Goal: Task Accomplishment & Management: Use online tool/utility

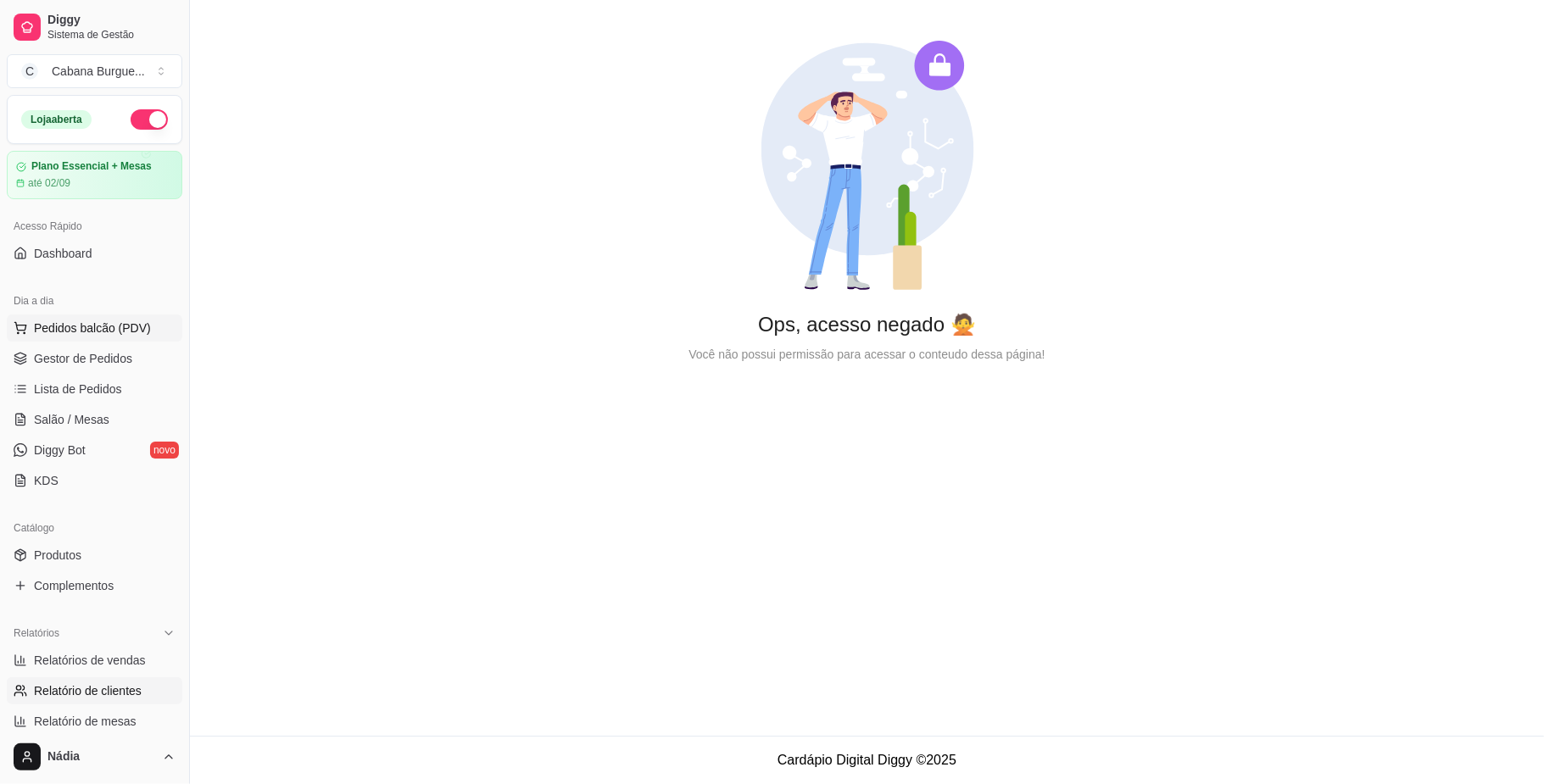
click at [133, 332] on span "Pedidos balcão (PDV)" at bounding box center [92, 328] width 117 height 17
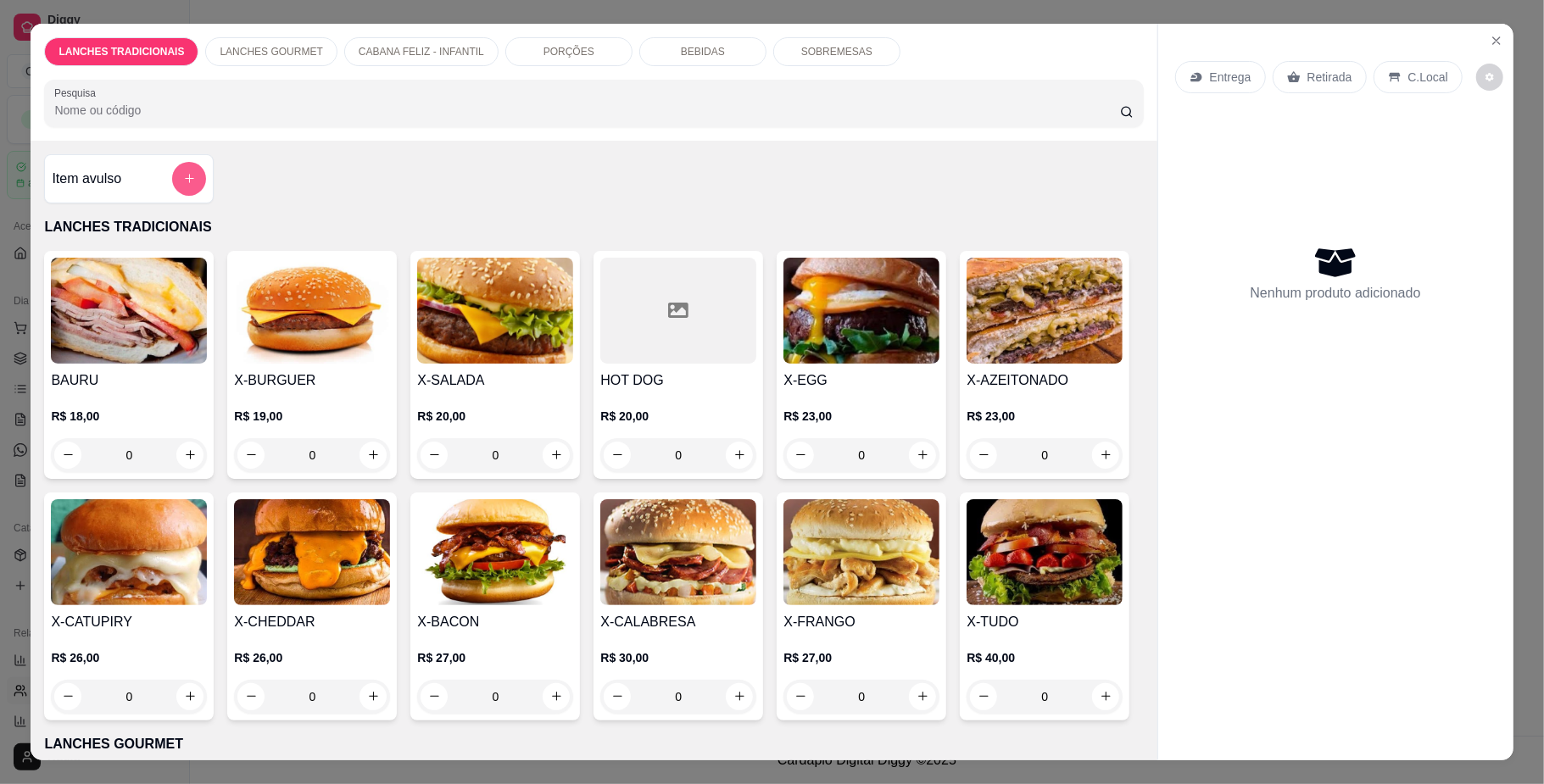
click at [191, 169] on button "add-separate-item" at bounding box center [189, 179] width 34 height 34
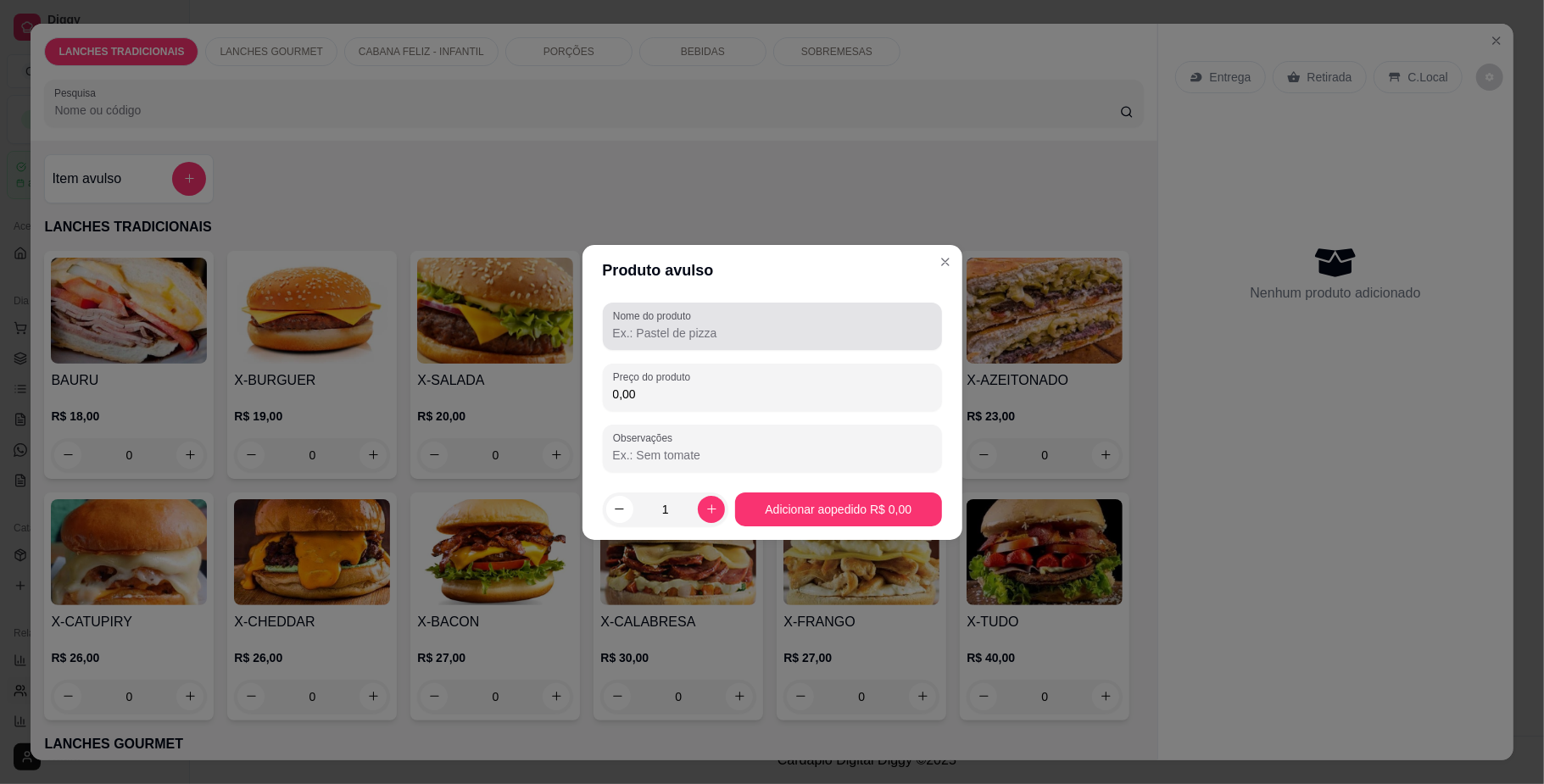
click at [780, 320] on div at bounding box center [772, 326] width 319 height 34
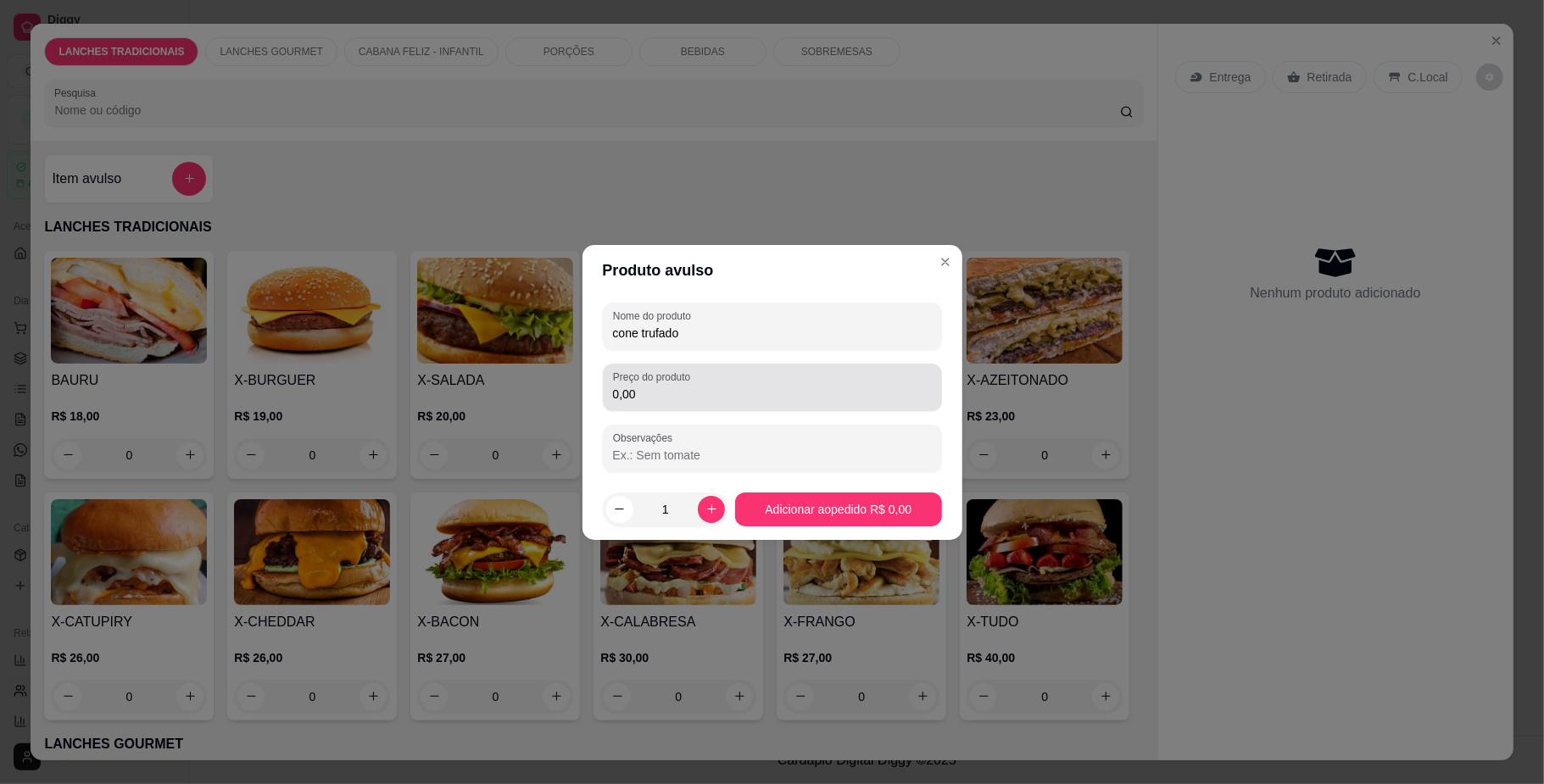
type input "cone trufado"
click at [689, 390] on input "0,00" at bounding box center [772, 394] width 319 height 17
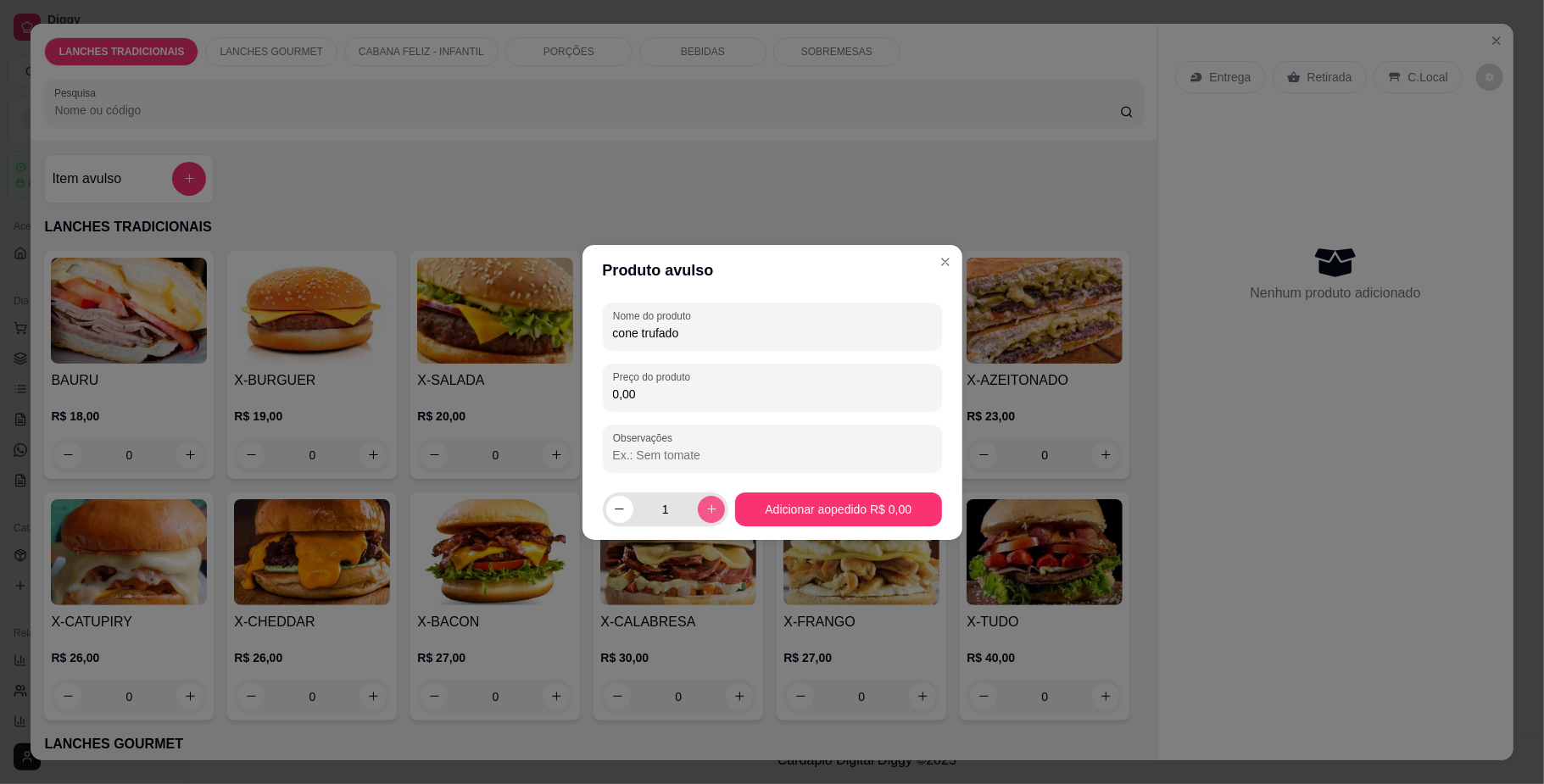
click at [716, 509] on button "increase-product-quantity" at bounding box center [711, 509] width 28 height 28
type input "2"
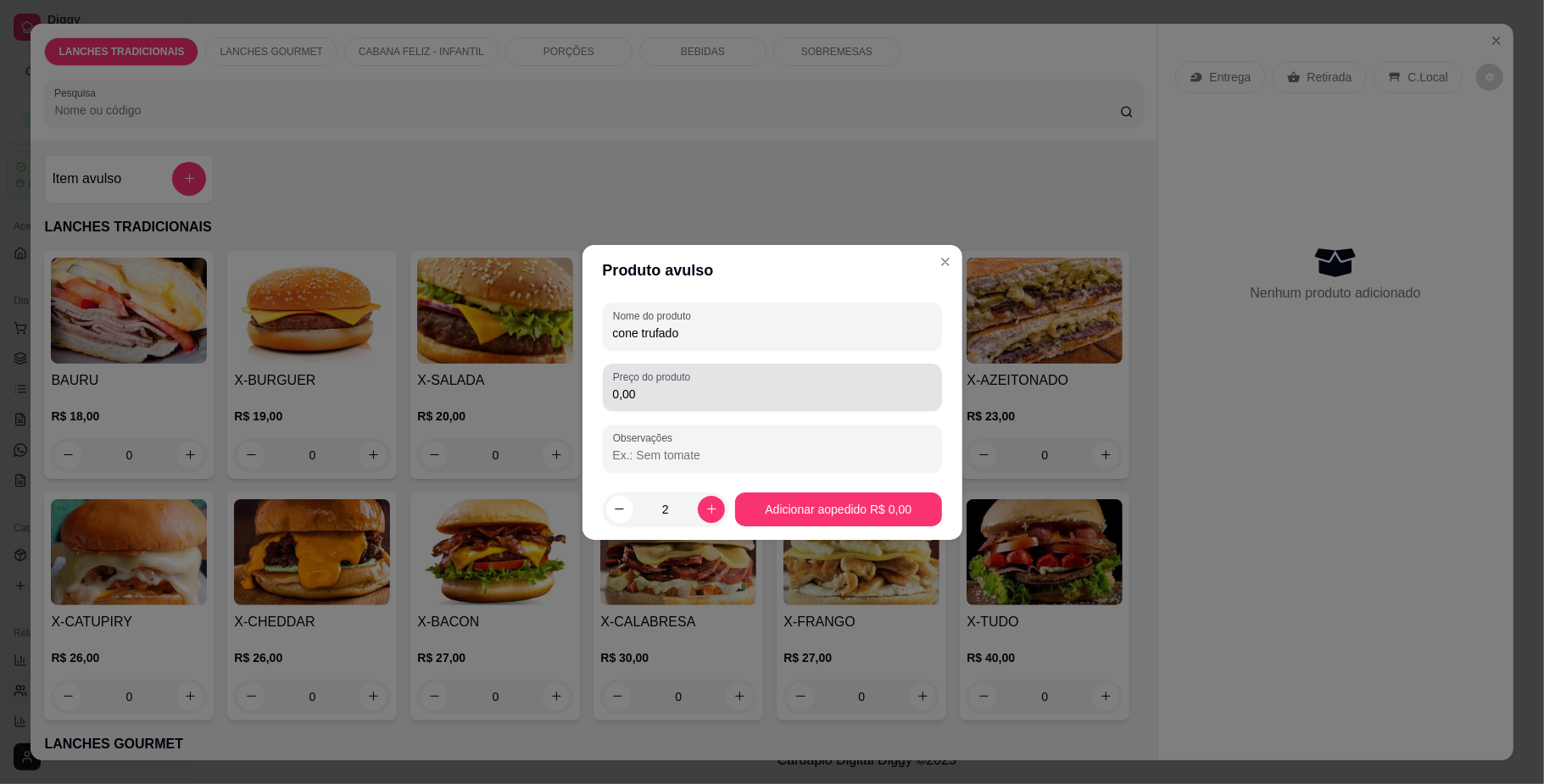
click at [672, 407] on div "Preço do produto 0,00" at bounding box center [772, 387] width 339 height 48
type input "15,00"
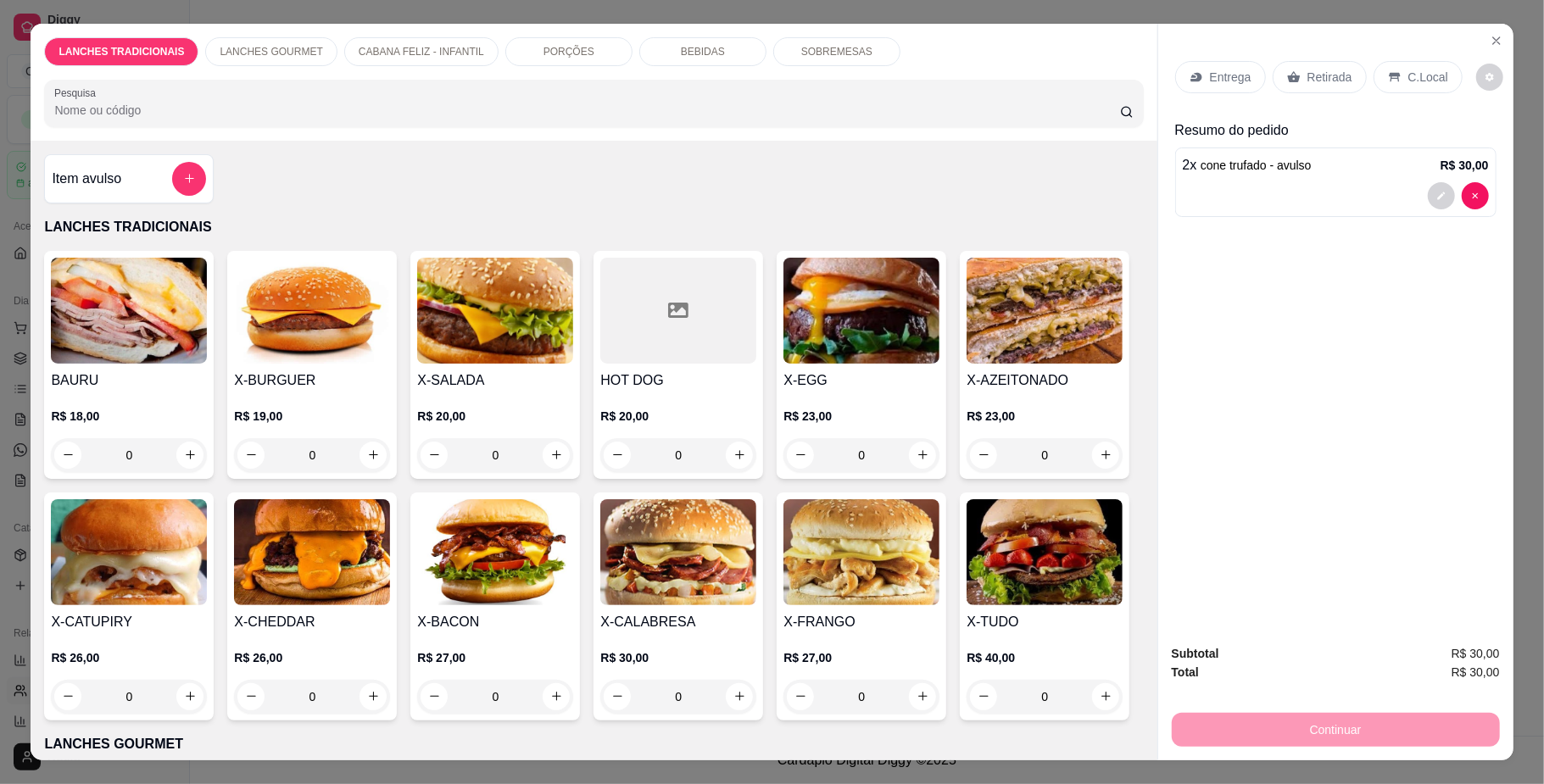
click at [1286, 65] on div "Retirada" at bounding box center [1319, 77] width 94 height 32
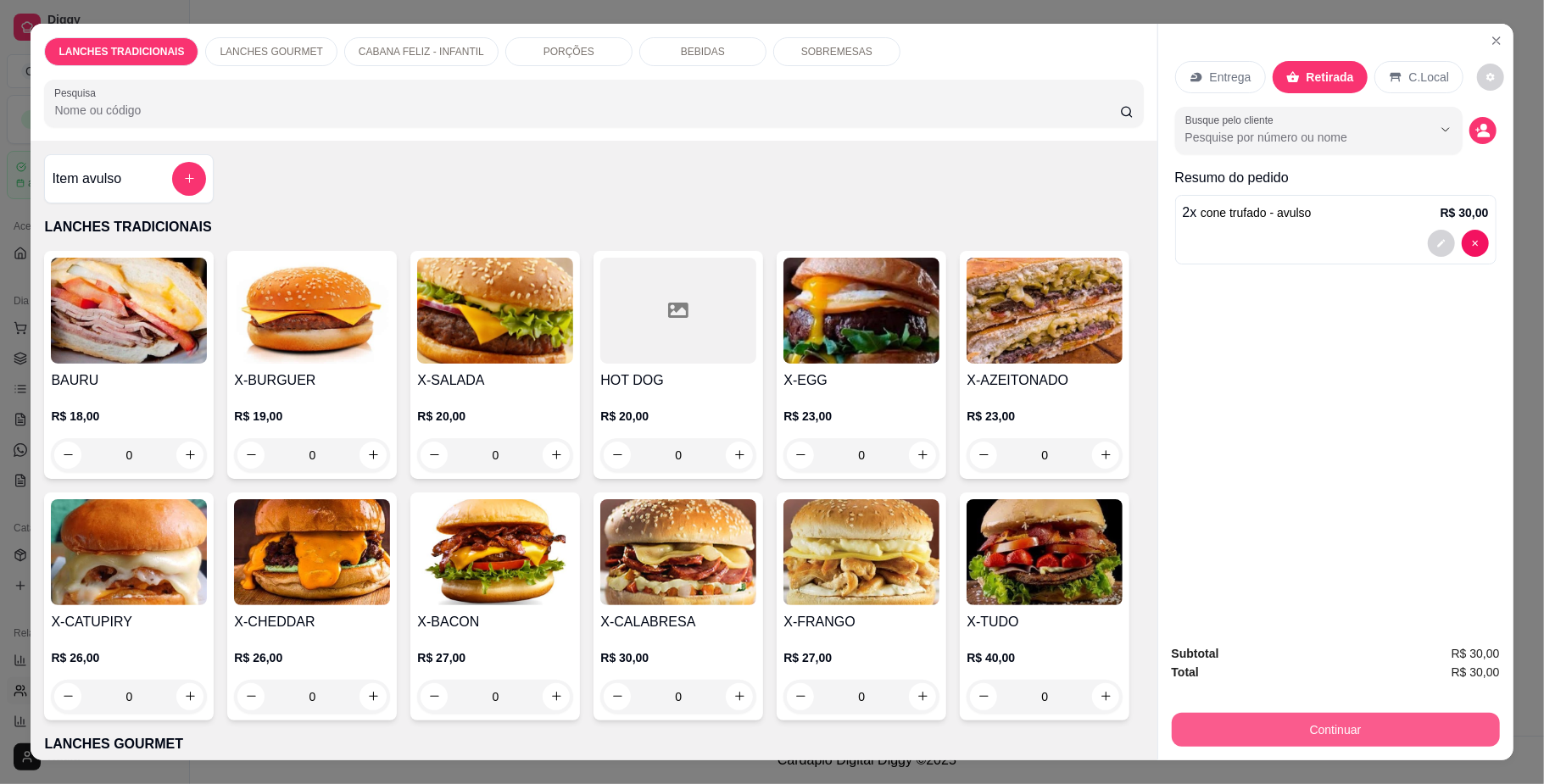
click at [1290, 723] on button "Continuar" at bounding box center [1336, 730] width 328 height 34
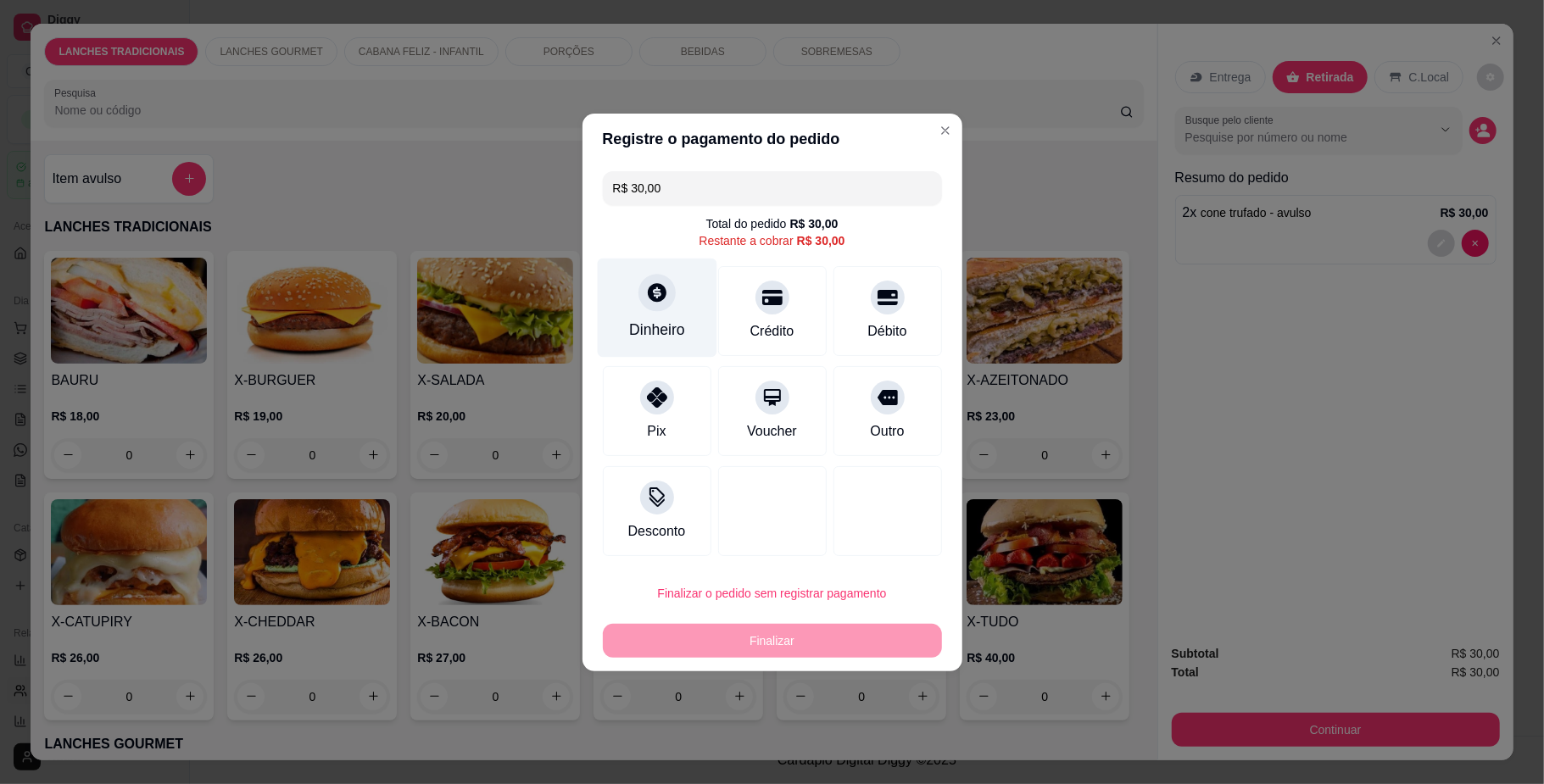
click at [671, 299] on div at bounding box center [657, 292] width 37 height 37
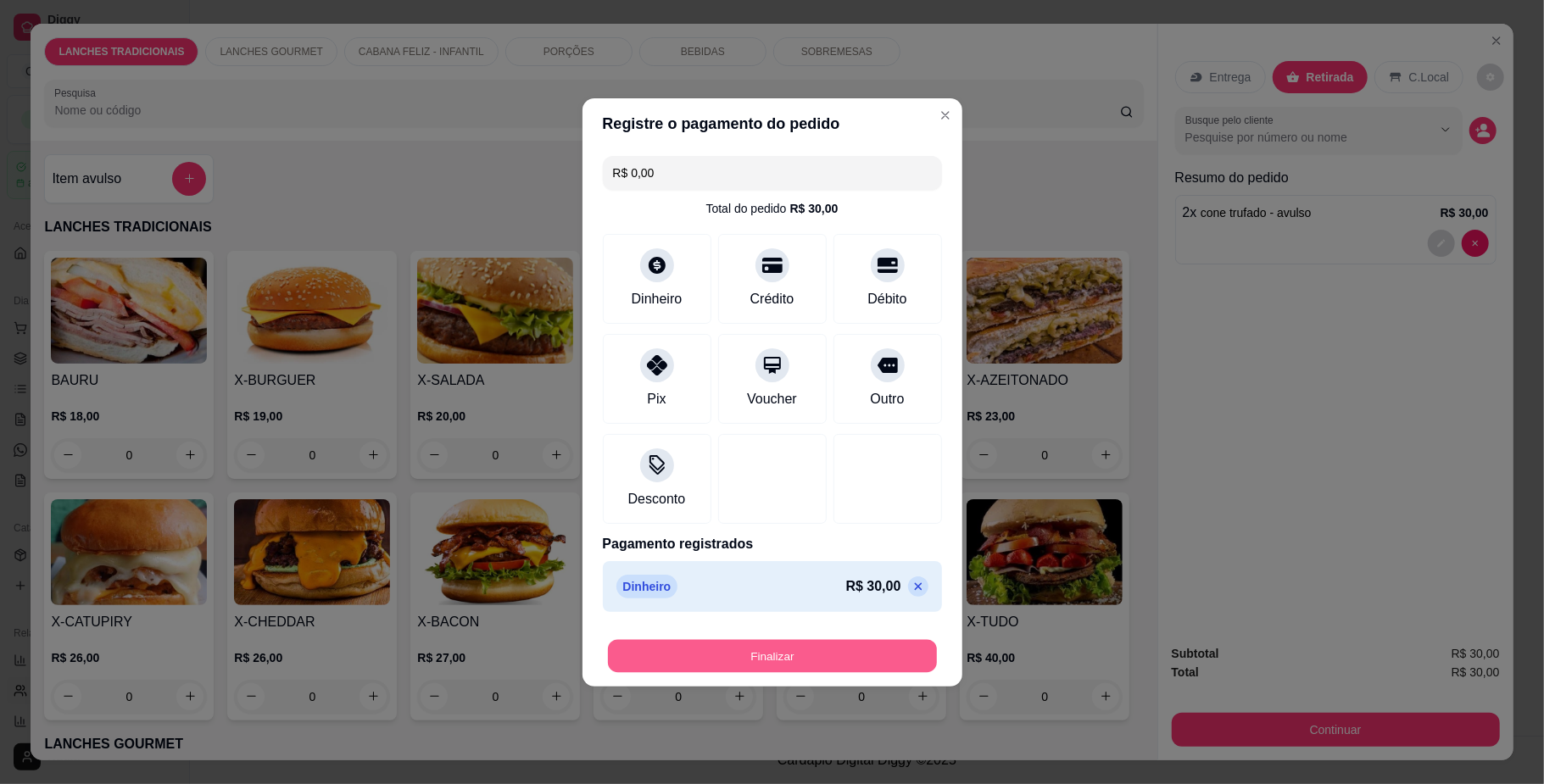
click at [819, 648] on button "Finalizar" at bounding box center [773, 656] width 329 height 33
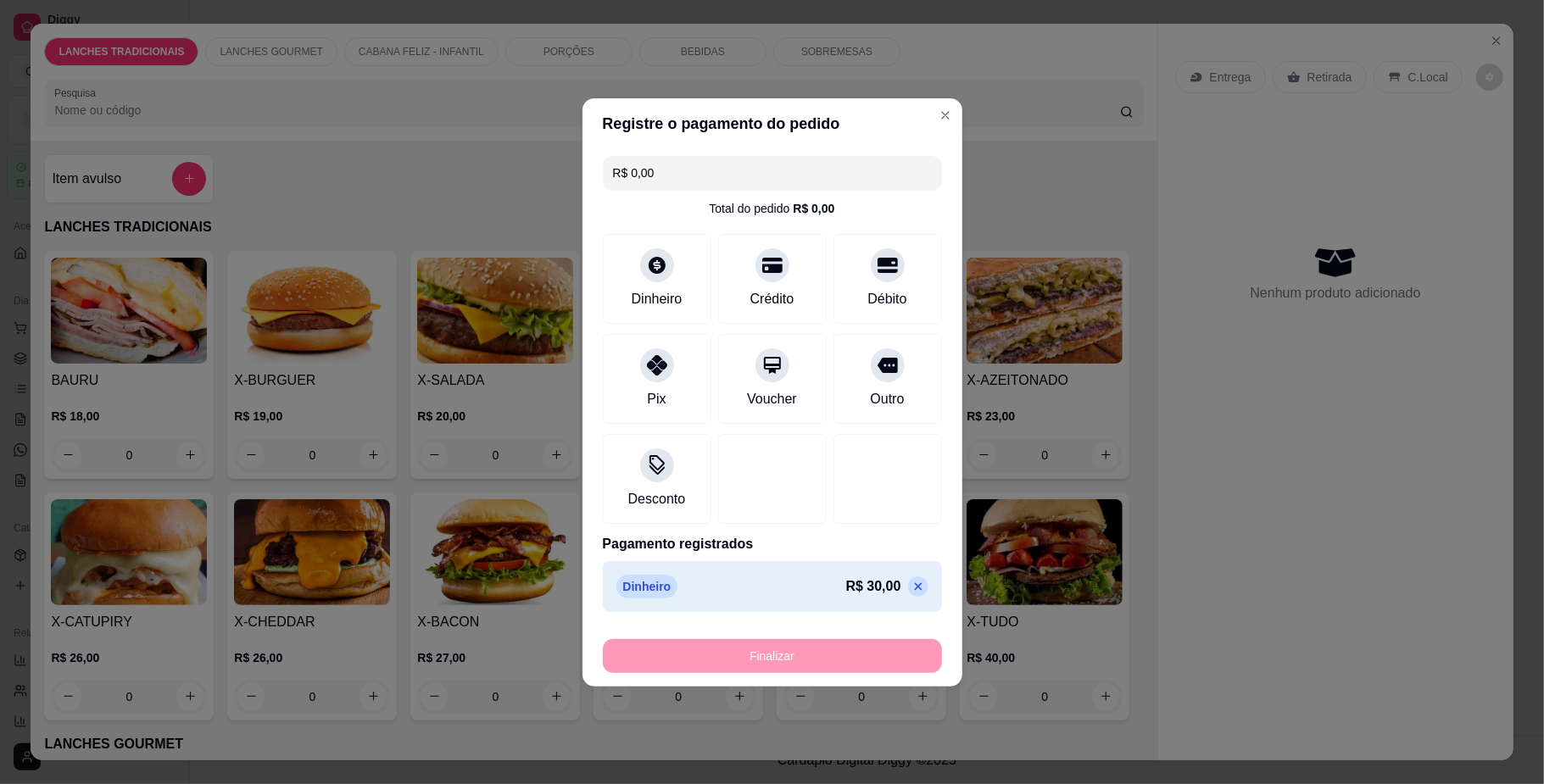
type input "-R$ 30,00"
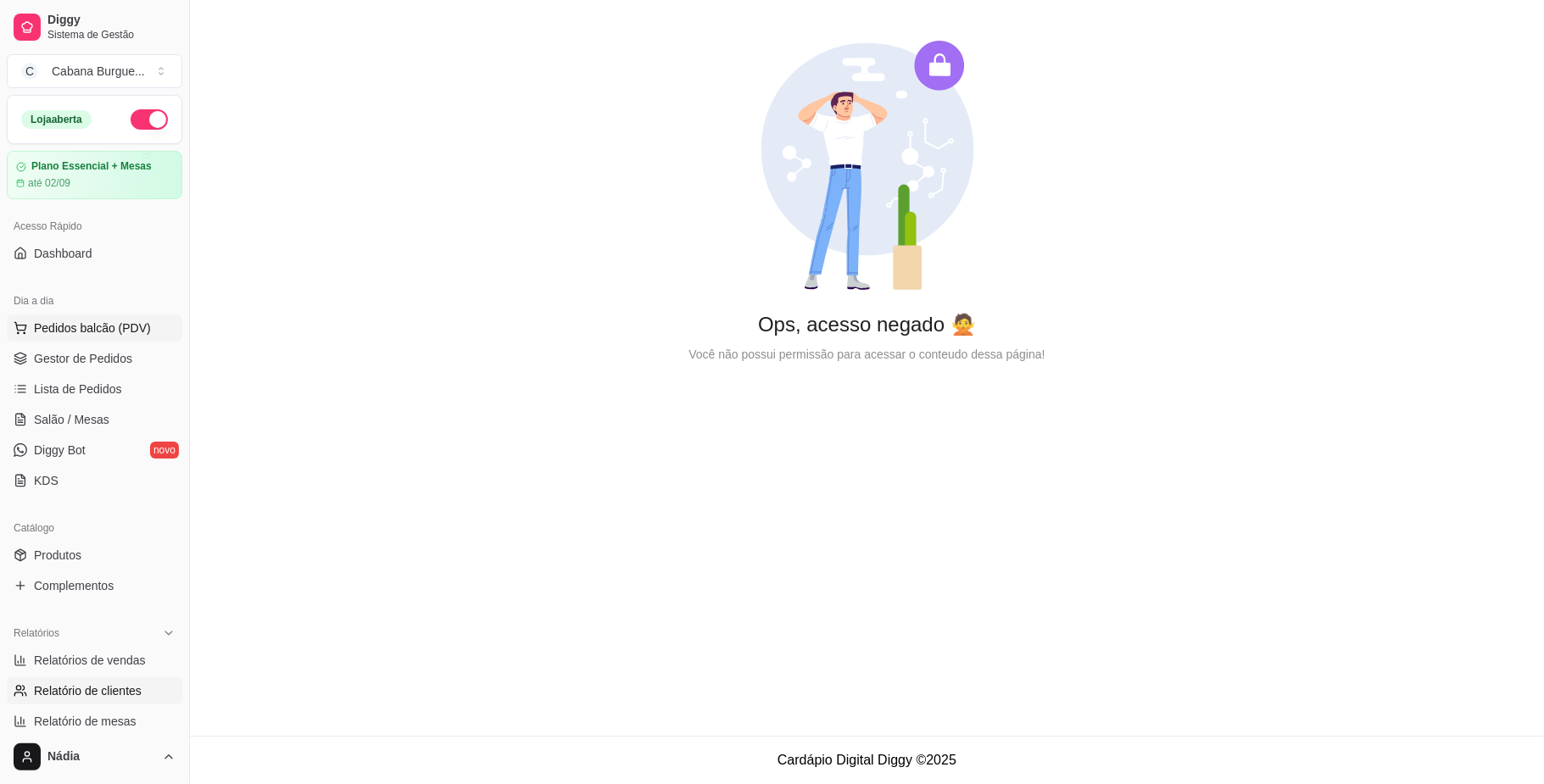
click at [134, 323] on span "Pedidos balcão (PDV)" at bounding box center [92, 328] width 117 height 17
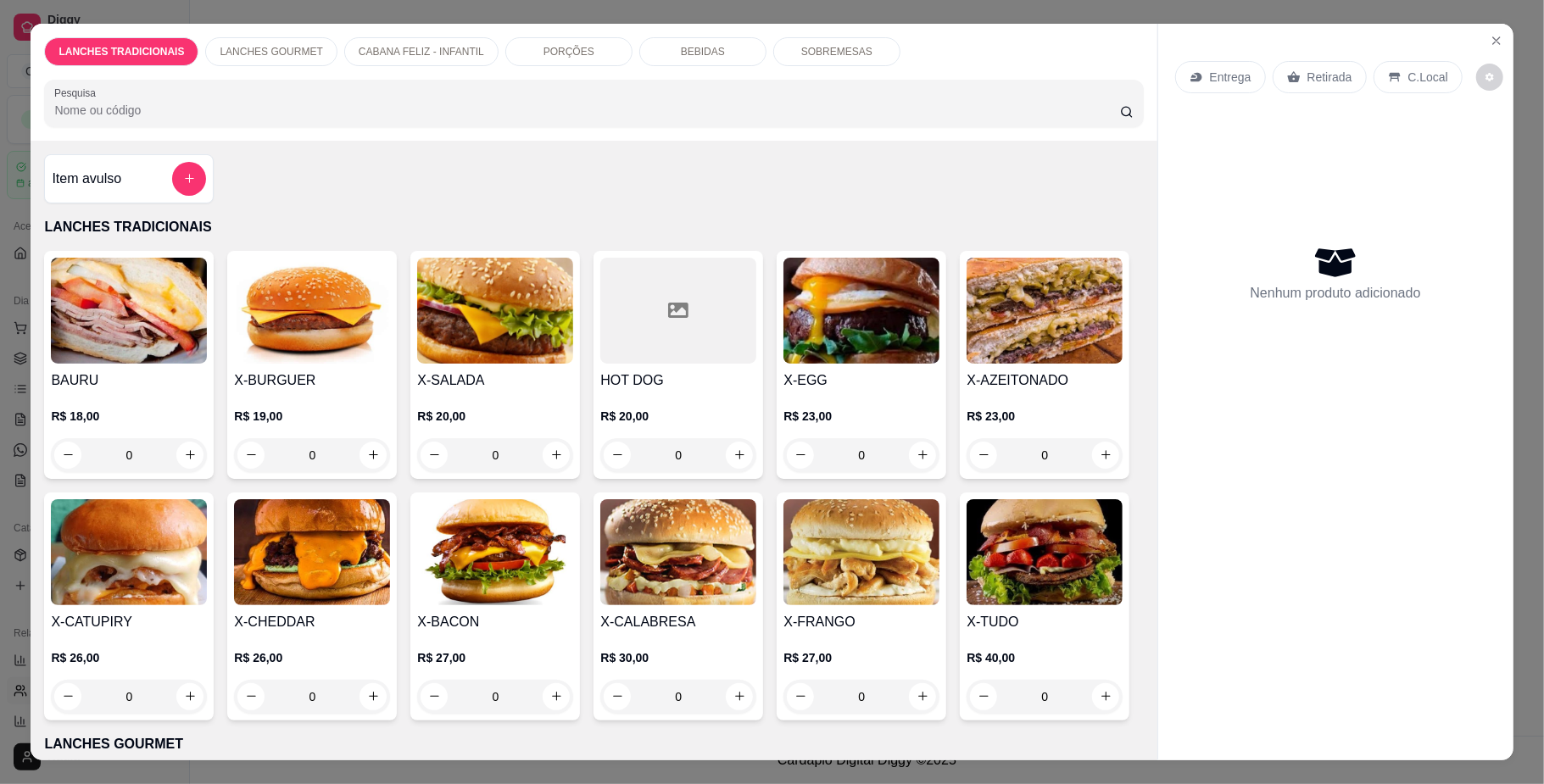
click at [731, 454] on div "0" at bounding box center [679, 456] width 156 height 34
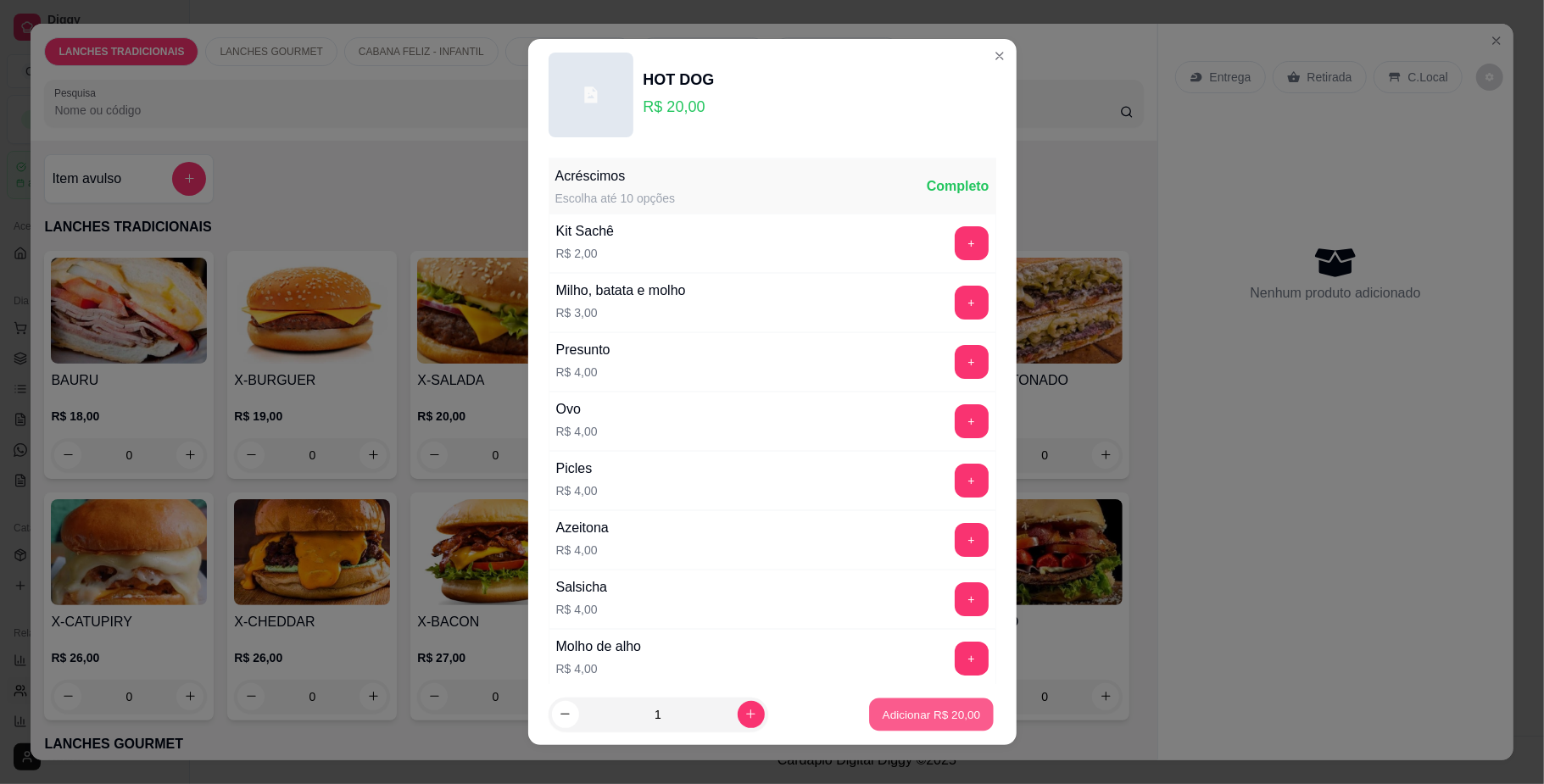
click at [882, 706] on p "Adicionar R$ 20,00" at bounding box center [931, 714] width 98 height 16
type input "1"
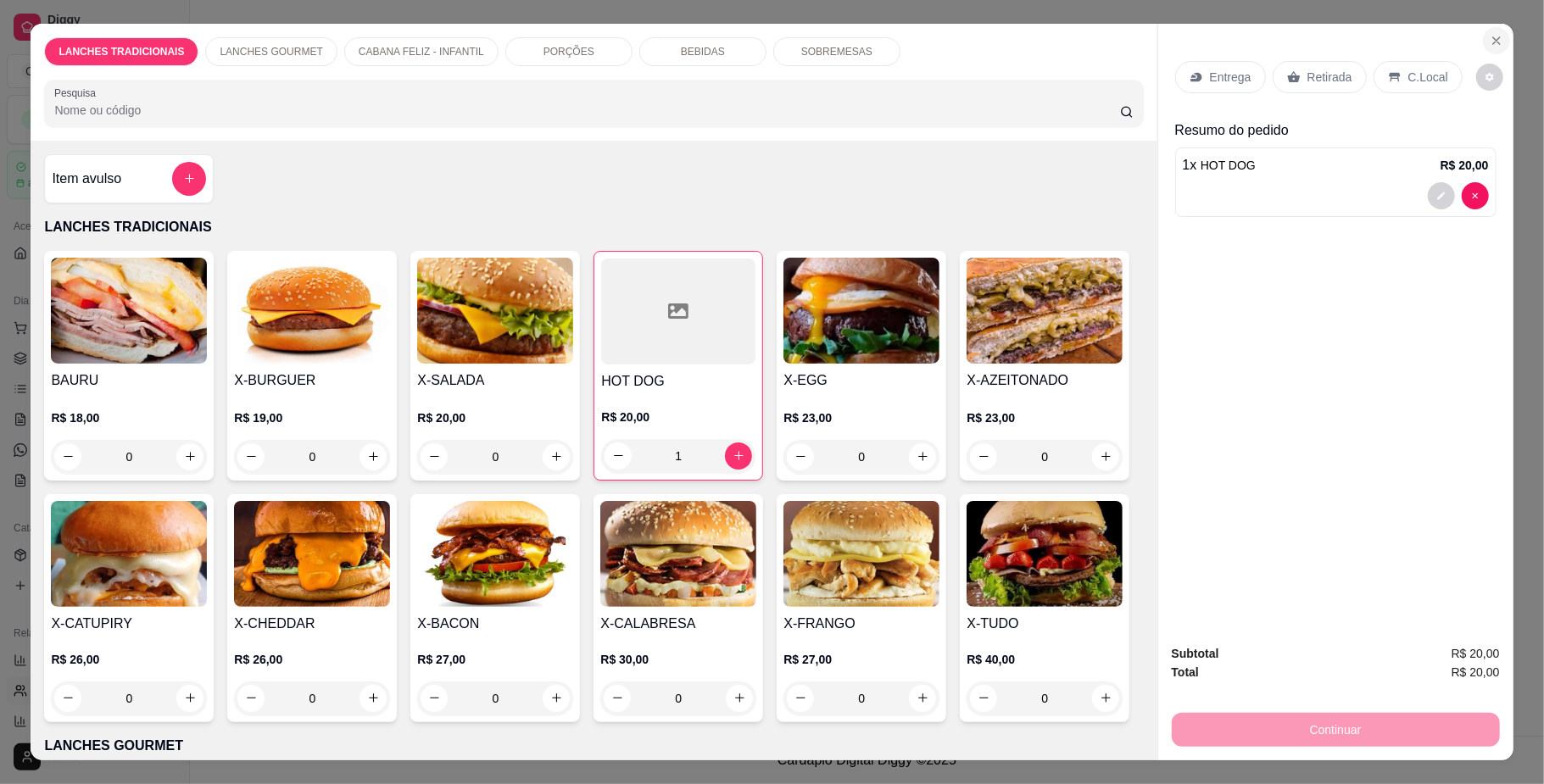
click at [1494, 42] on icon "Close" at bounding box center [1496, 40] width 7 height 7
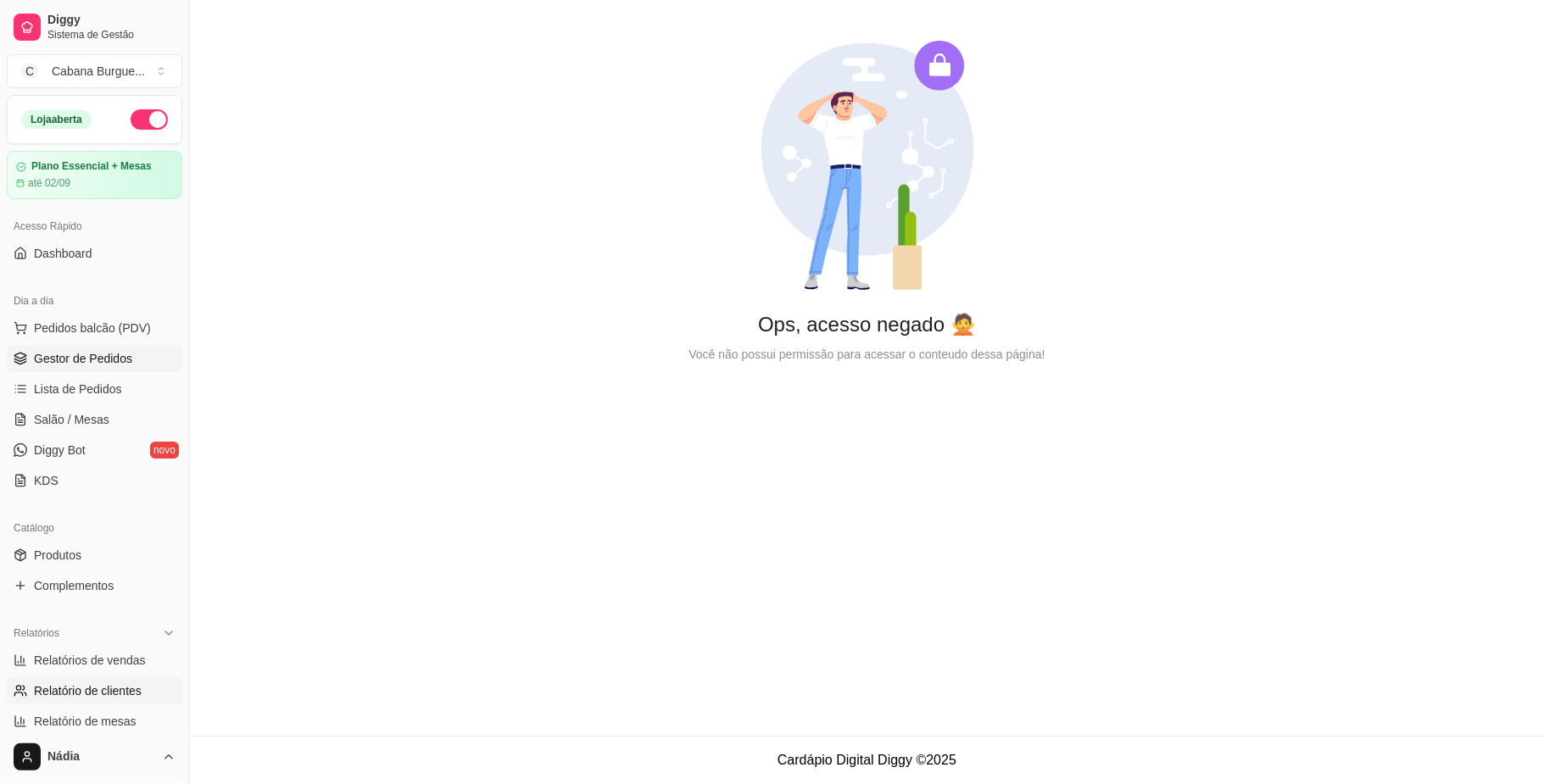
click at [103, 360] on span "Gestor de Pedidos" at bounding box center [83, 359] width 98 height 17
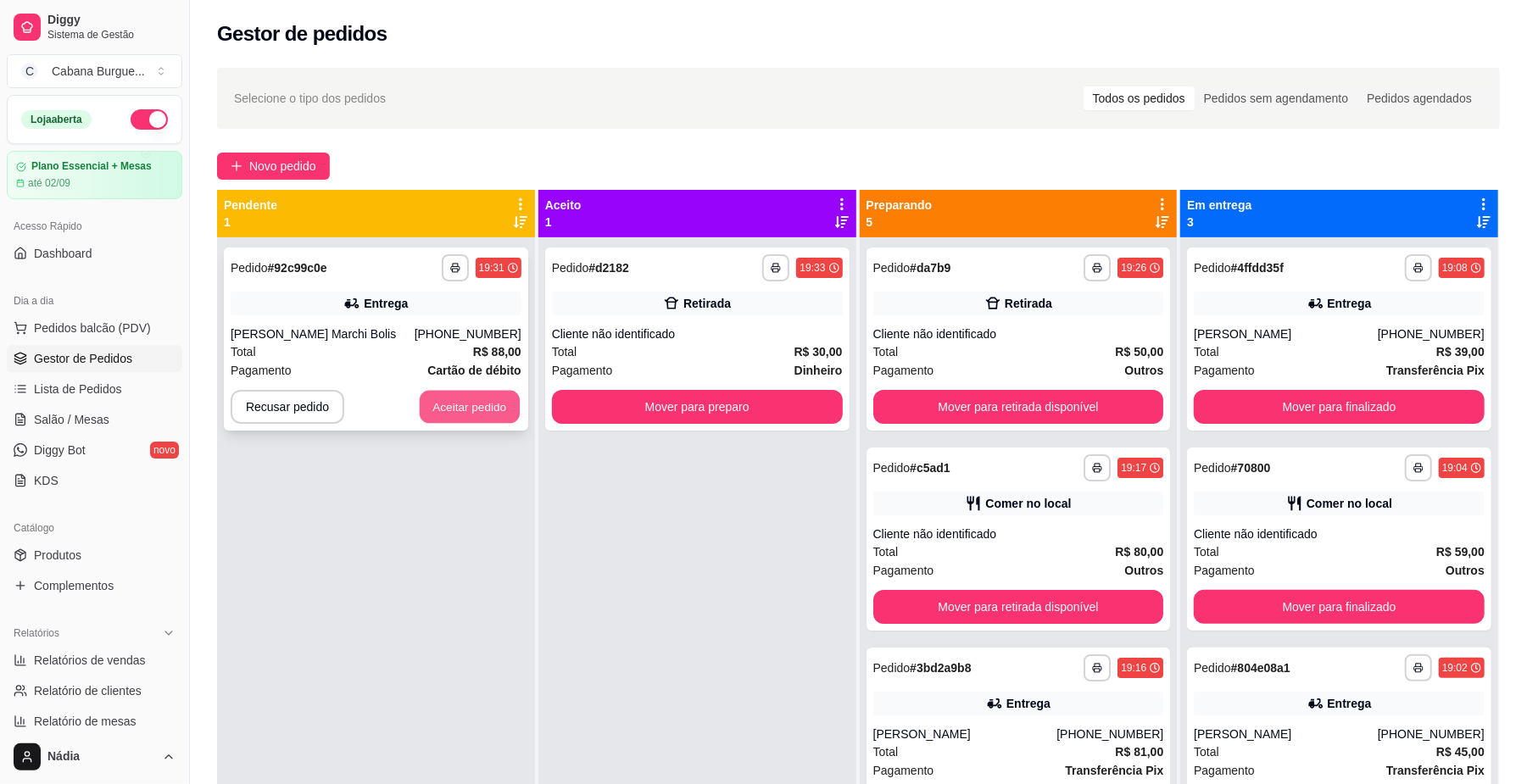
click at [500, 399] on button "Aceitar pedido" at bounding box center [469, 407] width 100 height 33
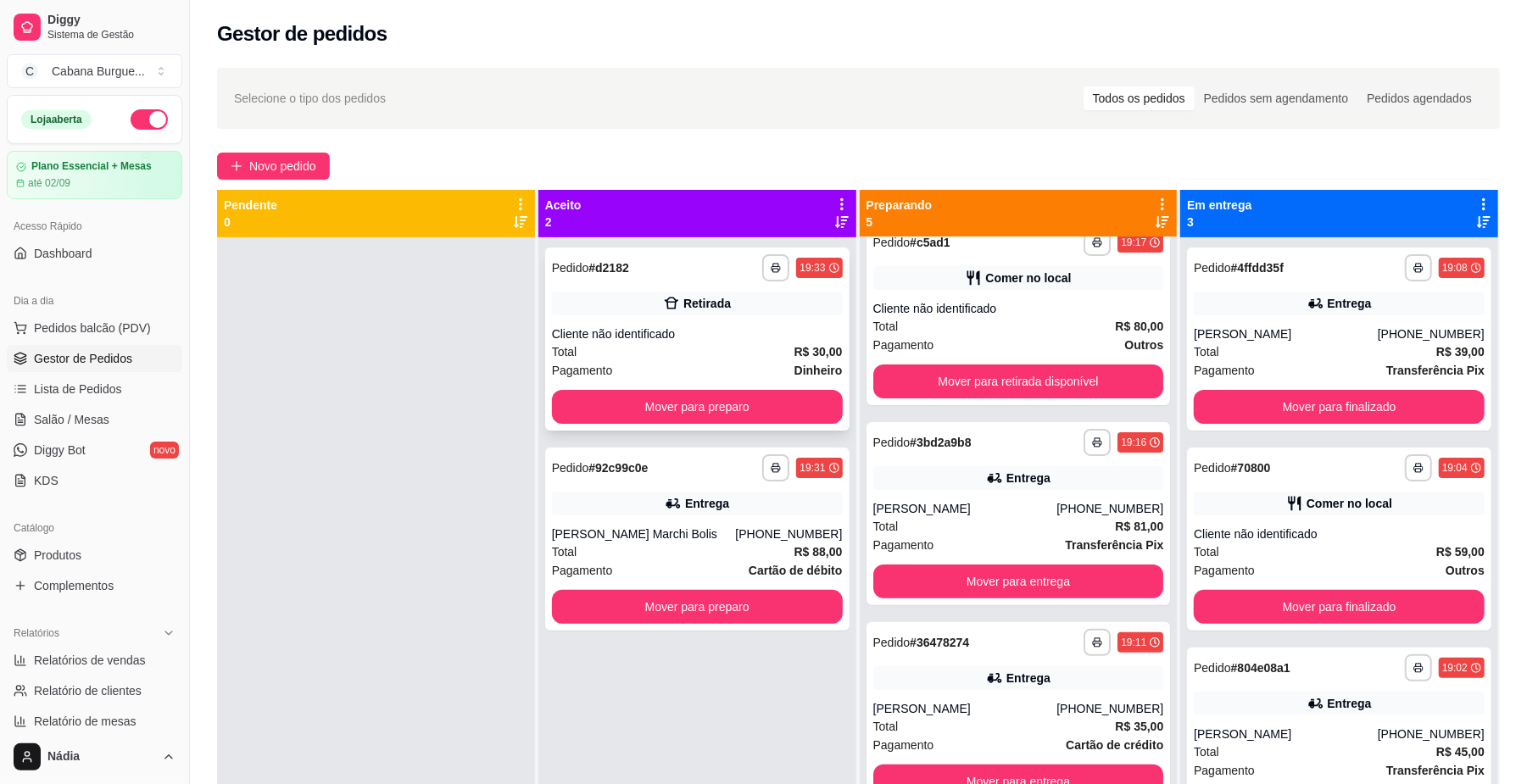
click at [724, 341] on div "Cliente não identificado" at bounding box center [698, 334] width 291 height 17
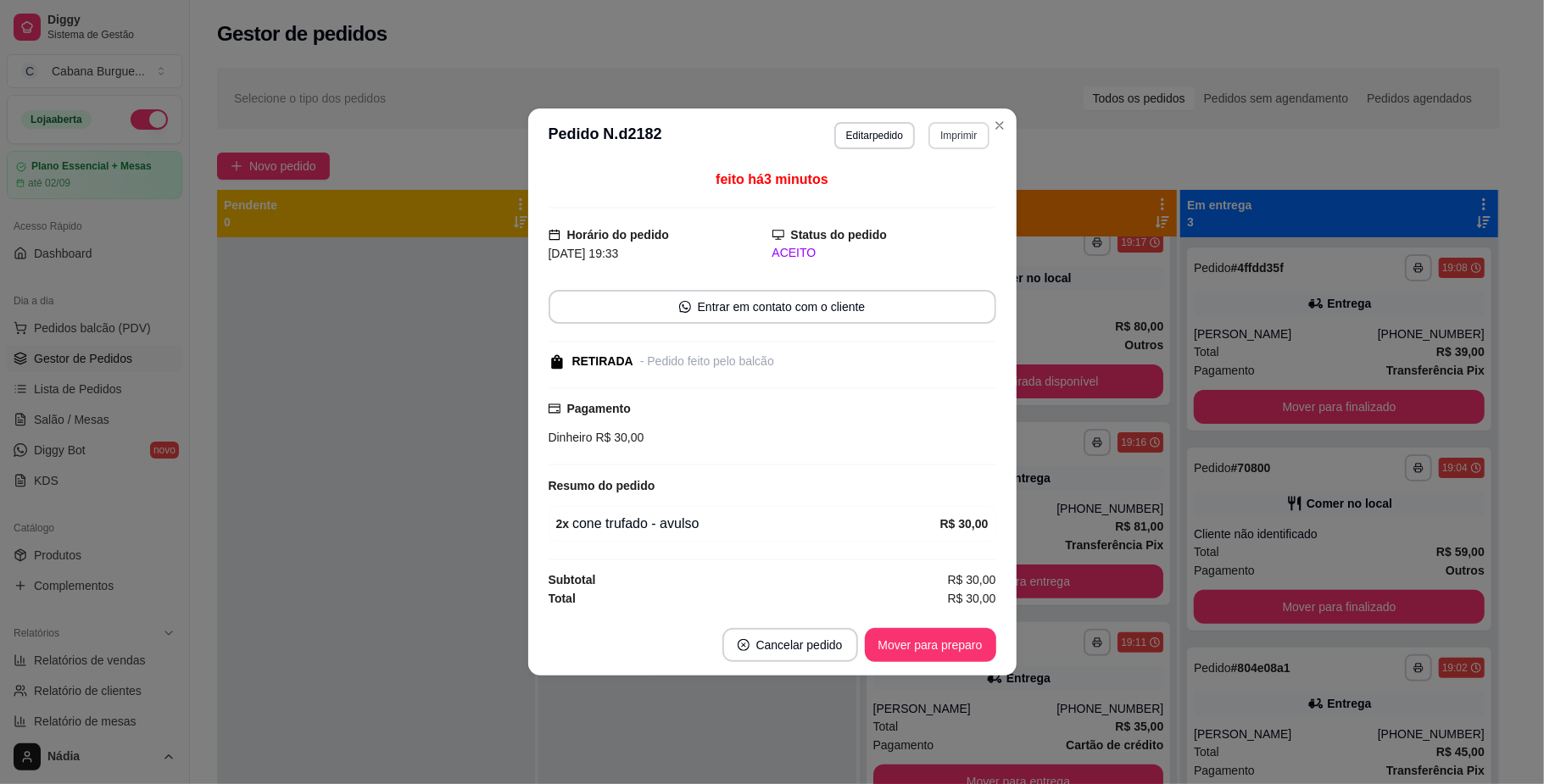
click at [971, 140] on button "Imprimir" at bounding box center [958, 135] width 60 height 28
click at [920, 201] on button "IMPRESSORA" at bounding box center [929, 192] width 119 height 27
click at [906, 648] on button "Mover para preparo" at bounding box center [930, 645] width 128 height 33
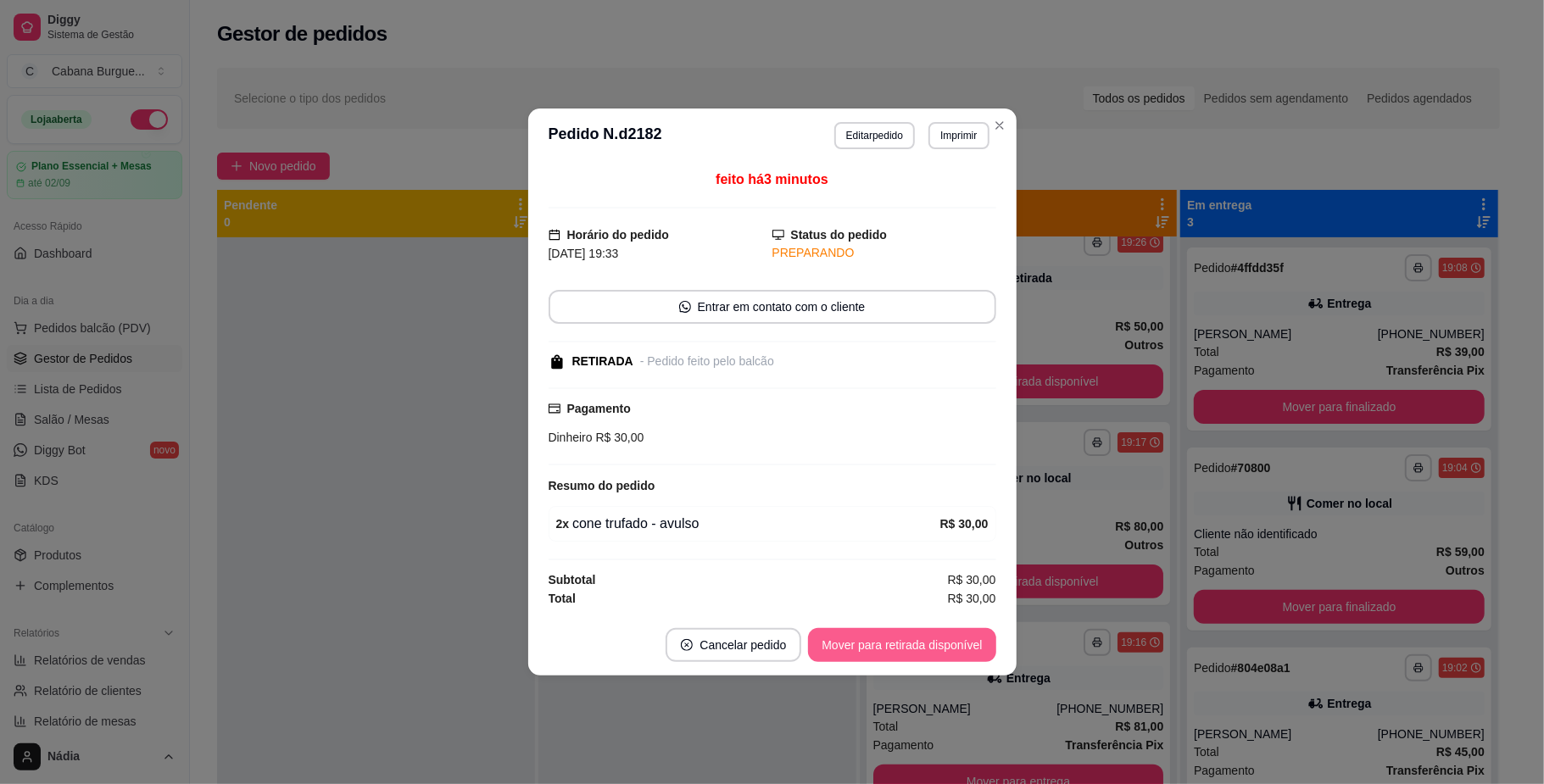
scroll to position [425, 0]
click at [906, 648] on button "Mover para retirada disponível" at bounding box center [901, 645] width 182 height 33
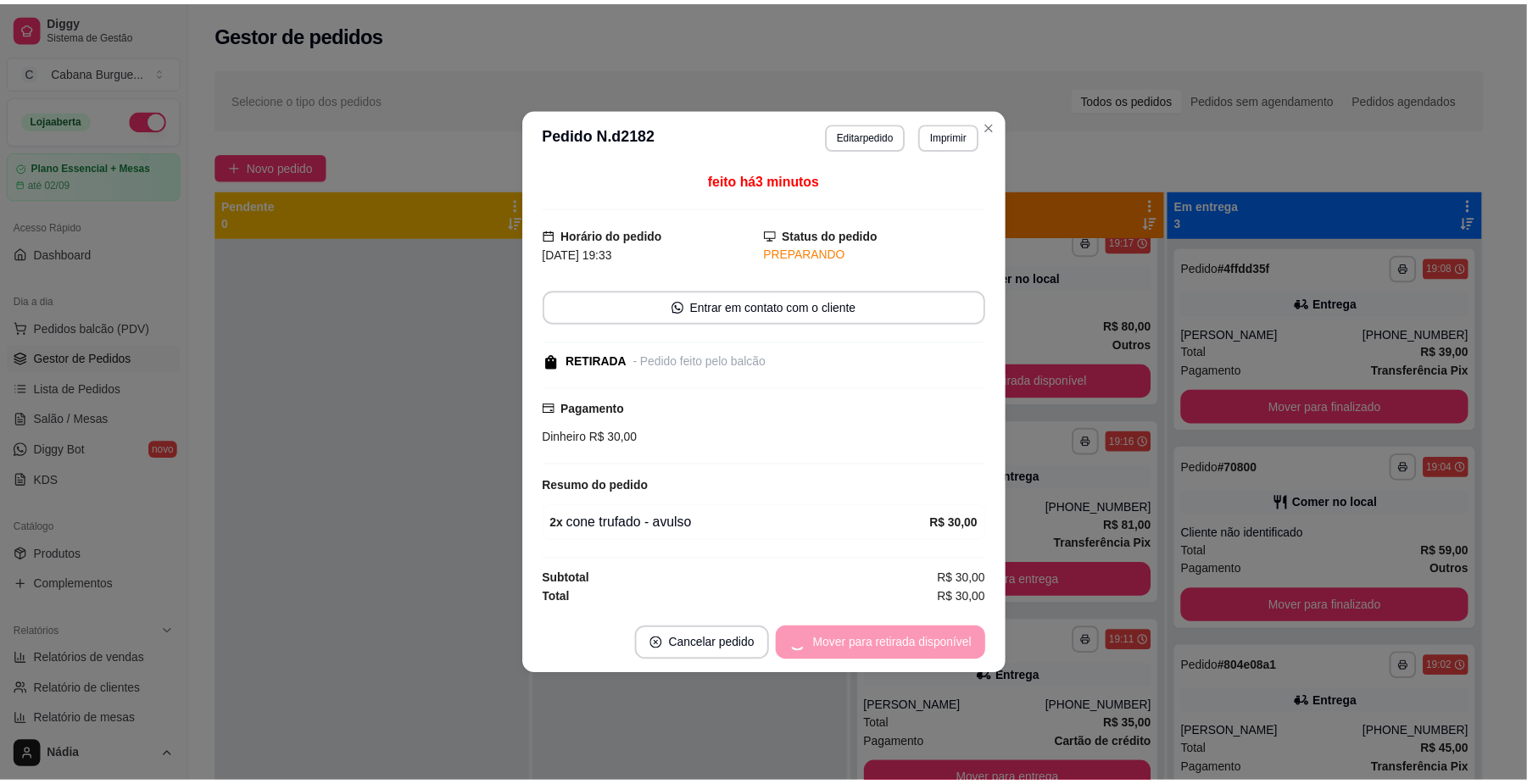
scroll to position [225, 0]
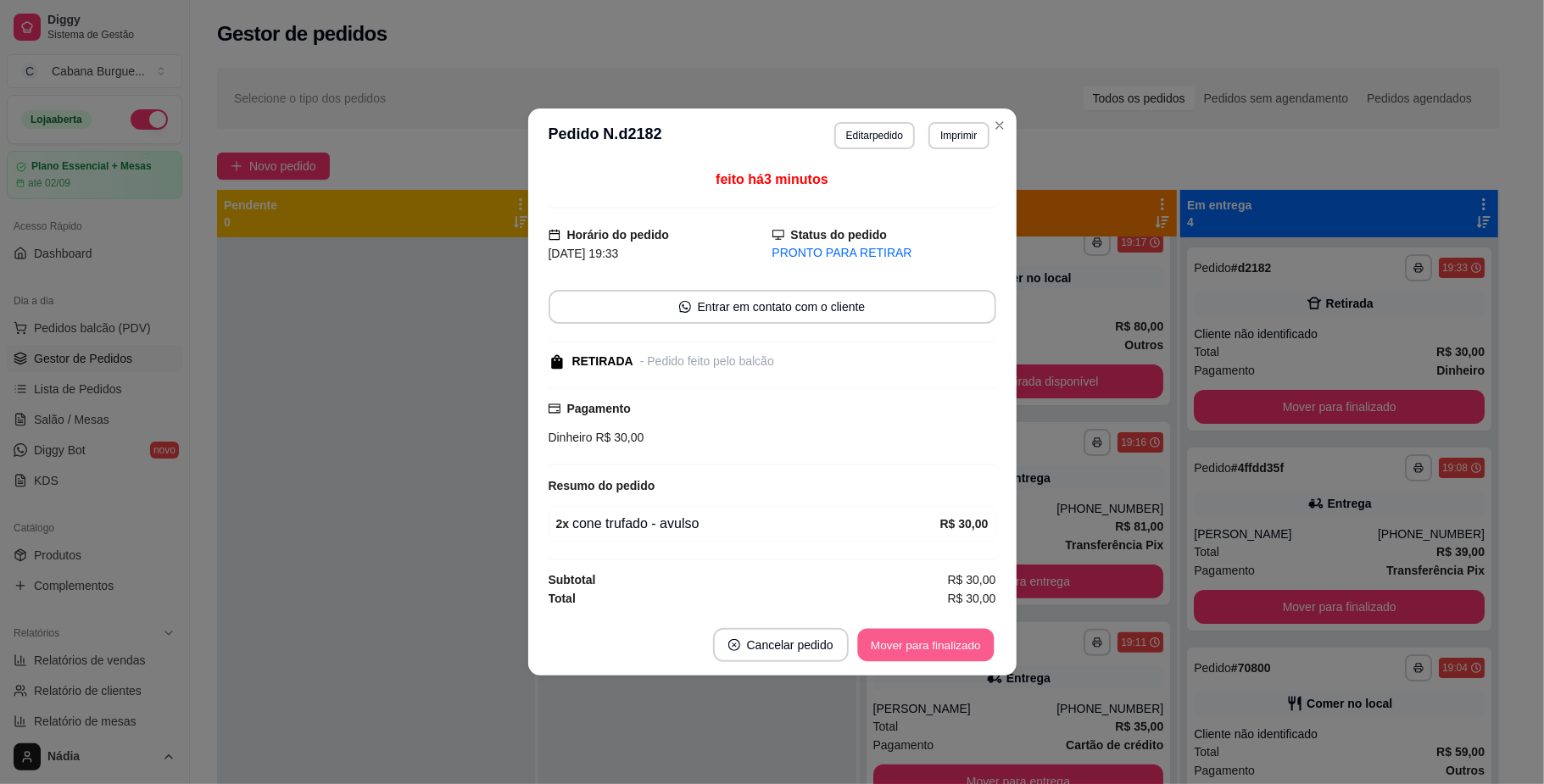
click at [906, 648] on button "Mover para finalizado" at bounding box center [925, 645] width 136 height 33
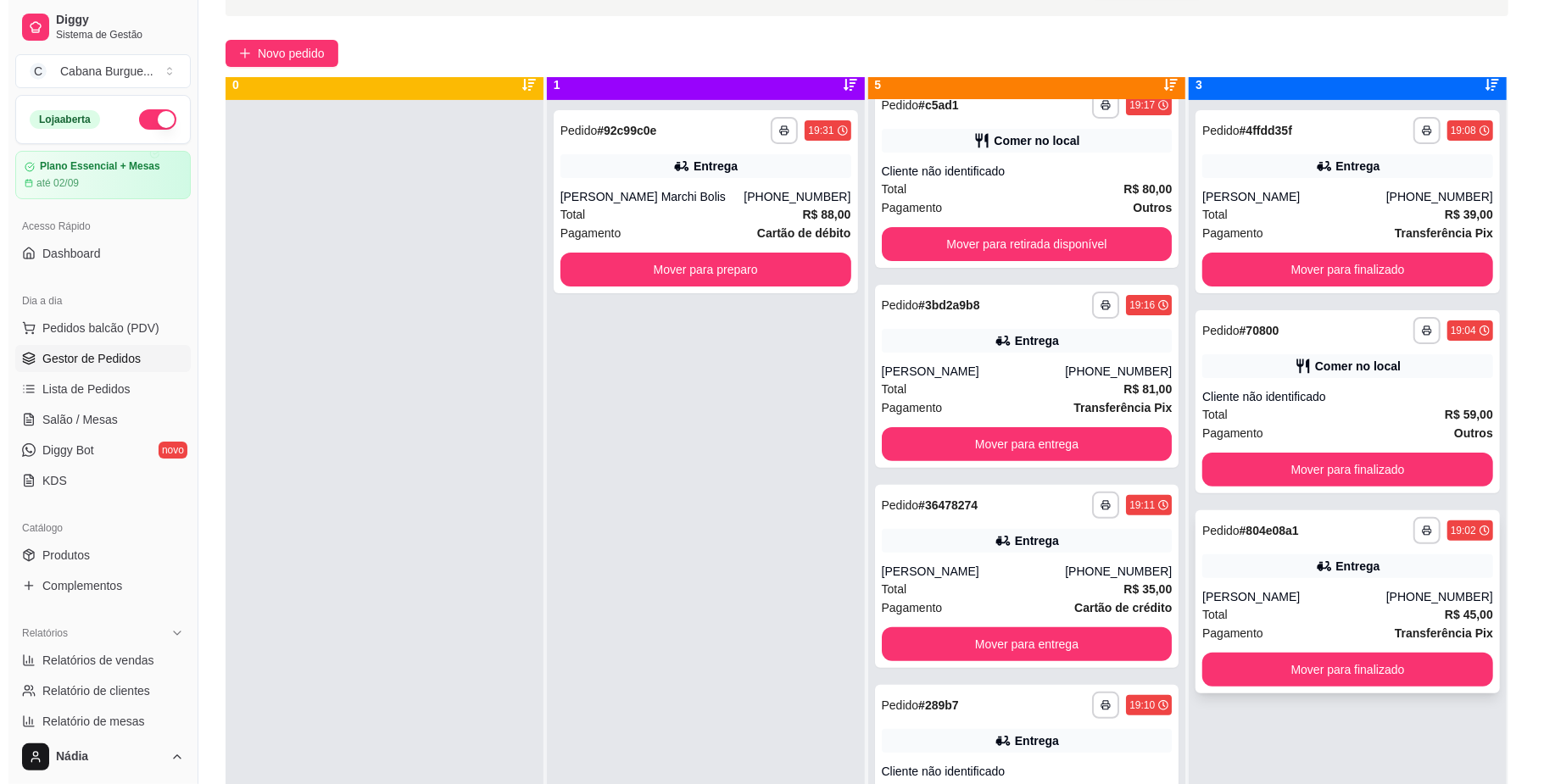
scroll to position [48, 0]
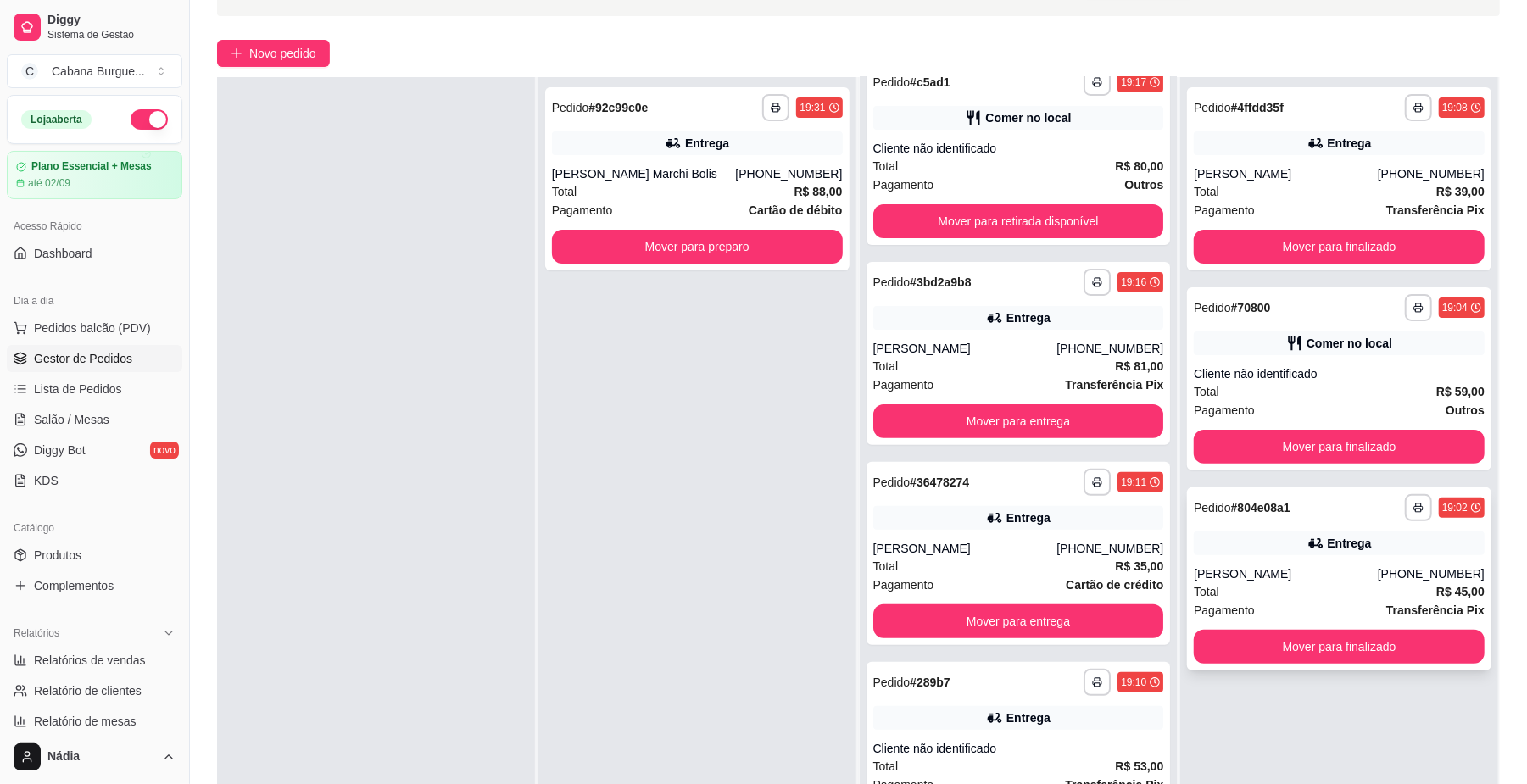
click at [1321, 557] on div "**********" at bounding box center [1339, 578] width 305 height 183
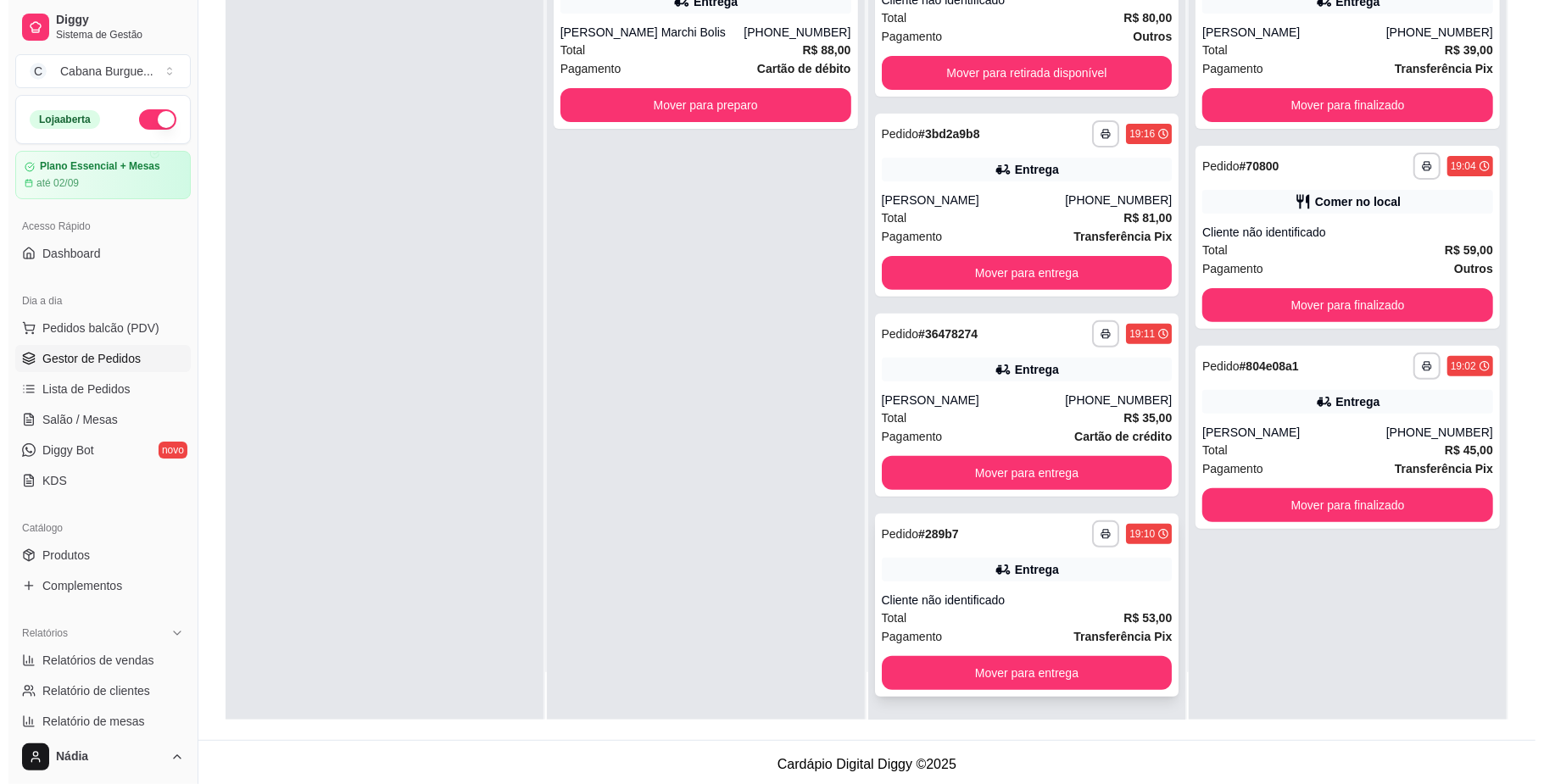
scroll to position [259, 0]
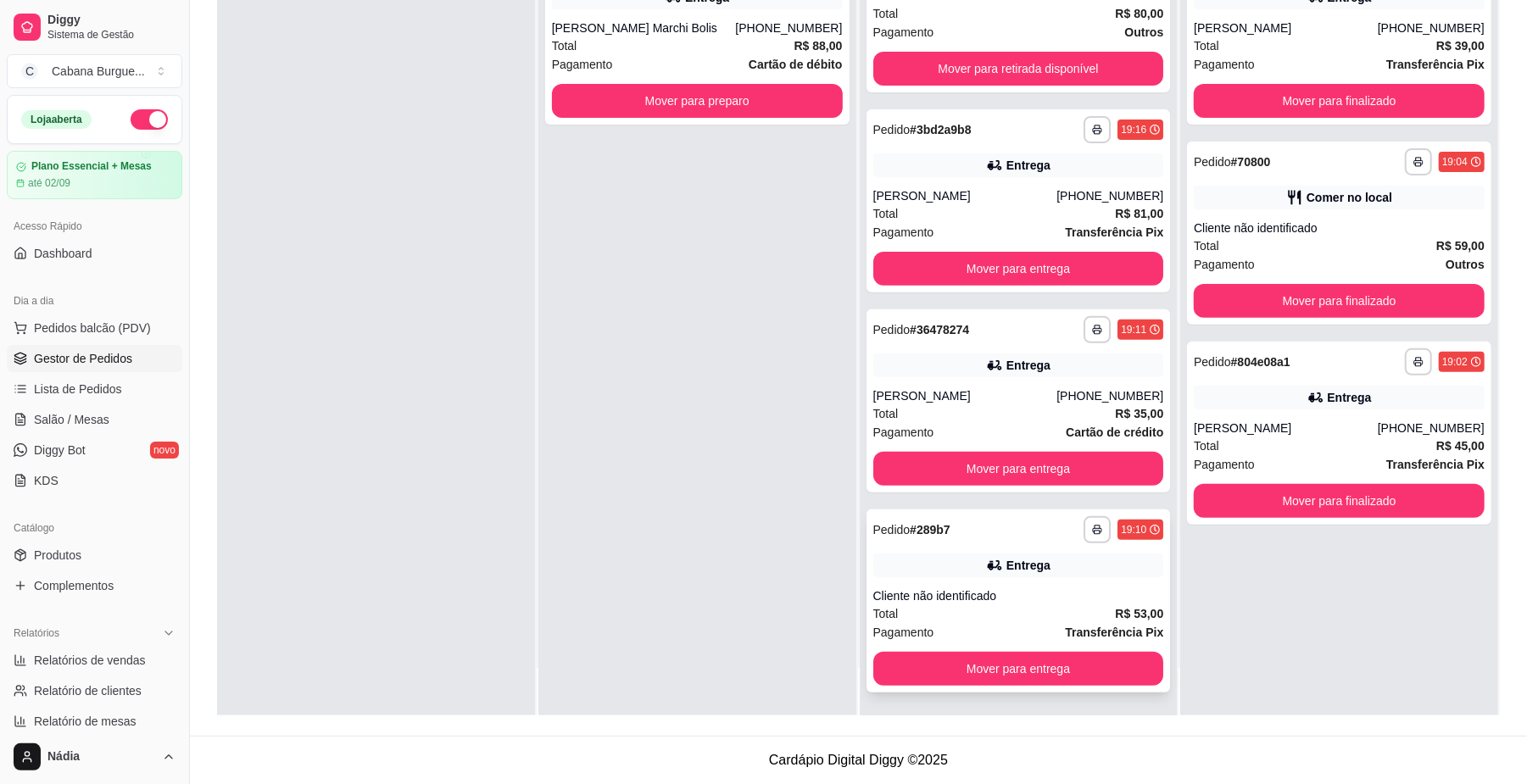
click at [994, 574] on div "Entrega" at bounding box center [1019, 565] width 291 height 24
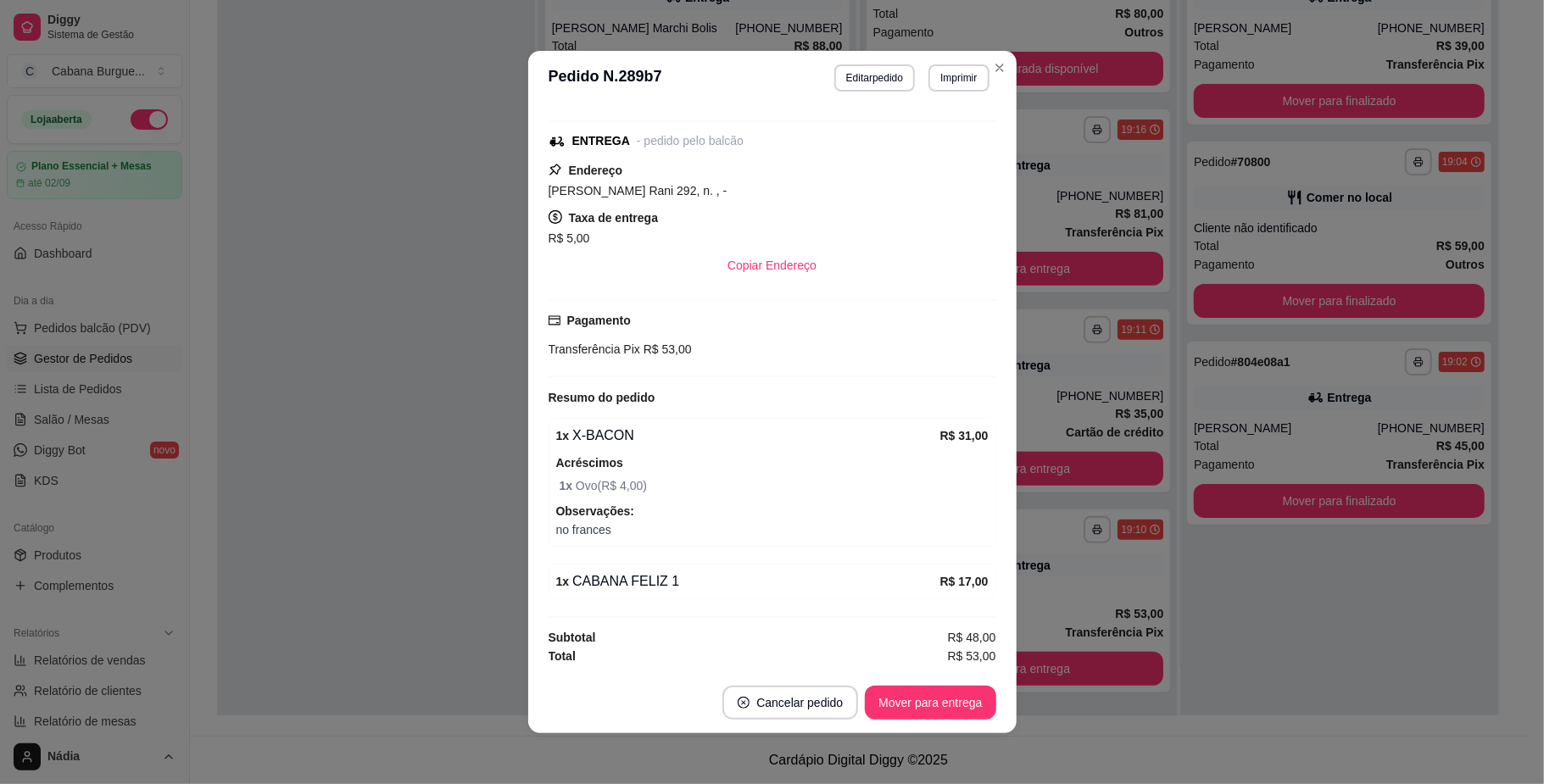
scroll to position [4, 0]
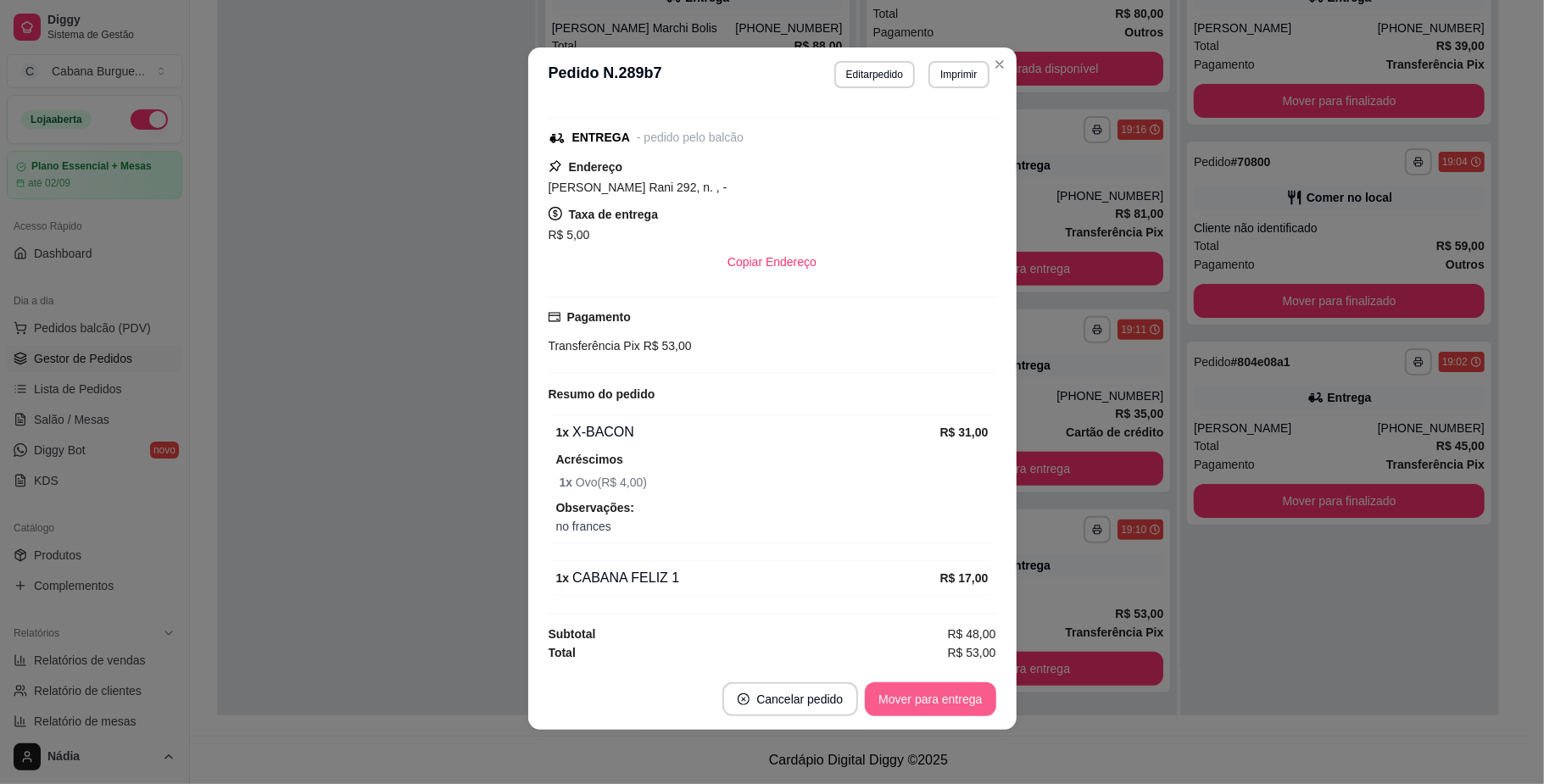
click at [913, 693] on button "Mover para entrega" at bounding box center [930, 699] width 130 height 34
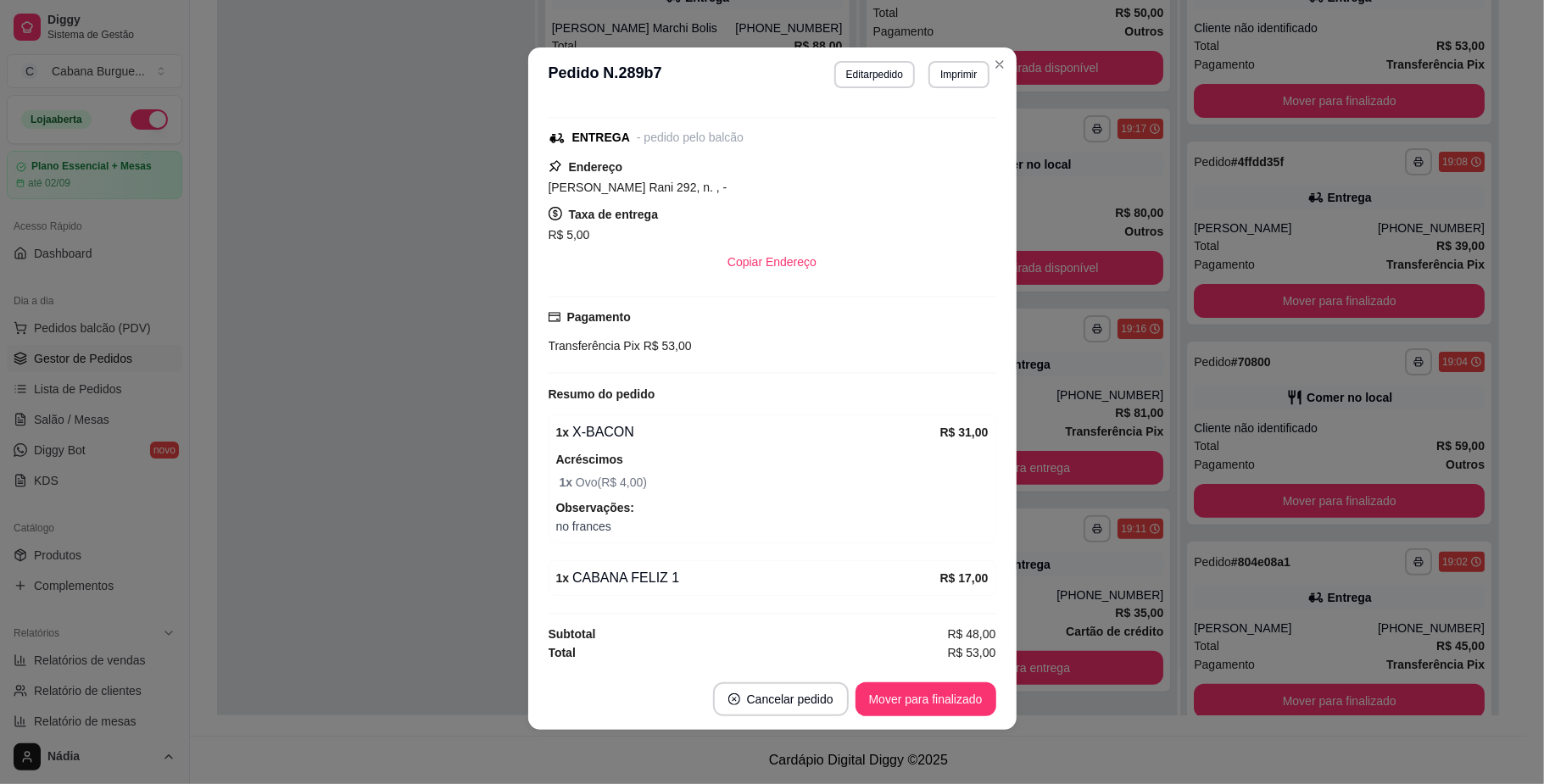
scroll to position [32, 0]
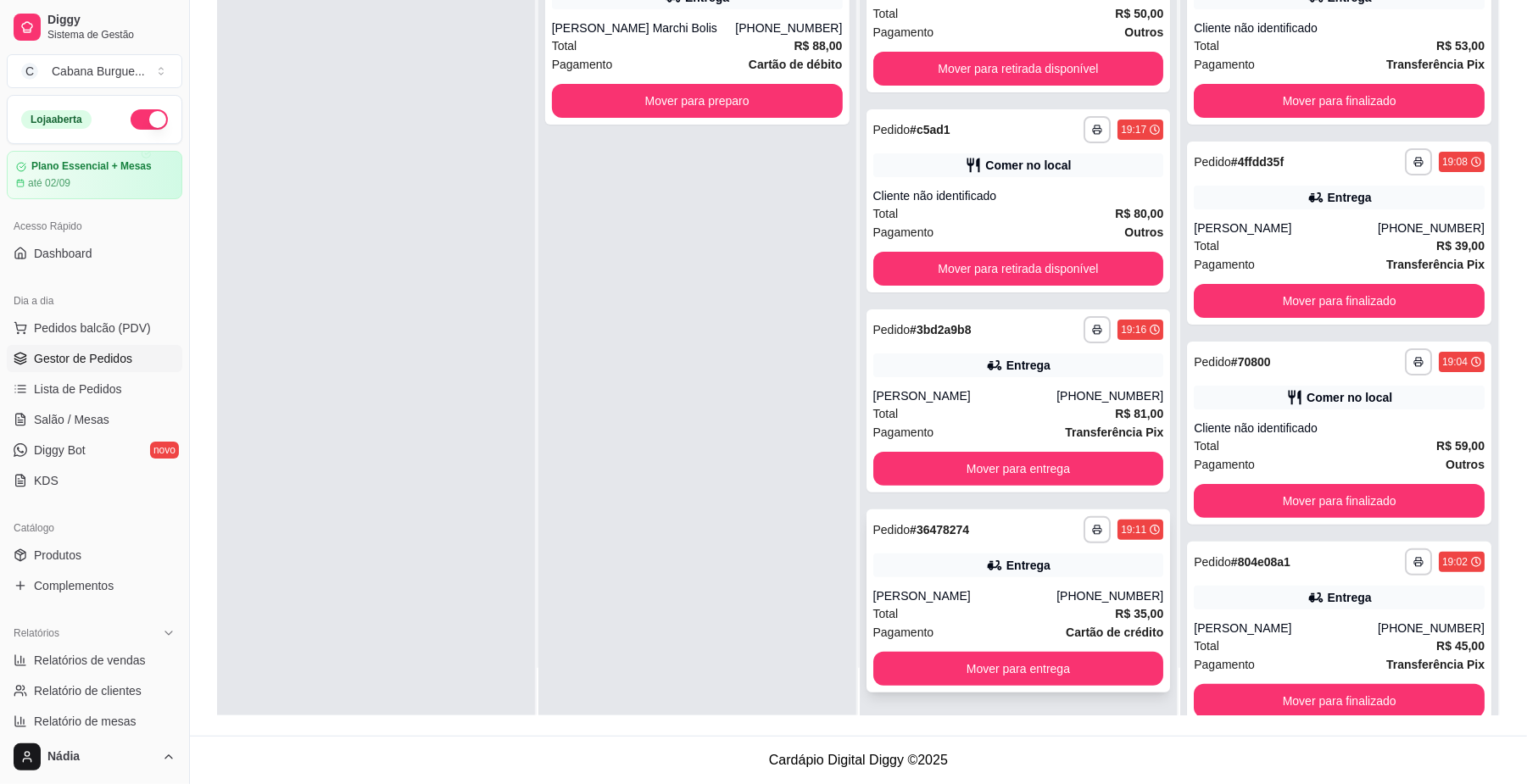
click at [1052, 559] on div "Entrega" at bounding box center [1019, 565] width 291 height 24
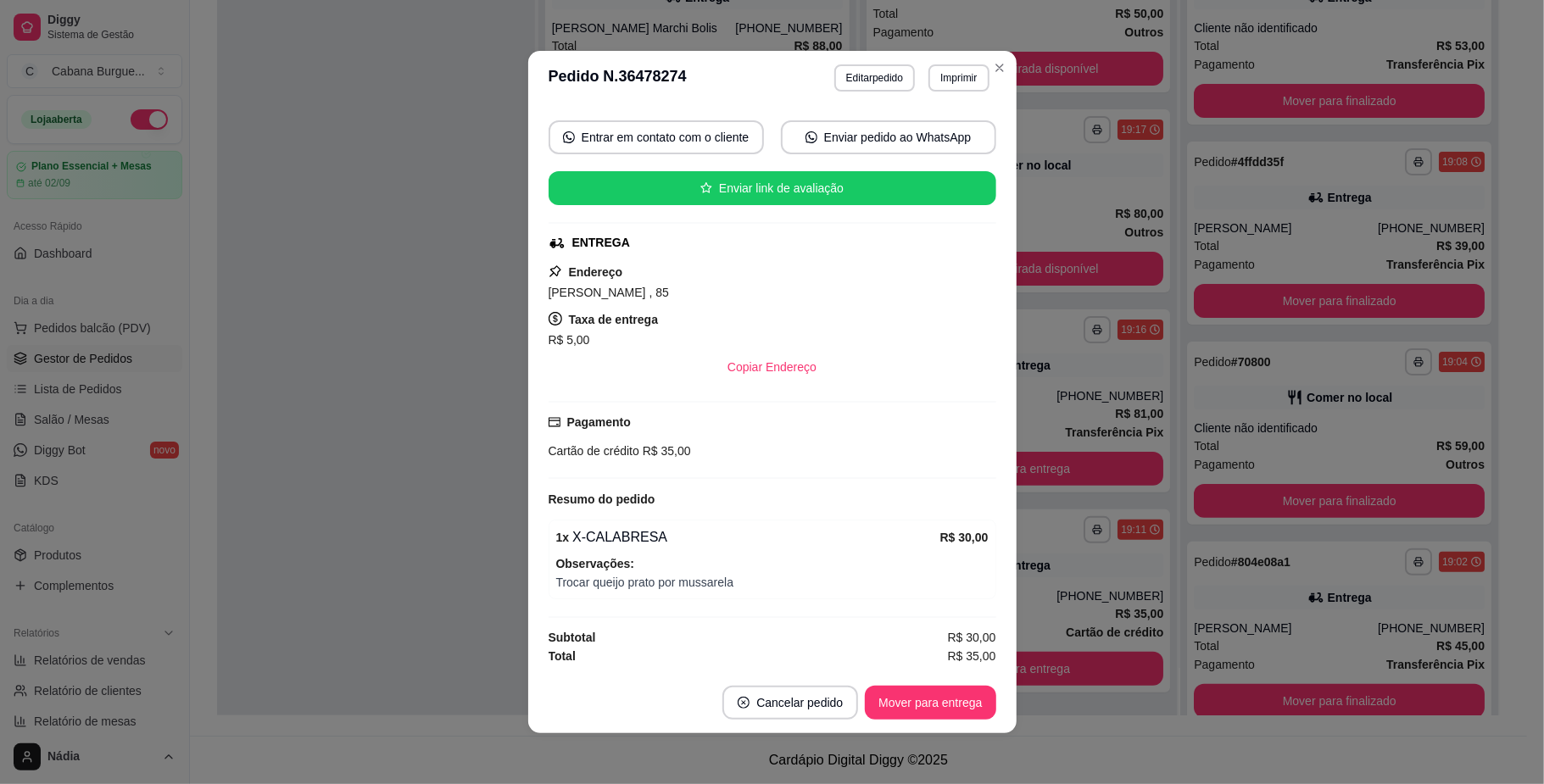
scroll to position [4, 0]
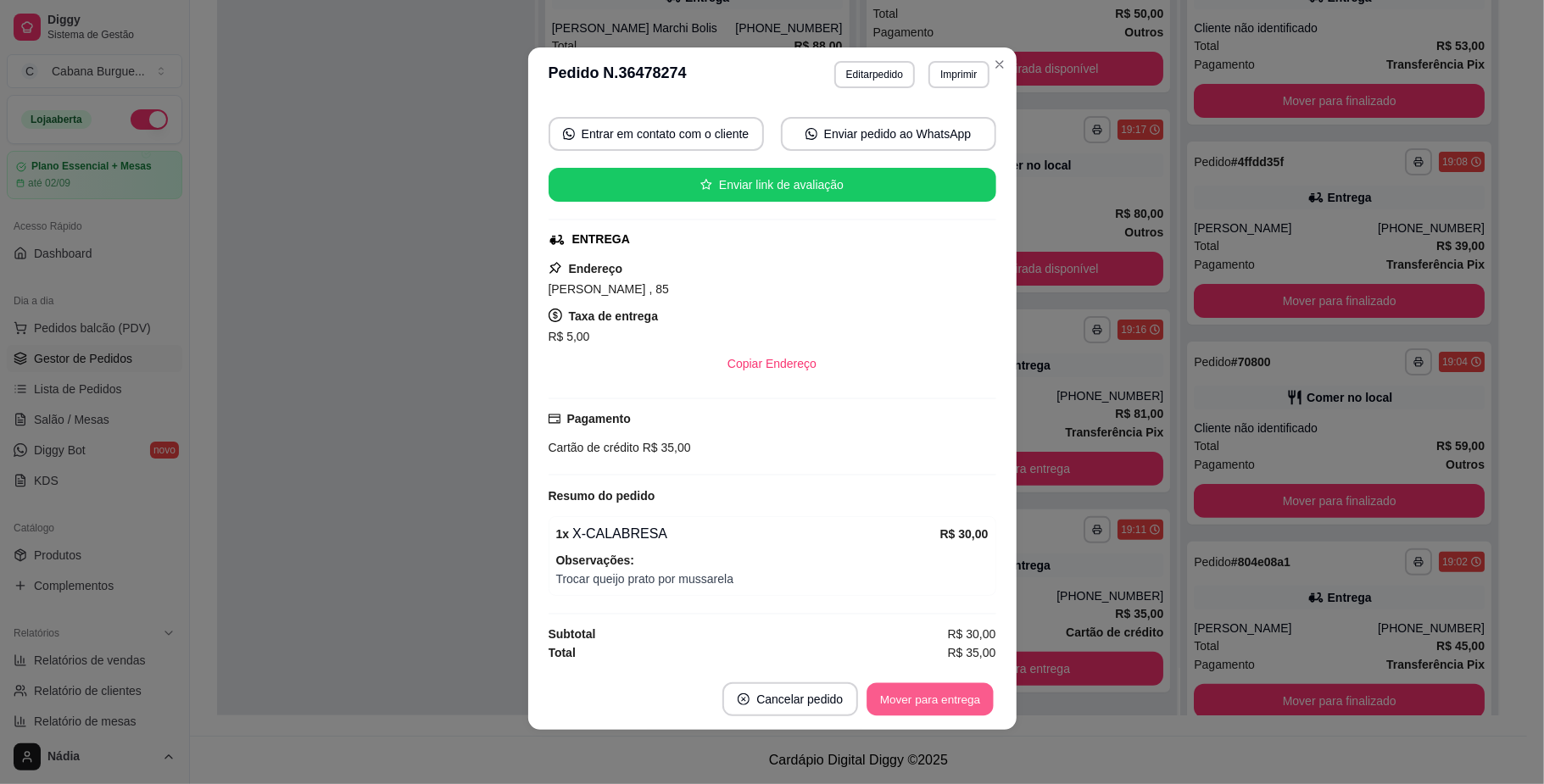
click at [930, 687] on button "Mover para entrega" at bounding box center [931, 699] width 128 height 33
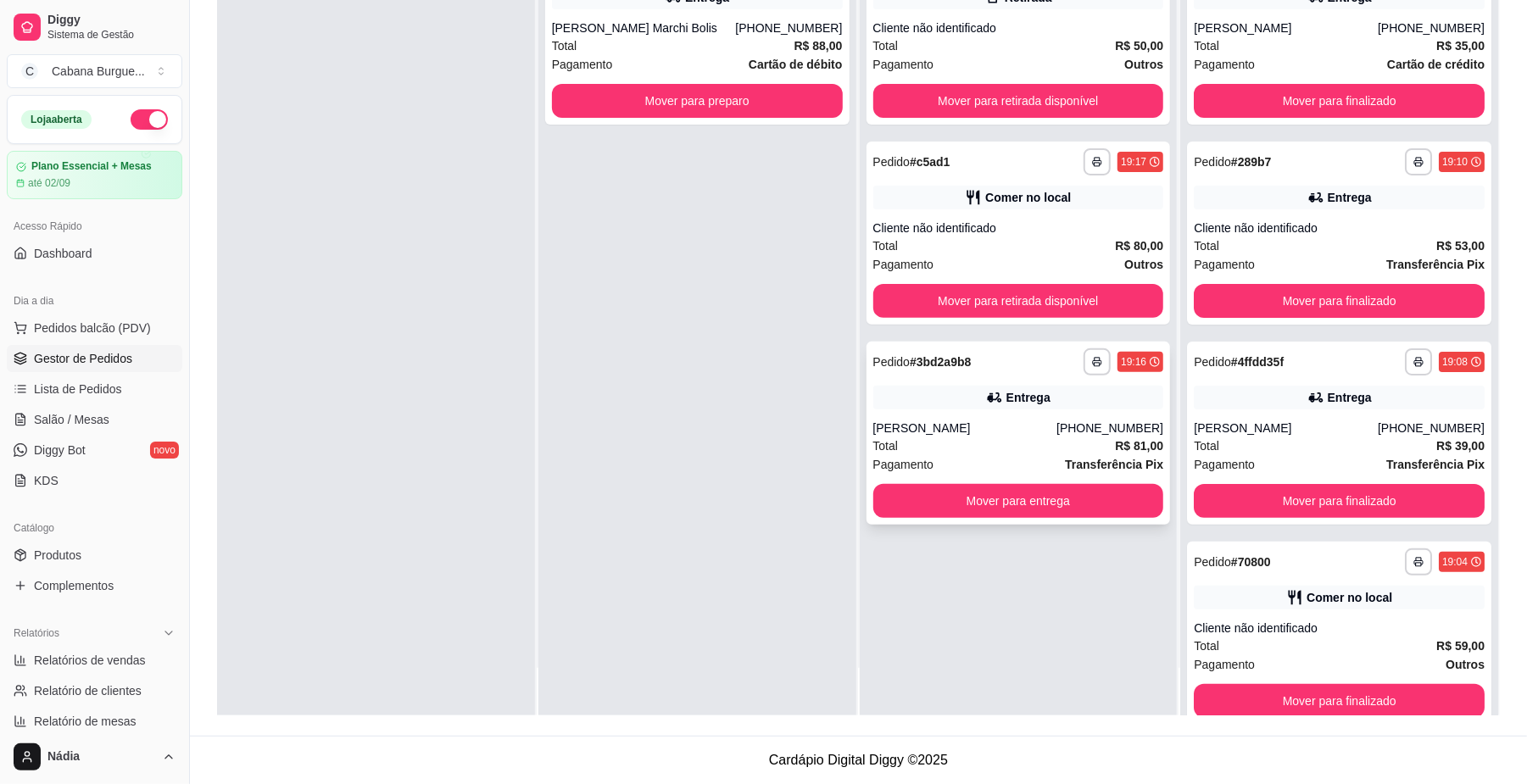
click at [1022, 420] on div "[PERSON_NAME]" at bounding box center [964, 428] width 184 height 17
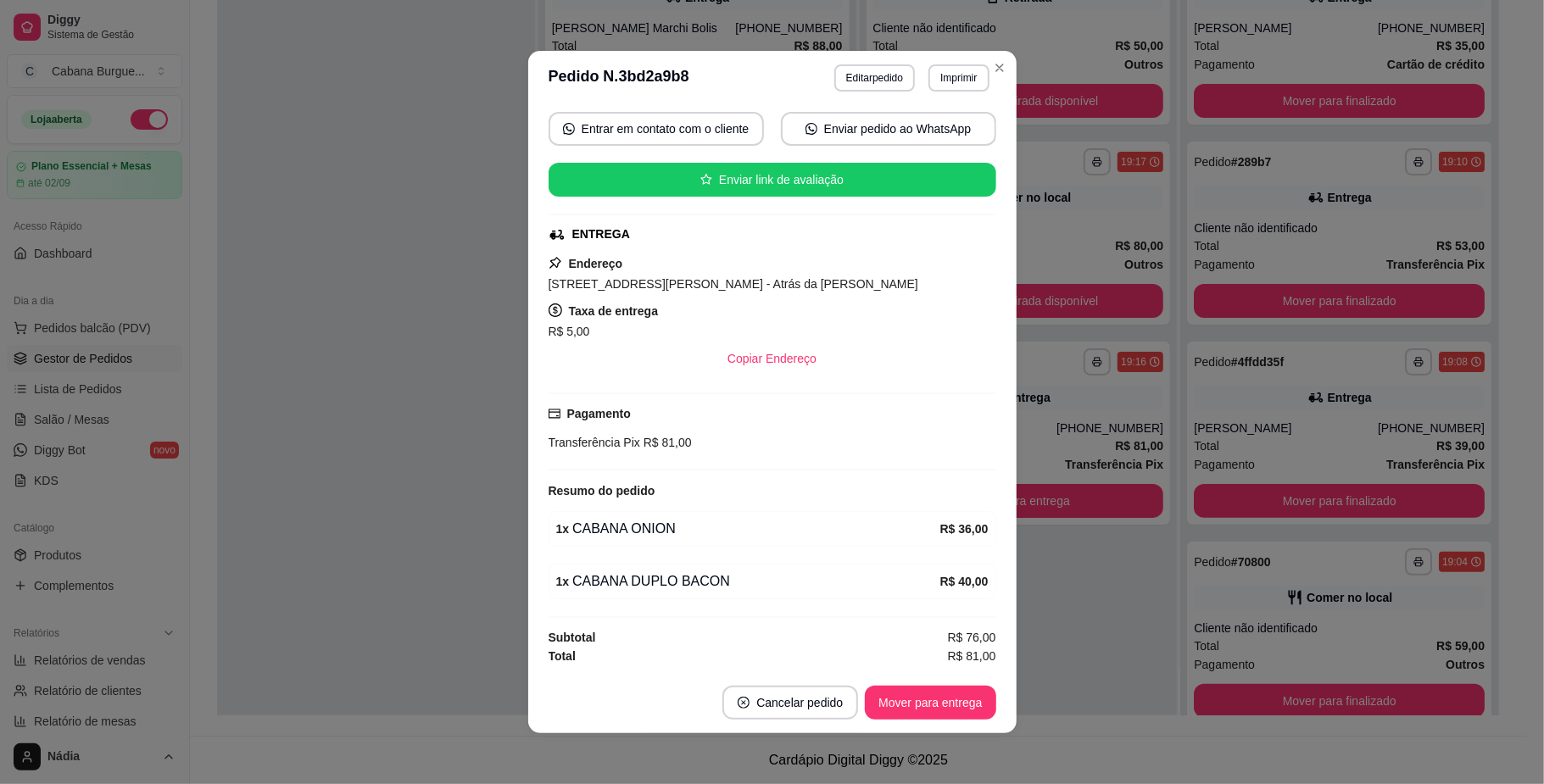
scroll to position [4, 0]
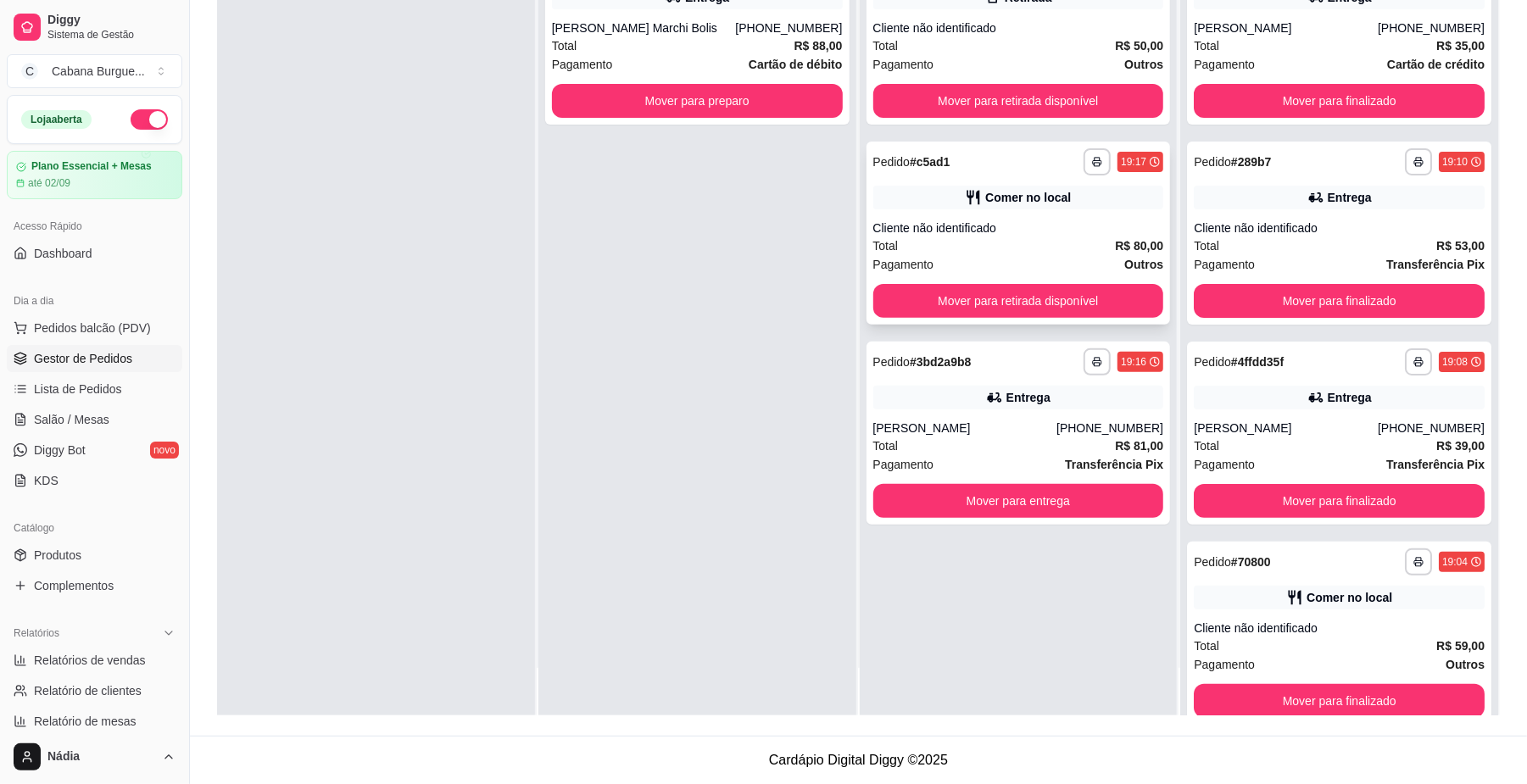
click at [922, 218] on div "**********" at bounding box center [1019, 233] width 305 height 183
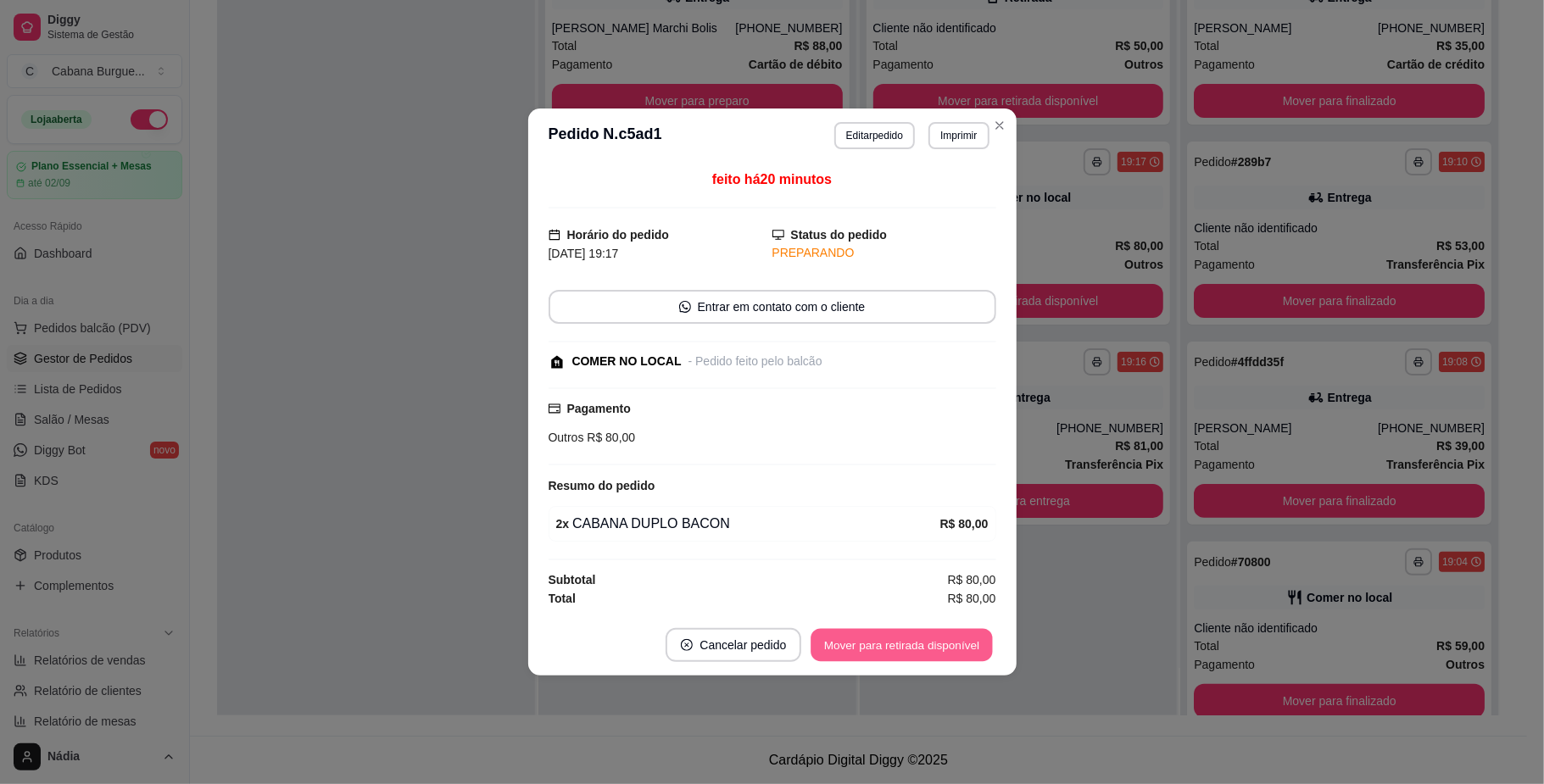
click at [858, 645] on button "Mover para retirada disponível" at bounding box center [901, 645] width 182 height 33
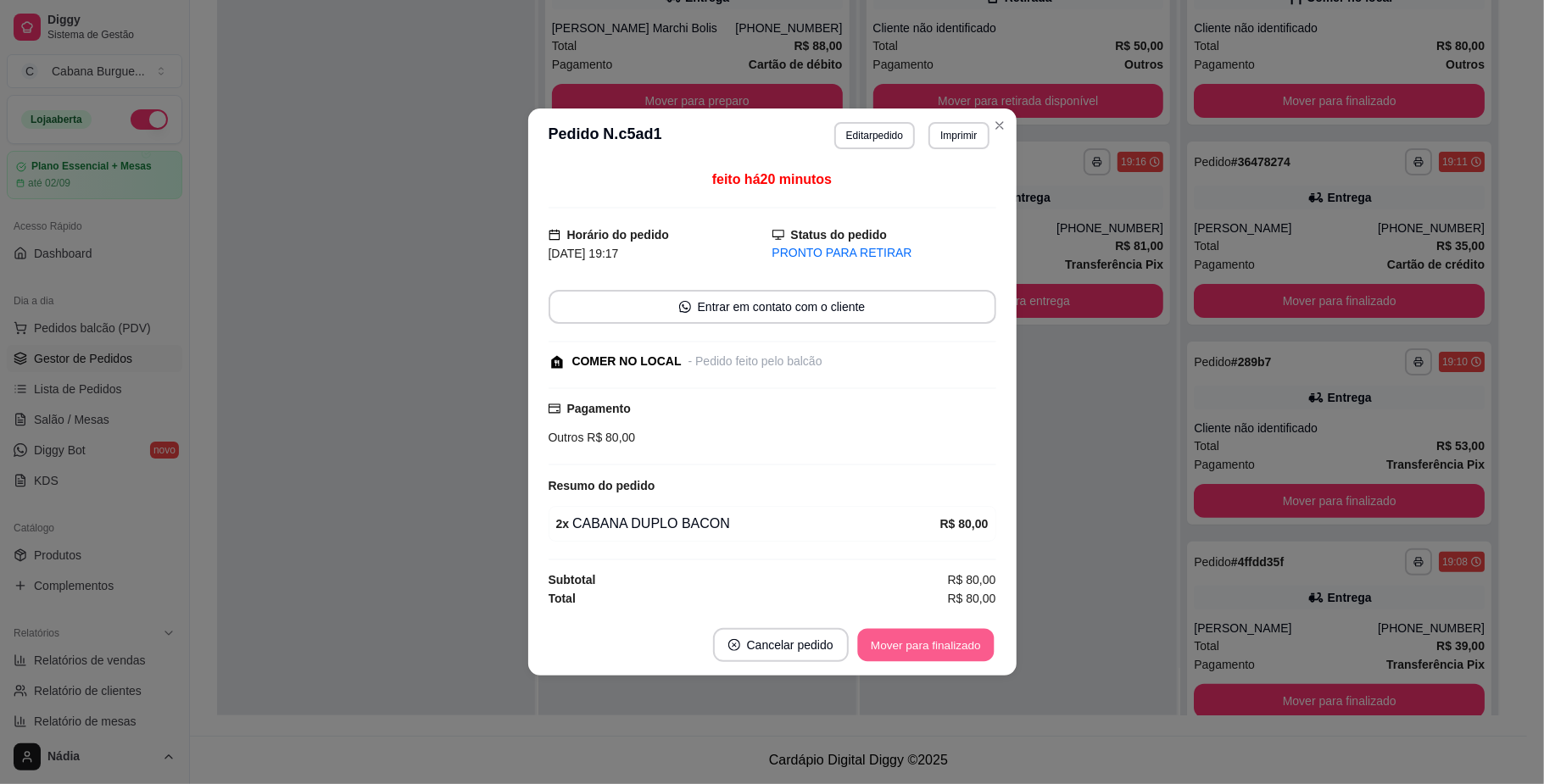
click at [927, 642] on button "Mover para finalizado" at bounding box center [925, 645] width 136 height 33
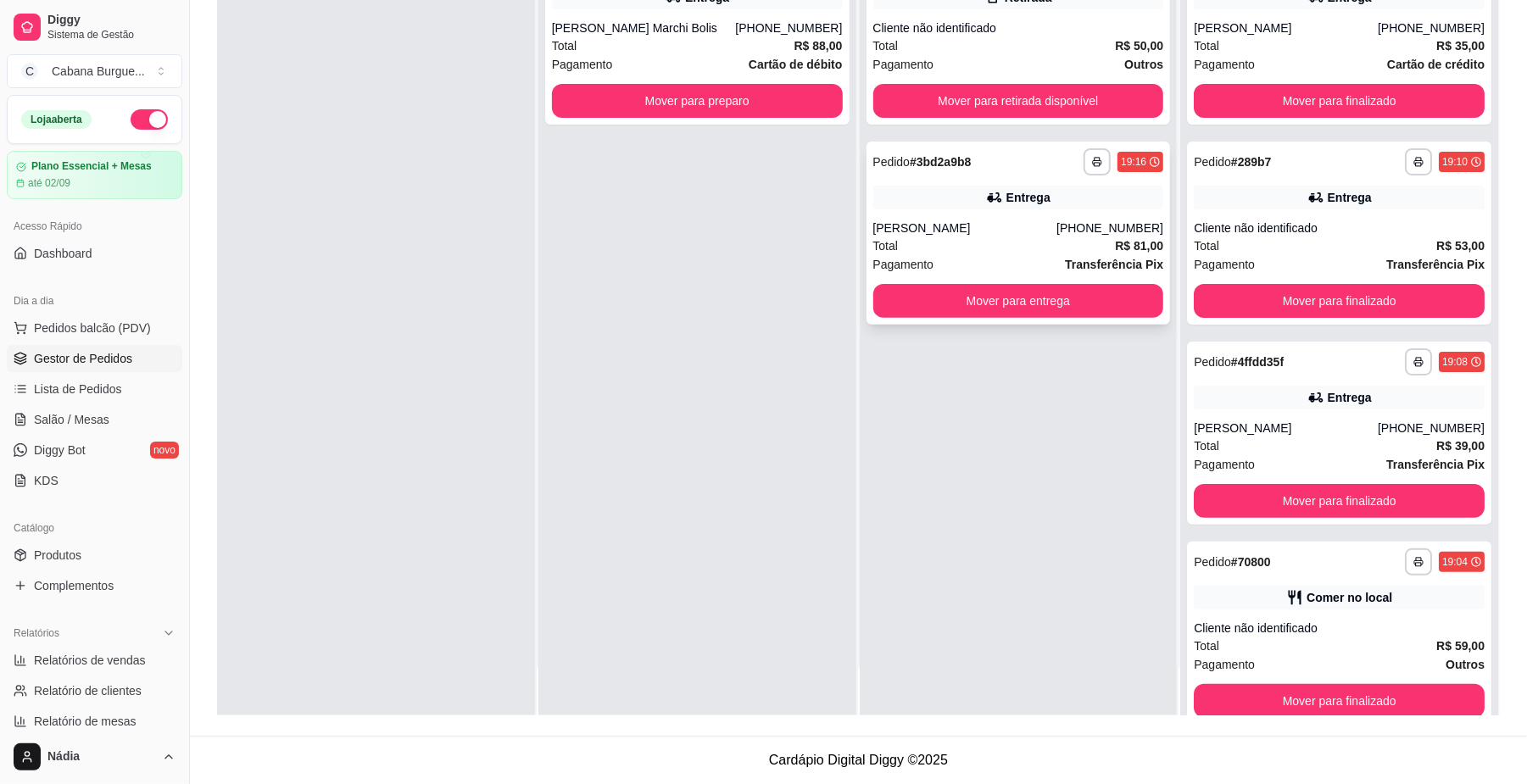
click at [979, 237] on div "Total R$ 81,00" at bounding box center [1019, 246] width 291 height 19
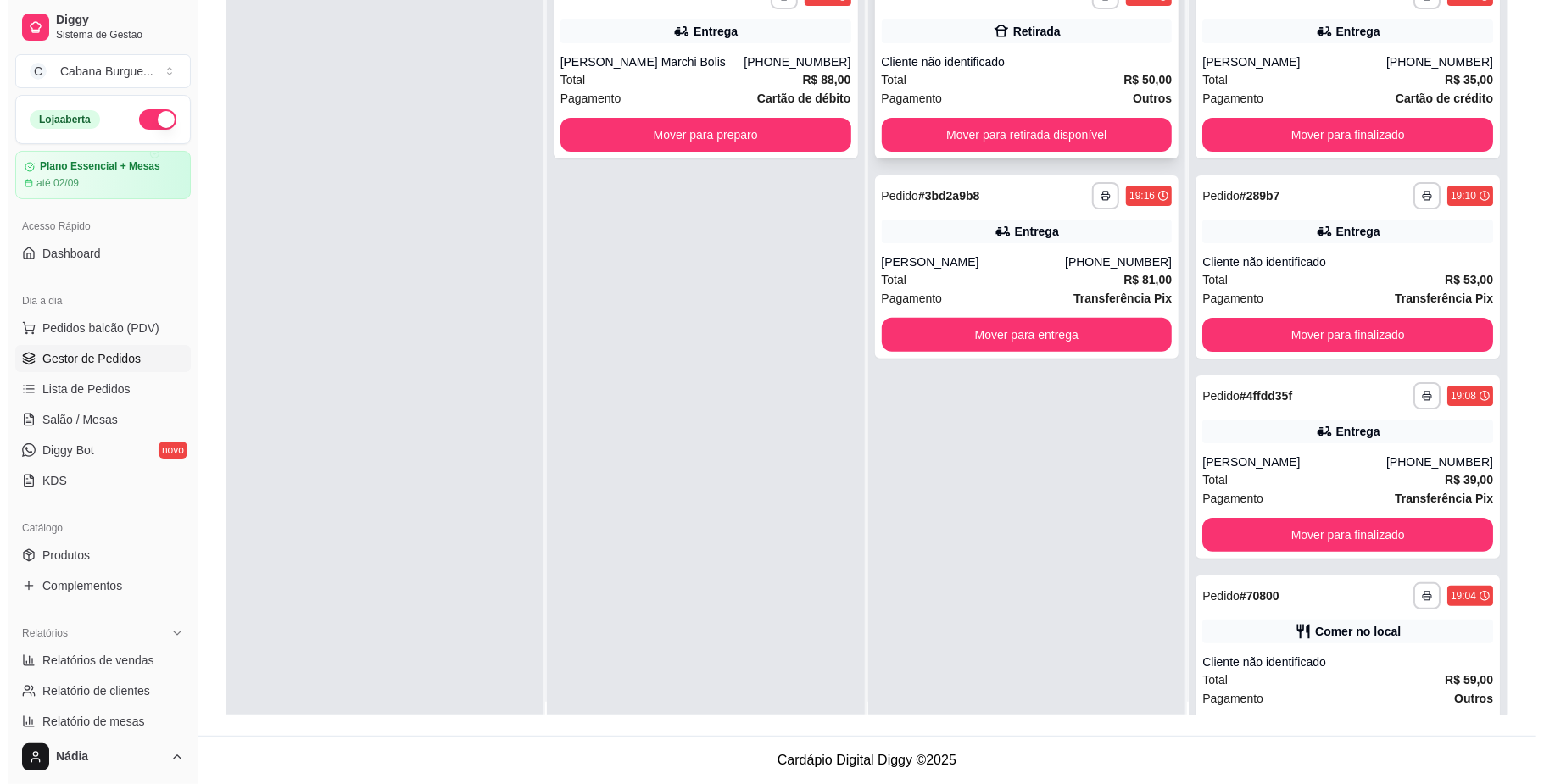
scroll to position [0, 0]
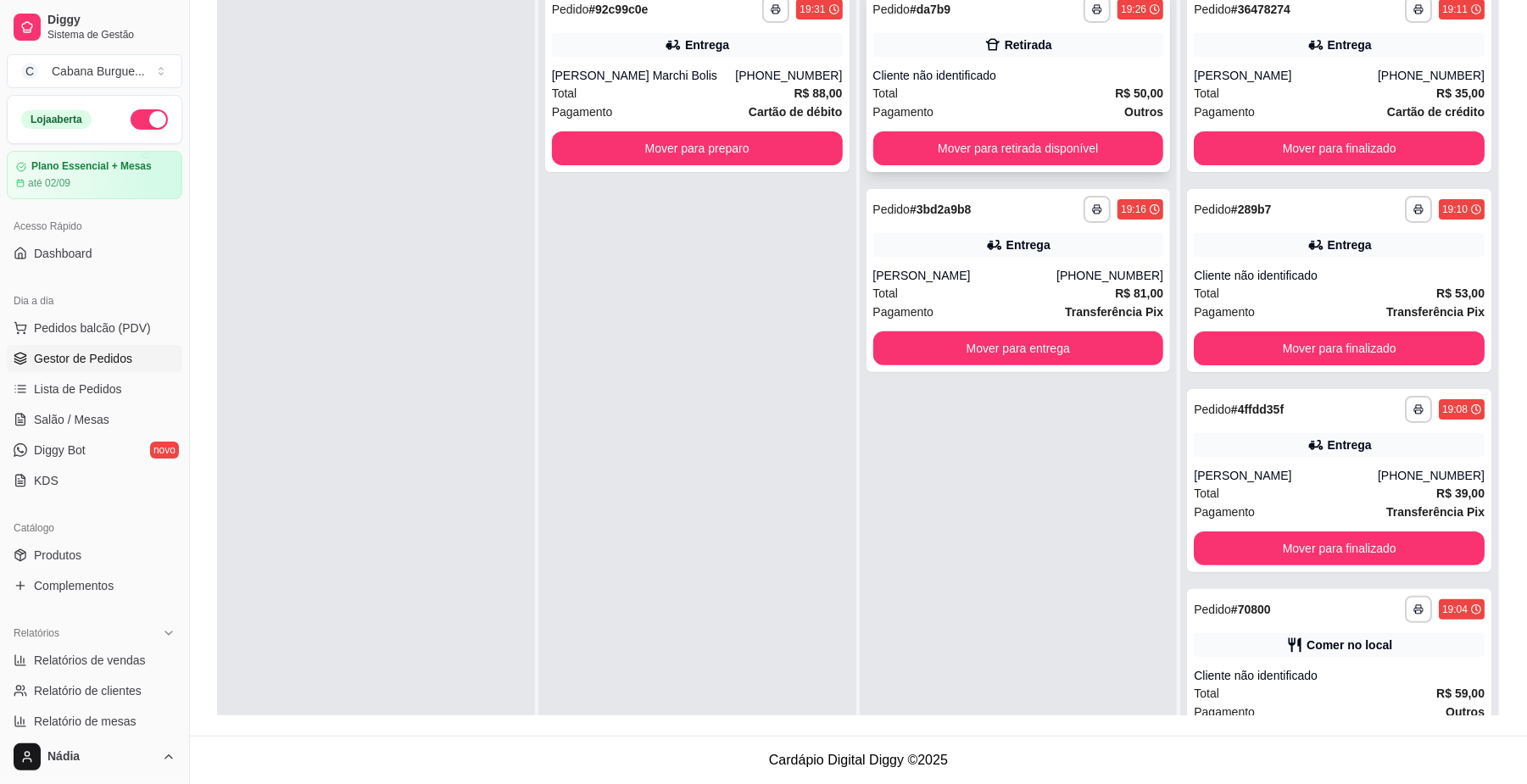
click at [1036, 89] on div "Total R$ 50,00" at bounding box center [1019, 93] width 291 height 19
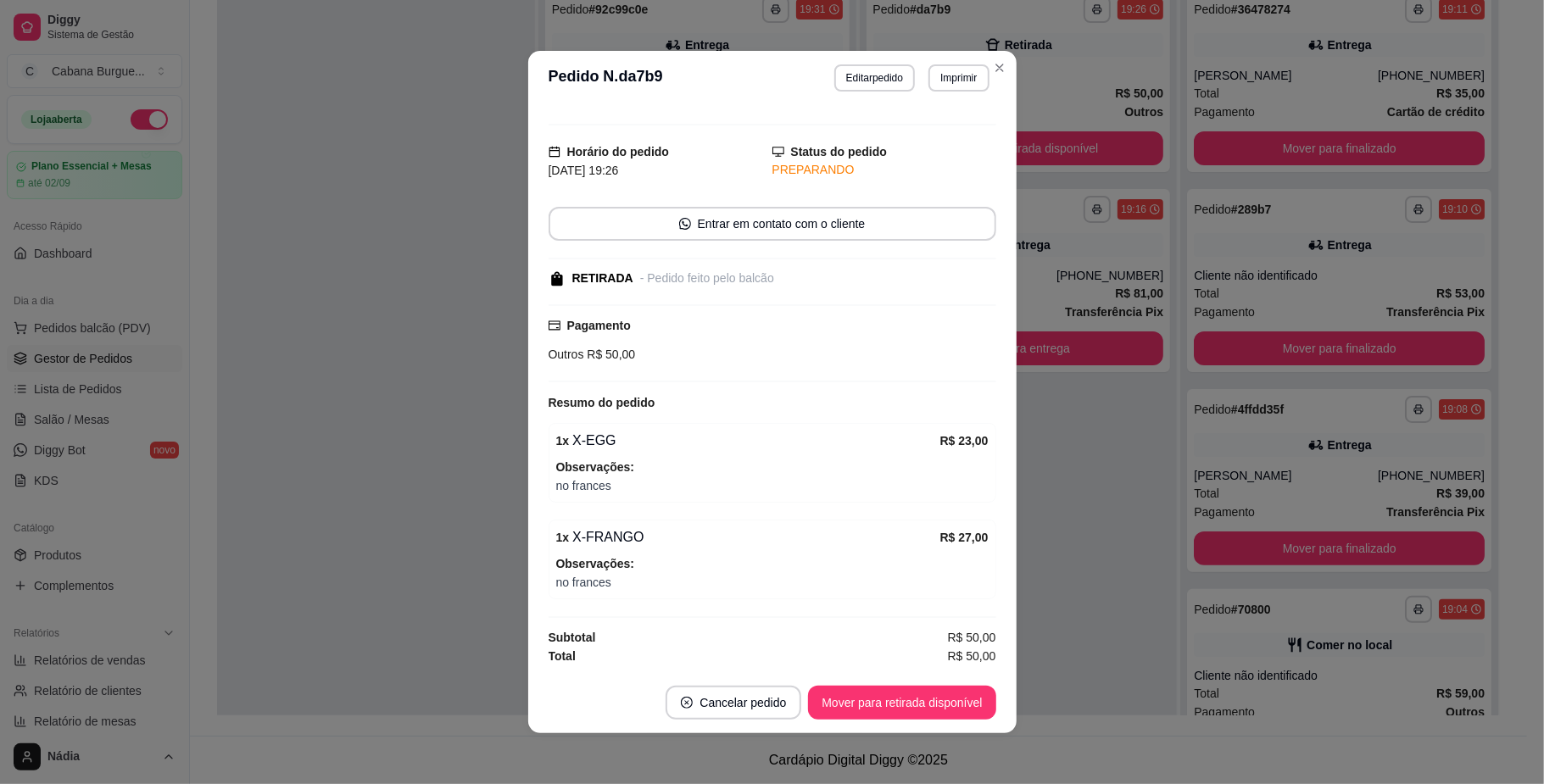
scroll to position [4, 0]
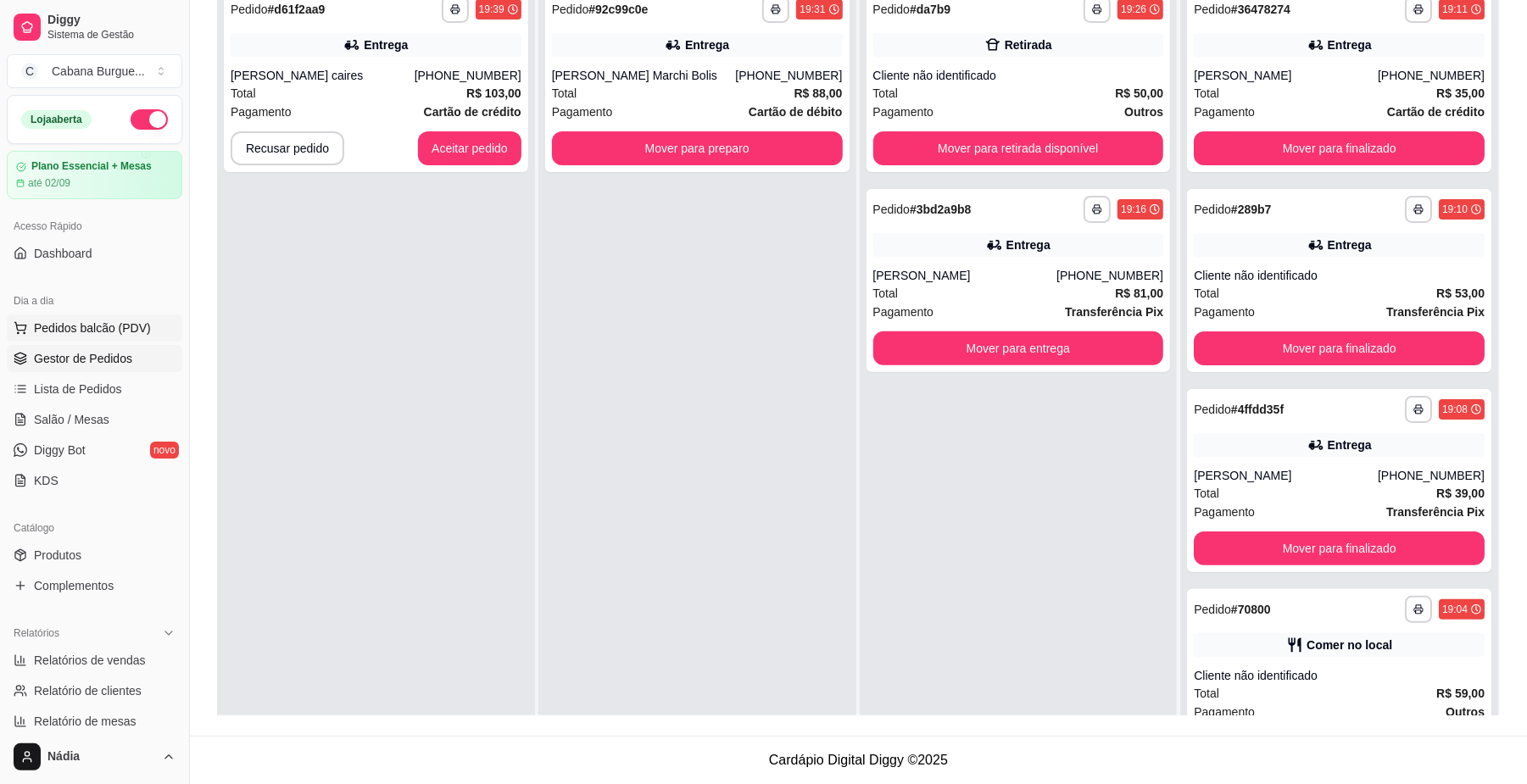
click at [123, 326] on span "Pedidos balcão (PDV)" at bounding box center [92, 328] width 117 height 17
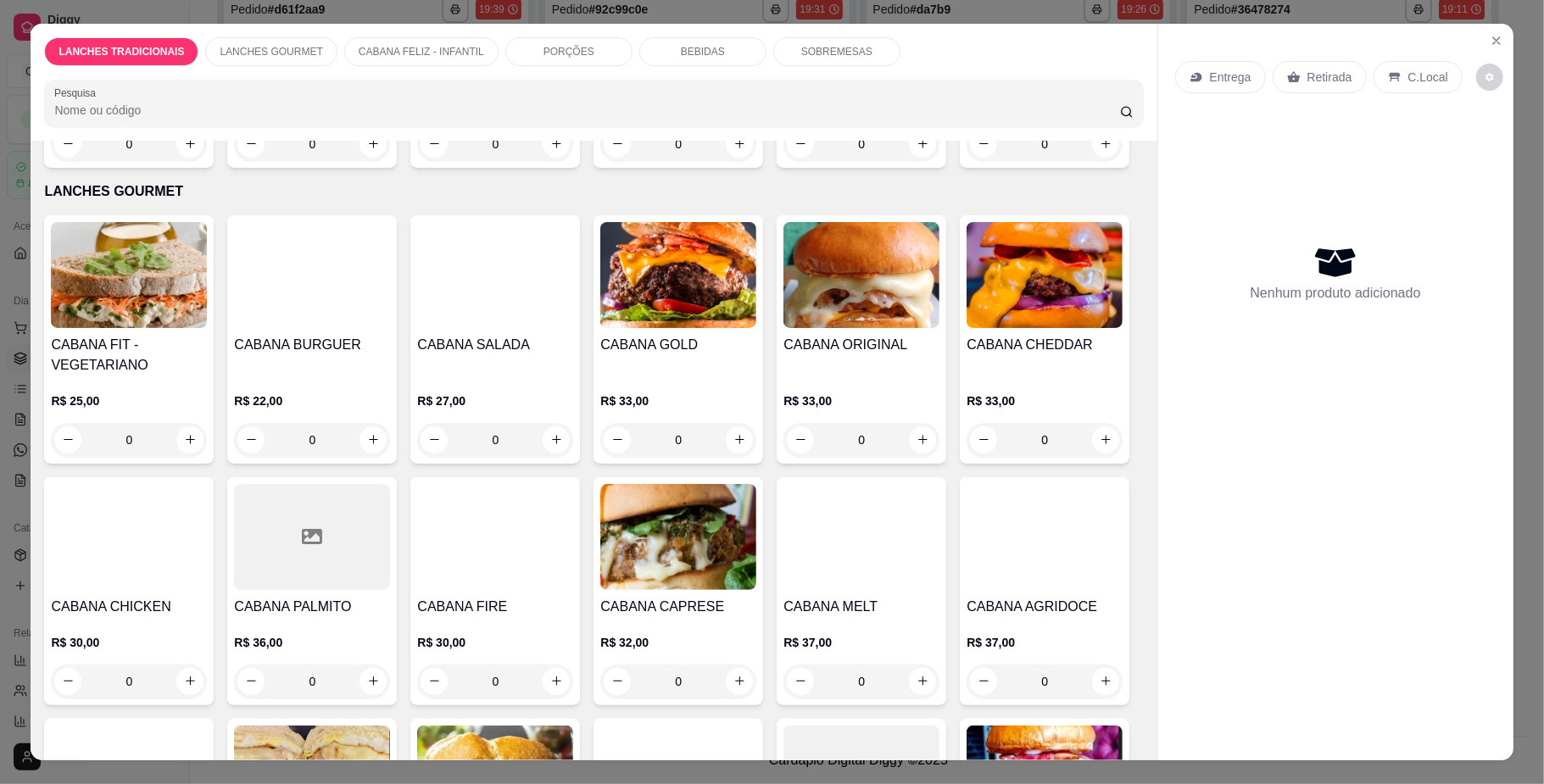
scroll to position [678, 0]
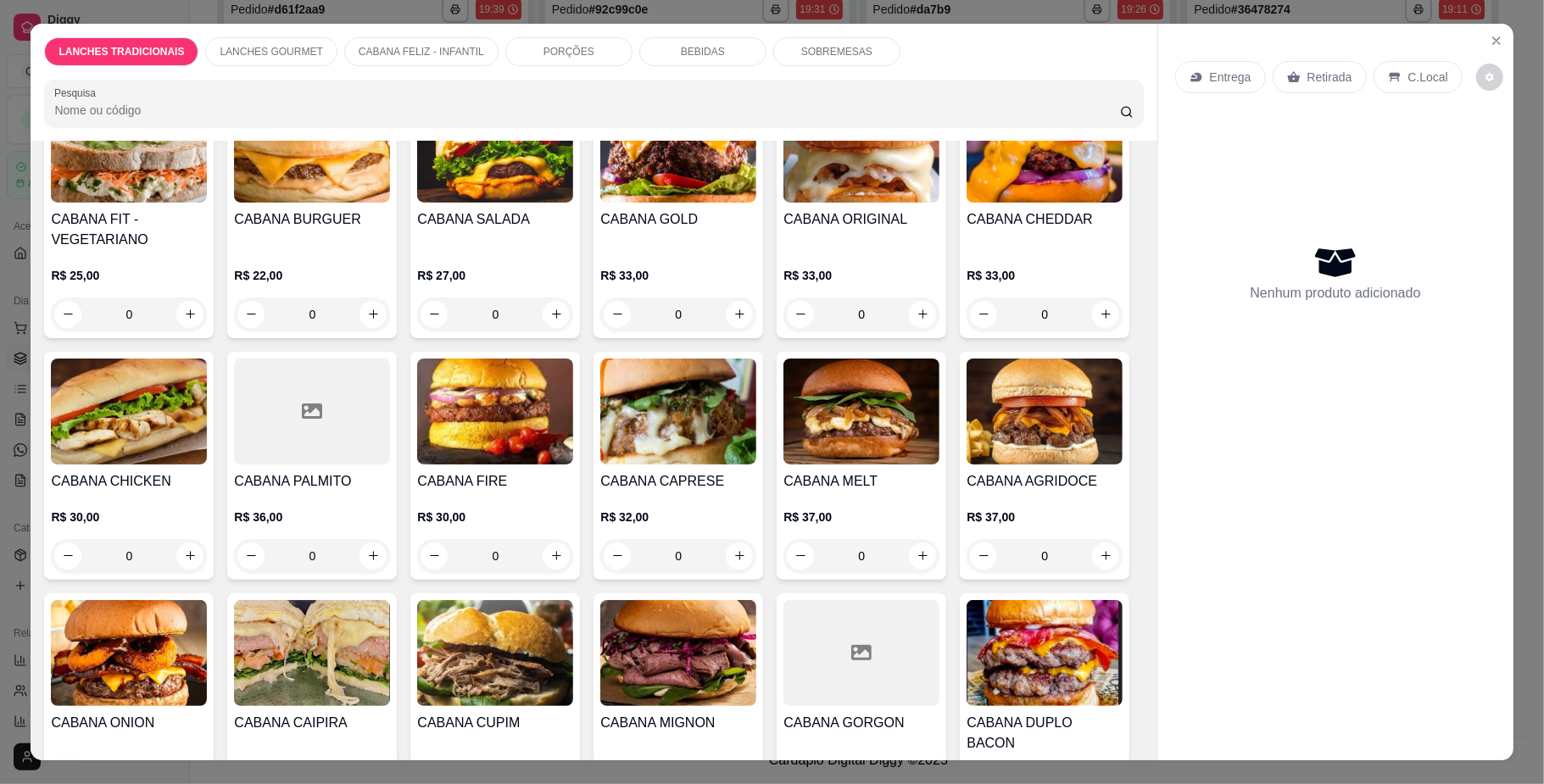
click at [555, 331] on div "0" at bounding box center [495, 315] width 156 height 34
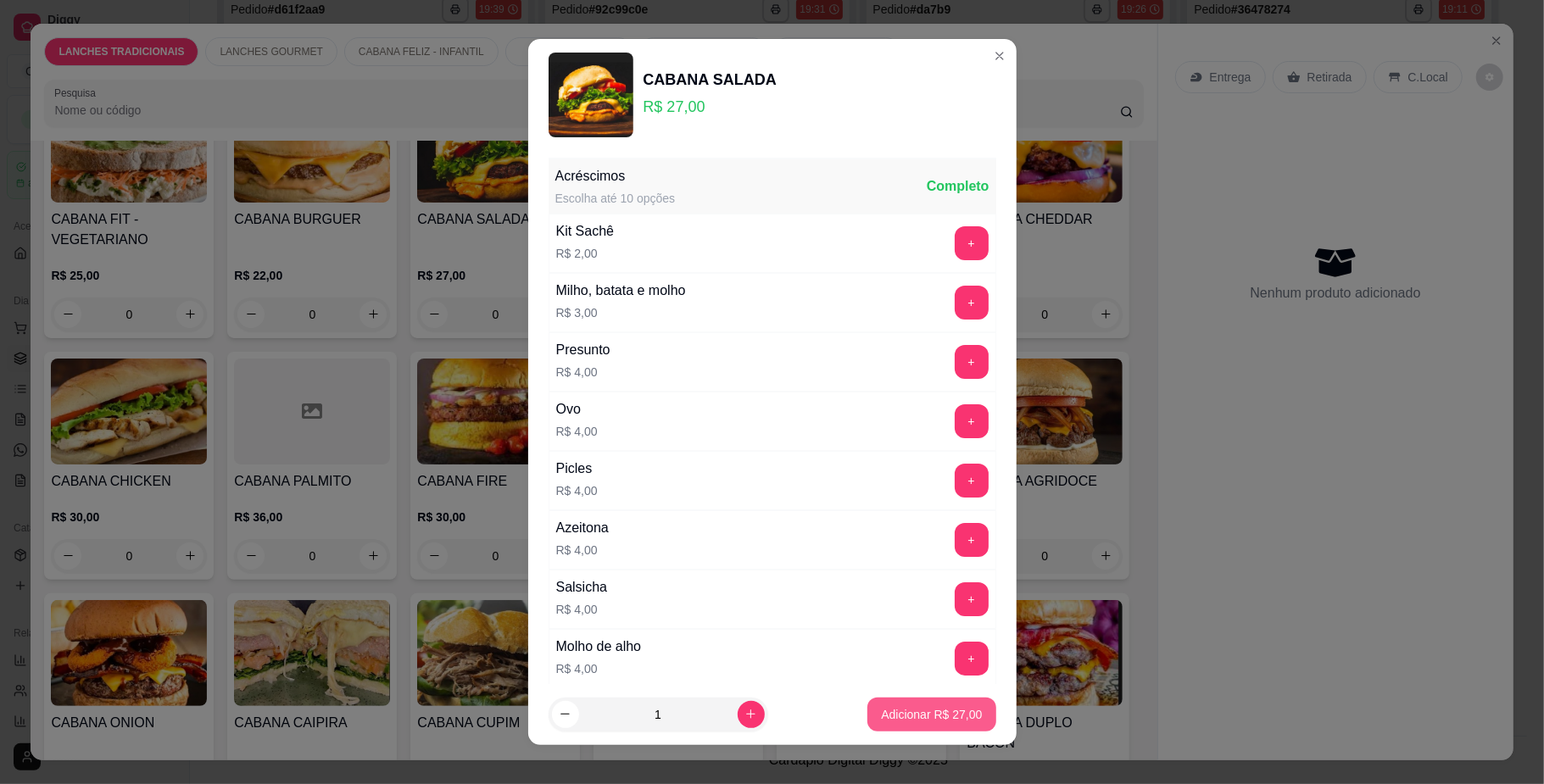
click at [881, 706] on p "Adicionar R$ 27,00" at bounding box center [931, 715] width 101 height 17
type input "1"
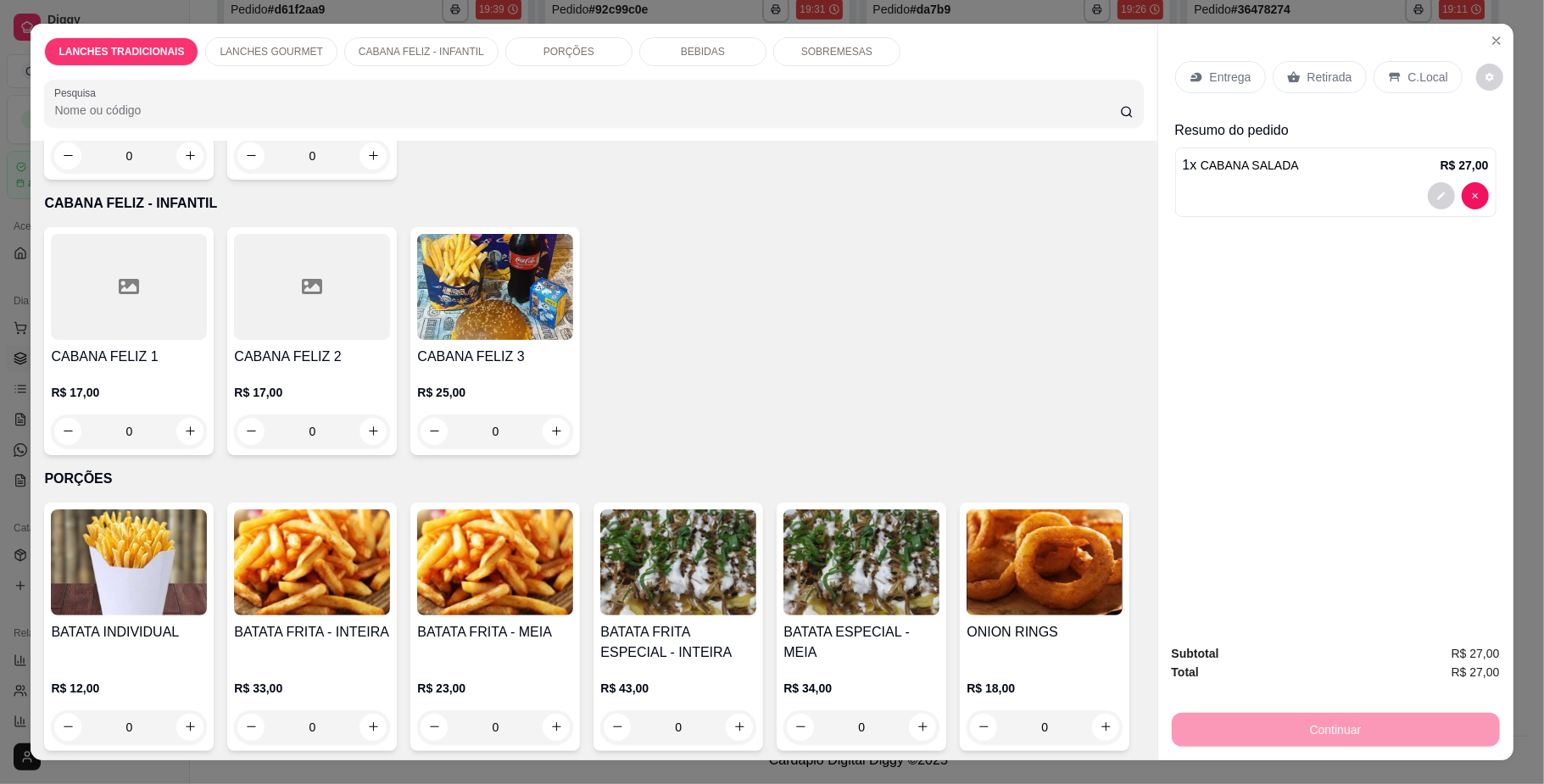
scroll to position [1920, 0]
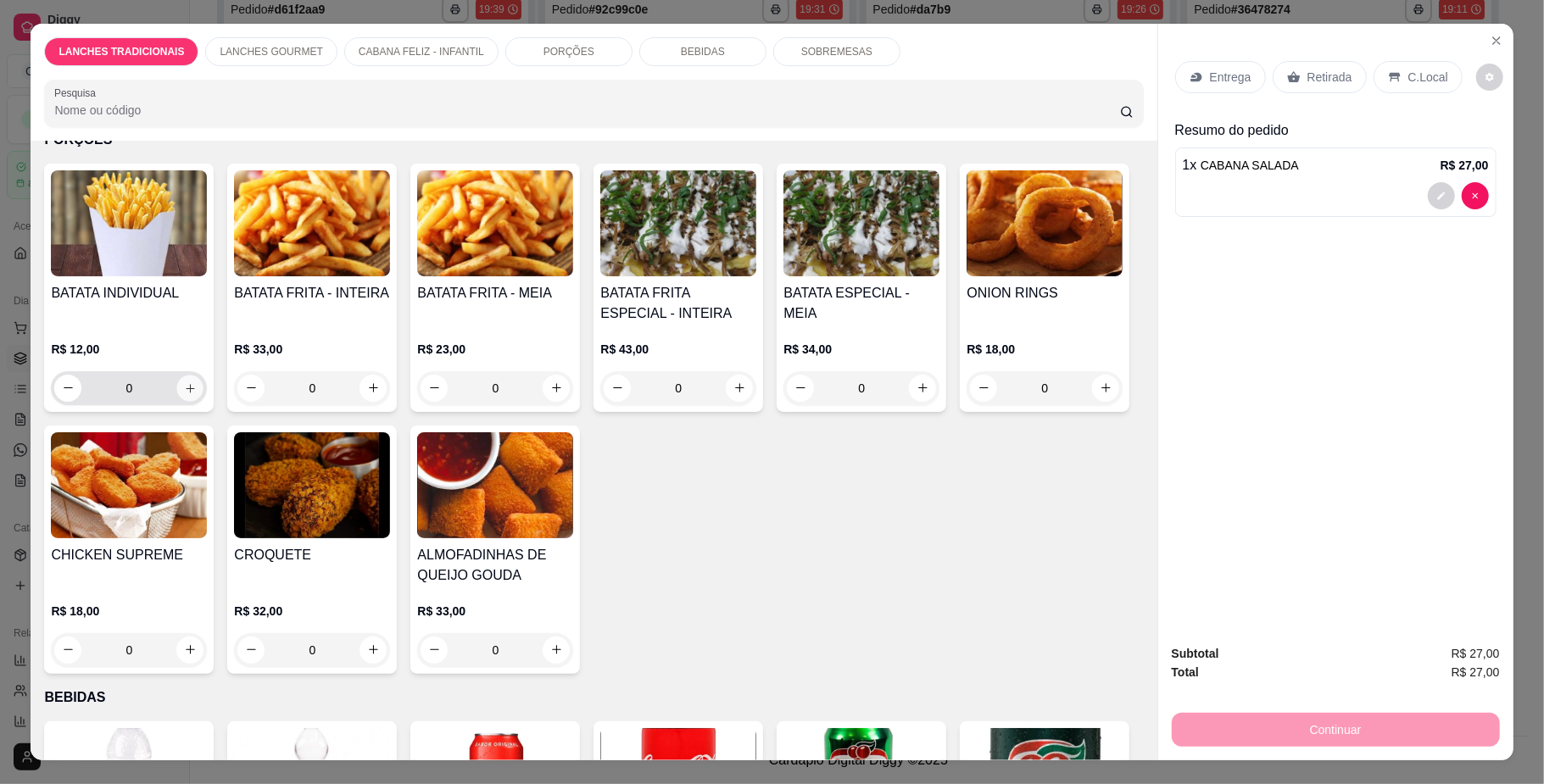
click at [187, 401] on button "increase-product-quantity" at bounding box center [190, 388] width 27 height 27
type input "1"
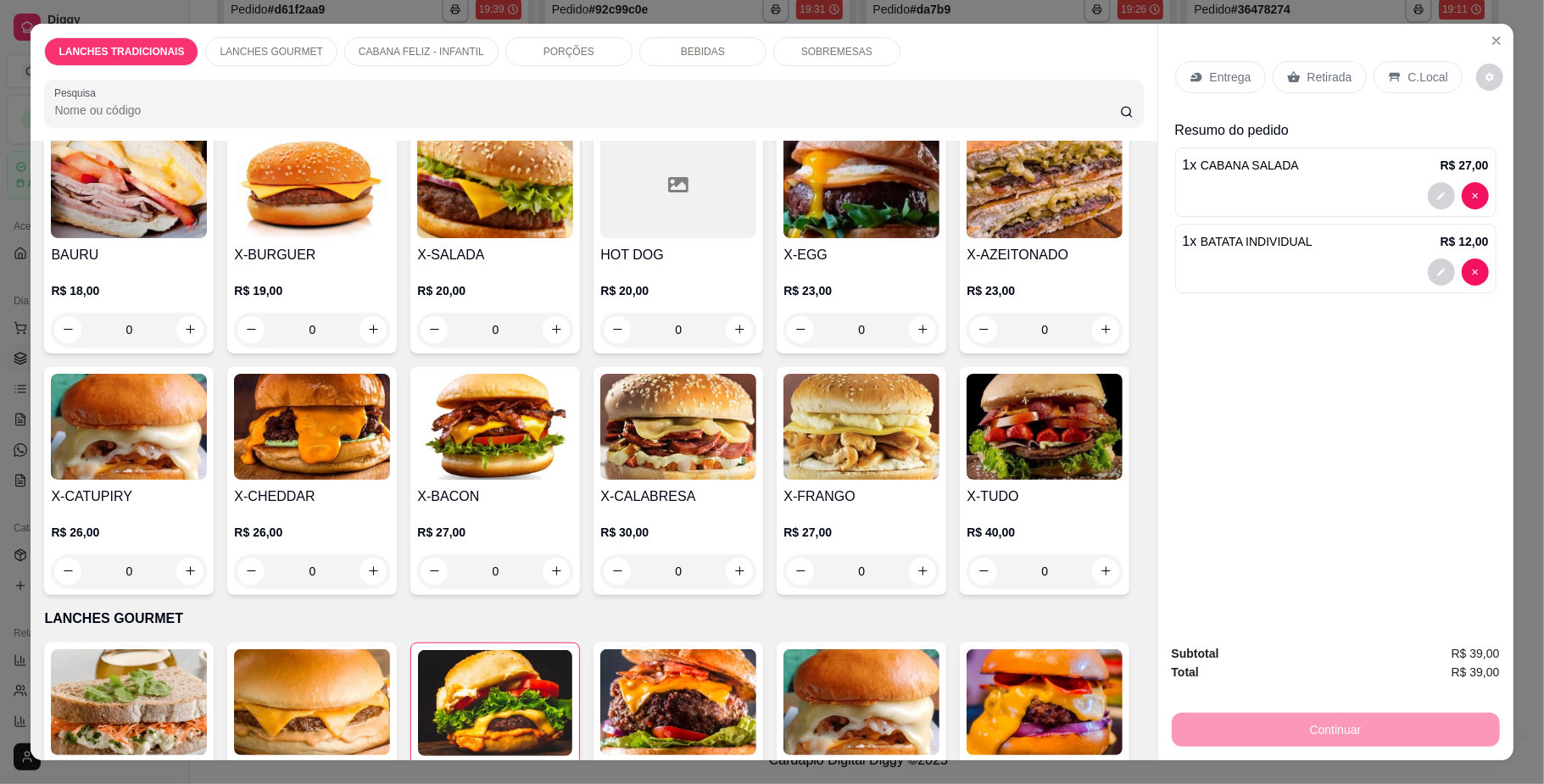
scroll to position [0, 0]
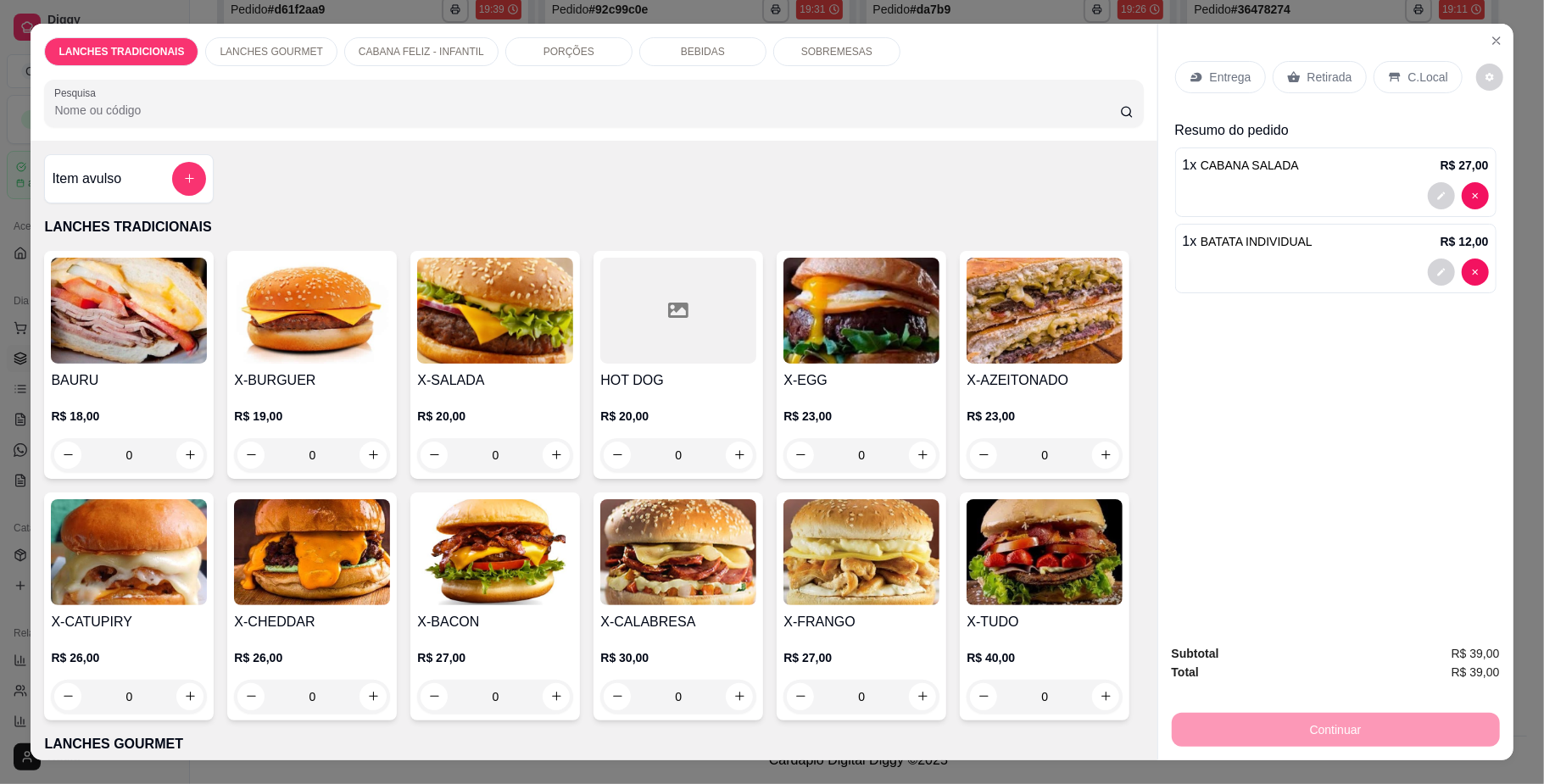
click at [188, 458] on div "0" at bounding box center [129, 456] width 156 height 34
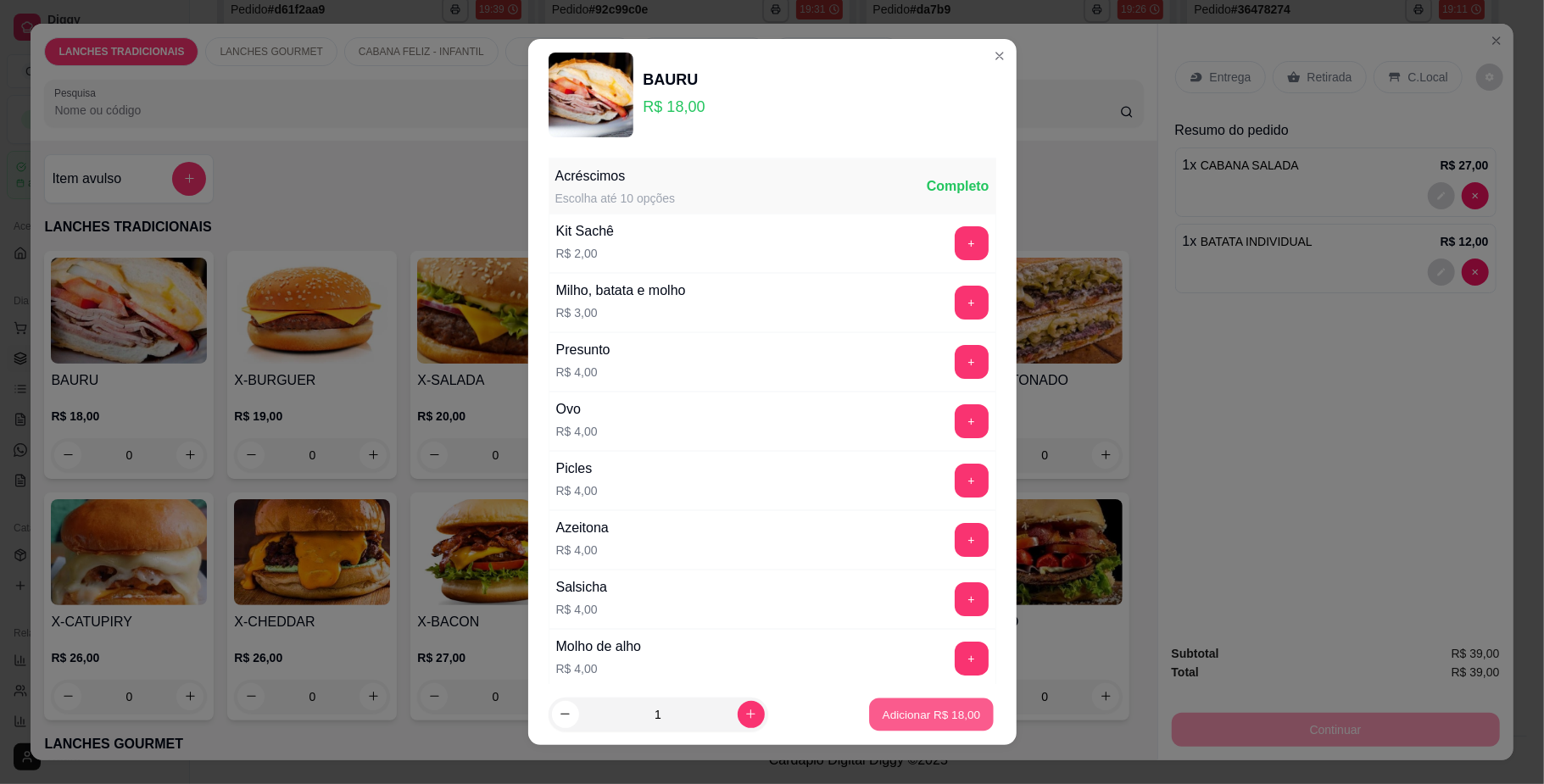
click at [875, 702] on button "Adicionar R$ 18,00" at bounding box center [932, 714] width 125 height 33
type input "1"
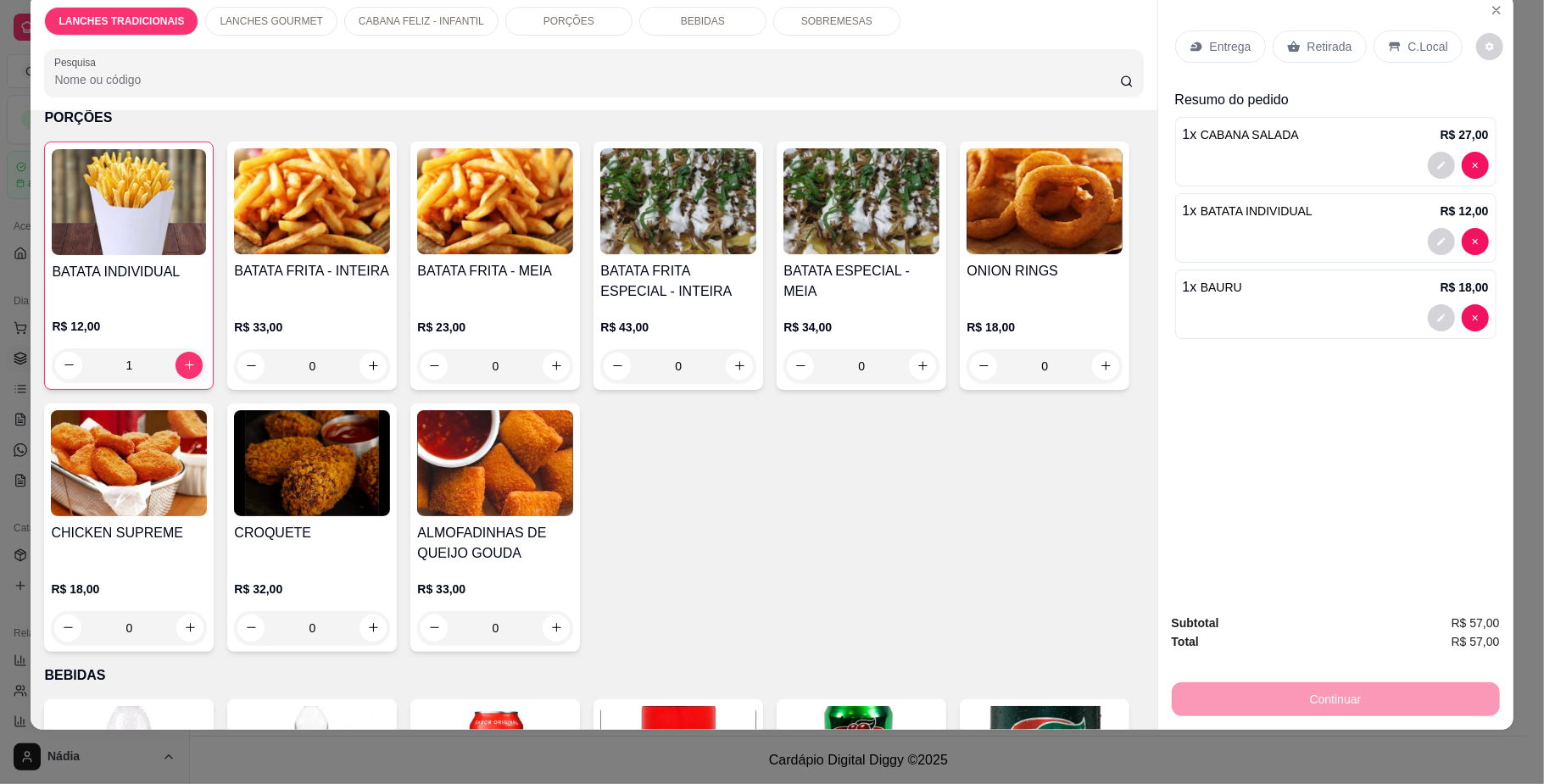
scroll to position [1920, 0]
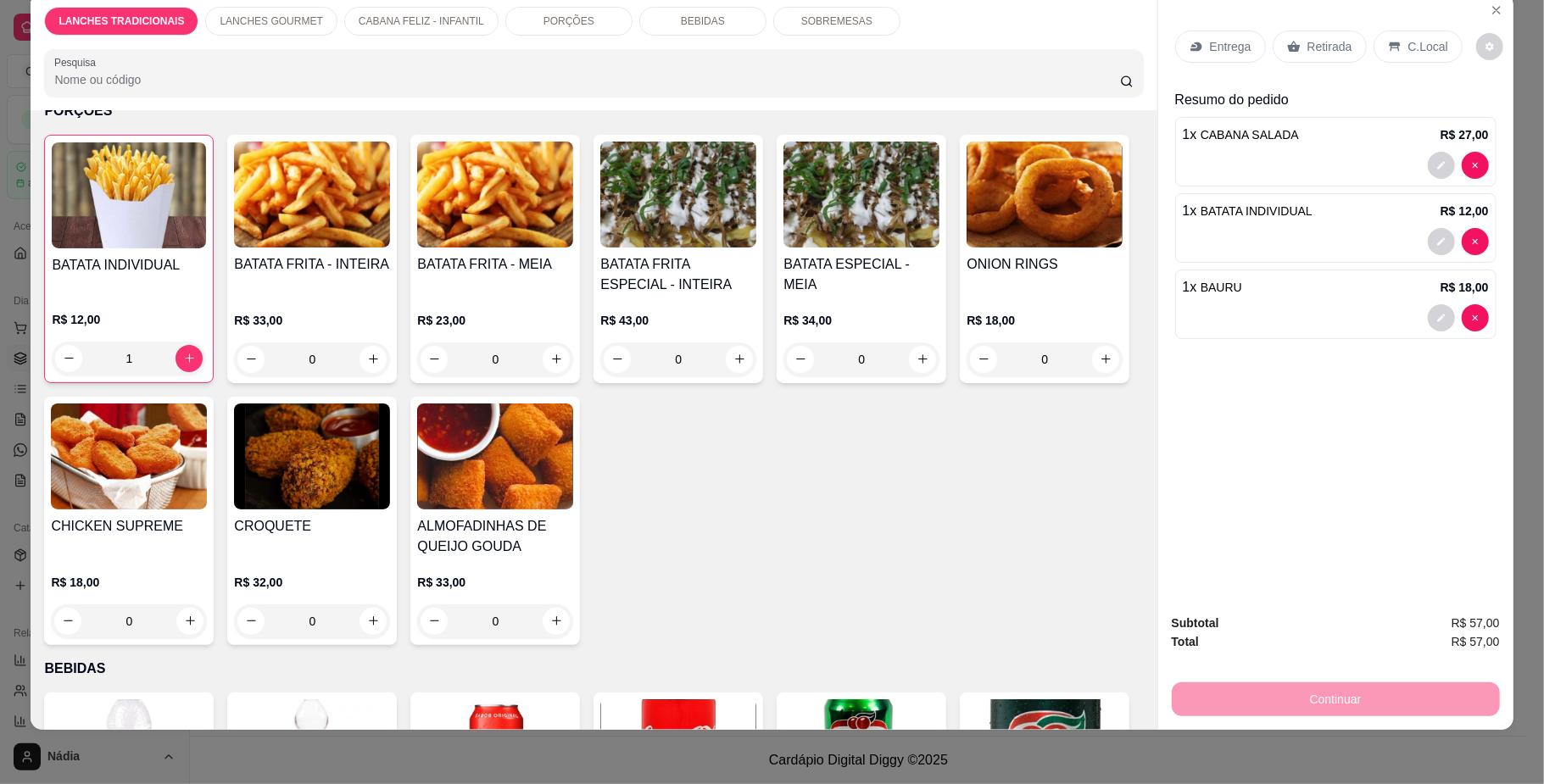
click at [367, 69] on icon "increase-product-quantity" at bounding box center [373, 63] width 12 height 12
type input "1"
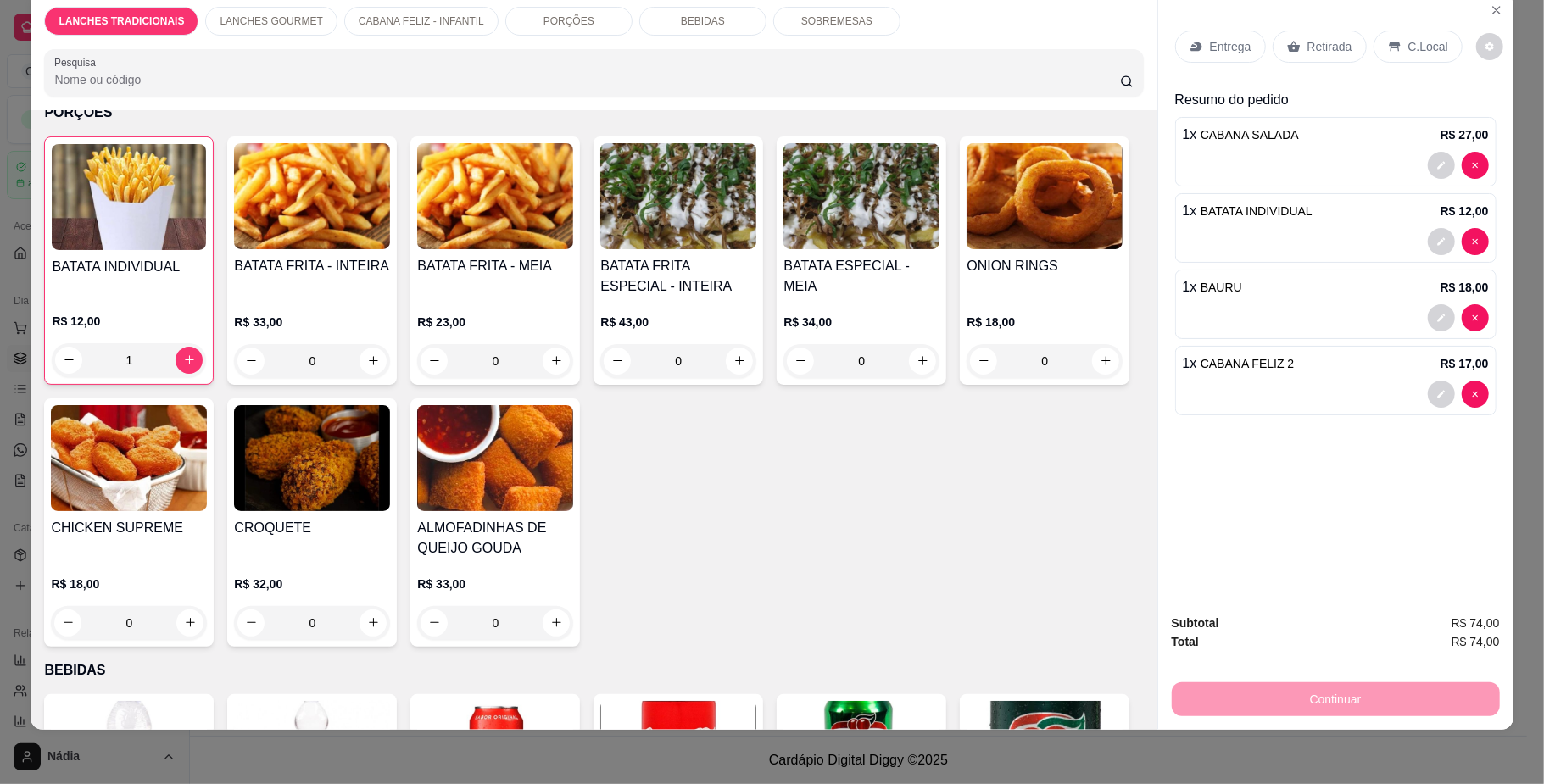
click at [1194, 54] on div "Entrega" at bounding box center [1220, 47] width 90 height 32
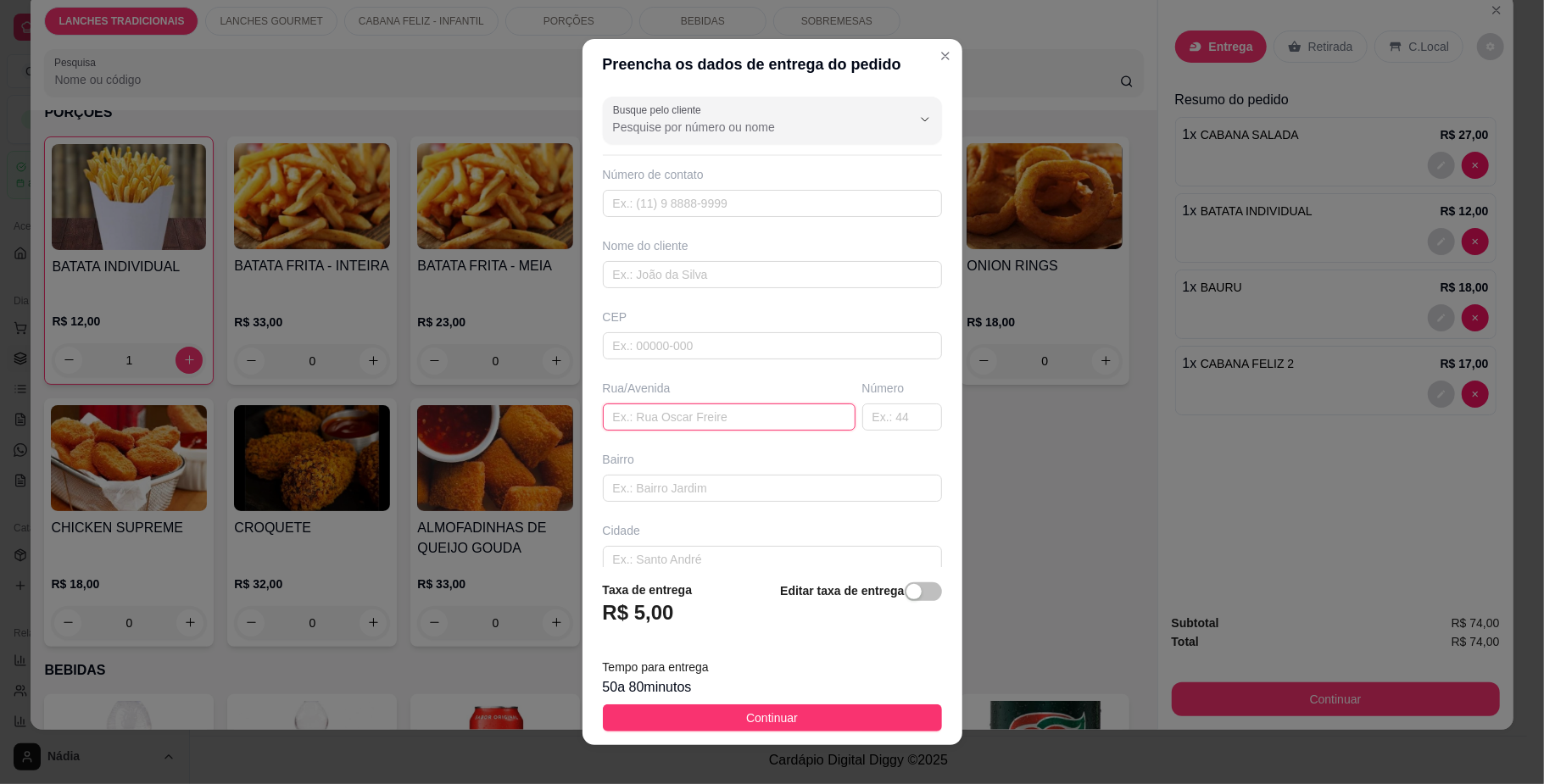
paste input "[STREET_ADDRESS][PERSON_NAME] kennedy"
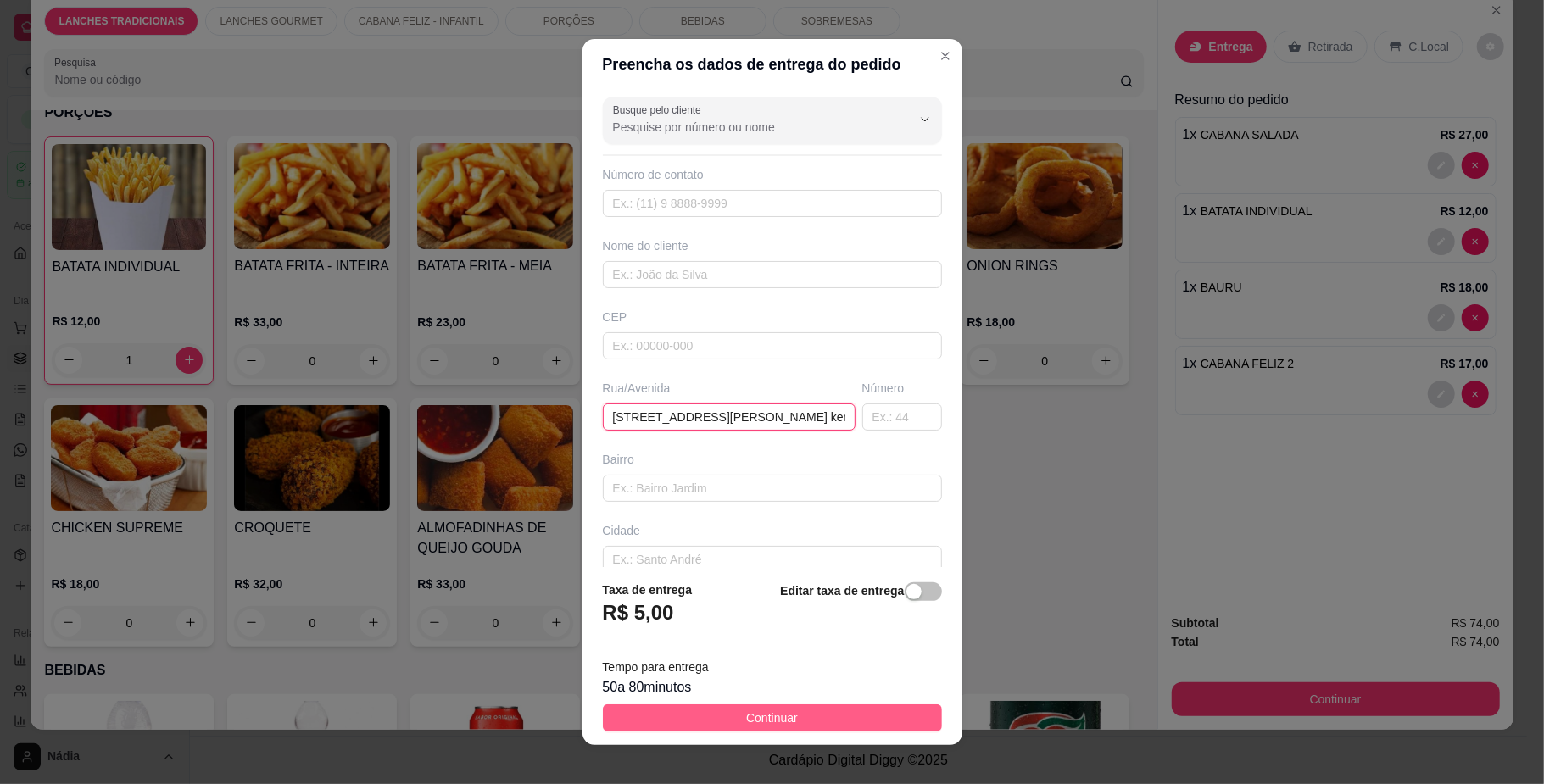
type input "[STREET_ADDRESS][PERSON_NAME] kennedy"
click at [797, 710] on button "Continuar" at bounding box center [772, 717] width 339 height 28
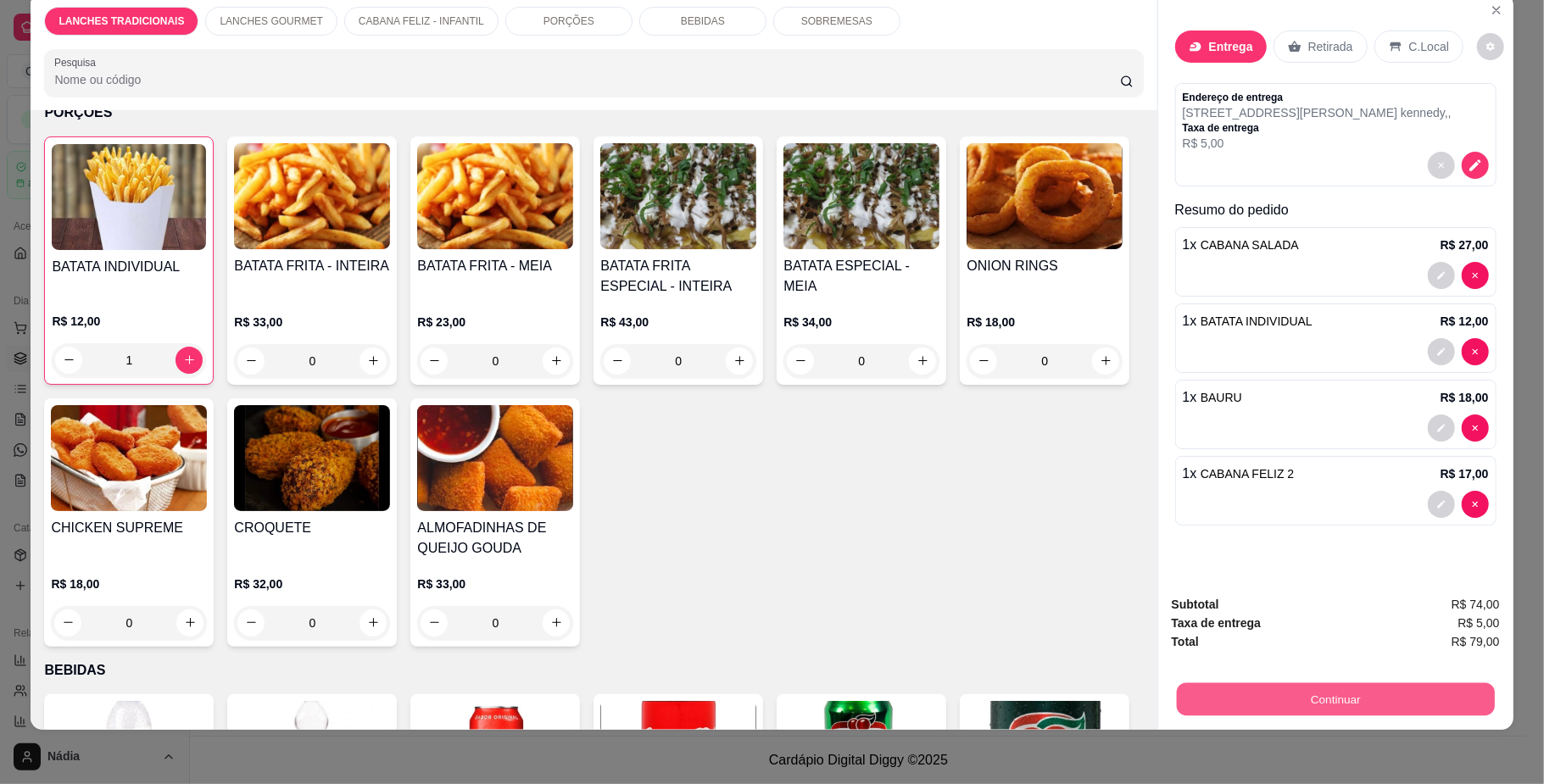
click at [1232, 689] on button "Continuar" at bounding box center [1335, 699] width 318 height 33
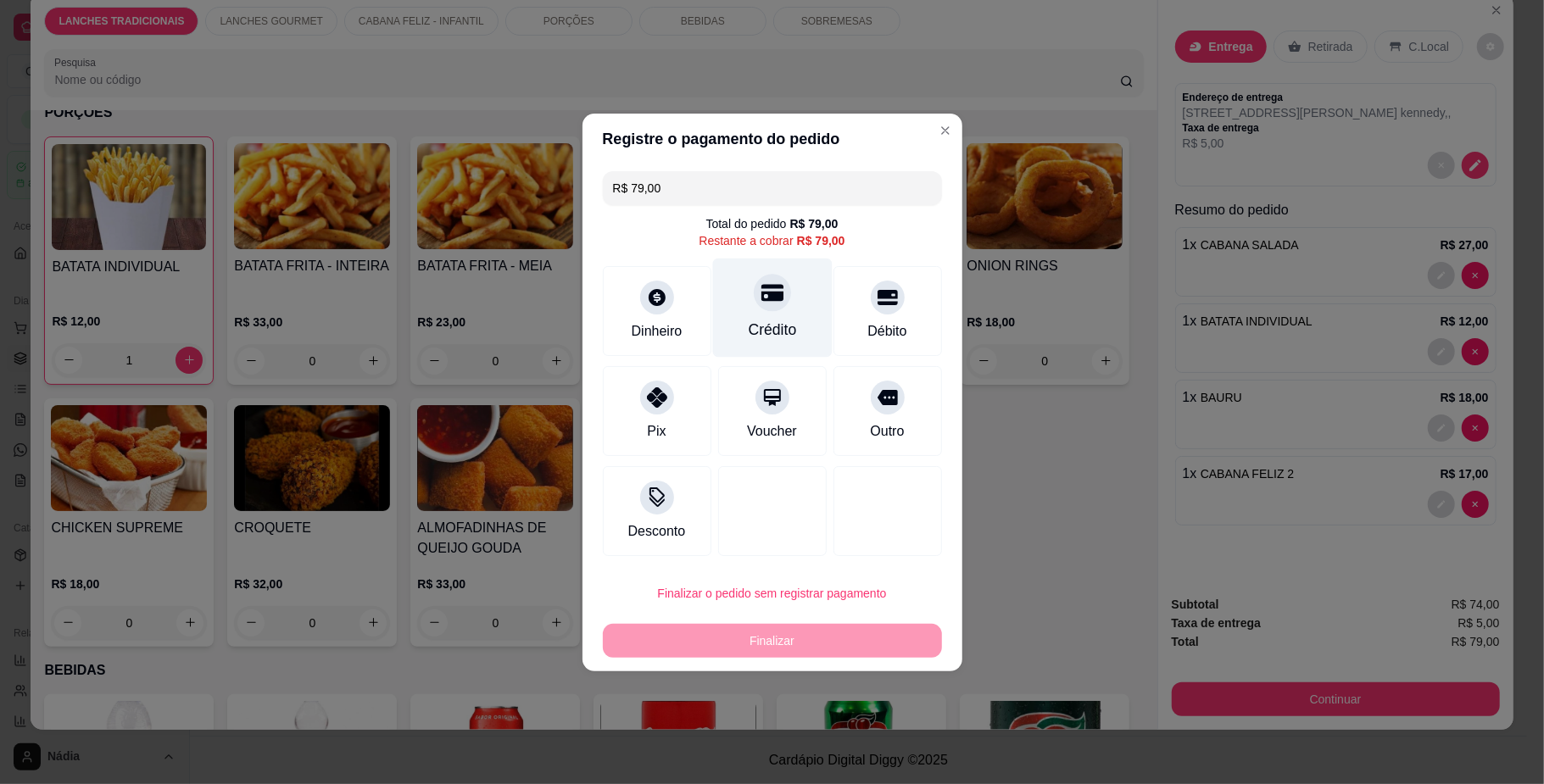
click at [733, 314] on div "Crédito" at bounding box center [772, 307] width 120 height 99
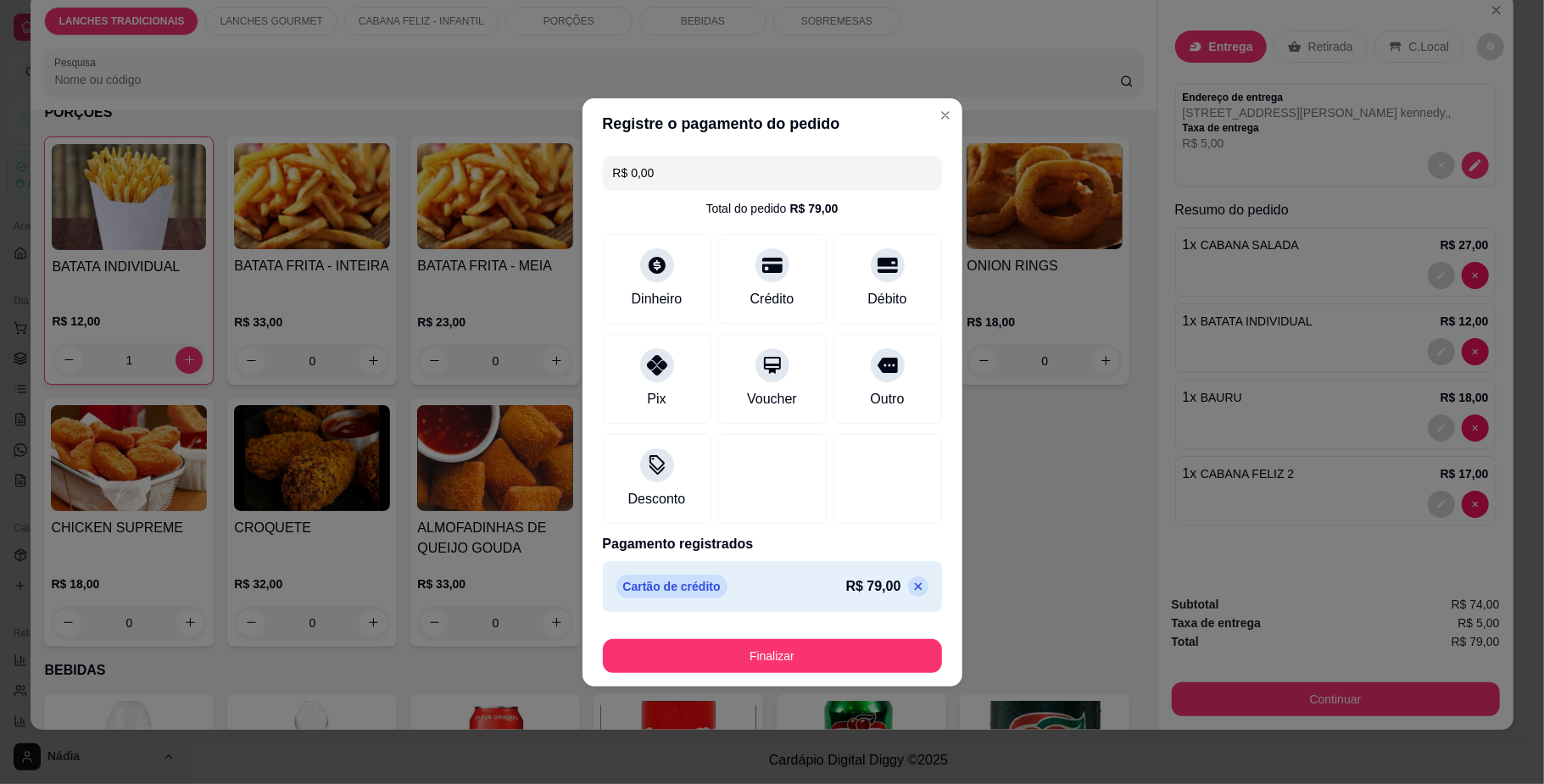
click at [912, 594] on icon at bounding box center [919, 586] width 13 height 13
type input "R$ 79,00"
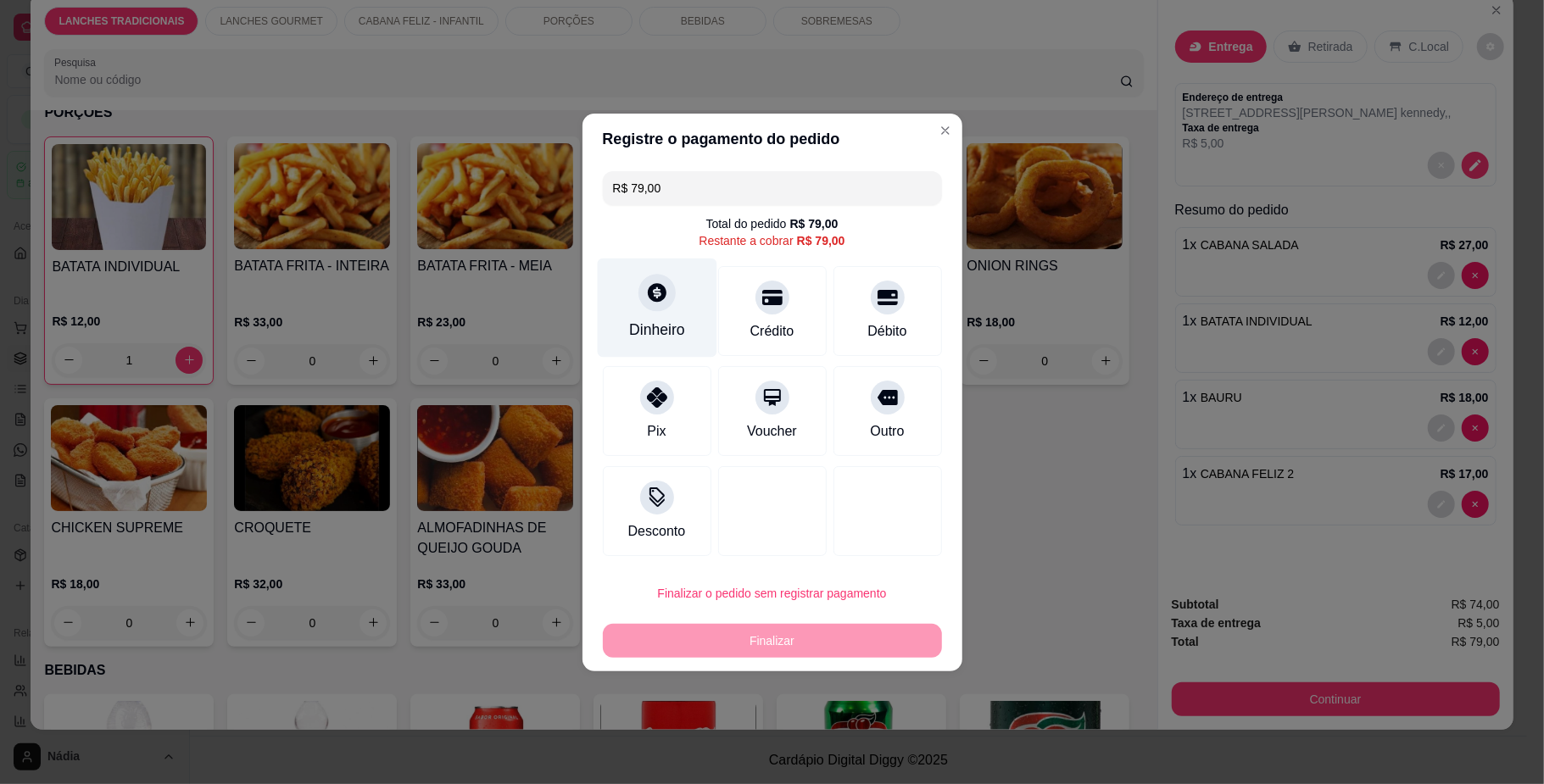
click at [682, 323] on div "Dinheiro" at bounding box center [657, 307] width 120 height 99
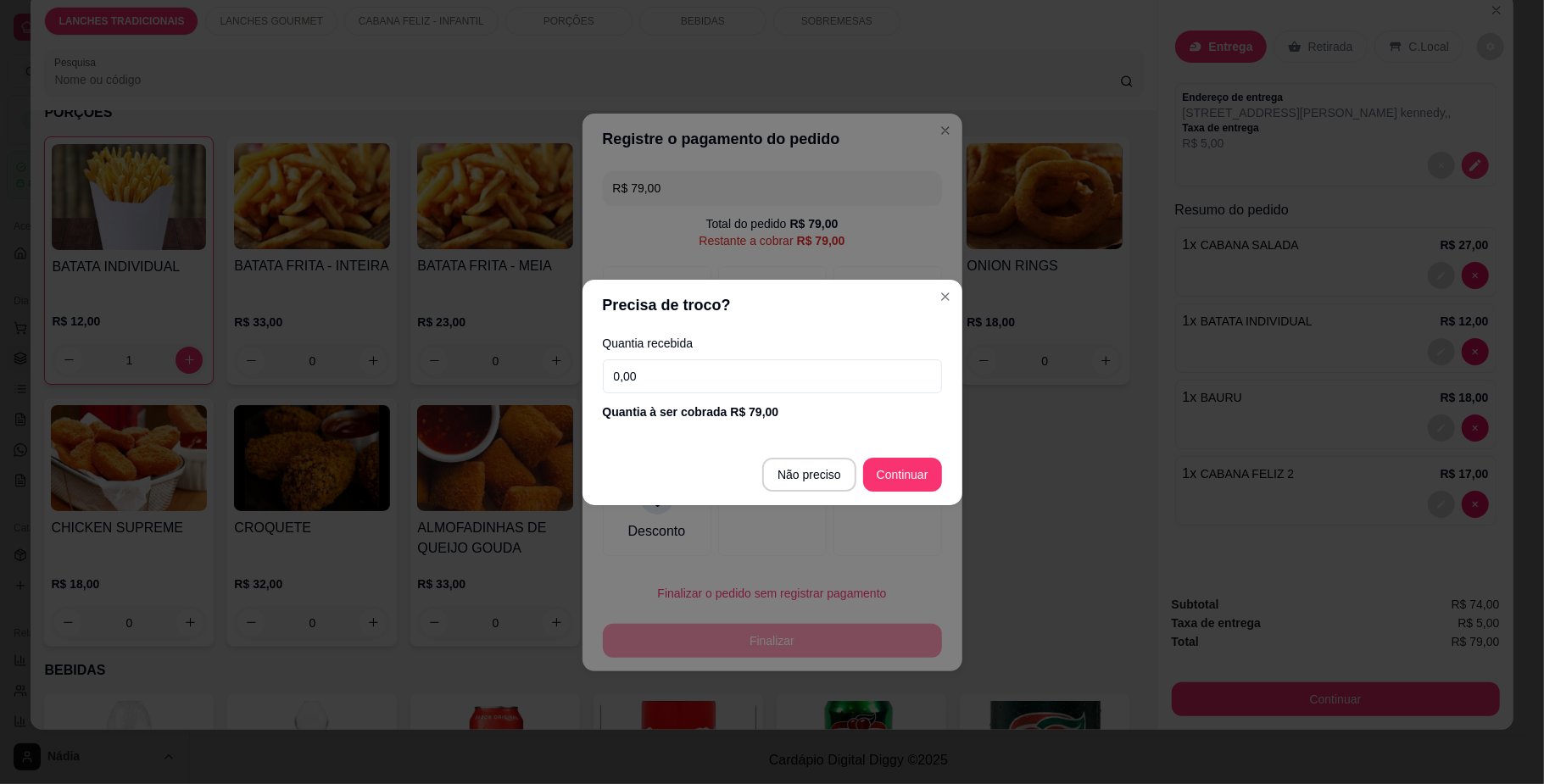
click at [841, 367] on input "0,00" at bounding box center [772, 377] width 339 height 34
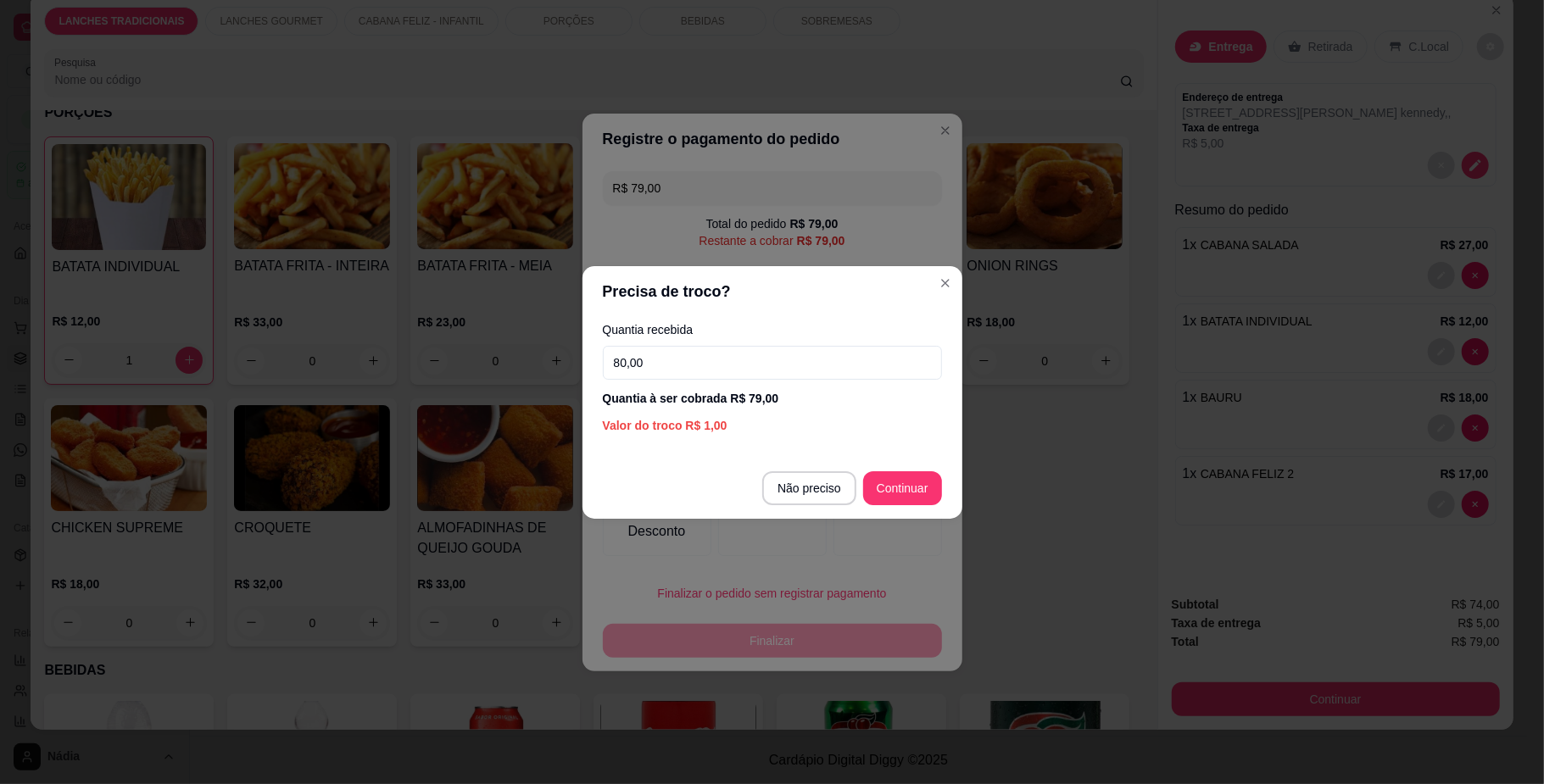
type input "80,00"
drag, startPoint x: 904, startPoint y: 514, endPoint x: 909, endPoint y: 523, distance: 10.3
click at [907, 520] on div "Precisa de troco? Quantia recebida 80,00 Quantia à ser cobrada R$ 79,00 Valor d…" at bounding box center [772, 392] width 1544 height 784
type input "R$ 0,00"
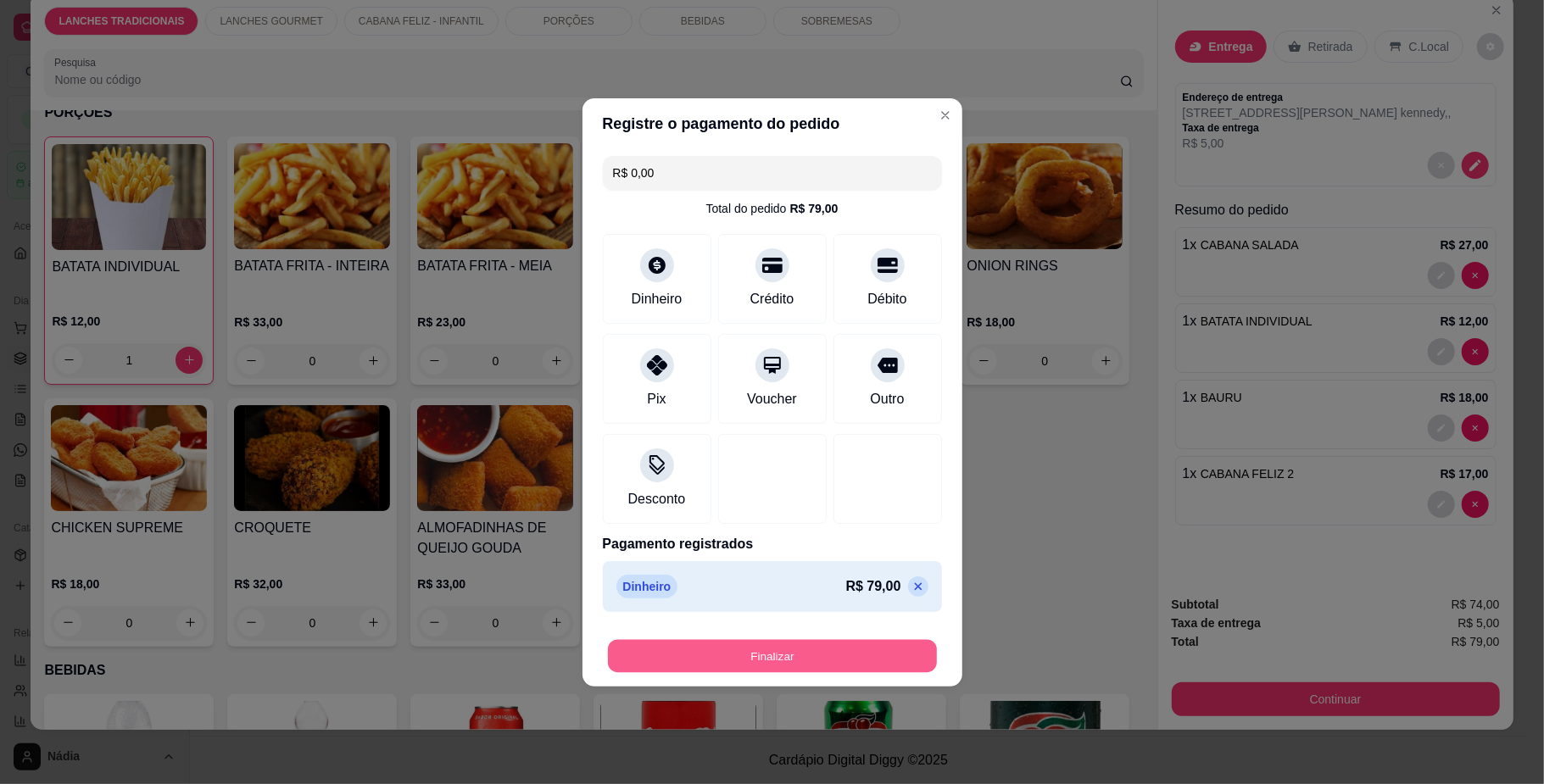
click at [882, 648] on button "Finalizar" at bounding box center [773, 656] width 329 height 33
type input "0"
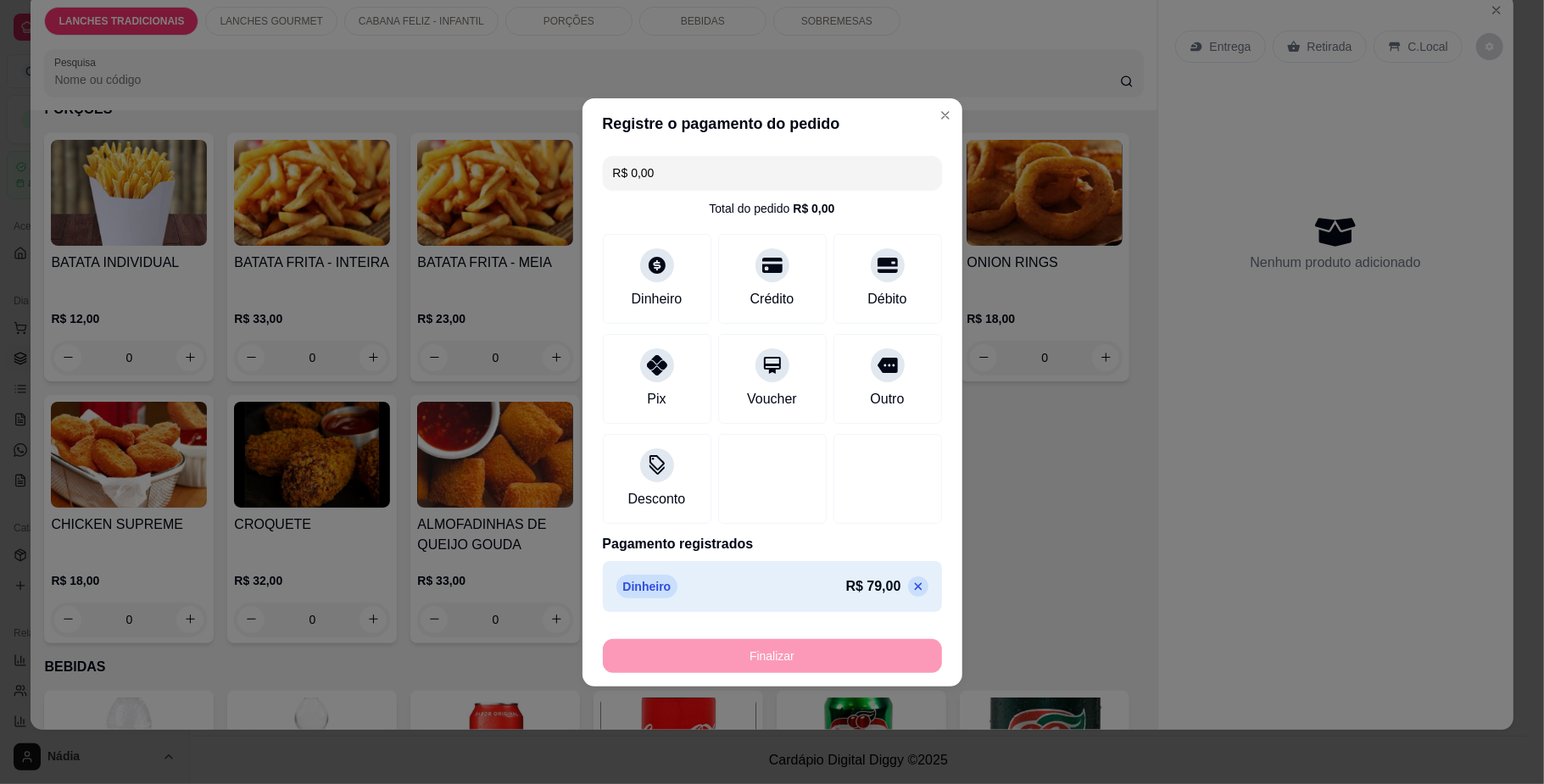
type input "-R$ 79,00"
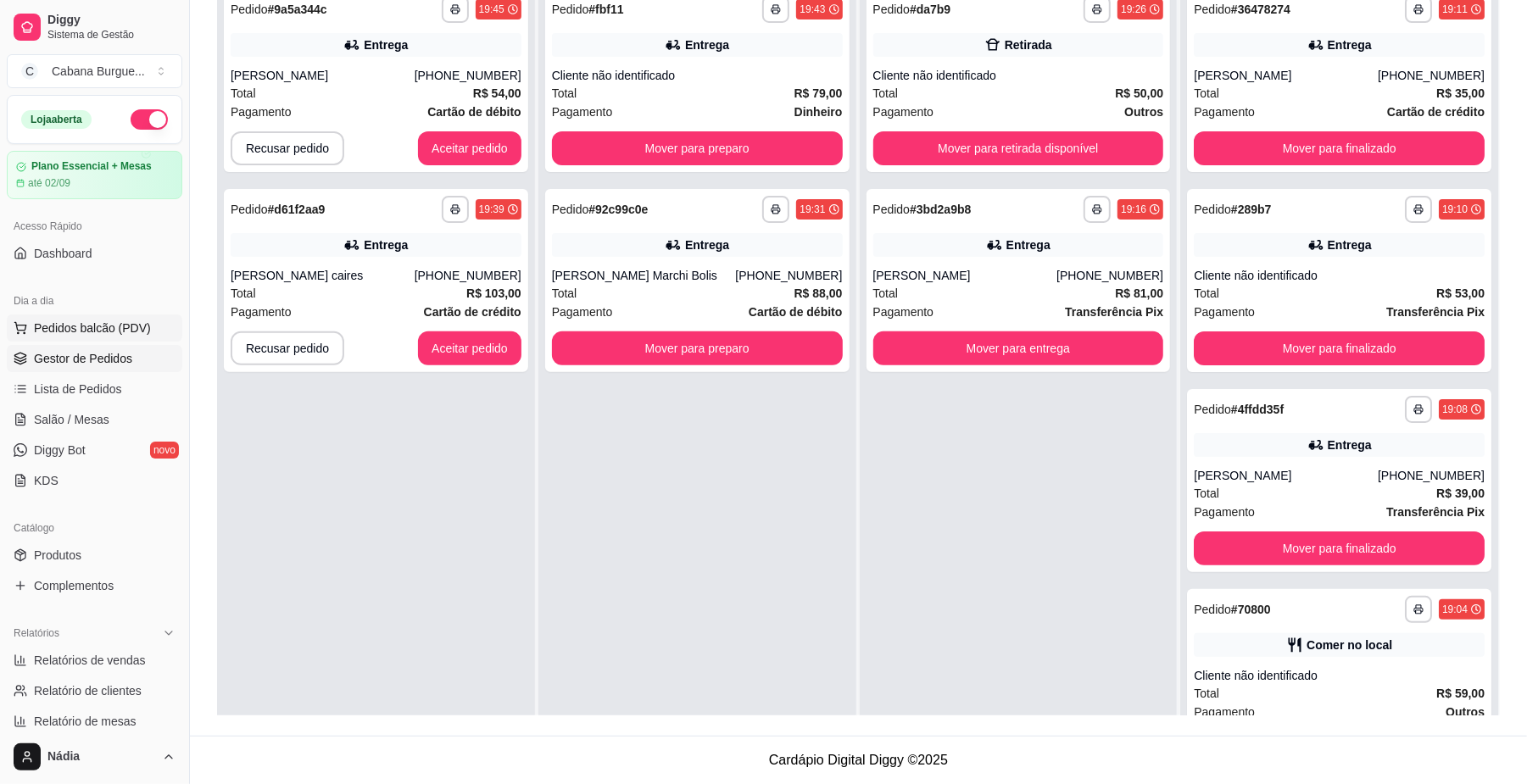
click at [117, 327] on span "Pedidos balcão (PDV)" at bounding box center [92, 328] width 117 height 17
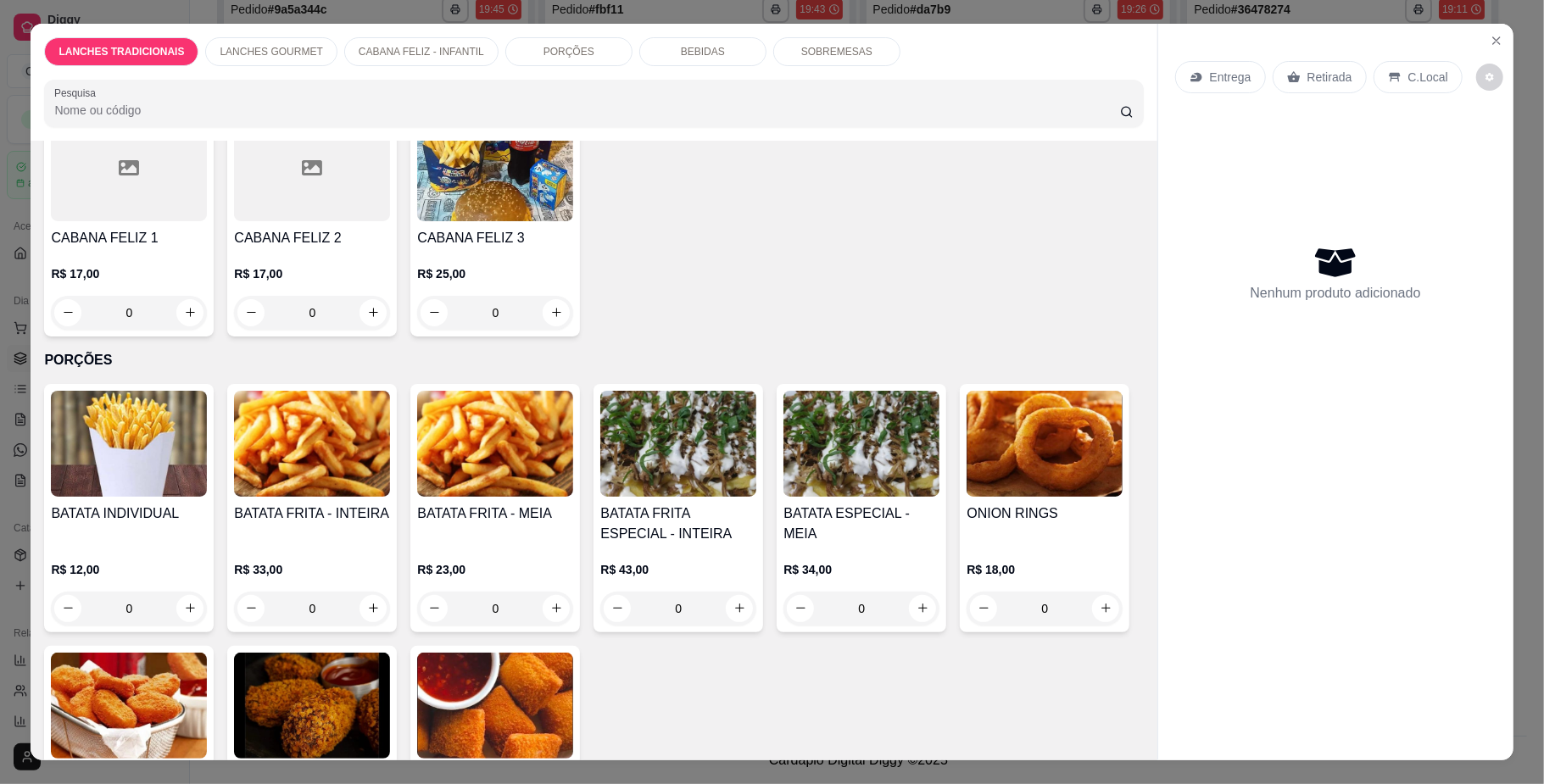
scroll to position [1808, 0]
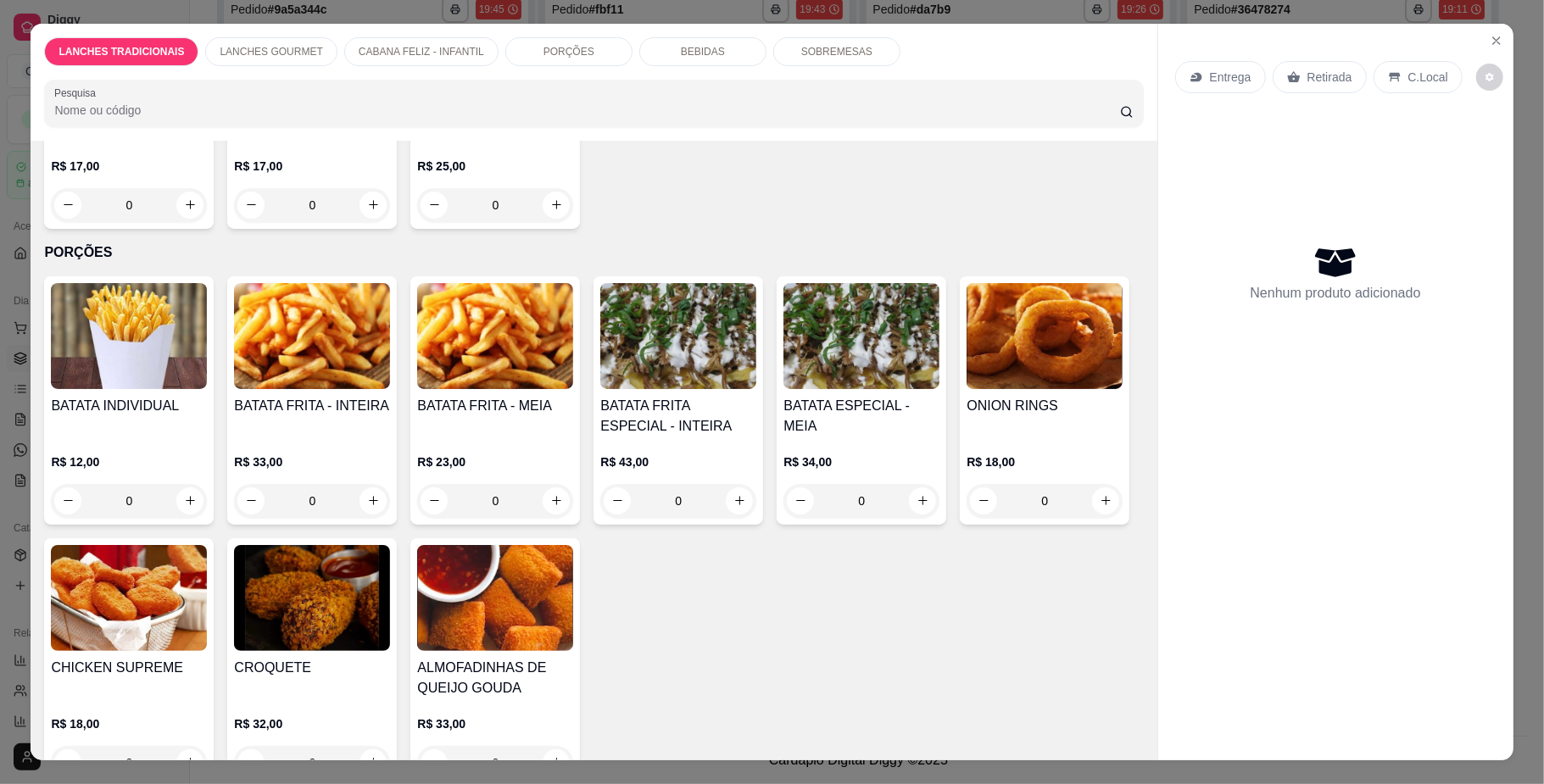
click at [365, 518] on div "0" at bounding box center [312, 501] width 156 height 34
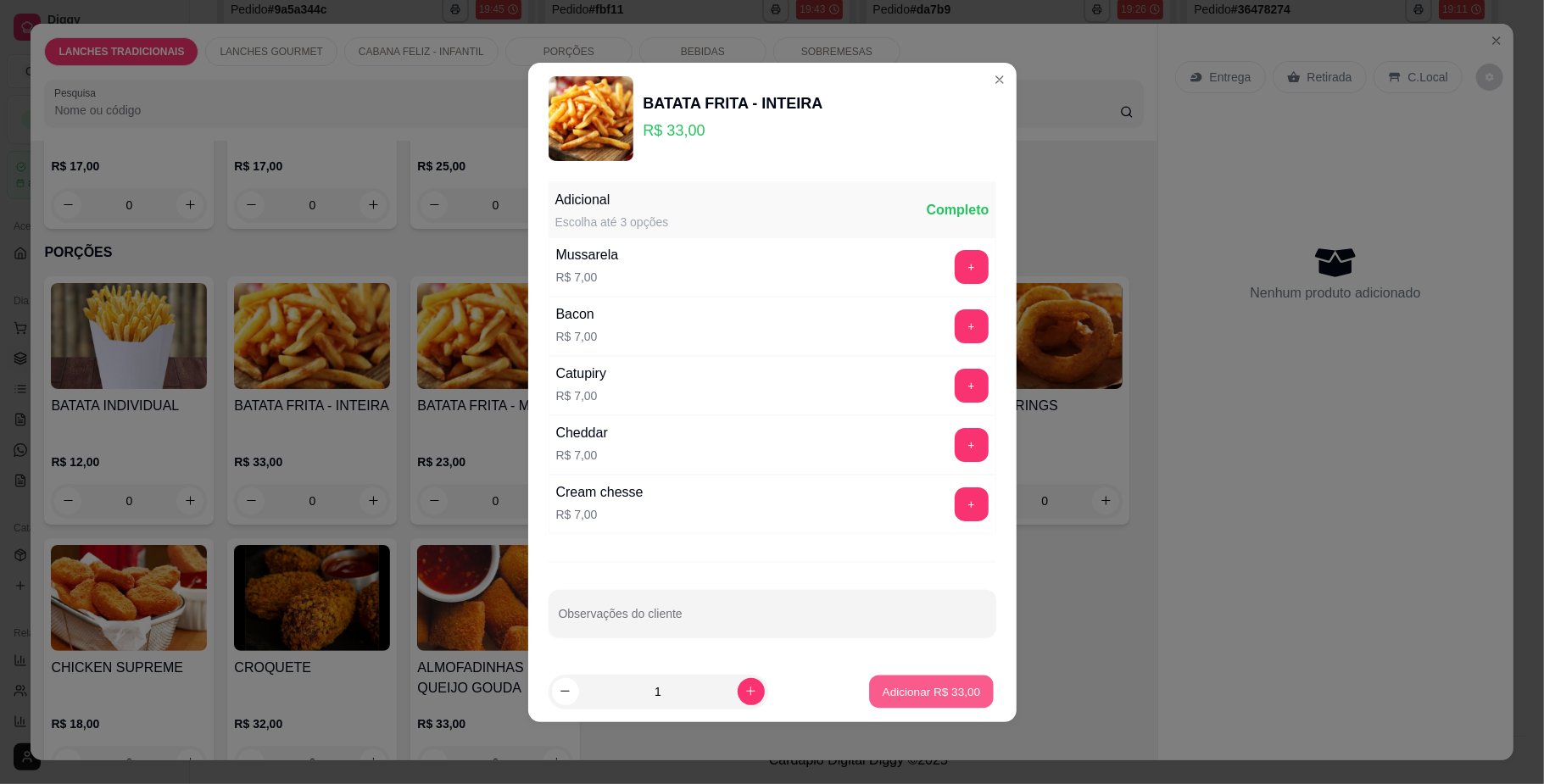
click at [924, 690] on p "Adicionar R$ 33,00" at bounding box center [931, 691] width 98 height 16
type input "1"
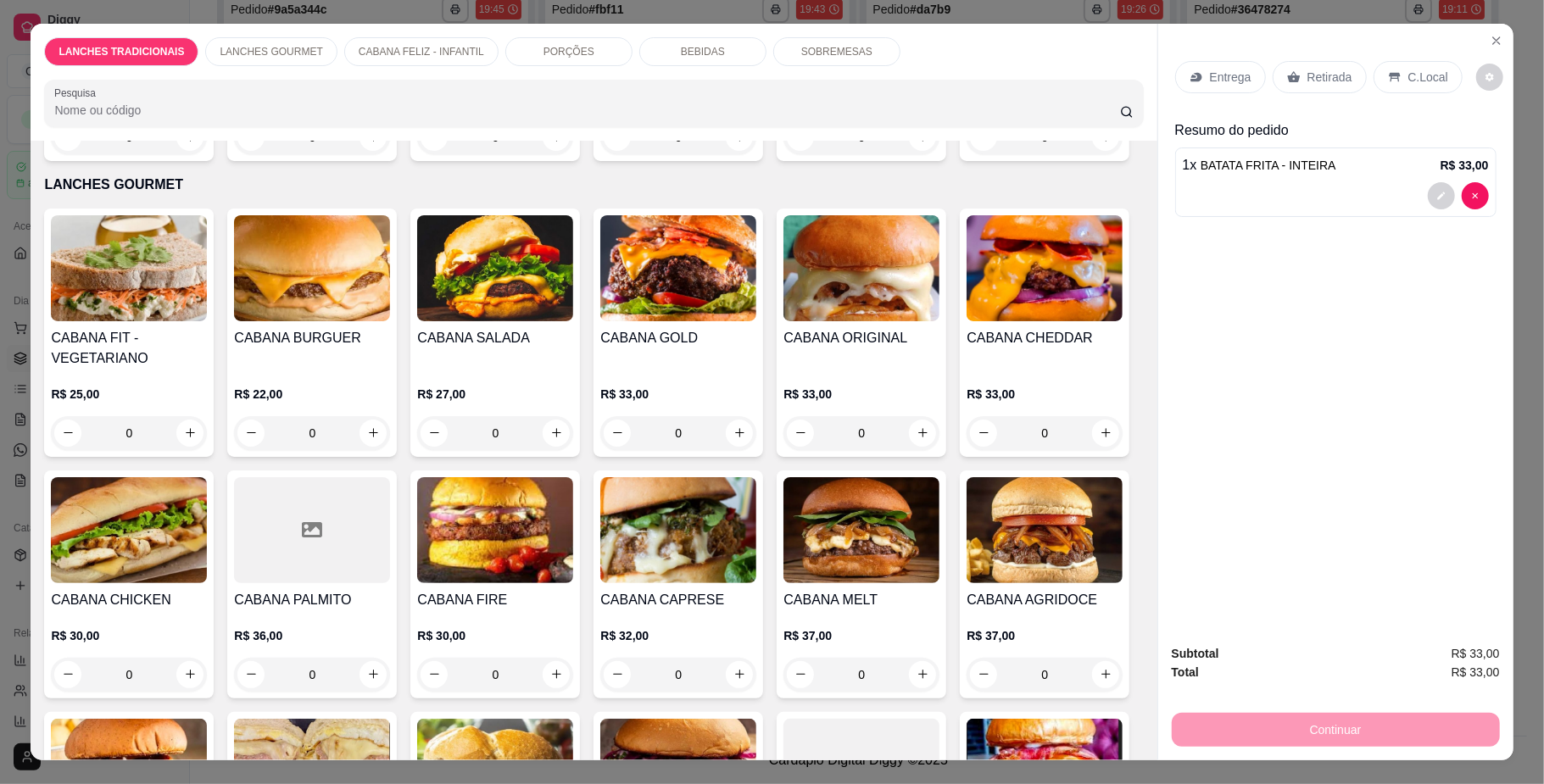
scroll to position [452, 0]
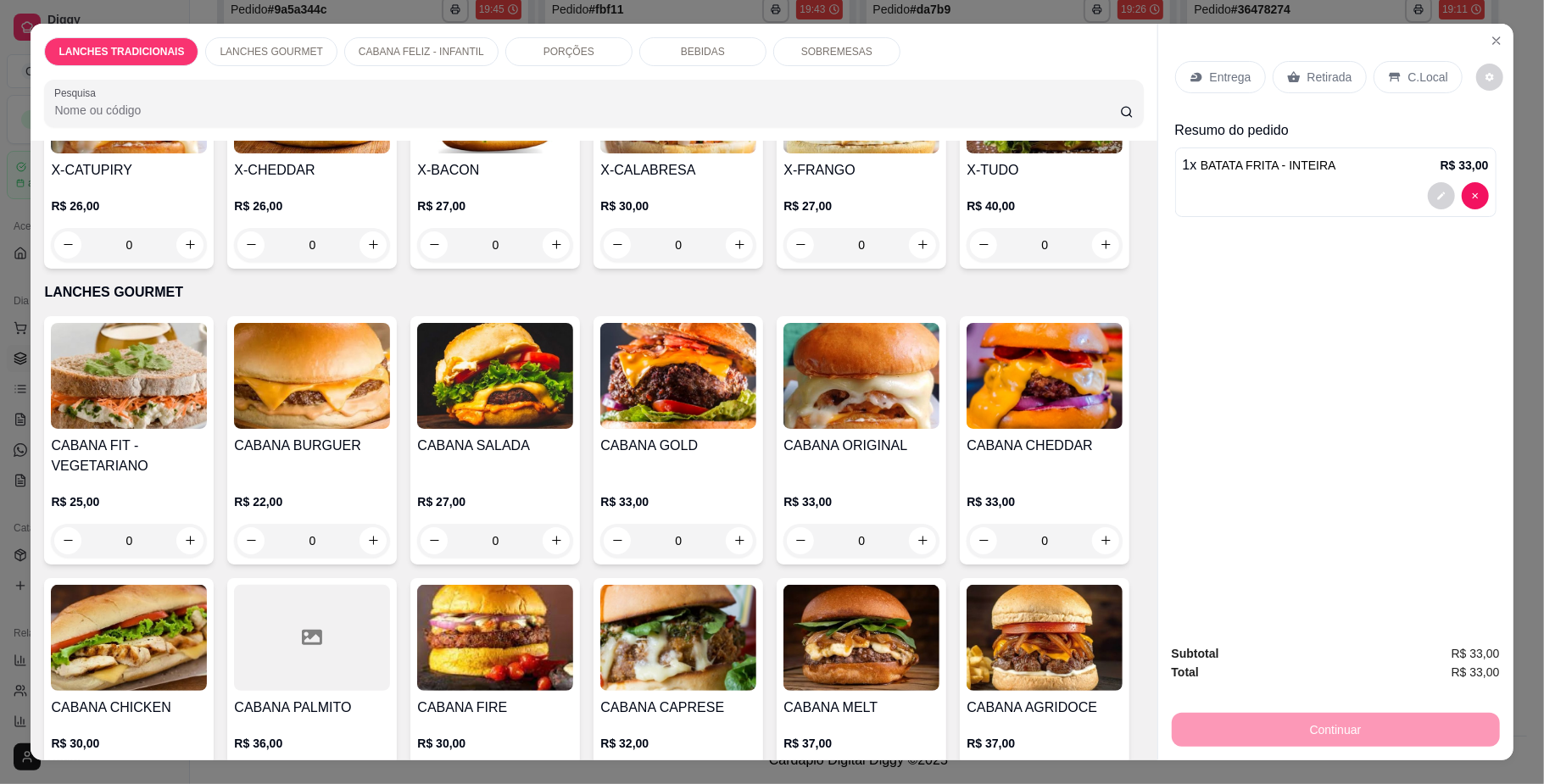
click at [783, 262] on div "0" at bounding box center [861, 245] width 156 height 34
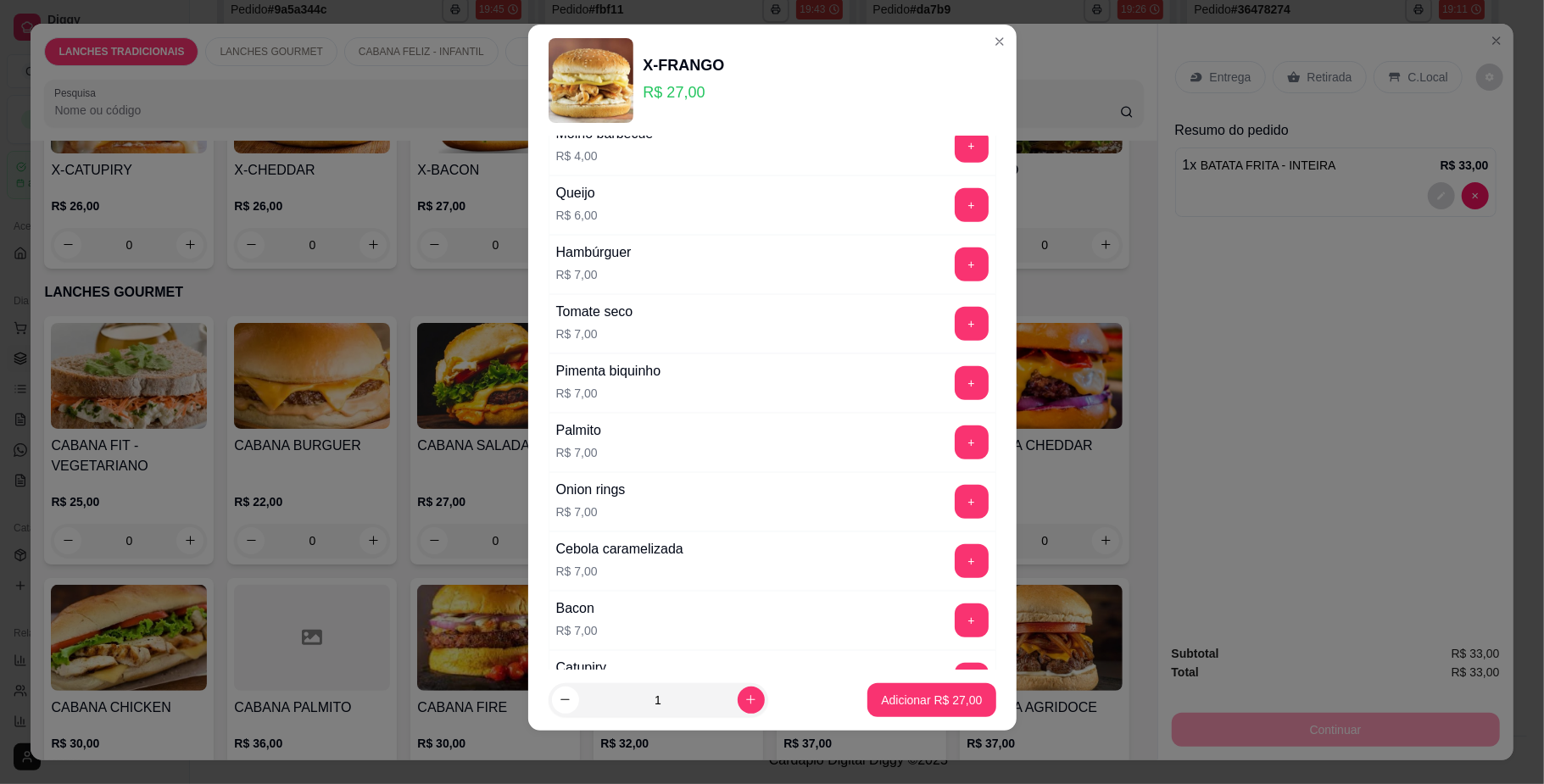
scroll to position [564, 0]
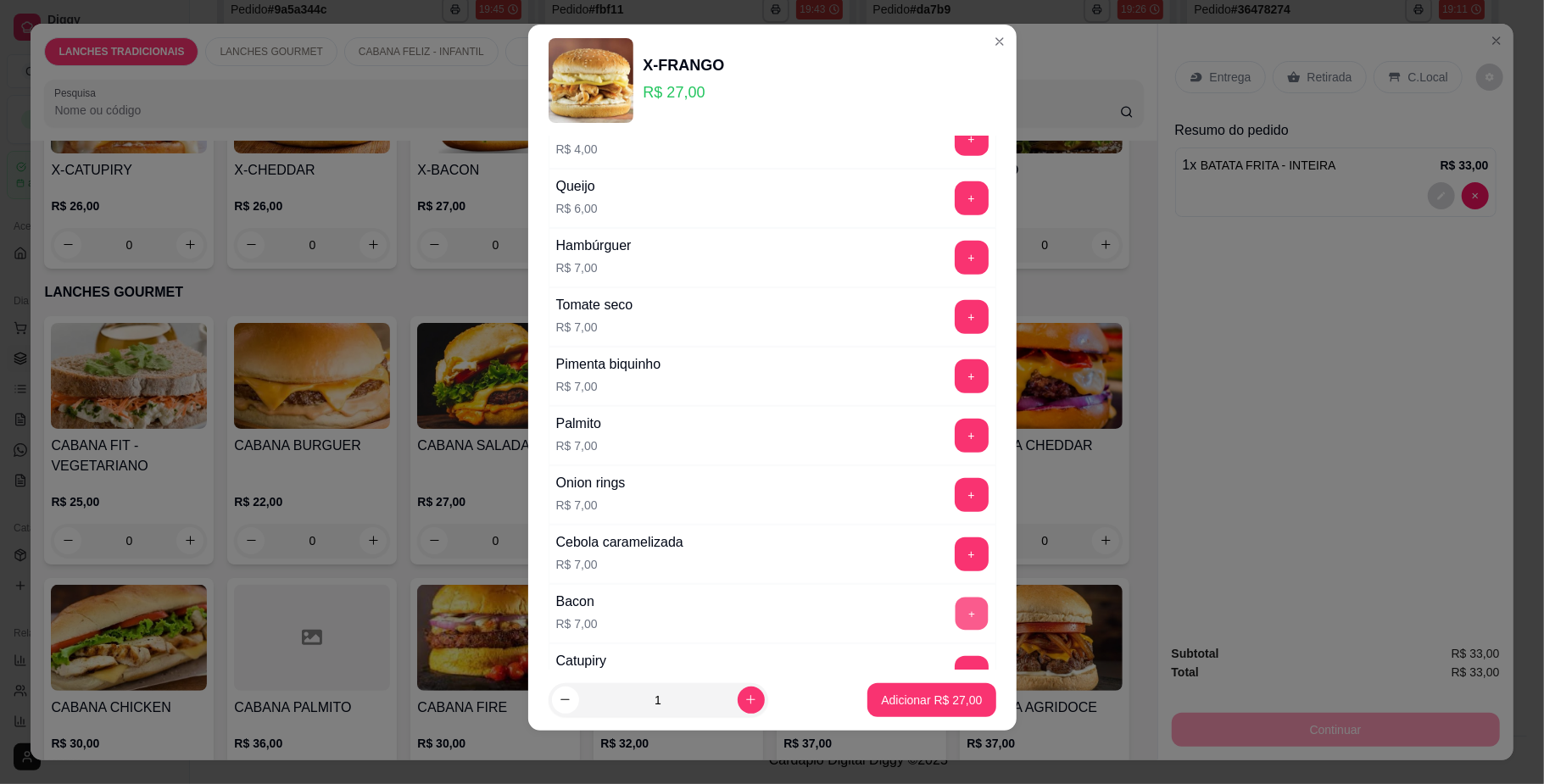
click at [955, 618] on button "+" at bounding box center [971, 614] width 33 height 33
click at [911, 699] on p "Adicionar R$ 34,00" at bounding box center [931, 700] width 101 height 17
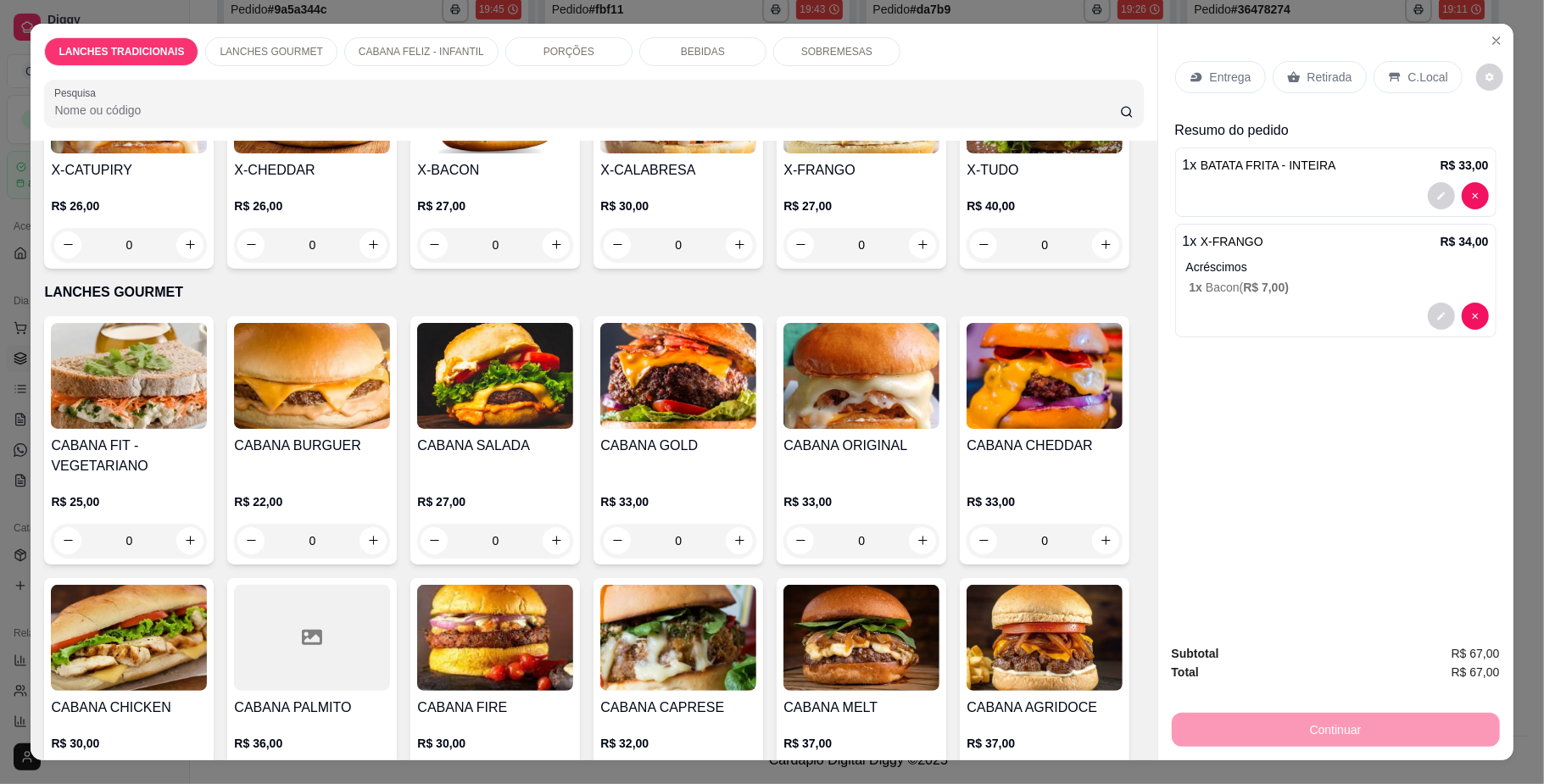
click at [1308, 69] on p "Retirada" at bounding box center [1330, 77] width 45 height 17
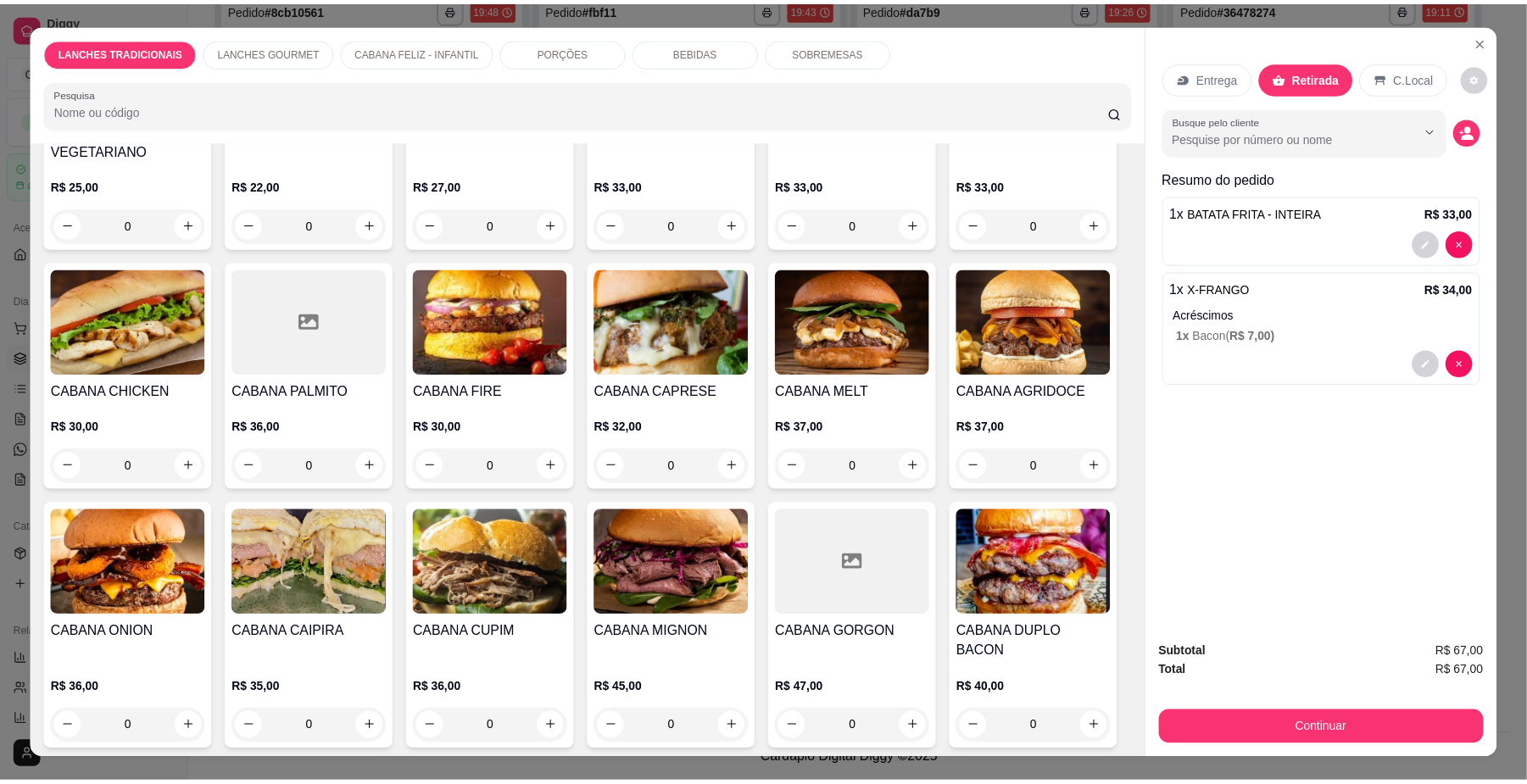
scroll to position [791, 0]
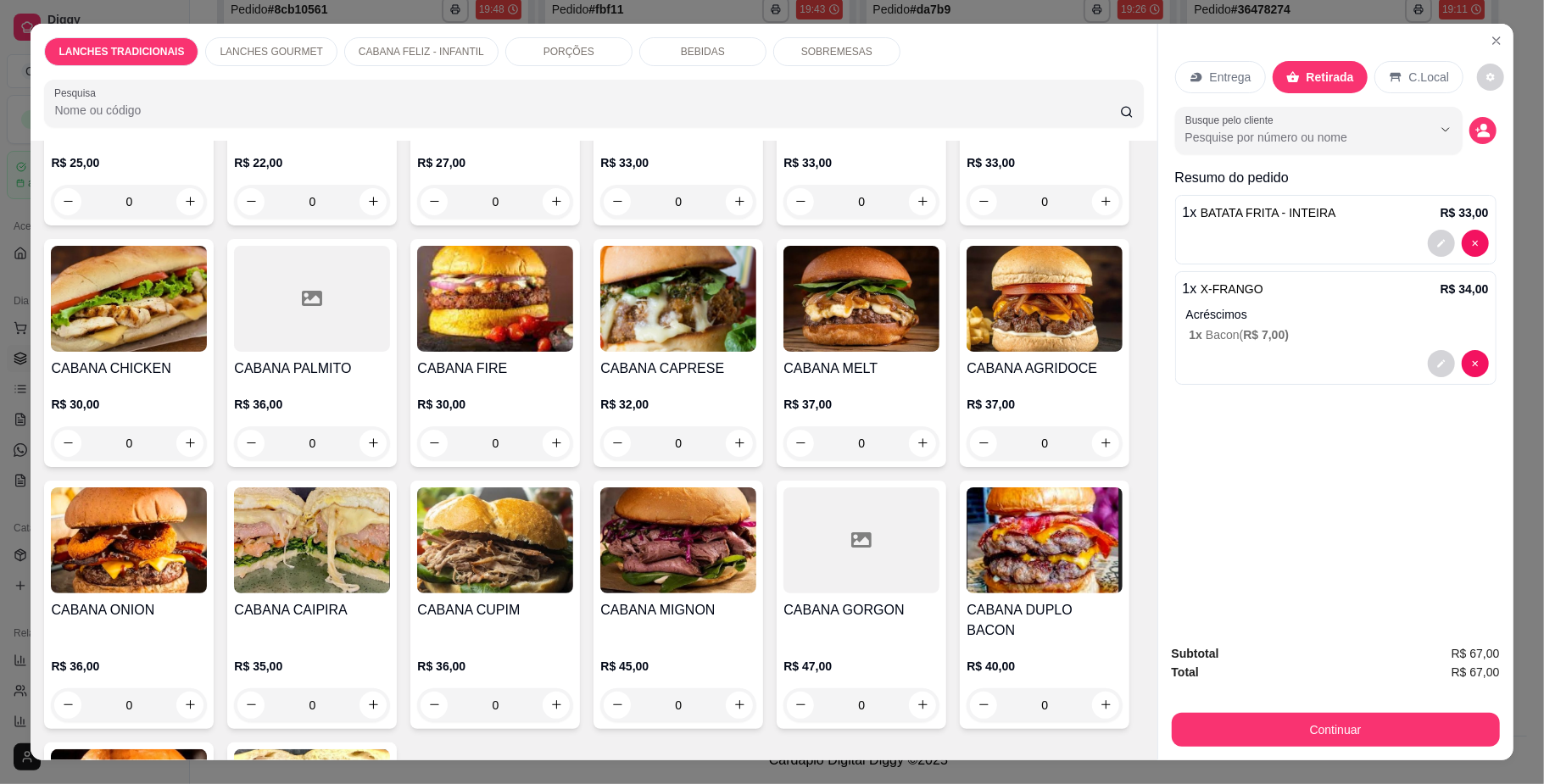
click at [730, 219] on div "0" at bounding box center [679, 202] width 156 height 34
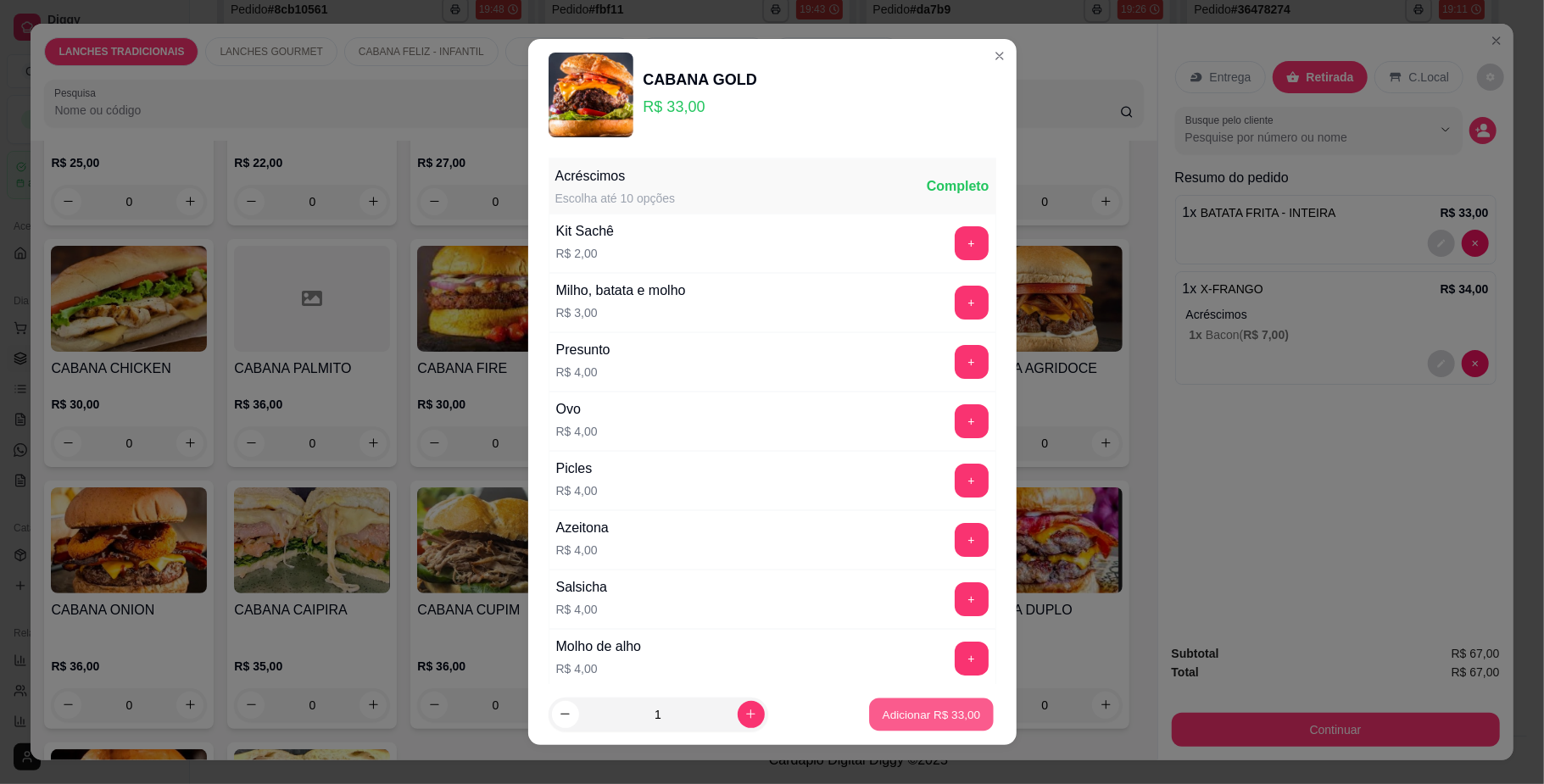
click at [940, 706] on p "Adicionar R$ 33,00" at bounding box center [931, 714] width 98 height 16
type input "1"
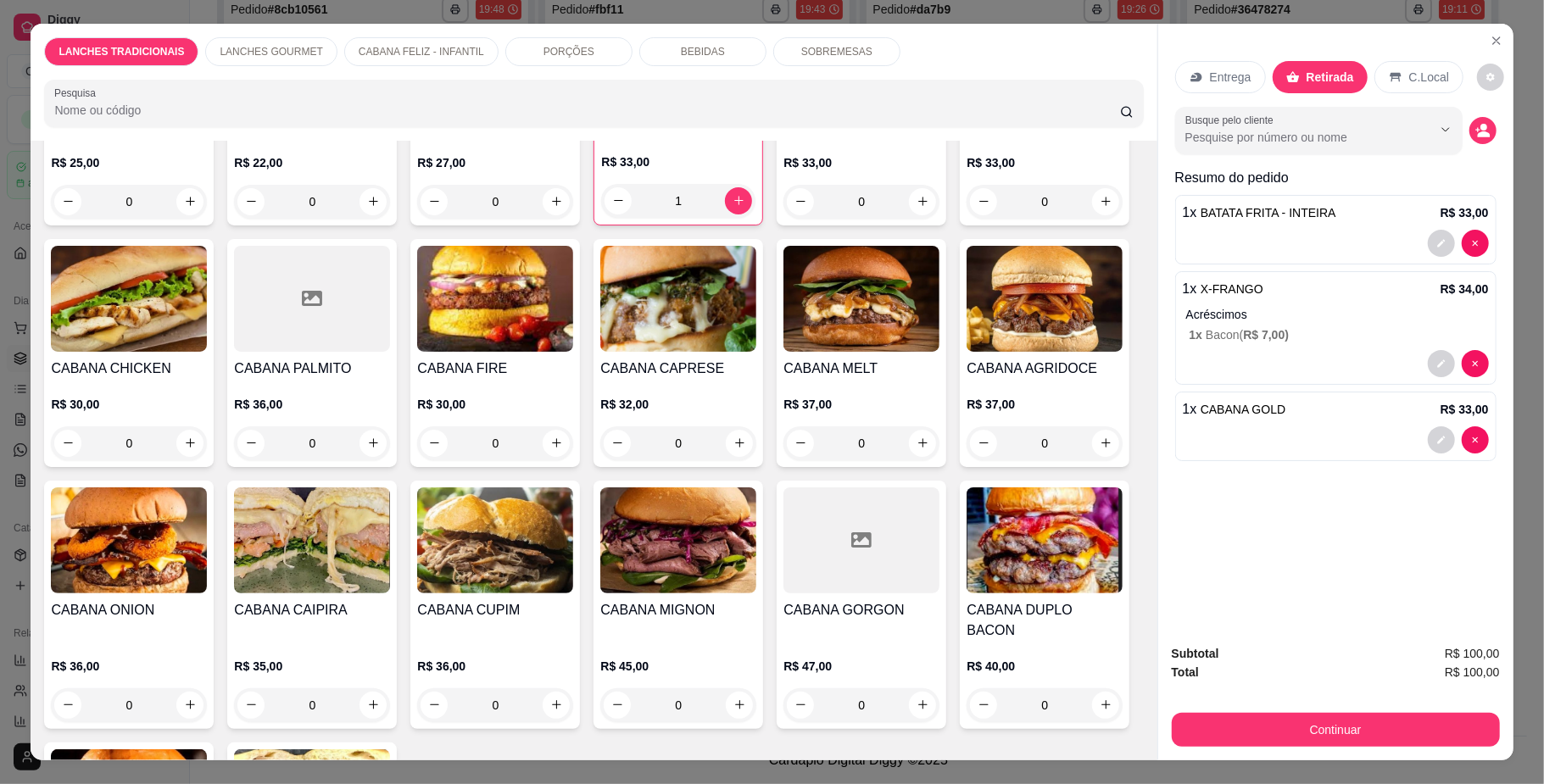
drag, startPoint x: 1395, startPoint y: 78, endPoint x: 1231, endPoint y: 255, distance: 241.3
click at [1394, 78] on div "C.Local" at bounding box center [1419, 77] width 89 height 32
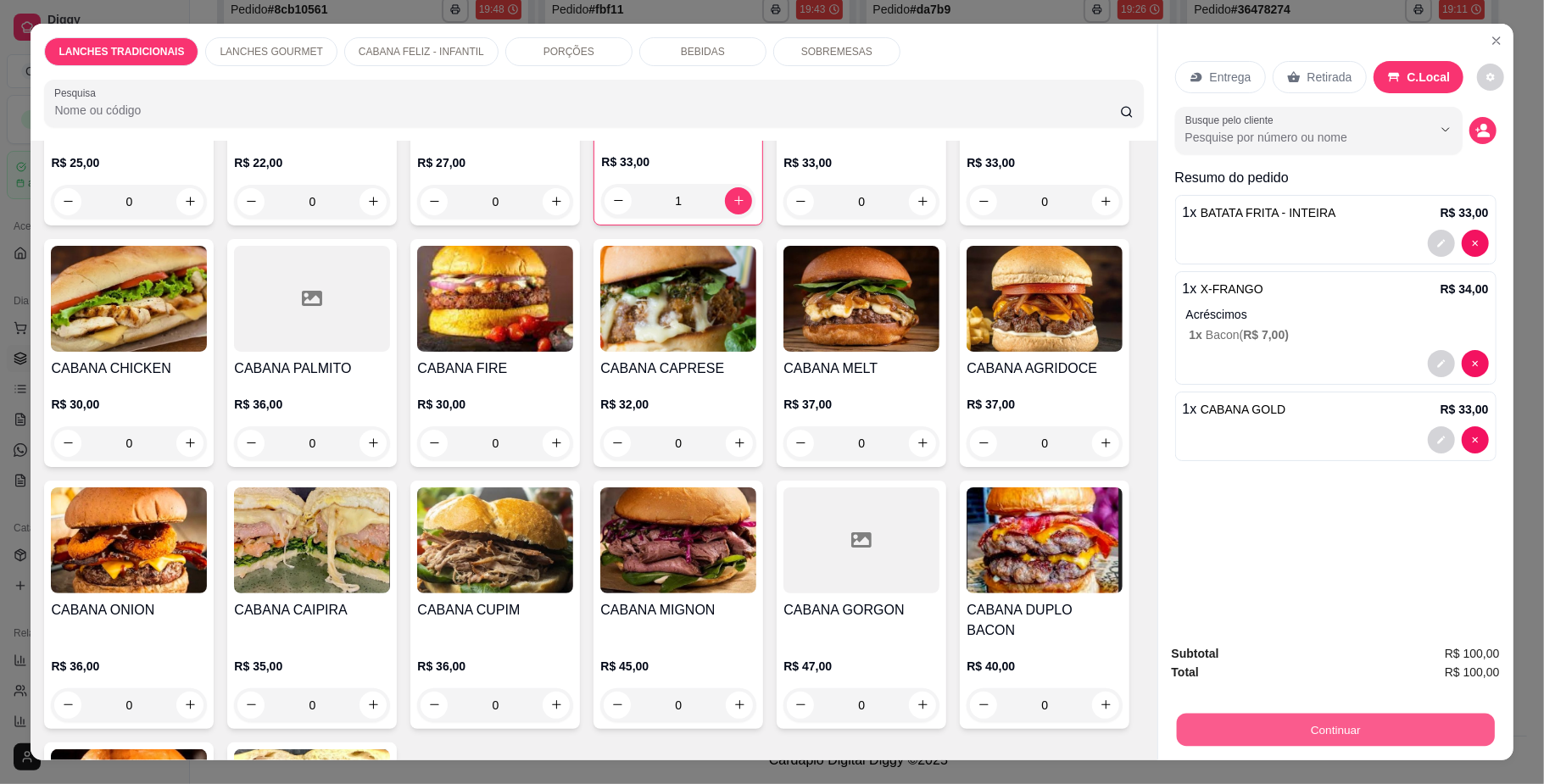
click at [1218, 727] on button "Continuar" at bounding box center [1335, 730] width 318 height 33
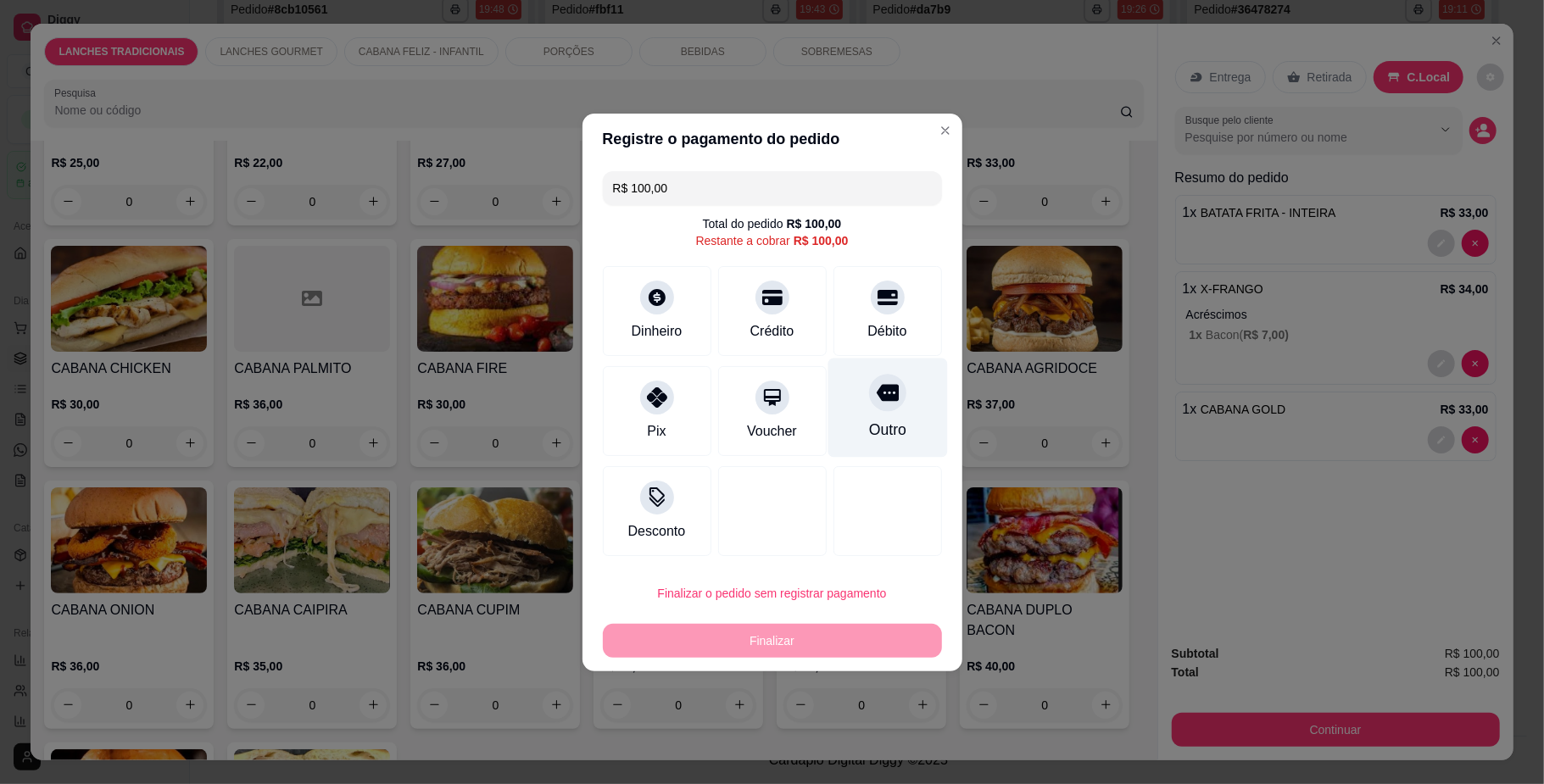
click at [865, 417] on div "Outro" at bounding box center [887, 407] width 120 height 99
type input "R$ 0,00"
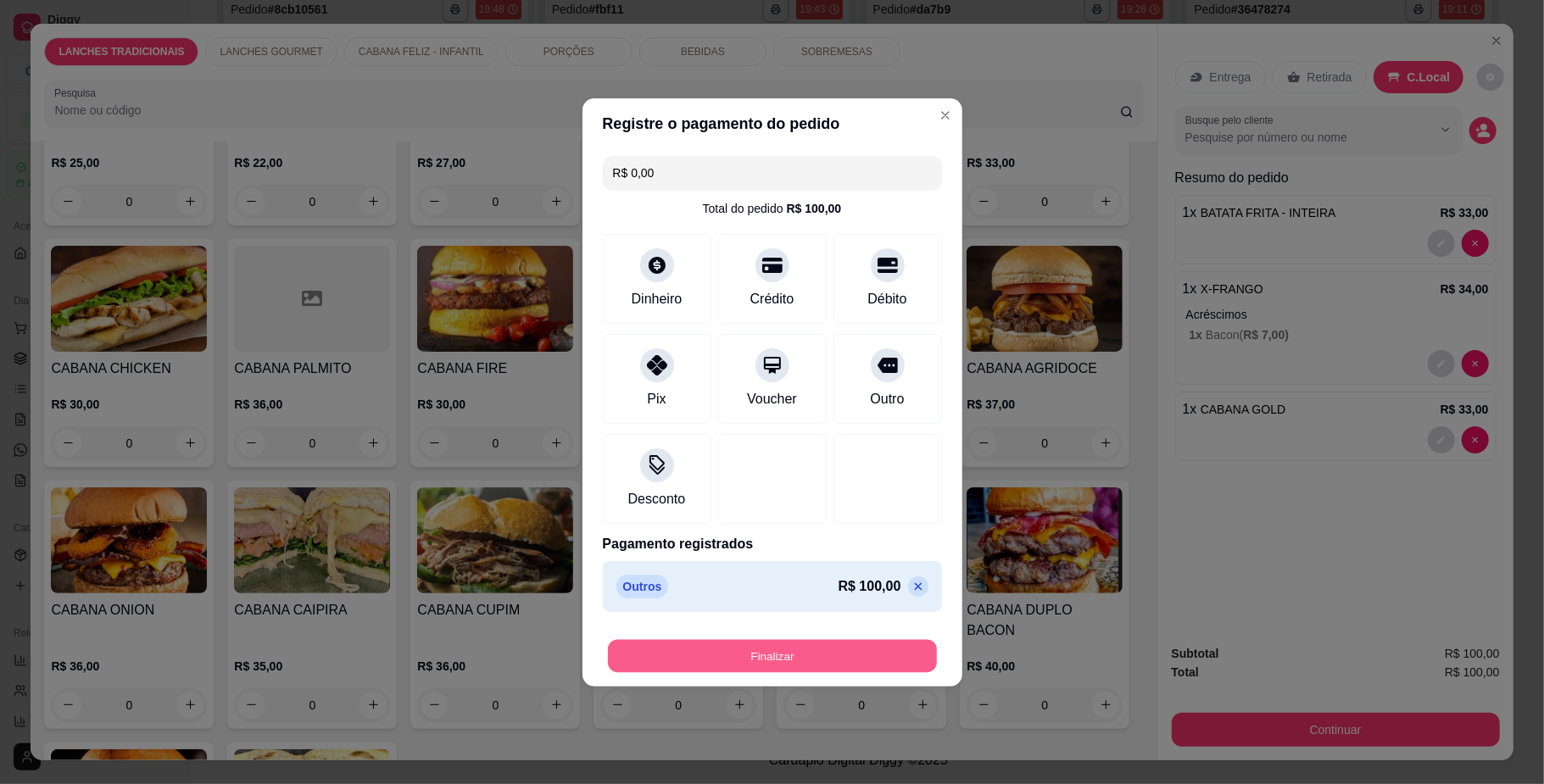
click at [866, 653] on button "Finalizar" at bounding box center [773, 656] width 329 height 33
type input "0"
type input "-R$ 100,00"
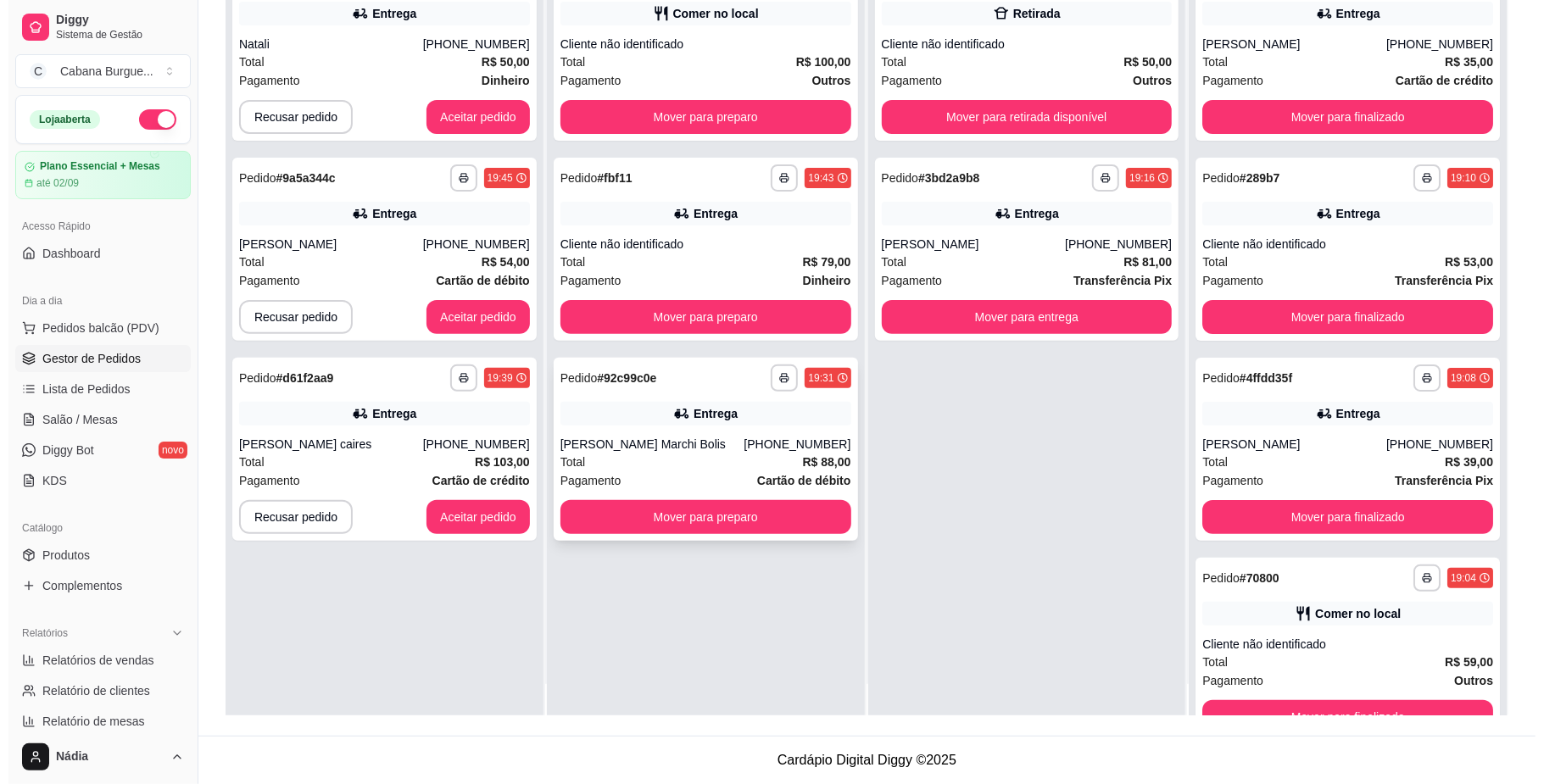
scroll to position [48, 0]
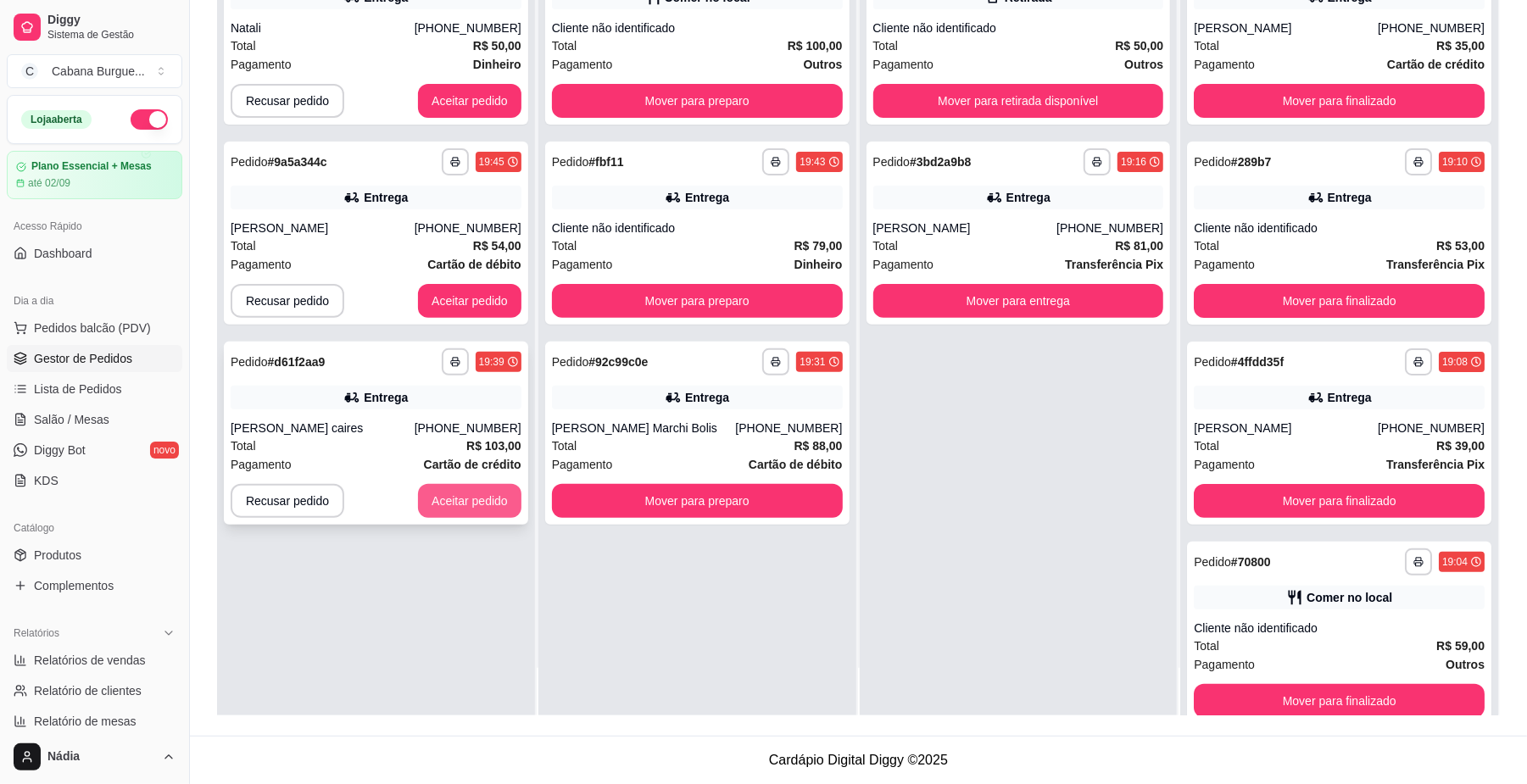
click at [495, 486] on button "Aceitar pedido" at bounding box center [469, 501] width 104 height 34
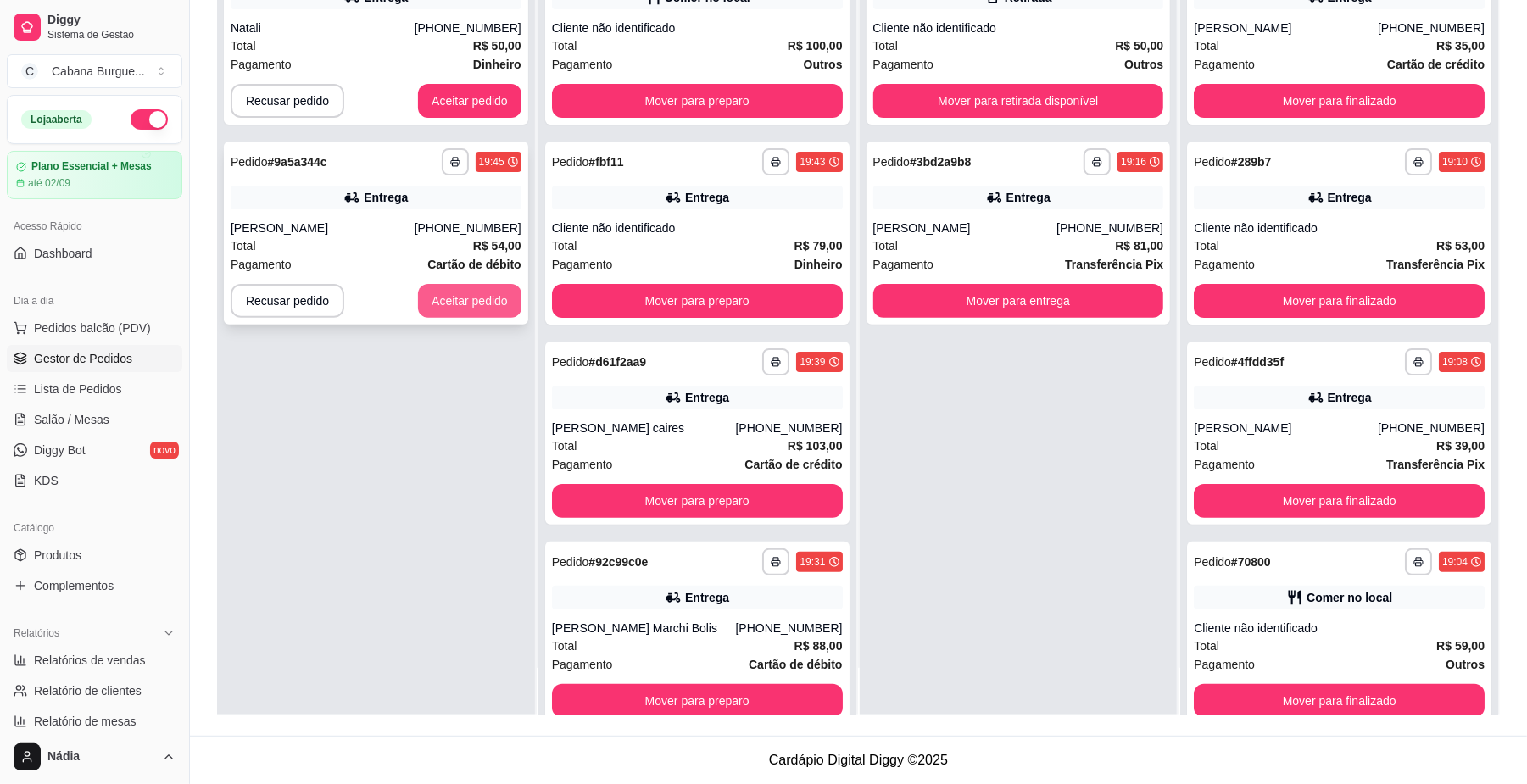
click at [455, 293] on button "Aceitar pedido" at bounding box center [469, 301] width 104 height 34
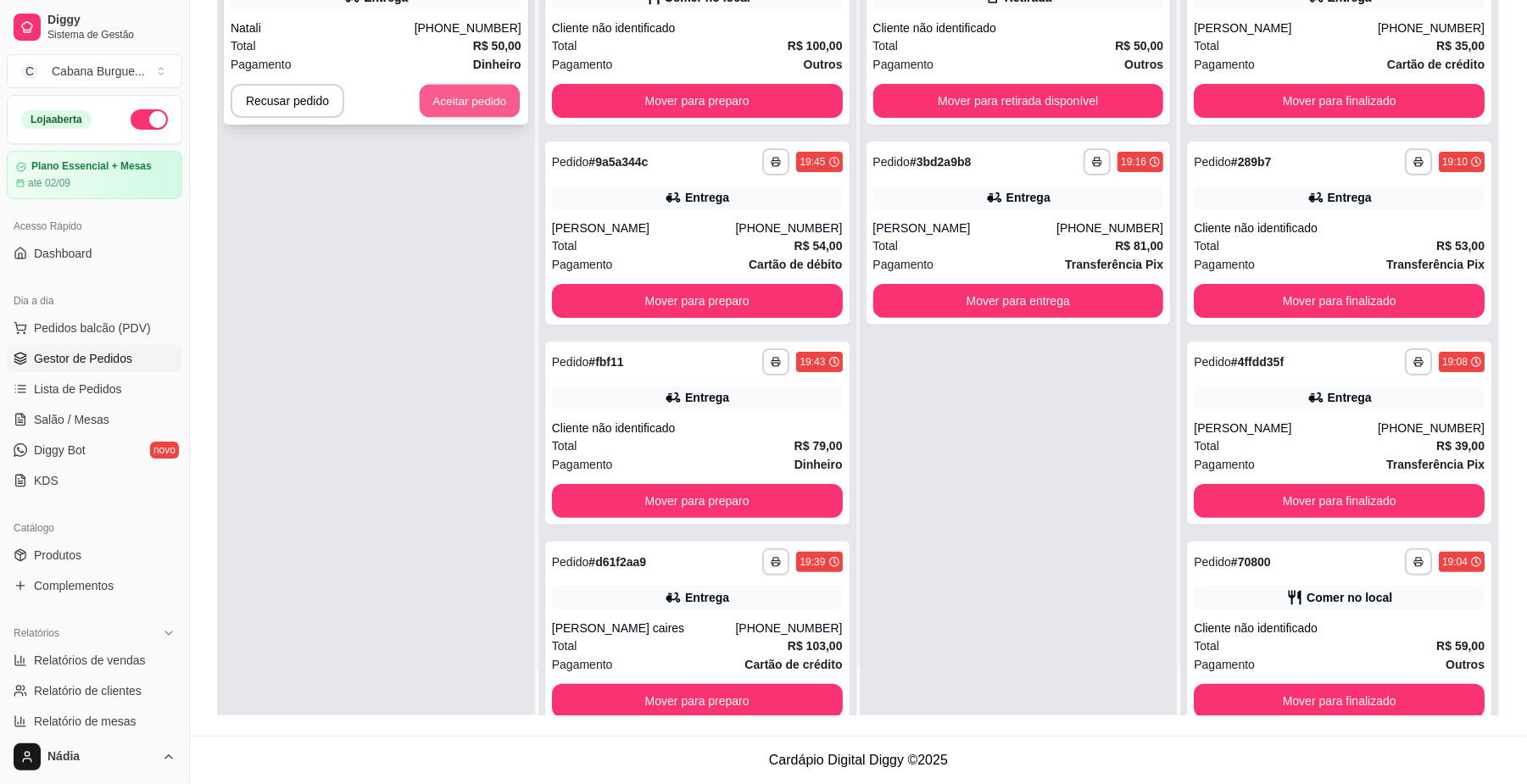
click at [486, 97] on button "Aceitar pedido" at bounding box center [469, 101] width 100 height 33
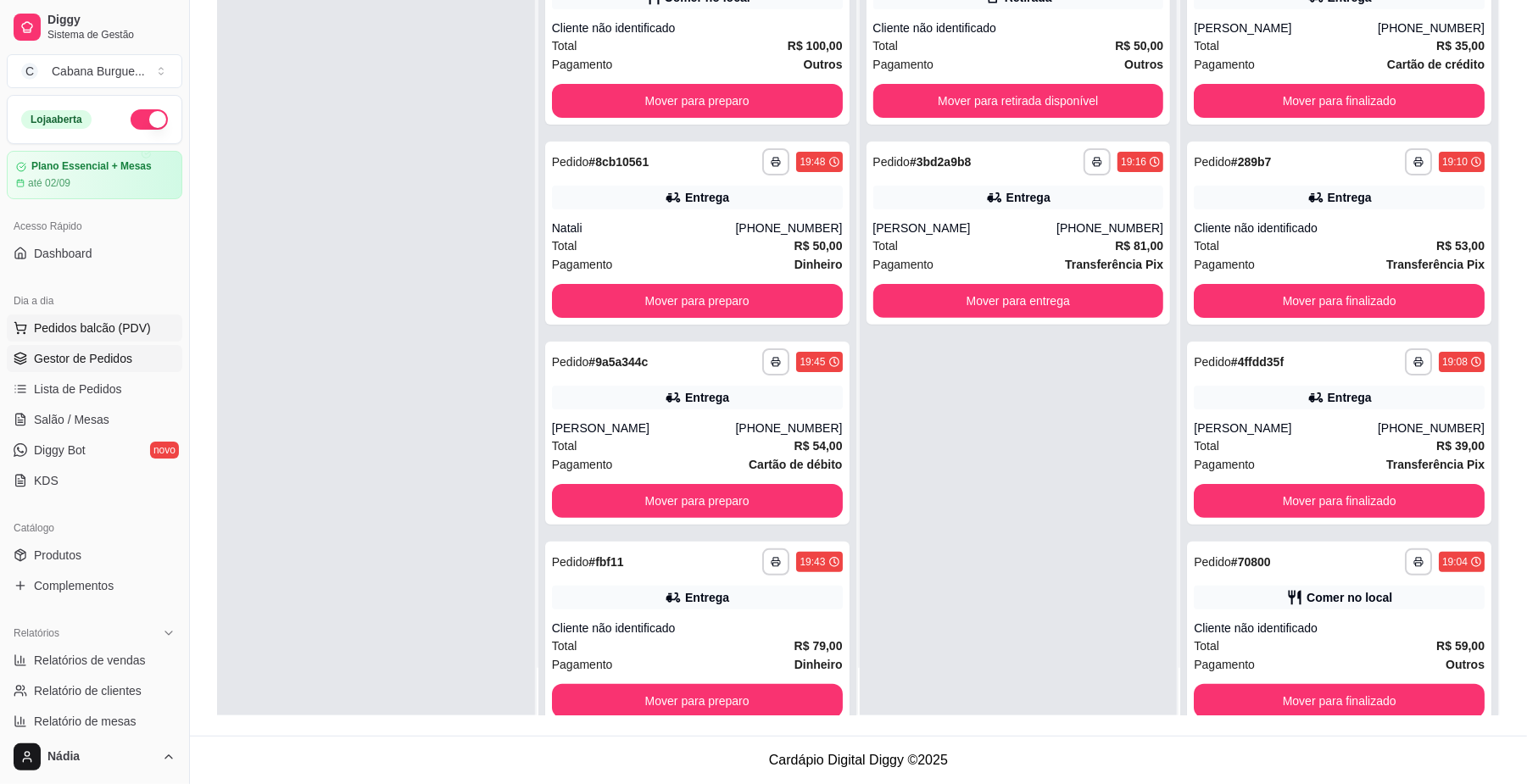
click at [144, 329] on span "Pedidos balcão (PDV)" at bounding box center [92, 328] width 117 height 17
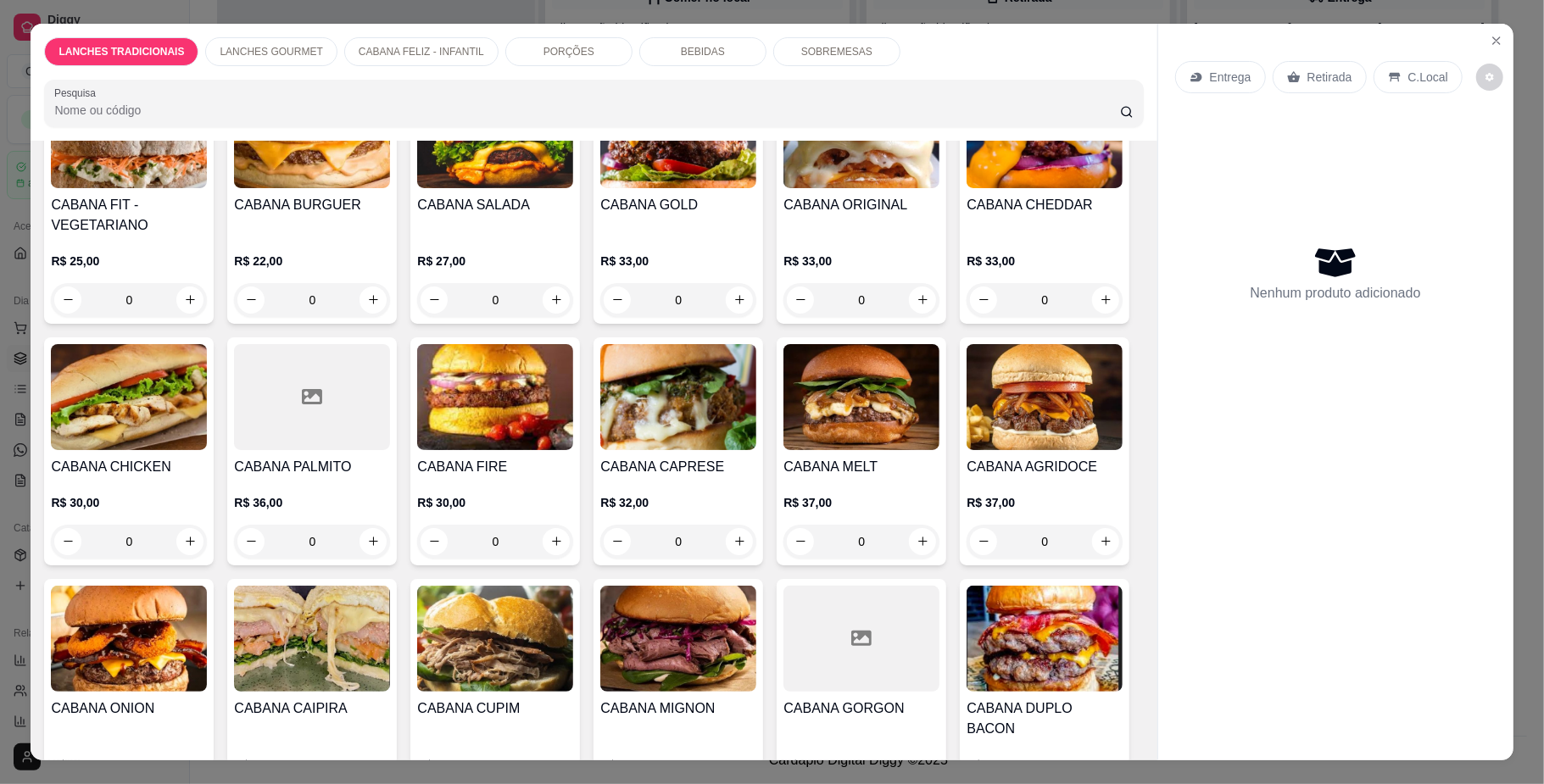
scroll to position [678, 0]
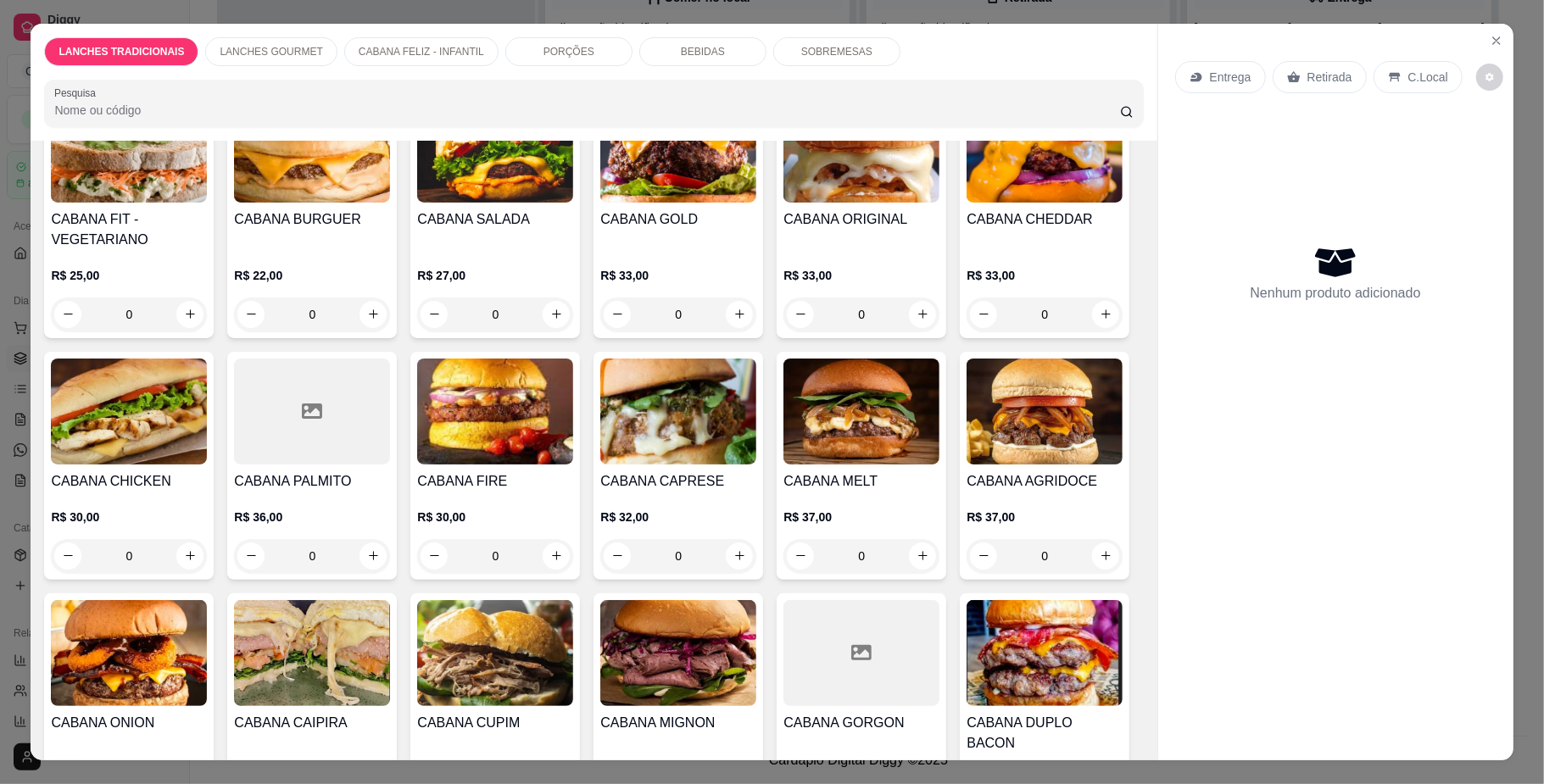
click at [364, 331] on div "0" at bounding box center [312, 315] width 156 height 34
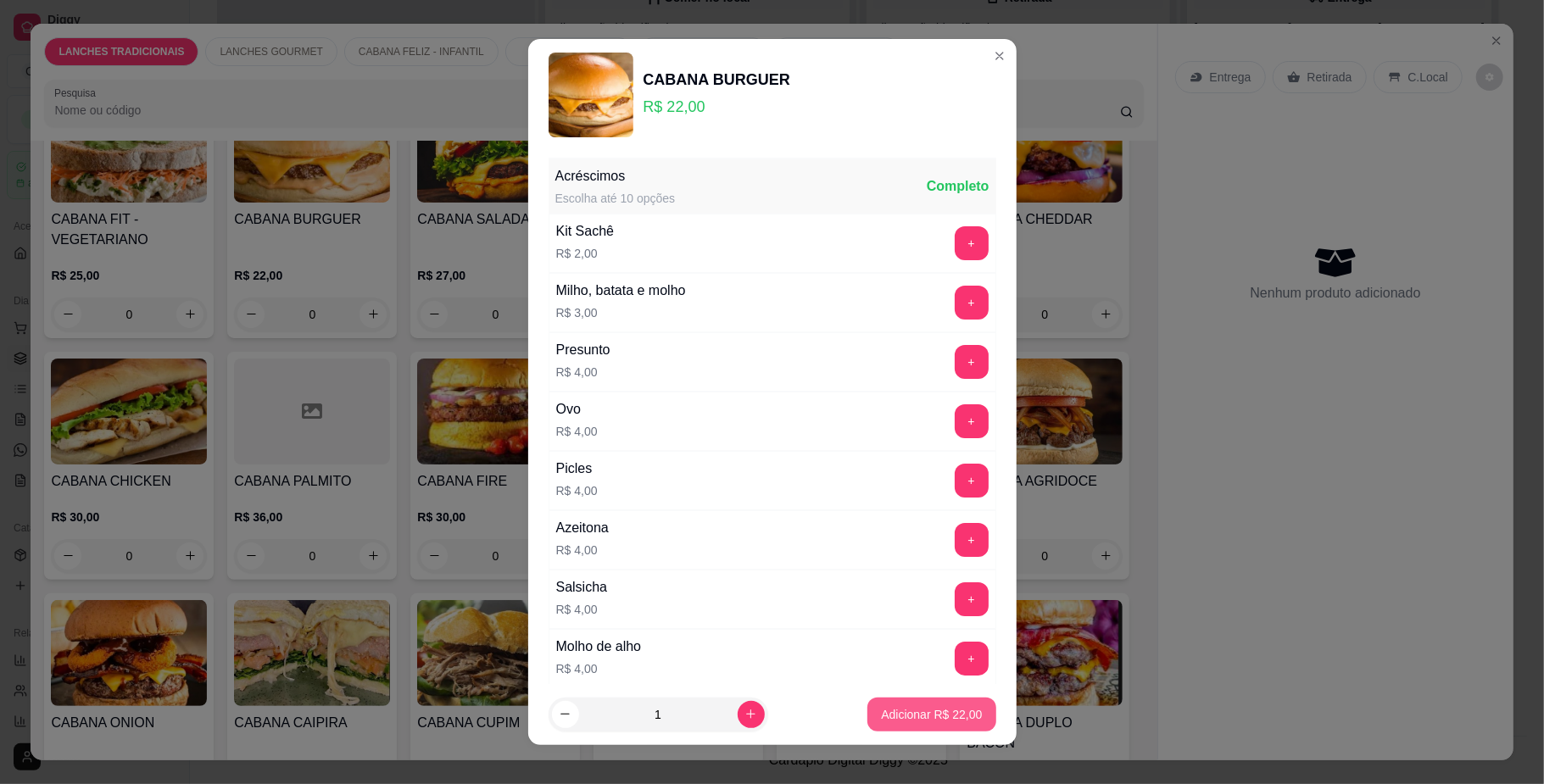
click at [881, 709] on p "Adicionar R$ 22,00" at bounding box center [931, 715] width 101 height 17
type input "1"
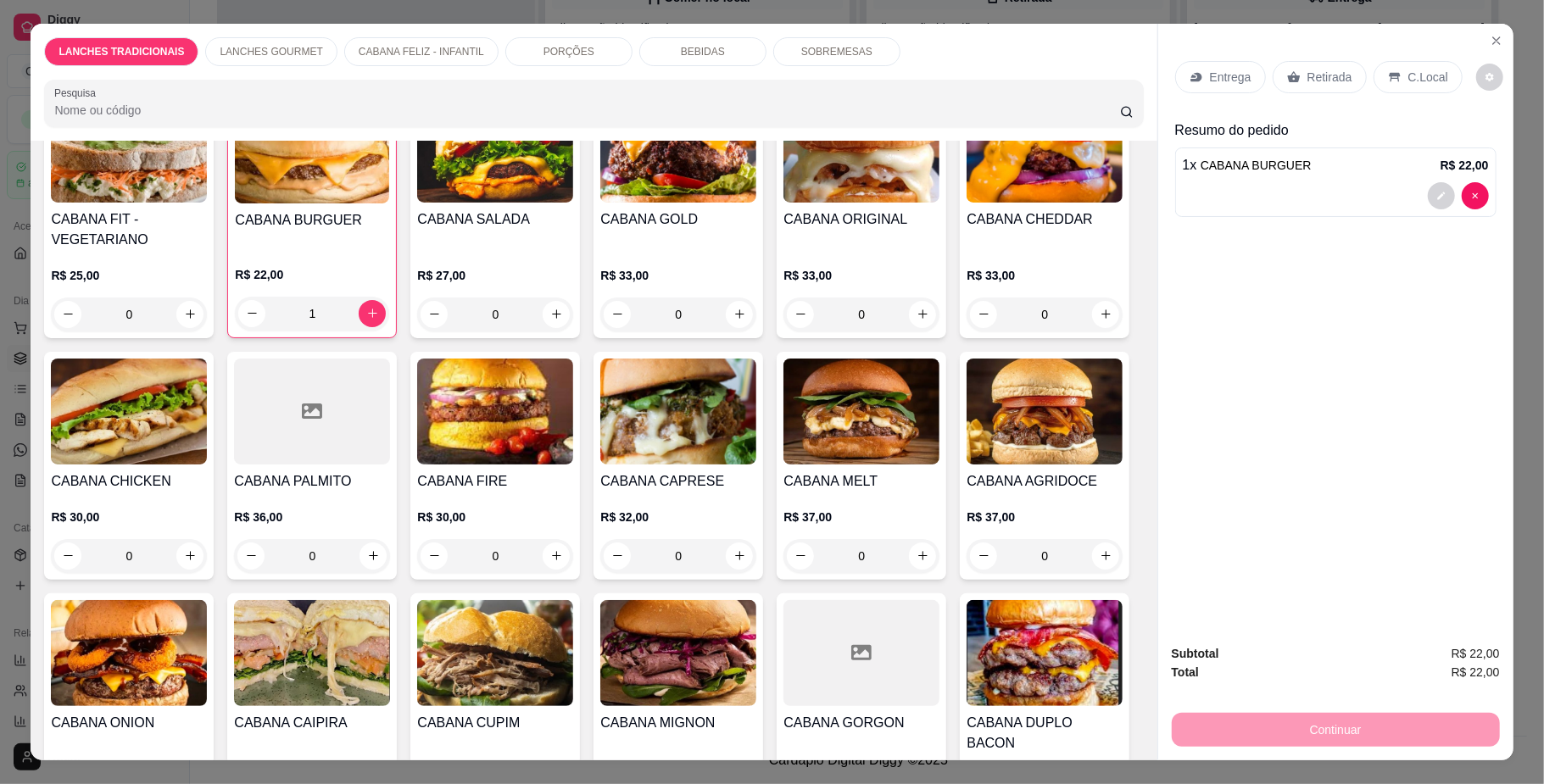
click at [1319, 71] on p "Retirada" at bounding box center [1330, 77] width 45 height 17
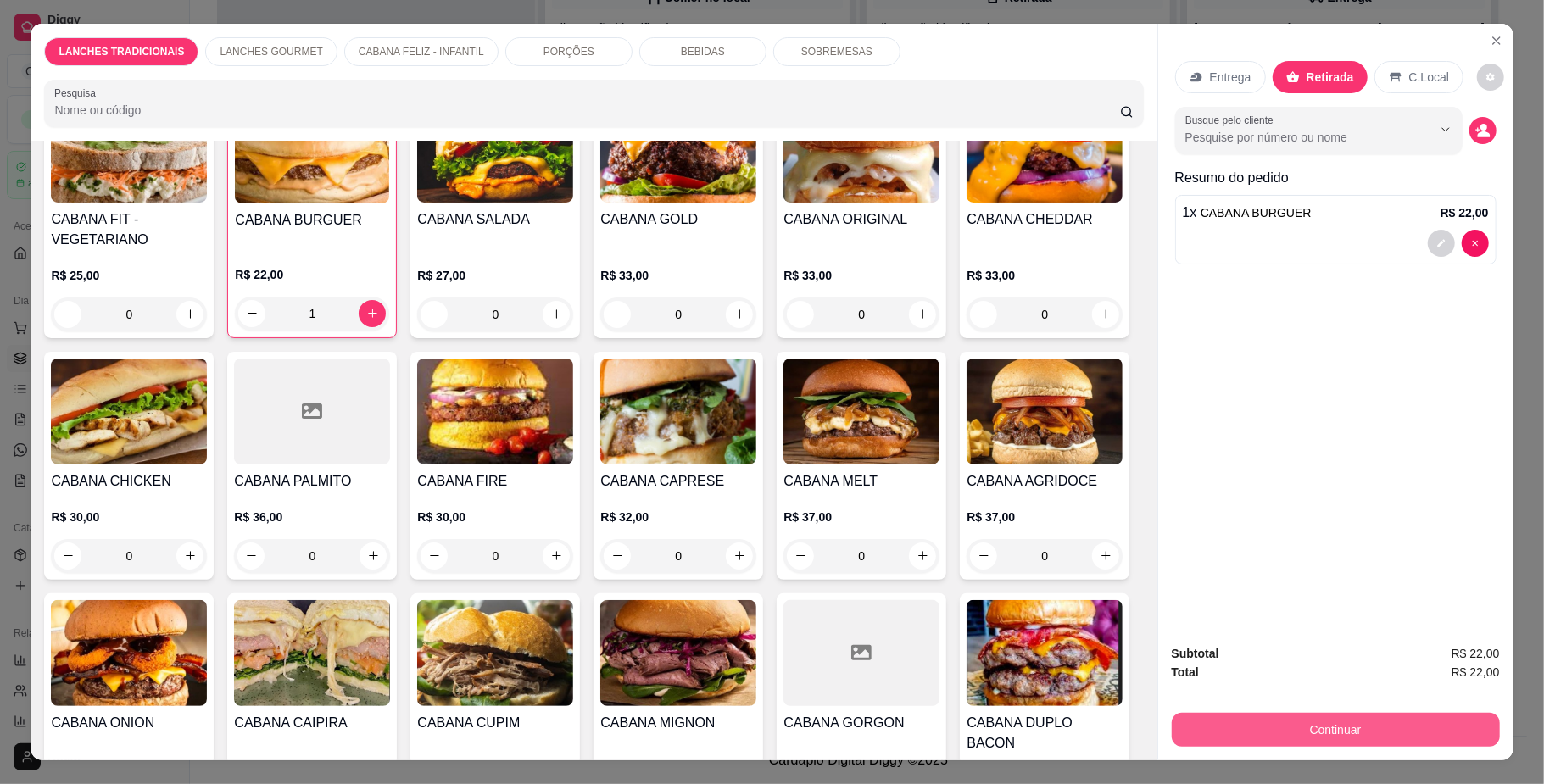
click at [1344, 726] on button "Continuar" at bounding box center [1336, 730] width 328 height 34
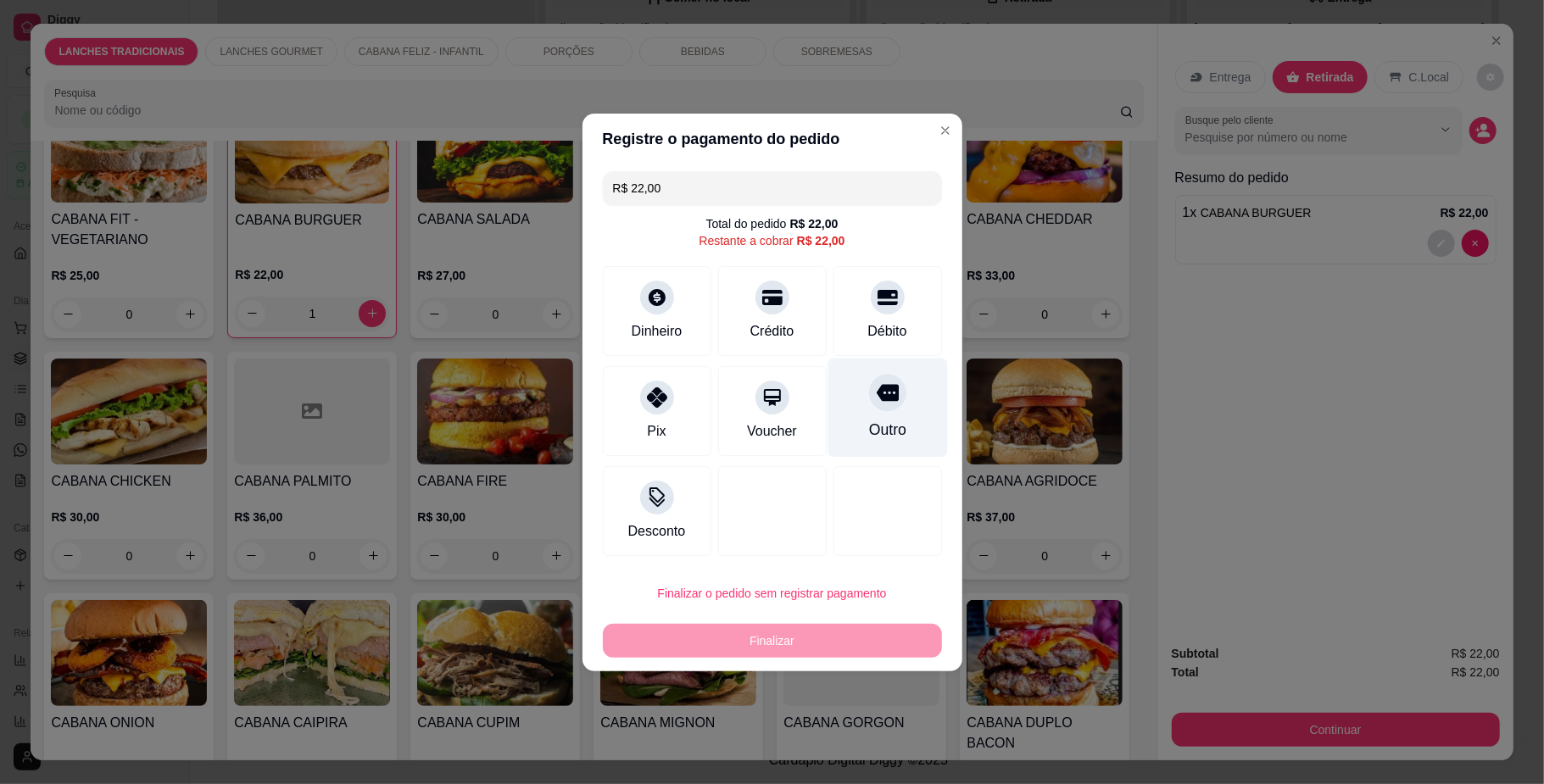
click at [853, 390] on div "Outro" at bounding box center [887, 407] width 120 height 99
type input "R$ 0,00"
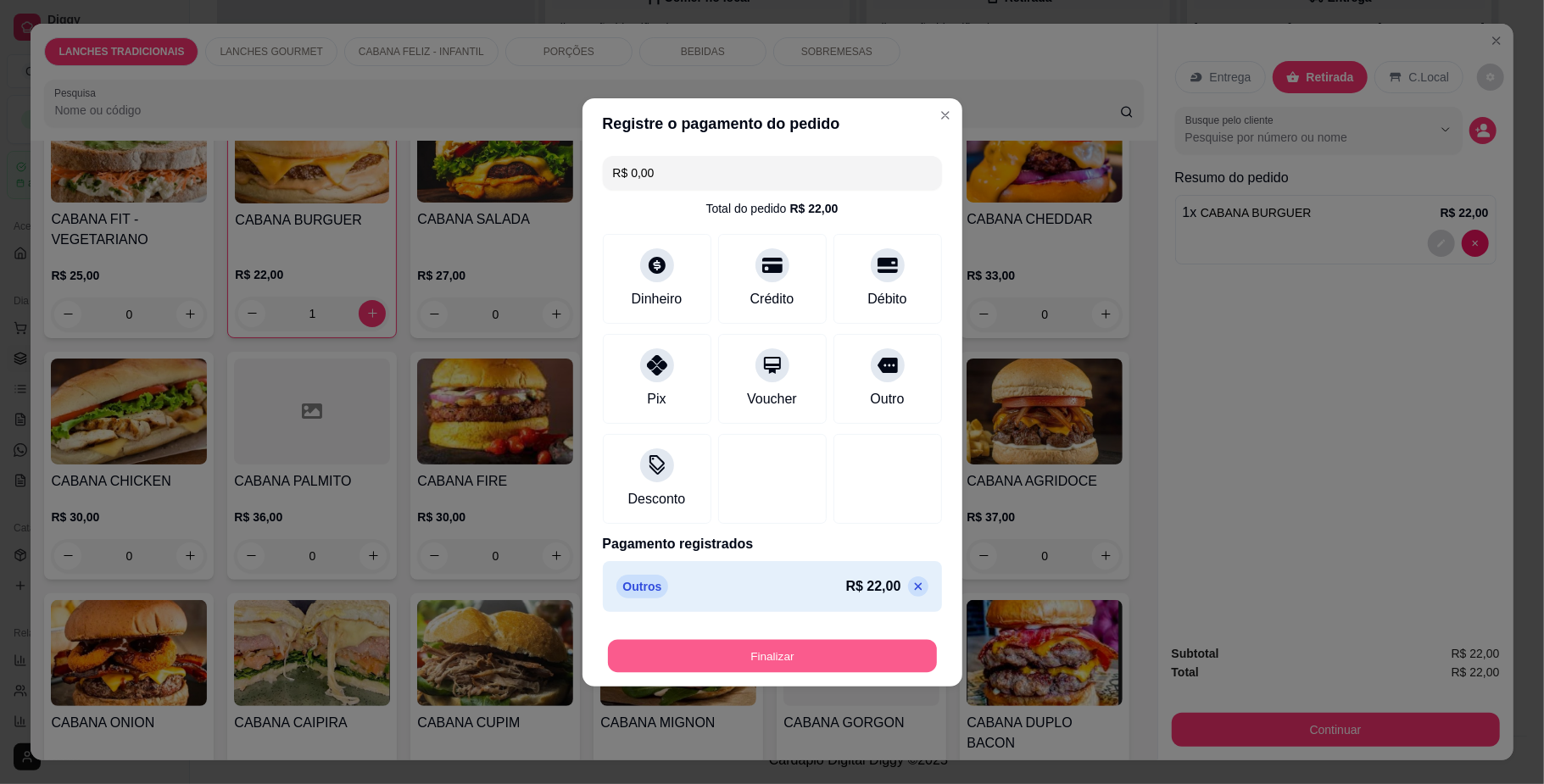
click at [802, 661] on button "Finalizar" at bounding box center [773, 656] width 329 height 33
type input "0"
type input "-R$ 22,00"
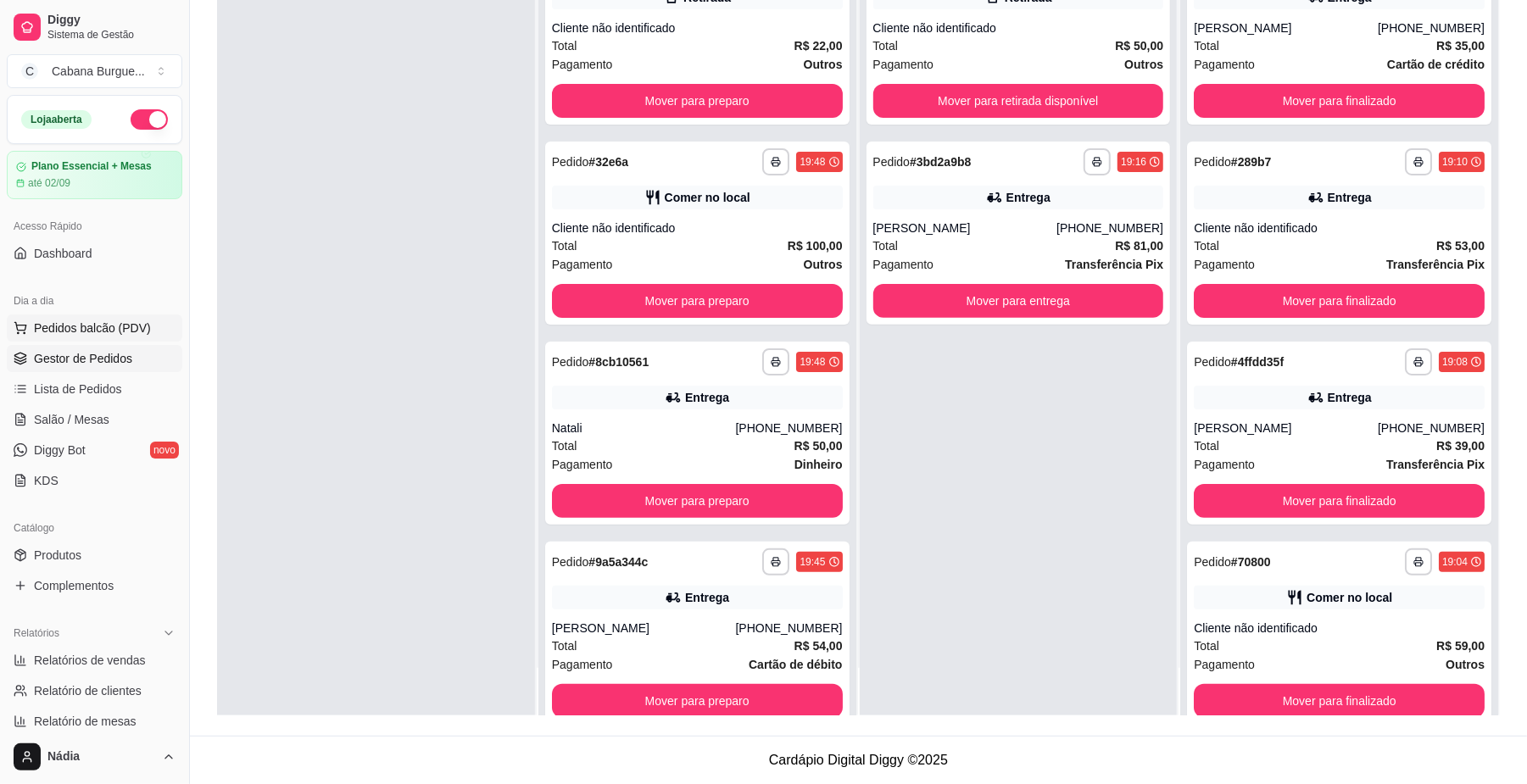
click at [124, 321] on span "Pedidos balcão (PDV)" at bounding box center [92, 328] width 117 height 17
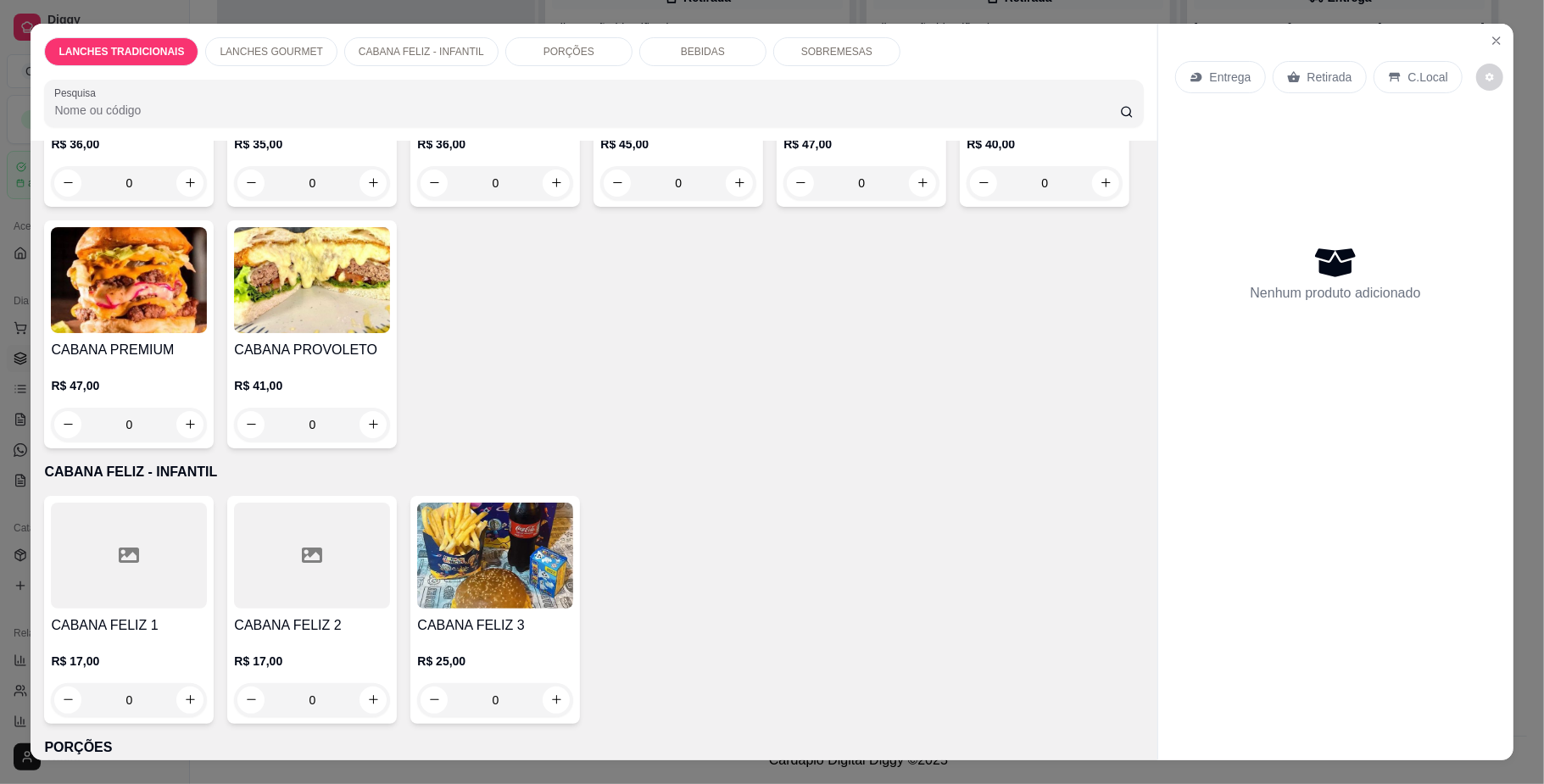
scroll to position [1356, 0]
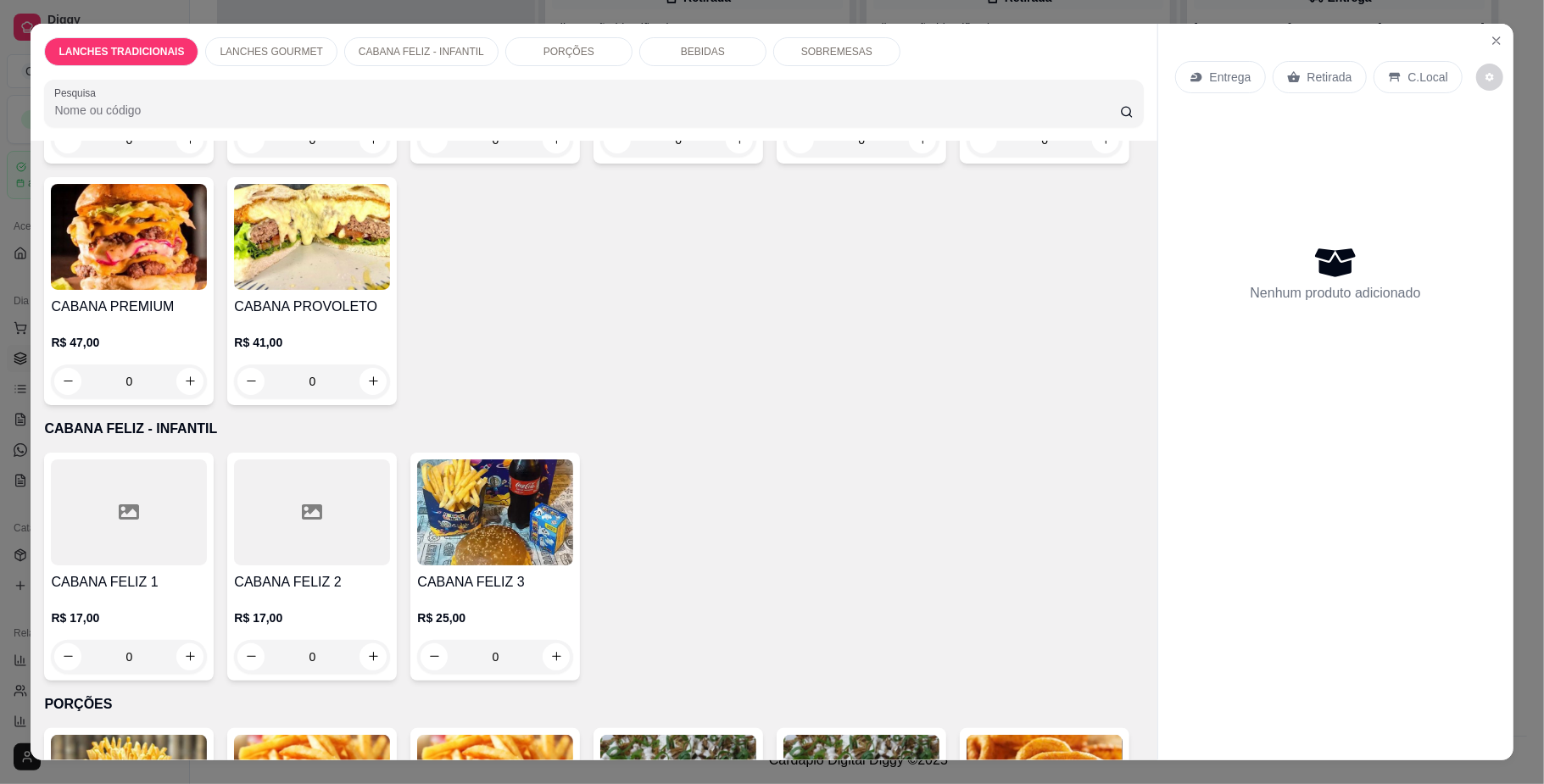
click at [601, 157] on div "0" at bounding box center [679, 140] width 156 height 34
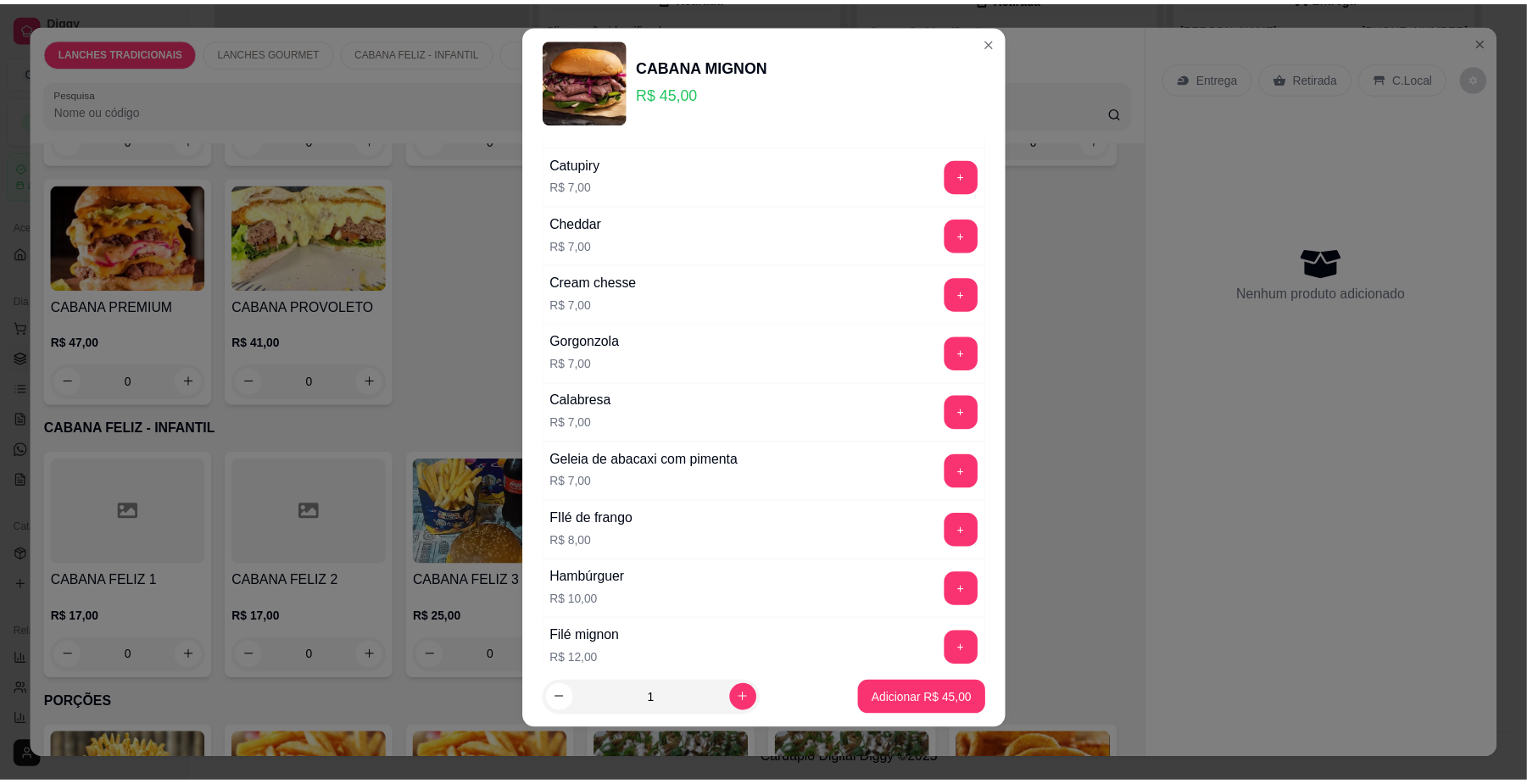
scroll to position [1275, 0]
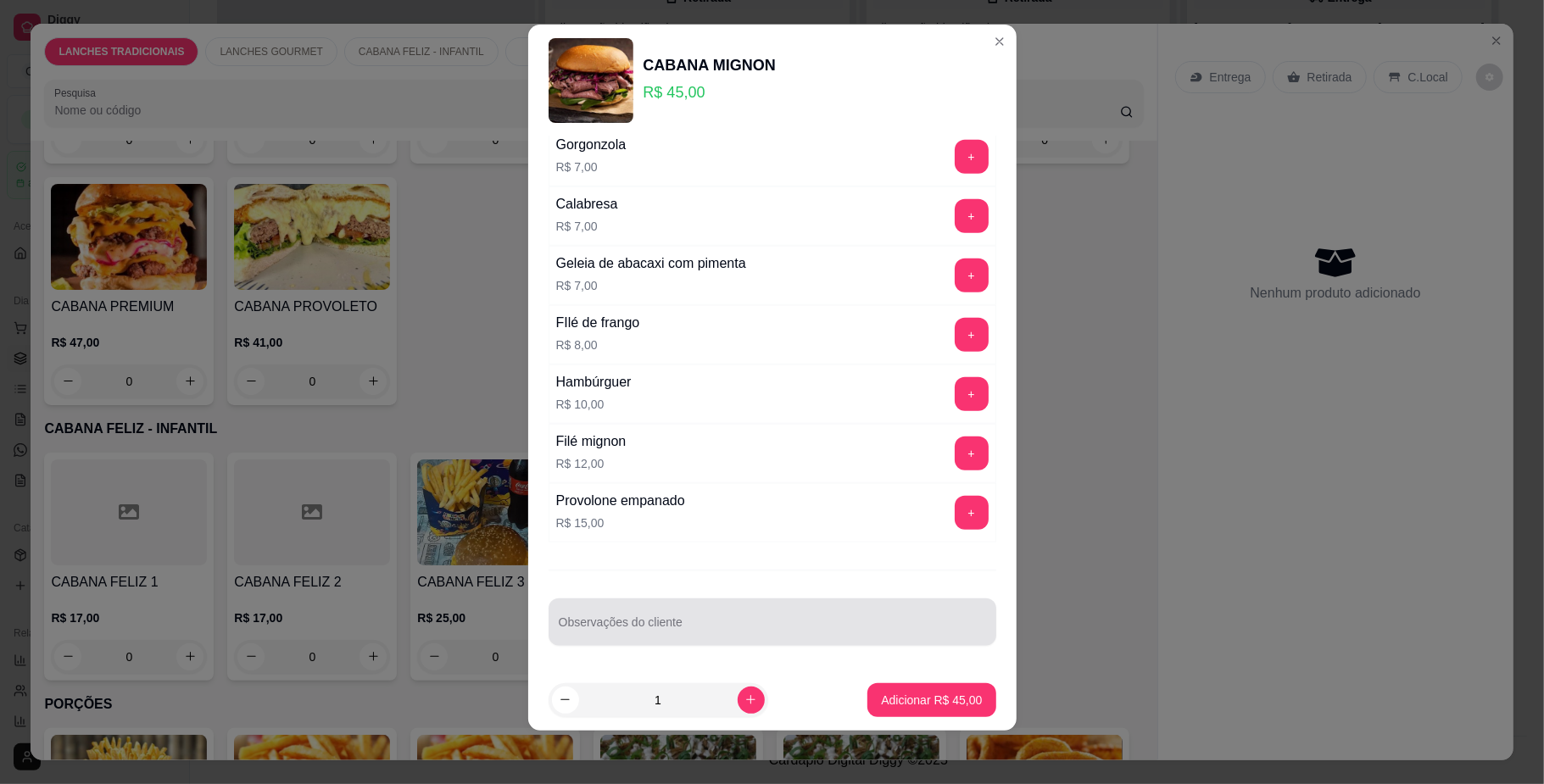
click at [741, 624] on input "Observações do cliente" at bounding box center [772, 629] width 427 height 17
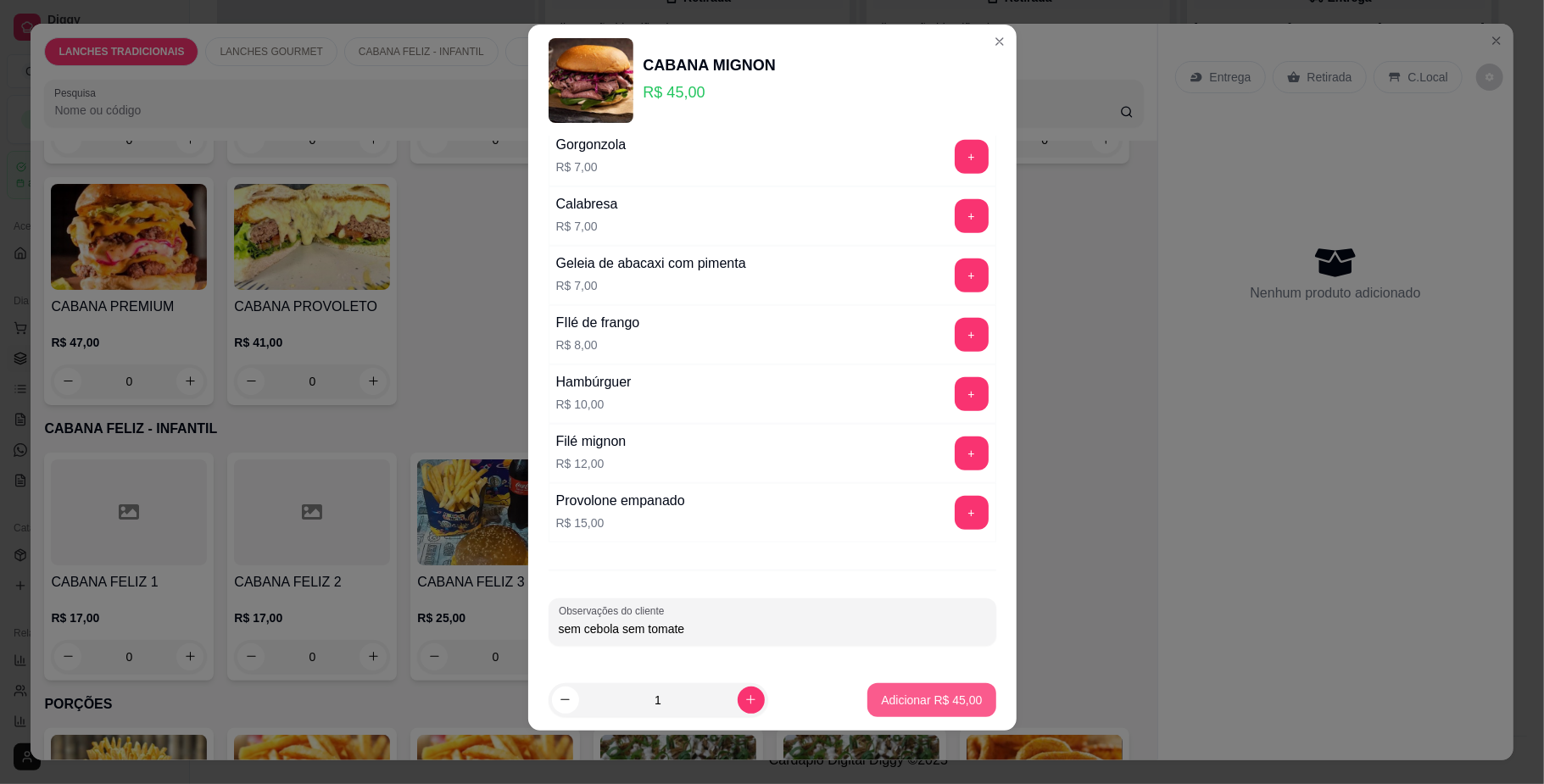
type input "sem cebola sem tomate"
click at [922, 703] on p "Adicionar R$ 45,00" at bounding box center [931, 700] width 101 height 17
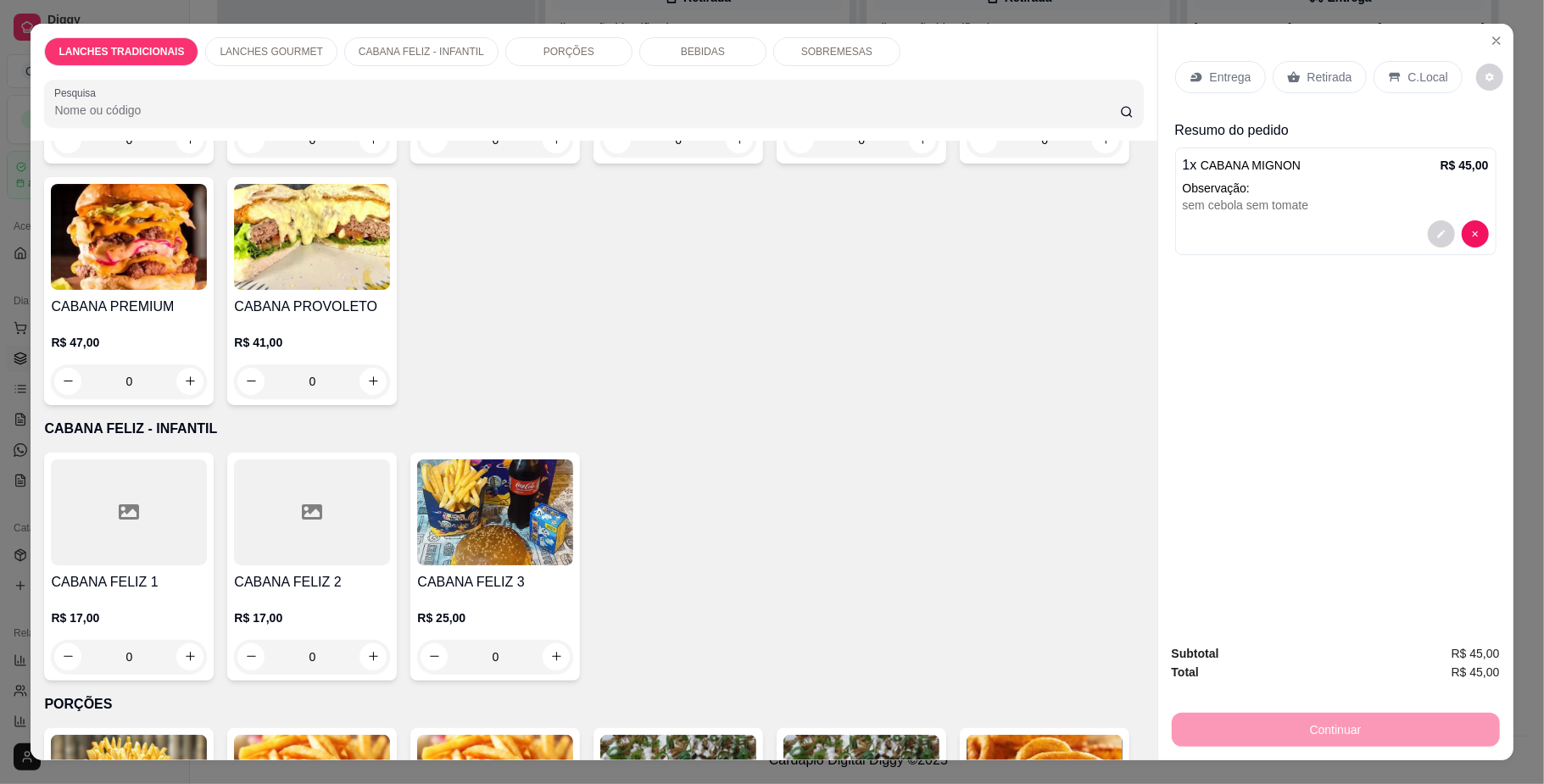
click at [783, 157] on div "0" at bounding box center [861, 140] width 156 height 34
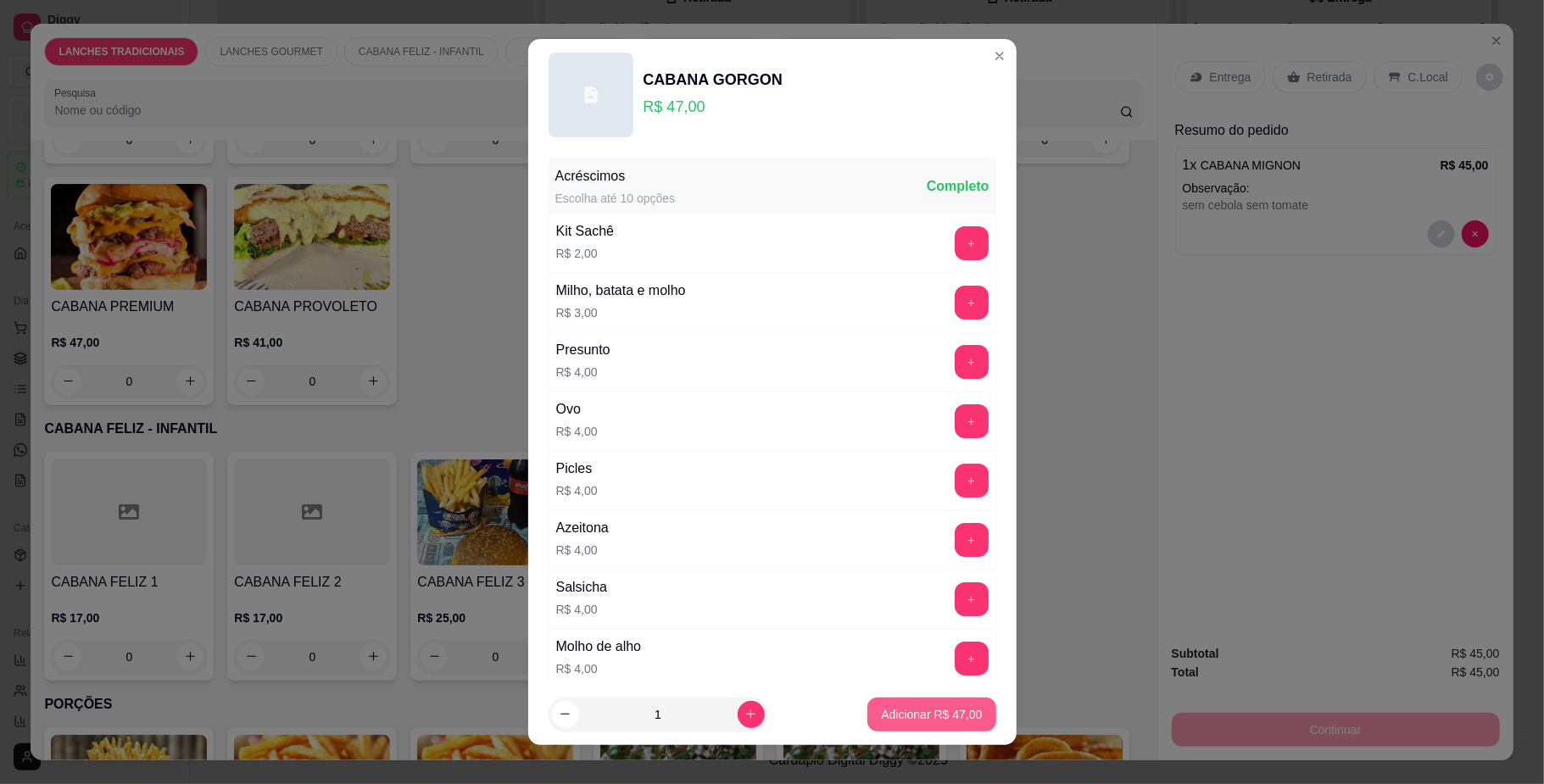
click at [927, 706] on p "Adicionar R$ 47,00" at bounding box center [931, 715] width 101 height 17
type input "1"
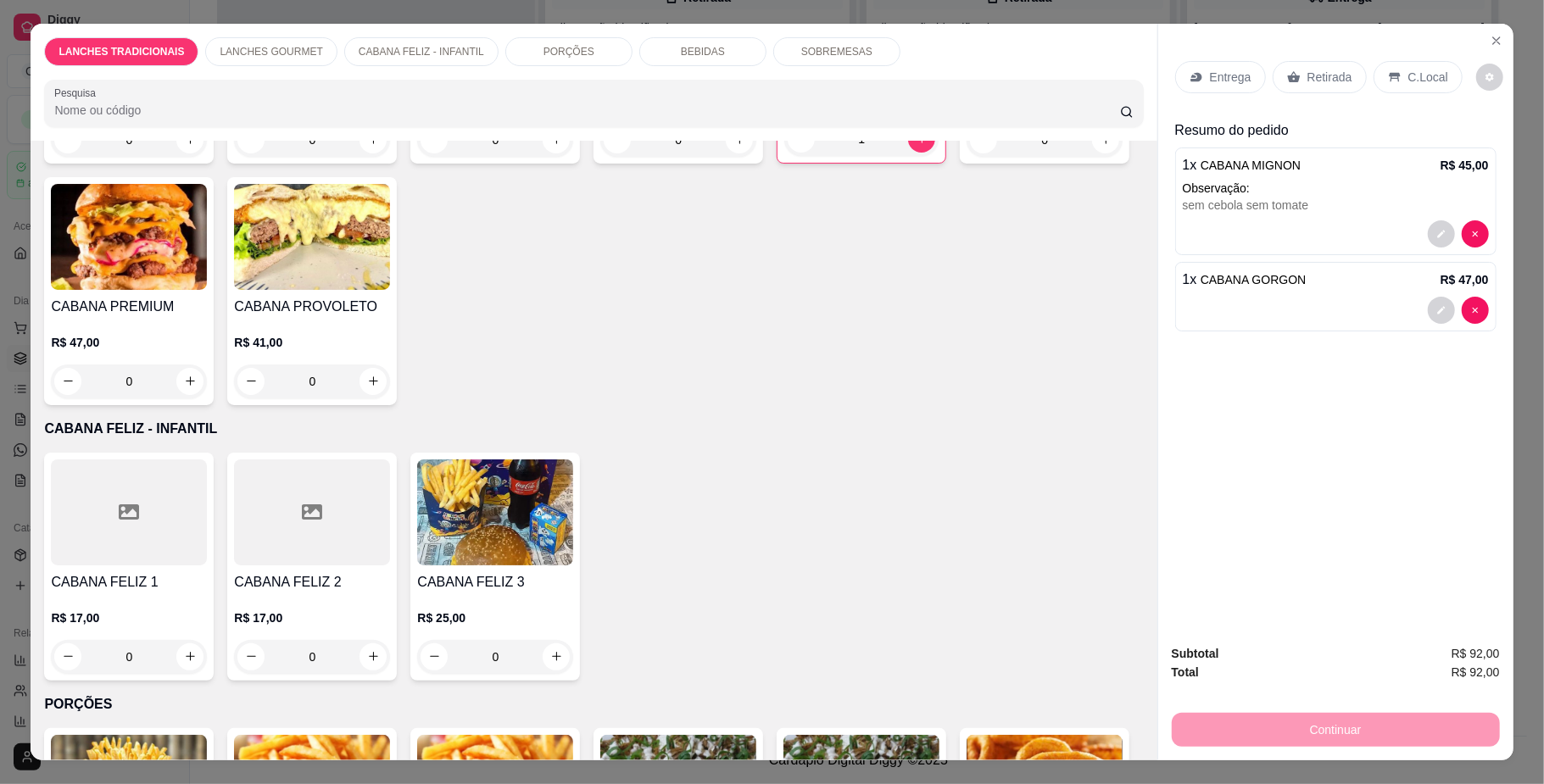
click at [1323, 73] on p "Retirada" at bounding box center [1330, 77] width 45 height 17
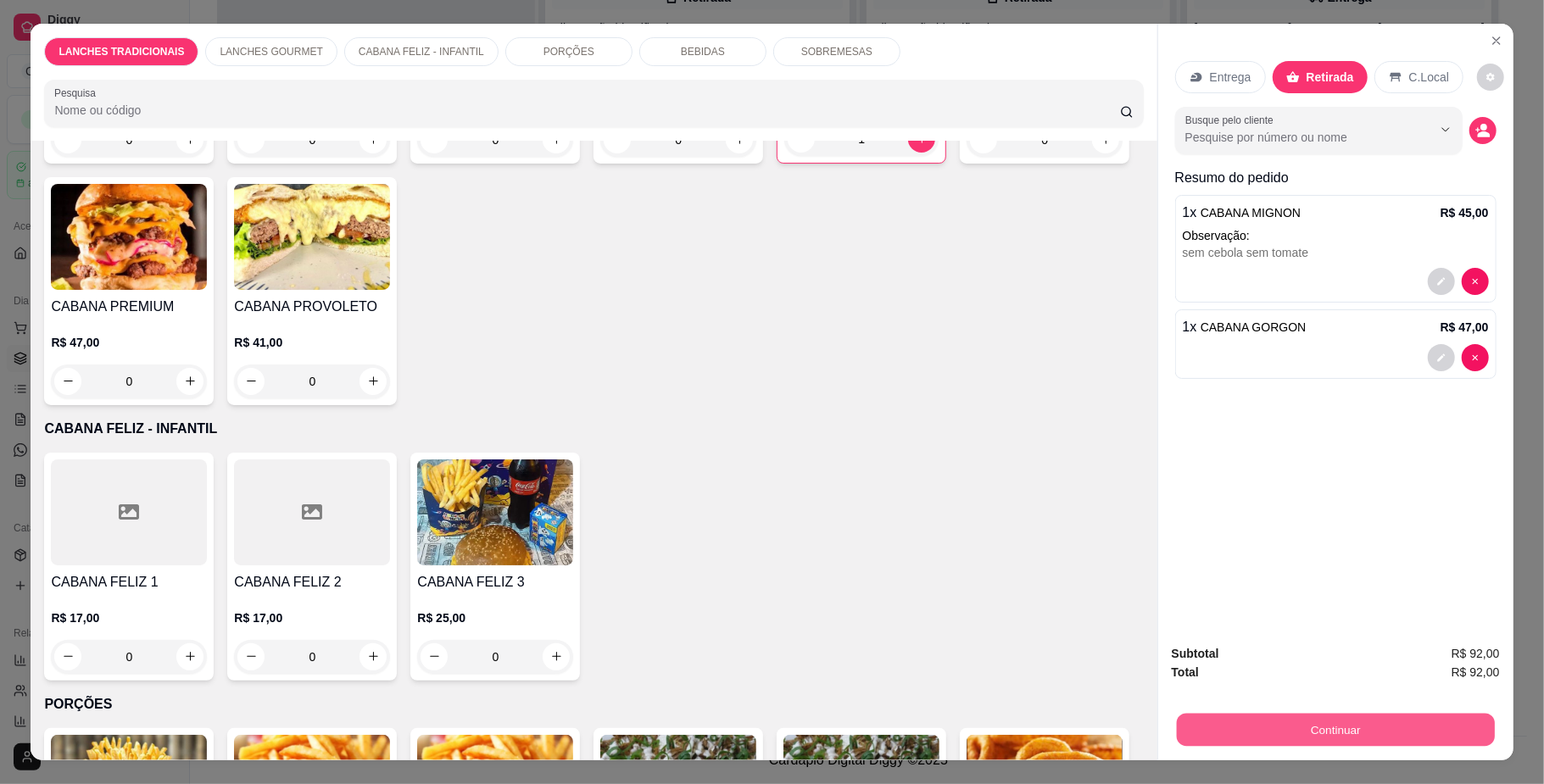
click at [1293, 731] on button "Continuar" at bounding box center [1335, 730] width 318 height 33
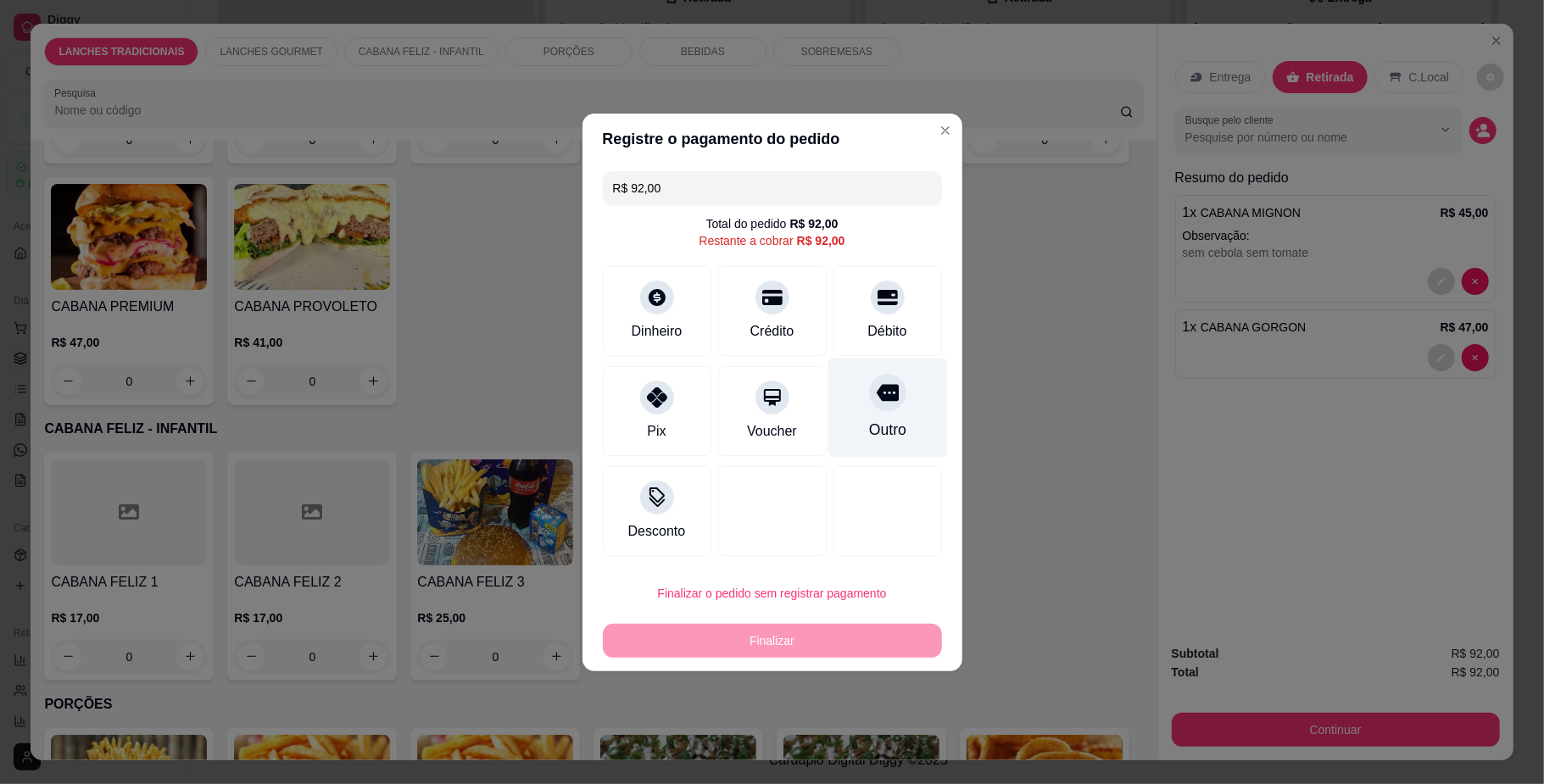
click at [897, 421] on div "Outro" at bounding box center [887, 407] width 120 height 99
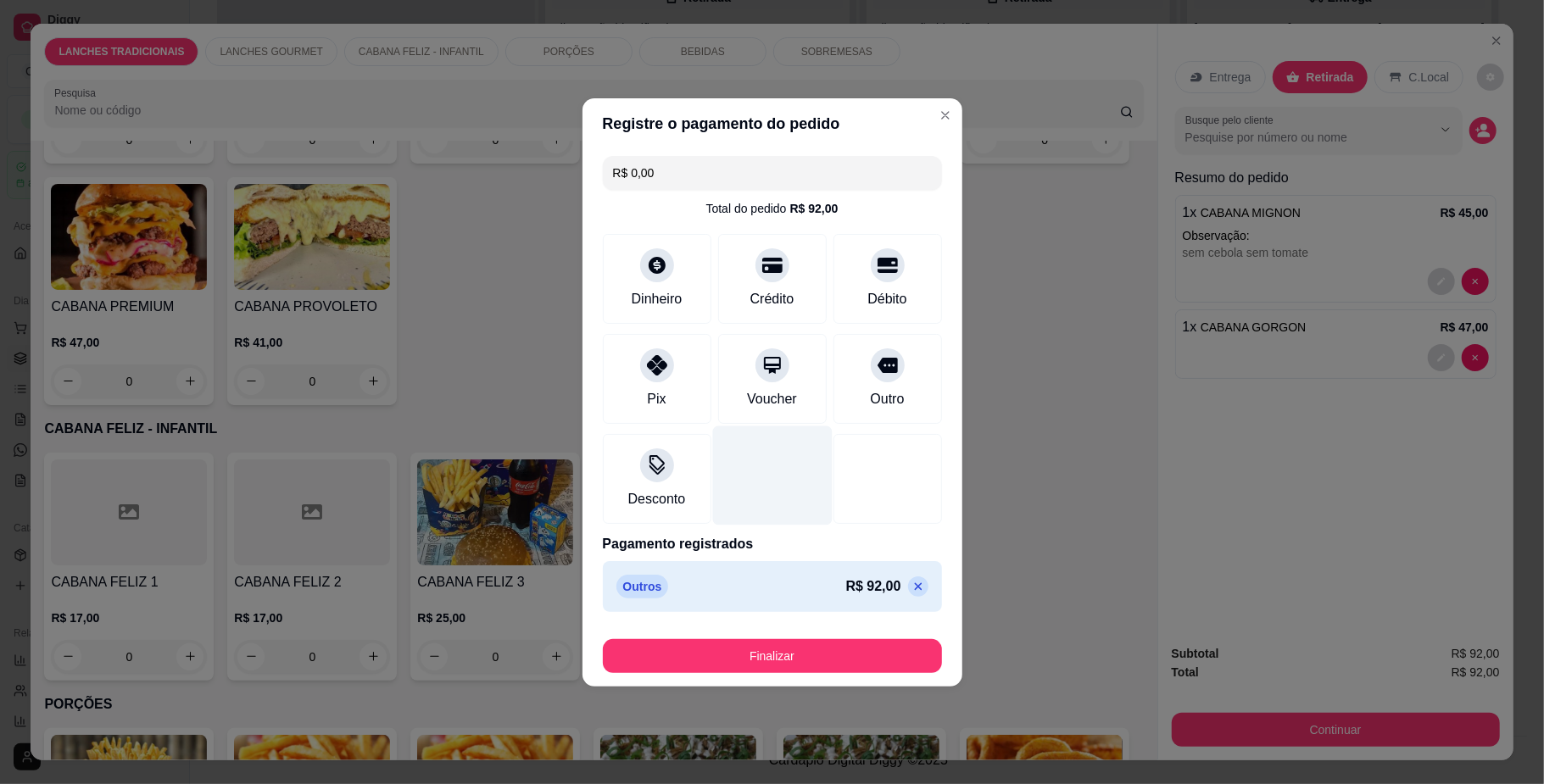
drag, startPoint x: 747, startPoint y: 284, endPoint x: 767, endPoint y: 493, distance: 210.0
click at [750, 289] on div "Crédito" at bounding box center [772, 299] width 44 height 20
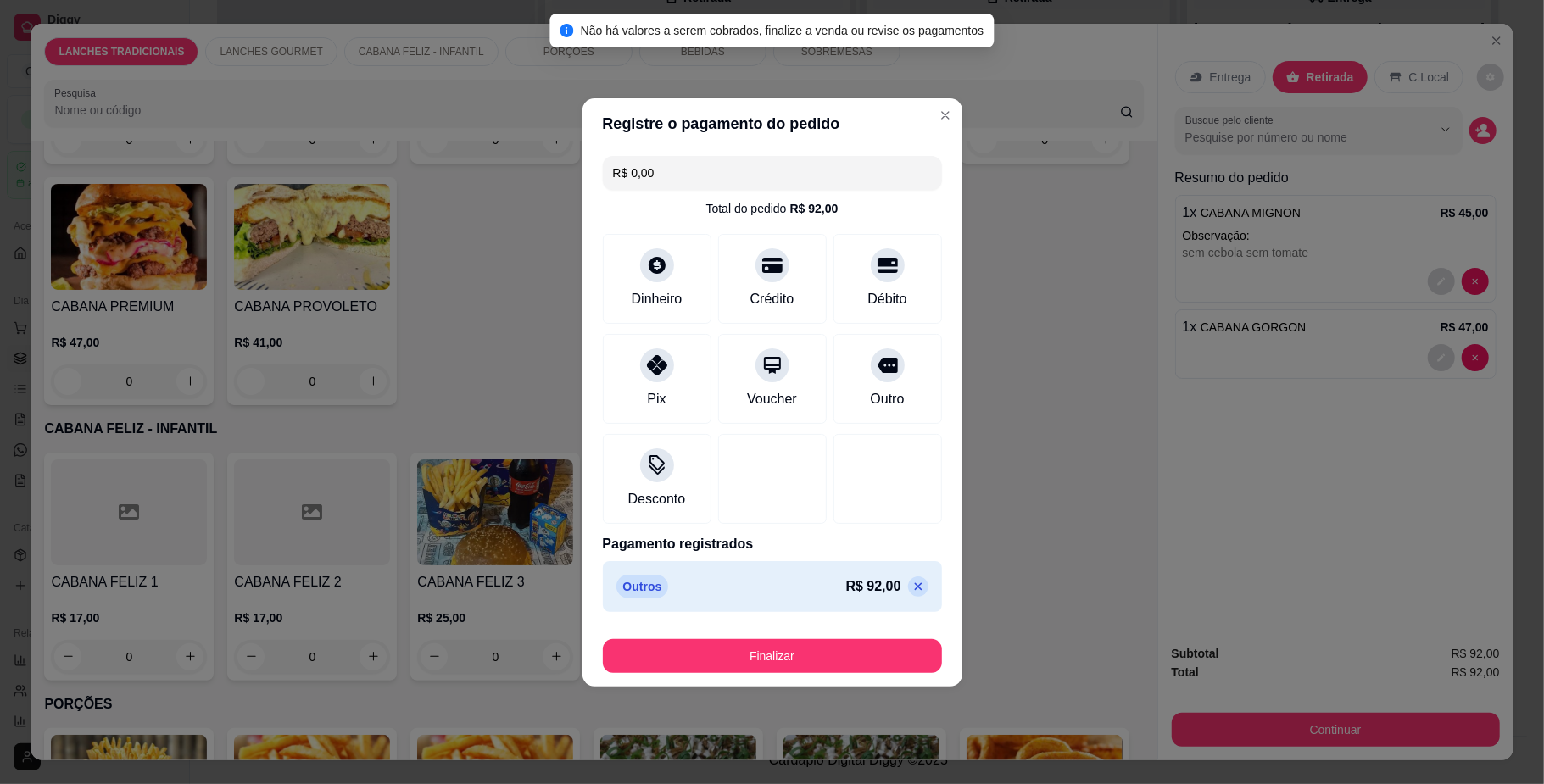
click at [912, 592] on icon at bounding box center [919, 586] width 13 height 13
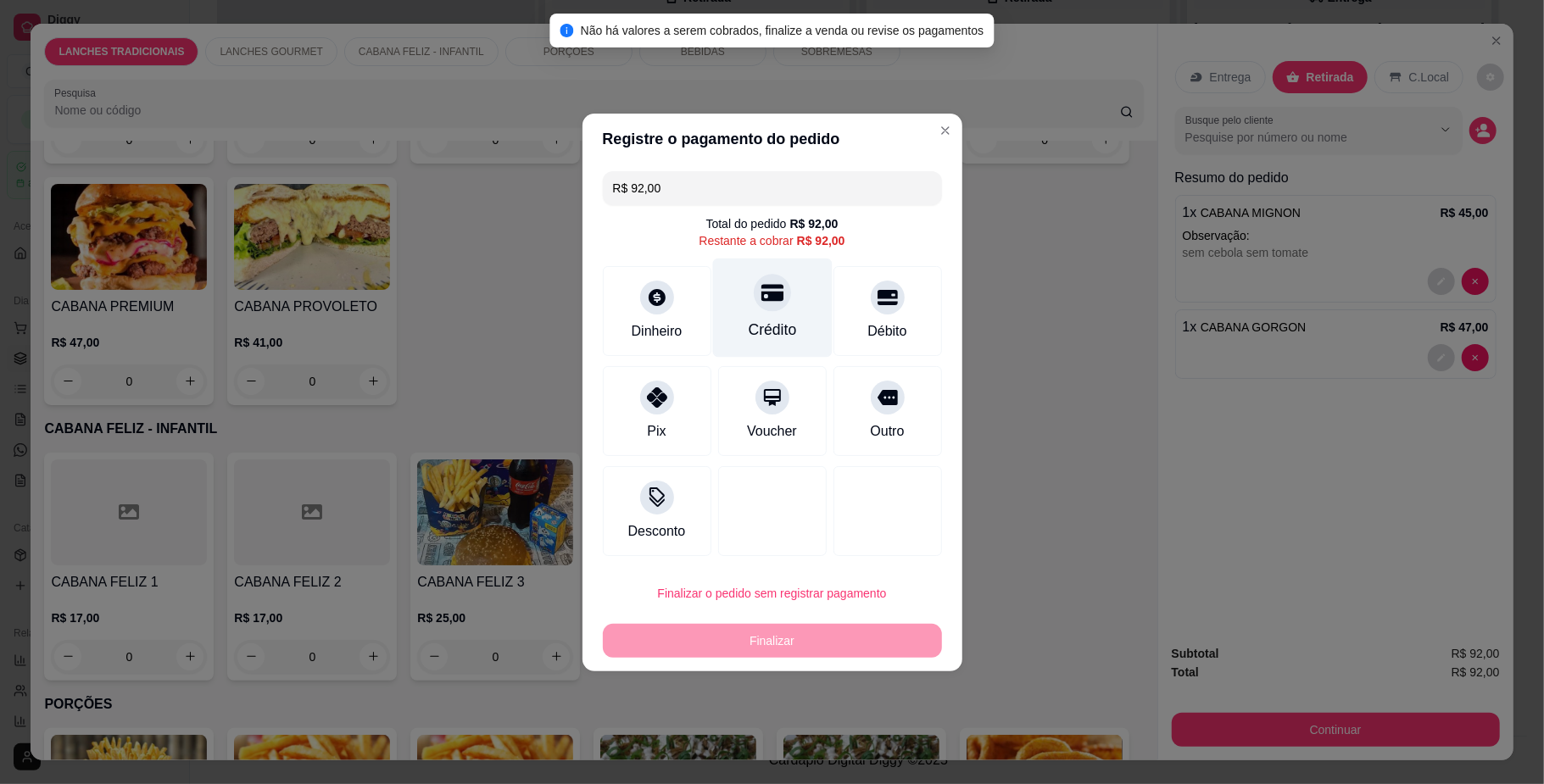
click at [753, 345] on div "Crédito" at bounding box center [772, 307] width 120 height 99
type input "R$ 0,00"
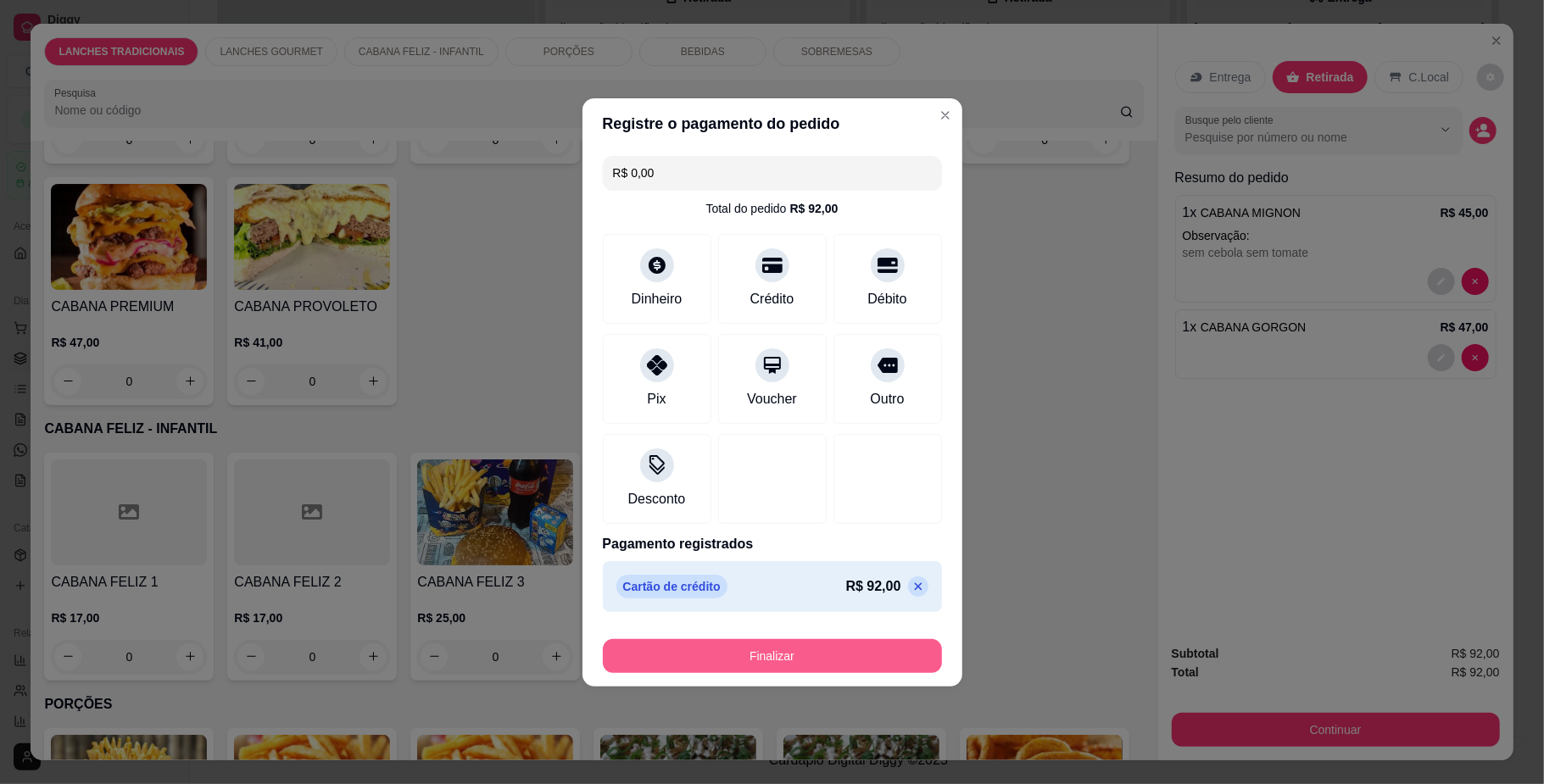
click at [795, 651] on button "Finalizar" at bounding box center [772, 657] width 339 height 34
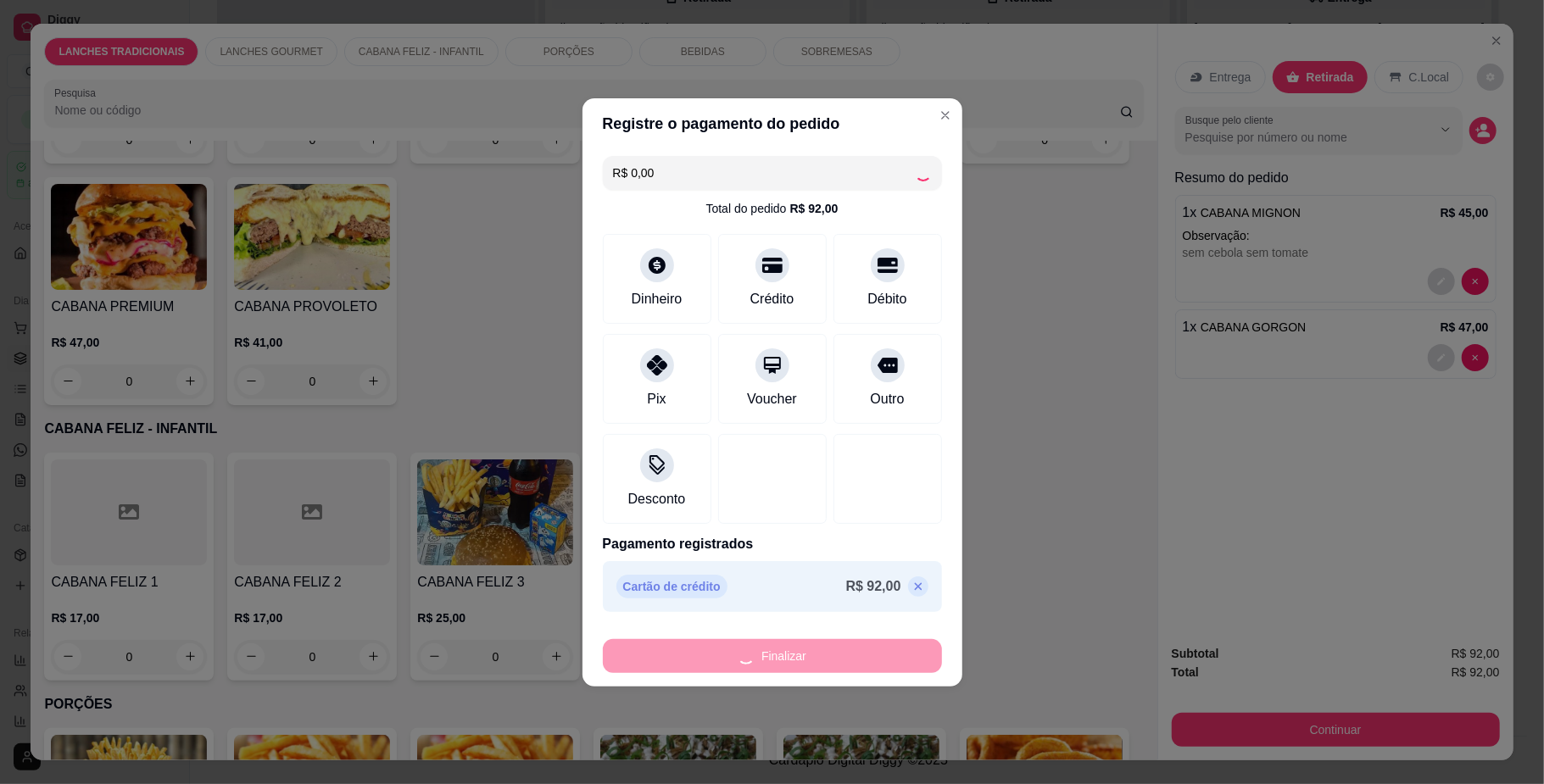
type input "0"
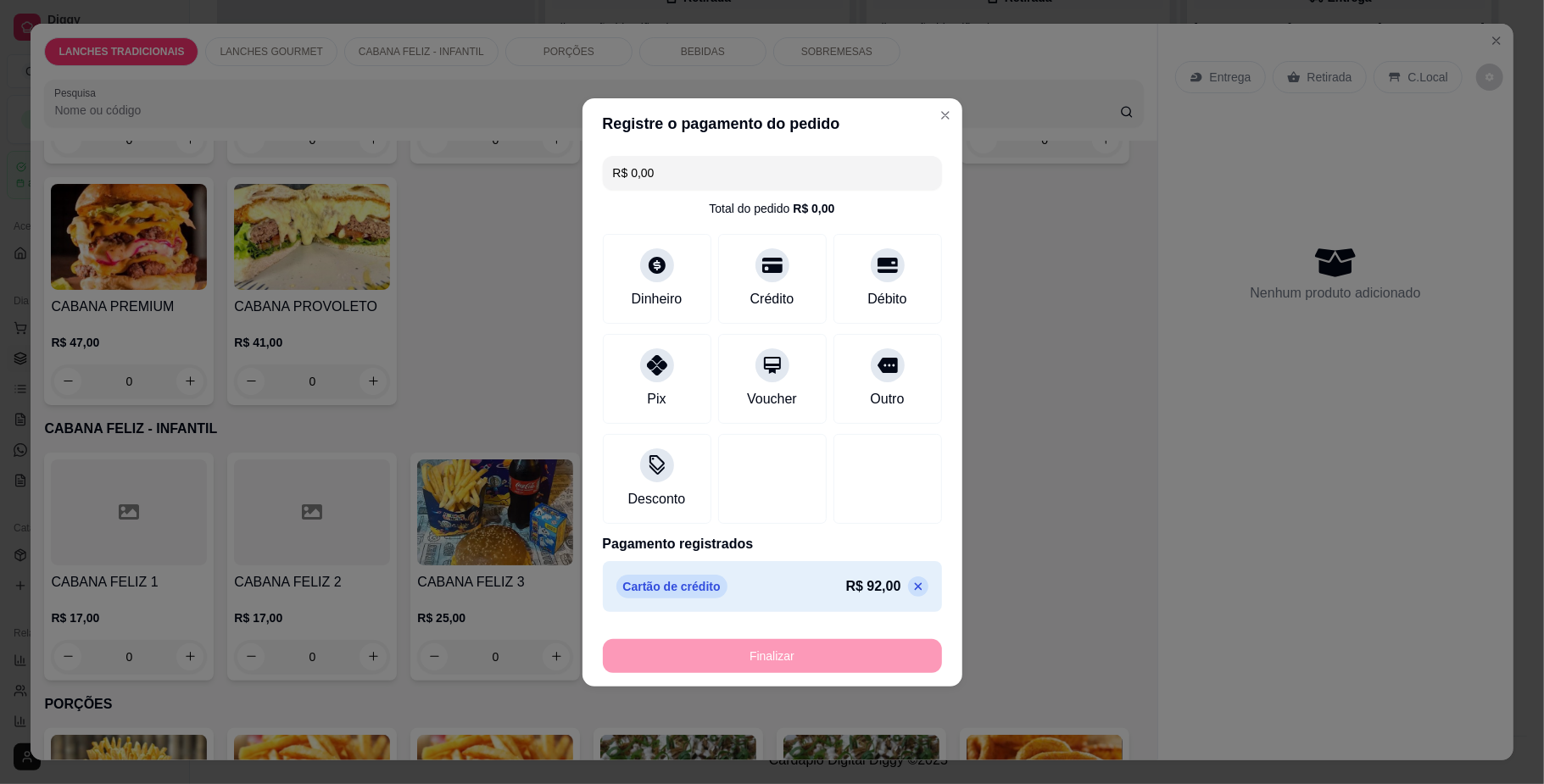
type input "-R$ 92,00"
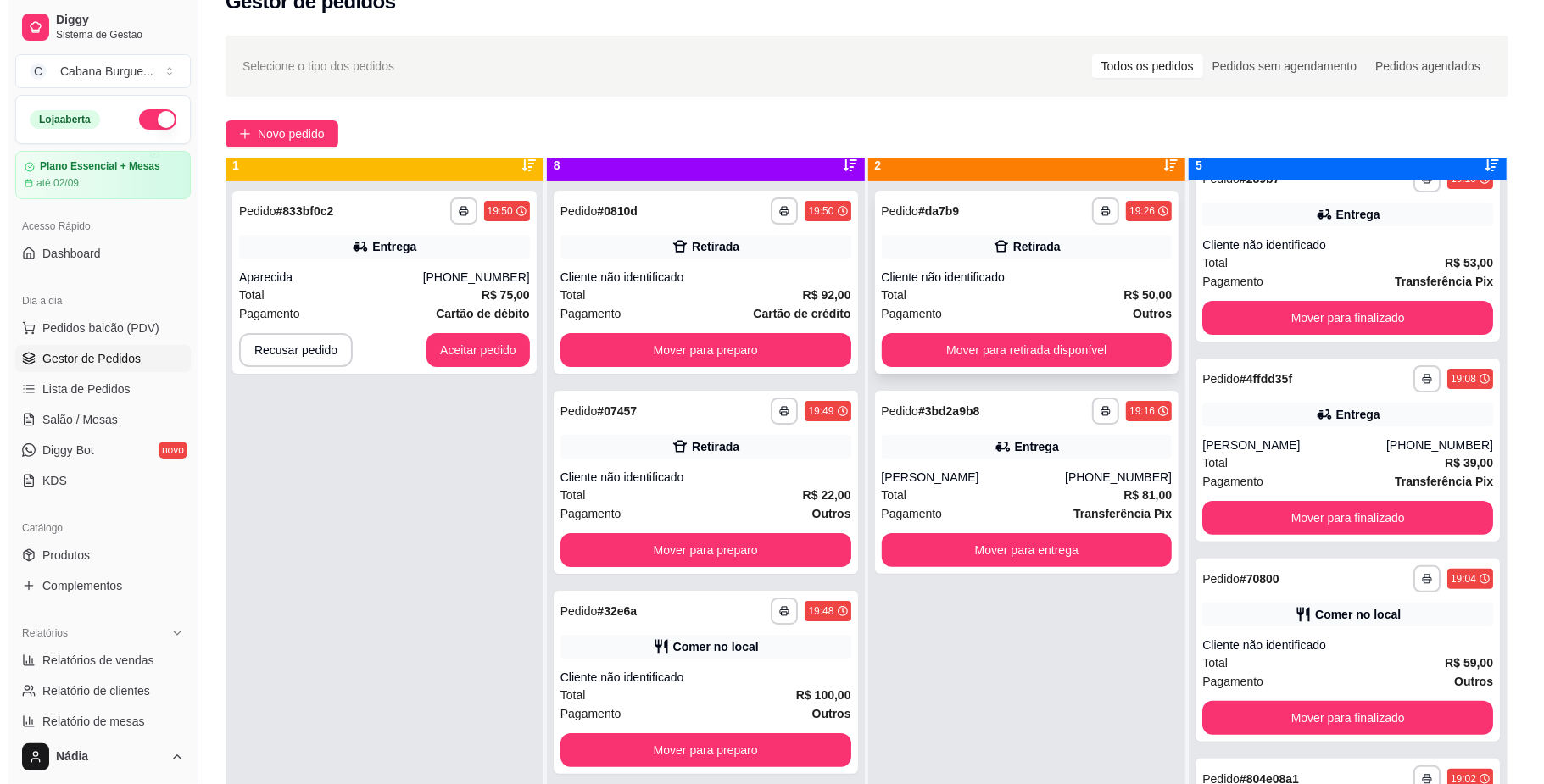
scroll to position [48, 0]
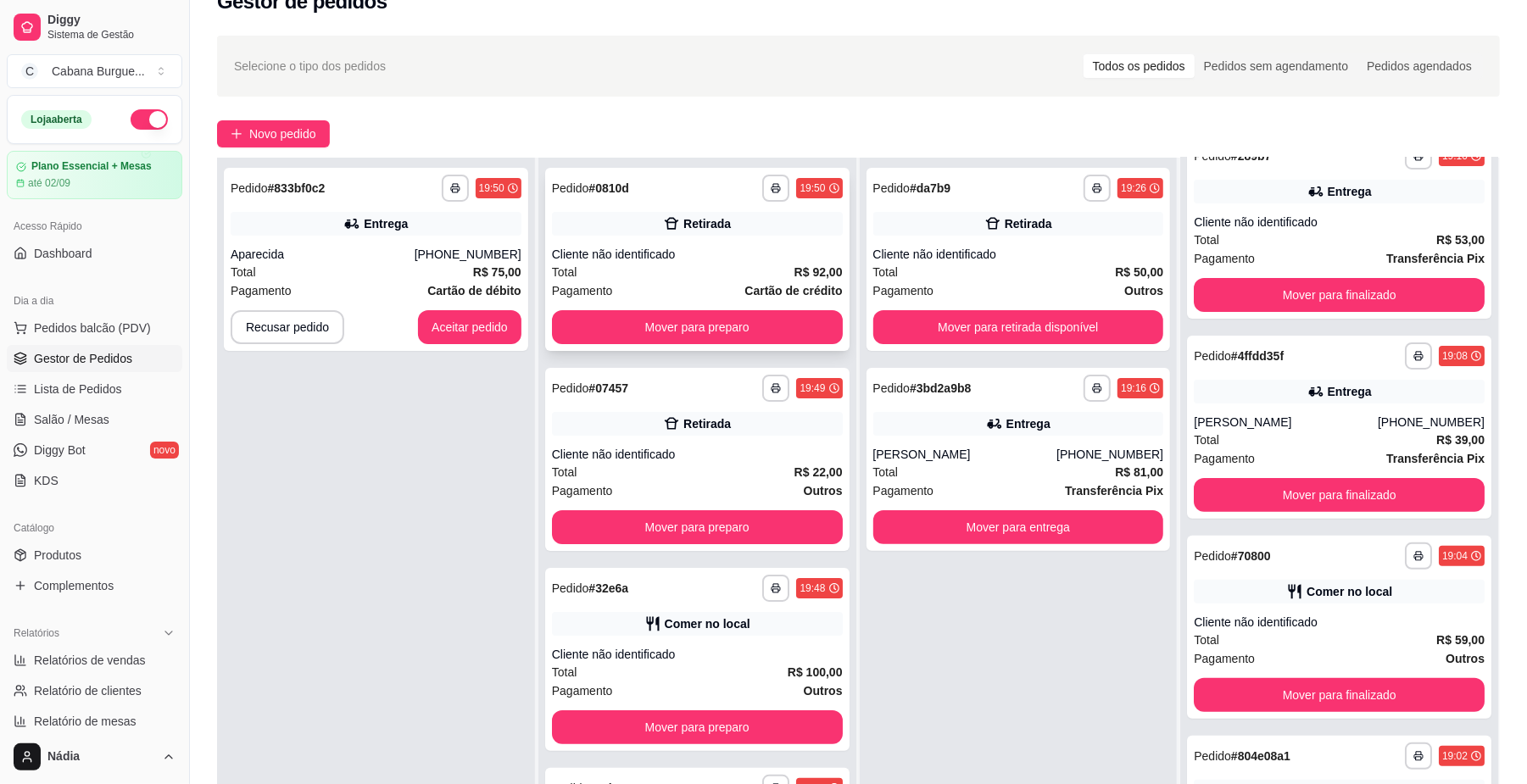
click at [788, 248] on div "Cliente não identificado" at bounding box center [698, 254] width 291 height 17
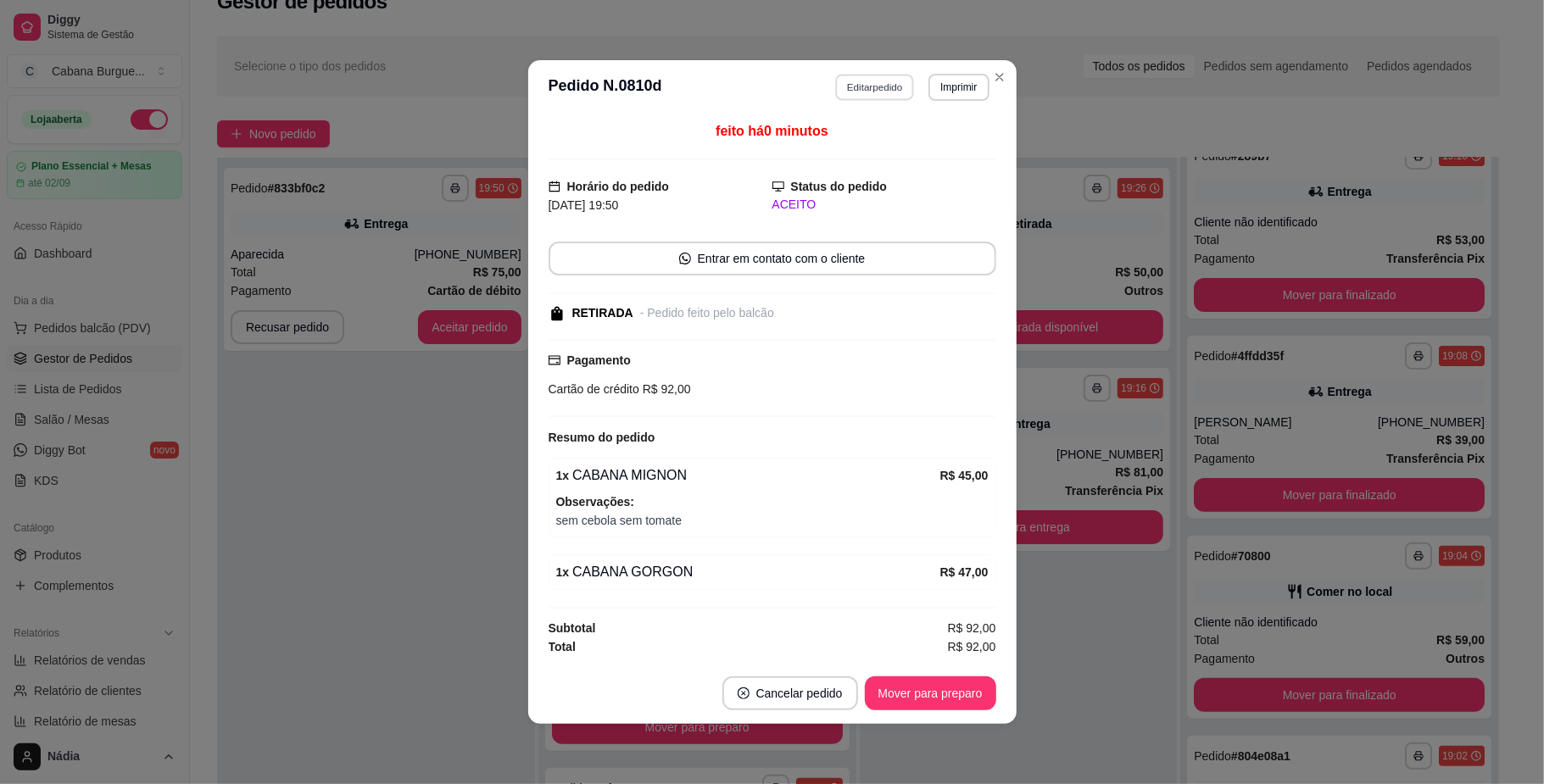
click at [885, 74] on button "Editar pedido" at bounding box center [874, 87] width 79 height 27
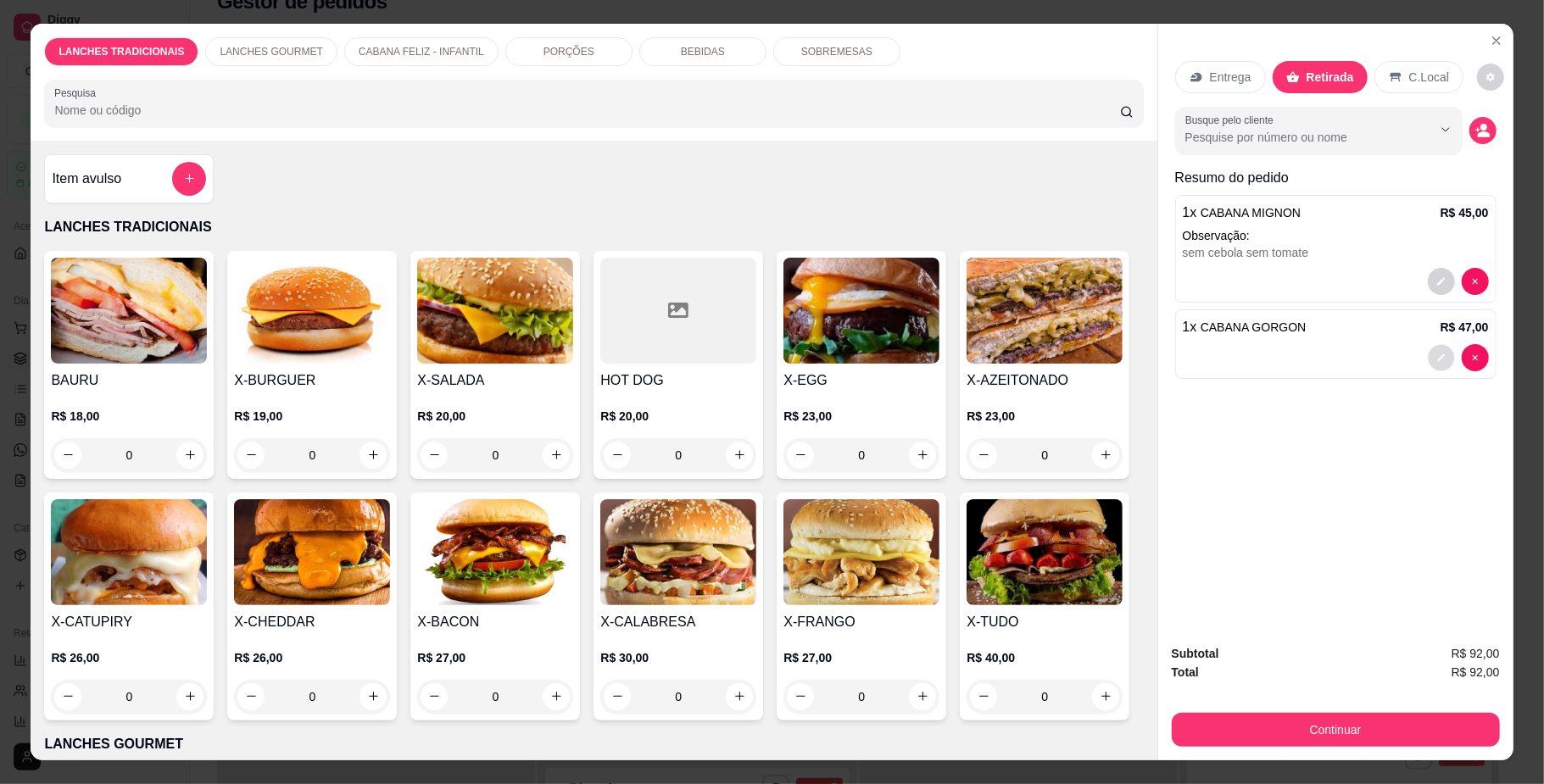
click at [1433, 366] on button "decrease-product-quantity" at bounding box center [1441, 358] width 27 height 27
type input "0"
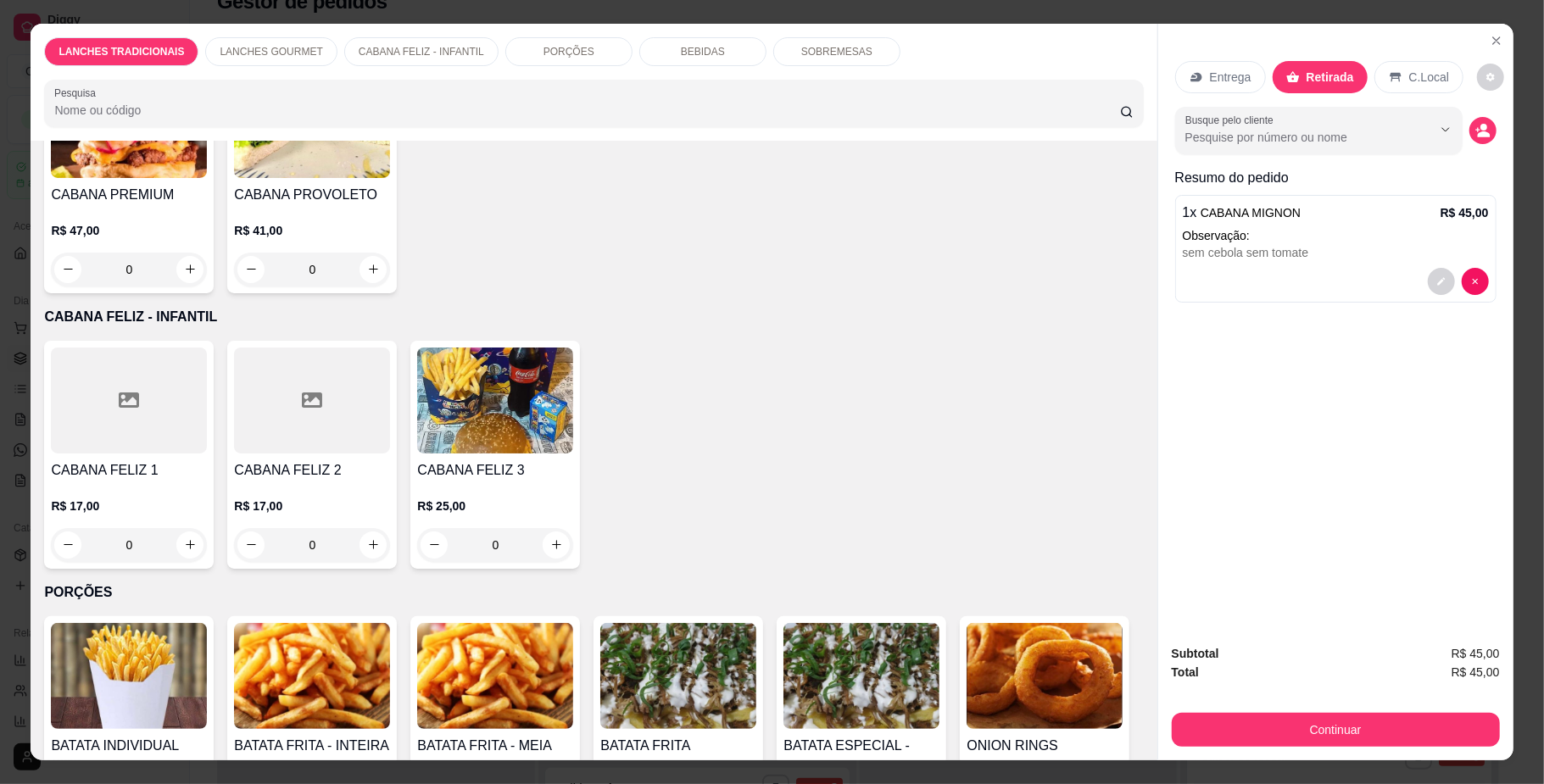
scroll to position [1469, 0]
click at [601, 44] on div "0" at bounding box center [679, 28] width 156 height 34
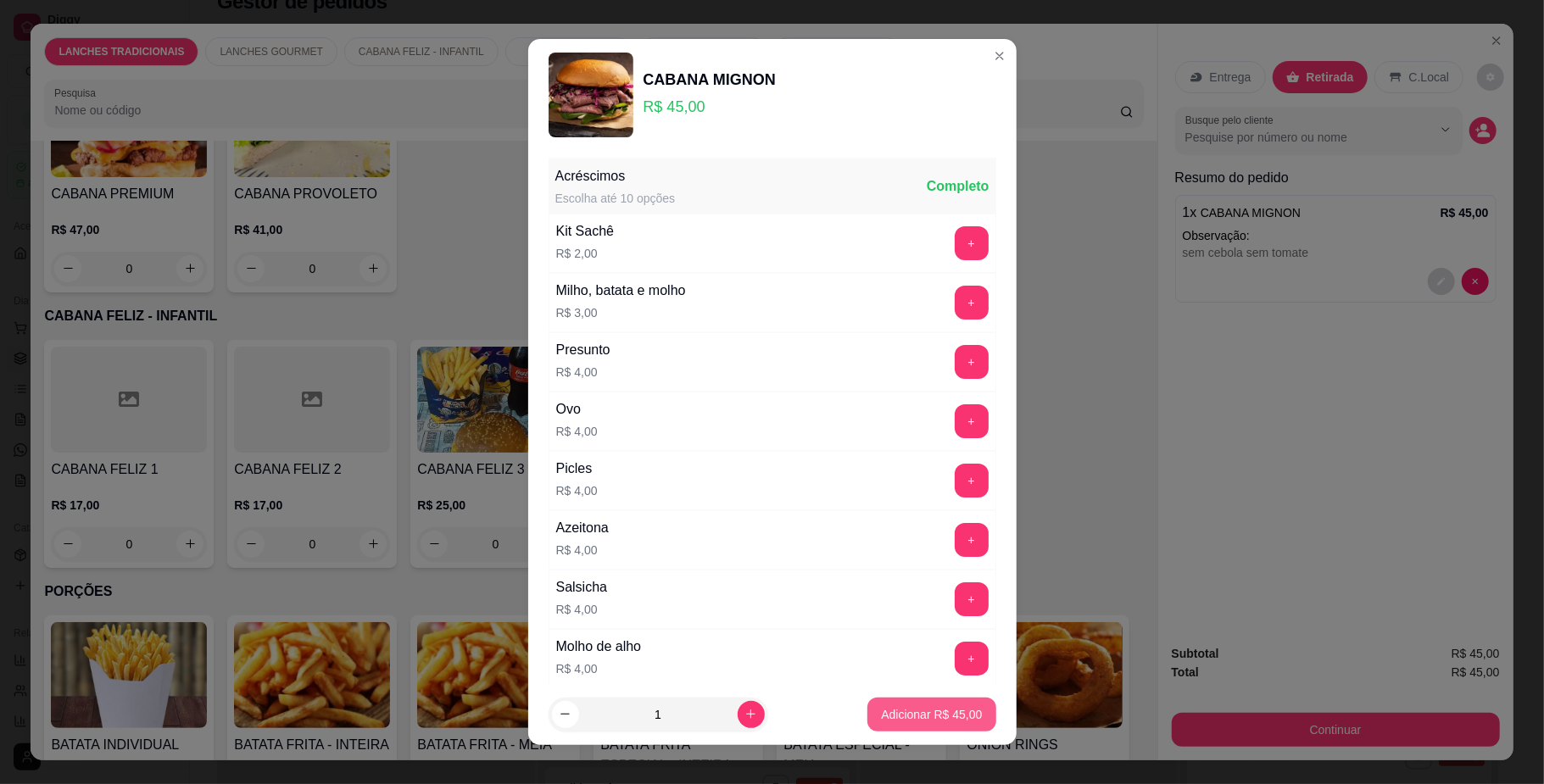
click at [881, 716] on p "Adicionar R$ 45,00" at bounding box center [931, 715] width 101 height 17
type input "1"
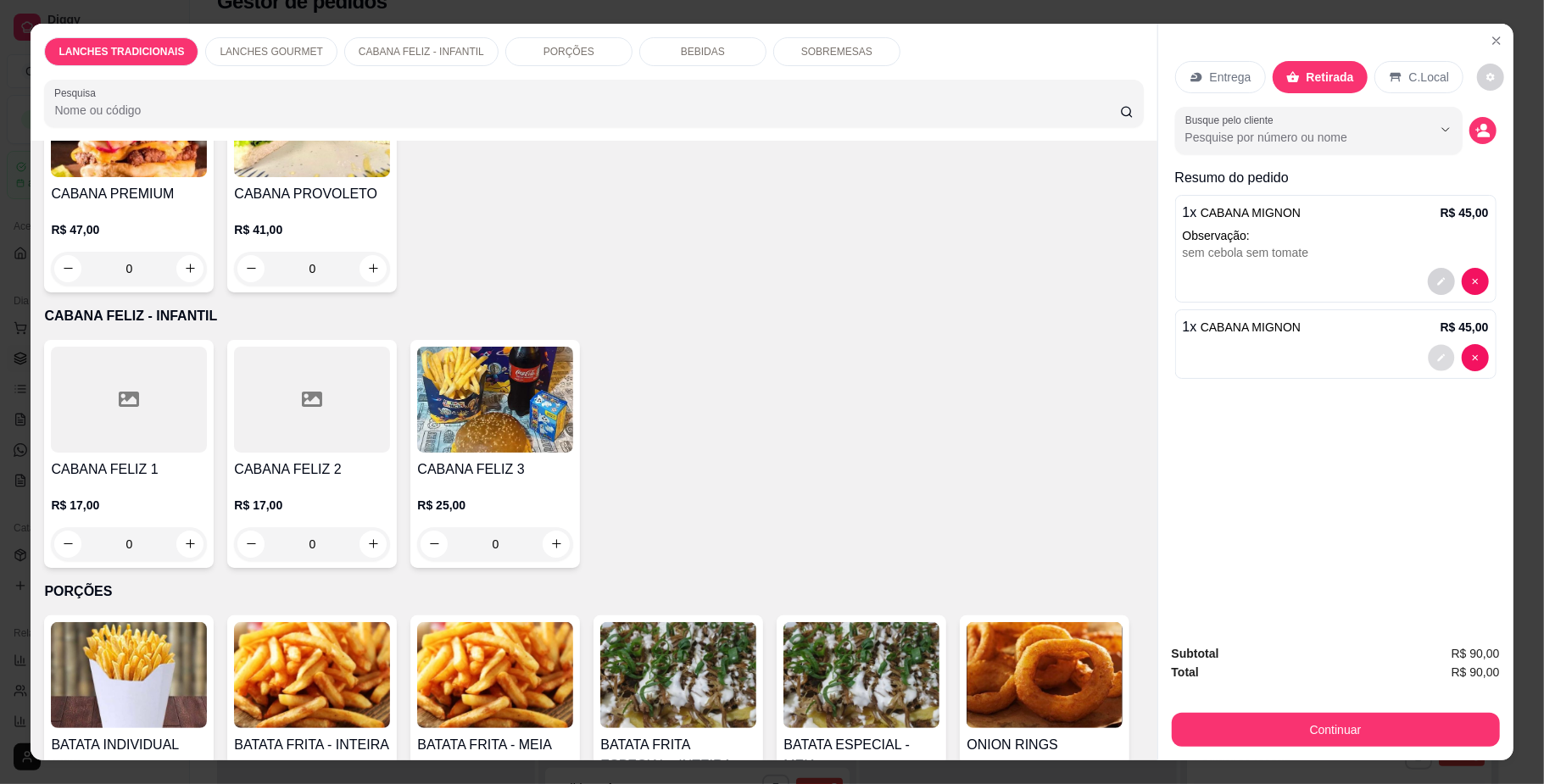
click at [1428, 358] on button "decrease-product-quantity" at bounding box center [1441, 358] width 27 height 27
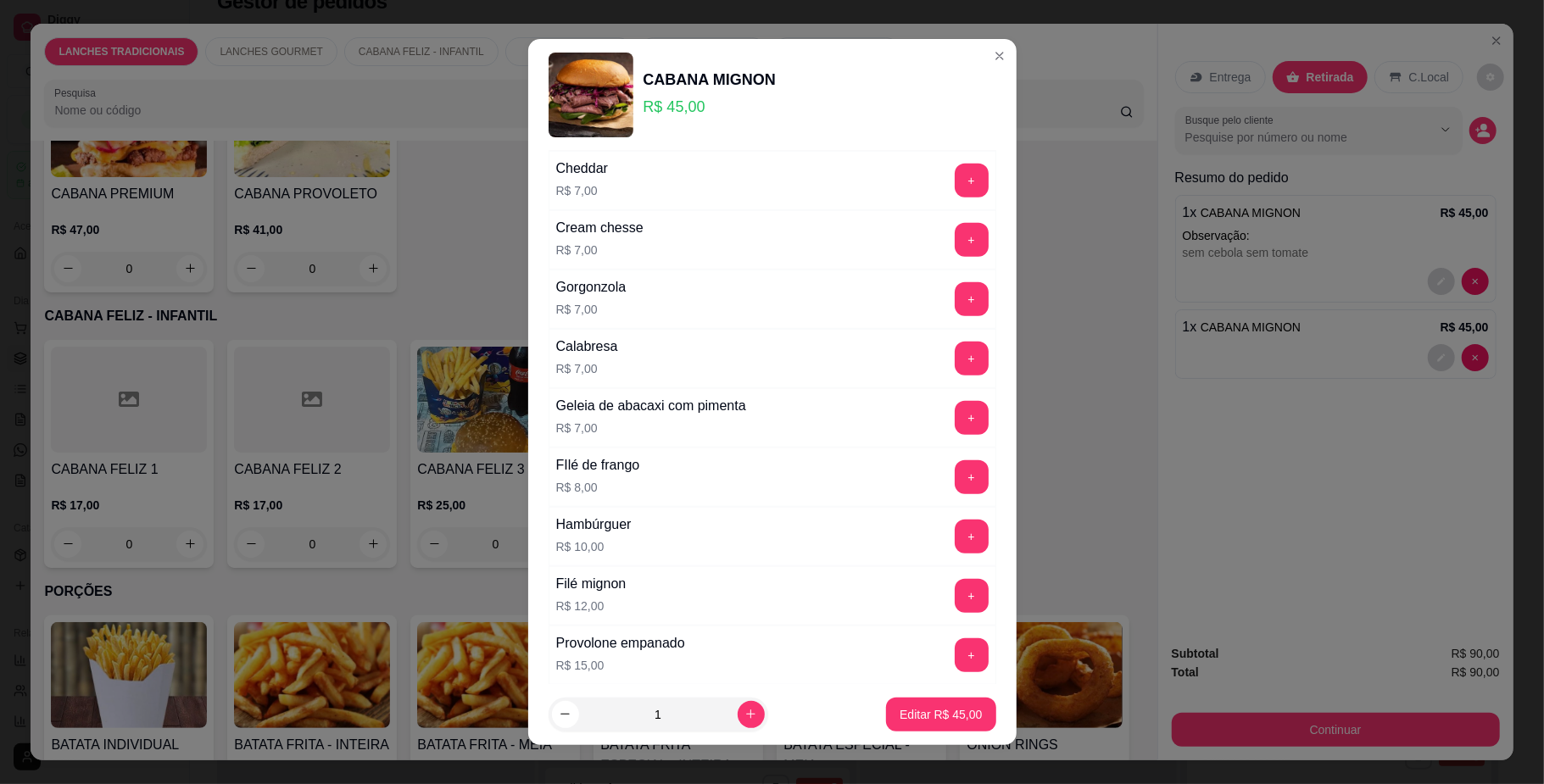
scroll to position [1275, 0]
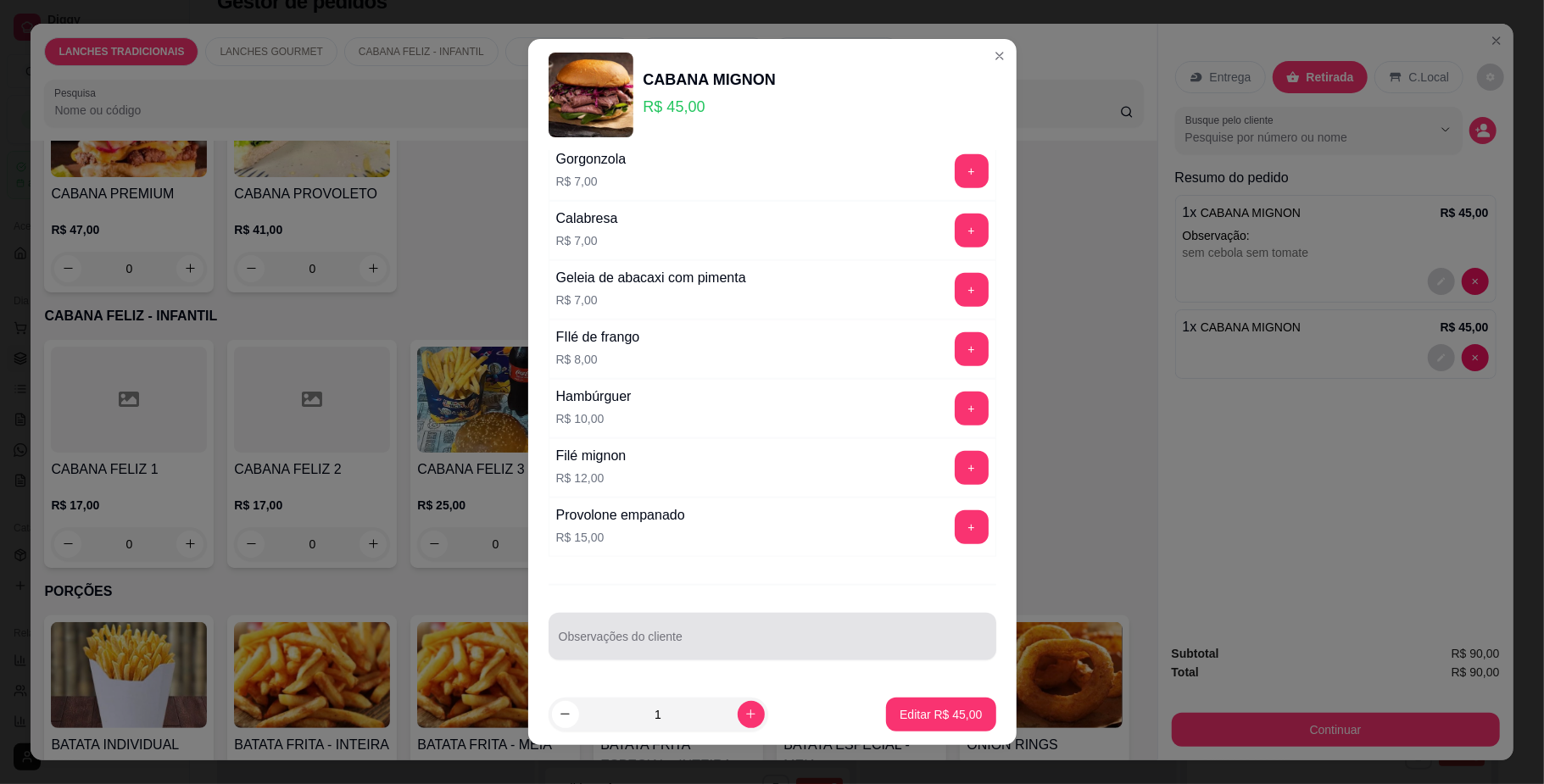
click at [625, 636] on input "Observações do cliente" at bounding box center [772, 643] width 427 height 17
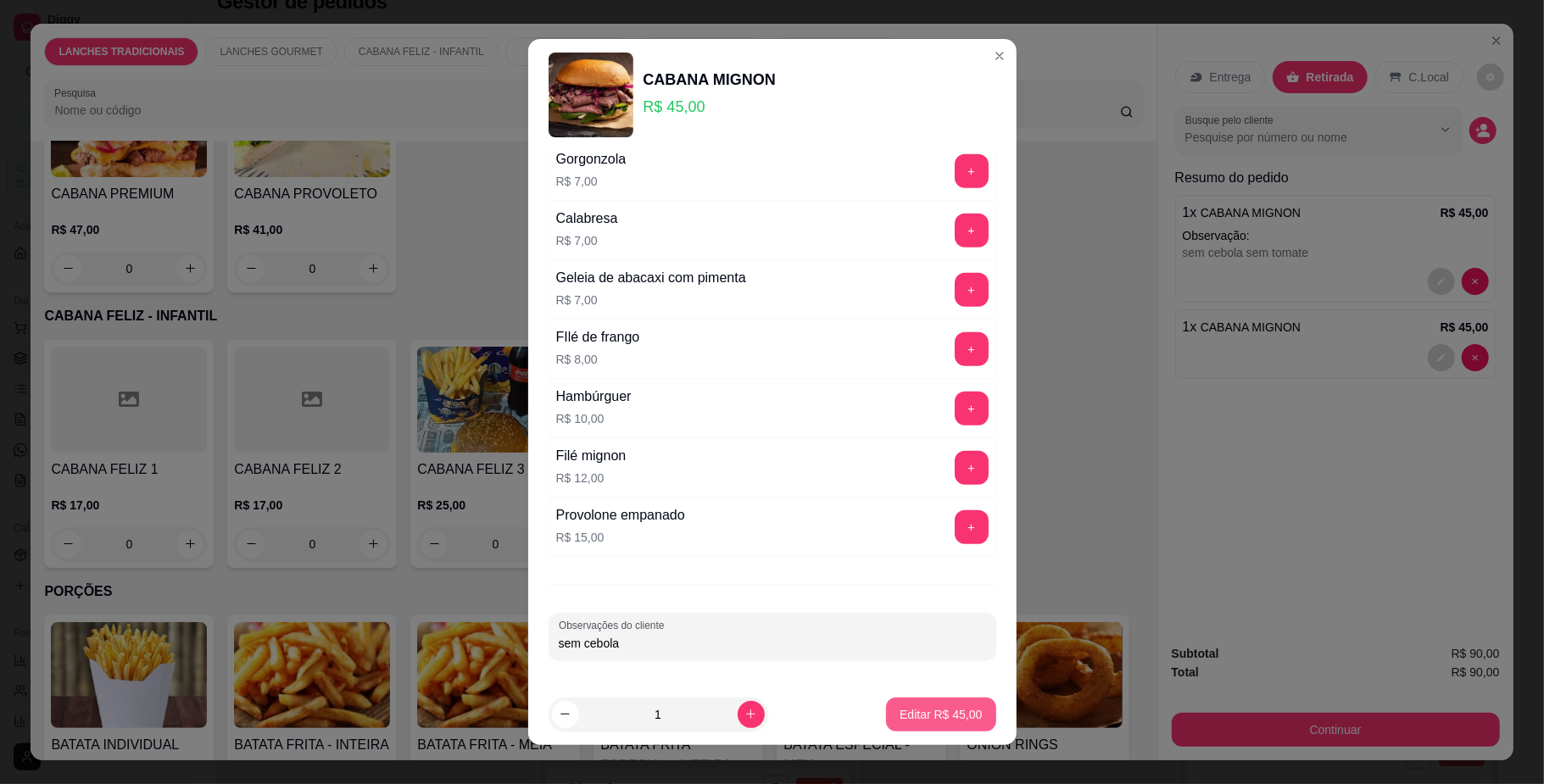
type input "sem cebola"
click at [900, 715] on p "Editar R$ 45,00" at bounding box center [940, 715] width 82 height 17
type input "0"
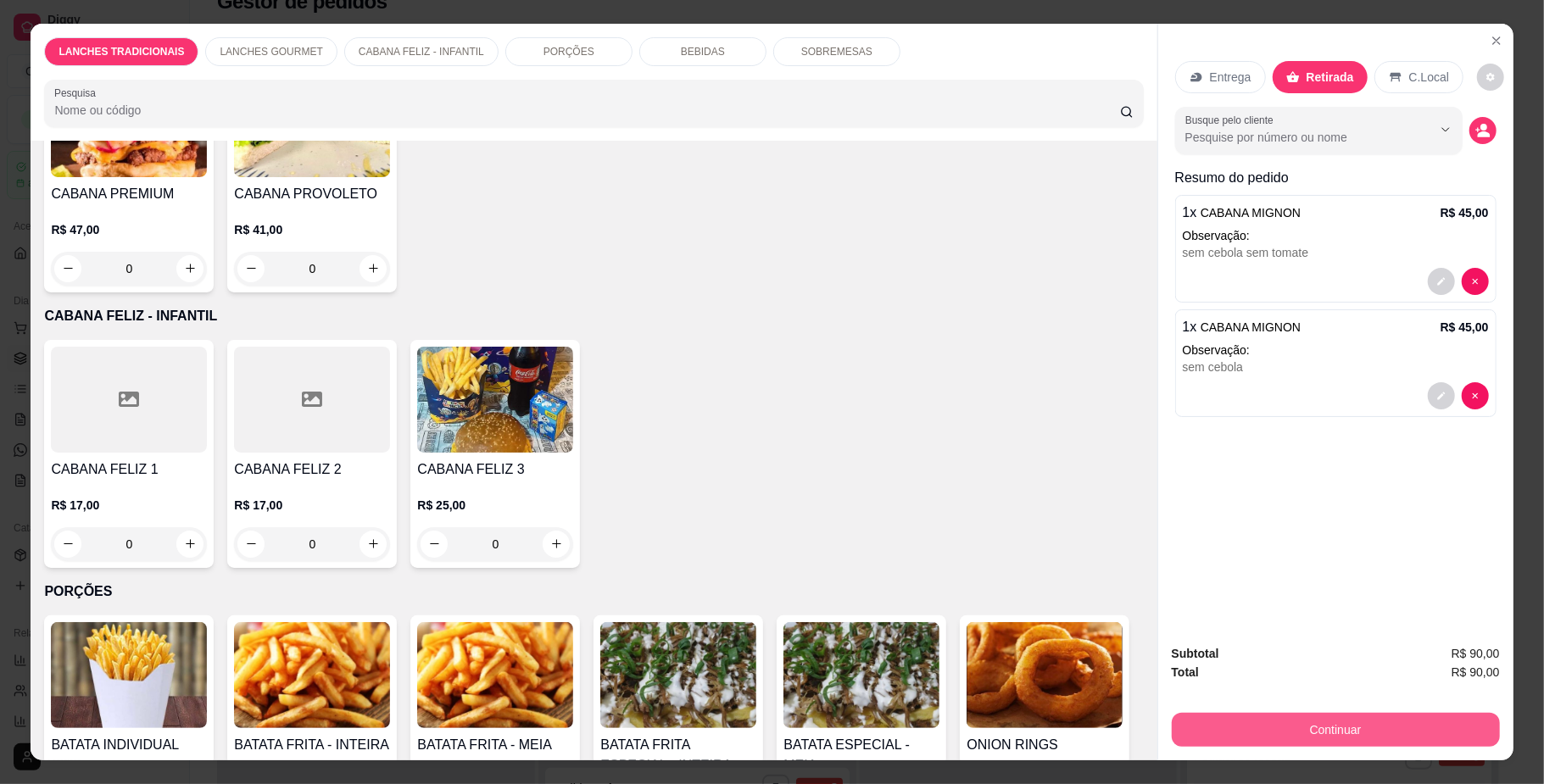
click at [1337, 733] on button "Continuar" at bounding box center [1336, 730] width 328 height 34
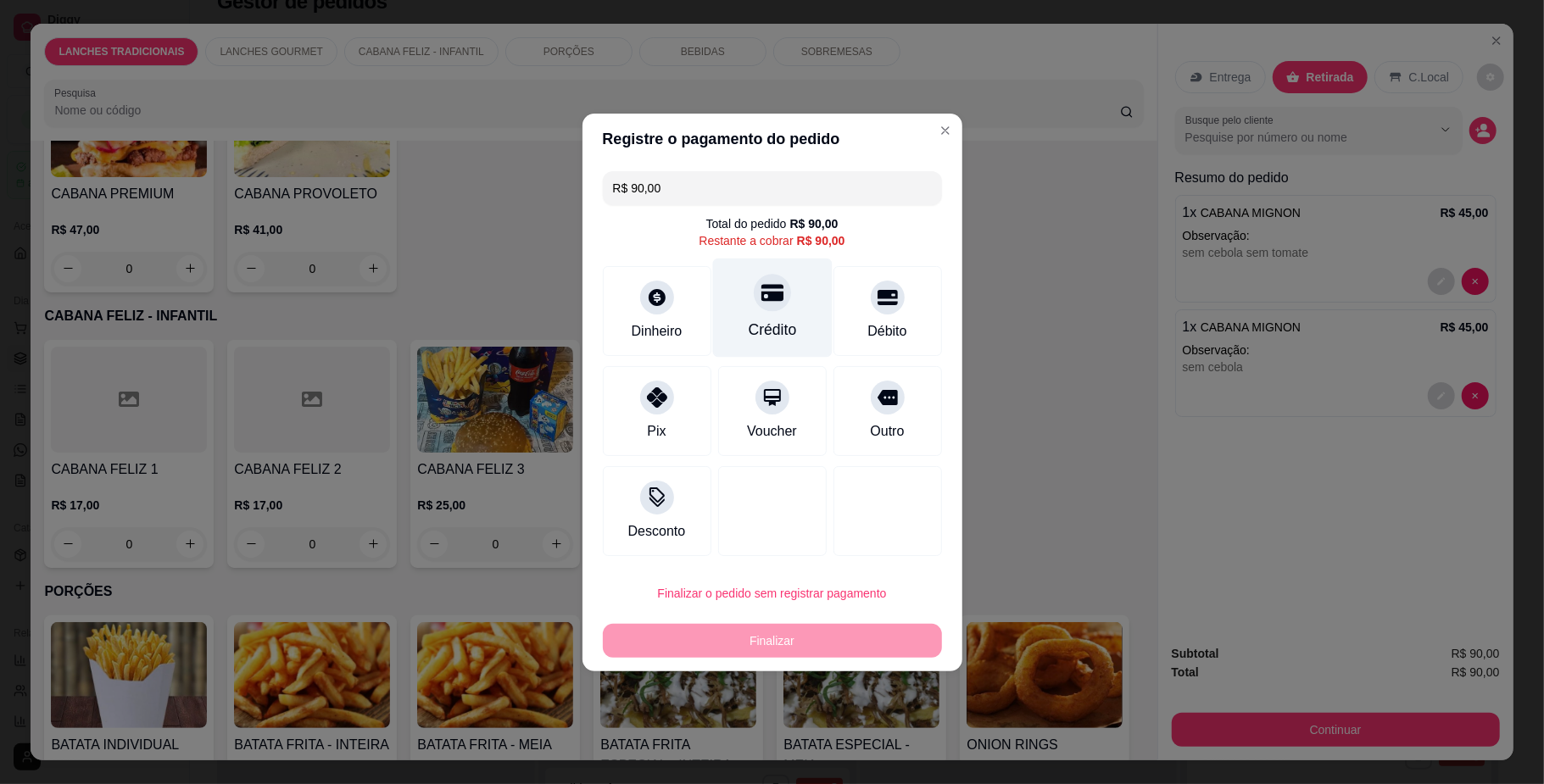
drag, startPoint x: 757, startPoint y: 320, endPoint x: 757, endPoint y: 330, distance: 10.0
click at [757, 320] on div "Crédito" at bounding box center [772, 329] width 49 height 22
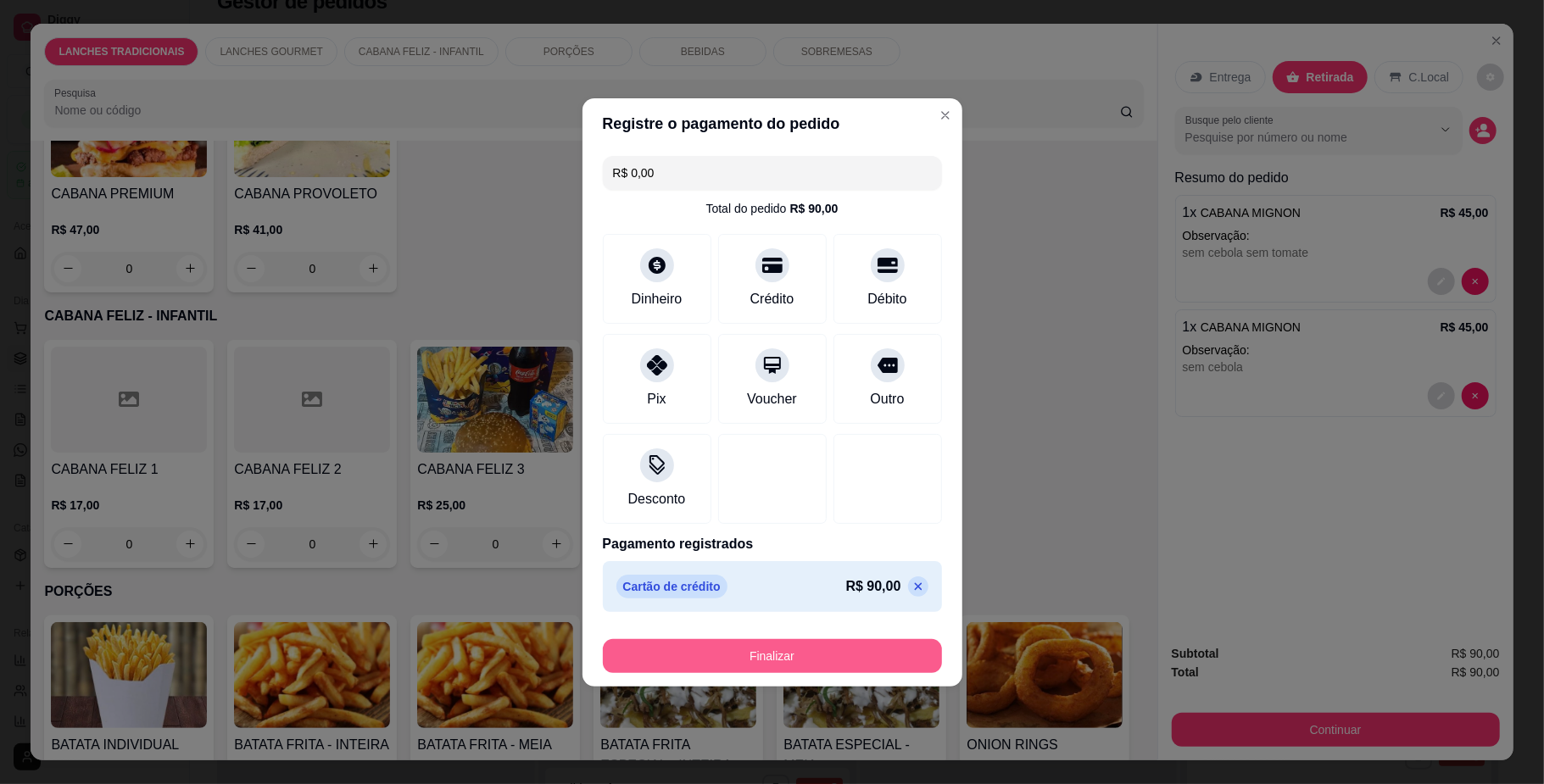
click at [768, 658] on button "Finalizar" at bounding box center [772, 657] width 339 height 34
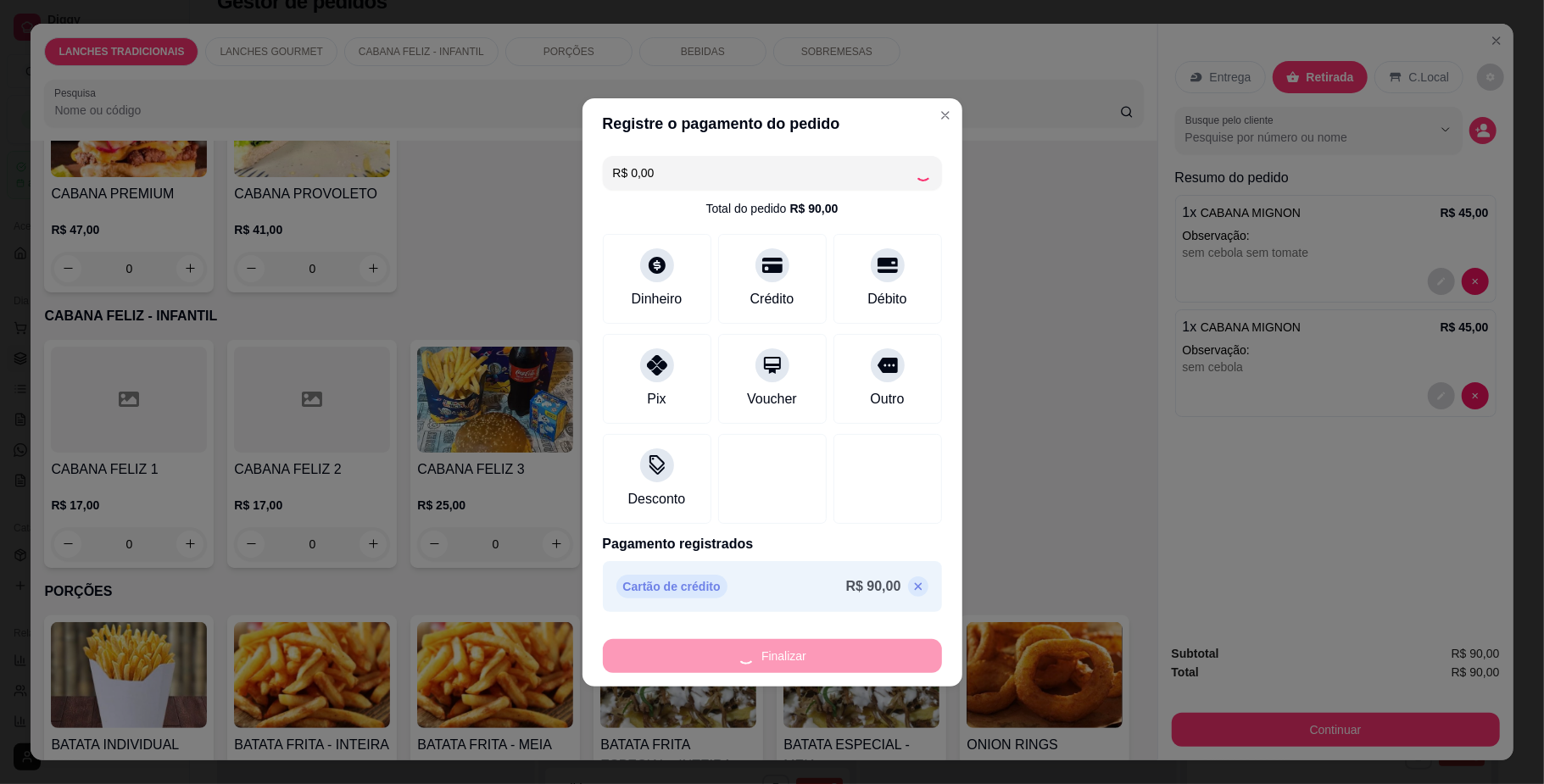
type input "-R$ 90,00"
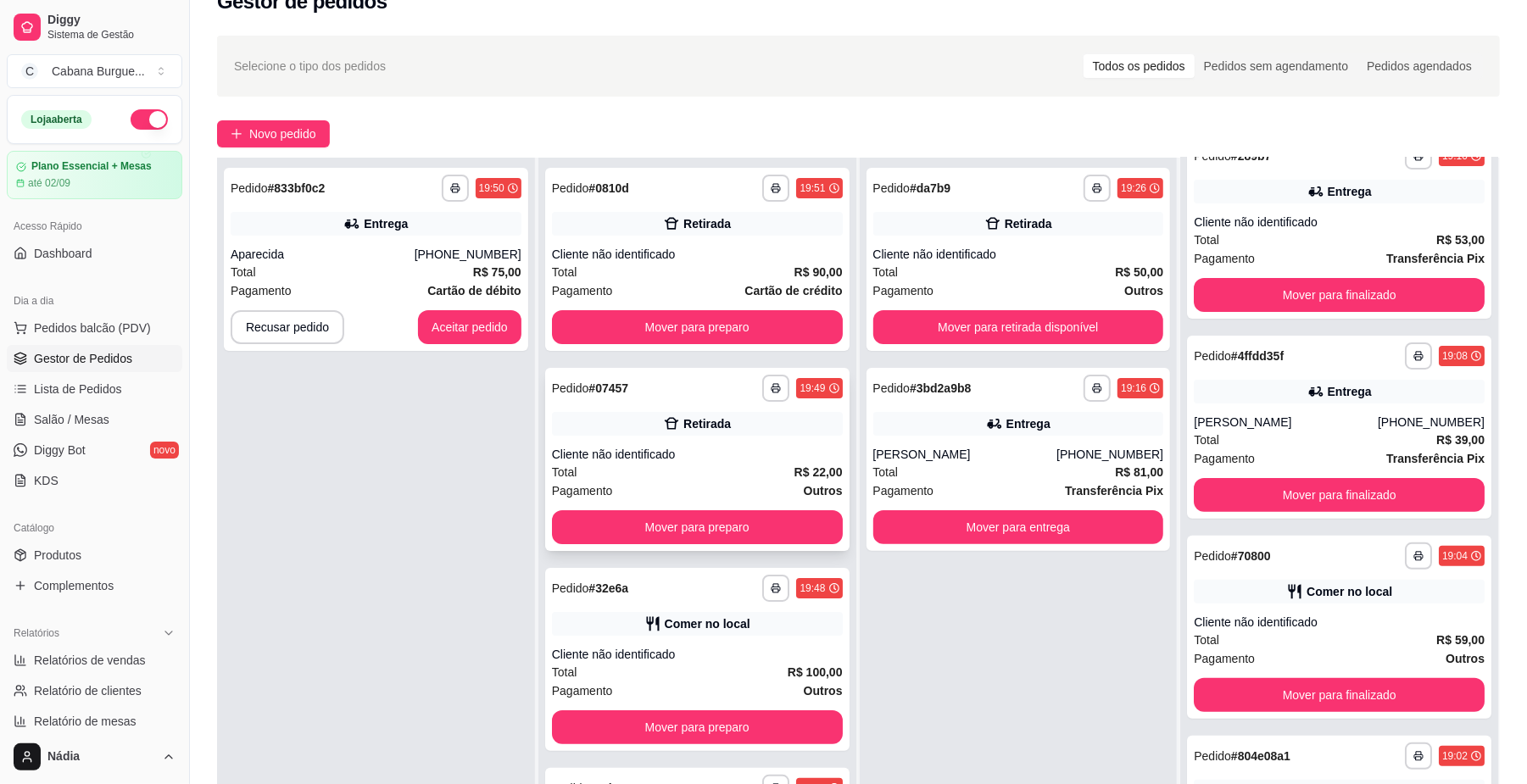
click at [764, 458] on div "Cliente não identificado" at bounding box center [698, 455] width 291 height 17
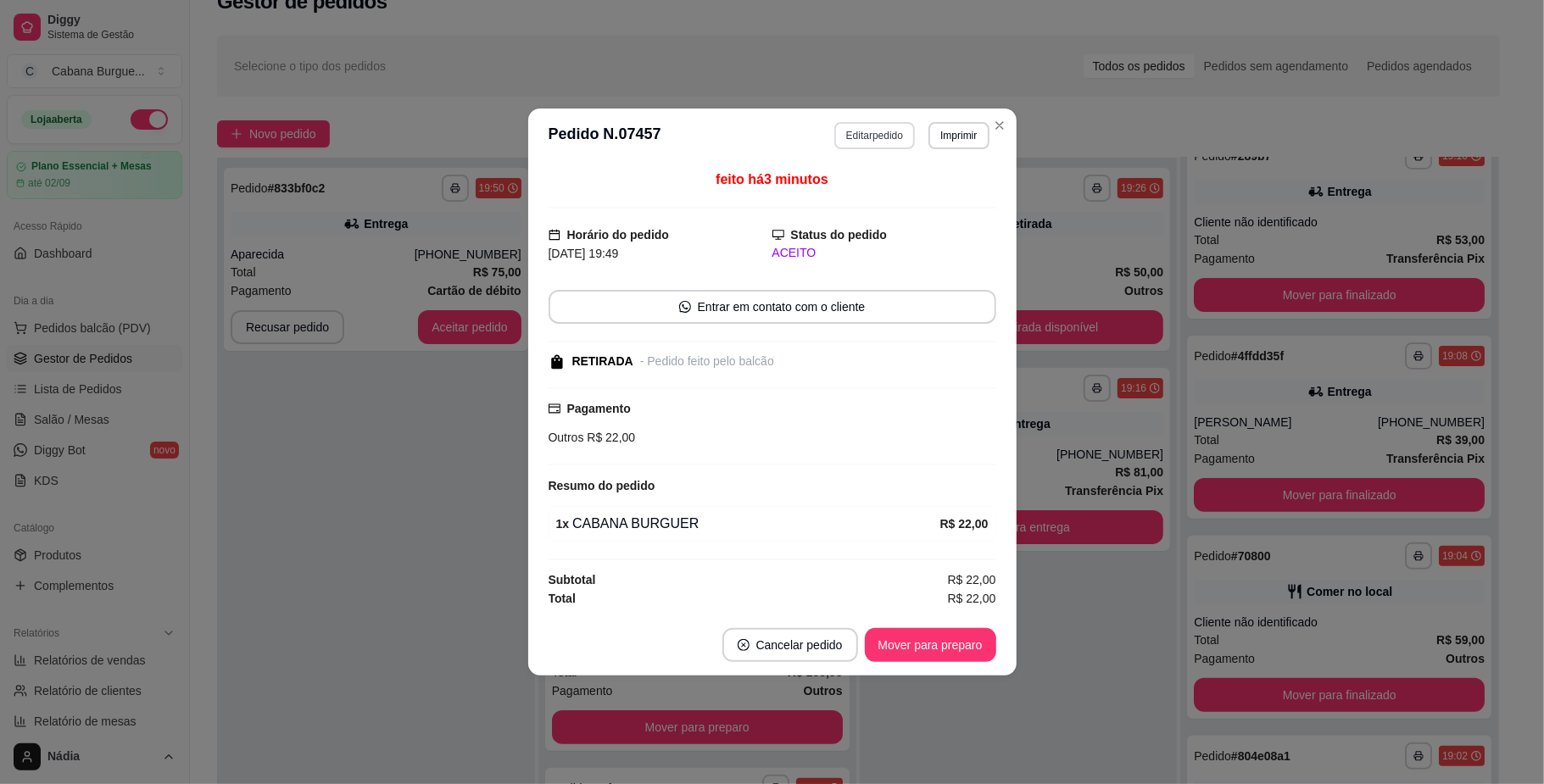
click at [876, 130] on button "Editar pedido" at bounding box center [874, 135] width 81 height 28
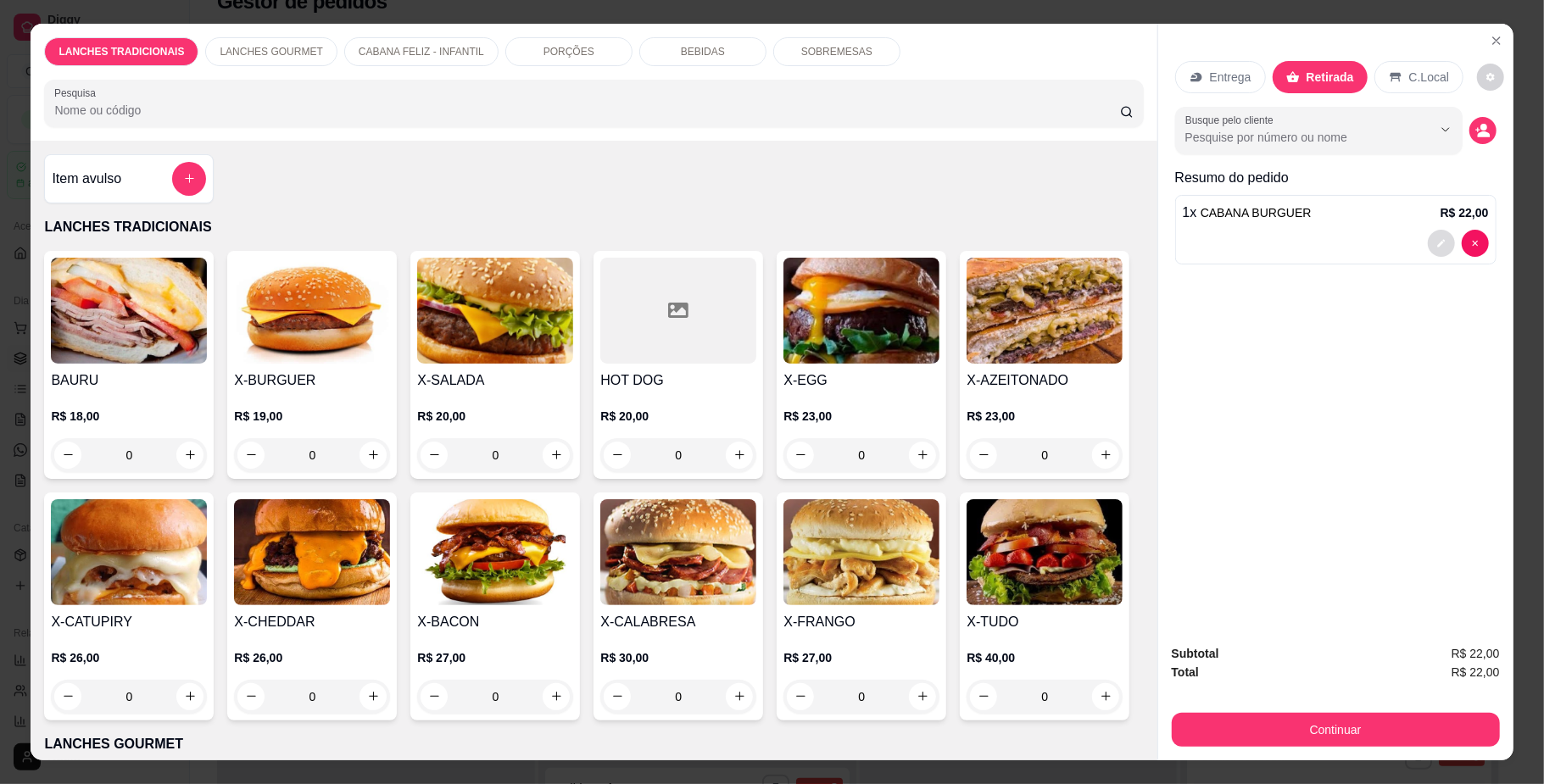
click at [1435, 237] on button "decrease-product-quantity" at bounding box center [1441, 243] width 28 height 28
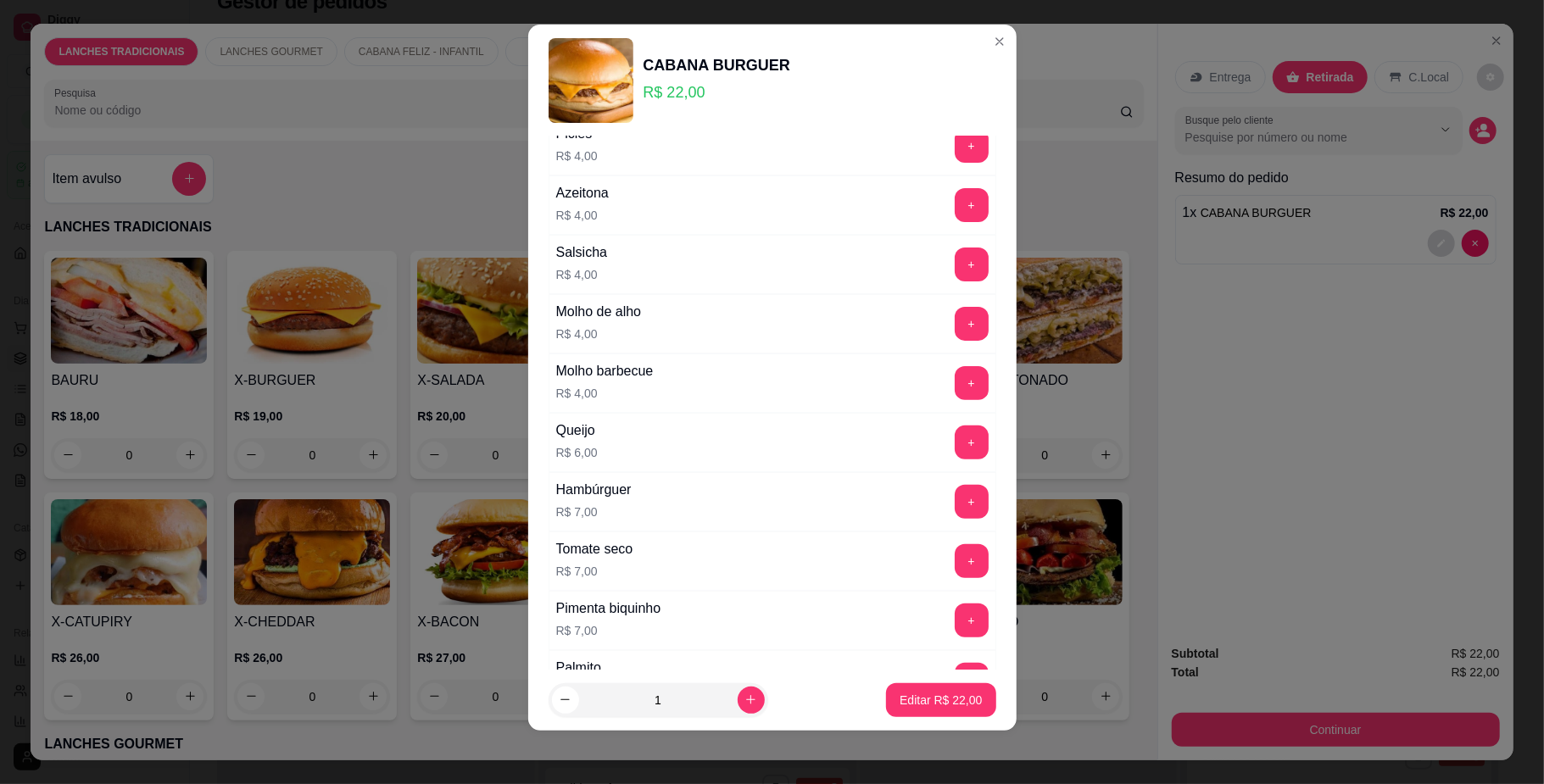
scroll to position [225, 0]
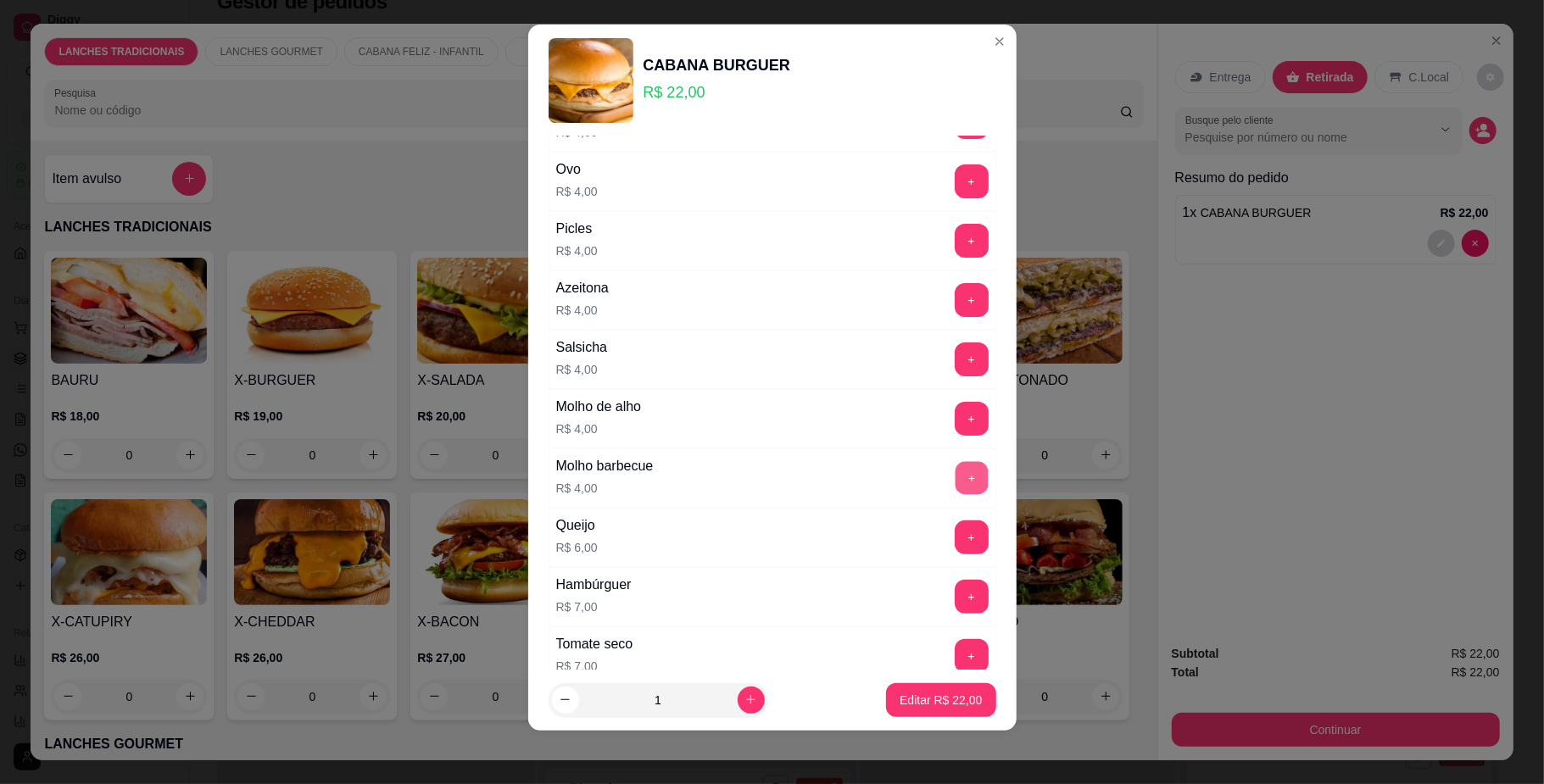
click at [955, 473] on button "+" at bounding box center [971, 478] width 33 height 33
click at [954, 702] on p "Editar R$ 26,00" at bounding box center [940, 700] width 82 height 17
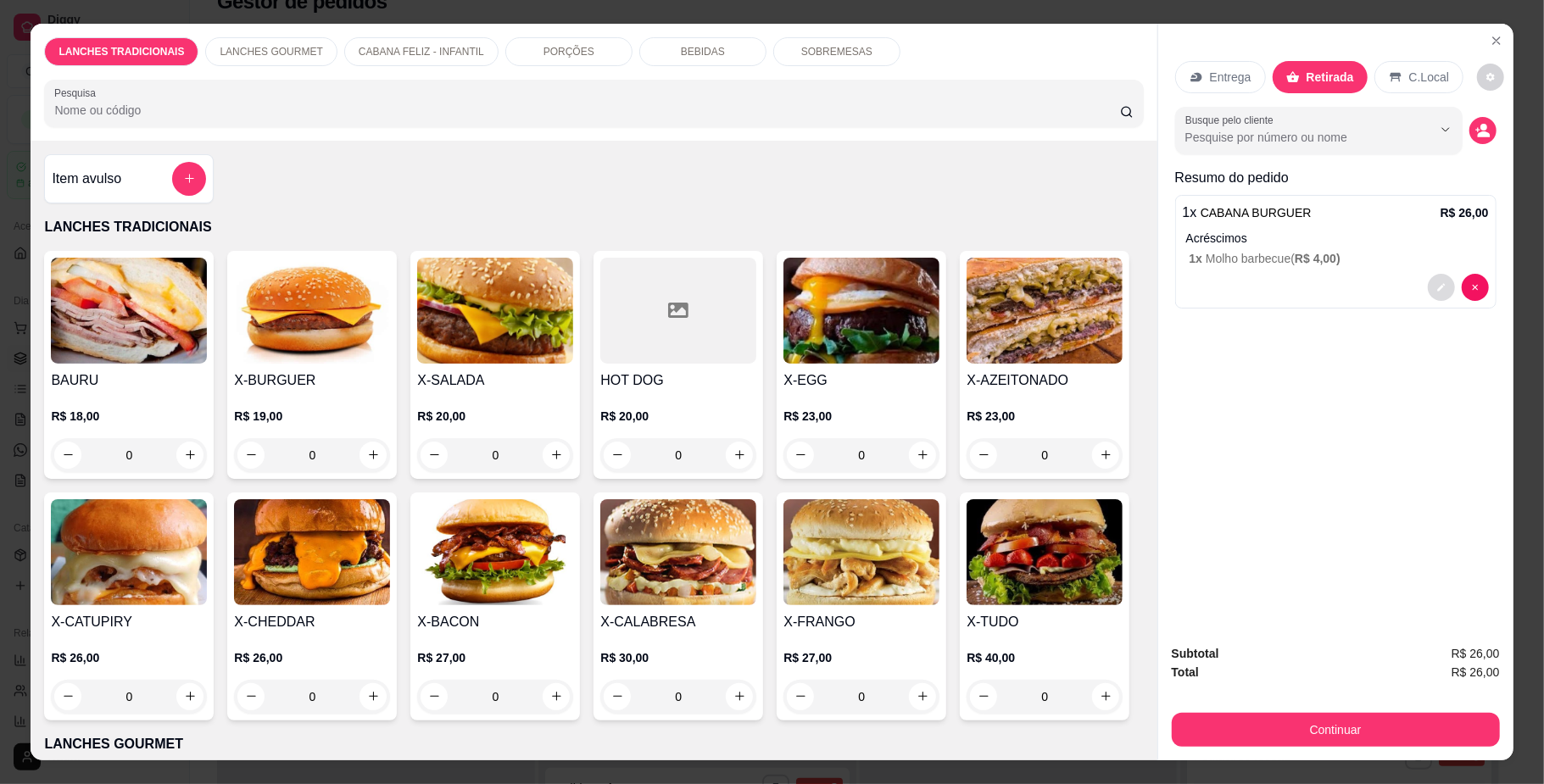
click at [1428, 288] on button "decrease-product-quantity" at bounding box center [1441, 287] width 28 height 28
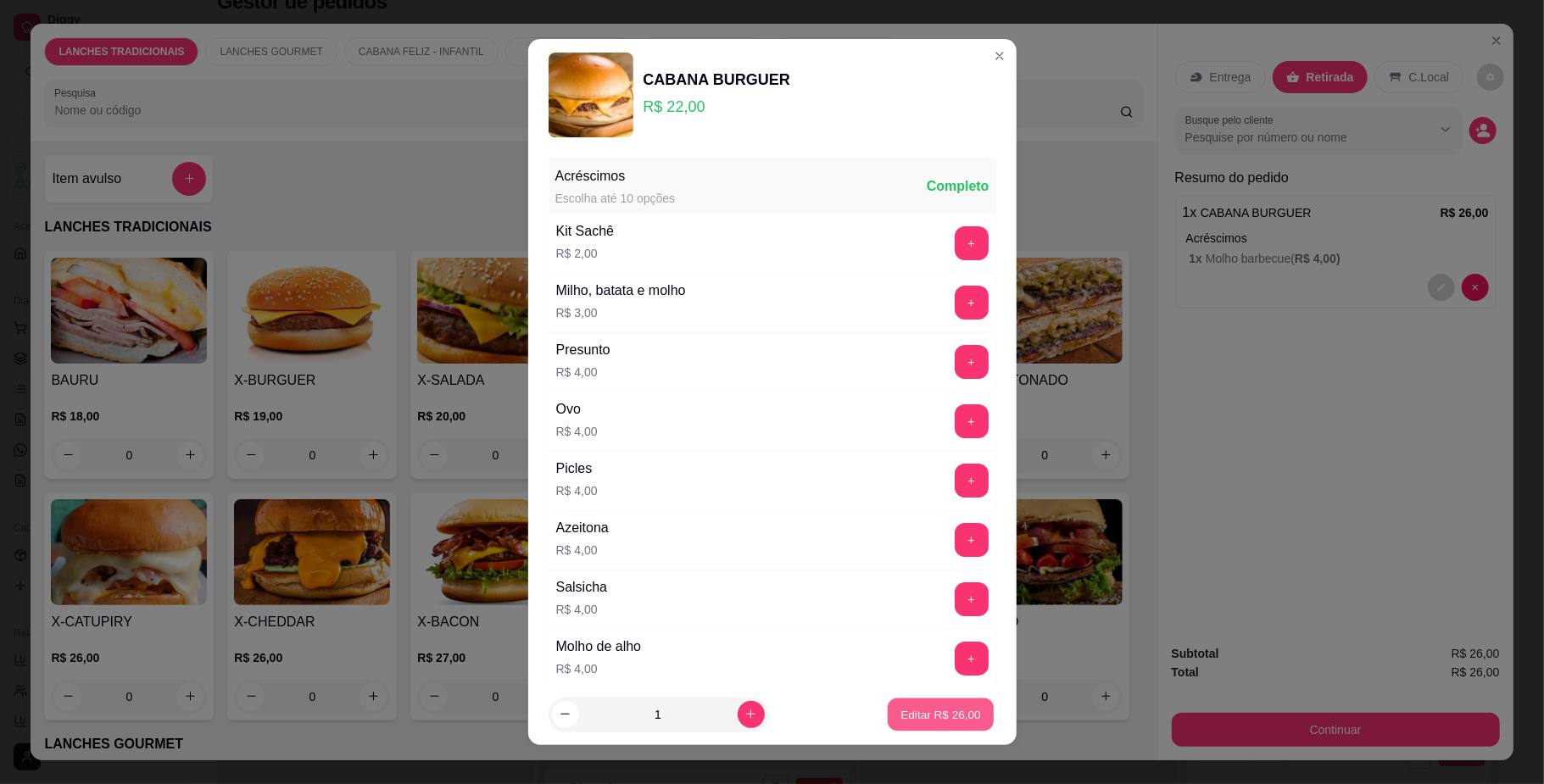
click at [929, 715] on p "Editar R$ 26,00" at bounding box center [941, 714] width 80 height 16
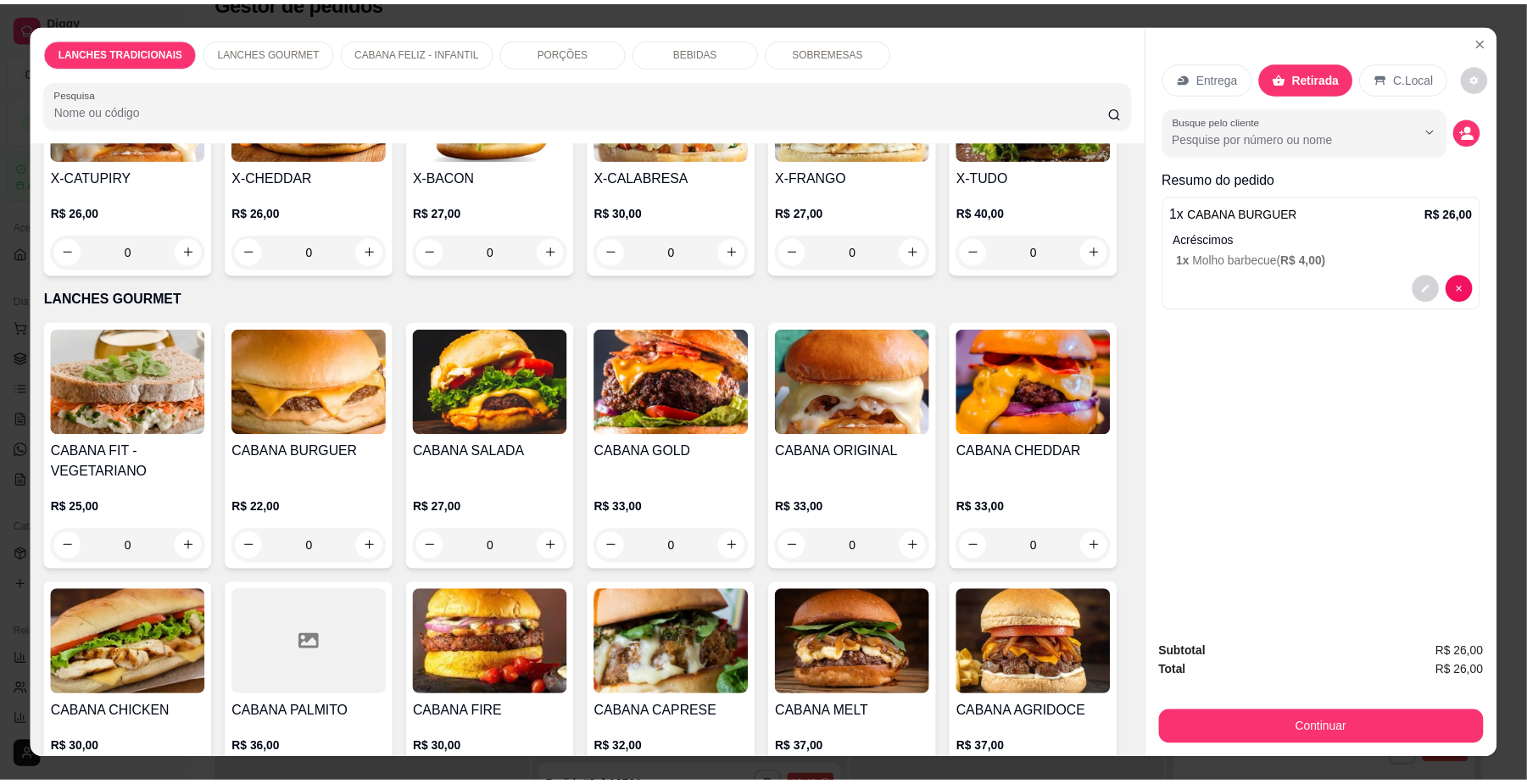
scroll to position [564, 0]
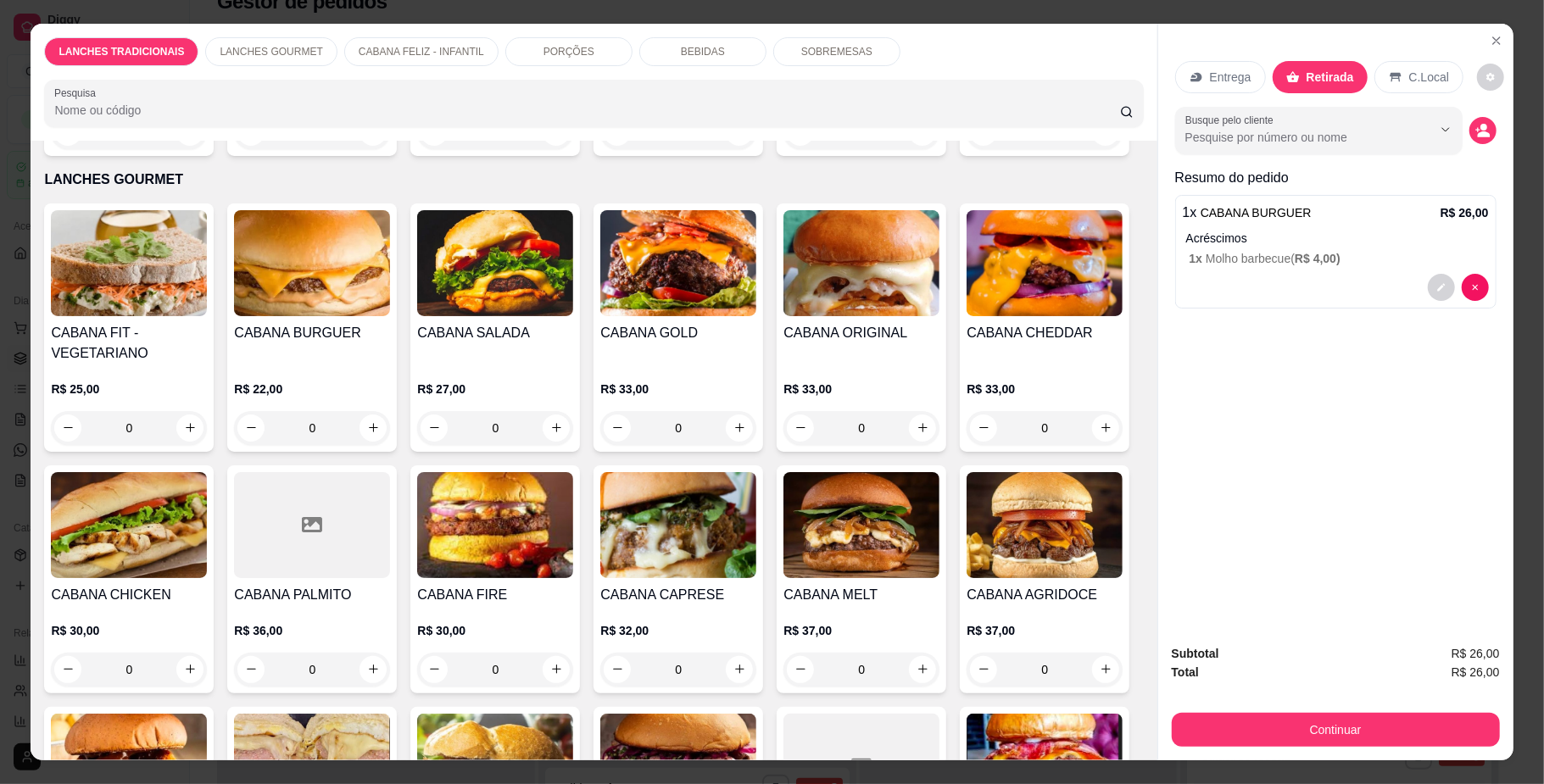
click at [376, 445] on div "R$ 22,00 0" at bounding box center [312, 413] width 156 height 65
click at [361, 445] on div "0" at bounding box center [312, 428] width 156 height 34
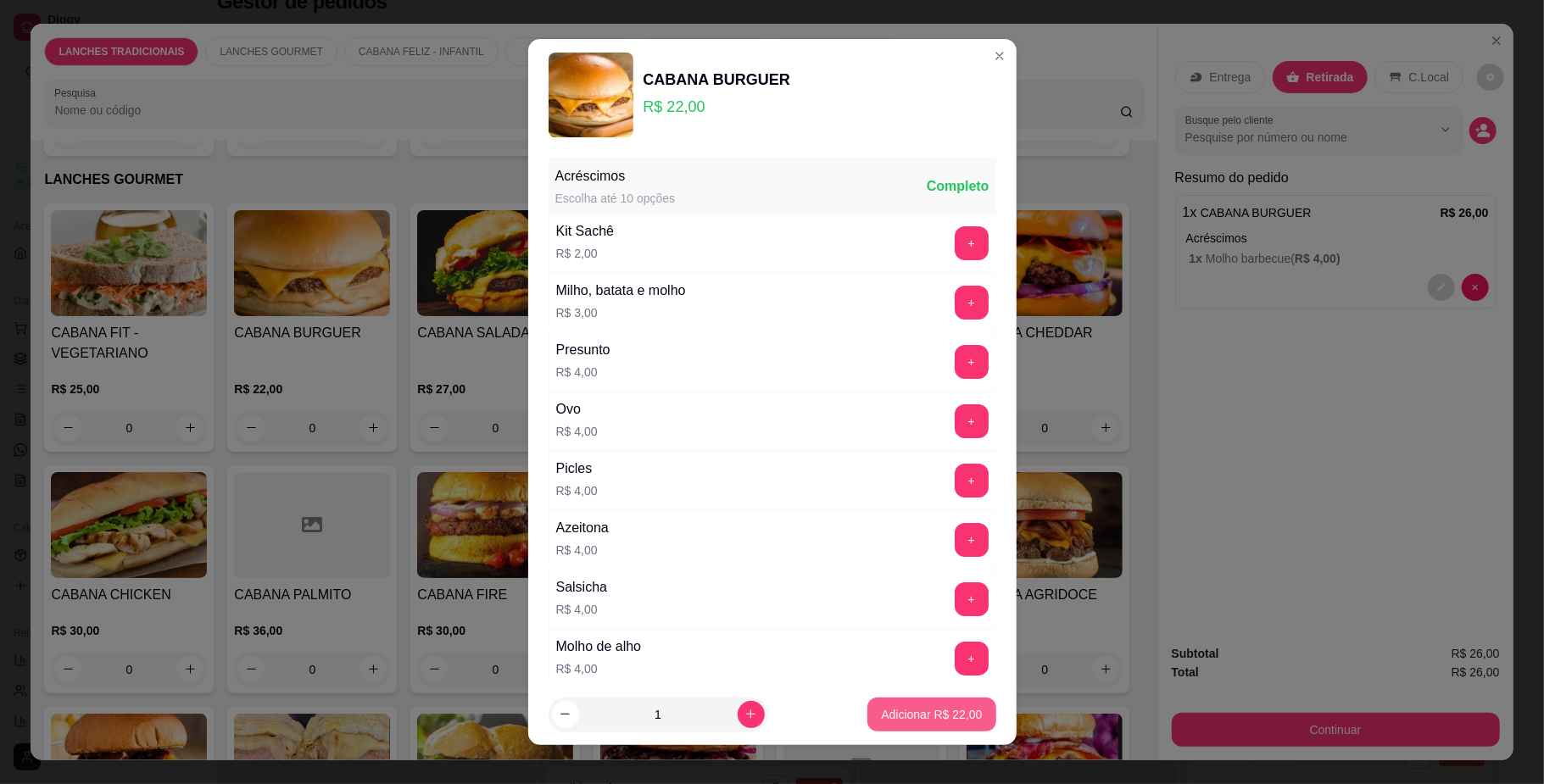
click at [920, 706] on p "Adicionar R$ 22,00" at bounding box center [931, 715] width 101 height 17
type input "1"
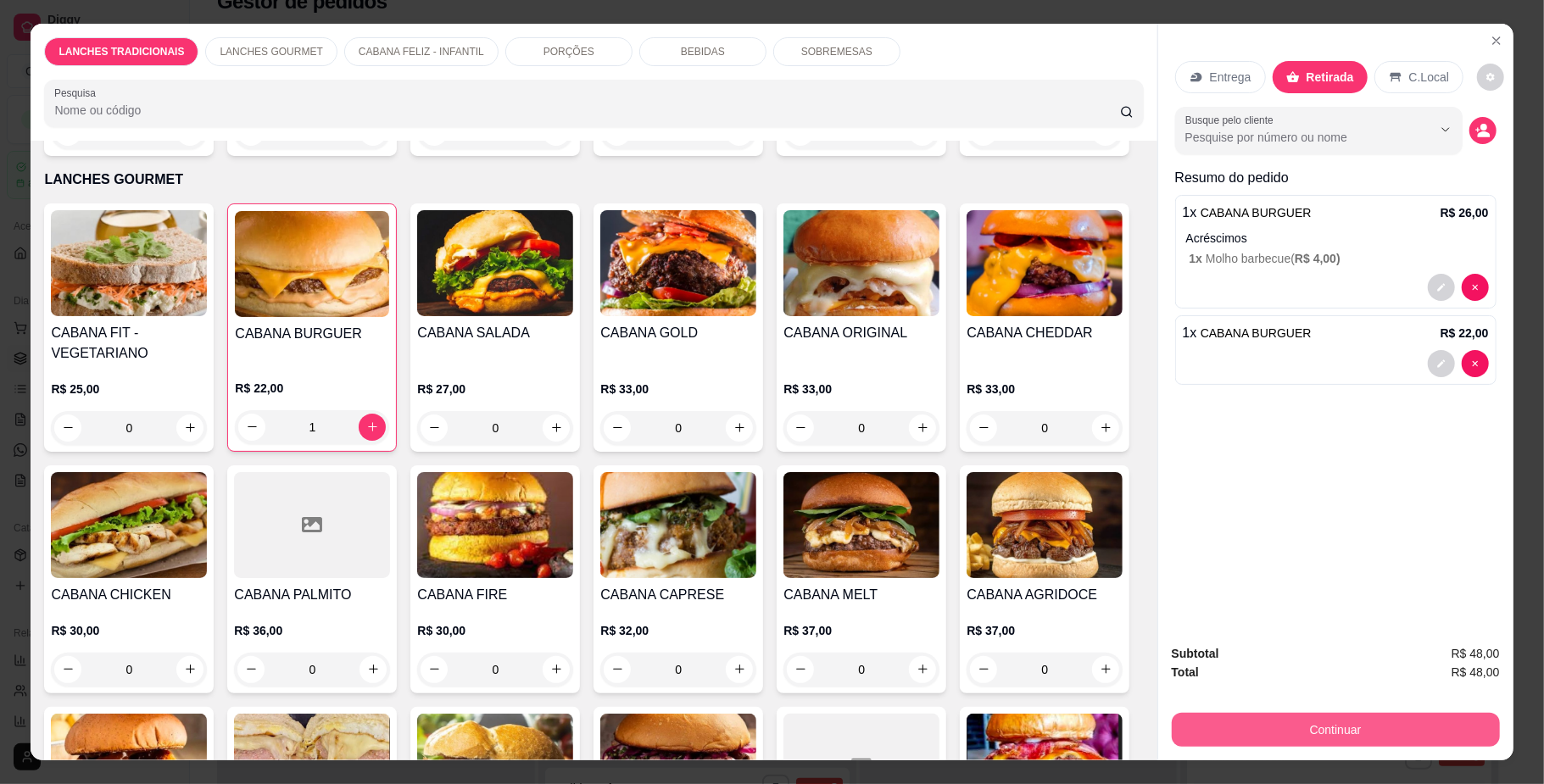
click at [1278, 723] on button "Continuar" at bounding box center [1336, 730] width 328 height 34
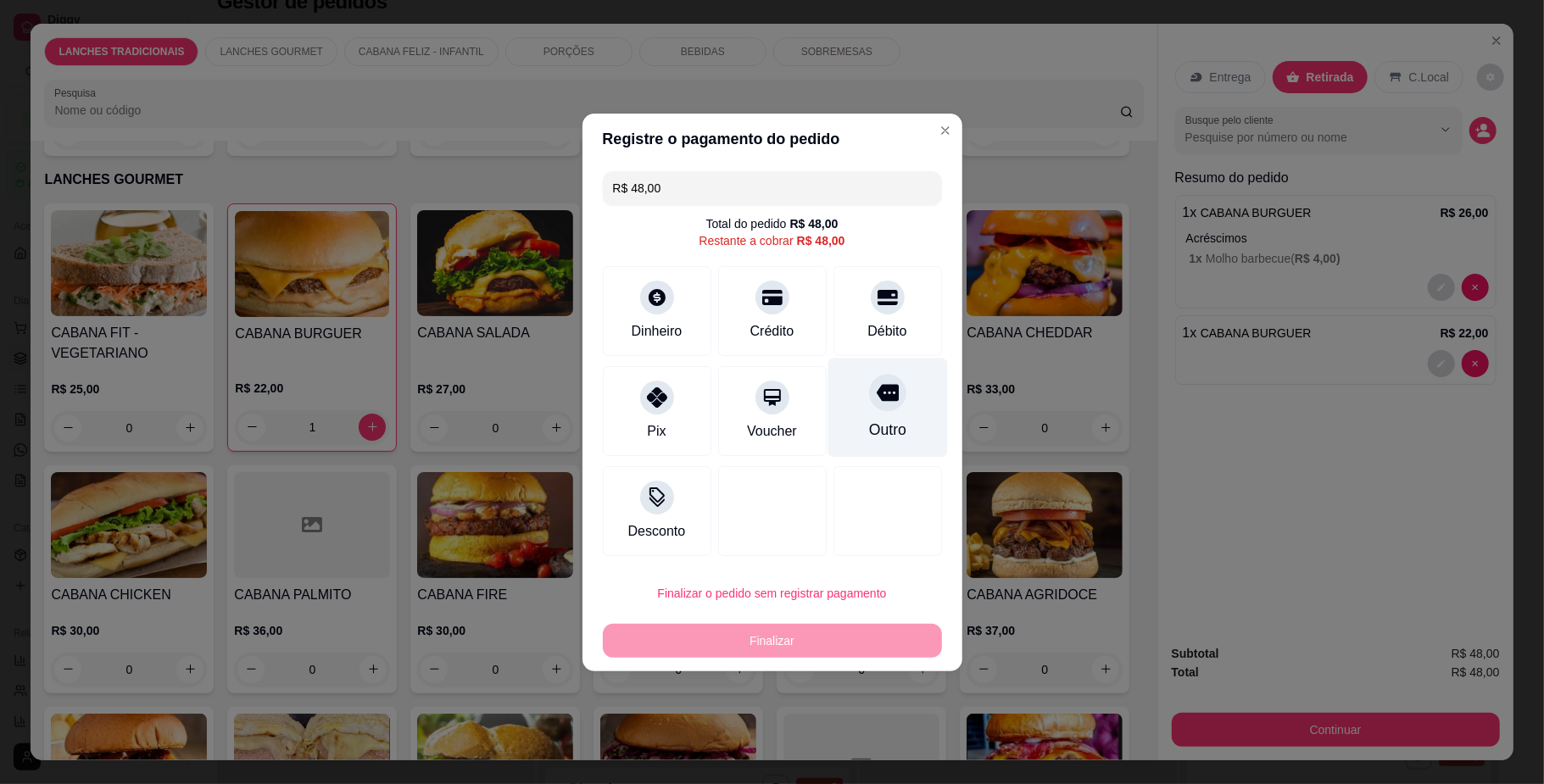
click at [881, 415] on div "Outro" at bounding box center [887, 407] width 120 height 99
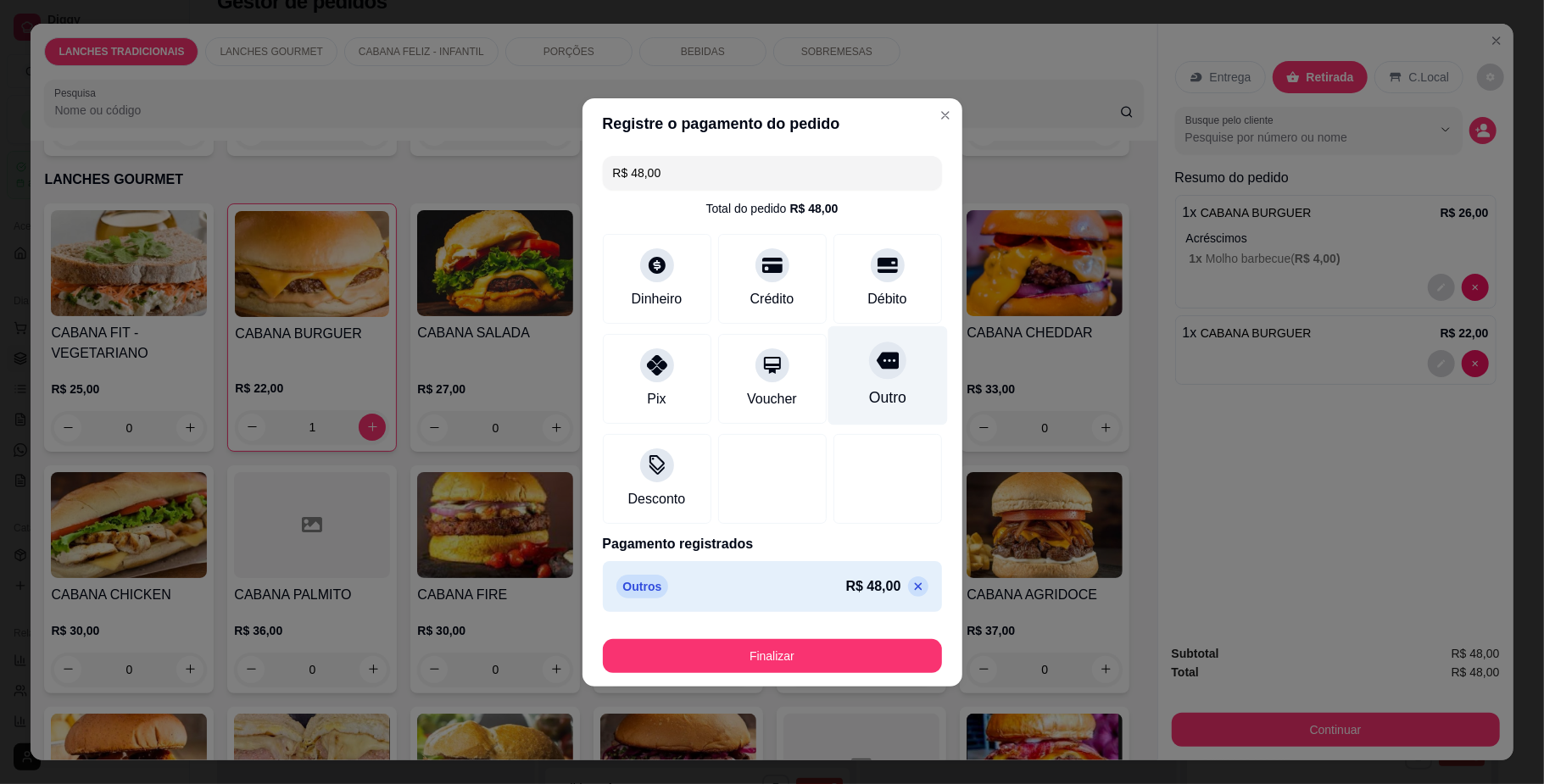
type input "R$ 0,00"
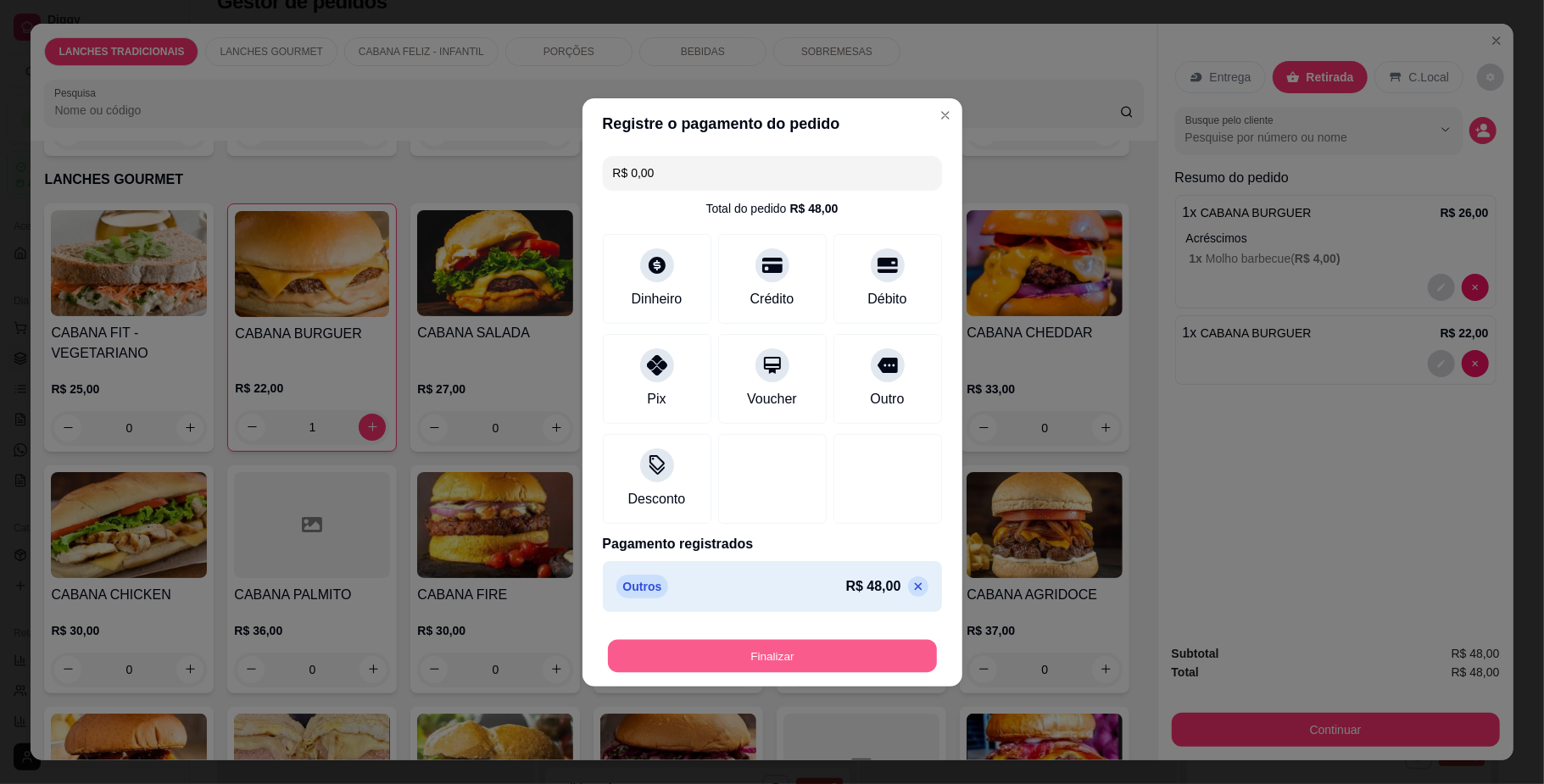
click at [861, 658] on button "Finalizar" at bounding box center [773, 656] width 329 height 33
type input "0"
type input "-R$ 48,00"
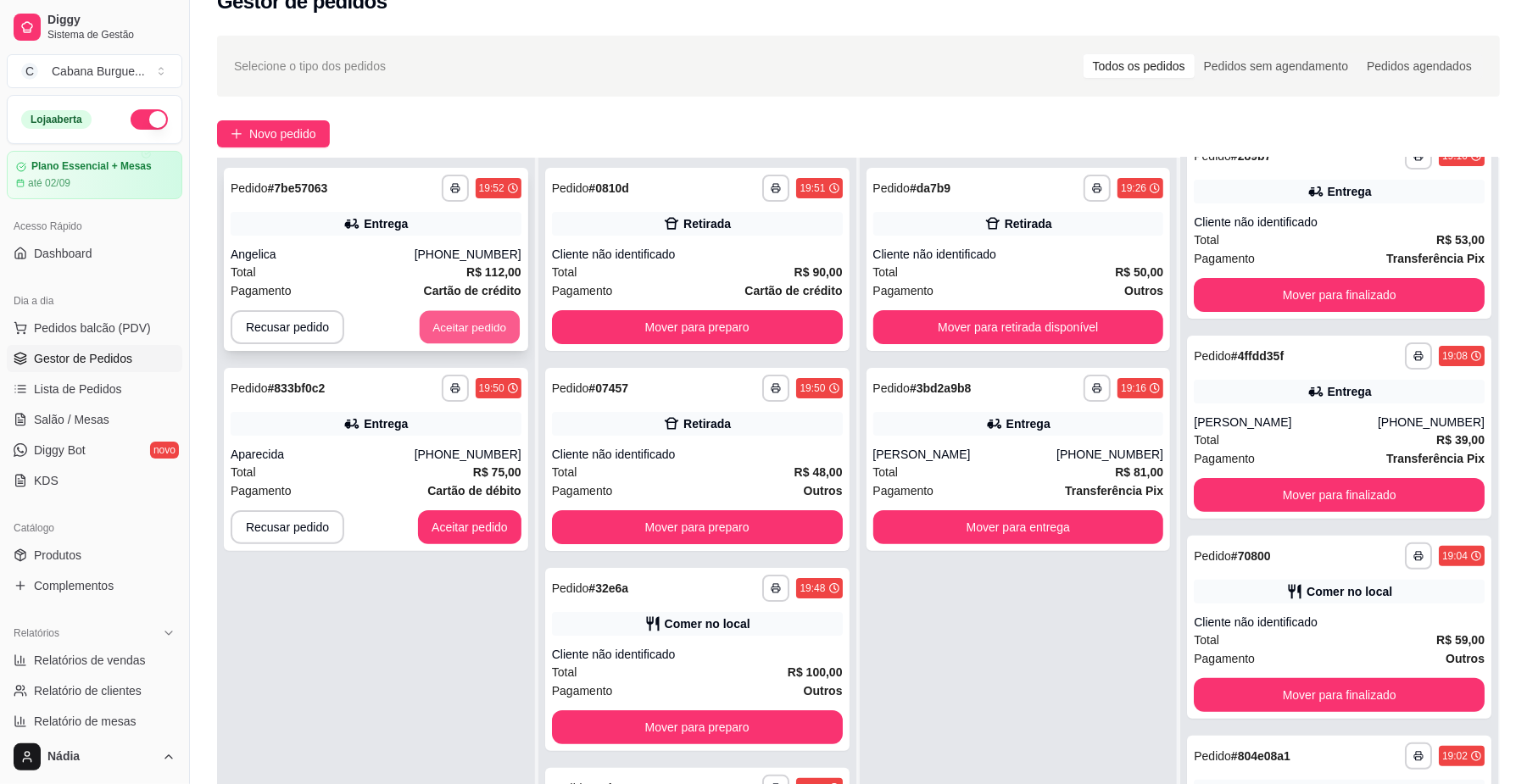
click at [449, 322] on button "Aceitar pedido" at bounding box center [469, 327] width 100 height 33
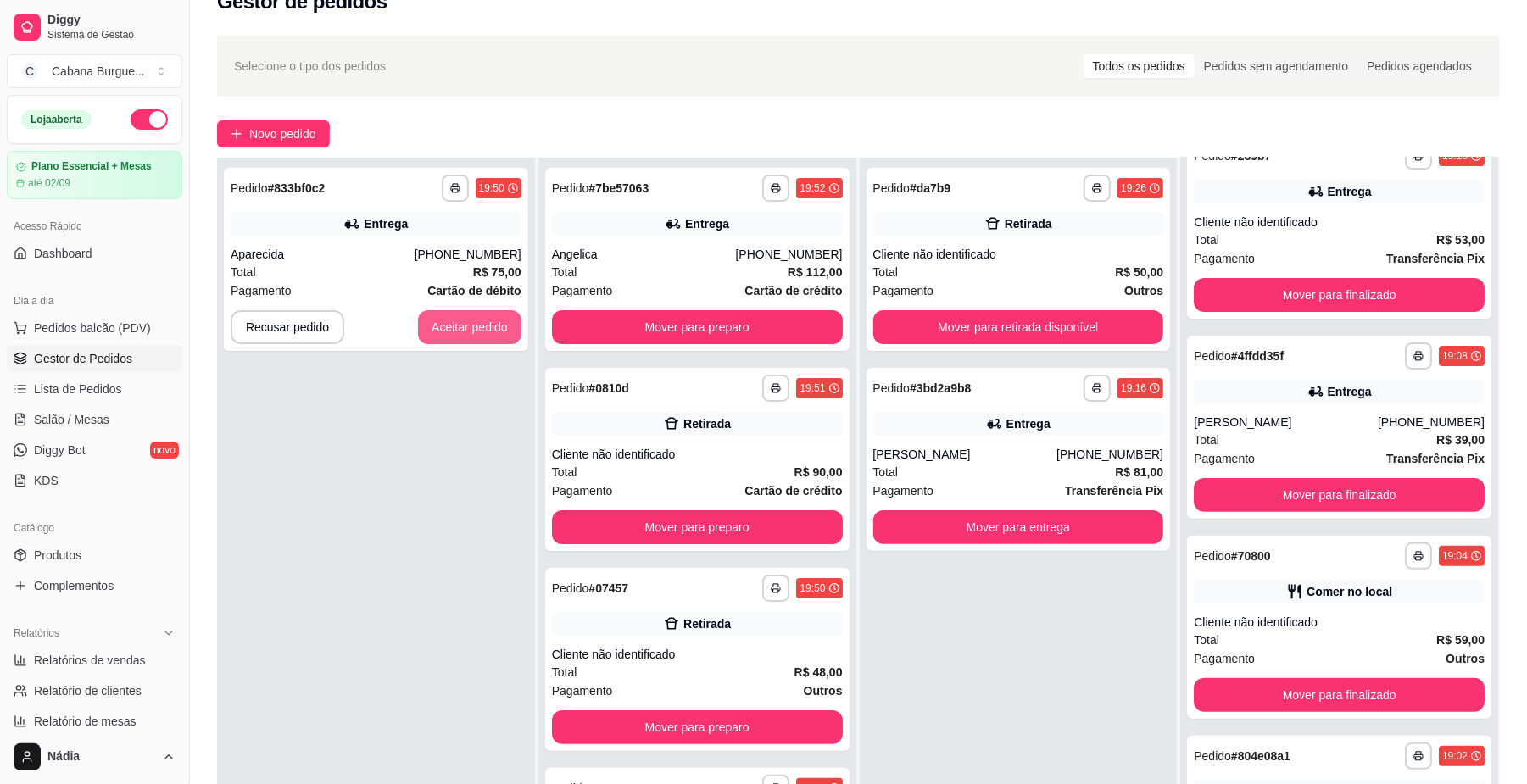
click at [449, 323] on button "Aceitar pedido" at bounding box center [469, 327] width 104 height 34
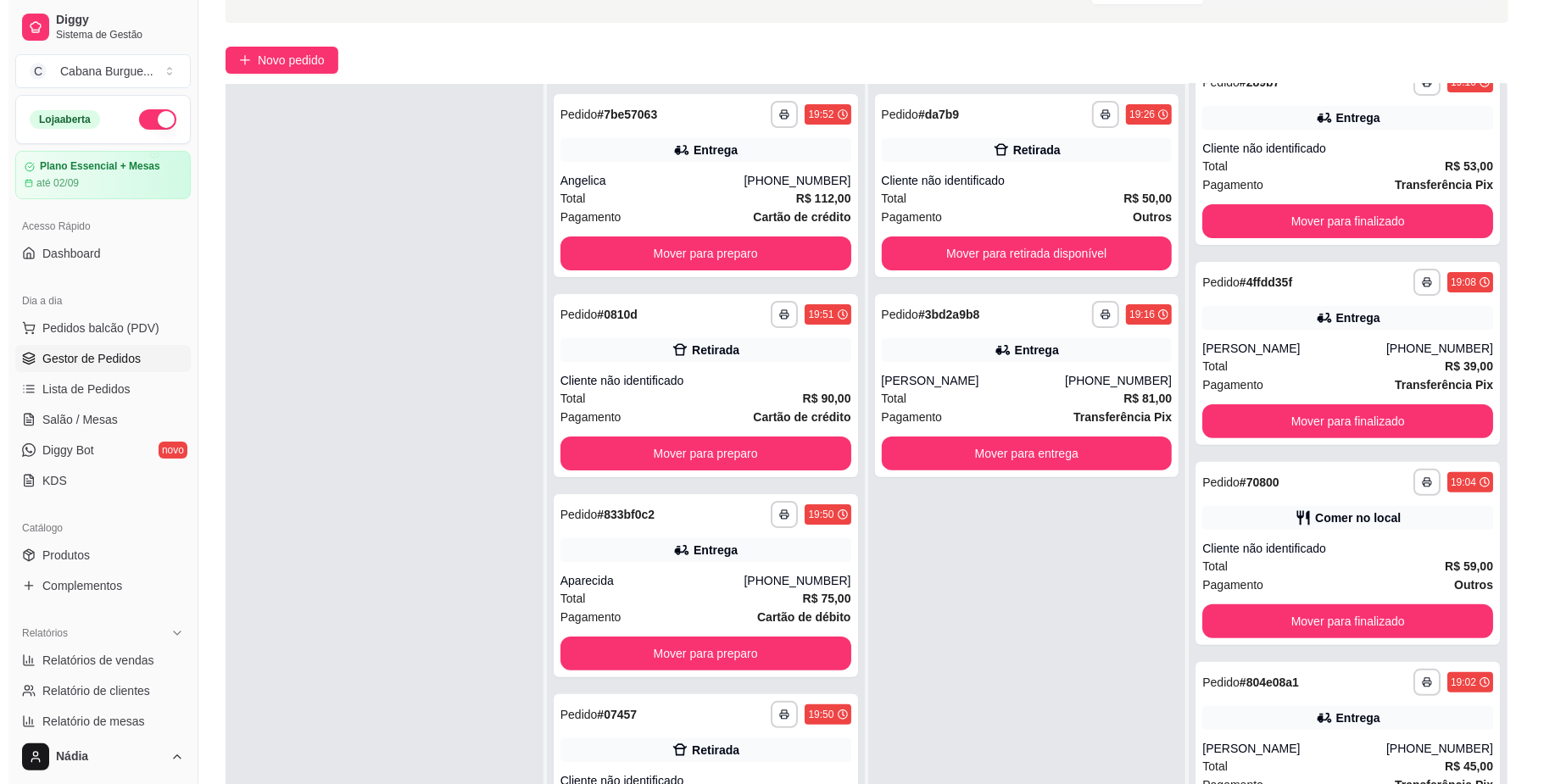
scroll to position [146, 0]
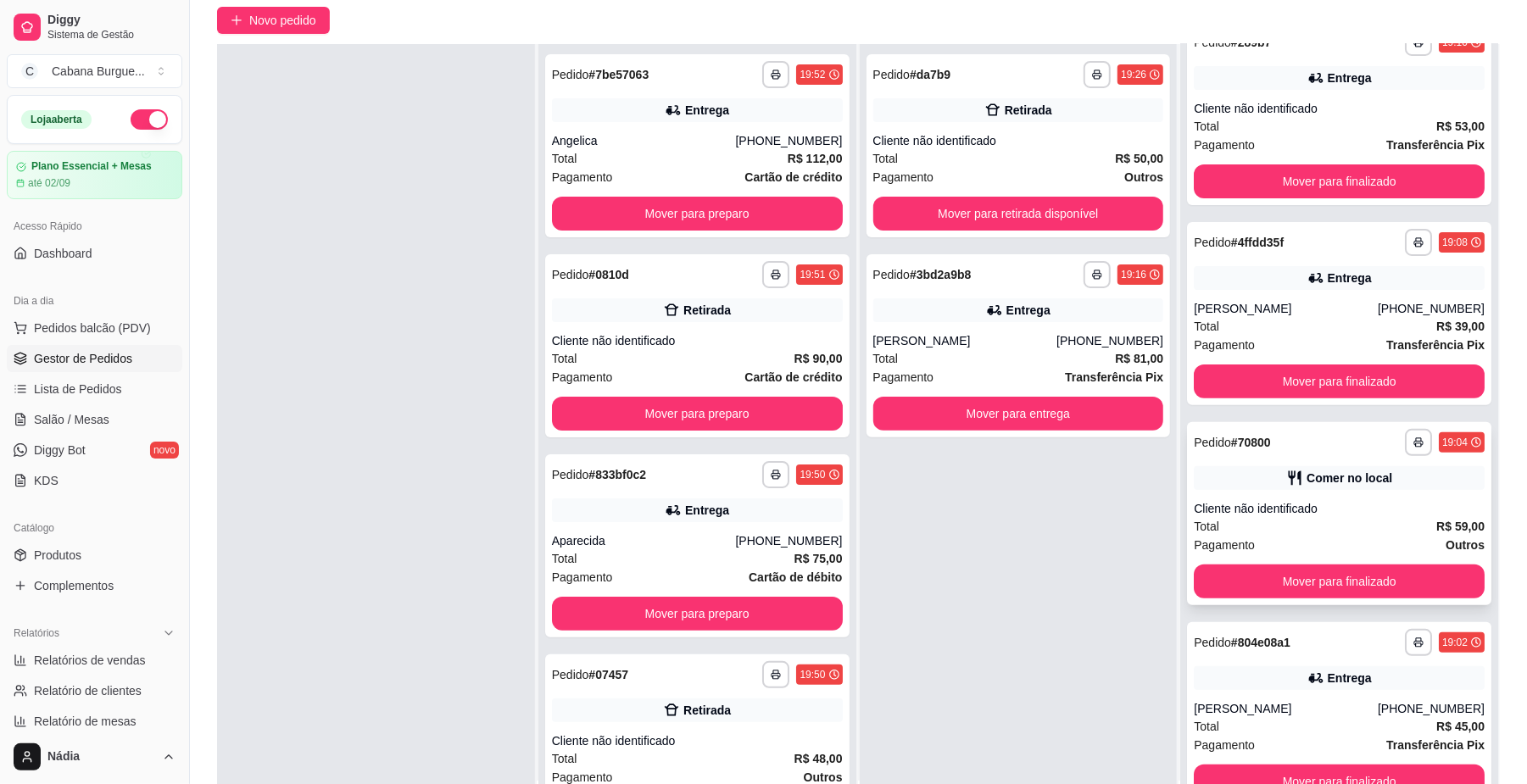
click at [1323, 513] on div "Cliente não identificado" at bounding box center [1339, 509] width 291 height 17
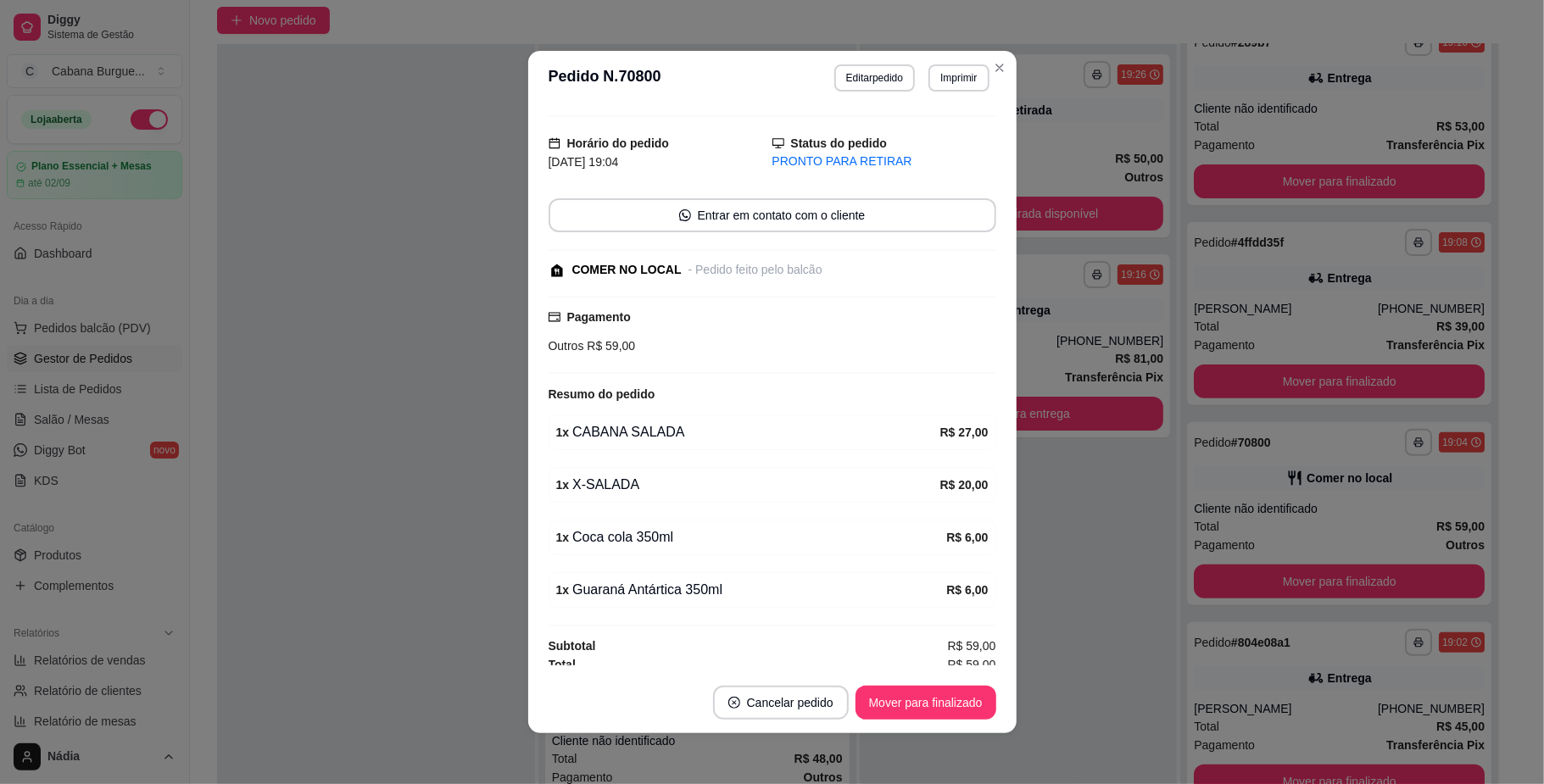
scroll to position [50, 0]
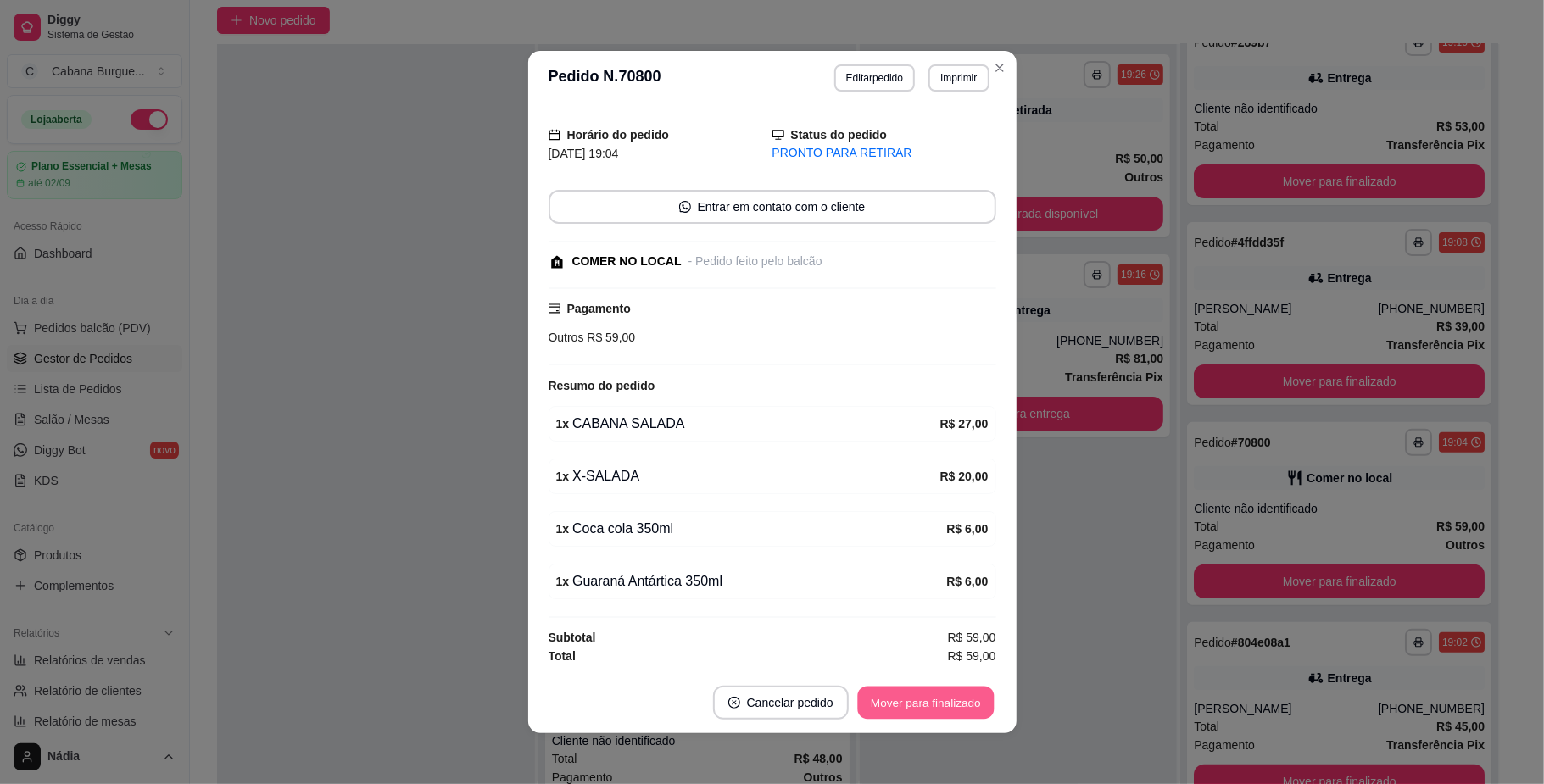
click at [923, 705] on button "Mover para finalizado" at bounding box center [925, 703] width 136 height 33
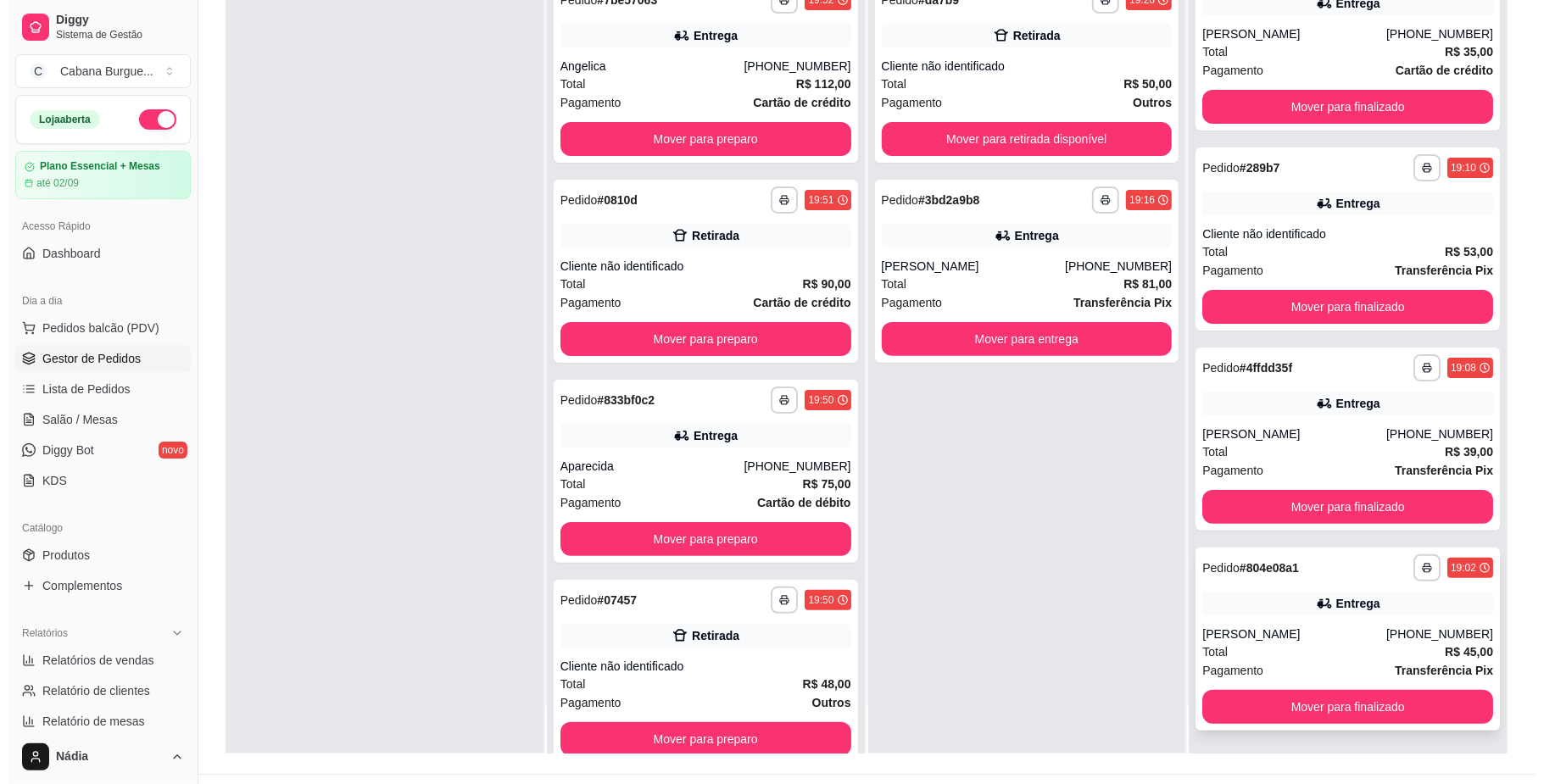
scroll to position [259, 0]
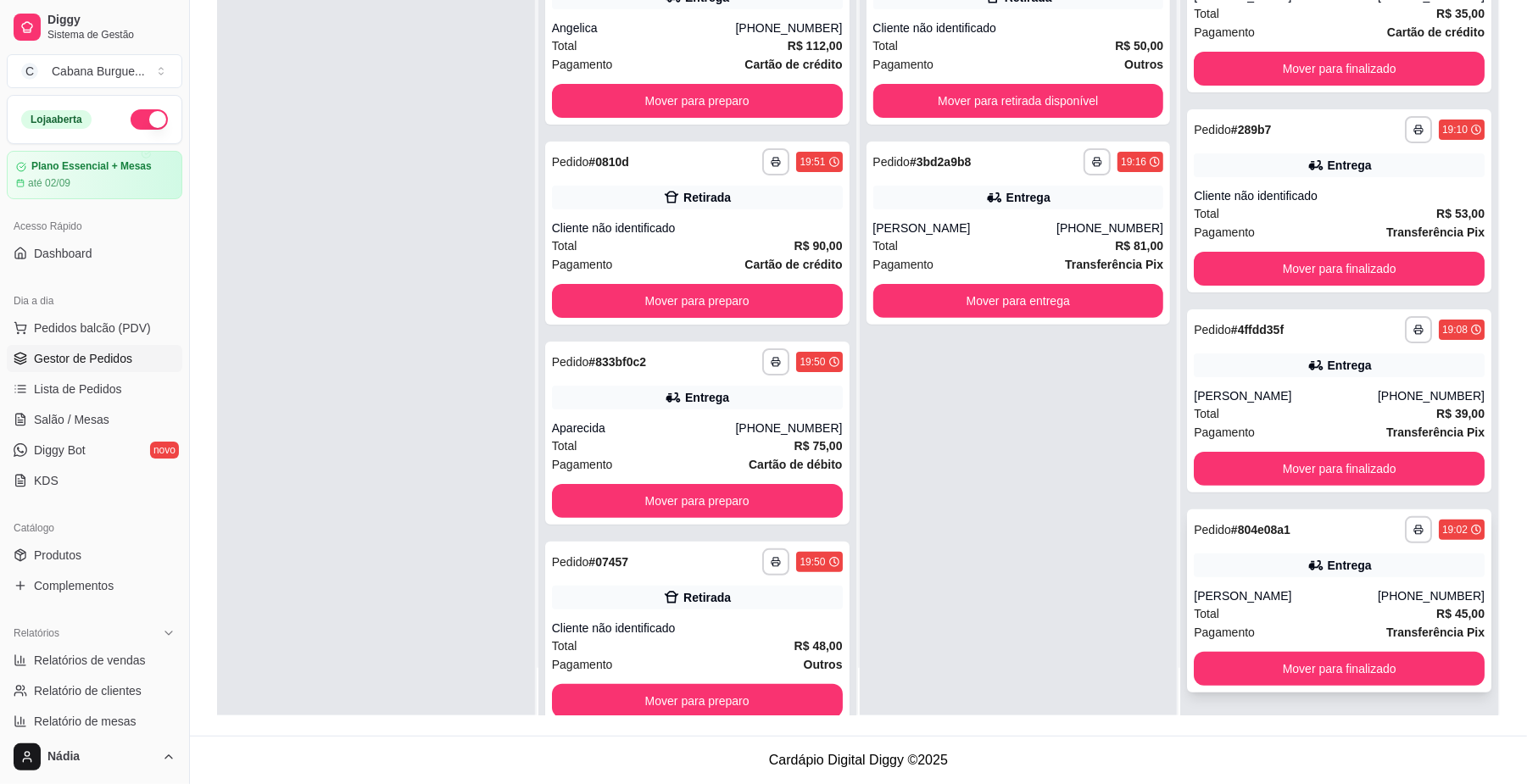
click at [1267, 584] on div "**********" at bounding box center [1339, 600] width 305 height 183
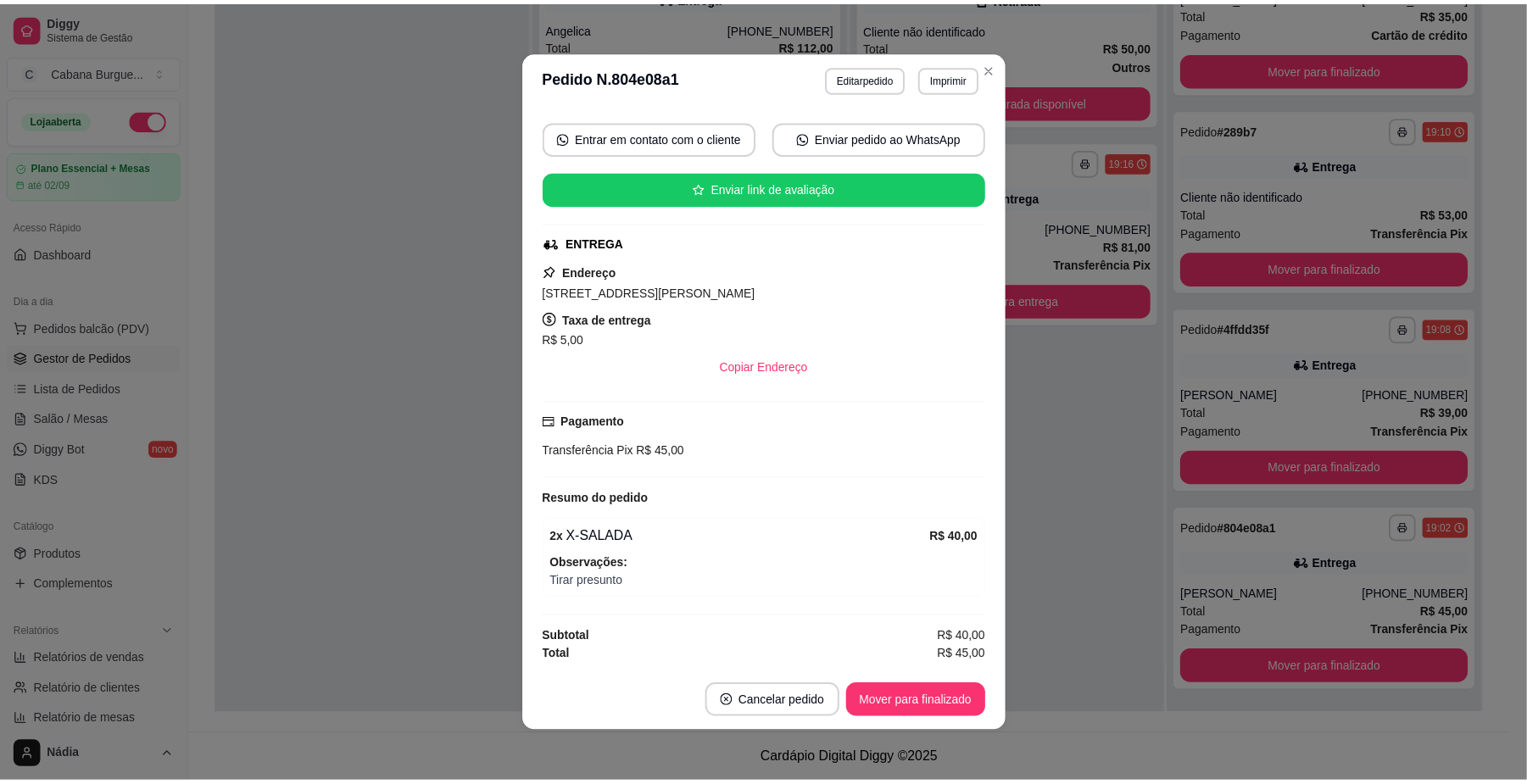
scroll to position [157, 0]
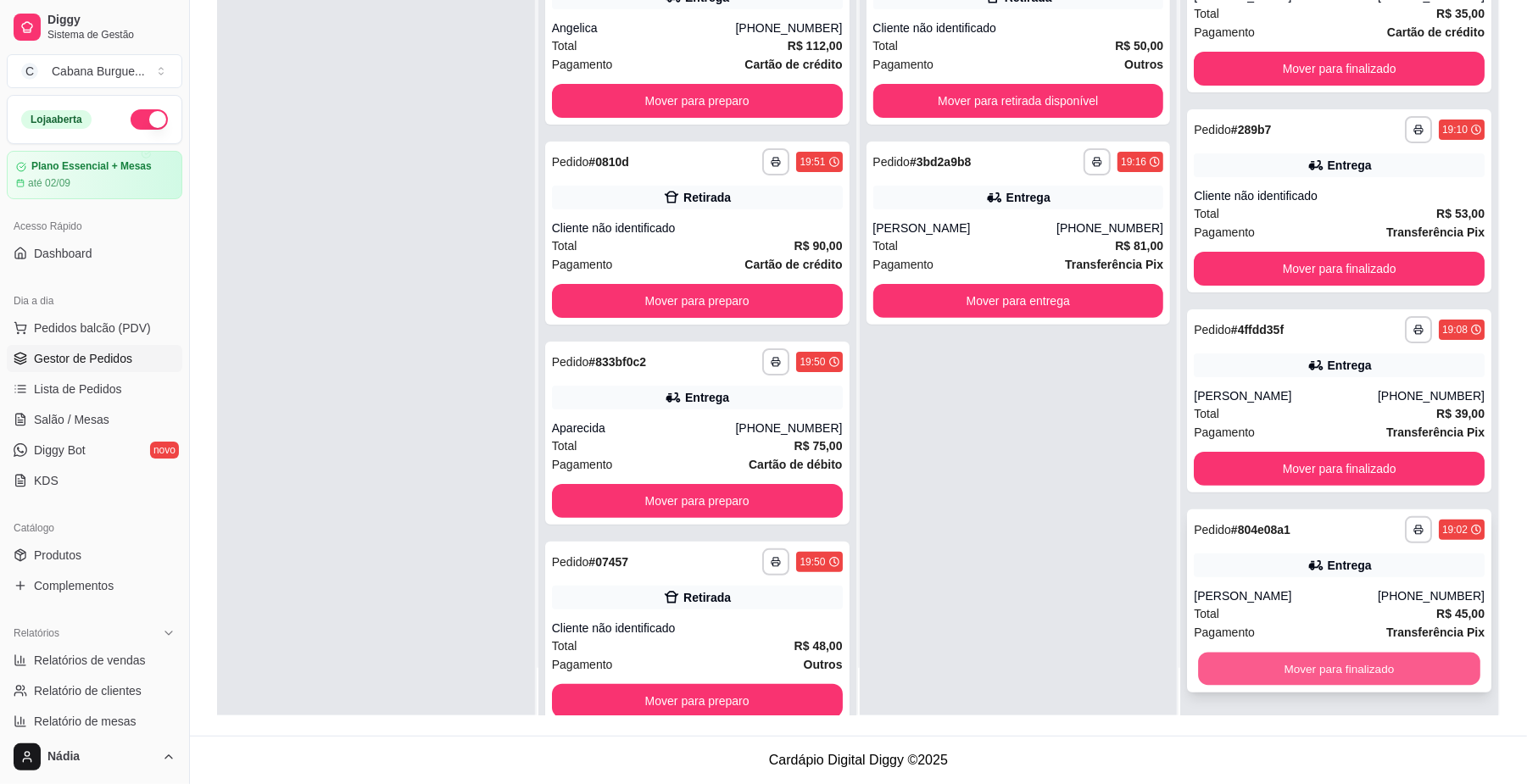
click at [1337, 668] on button "Mover para finalizado" at bounding box center [1339, 669] width 282 height 33
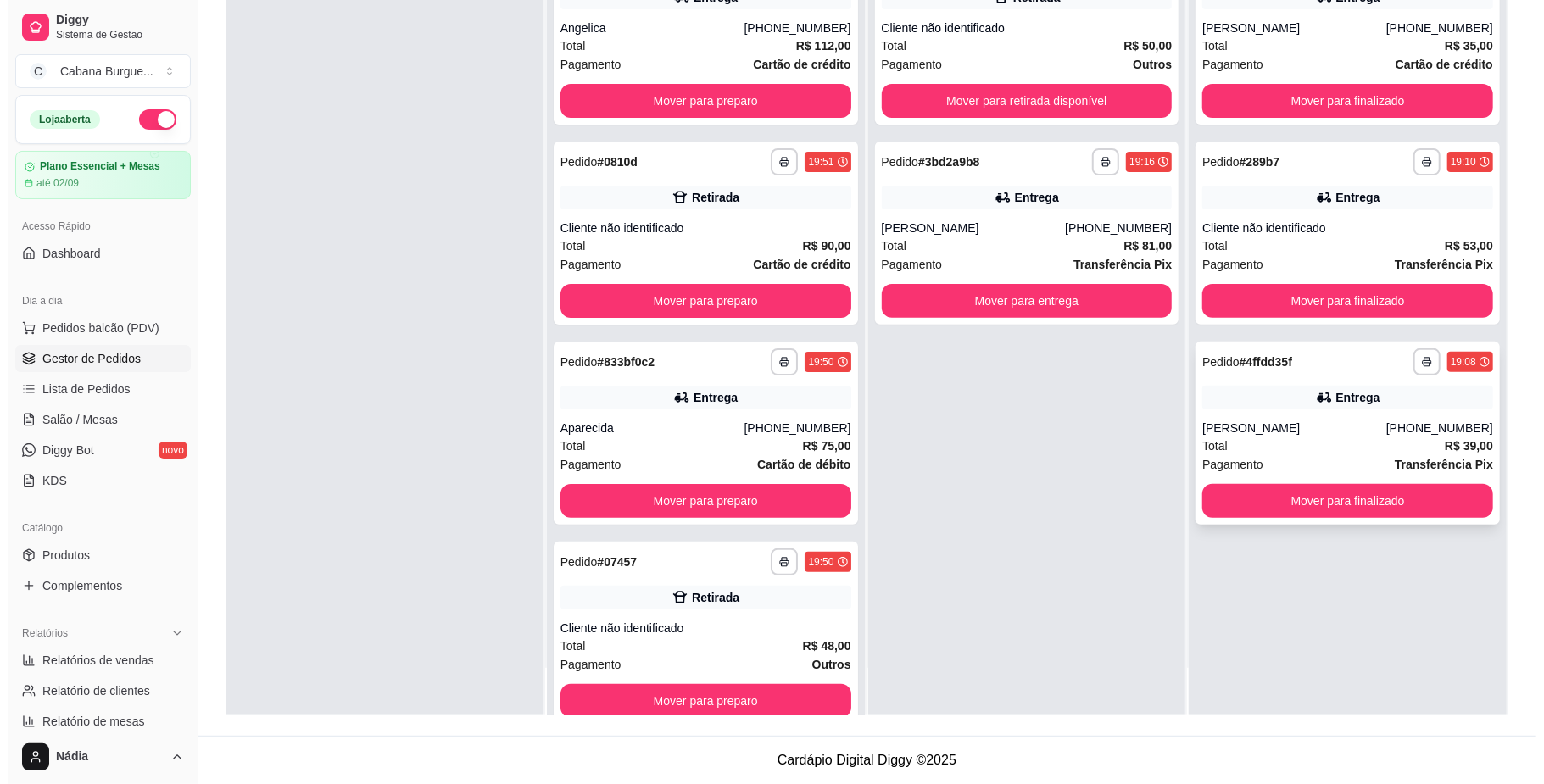
scroll to position [0, 0]
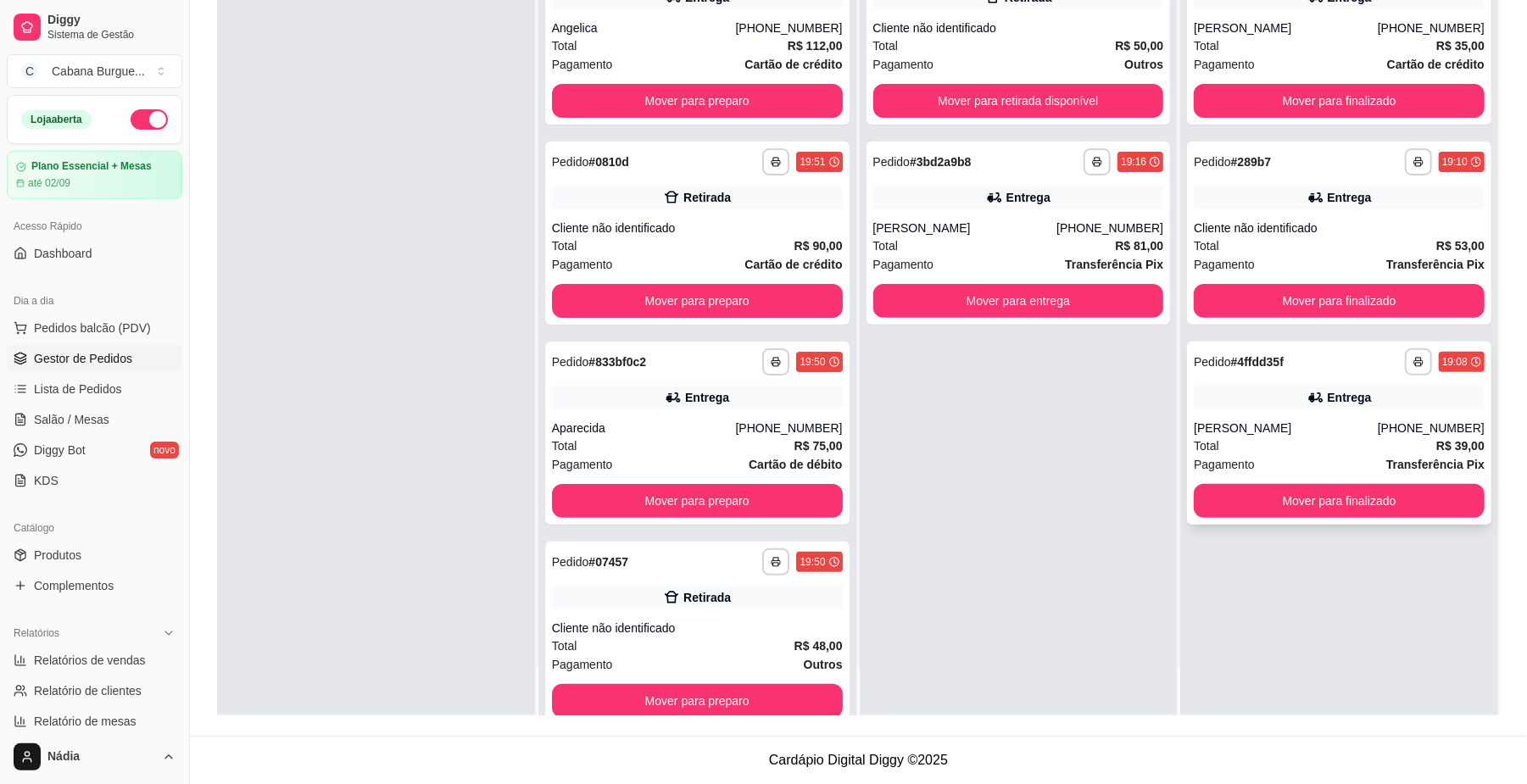
click at [1387, 407] on div "Entrega" at bounding box center [1339, 397] width 291 height 24
click at [1259, 501] on button "Mover para finalizado" at bounding box center [1339, 501] width 291 height 34
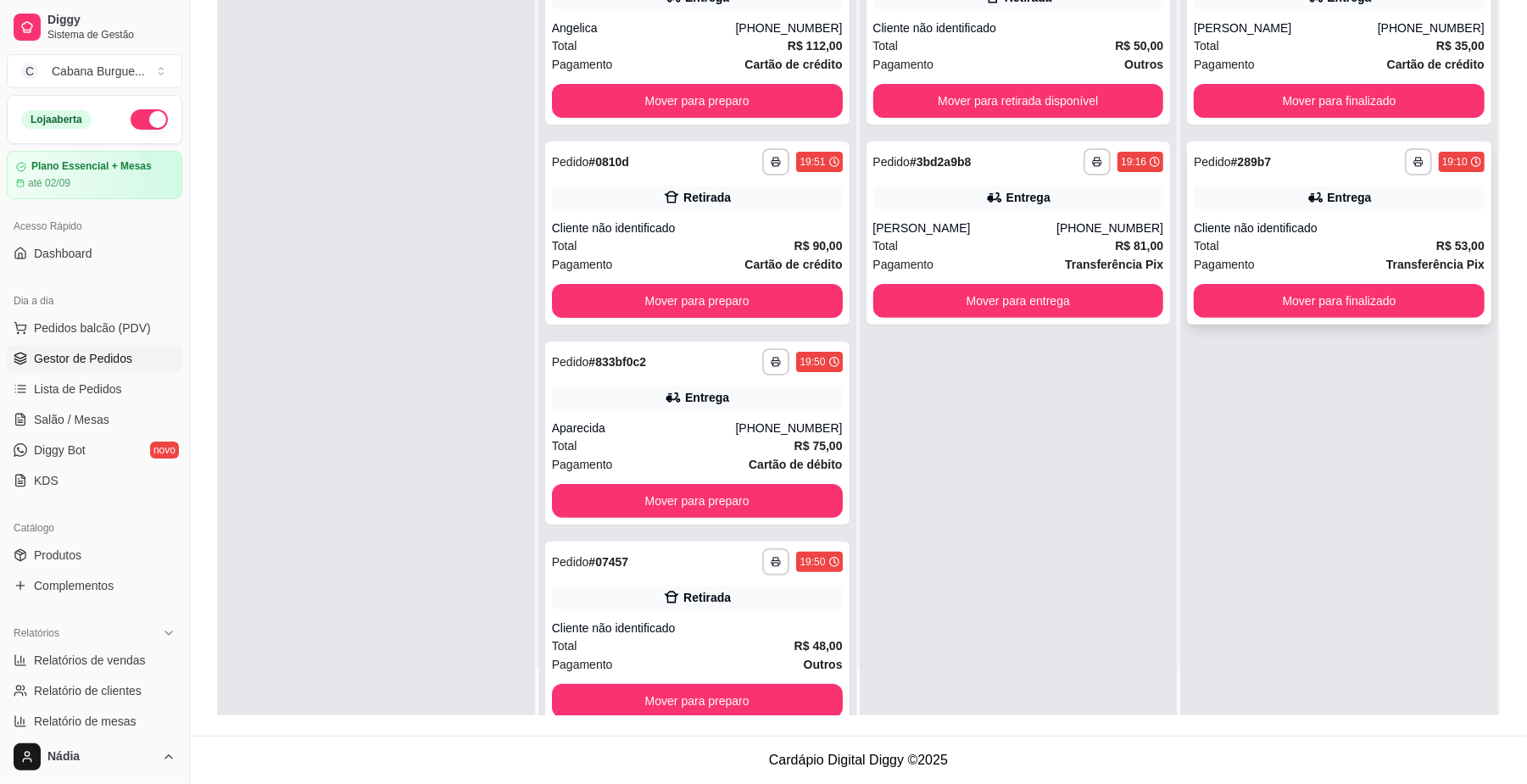
click at [1358, 222] on div "Cliente não identificado" at bounding box center [1339, 228] width 291 height 17
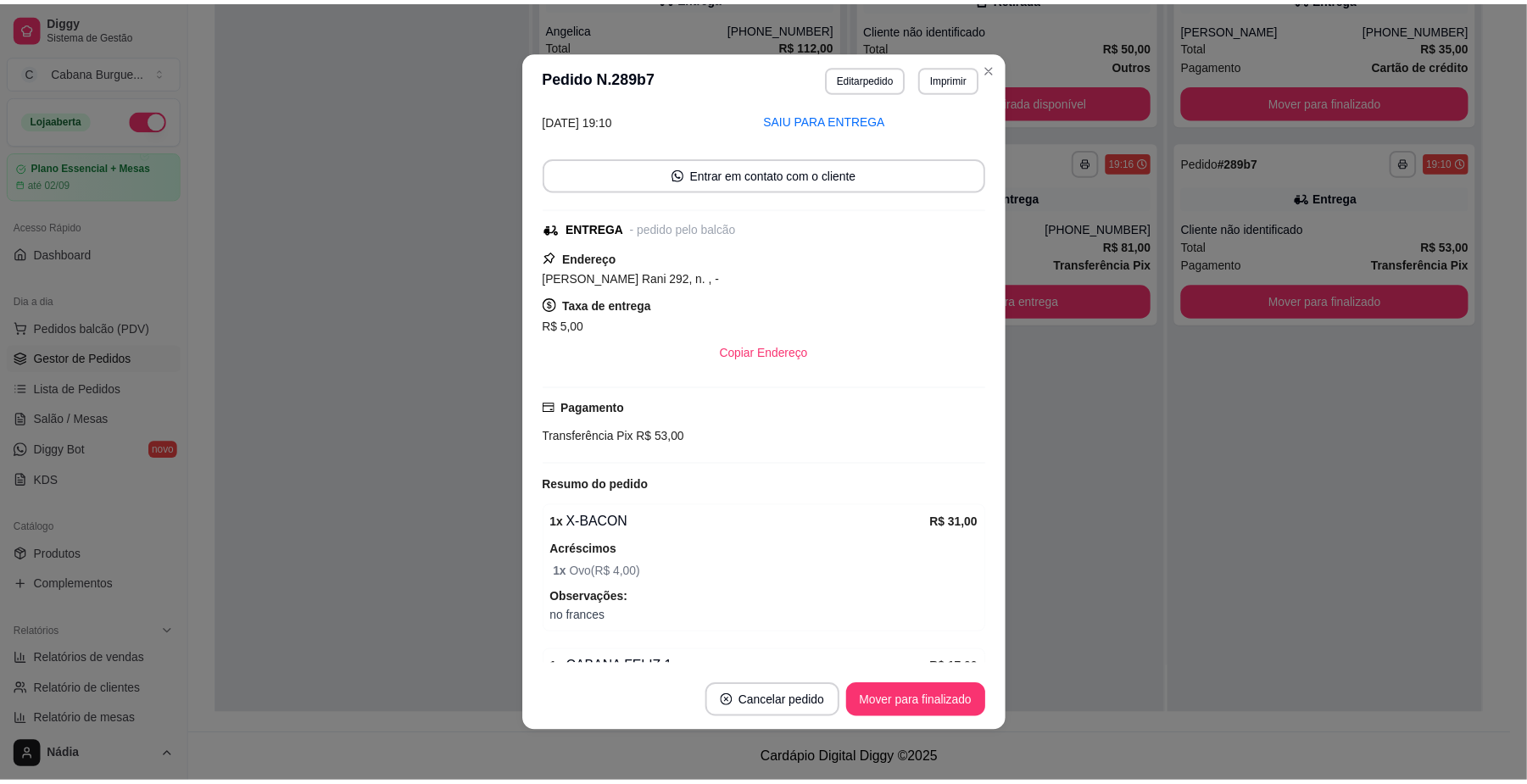
scroll to position [171, 0]
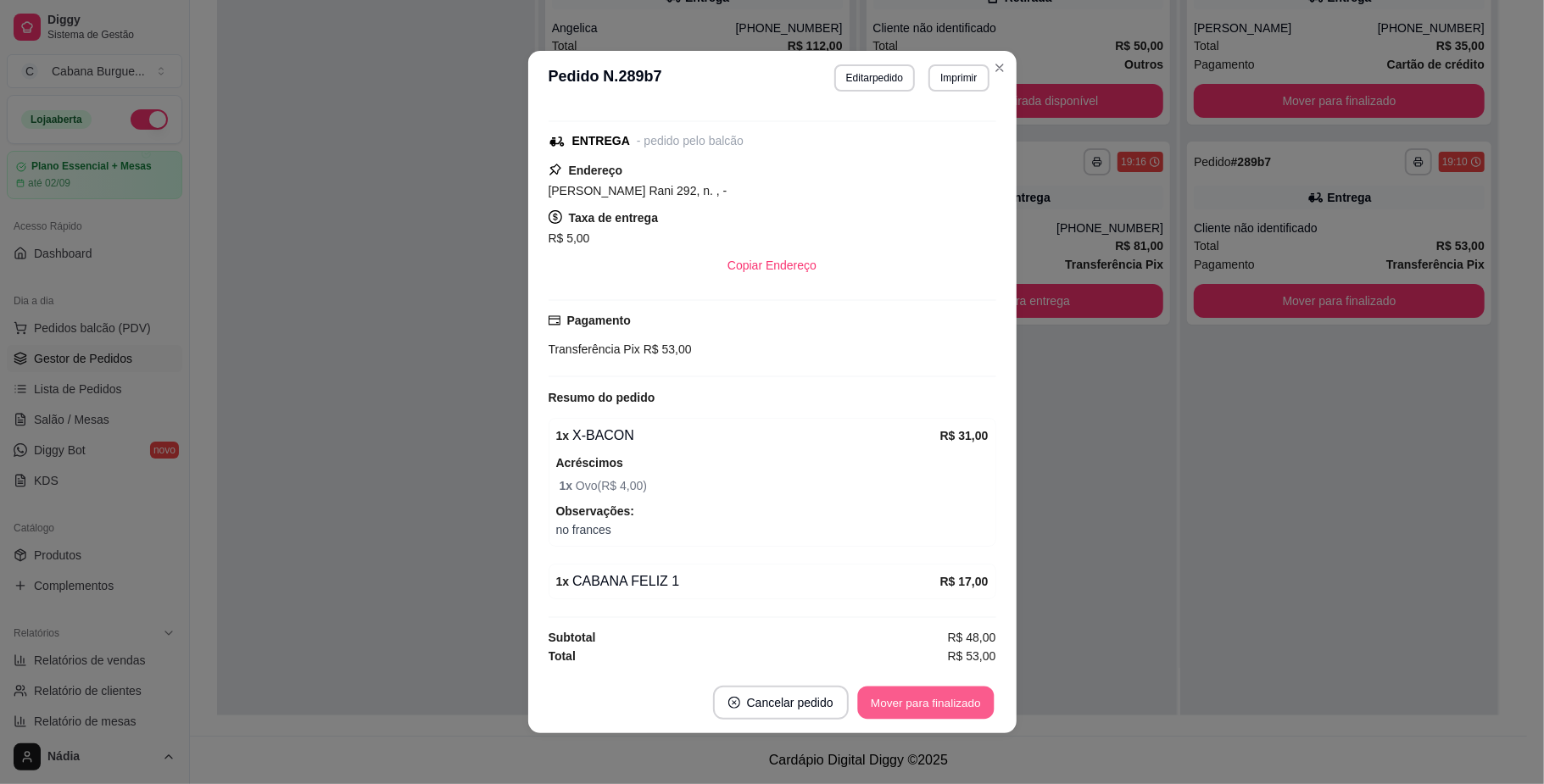
click at [955, 702] on button "Mover para finalizado" at bounding box center [925, 703] width 136 height 33
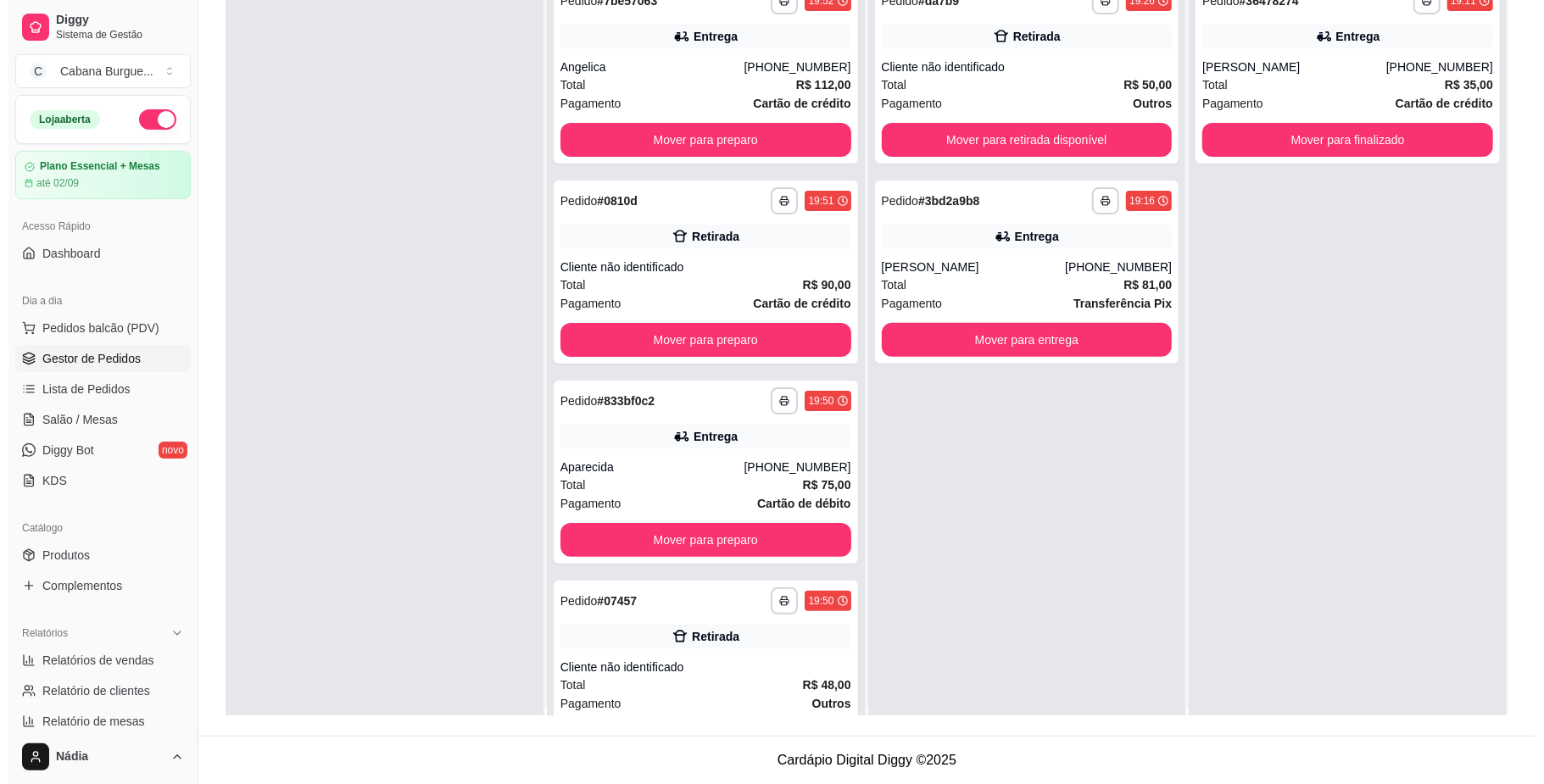
scroll to position [0, 0]
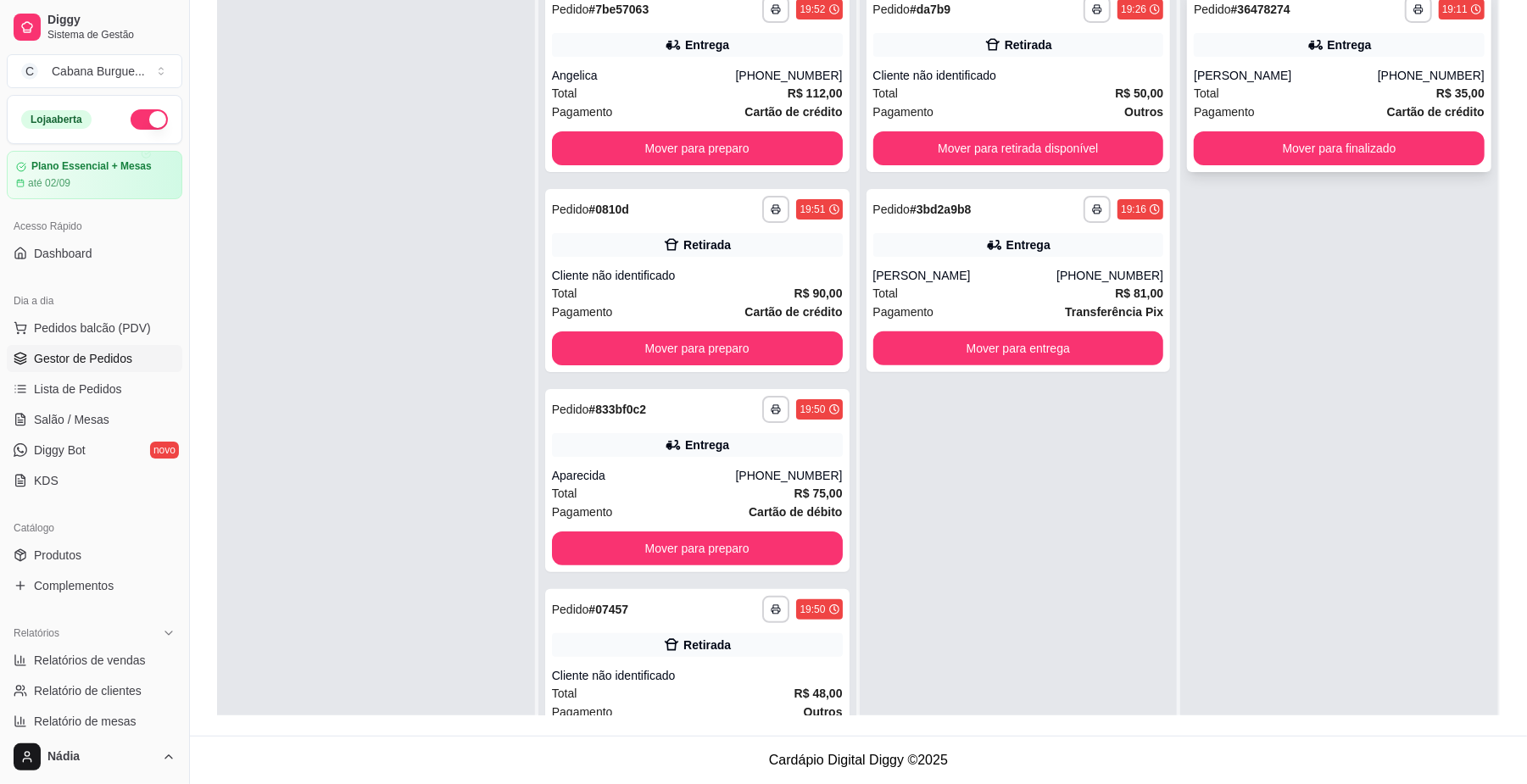
click at [1382, 71] on div "[PHONE_NUMBER]" at bounding box center [1431, 75] width 107 height 17
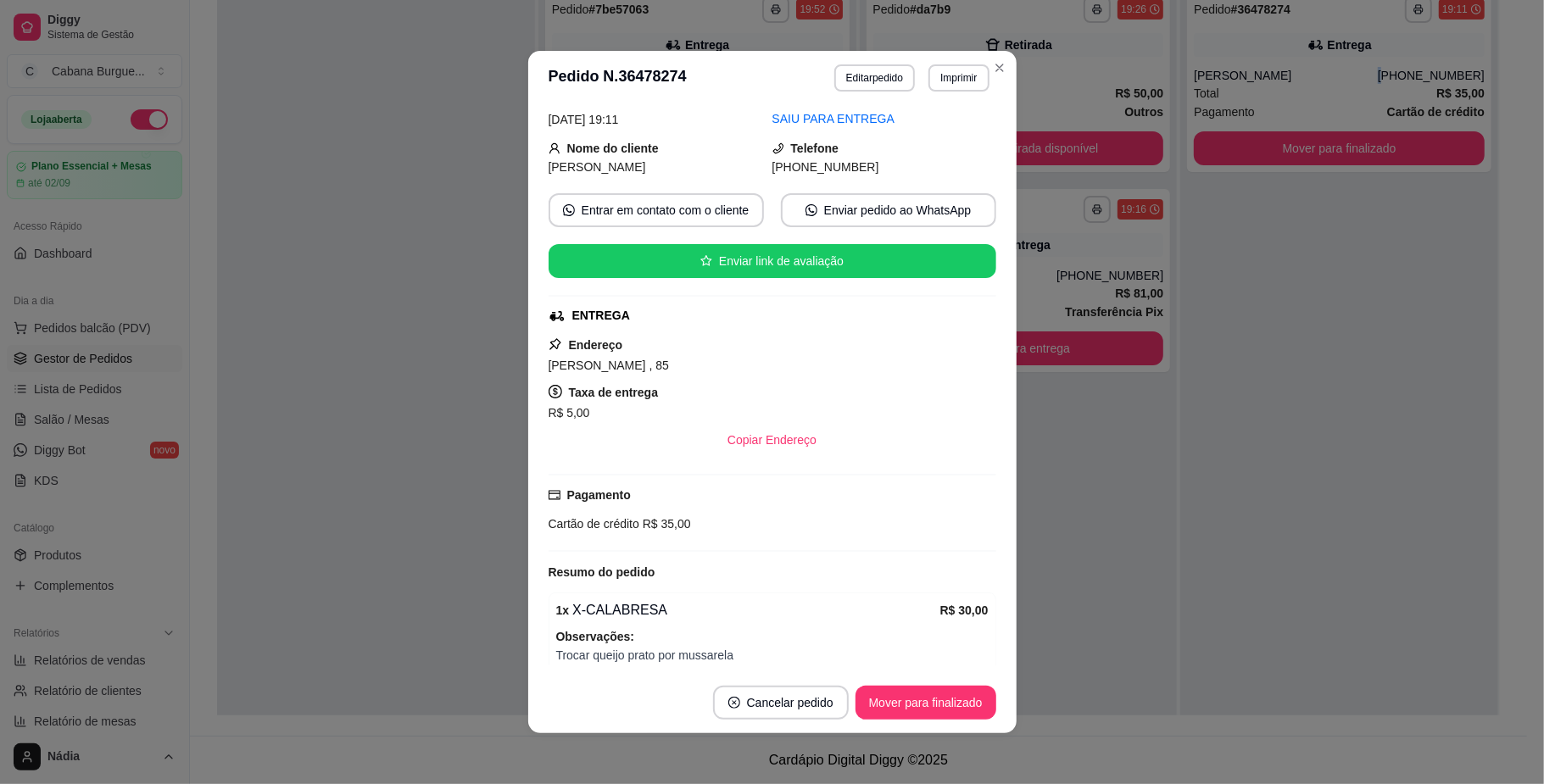
scroll to position [157, 0]
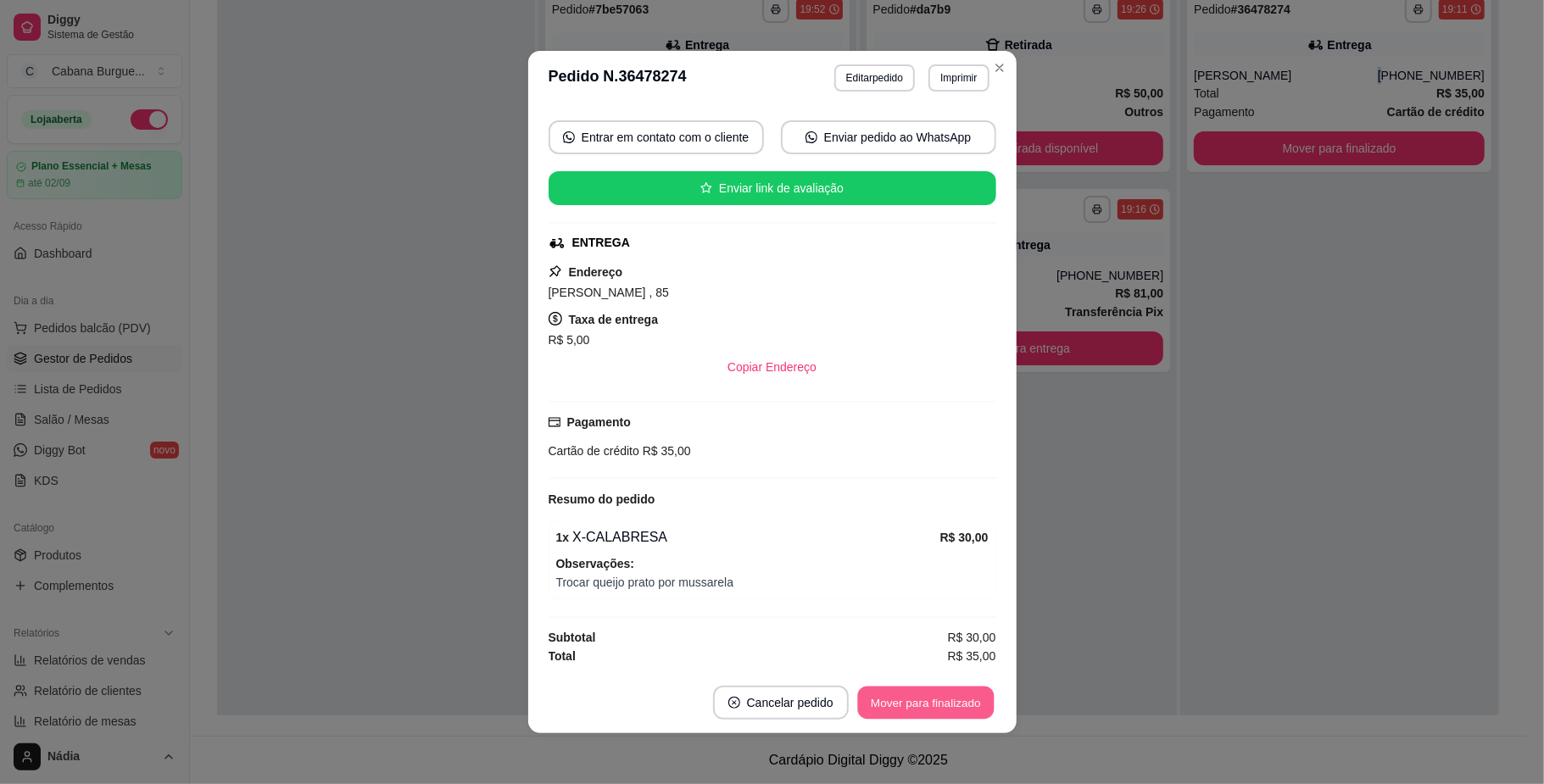
click at [936, 698] on button "Mover para finalizado" at bounding box center [925, 703] width 136 height 33
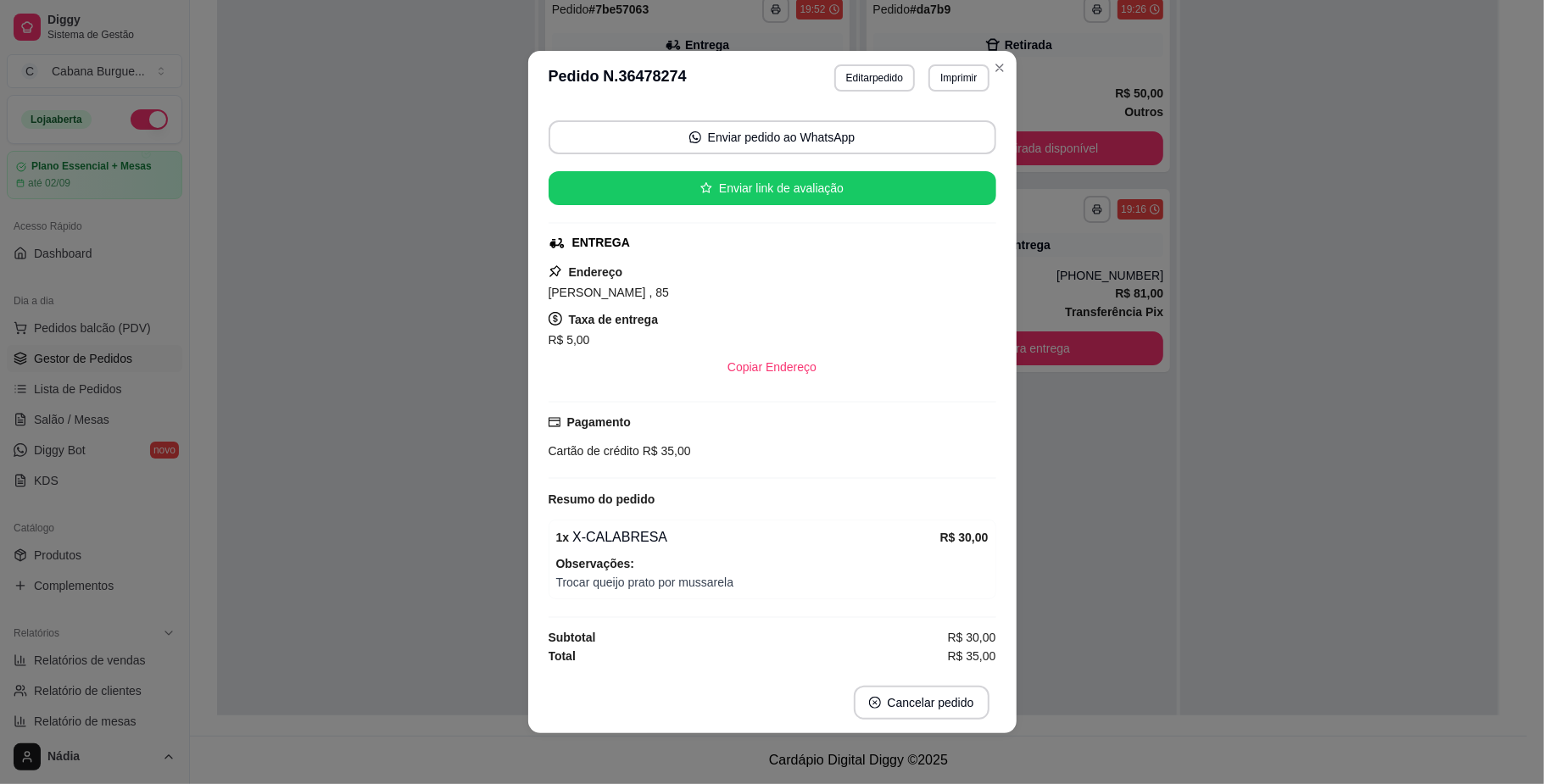
scroll to position [117, 0]
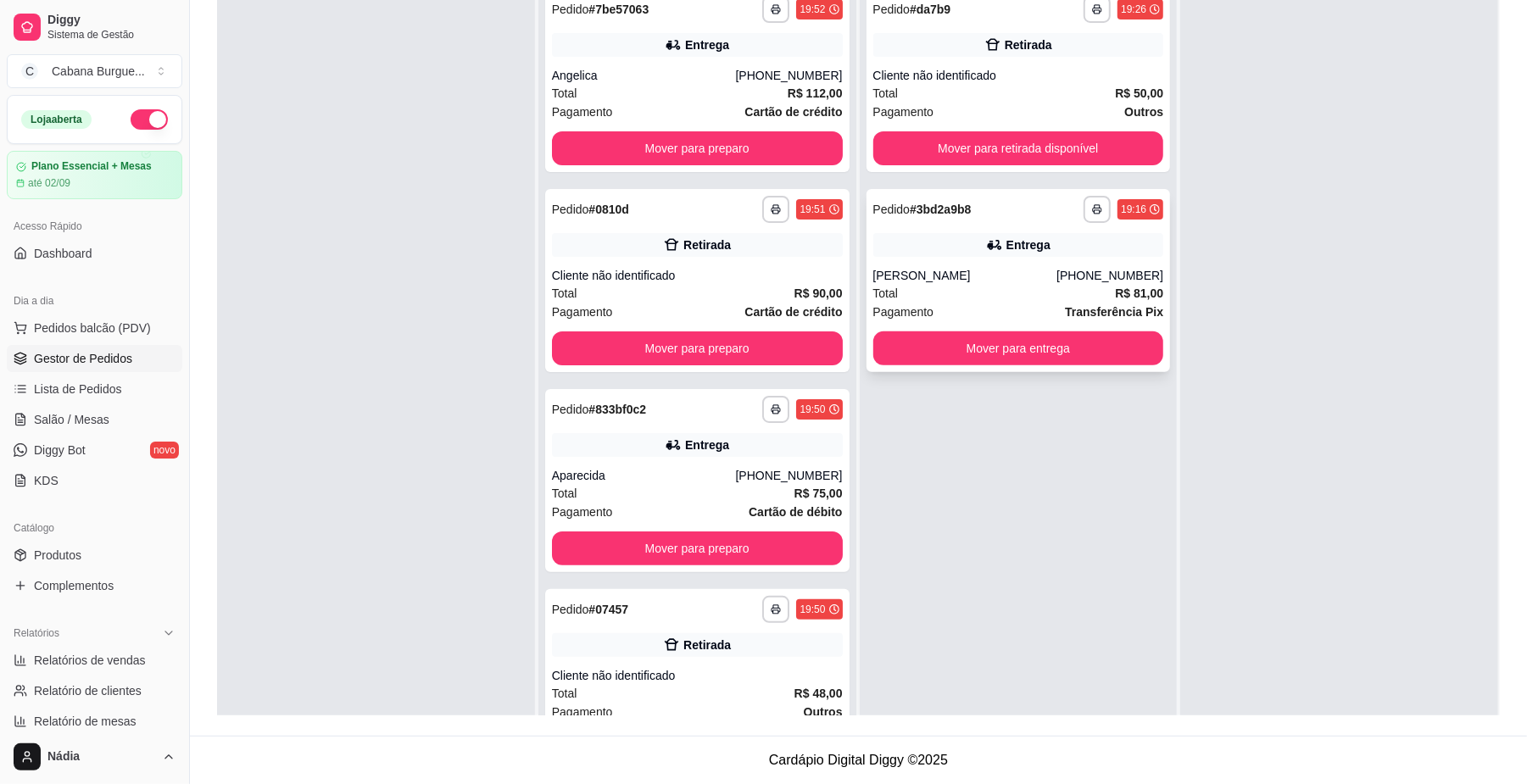
click at [1057, 249] on div "Entrega" at bounding box center [1019, 245] width 291 height 24
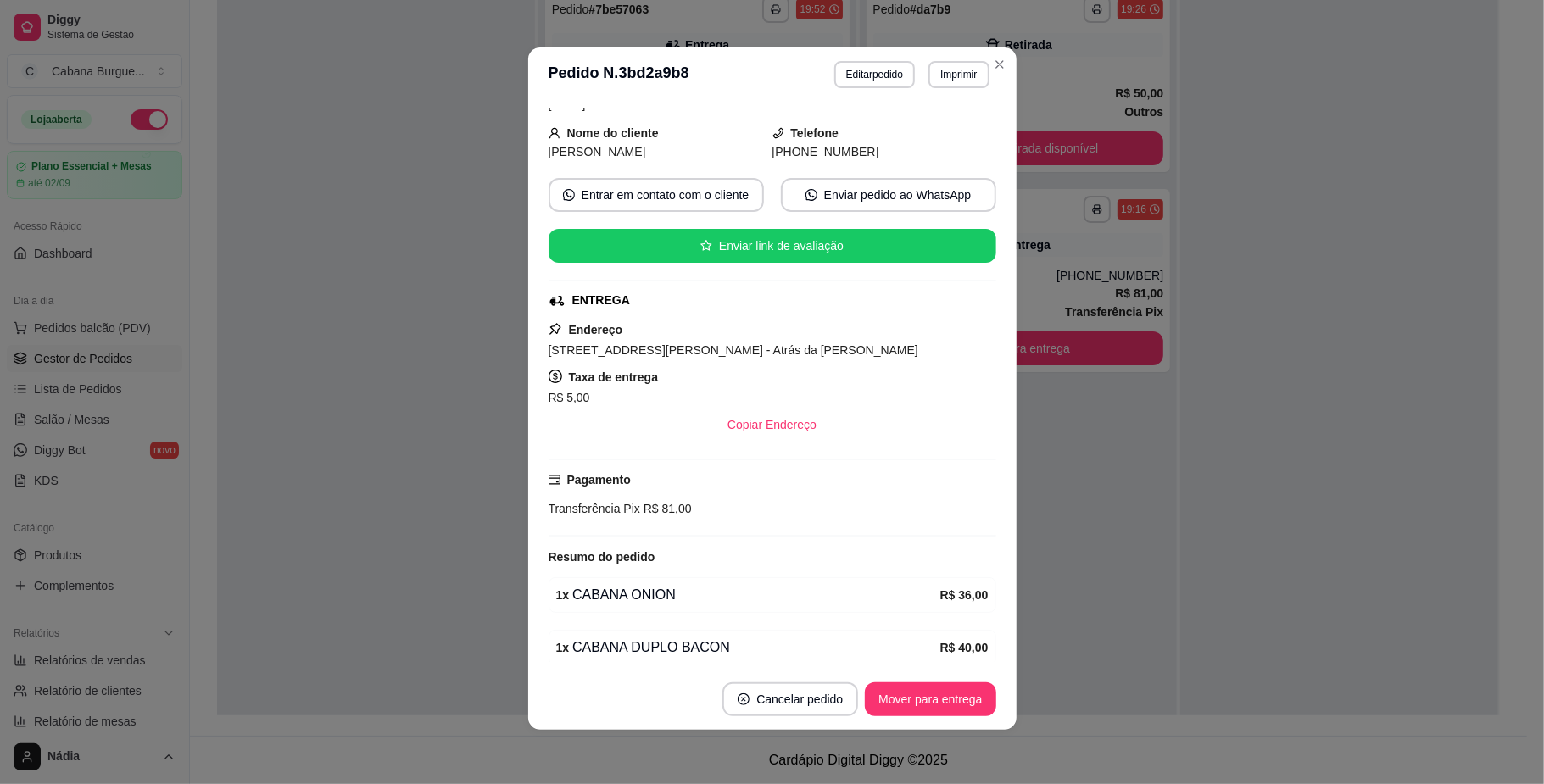
scroll to position [167, 0]
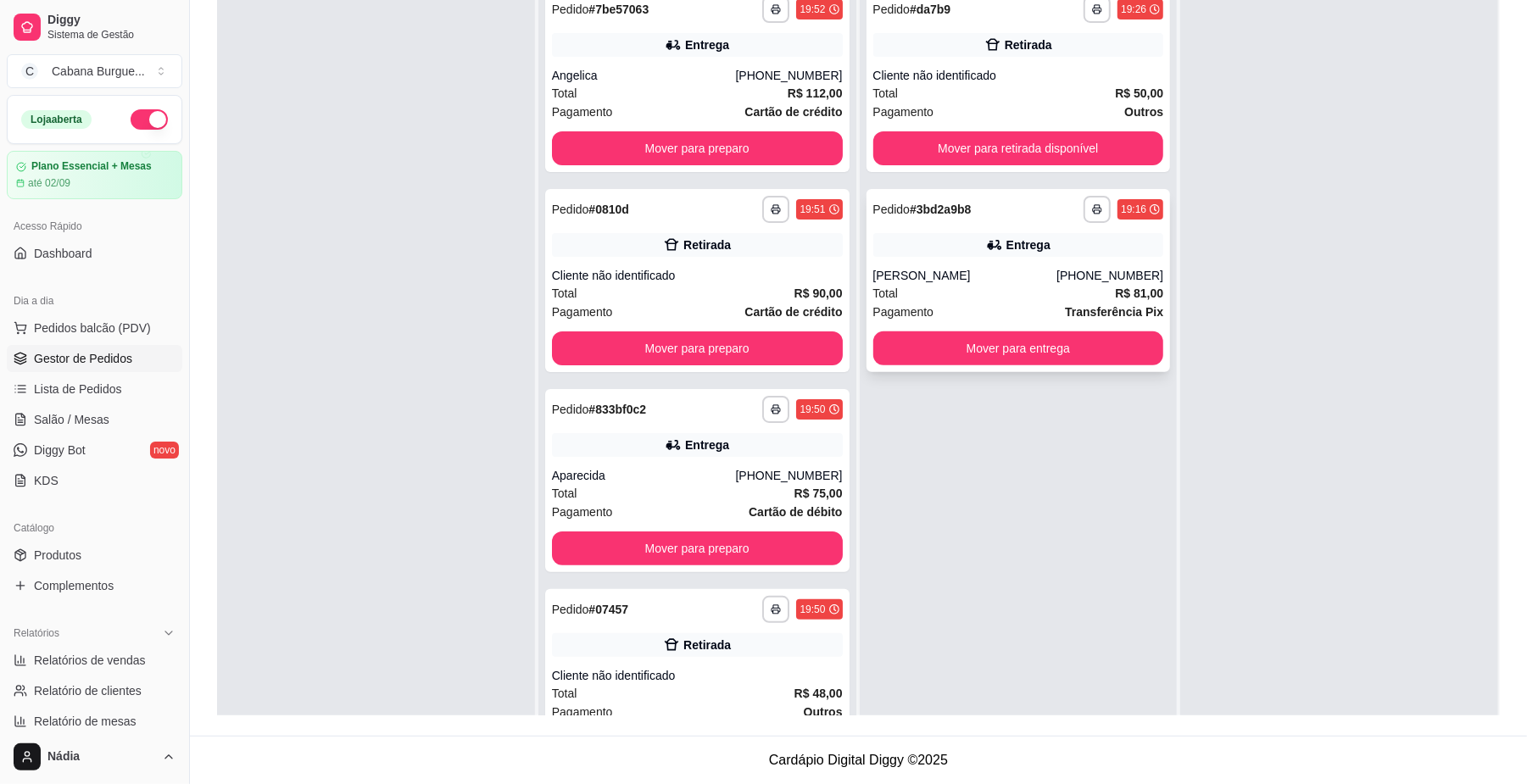
click at [1029, 275] on div "[PERSON_NAME]" at bounding box center [964, 276] width 184 height 17
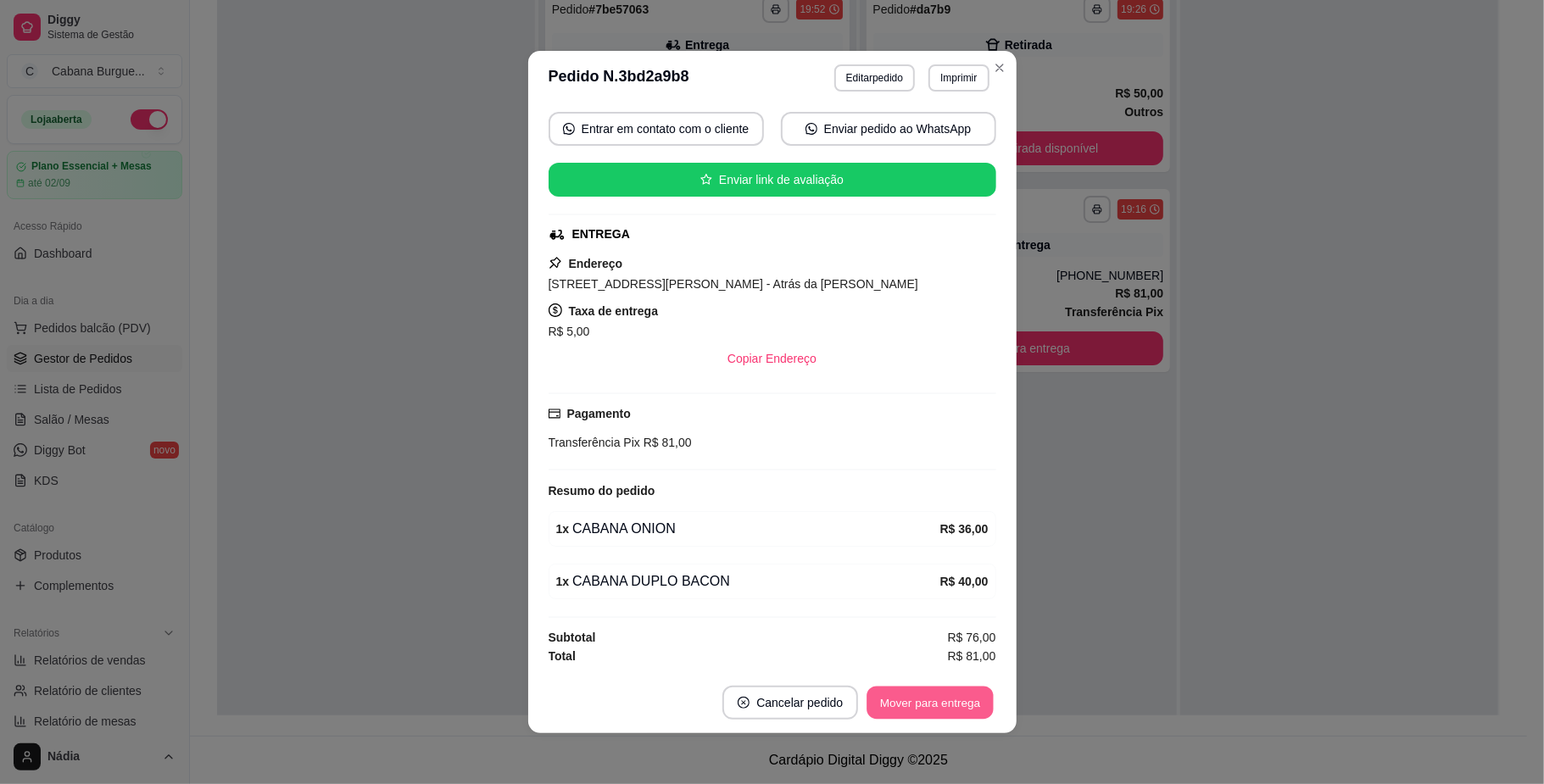
click at [934, 688] on button "Mover para entrega" at bounding box center [931, 703] width 128 height 33
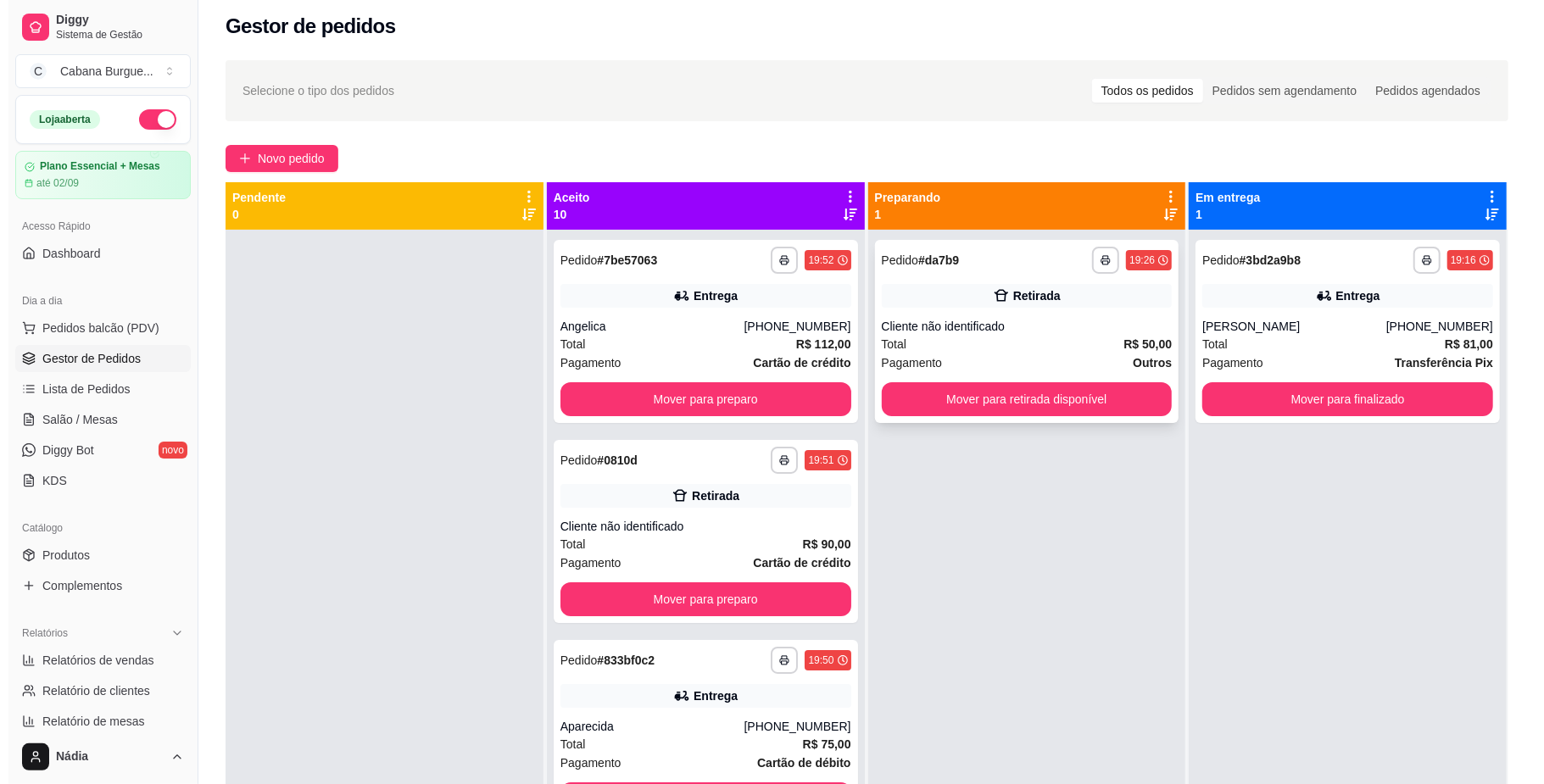
scroll to position [0, 0]
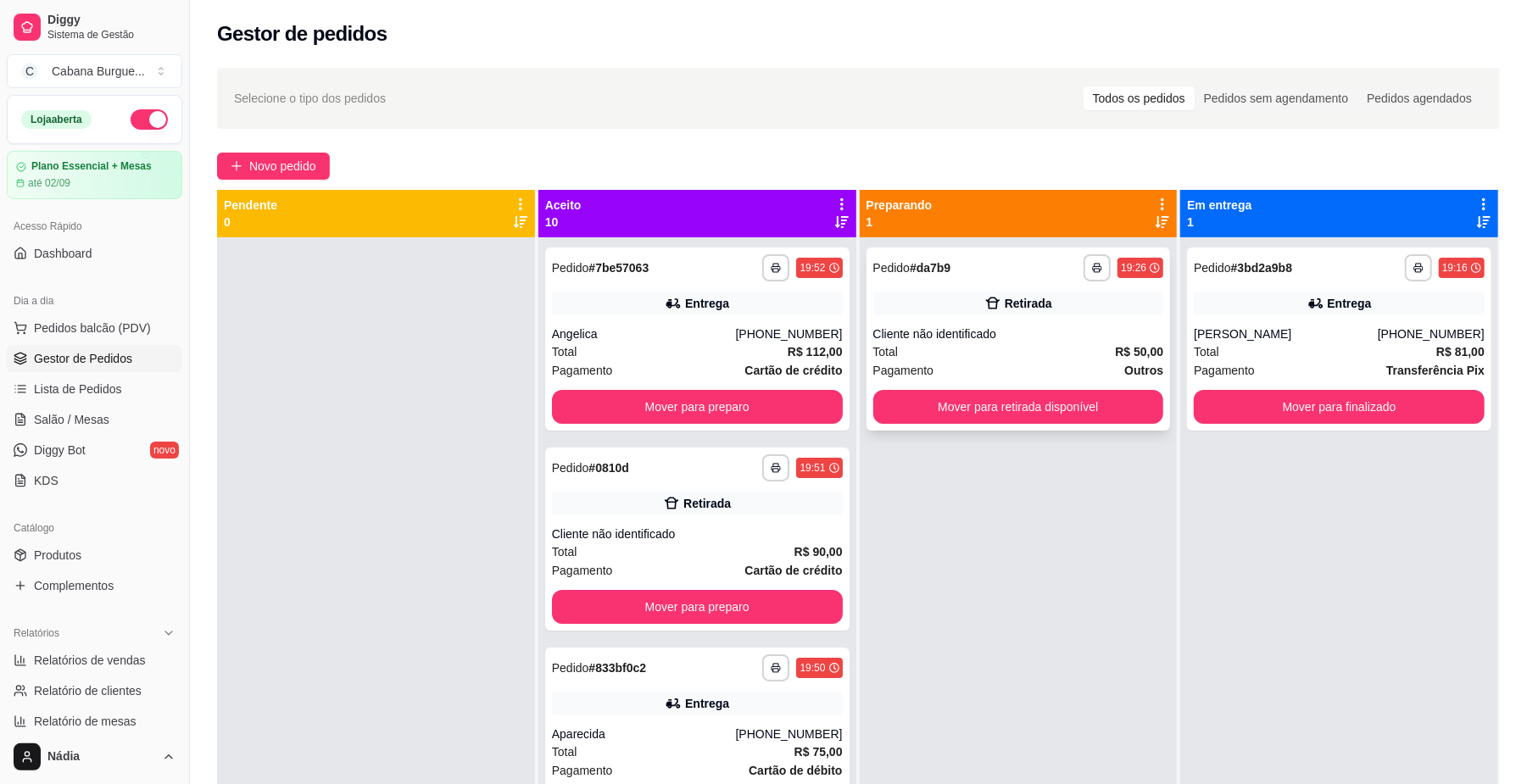
click at [1002, 337] on div "Cliente não identificado" at bounding box center [1019, 334] width 291 height 17
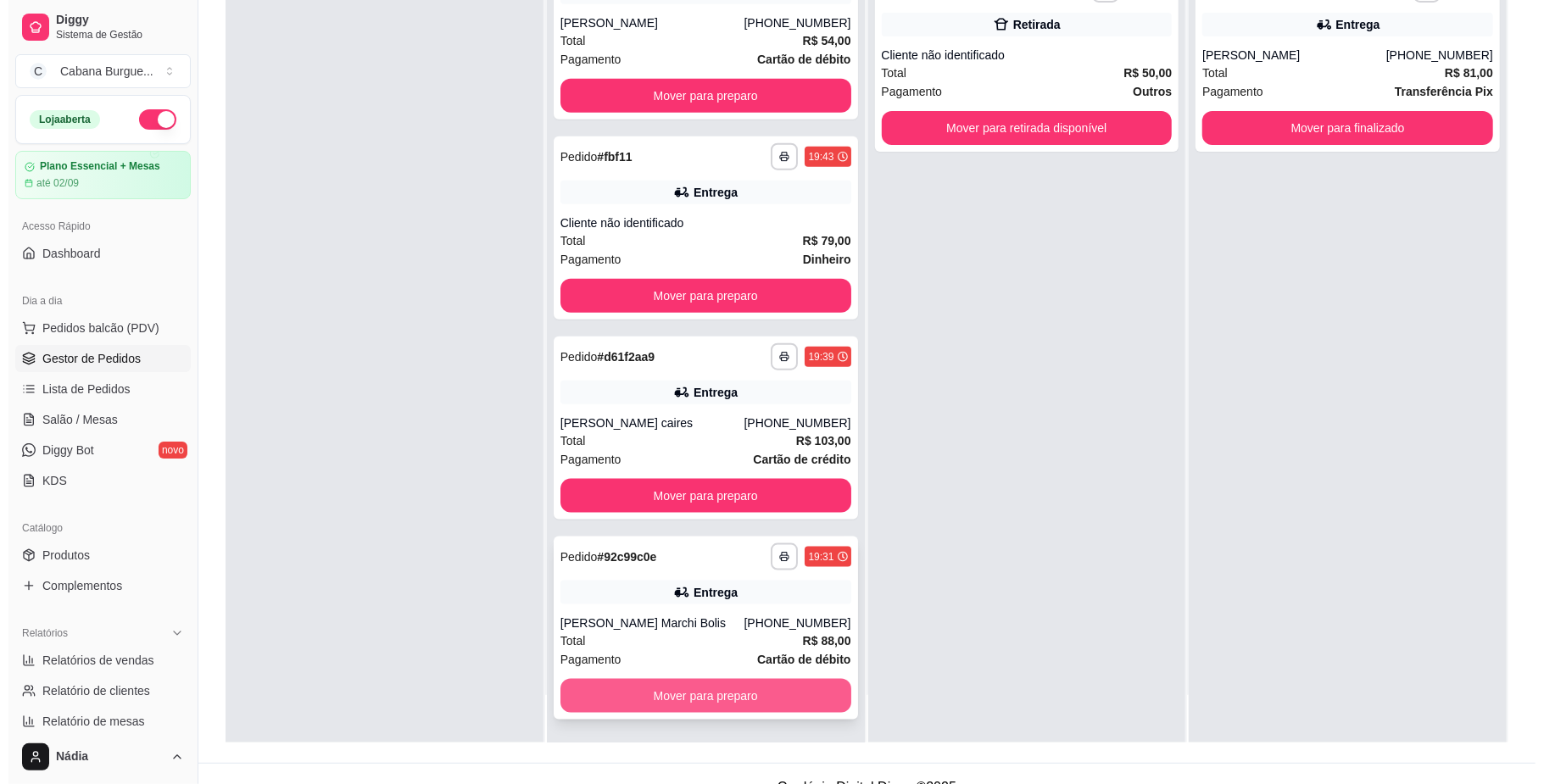
scroll to position [259, 0]
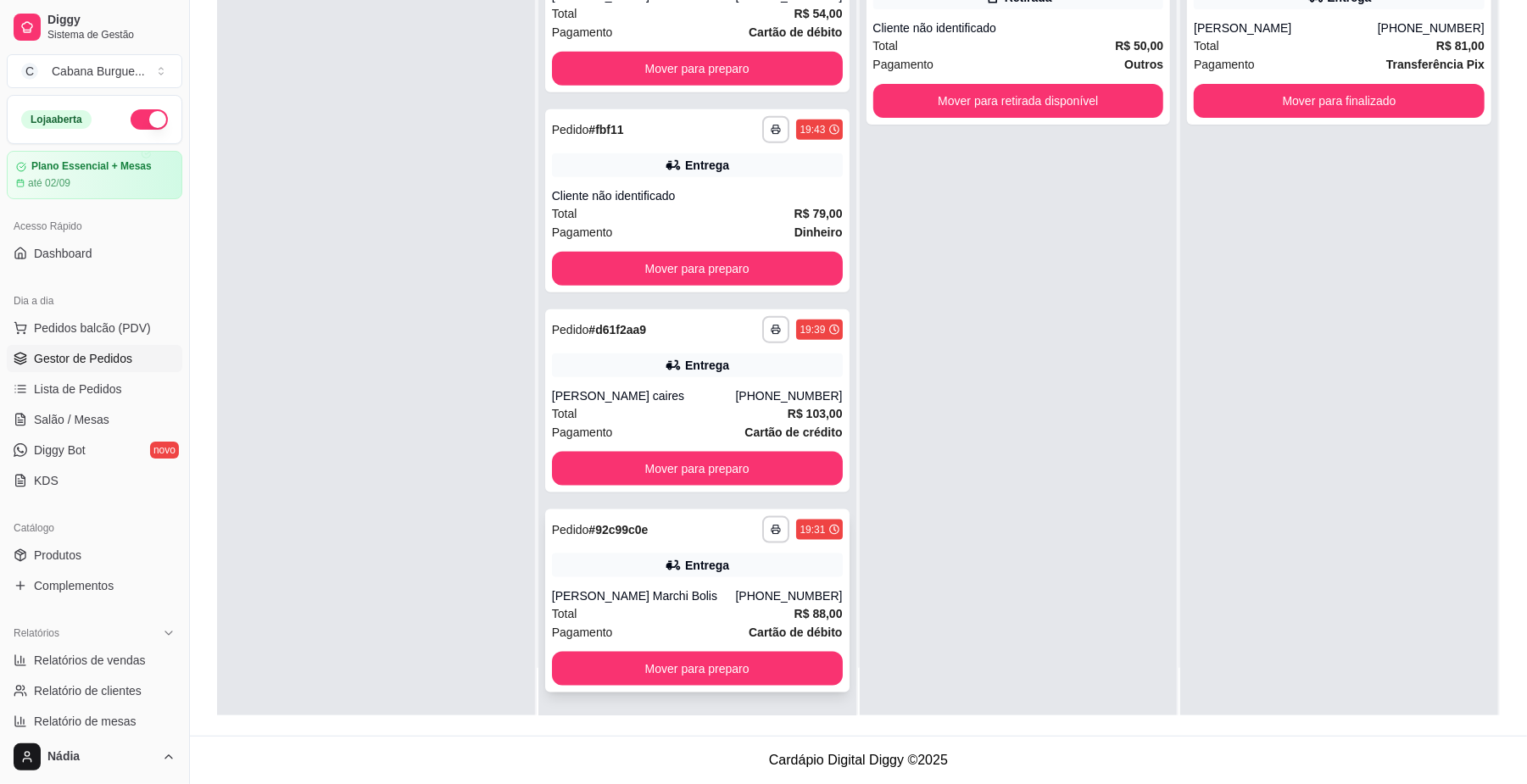
click at [724, 608] on div "Total R$ 88,00" at bounding box center [698, 614] width 291 height 19
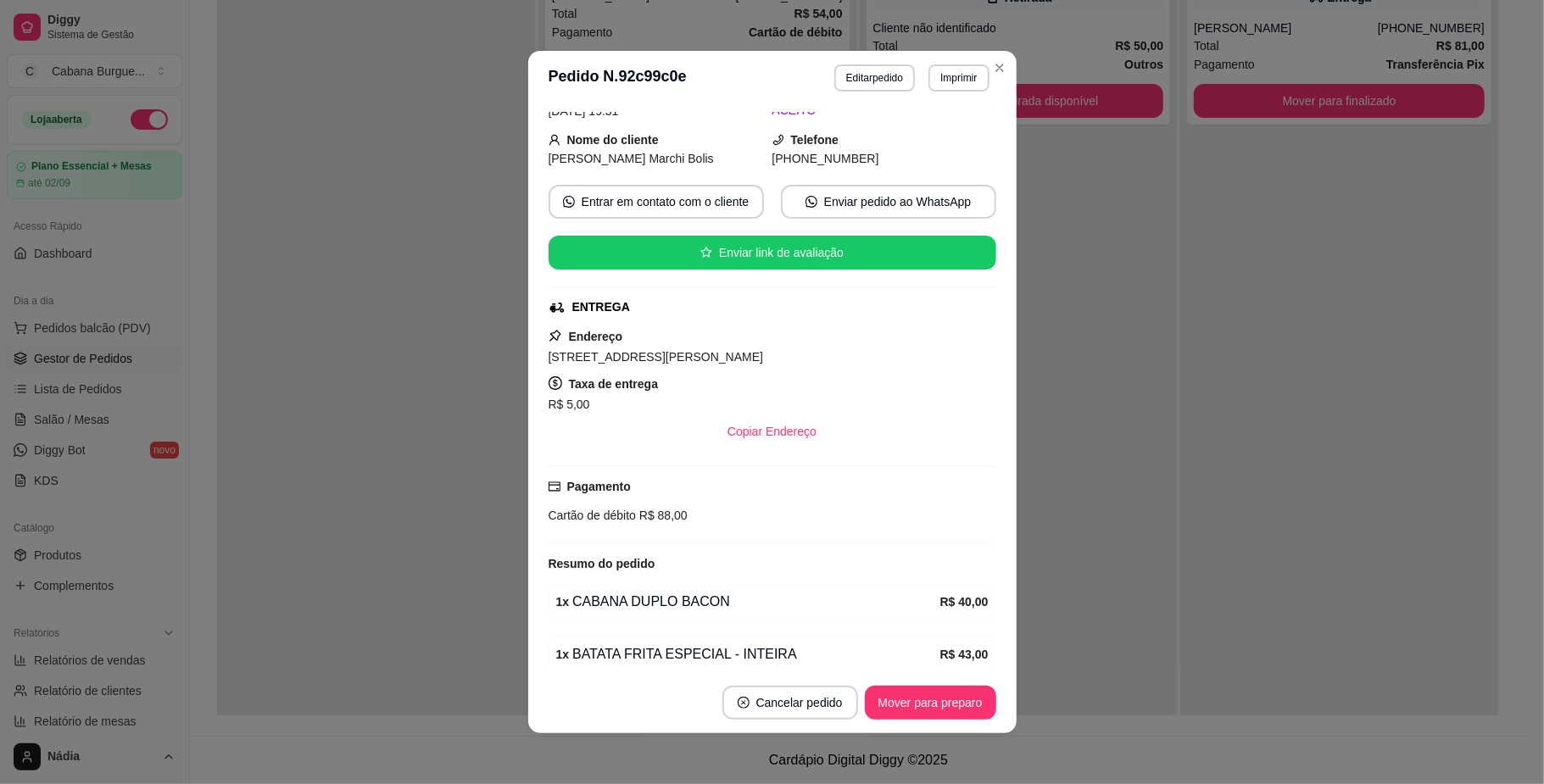
scroll to position [167, 0]
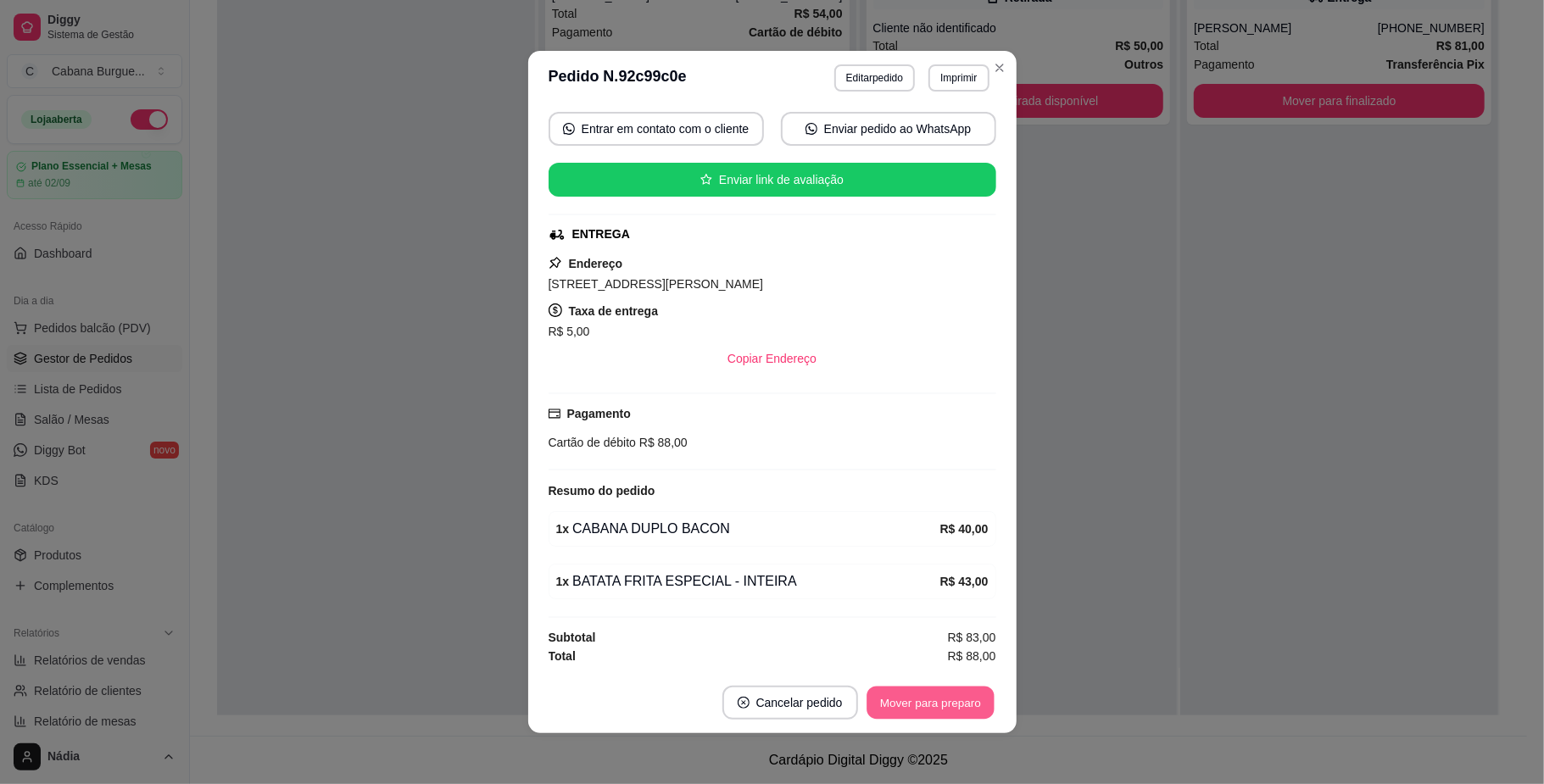
click at [955, 702] on button "Mover para preparo" at bounding box center [930, 703] width 128 height 33
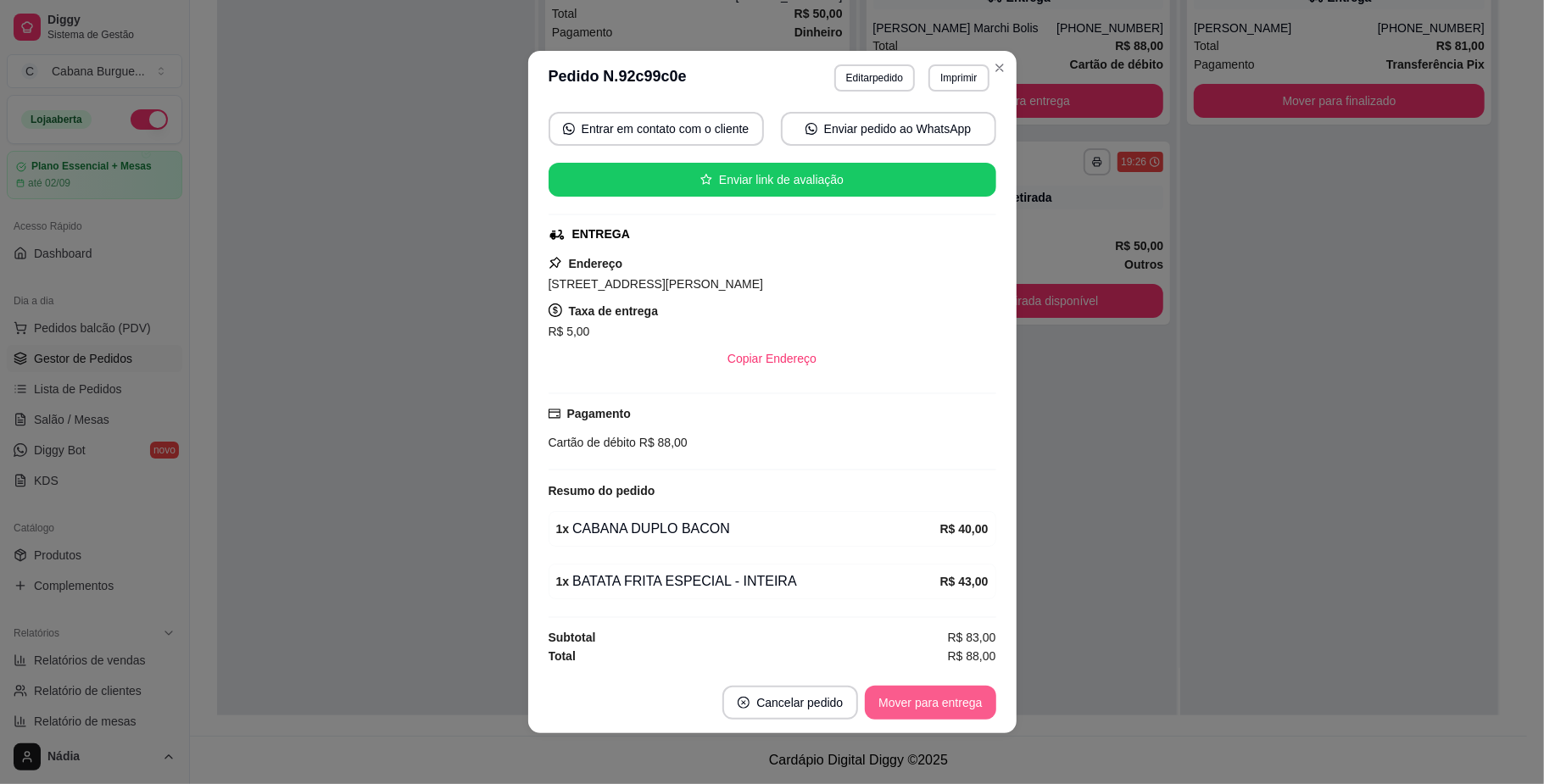
click at [955, 702] on button "Mover para entrega" at bounding box center [930, 703] width 130 height 34
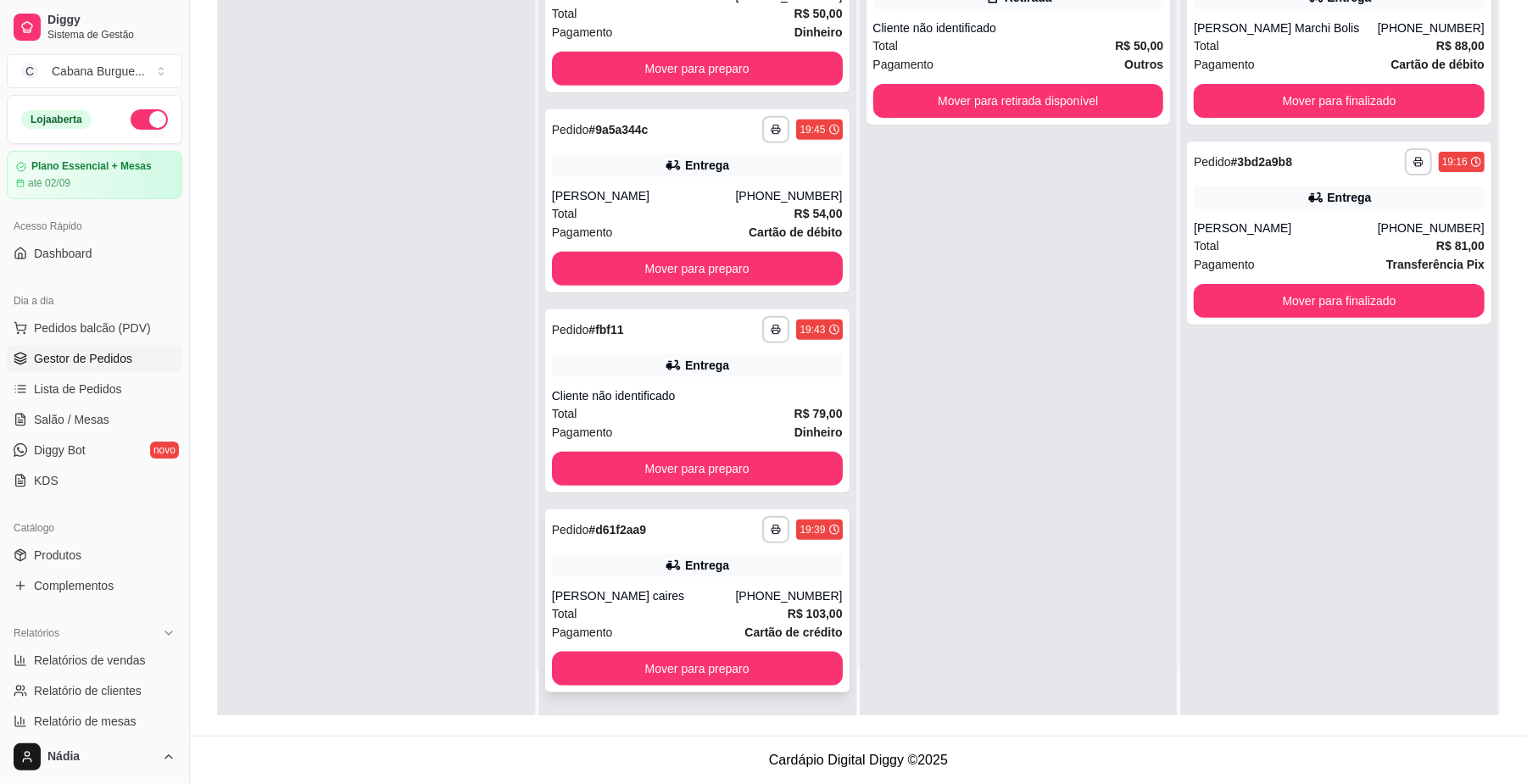
click at [724, 577] on div "**********" at bounding box center [698, 600] width 305 height 183
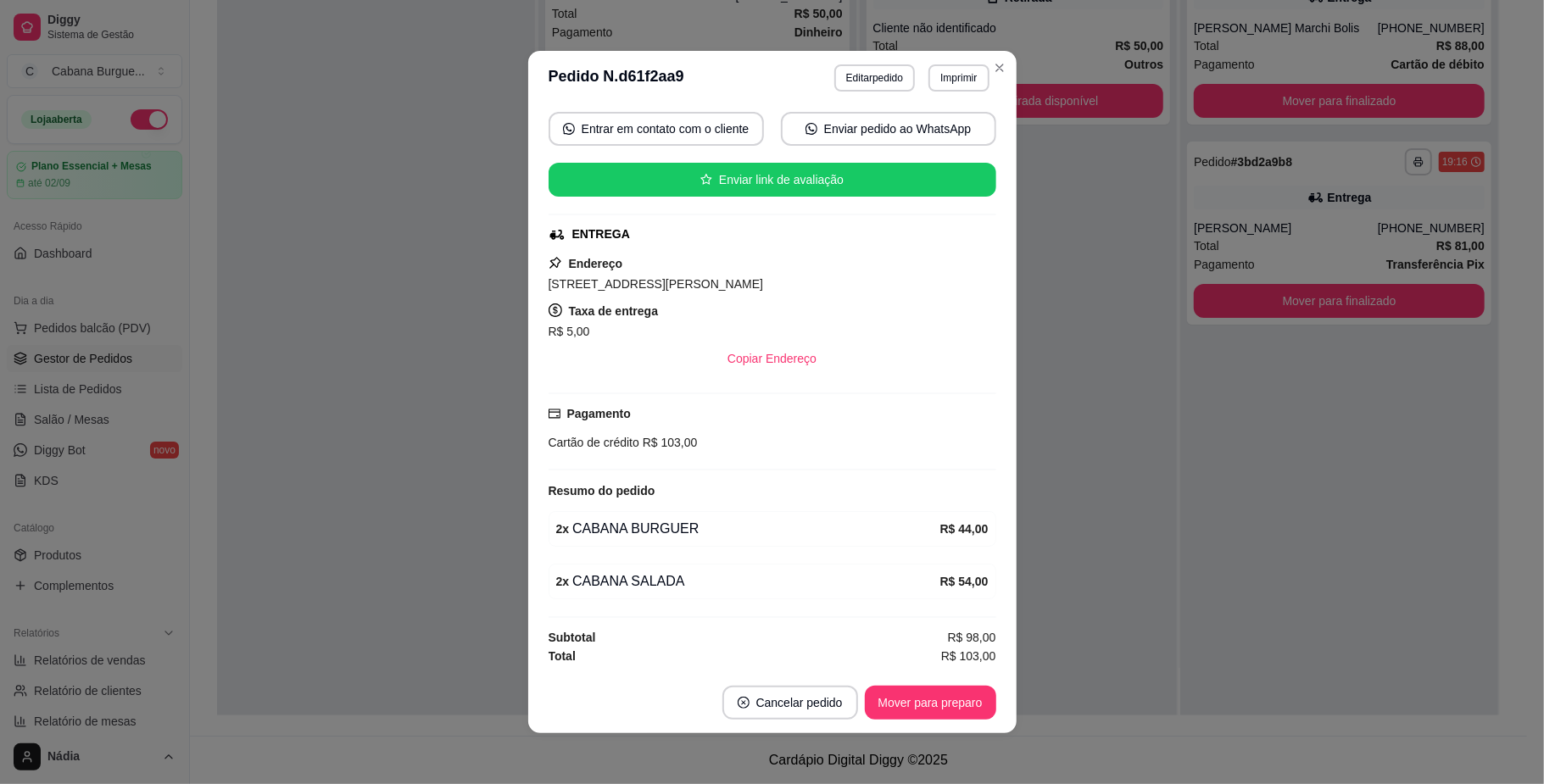
scroll to position [4, 0]
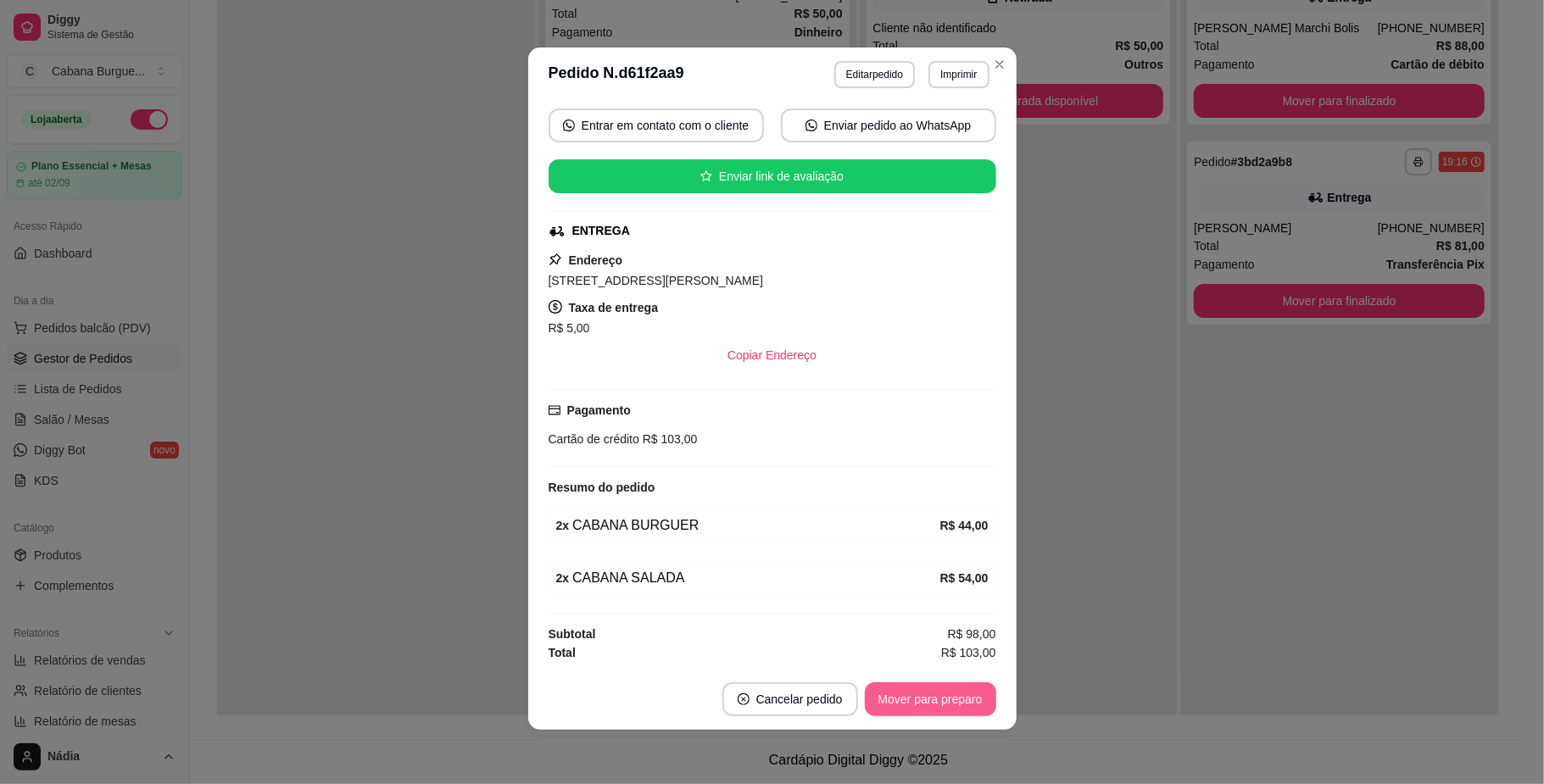
click at [935, 692] on button "Mover para preparo" at bounding box center [931, 699] width 131 height 34
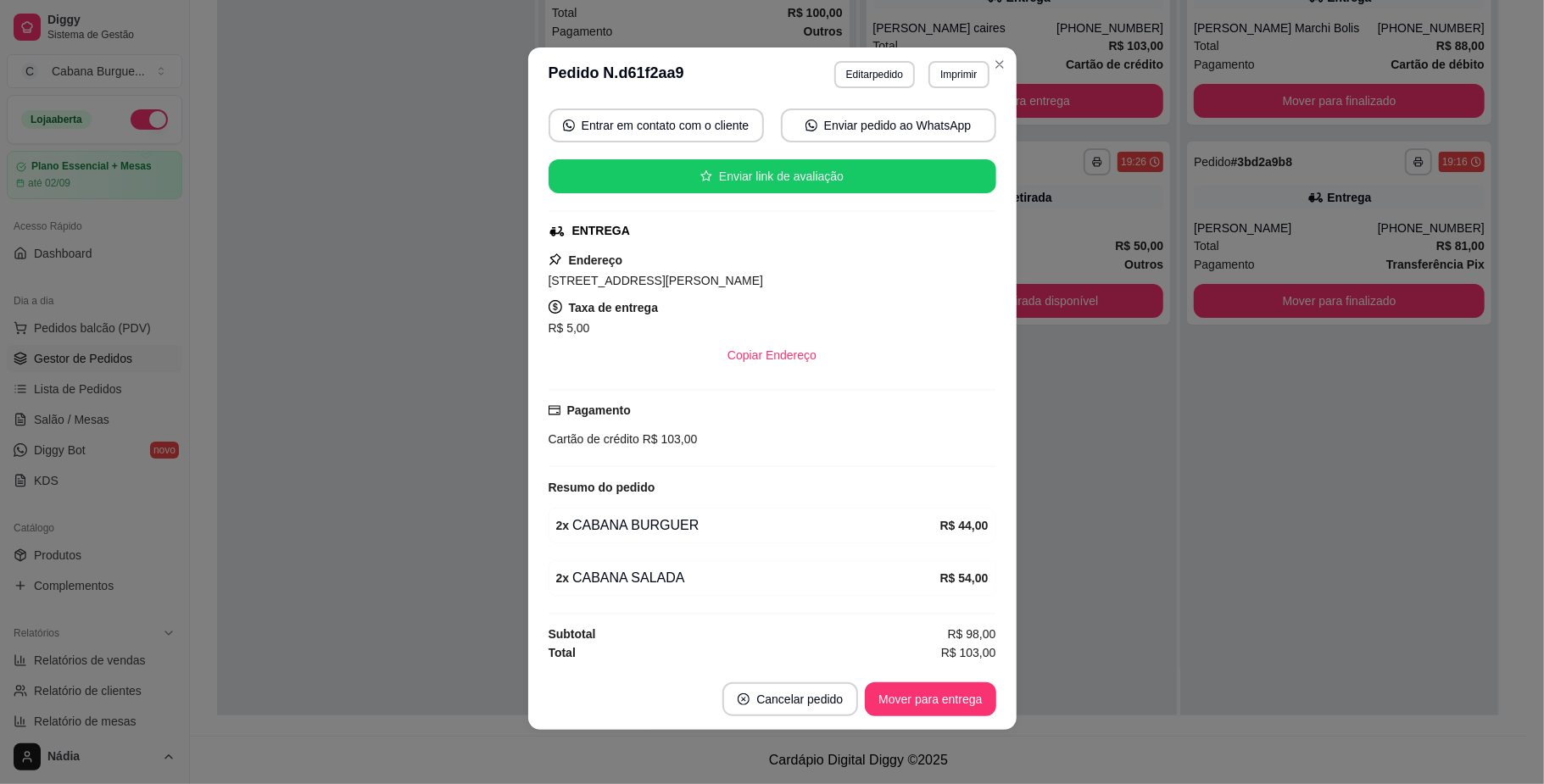
scroll to position [833, 0]
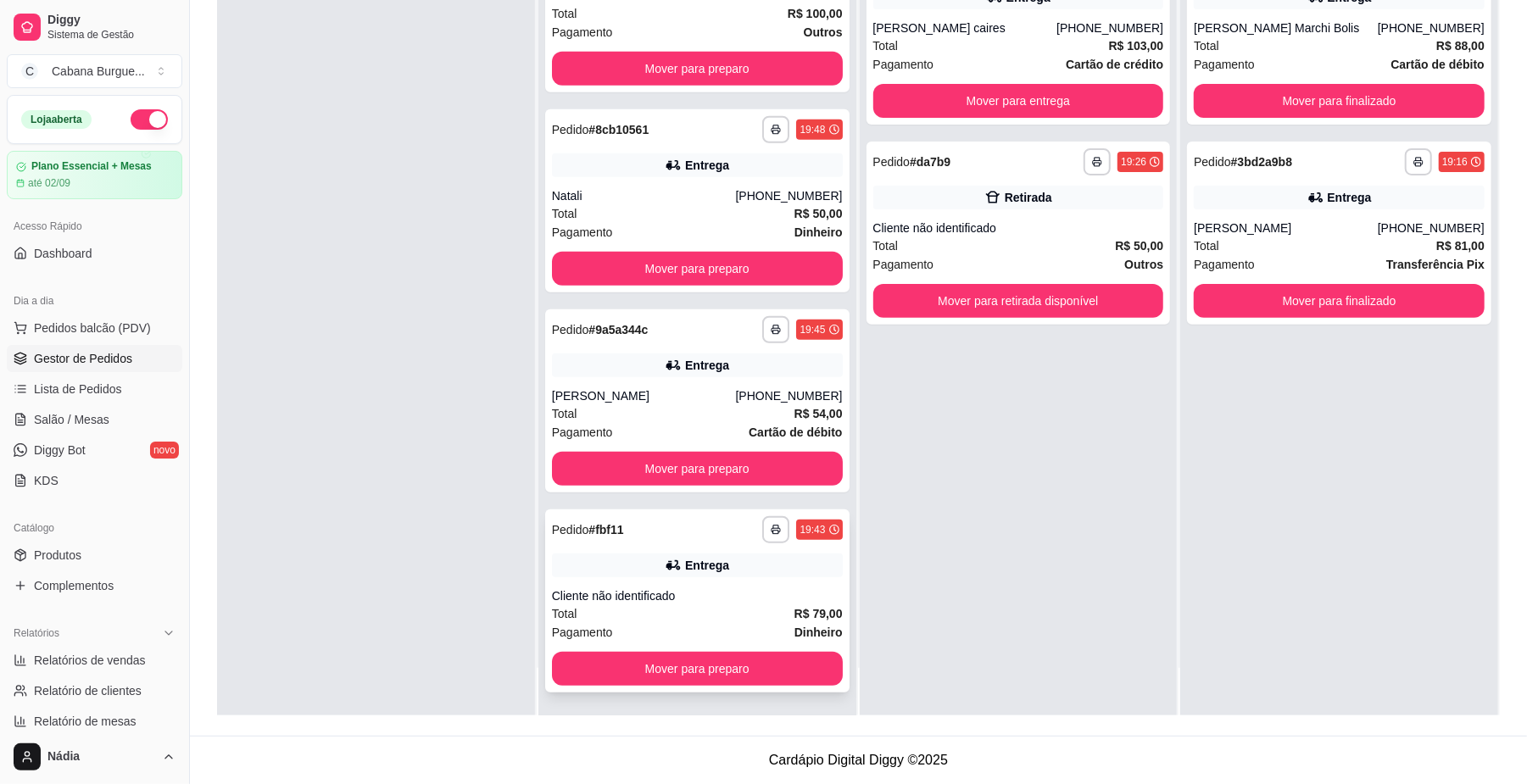
click at [729, 615] on div "Total R$ 79,00" at bounding box center [698, 614] width 291 height 19
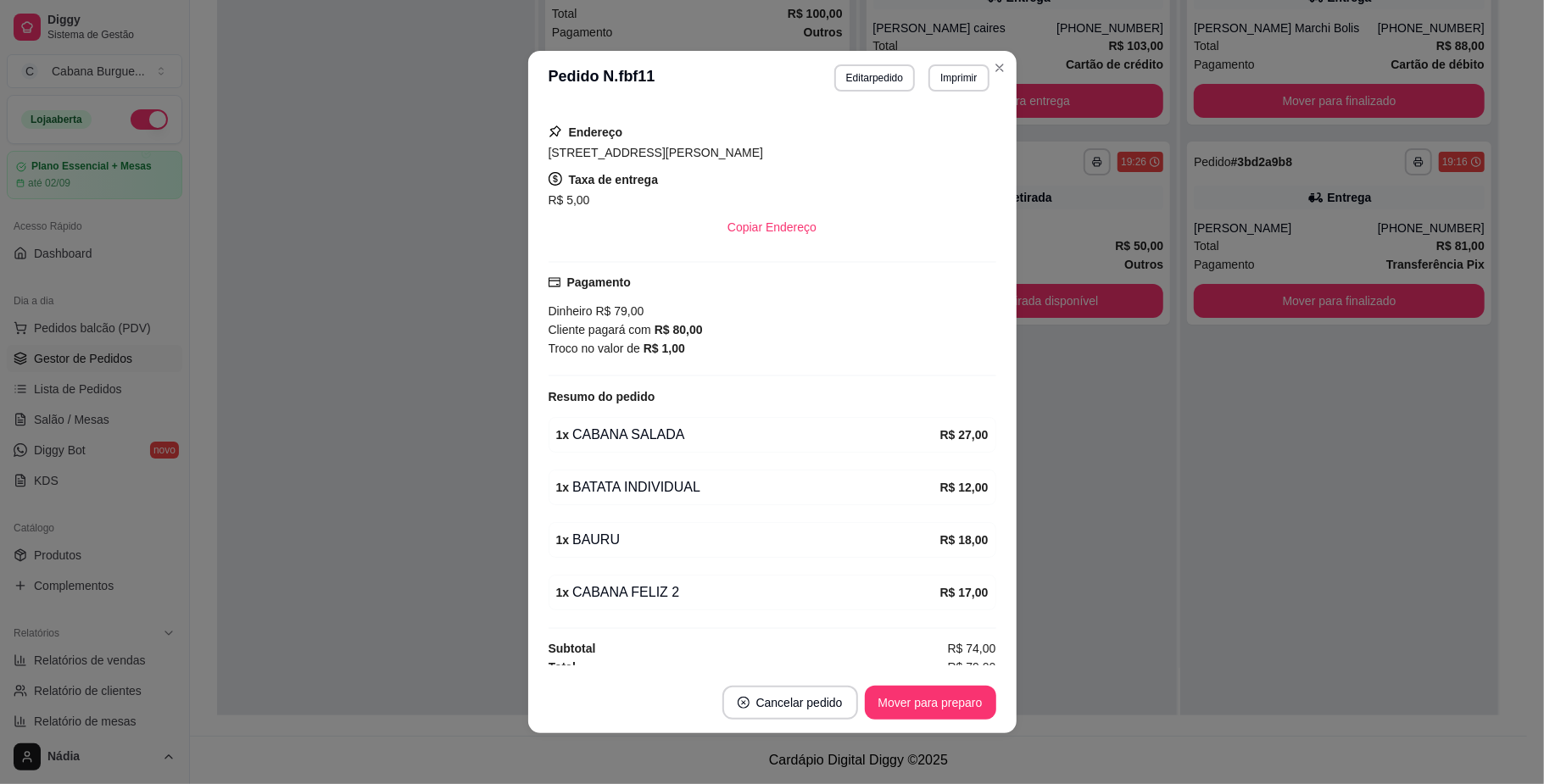
scroll to position [224, 0]
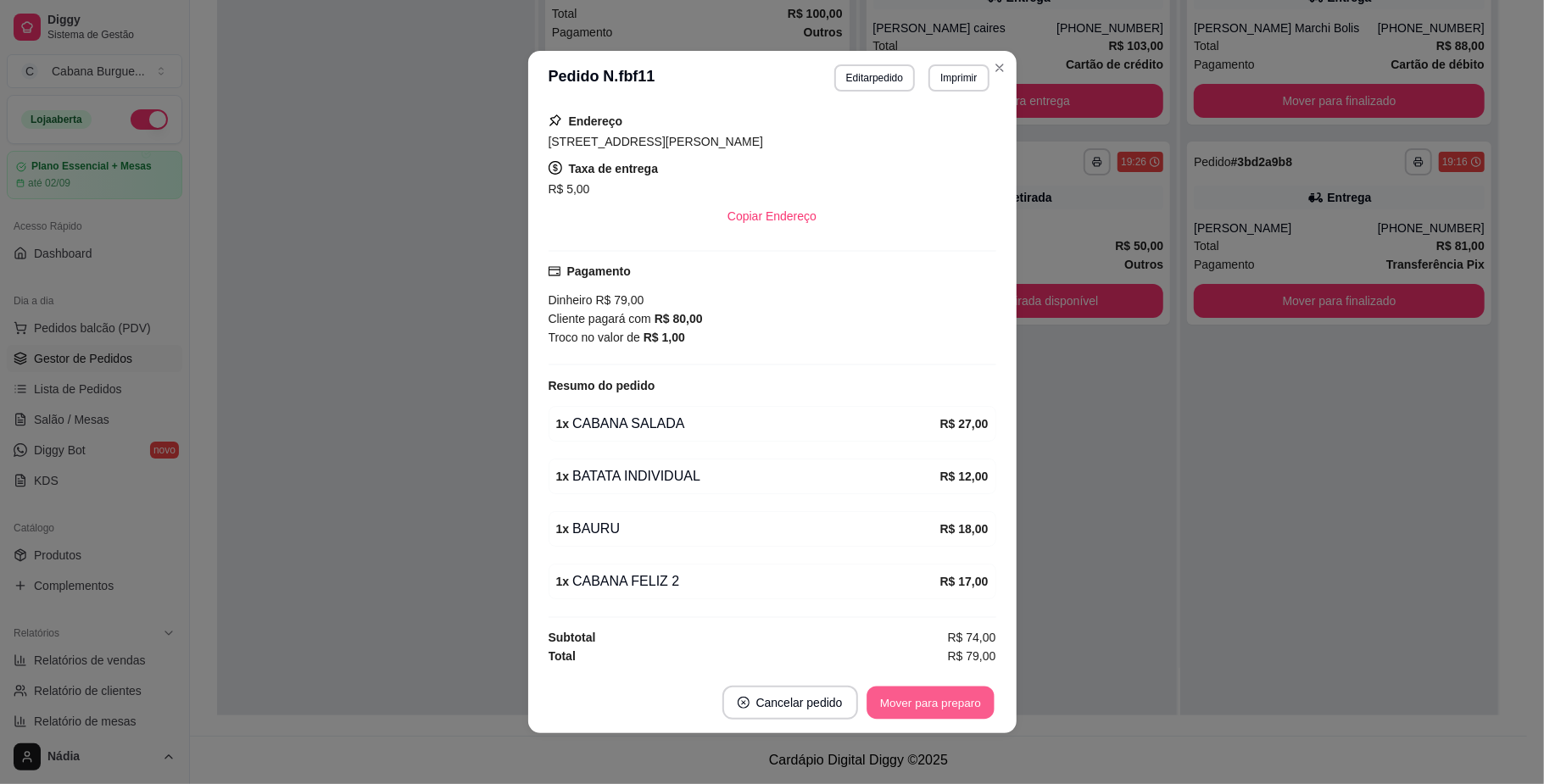
click at [936, 703] on button "Mover para preparo" at bounding box center [930, 703] width 128 height 33
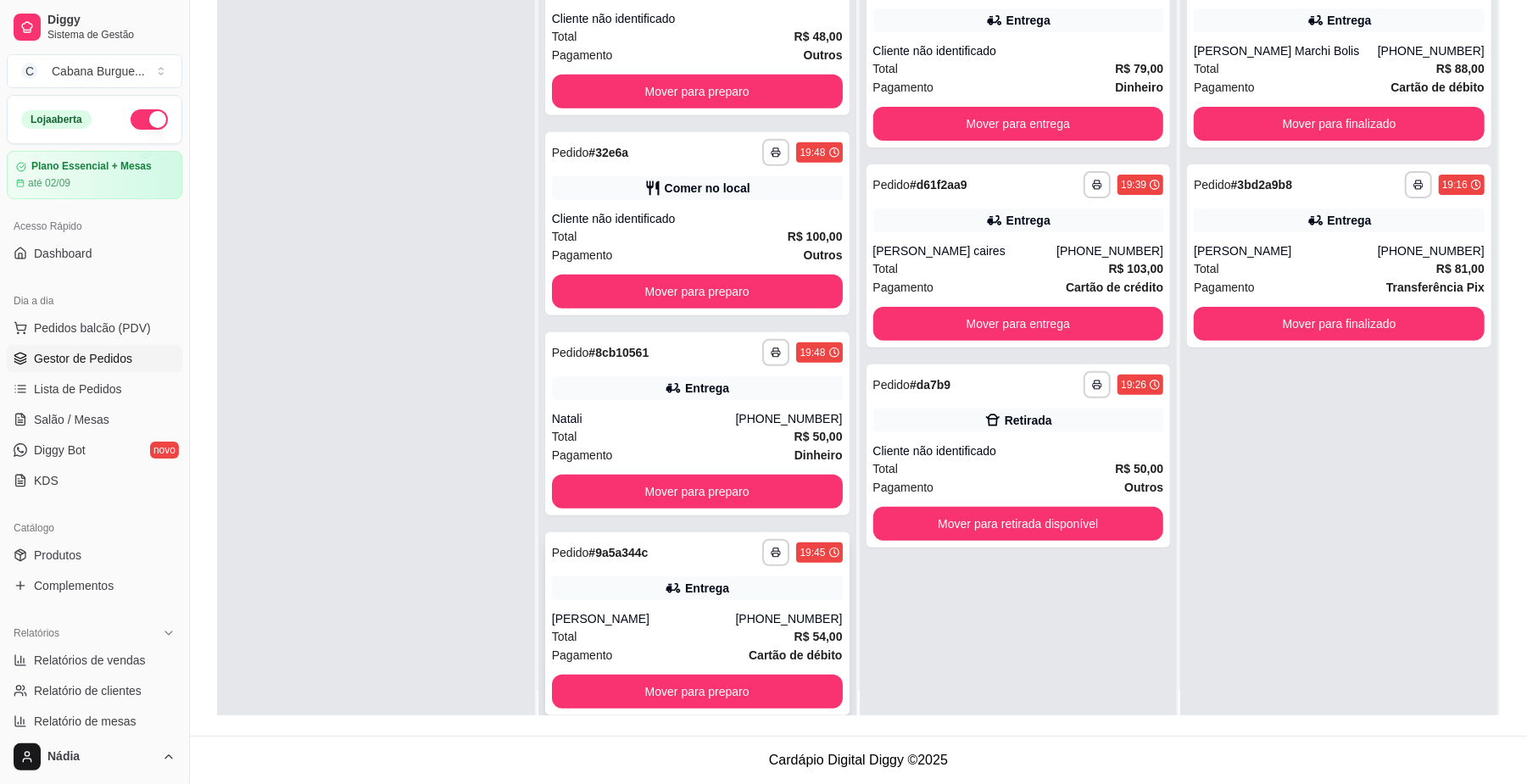
scroll to position [48, 0]
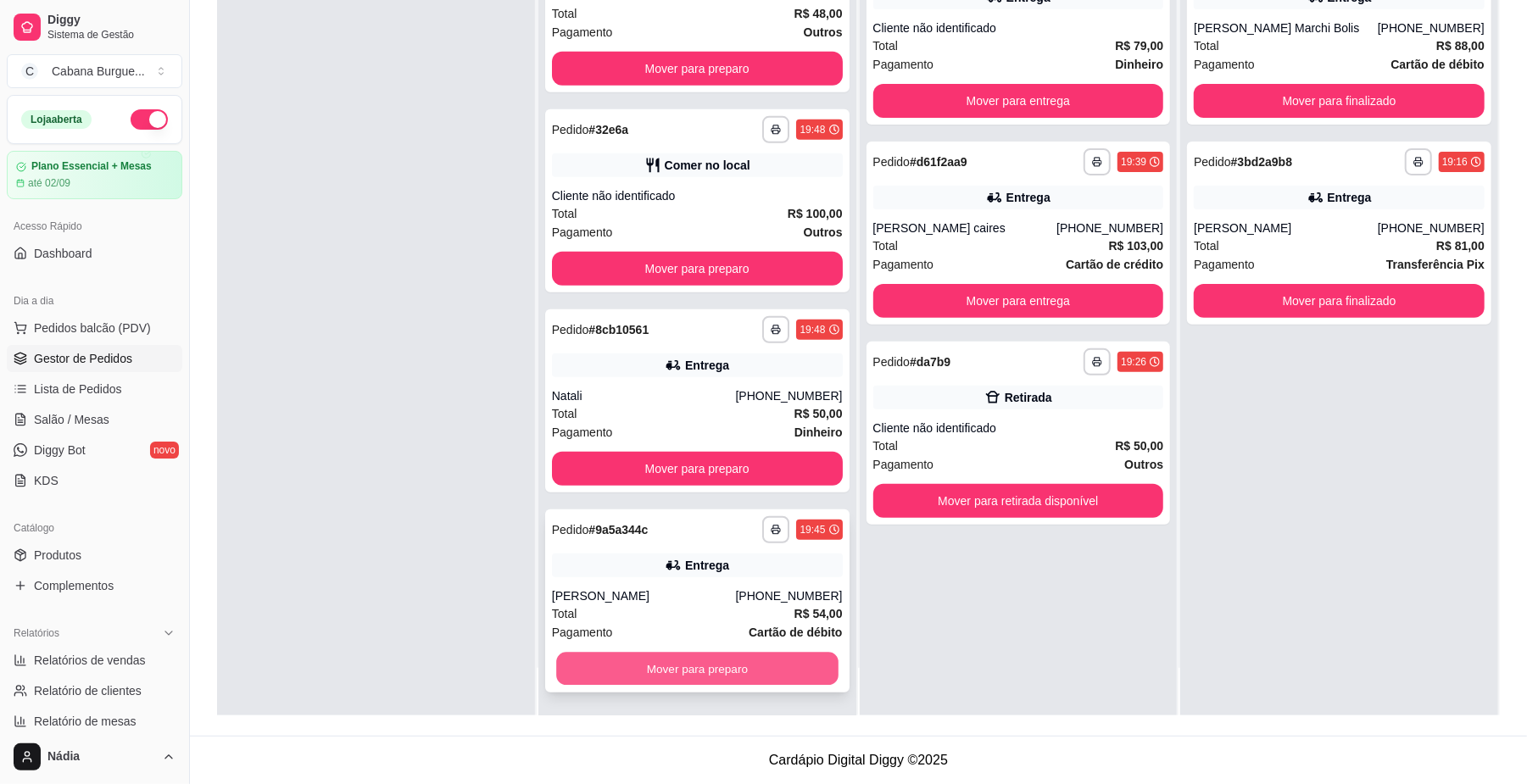
click at [713, 663] on button "Mover para preparo" at bounding box center [697, 669] width 282 height 33
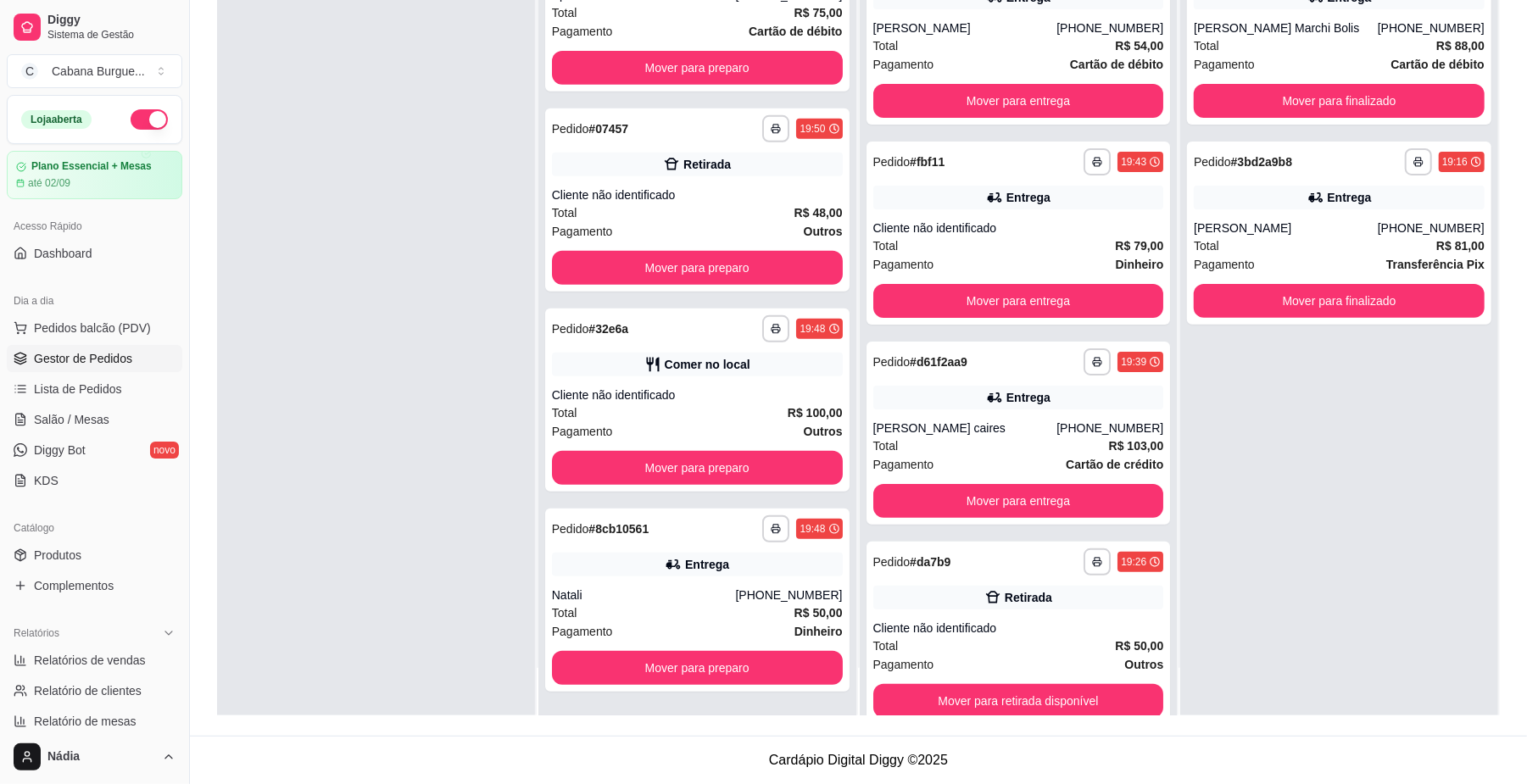
scroll to position [432, 0]
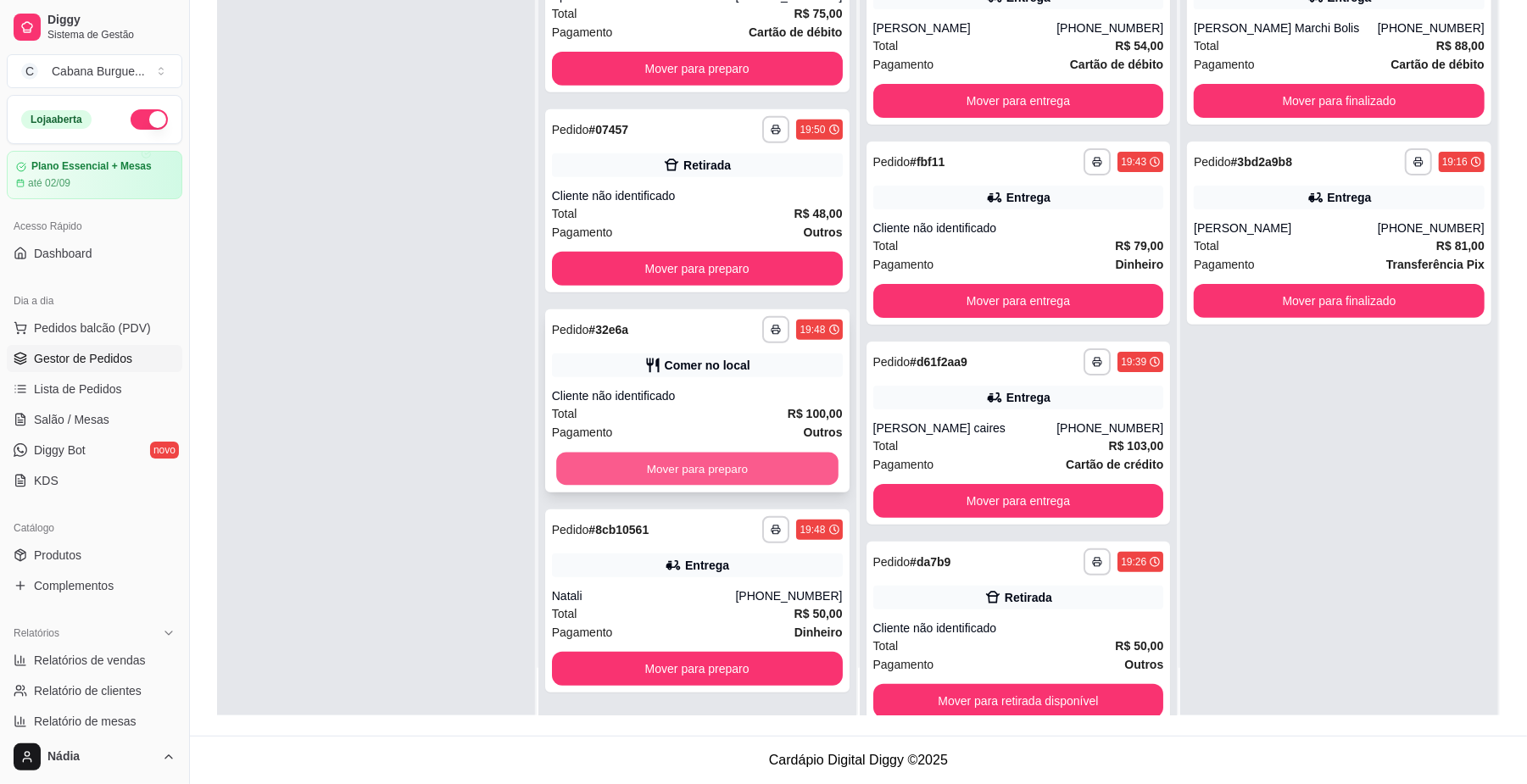
click at [736, 472] on button "Mover para preparo" at bounding box center [697, 469] width 282 height 33
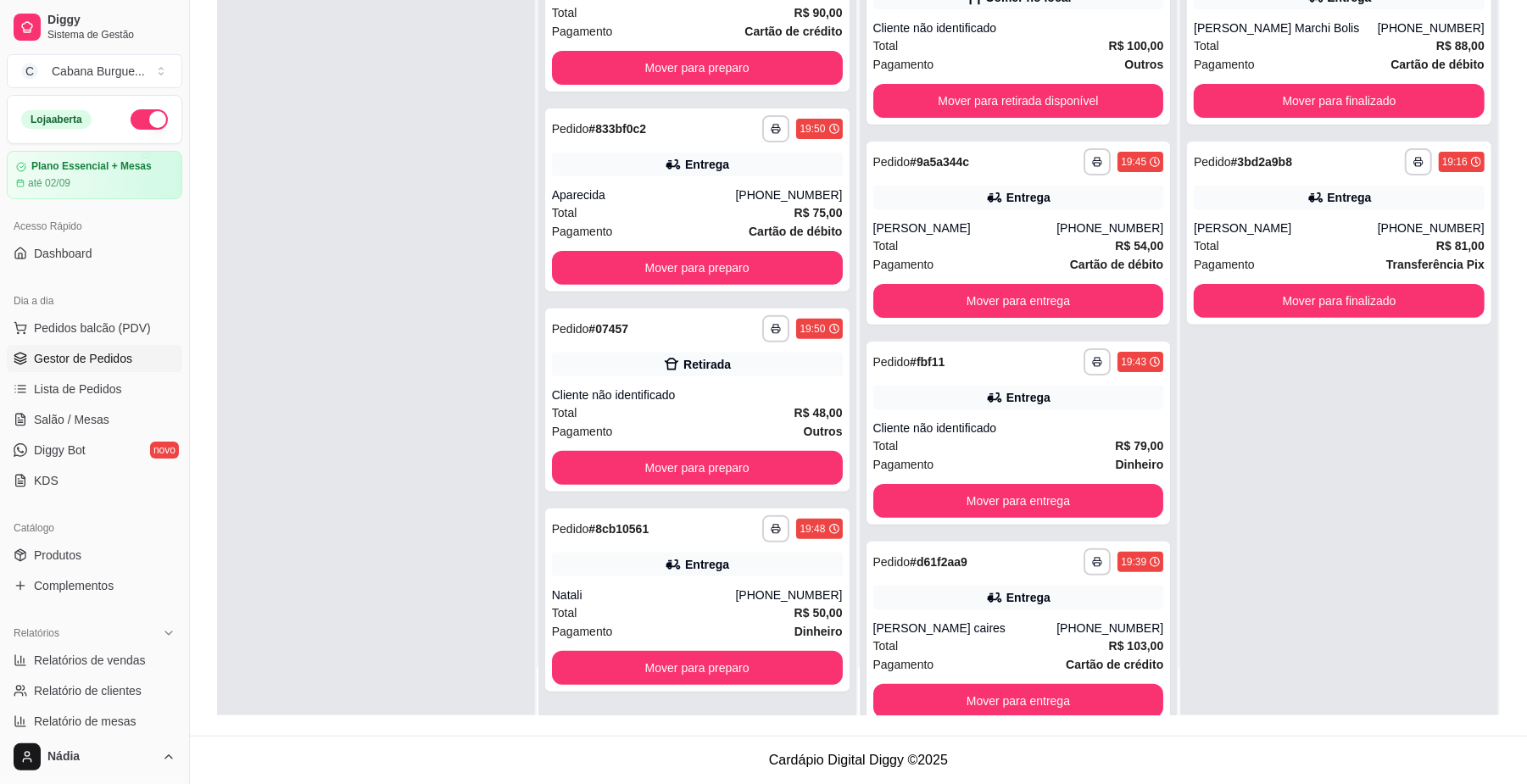
scroll to position [232, 0]
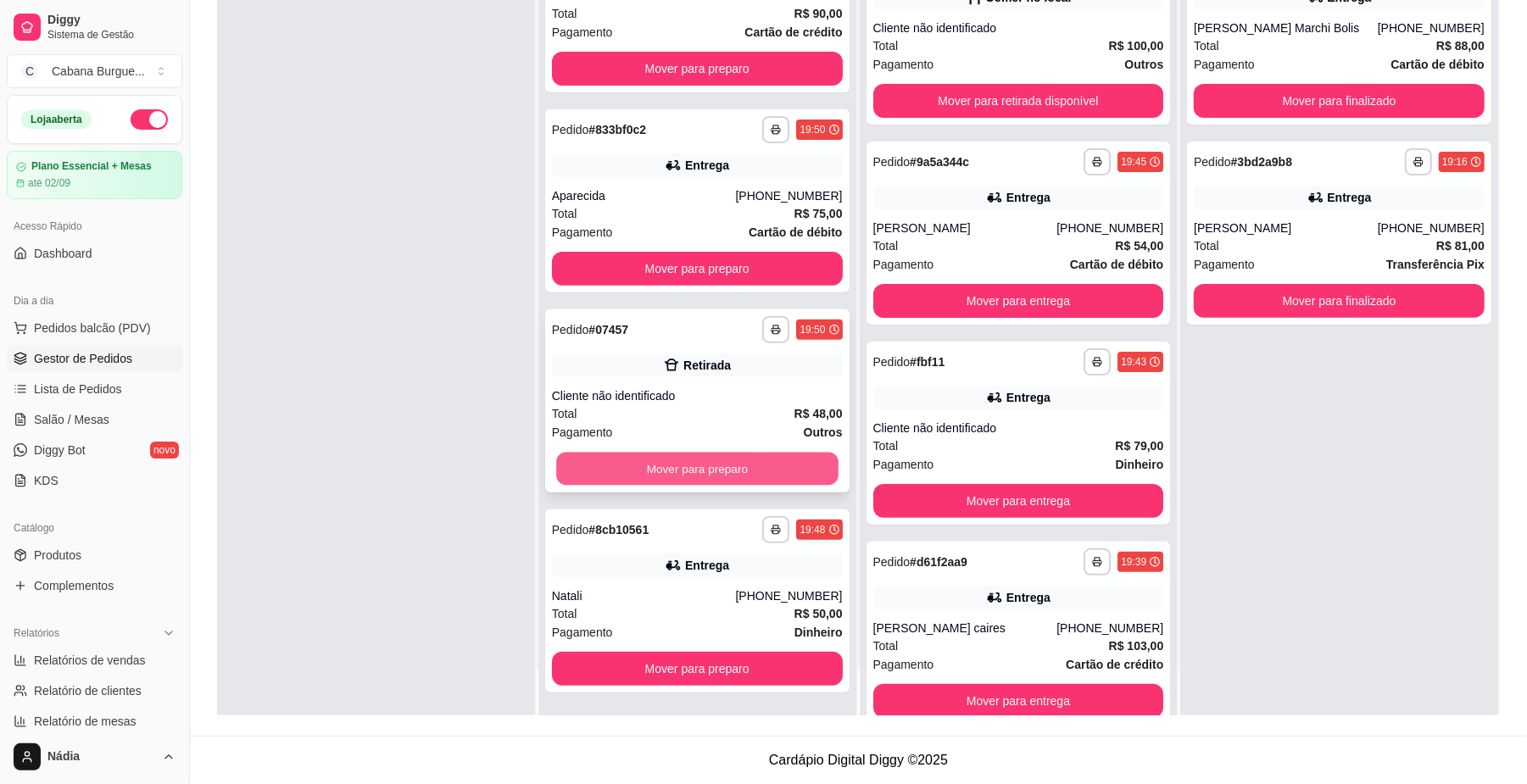
click at [733, 472] on button "Mover para preparo" at bounding box center [697, 469] width 282 height 33
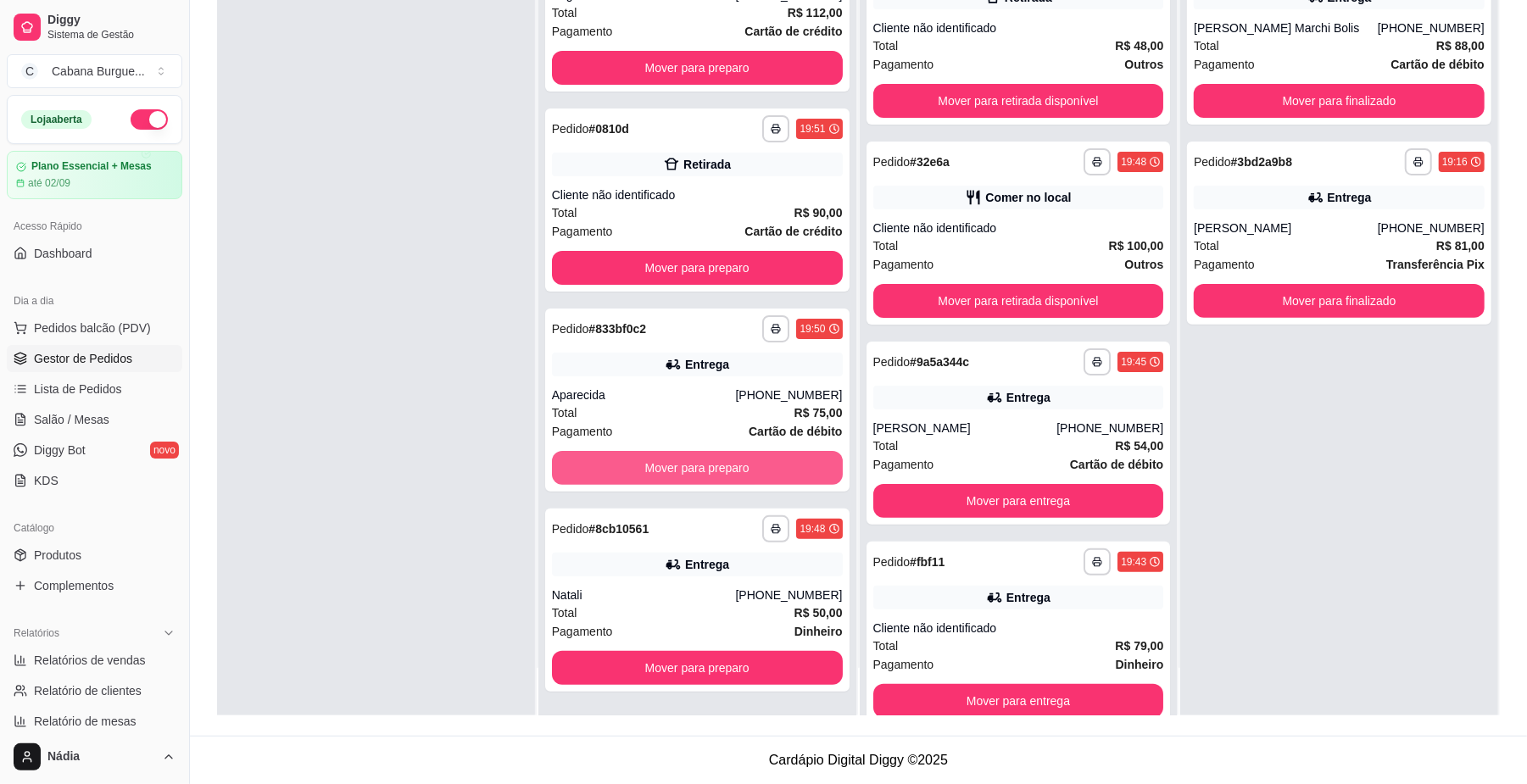
scroll to position [32, 0]
click at [733, 472] on button "Mover para preparo" at bounding box center [697, 469] width 282 height 33
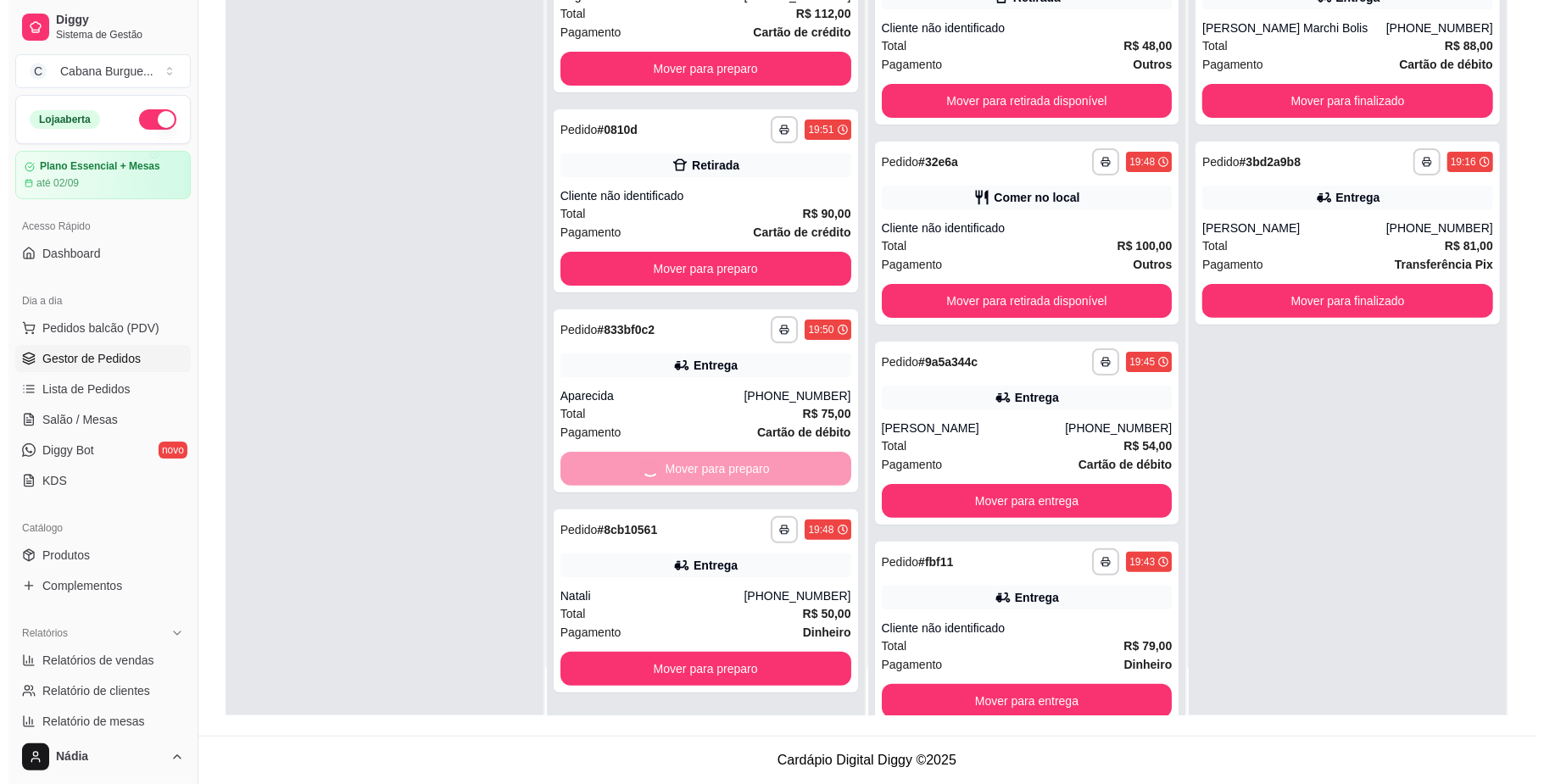
scroll to position [0, 0]
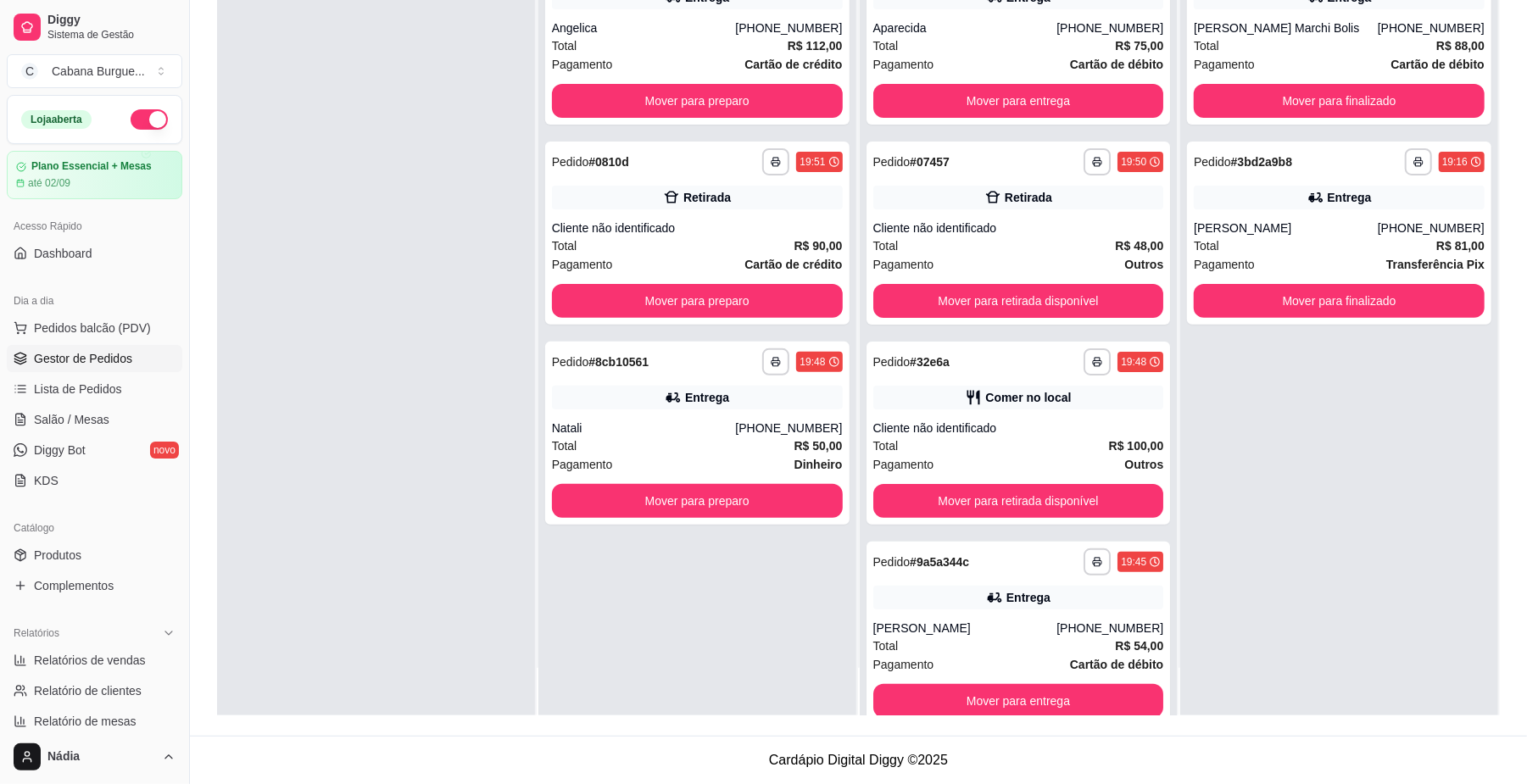
click at [733, 472] on div "Pagamento Dinheiro" at bounding box center [698, 464] width 291 height 19
click at [671, 493] on button "Mover para preparo" at bounding box center [697, 501] width 282 height 33
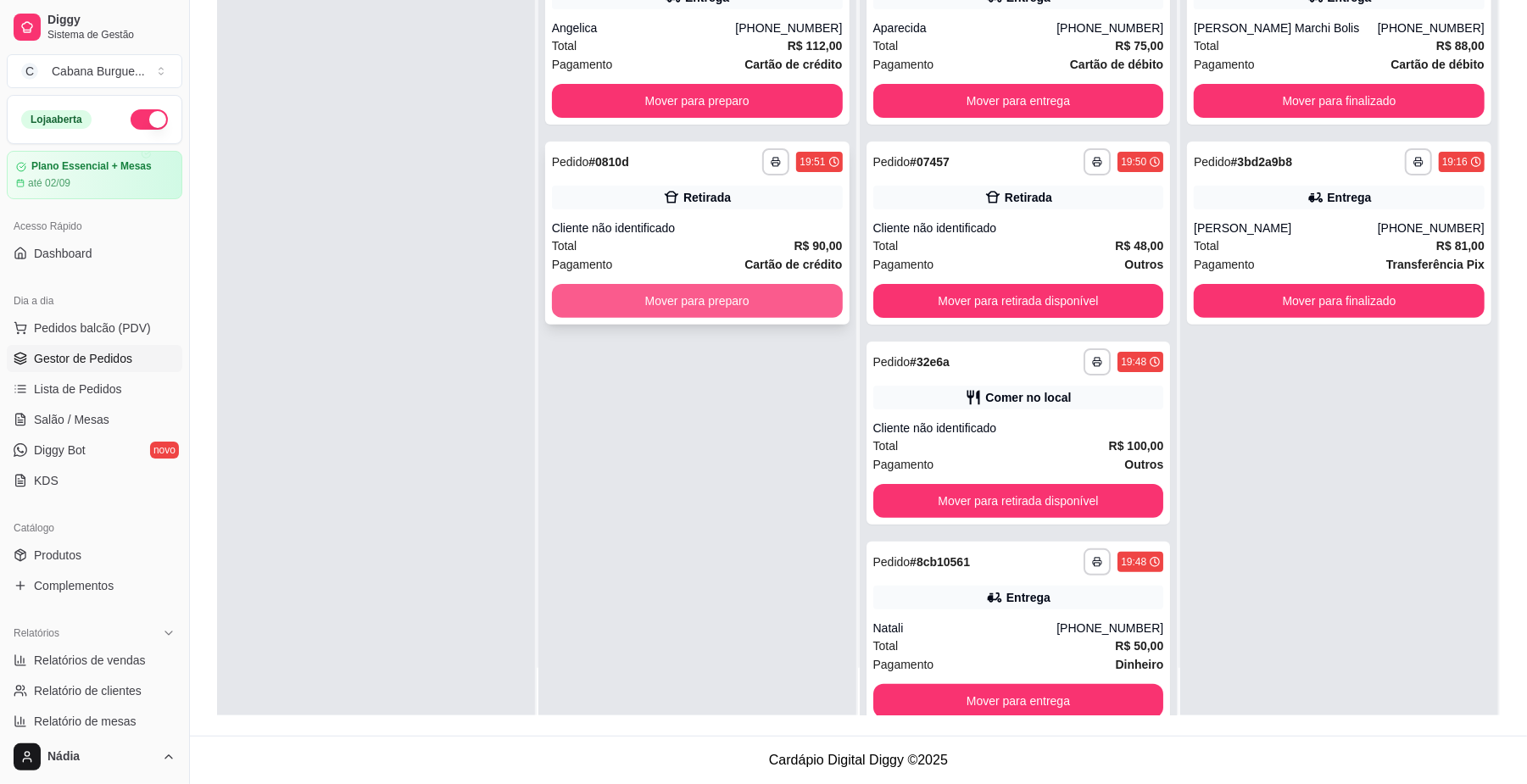
click at [703, 292] on button "Mover para preparo" at bounding box center [698, 301] width 291 height 34
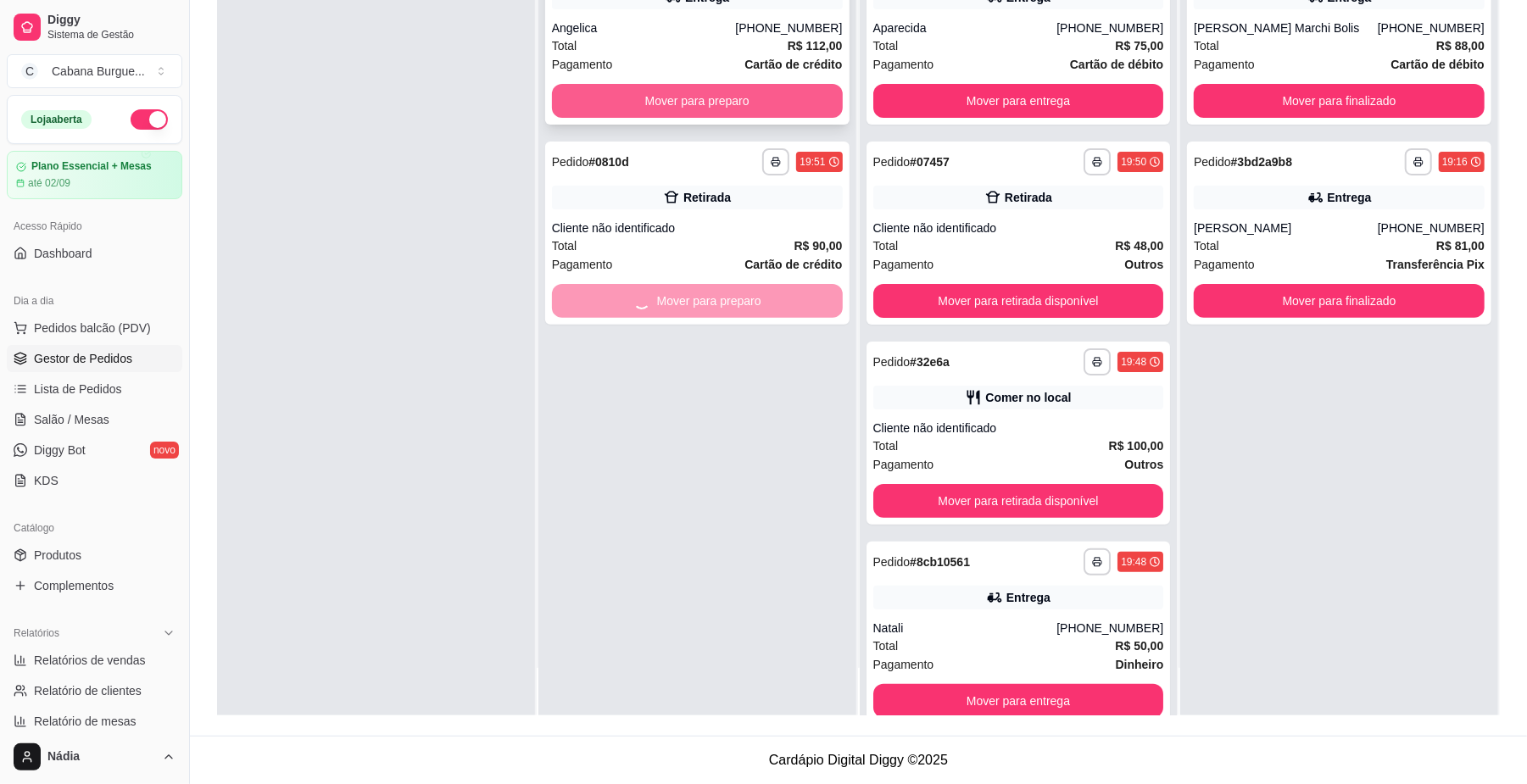
click at [675, 112] on button "Mover para preparo" at bounding box center [698, 101] width 291 height 34
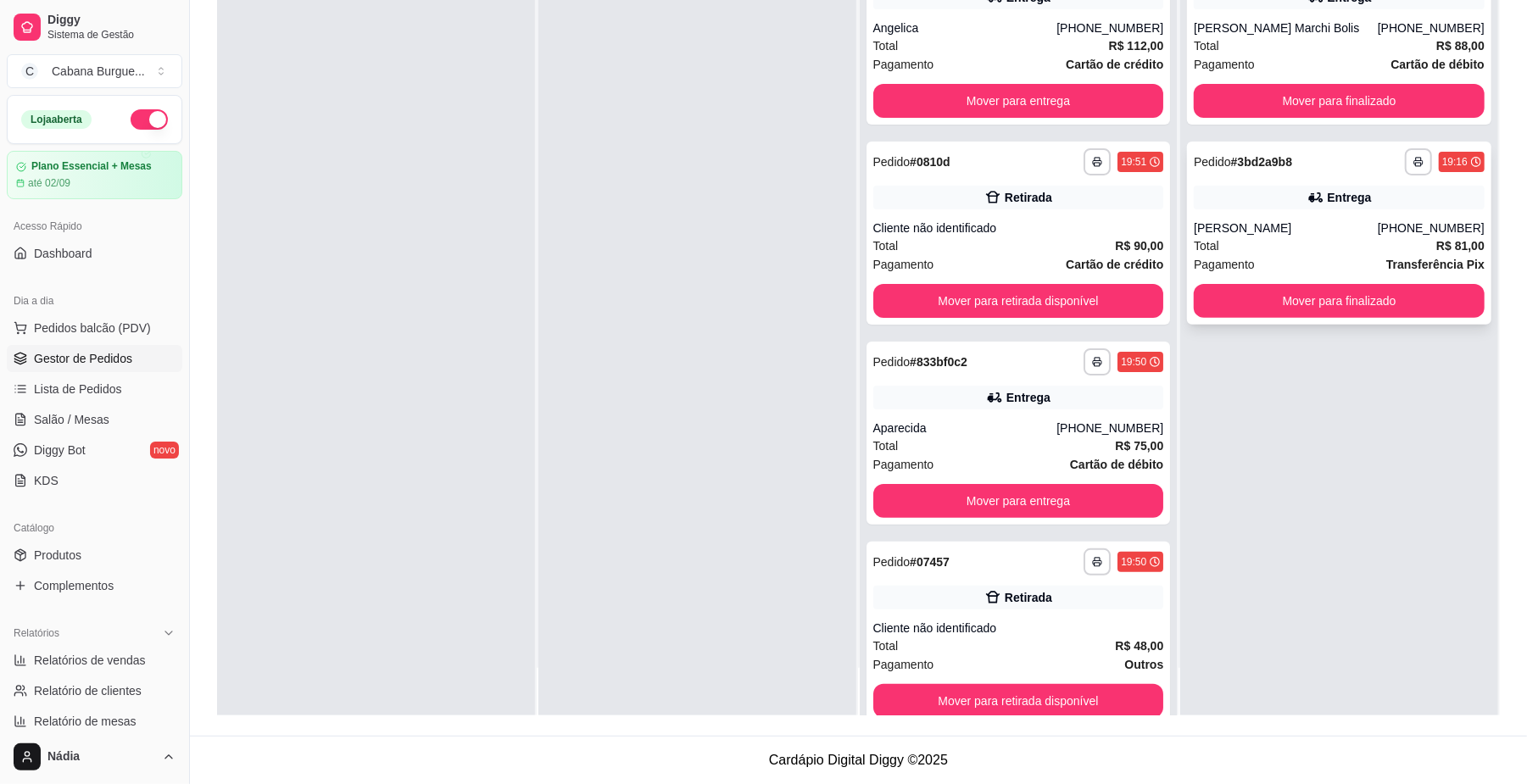
click at [1279, 218] on div "**********" at bounding box center [1339, 233] width 305 height 183
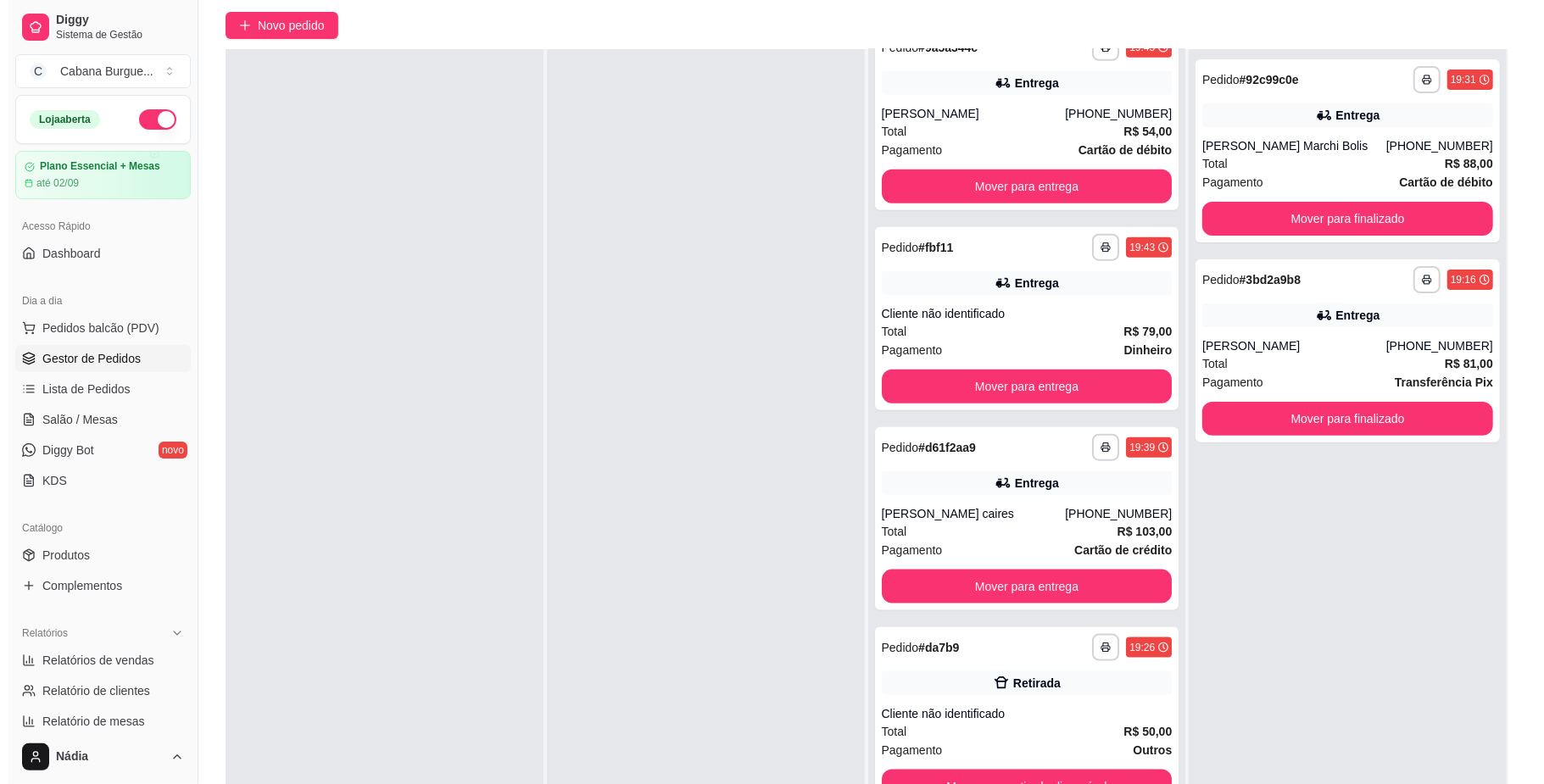
scroll to position [259, 0]
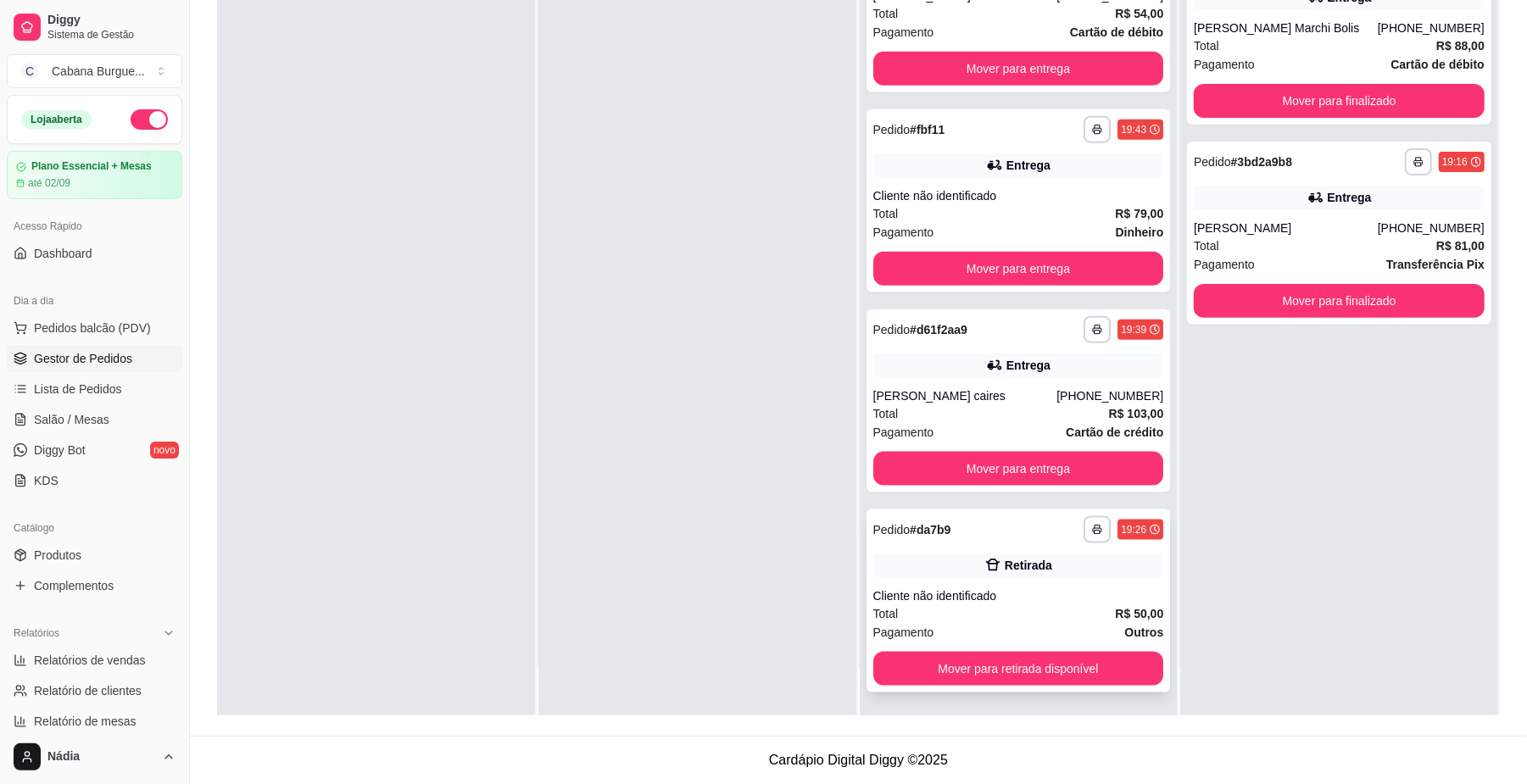
click at [1005, 568] on div "Retirada" at bounding box center [1029, 565] width 48 height 17
click at [972, 377] on div "**********" at bounding box center [1019, 401] width 305 height 183
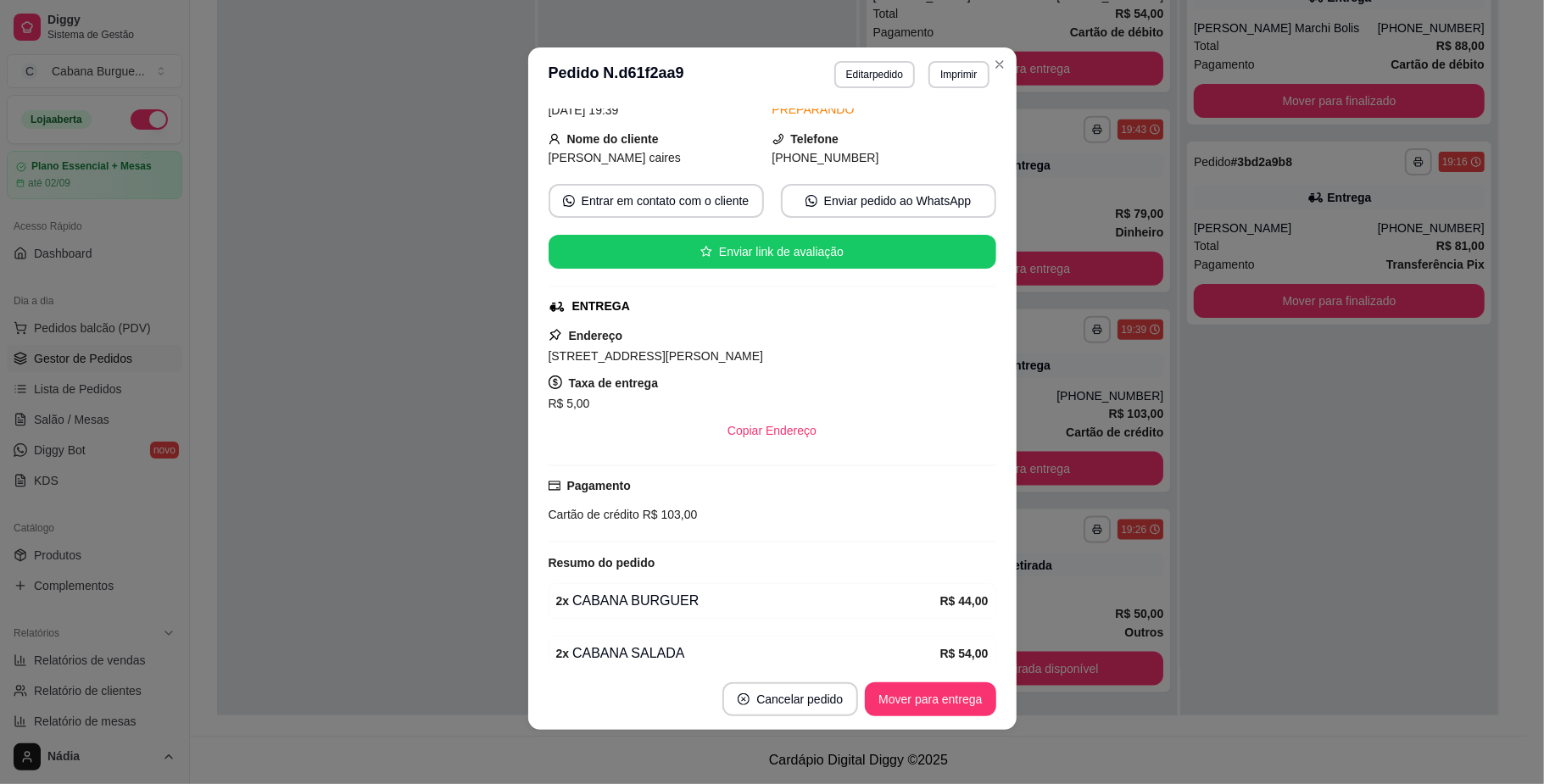
scroll to position [167, 0]
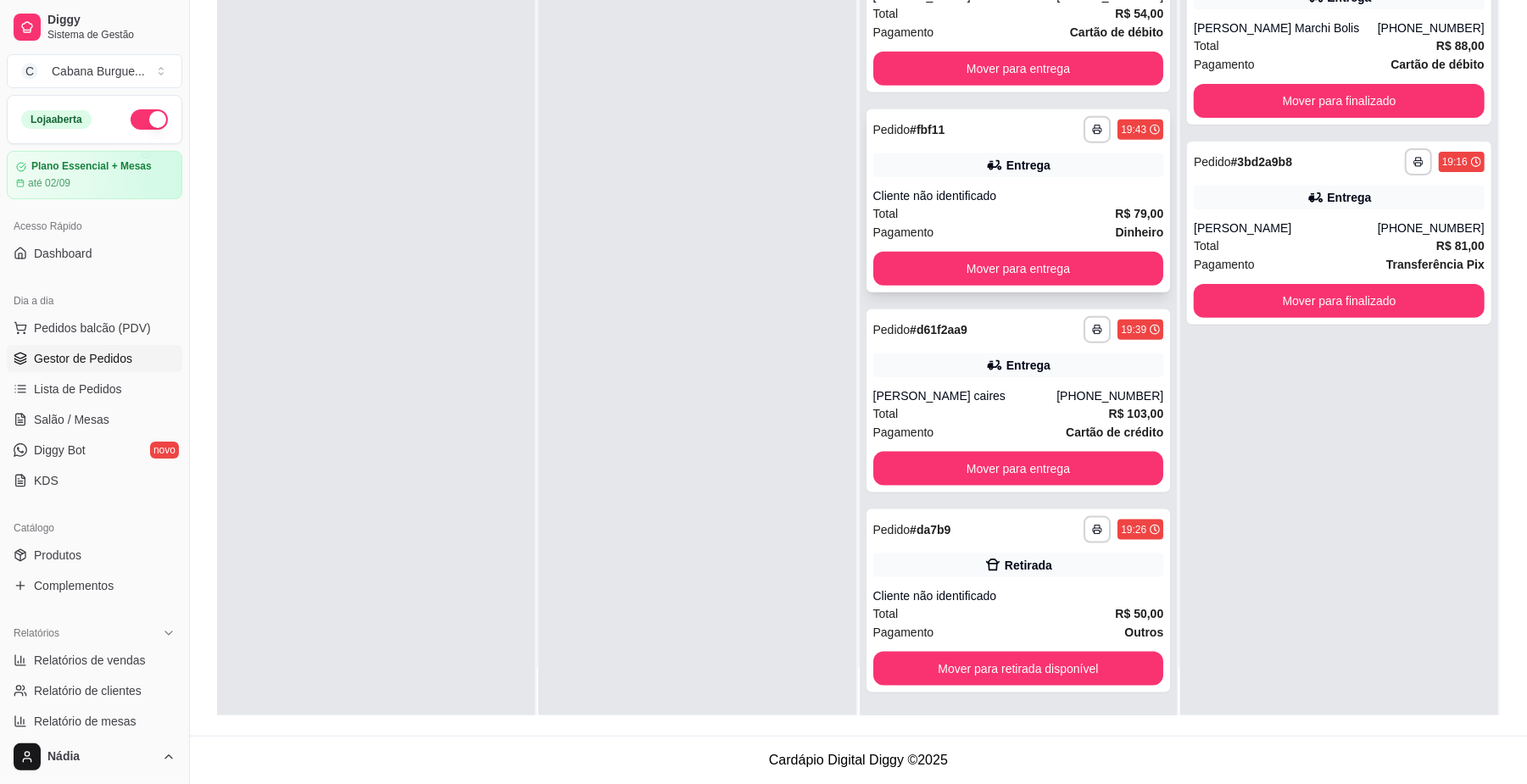
click at [1006, 170] on div "Entrega" at bounding box center [1028, 166] width 44 height 17
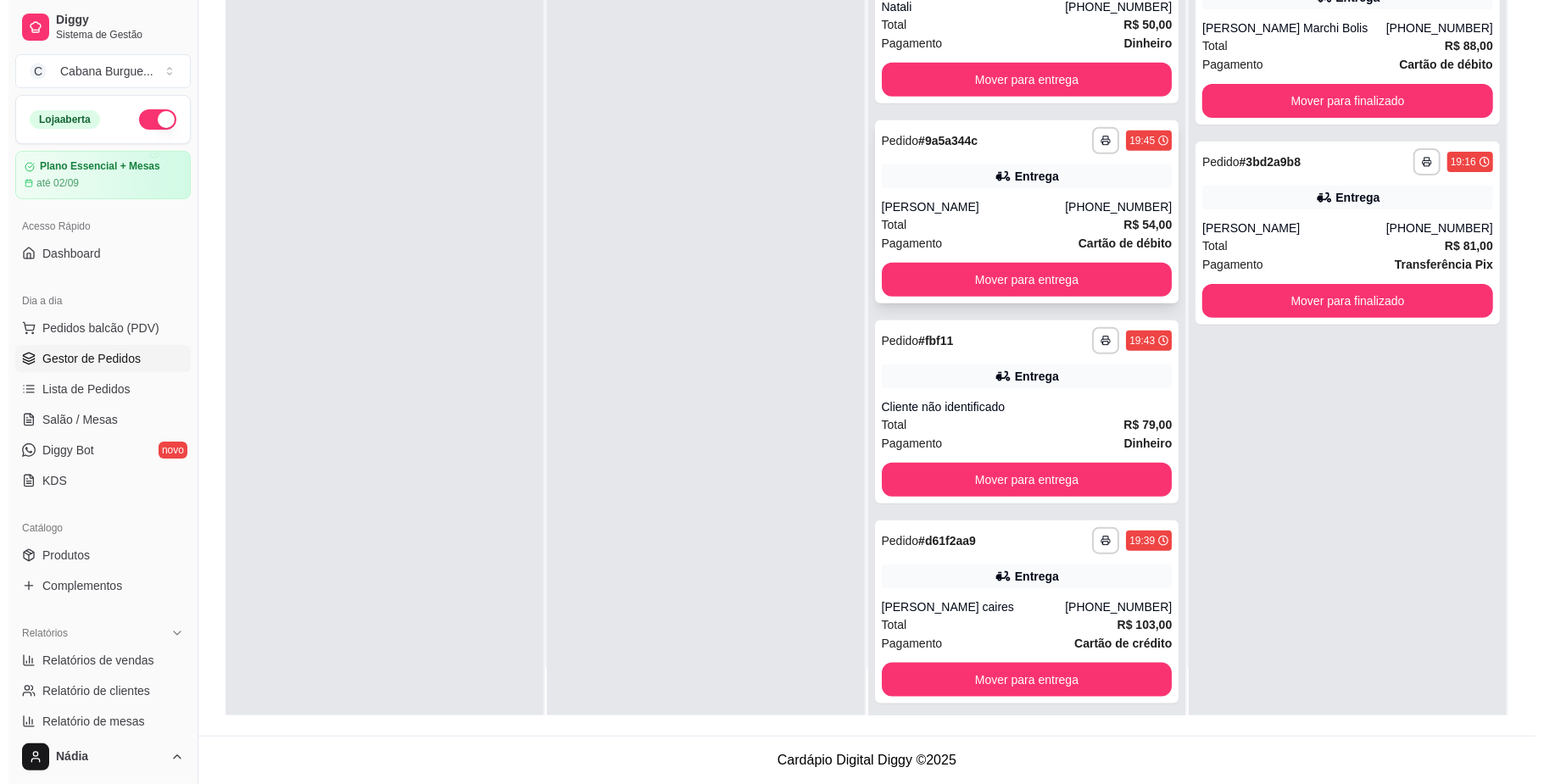
scroll to position [1007, 0]
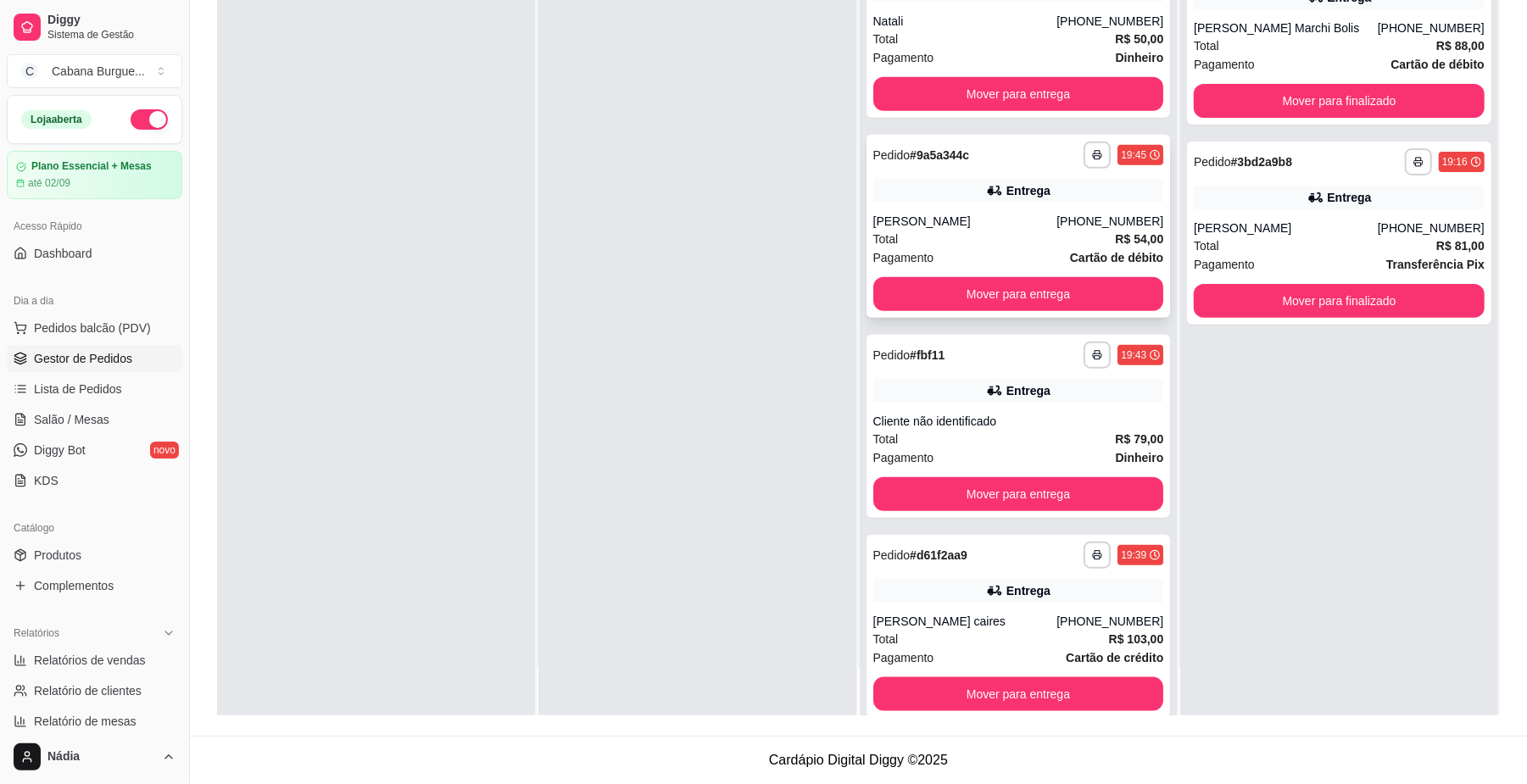
click at [1049, 179] on div "Entrega" at bounding box center [1019, 190] width 291 height 24
click at [1254, 198] on div "Entrega" at bounding box center [1339, 197] width 291 height 24
click at [1249, 193] on div "Entrega" at bounding box center [1339, 197] width 291 height 24
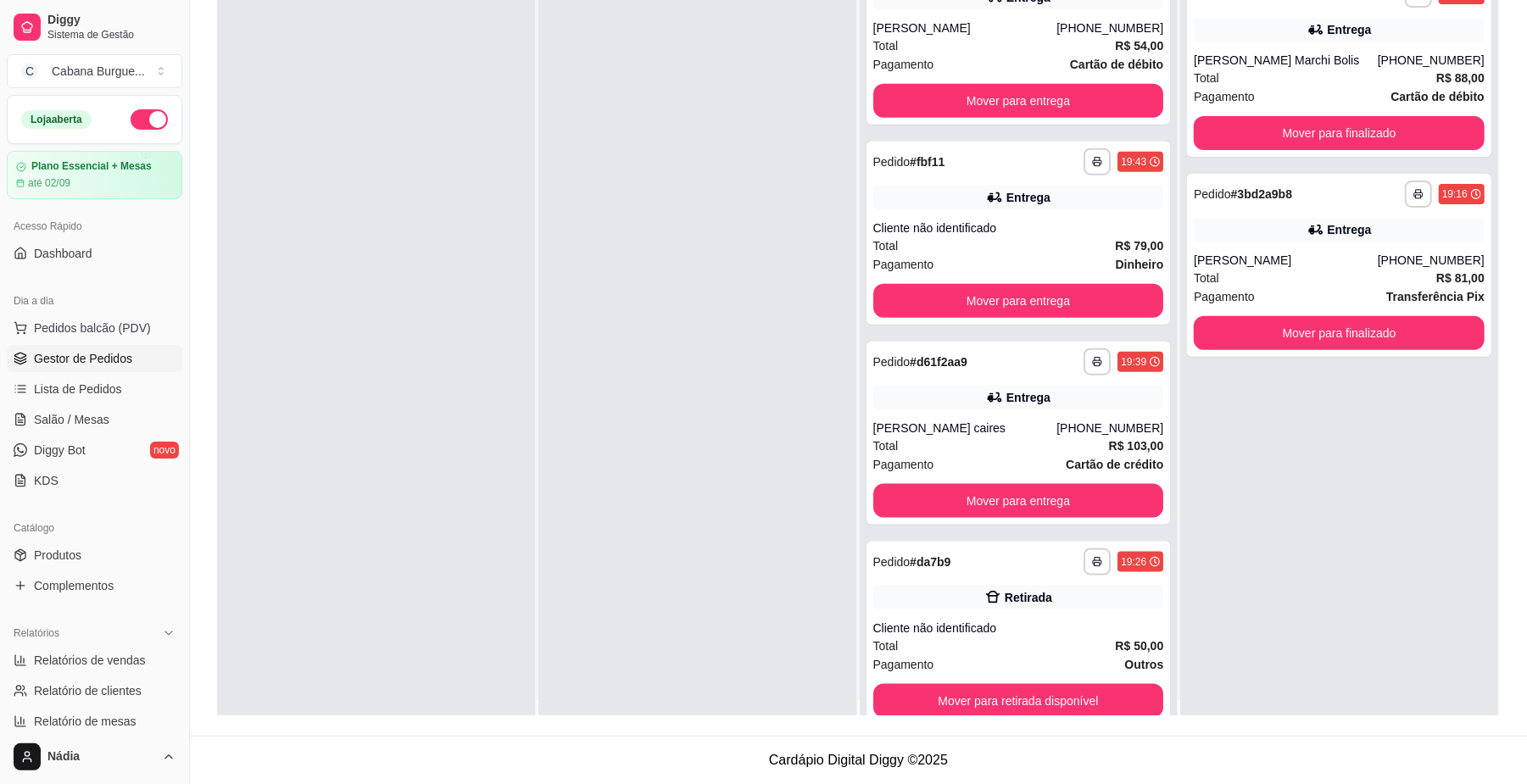
scroll to position [0, 0]
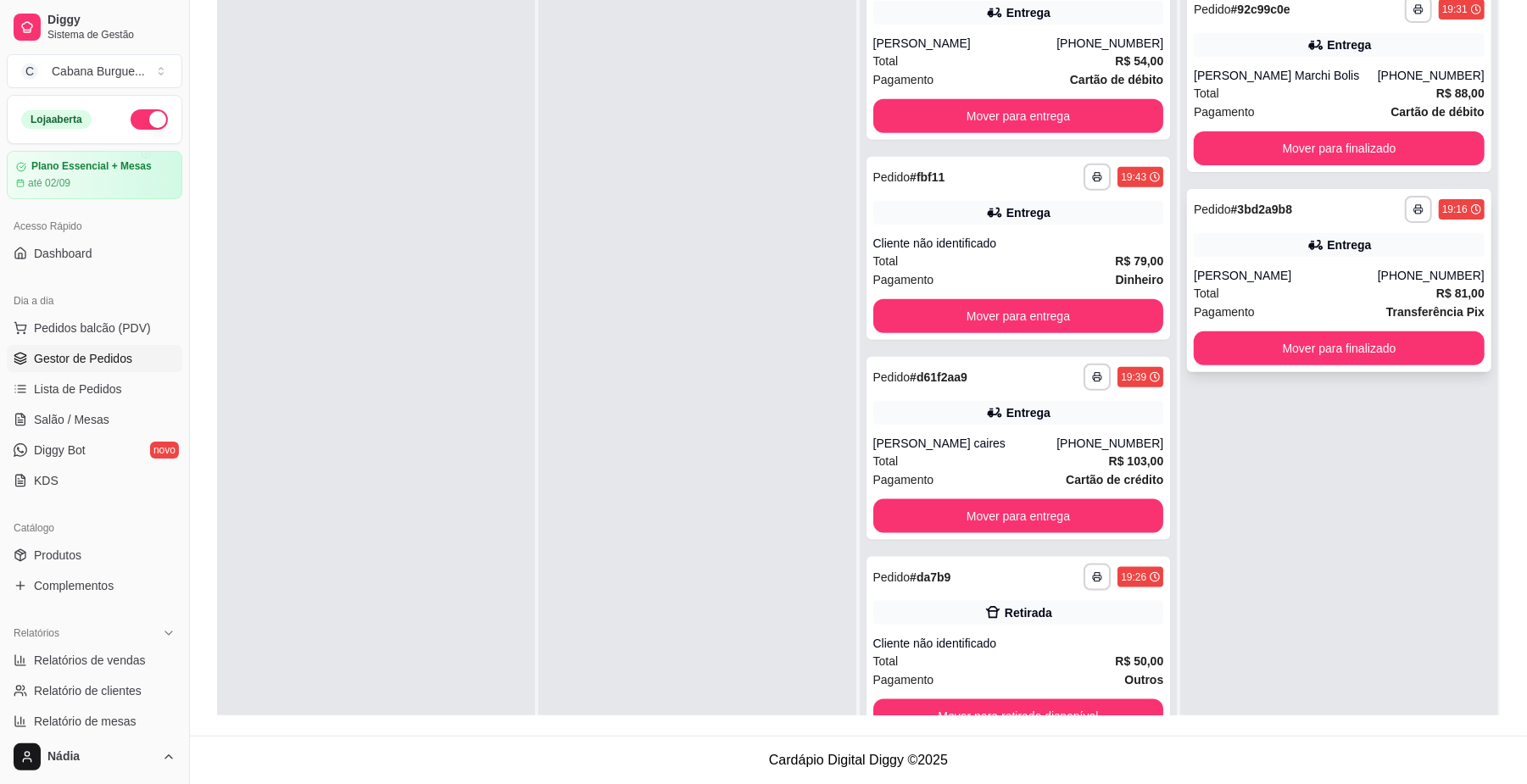
click at [1297, 272] on div "[PERSON_NAME]" at bounding box center [1285, 276] width 184 height 17
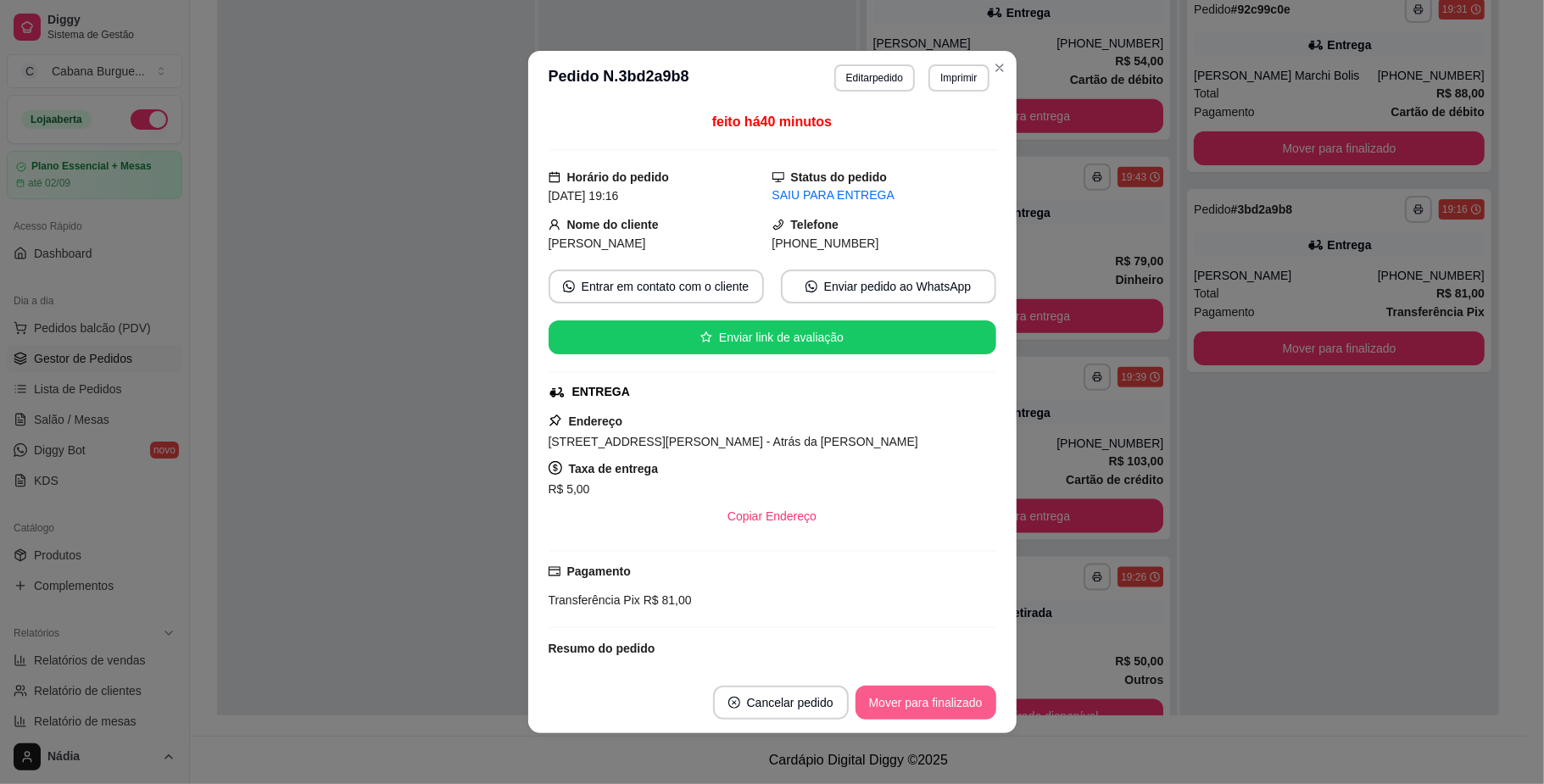
click at [938, 714] on button "Mover para finalizado" at bounding box center [926, 703] width 141 height 34
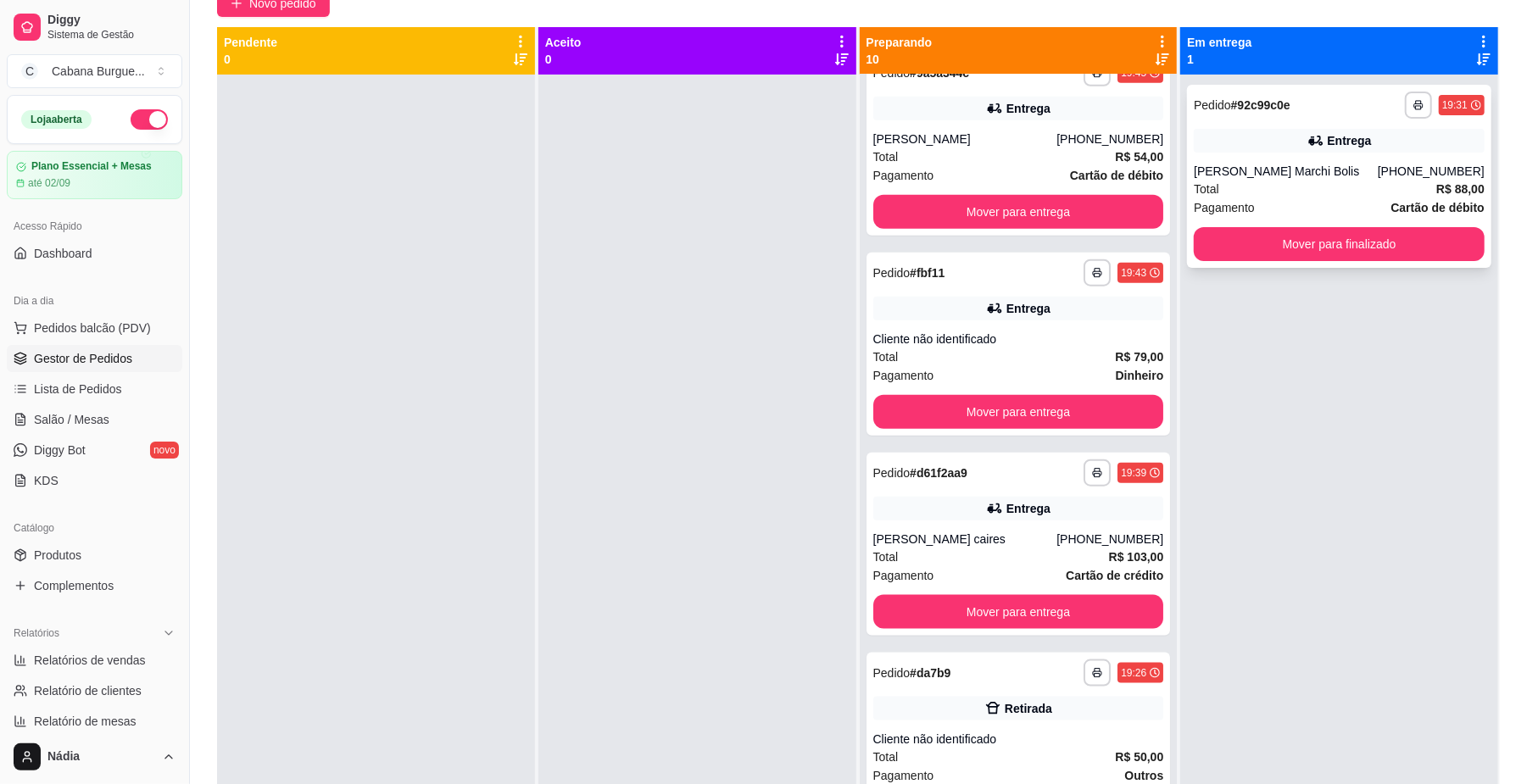
scroll to position [32, 0]
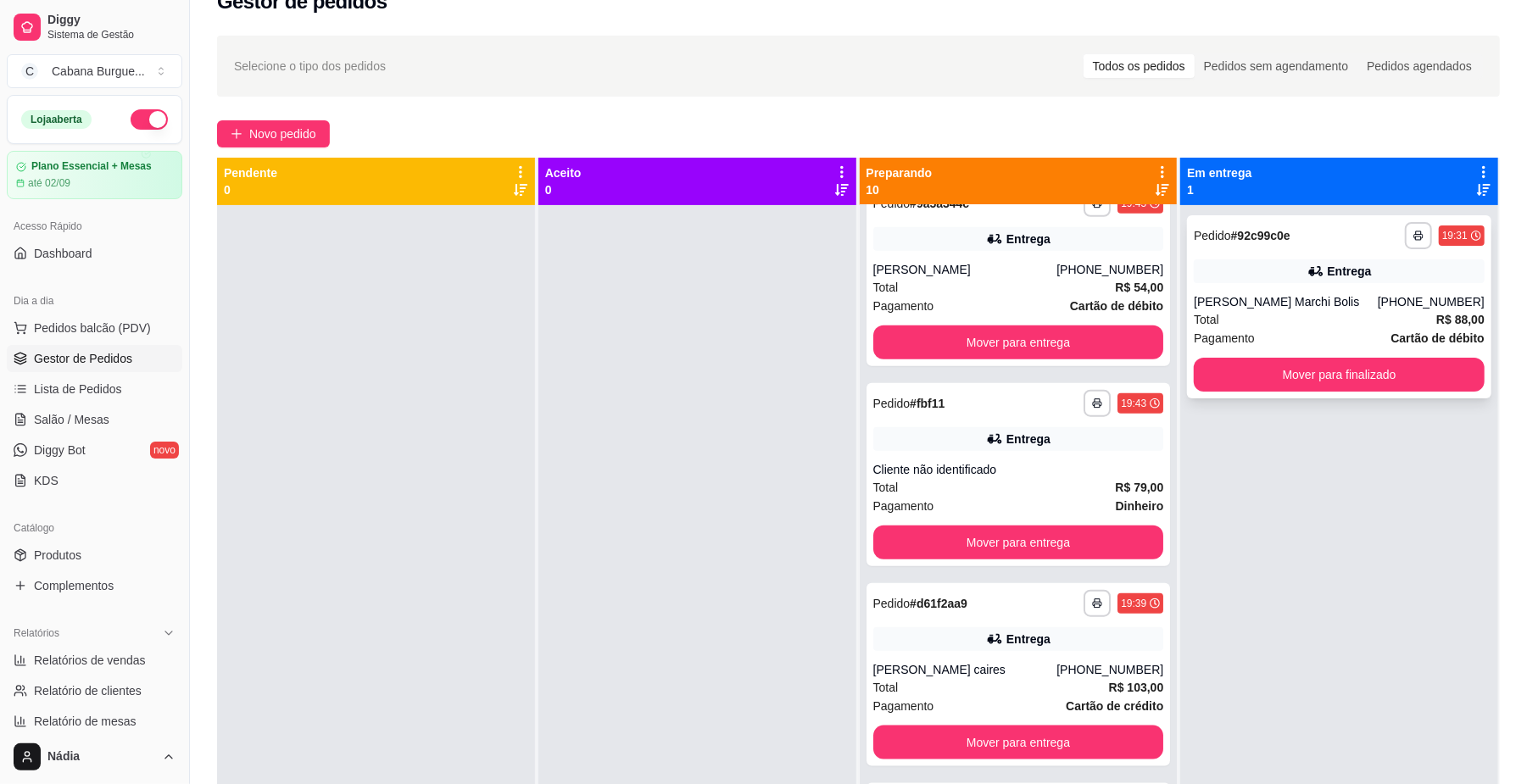
click at [1285, 267] on div "Entrega" at bounding box center [1339, 271] width 291 height 24
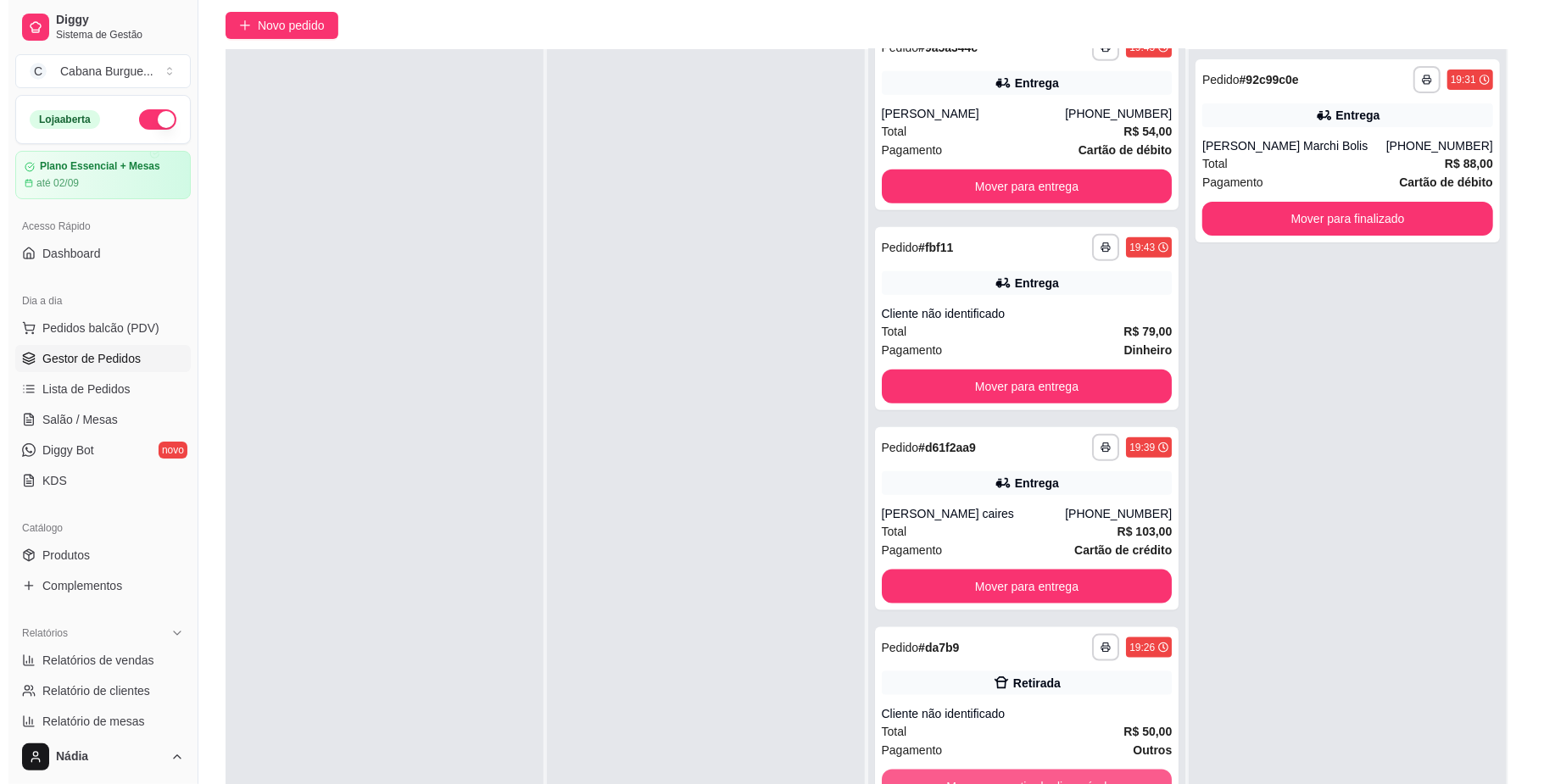
scroll to position [259, 0]
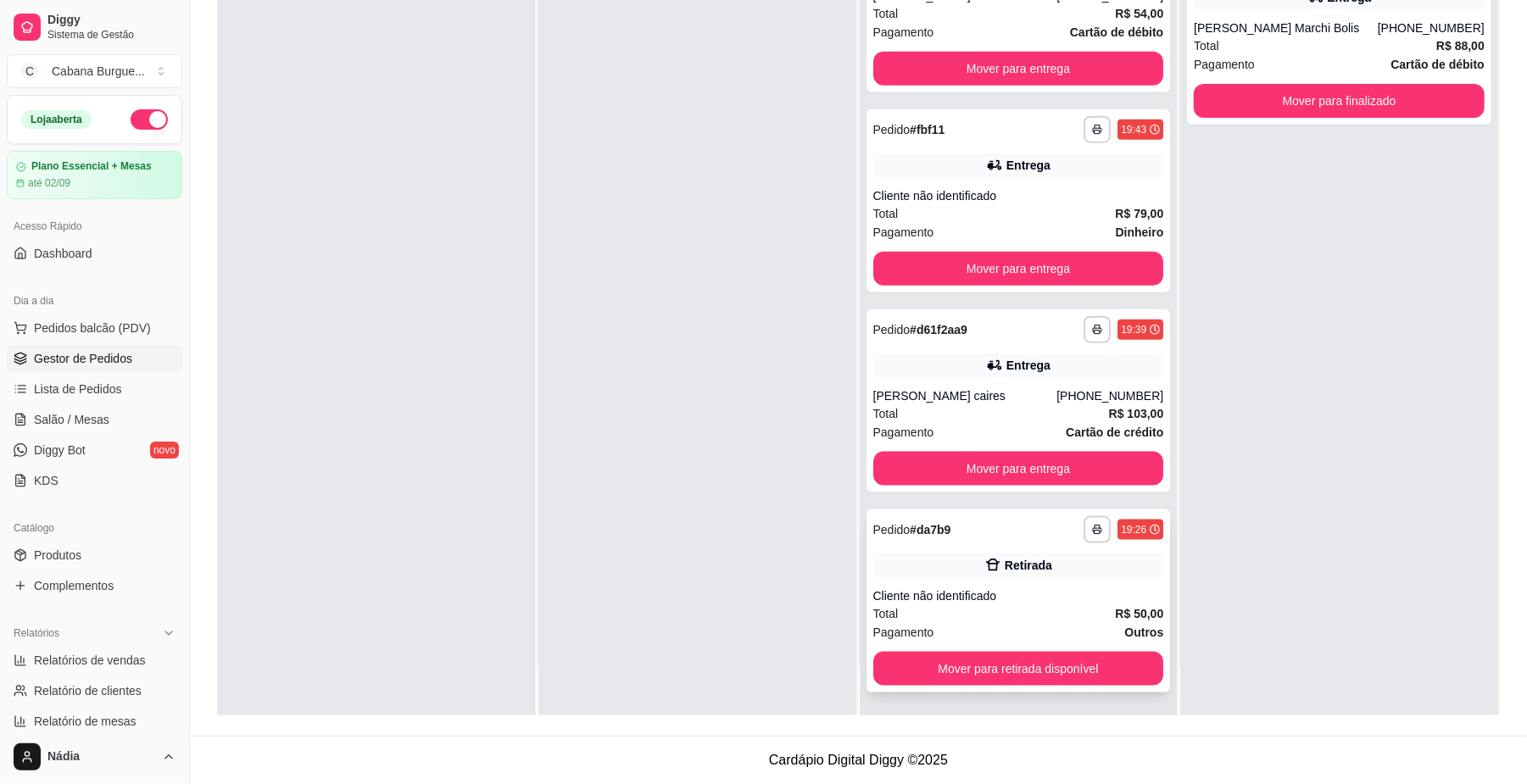
click at [1016, 562] on div "Retirada" at bounding box center [1029, 565] width 48 height 17
click at [1022, 394] on div "[PERSON_NAME] caires" at bounding box center [964, 396] width 184 height 17
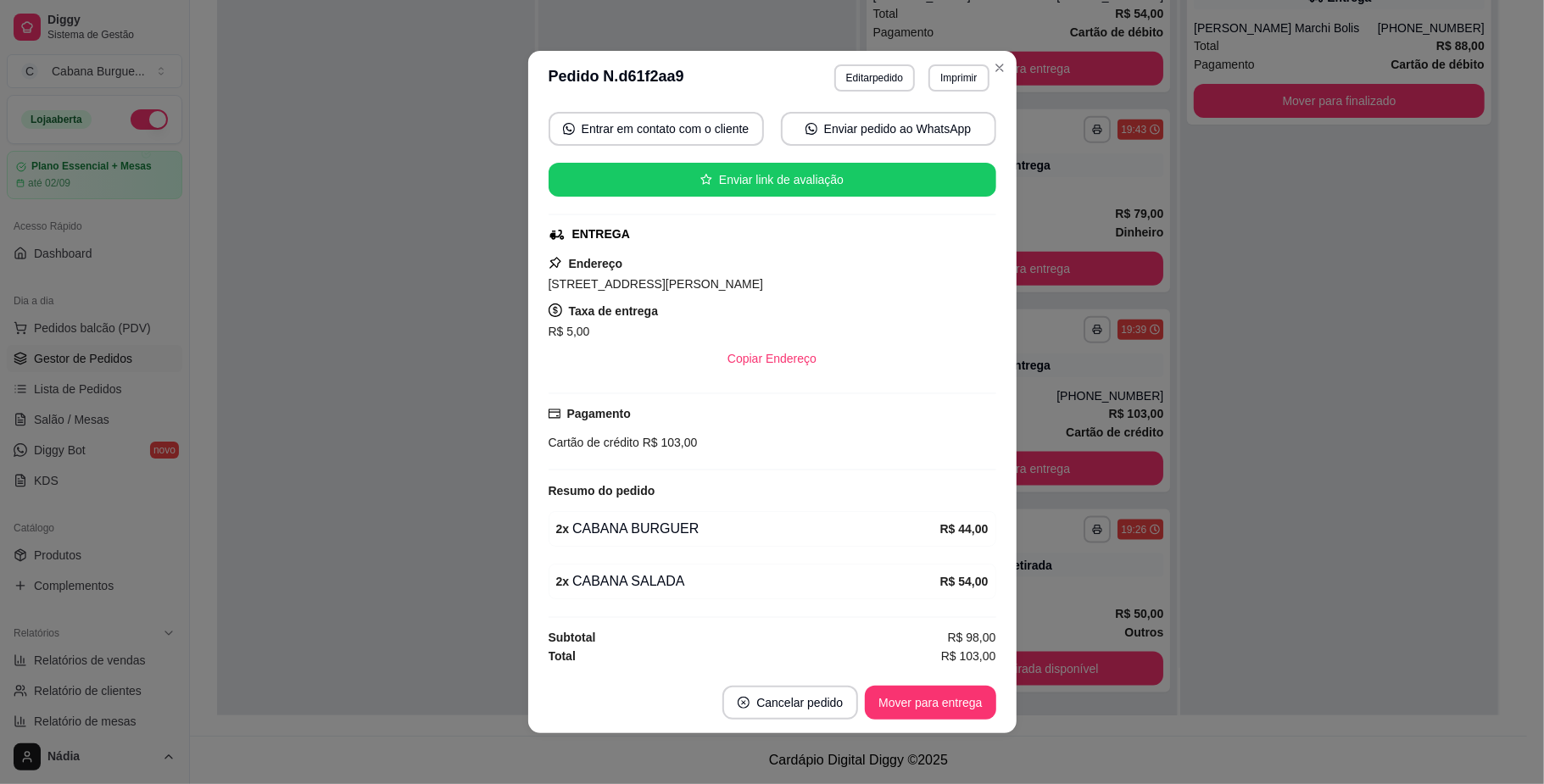
scroll to position [4, 0]
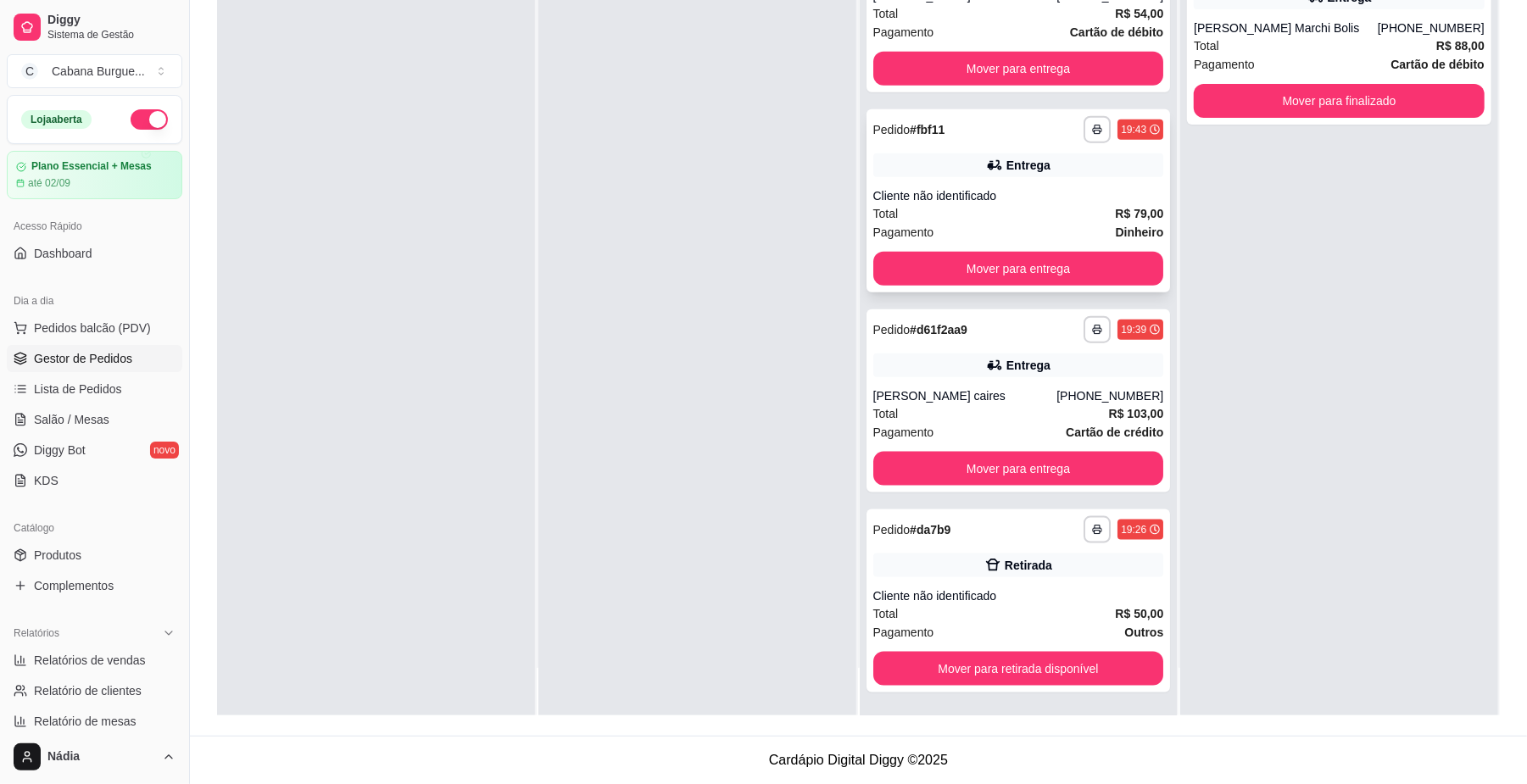
click at [999, 193] on div "Cliente não identificado" at bounding box center [1019, 196] width 291 height 17
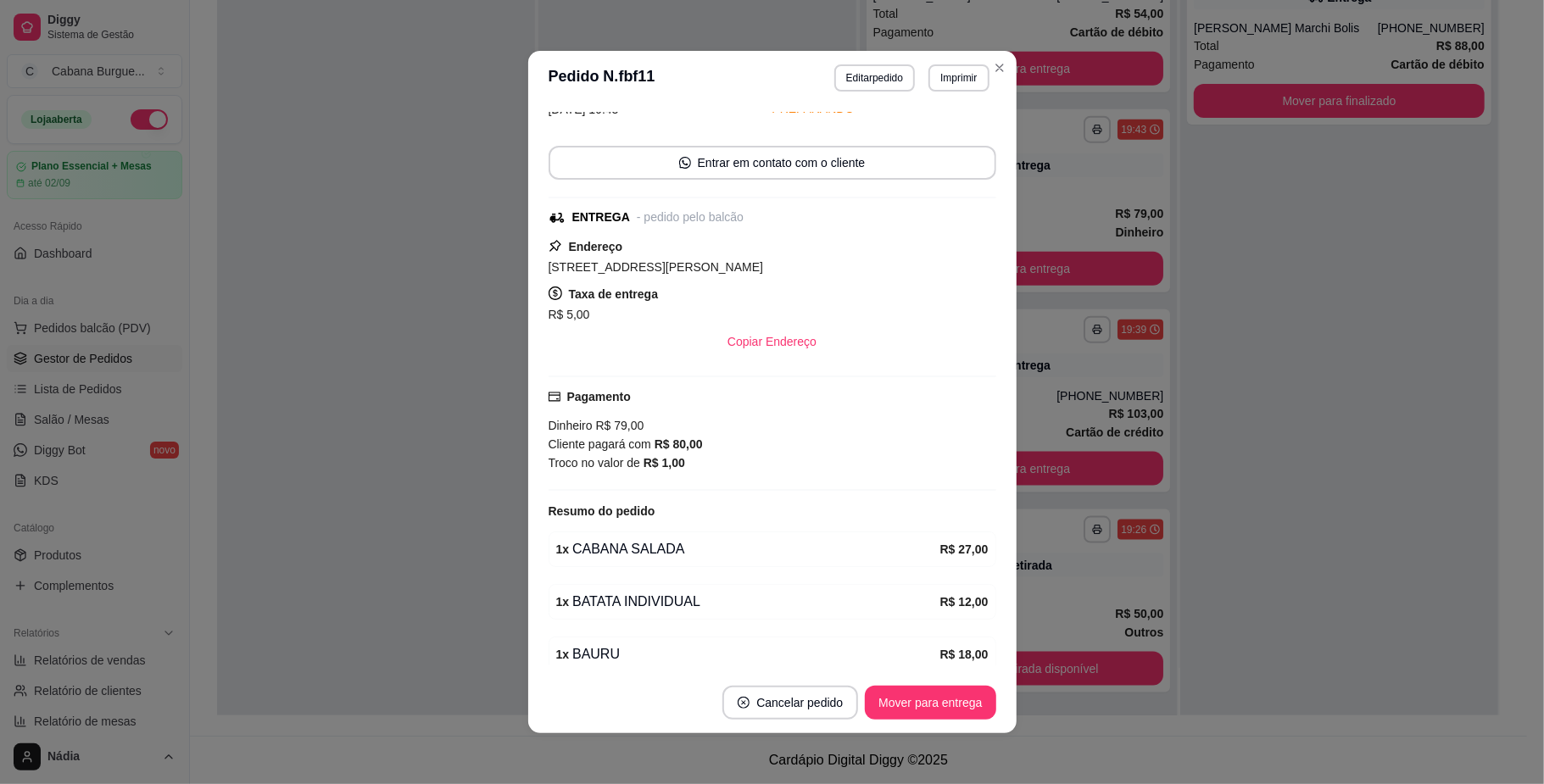
scroll to position [224, 0]
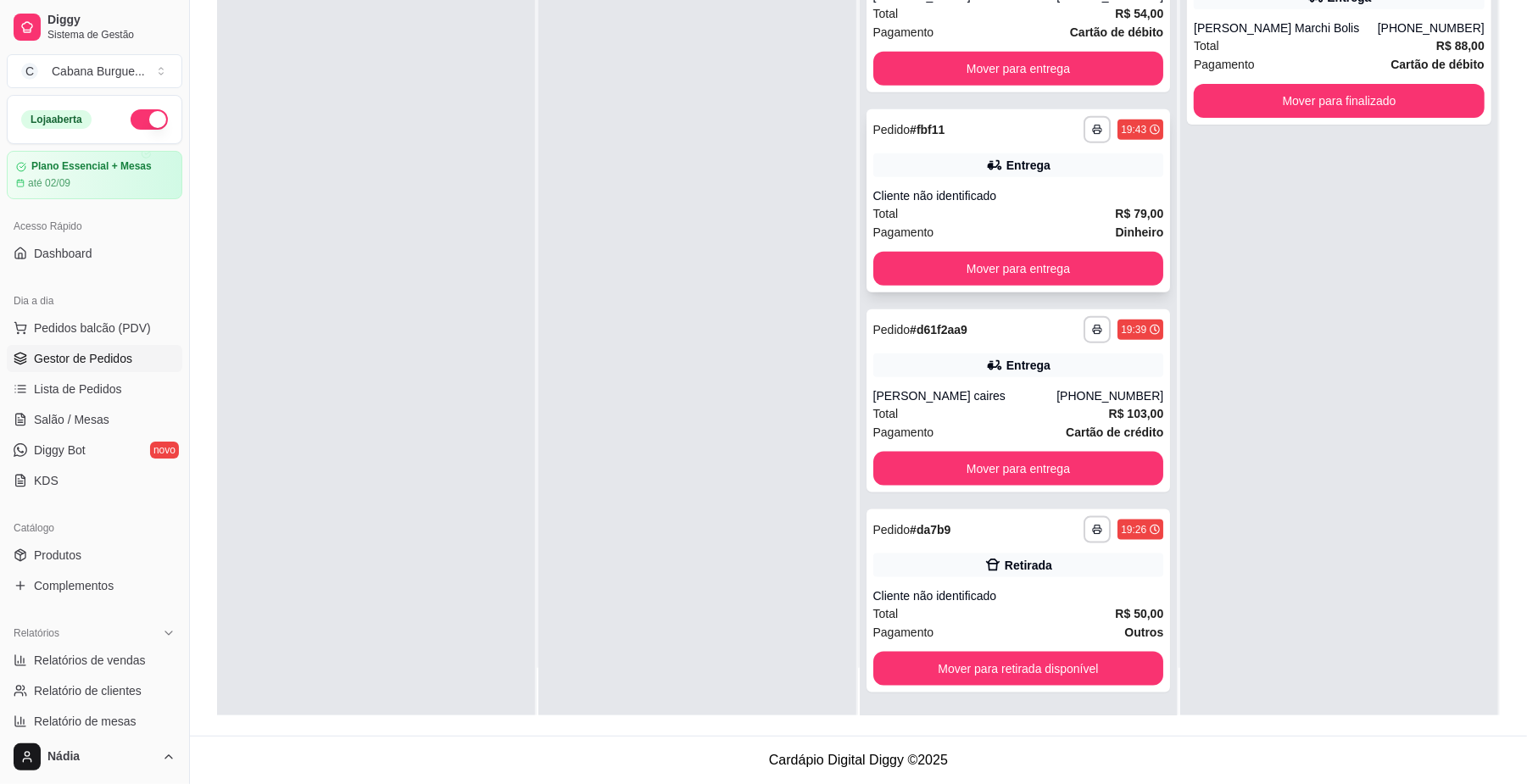
click at [987, 163] on icon at bounding box center [993, 165] width 11 height 10
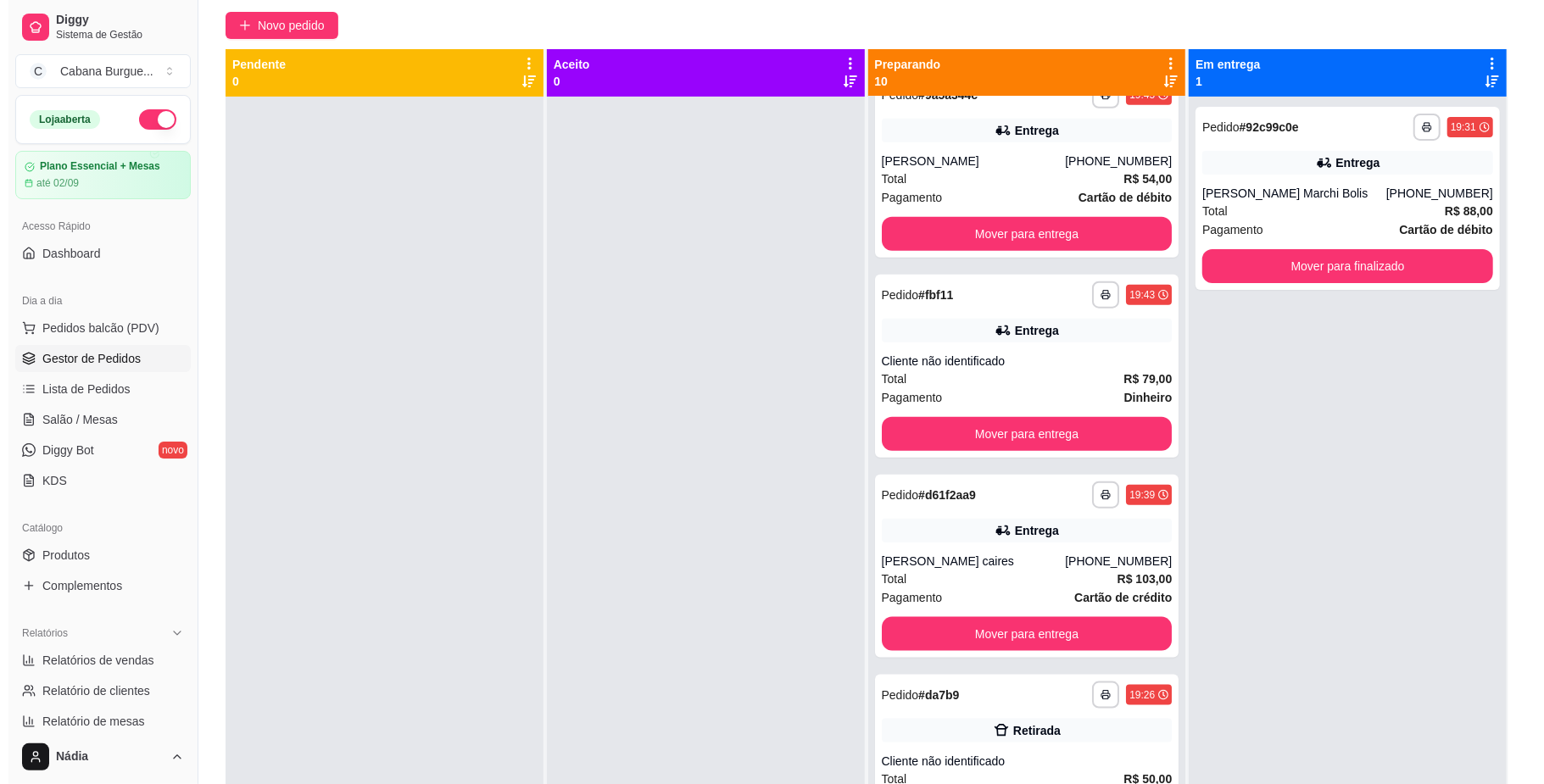
scroll to position [32, 0]
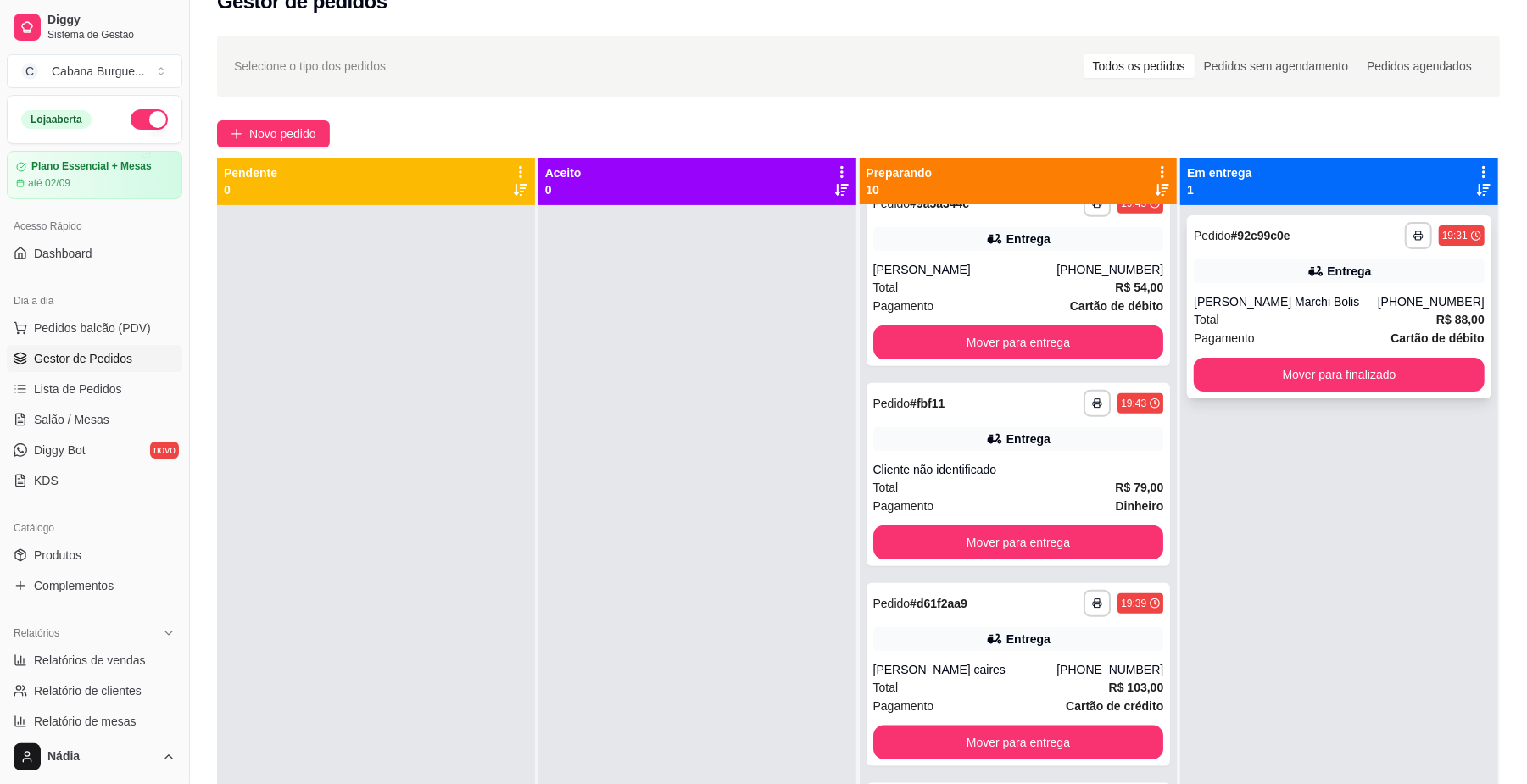
click at [1306, 303] on div "[PERSON_NAME] Marchi Bolis" at bounding box center [1285, 302] width 184 height 17
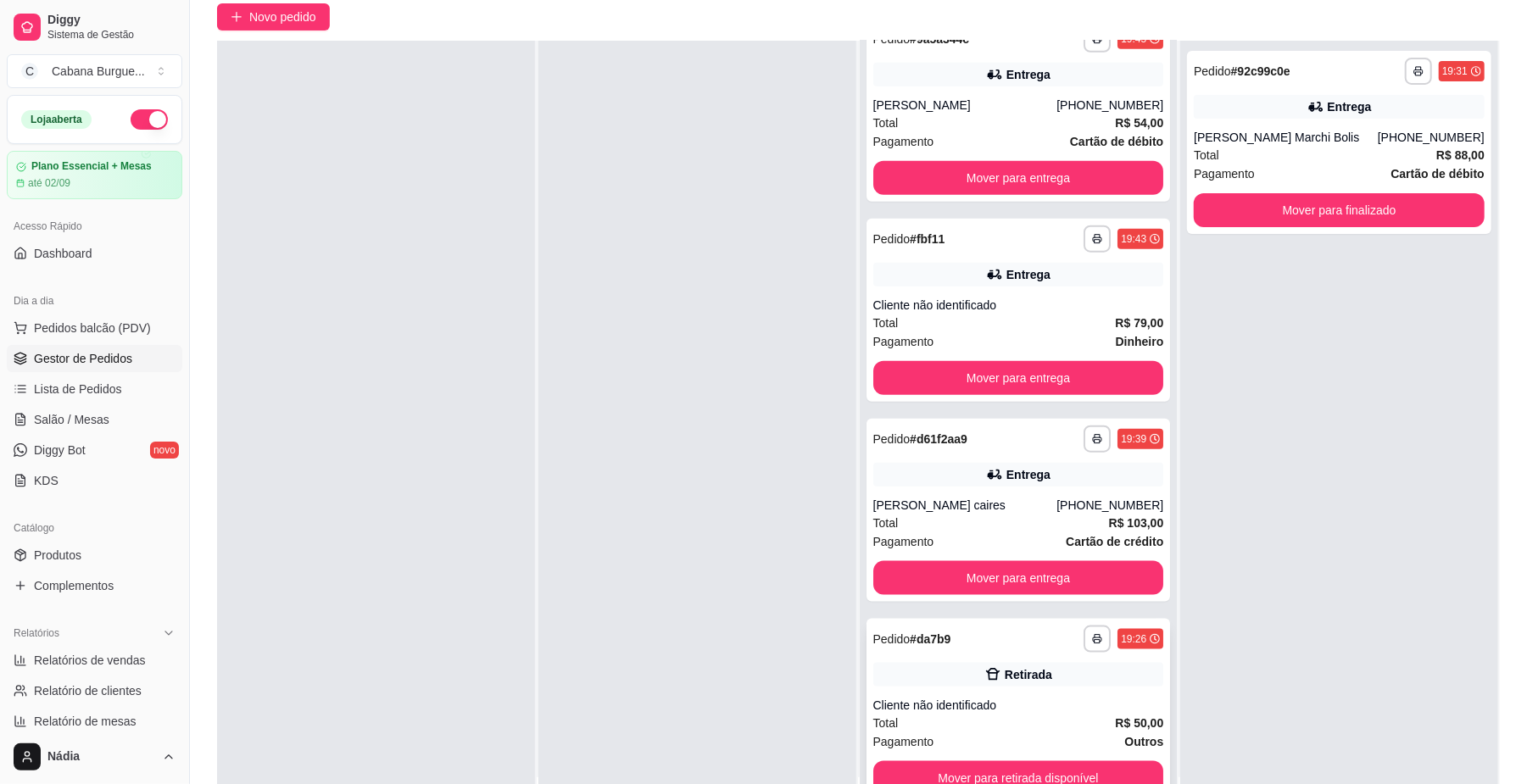
scroll to position [259, 0]
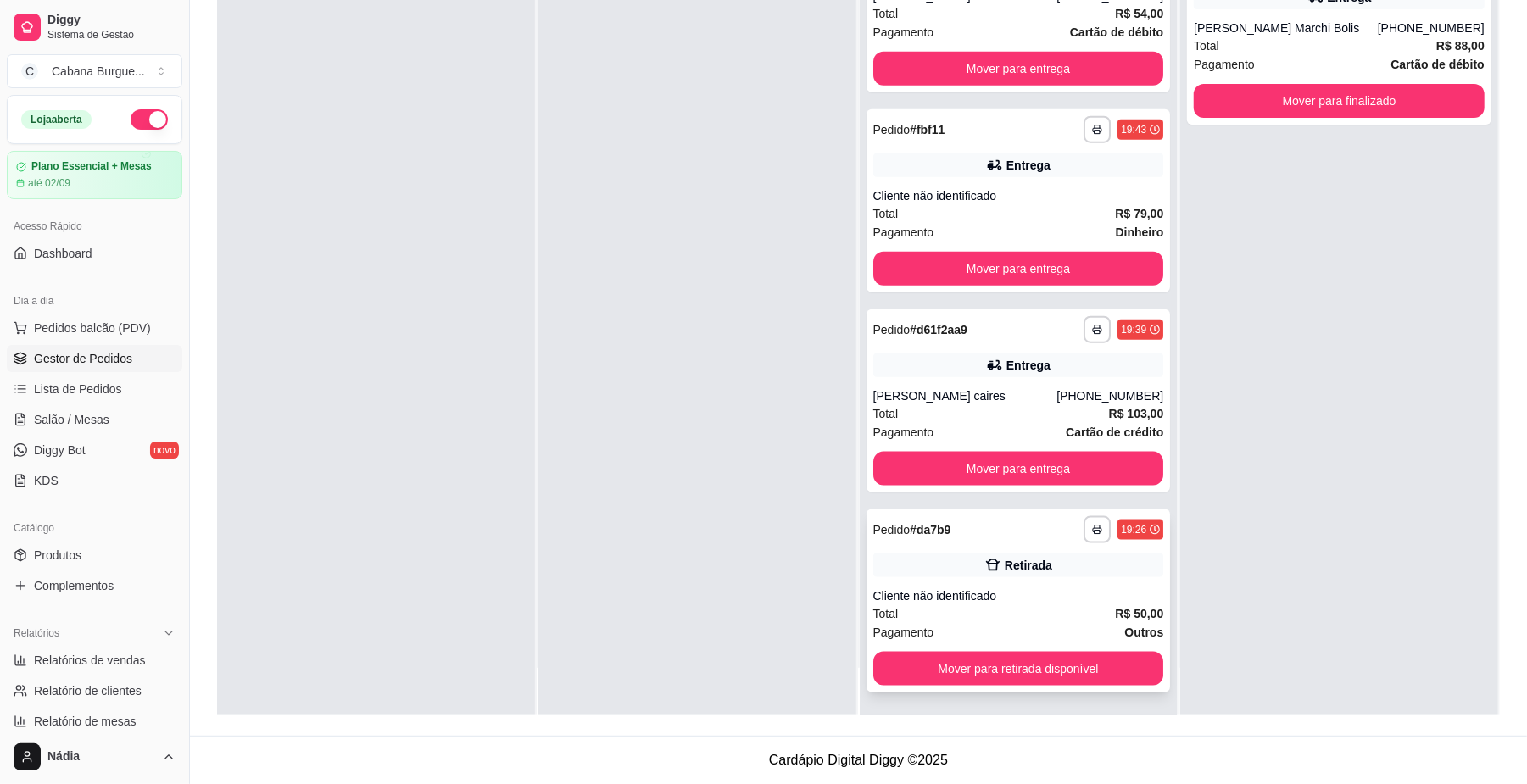
click at [1062, 587] on div "Cliente não identificado" at bounding box center [1019, 596] width 291 height 17
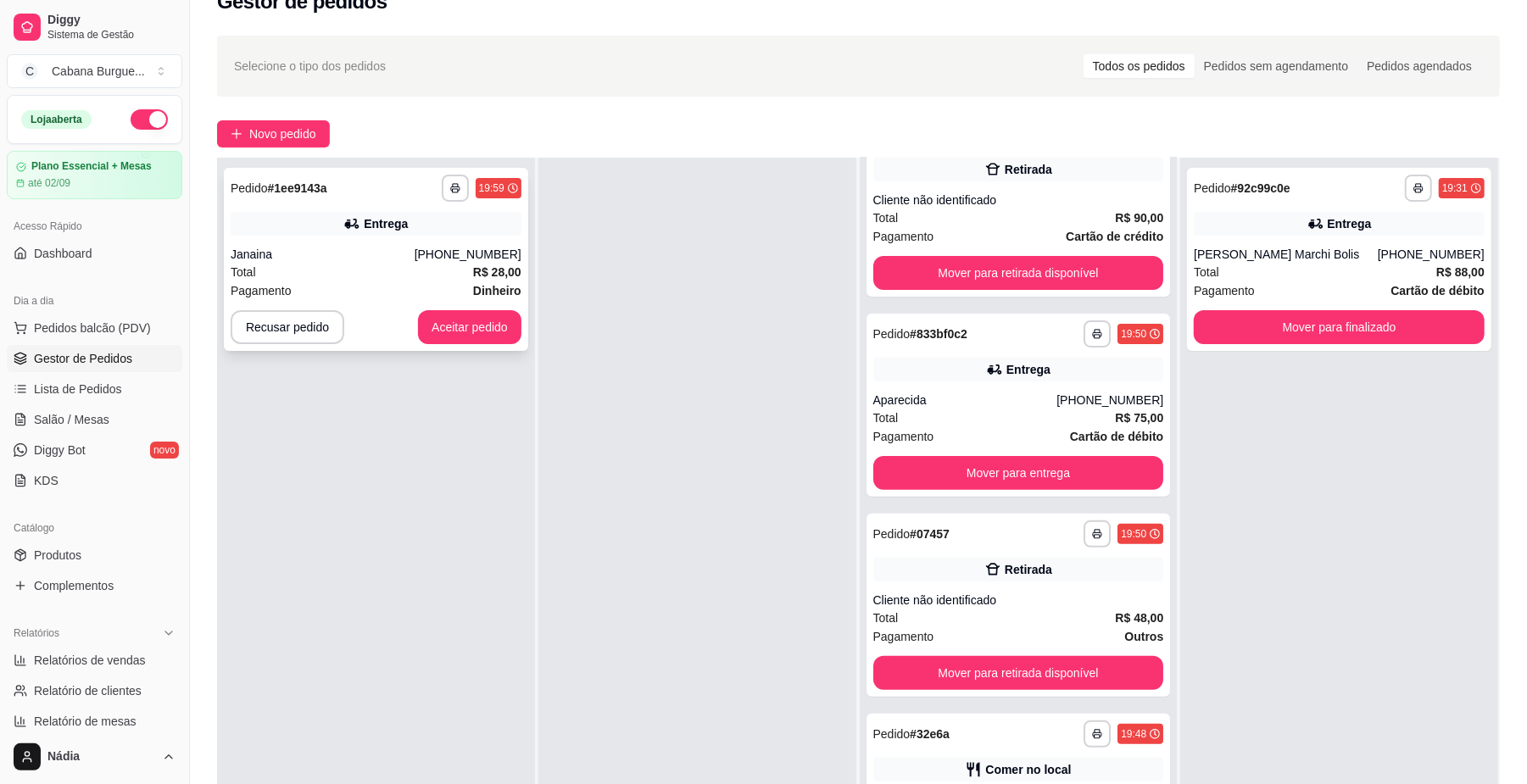
scroll to position [215, 0]
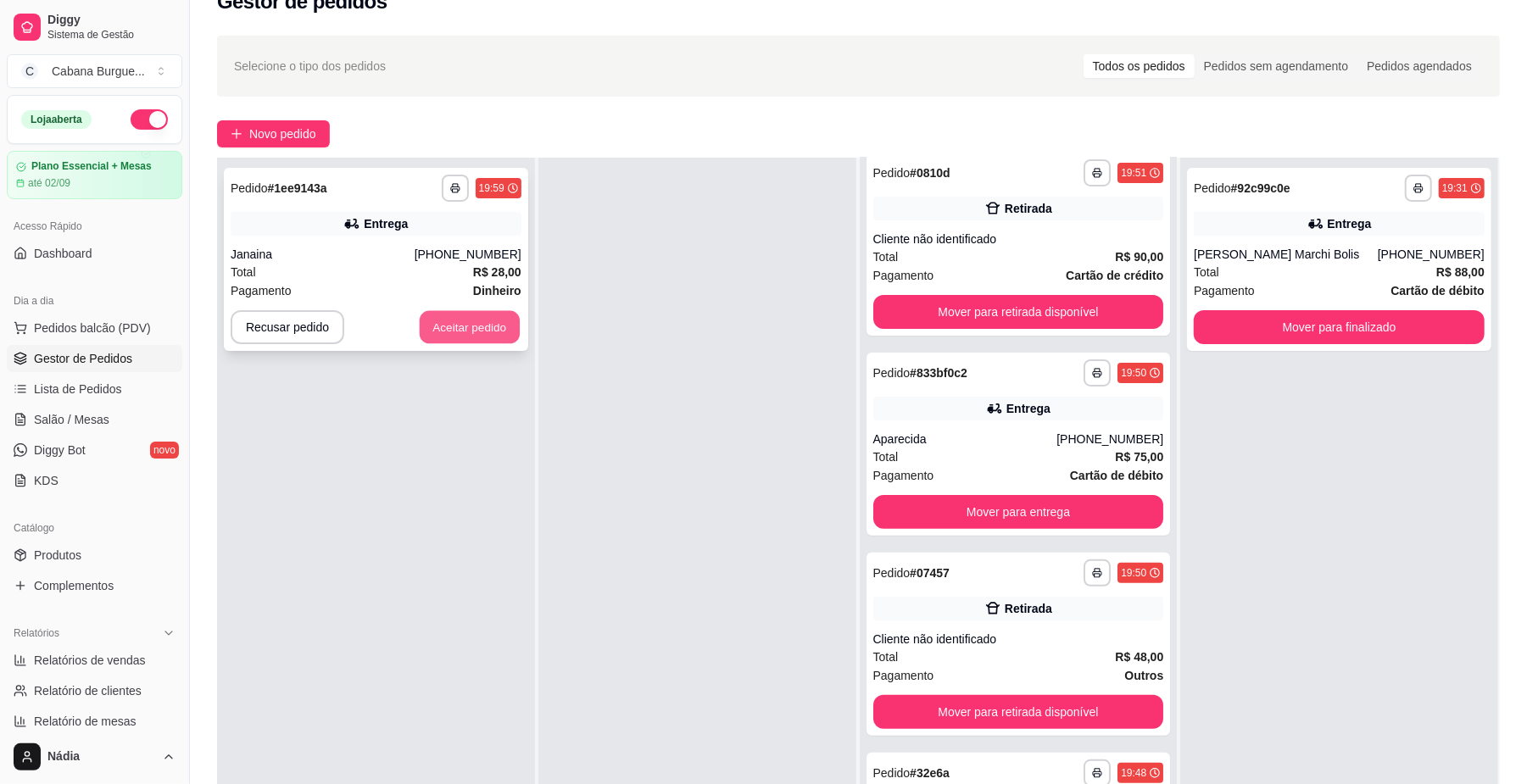
click at [506, 320] on button "Aceitar pedido" at bounding box center [469, 327] width 100 height 33
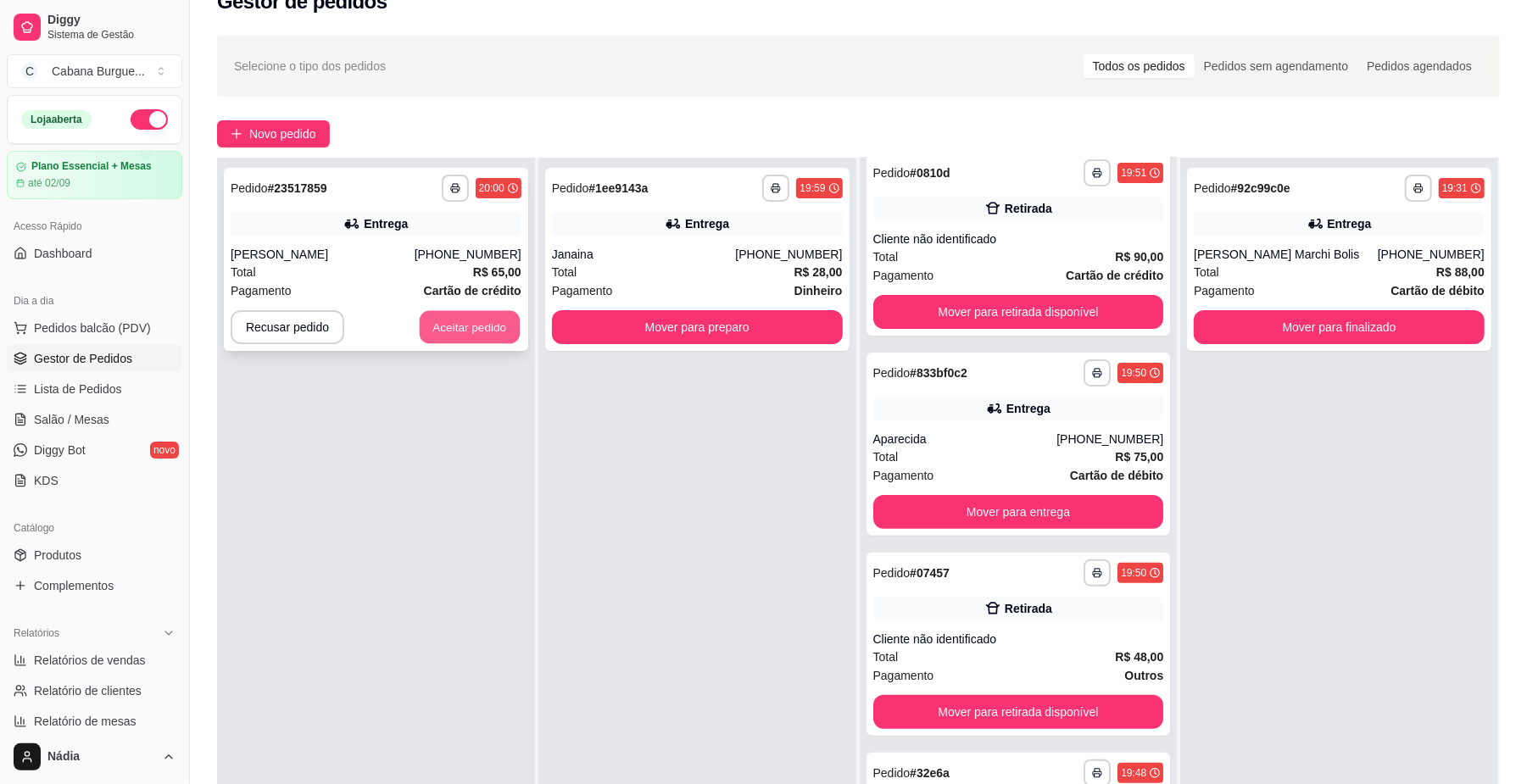
click at [442, 323] on button "Aceitar pedido" at bounding box center [469, 327] width 100 height 33
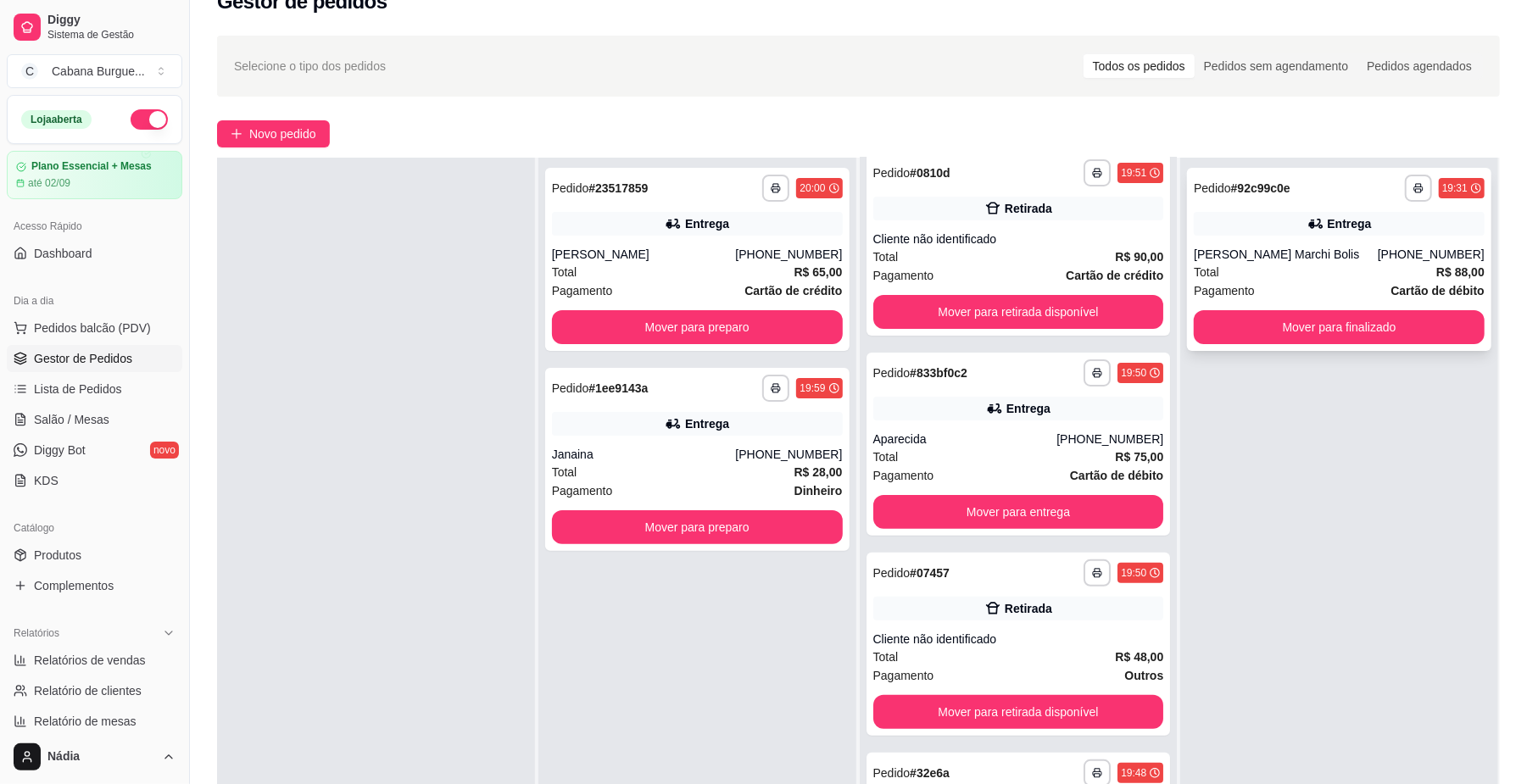
click at [1284, 265] on div "Total R$ 88,00" at bounding box center [1339, 272] width 291 height 19
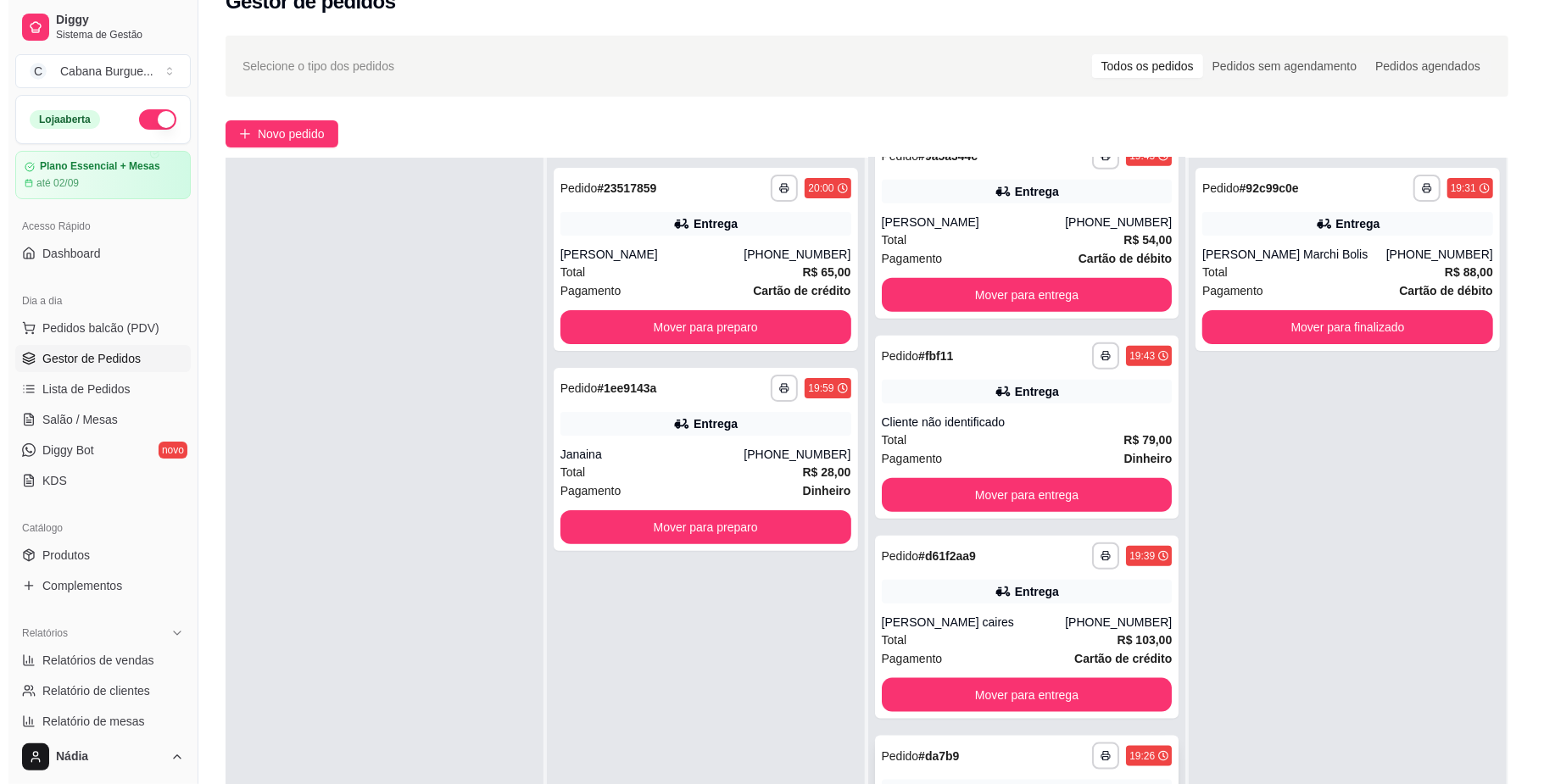
scroll to position [259, 0]
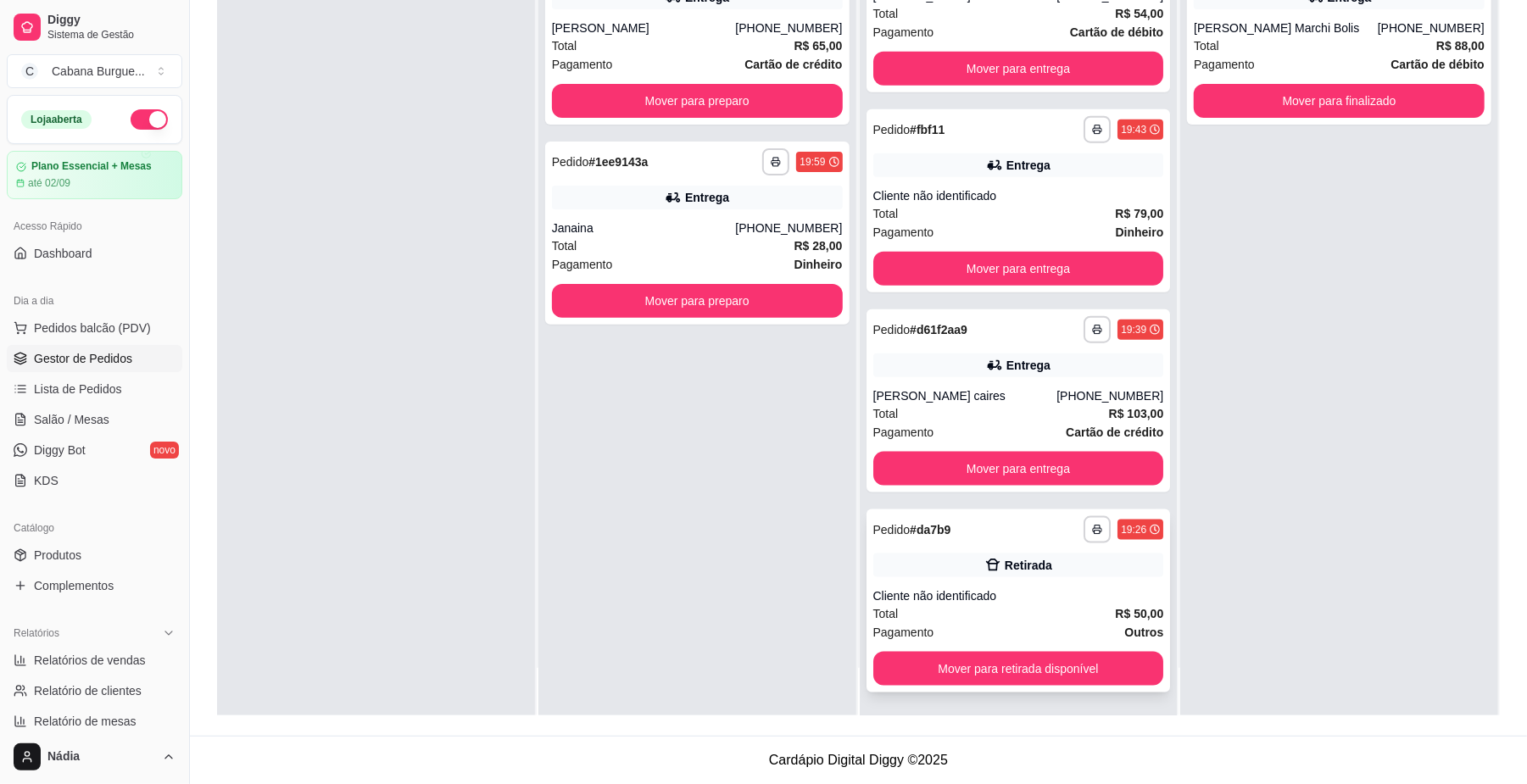
click at [982, 584] on div "**********" at bounding box center [1019, 600] width 305 height 183
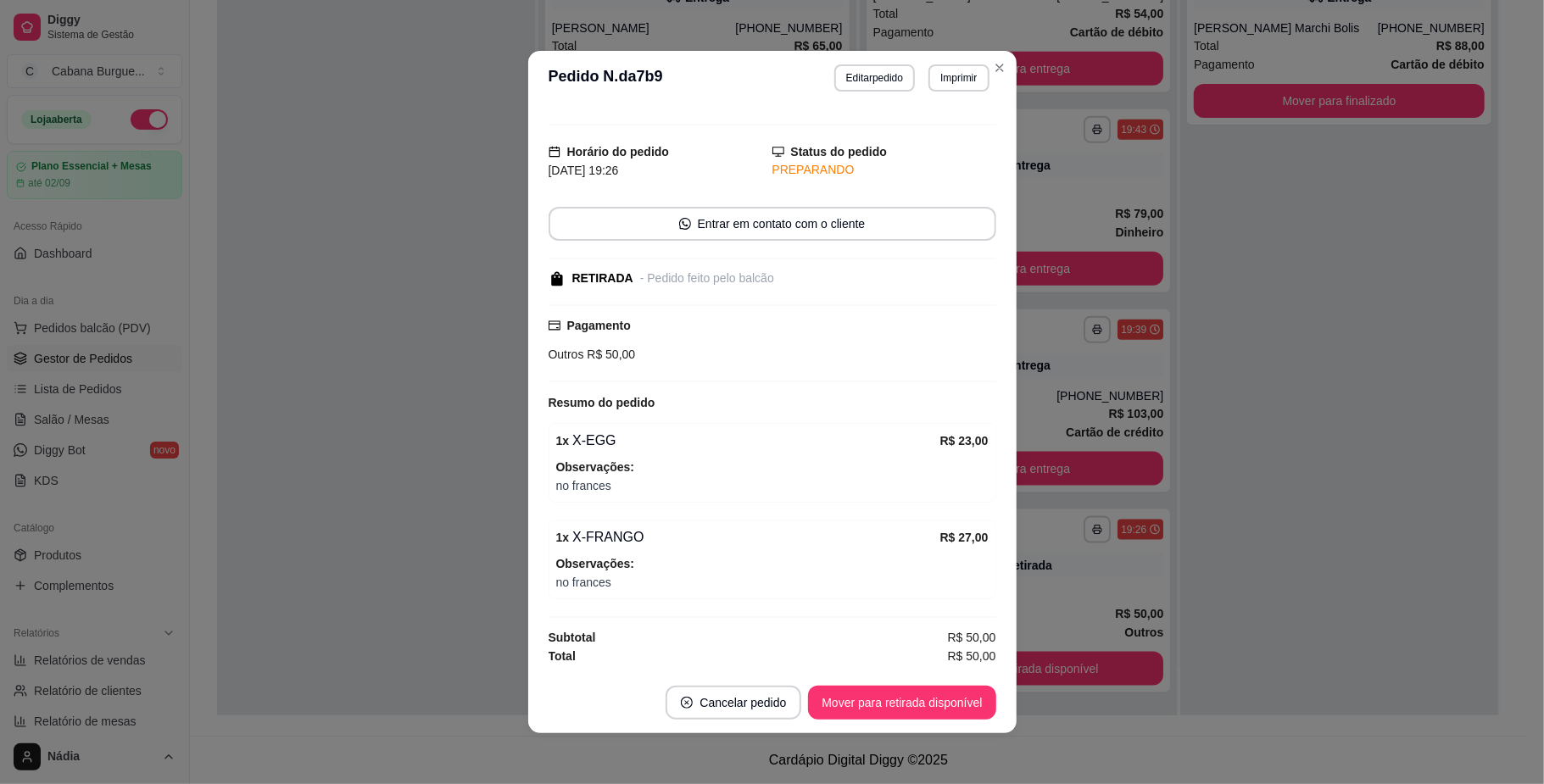
scroll to position [31, 0]
click at [893, 705] on button "Mover para retirada disponível" at bounding box center [901, 703] width 188 height 34
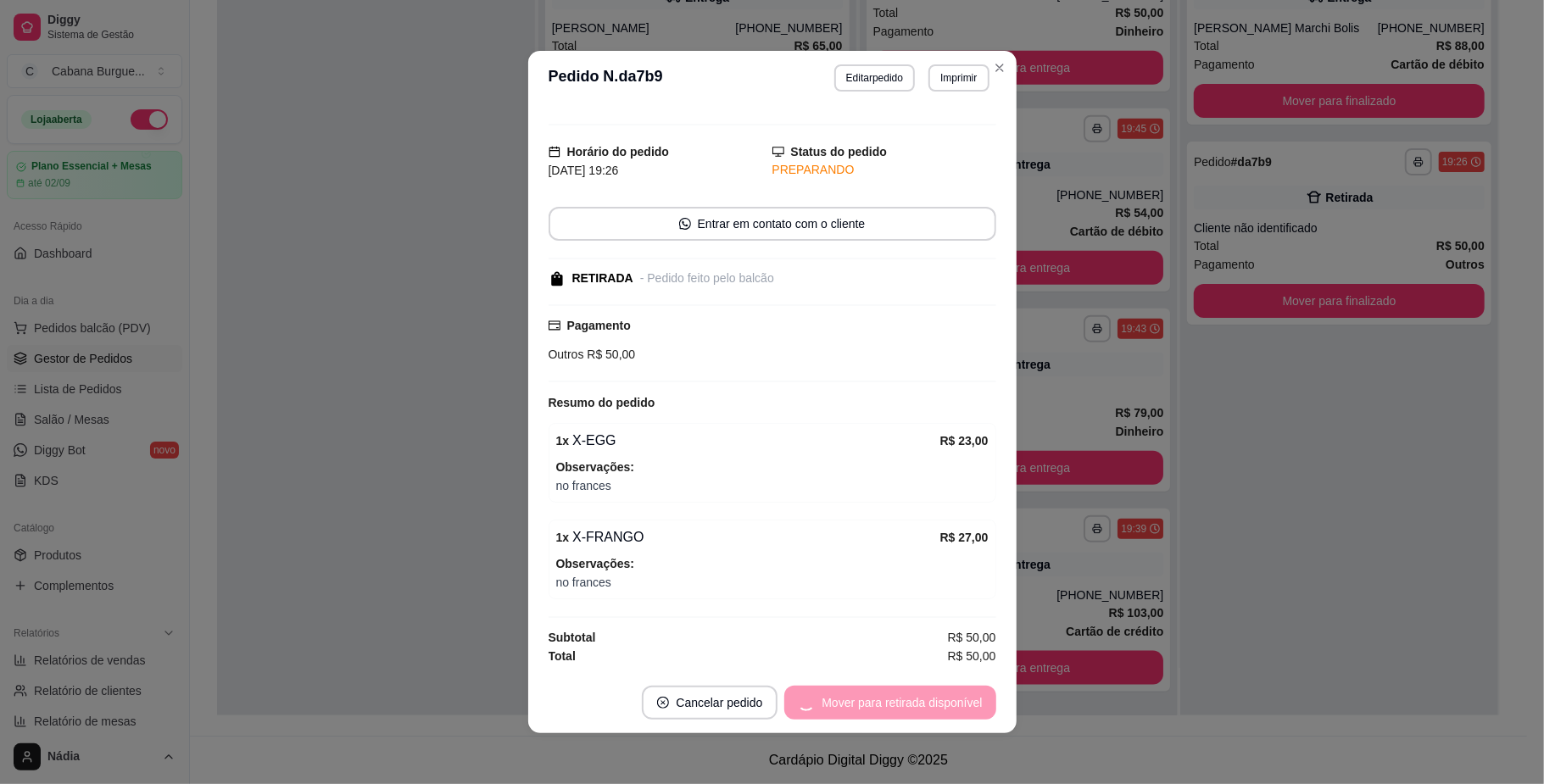
scroll to position [1032, 0]
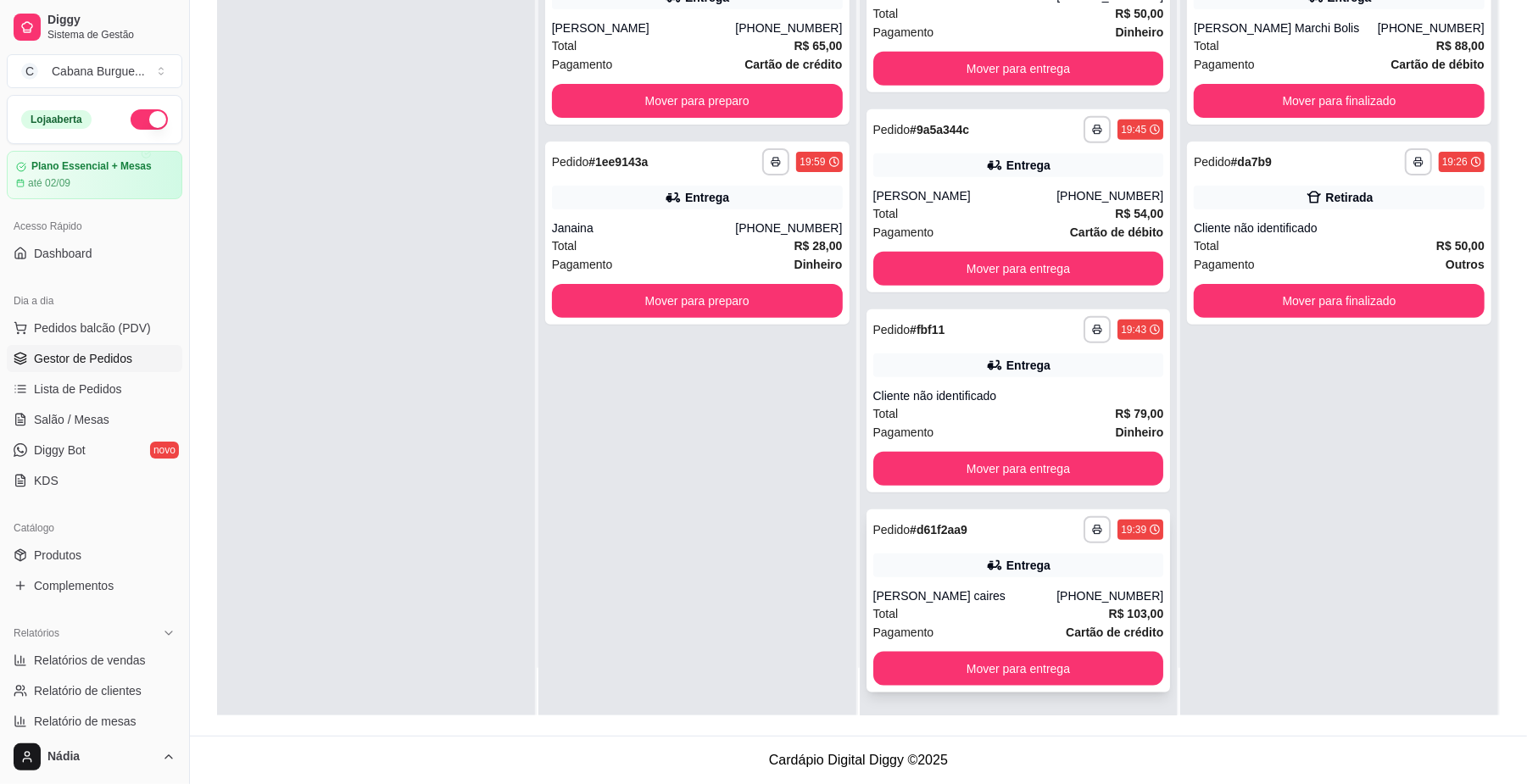
click at [955, 578] on div "**********" at bounding box center [1019, 600] width 305 height 183
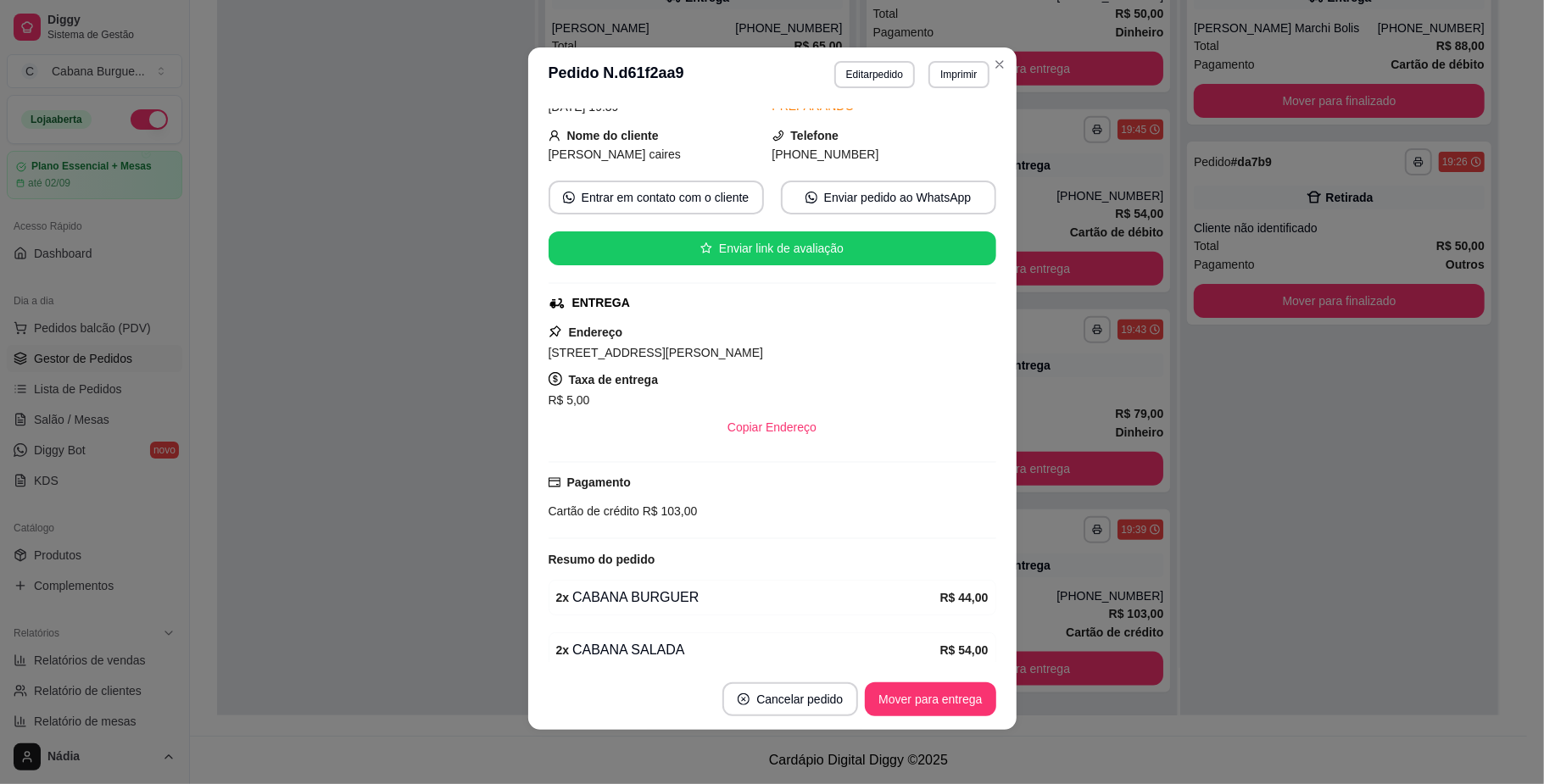
scroll to position [167, 0]
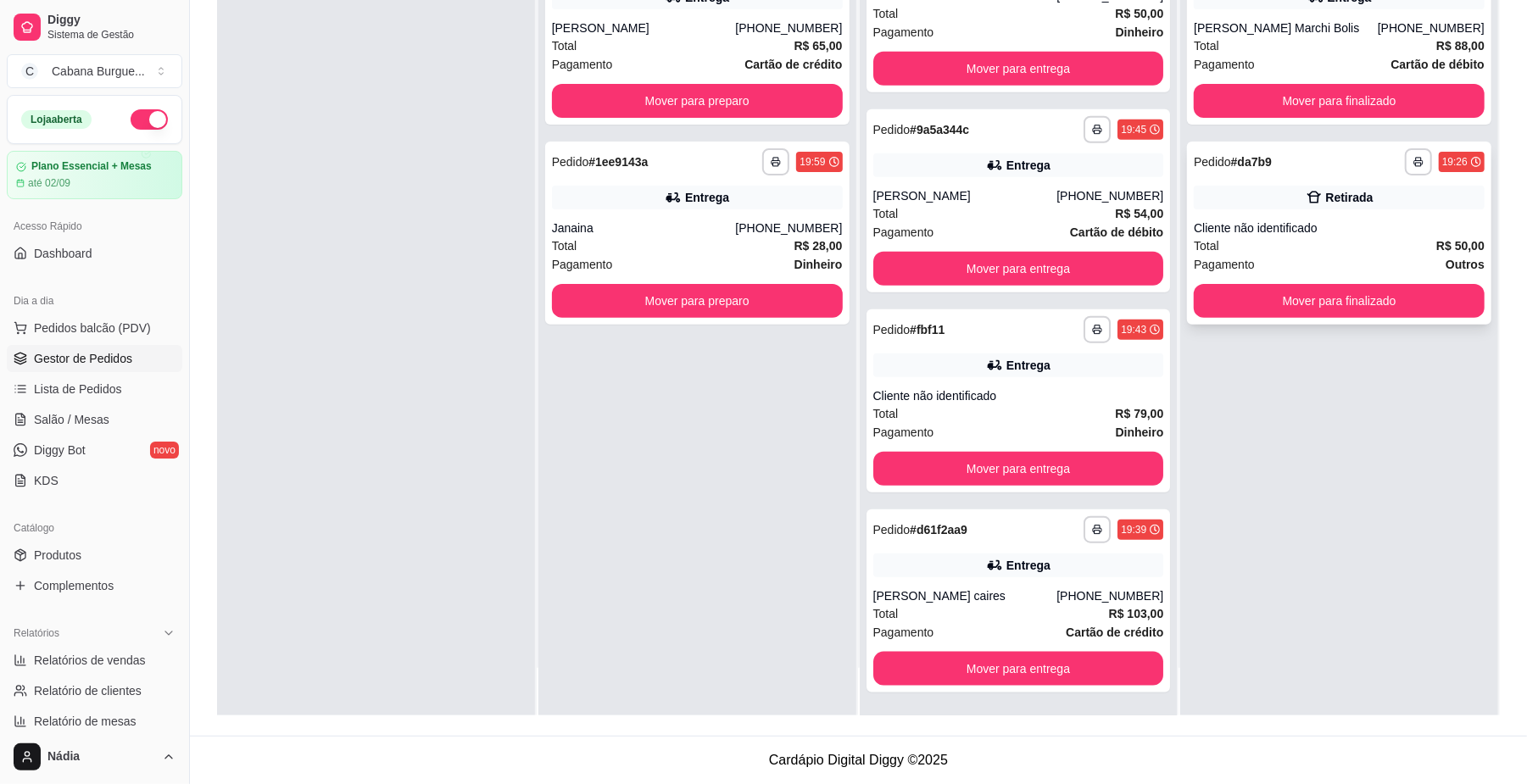
click at [1409, 245] on div "Total R$ 50,00" at bounding box center [1339, 246] width 291 height 19
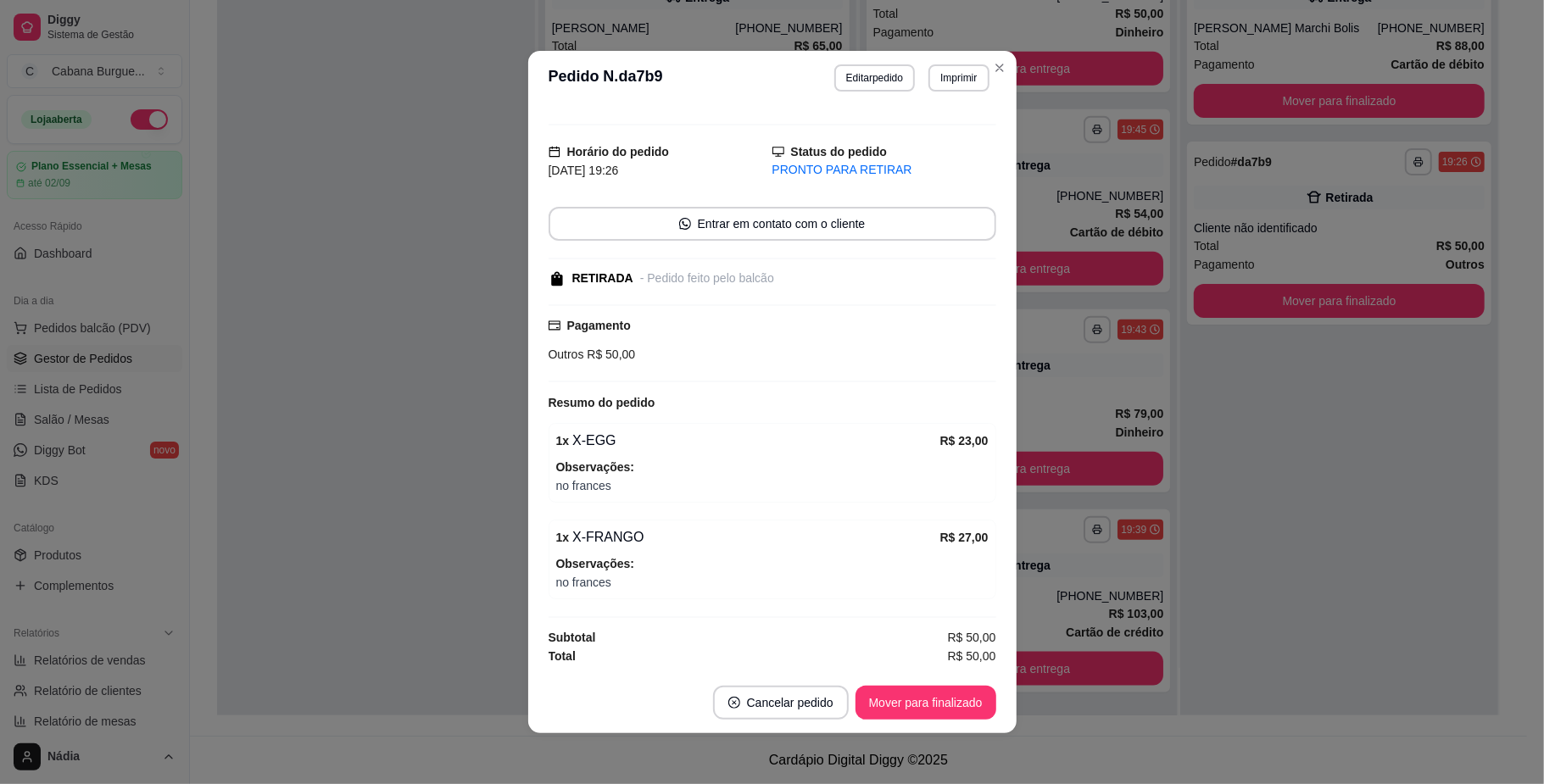
scroll to position [4, 0]
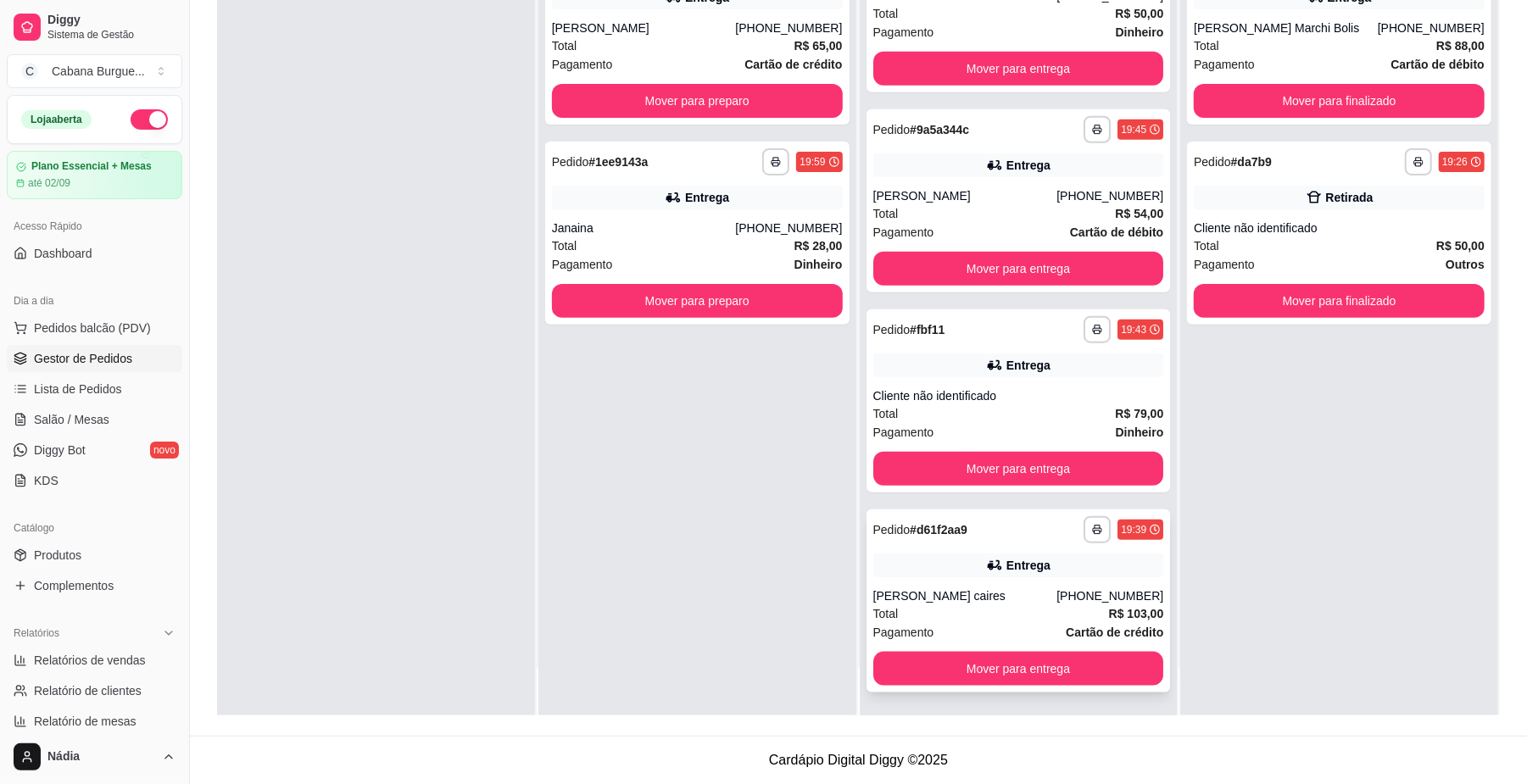
click at [943, 598] on div "[PERSON_NAME] caires" at bounding box center [964, 596] width 184 height 17
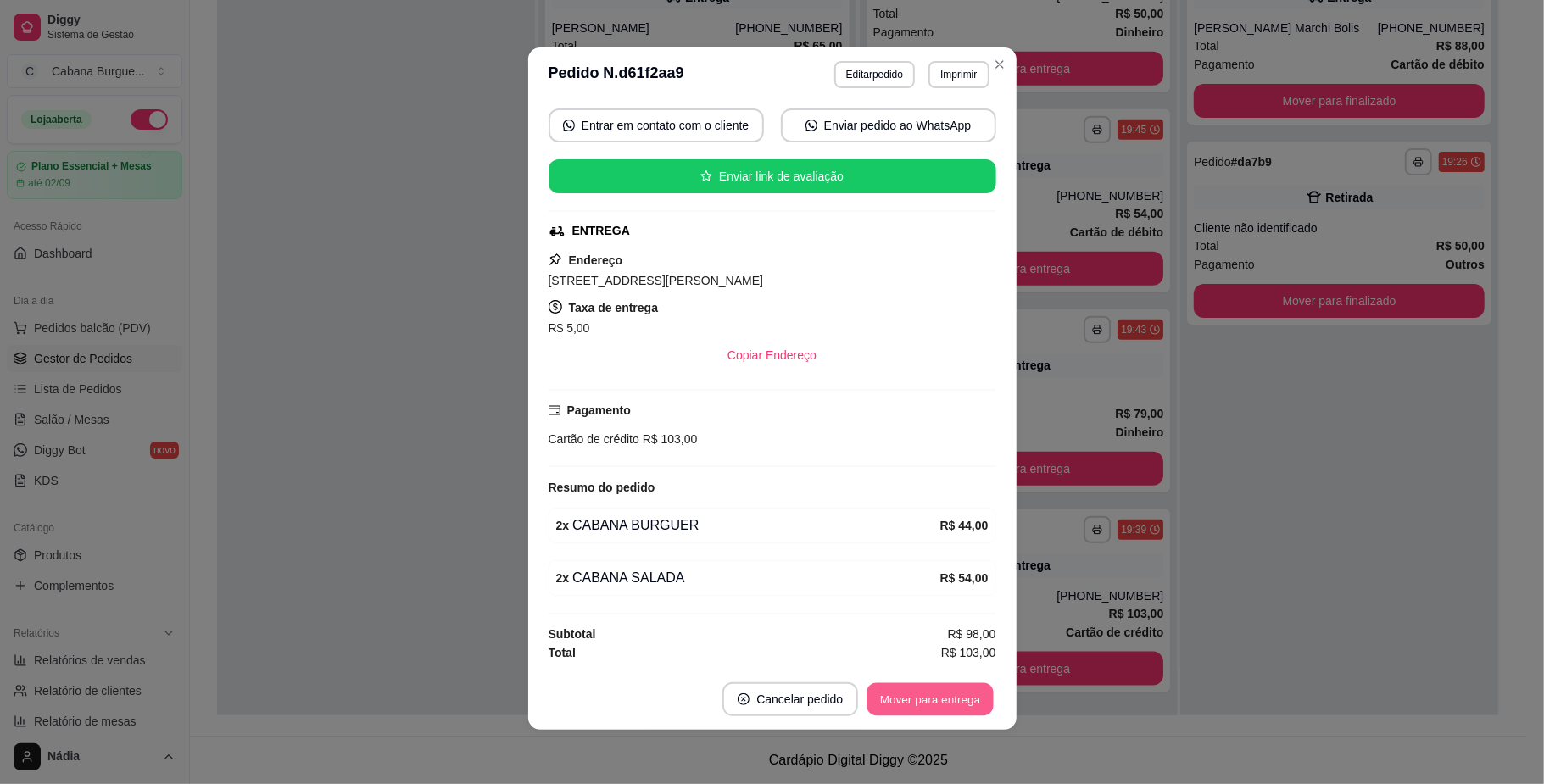
click at [934, 698] on button "Mover para entrega" at bounding box center [931, 699] width 128 height 33
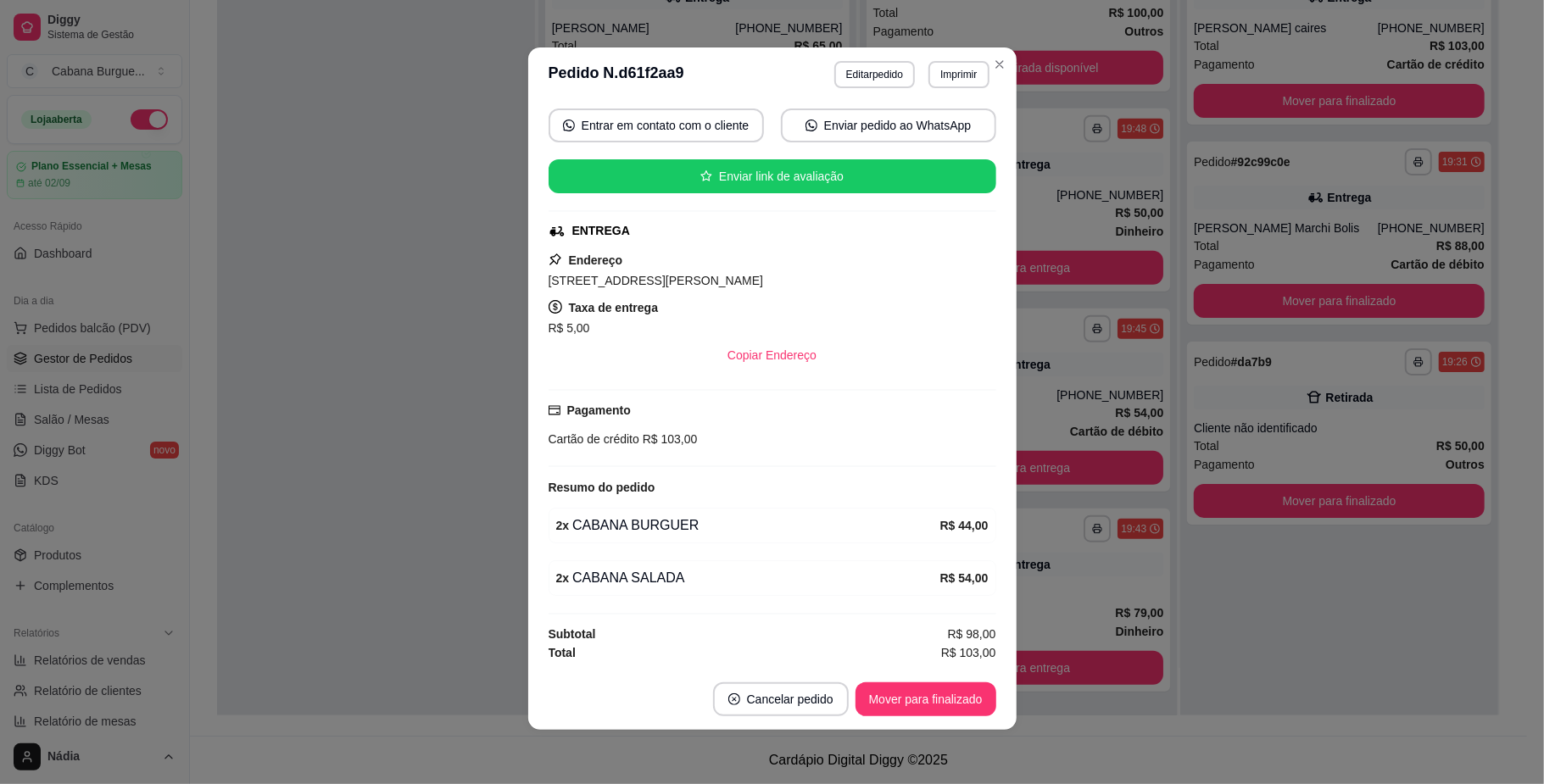
scroll to position [833, 0]
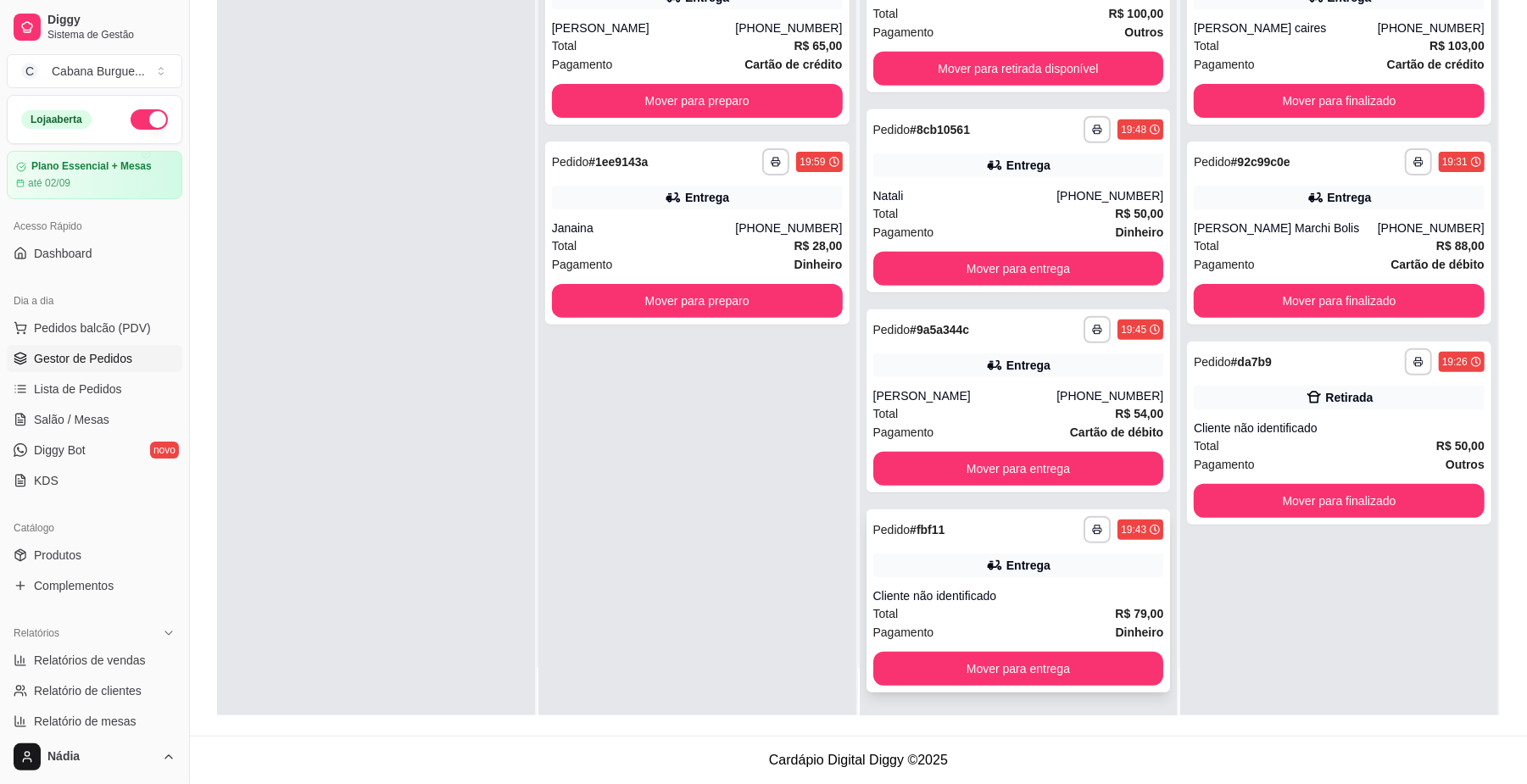
click at [1033, 604] on div "Total R$ 79,00" at bounding box center [1019, 614] width 291 height 19
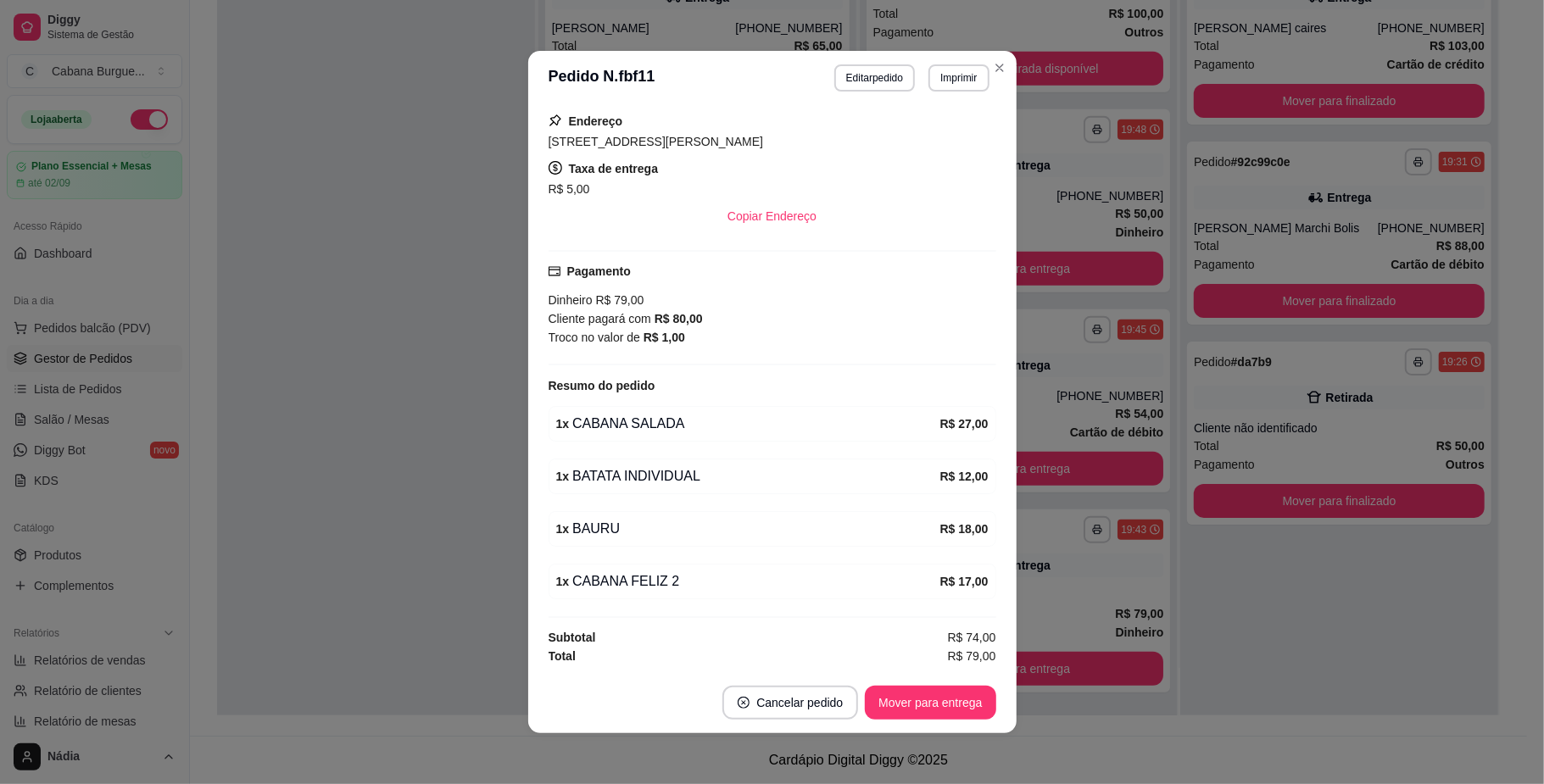
scroll to position [4, 0]
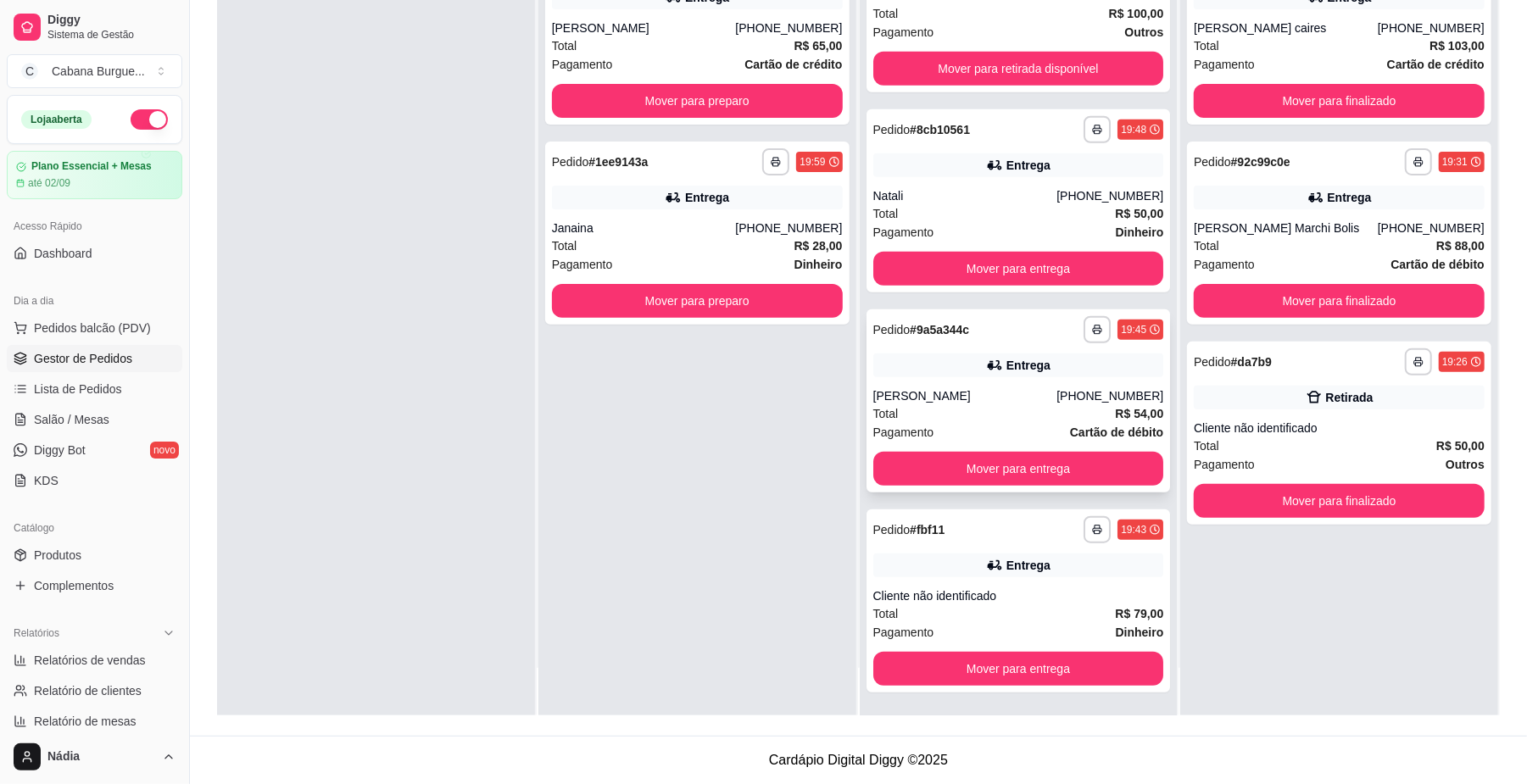
click at [982, 398] on div "[PERSON_NAME]" at bounding box center [964, 396] width 184 height 17
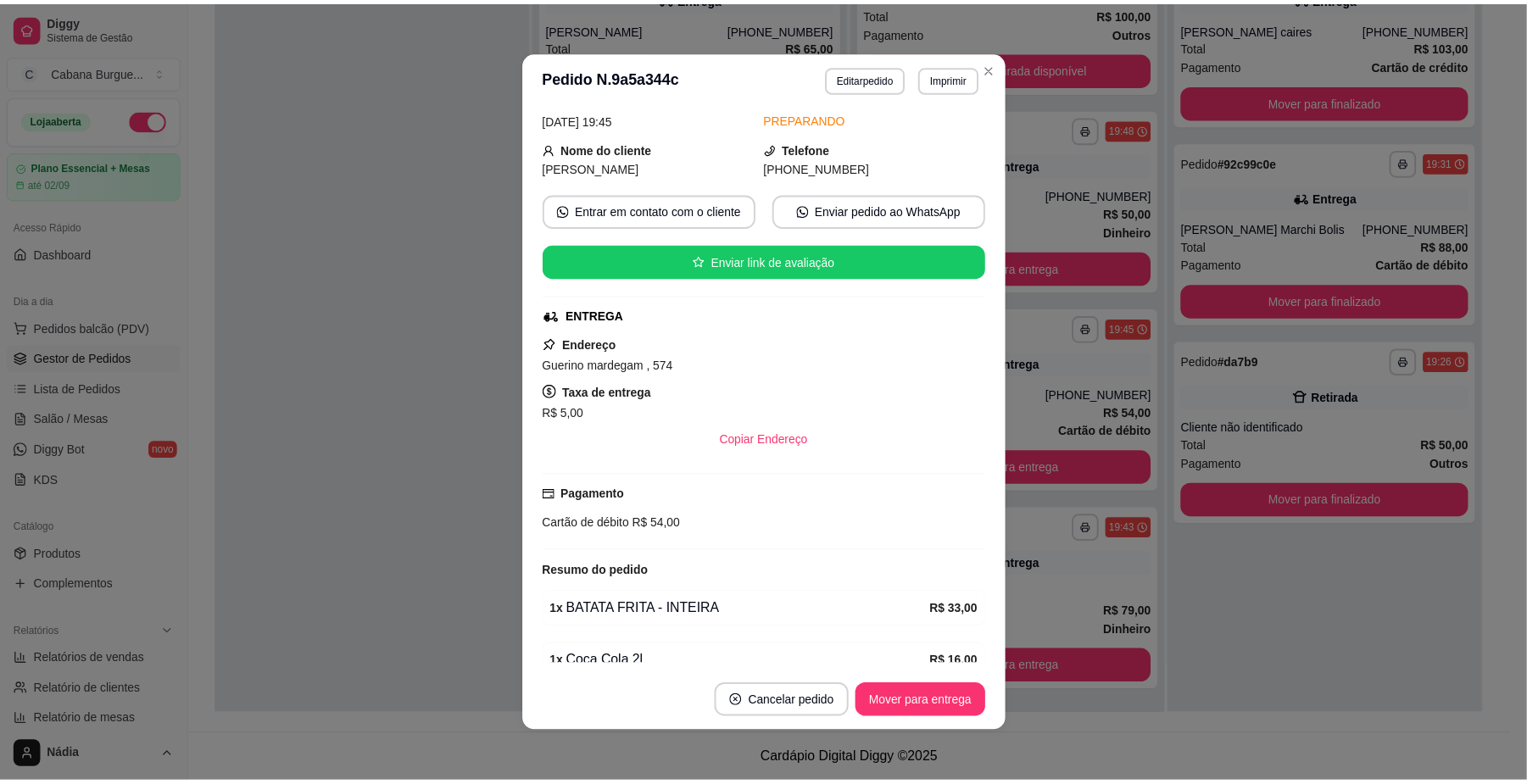
scroll to position [167, 0]
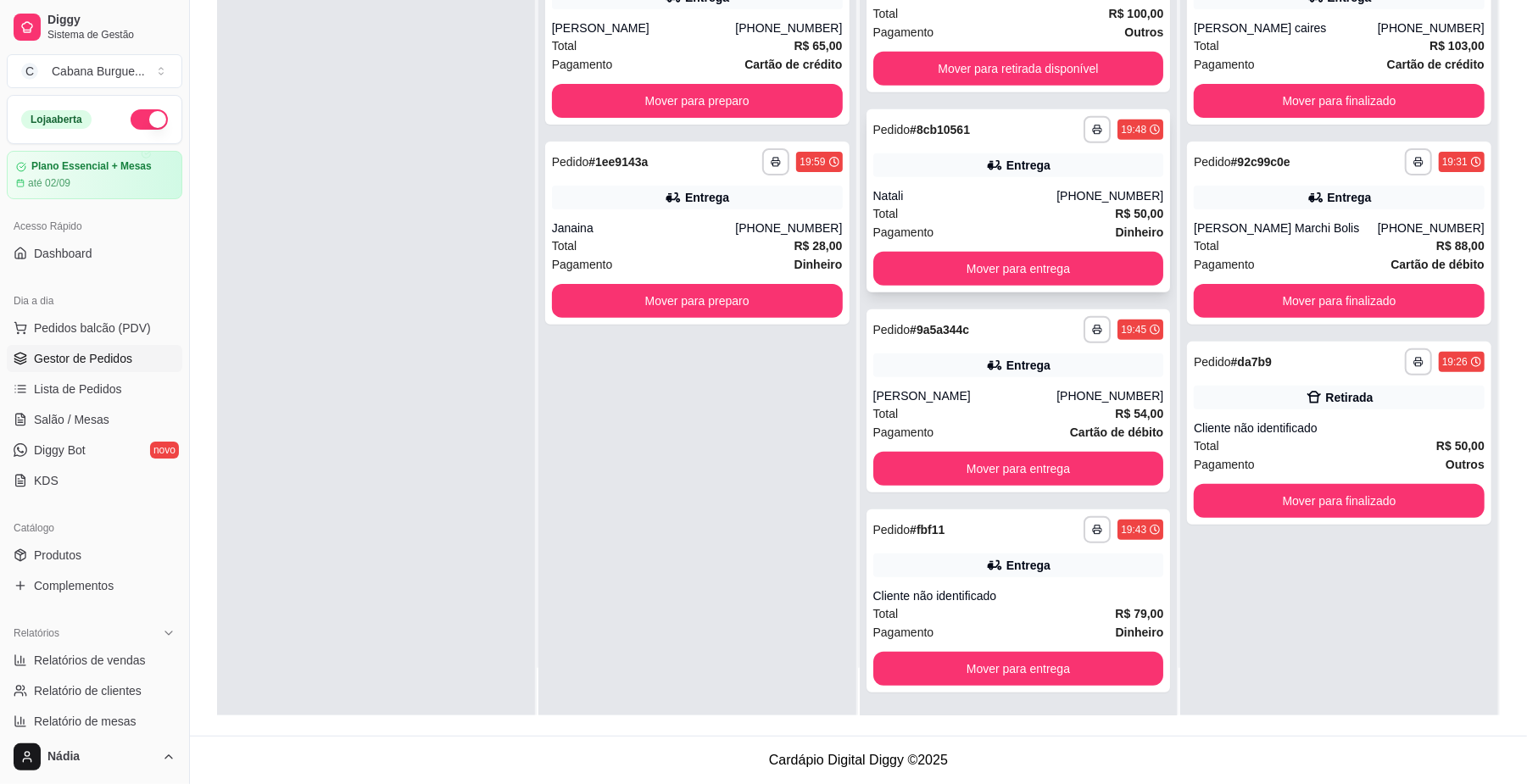
click at [927, 183] on div "**********" at bounding box center [1019, 201] width 305 height 183
click at [694, 290] on button "Mover para preparo" at bounding box center [698, 301] width 291 height 34
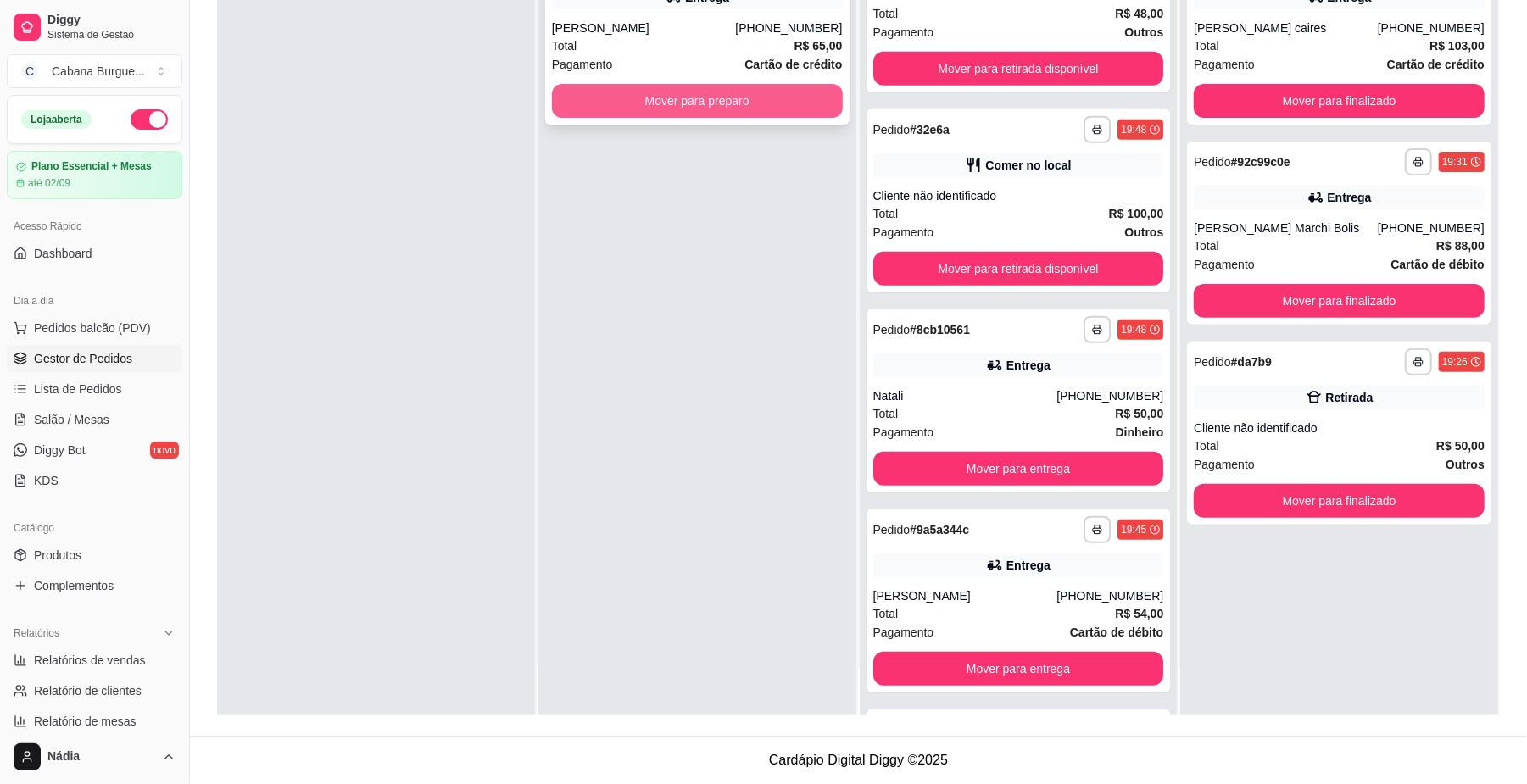
scroll to position [1032, 0]
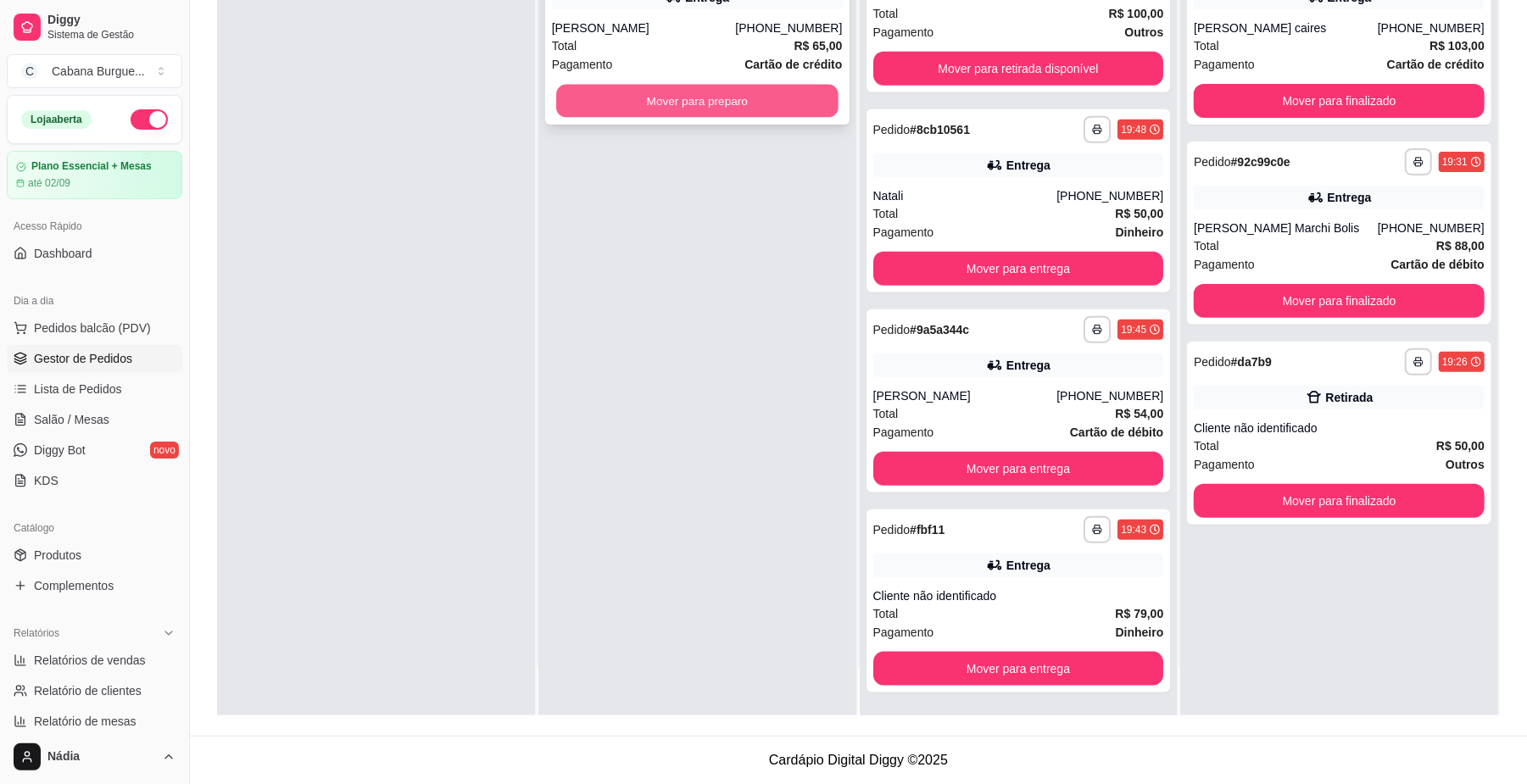
click at [710, 96] on button "Mover para preparo" at bounding box center [697, 101] width 282 height 33
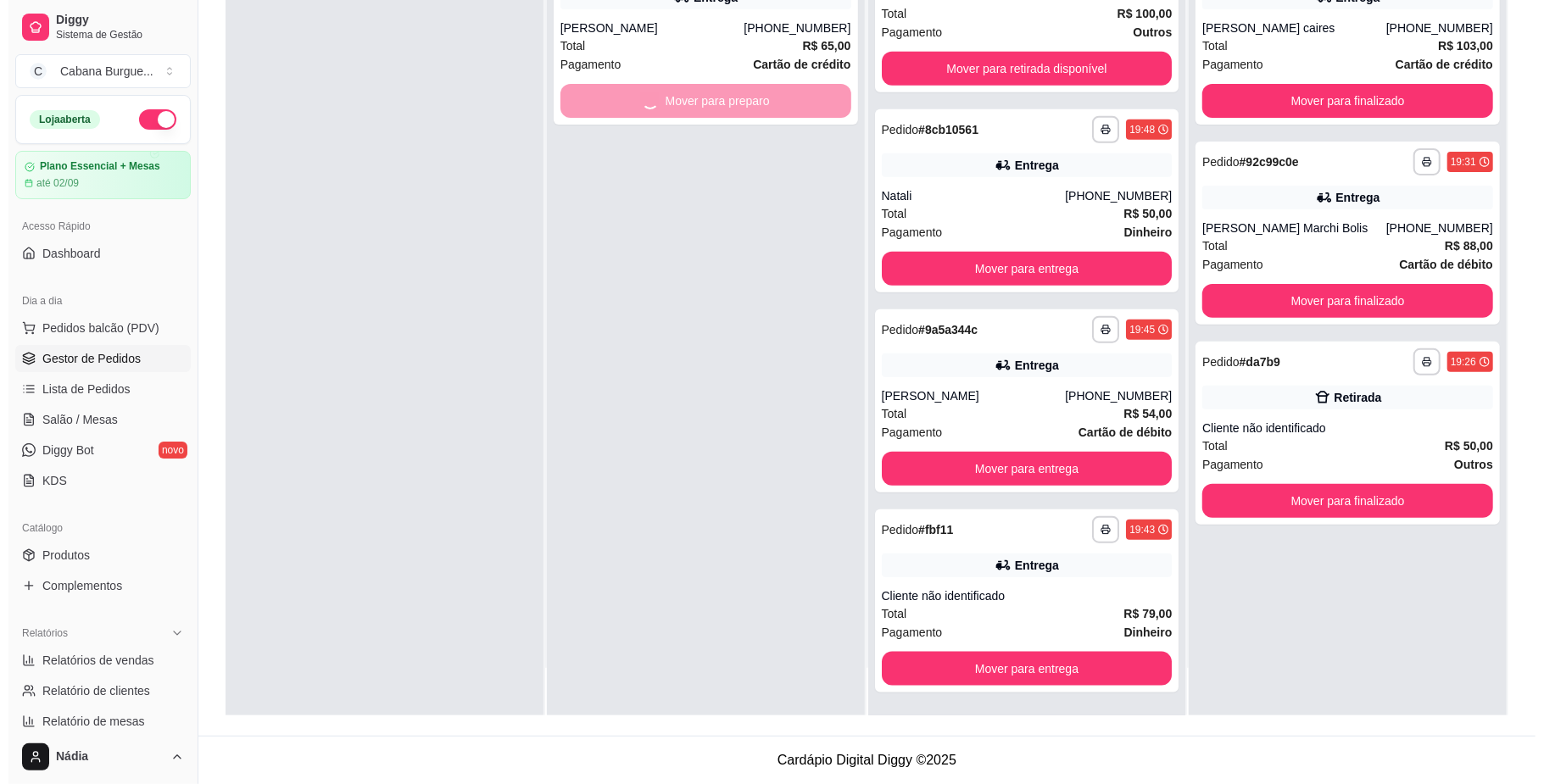
scroll to position [1232, 0]
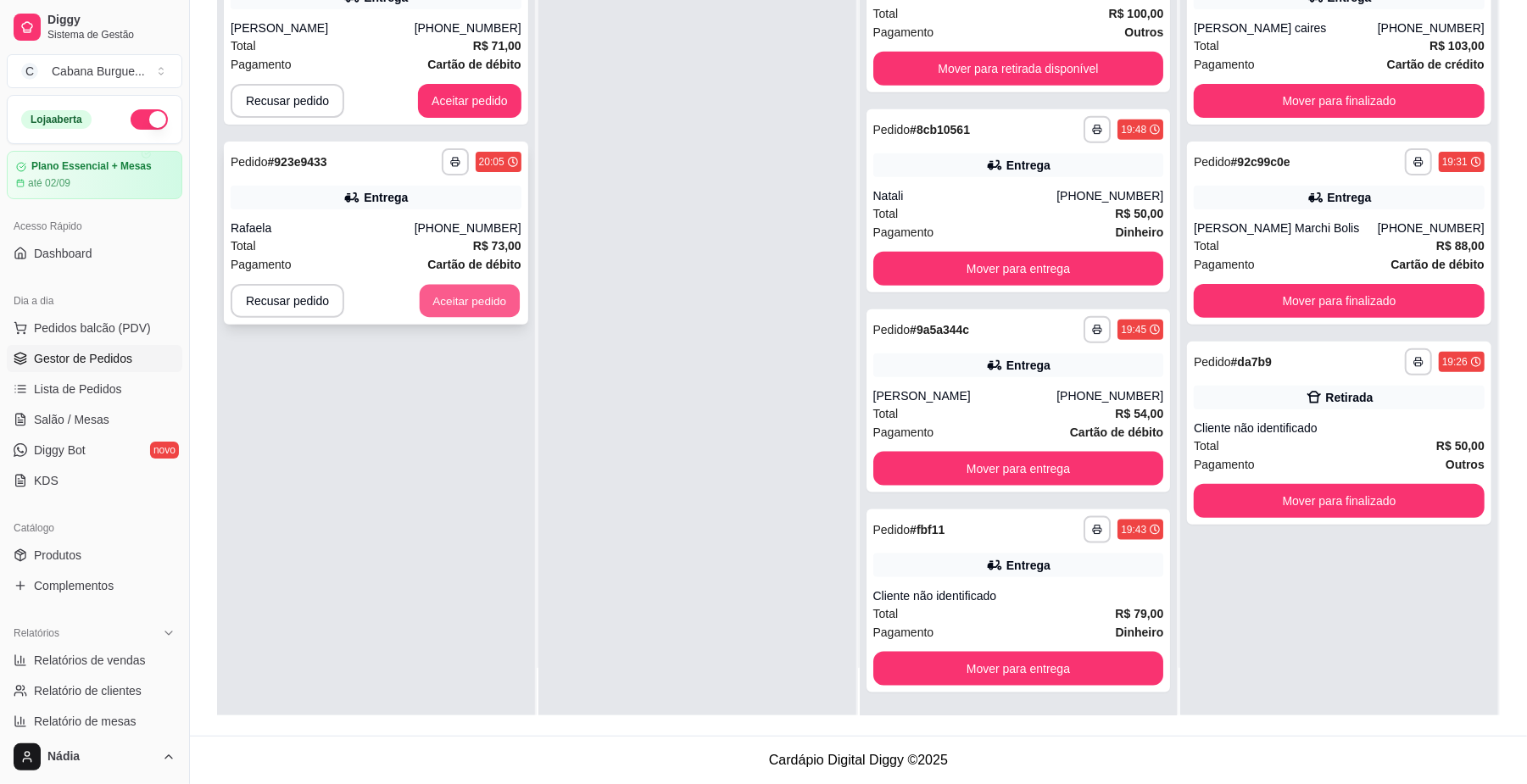
click at [486, 303] on button "Aceitar pedido" at bounding box center [469, 301] width 100 height 33
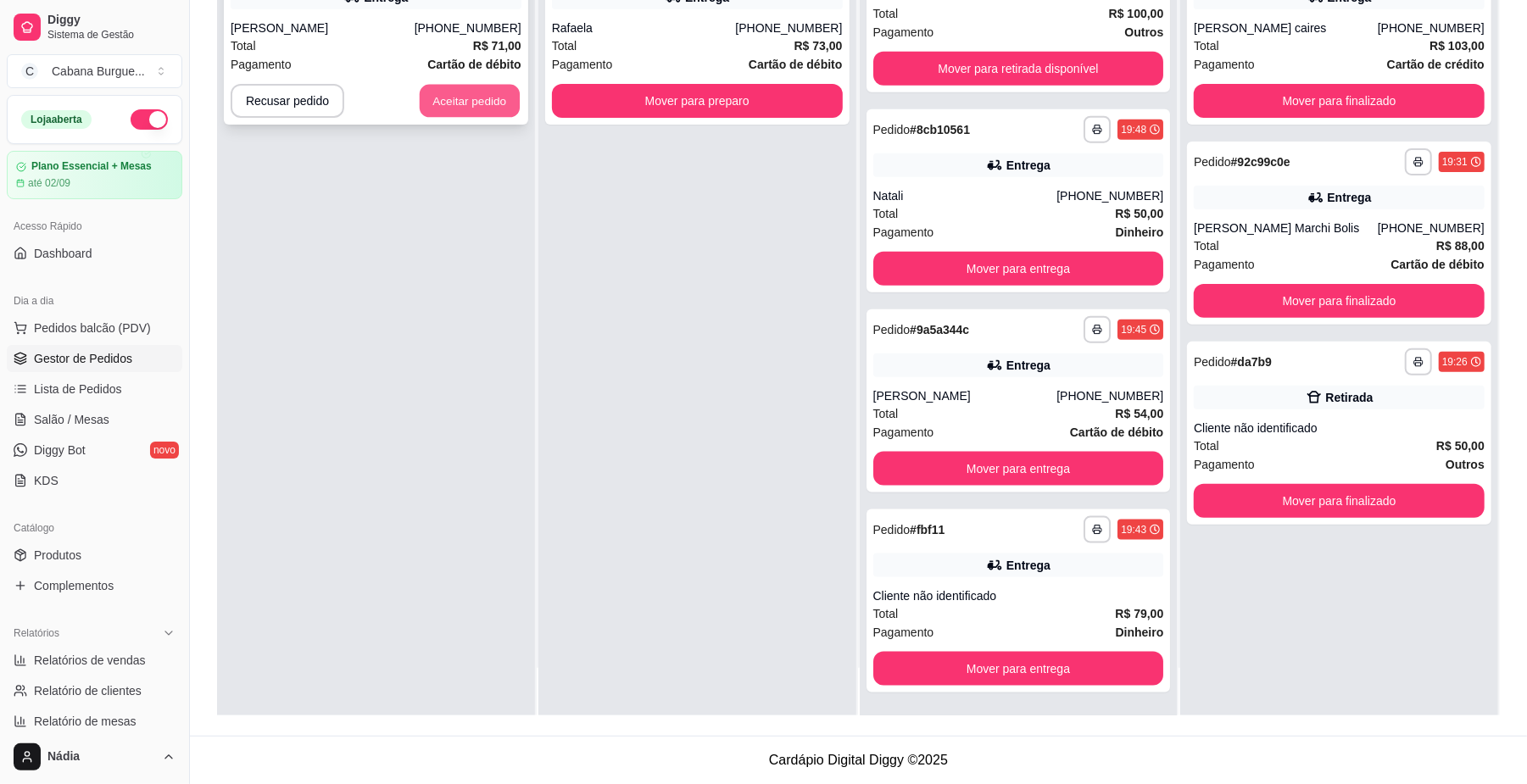
click at [480, 102] on button "Aceitar pedido" at bounding box center [469, 101] width 100 height 33
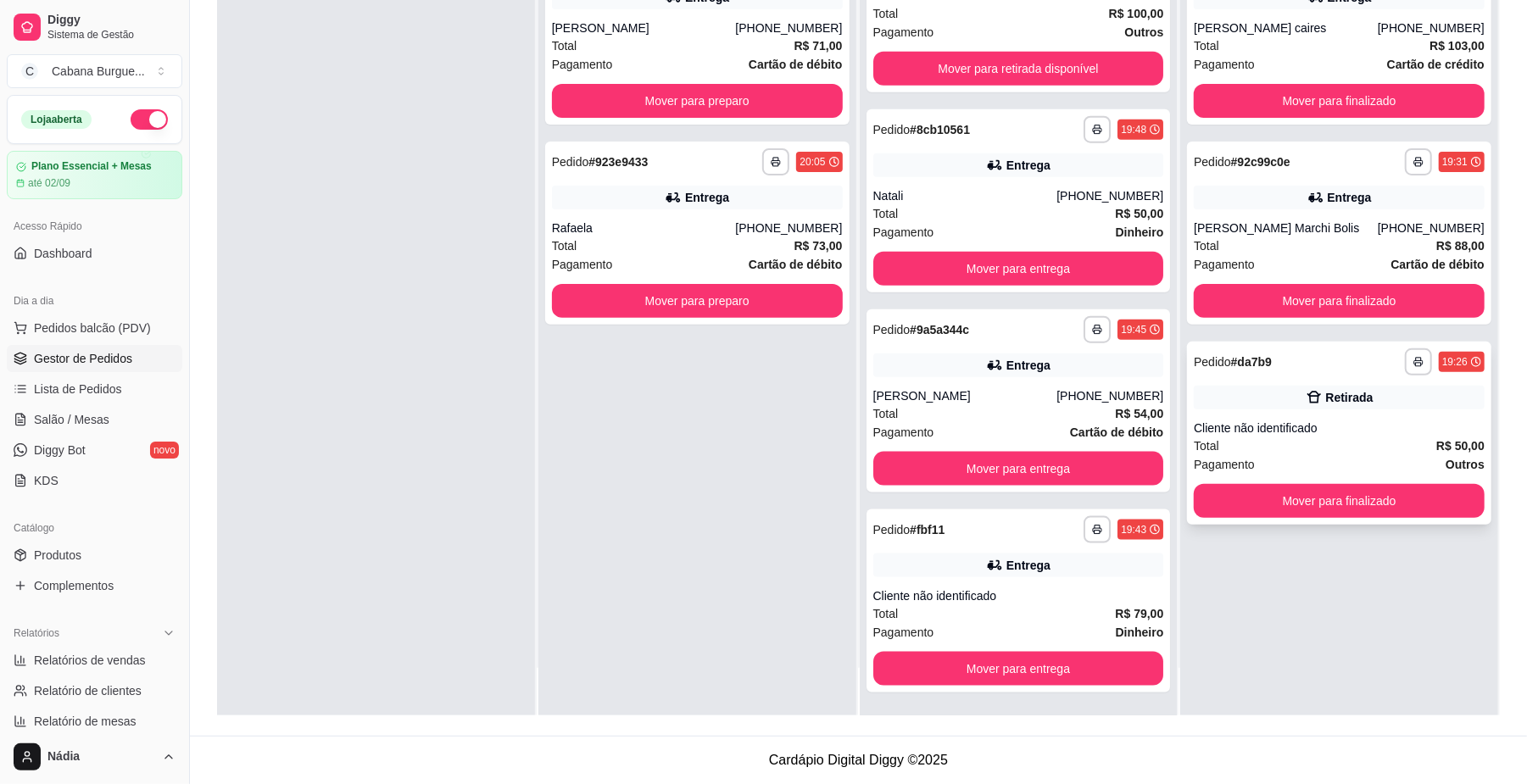
click at [1314, 420] on div "Cliente não identificado" at bounding box center [1339, 428] width 291 height 17
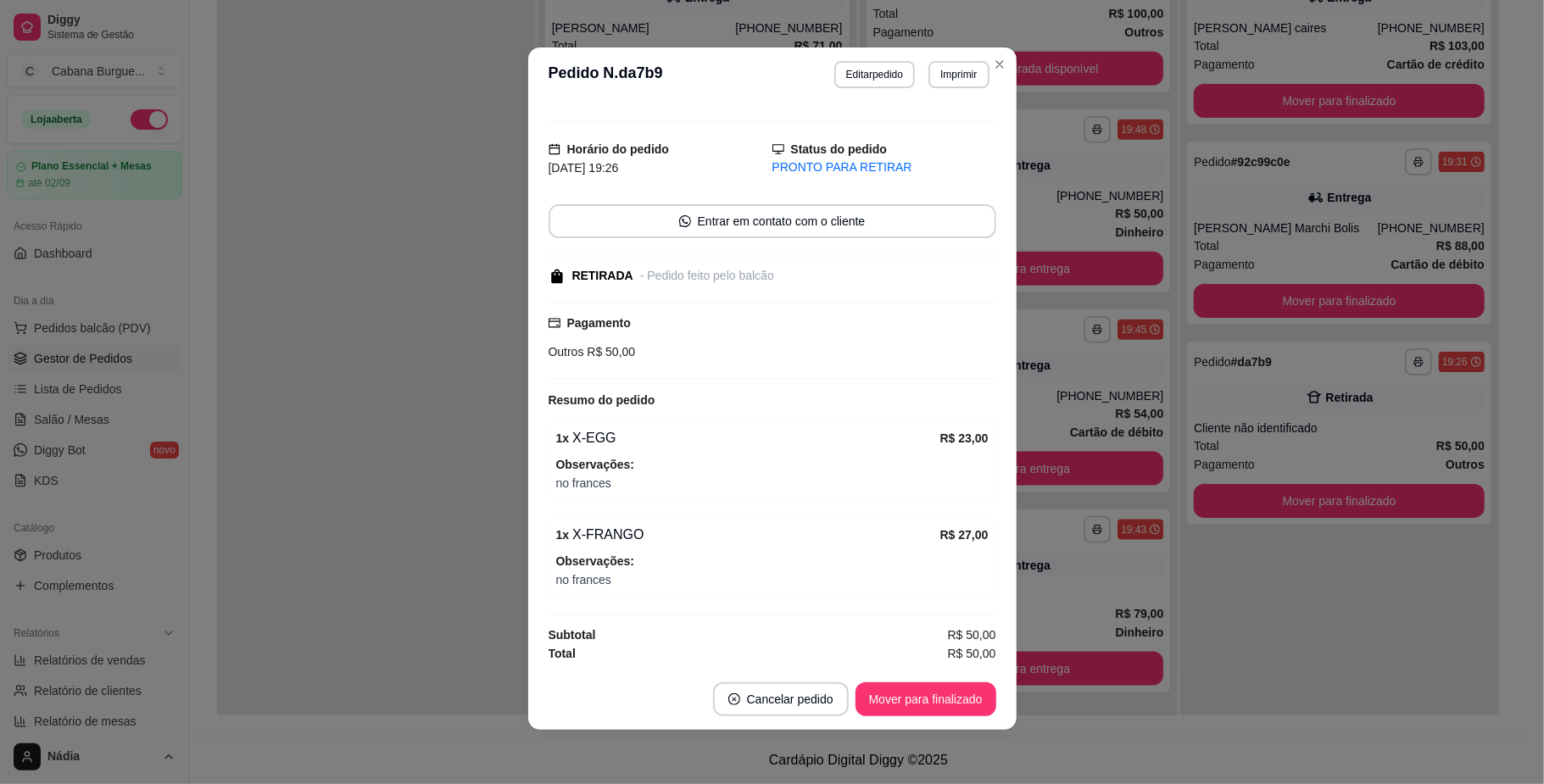
scroll to position [31, 0]
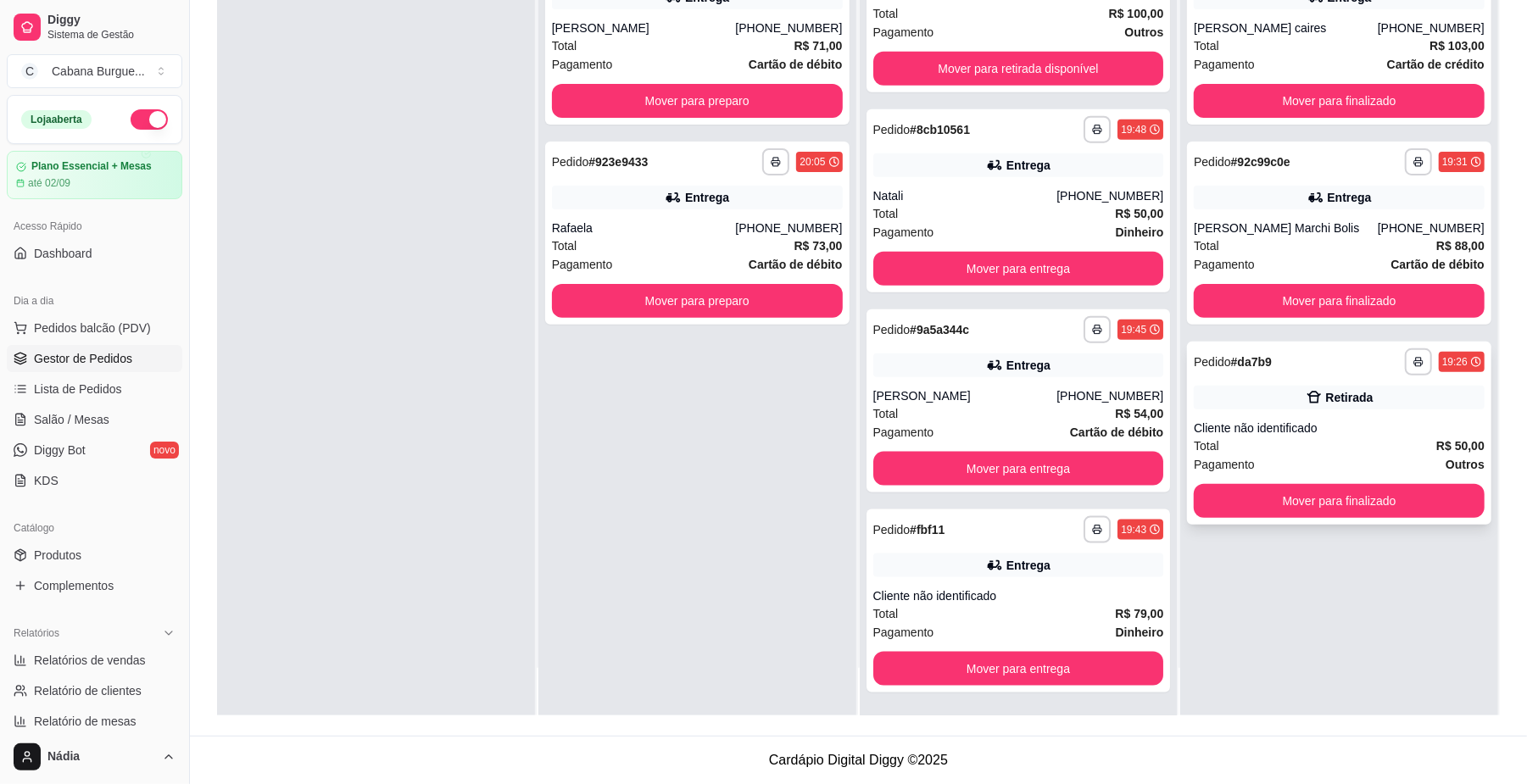
click at [1259, 421] on div "Cliente não identificado" at bounding box center [1339, 428] width 291 height 17
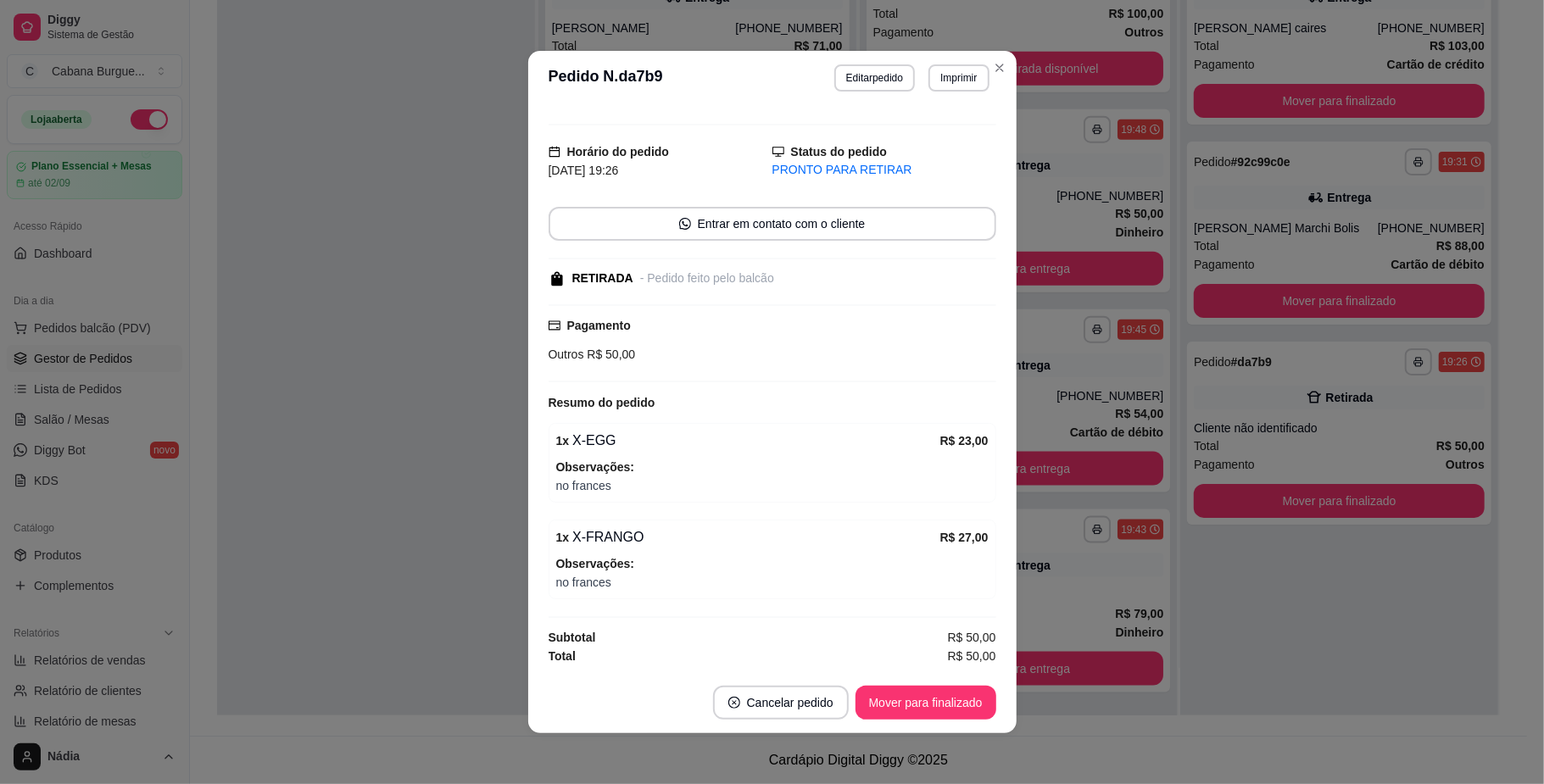
scroll to position [4, 0]
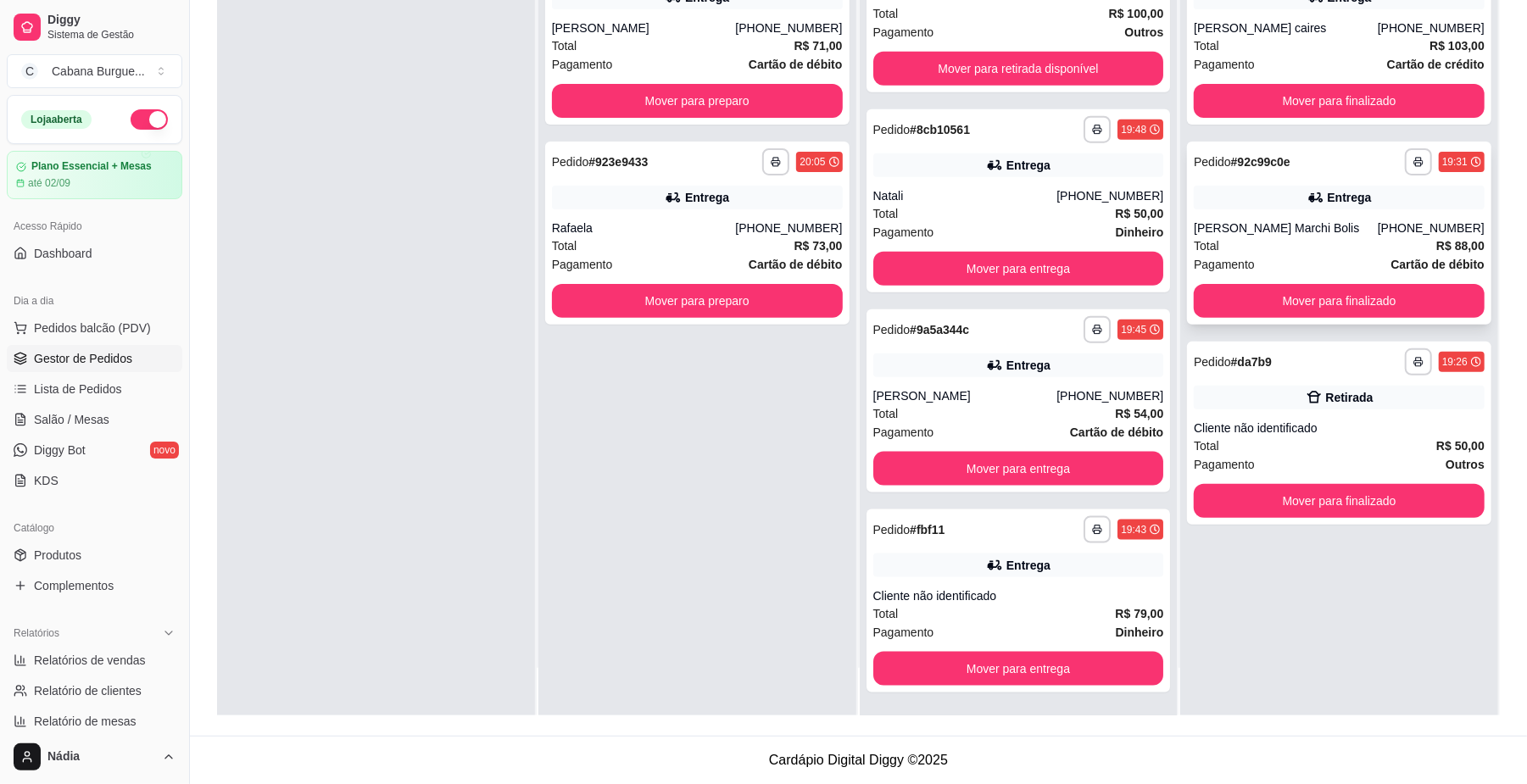
click at [1283, 220] on div "[PERSON_NAME] Marchi Bolis" at bounding box center [1285, 228] width 184 height 17
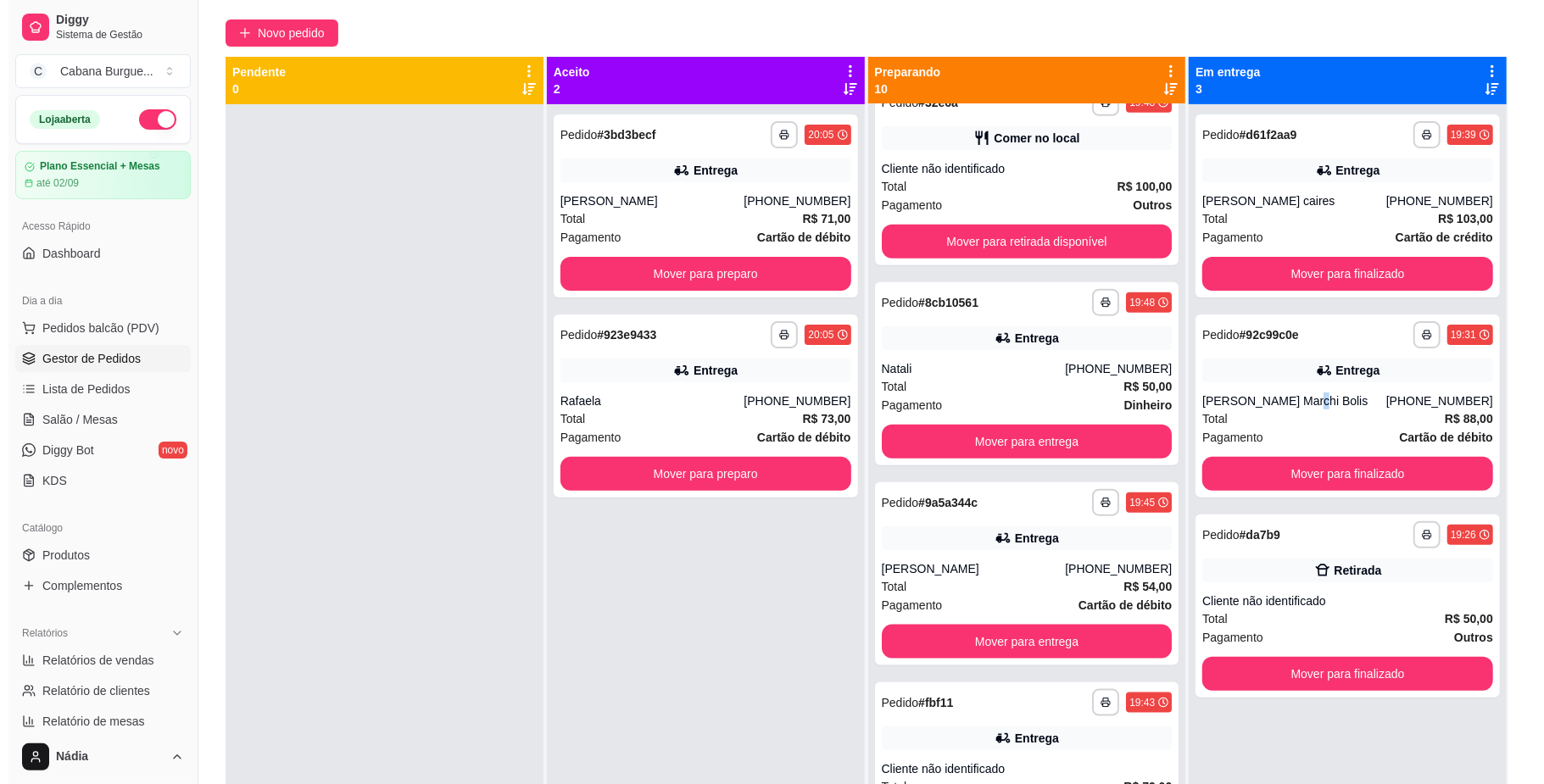
scroll to position [32, 0]
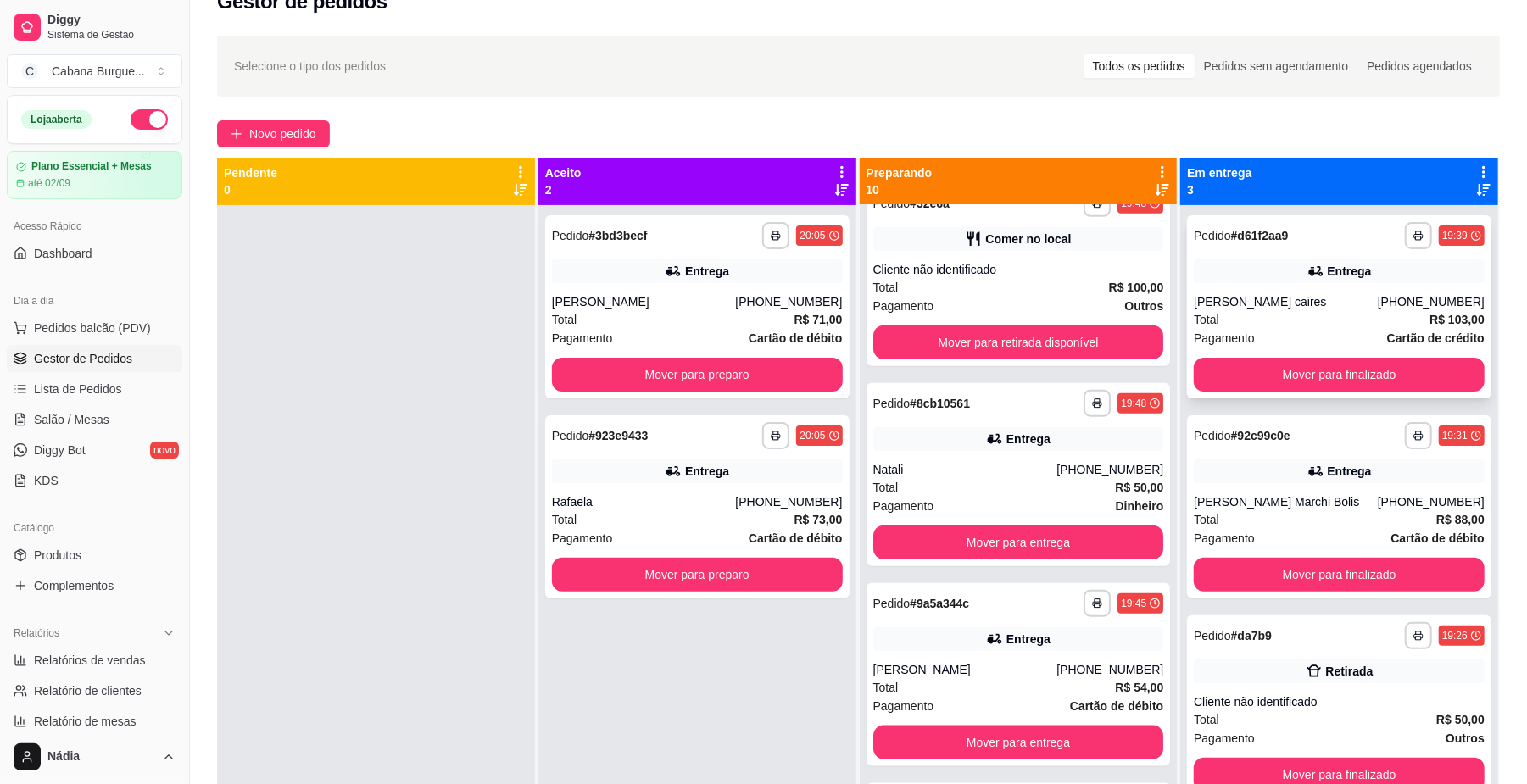
click at [1230, 291] on div "**********" at bounding box center [1339, 306] width 305 height 183
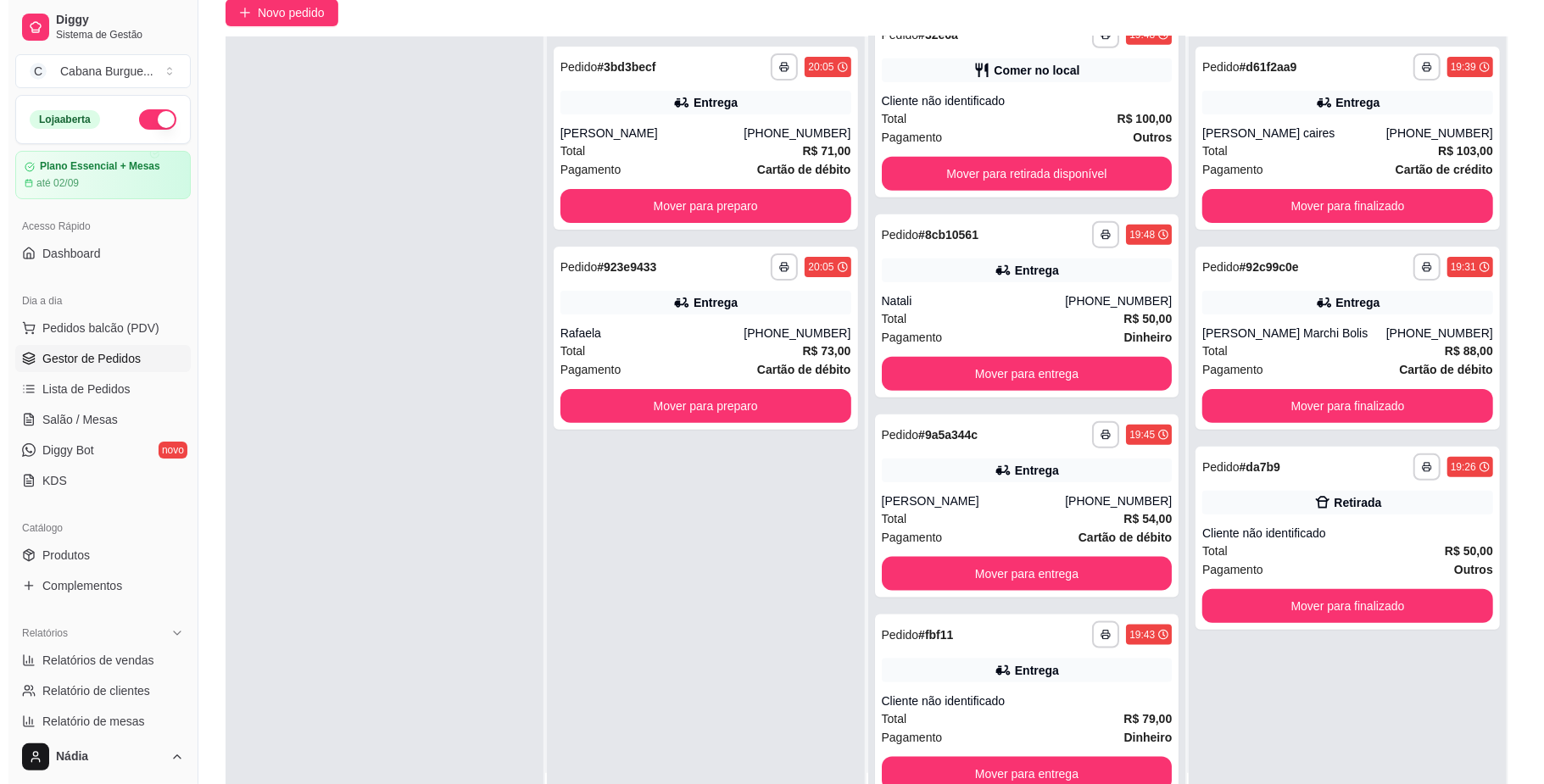
scroll to position [259, 0]
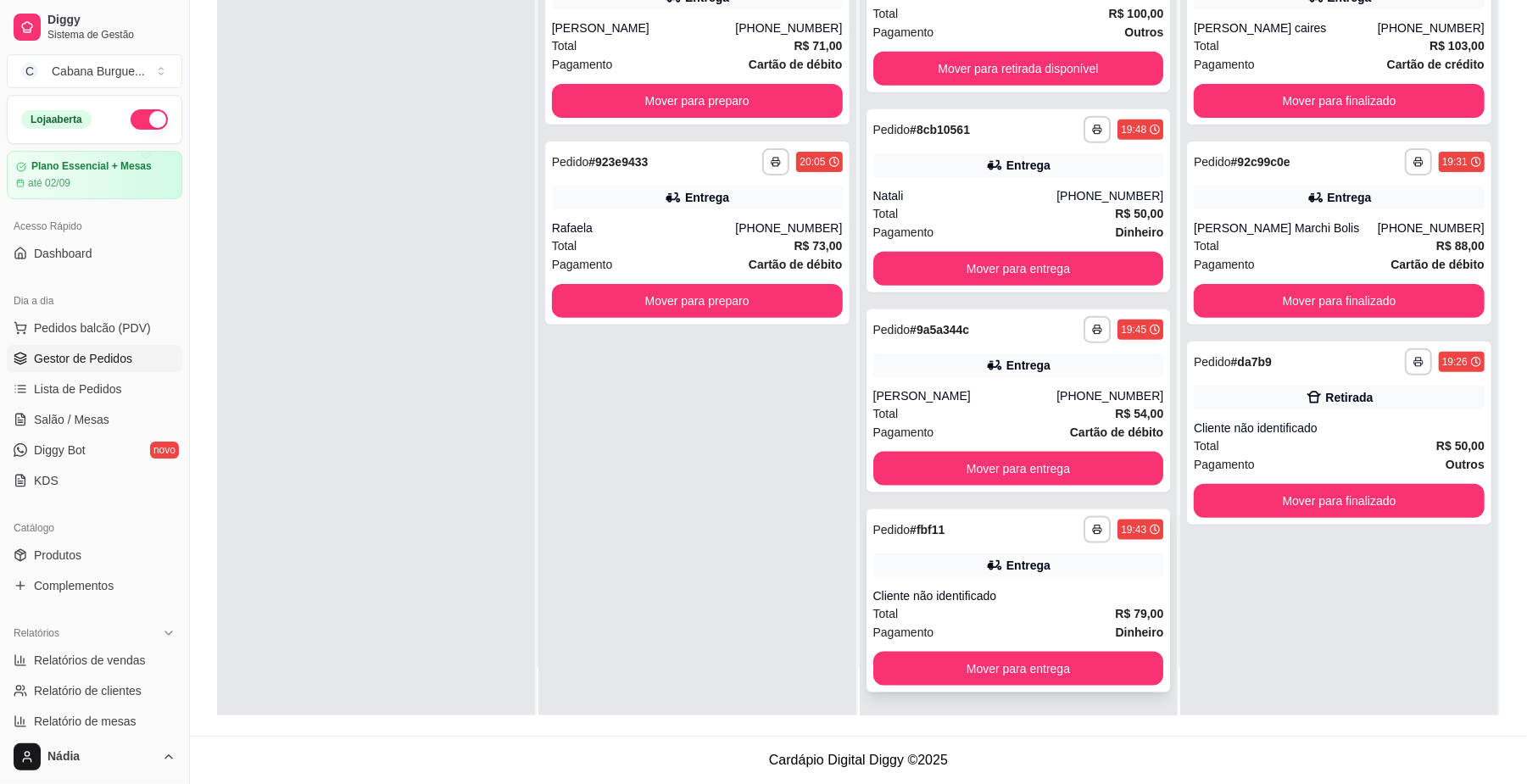
drag, startPoint x: 985, startPoint y: 542, endPoint x: 977, endPoint y: 547, distance: 9.4
click at [977, 547] on div "**********" at bounding box center [1019, 600] width 305 height 183
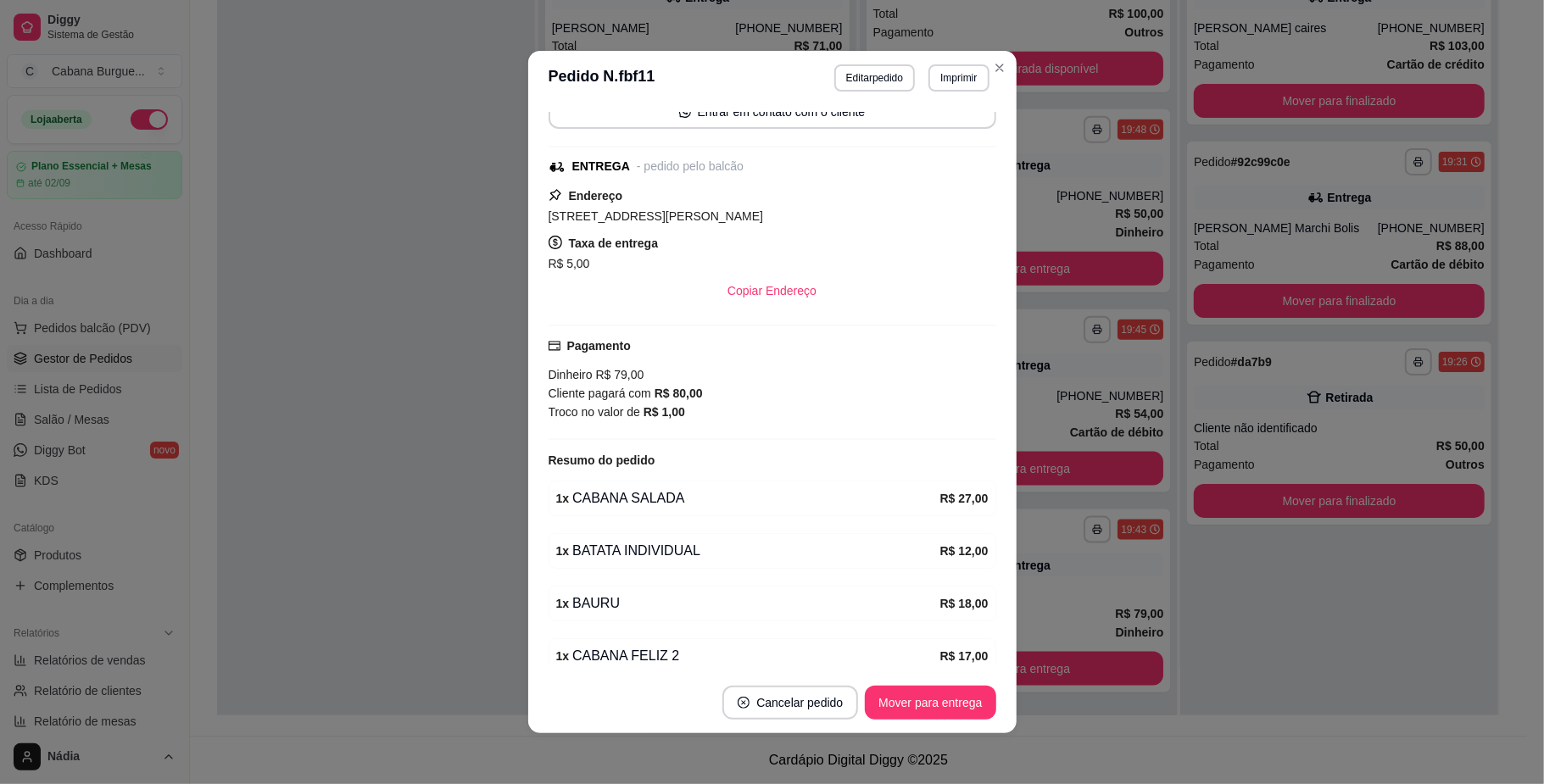
scroll to position [224, 0]
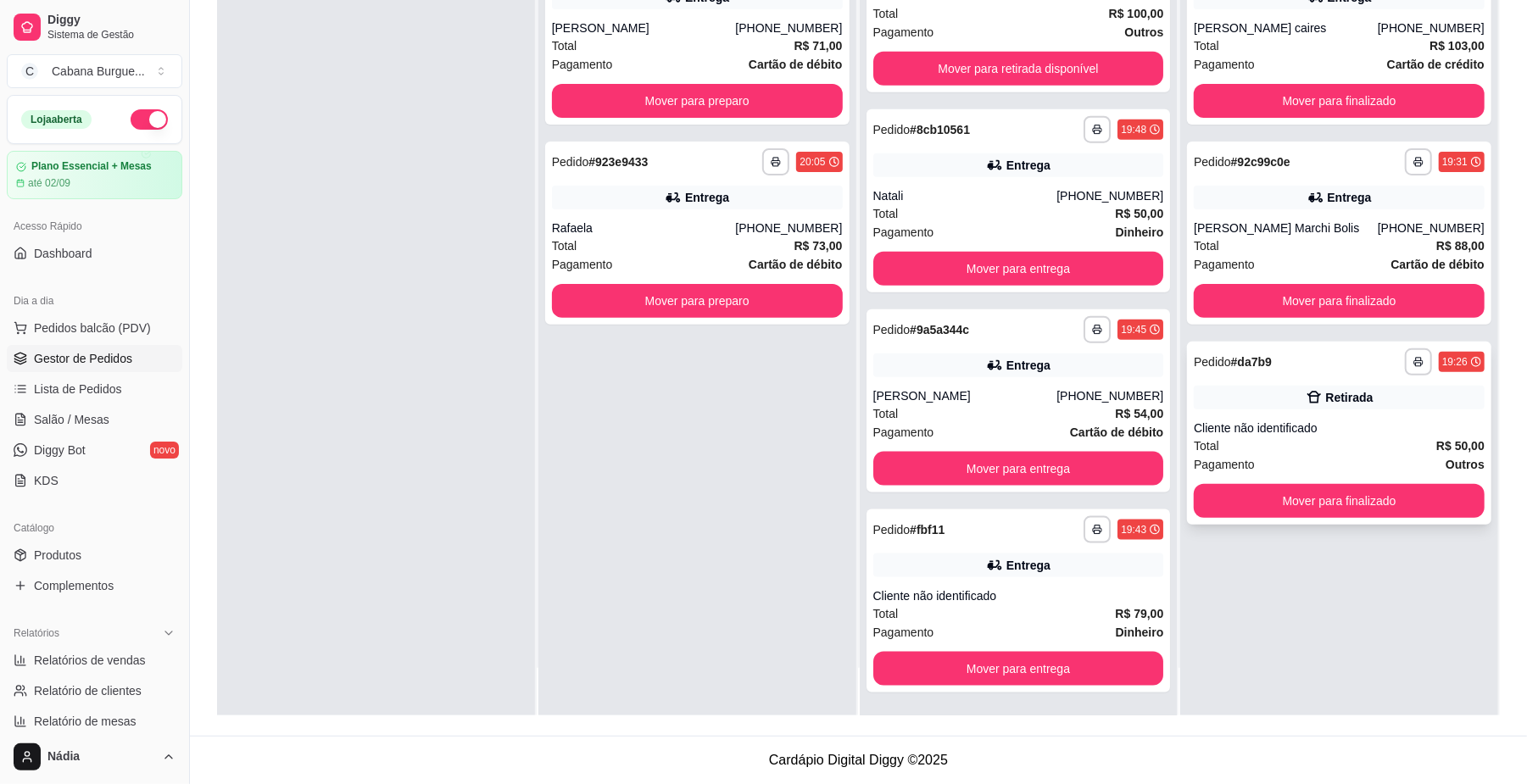
click at [1352, 394] on div "Retirada" at bounding box center [1350, 398] width 48 height 17
click at [1269, 214] on div "**********" at bounding box center [1339, 233] width 305 height 183
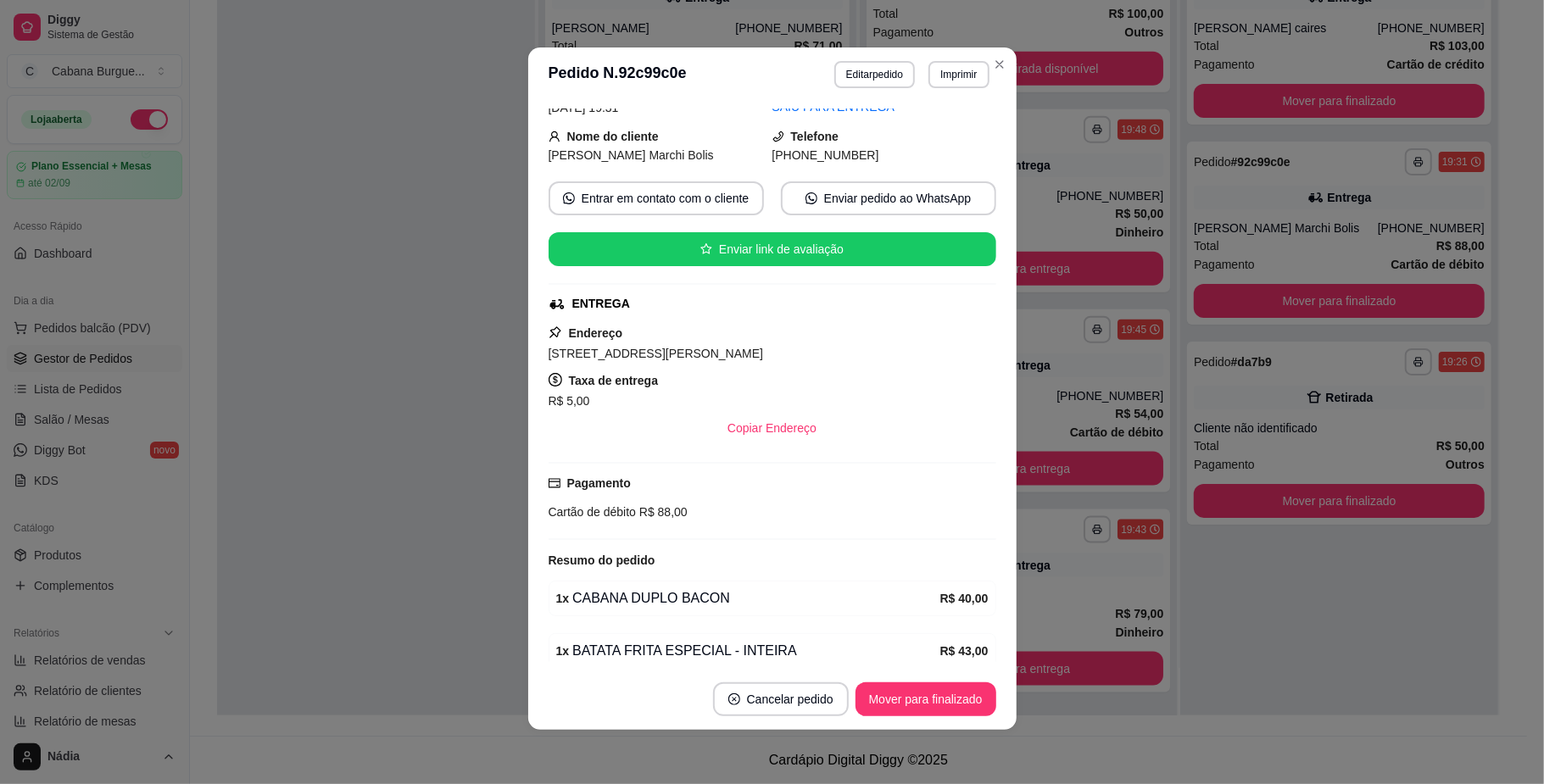
scroll to position [167, 0]
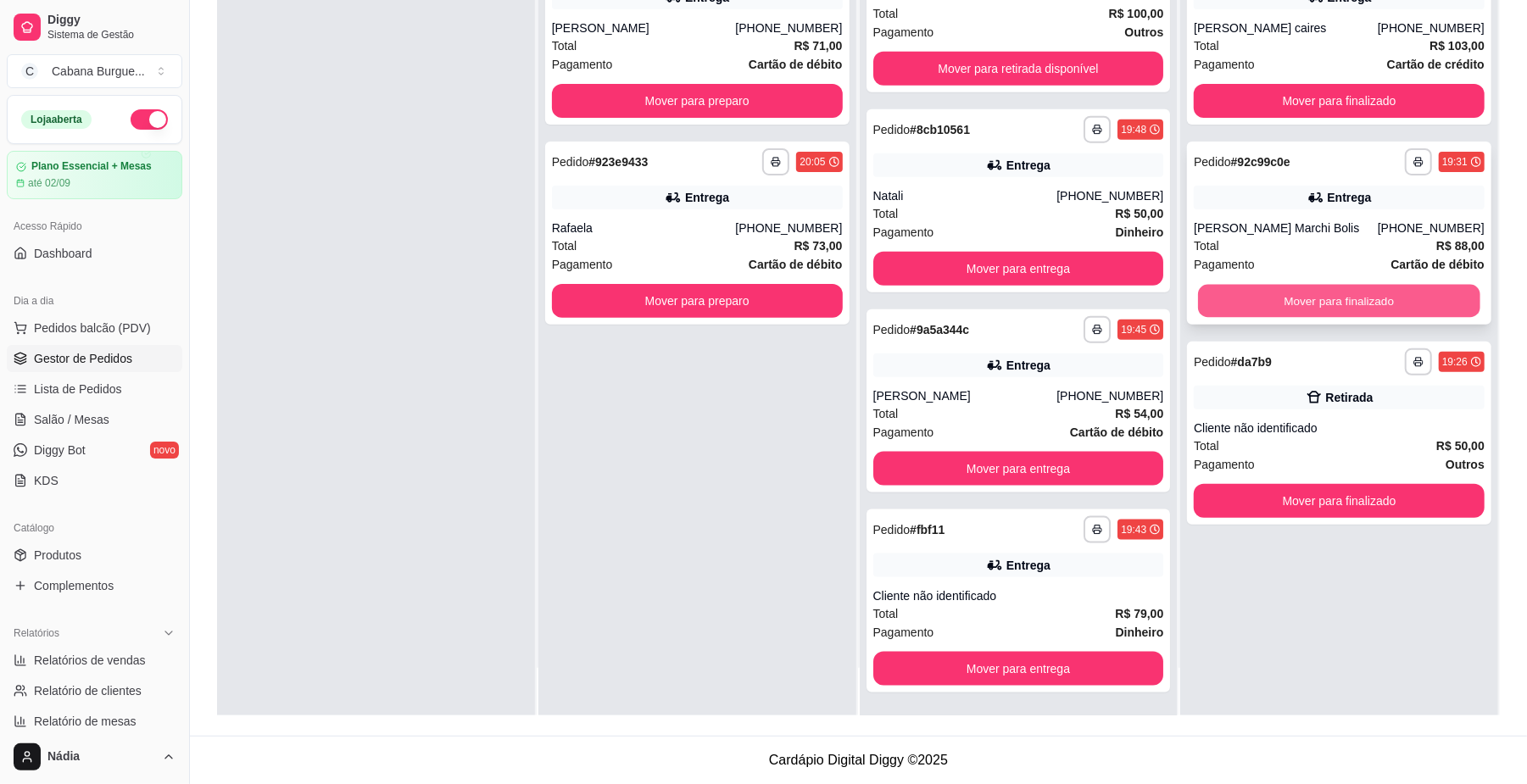
click at [1371, 293] on button "Mover para finalizado" at bounding box center [1339, 301] width 282 height 33
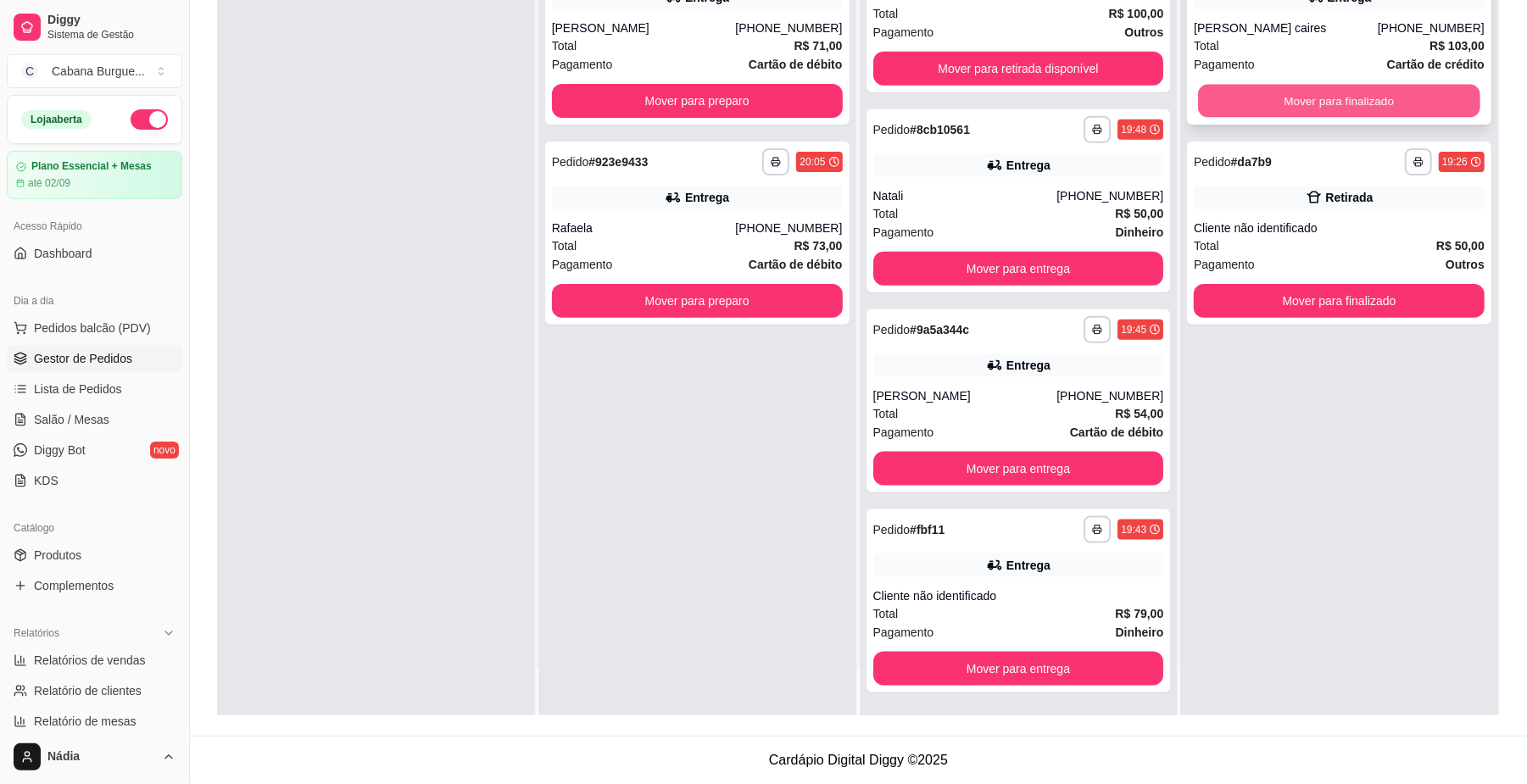
click at [1338, 97] on button "Mover para finalizado" at bounding box center [1339, 101] width 282 height 33
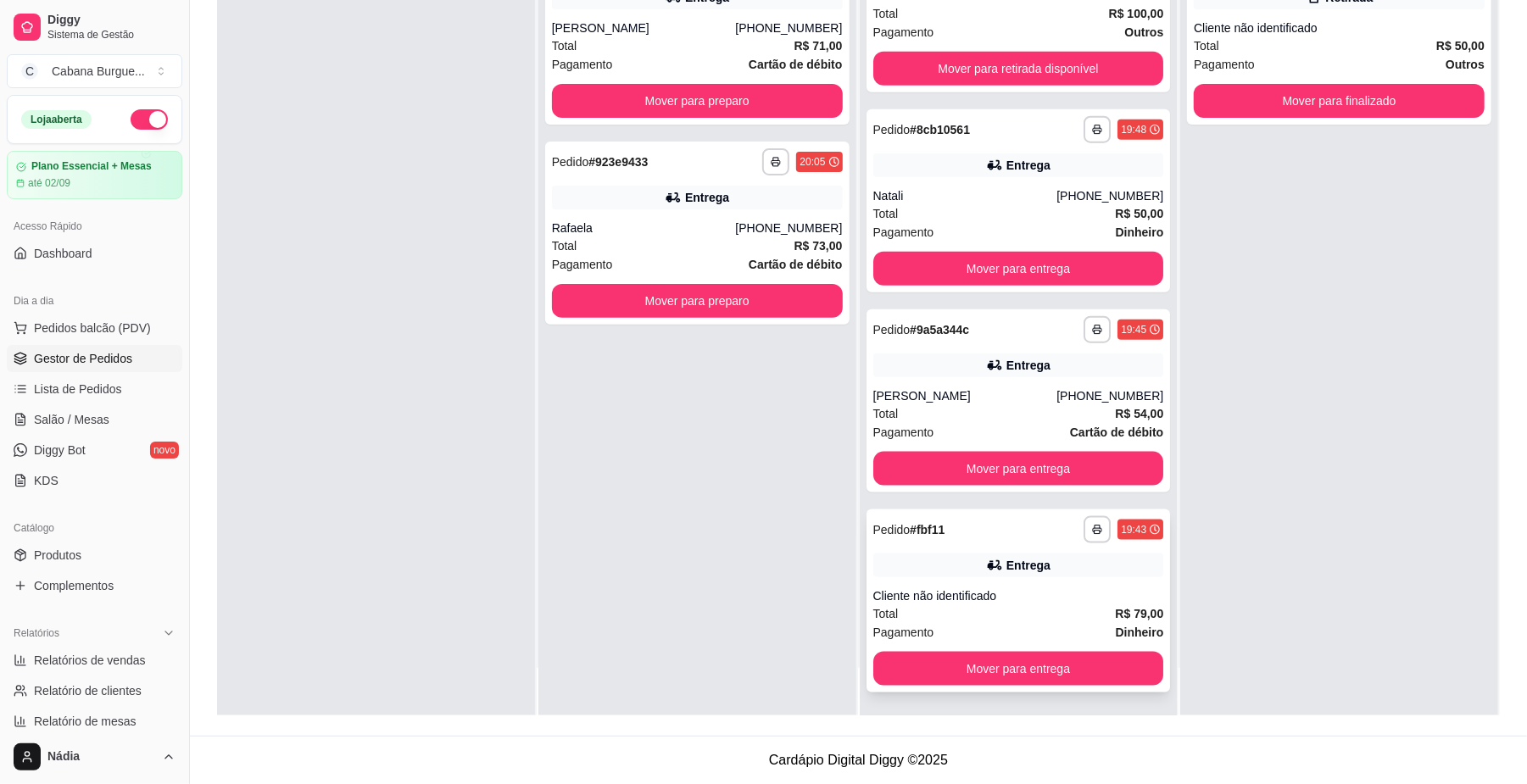
drag, startPoint x: 989, startPoint y: 583, endPoint x: 994, endPoint y: 591, distance: 9.4
click at [994, 591] on div "**********" at bounding box center [1019, 600] width 305 height 183
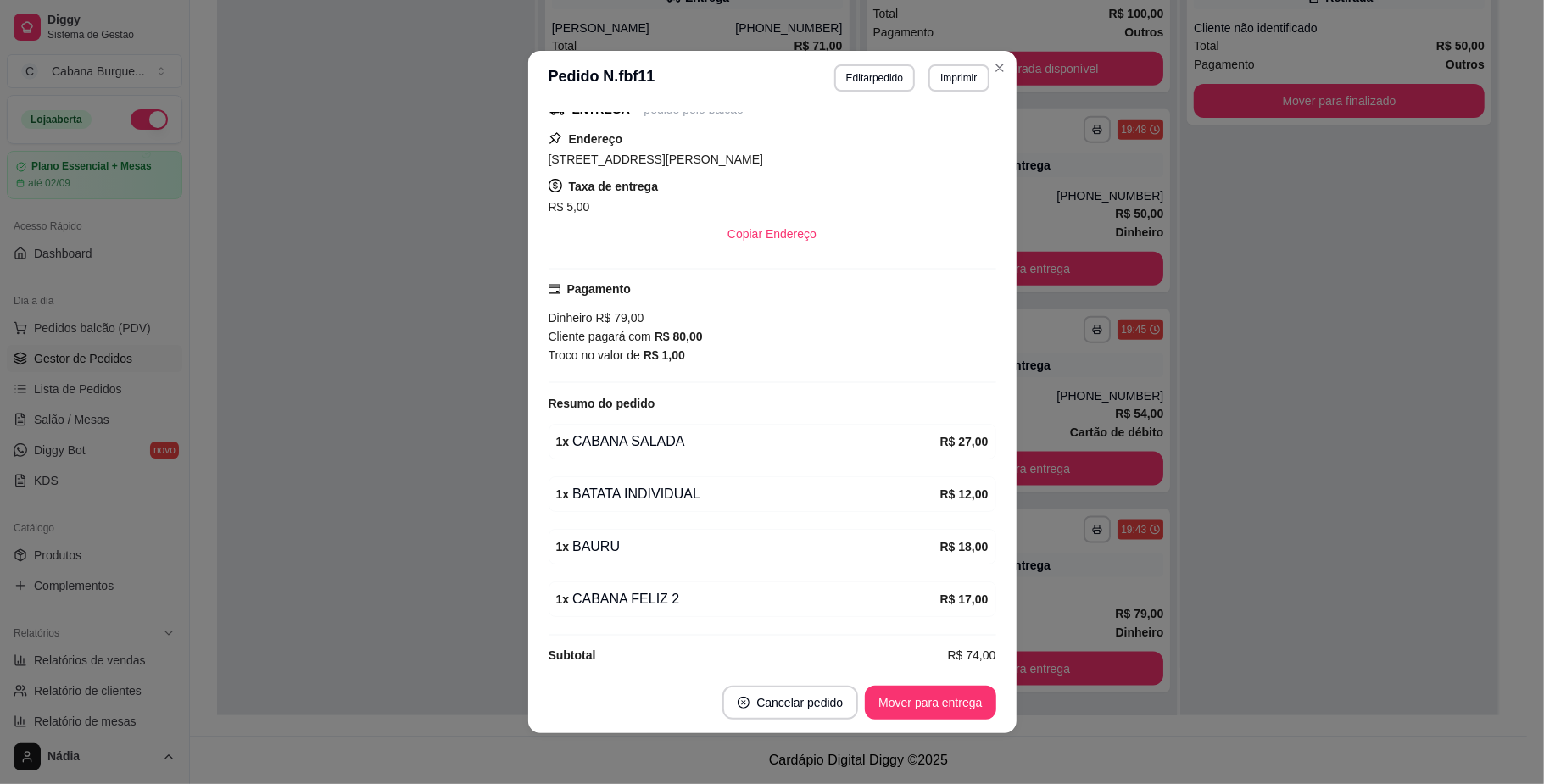
scroll to position [224, 0]
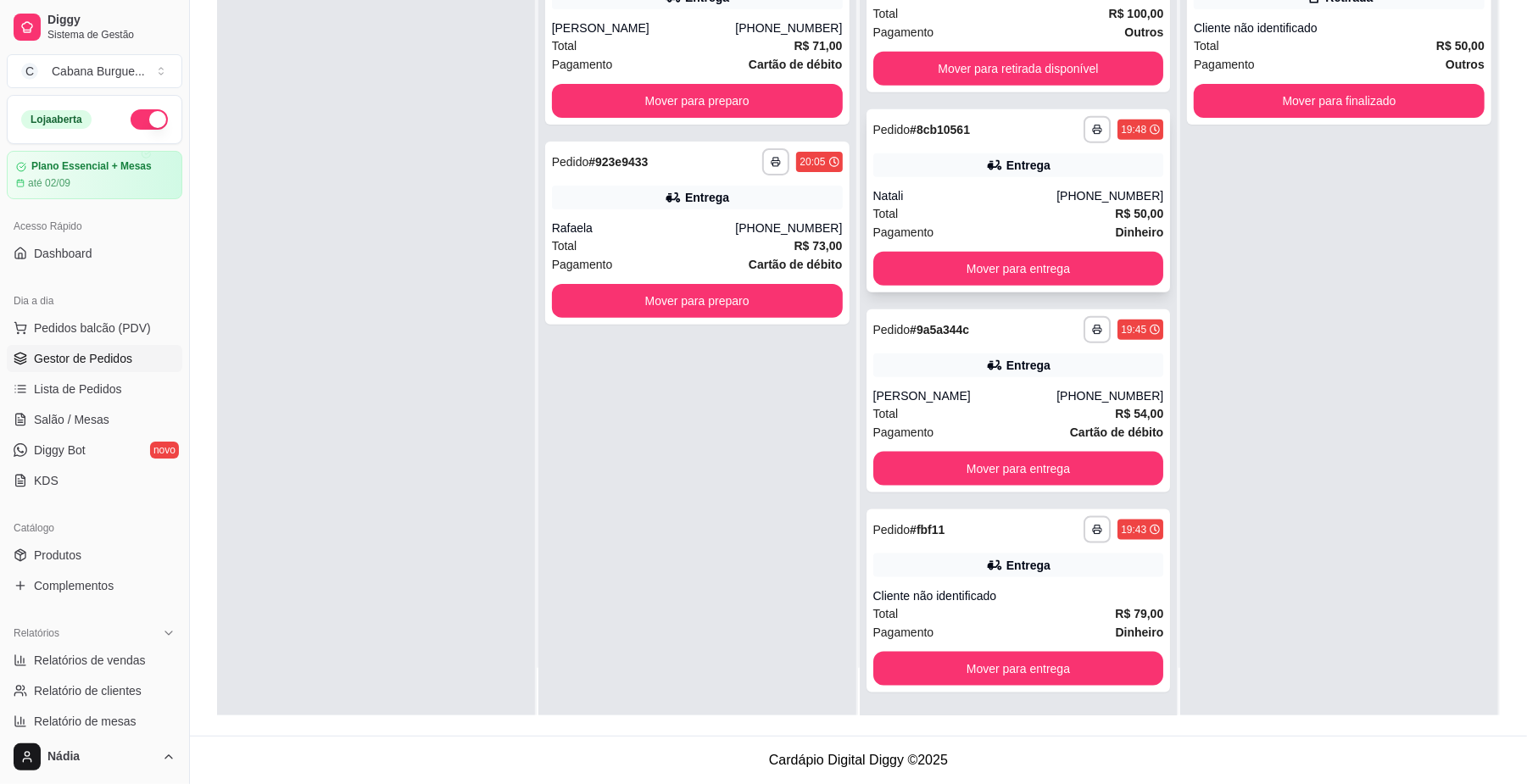
click at [1001, 202] on div "Natali" at bounding box center [964, 196] width 184 height 17
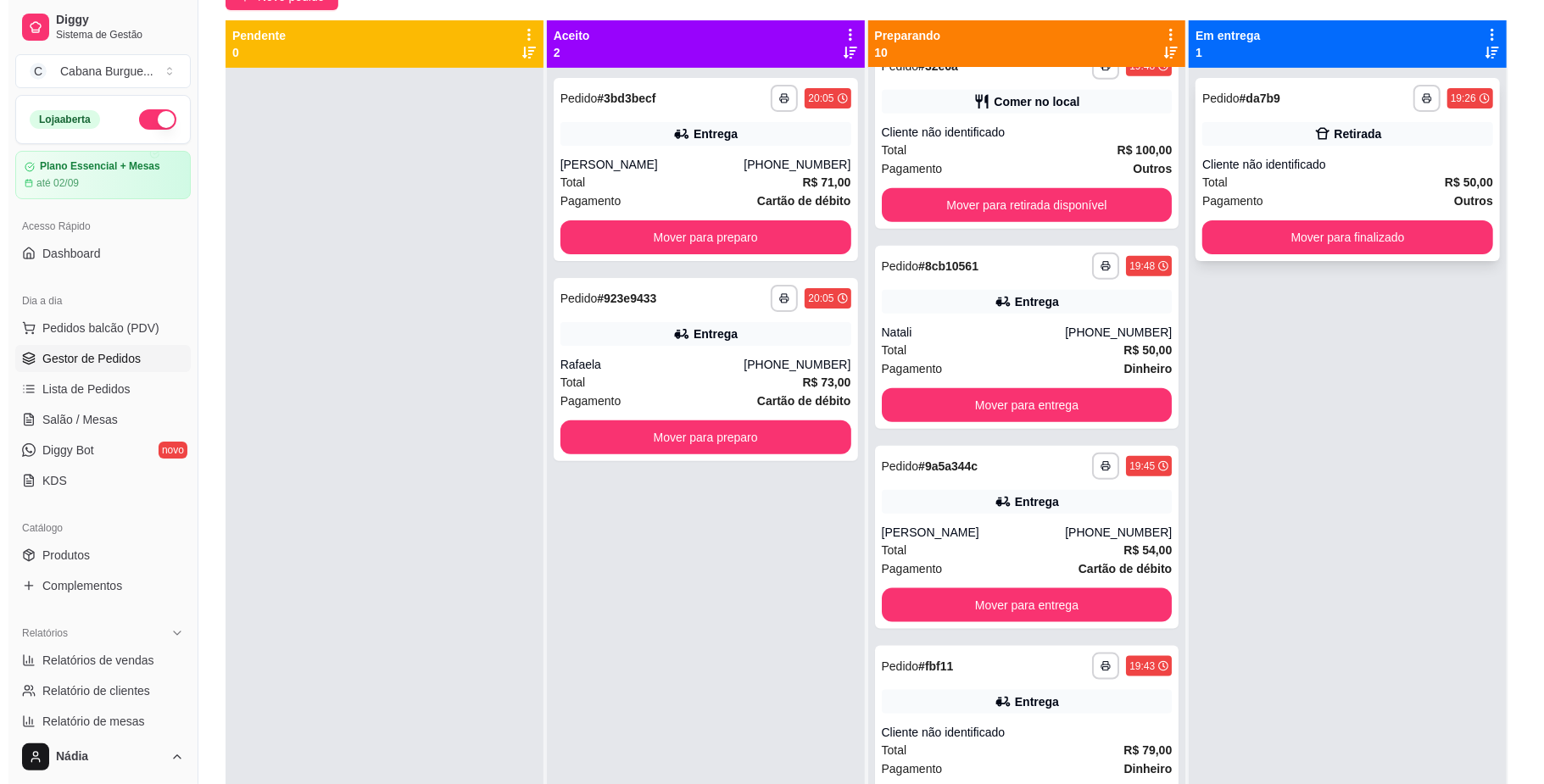
scroll to position [32, 0]
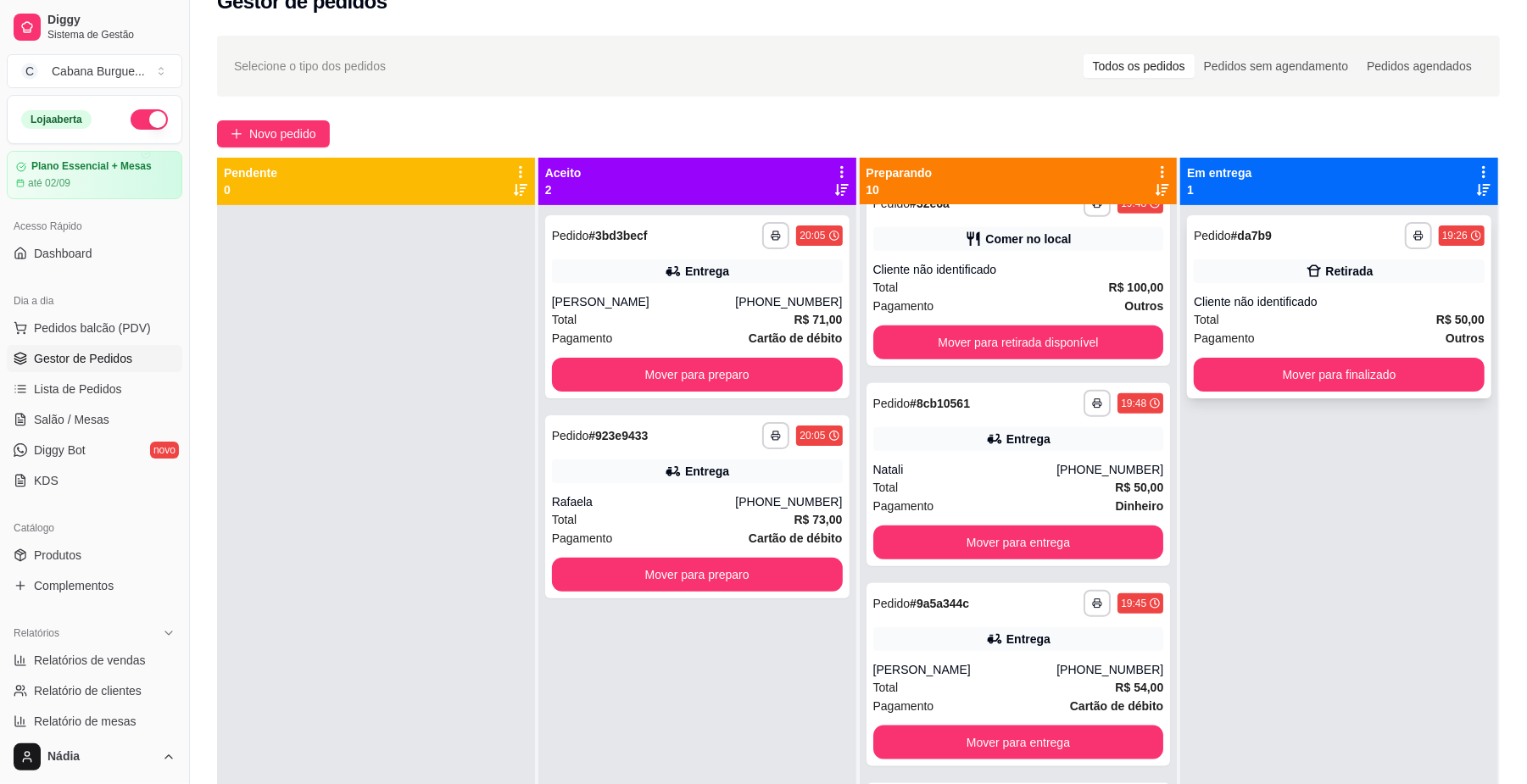
click at [1328, 283] on div "**********" at bounding box center [1339, 306] width 305 height 183
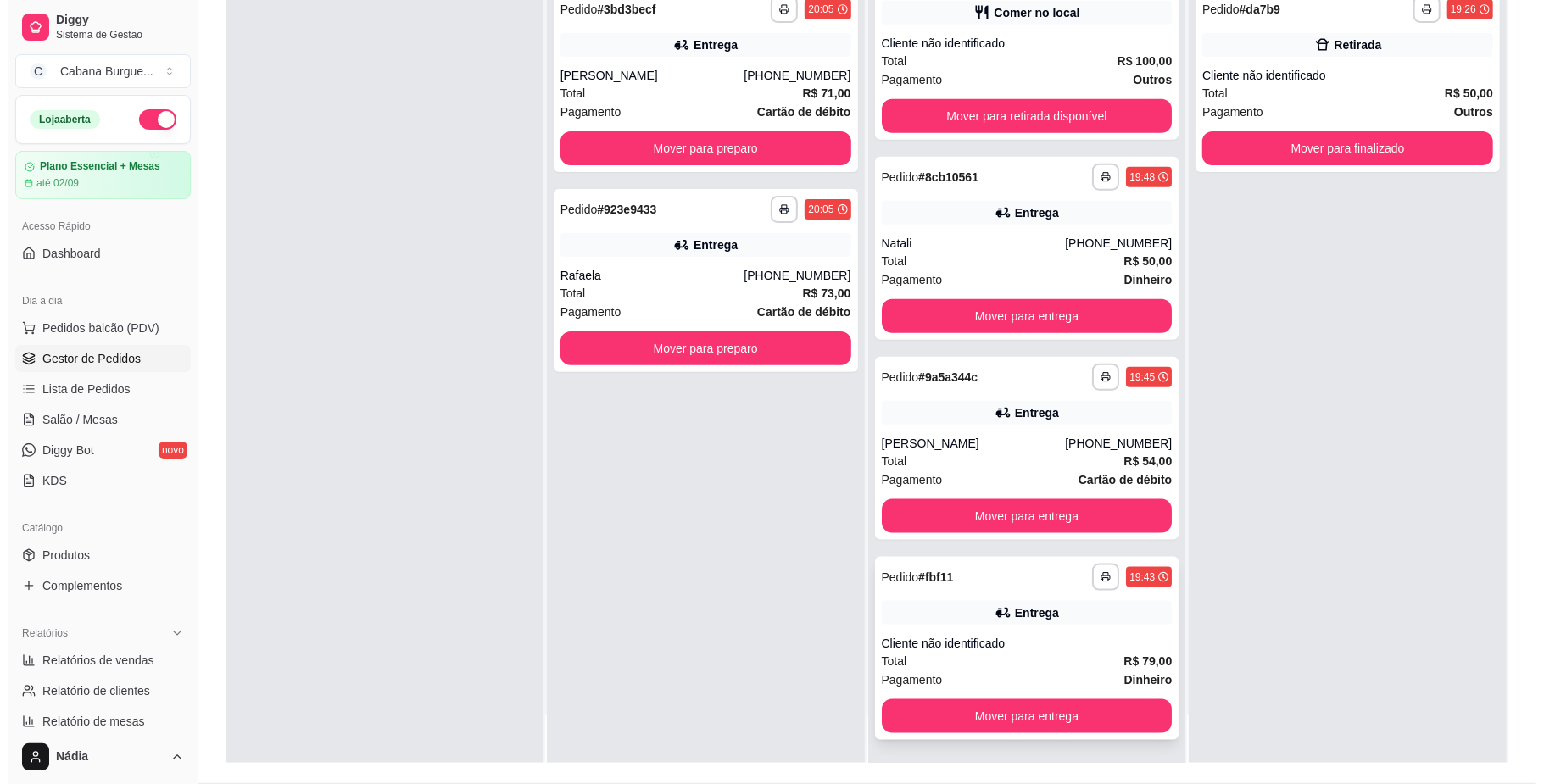
scroll to position [259, 0]
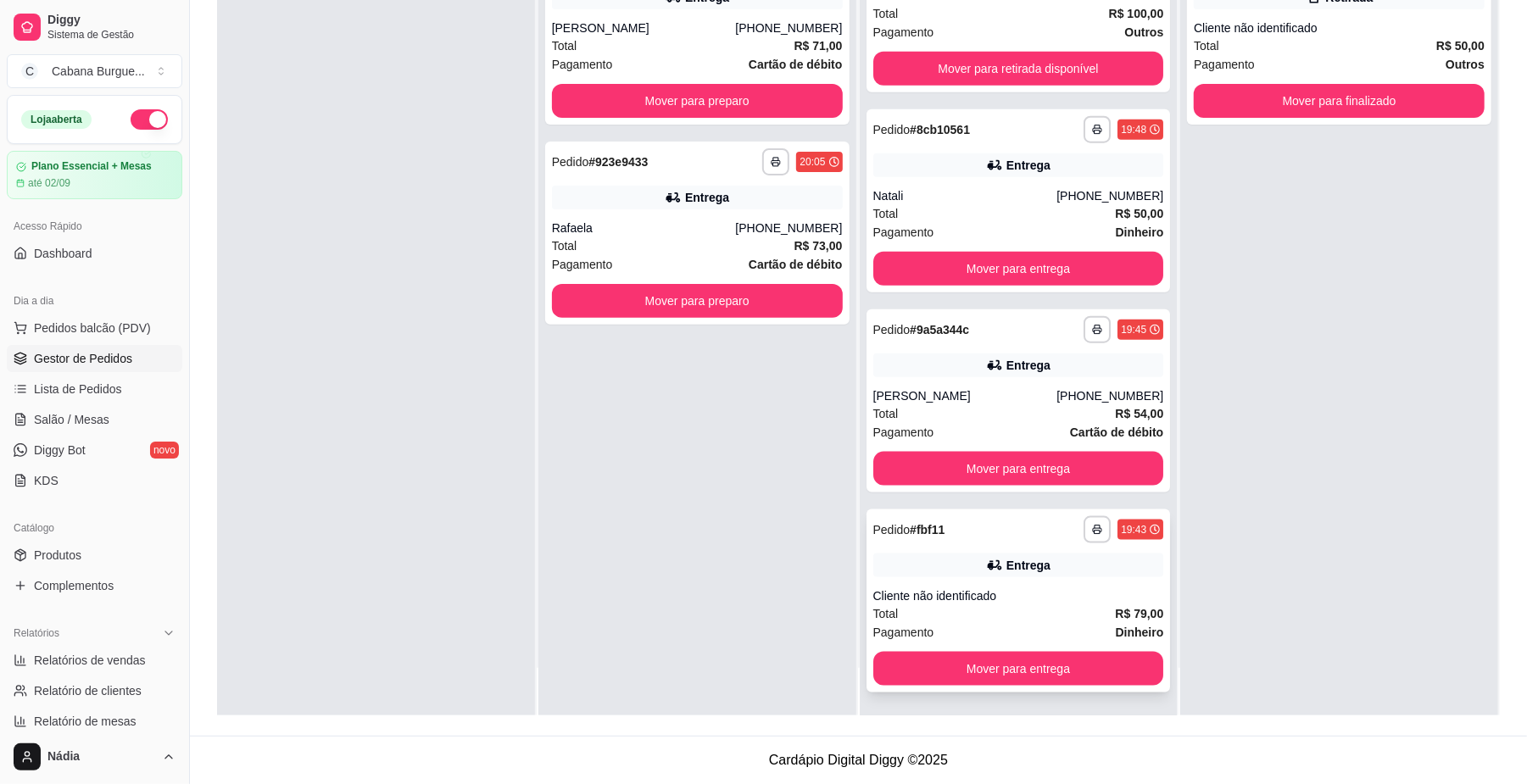
click at [968, 577] on div "**********" at bounding box center [1019, 600] width 305 height 183
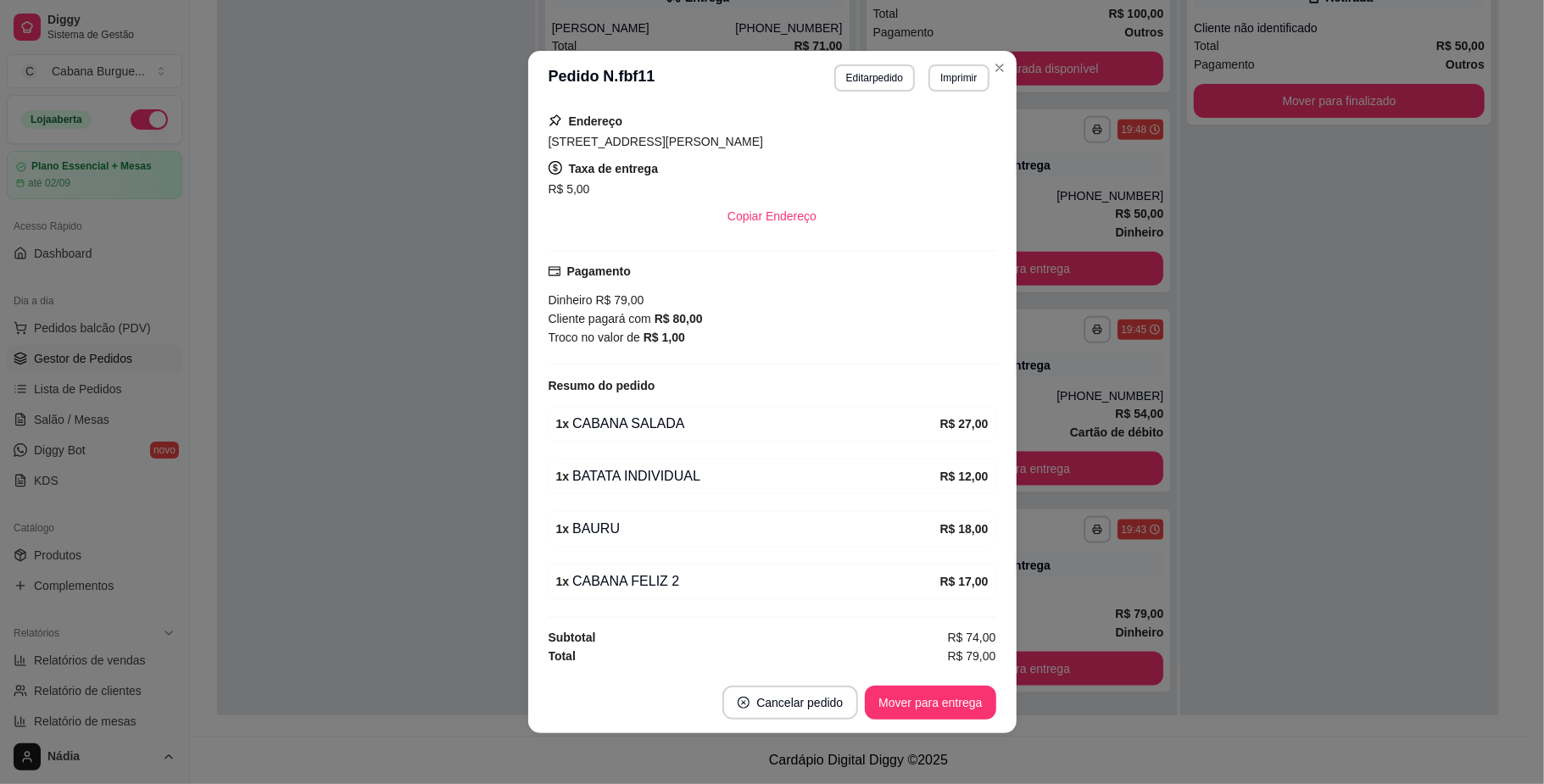
scroll to position [4, 0]
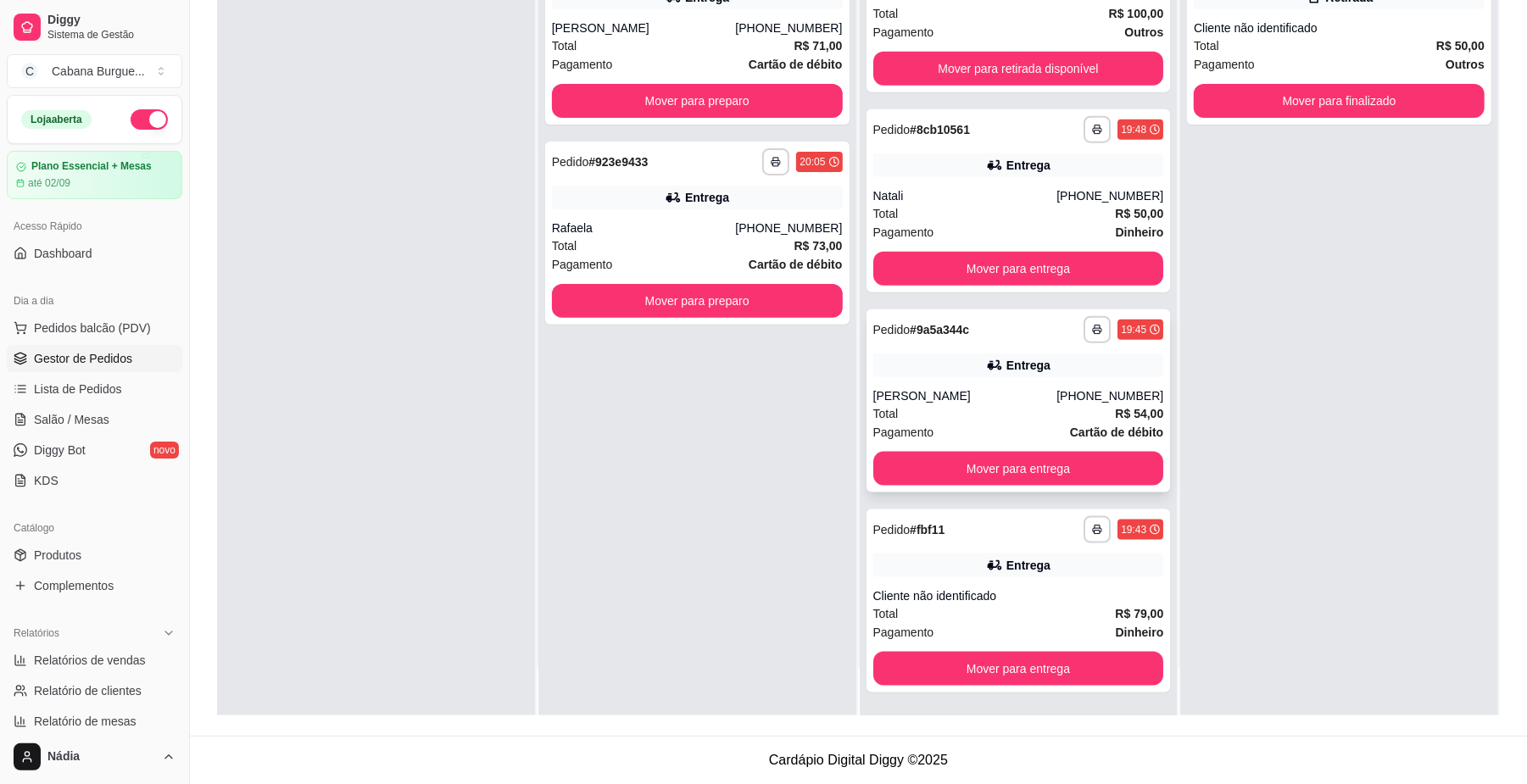
drag, startPoint x: 843, startPoint y: 378, endPoint x: 905, endPoint y: 391, distance: 63.3
click at [882, 391] on div "**********" at bounding box center [859, 323] width 1283 height 784
drag, startPoint x: 1378, startPoint y: 476, endPoint x: 1129, endPoint y: 373, distance: 269.5
click at [1369, 475] on div "**********" at bounding box center [1339, 323] width 318 height 784
click at [984, 374] on div "Entrega" at bounding box center [1019, 364] width 291 height 24
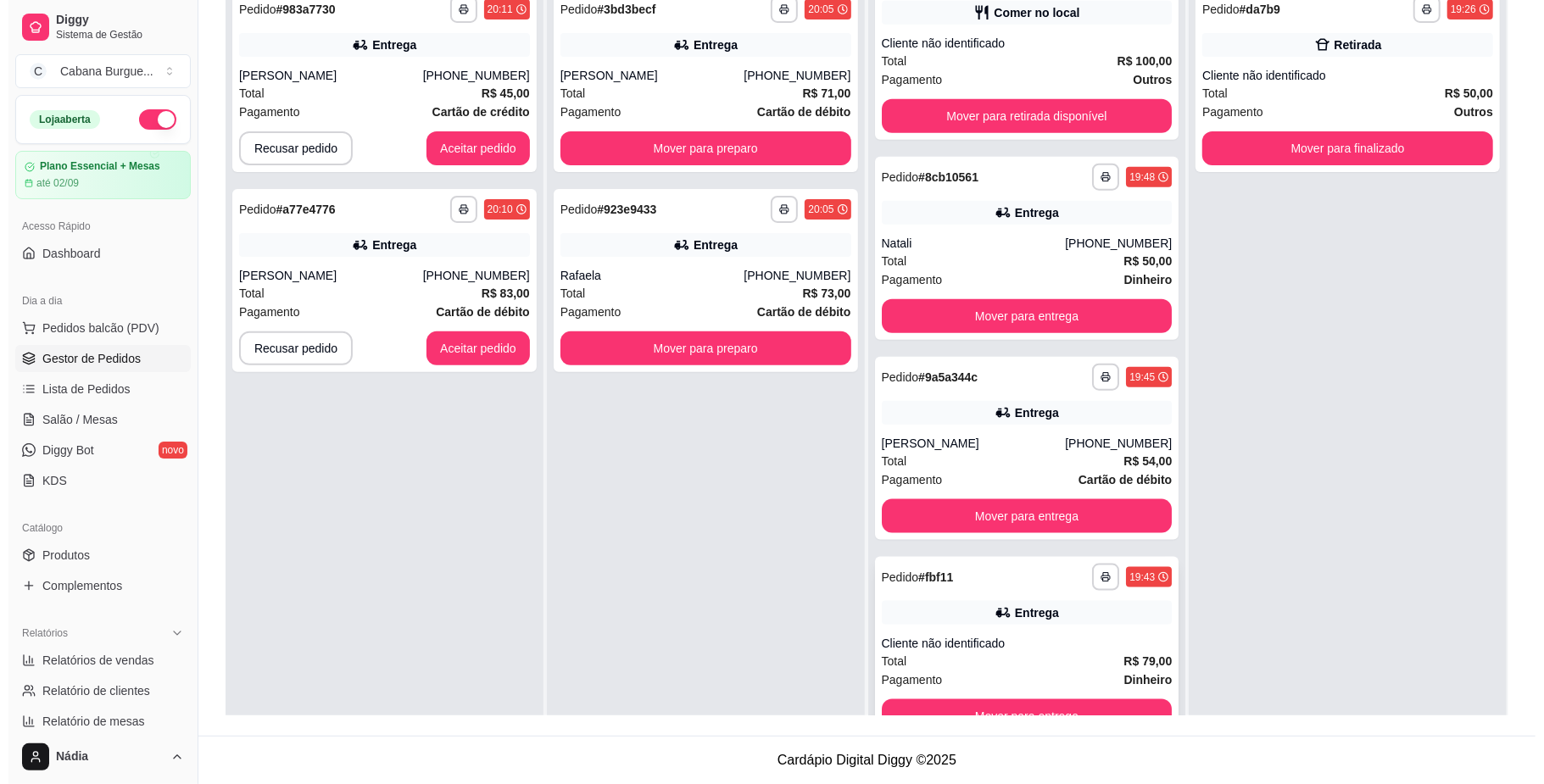
scroll to position [48, 0]
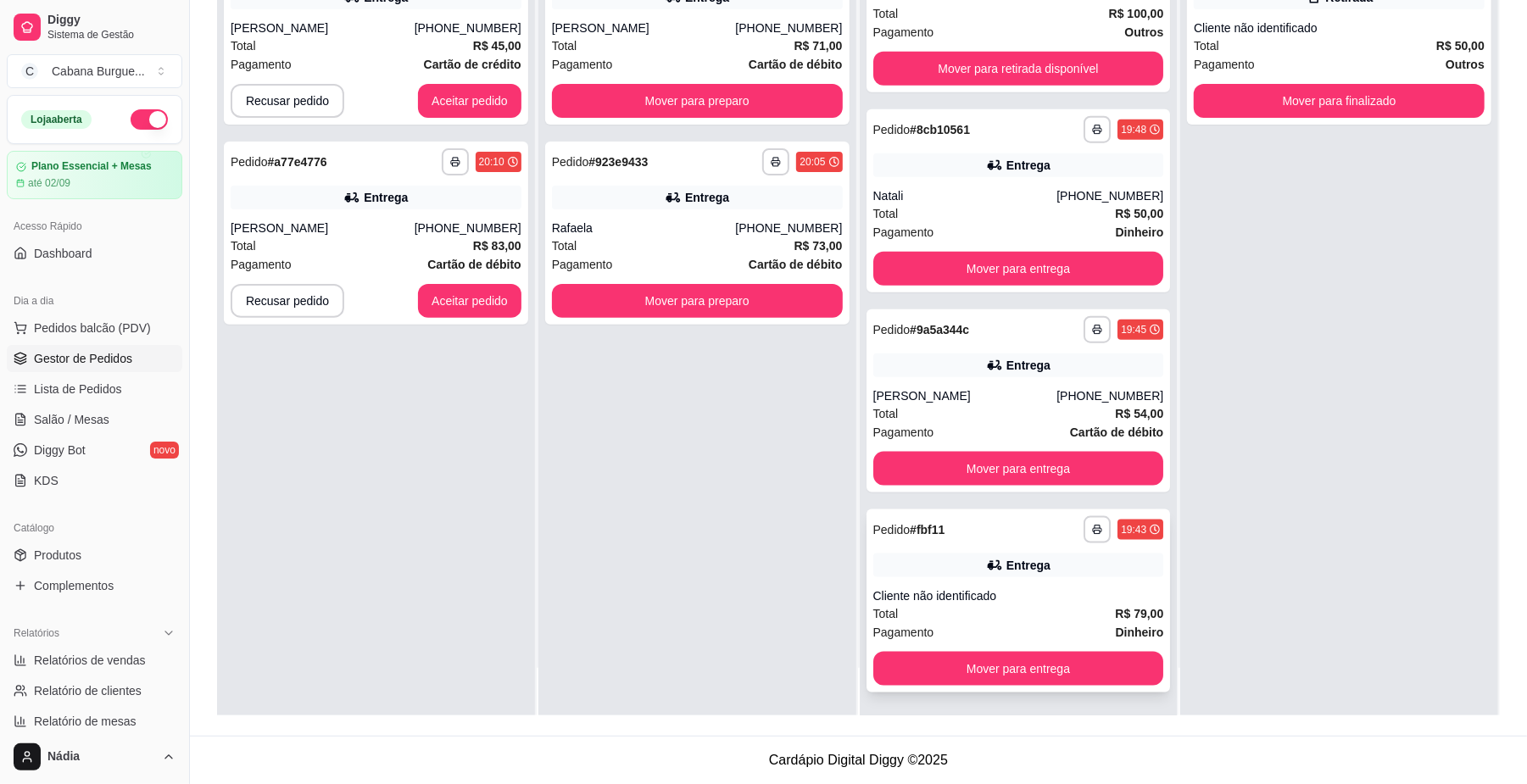
click at [1001, 581] on div "**********" at bounding box center [1019, 600] width 305 height 183
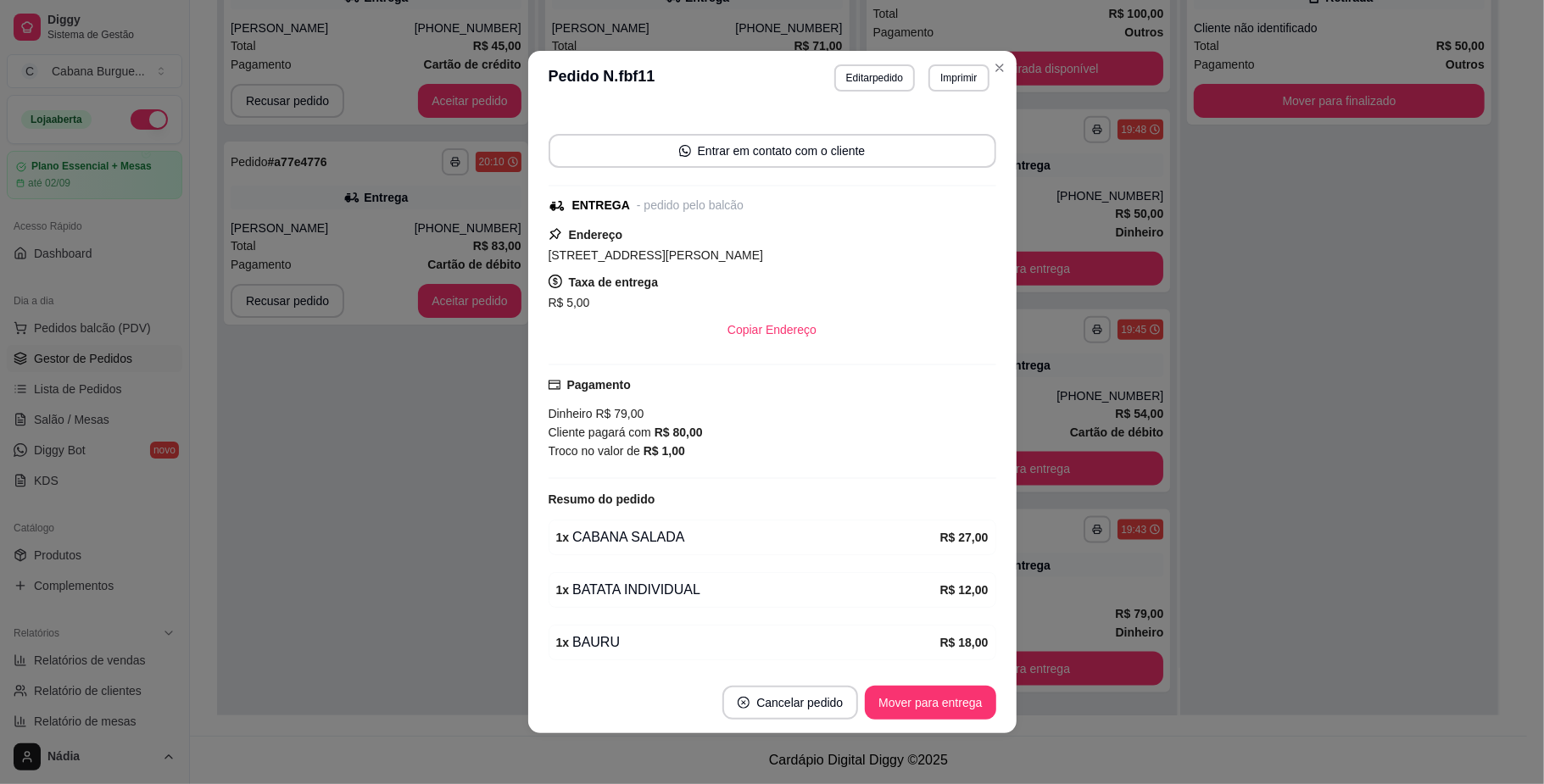
scroll to position [224, 0]
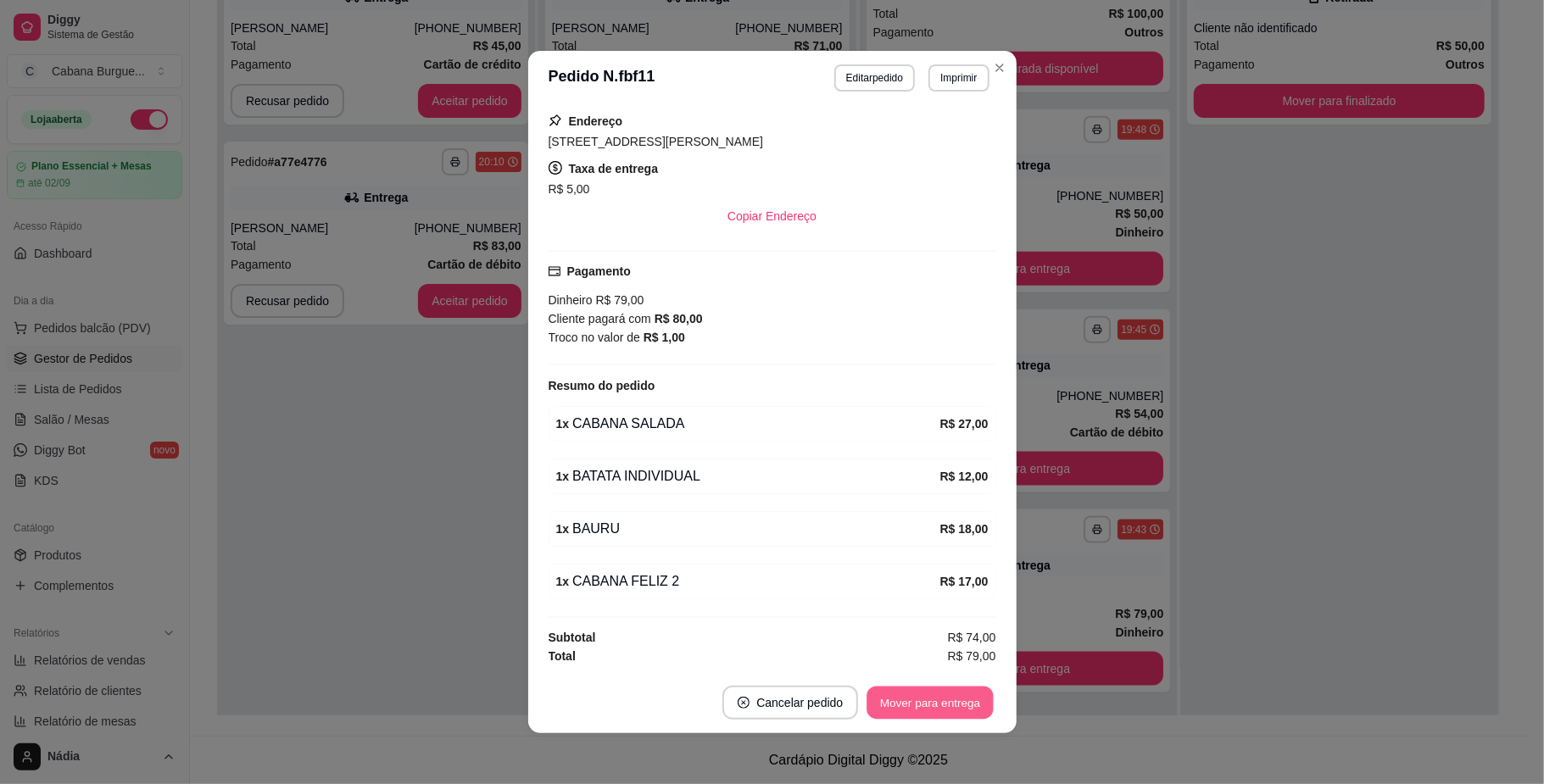
click at [903, 706] on button "Mover para entrega" at bounding box center [931, 703] width 128 height 33
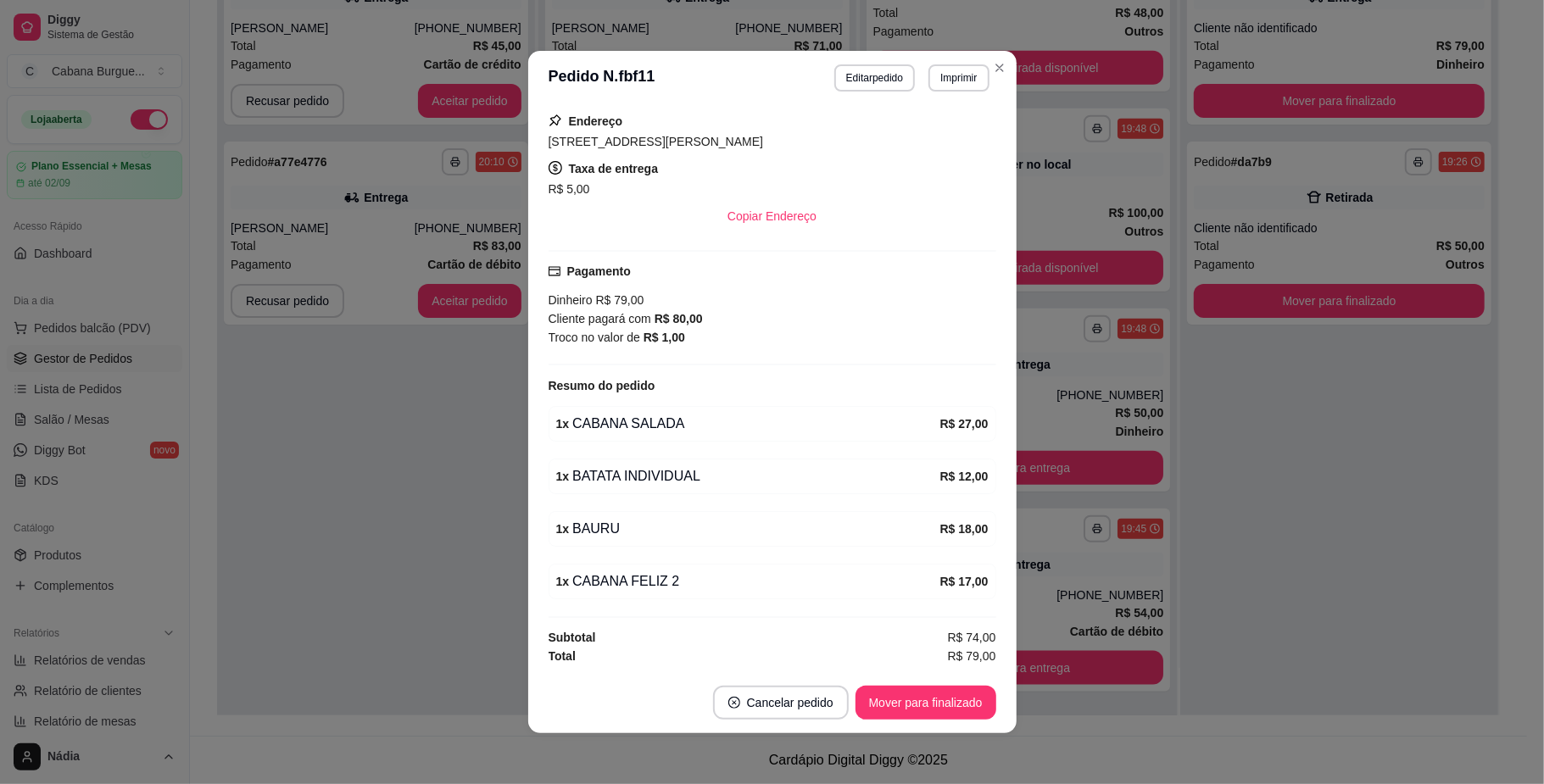
scroll to position [1032, 0]
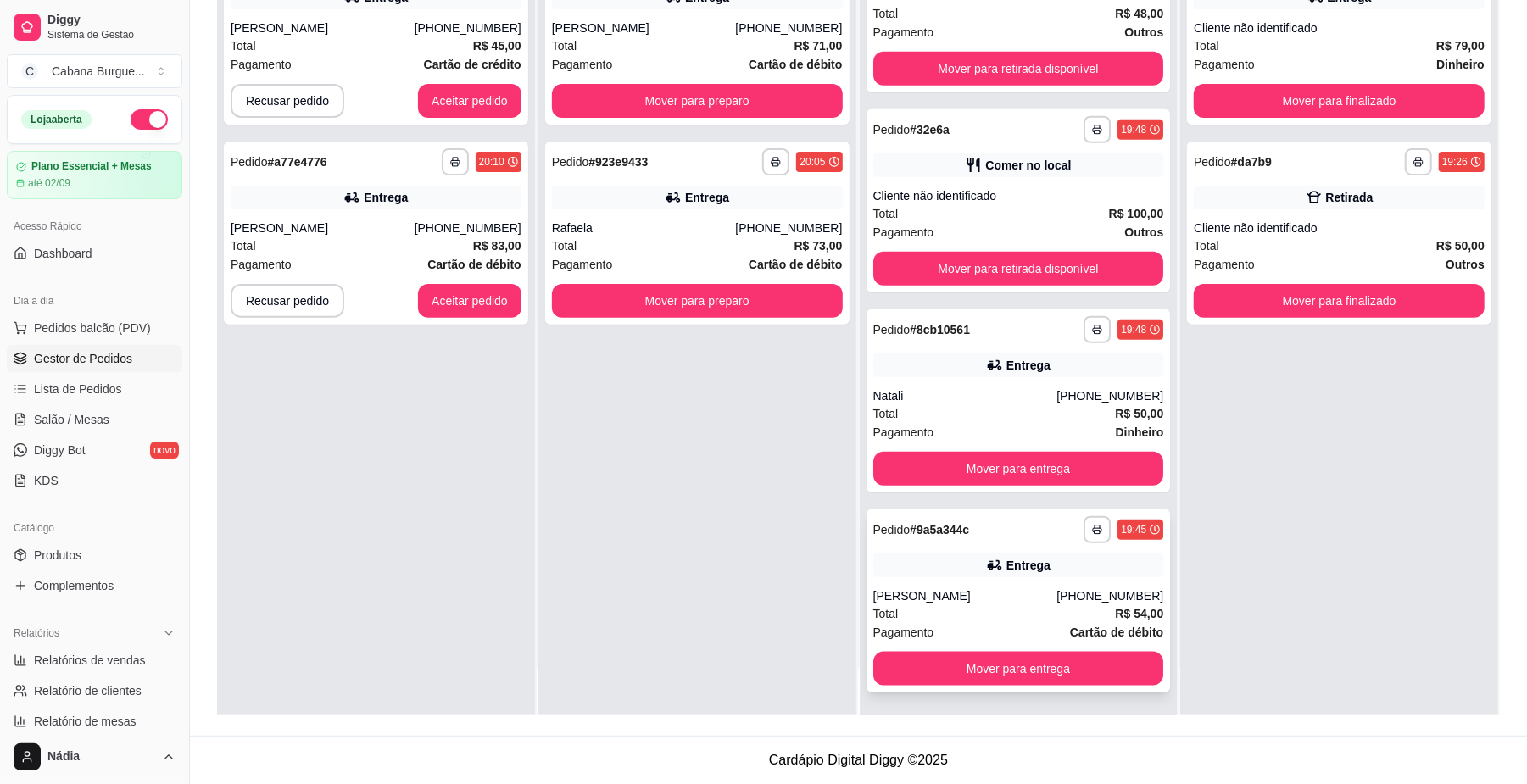
click at [959, 559] on div "Entrega" at bounding box center [1019, 565] width 291 height 24
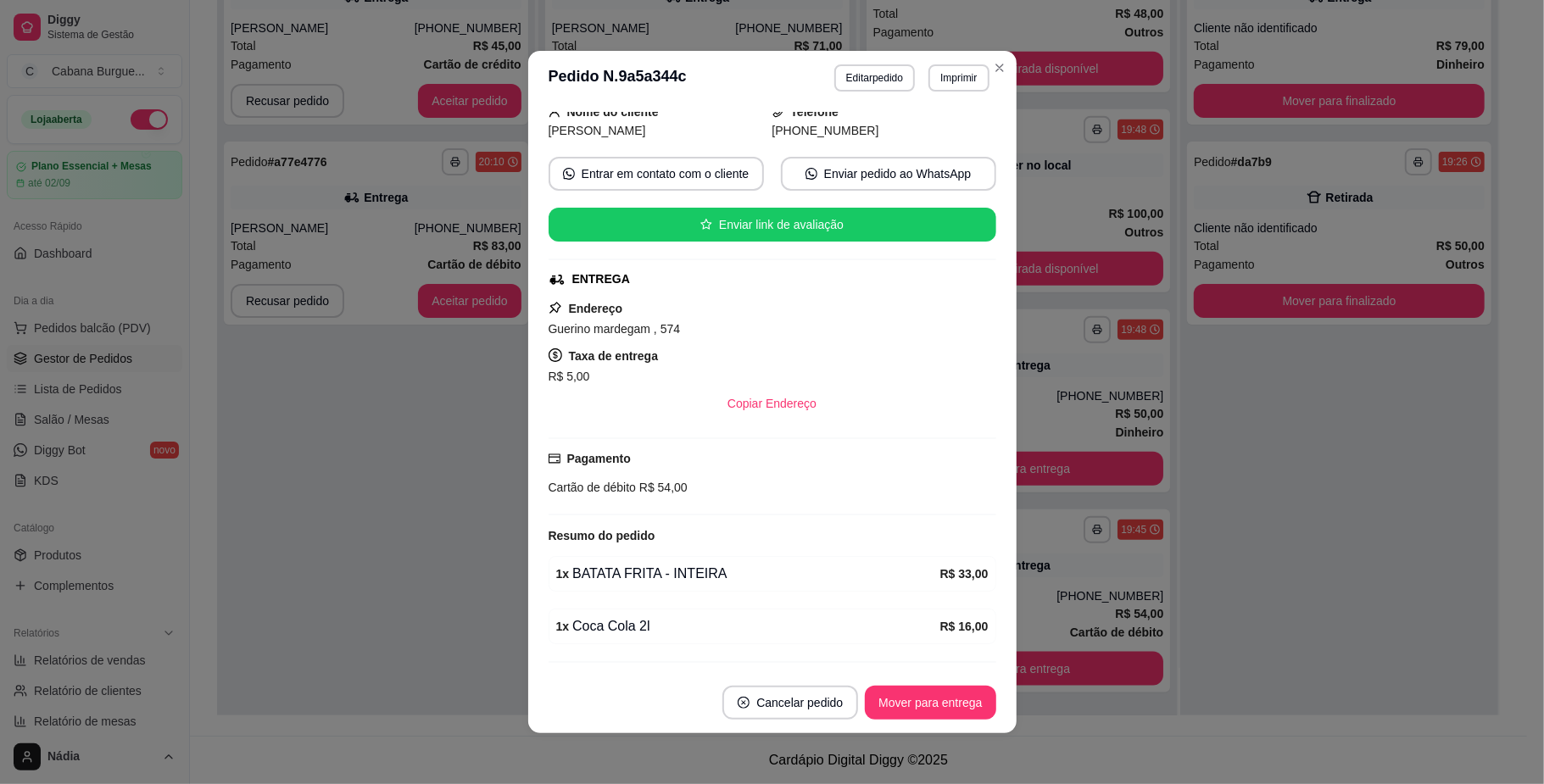
scroll to position [167, 0]
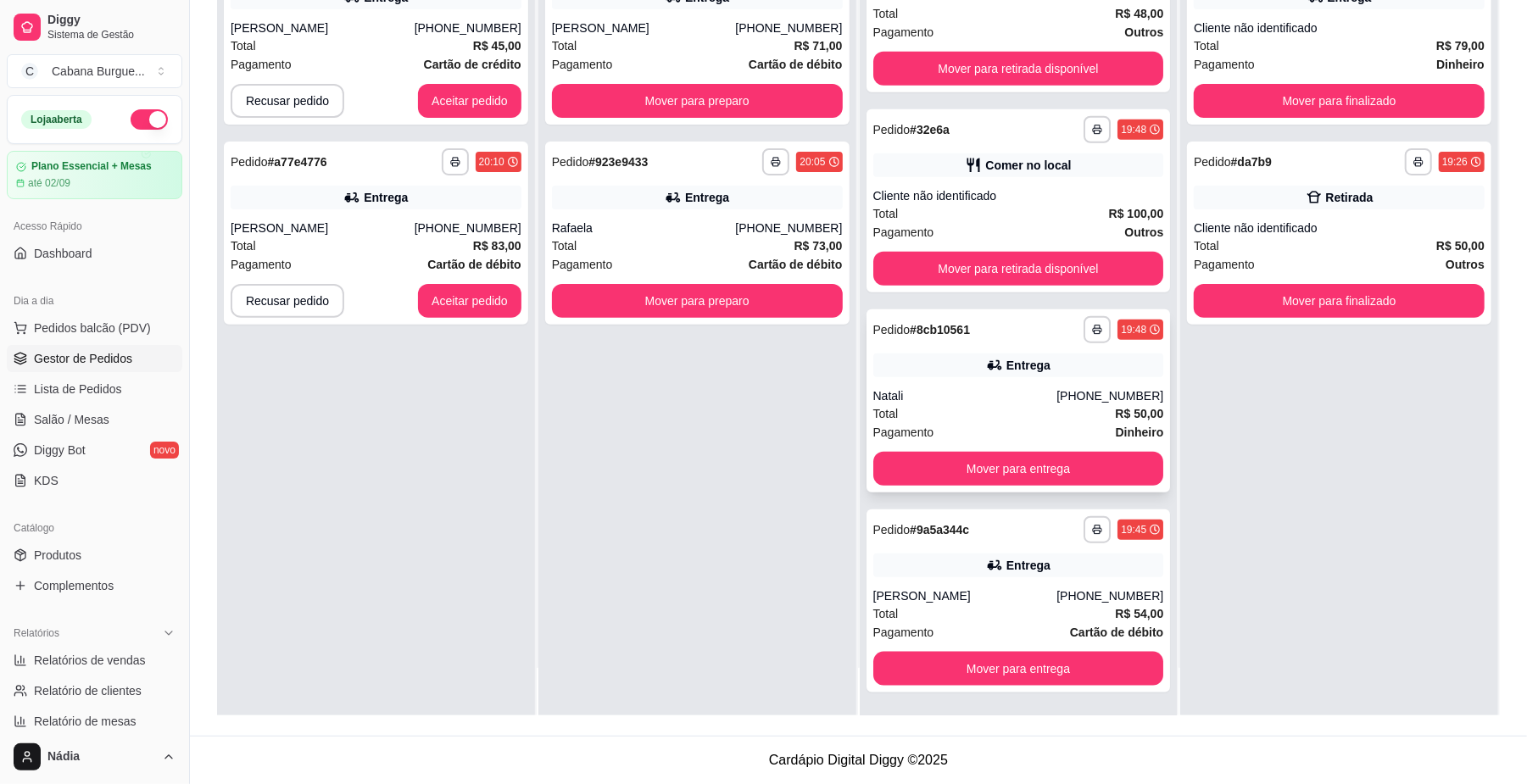
click at [988, 361] on div "Entrega" at bounding box center [1019, 364] width 291 height 24
click at [327, 46] on div "Total R$ 45,00" at bounding box center [376, 46] width 291 height 19
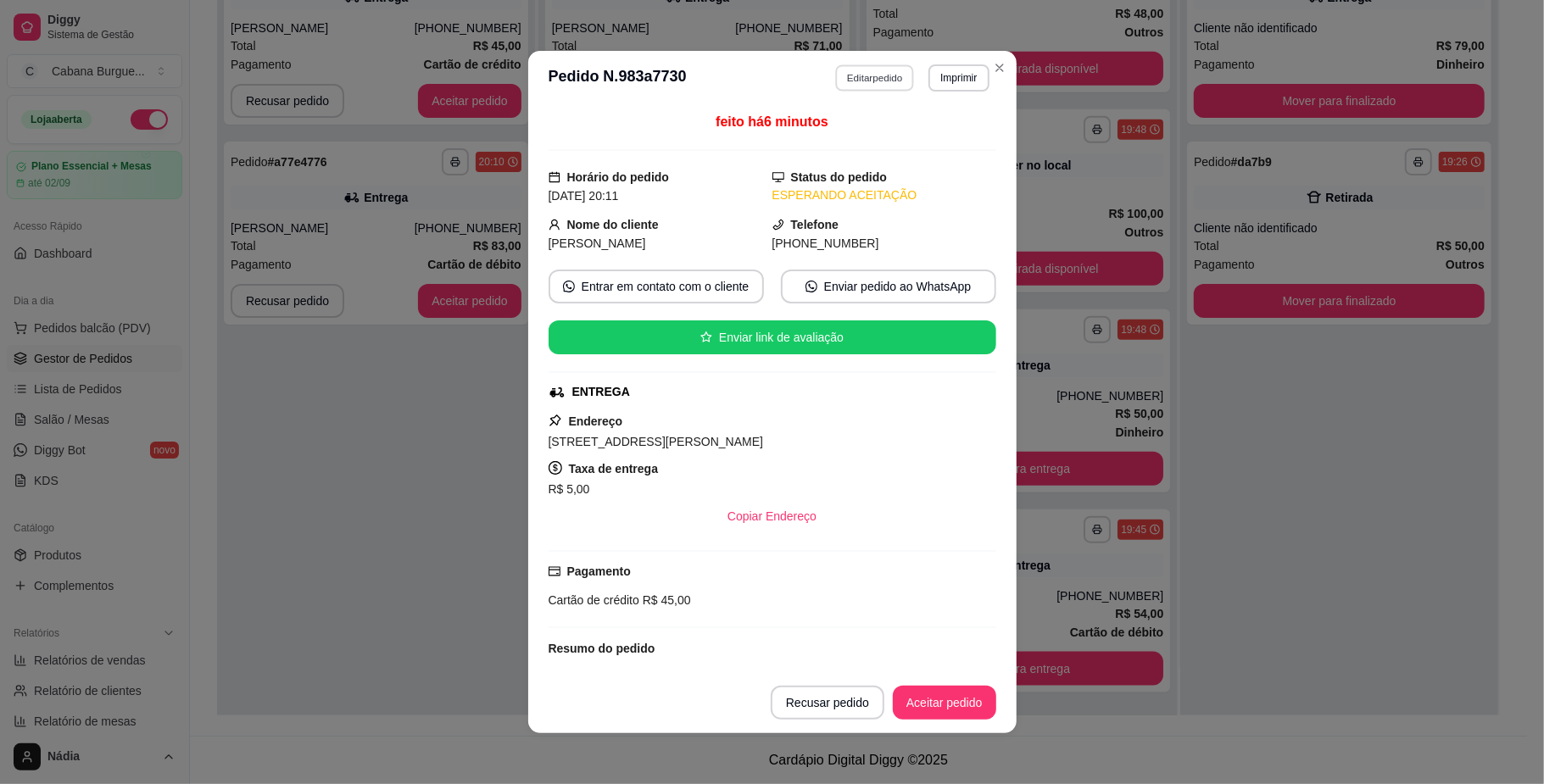
click at [856, 74] on button "Editar pedido" at bounding box center [874, 78] width 79 height 27
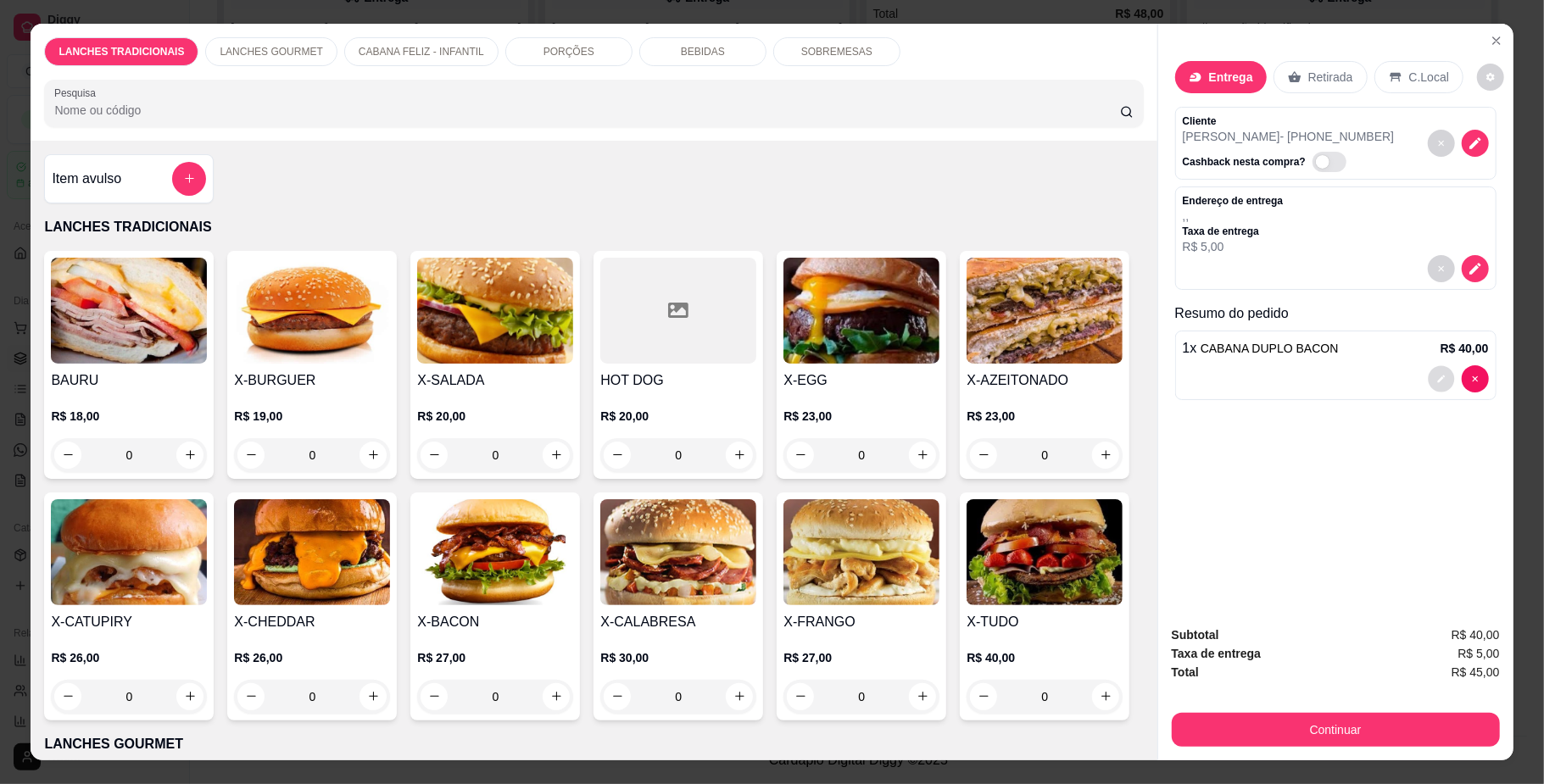
click at [1436, 383] on icon "decrease-product-quantity" at bounding box center [1441, 379] width 10 height 10
type input "0"
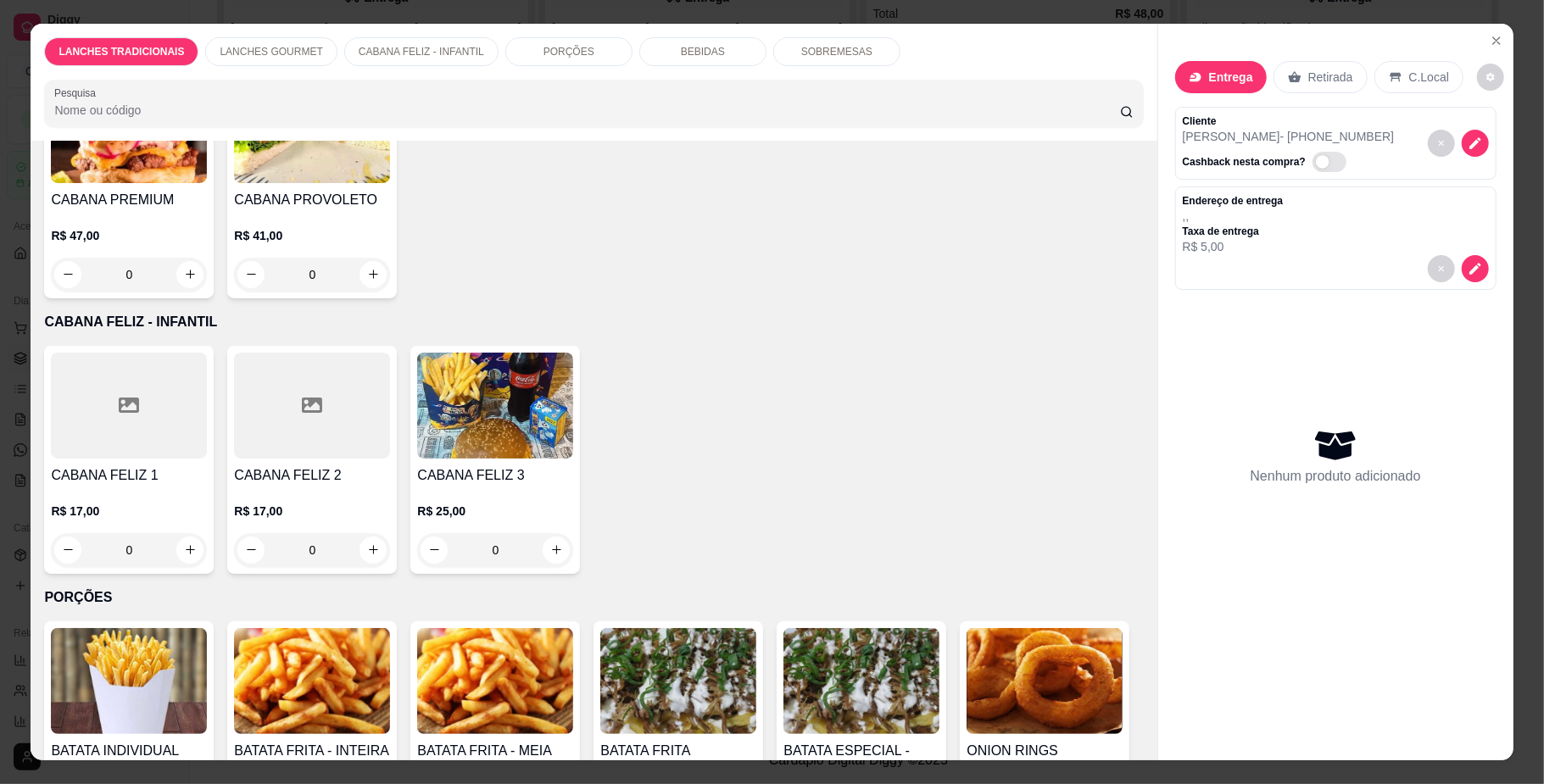
scroll to position [1469, 0]
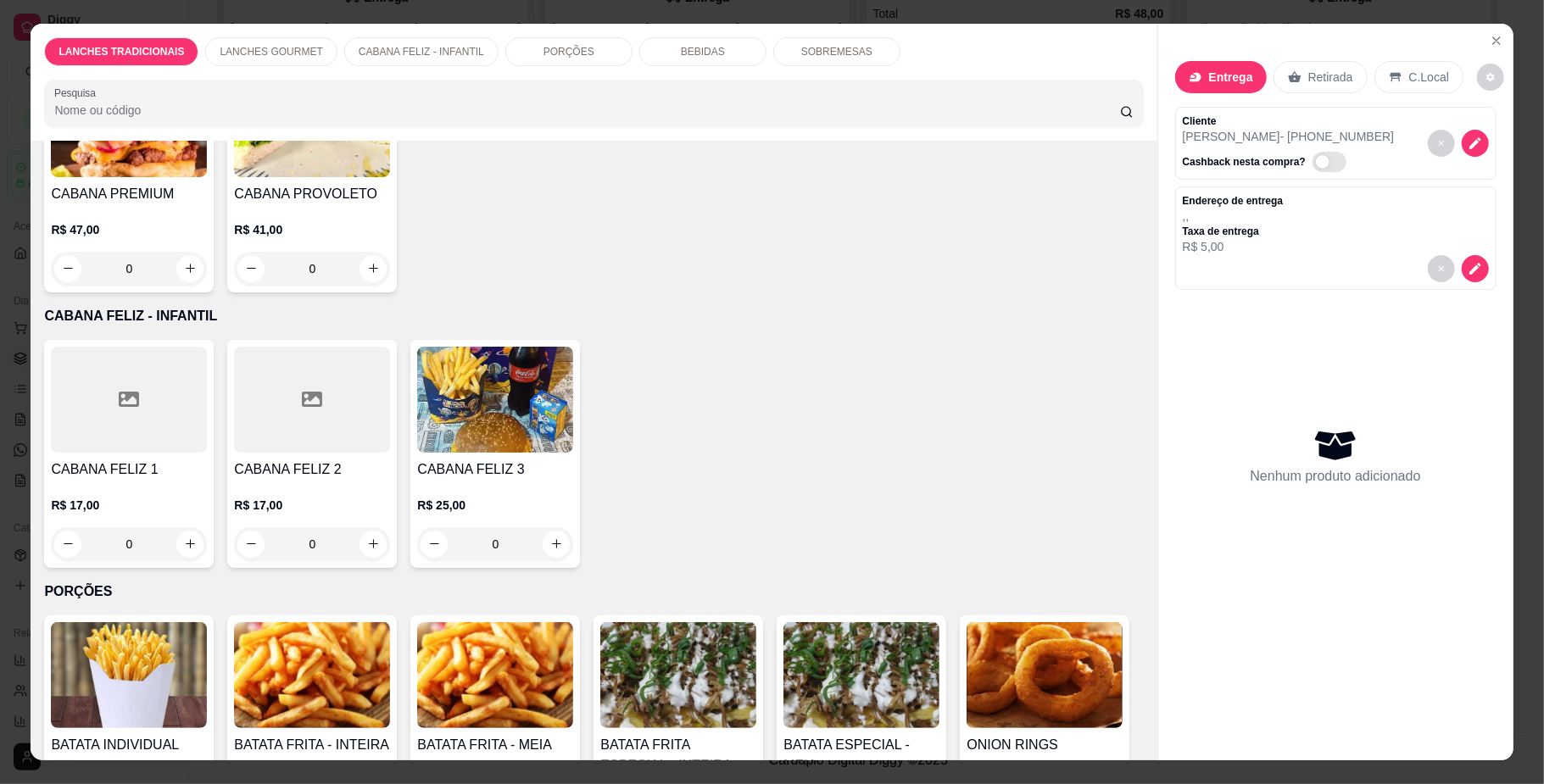
click at [207, 285] on div "0" at bounding box center [129, 269] width 156 height 34
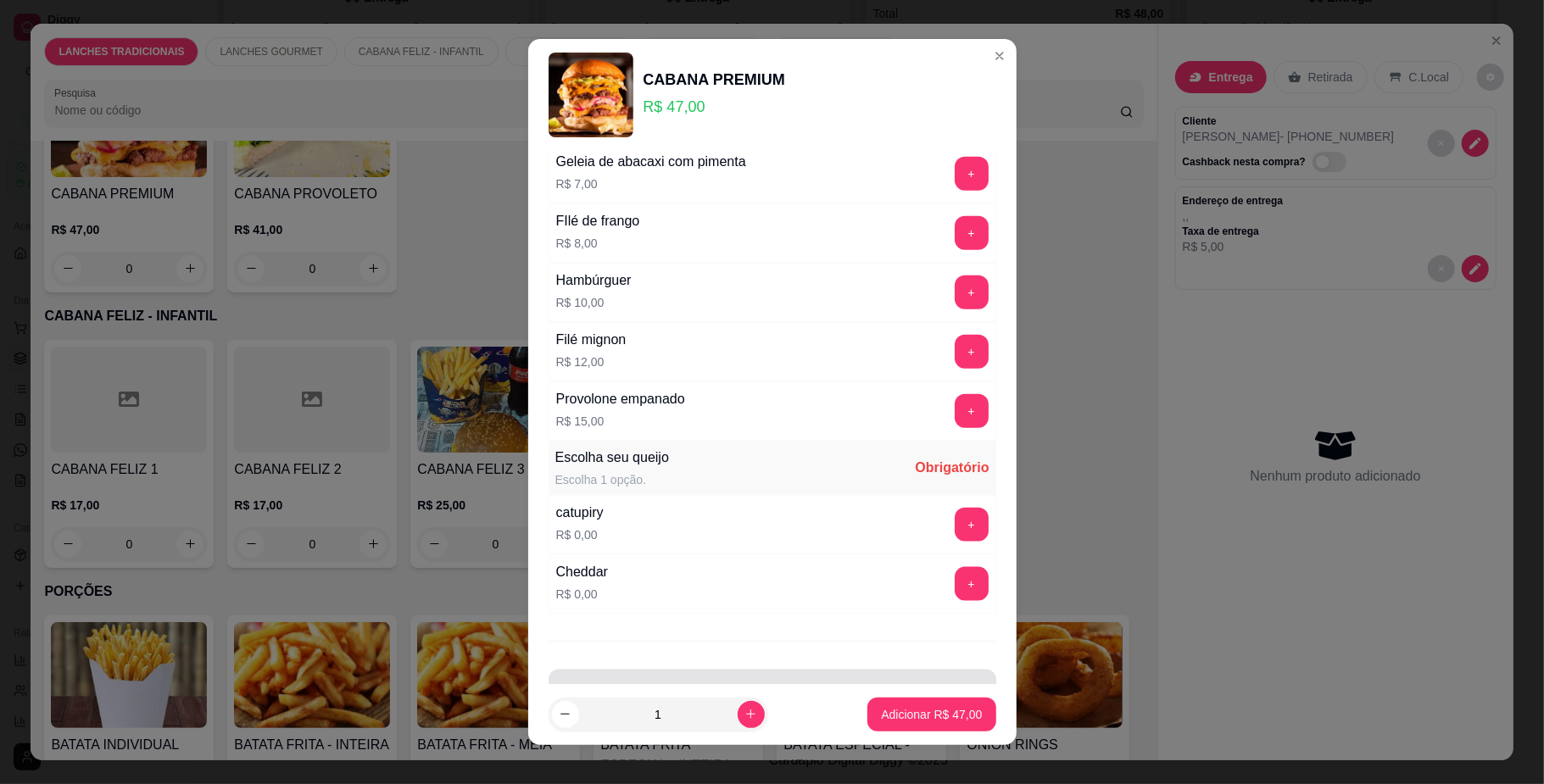
scroll to position [1448, 0]
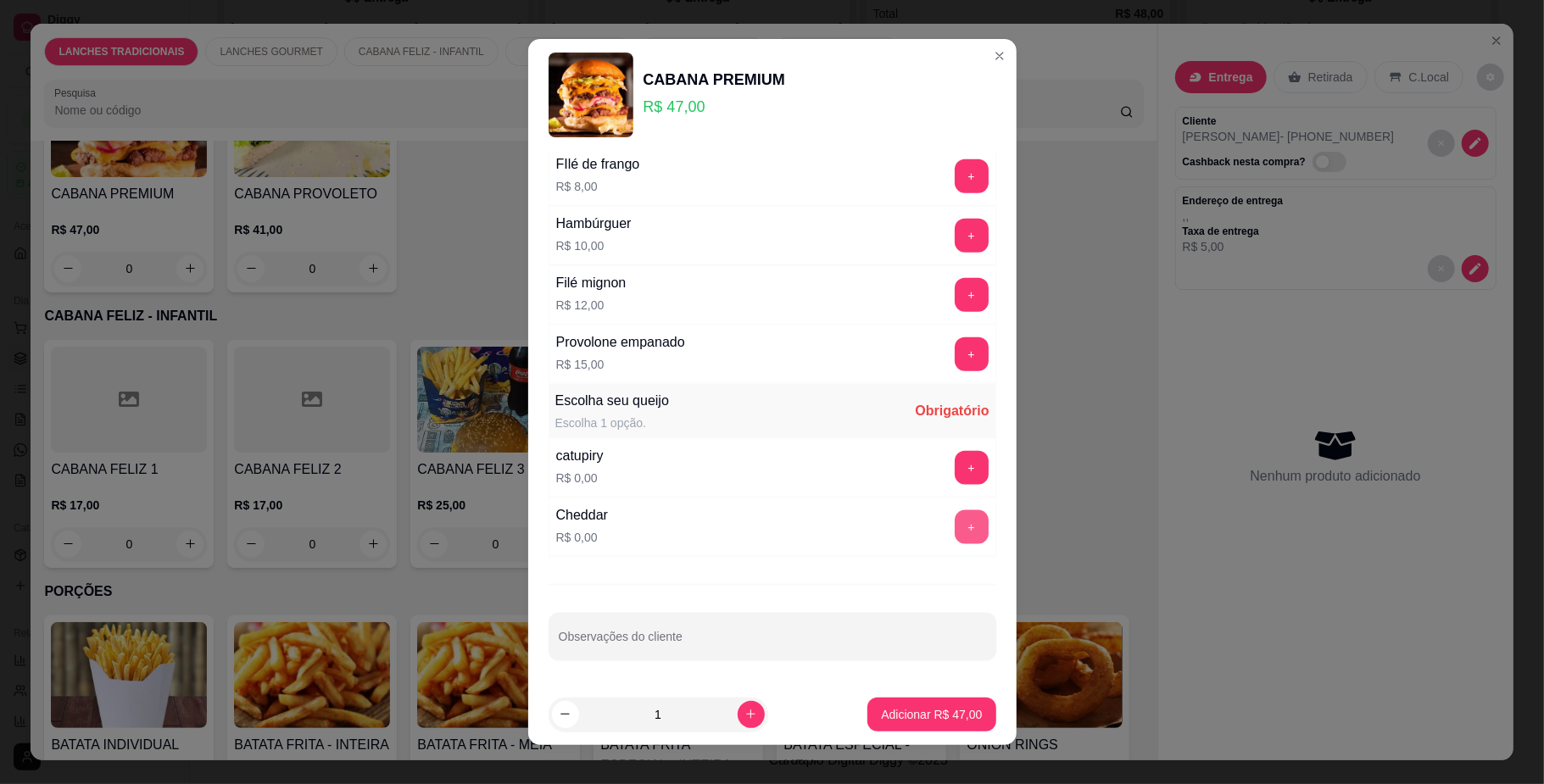
click at [955, 532] on button "+" at bounding box center [972, 527] width 34 height 34
click at [916, 702] on button "Adicionar R$ 47,00" at bounding box center [931, 715] width 129 height 34
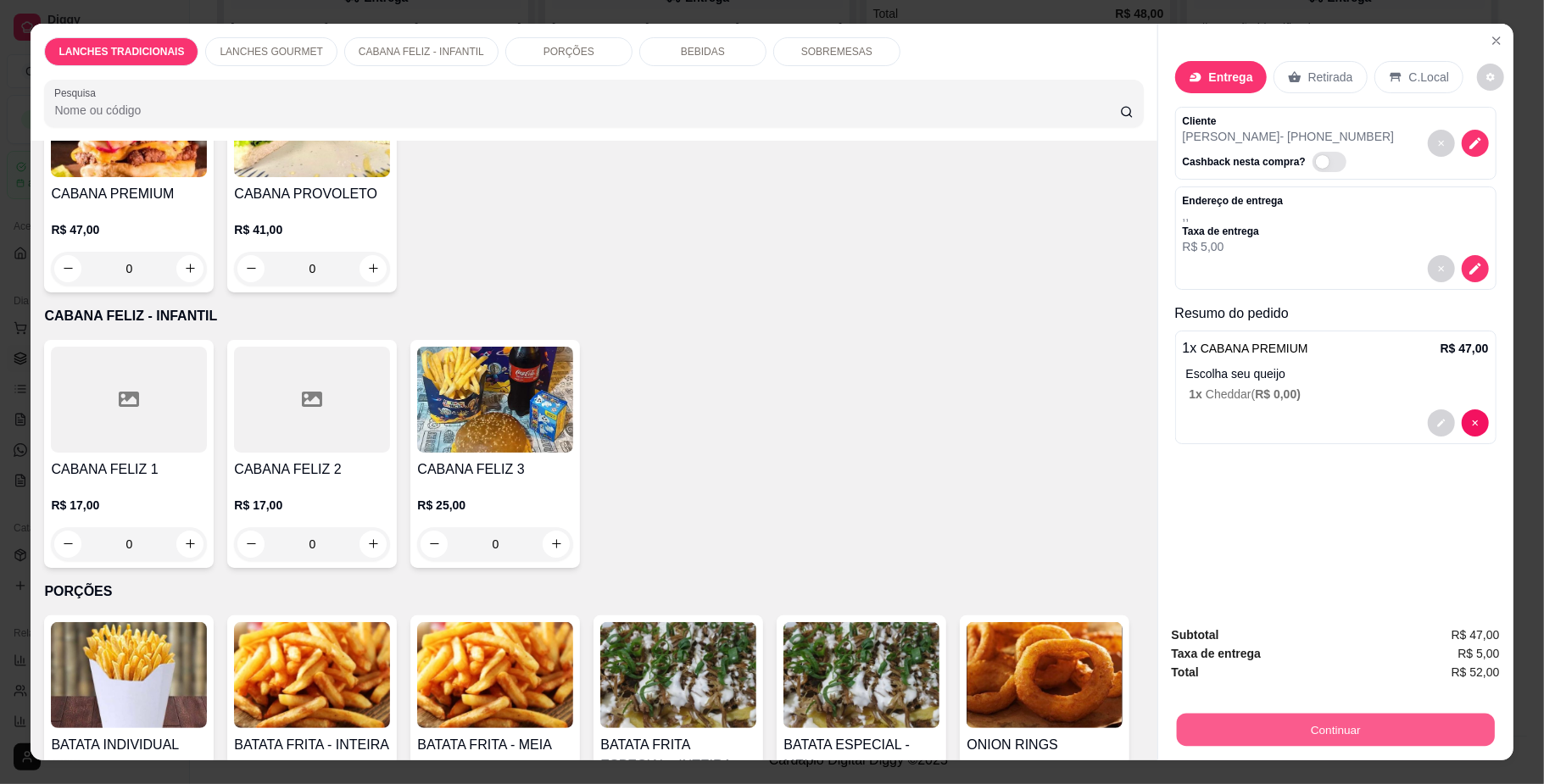
click at [1215, 724] on button "Continuar" at bounding box center [1335, 730] width 318 height 33
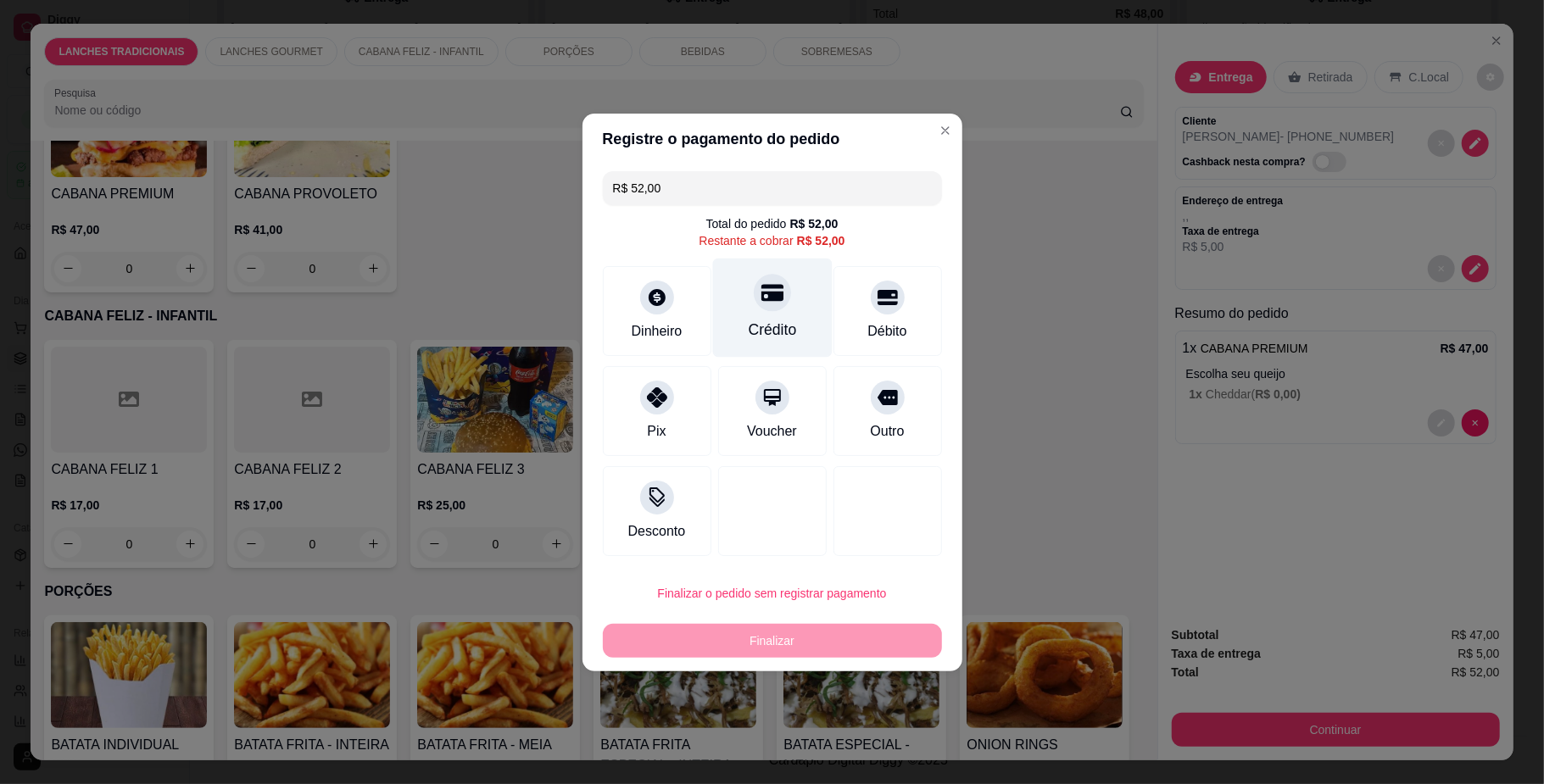
click at [762, 312] on div "Crédito" at bounding box center [772, 307] width 120 height 99
type input "R$ 0,00"
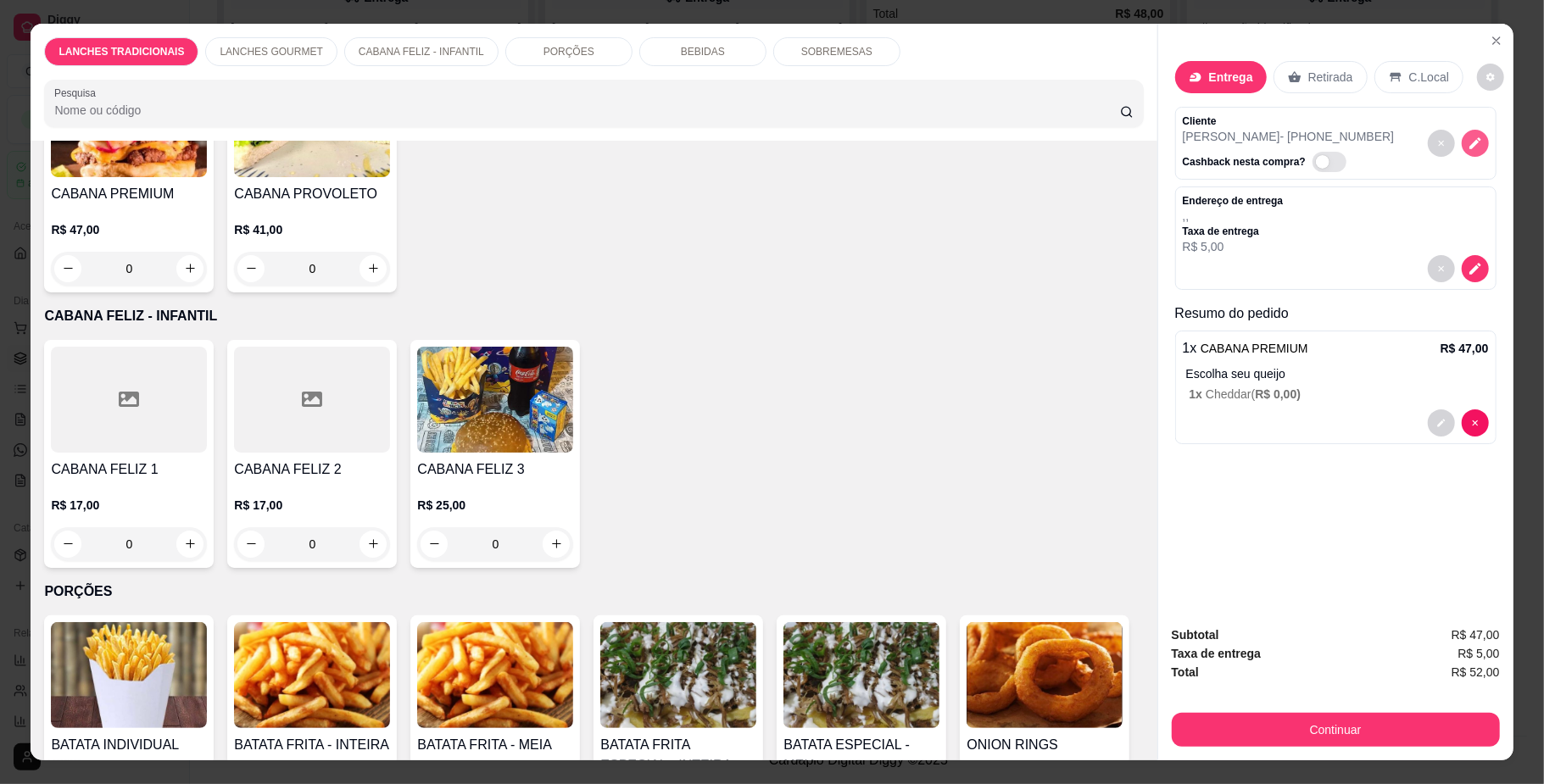
click at [1470, 144] on icon "decrease-product-quantity" at bounding box center [1475, 144] width 15 height 15
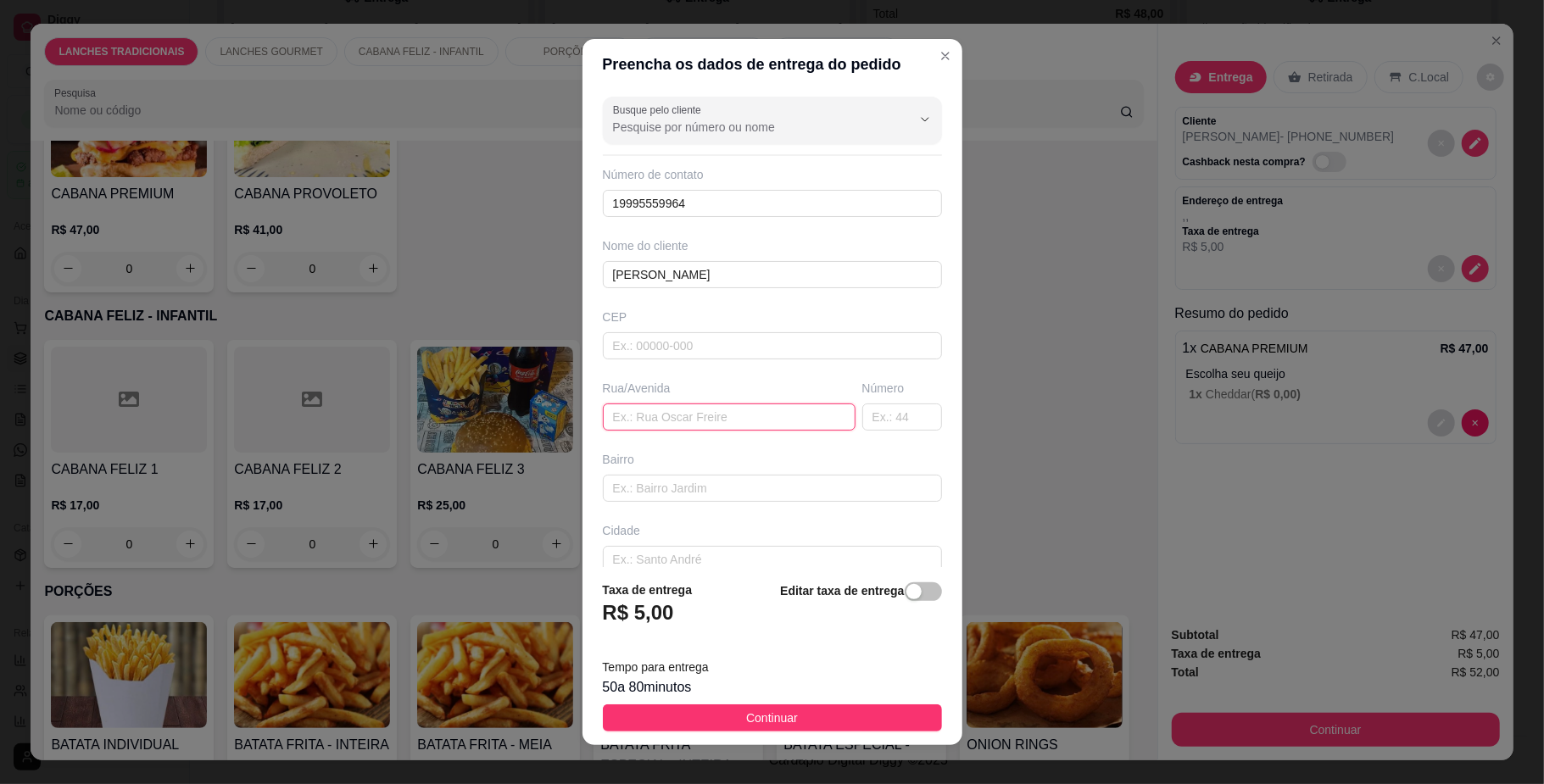
click at [663, 425] on input "text" at bounding box center [728, 417] width 252 height 28
type input "i"
type input "Iolando braga bortoline 446"
click at [723, 710] on button "Continuar" at bounding box center [772, 717] width 339 height 28
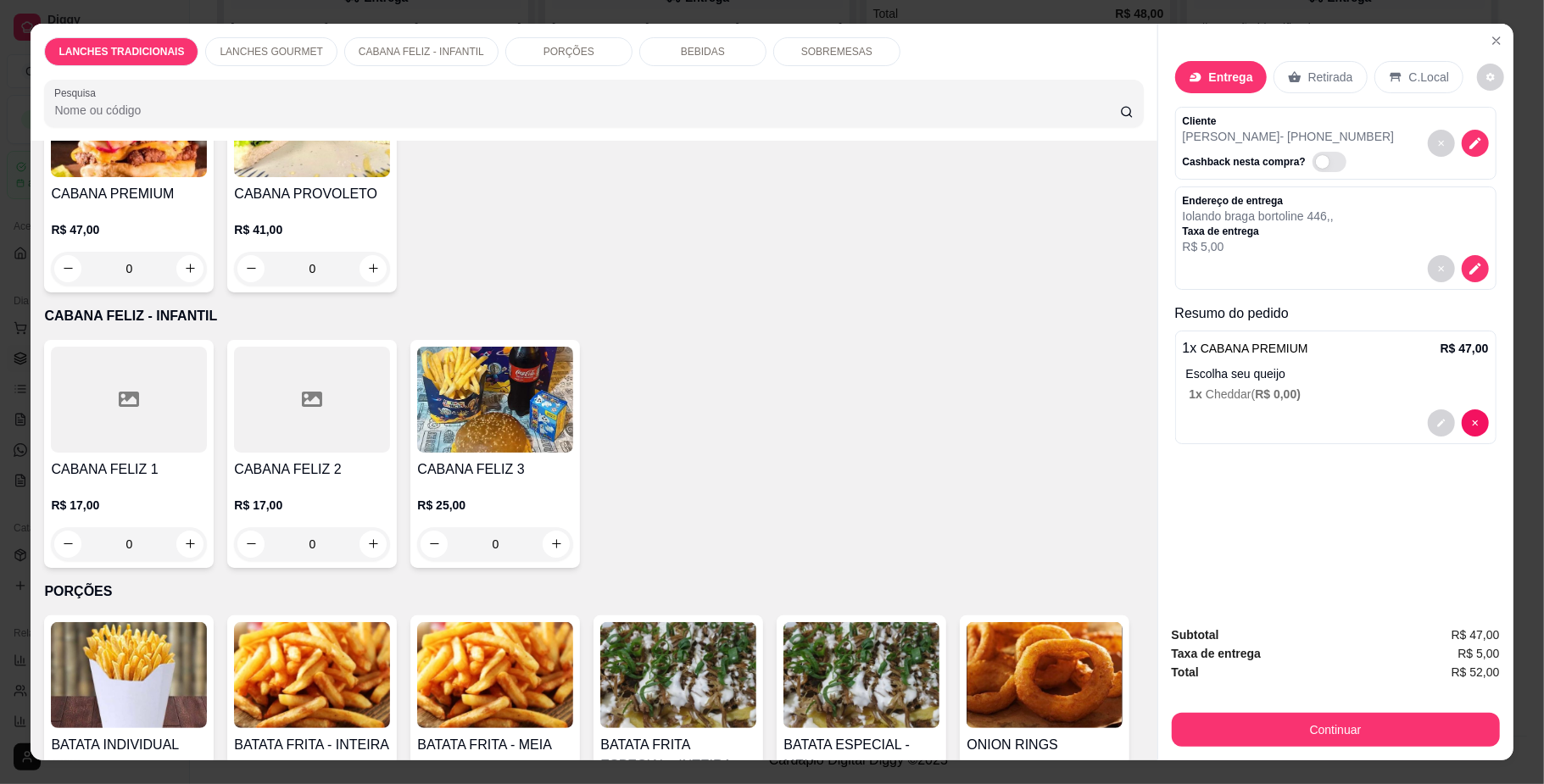
click at [1261, 712] on div "Continuar" at bounding box center [1336, 728] width 328 height 38
click at [1257, 720] on button "Continuar" at bounding box center [1336, 730] width 328 height 34
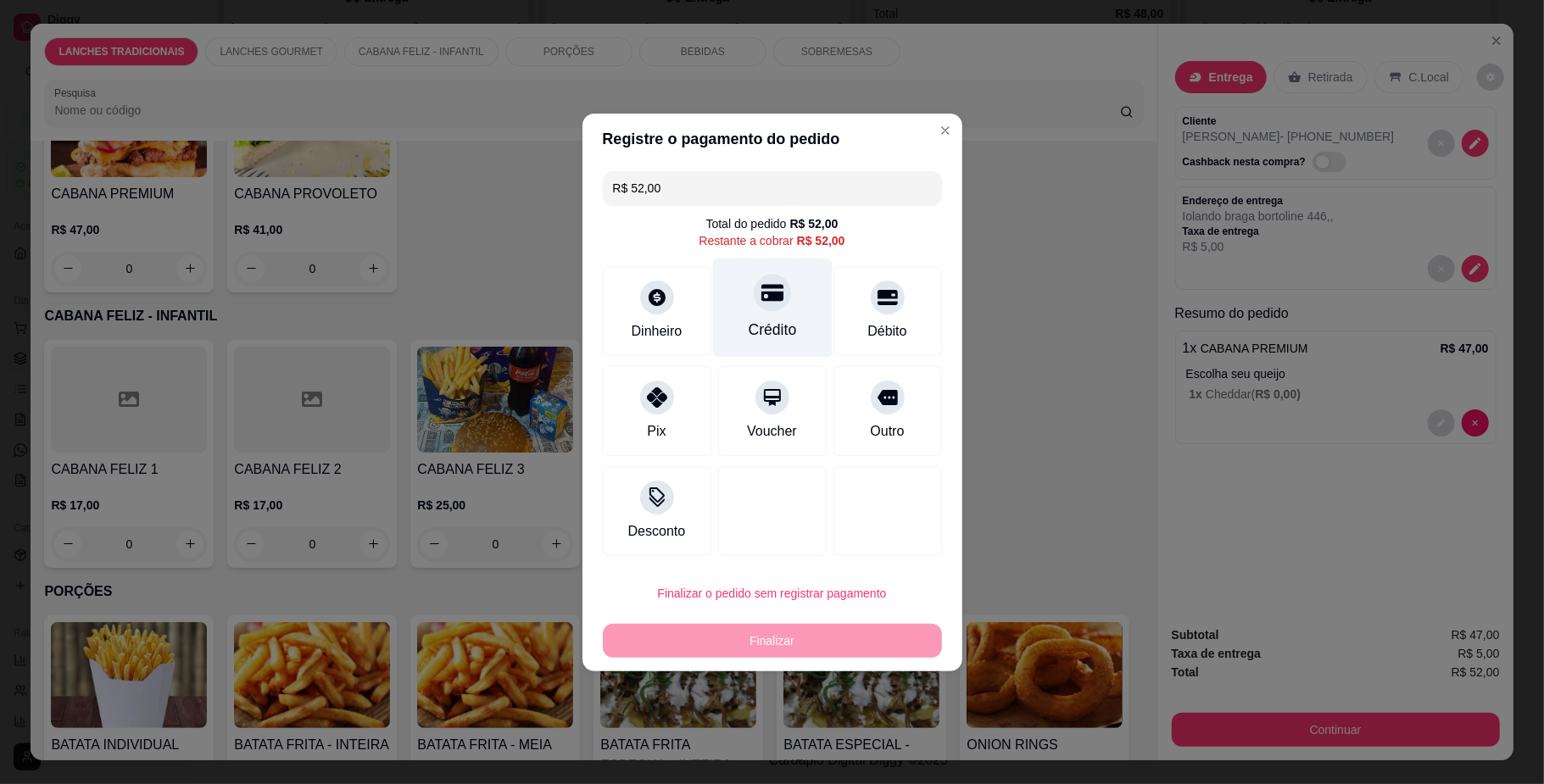
click at [754, 305] on div at bounding box center [772, 292] width 37 height 37
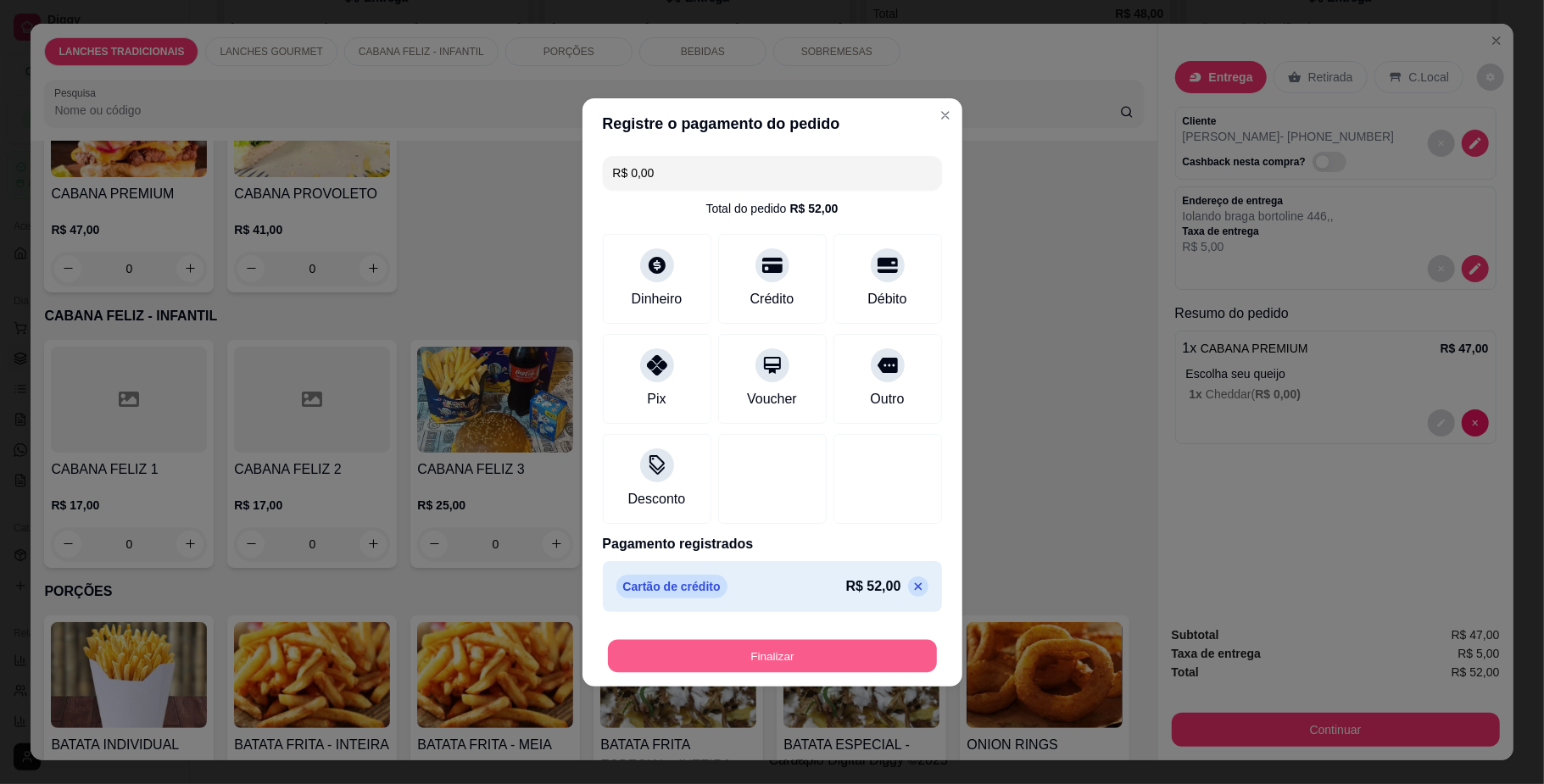
click at [816, 663] on button "Finalizar" at bounding box center [773, 656] width 329 height 33
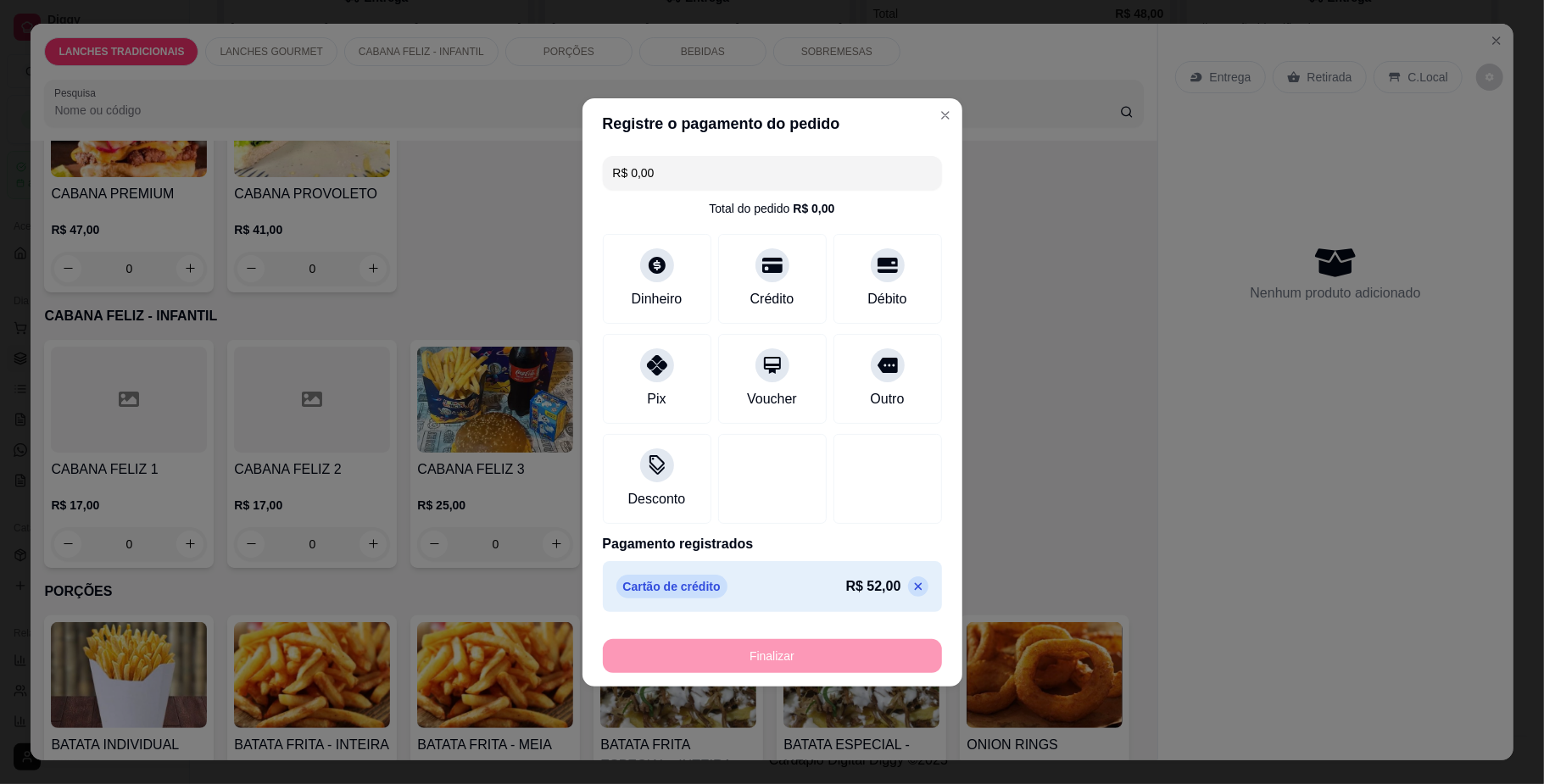
type input "-R$ 52,00"
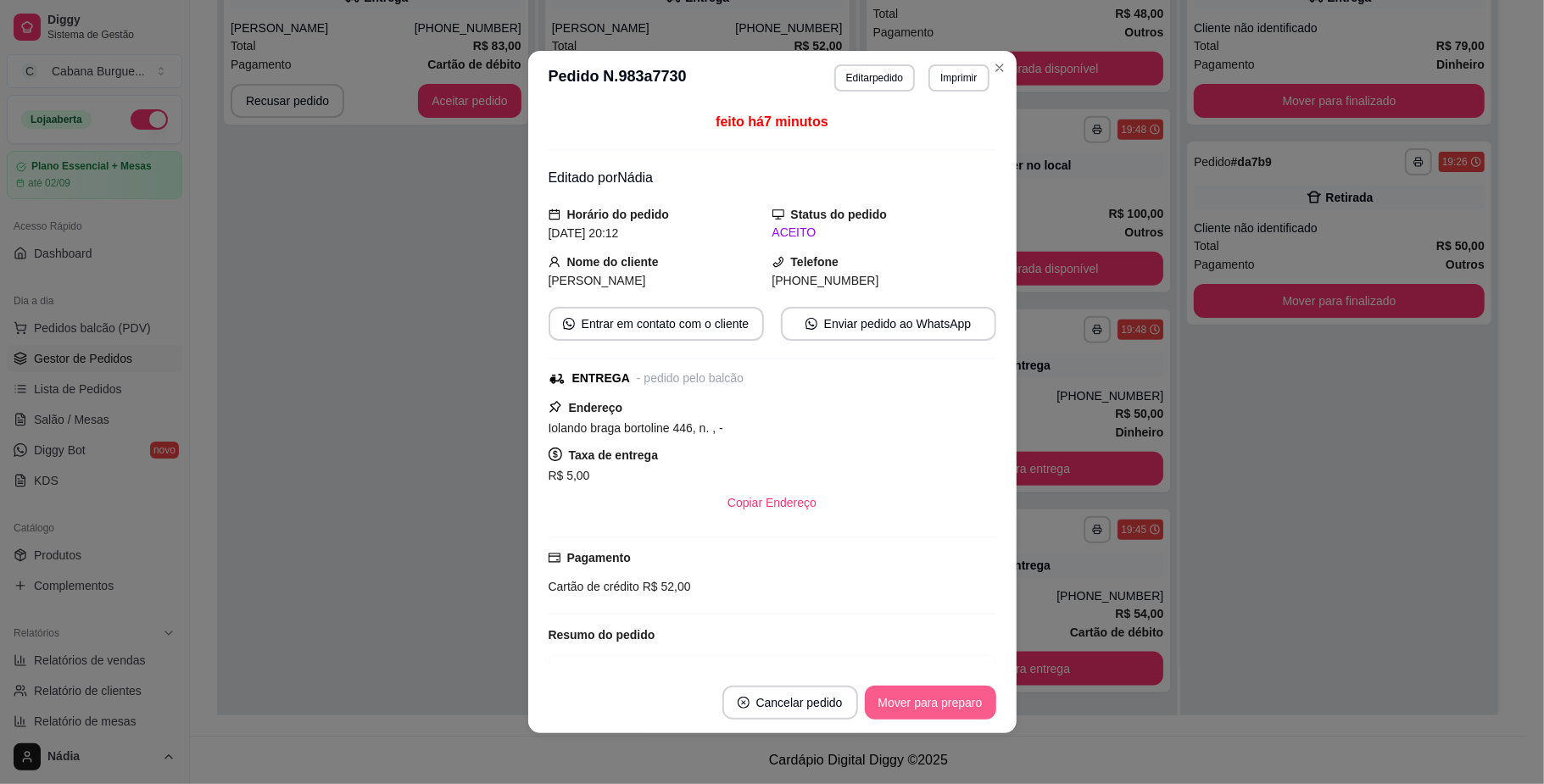
click at [940, 696] on button "Mover para preparo" at bounding box center [931, 703] width 131 height 34
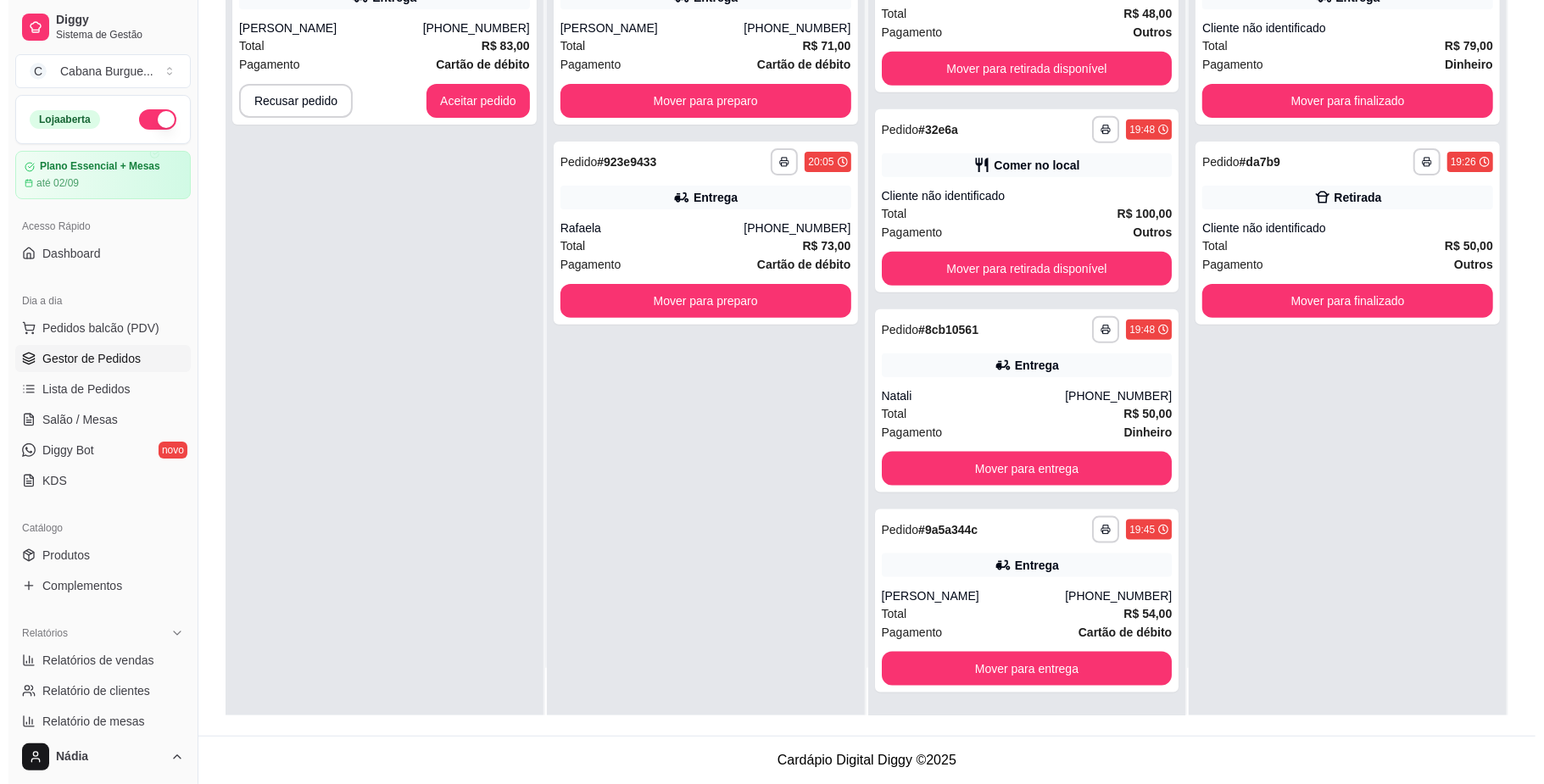
scroll to position [0, 0]
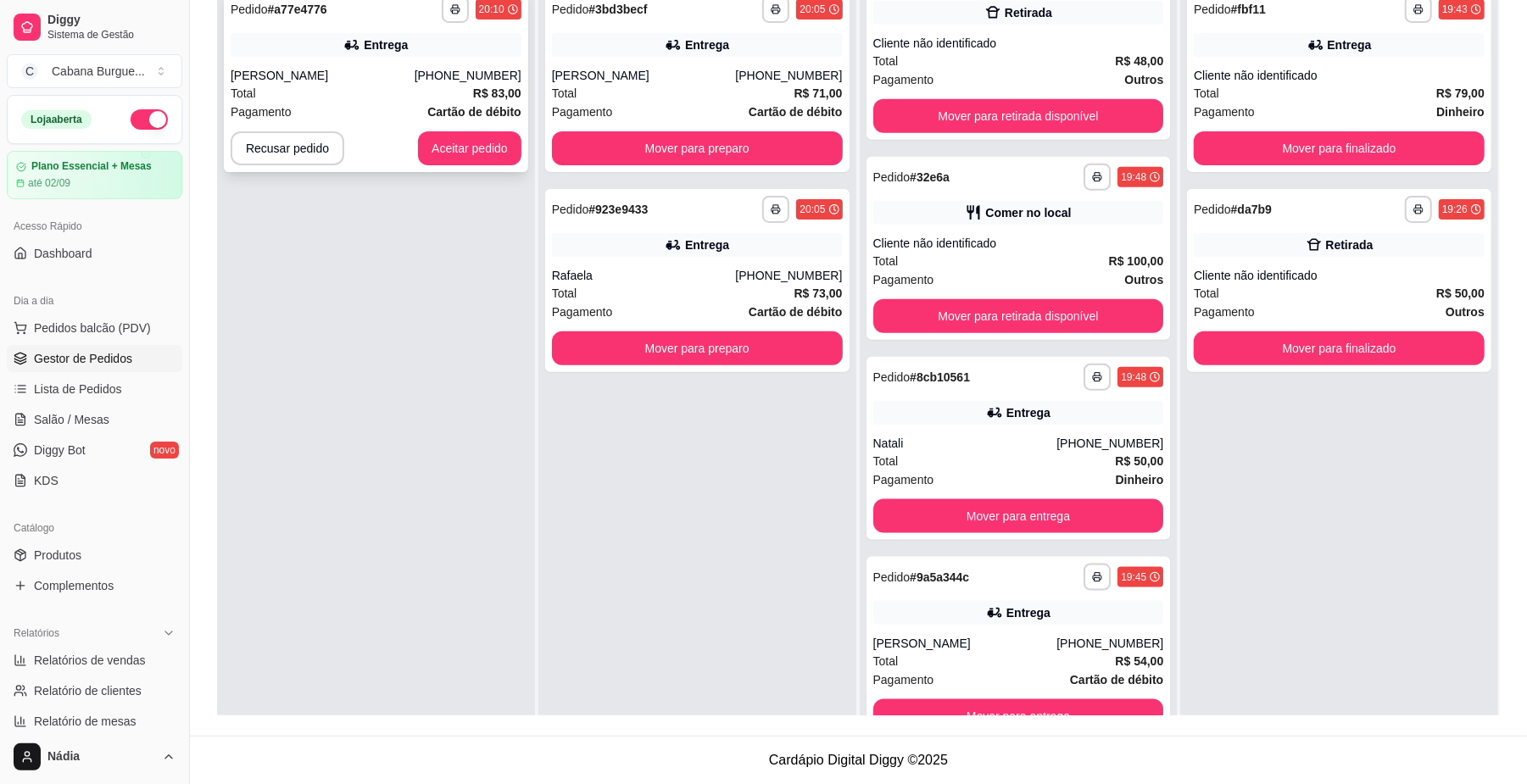
click at [374, 82] on div "[PERSON_NAME]" at bounding box center [322, 75] width 184 height 17
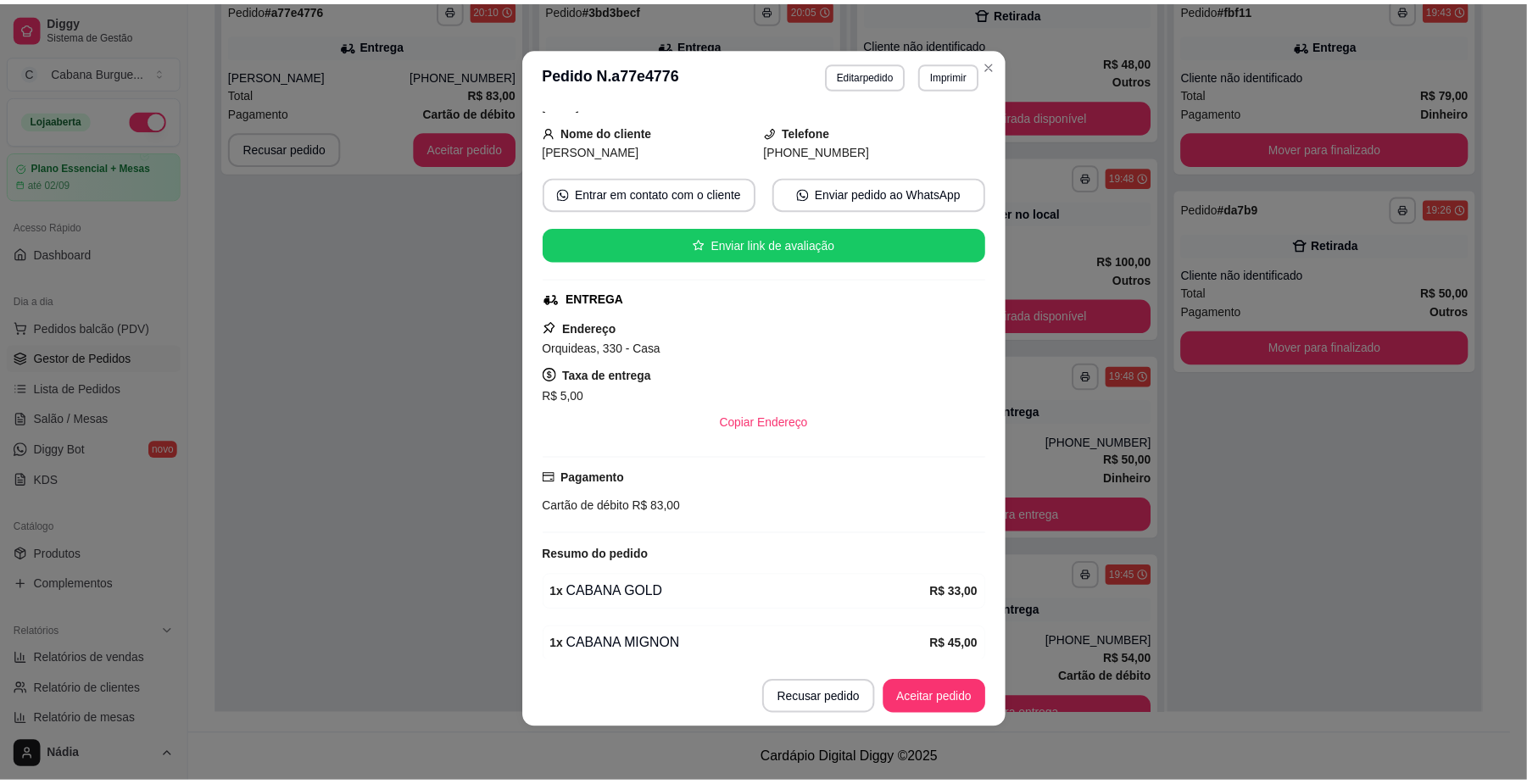
scroll to position [167, 0]
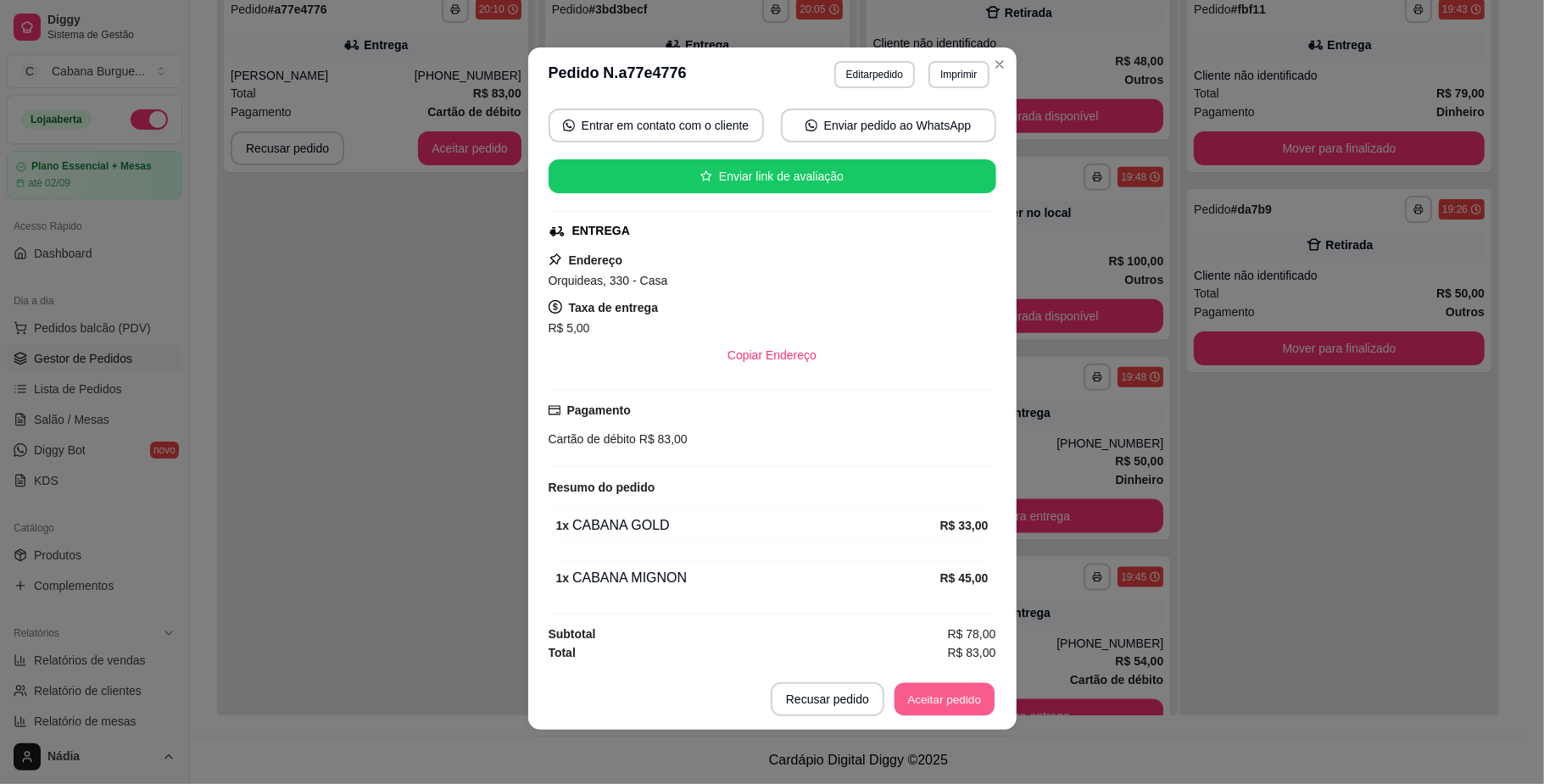
click at [934, 698] on button "Aceitar pedido" at bounding box center [944, 699] width 100 height 33
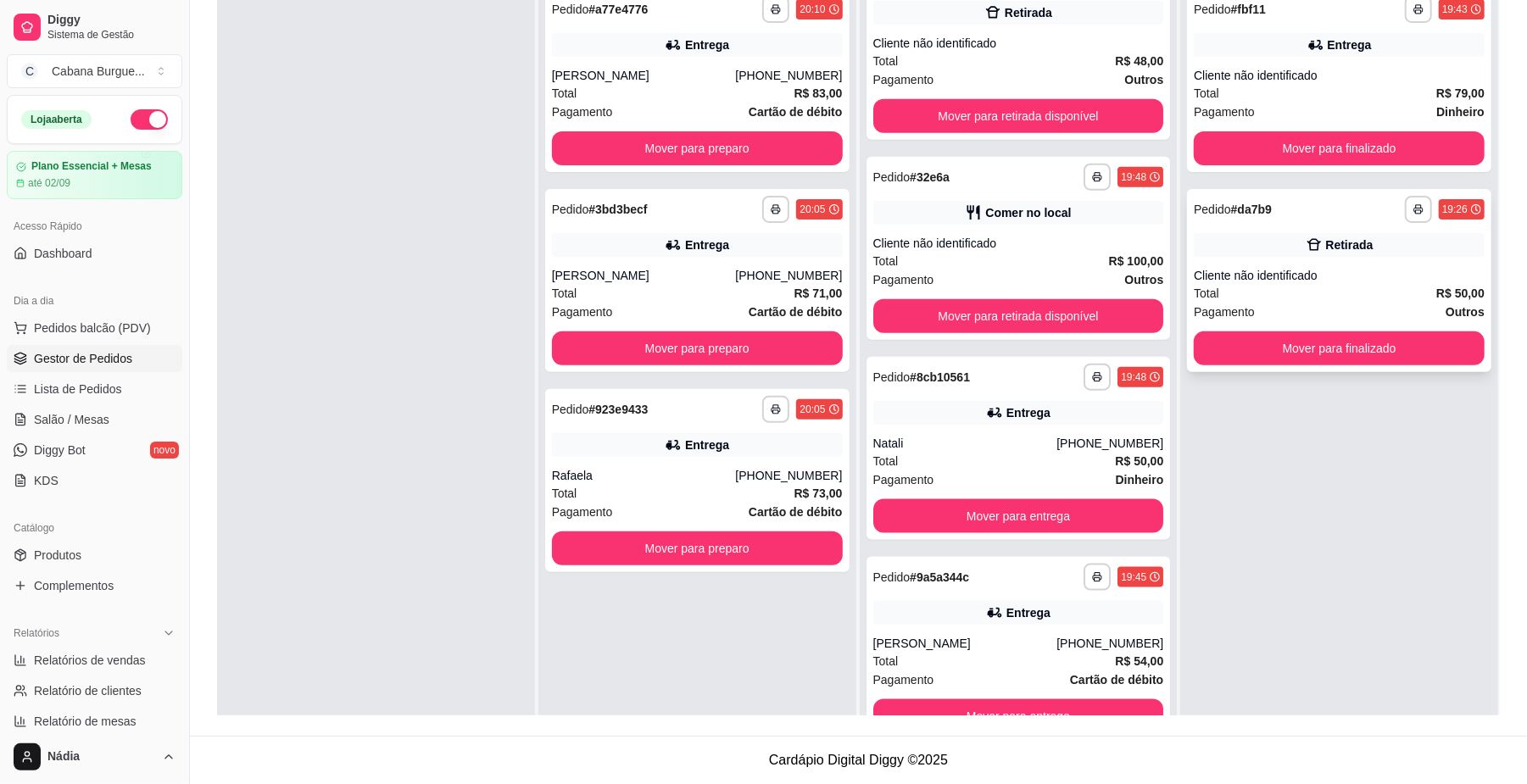
click at [1323, 273] on div "Cliente não identificado" at bounding box center [1339, 276] width 291 height 17
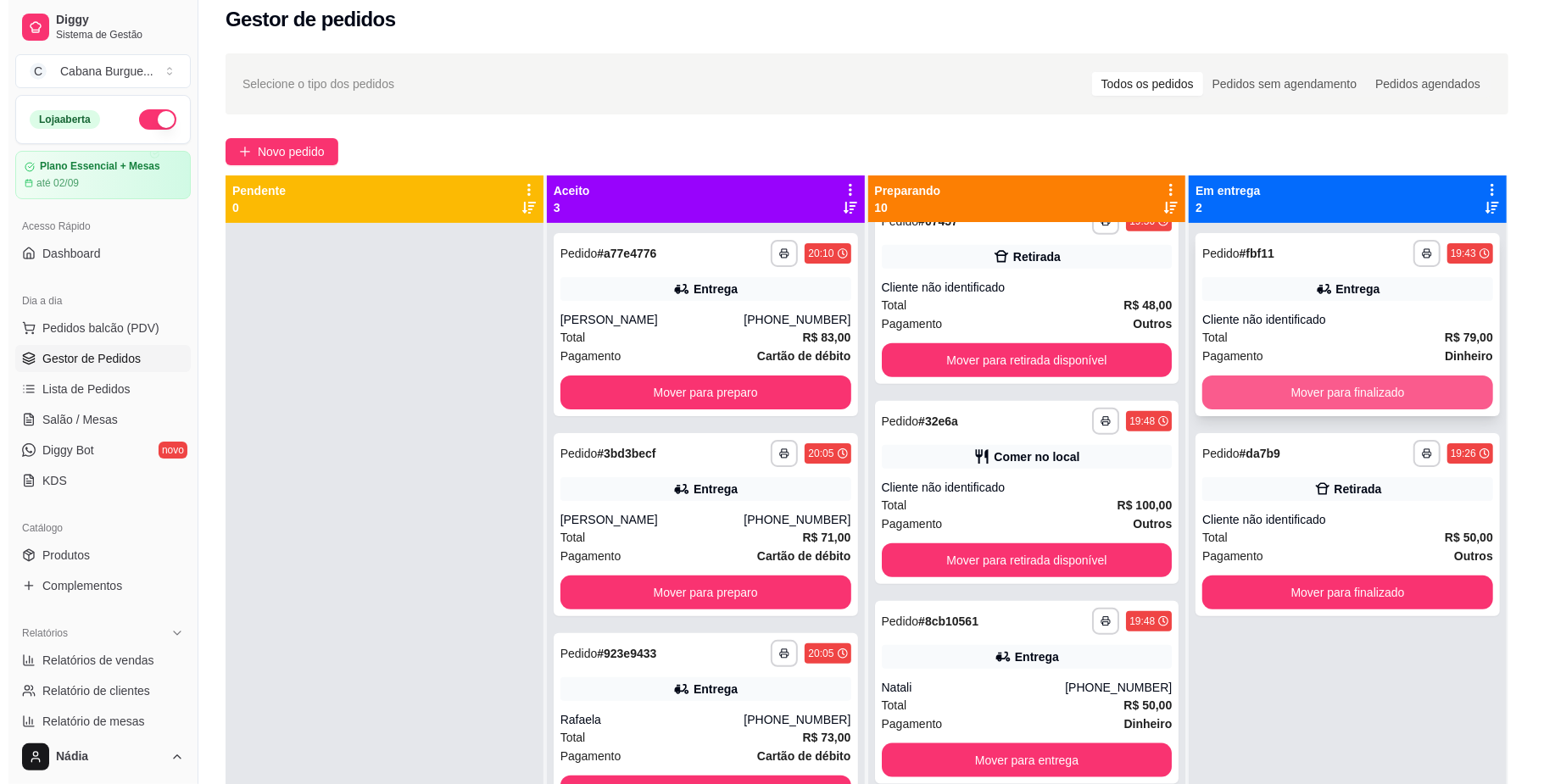
scroll to position [0, 0]
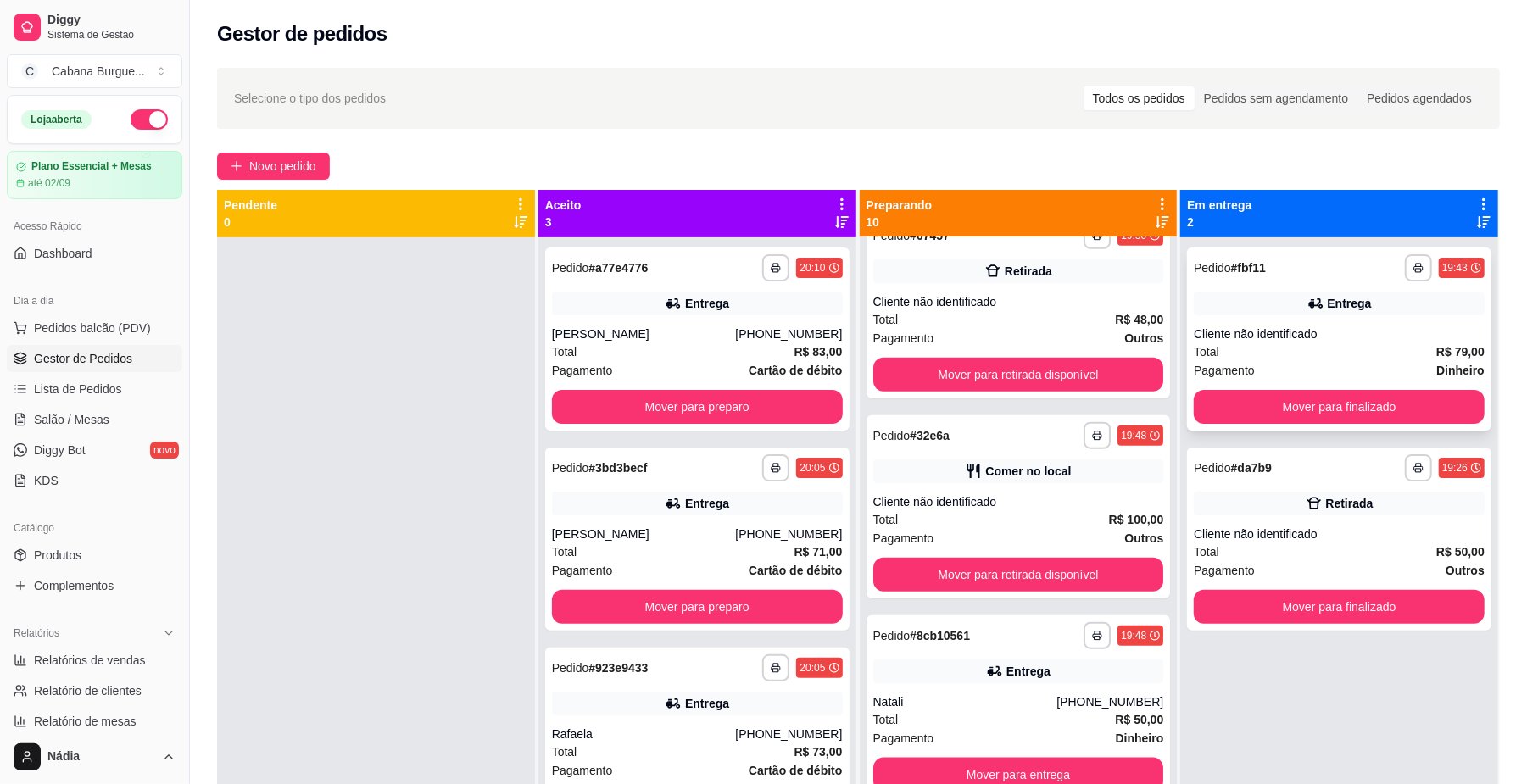
click at [1309, 297] on div "Entrega" at bounding box center [1339, 303] width 291 height 24
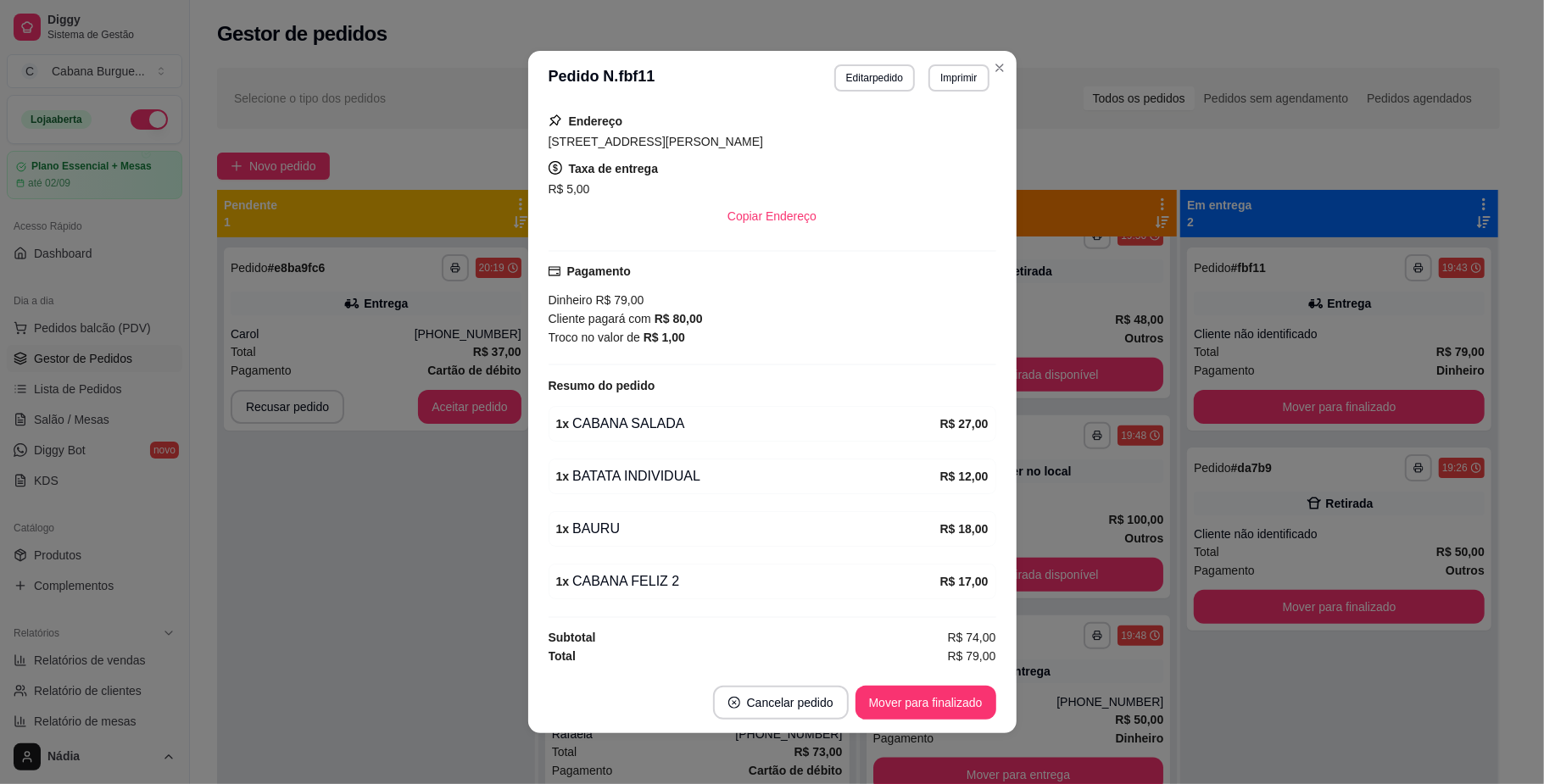
scroll to position [4, 0]
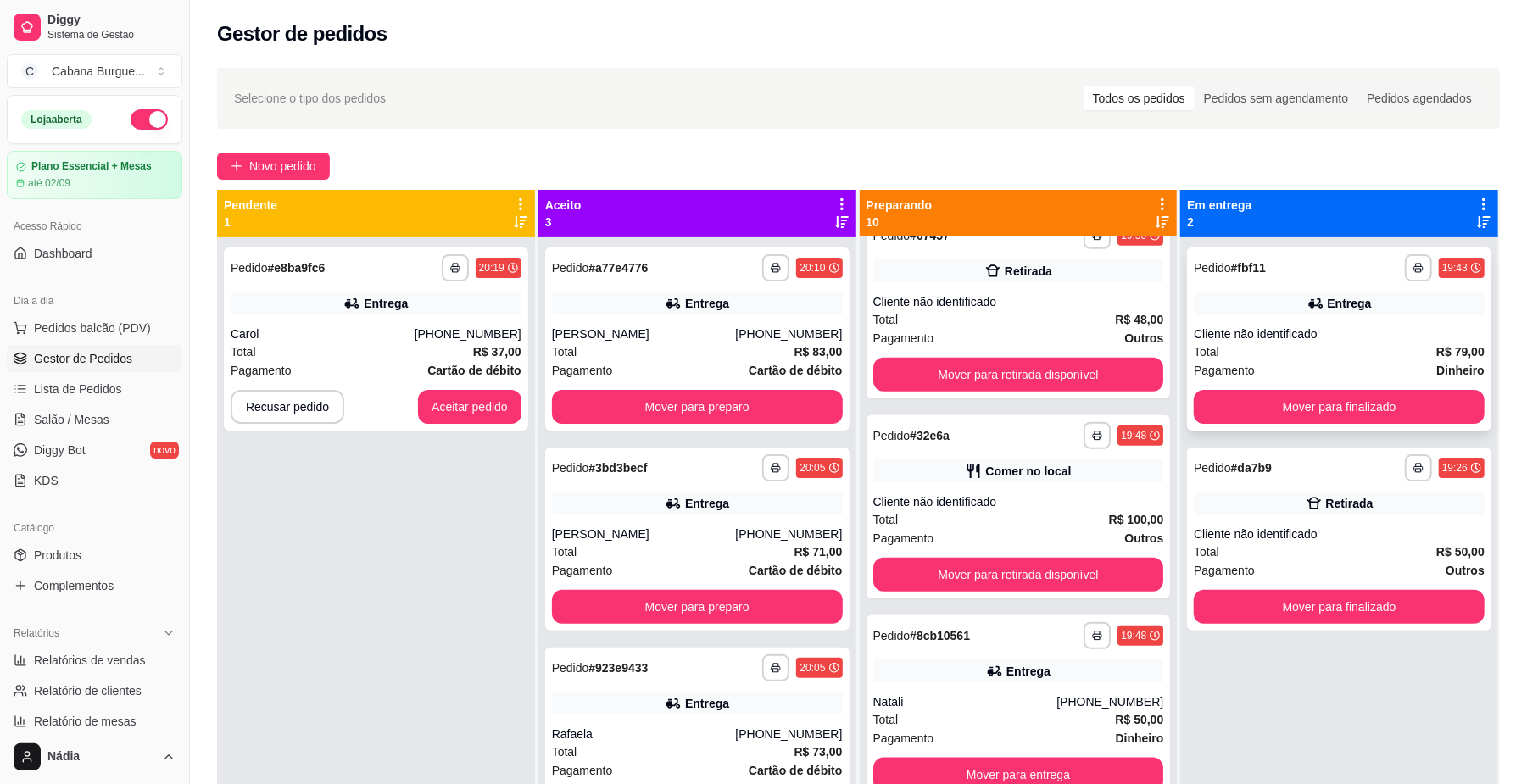
click at [1246, 339] on div "Cliente não identificado" at bounding box center [1339, 334] width 291 height 17
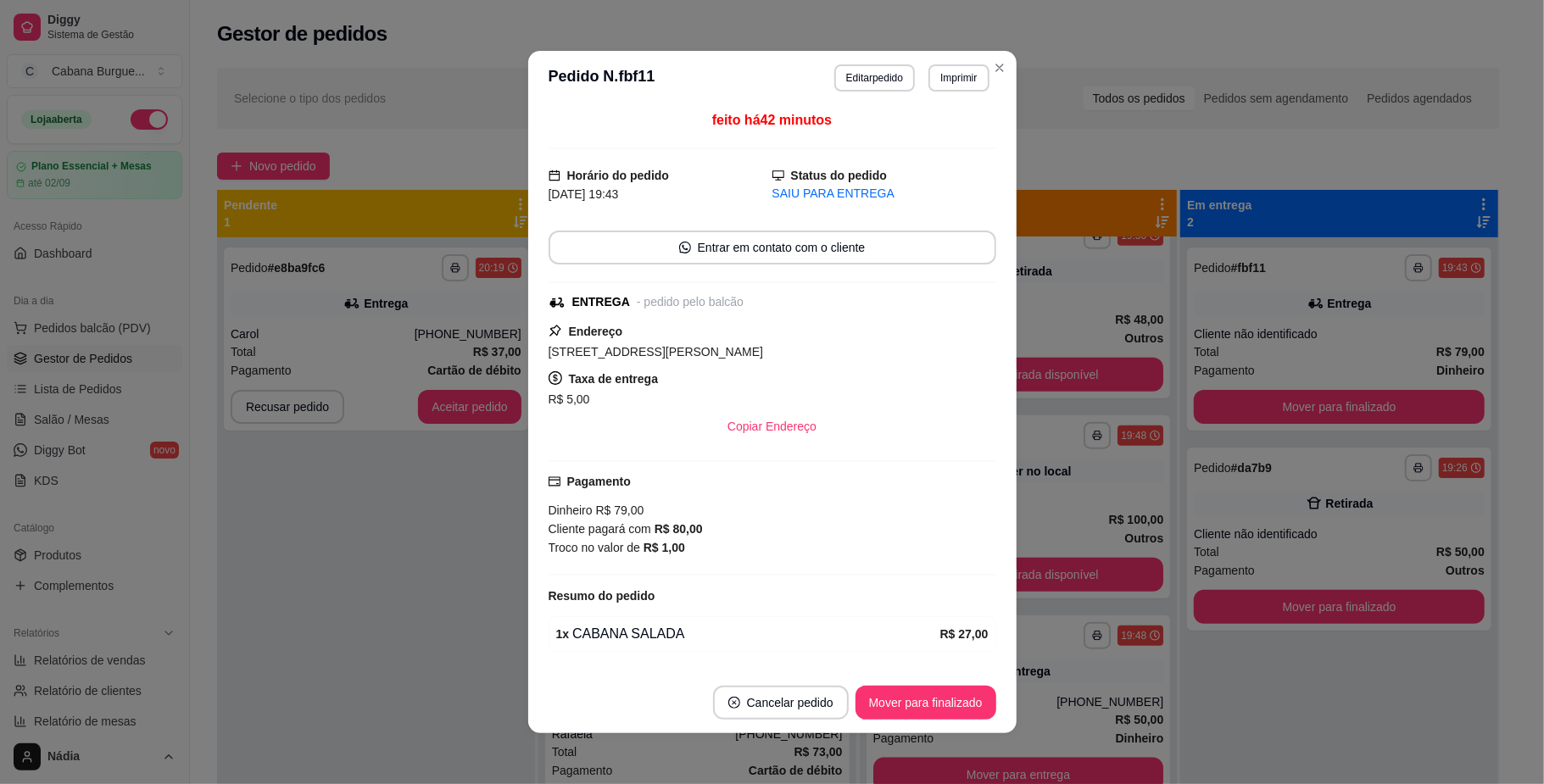
scroll to position [0, 0]
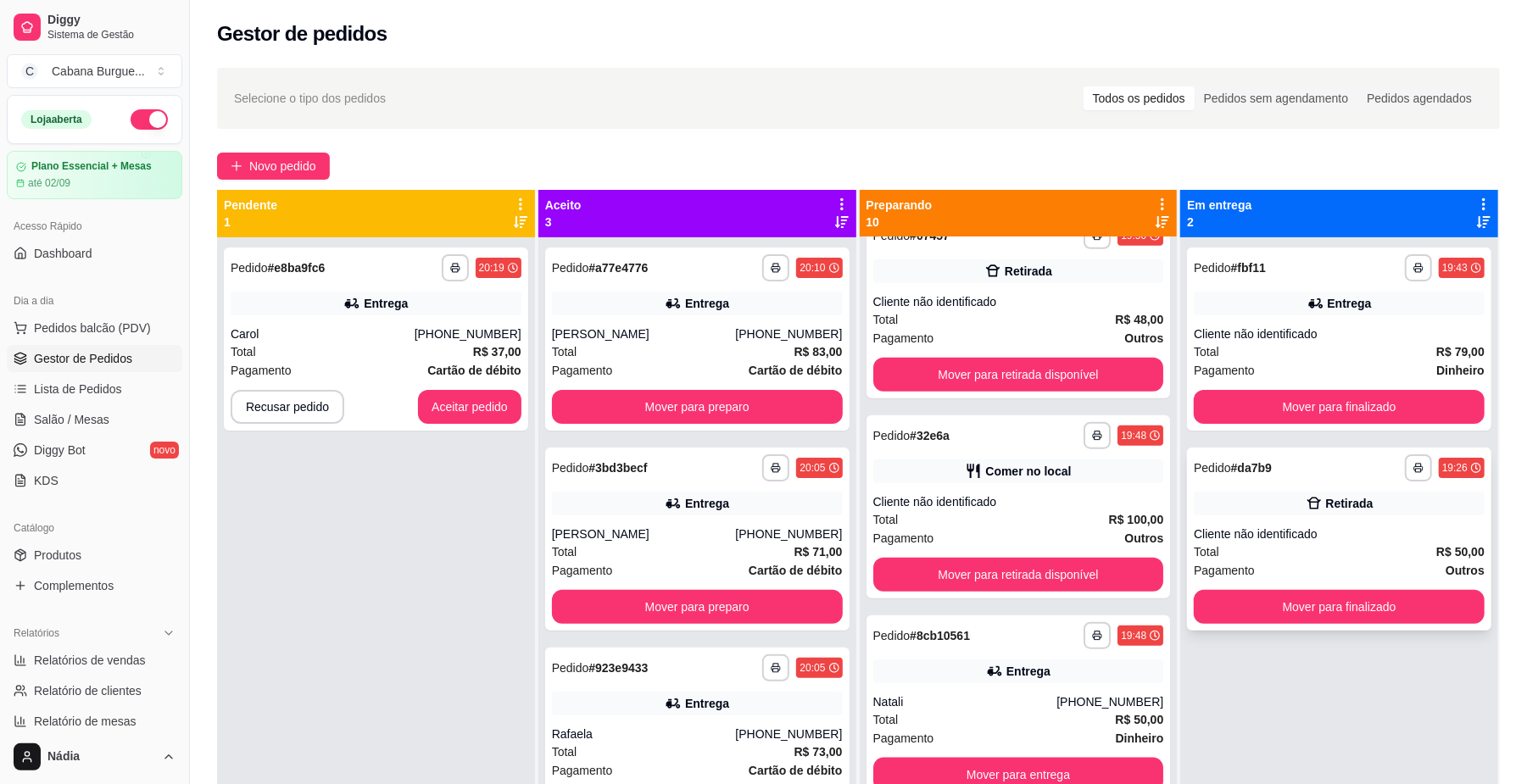
click at [1324, 519] on div "**********" at bounding box center [1339, 539] width 305 height 183
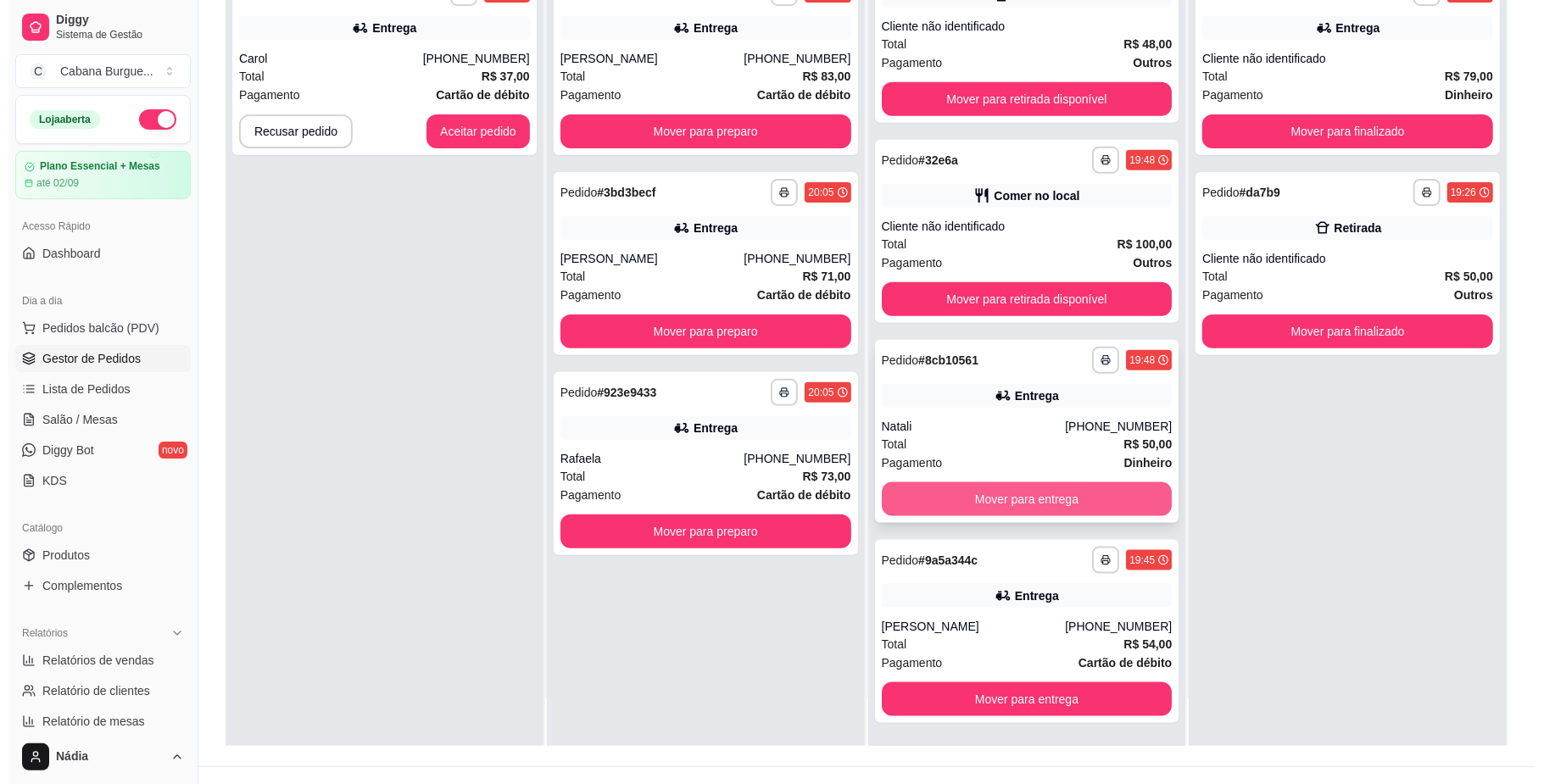
scroll to position [259, 0]
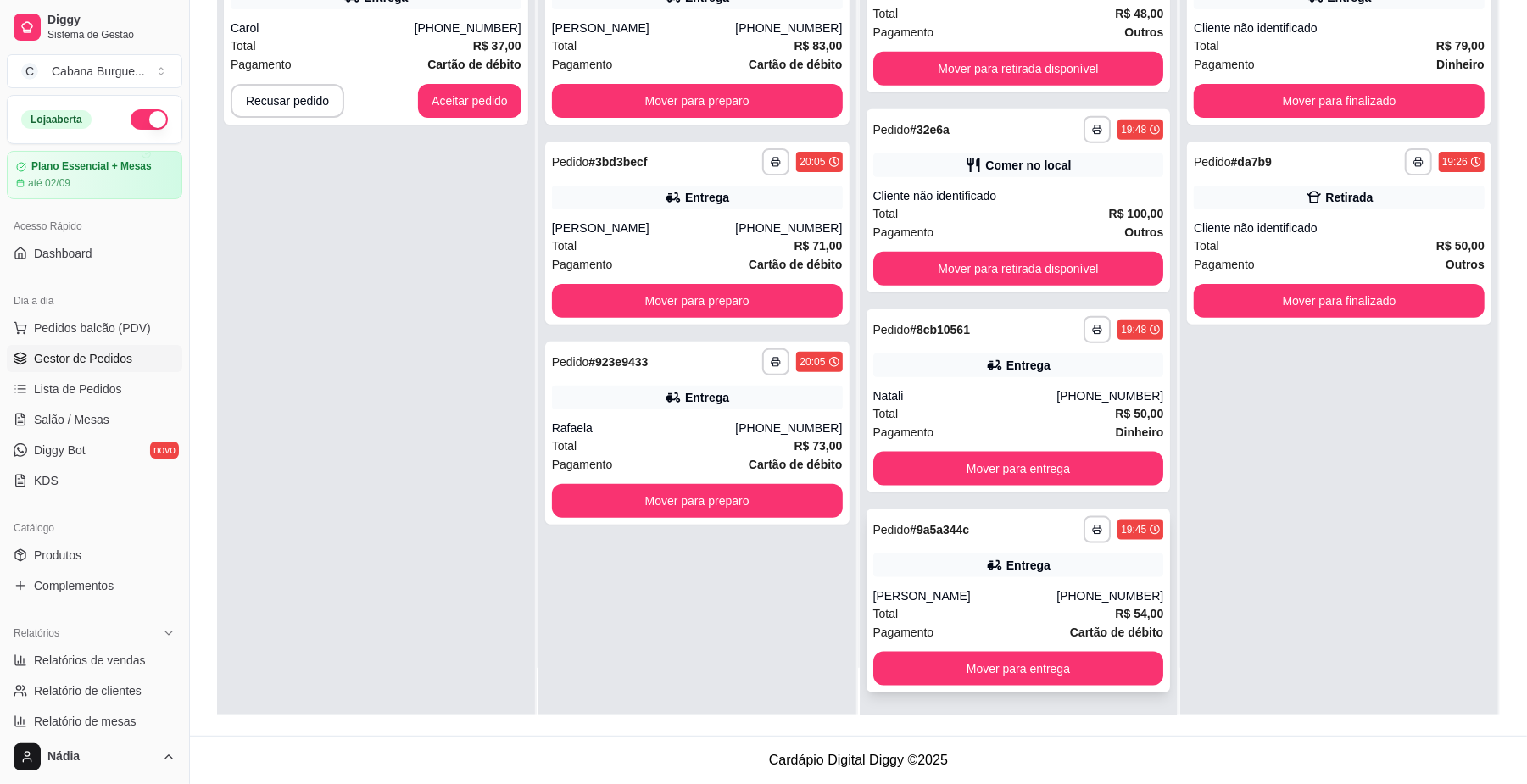
click at [986, 568] on icon at bounding box center [995, 565] width 17 height 17
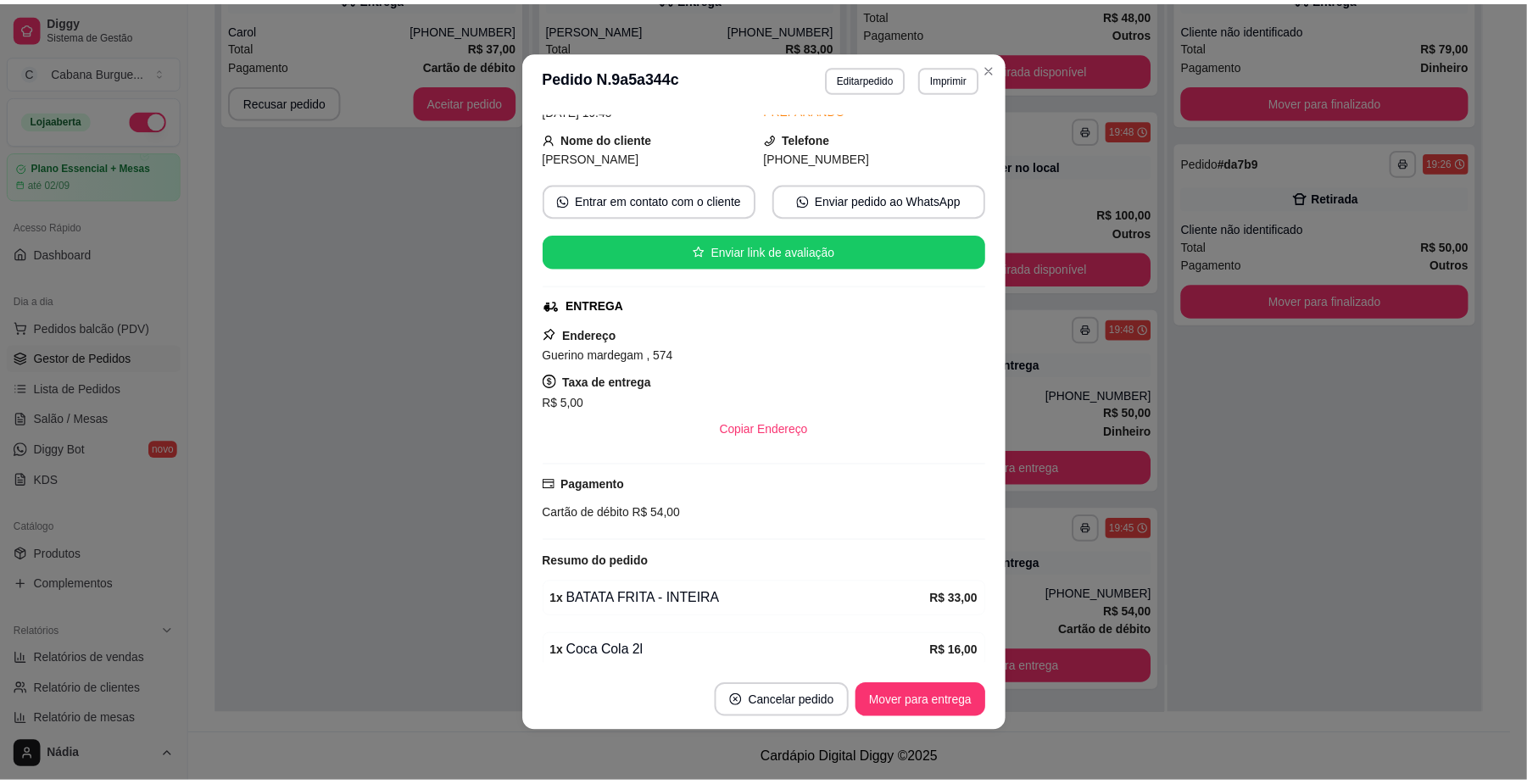
scroll to position [167, 0]
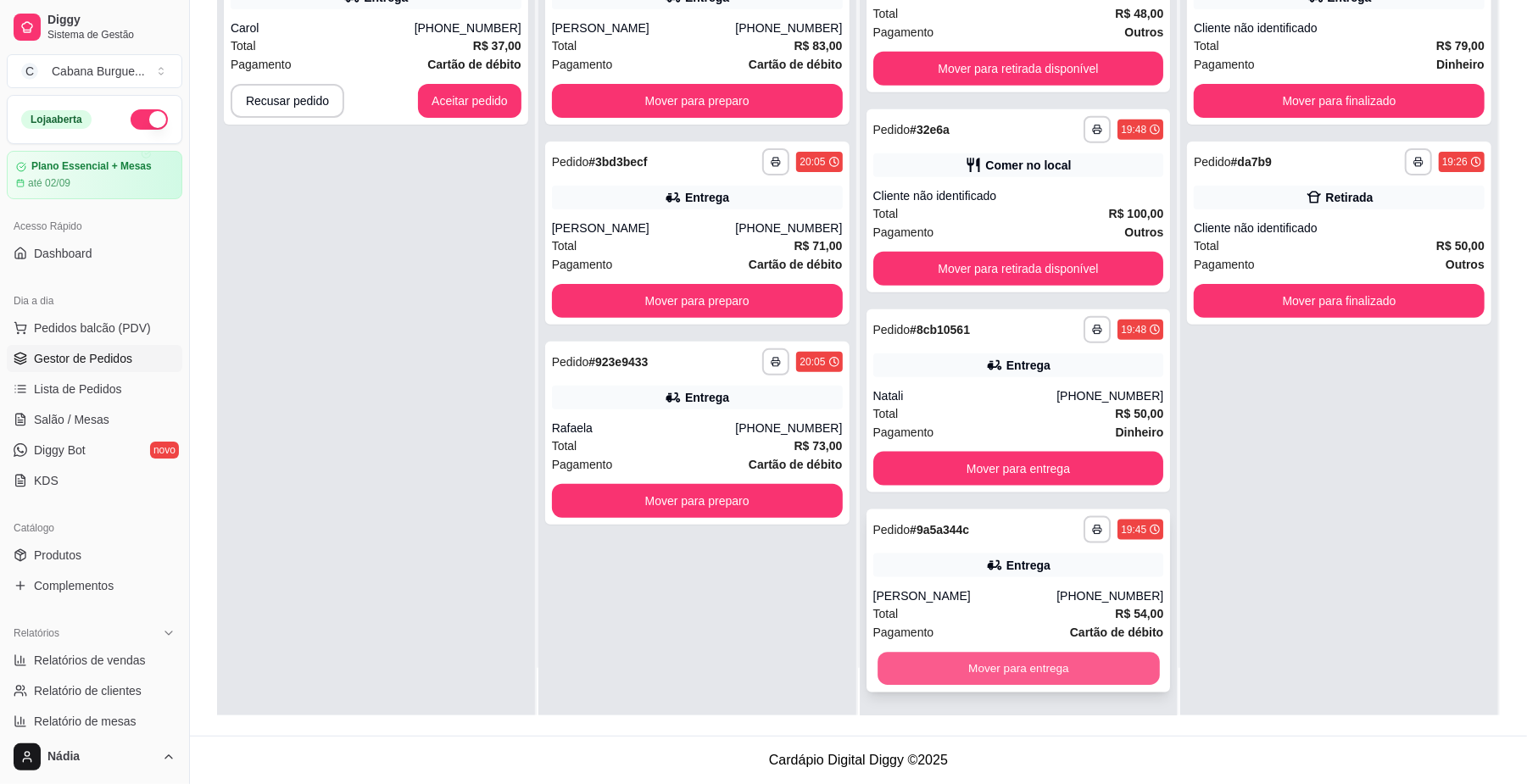
click at [1004, 664] on button "Mover para entrega" at bounding box center [1019, 669] width 282 height 33
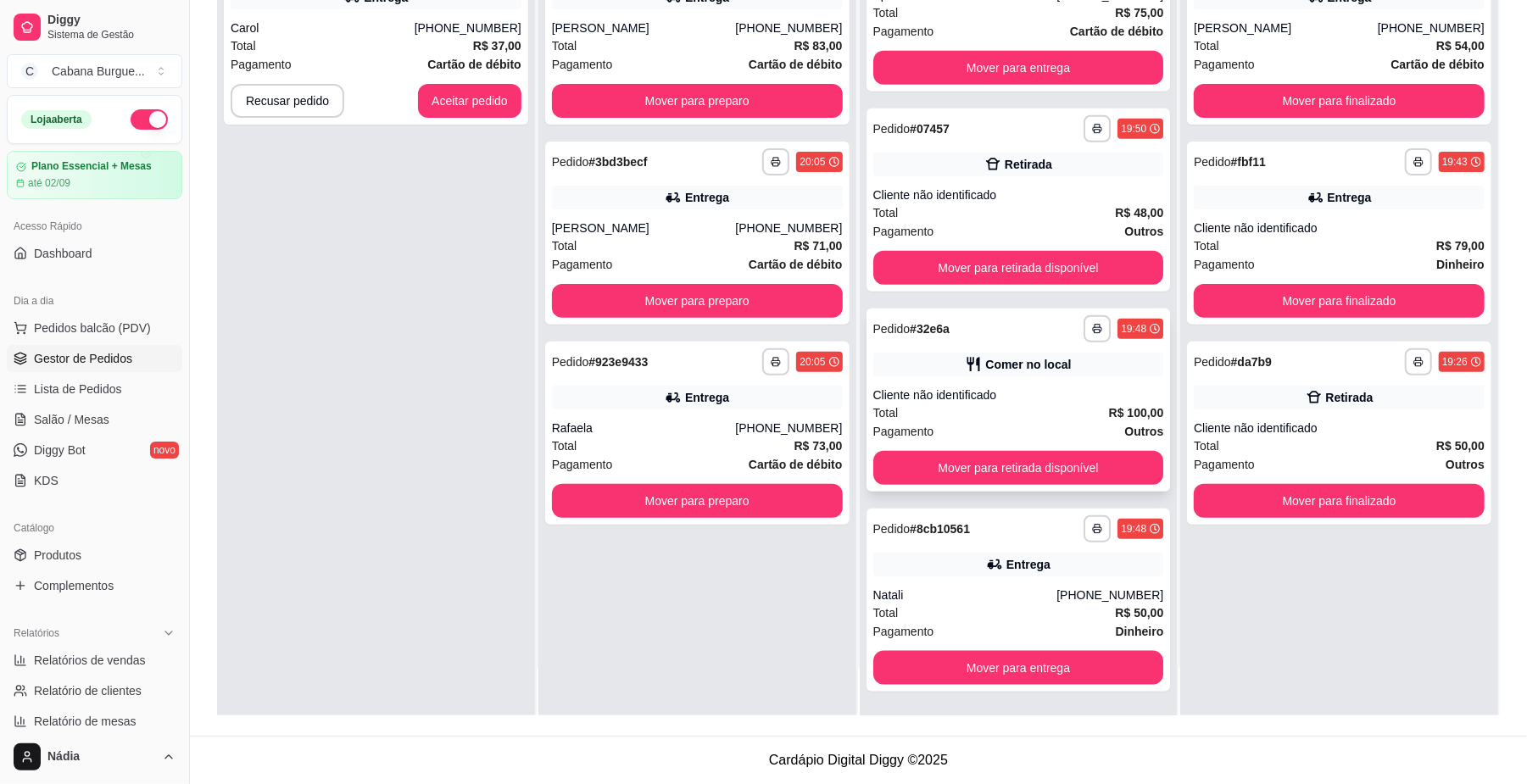
scroll to position [1032, 0]
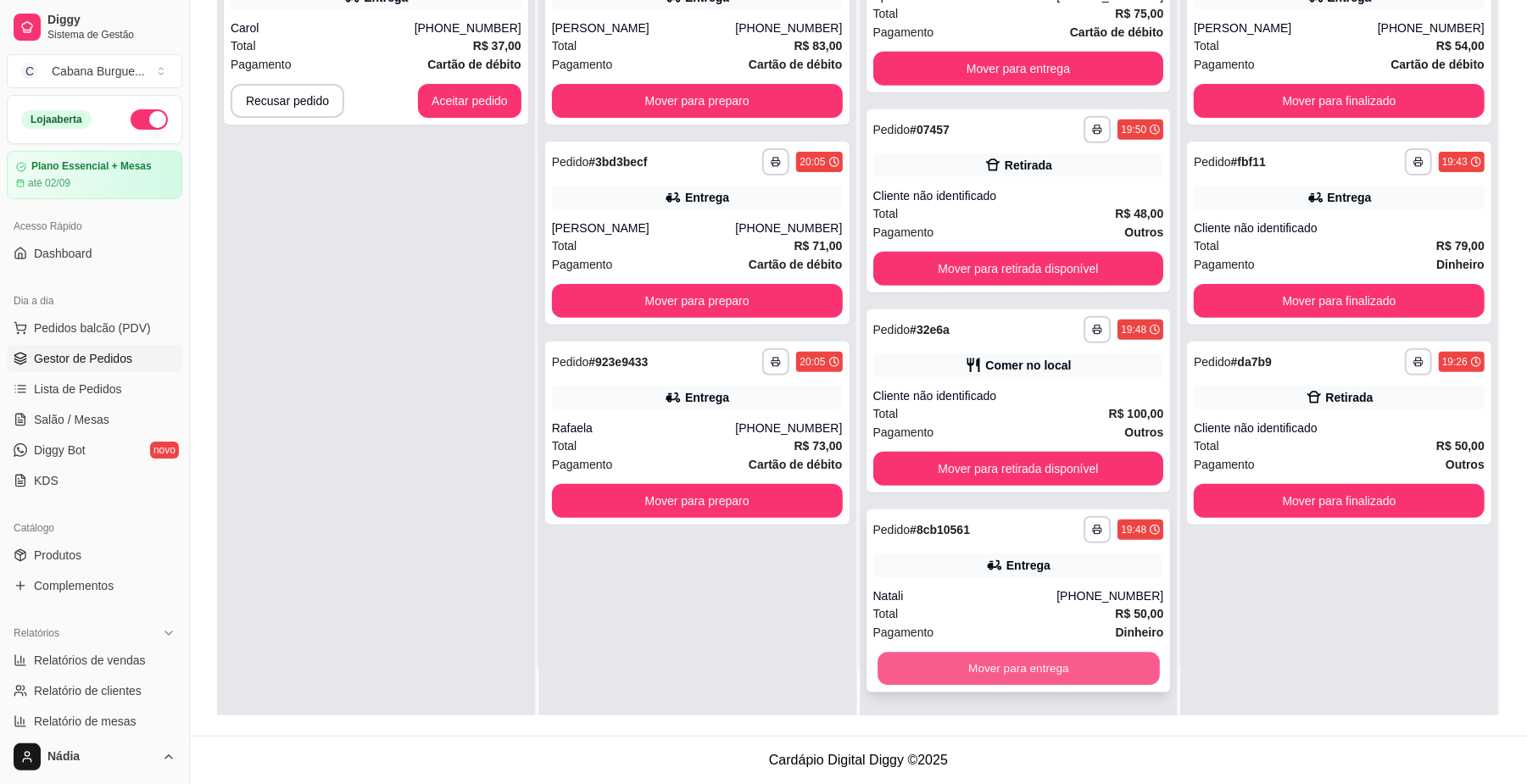
click at [981, 673] on button "Mover para entrega" at bounding box center [1019, 669] width 282 height 33
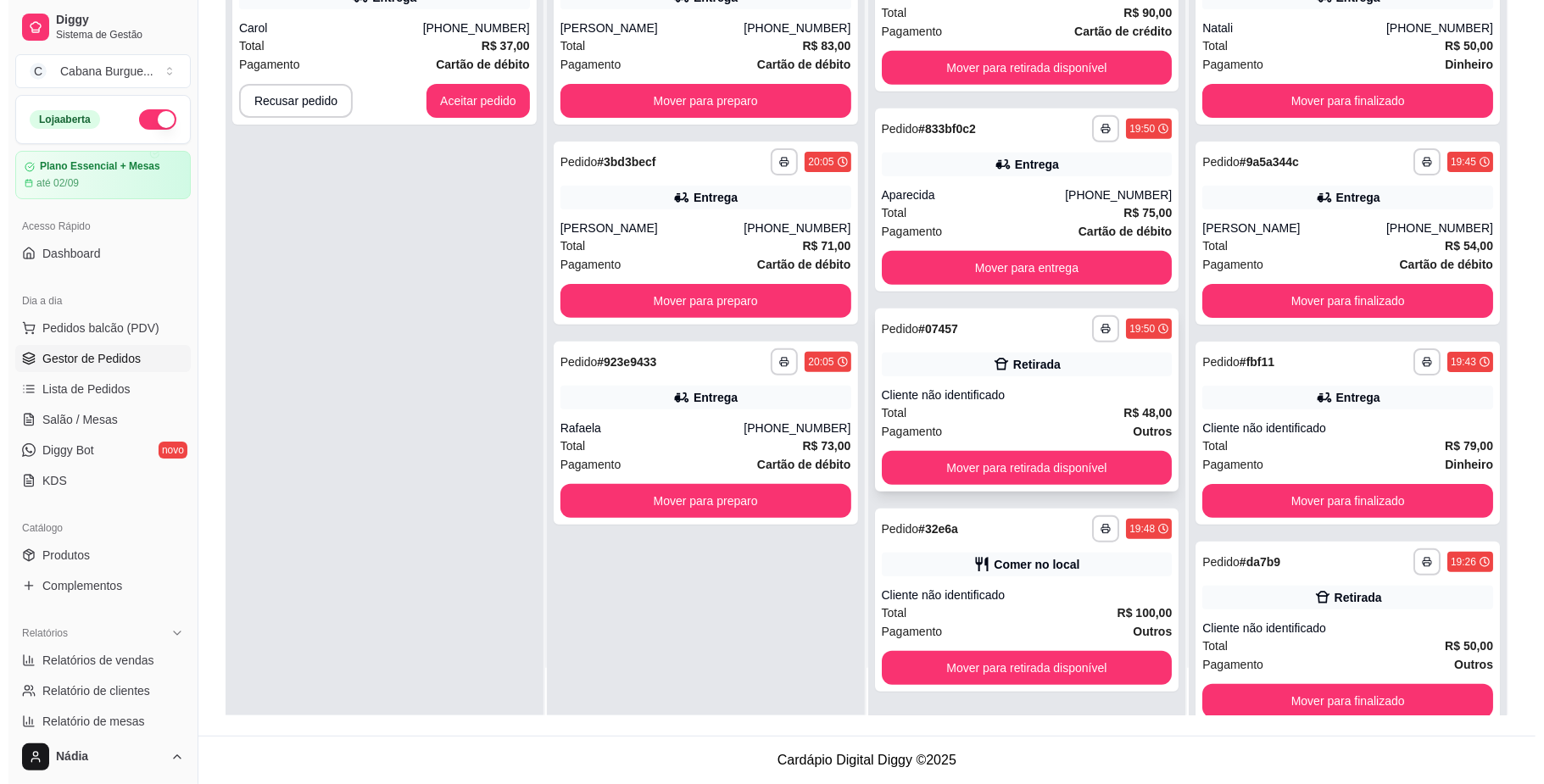
scroll to position [833, 0]
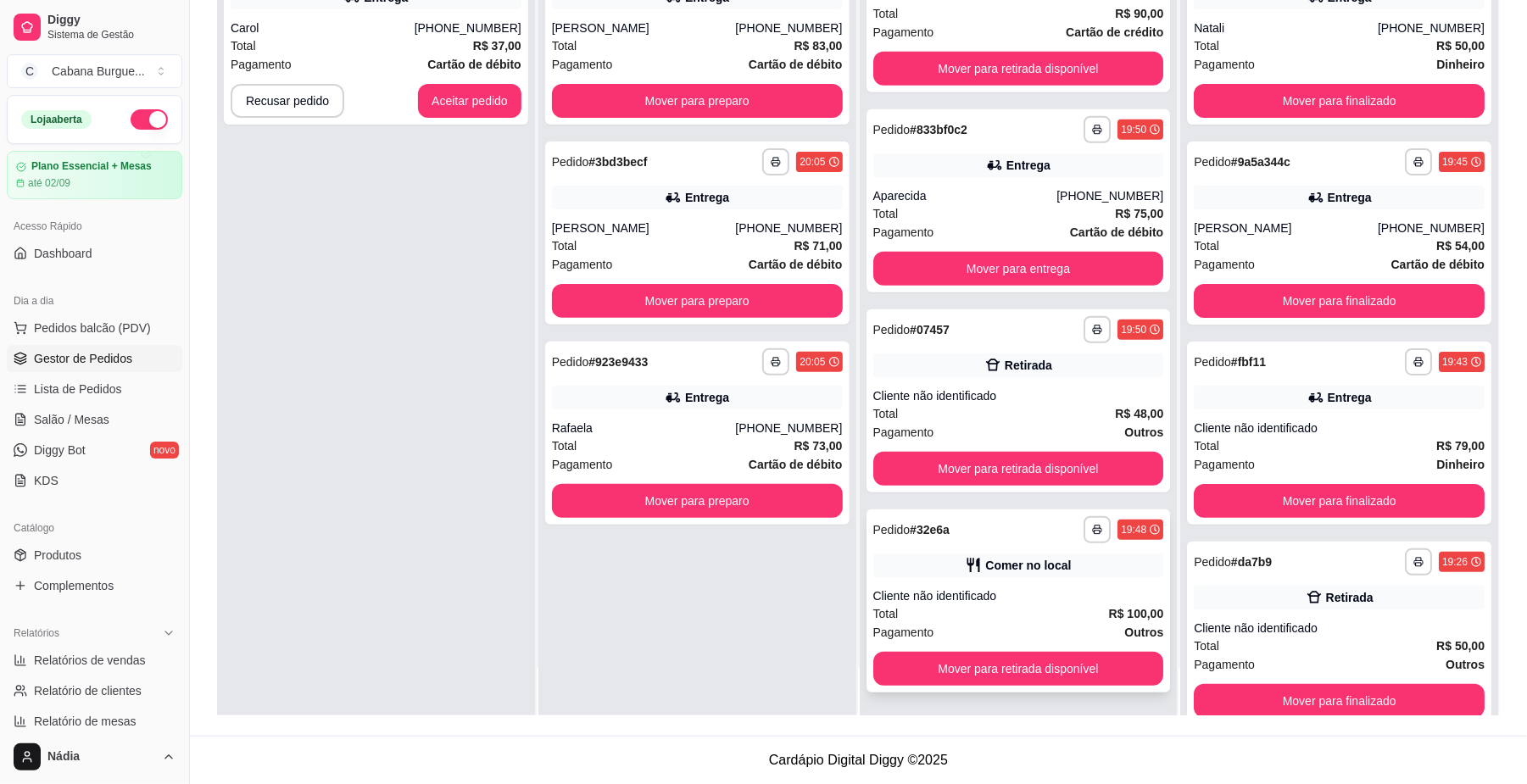
click at [950, 546] on div "**********" at bounding box center [1019, 600] width 305 height 183
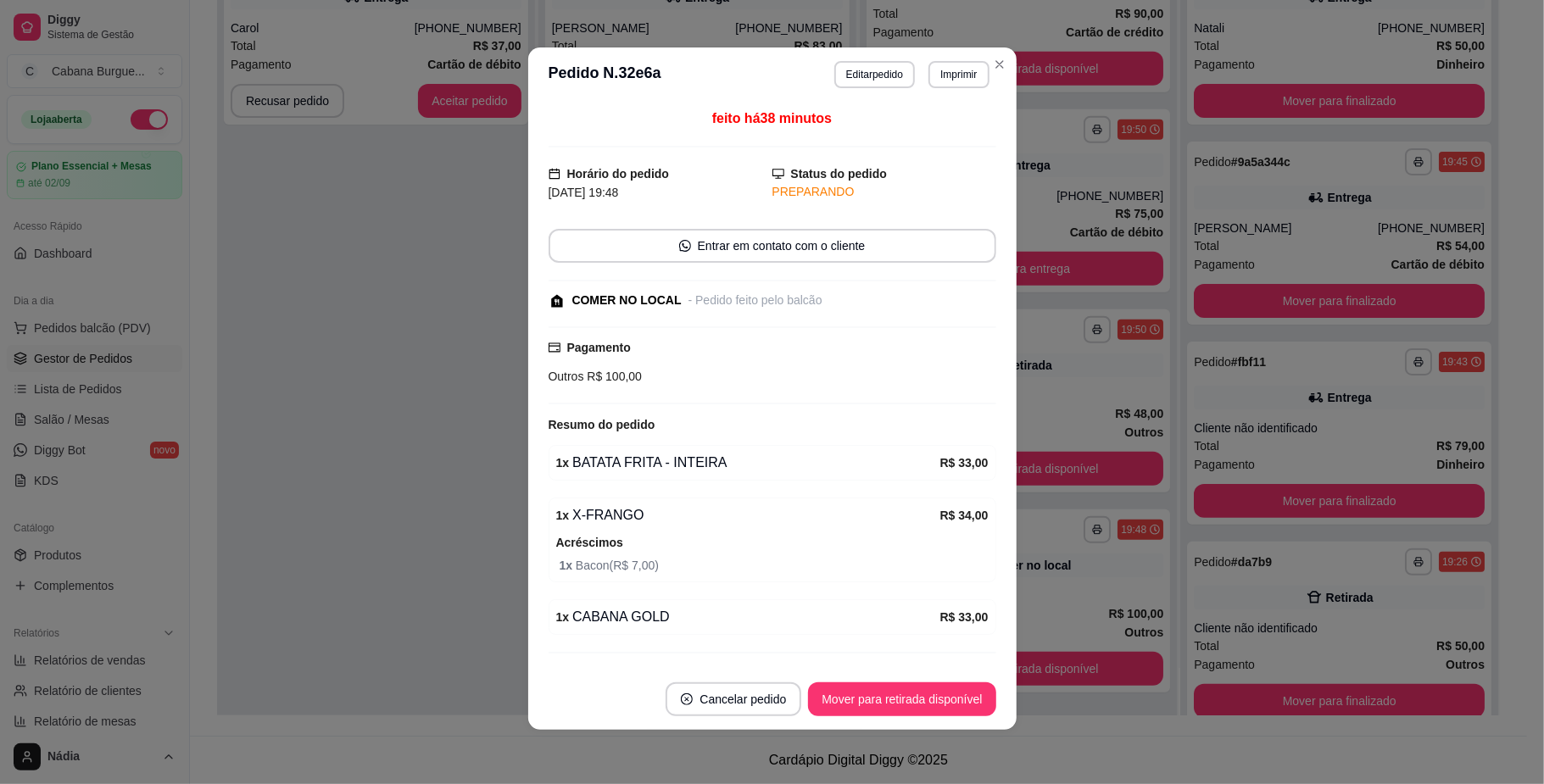
scroll to position [48, 0]
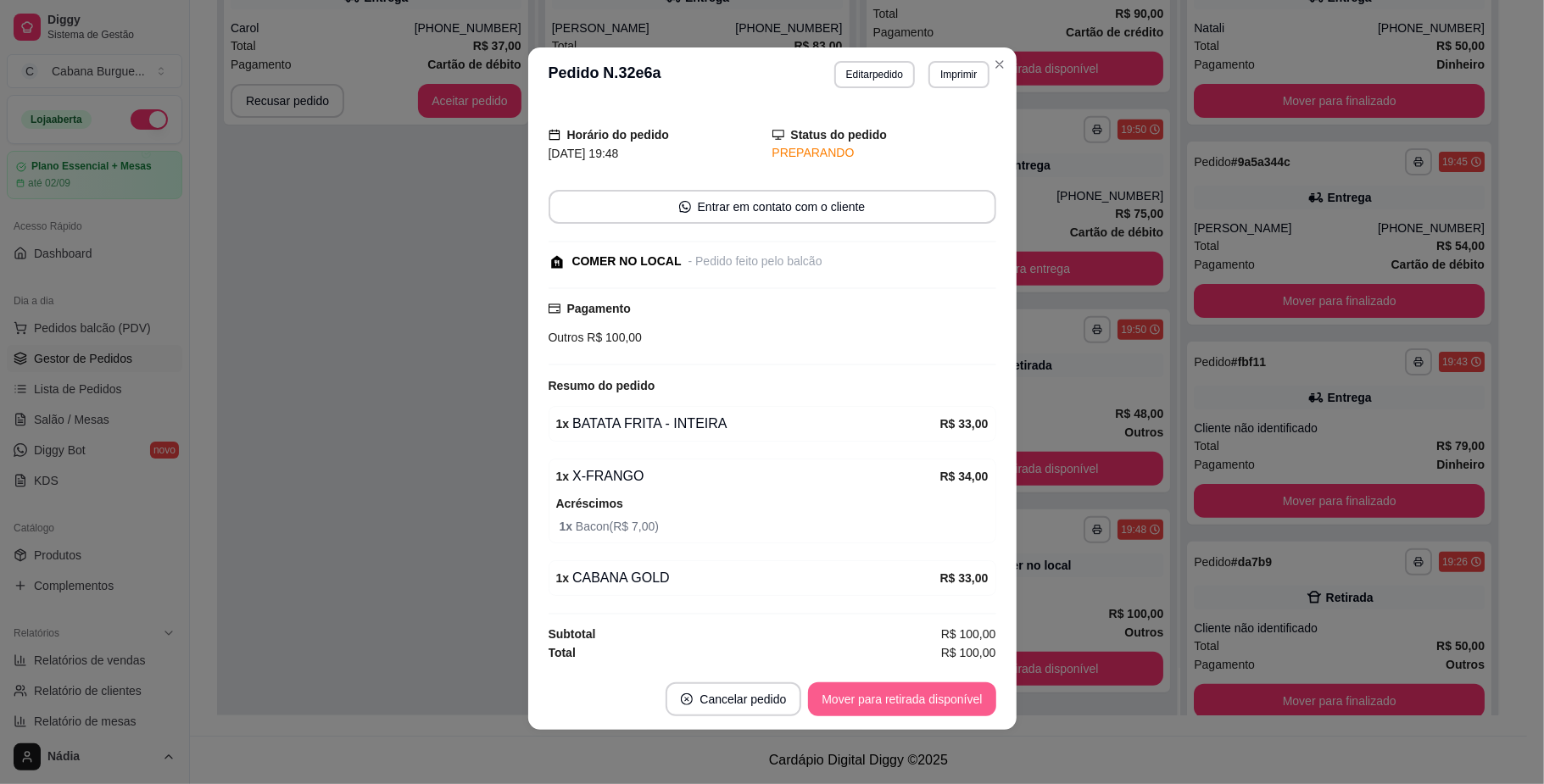
click at [903, 693] on button "Mover para retirada disponível" at bounding box center [901, 699] width 188 height 34
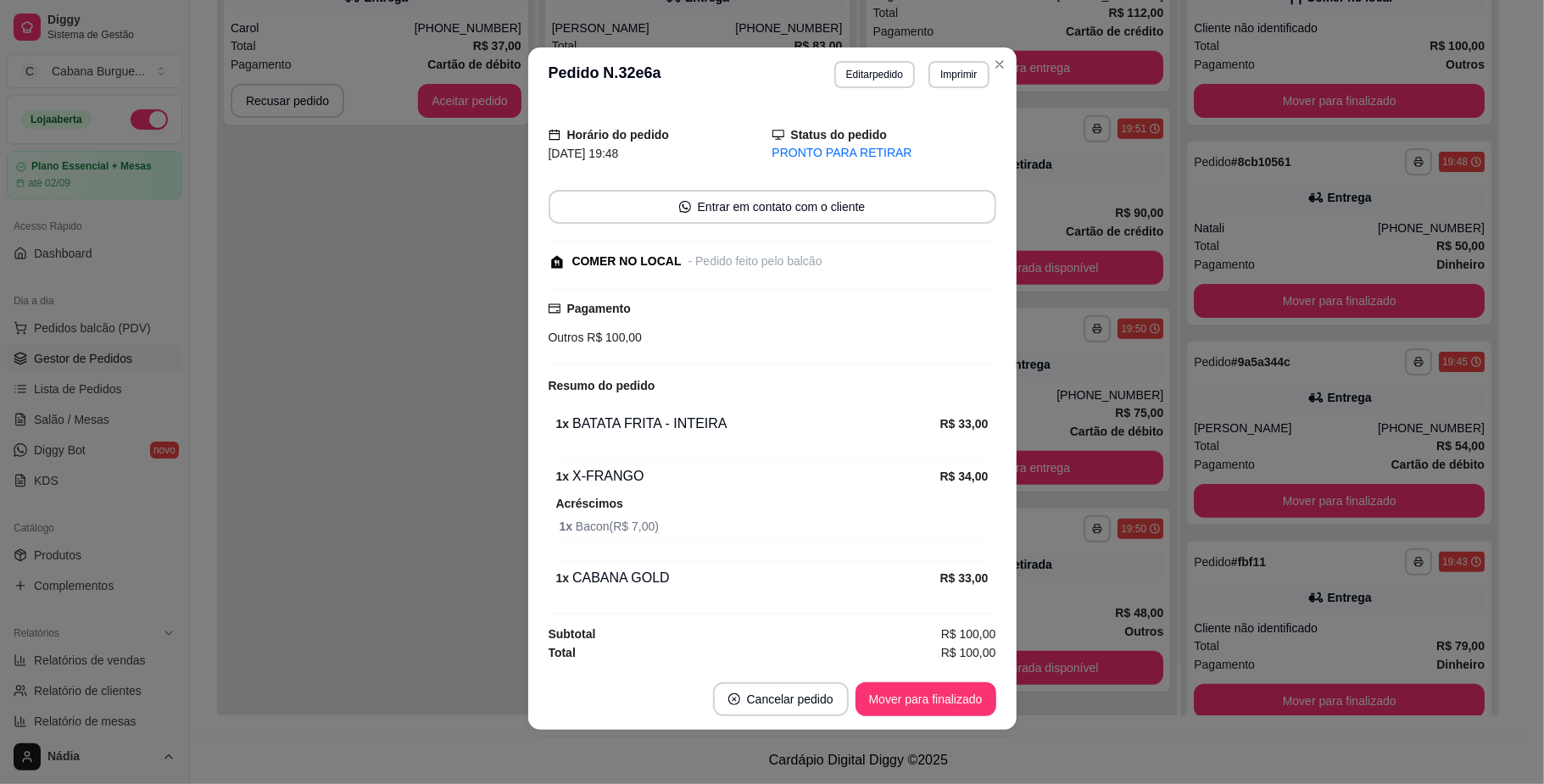
scroll to position [633, 0]
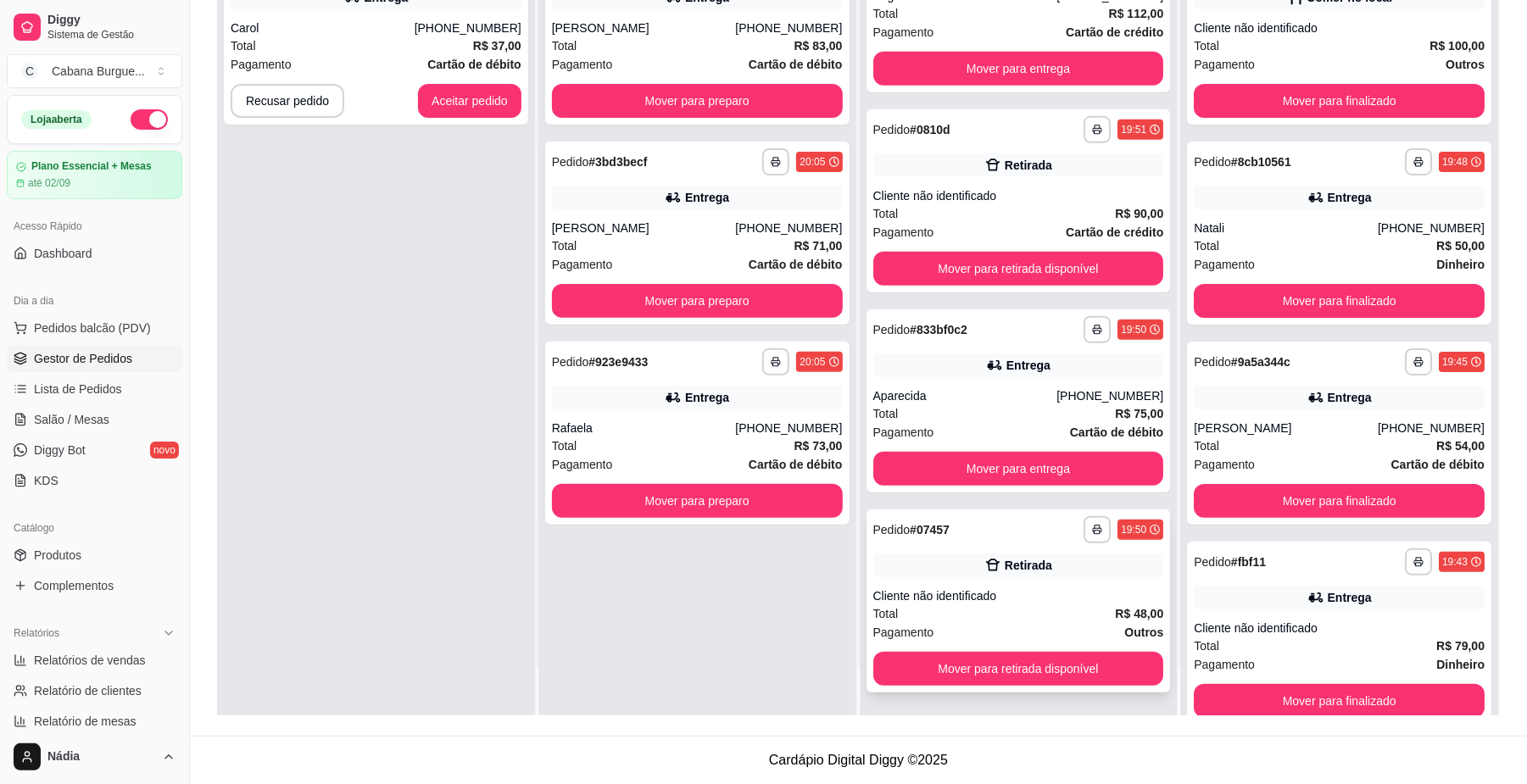
click at [966, 579] on div "**********" at bounding box center [1019, 600] width 305 height 183
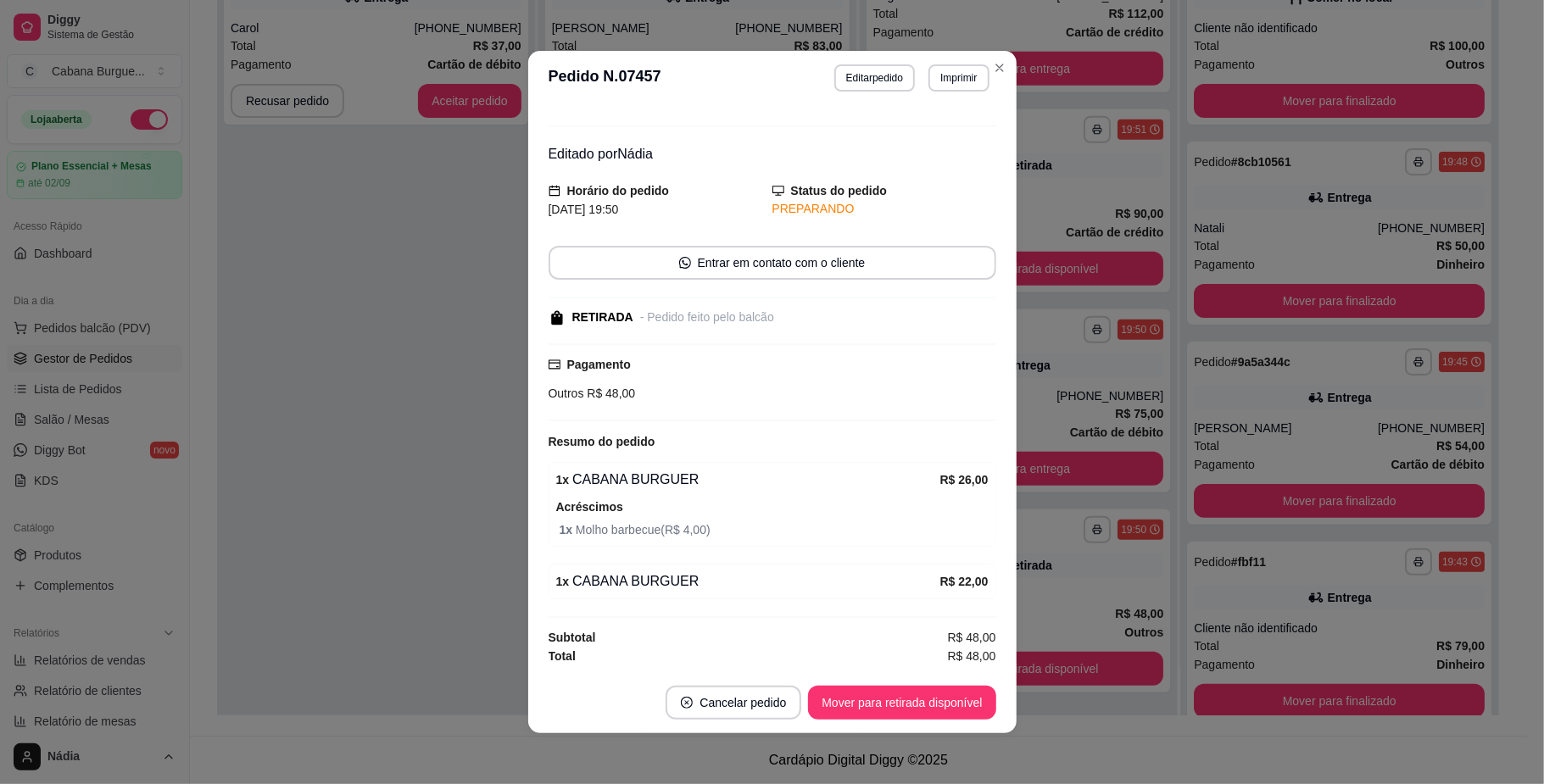
scroll to position [30, 0]
click at [876, 702] on button "Mover para retirada disponível" at bounding box center [901, 703] width 188 height 34
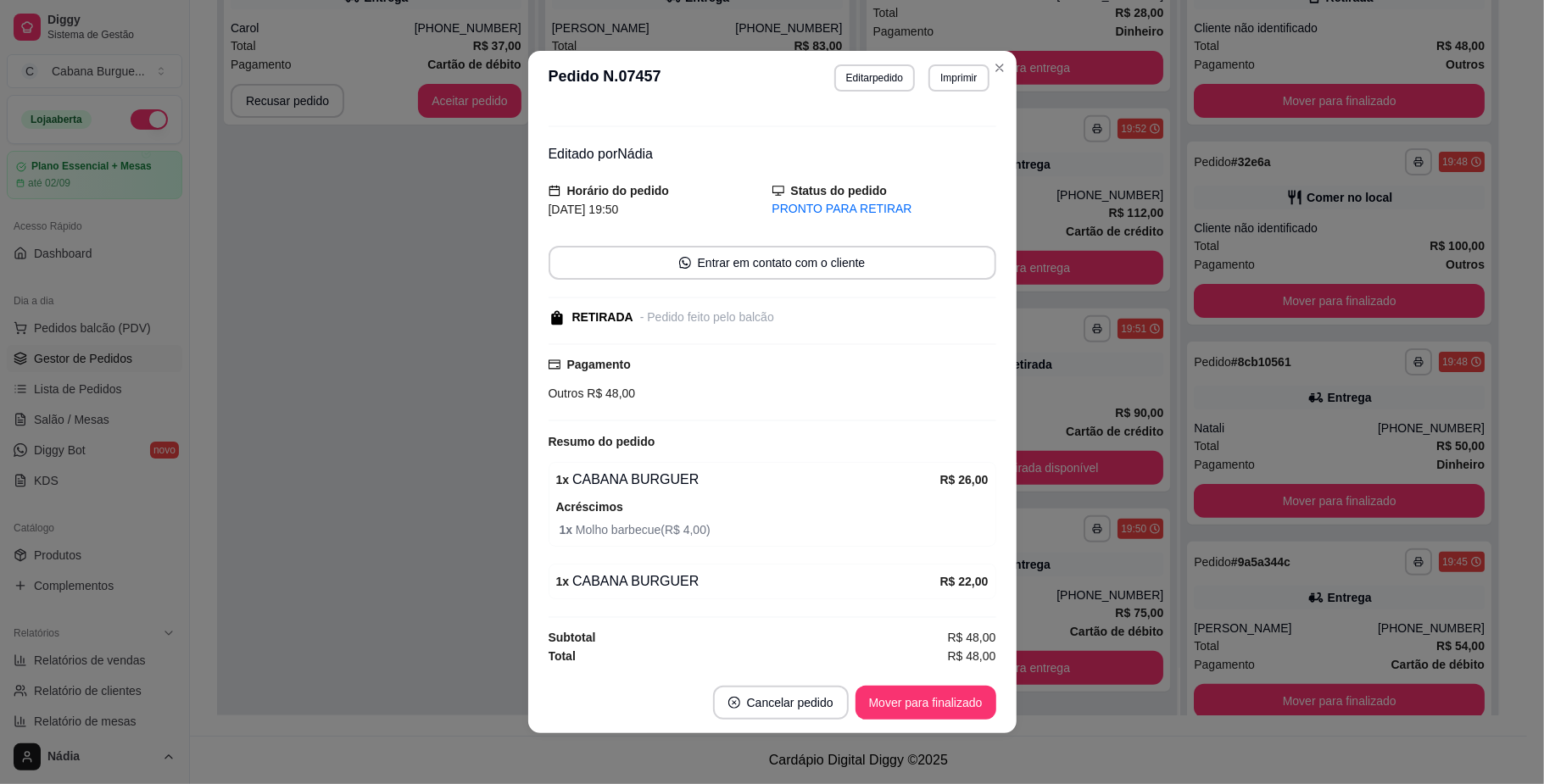
scroll to position [432, 0]
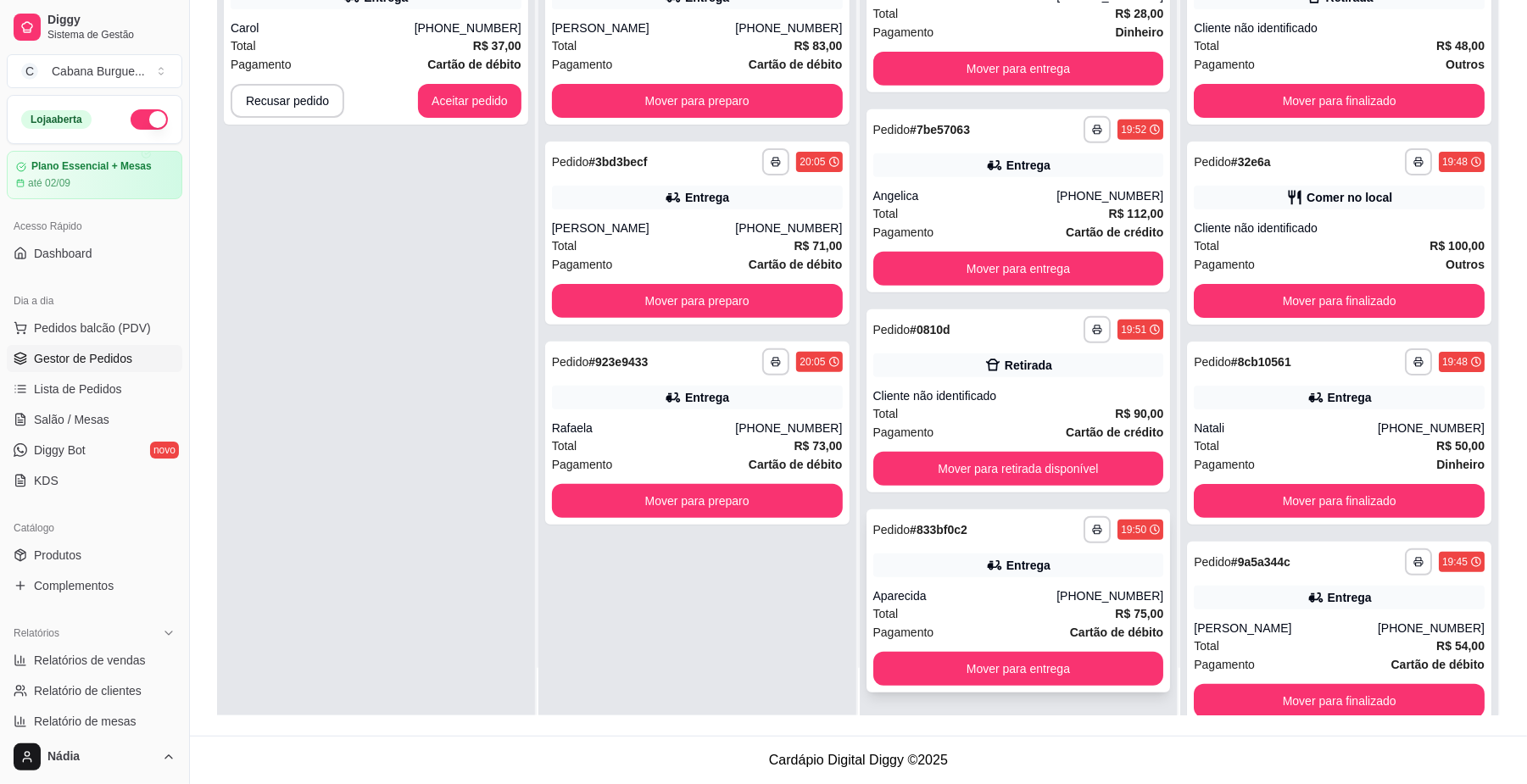
click at [914, 592] on div "Aparecida" at bounding box center [964, 596] width 184 height 17
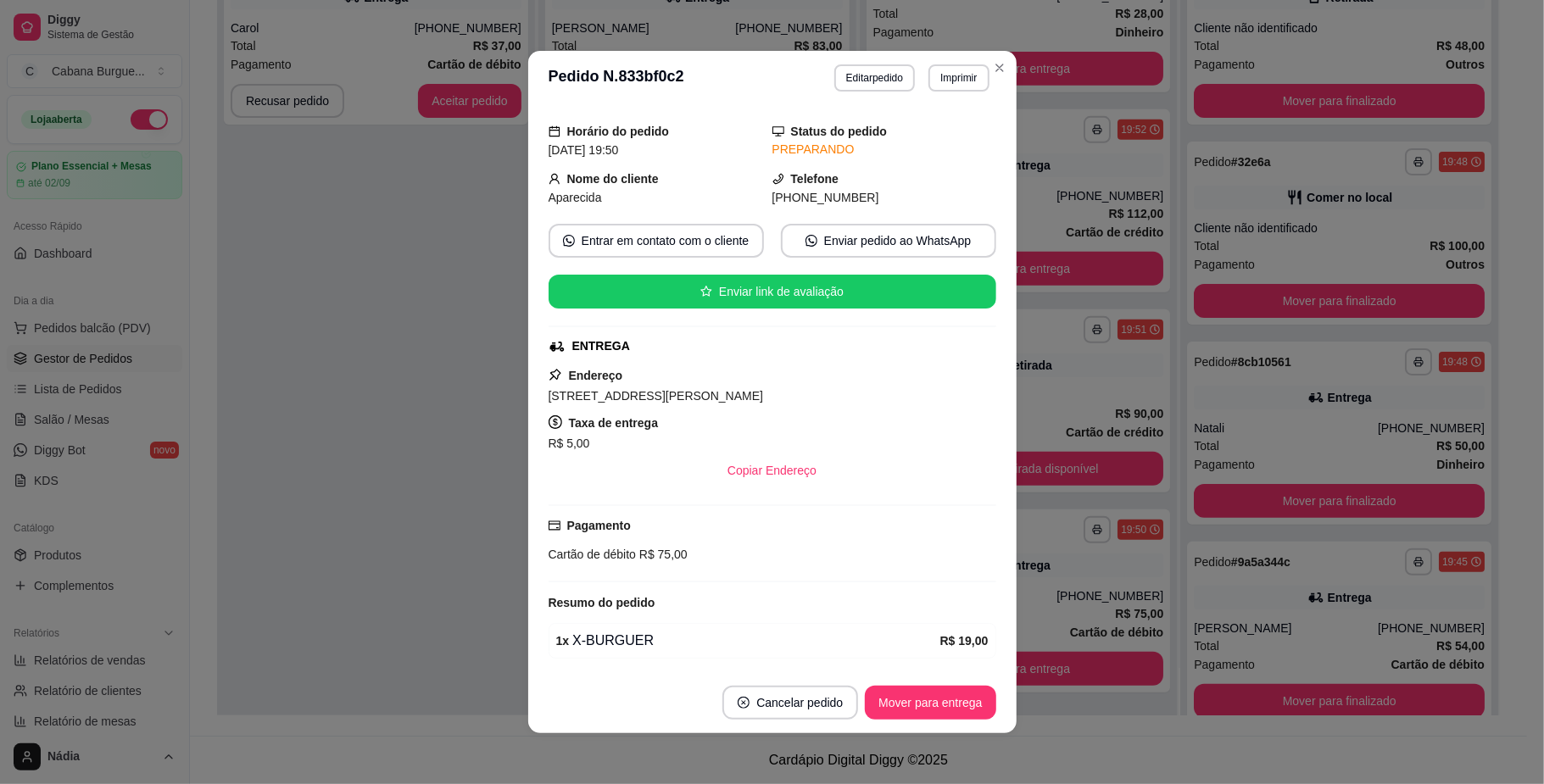
scroll to position [0, 0]
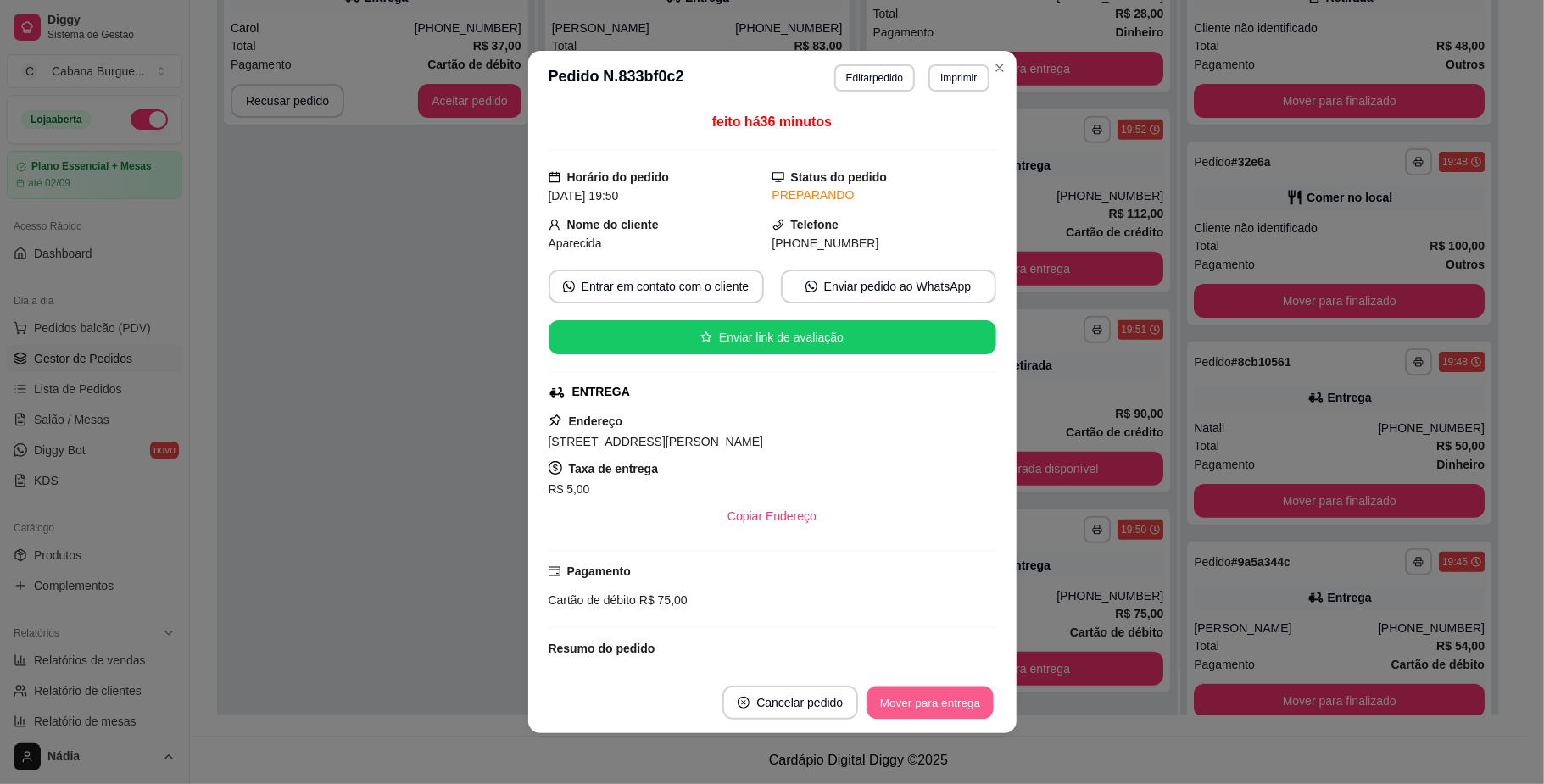
click at [951, 705] on button "Mover para entrega" at bounding box center [931, 703] width 128 height 33
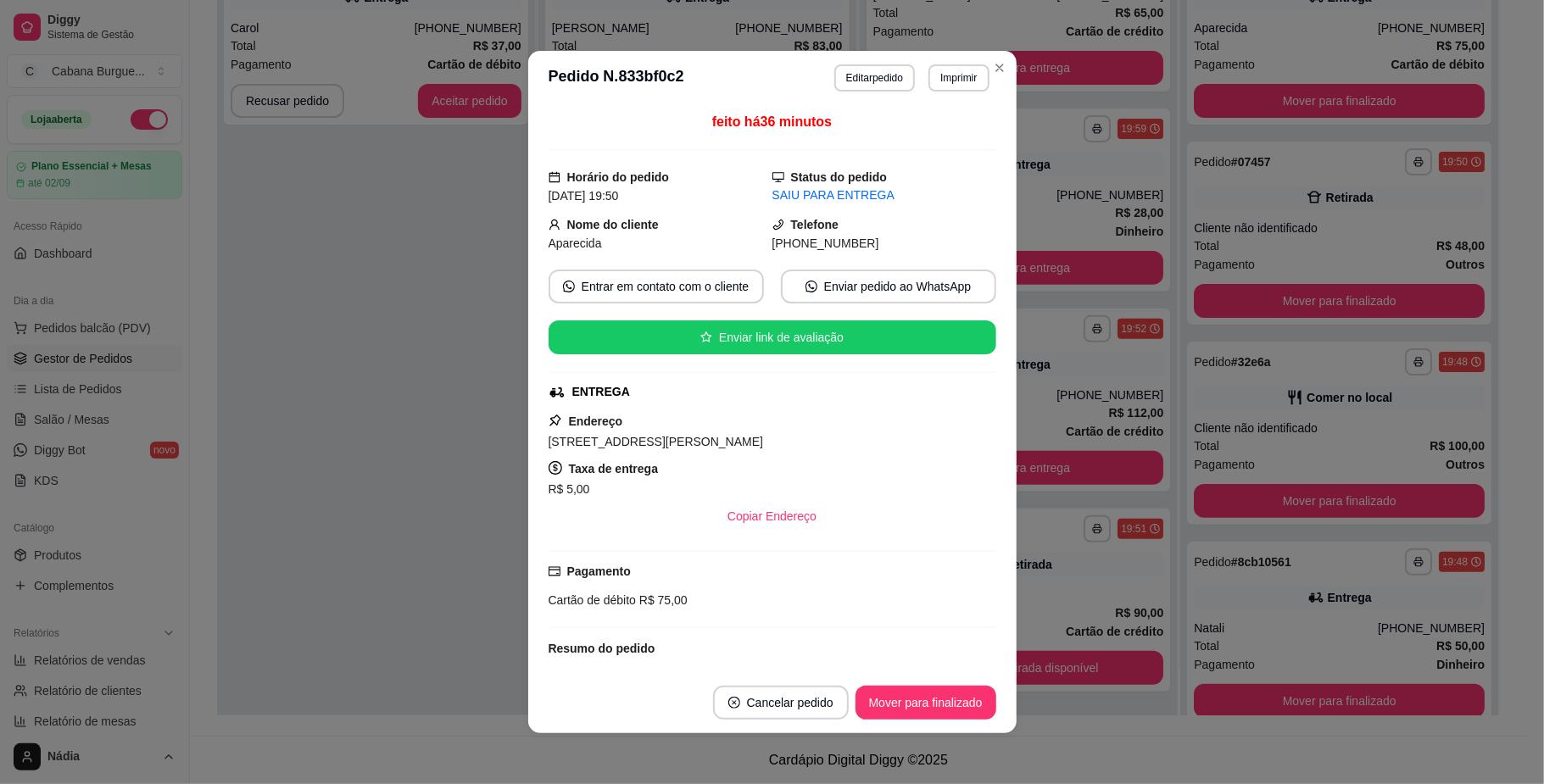
scroll to position [232, 0]
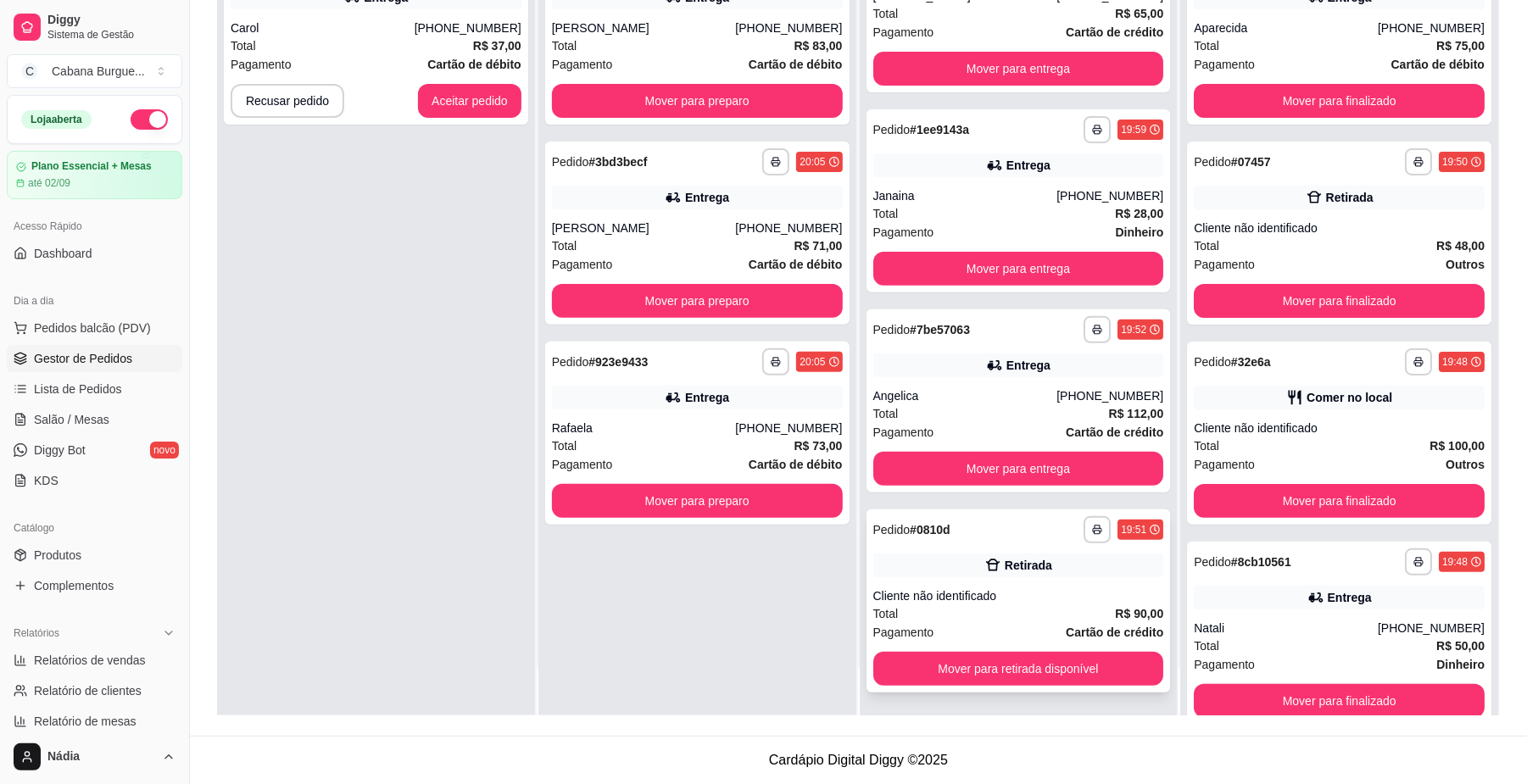
click at [937, 567] on div "Retirada" at bounding box center [1019, 565] width 291 height 24
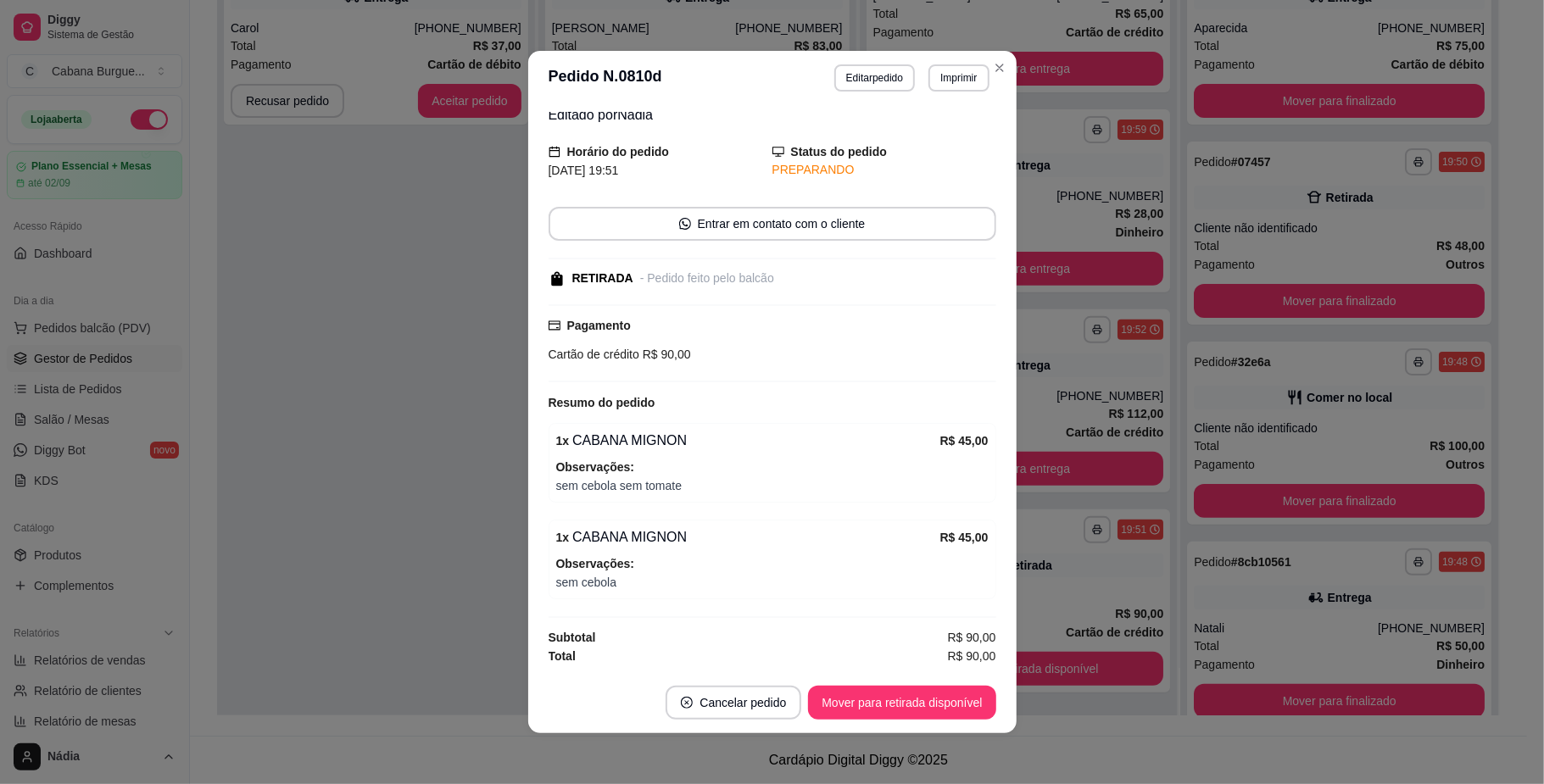
scroll to position [4, 0]
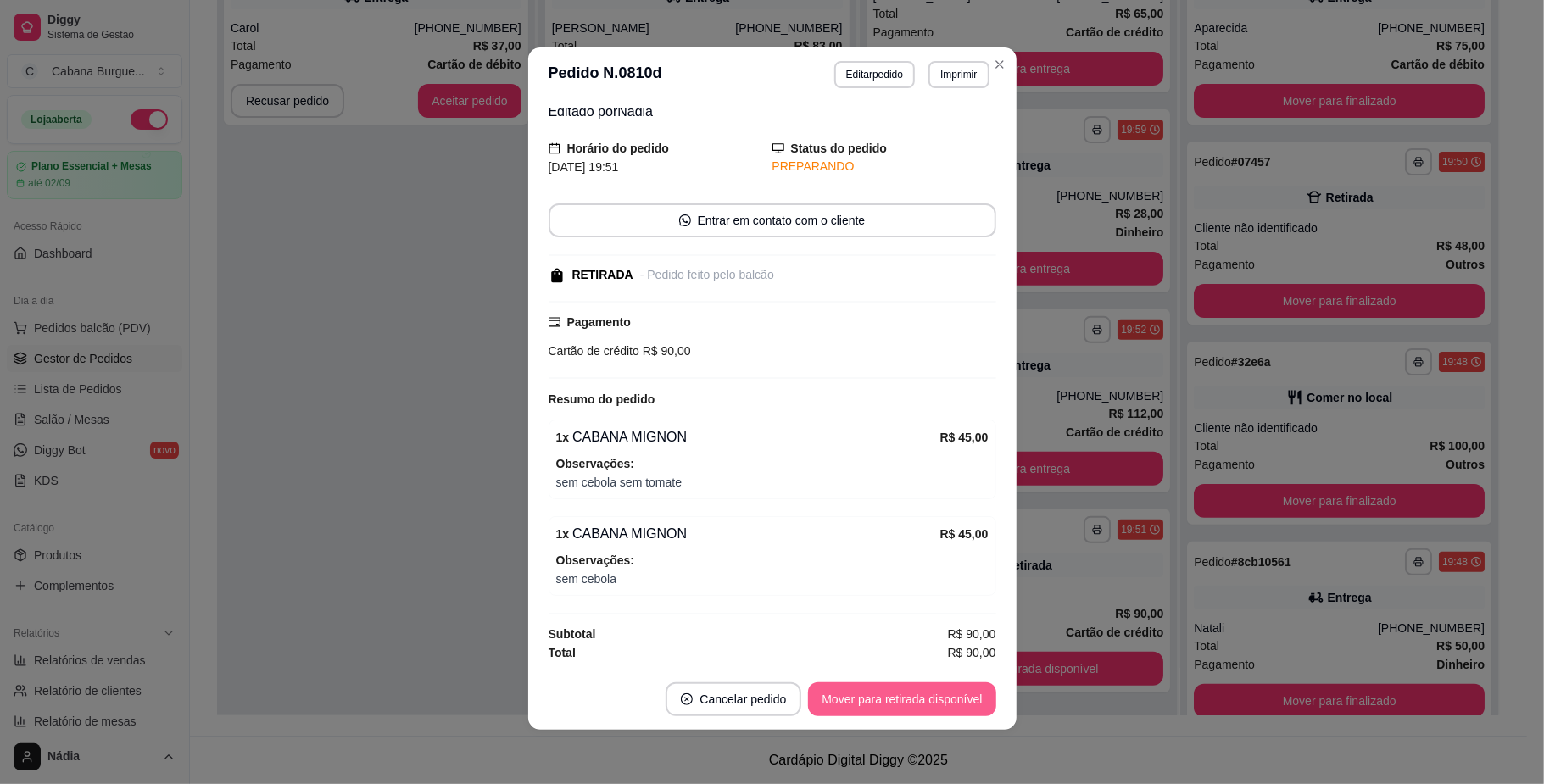
click at [923, 689] on button "Mover para retirada disponível" at bounding box center [901, 699] width 188 height 34
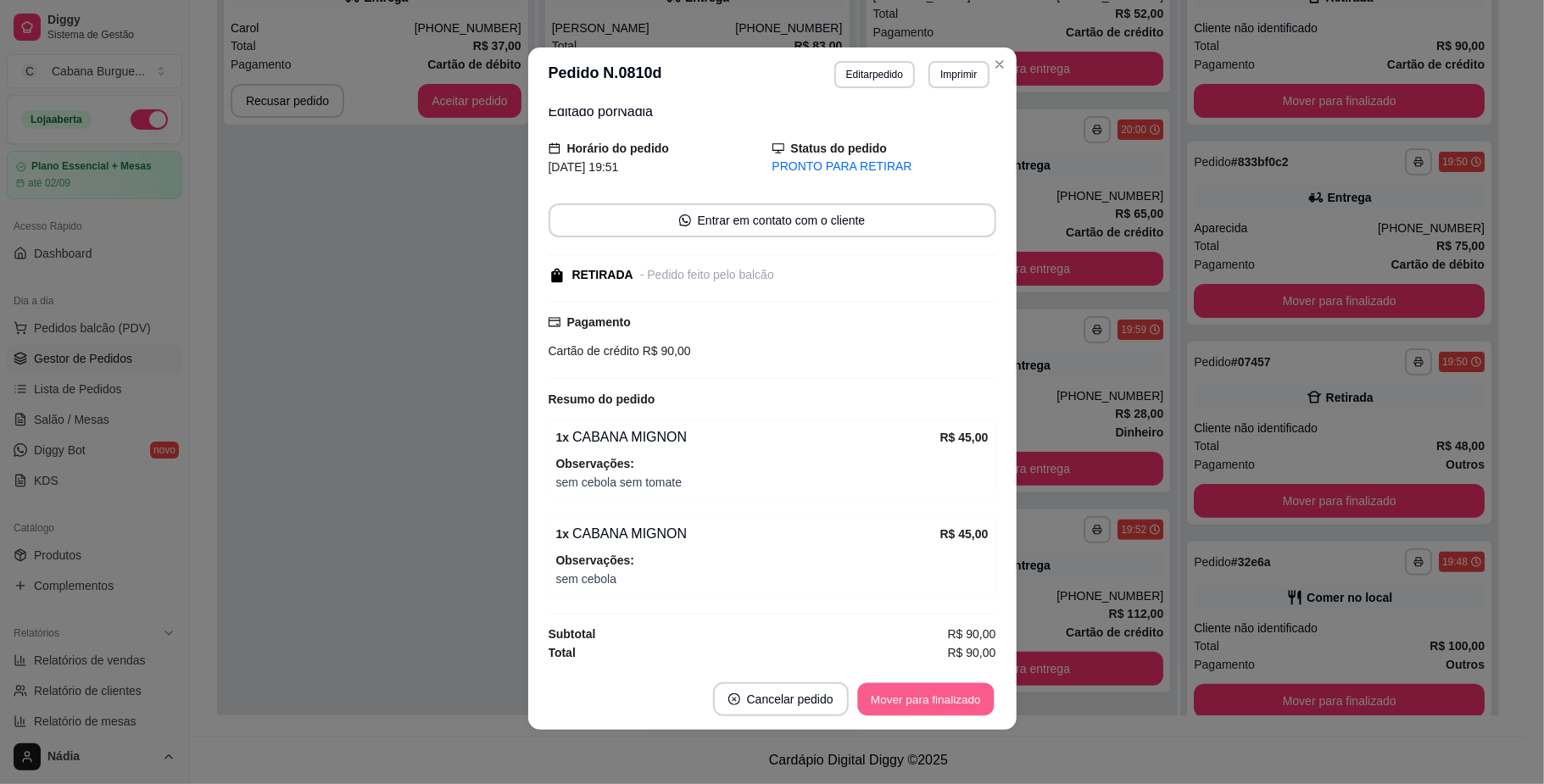
click at [923, 689] on button "Mover para finalizado" at bounding box center [925, 699] width 136 height 33
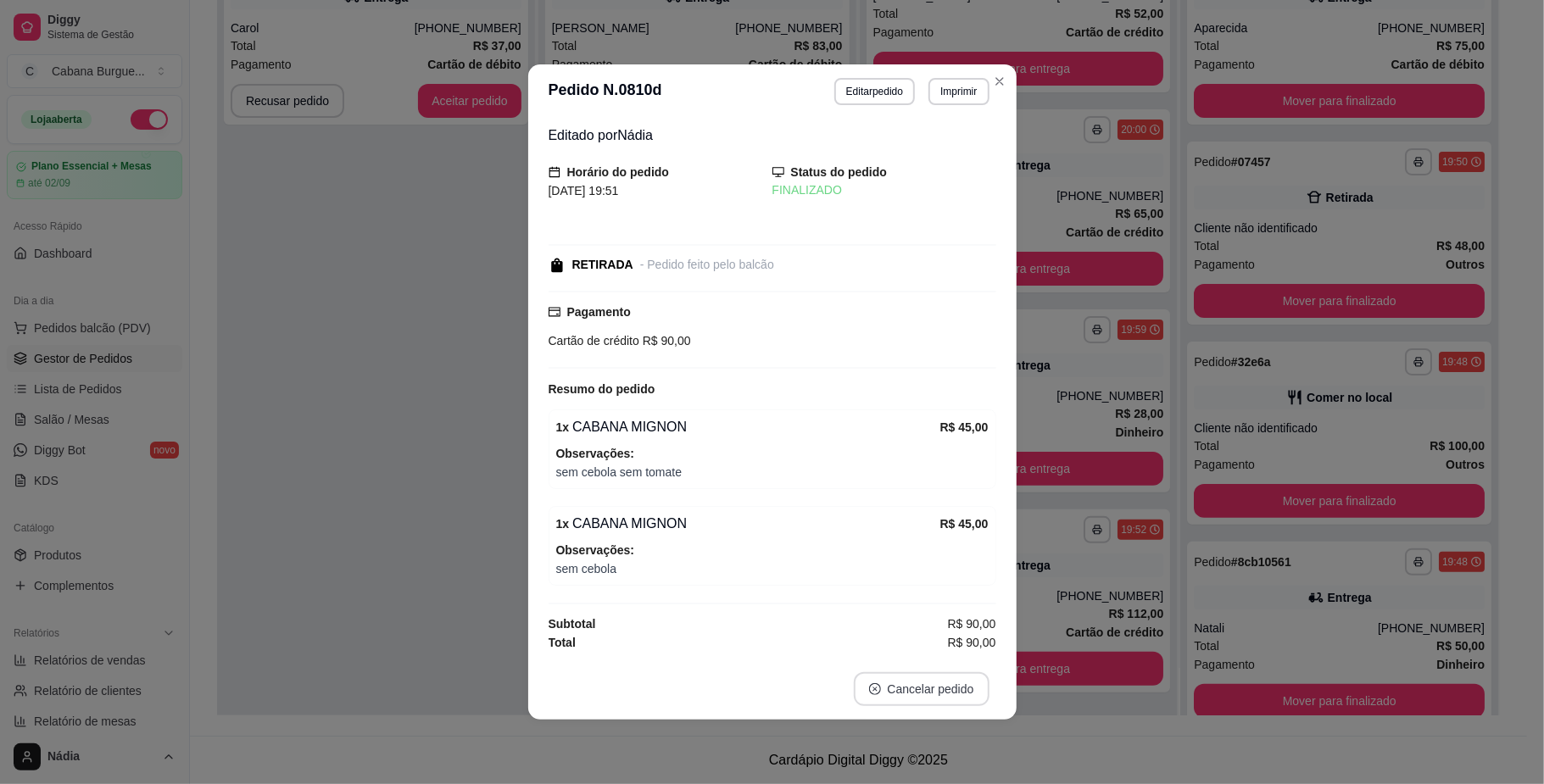
scroll to position [0, 0]
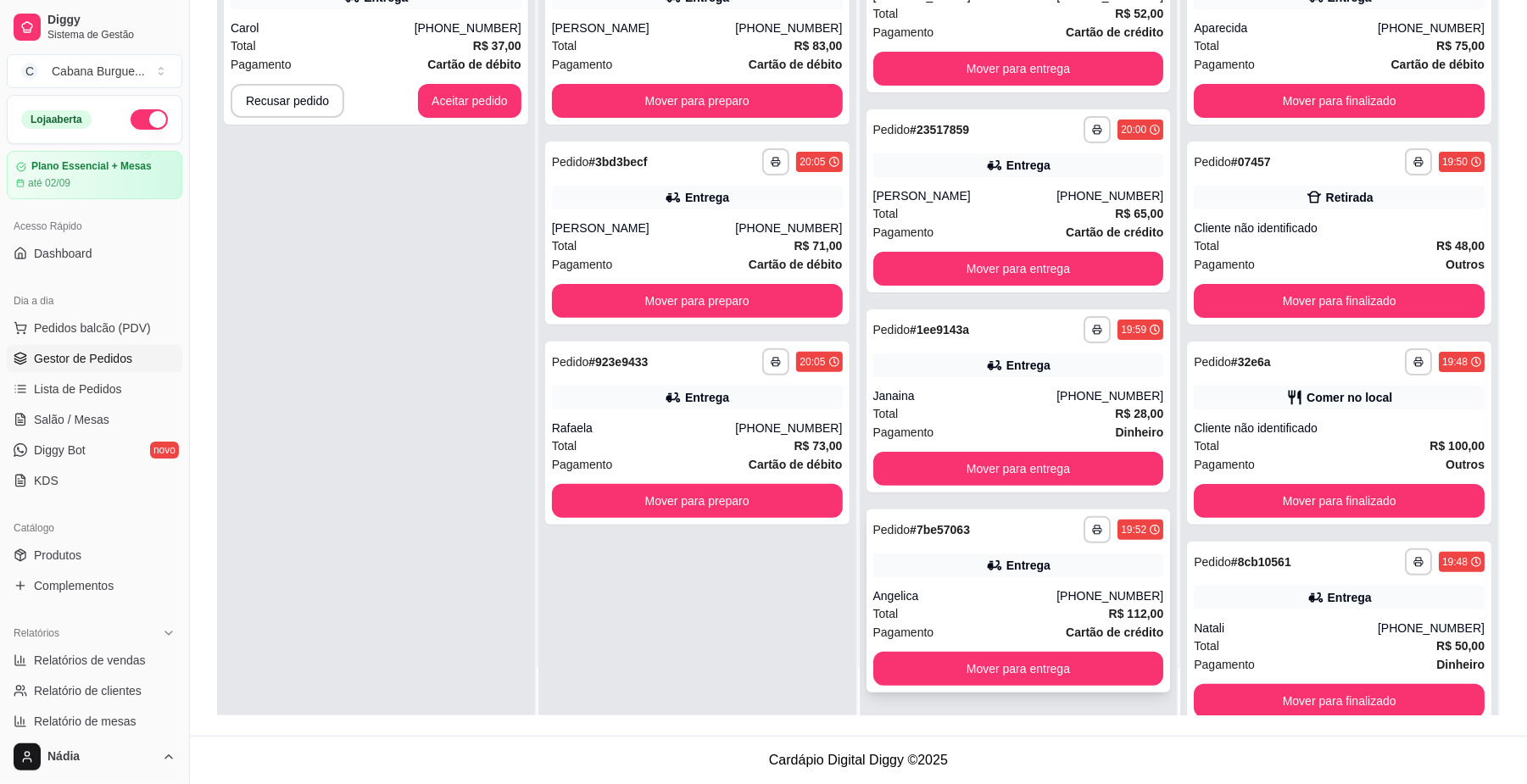
drag, startPoint x: 1002, startPoint y: 575, endPoint x: 984, endPoint y: 575, distance: 18.0
click at [984, 575] on div "Entrega" at bounding box center [1019, 565] width 291 height 24
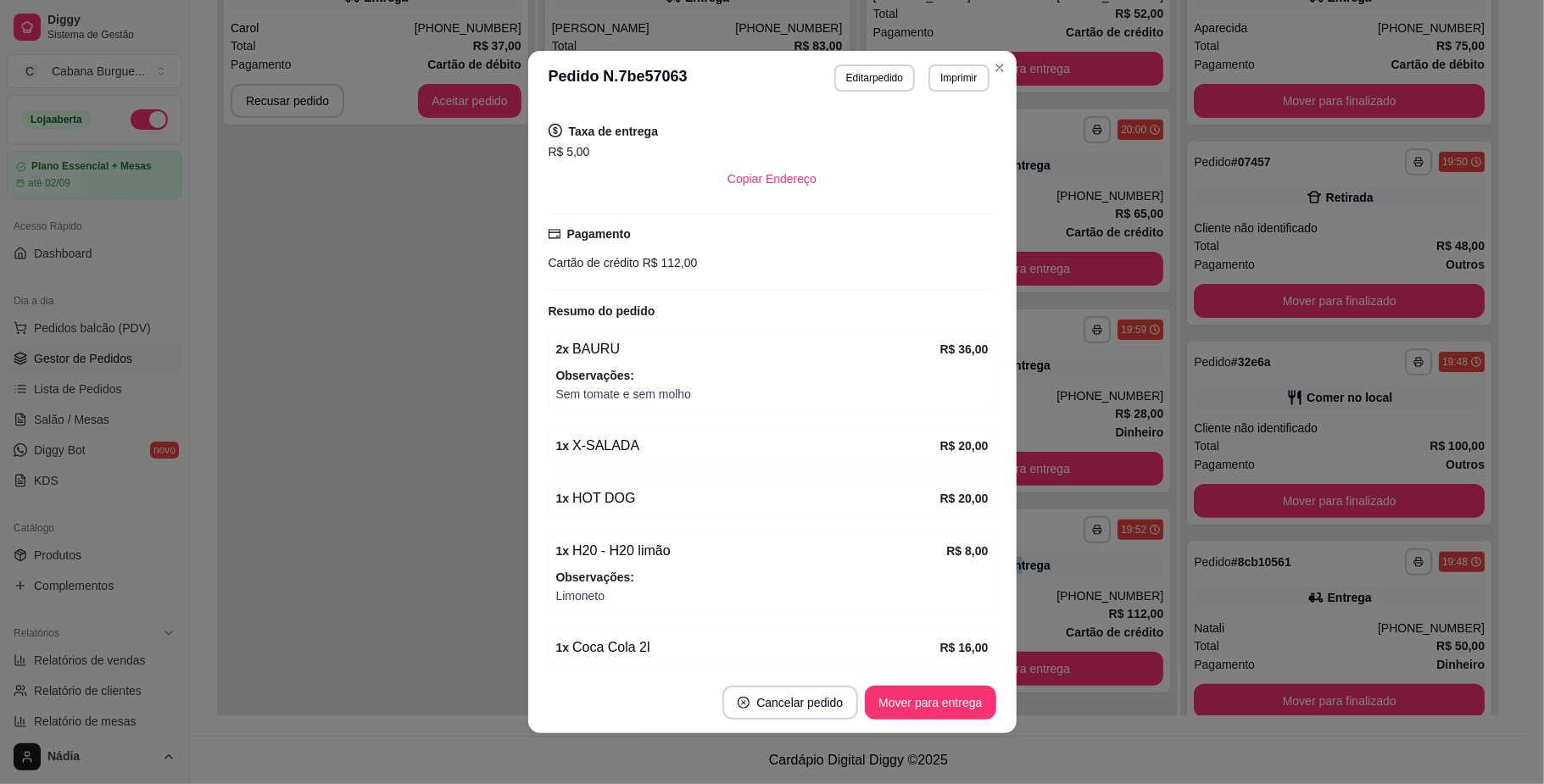
scroll to position [339, 0]
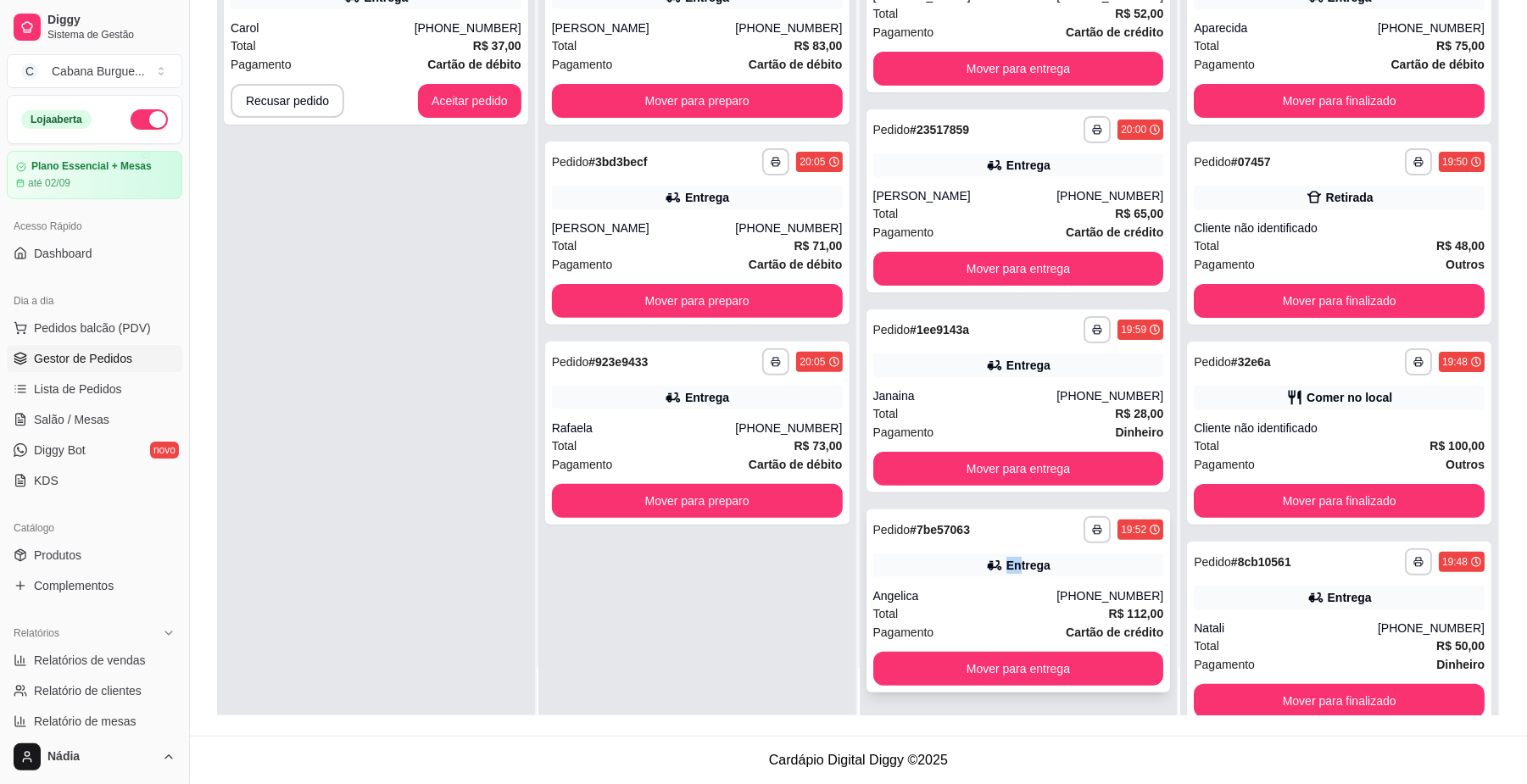
click at [1006, 571] on div "Entrega" at bounding box center [1028, 565] width 44 height 17
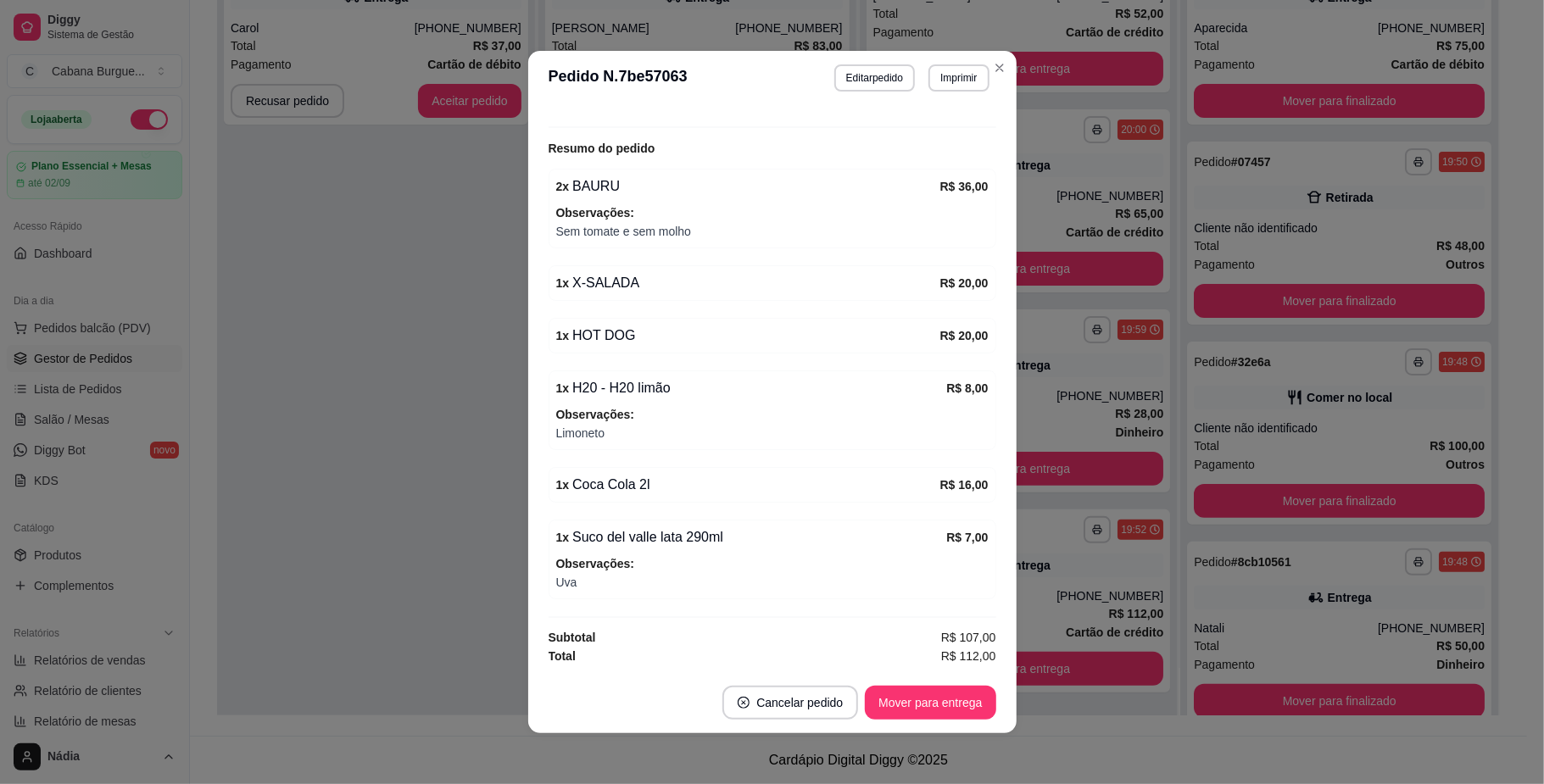
scroll to position [514, 0]
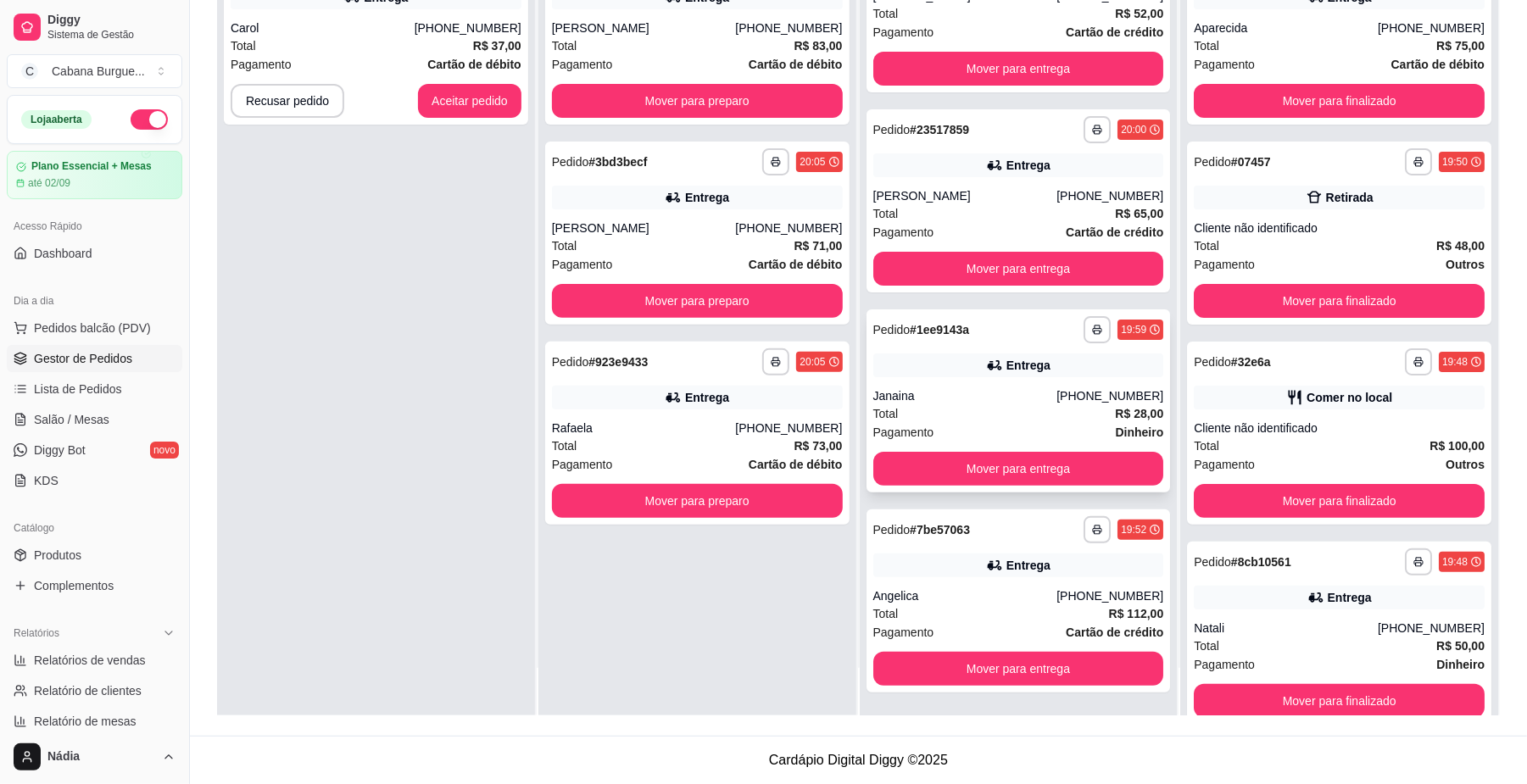
click at [1012, 400] on div "Janaina" at bounding box center [964, 396] width 184 height 17
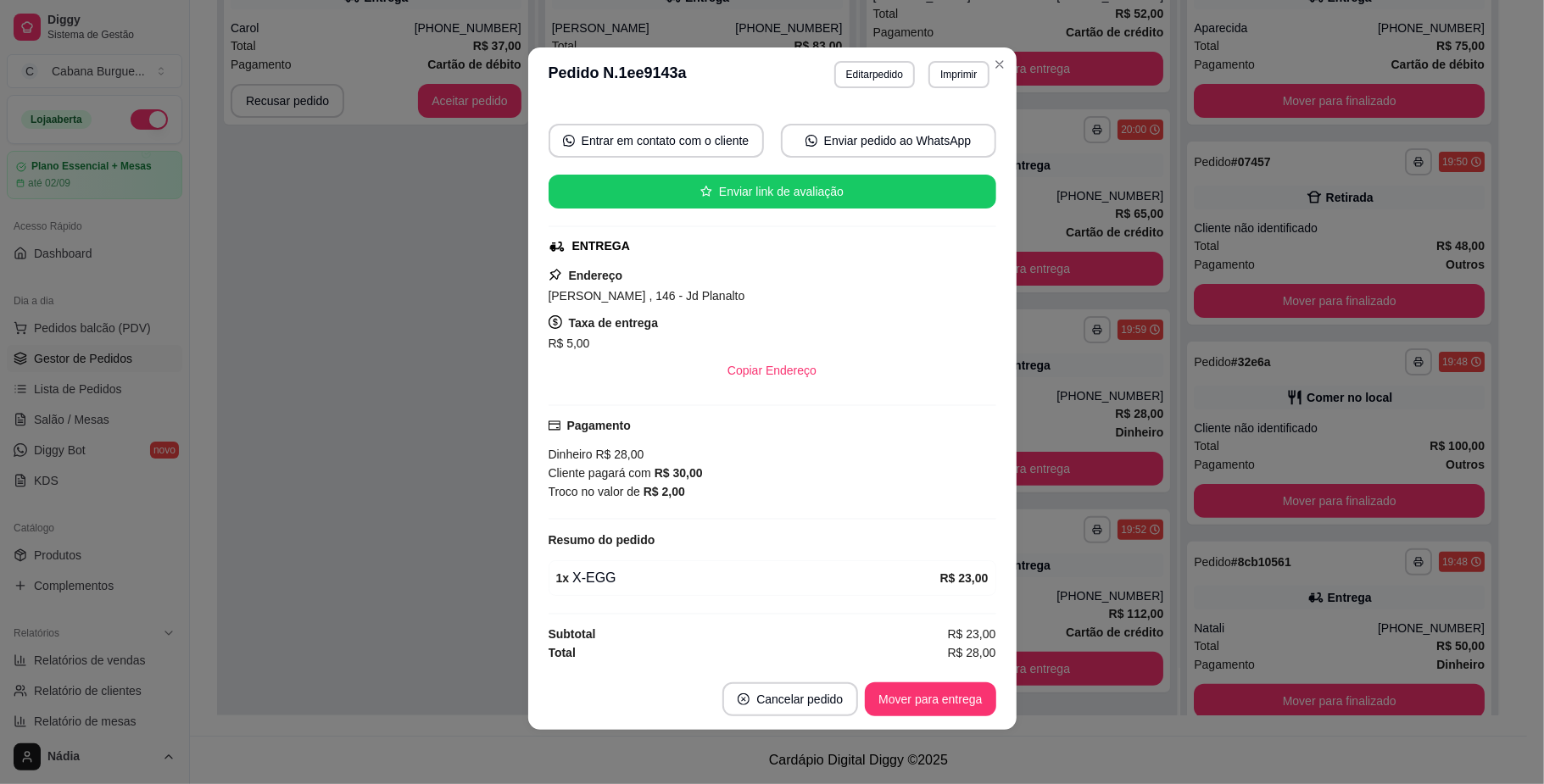
scroll to position [0, 0]
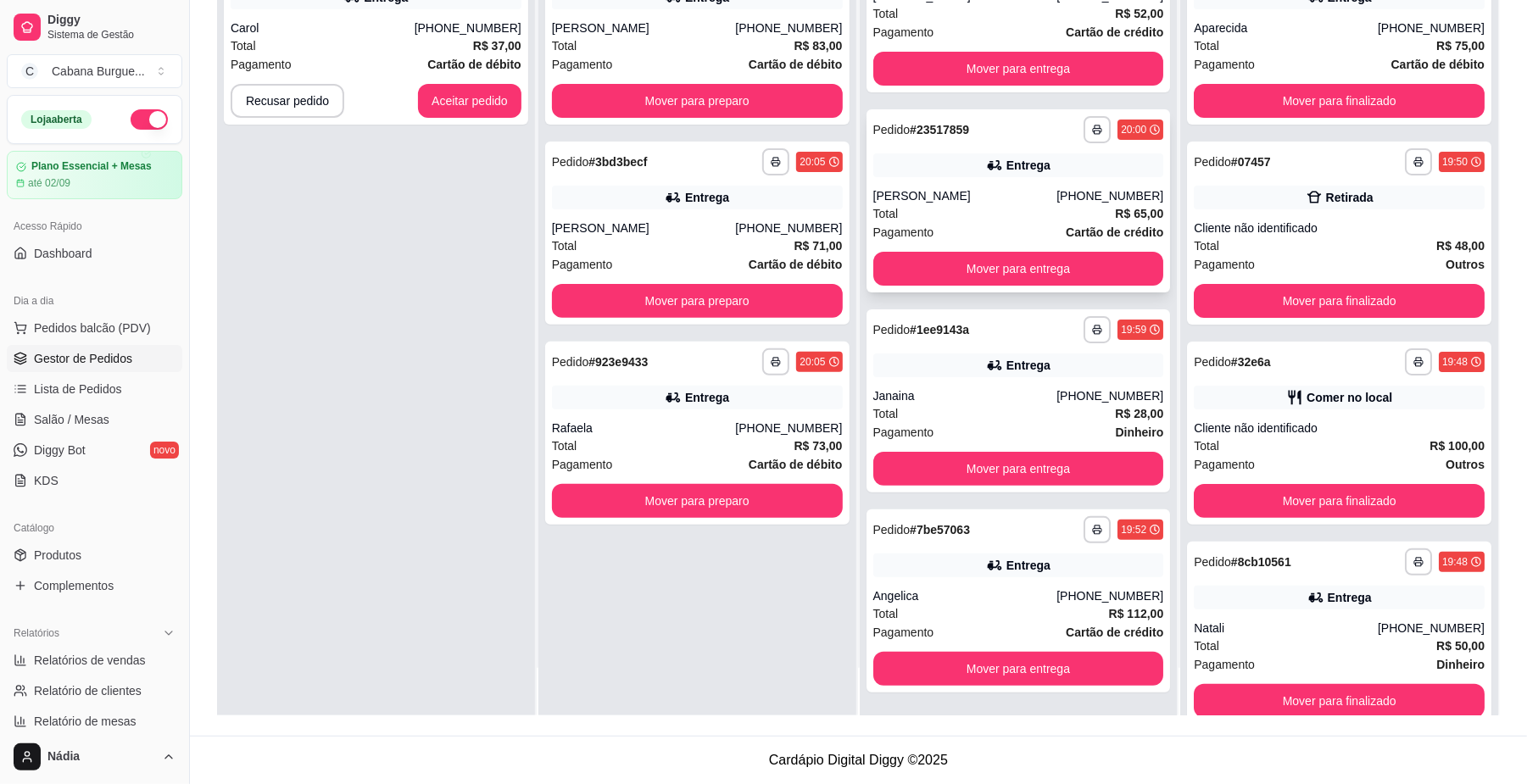
click at [982, 225] on div "Pagamento Cartão de crédito" at bounding box center [1019, 232] width 291 height 19
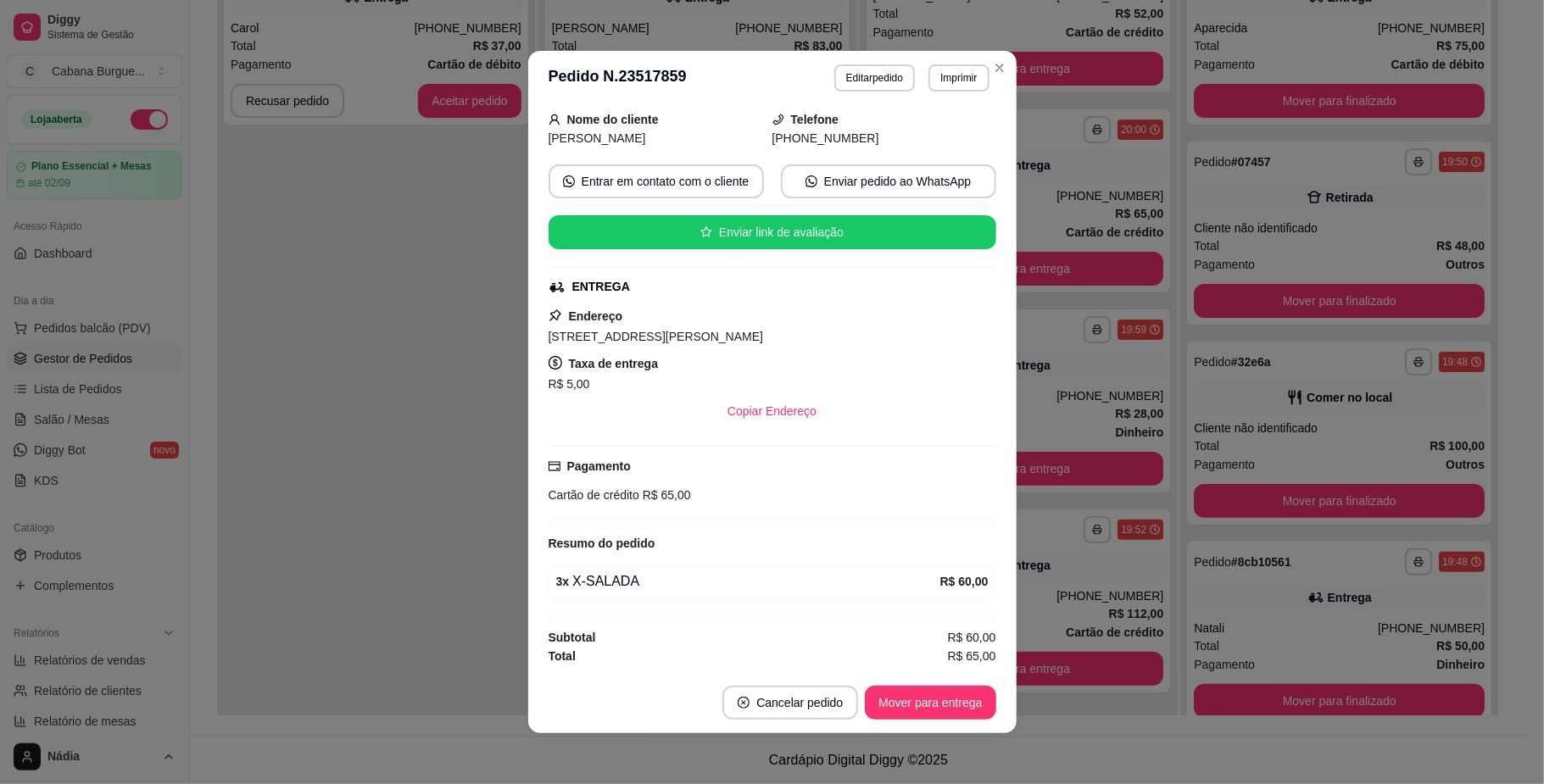
scroll to position [4, 0]
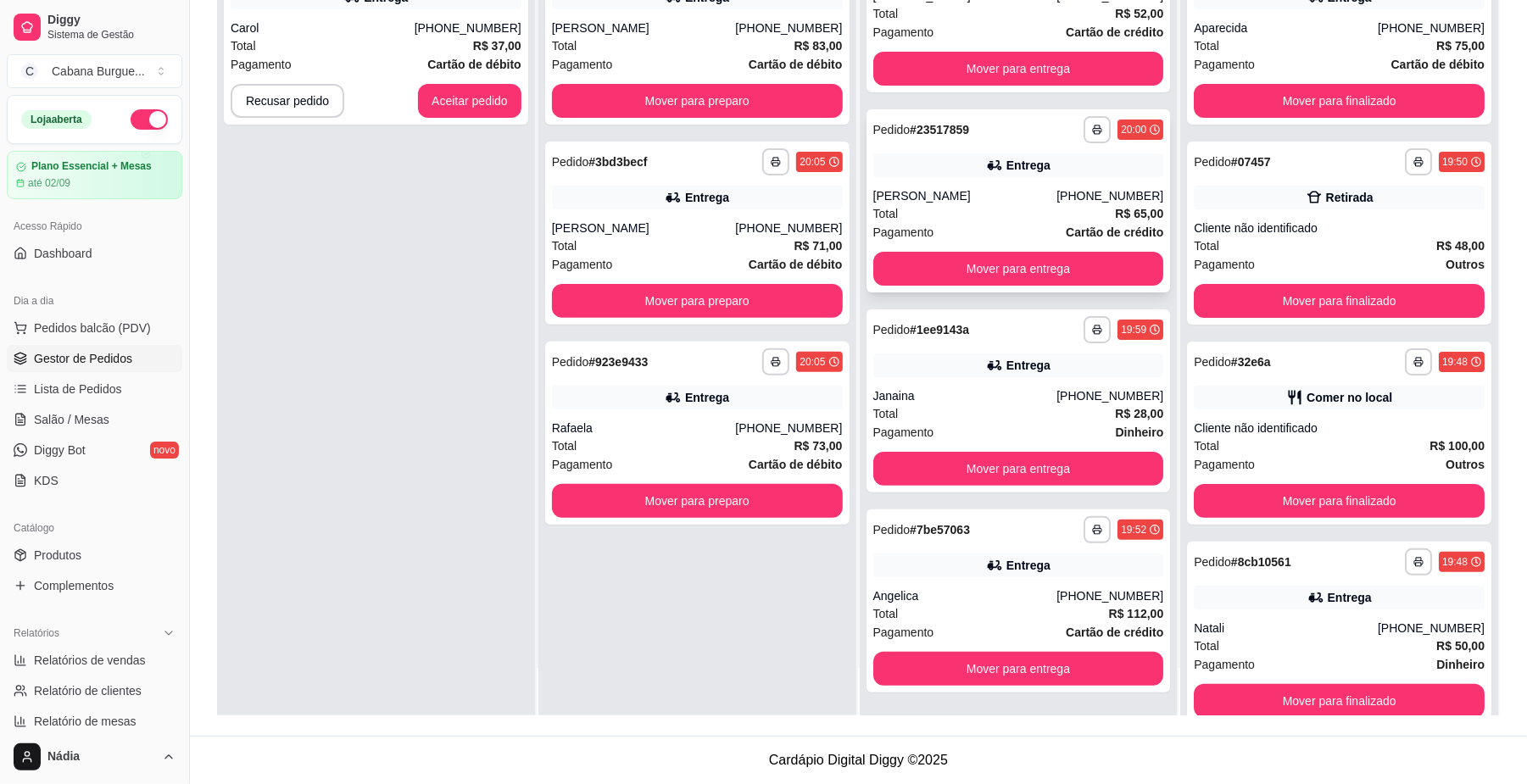
click at [1021, 194] on div "[PERSON_NAME]" at bounding box center [964, 196] width 184 height 17
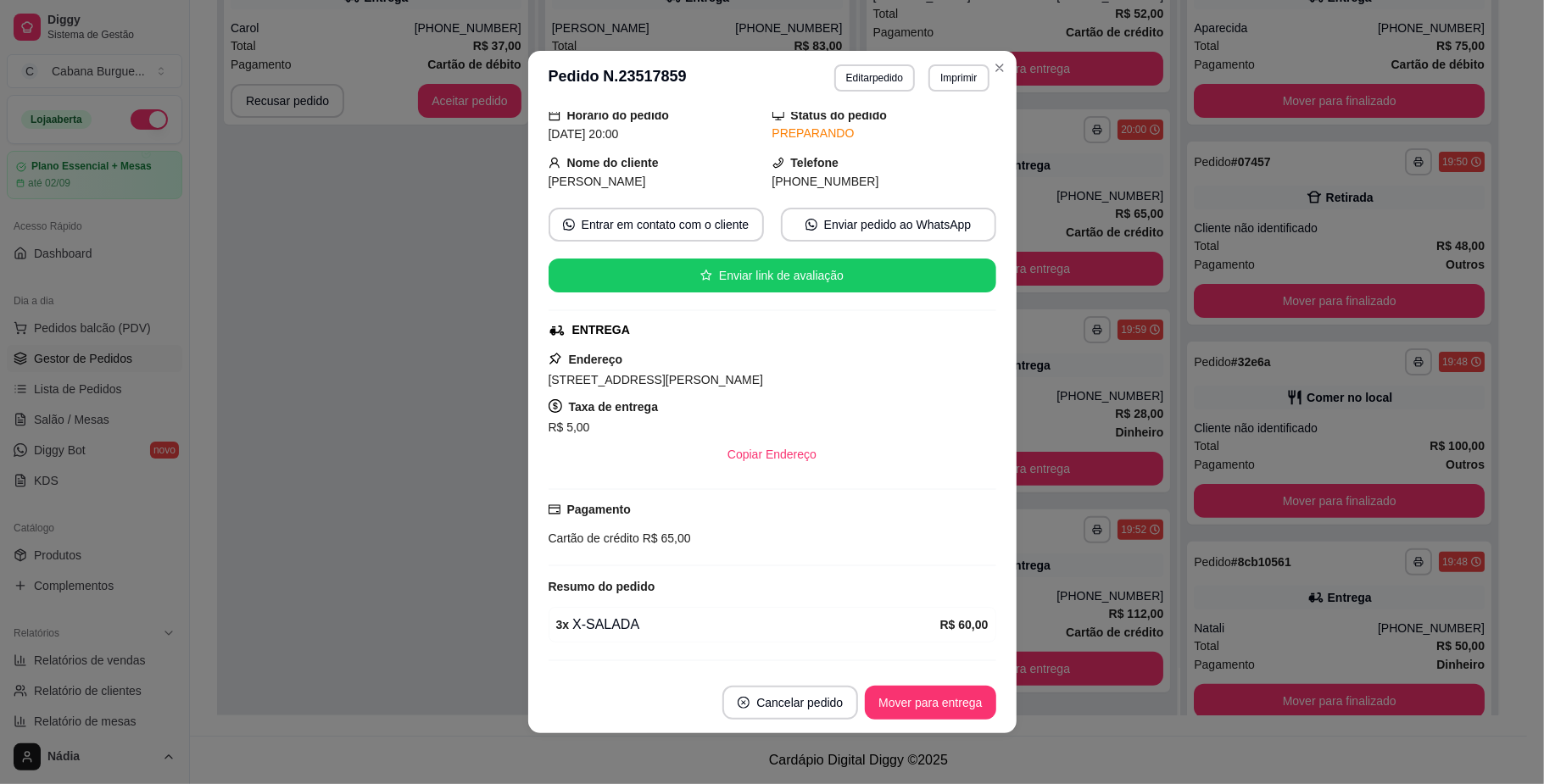
scroll to position [112, 0]
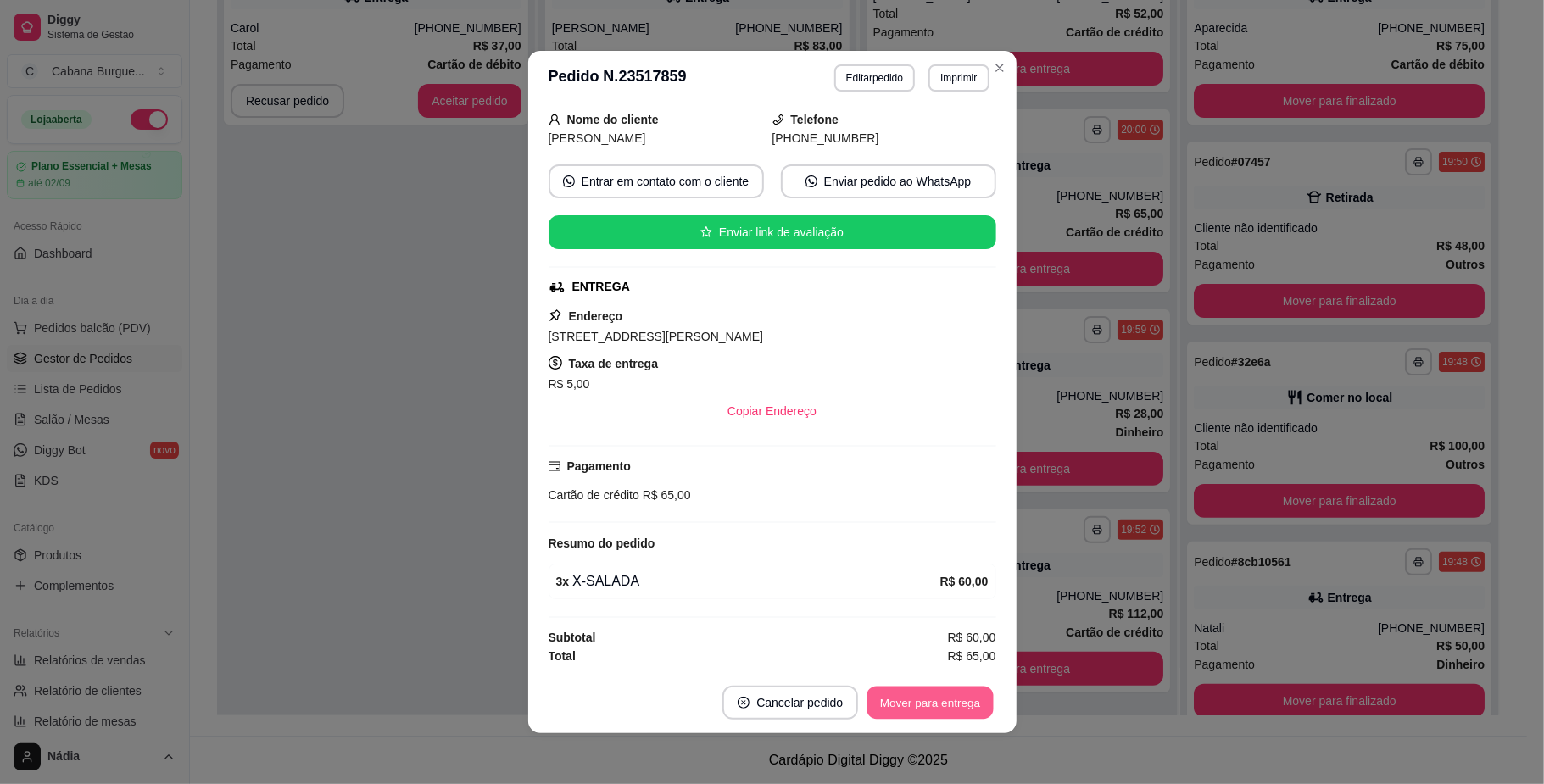
click at [927, 703] on button "Mover para entrega" at bounding box center [931, 703] width 128 height 33
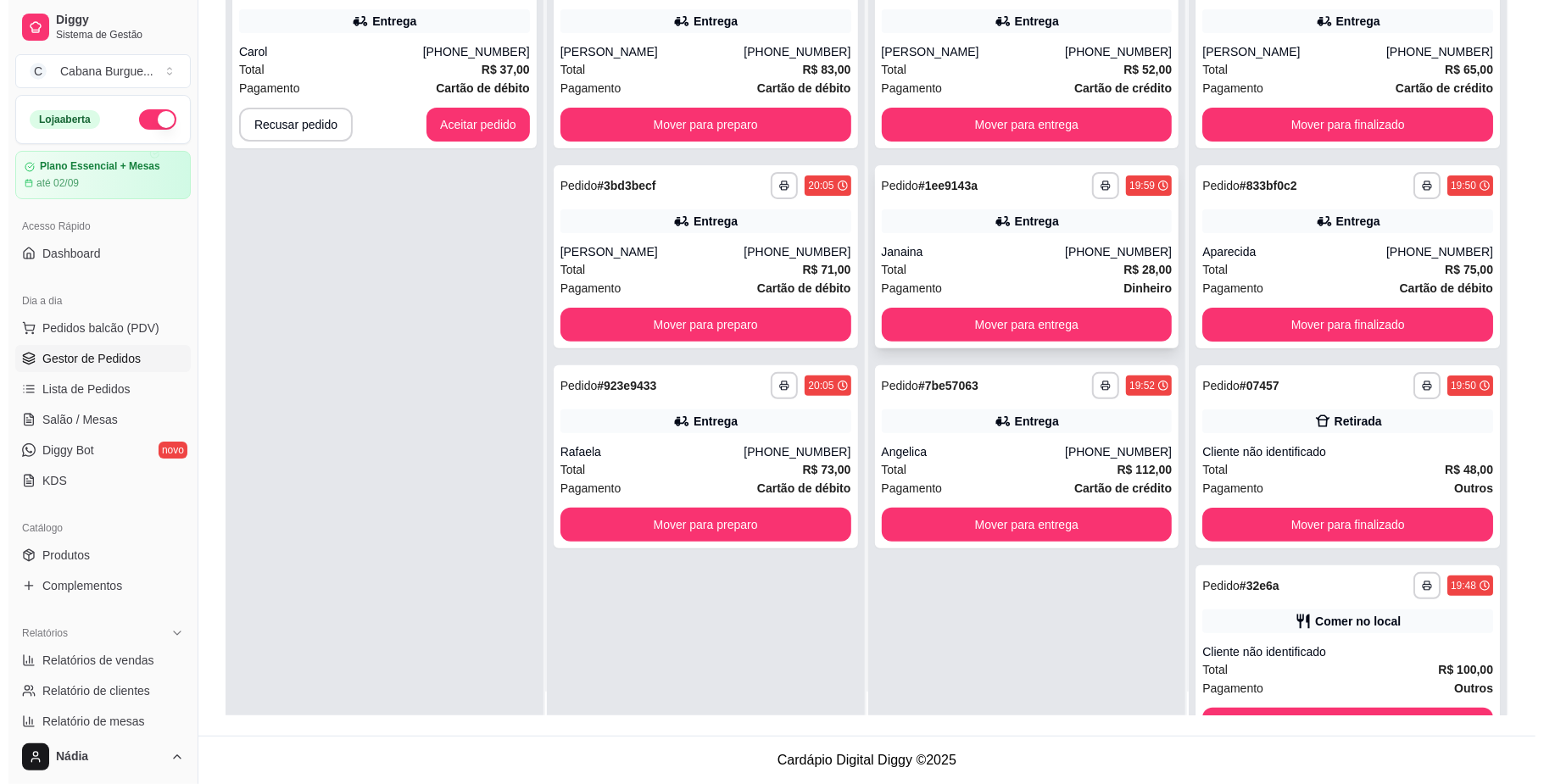
scroll to position [0, 0]
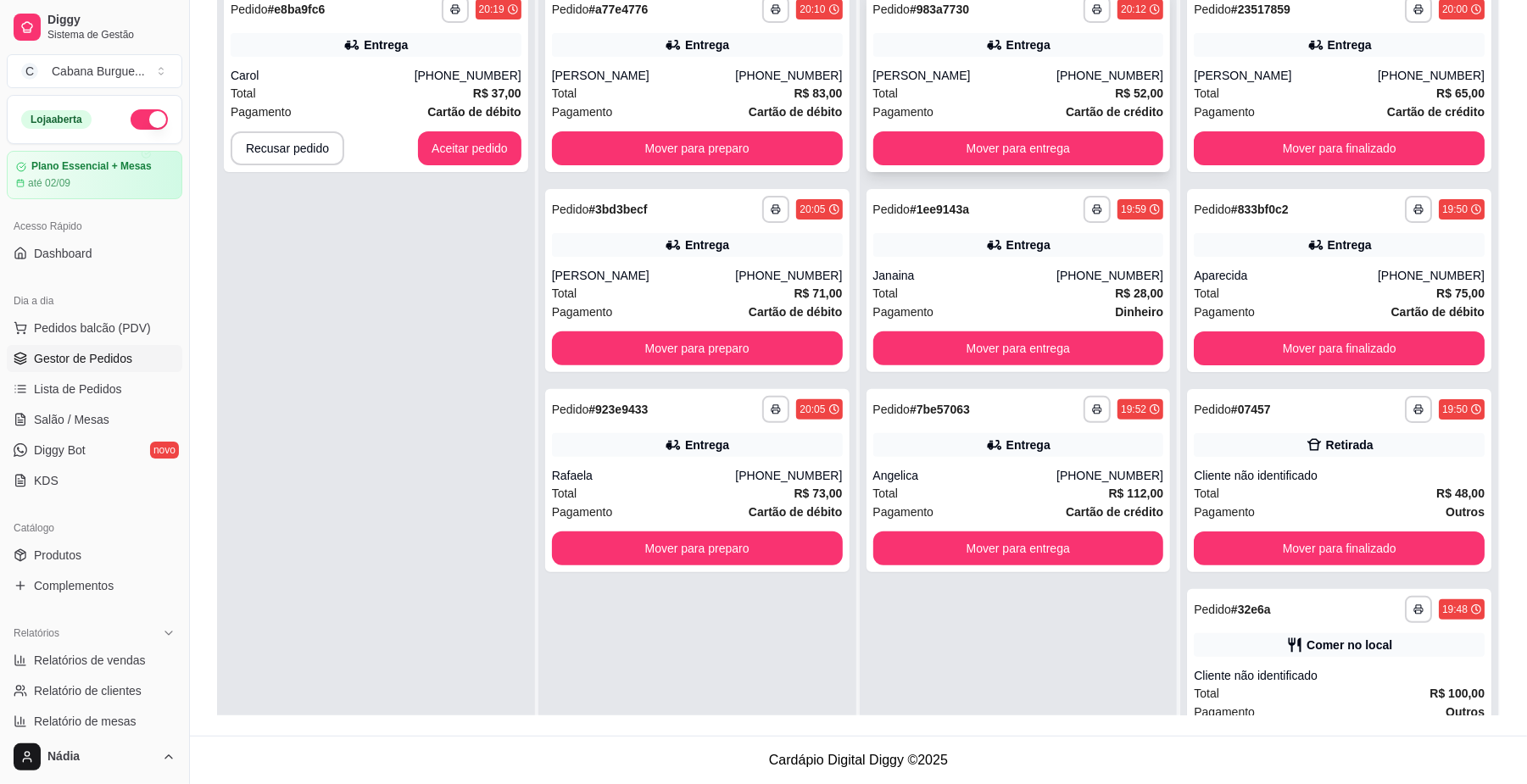
click at [972, 89] on div "Total R$ 52,00" at bounding box center [1019, 93] width 291 height 19
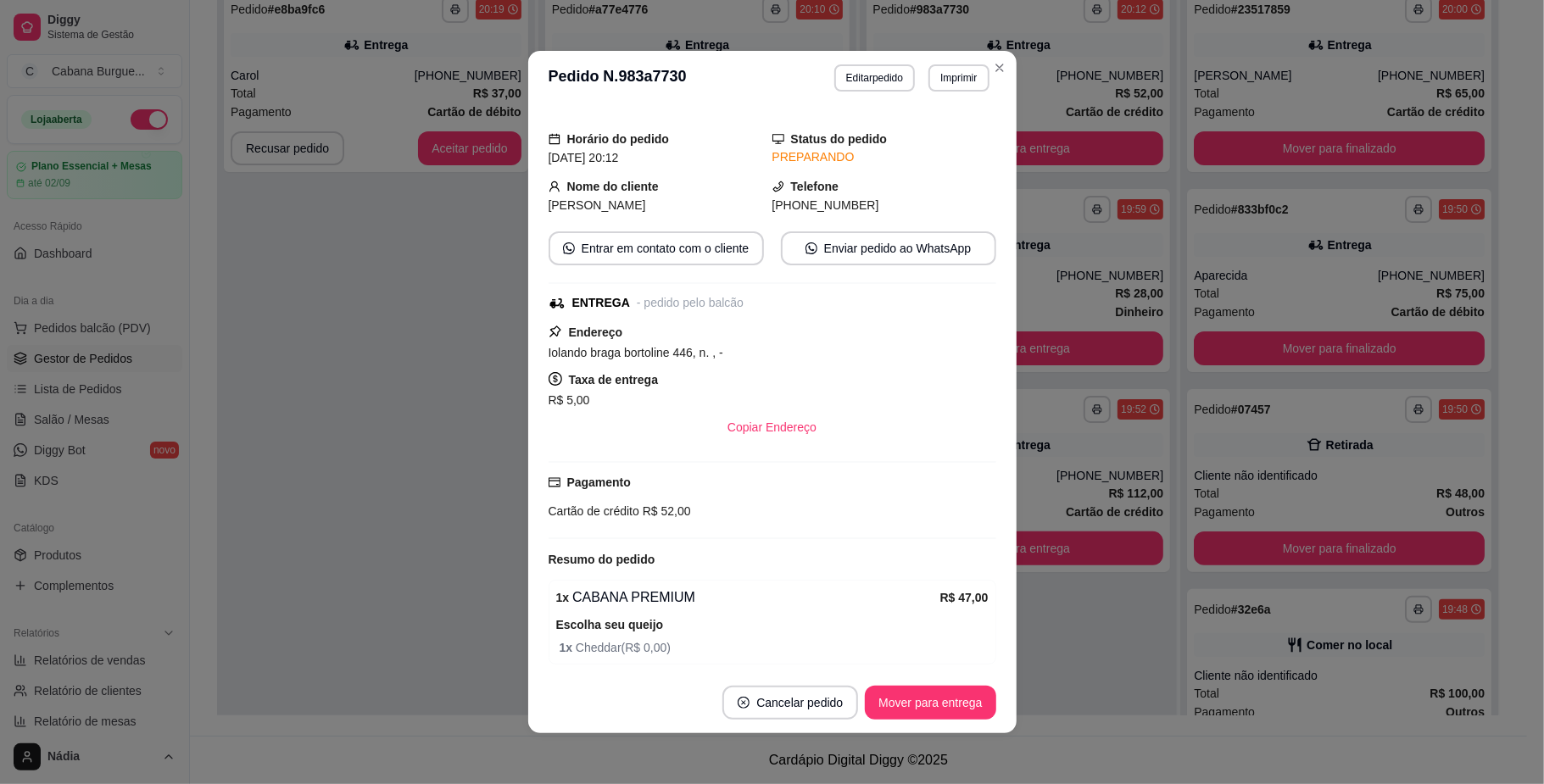
scroll to position [149, 0]
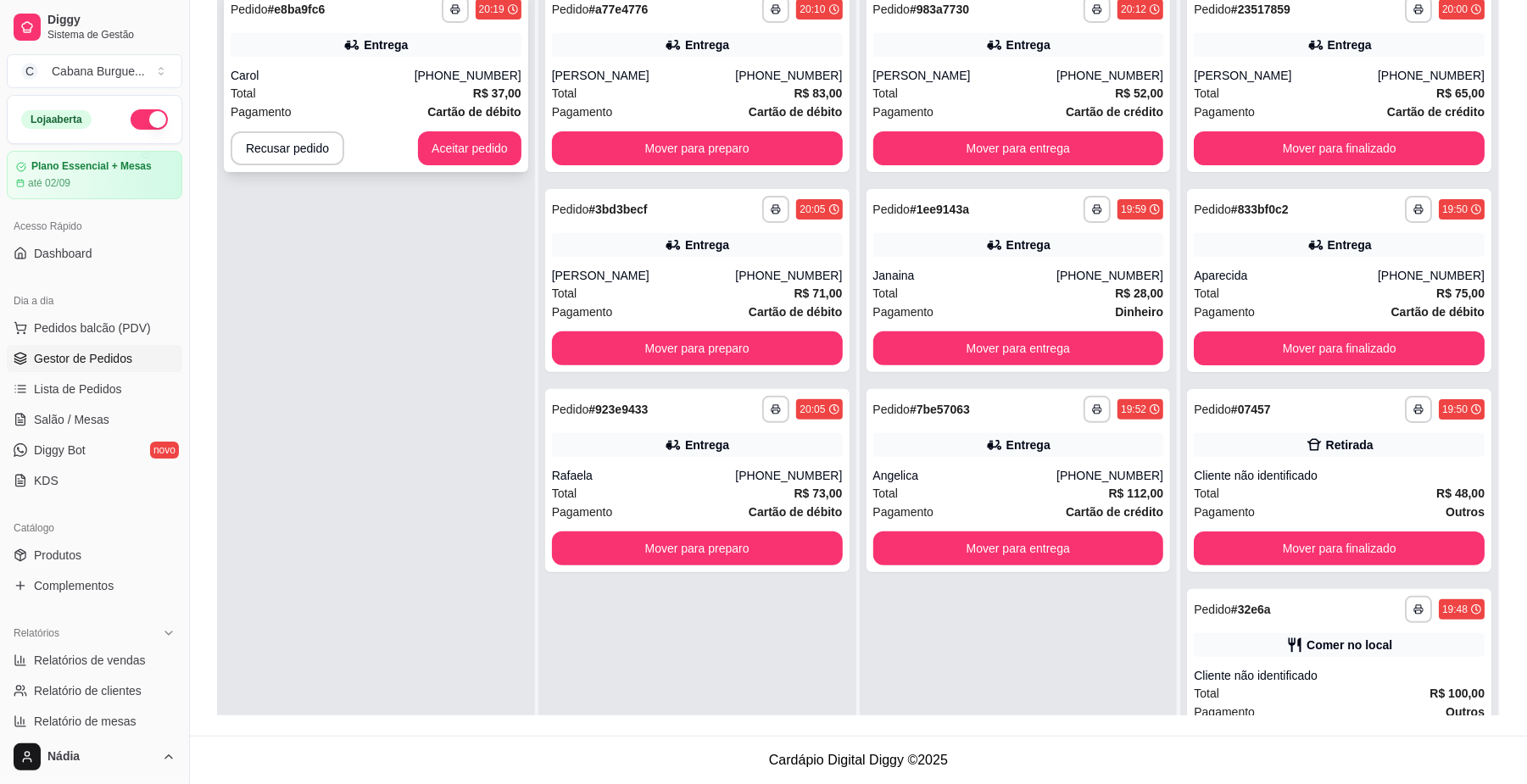
click at [415, 74] on div "Carol" at bounding box center [322, 75] width 184 height 17
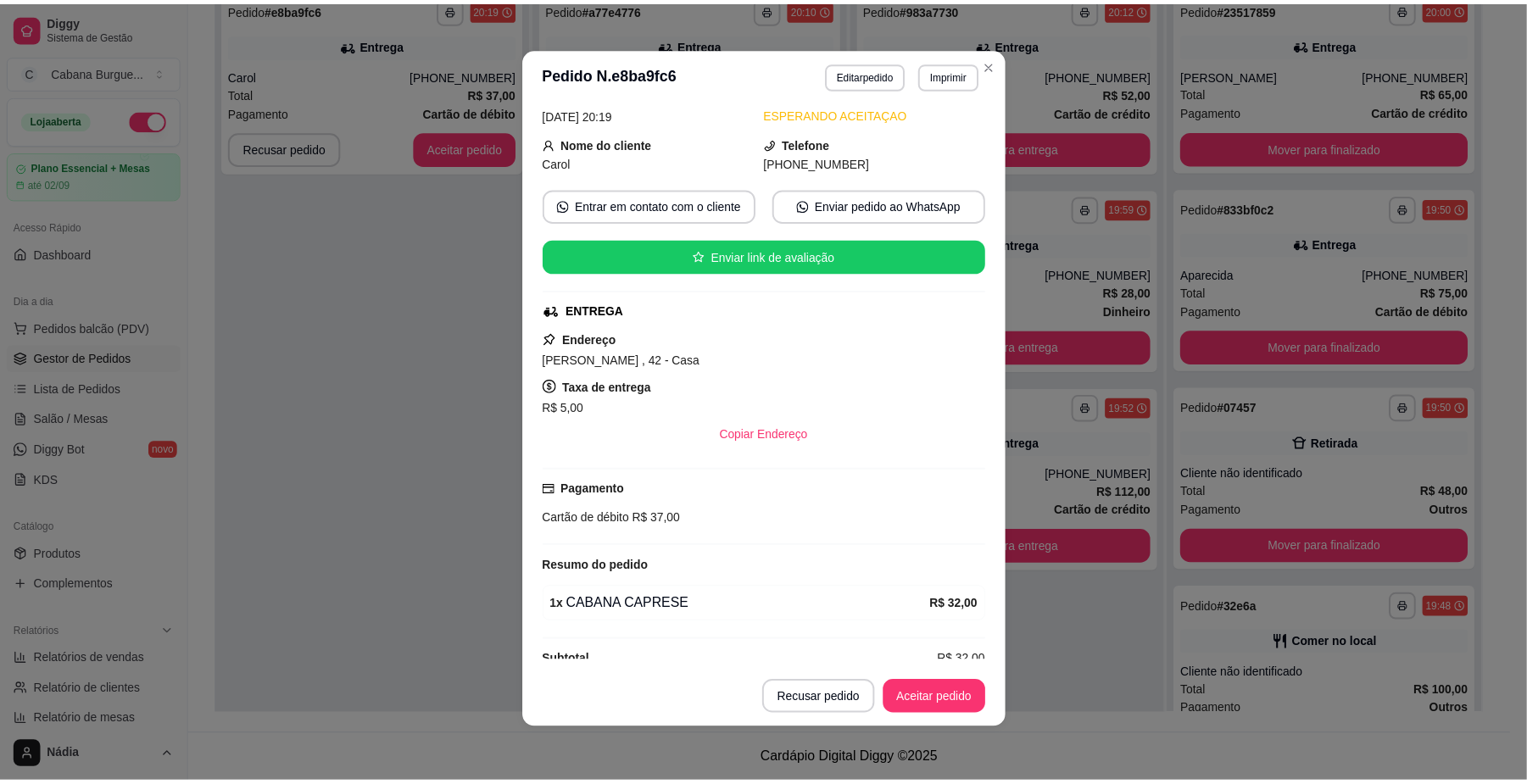
scroll to position [112, 0]
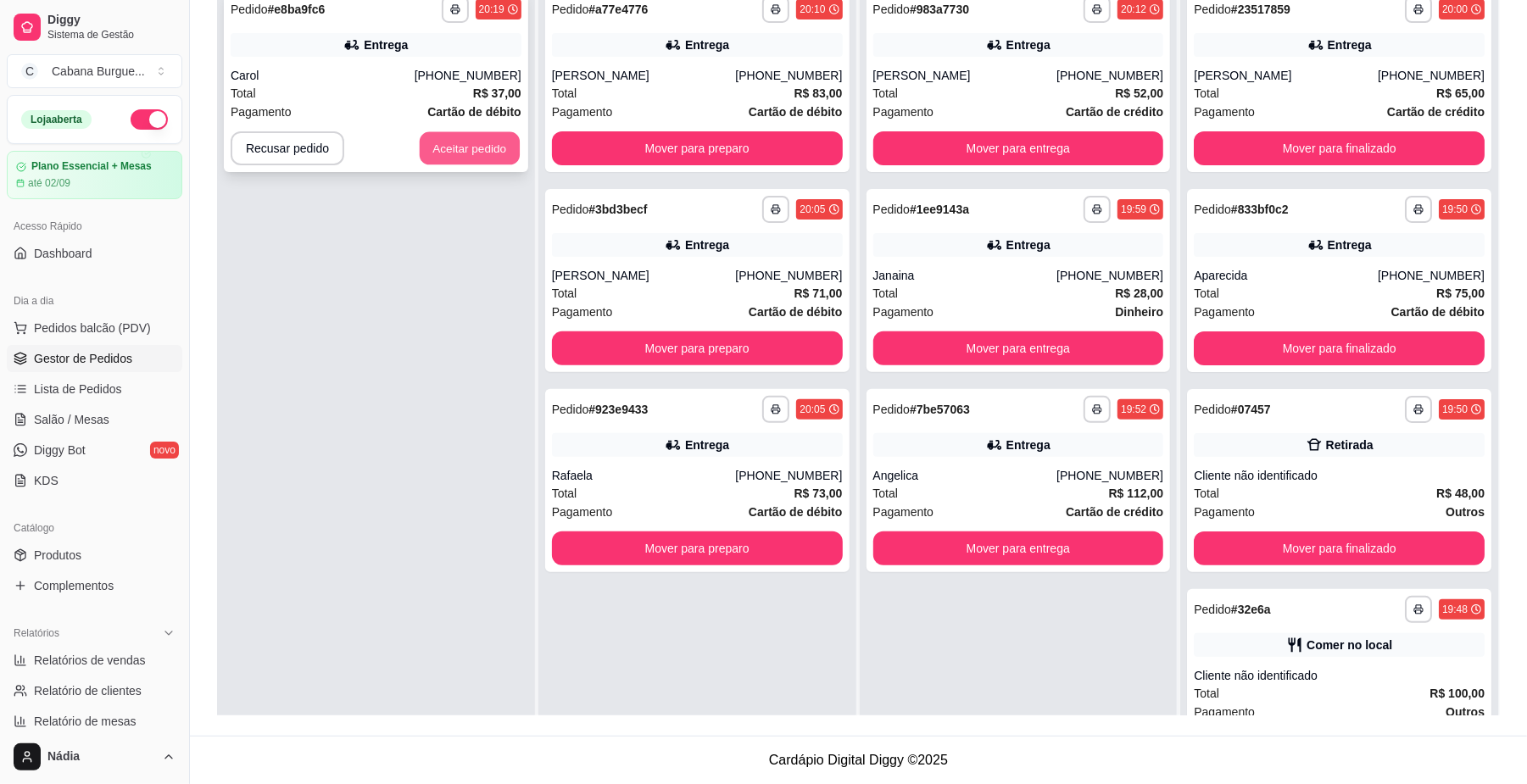
click at [456, 137] on button "Aceitar pedido" at bounding box center [469, 148] width 100 height 33
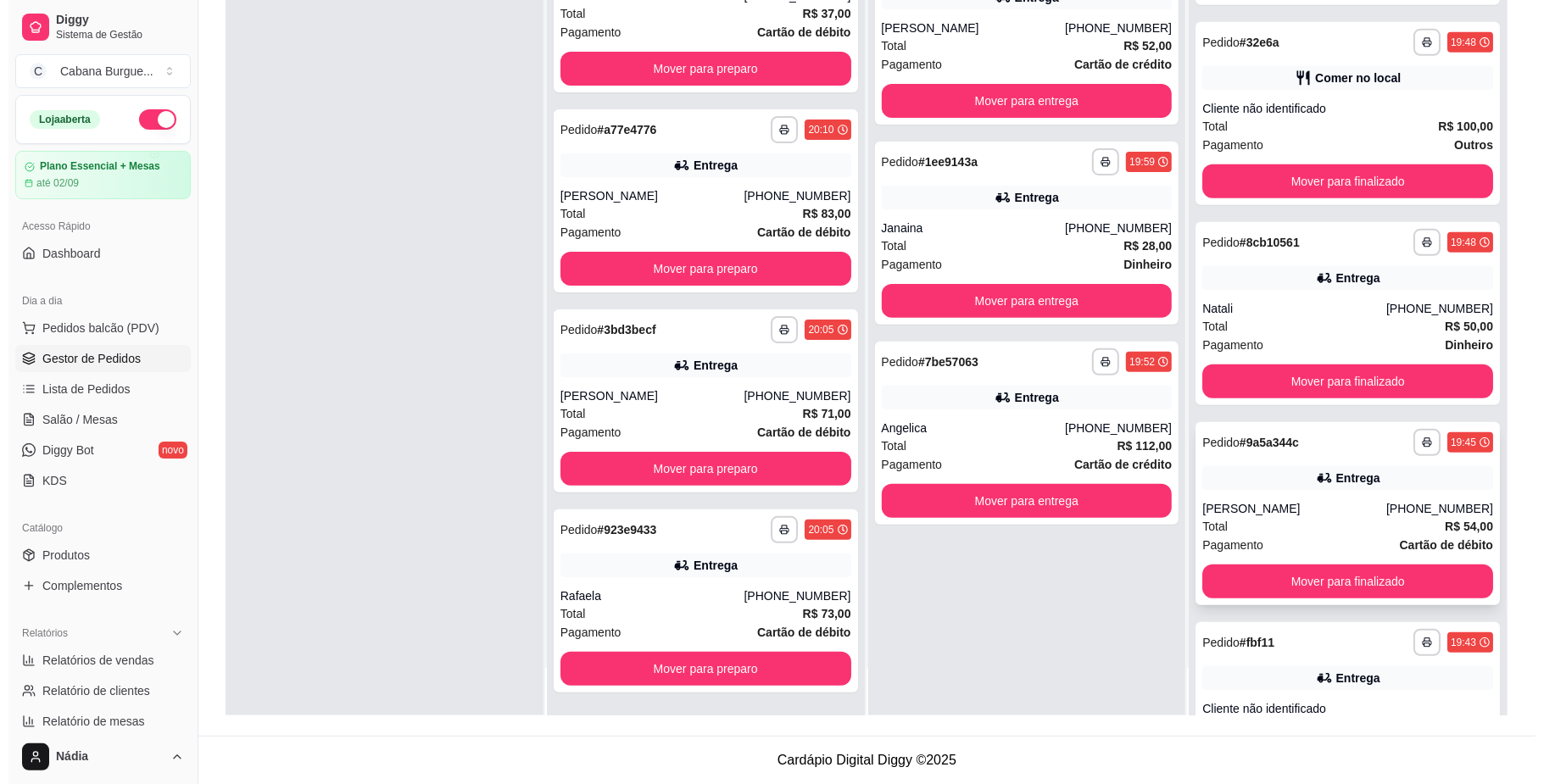
scroll to position [833, 0]
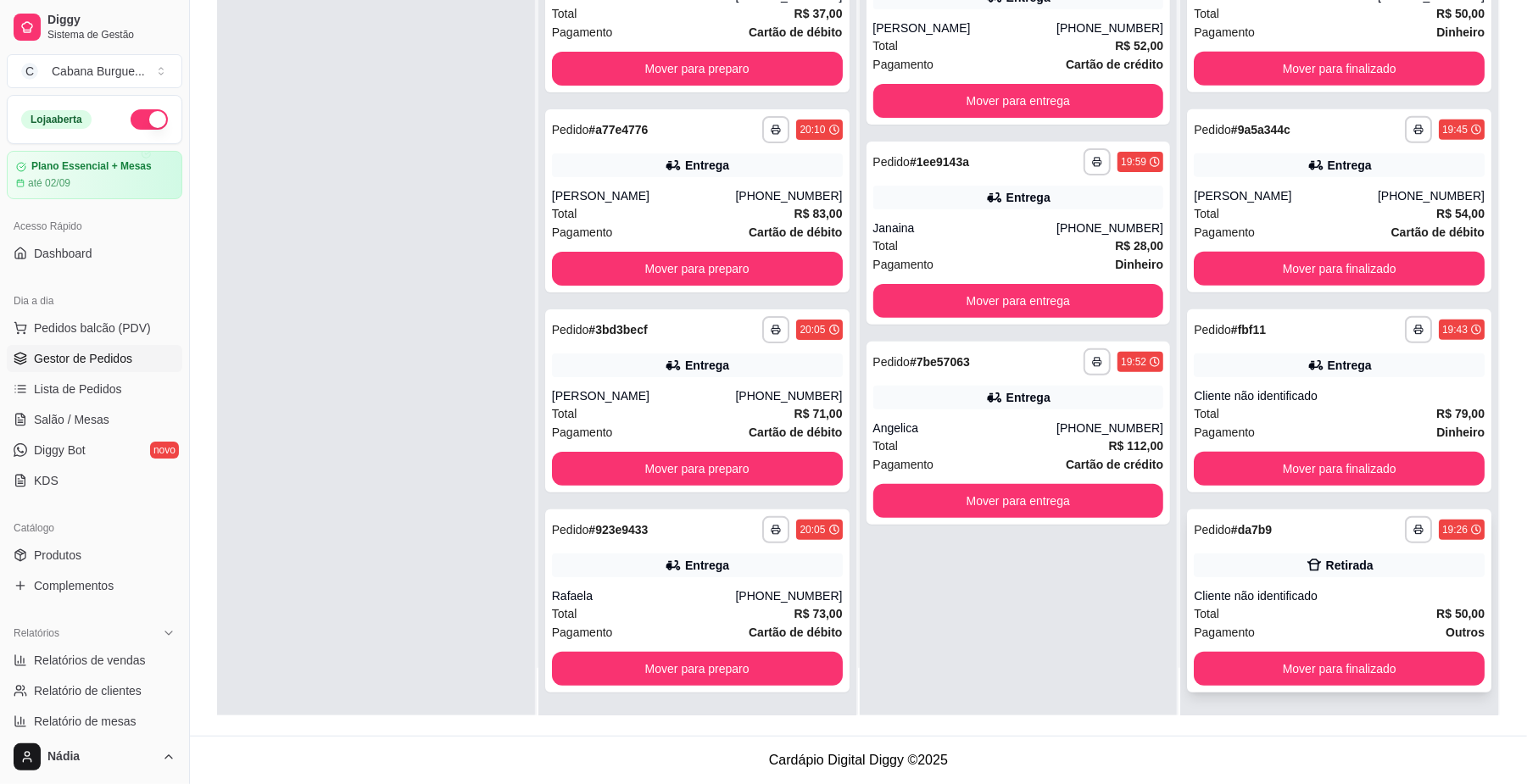
click at [1307, 583] on div "**********" at bounding box center [1339, 600] width 305 height 183
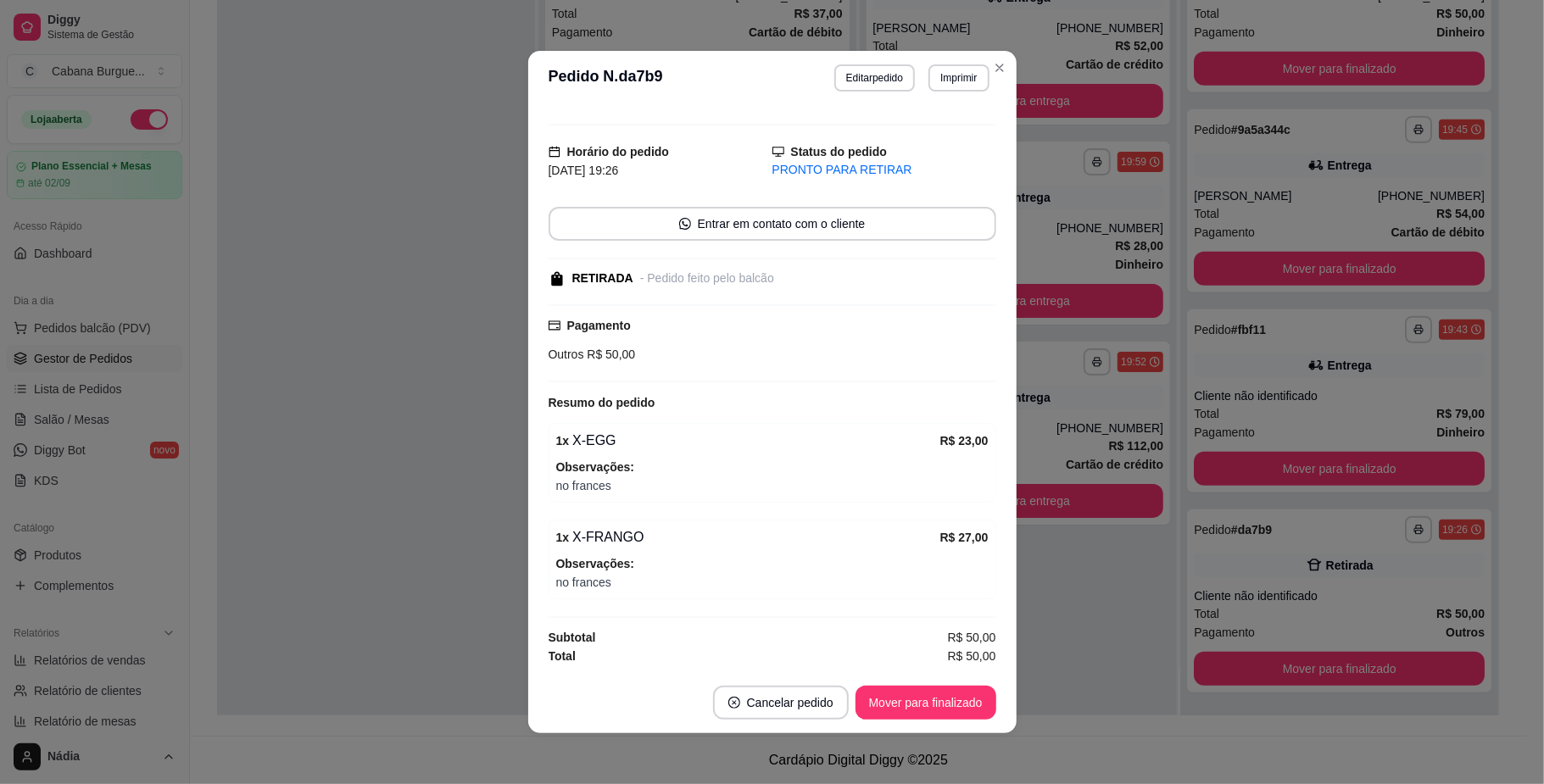
scroll to position [31, 0]
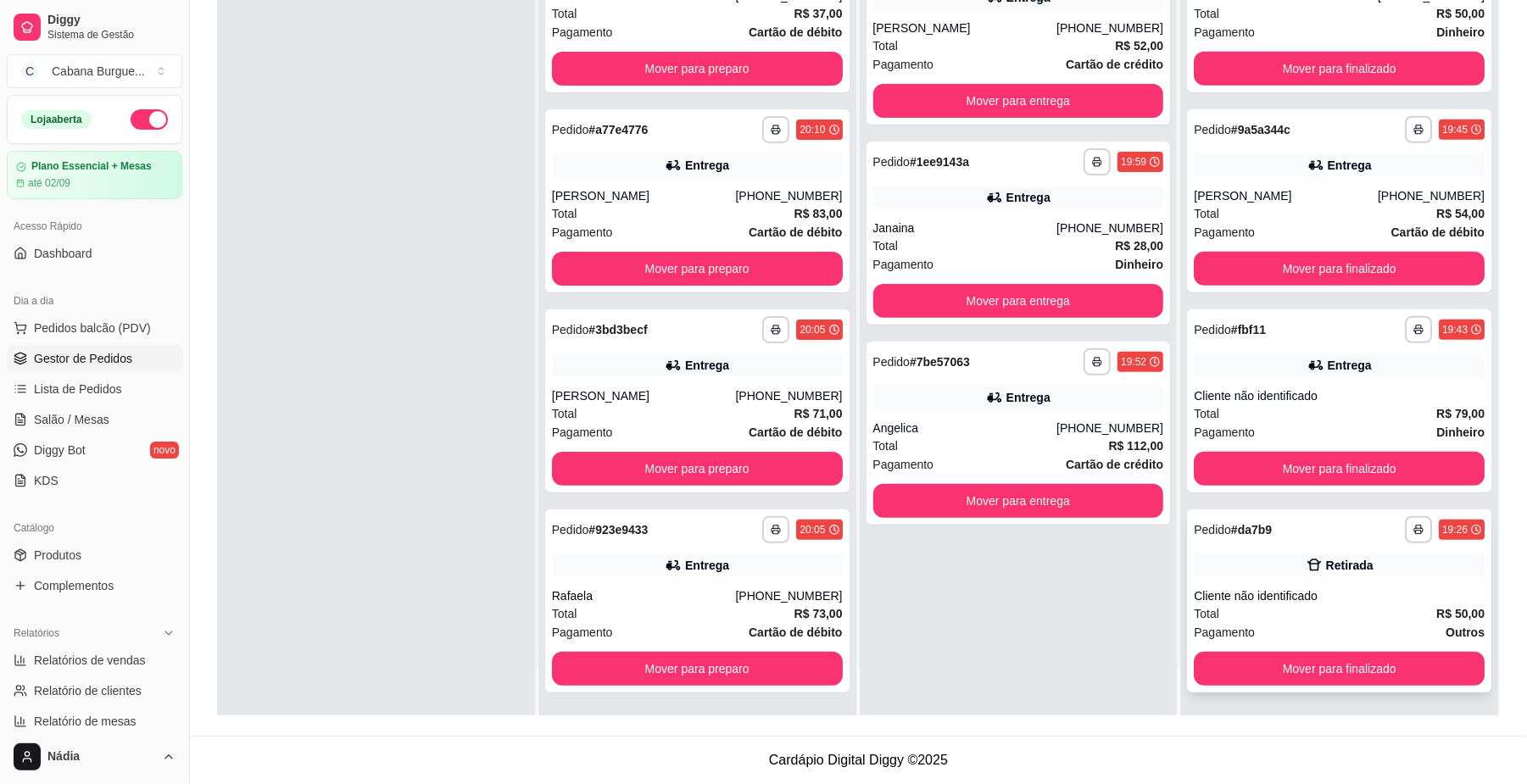
click at [1330, 577] on div "**********" at bounding box center [1339, 600] width 305 height 183
click at [1374, 617] on div "Total R$ 50,00" at bounding box center [1339, 614] width 291 height 19
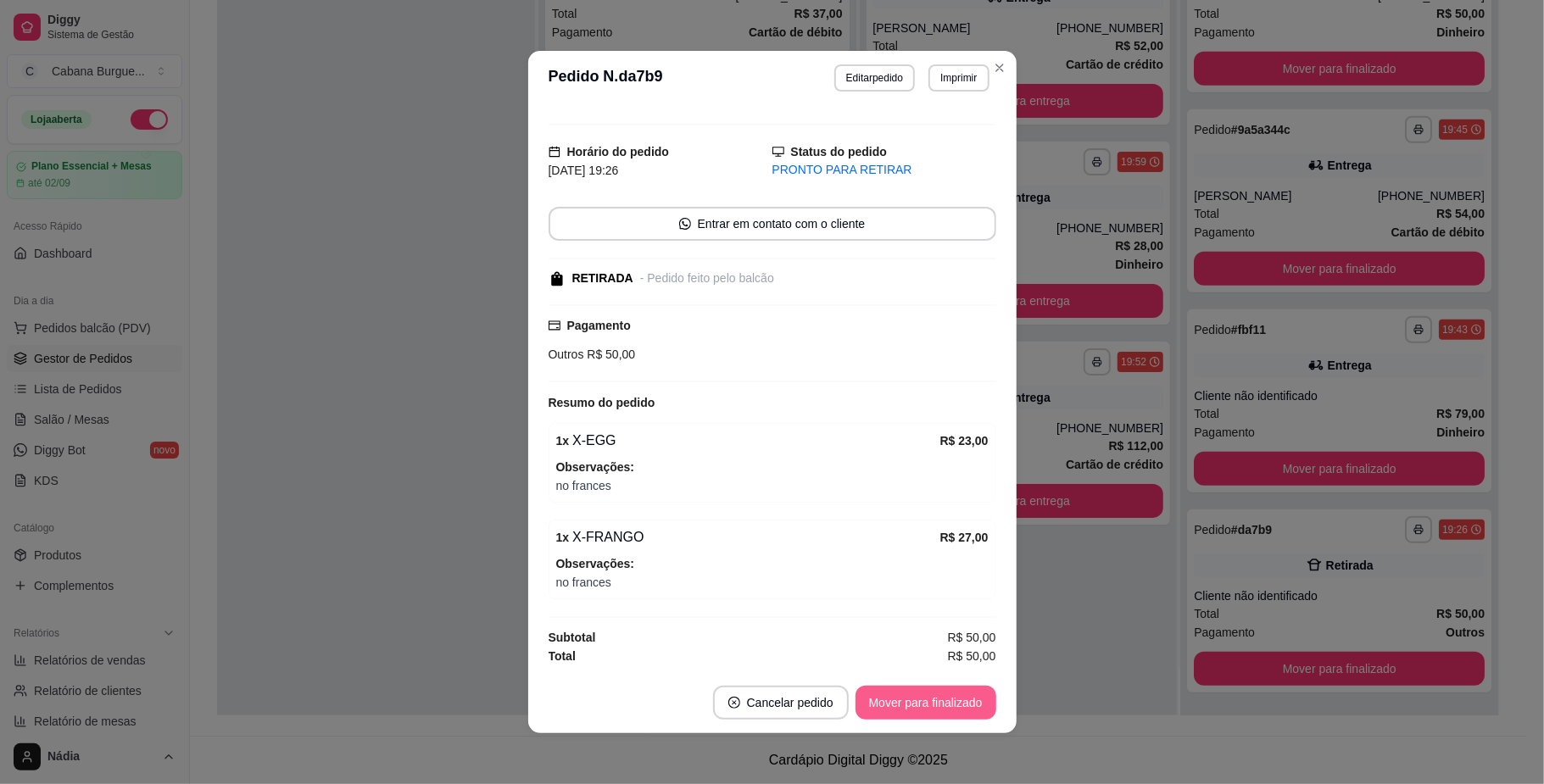
click at [951, 693] on button "Mover para finalizado" at bounding box center [926, 703] width 141 height 34
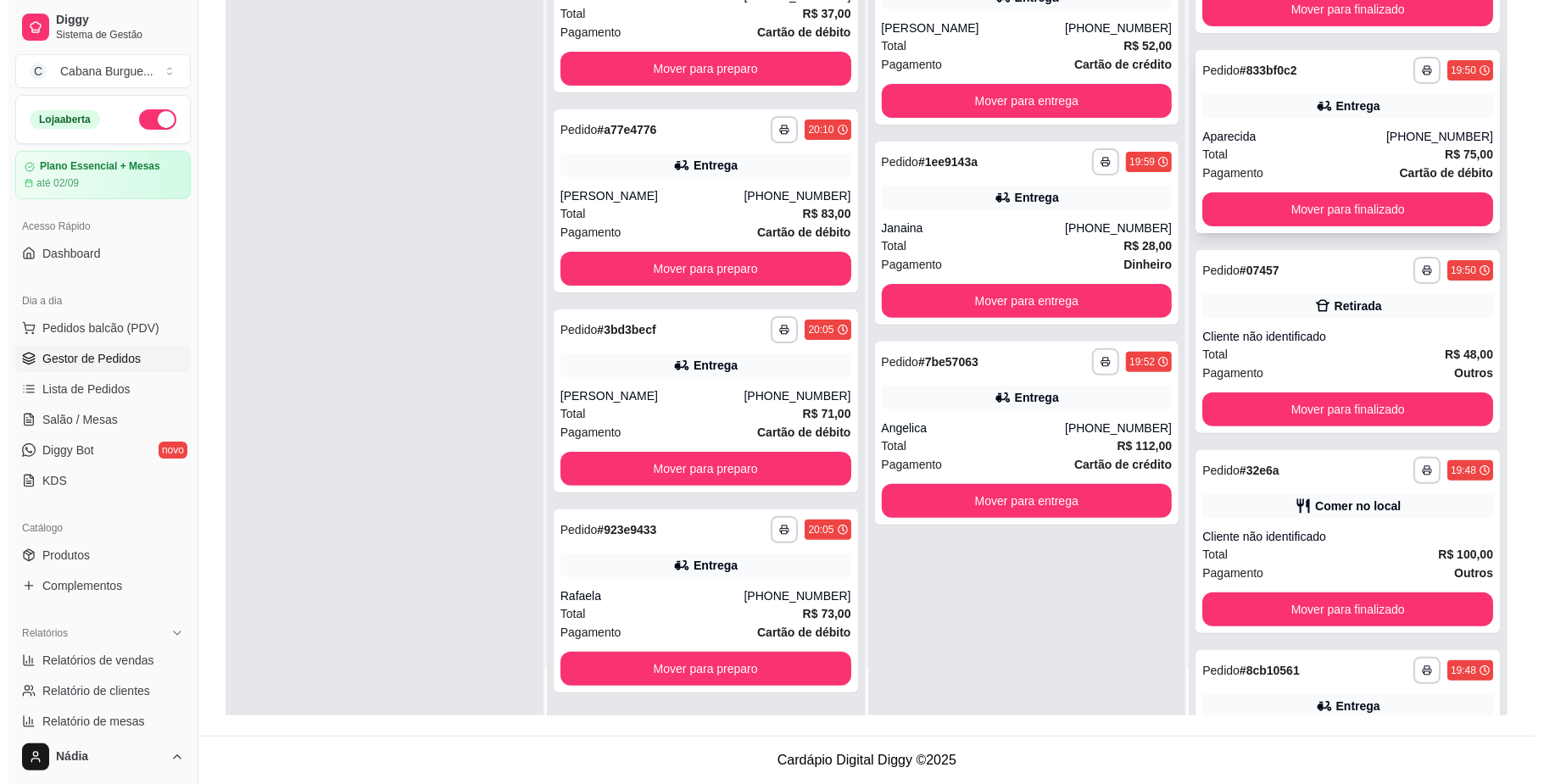
scroll to position [0, 0]
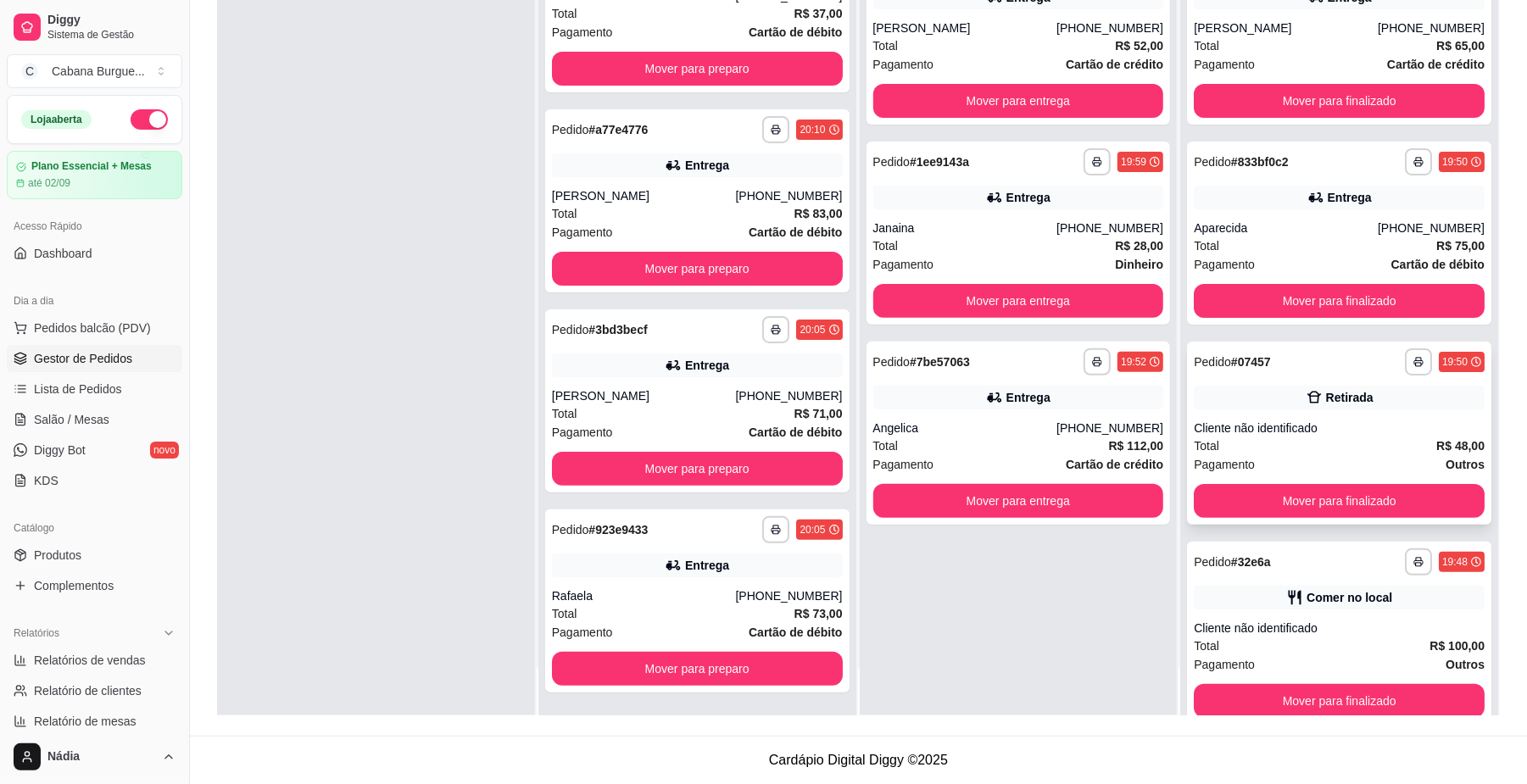
click at [1339, 363] on div "**********" at bounding box center [1339, 362] width 291 height 28
click at [1052, 445] on div "Total R$ 112,00" at bounding box center [1019, 446] width 291 height 19
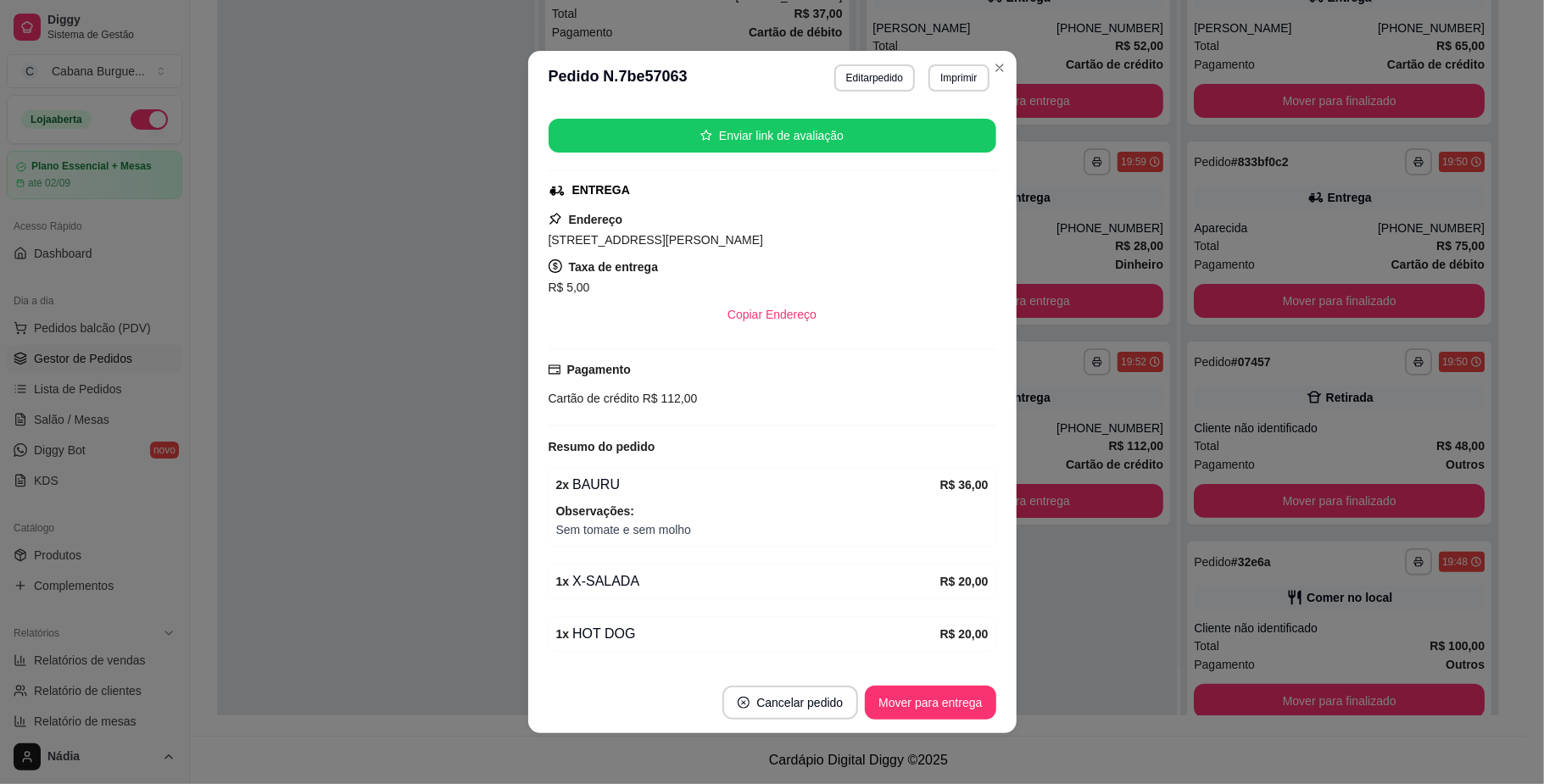
scroll to position [514, 0]
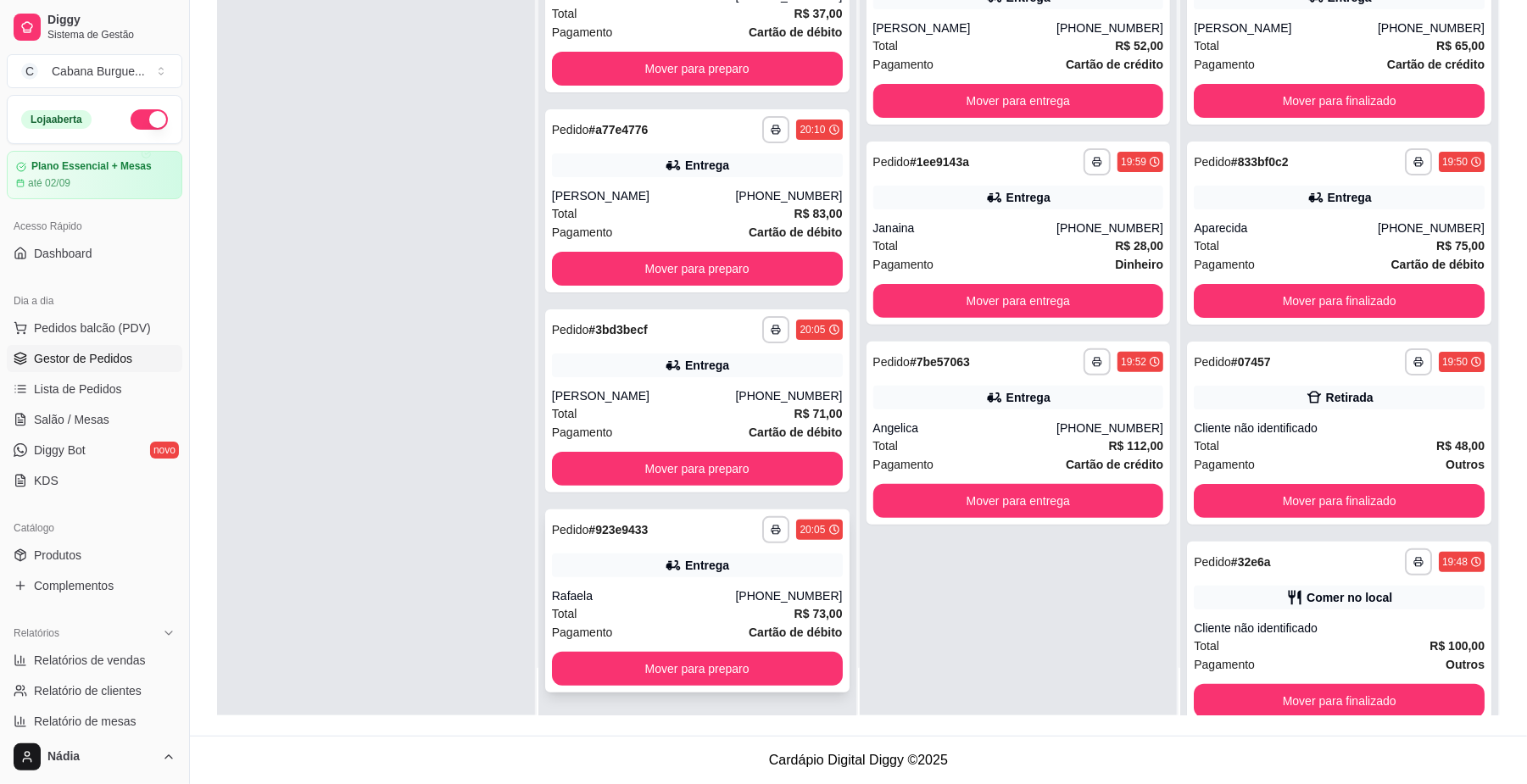
click at [645, 587] on div "Rafaela" at bounding box center [644, 596] width 184 height 17
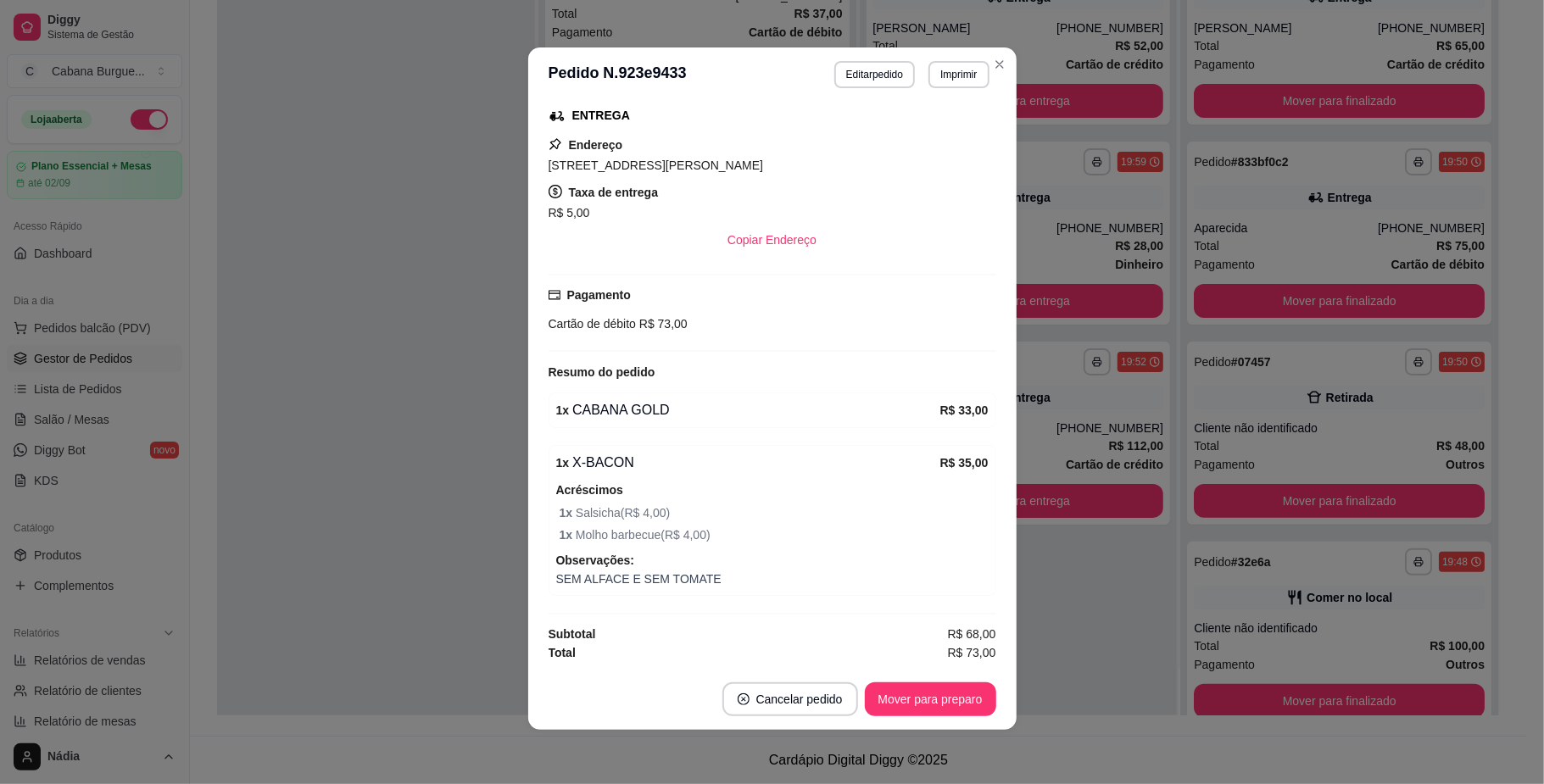
scroll to position [0, 0]
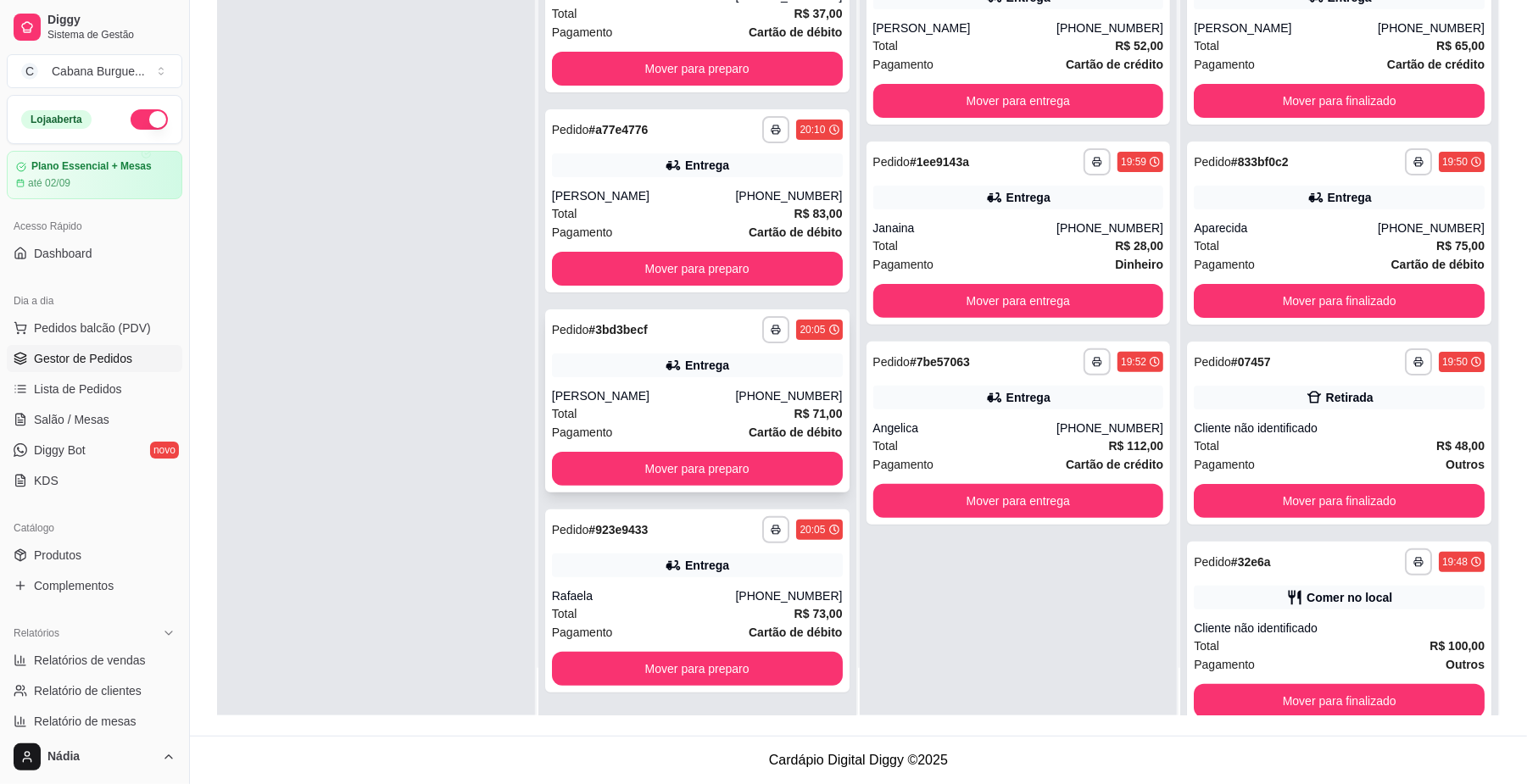
click at [703, 371] on div "Entrega" at bounding box center [707, 365] width 44 height 17
click at [717, 207] on div "Total R$ 83,00" at bounding box center [698, 214] width 291 height 19
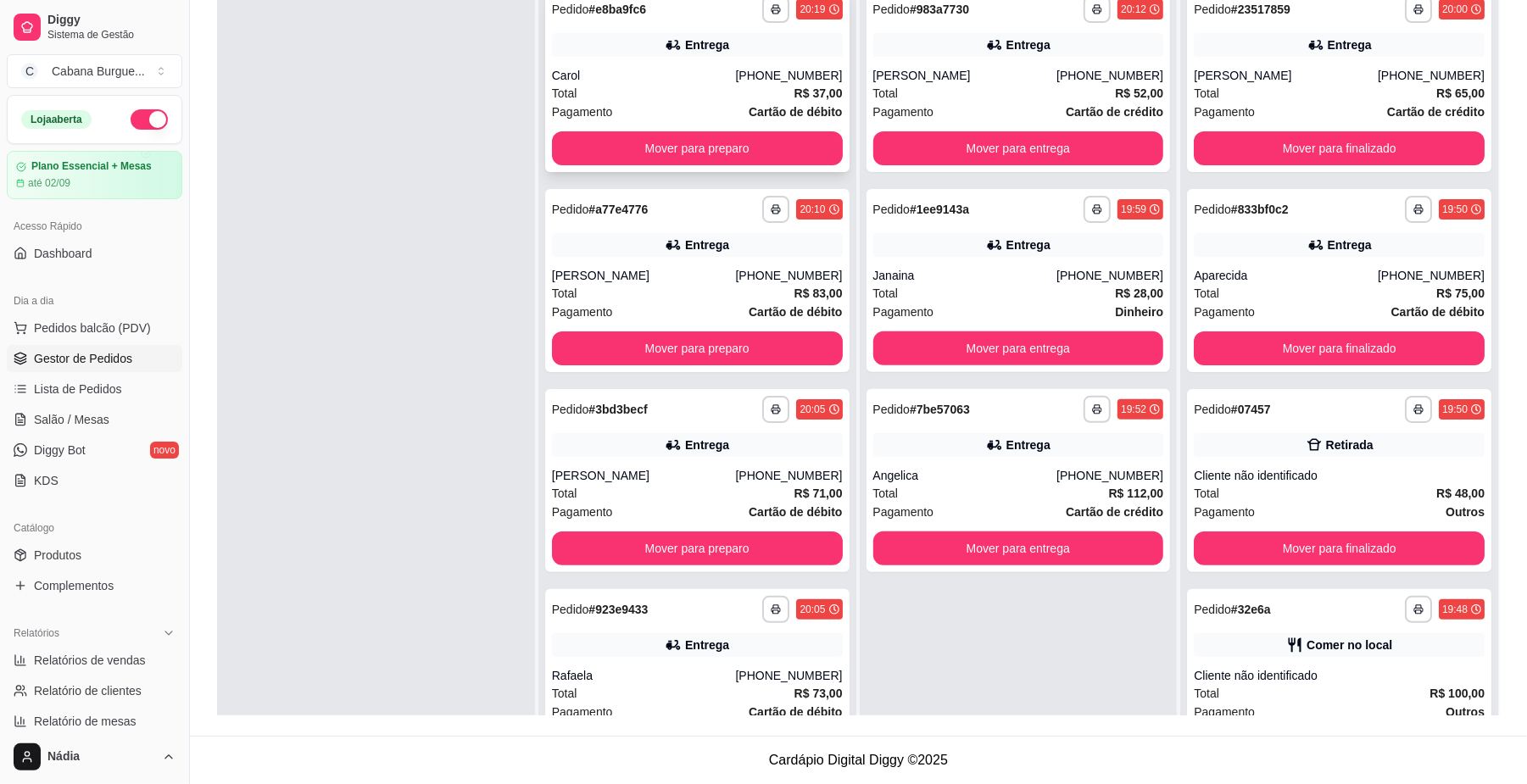
click at [648, 46] on div "Entrega" at bounding box center [698, 45] width 291 height 24
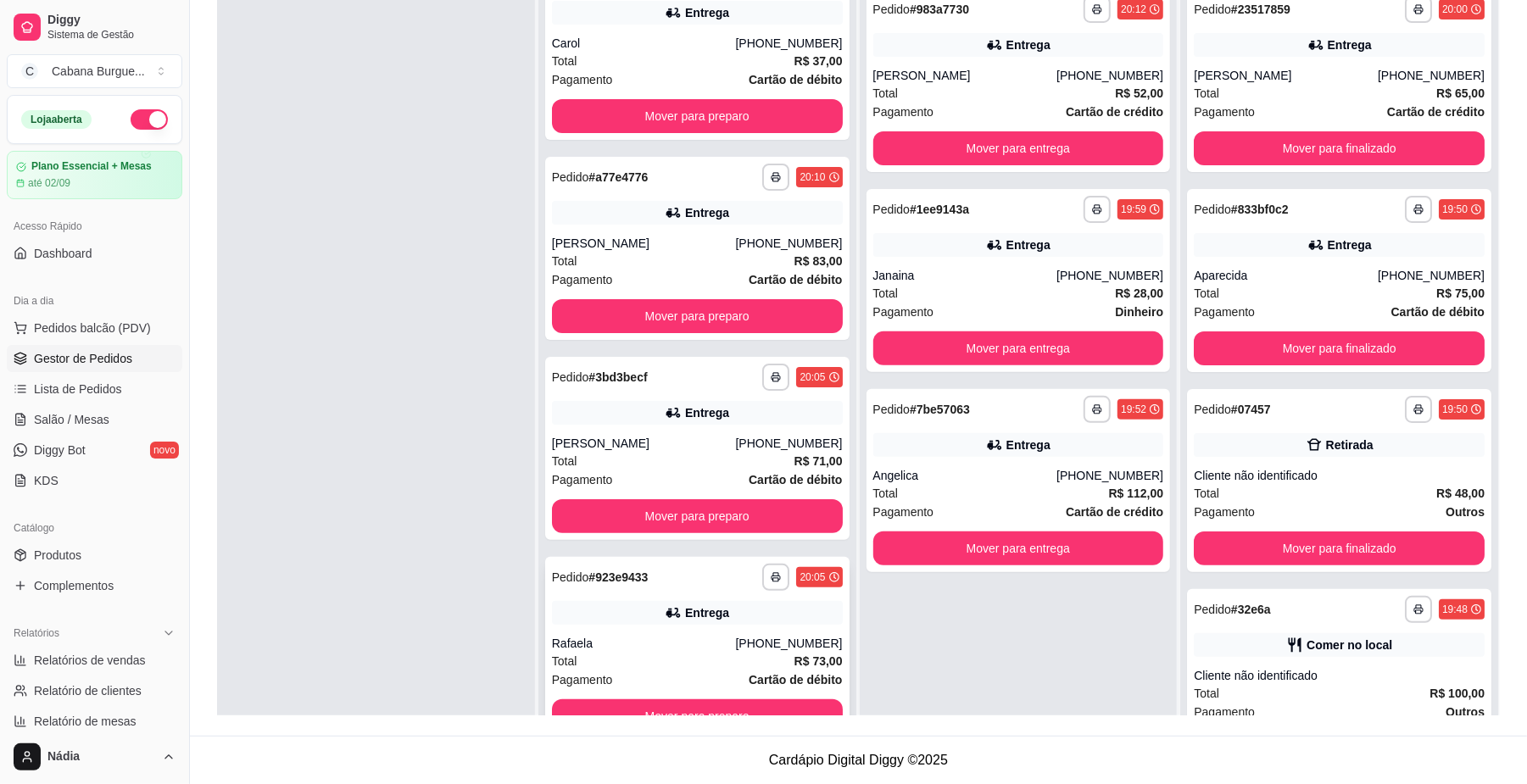
scroll to position [48, 0]
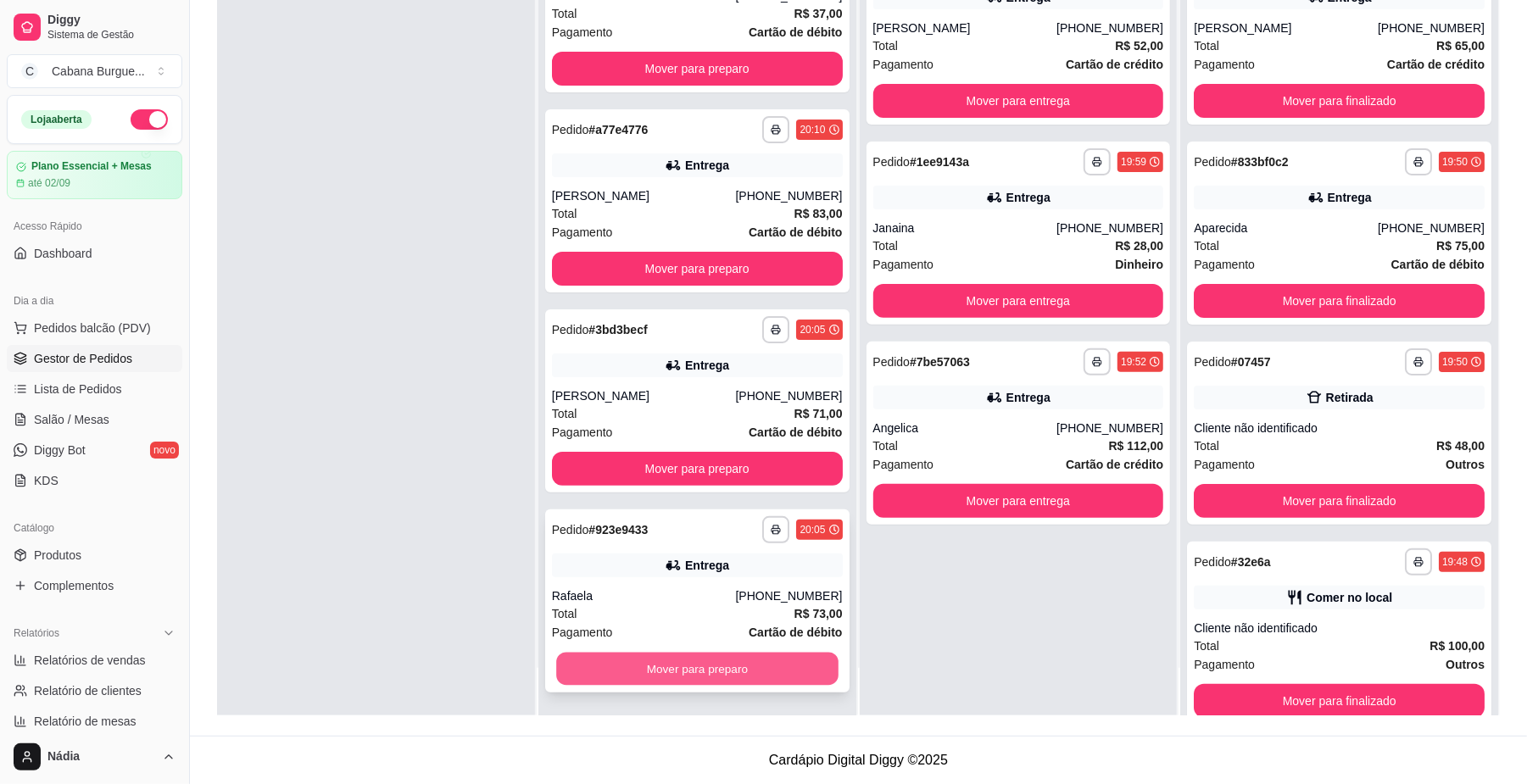
click at [682, 653] on button "Mover para preparo" at bounding box center [697, 669] width 282 height 33
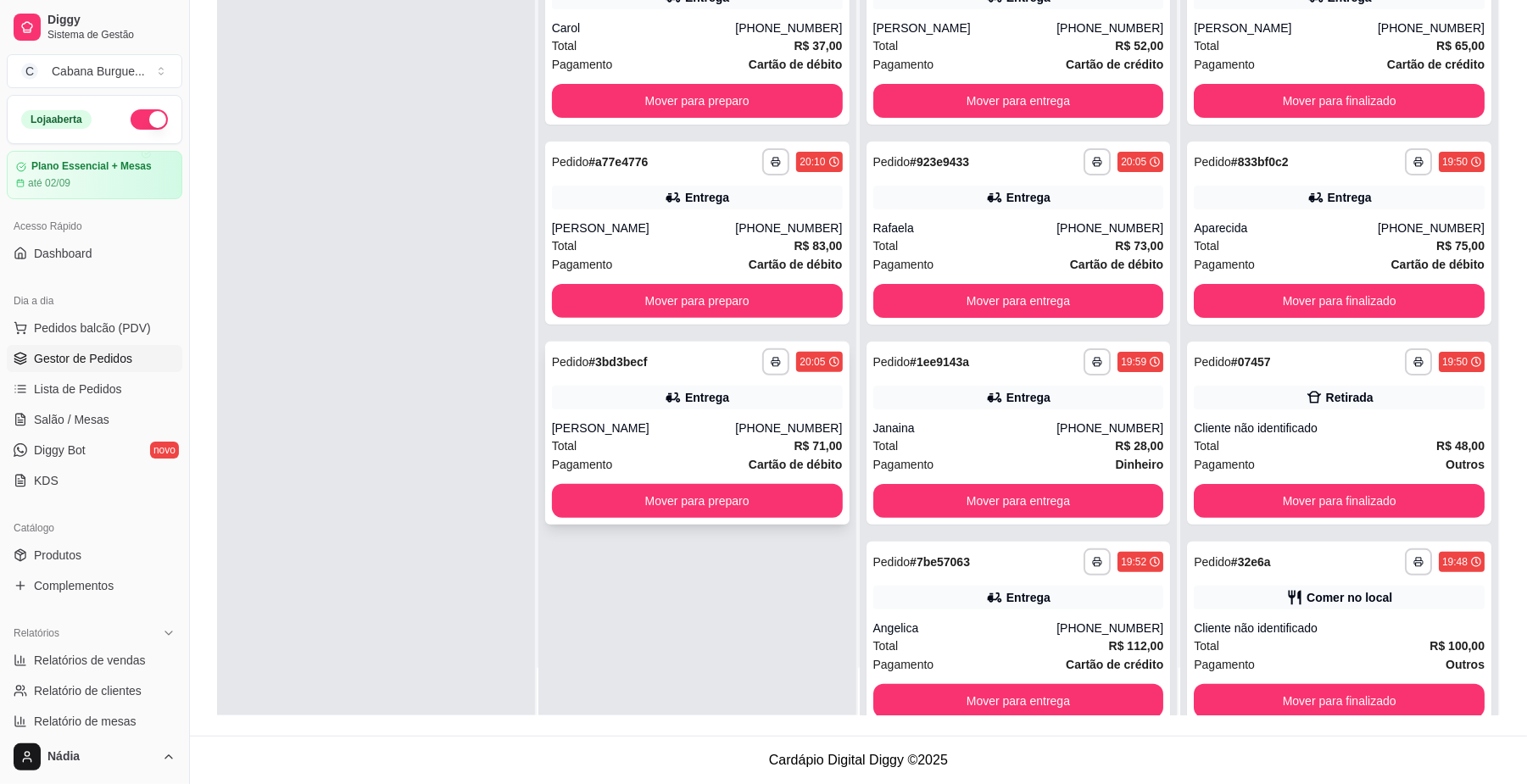
scroll to position [0, 0]
click at [683, 500] on button "Mover para preparo" at bounding box center [698, 501] width 291 height 34
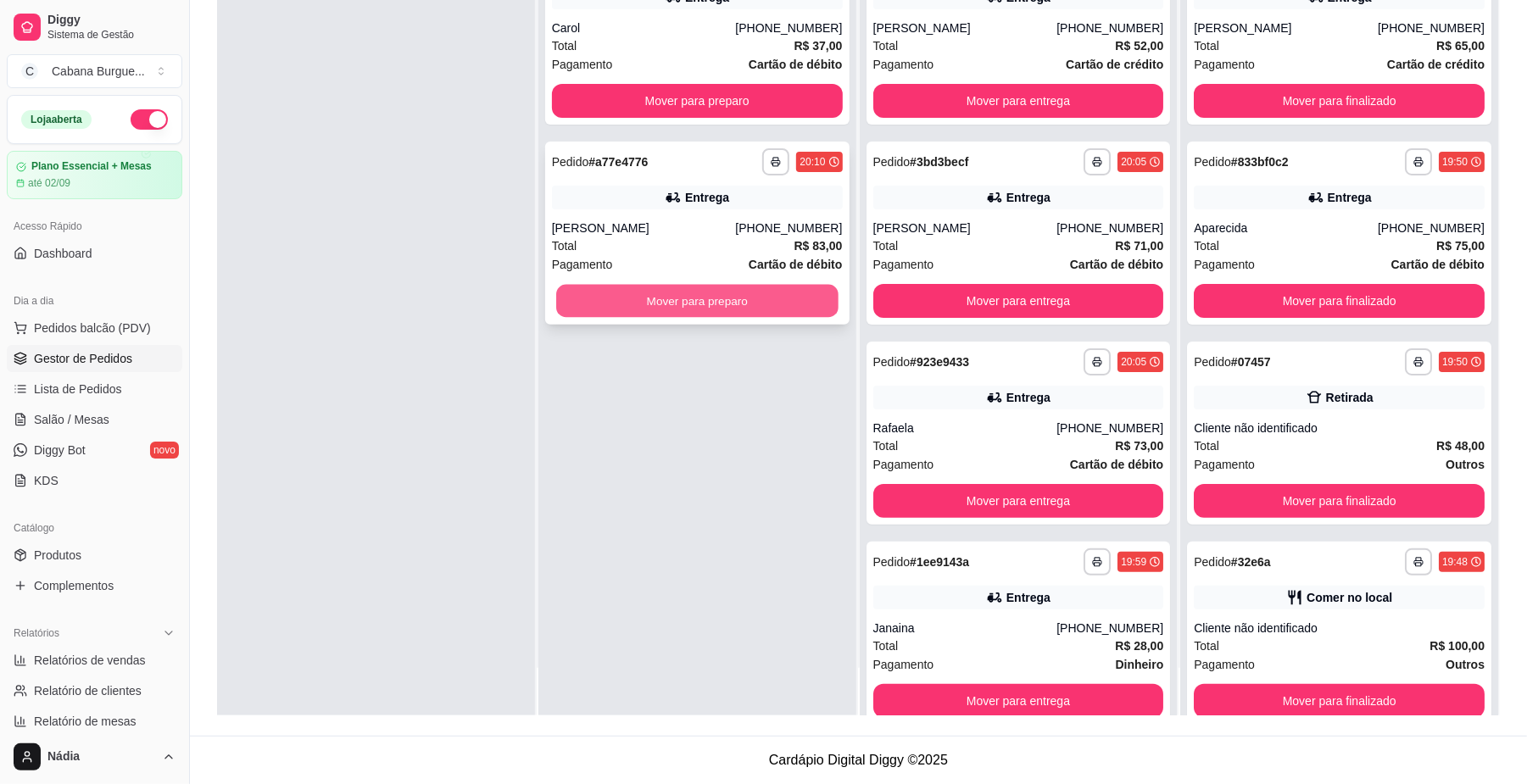
click at [662, 293] on button "Mover para preparo" at bounding box center [697, 301] width 282 height 33
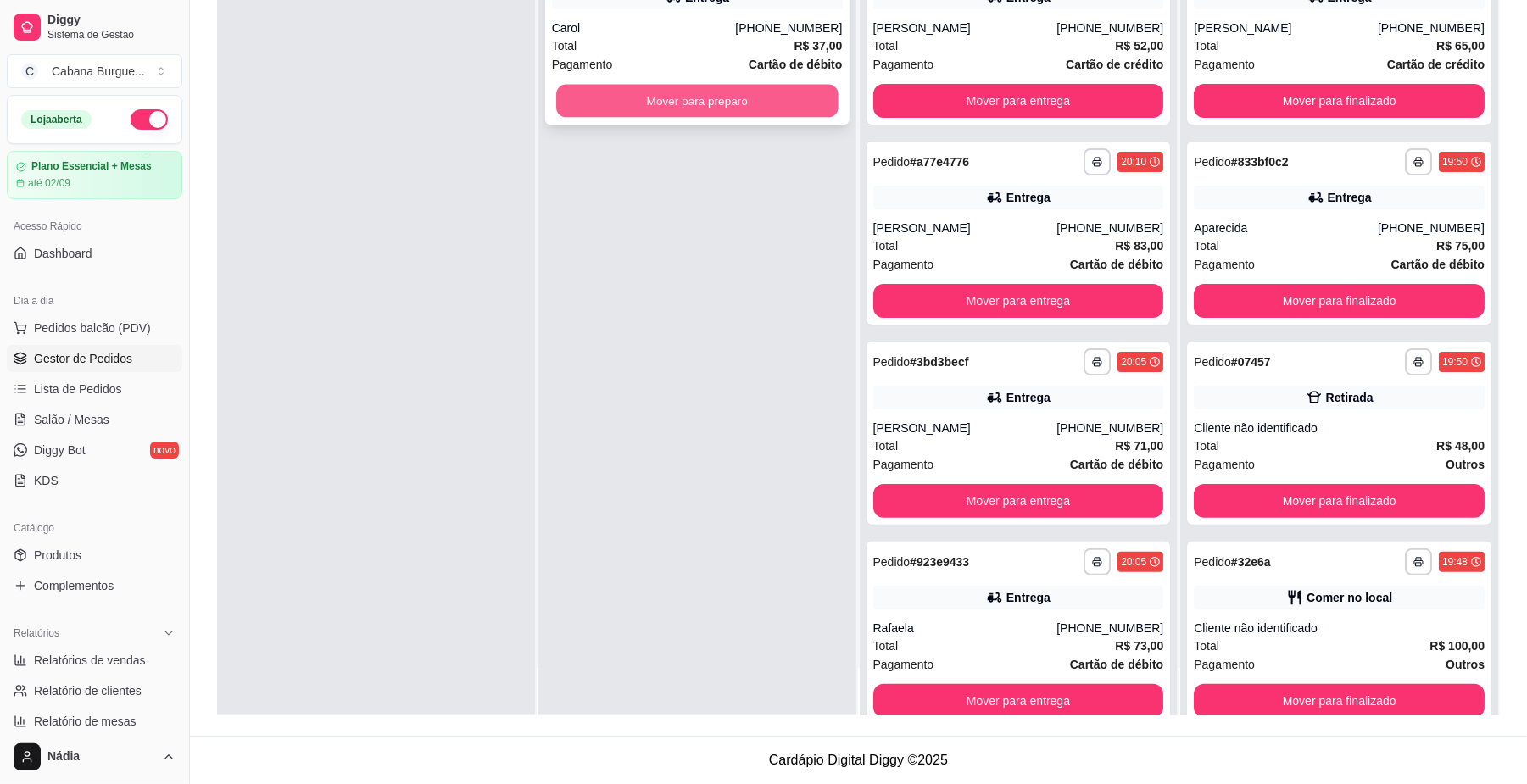
click at [683, 100] on button "Mover para preparo" at bounding box center [697, 101] width 282 height 33
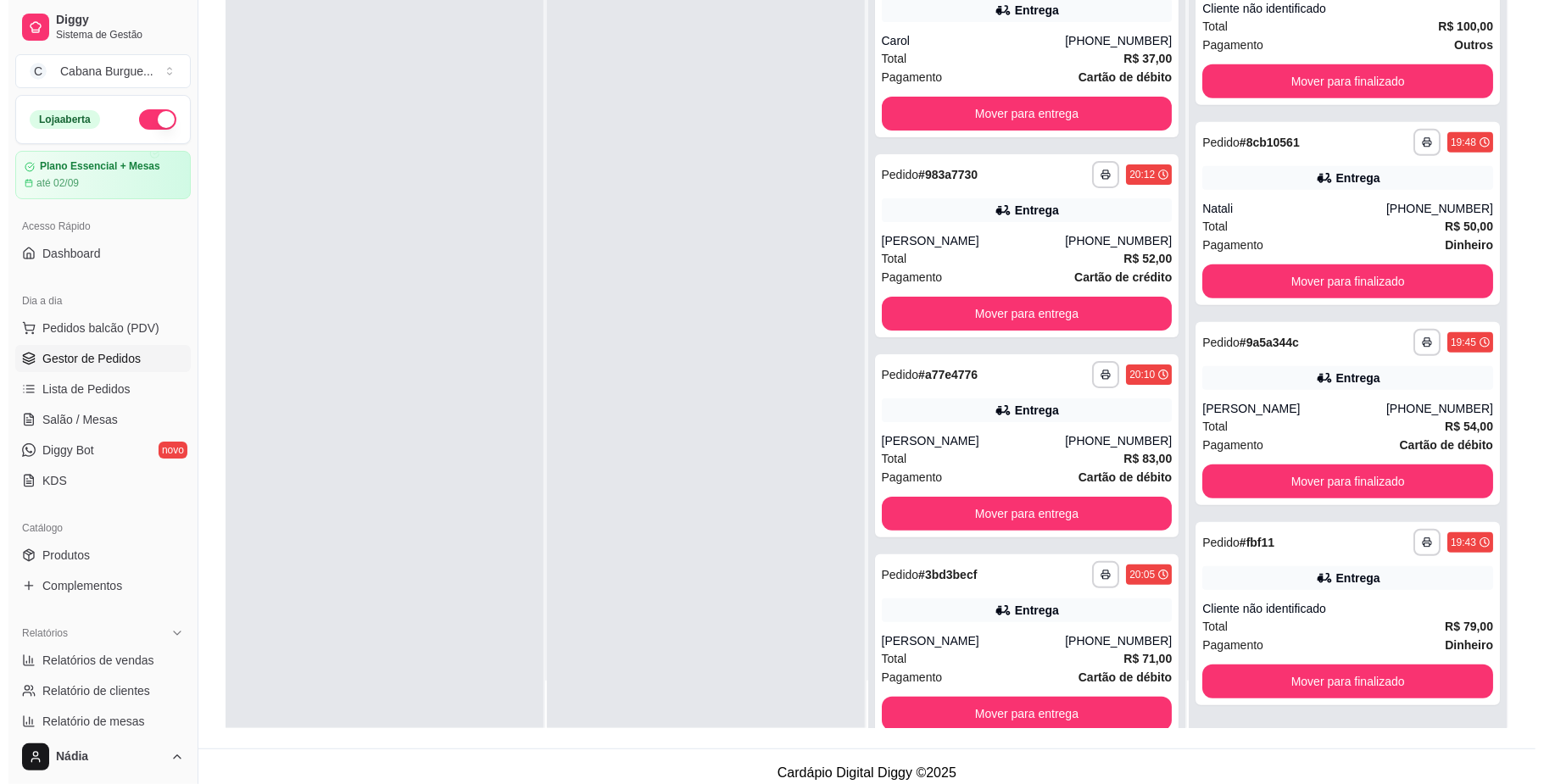
scroll to position [259, 0]
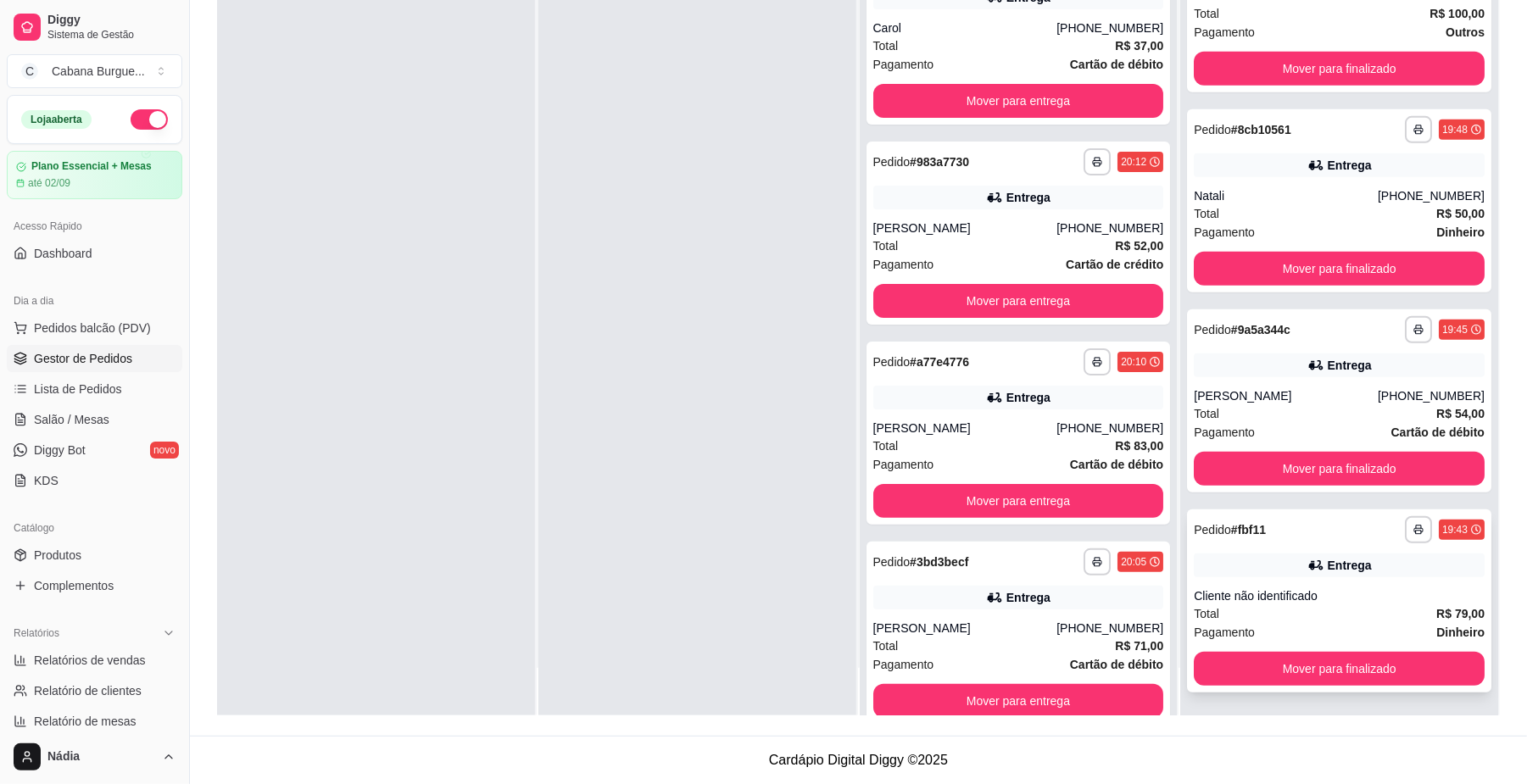
click at [1310, 547] on div "**********" at bounding box center [1339, 600] width 305 height 183
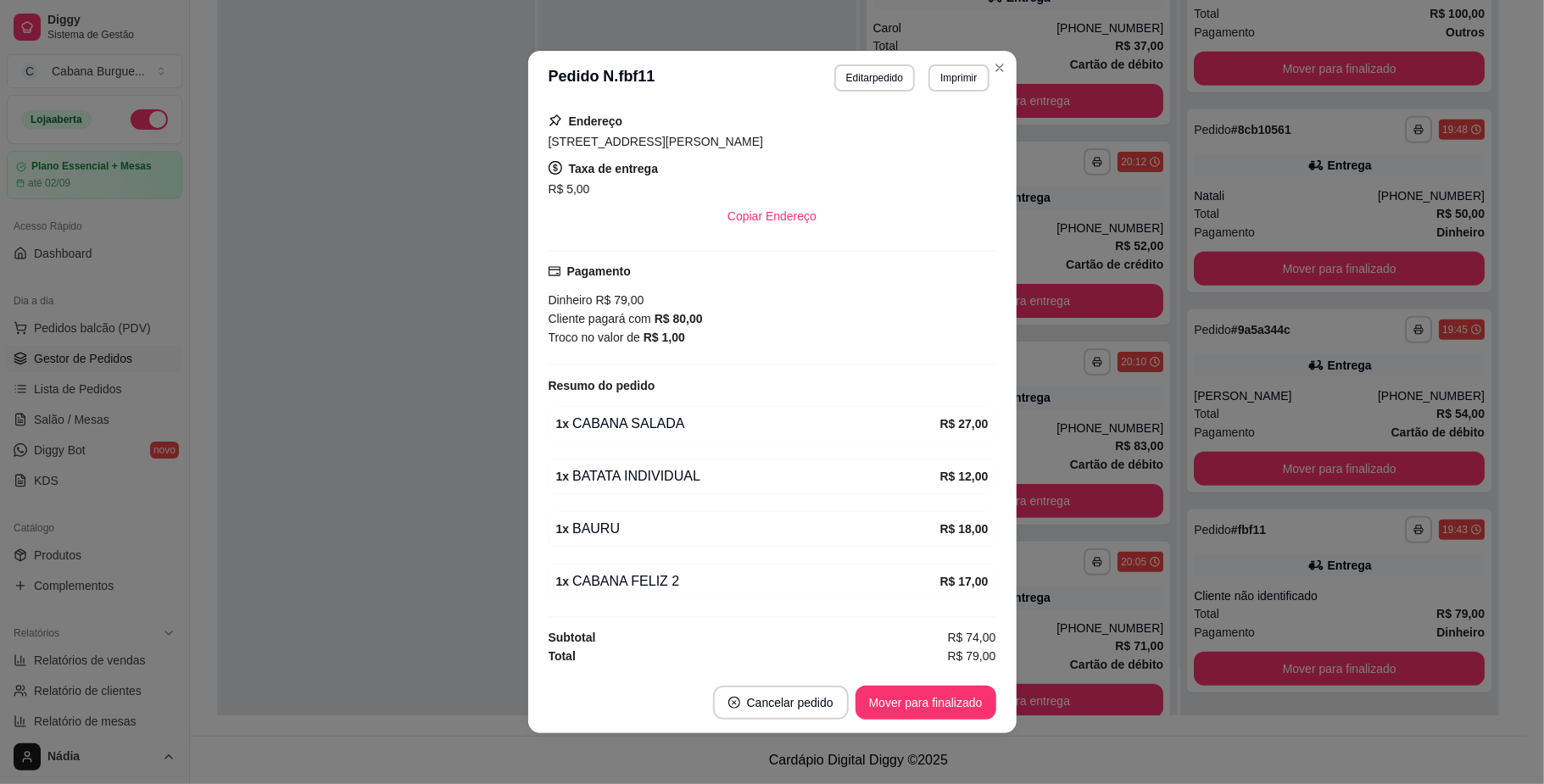
scroll to position [224, 0]
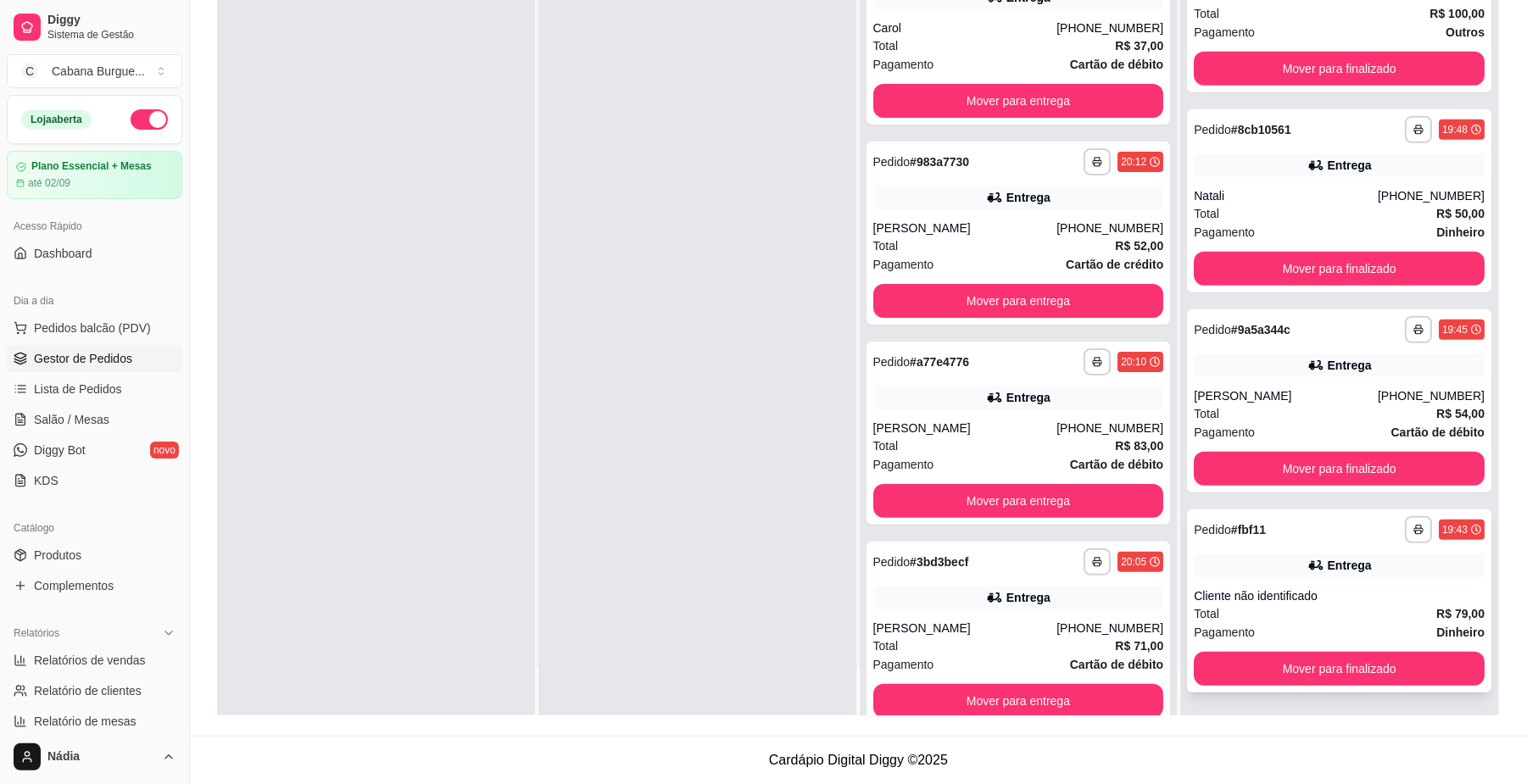
drag, startPoint x: 1286, startPoint y: 598, endPoint x: 1279, endPoint y: 586, distance: 13.9
click at [1279, 587] on div "Cliente não identificado" at bounding box center [1339, 596] width 291 height 17
click at [1321, 673] on button "Mover para finalizado" at bounding box center [1339, 669] width 291 height 34
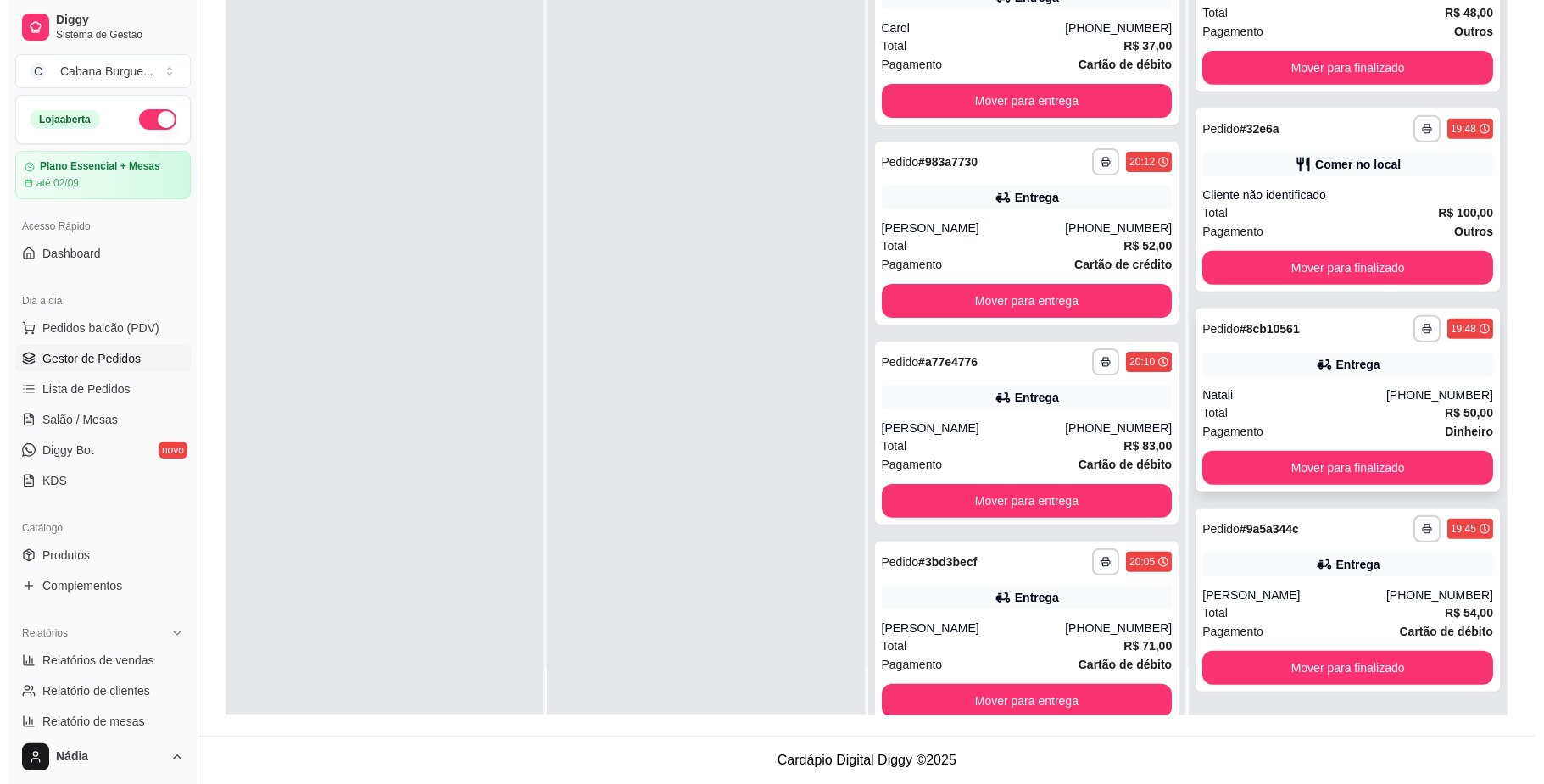
scroll to position [432, 0]
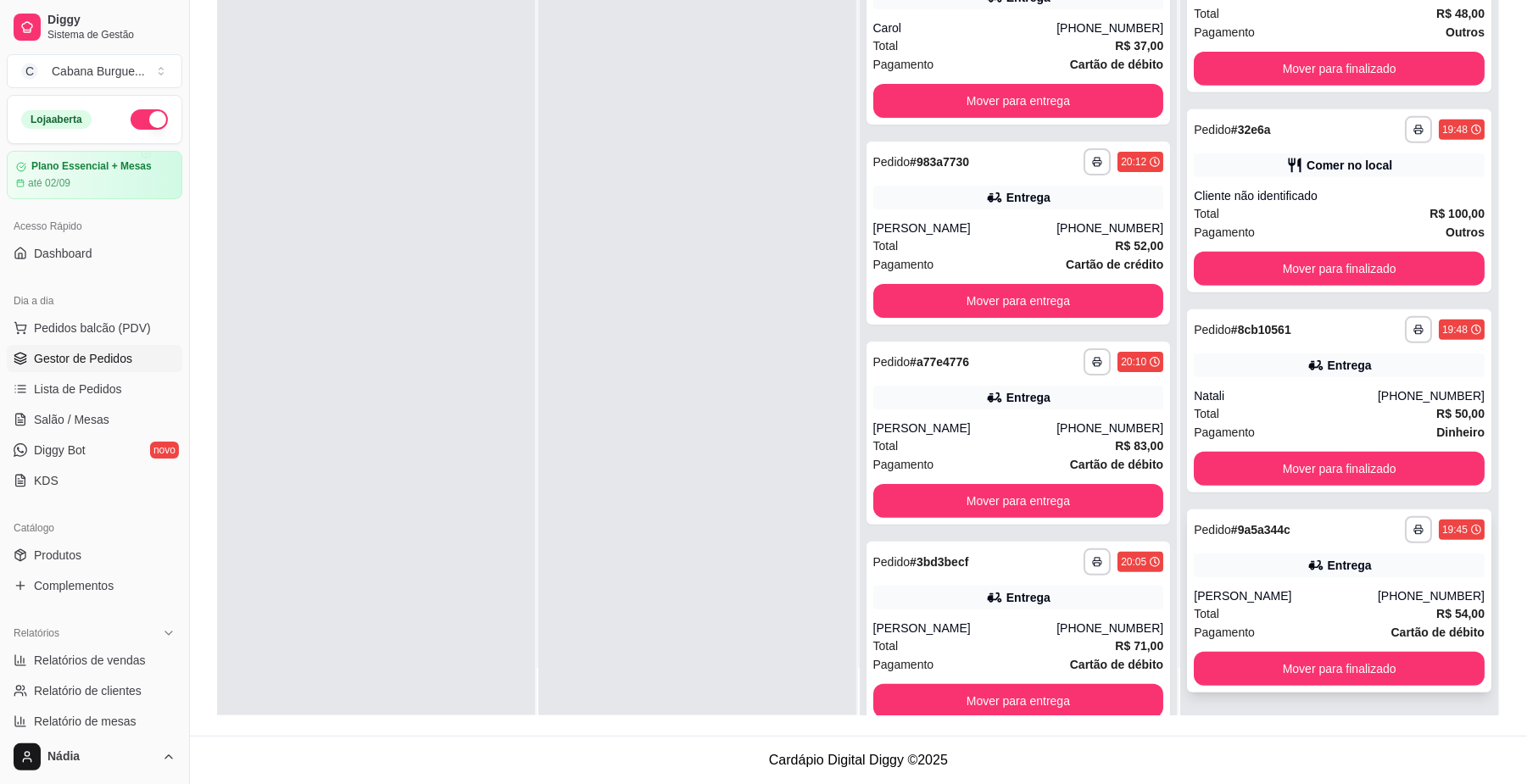
click at [1339, 590] on div "[PERSON_NAME]" at bounding box center [1285, 596] width 184 height 17
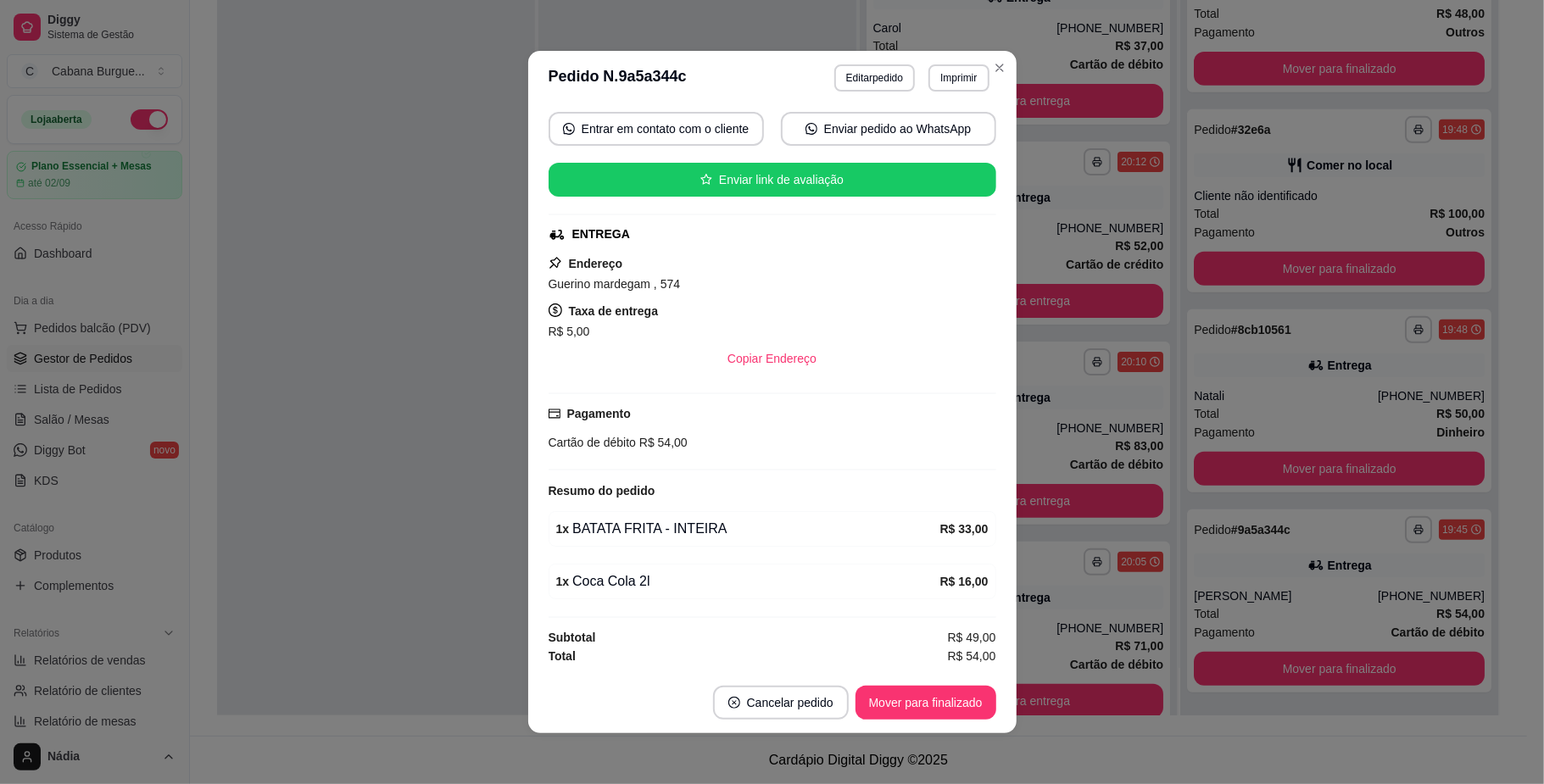
scroll to position [4, 0]
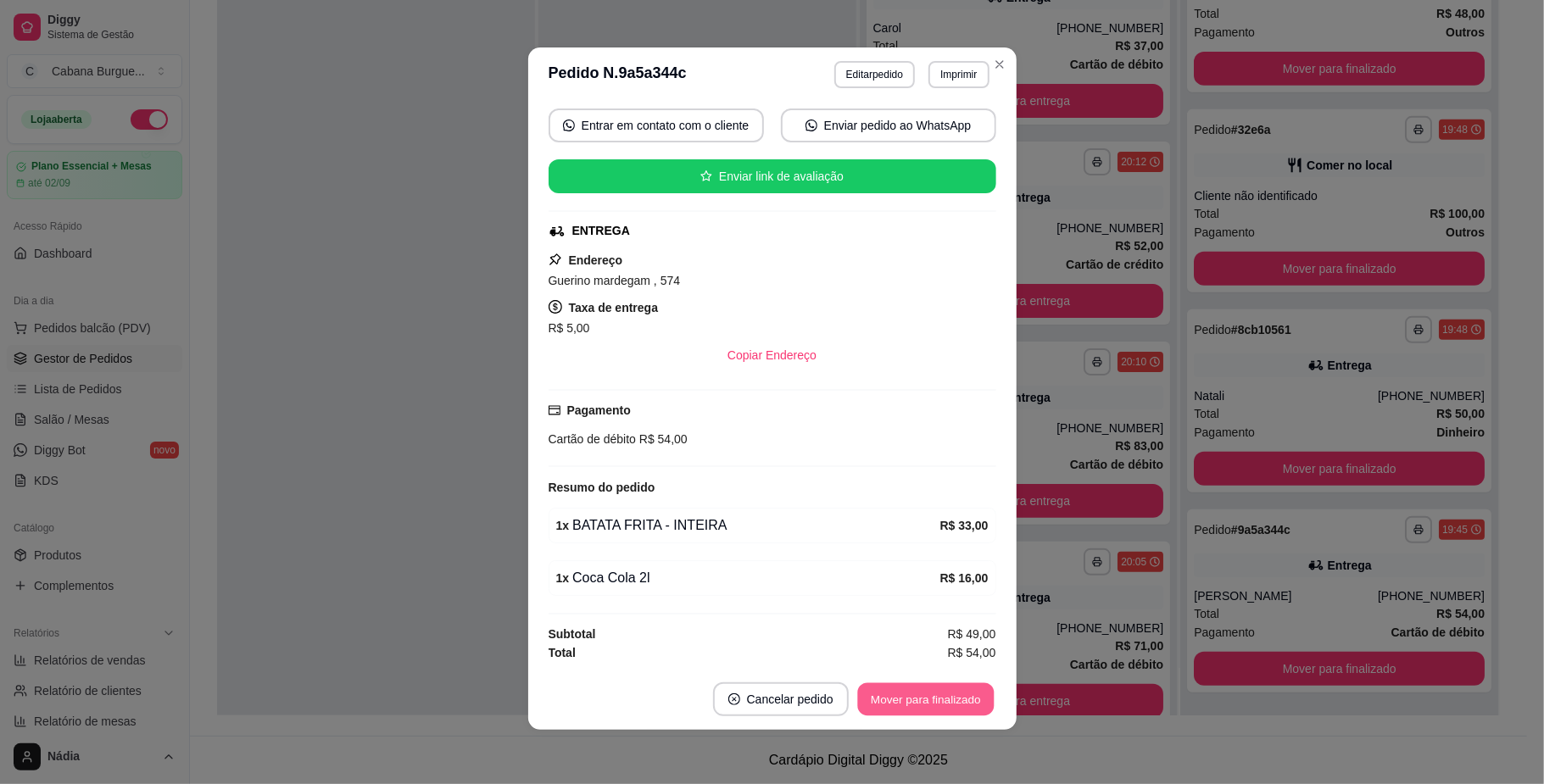
click at [958, 696] on button "Mover para finalizado" at bounding box center [925, 699] width 136 height 33
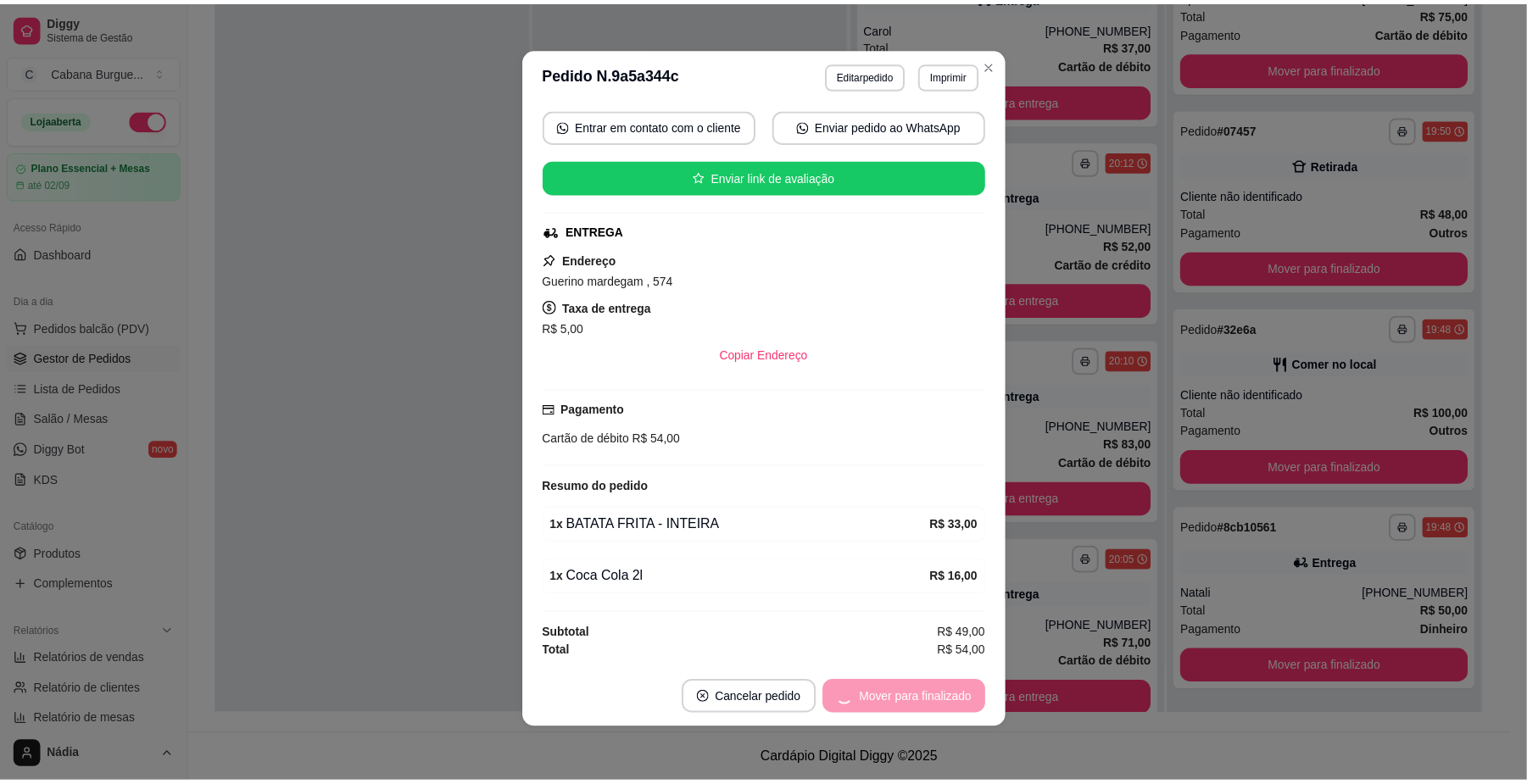
scroll to position [127, 0]
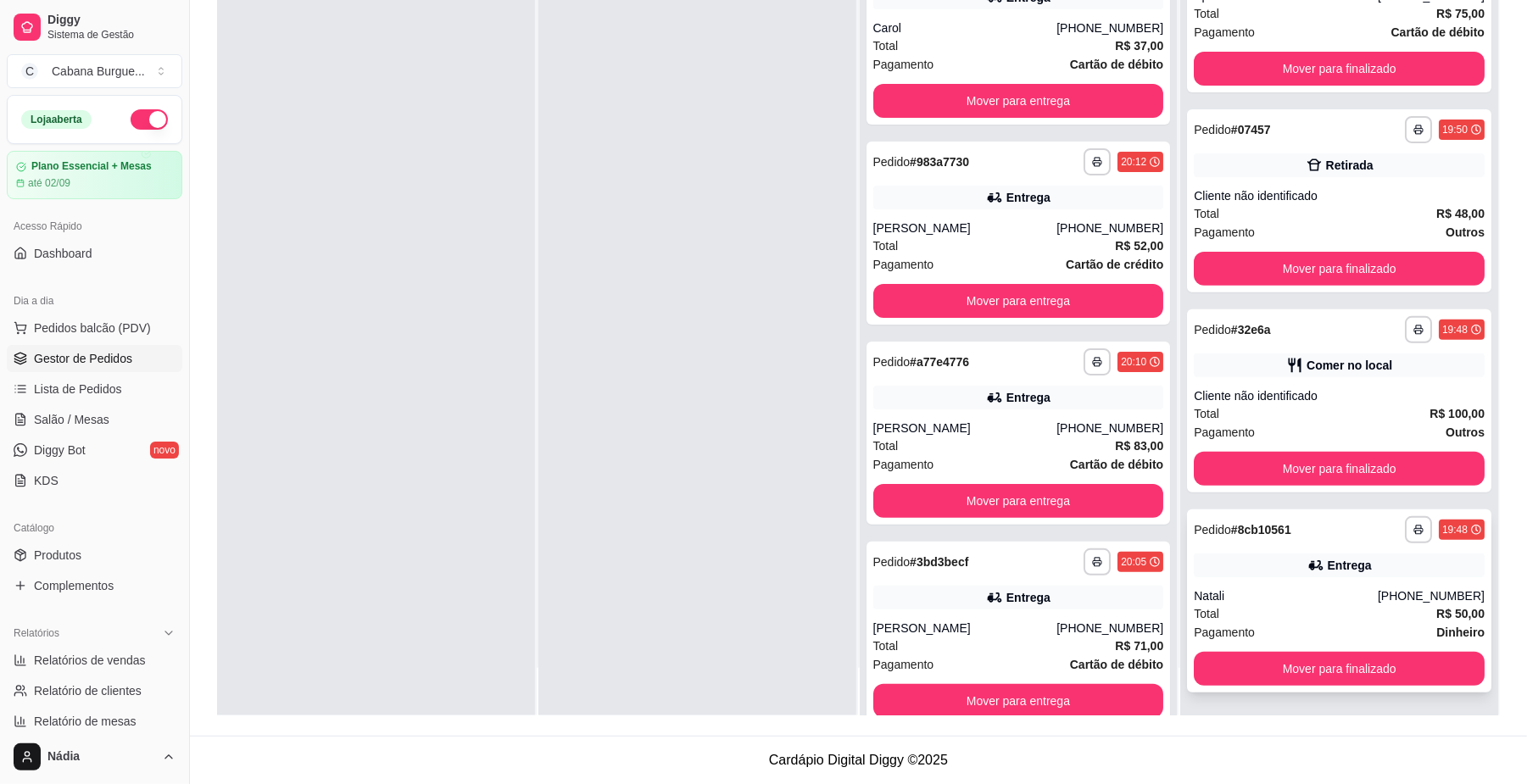
click at [1306, 578] on div "**********" at bounding box center [1339, 600] width 305 height 183
click at [1324, 671] on button "Mover para finalizado" at bounding box center [1339, 669] width 291 height 34
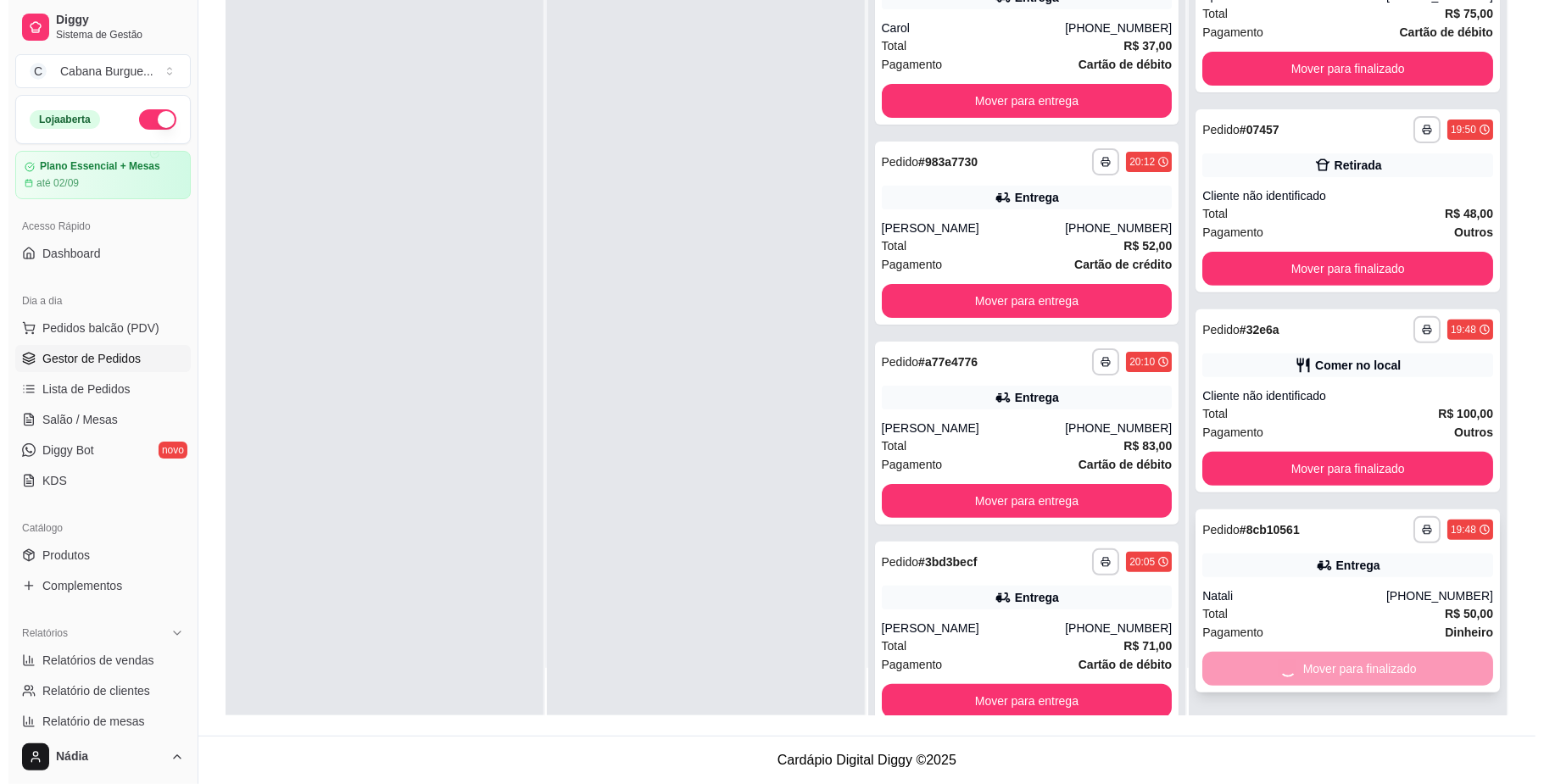
scroll to position [32, 0]
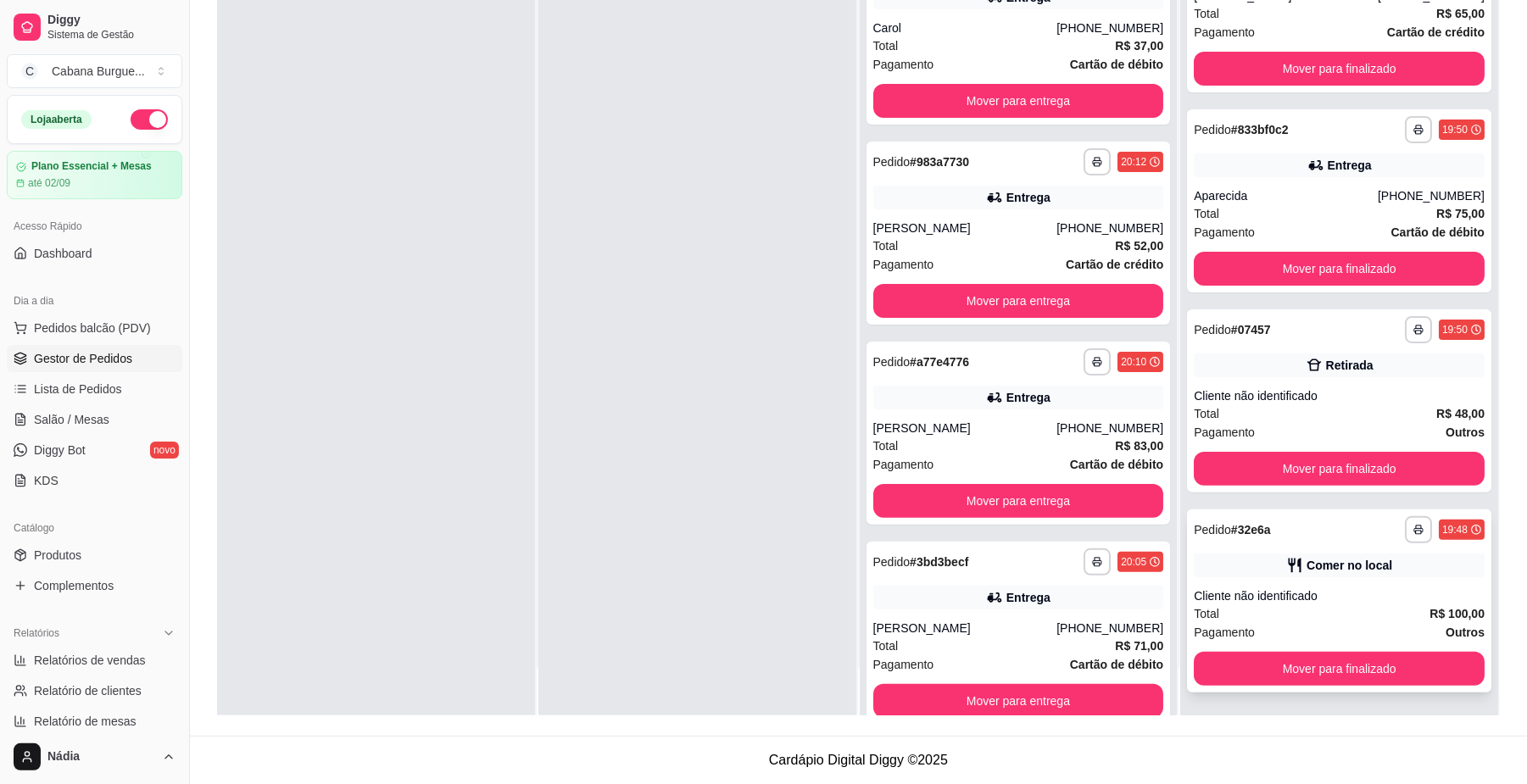
click at [1360, 594] on div "Cliente não identificado" at bounding box center [1339, 596] width 291 height 17
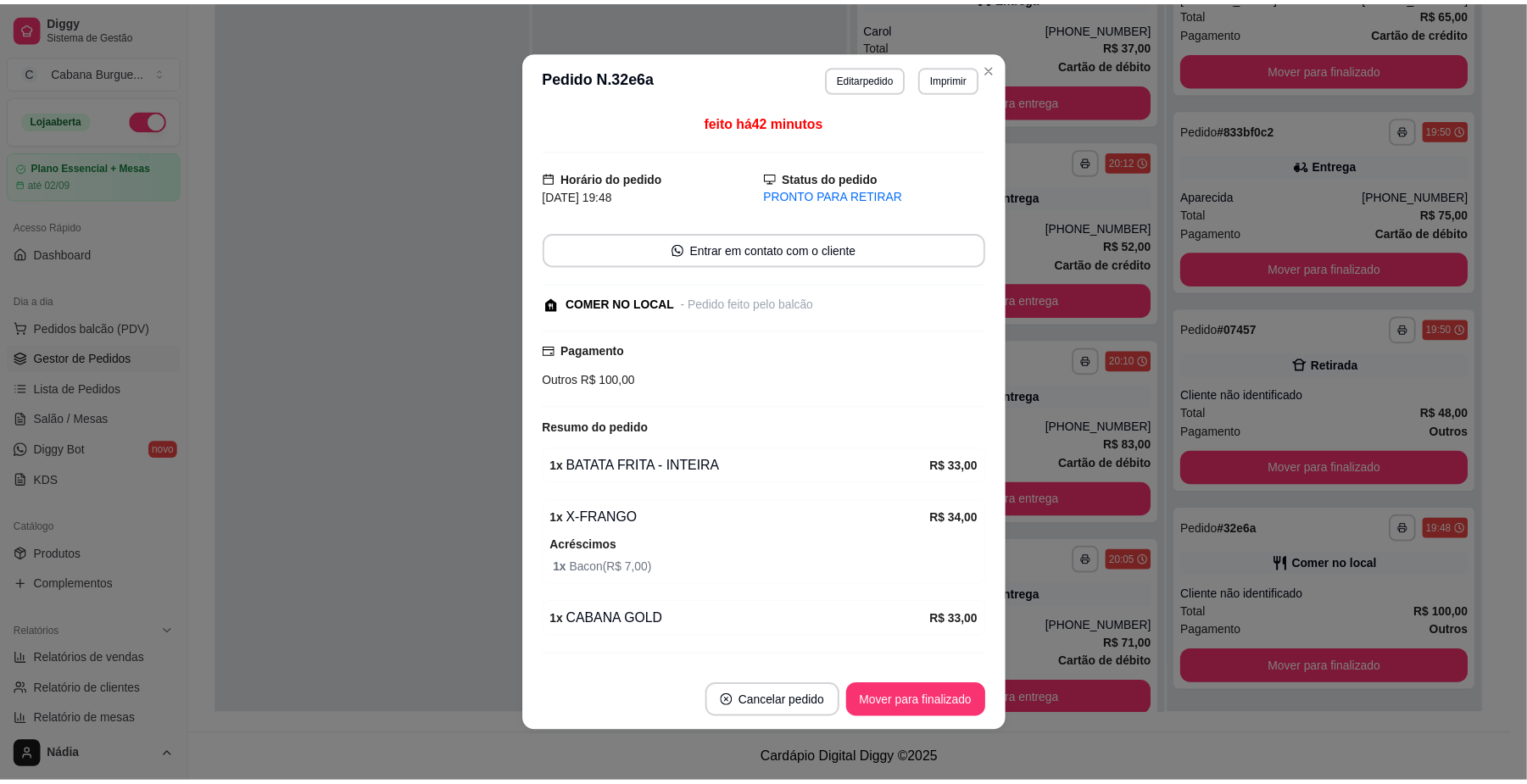
scroll to position [48, 0]
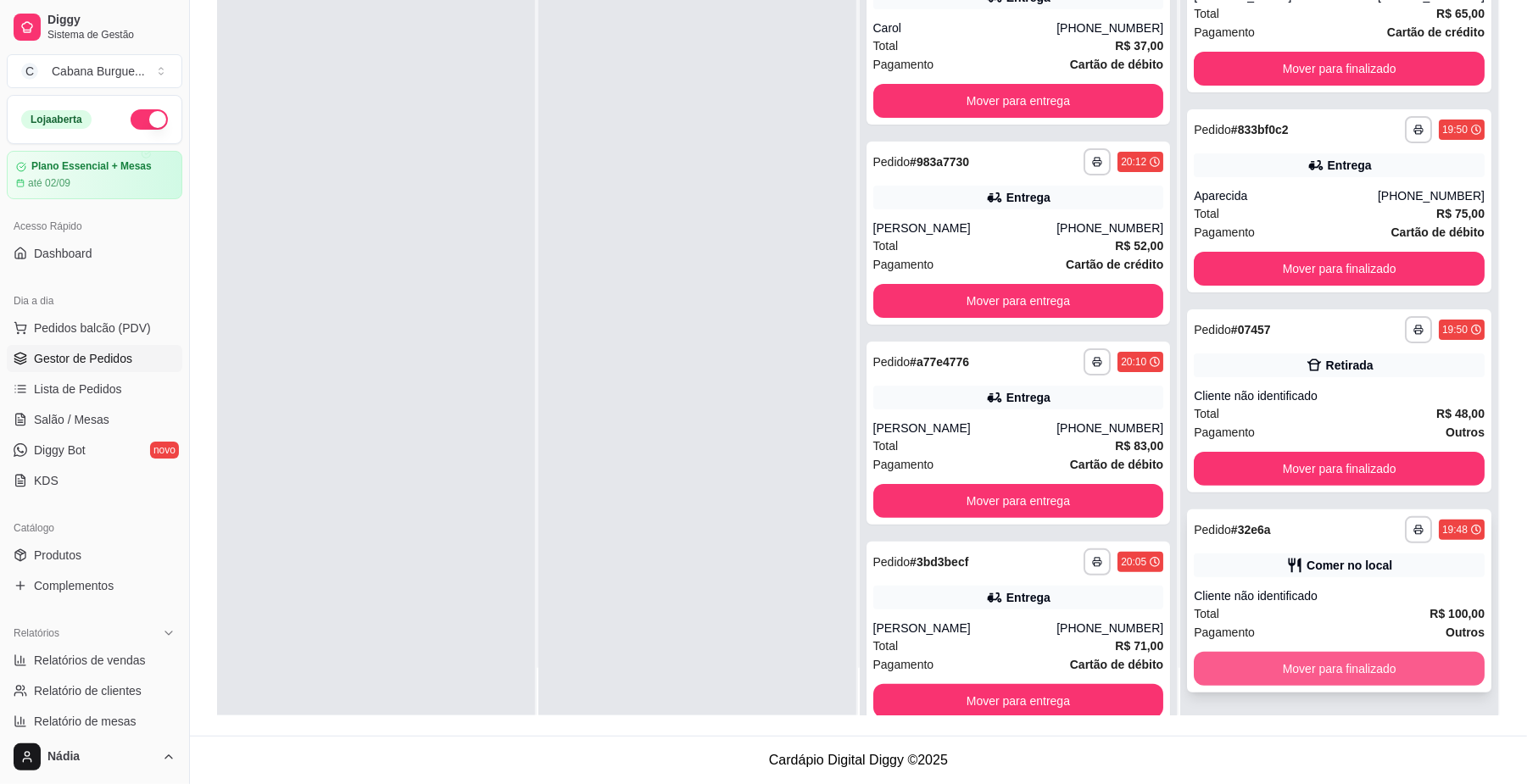
click at [1323, 675] on button "Mover para finalizado" at bounding box center [1339, 669] width 291 height 34
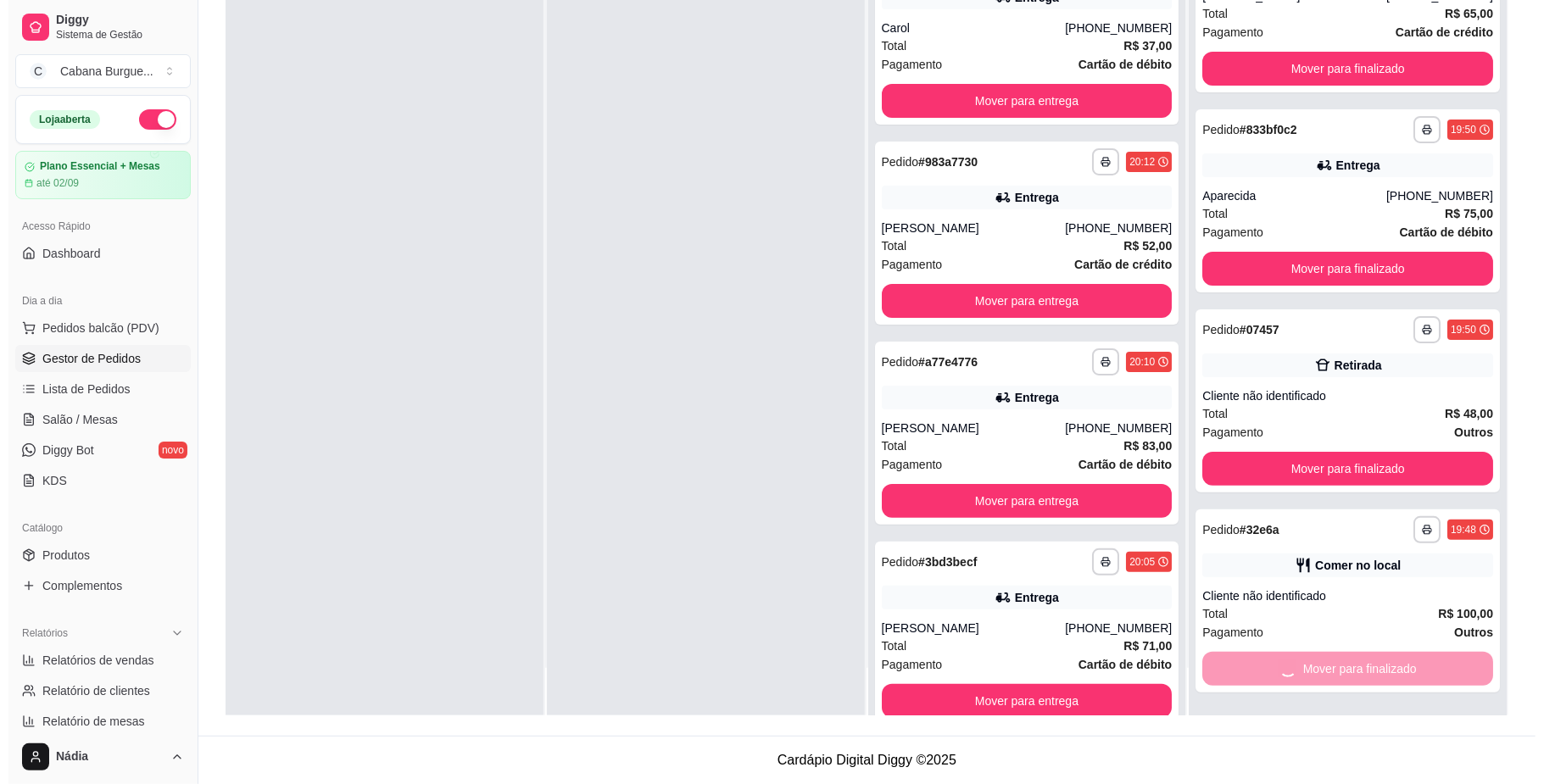
scroll to position [0, 0]
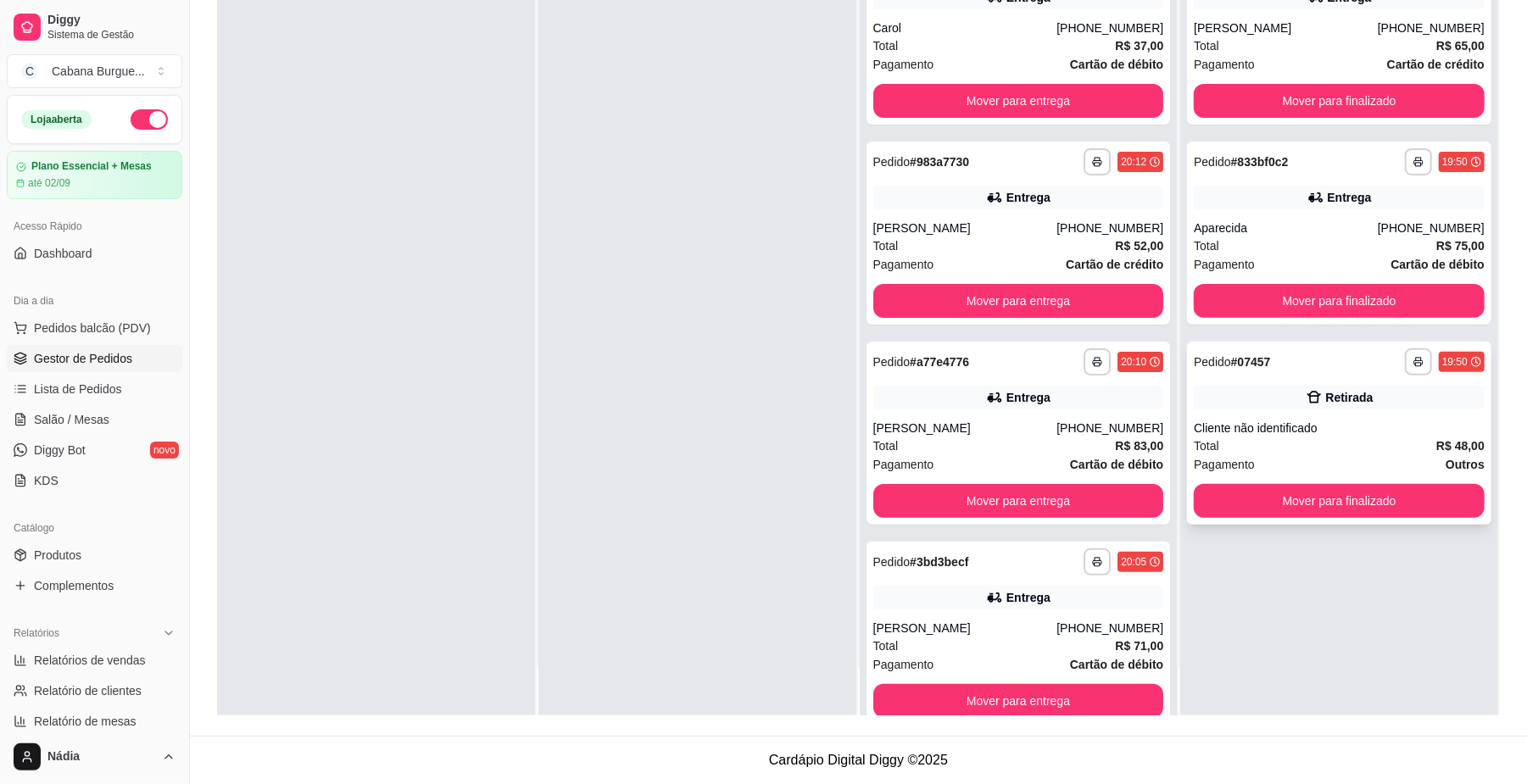
click at [1320, 439] on div "Total R$ 48,00" at bounding box center [1339, 446] width 291 height 19
click at [1286, 225] on div "Aparecida" at bounding box center [1285, 228] width 184 height 17
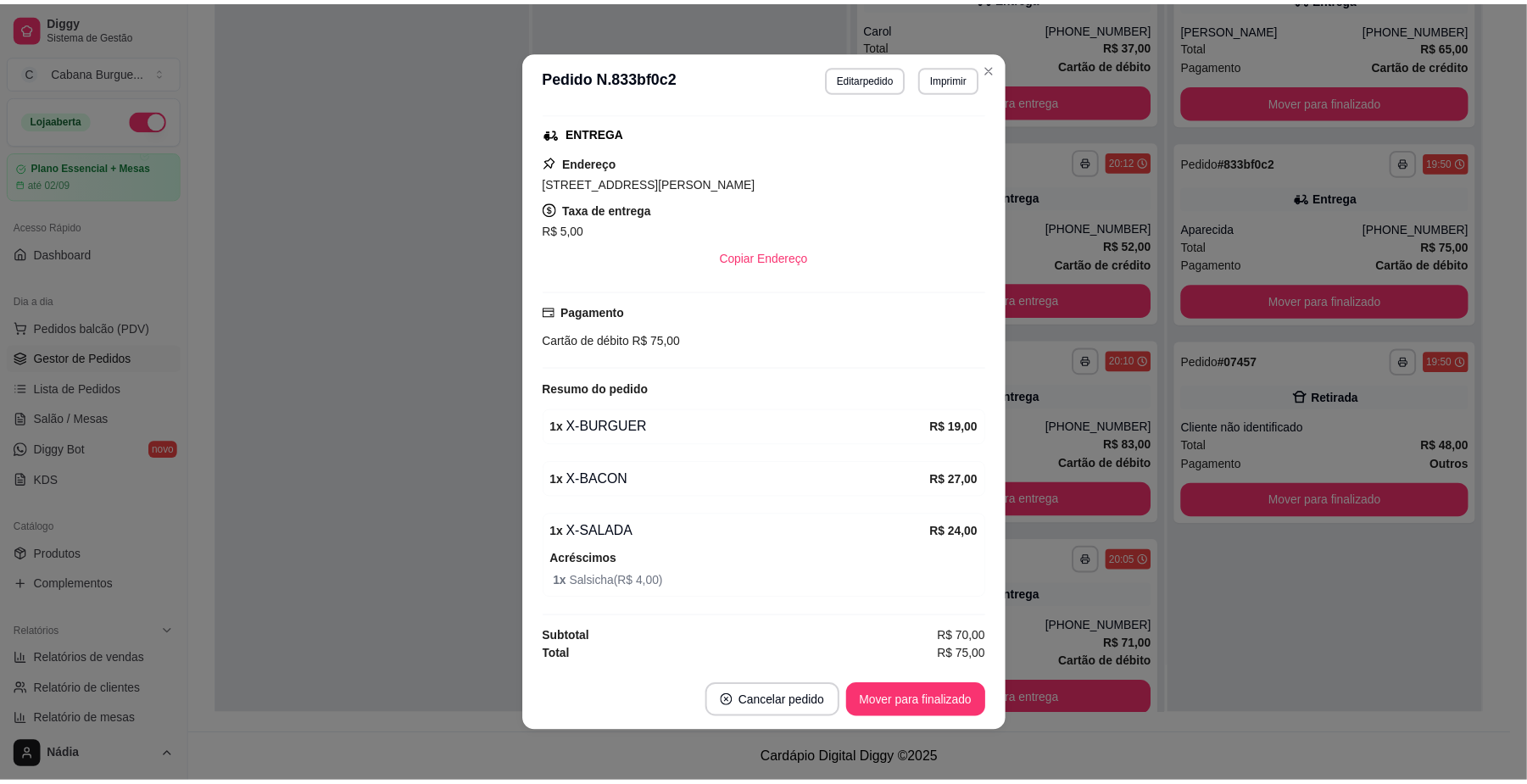
scroll to position [4, 0]
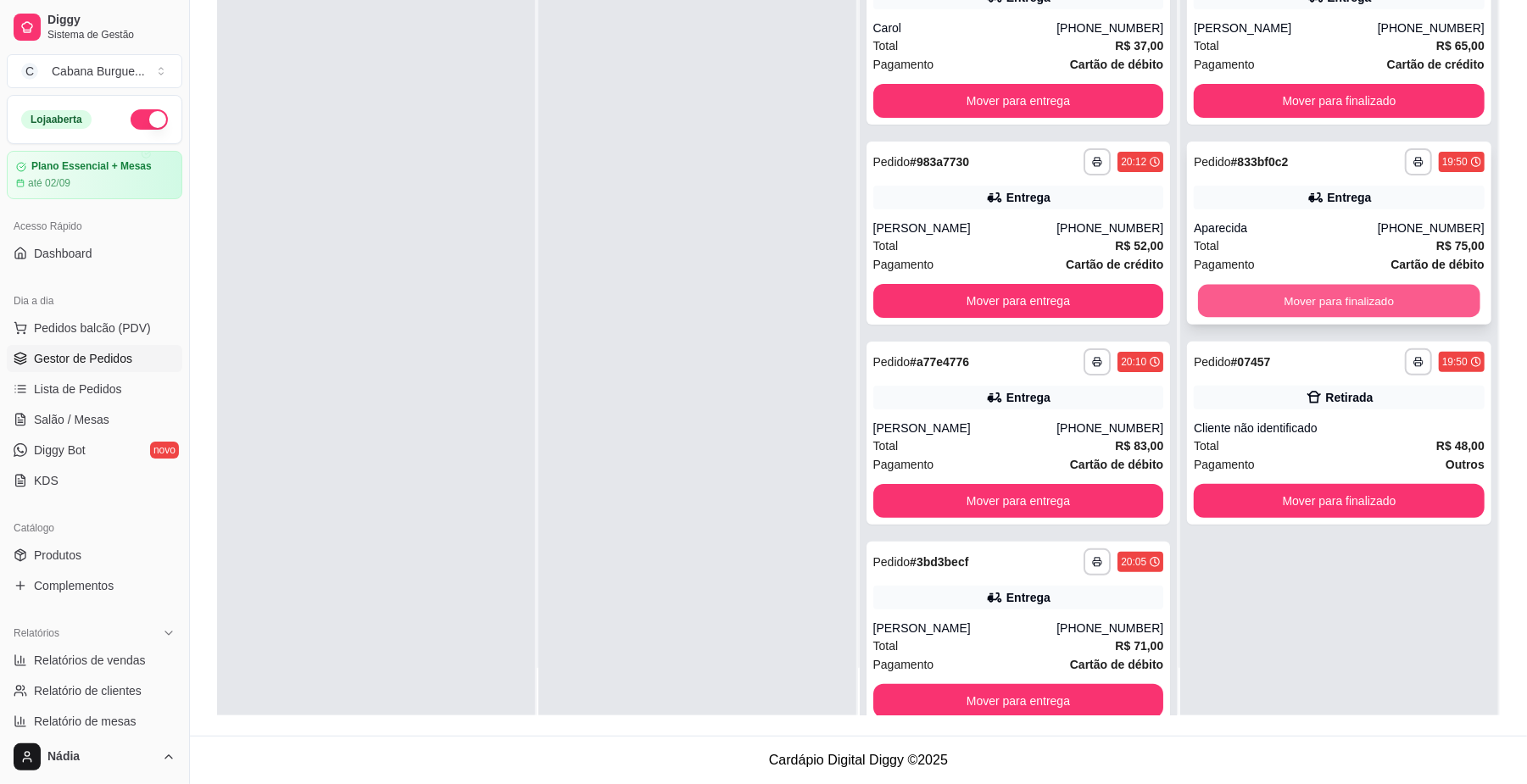
click at [1270, 291] on button "Mover para finalizado" at bounding box center [1339, 301] width 282 height 33
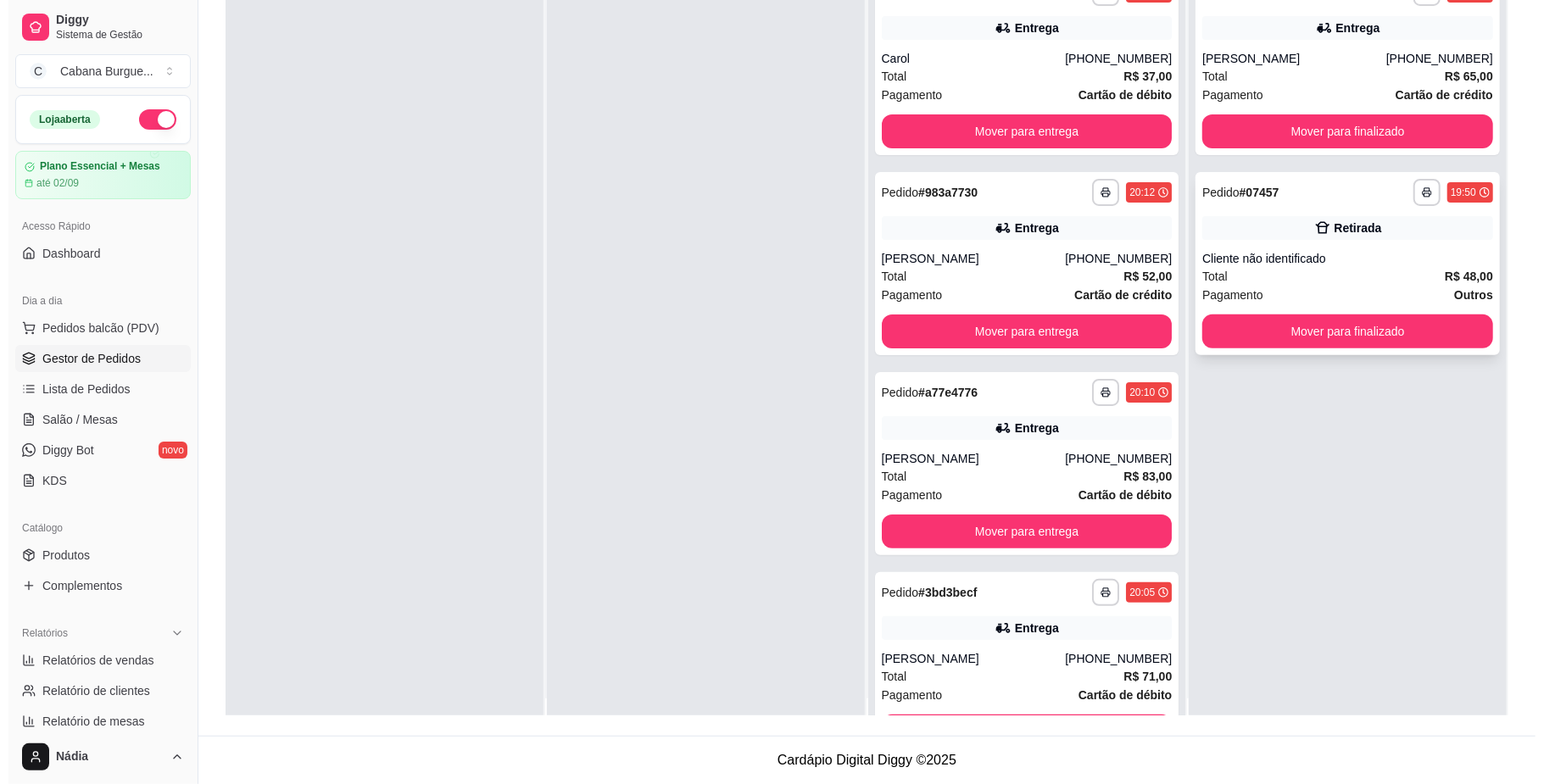
scroll to position [0, 0]
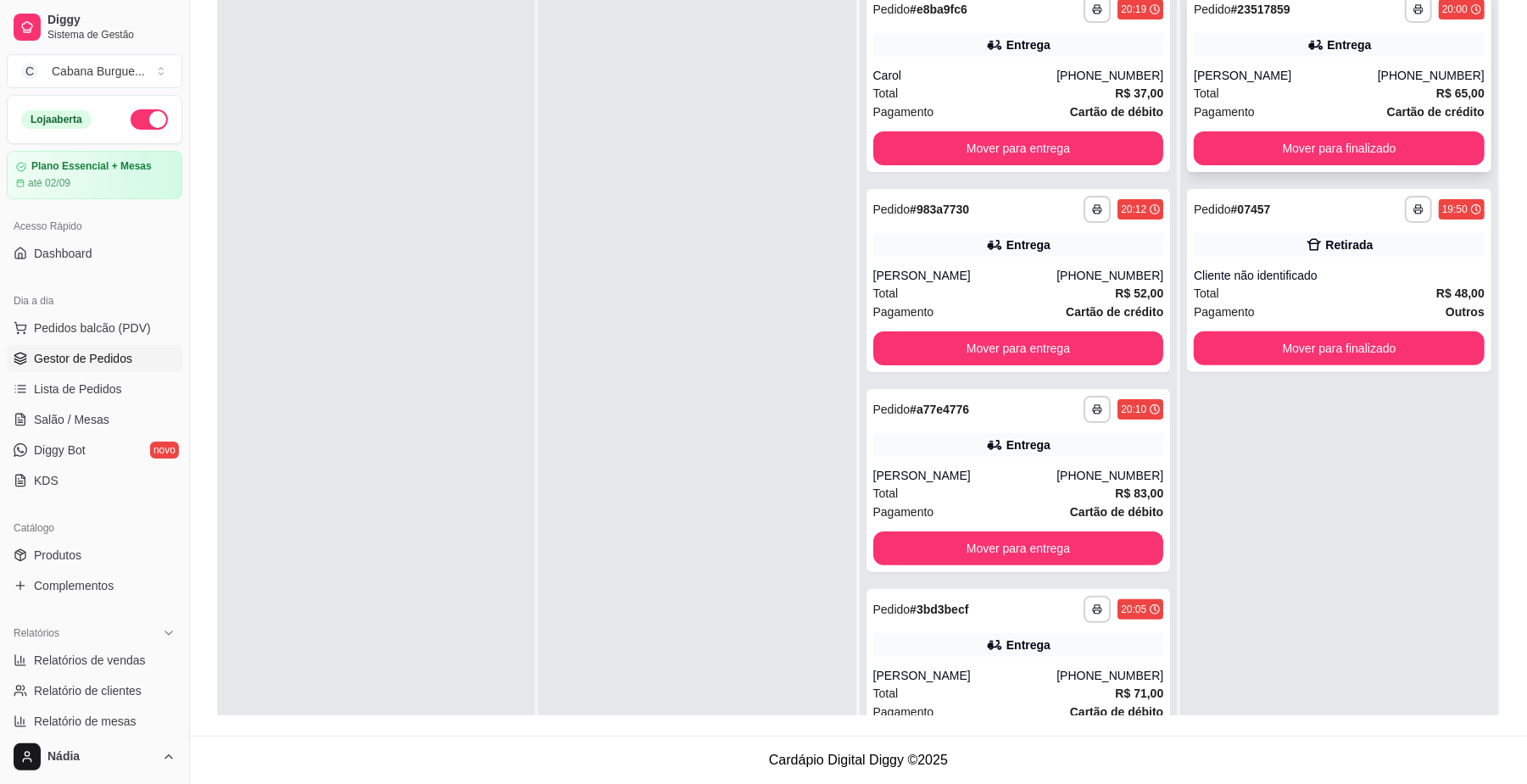
click at [1299, 59] on div "**********" at bounding box center [1339, 80] width 305 height 183
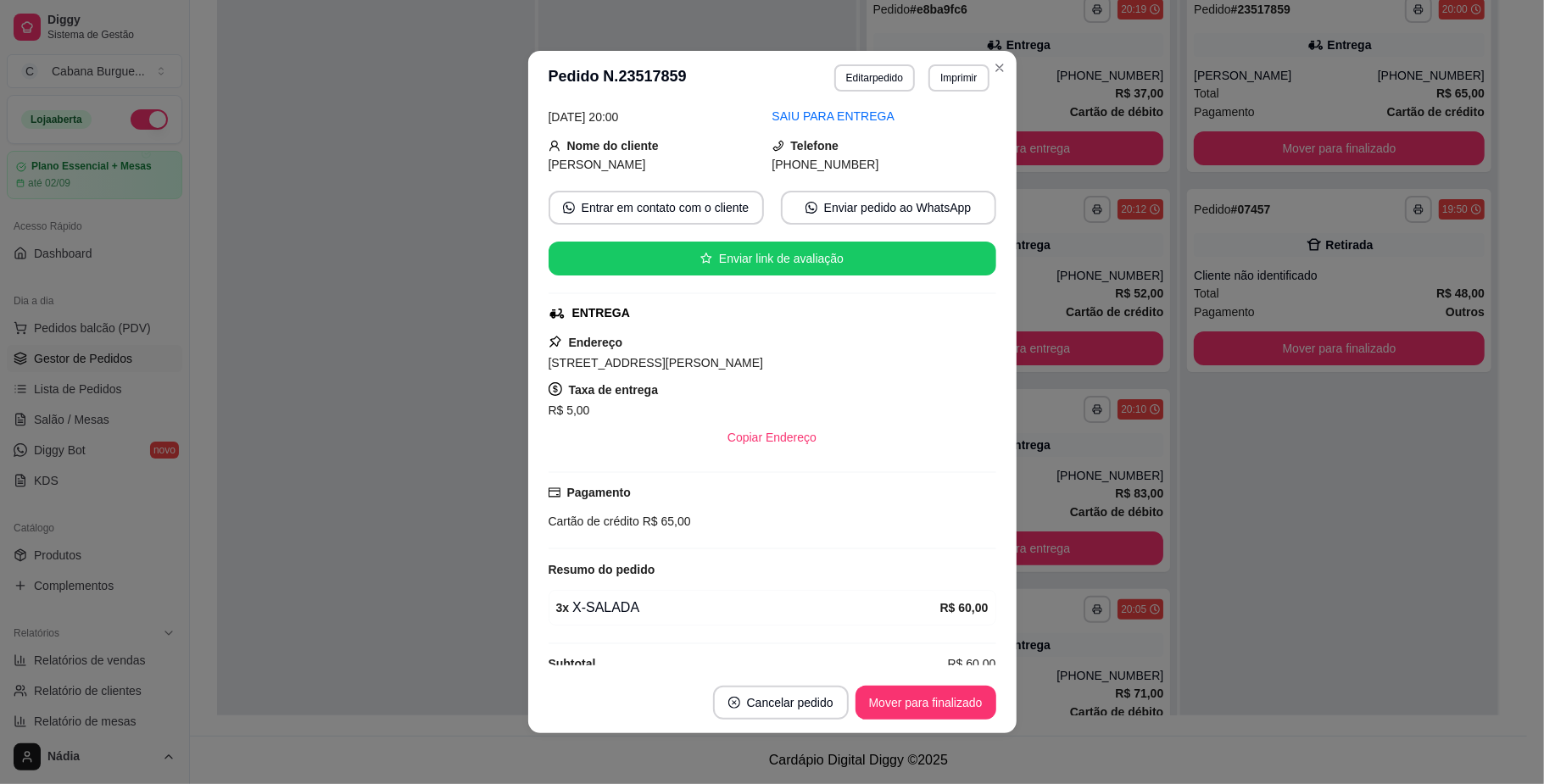
scroll to position [112, 0]
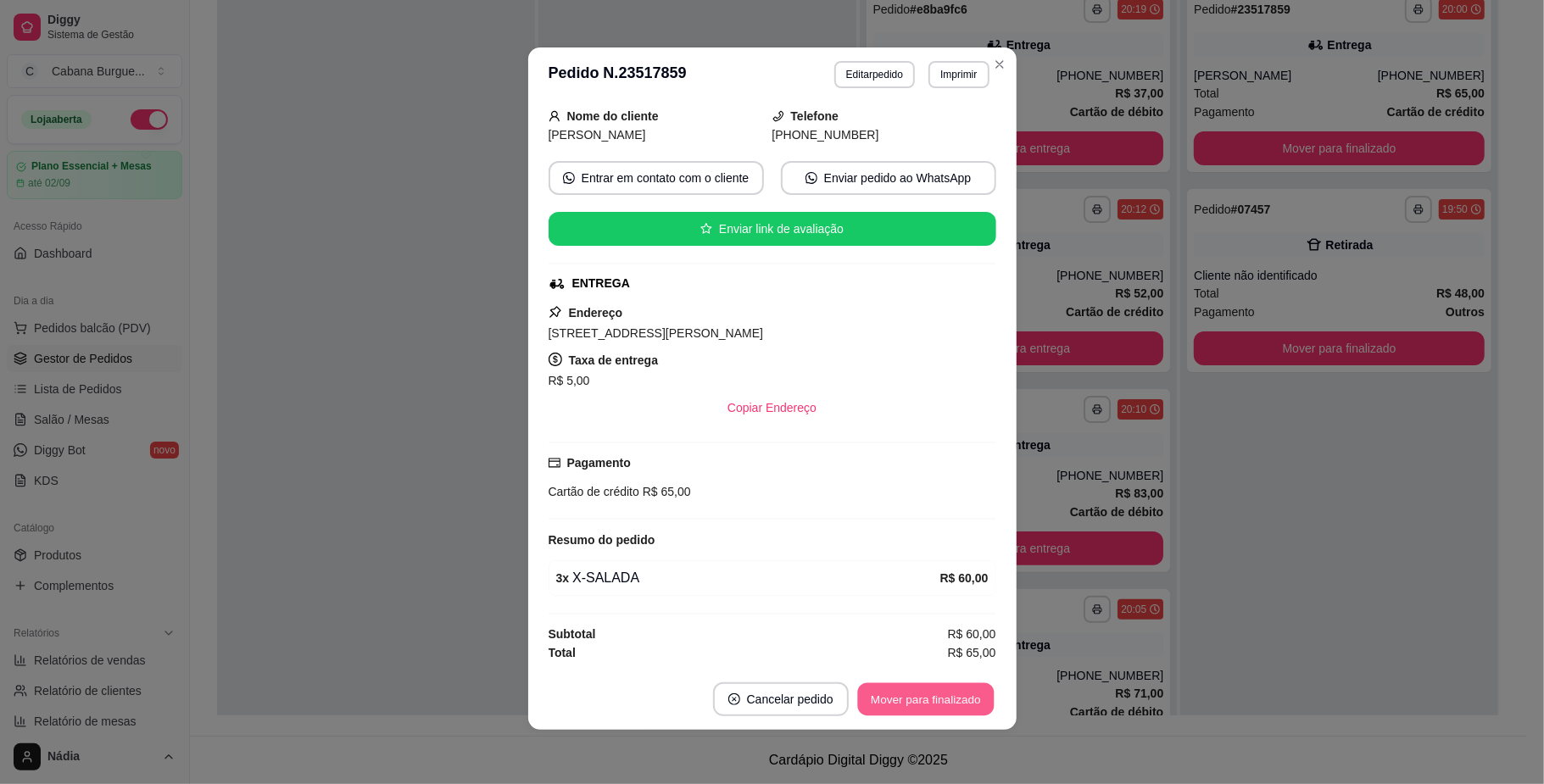
click at [951, 700] on button "Mover para finalizado" at bounding box center [925, 699] width 136 height 33
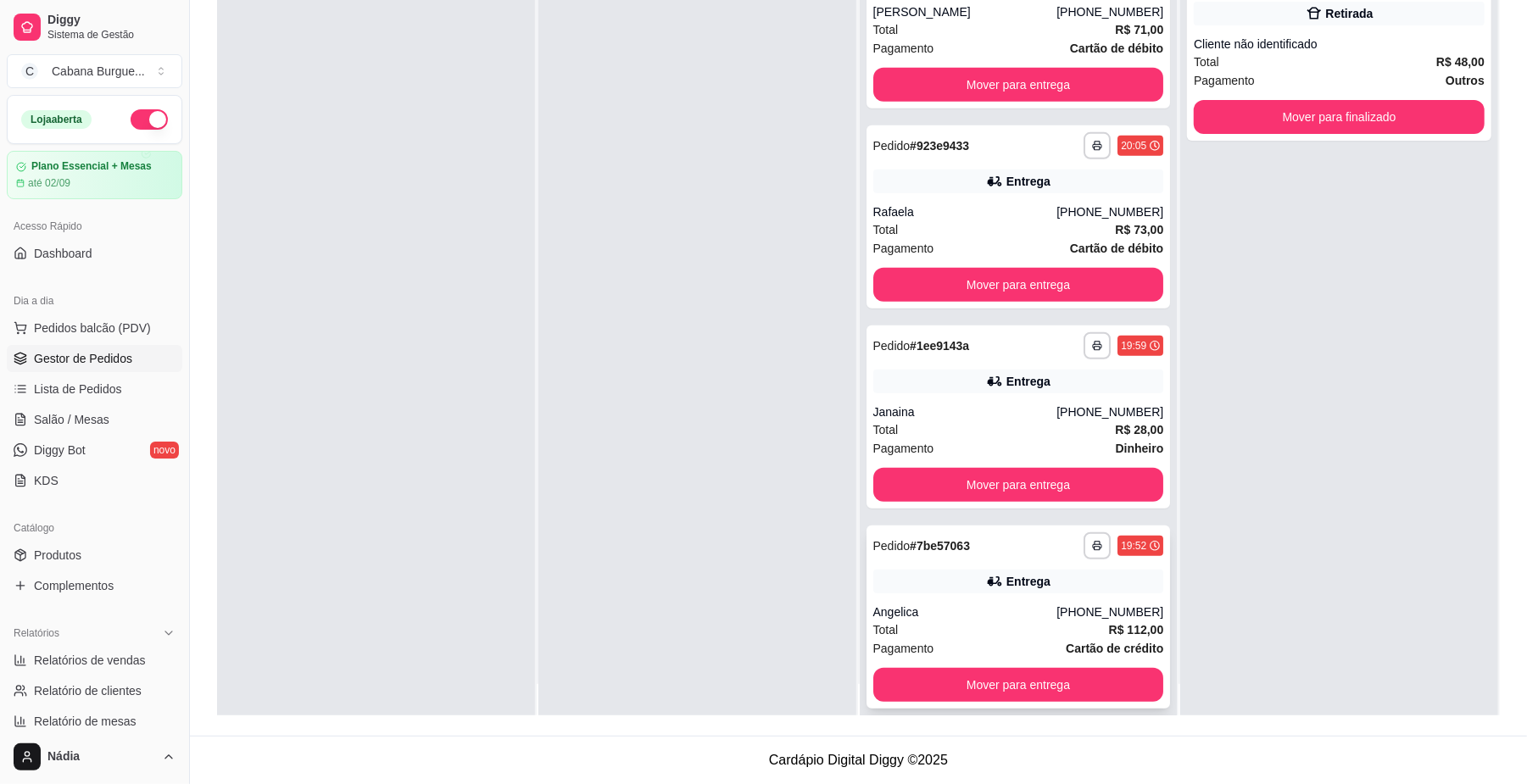
scroll to position [48, 0]
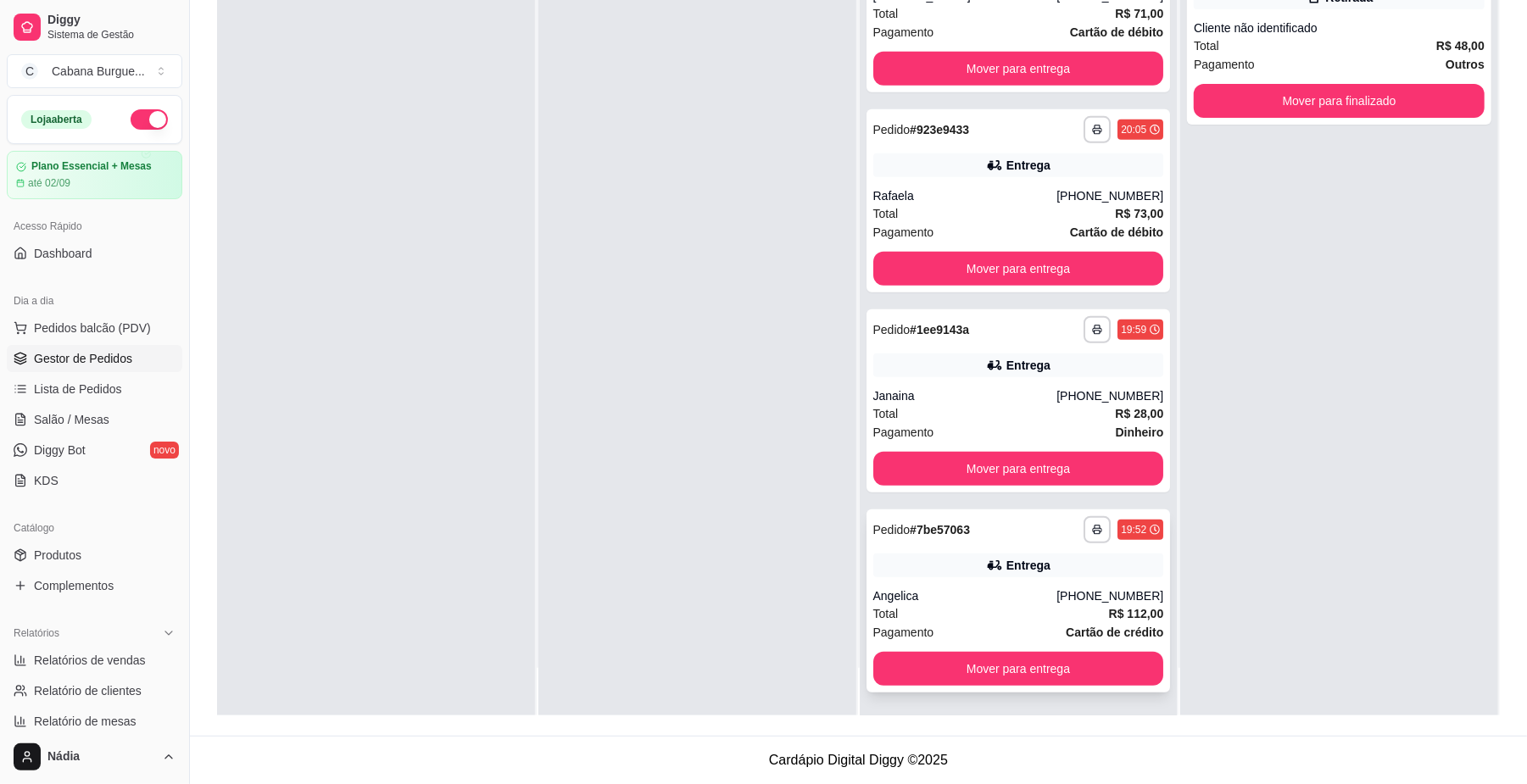
click at [968, 578] on div "**********" at bounding box center [1019, 600] width 305 height 183
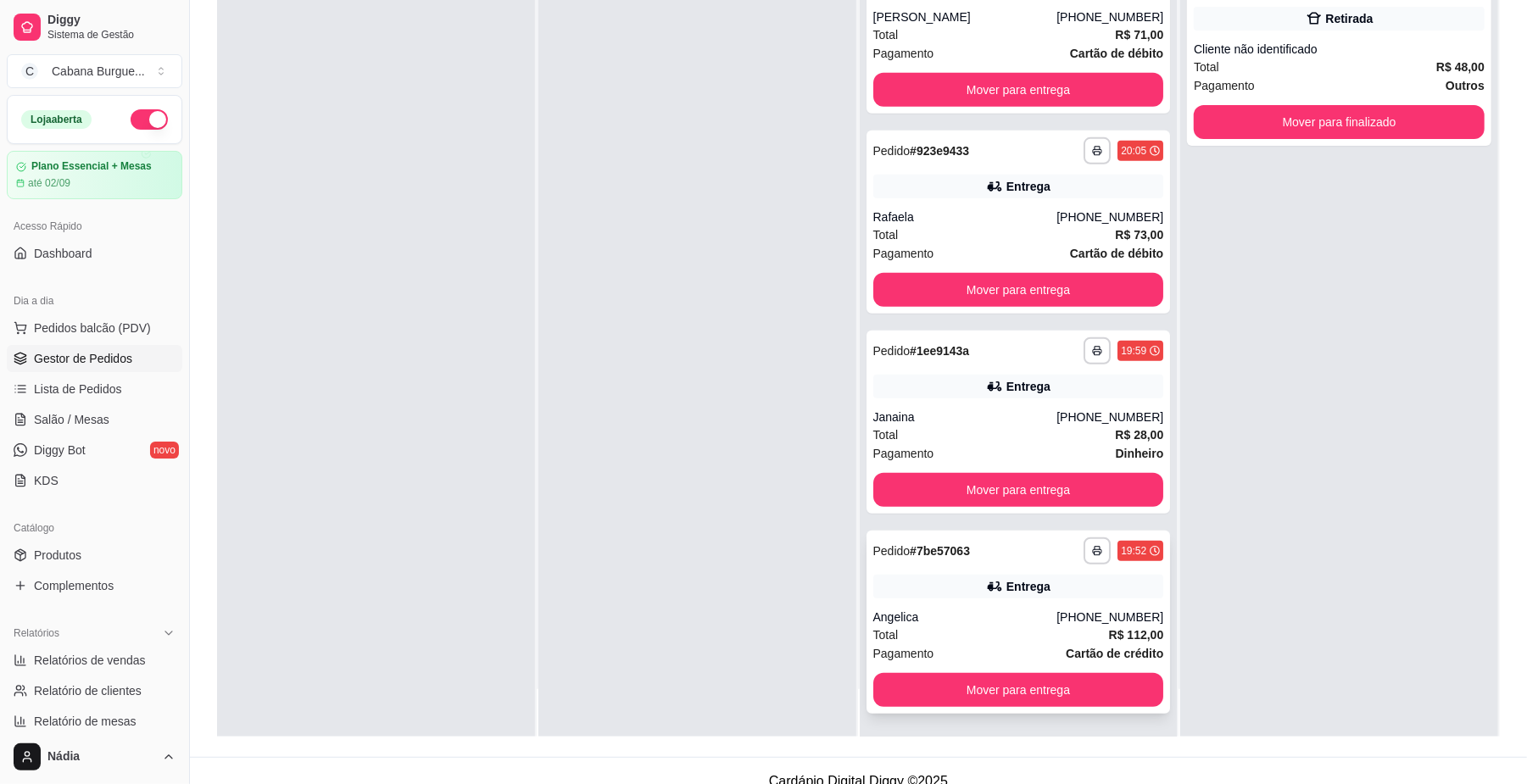
scroll to position [259, 0]
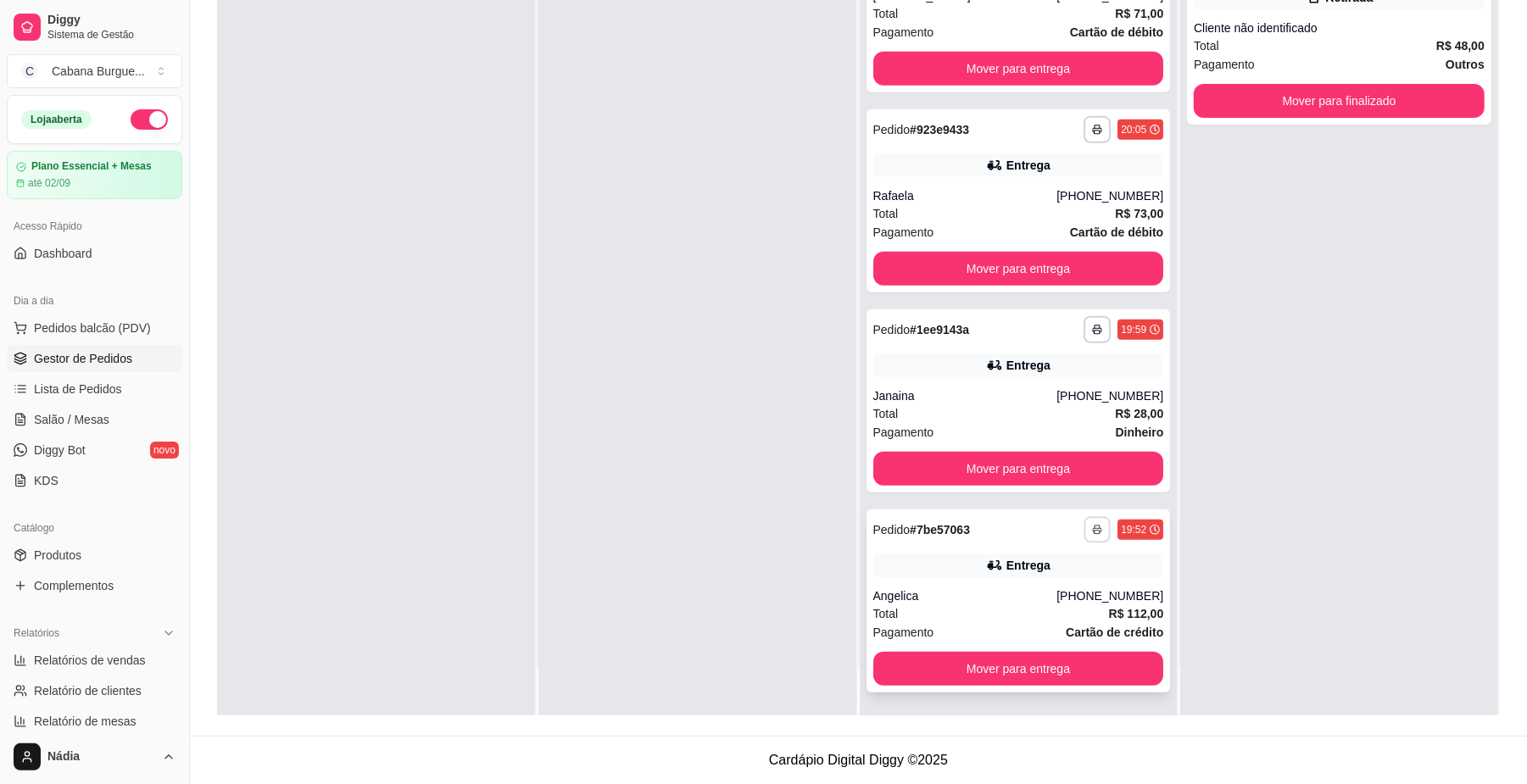
click at [1084, 519] on button "button" at bounding box center [1098, 529] width 27 height 27
click at [1041, 584] on button "IMPRESSORA" at bounding box center [1023, 588] width 123 height 28
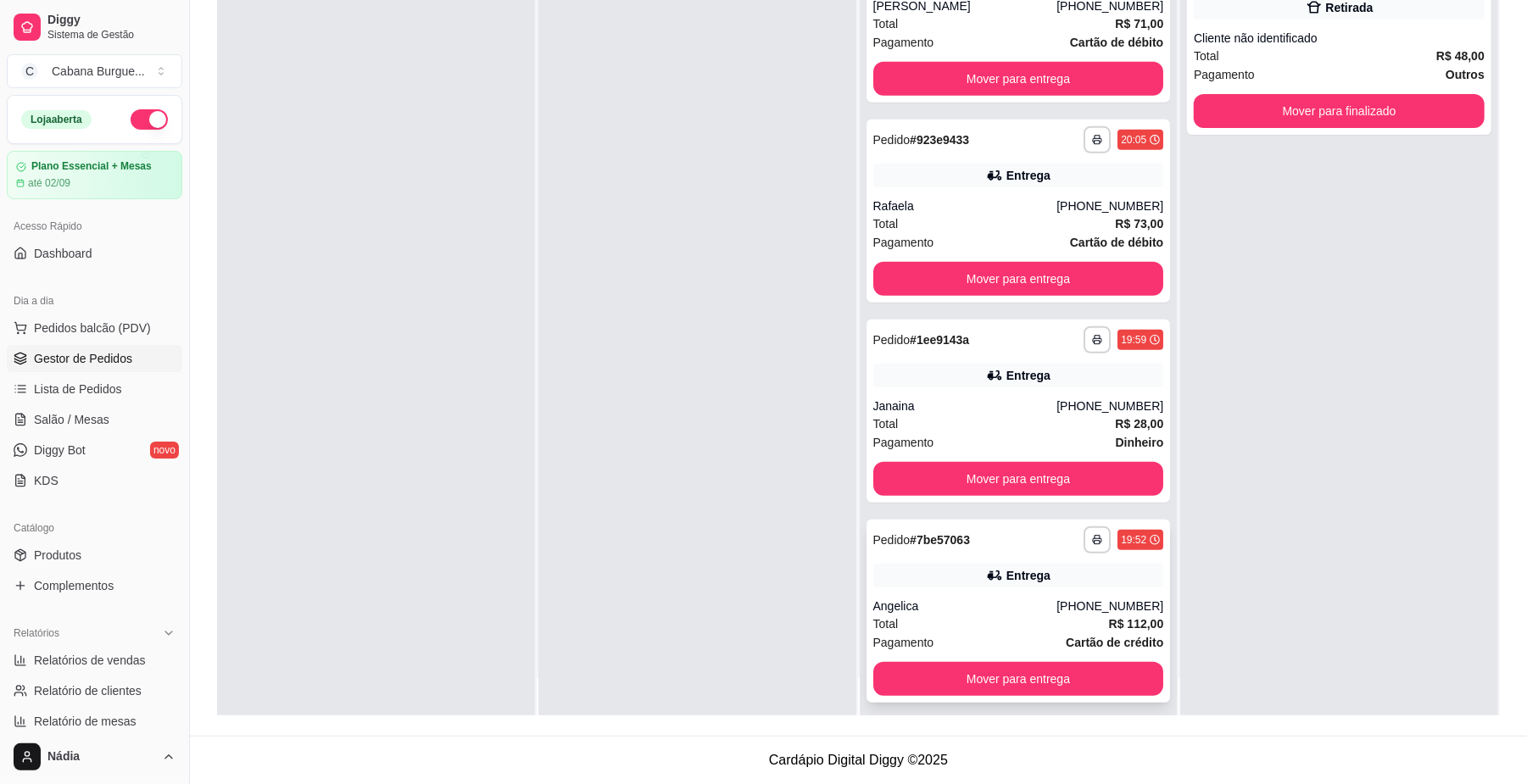
scroll to position [48, 0]
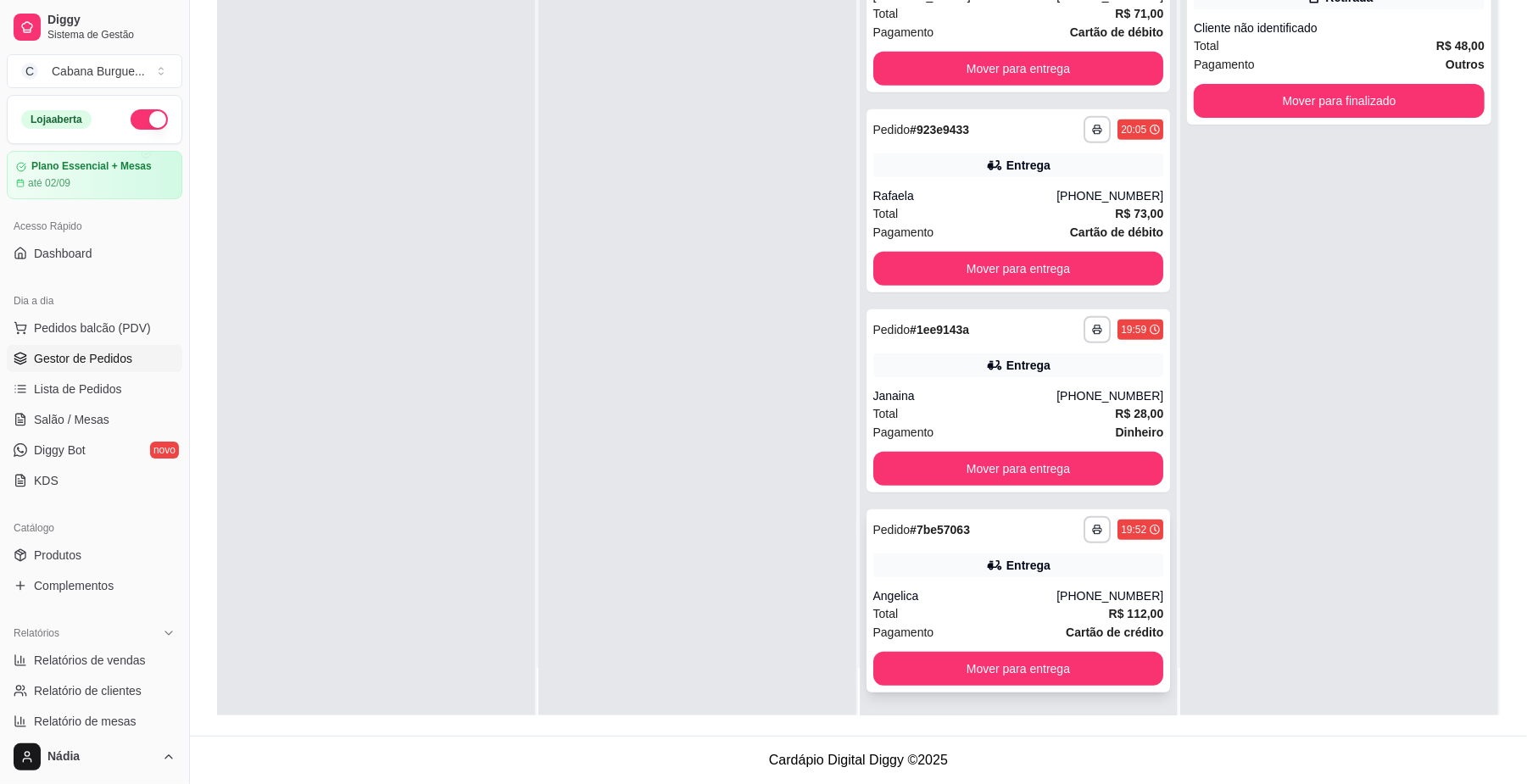
click at [938, 615] on div "Total R$ 112,00" at bounding box center [1019, 614] width 291 height 19
click at [1001, 672] on button "Mover para entrega" at bounding box center [1019, 669] width 291 height 34
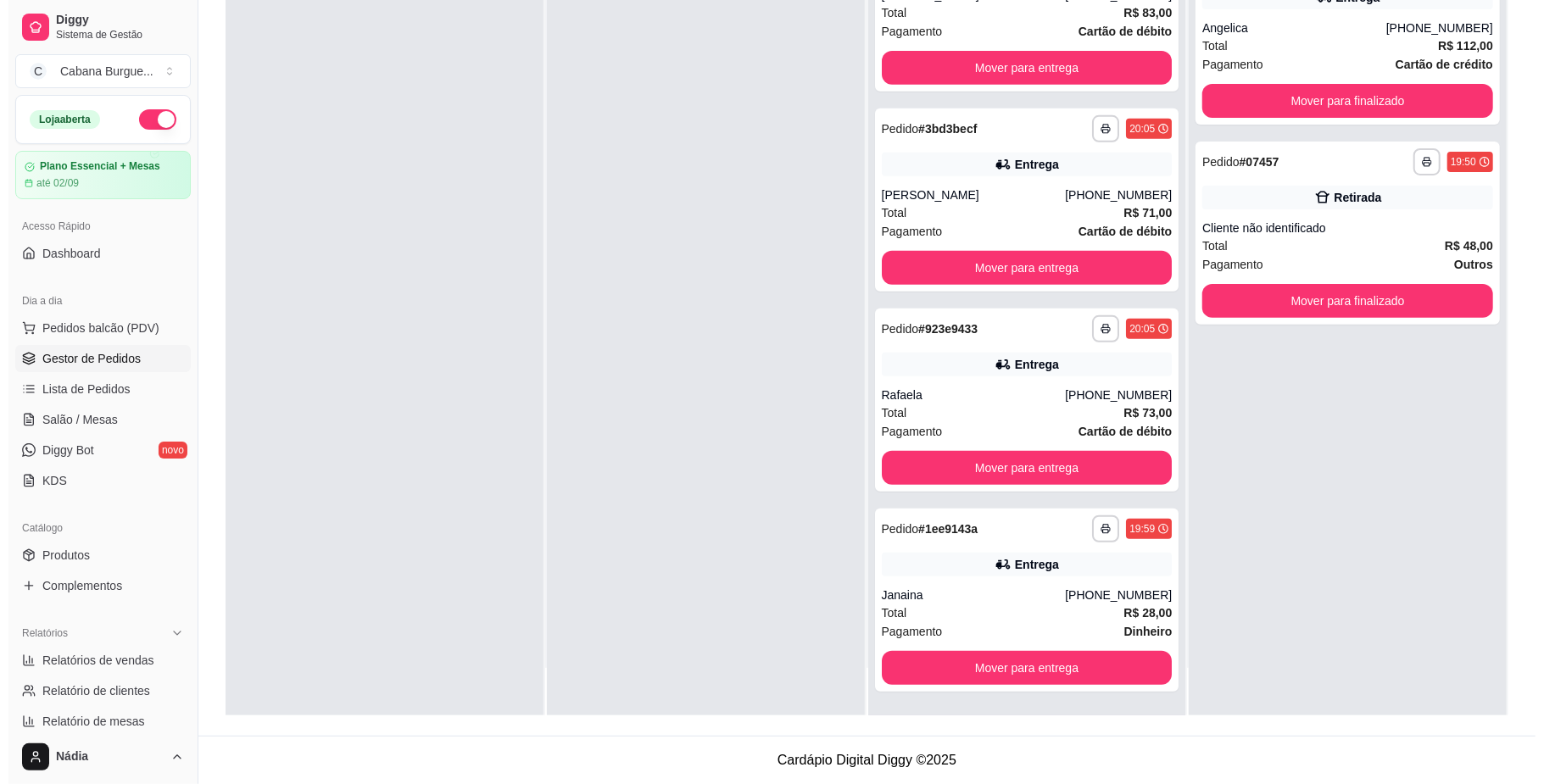
scroll to position [432, 0]
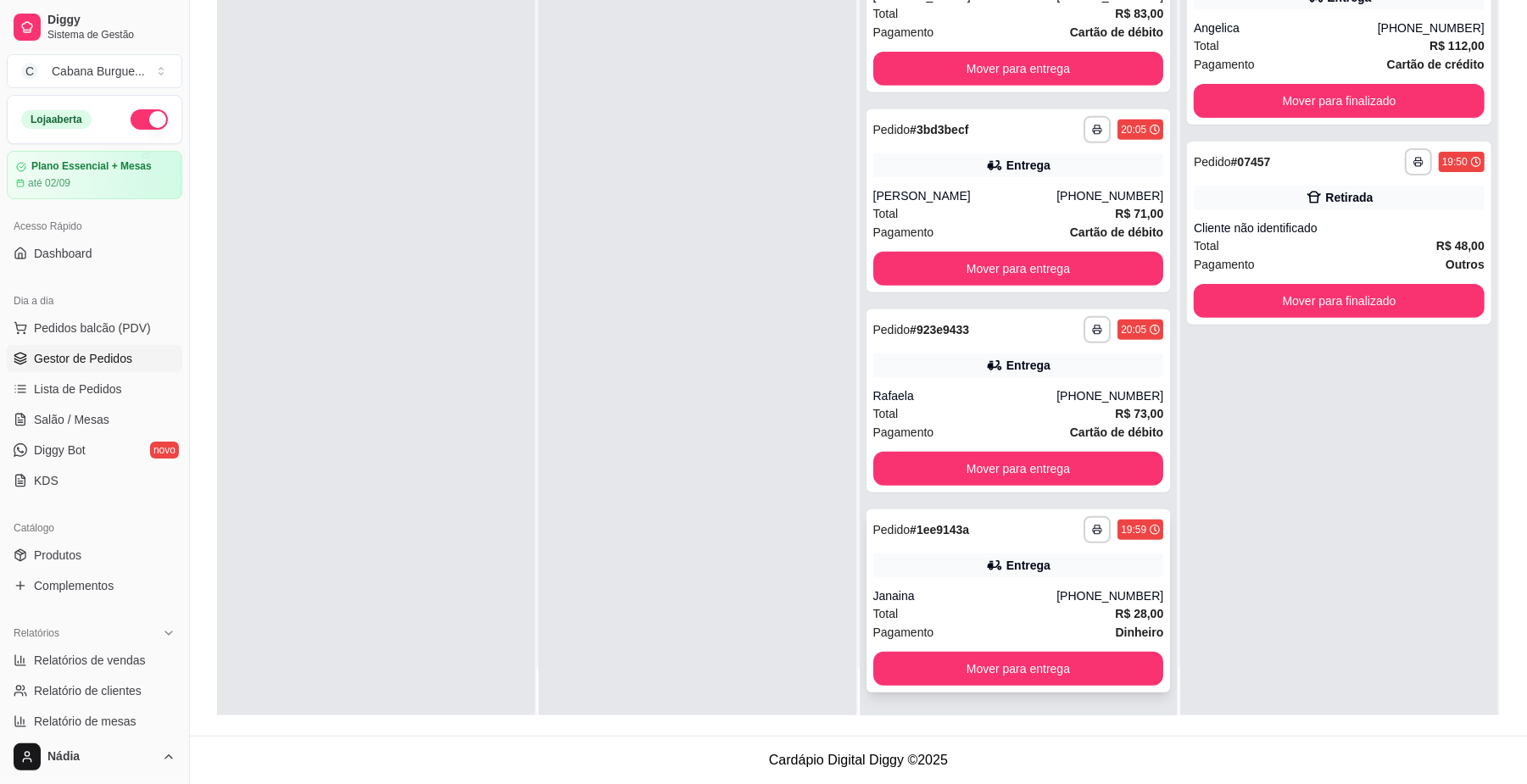
click at [1080, 598] on div "[PHONE_NUMBER]" at bounding box center [1110, 596] width 107 height 17
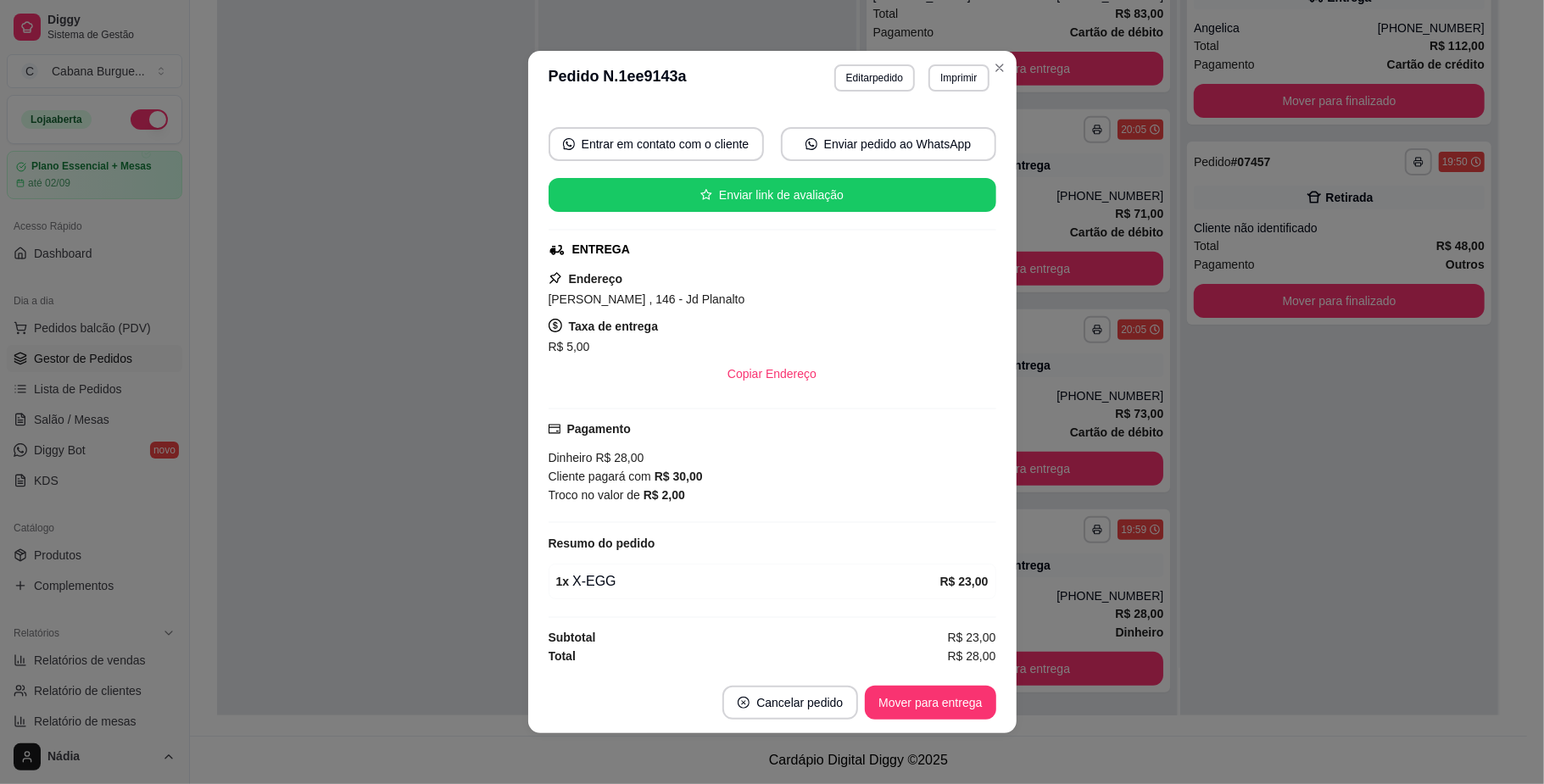
scroll to position [151, 0]
click at [947, 699] on button "Mover para entrega" at bounding box center [930, 703] width 130 height 34
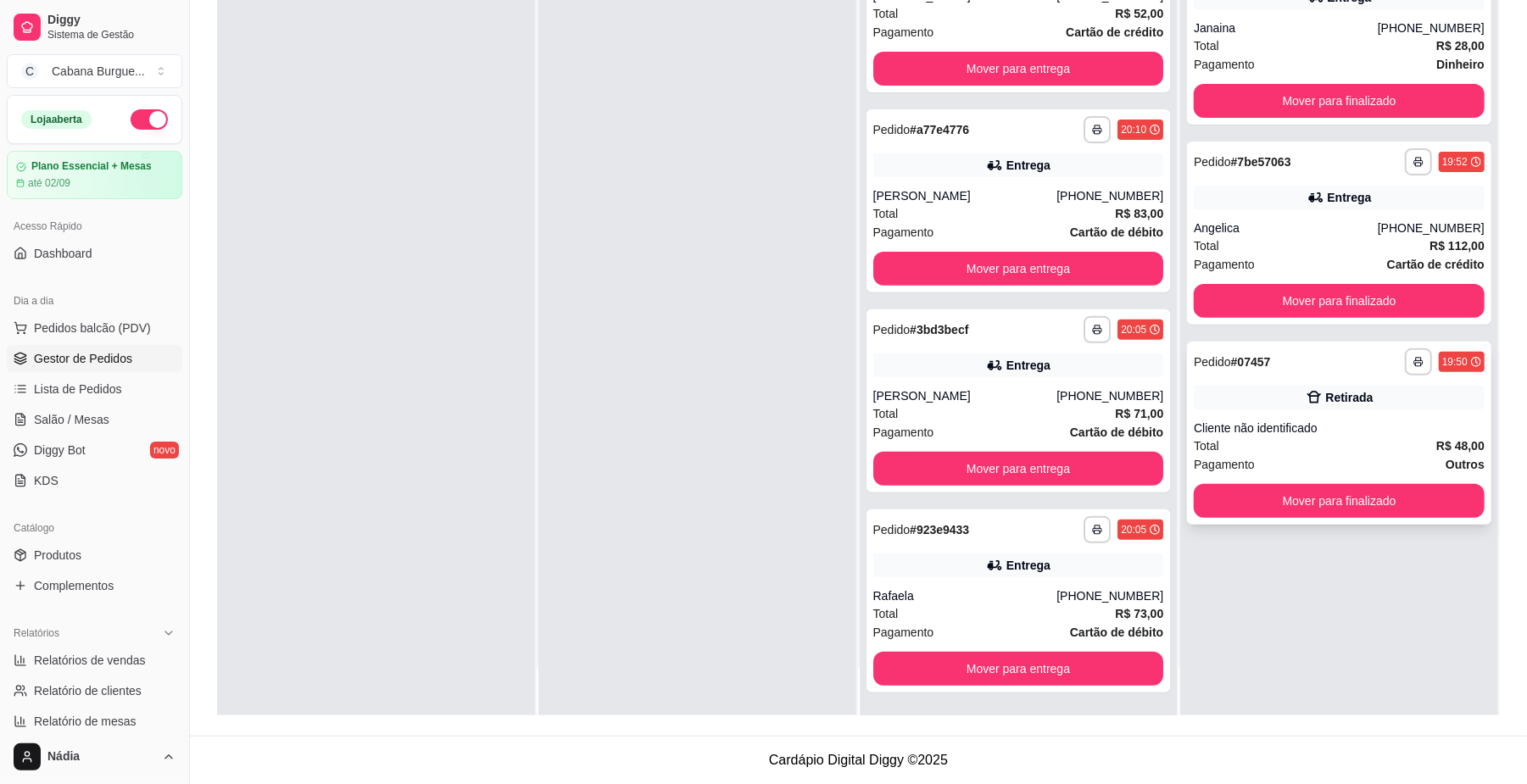
click at [1348, 405] on div "Retirada" at bounding box center [1339, 397] width 291 height 24
click at [1029, 579] on div "**********" at bounding box center [1019, 600] width 305 height 183
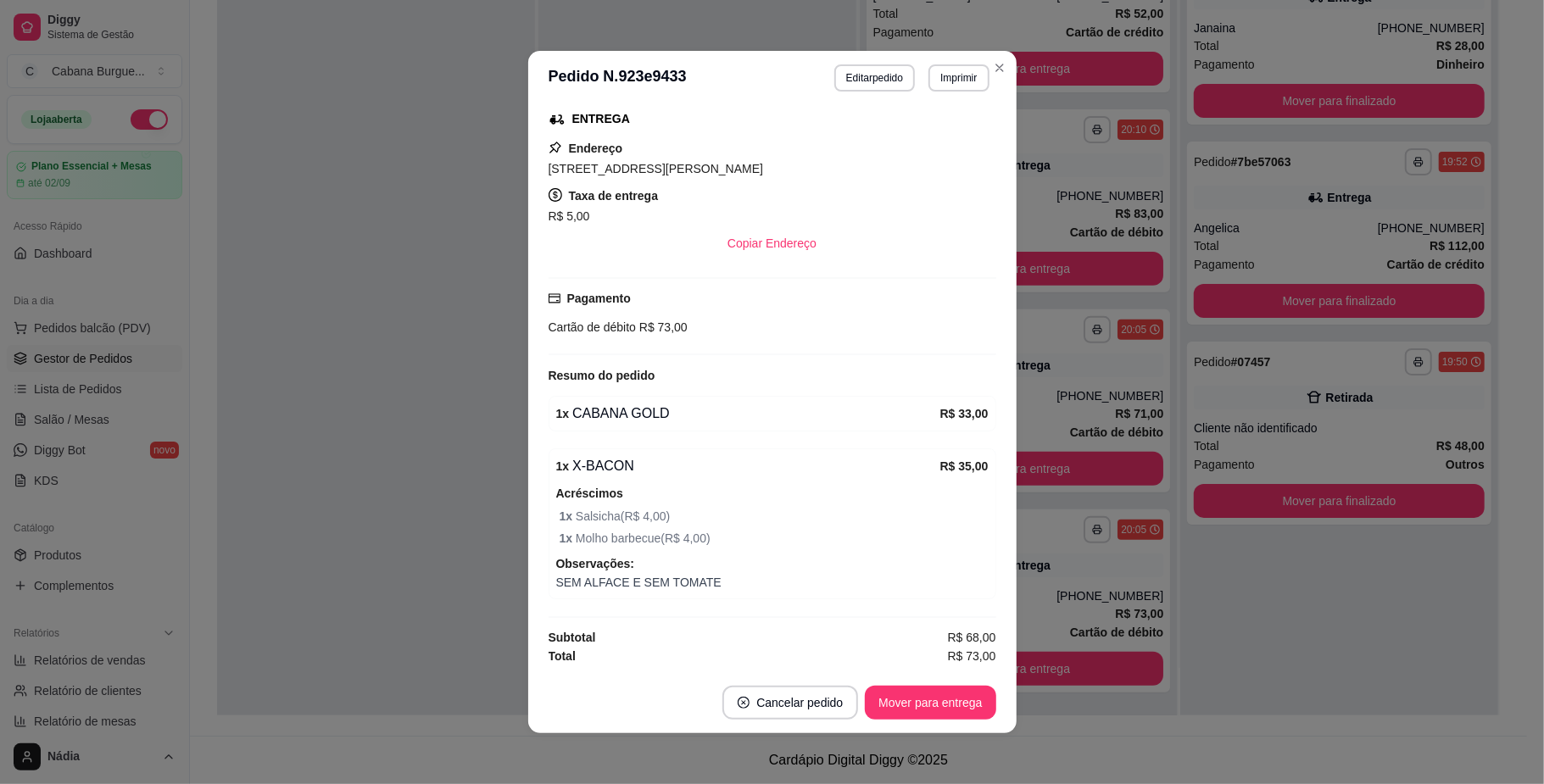
scroll to position [4, 0]
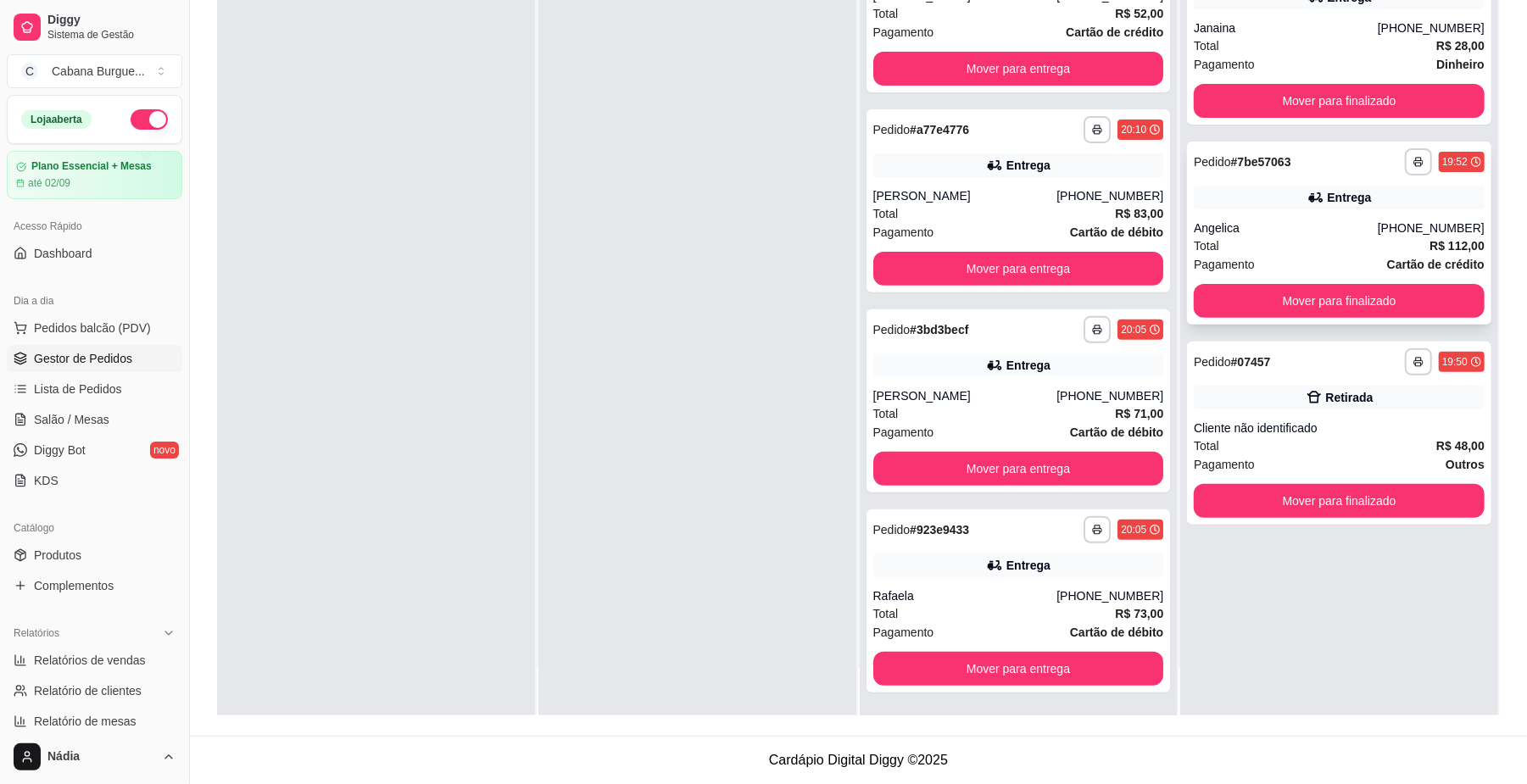
click at [1230, 183] on div "**********" at bounding box center [1339, 233] width 305 height 183
click at [1333, 291] on button "Mover para finalizado" at bounding box center [1339, 301] width 291 height 34
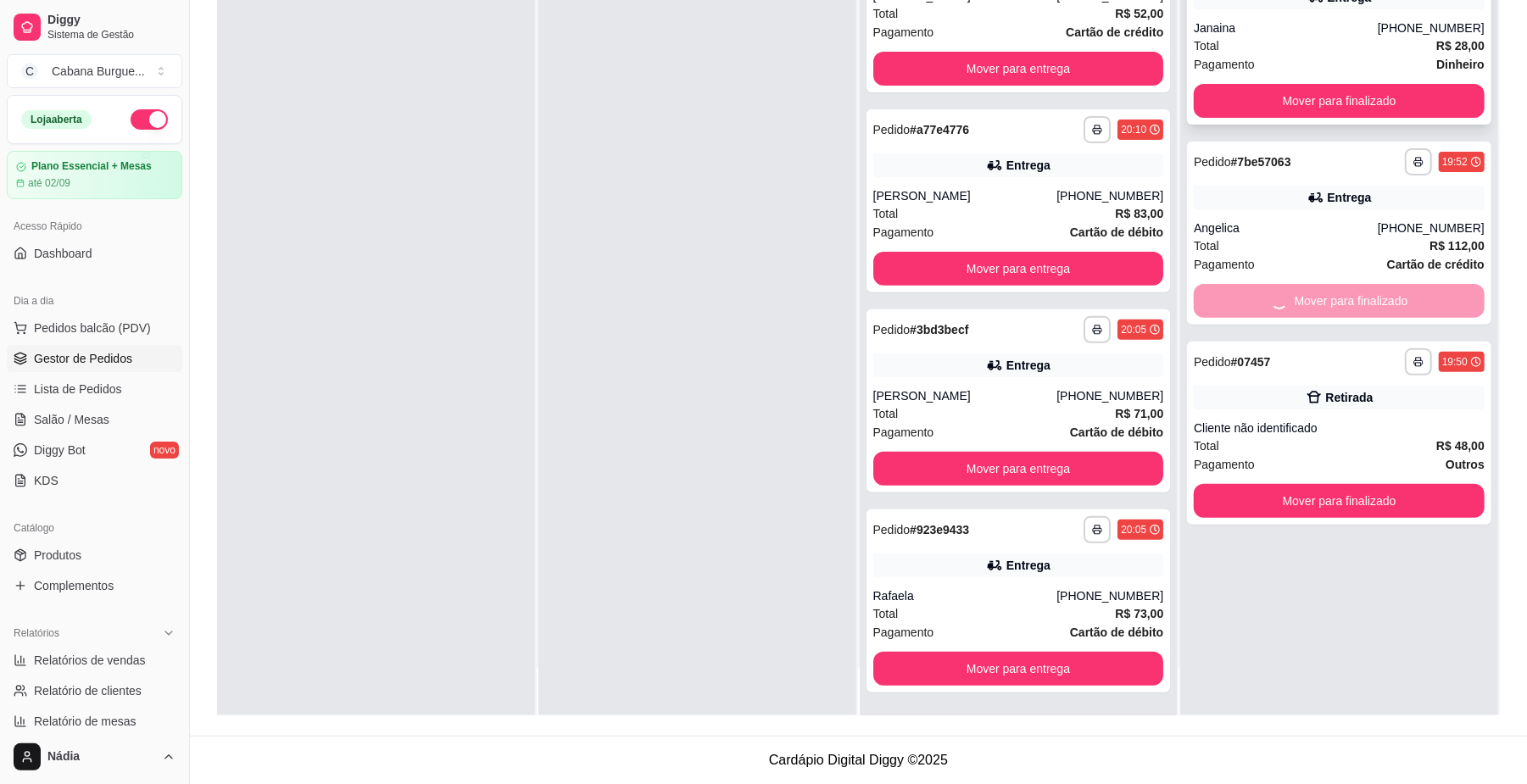
click at [1279, 46] on div "Total R$ 28,00" at bounding box center [1339, 46] width 291 height 19
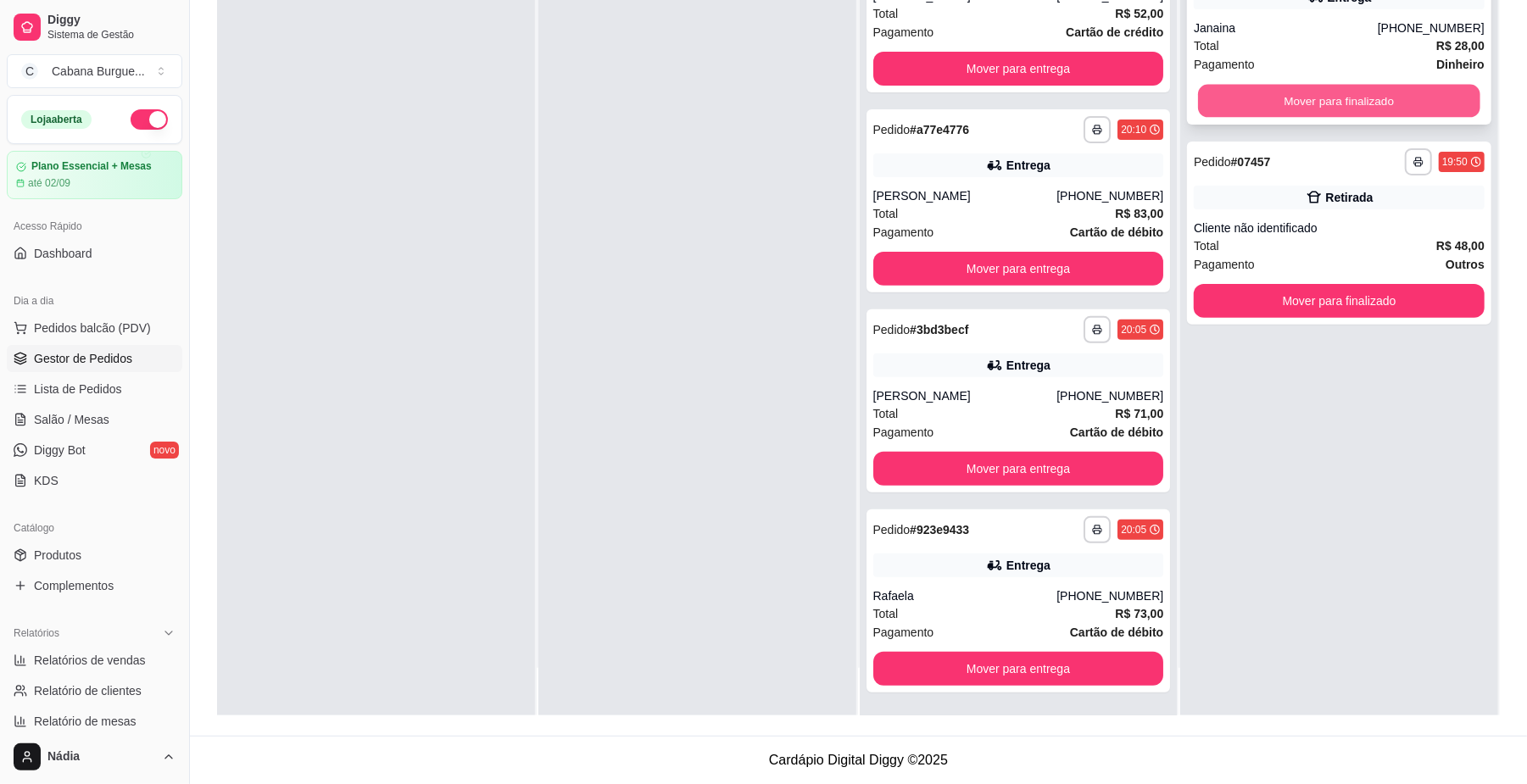
click at [1269, 95] on button "Mover para finalizado" at bounding box center [1339, 101] width 282 height 33
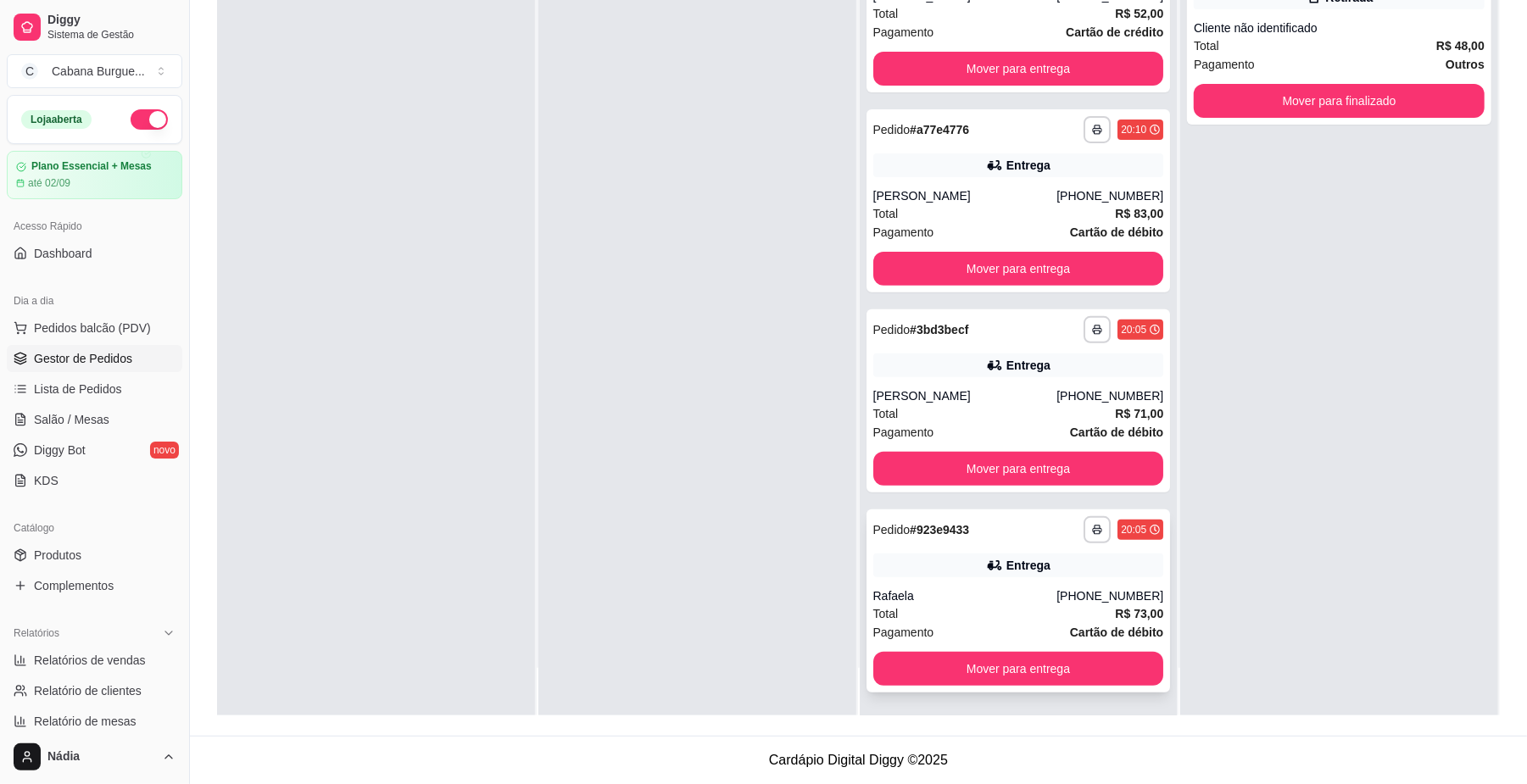
click at [924, 591] on div "Rafaela" at bounding box center [964, 596] width 184 height 17
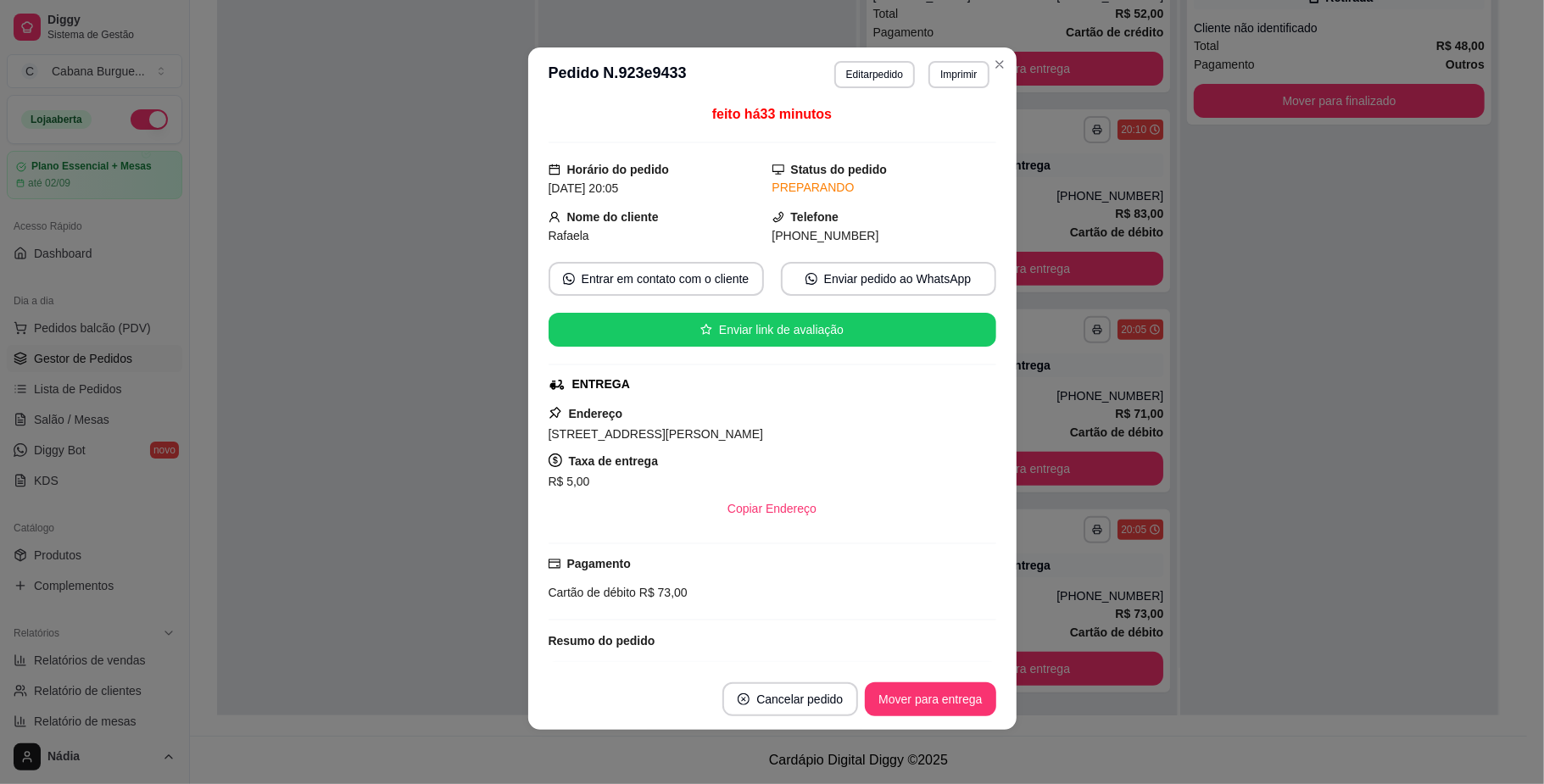
scroll to position [0, 0]
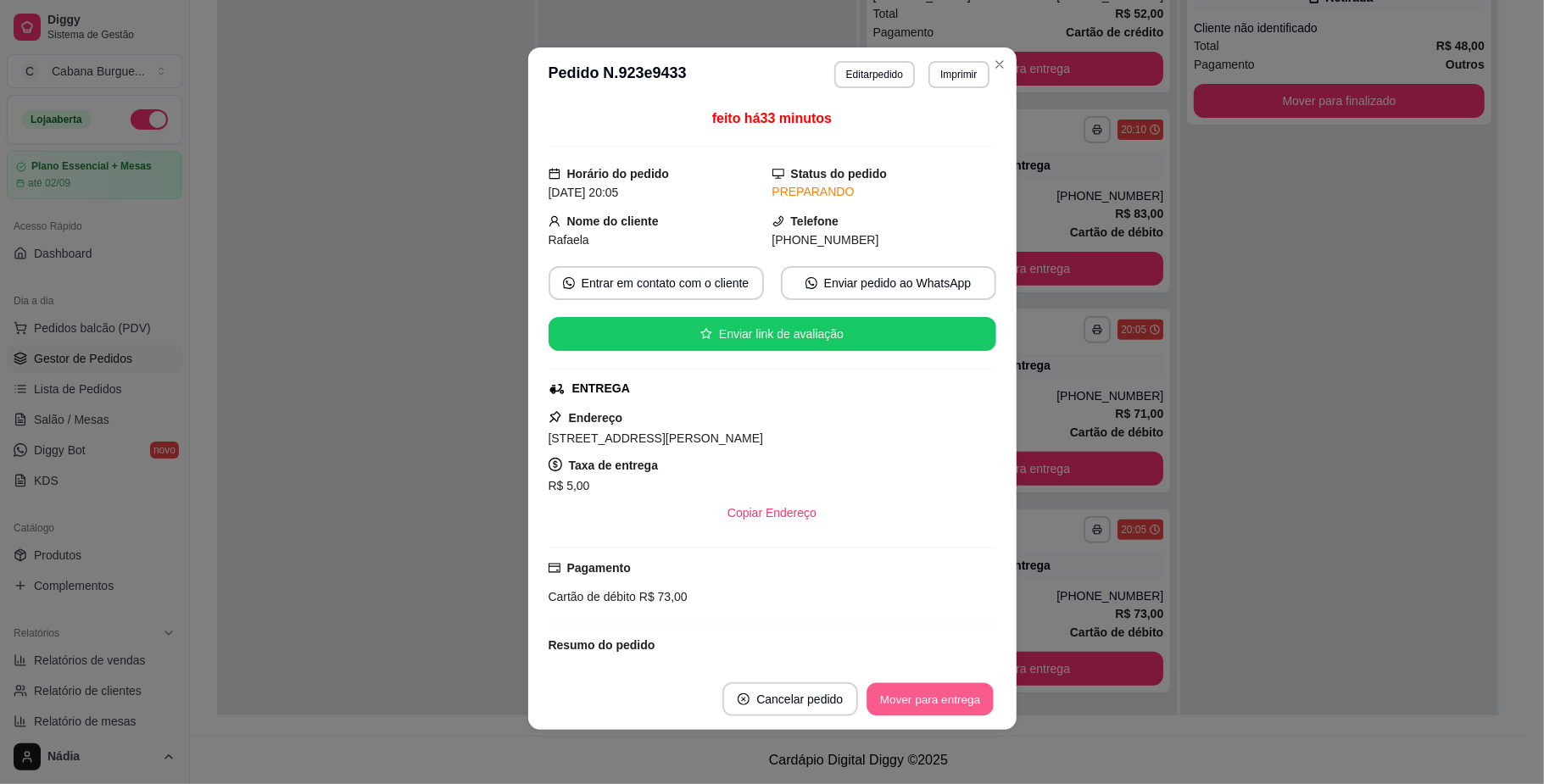
click at [936, 698] on button "Mover para entrega" at bounding box center [931, 699] width 128 height 33
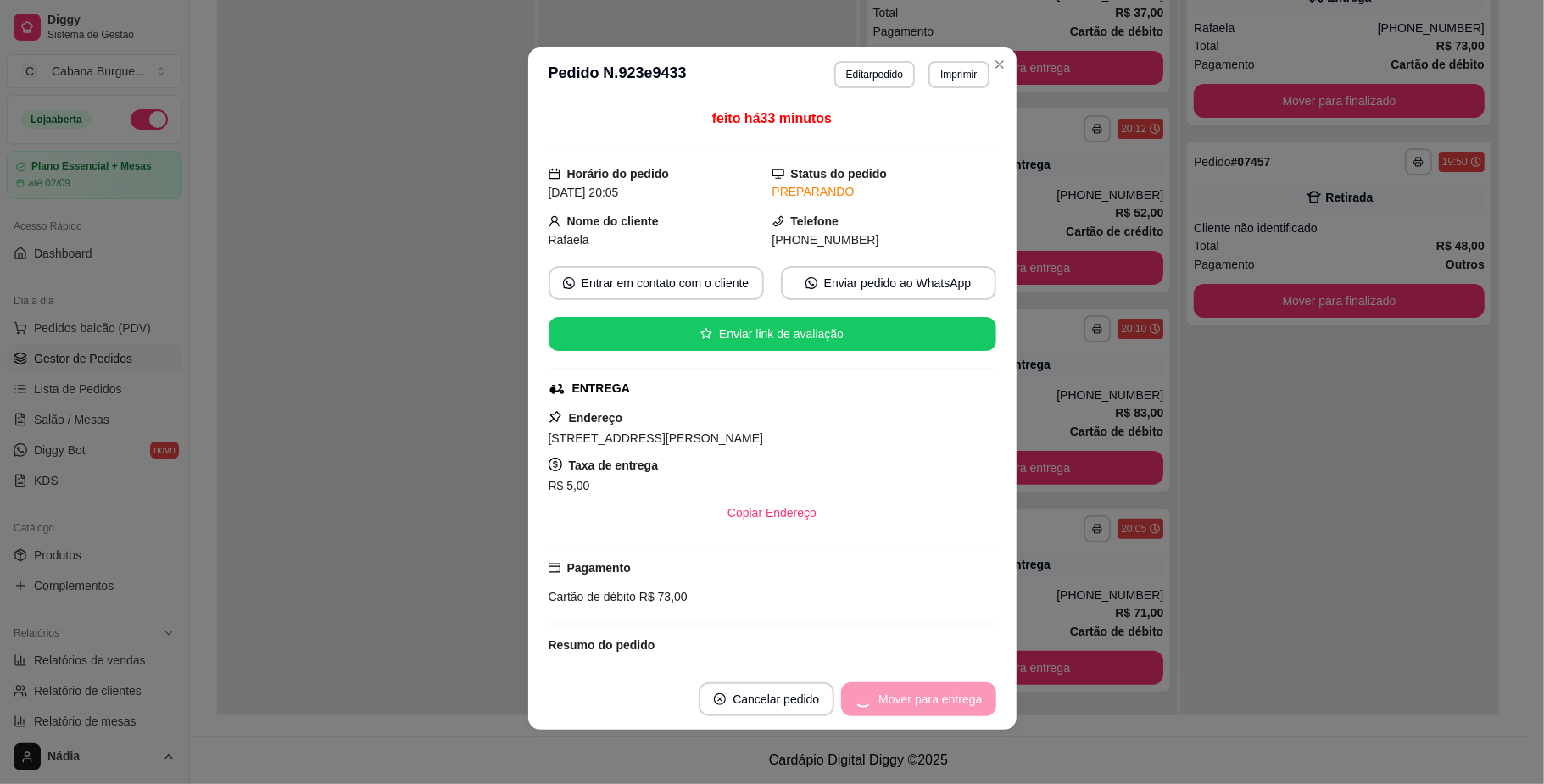
scroll to position [32, 0]
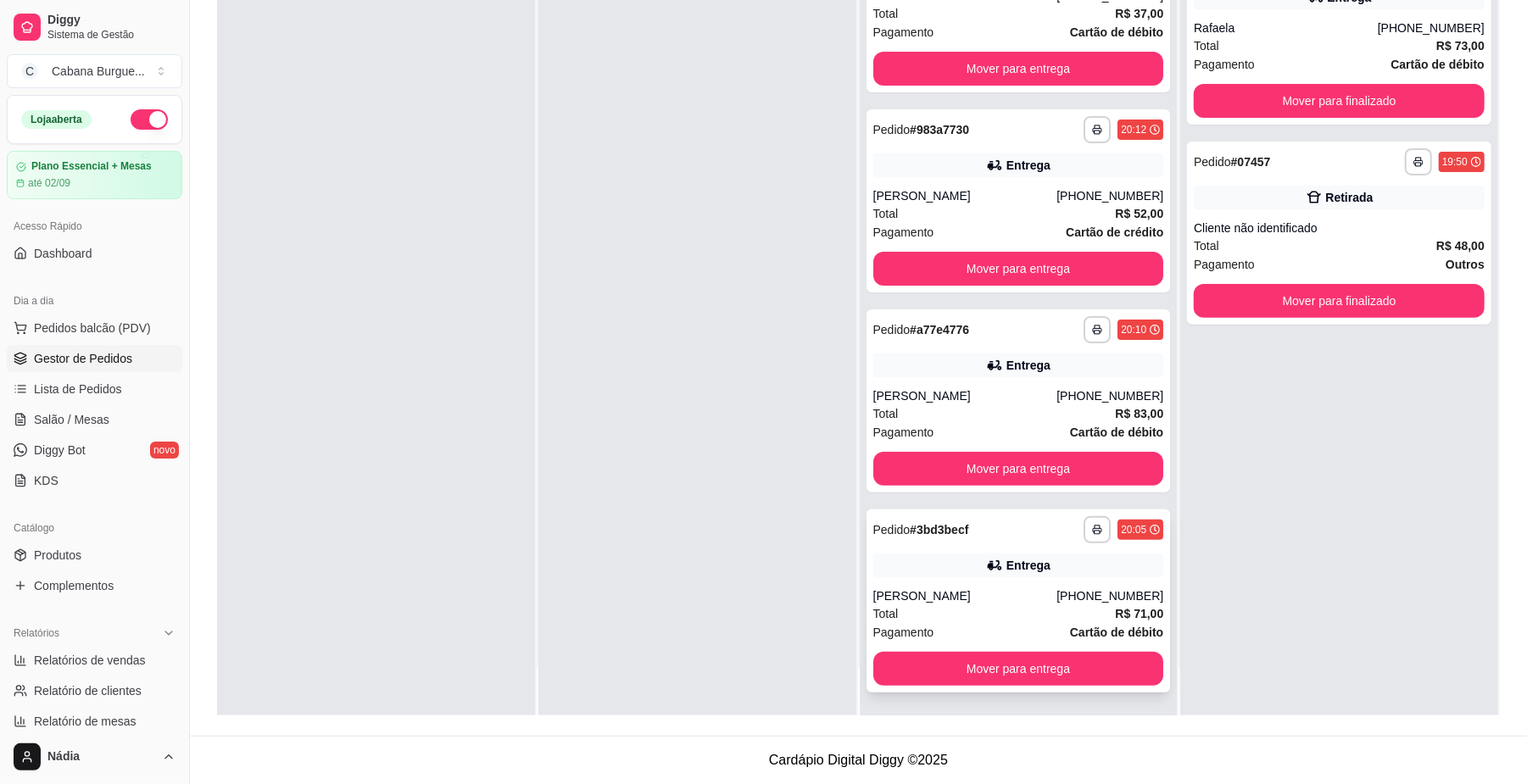
click at [1032, 580] on div "**********" at bounding box center [1019, 600] width 305 height 183
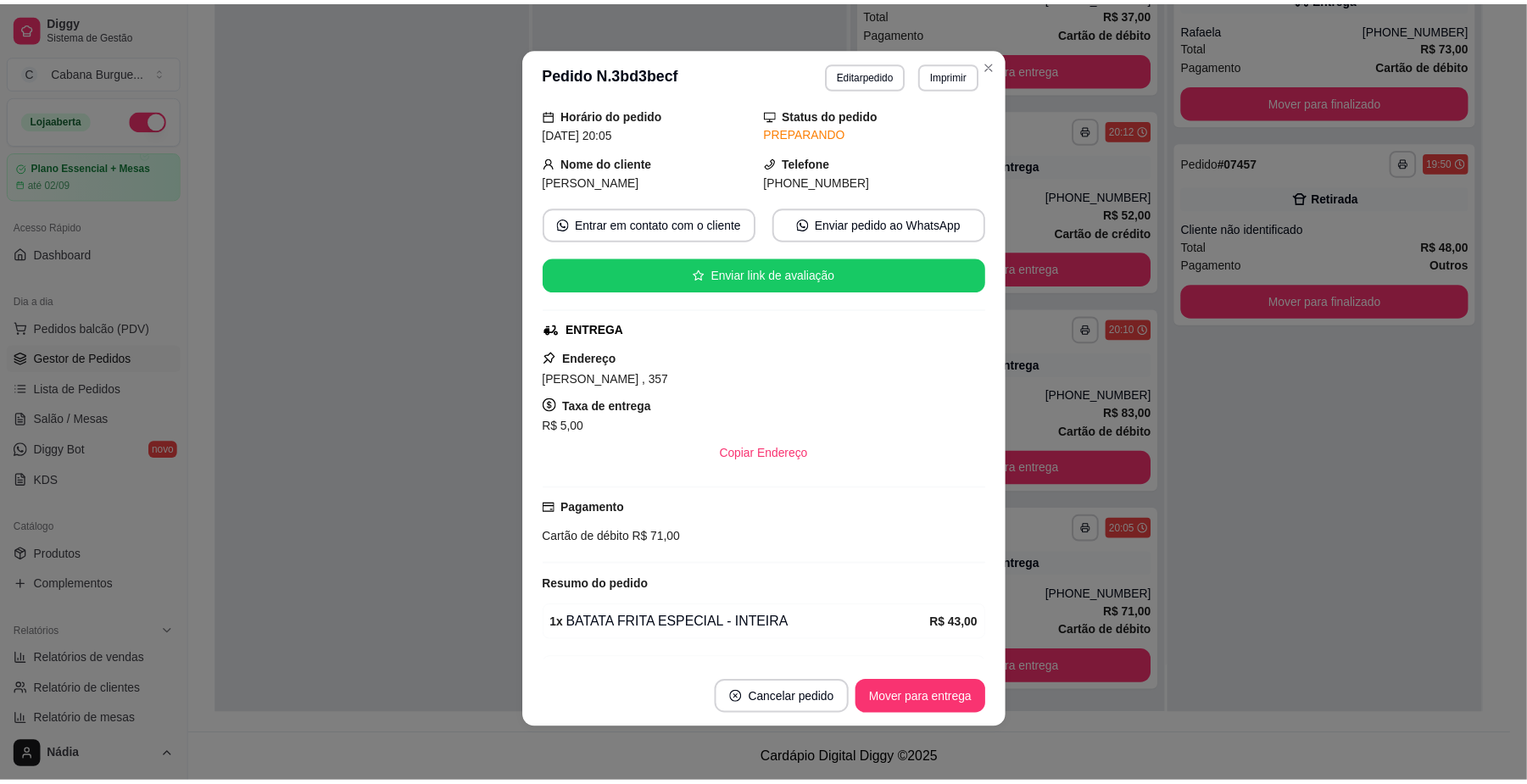
scroll to position [167, 0]
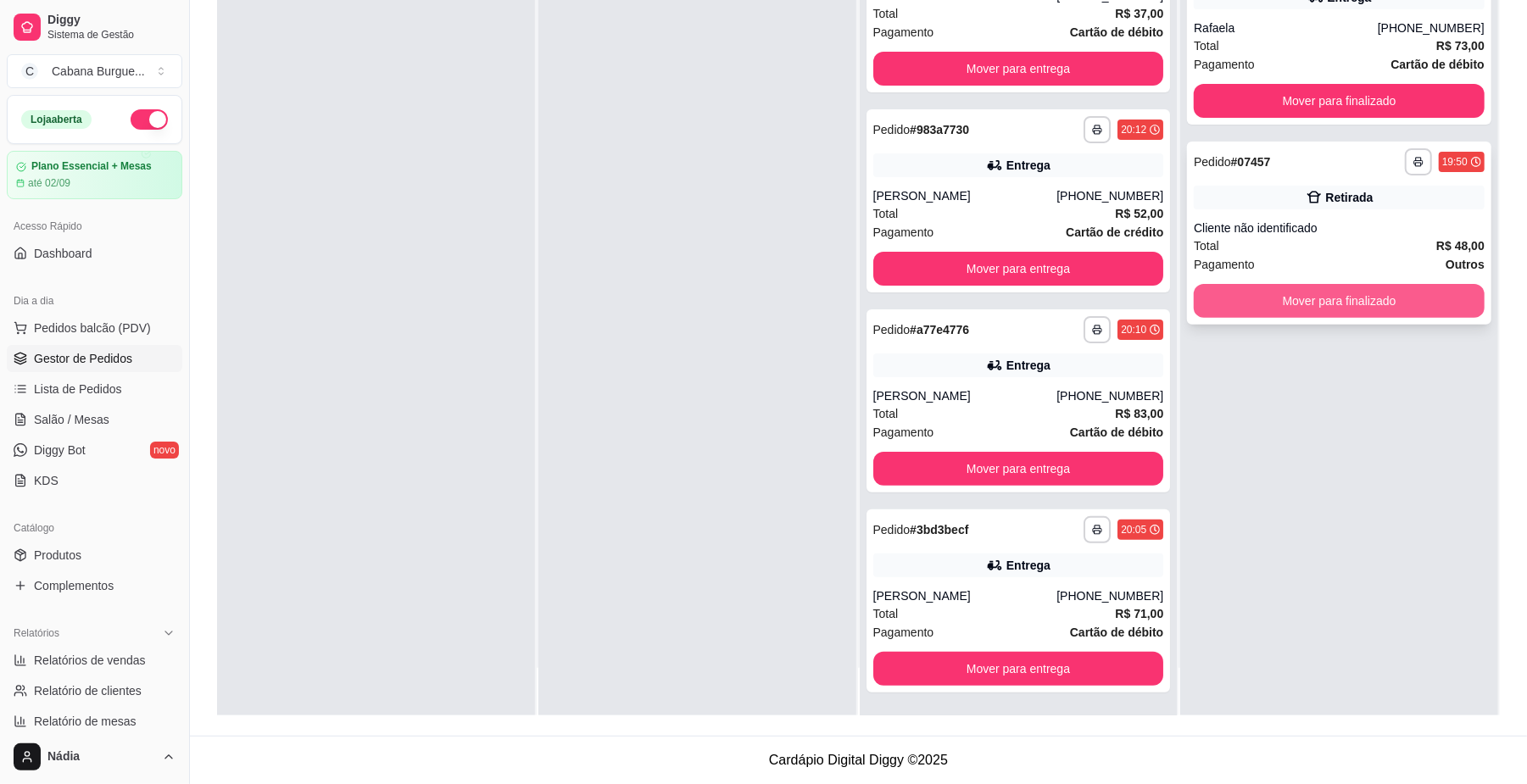
click at [1321, 303] on button "Mover para finalizado" at bounding box center [1339, 301] width 291 height 34
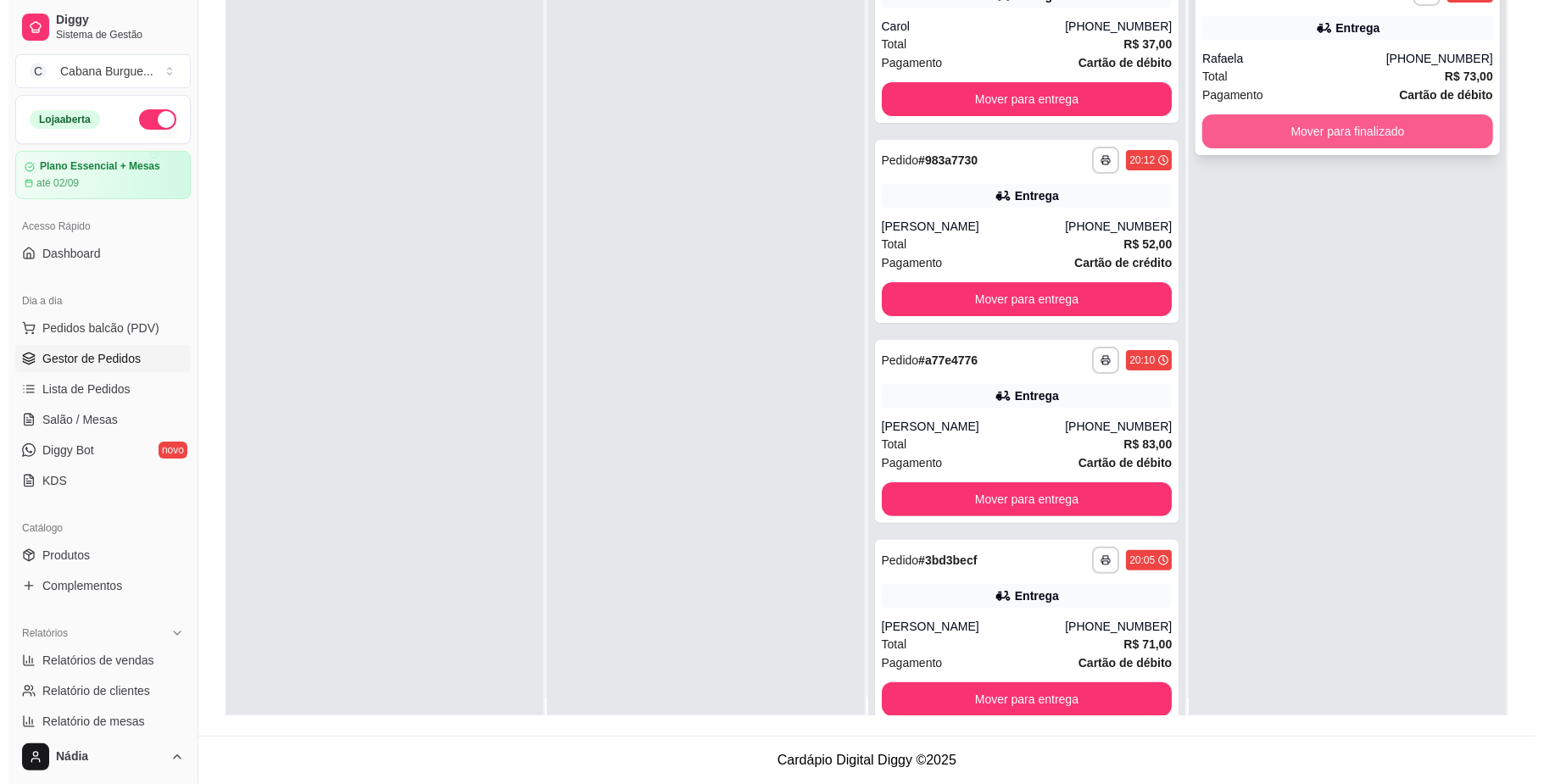
scroll to position [0, 0]
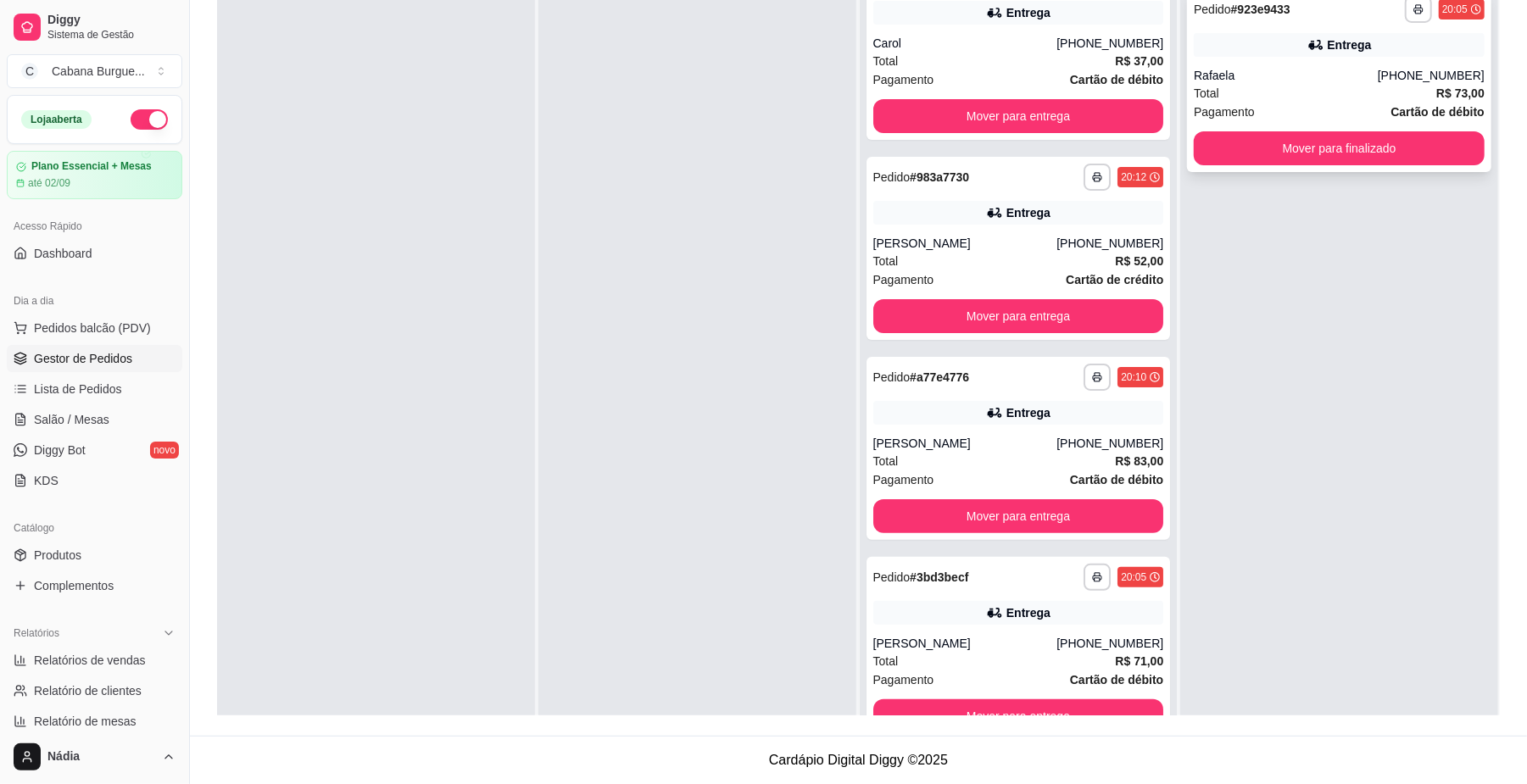
click at [1303, 58] on div "**********" at bounding box center [1339, 80] width 305 height 183
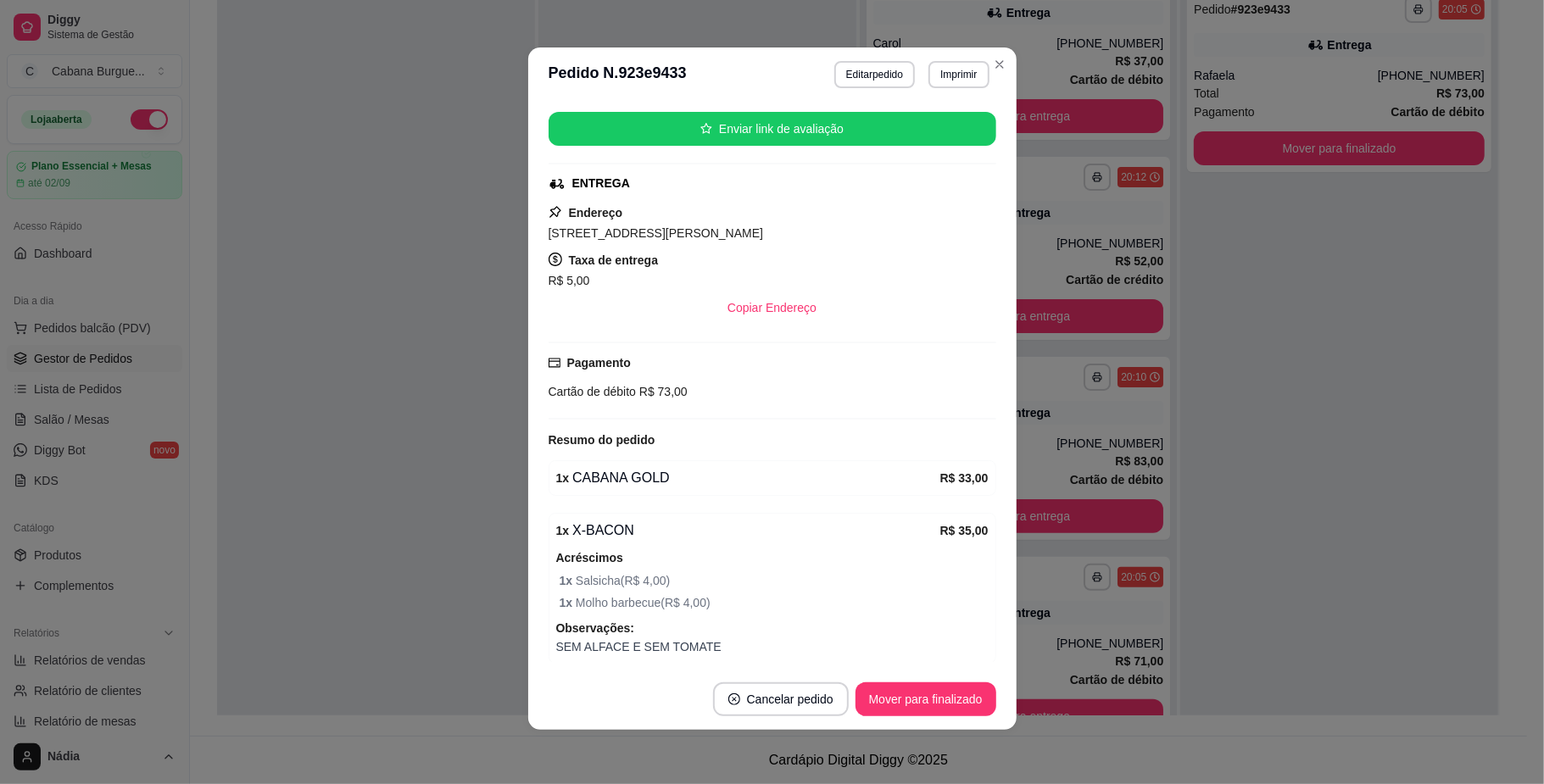
scroll to position [169, 0]
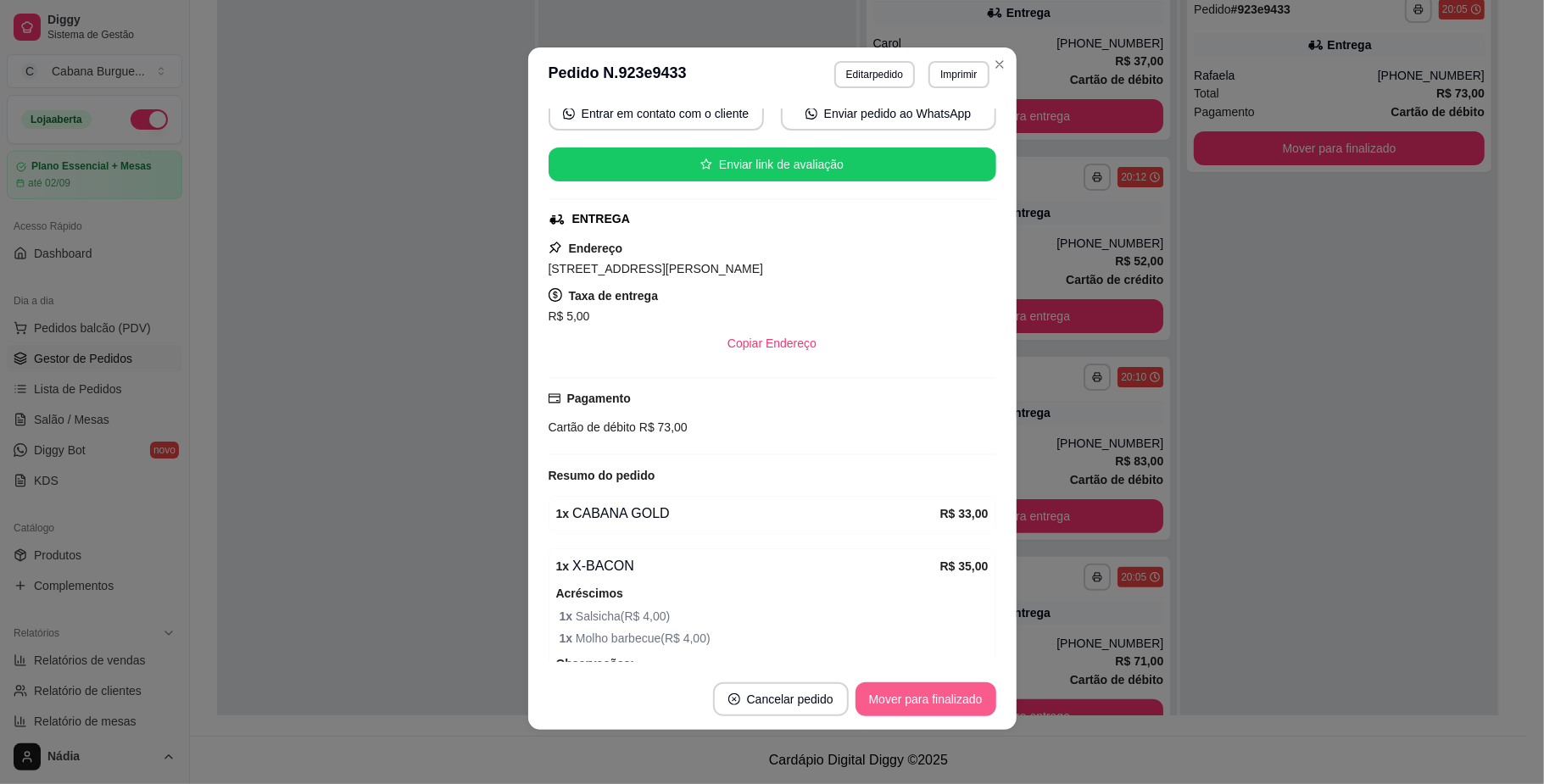
click at [934, 712] on button "Mover para finalizado" at bounding box center [926, 699] width 141 height 34
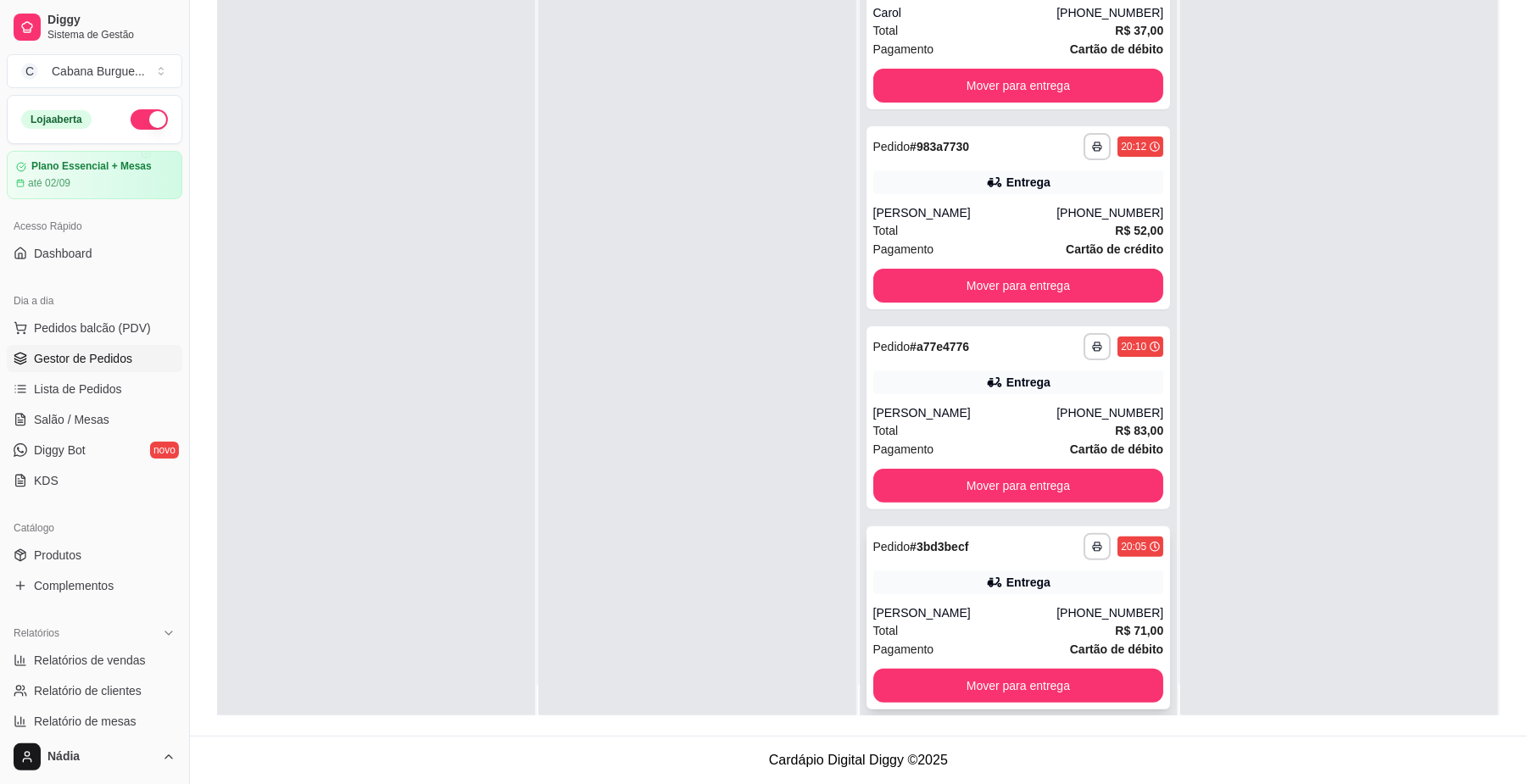
scroll to position [48, 0]
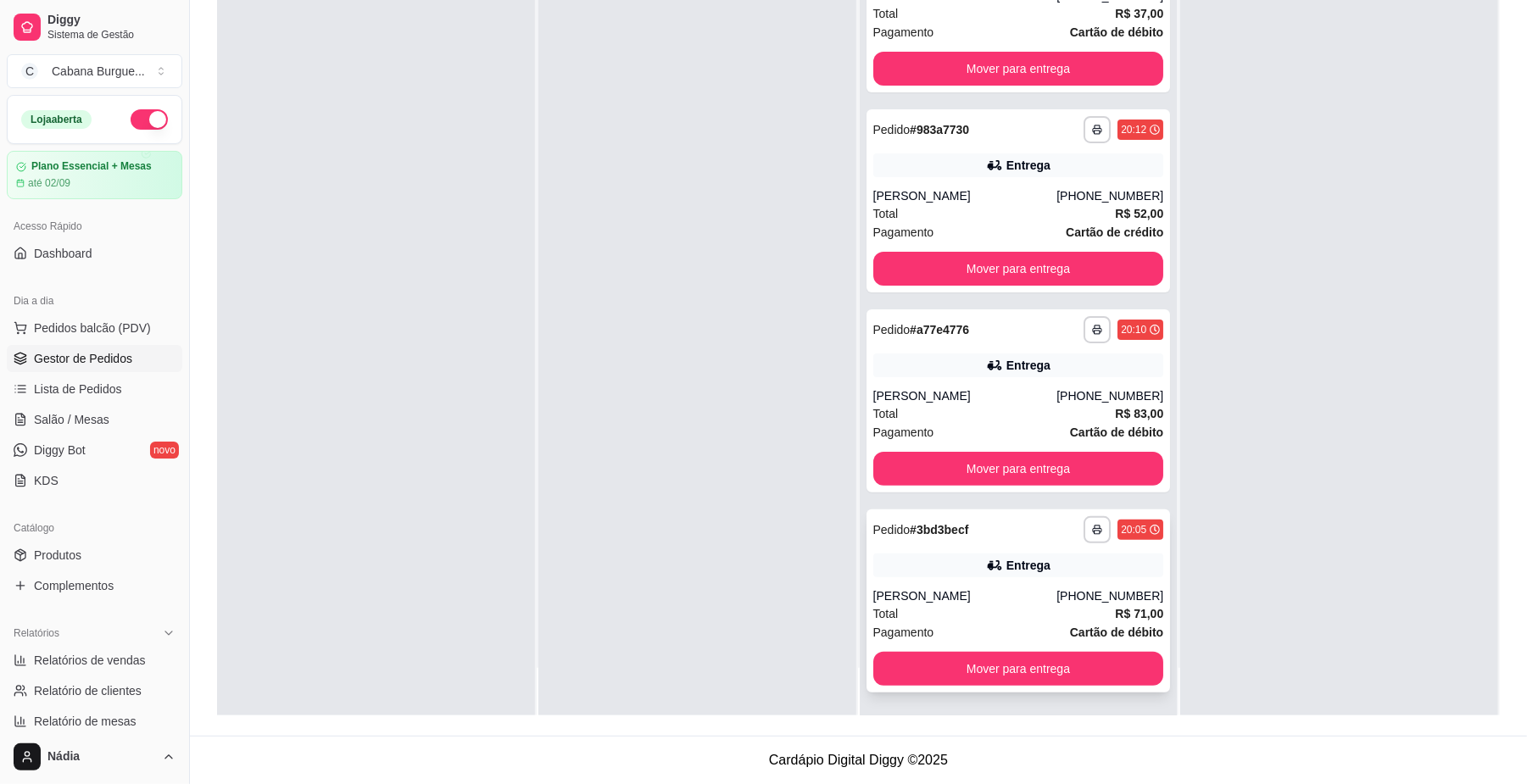
click at [1006, 557] on div "Entrega" at bounding box center [1028, 565] width 44 height 17
click at [52, 393] on span "Lista de Pedidos" at bounding box center [78, 389] width 89 height 17
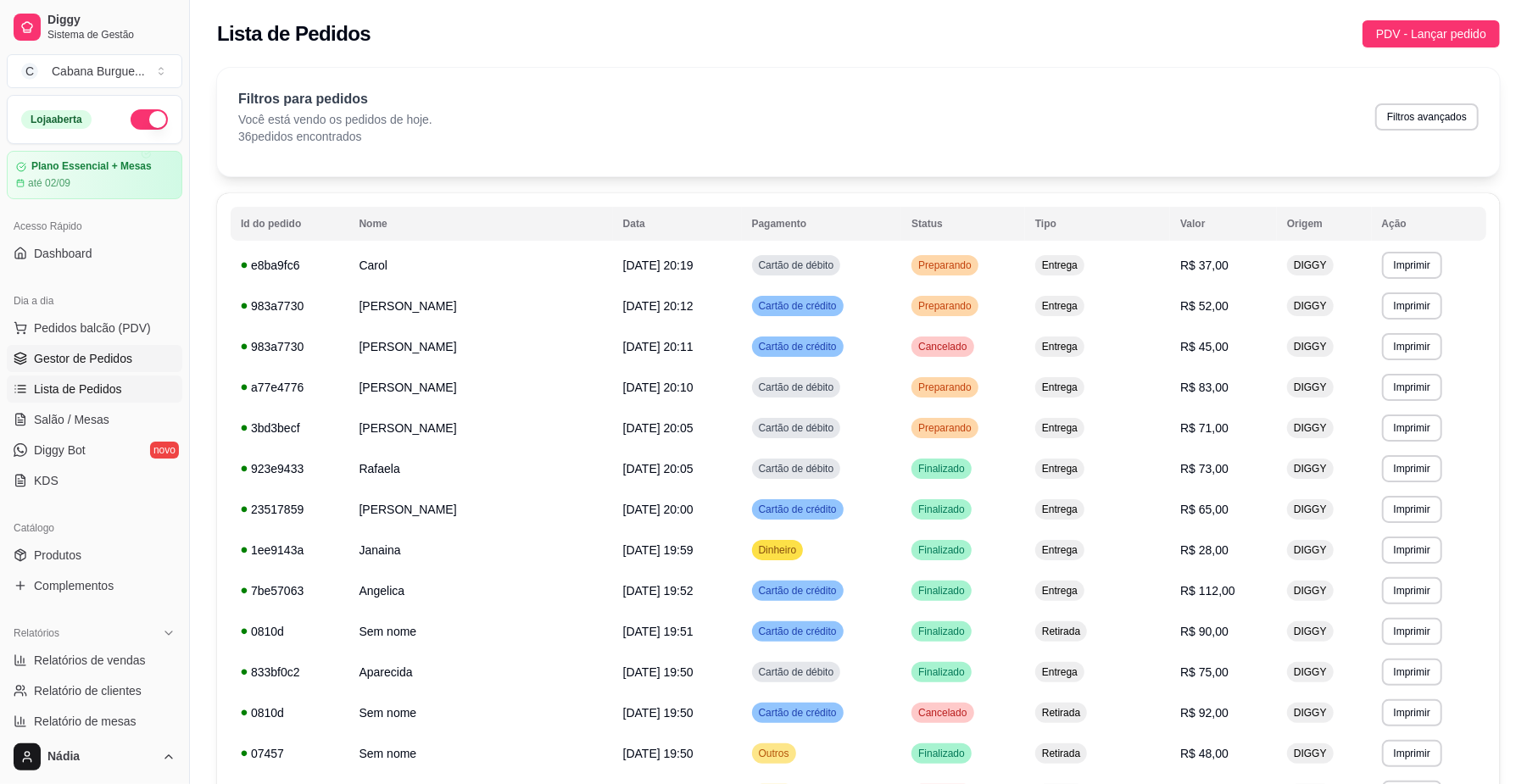
click at [113, 354] on span "Gestor de Pedidos" at bounding box center [83, 359] width 98 height 17
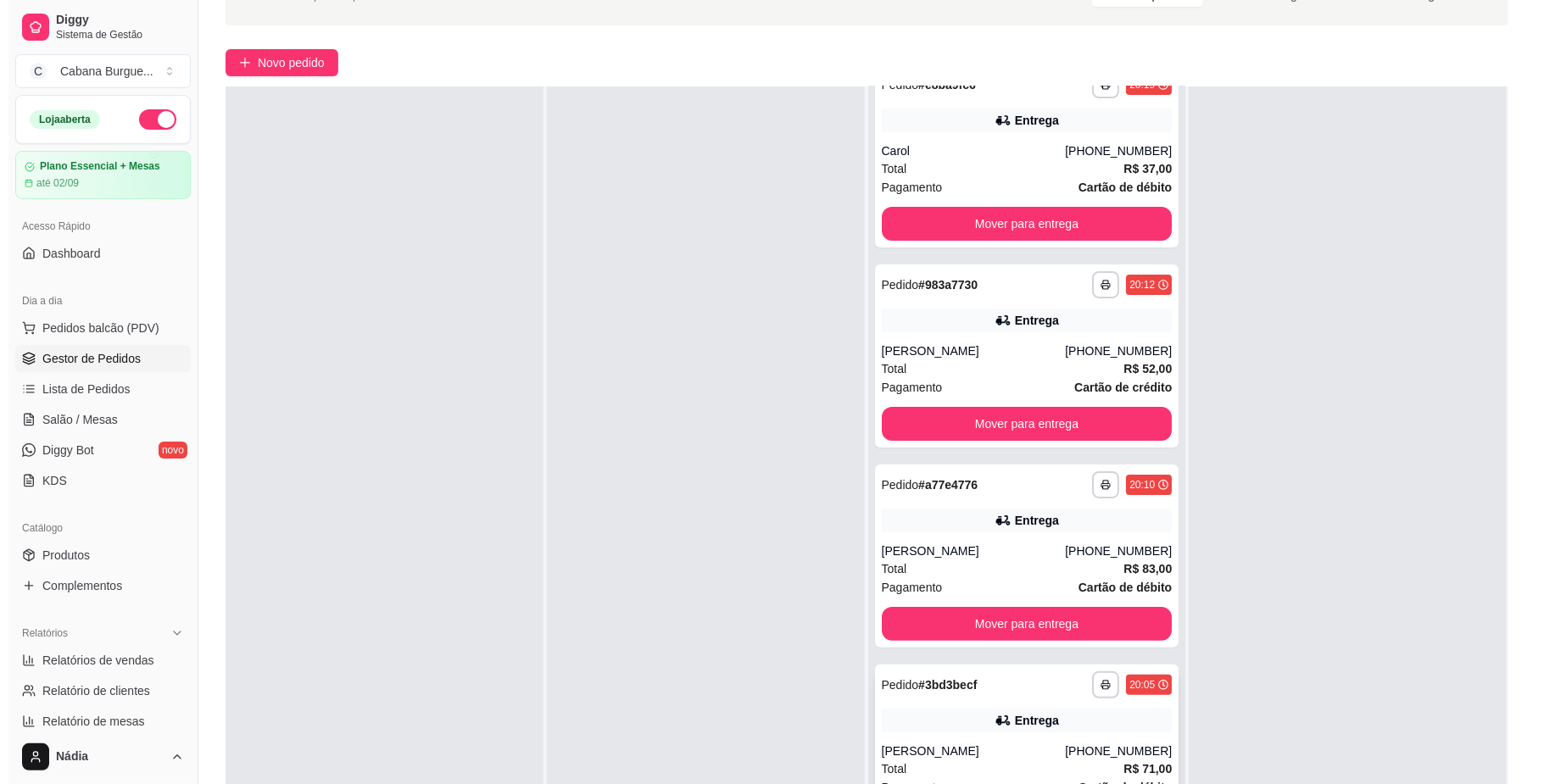
scroll to position [259, 0]
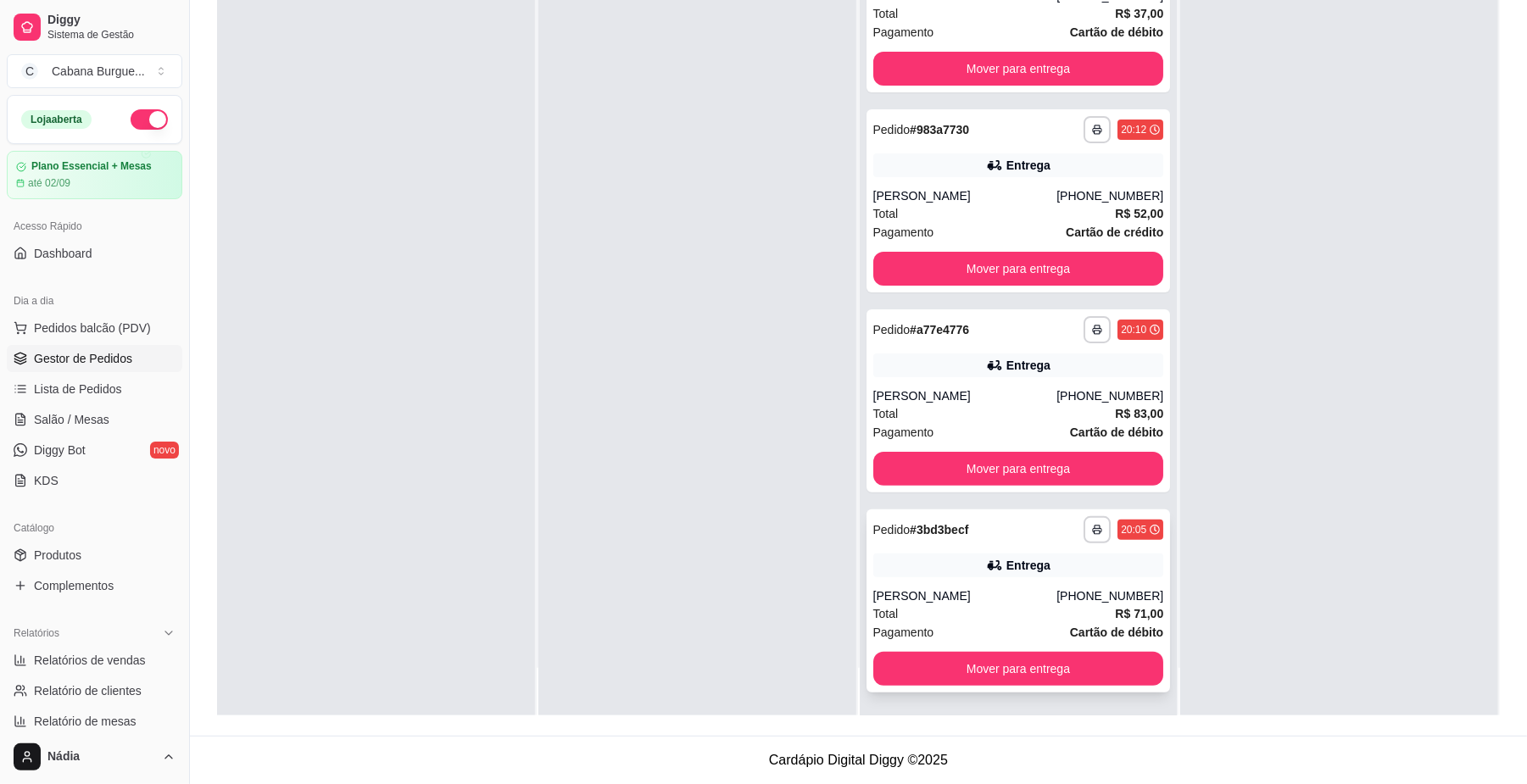
click at [927, 579] on div "**********" at bounding box center [1019, 600] width 305 height 183
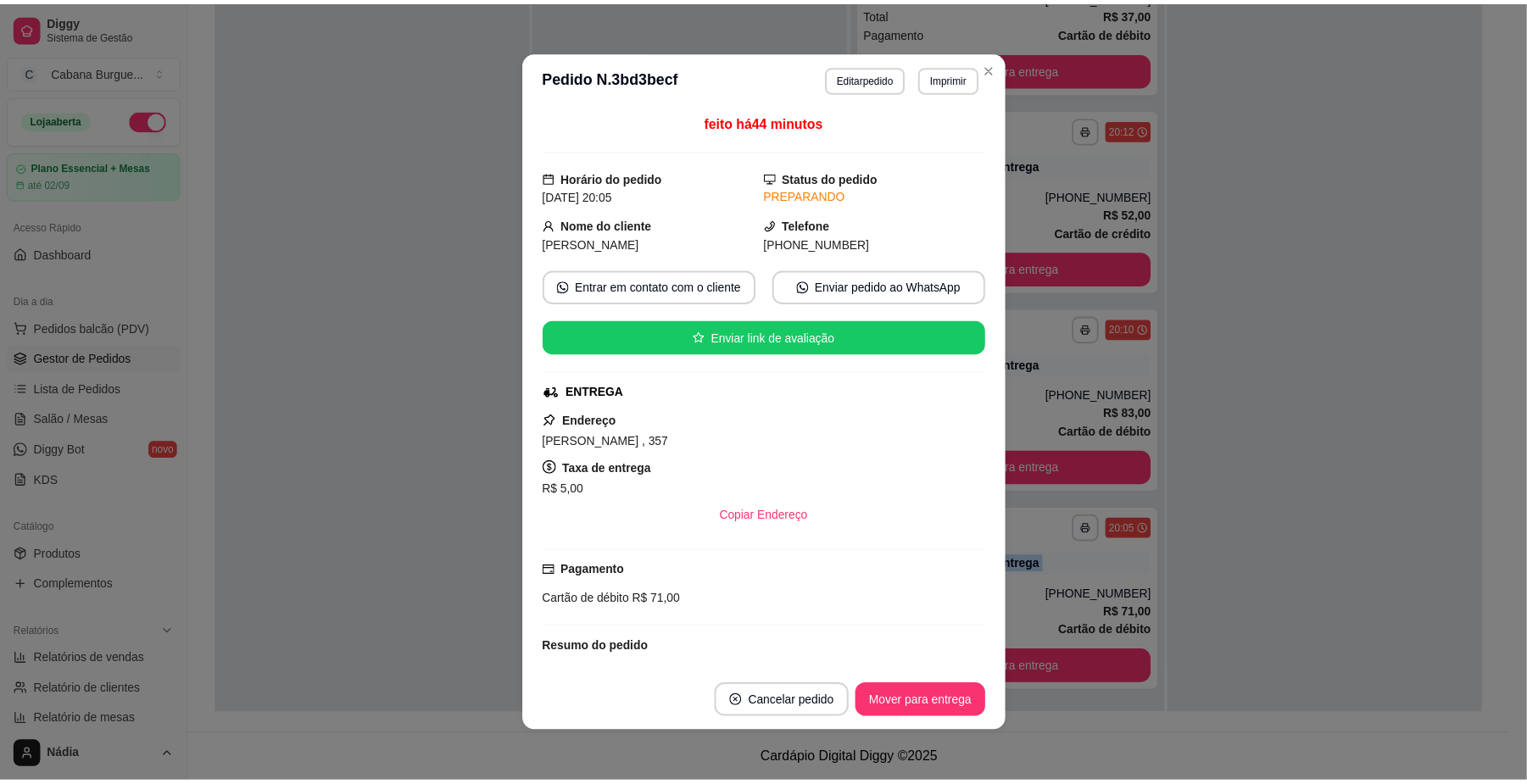
scroll to position [167, 0]
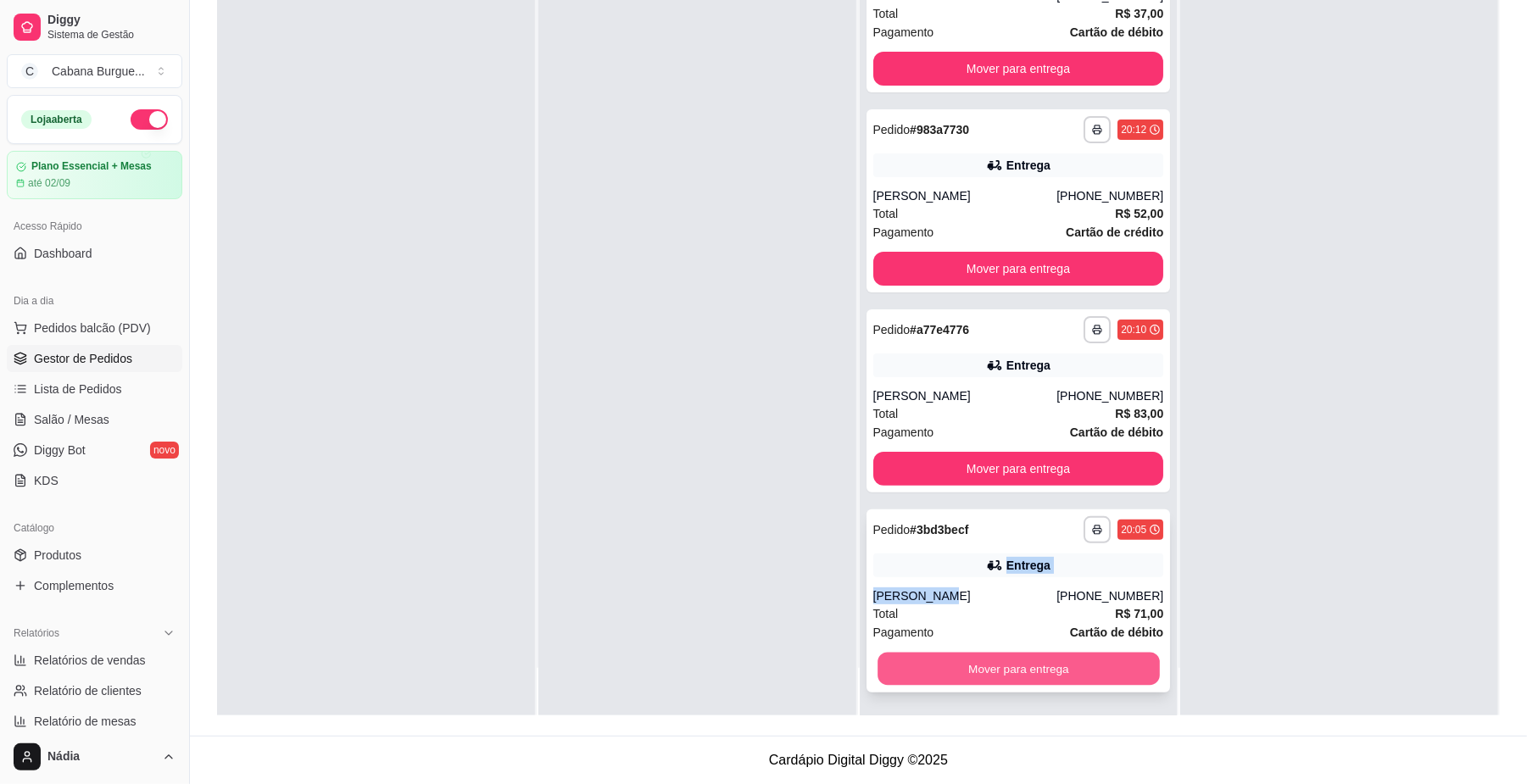
click at [968, 662] on button "Mover para entrega" at bounding box center [1019, 669] width 282 height 33
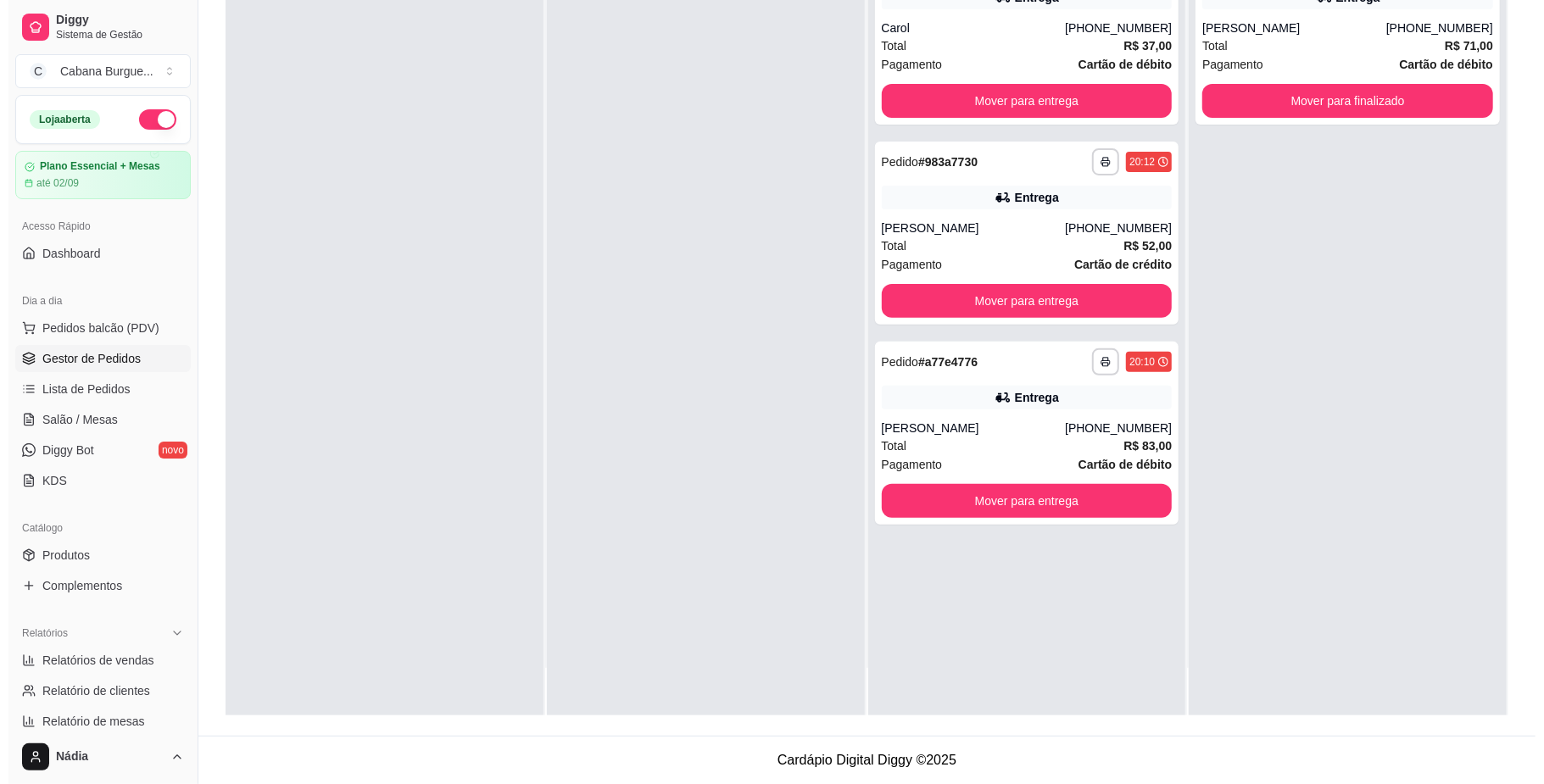
scroll to position [0, 0]
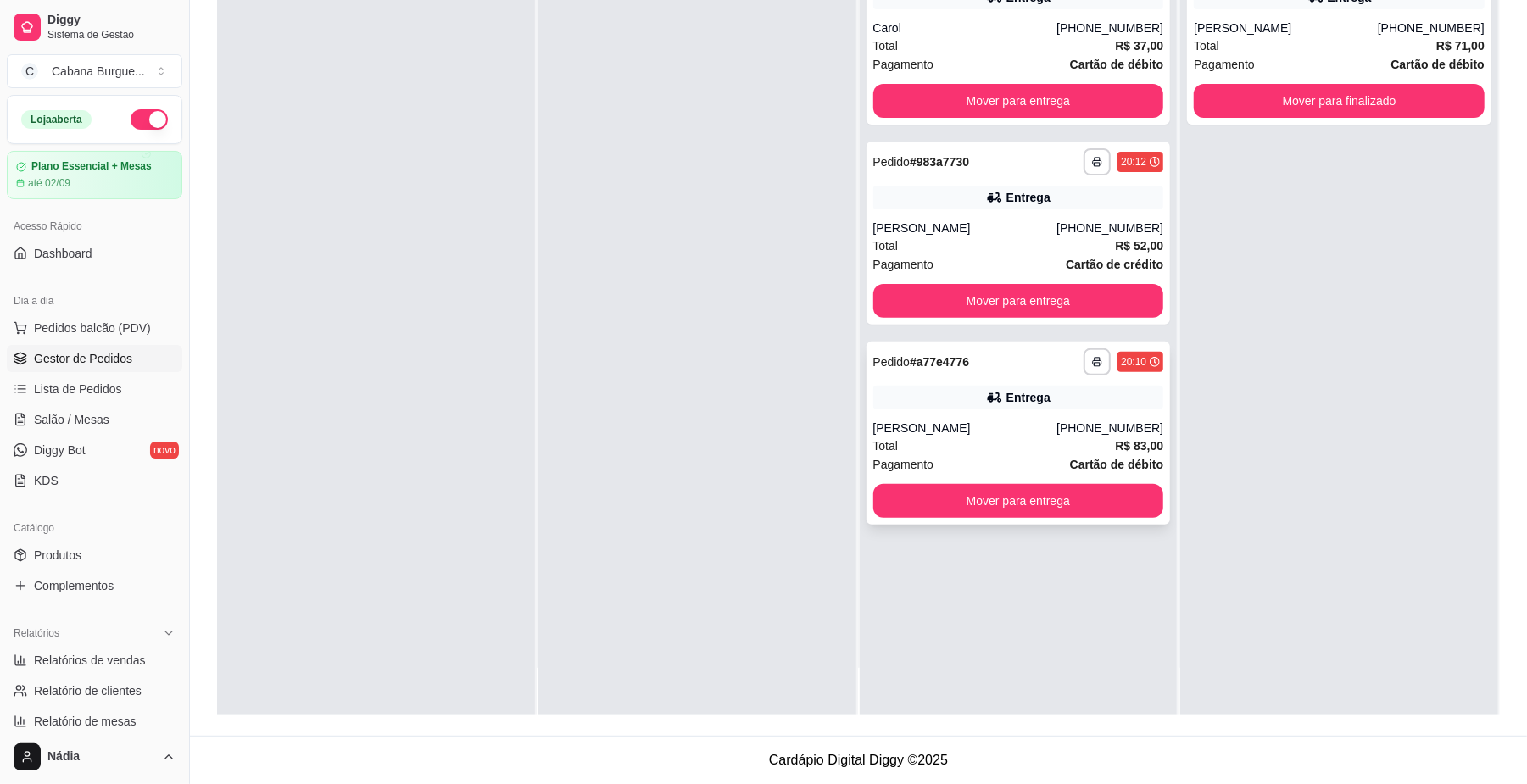
click at [1001, 385] on div "Entrega" at bounding box center [1019, 397] width 291 height 24
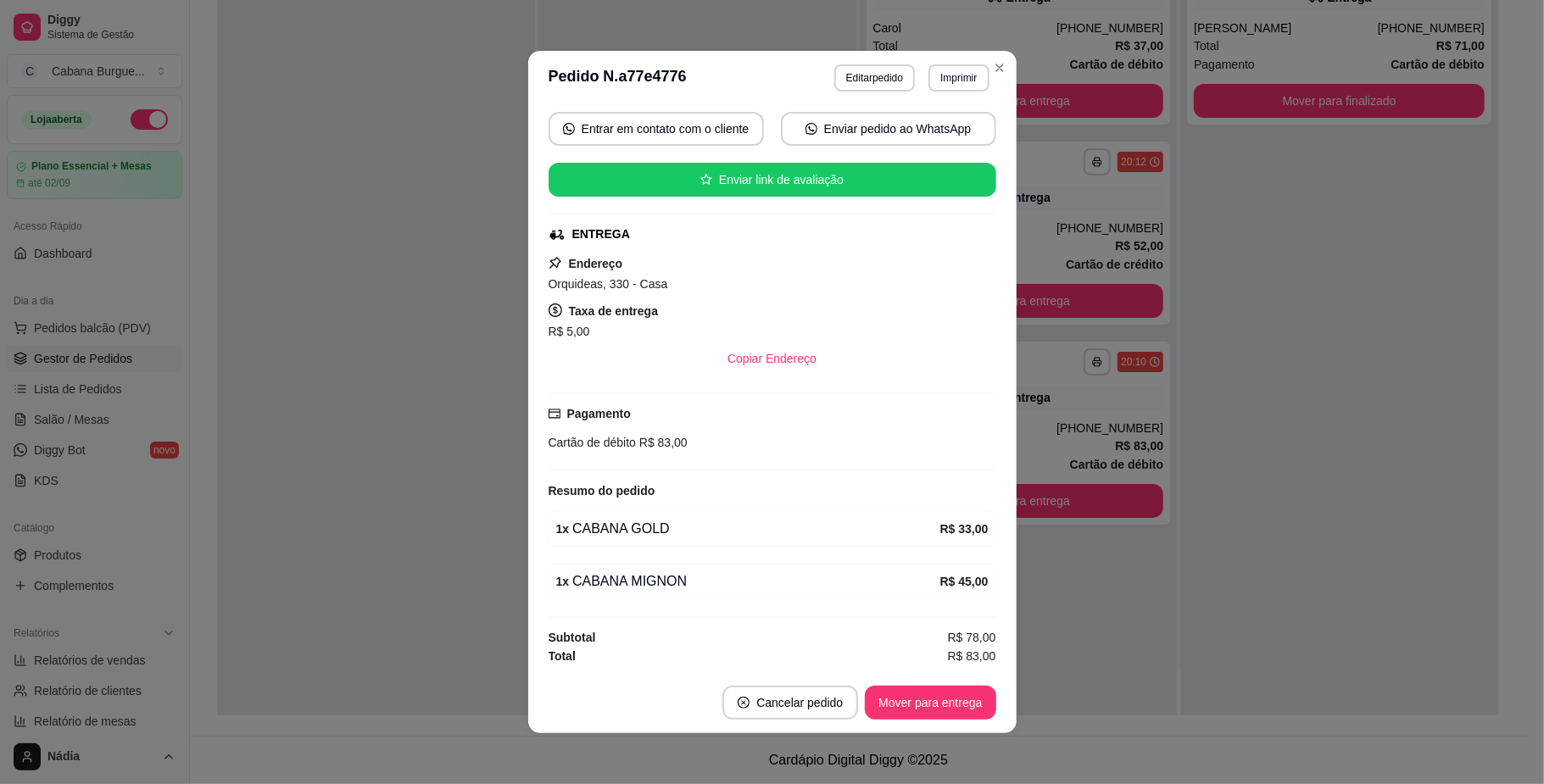
scroll to position [4, 0]
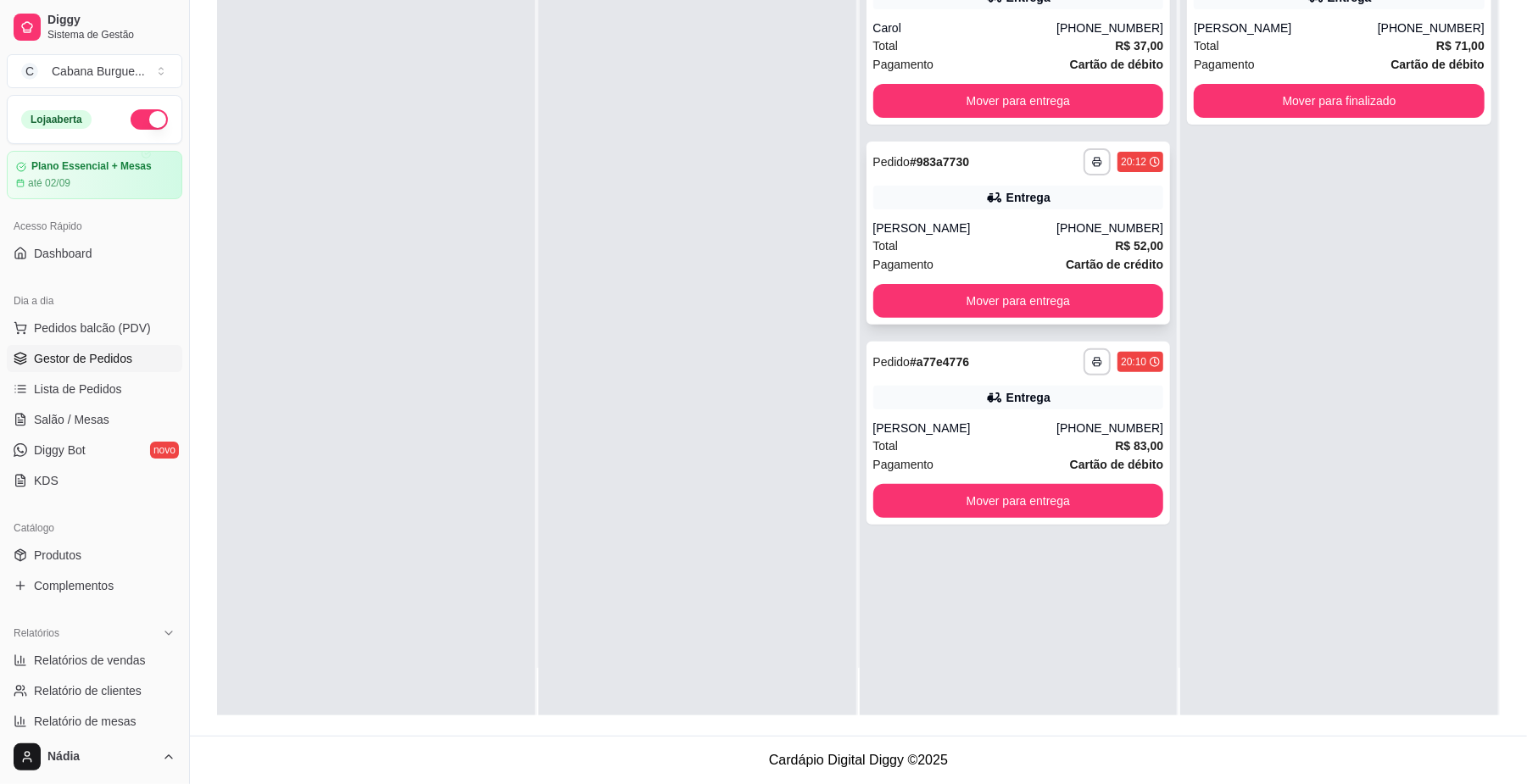
click at [1009, 227] on div "[PERSON_NAME]" at bounding box center [964, 228] width 184 height 17
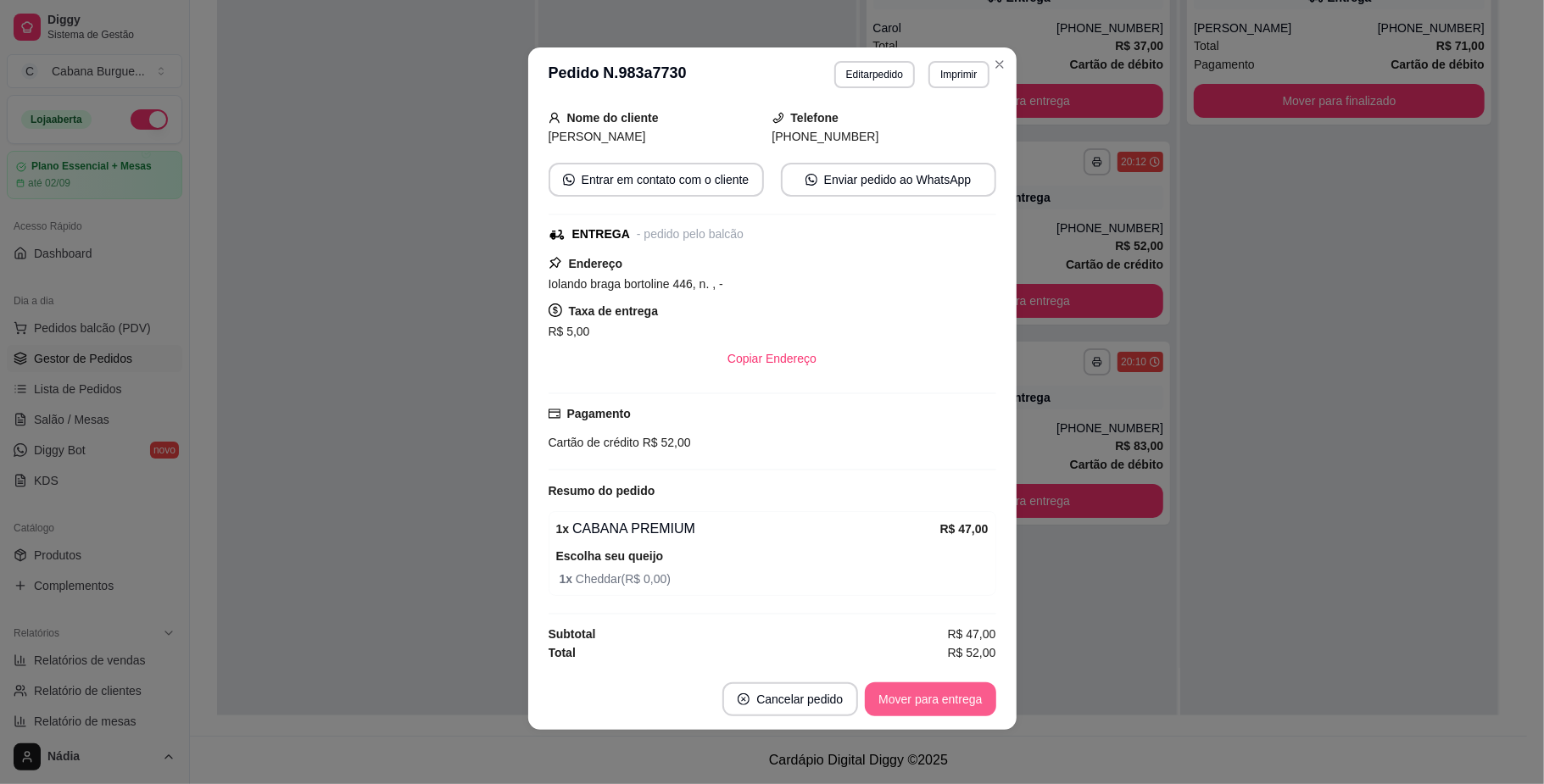
click at [937, 693] on button "Mover para entrega" at bounding box center [930, 699] width 130 height 34
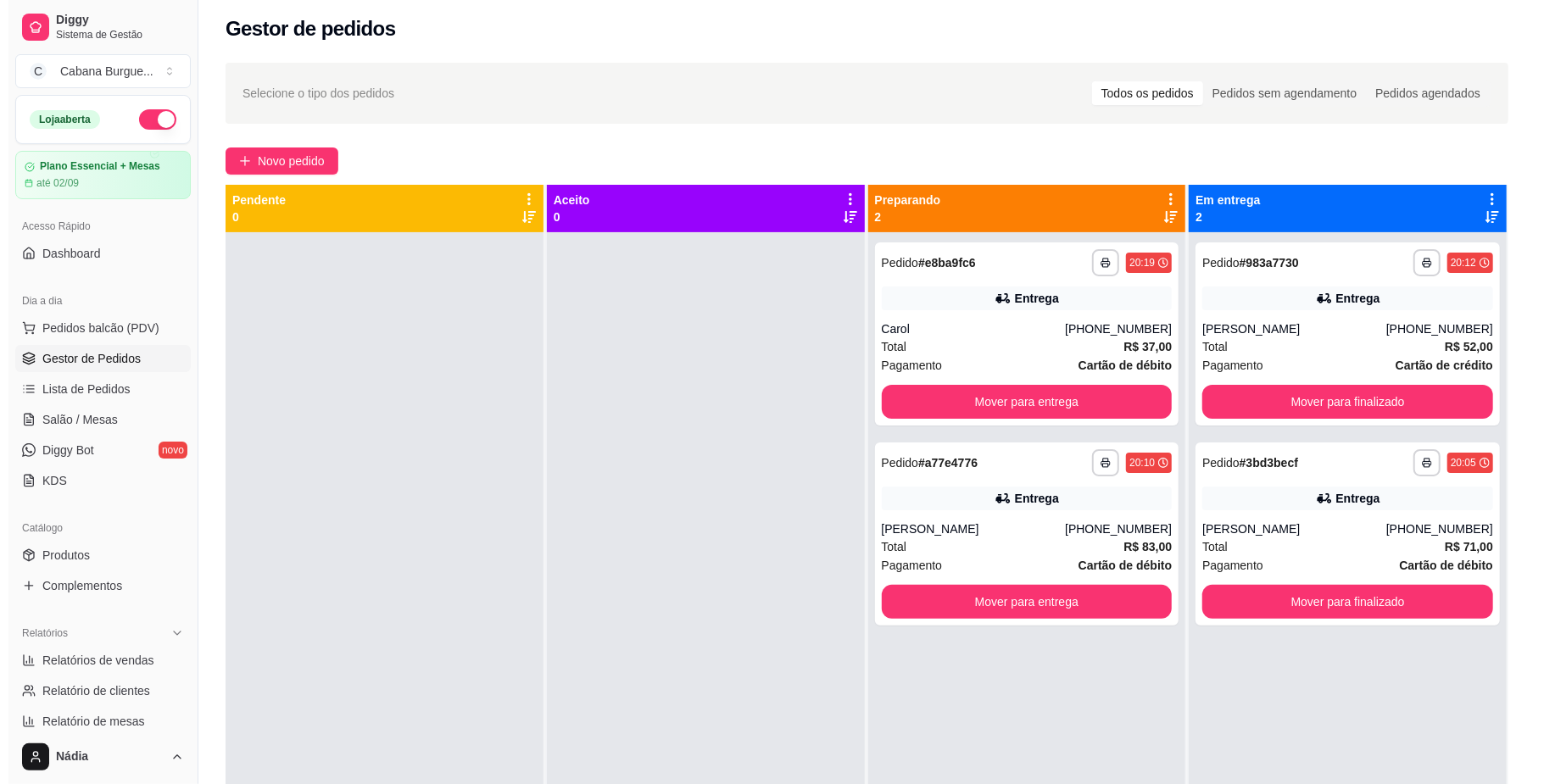
scroll to position [0, 0]
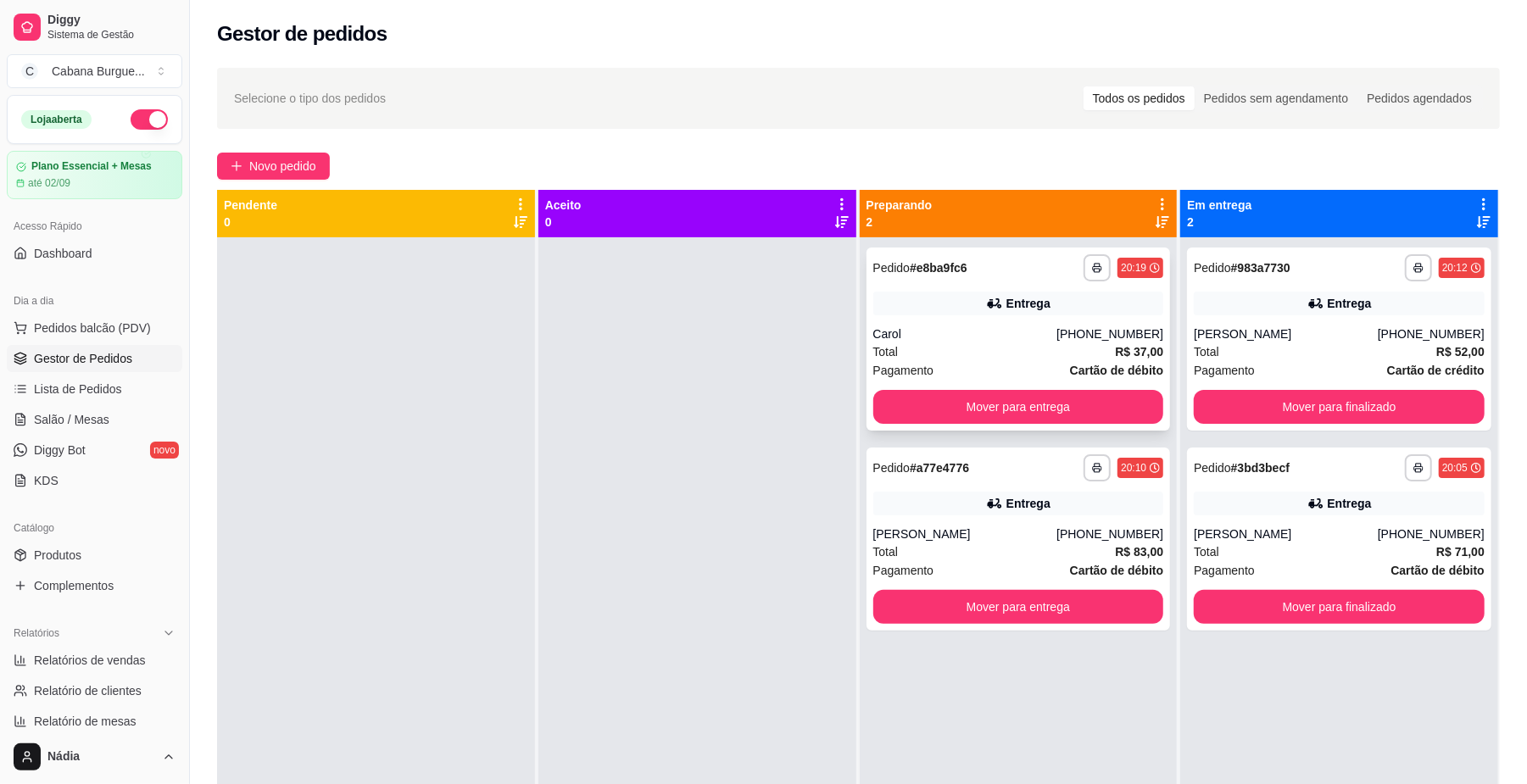
click at [961, 343] on div "Total R$ 37,00" at bounding box center [1019, 352] width 291 height 19
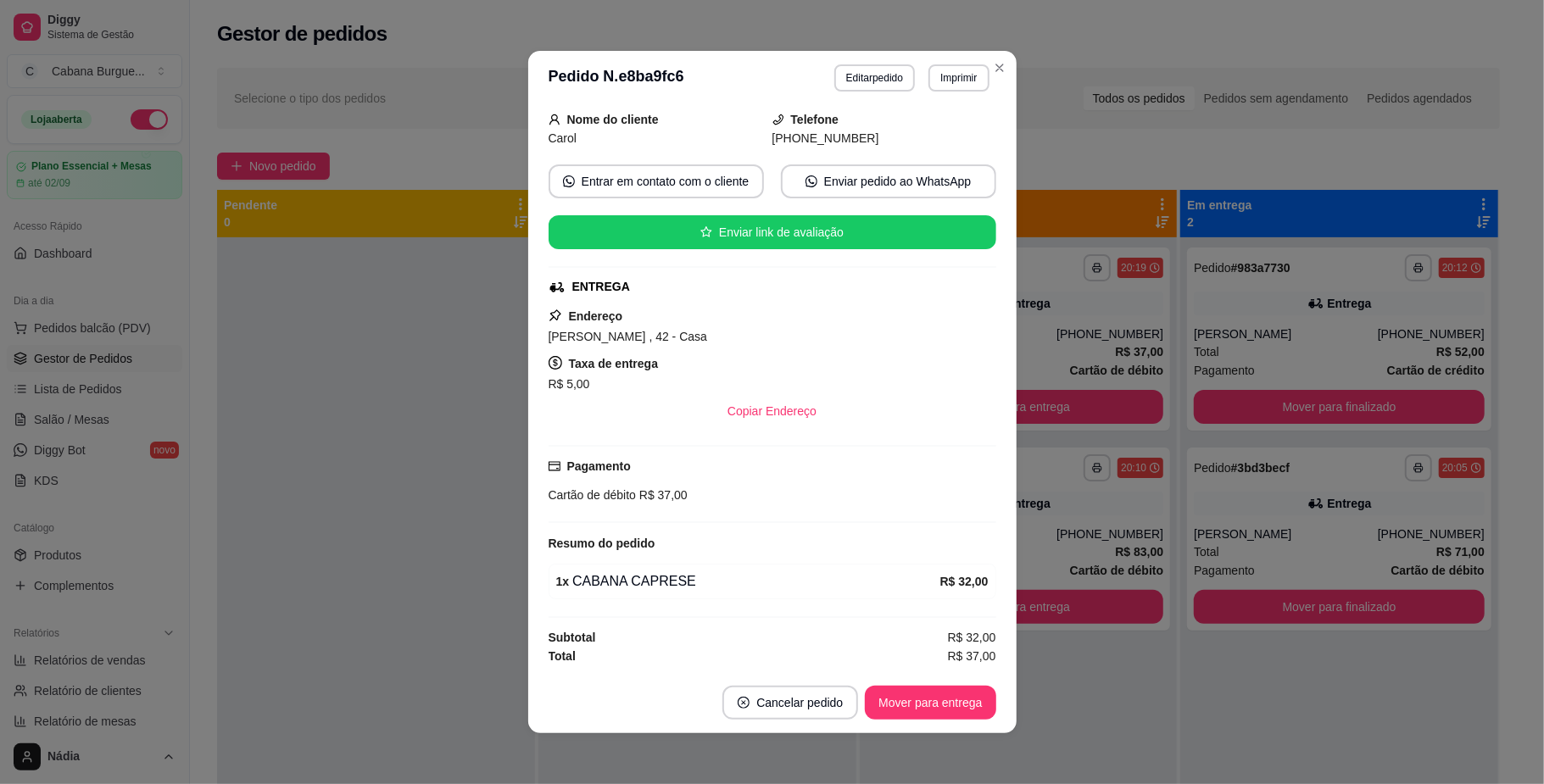
scroll to position [4, 0]
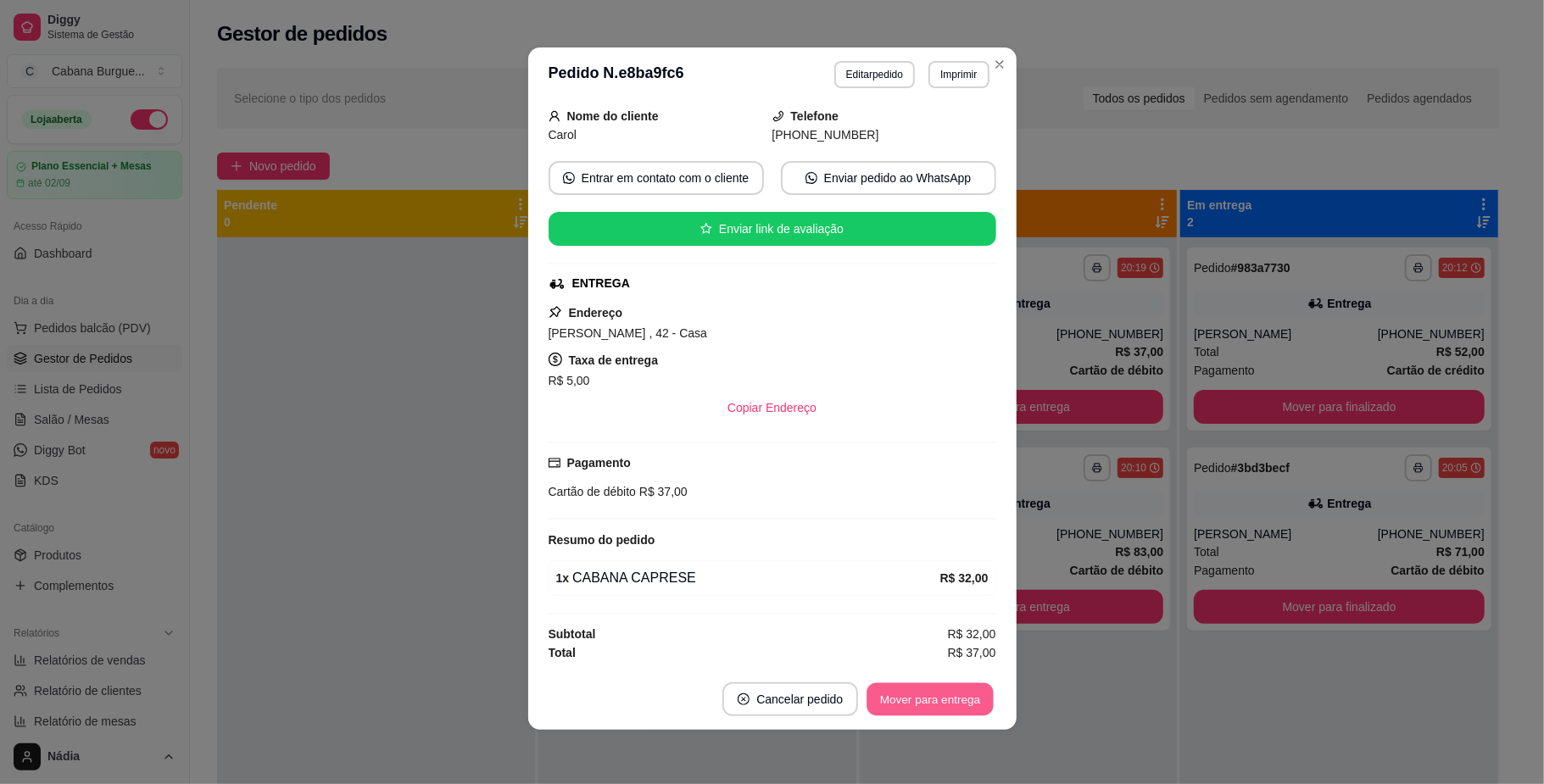
click at [922, 699] on button "Mover para entrega" at bounding box center [931, 699] width 128 height 33
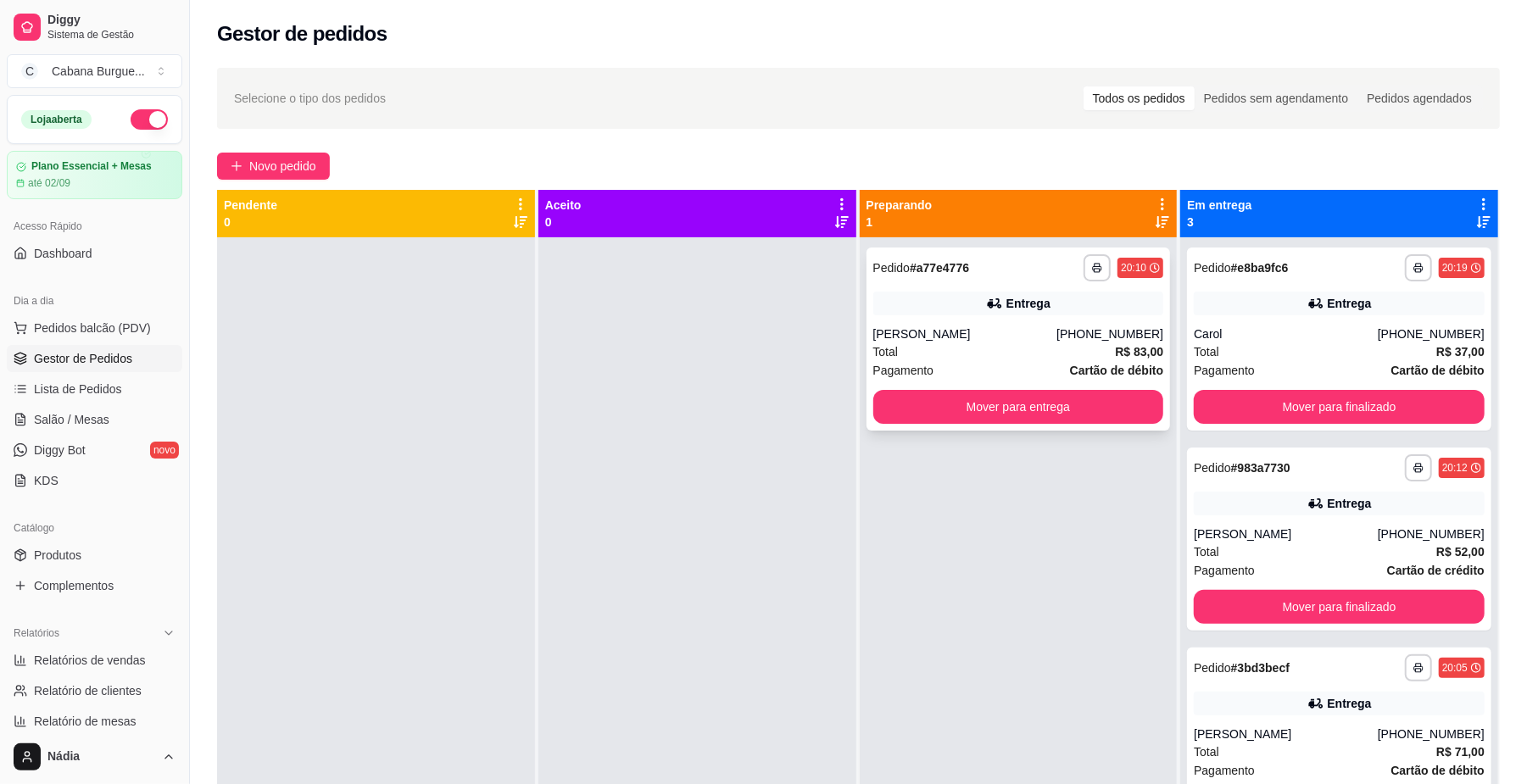
click at [1040, 343] on div "Total R$ 83,00" at bounding box center [1019, 352] width 291 height 19
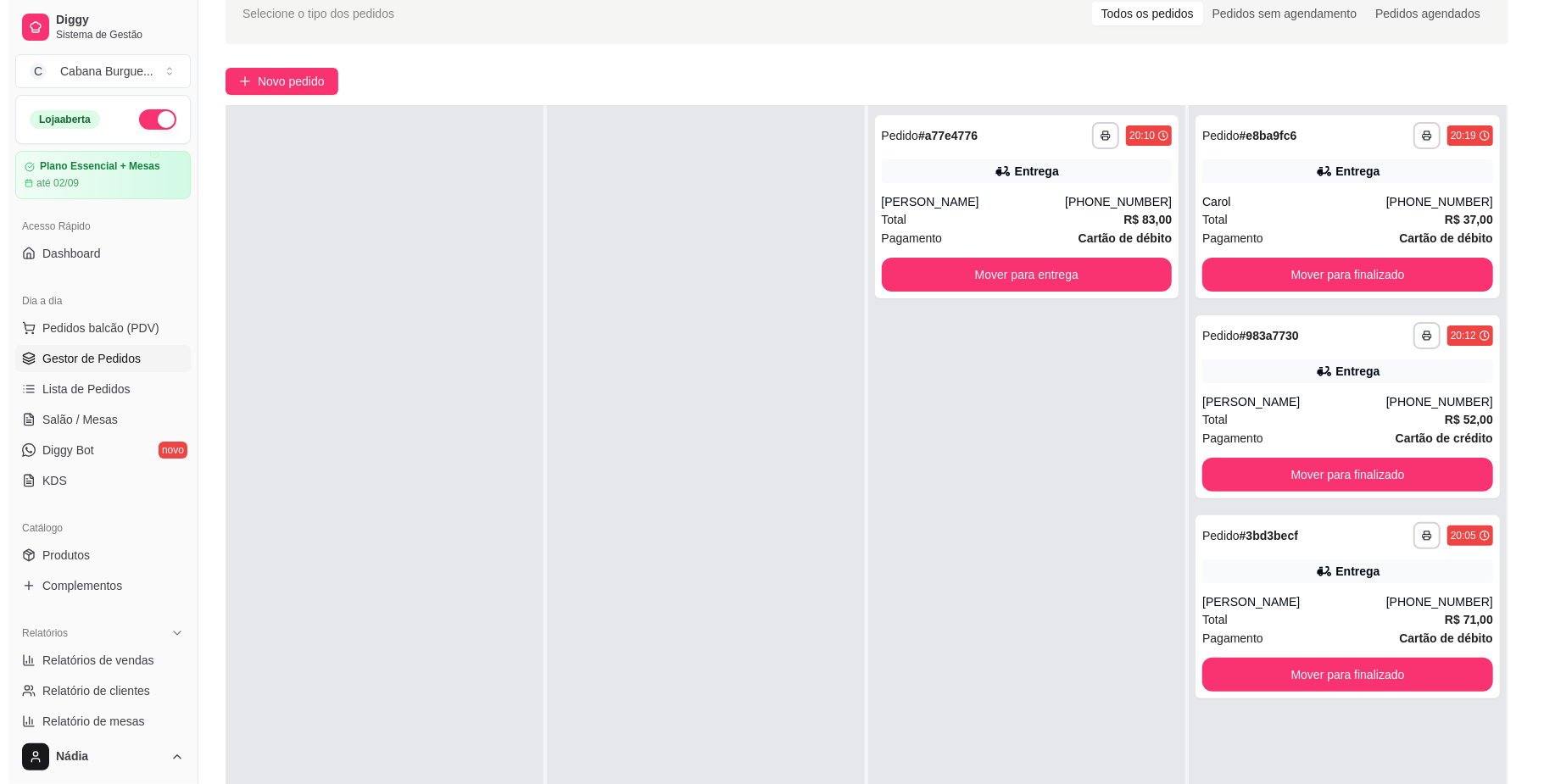
scroll to position [259, 0]
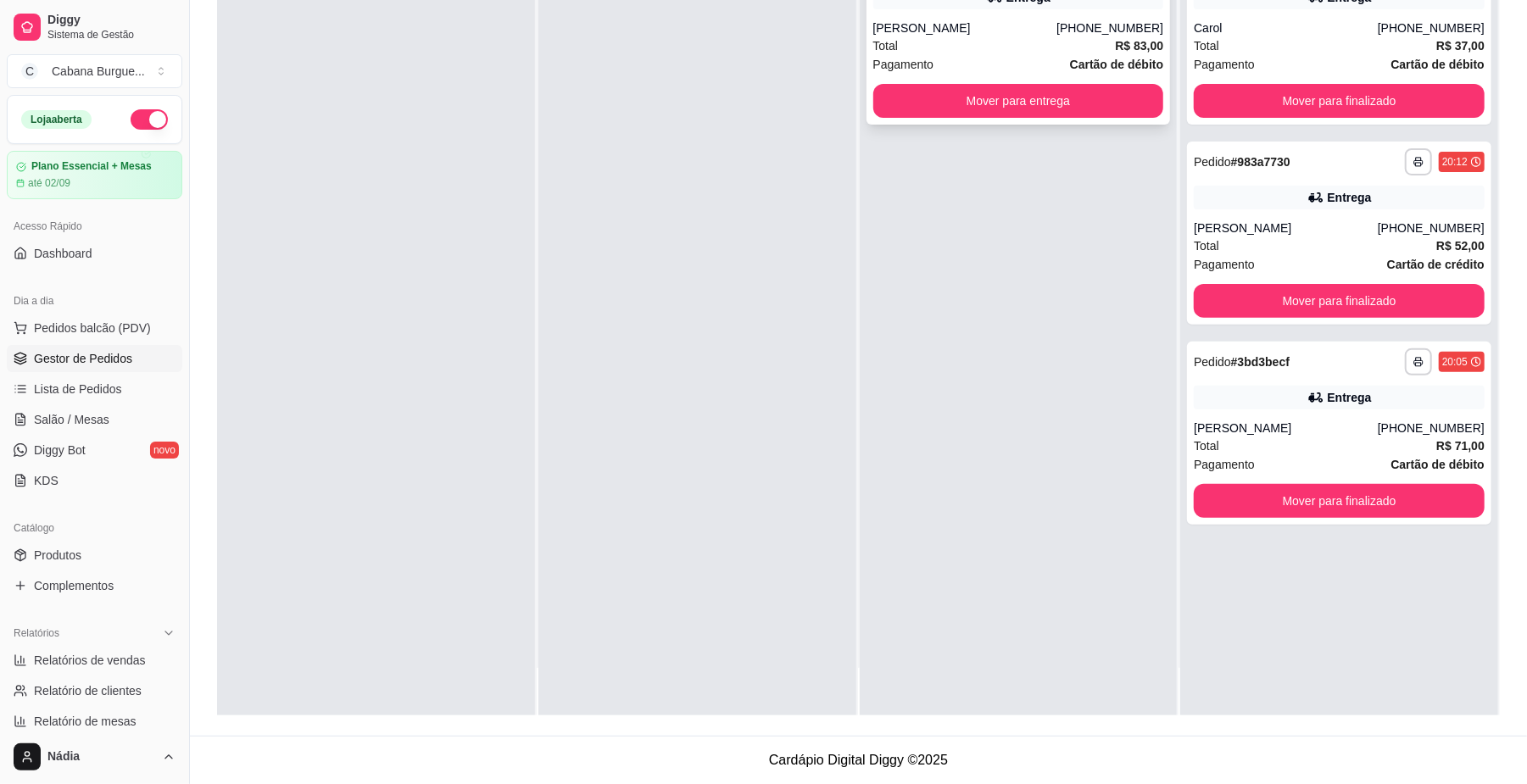
click at [958, 55] on div "Pagamento Cartão de débito" at bounding box center [1019, 65] width 291 height 19
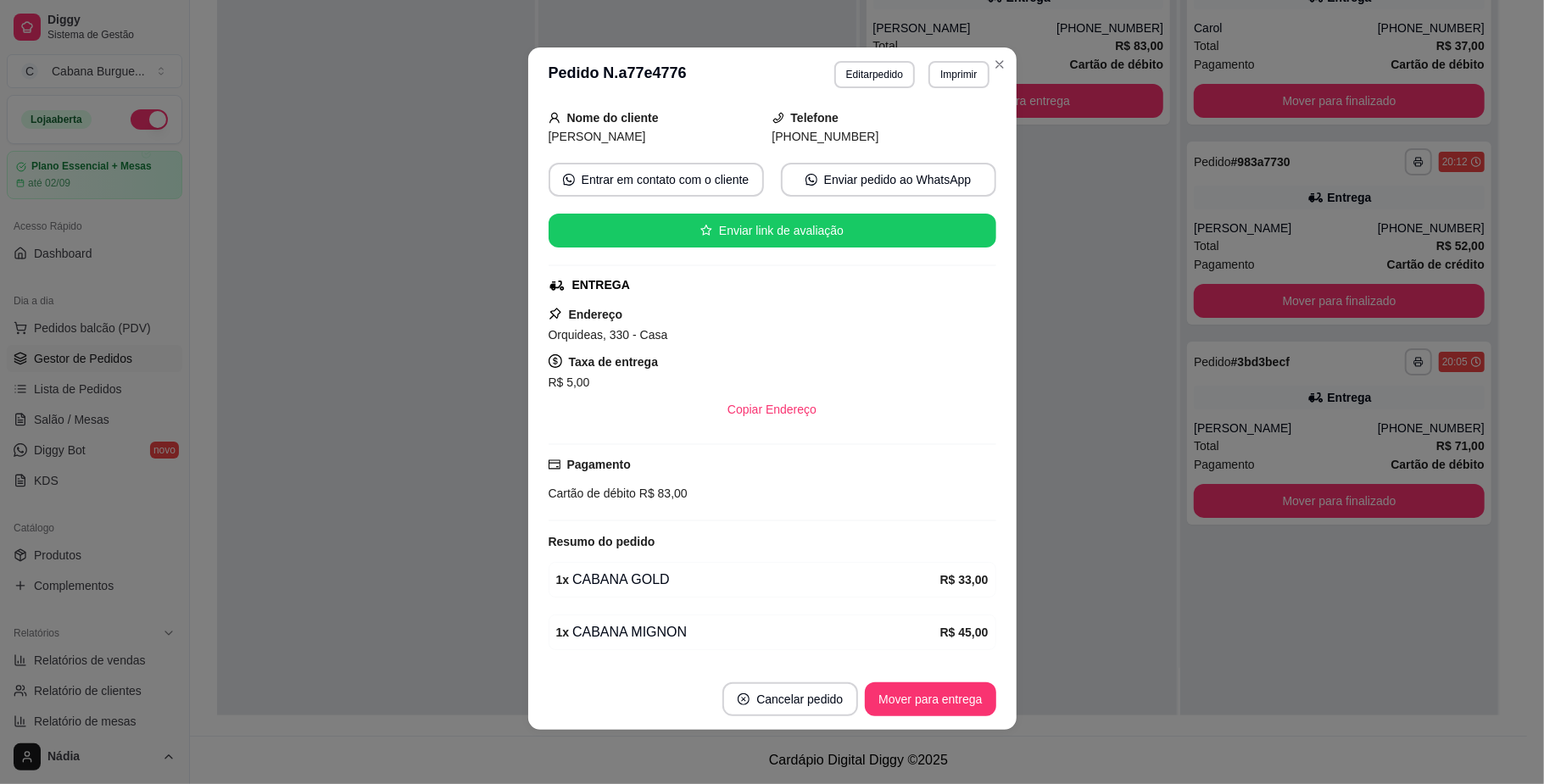
scroll to position [0, 0]
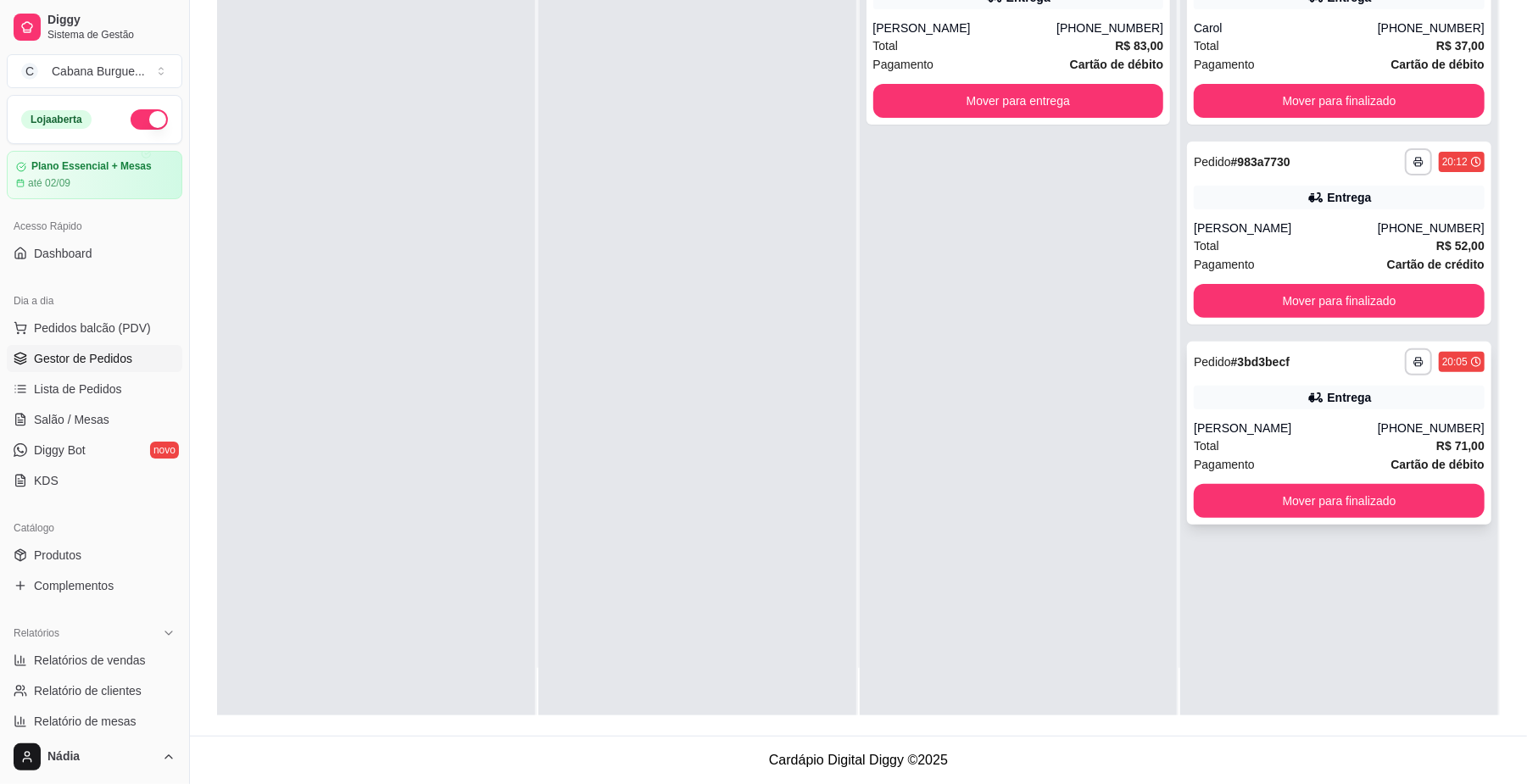
click at [1391, 428] on div "[PHONE_NUMBER]" at bounding box center [1431, 428] width 107 height 17
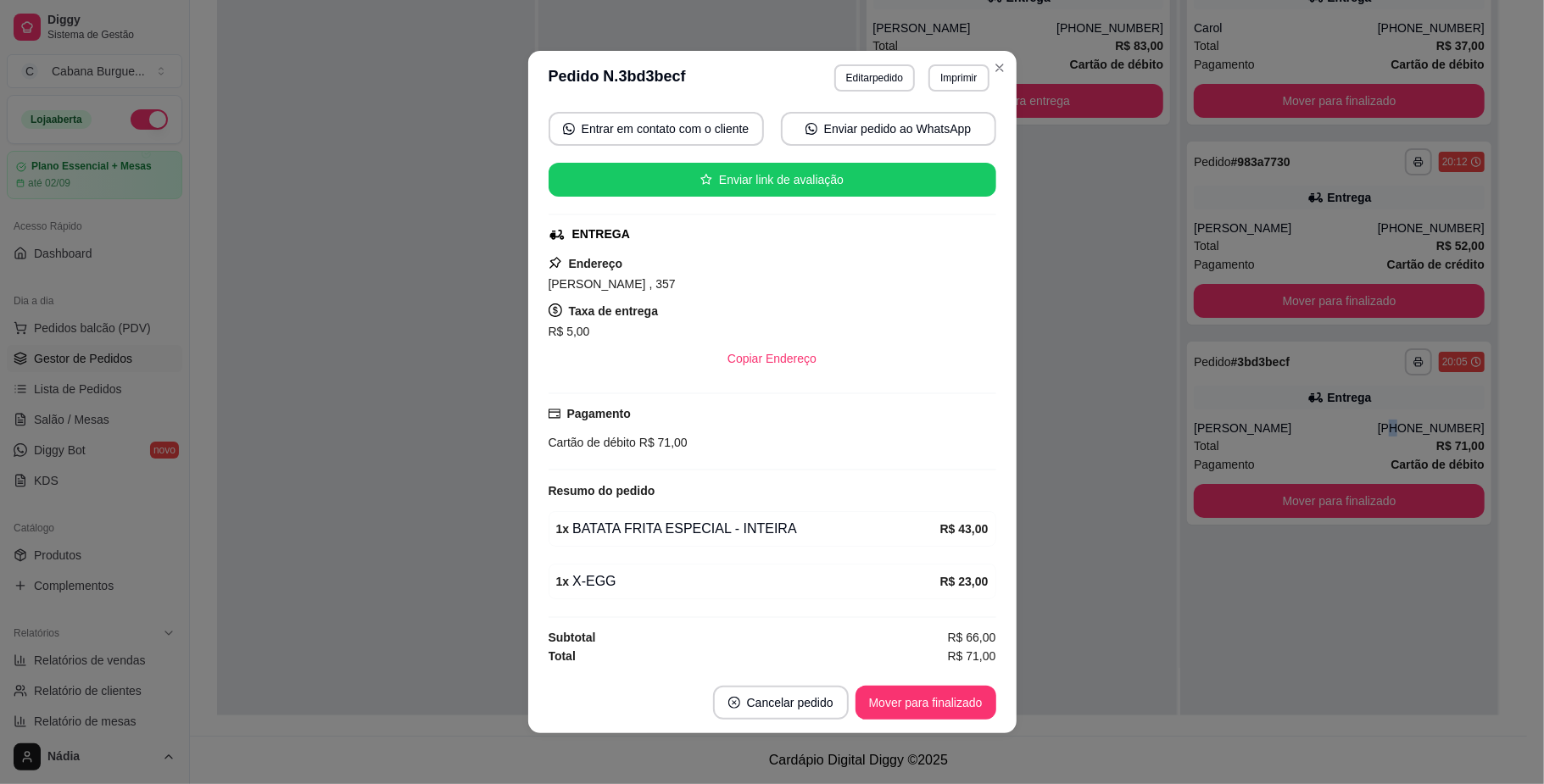
scroll to position [4, 0]
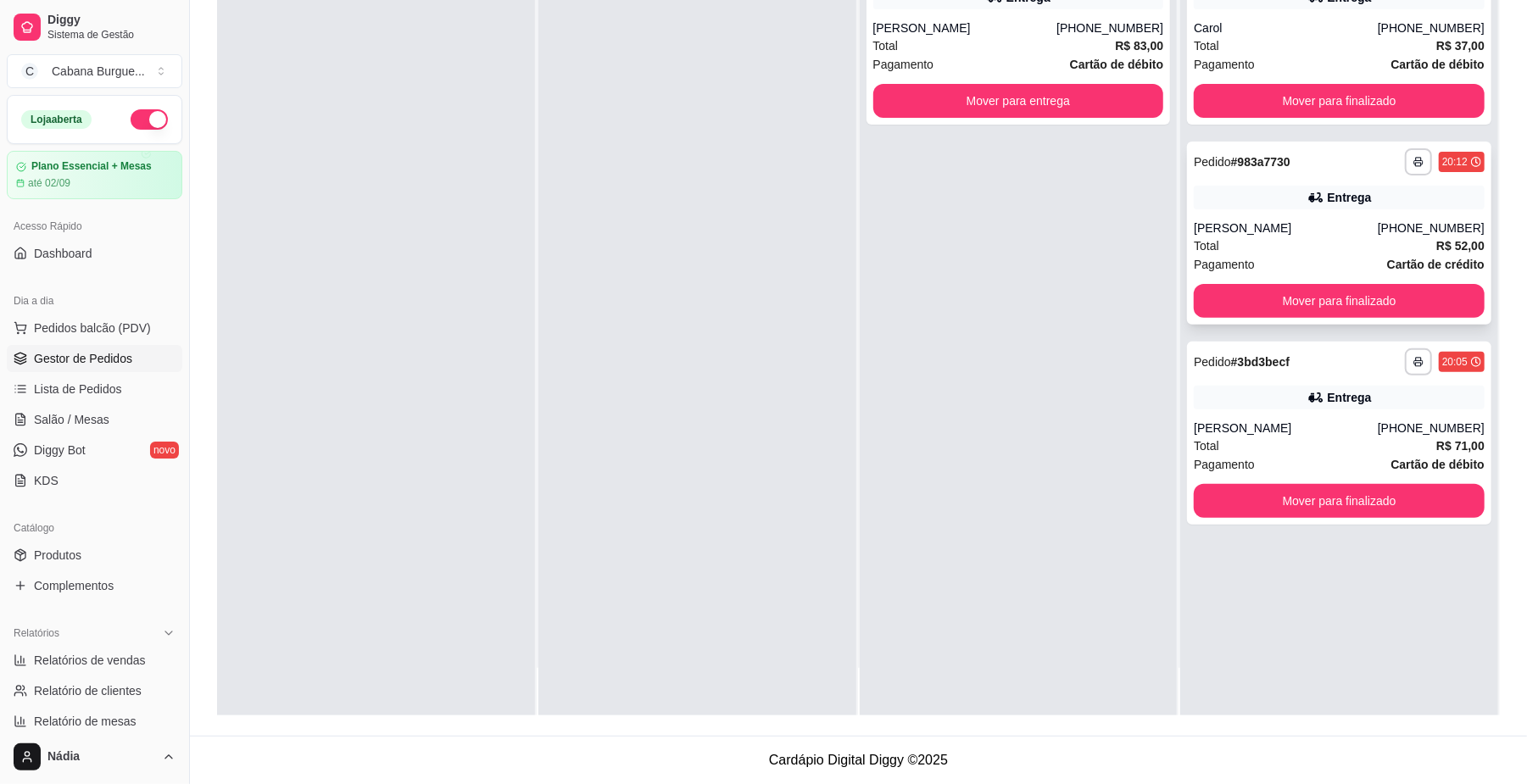
click at [1294, 242] on div "Total R$ 52,00" at bounding box center [1339, 246] width 291 height 19
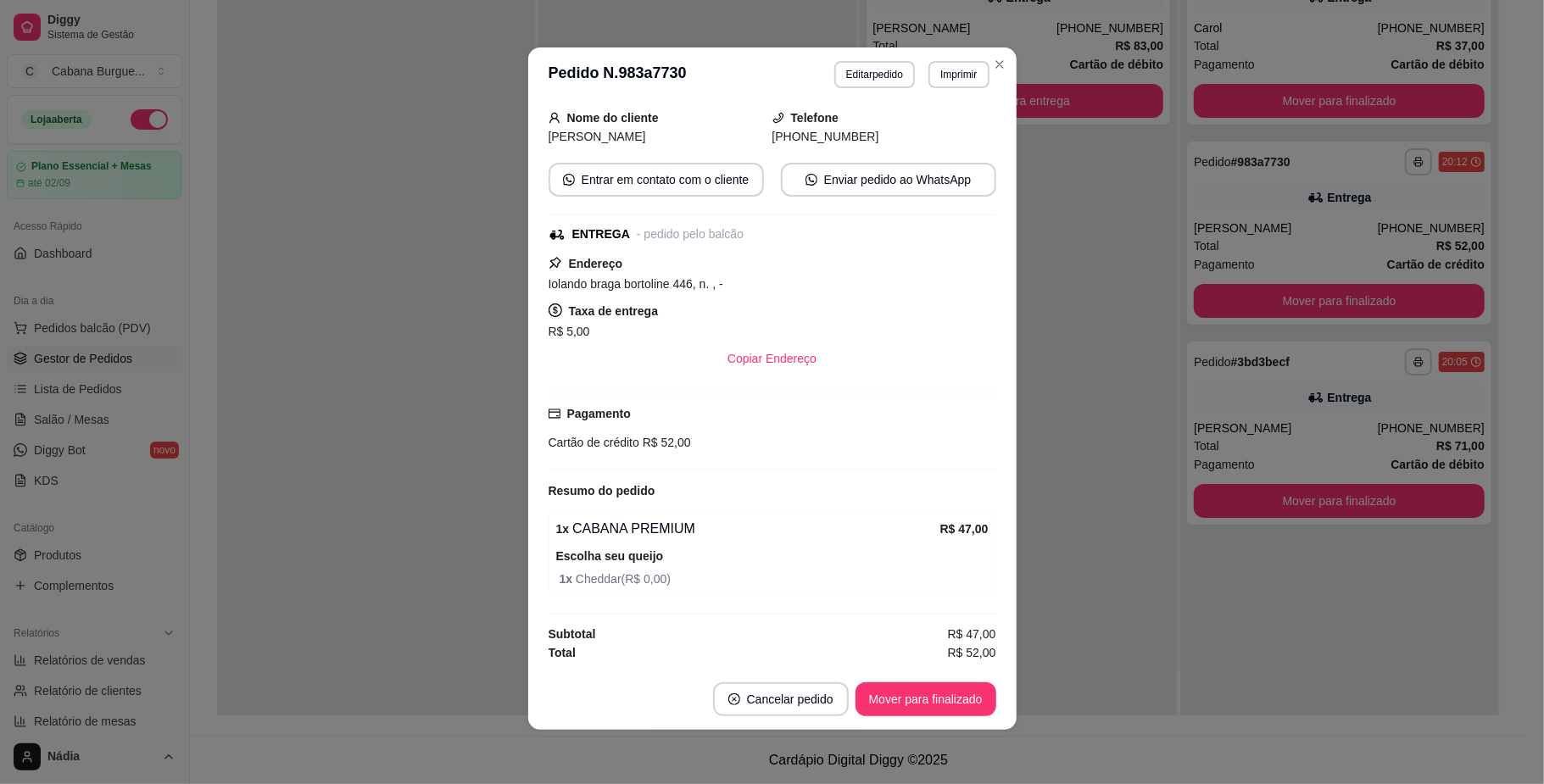
scroll to position [149, 0]
click at [907, 689] on button "Mover para finalizado" at bounding box center [926, 699] width 141 height 34
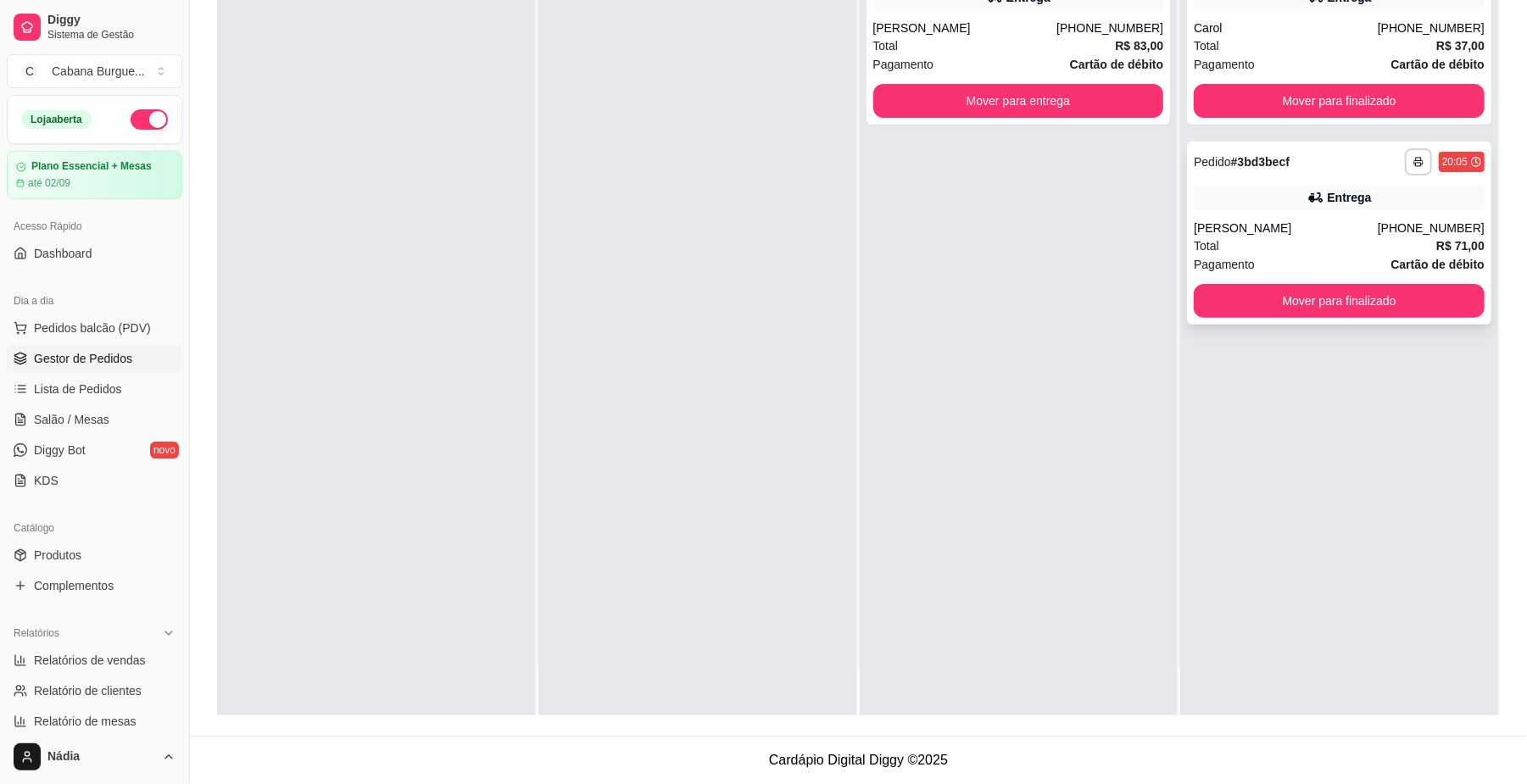
click at [1279, 206] on div "Entrega" at bounding box center [1339, 197] width 291 height 24
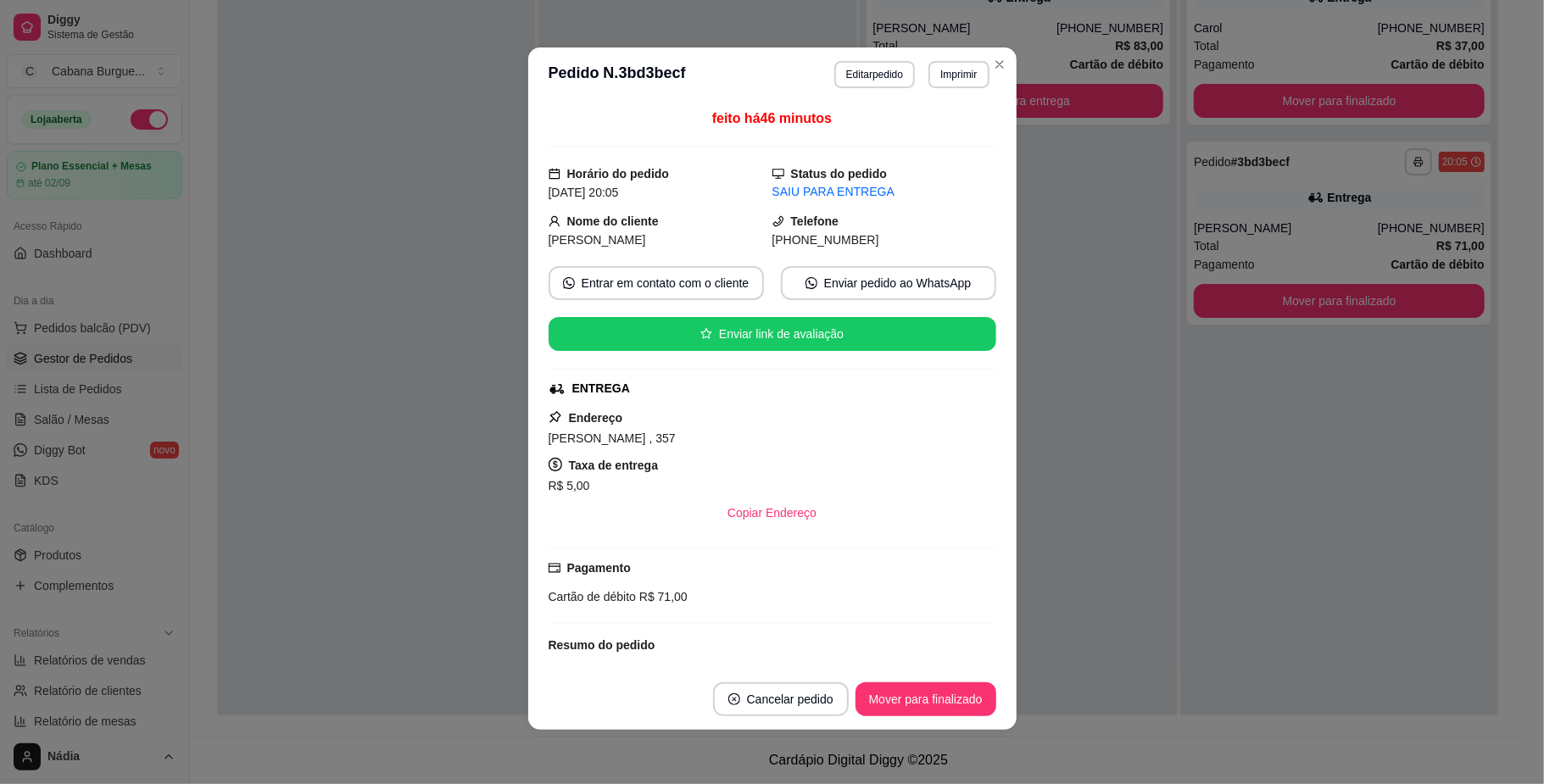
scroll to position [167, 0]
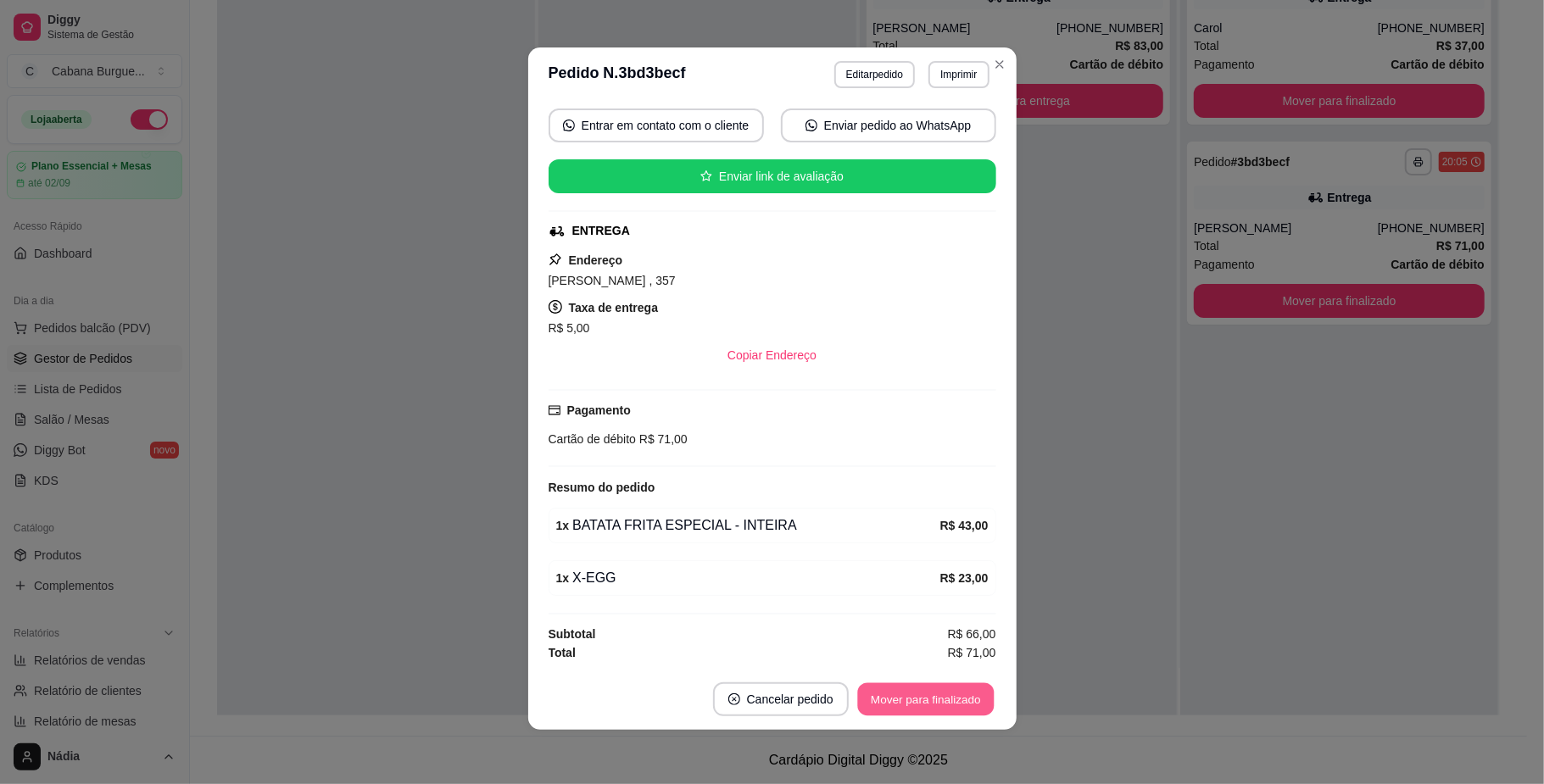
click at [940, 696] on button "Mover para finalizado" at bounding box center [925, 699] width 136 height 33
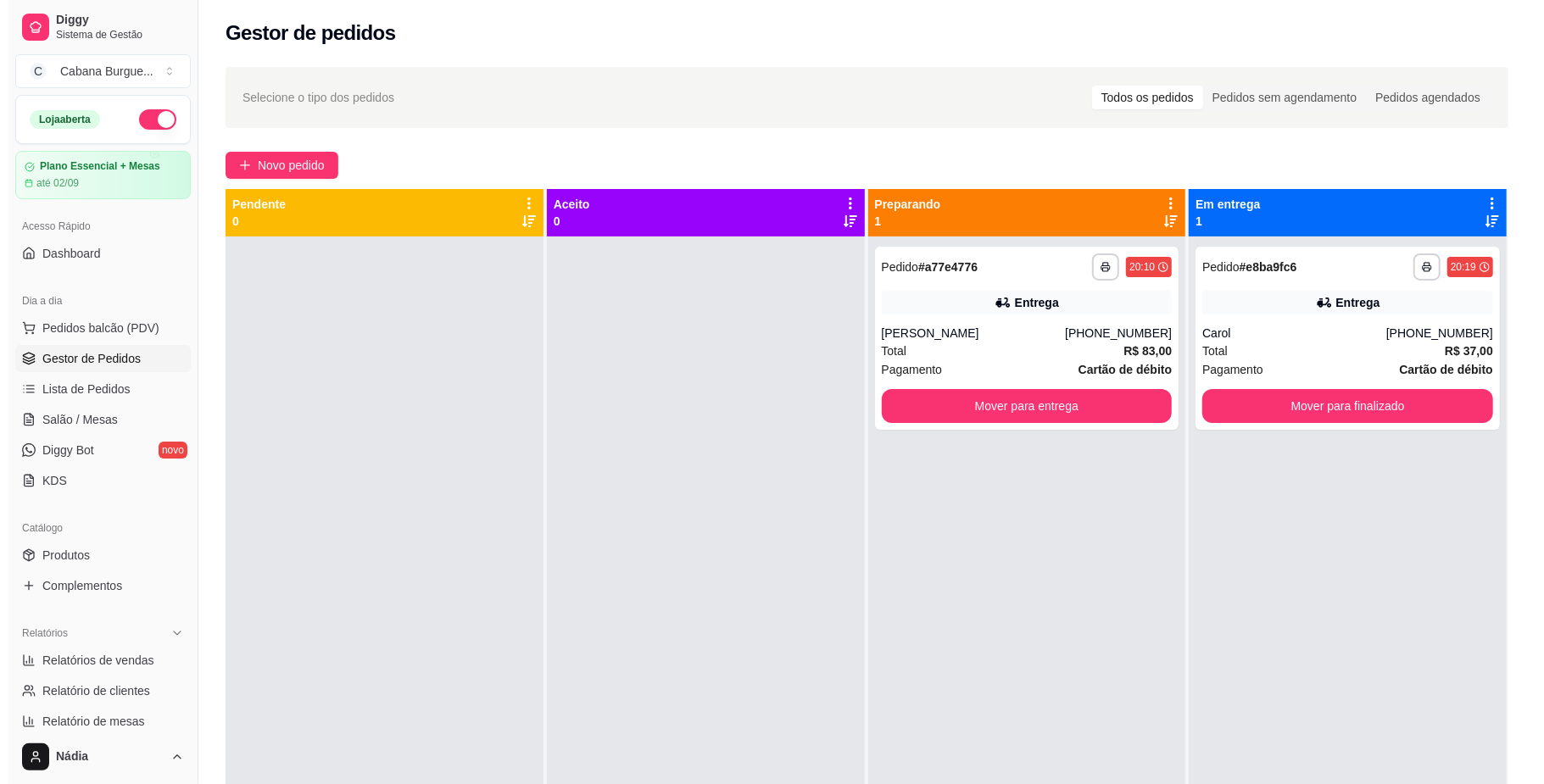
scroll to position [0, 0]
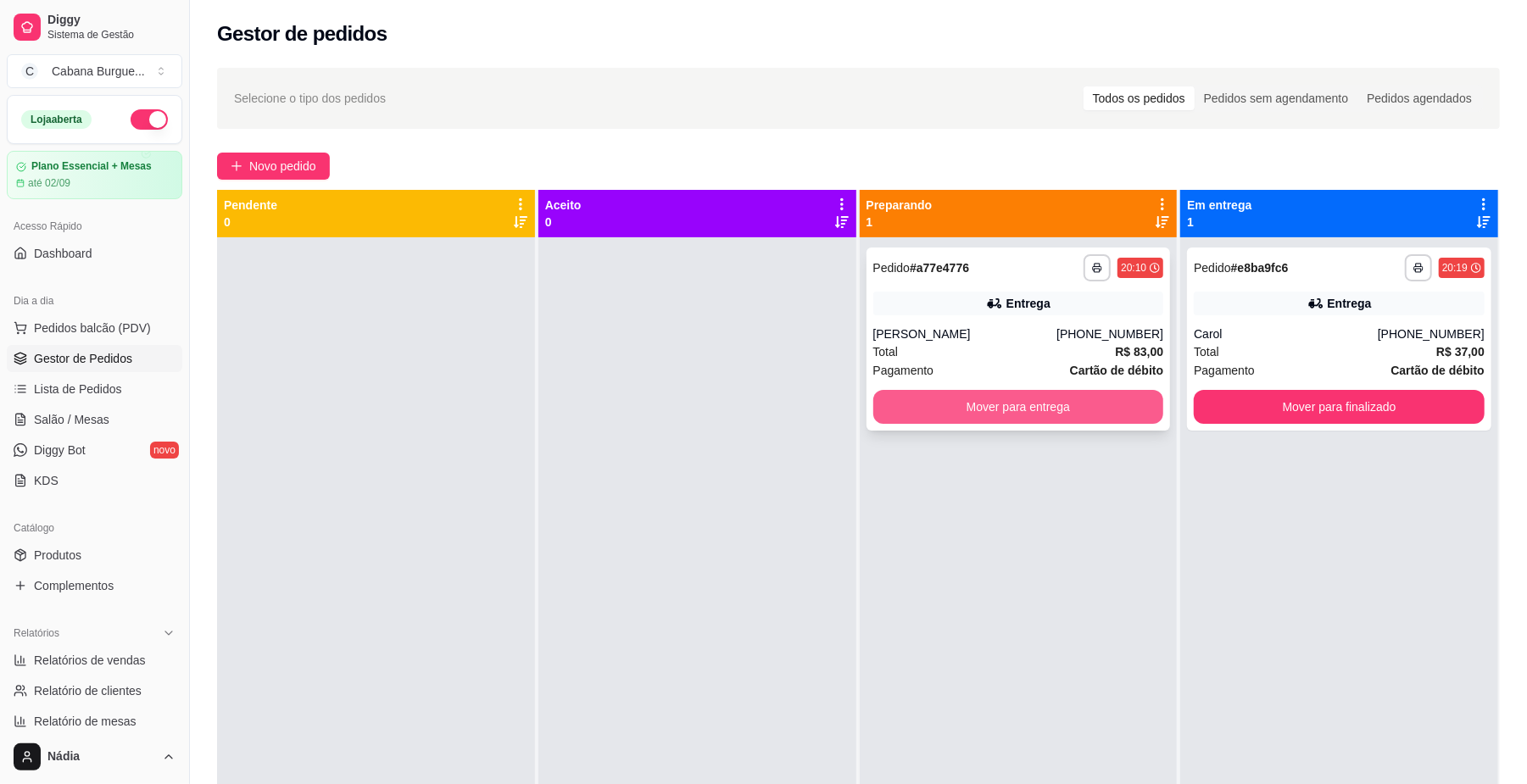
click at [1045, 403] on button "Mover para entrega" at bounding box center [1019, 407] width 291 height 34
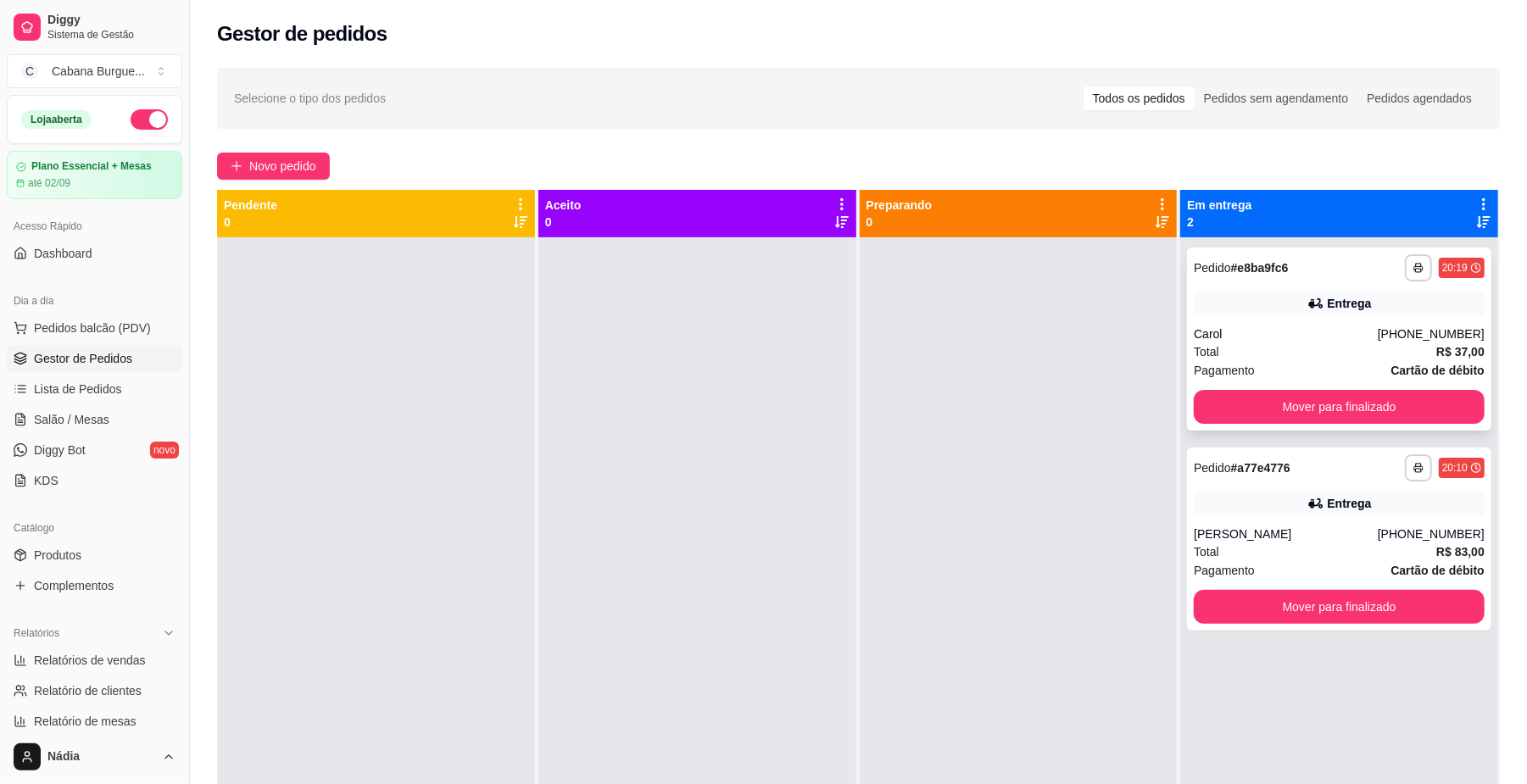
click at [1300, 320] on div "**********" at bounding box center [1339, 339] width 305 height 183
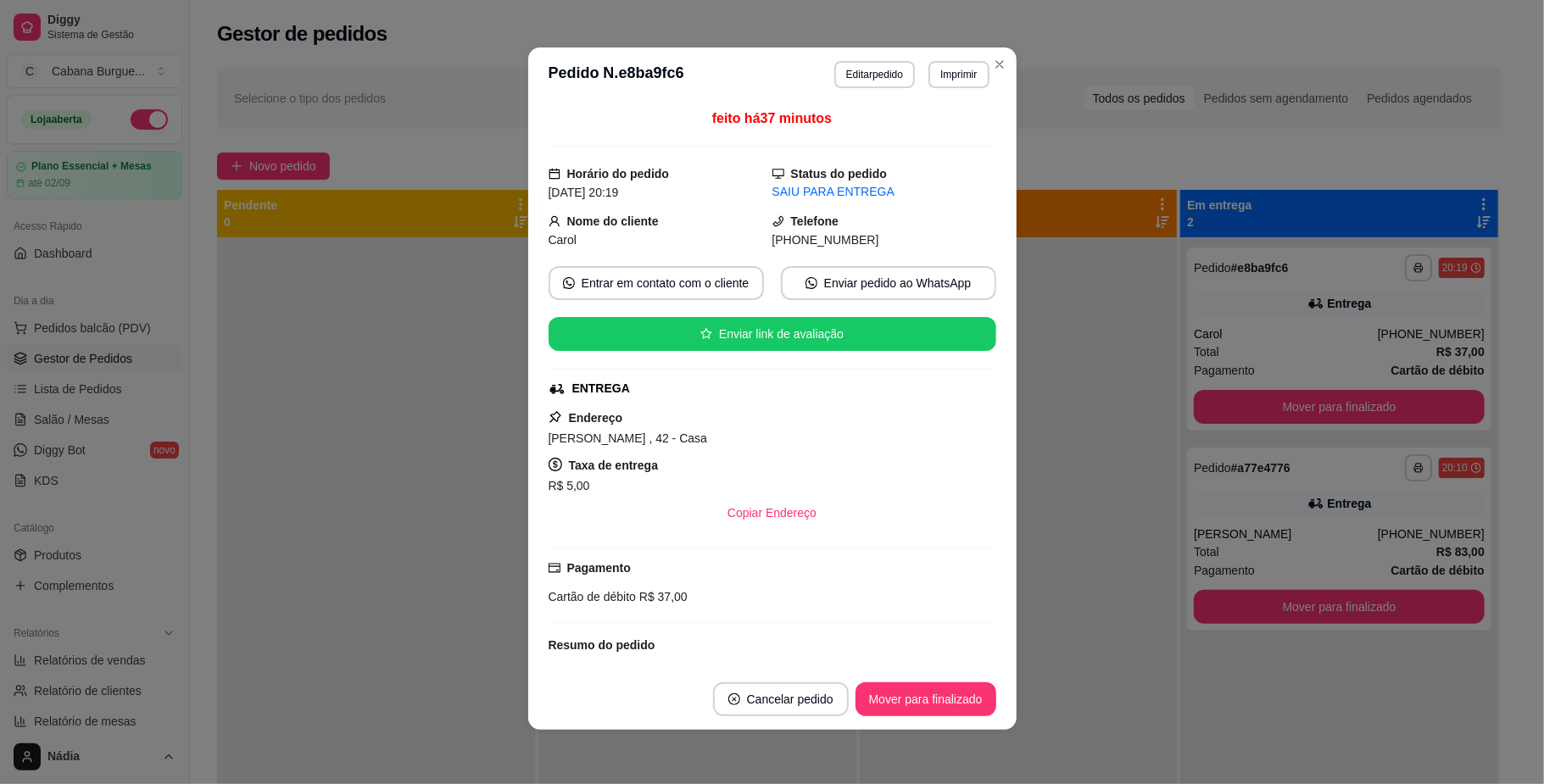
scroll to position [112, 0]
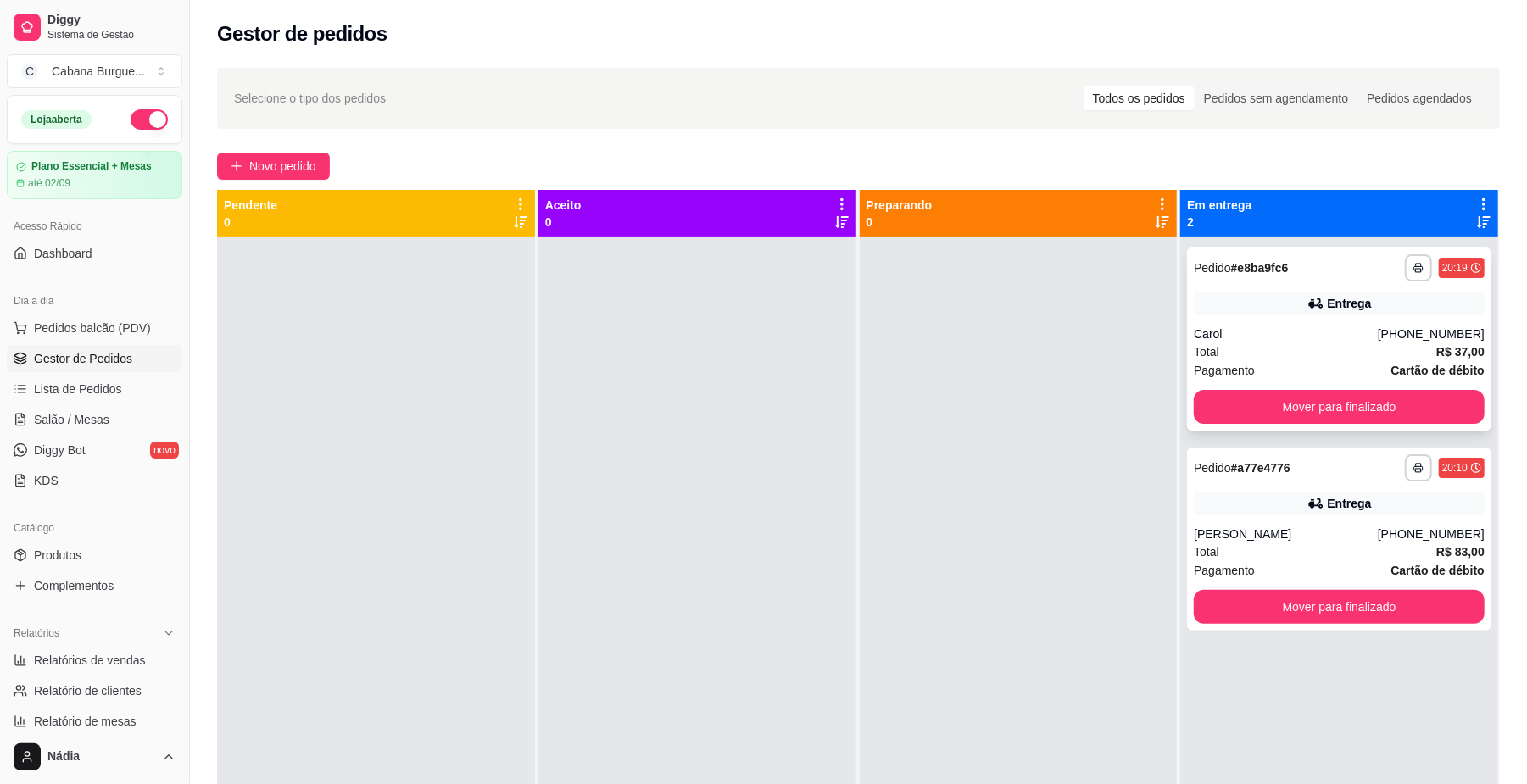
click at [1382, 299] on div "Entrega" at bounding box center [1339, 303] width 291 height 24
click at [1285, 490] on div "**********" at bounding box center [1339, 539] width 305 height 183
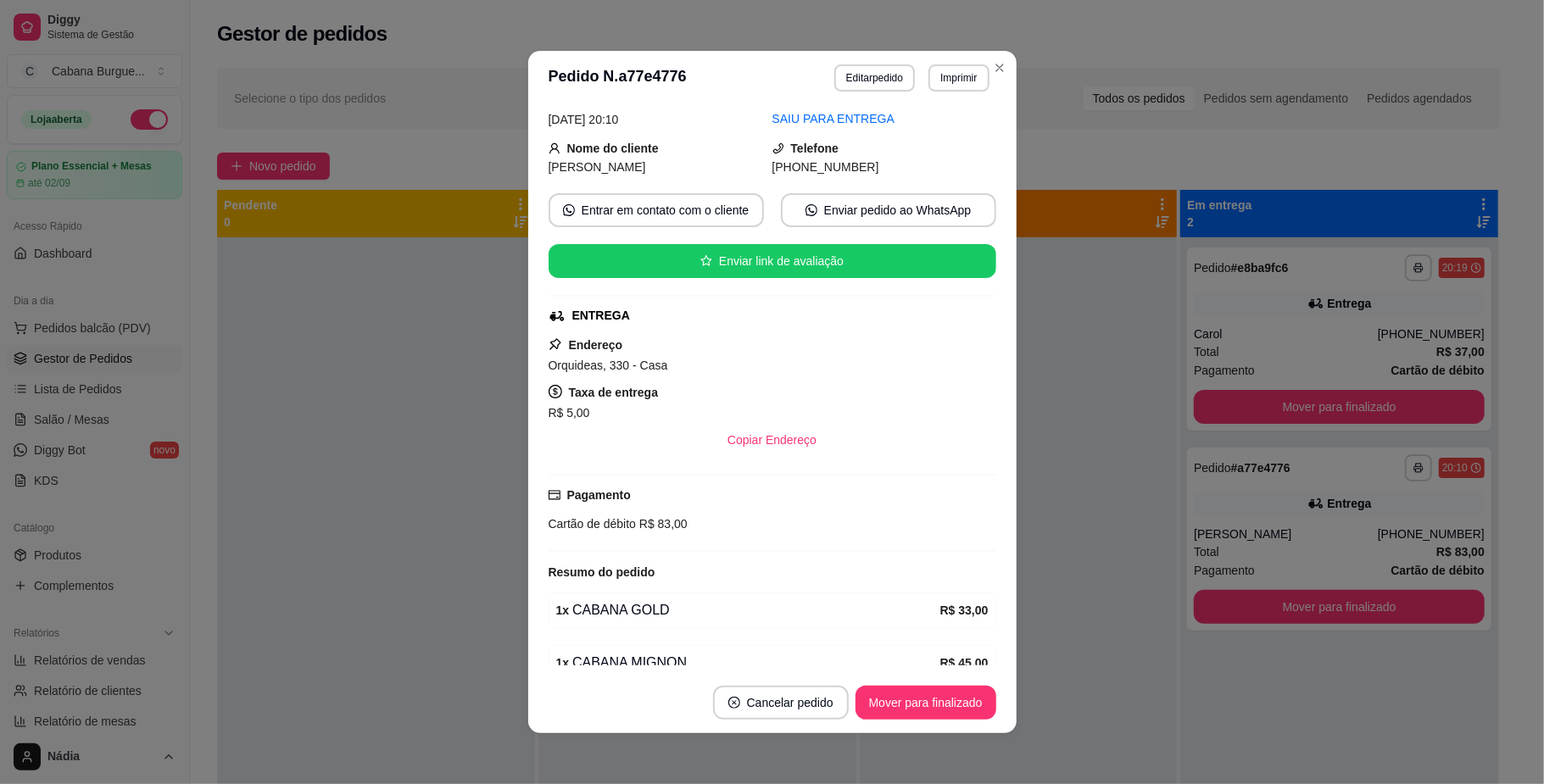
scroll to position [167, 0]
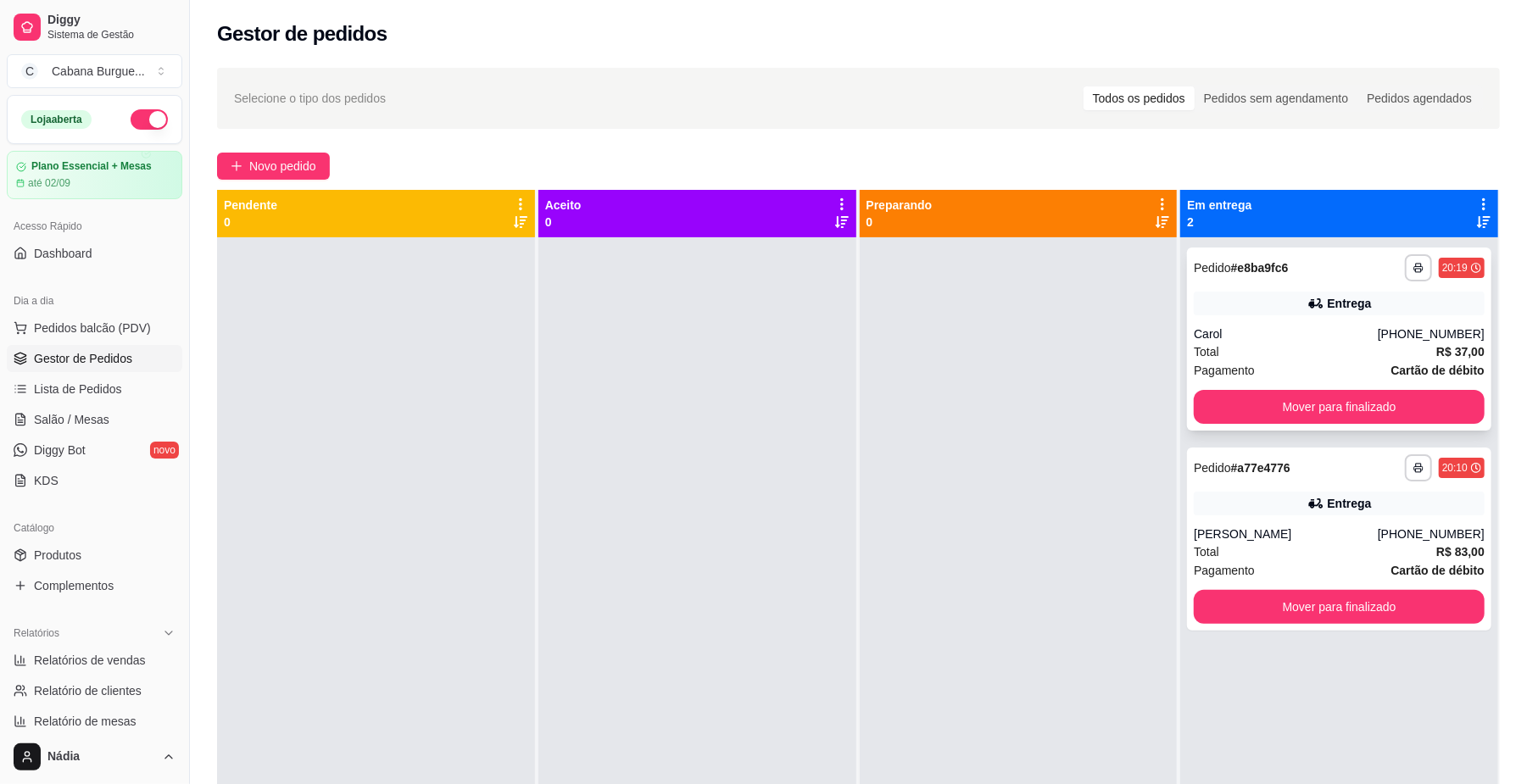
click at [1259, 344] on div "Total R$ 37,00" at bounding box center [1339, 352] width 291 height 19
click at [1282, 266] on div "**********" at bounding box center [1339, 267] width 291 height 28
click at [1293, 522] on div "**********" at bounding box center [1339, 539] width 305 height 183
click at [1333, 407] on button "Mover para finalizado" at bounding box center [1339, 407] width 282 height 33
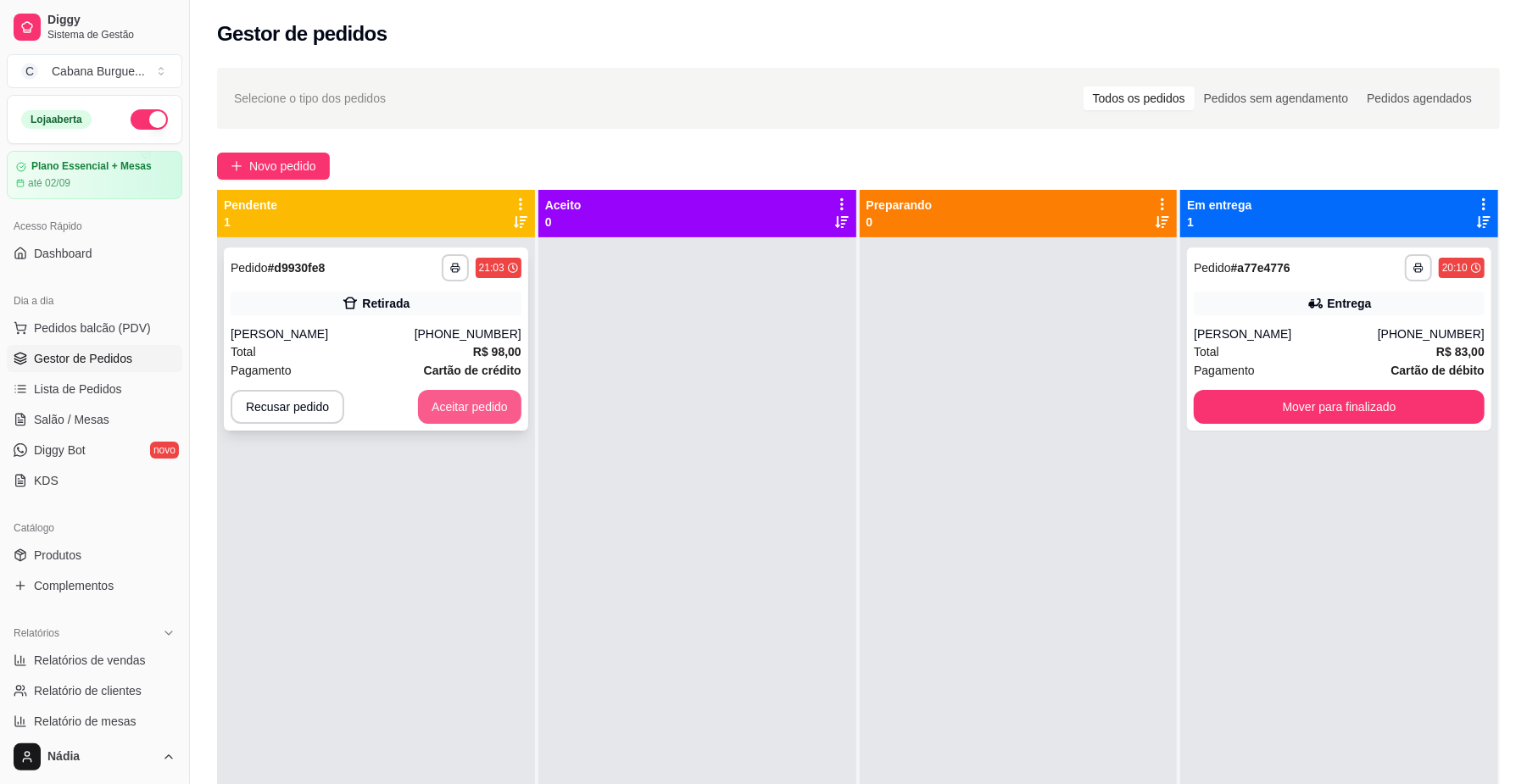
click at [493, 410] on button "Aceitar pedido" at bounding box center [469, 407] width 104 height 34
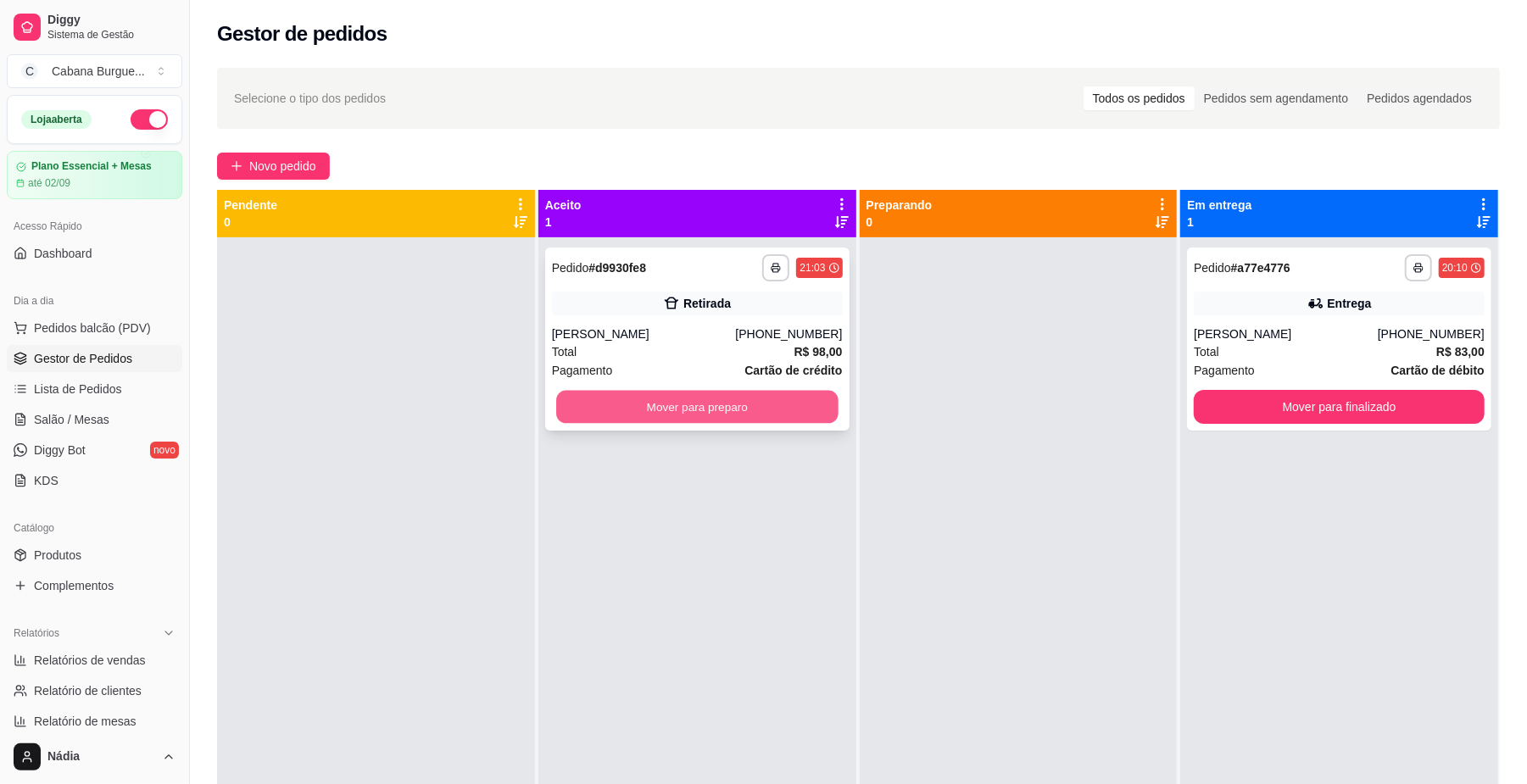
click at [795, 407] on button "Mover para preparo" at bounding box center [697, 407] width 282 height 33
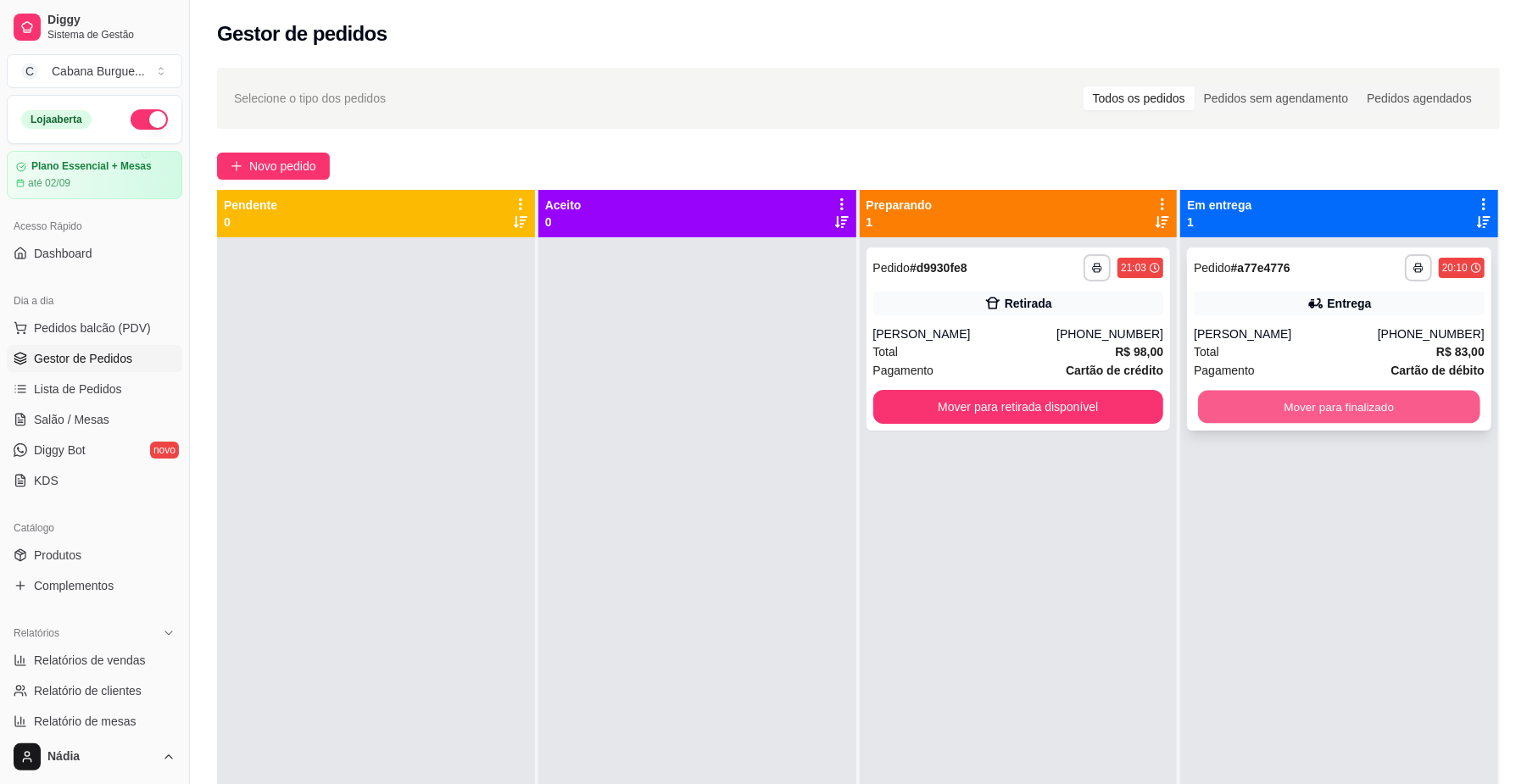
click at [1314, 400] on button "Mover para finalizado" at bounding box center [1339, 407] width 282 height 33
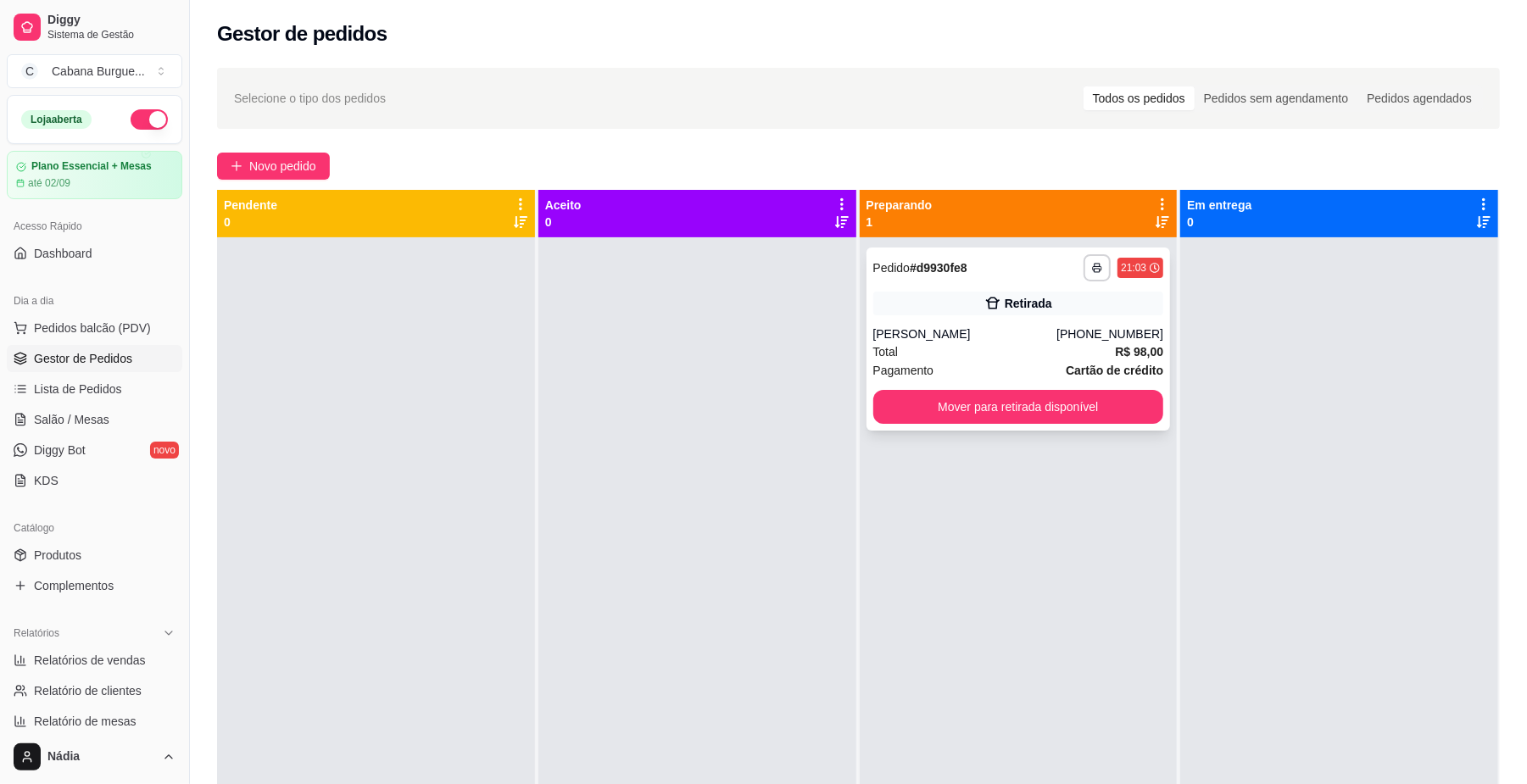
click at [1002, 353] on div "Total R$ 98,00" at bounding box center [1019, 352] width 291 height 19
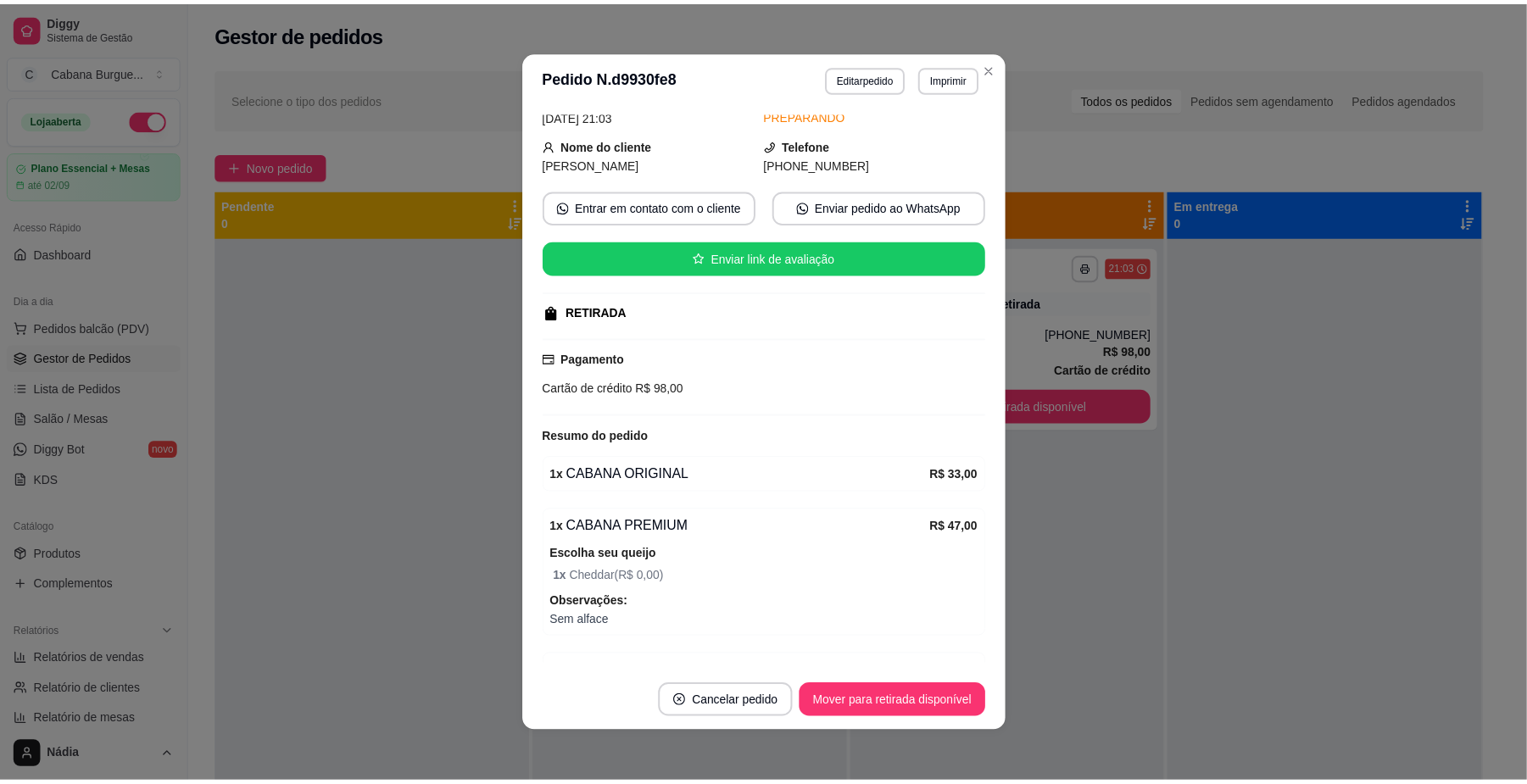
scroll to position [180, 0]
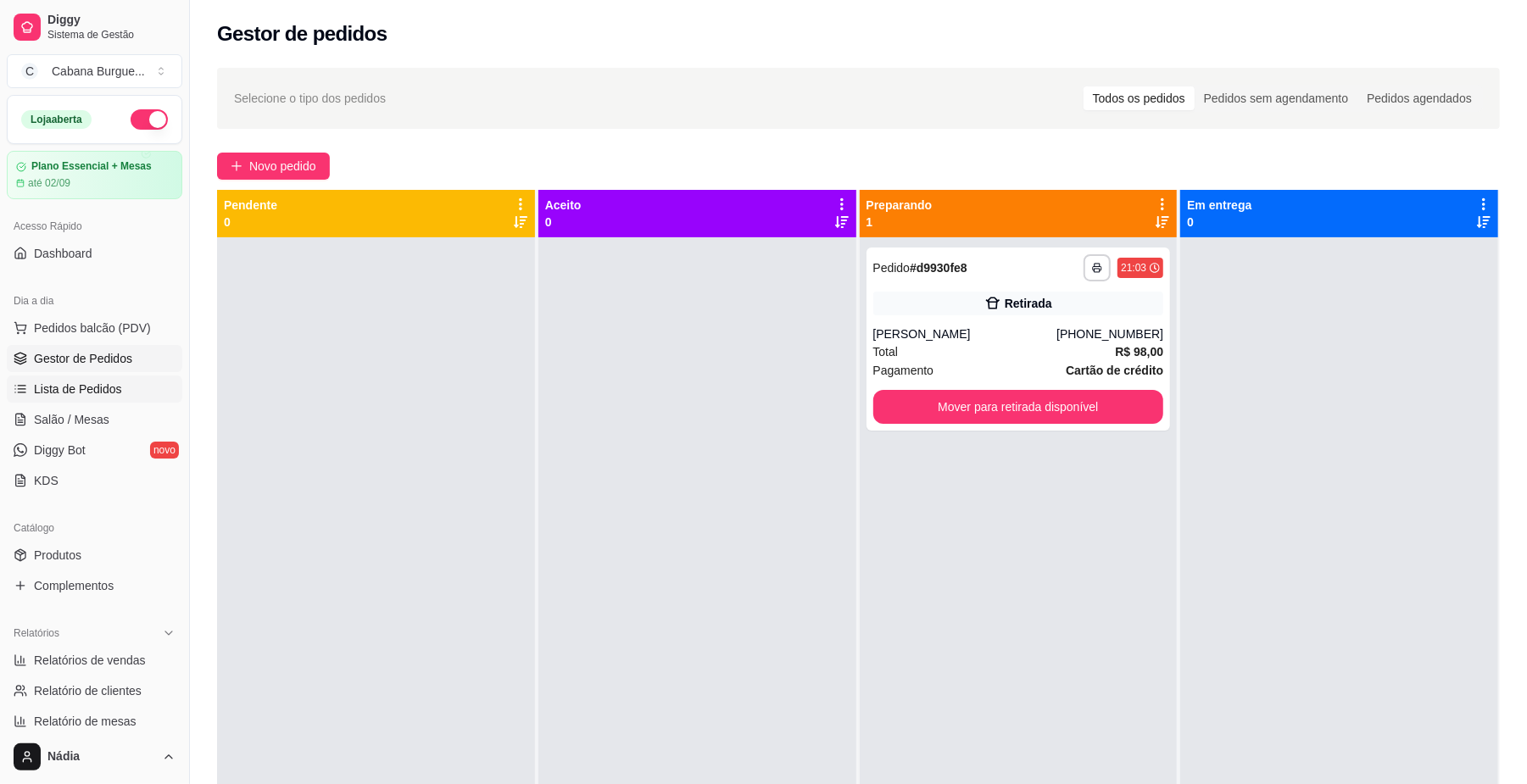
click at [139, 402] on link "Lista de Pedidos" at bounding box center [94, 389] width 175 height 28
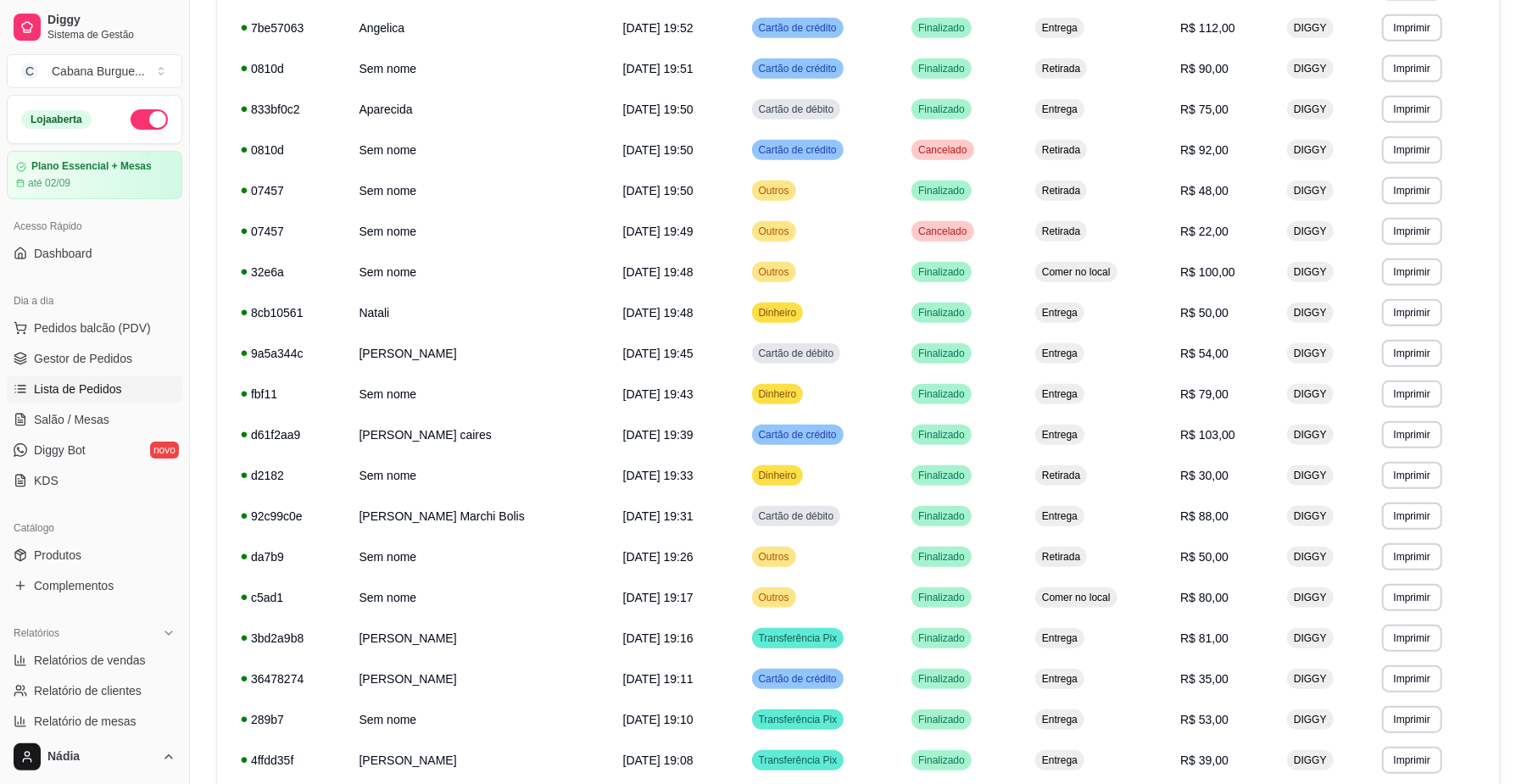
scroll to position [804, 0]
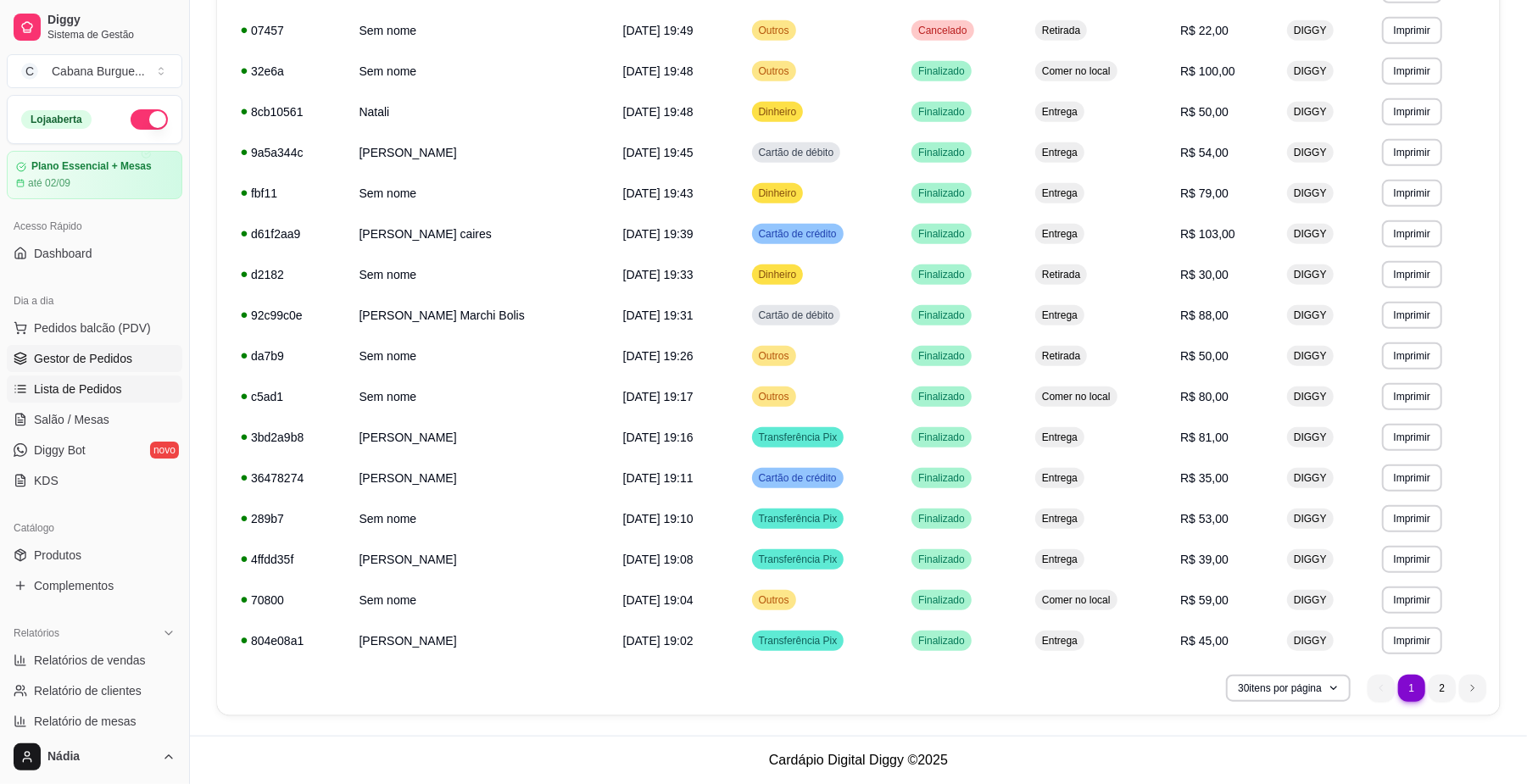
click at [109, 356] on span "Gestor de Pedidos" at bounding box center [83, 359] width 98 height 17
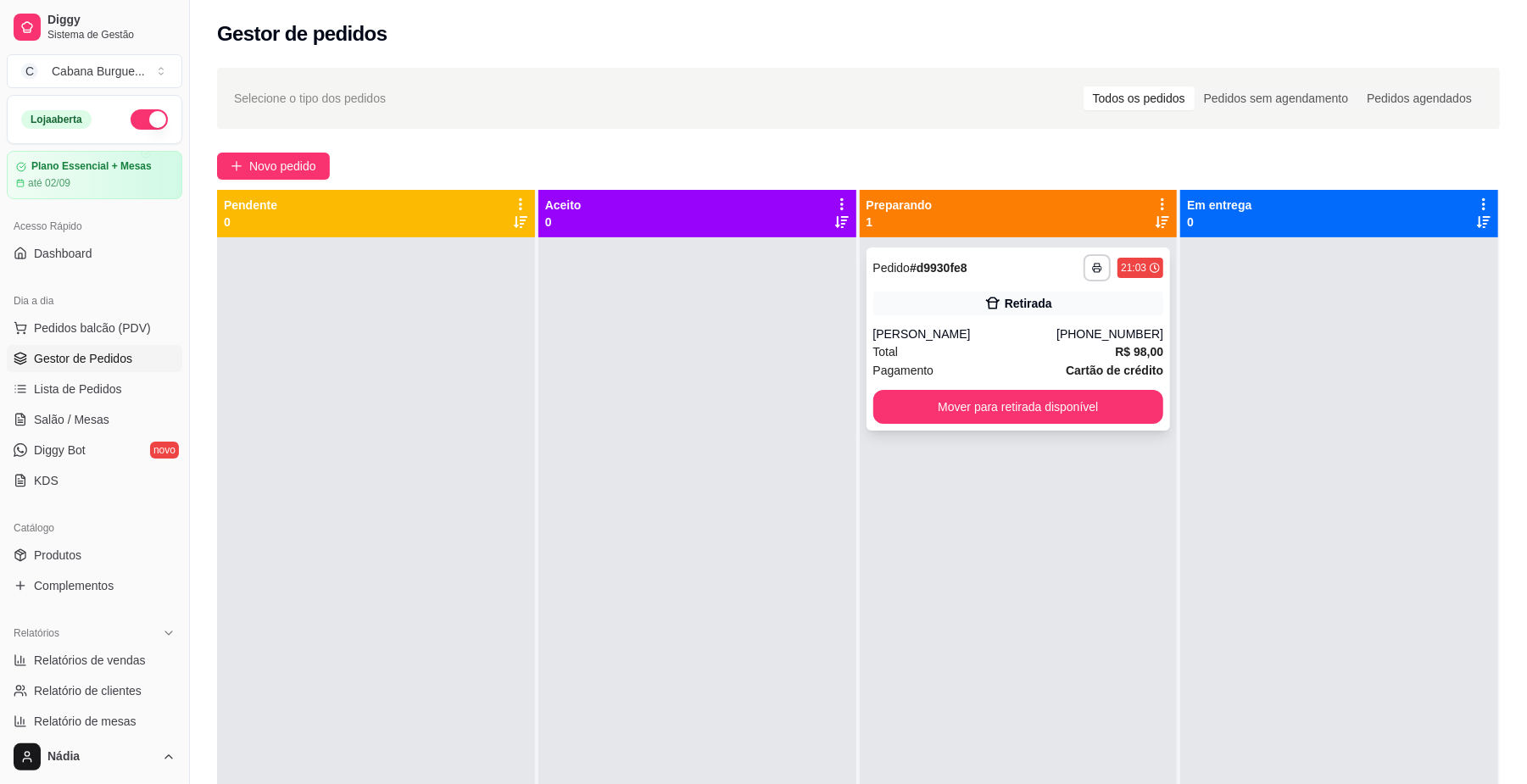
click at [991, 309] on icon at bounding box center [993, 304] width 17 height 17
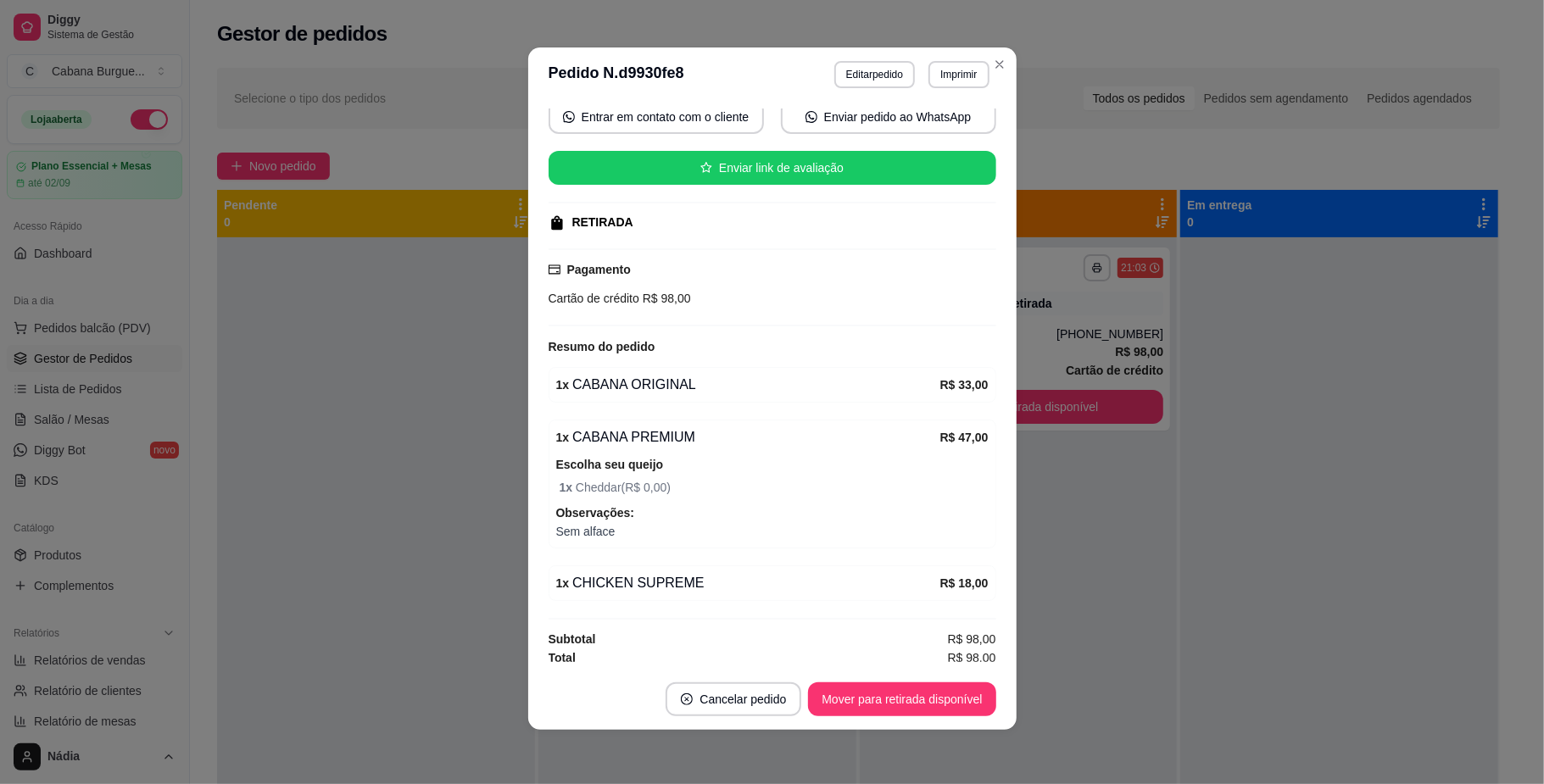
scroll to position [180, 0]
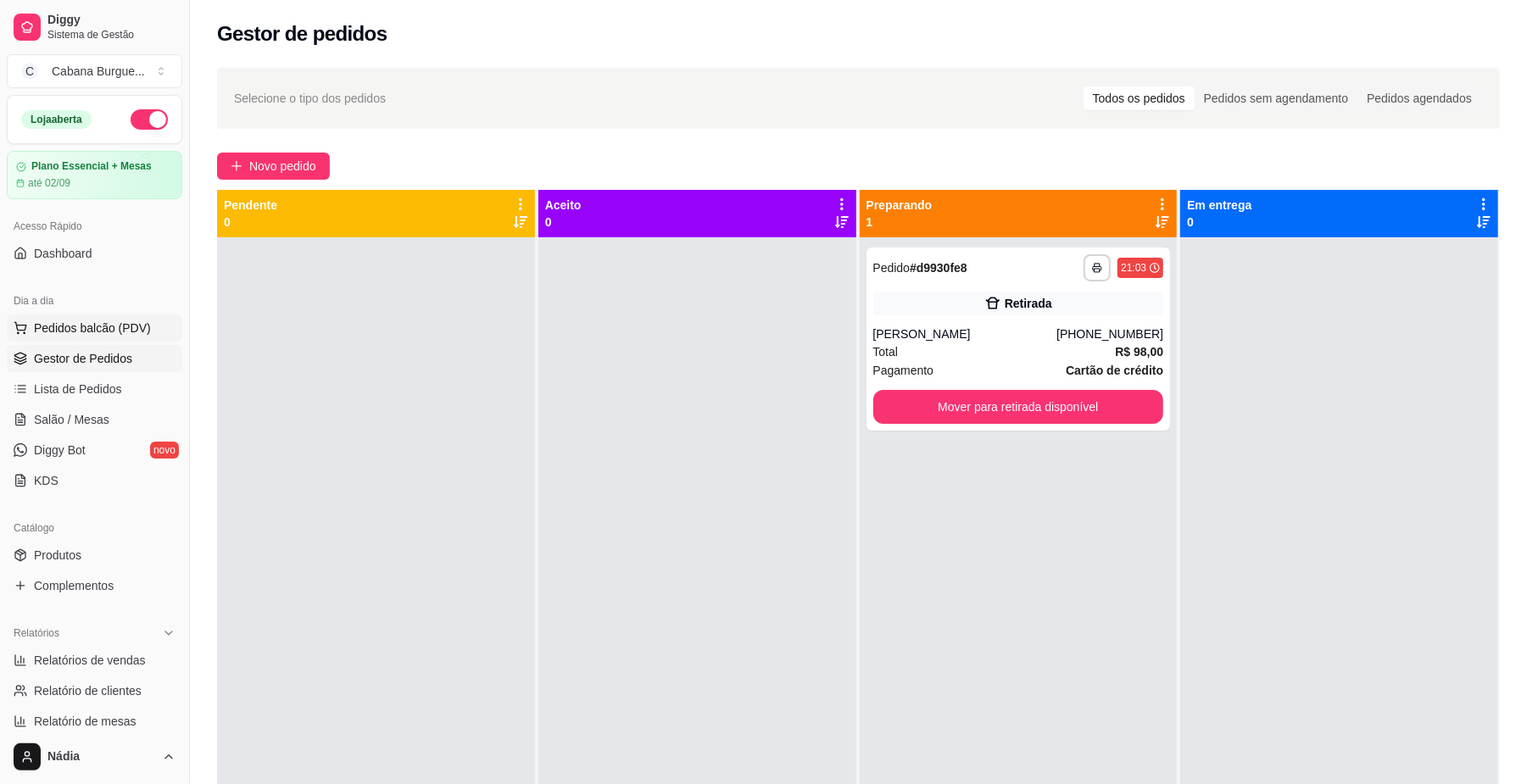
click at [96, 327] on span "Pedidos balcão (PDV)" at bounding box center [92, 328] width 117 height 17
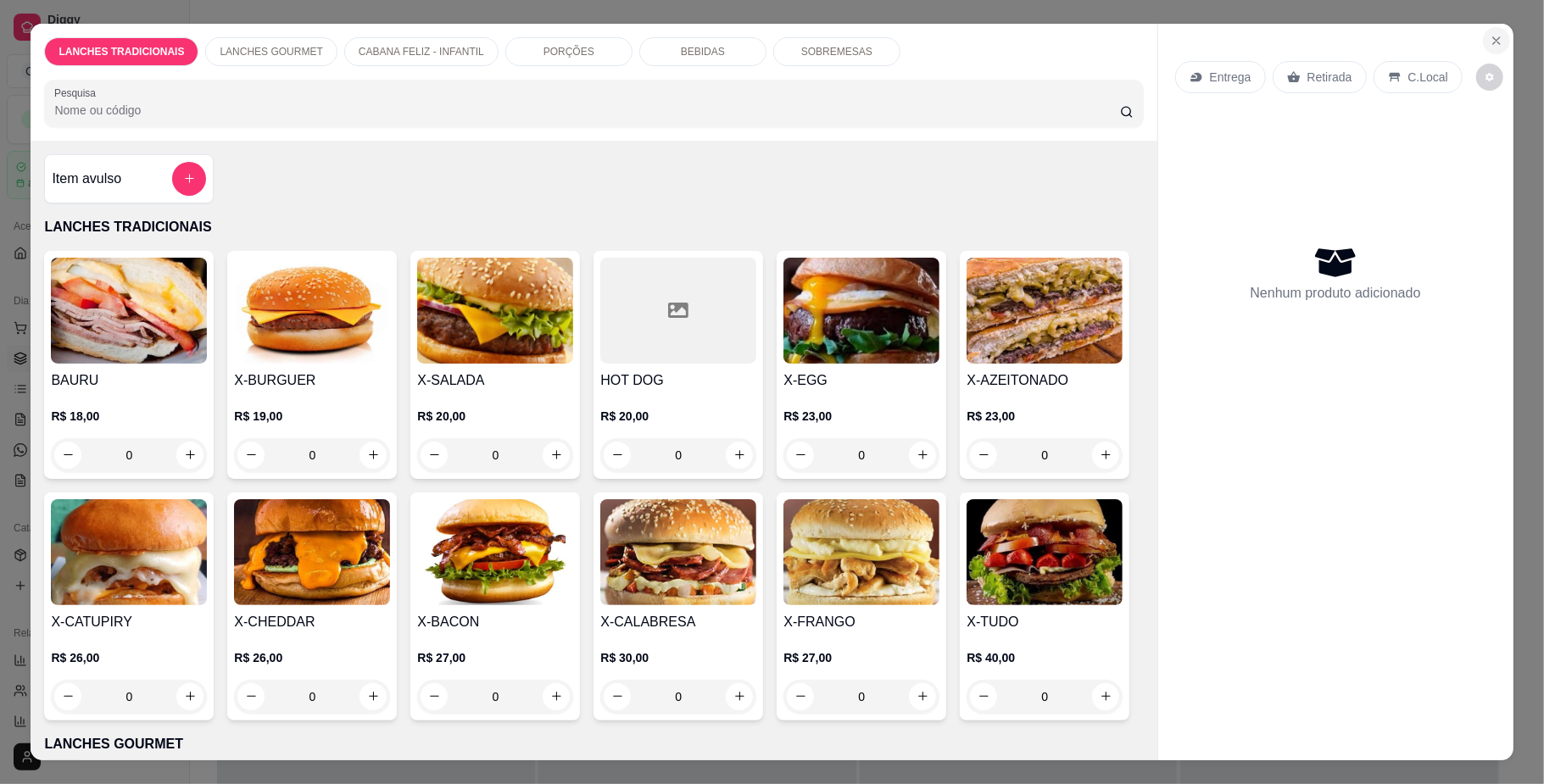
click at [1494, 39] on icon "Close" at bounding box center [1496, 40] width 7 height 7
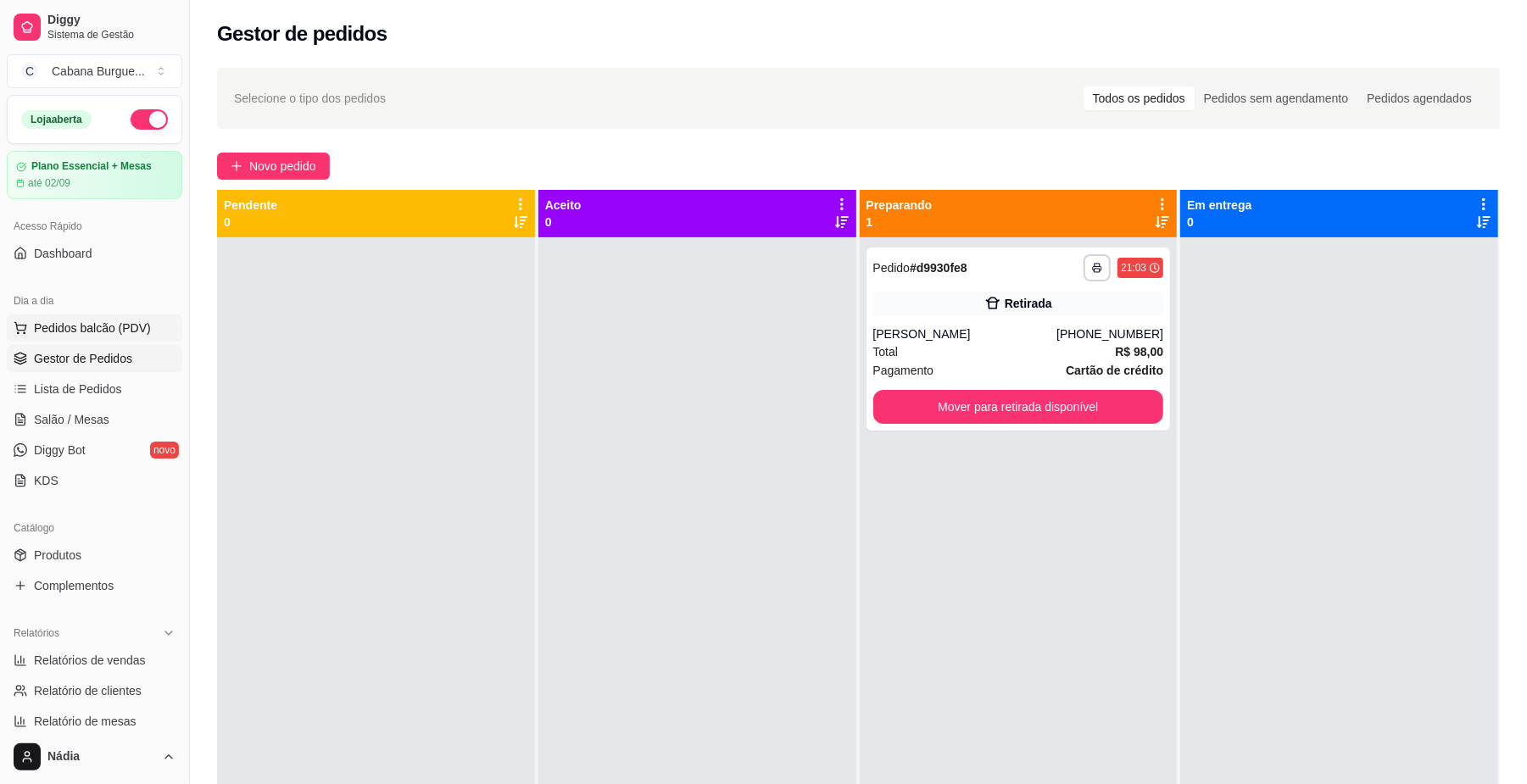
click at [107, 329] on span "Pedidos balcão (PDV)" at bounding box center [92, 328] width 117 height 17
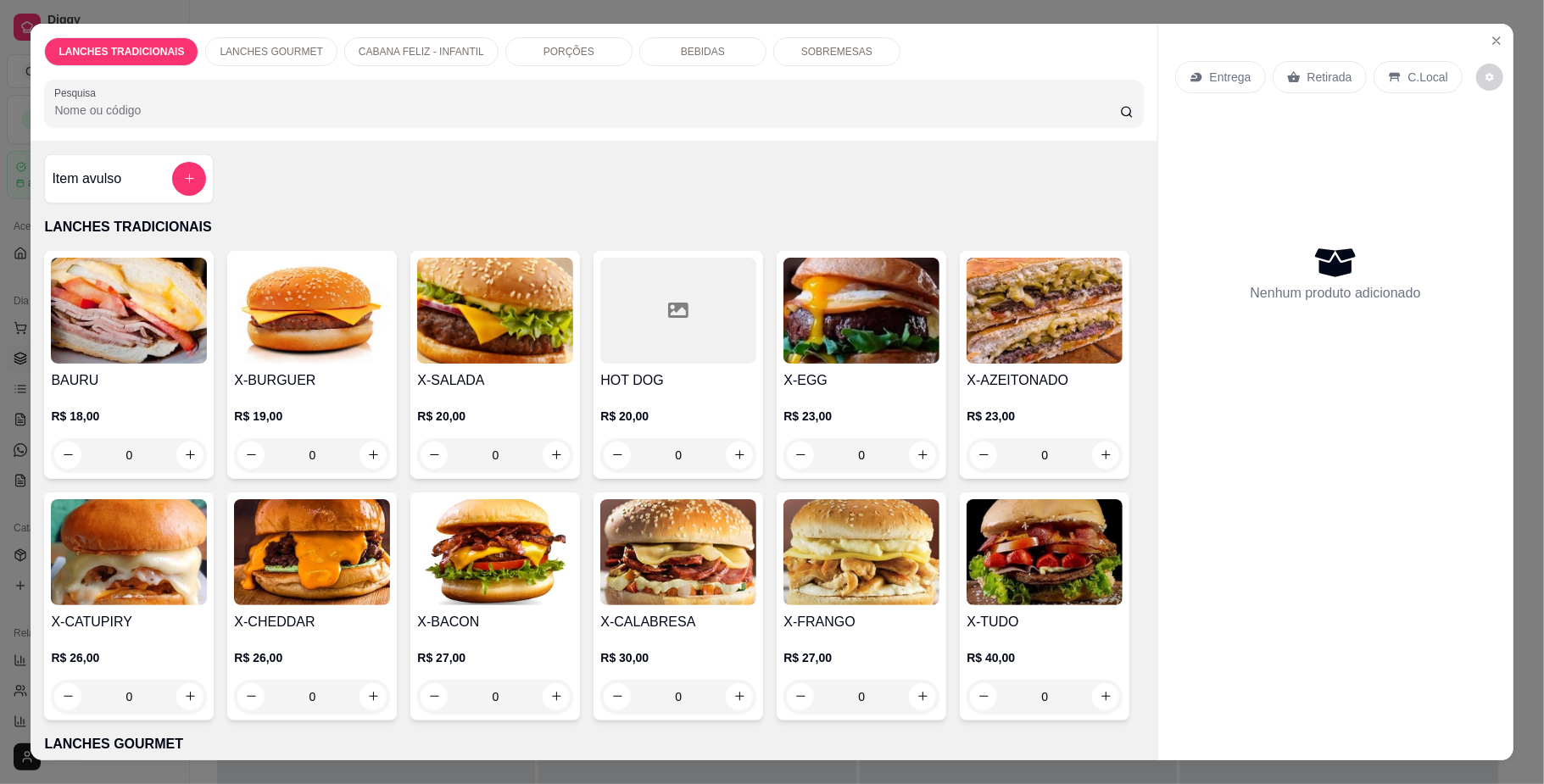
click at [544, 456] on div "0" at bounding box center [495, 456] width 156 height 34
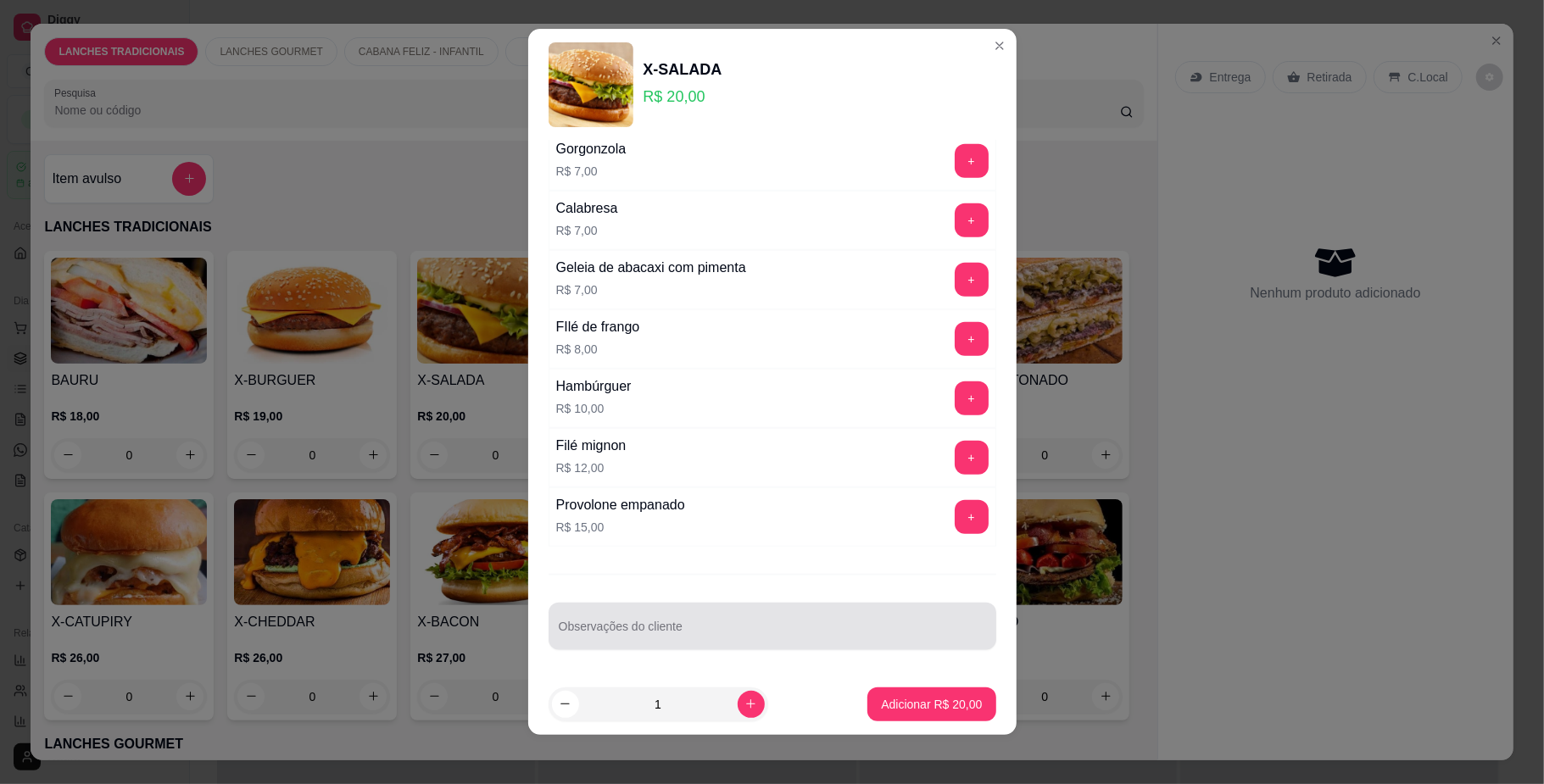
scroll to position [14, 0]
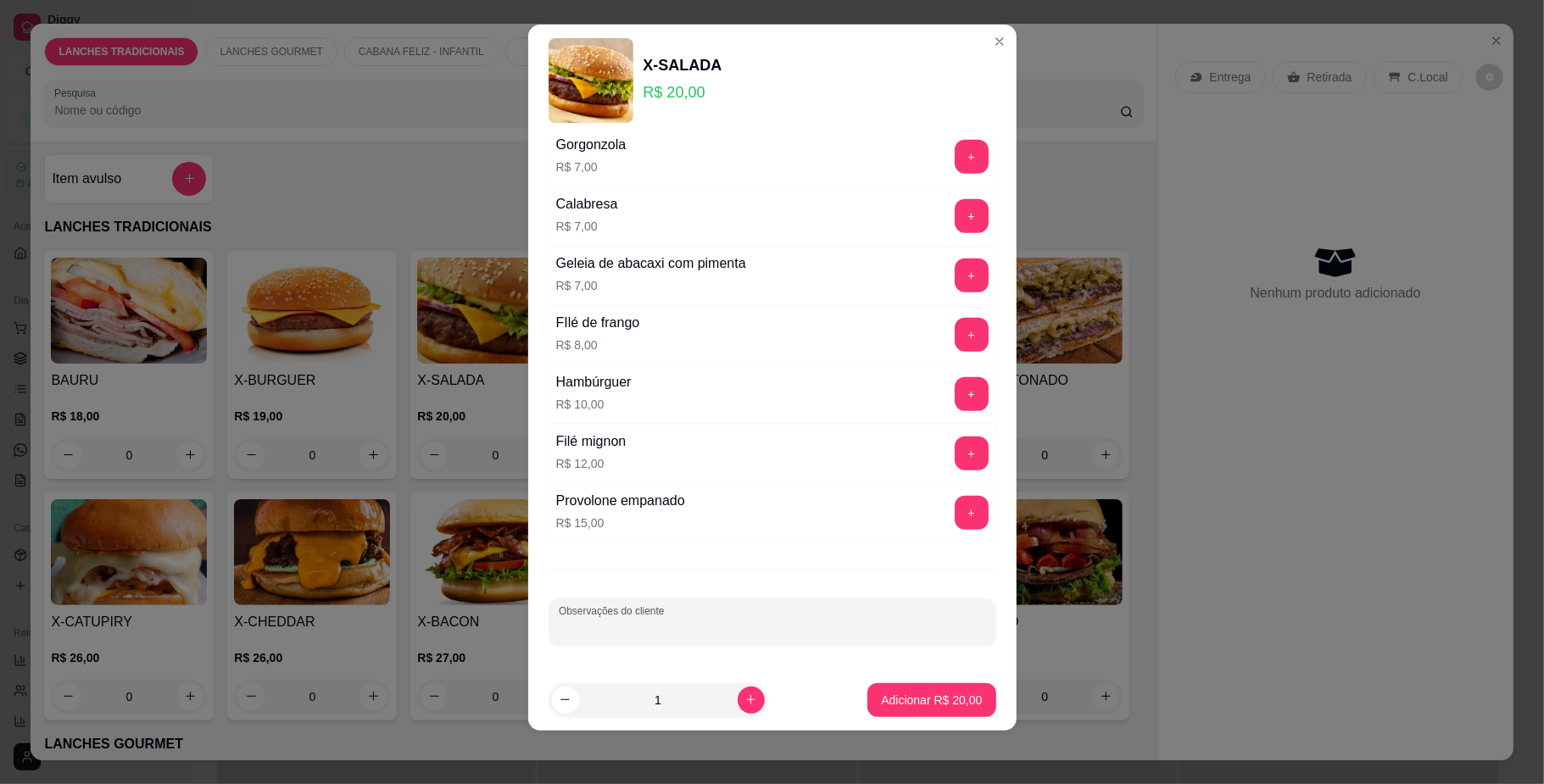
click at [778, 634] on input "Observações do cliente" at bounding box center [772, 629] width 427 height 17
type input "no frances"
click at [886, 685] on button "Adicionar R$ 20,00" at bounding box center [931, 700] width 129 height 34
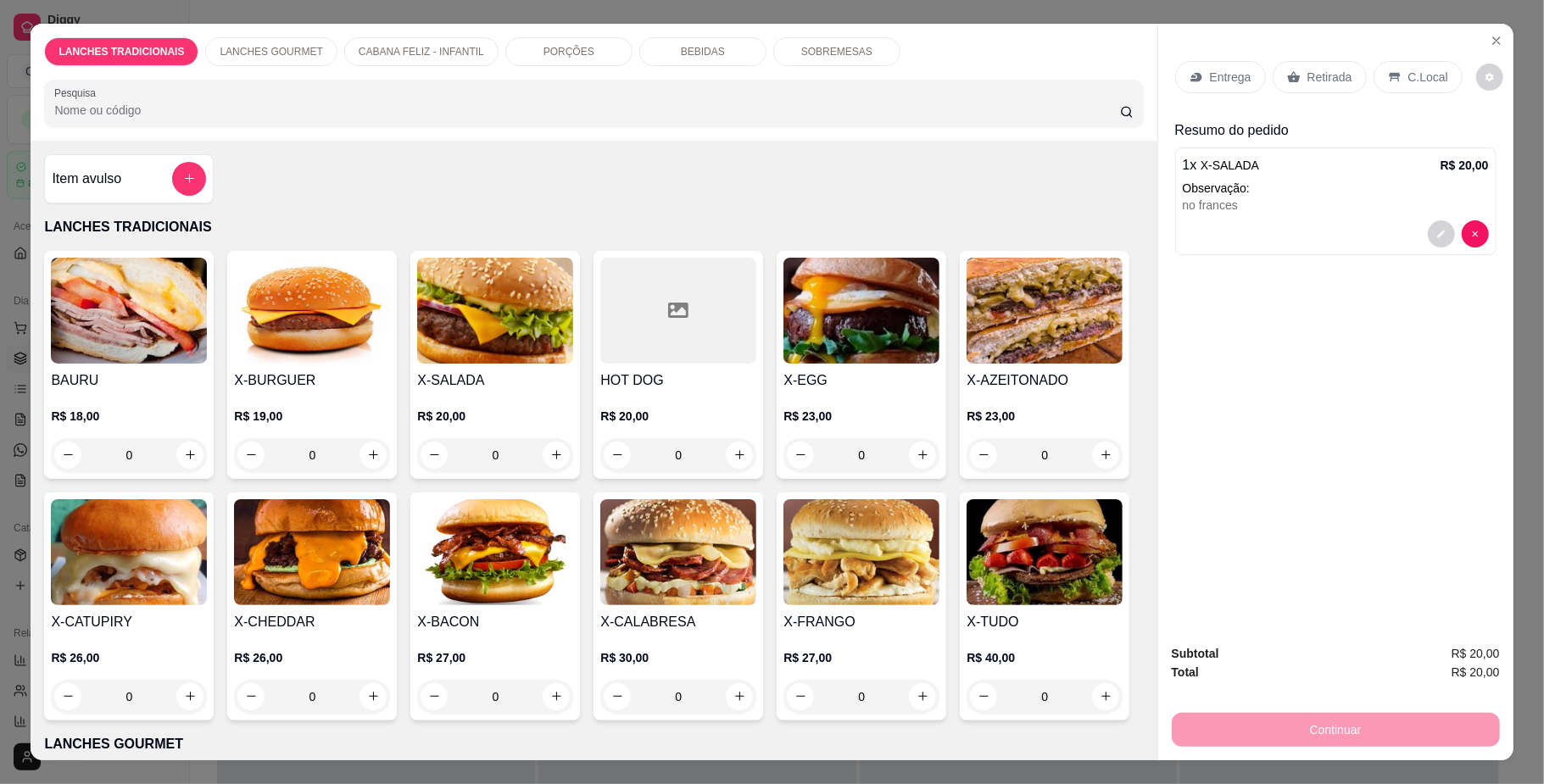
click at [1297, 80] on div "Retirada" at bounding box center [1319, 77] width 94 height 32
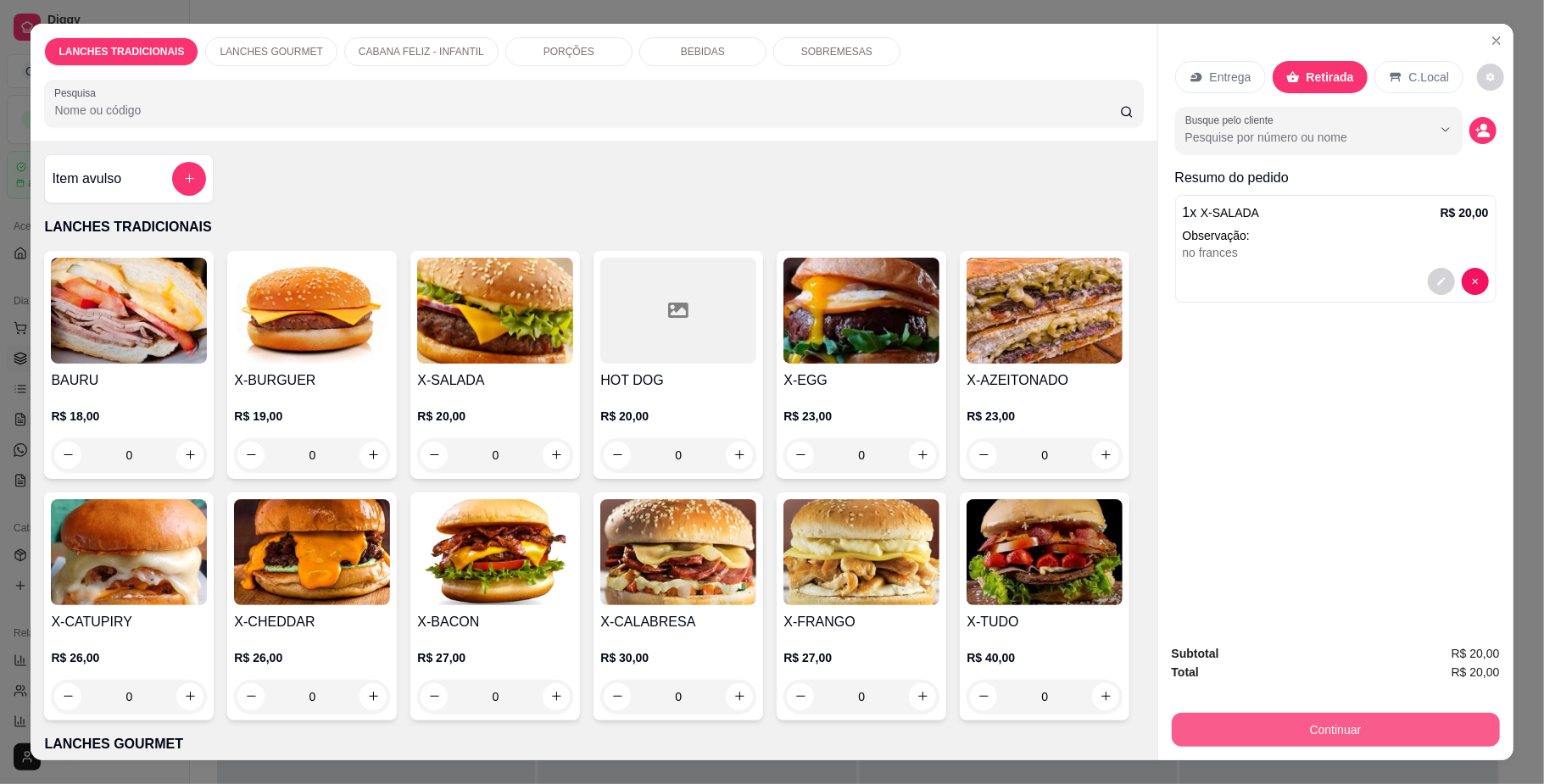
click at [1289, 727] on button "Continuar" at bounding box center [1336, 730] width 328 height 34
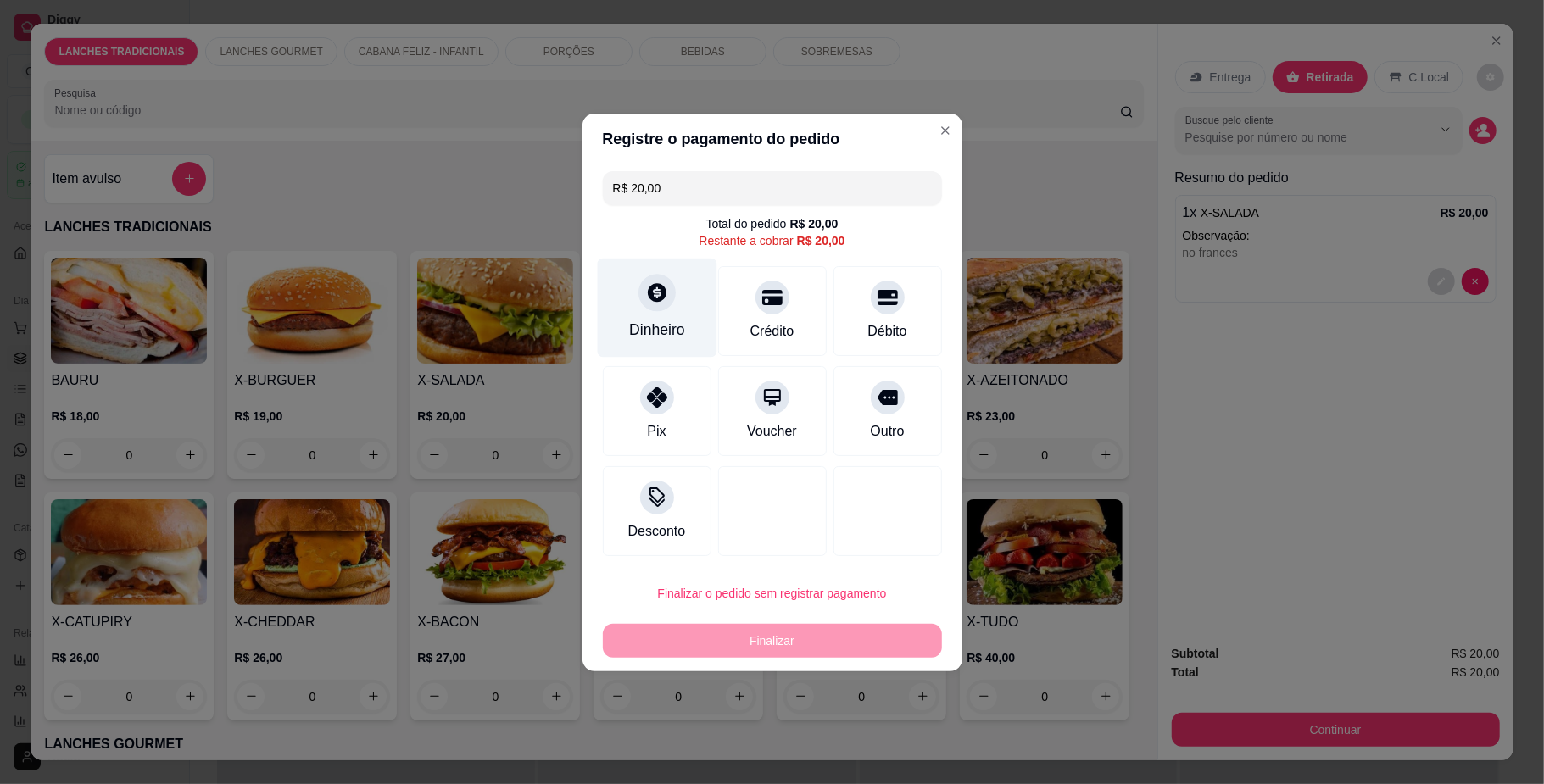
click at [663, 327] on div "Dinheiro" at bounding box center [657, 329] width 56 height 22
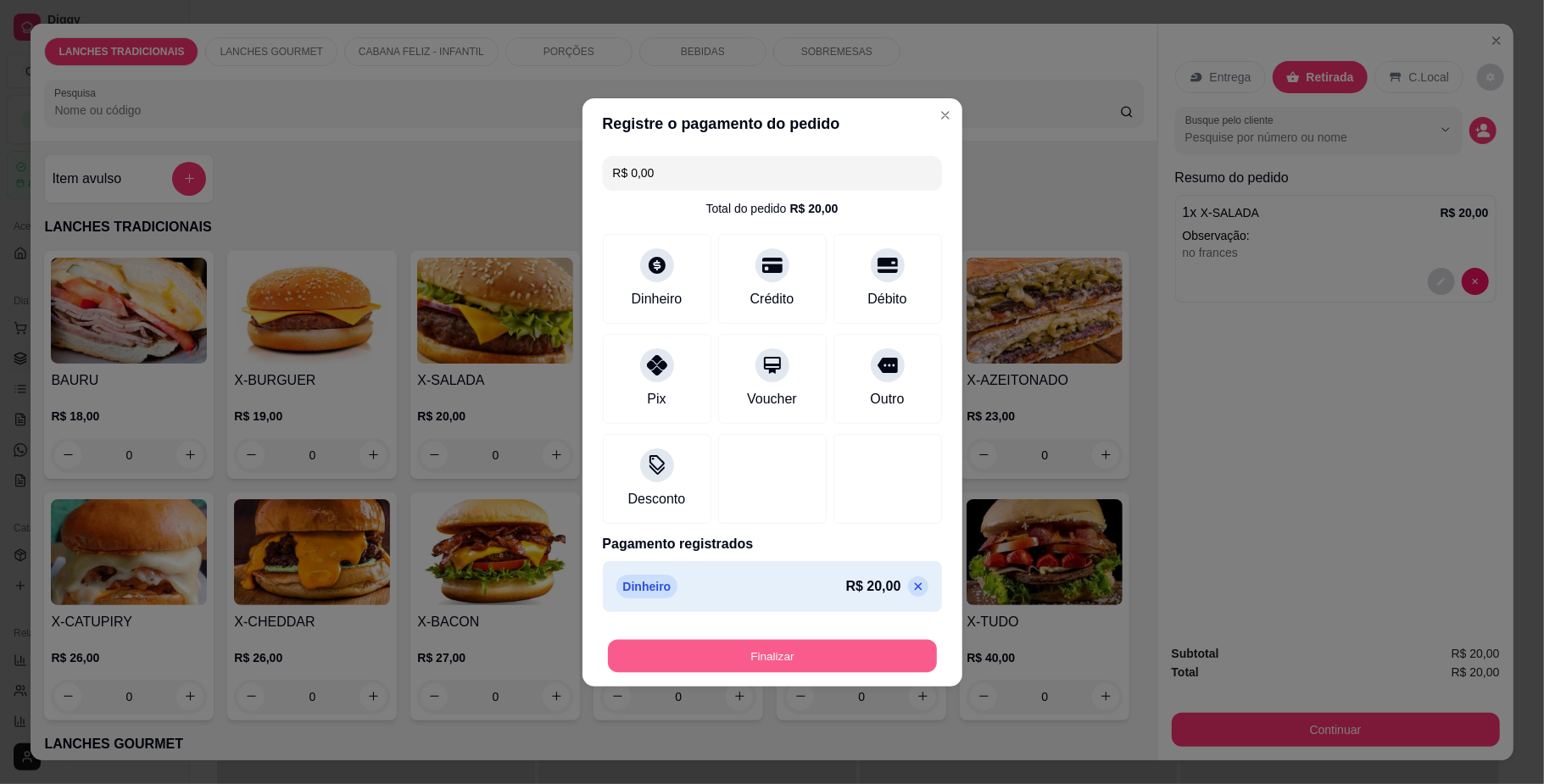
click at [822, 646] on button "Finalizar" at bounding box center [773, 656] width 329 height 33
type input "-R$ 20,00"
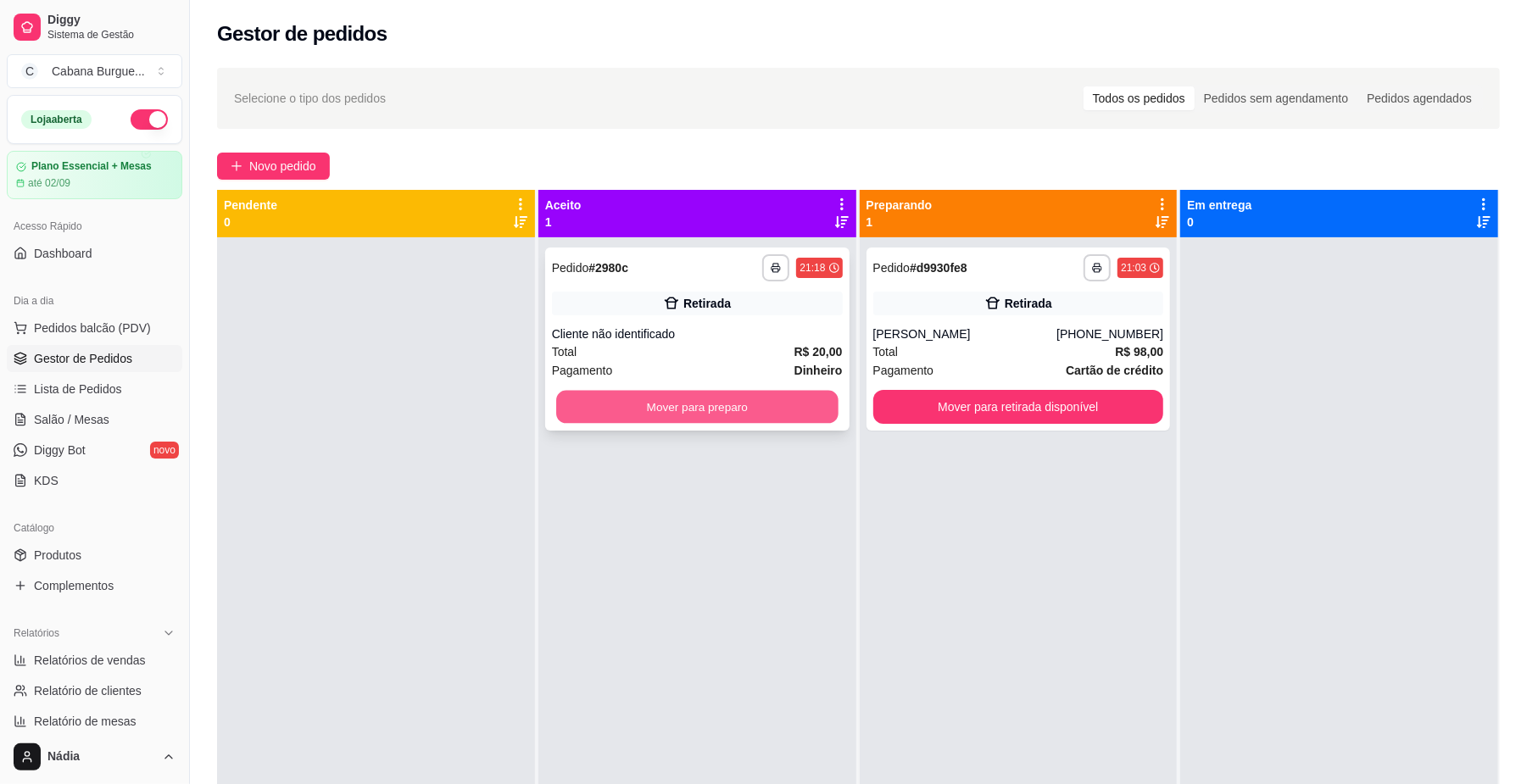
click at [710, 414] on button "Mover para preparo" at bounding box center [697, 407] width 282 height 33
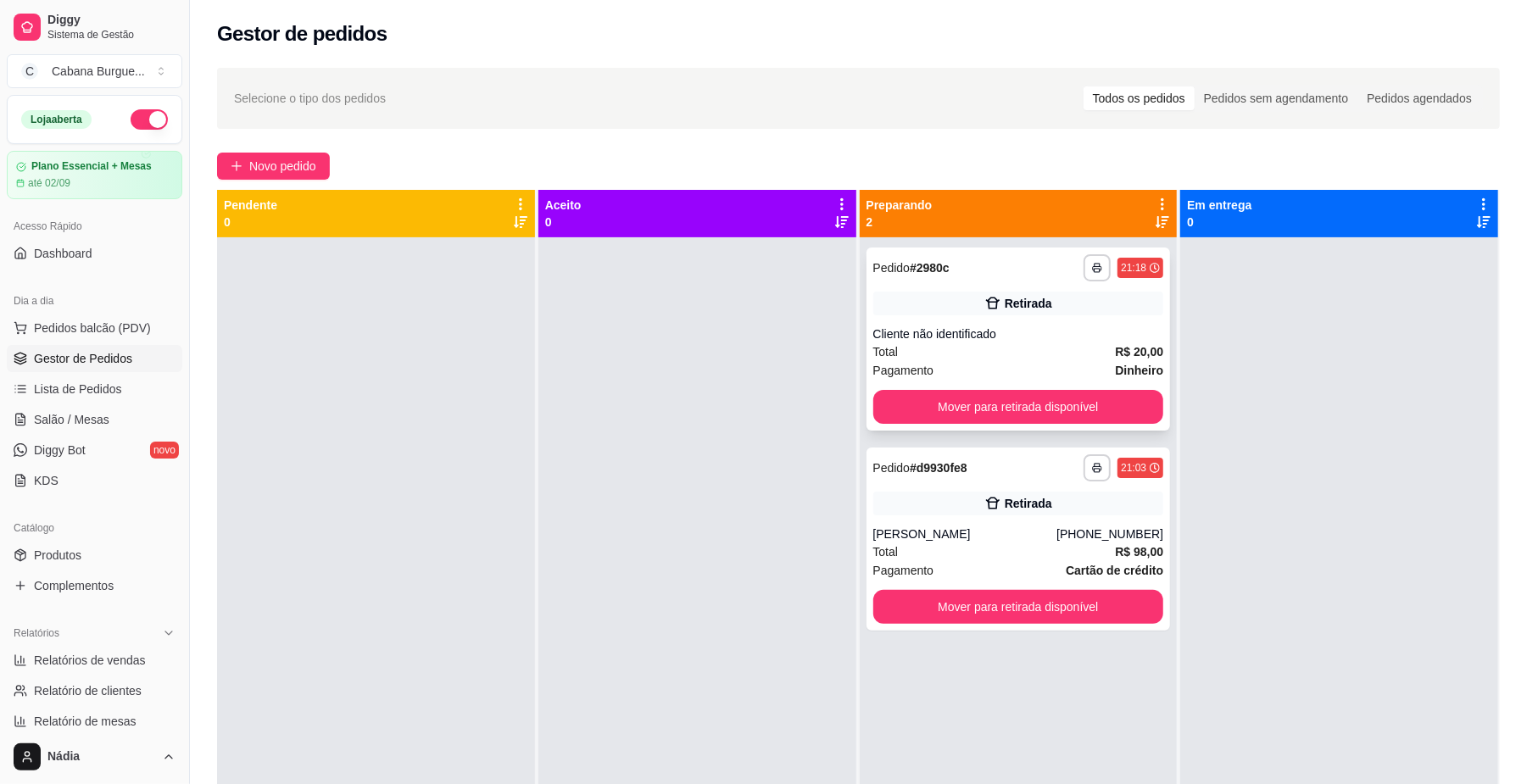
click at [958, 343] on div "Total R$ 20,00" at bounding box center [1019, 352] width 291 height 19
click at [1001, 414] on button "Mover para retirada disponível" at bounding box center [1019, 407] width 291 height 34
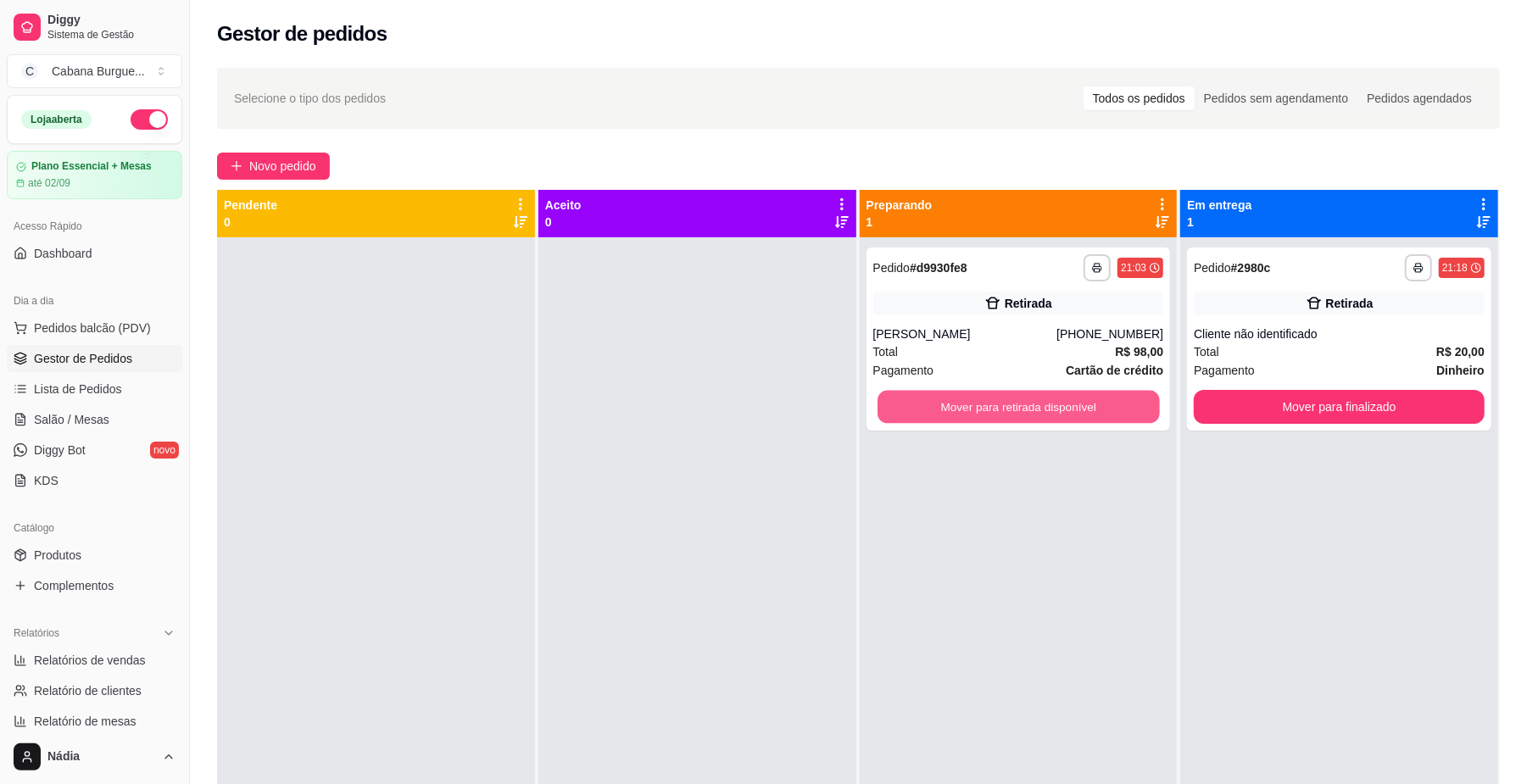
click at [998, 407] on button "Mover para retirada disponível" at bounding box center [1019, 407] width 282 height 33
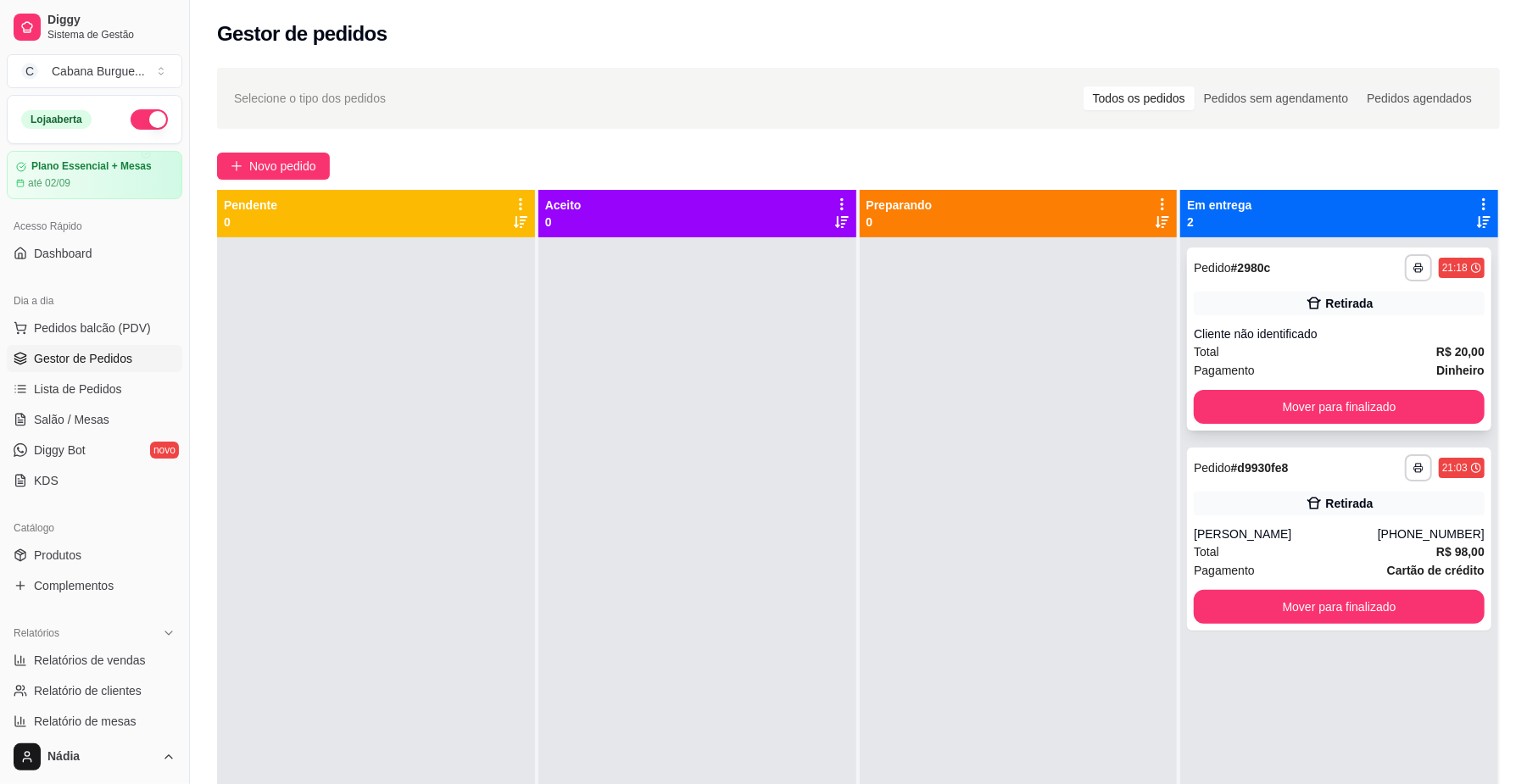
click at [1355, 308] on div "Retirada" at bounding box center [1350, 304] width 48 height 17
click at [1274, 533] on div "[PERSON_NAME]" at bounding box center [1285, 534] width 184 height 17
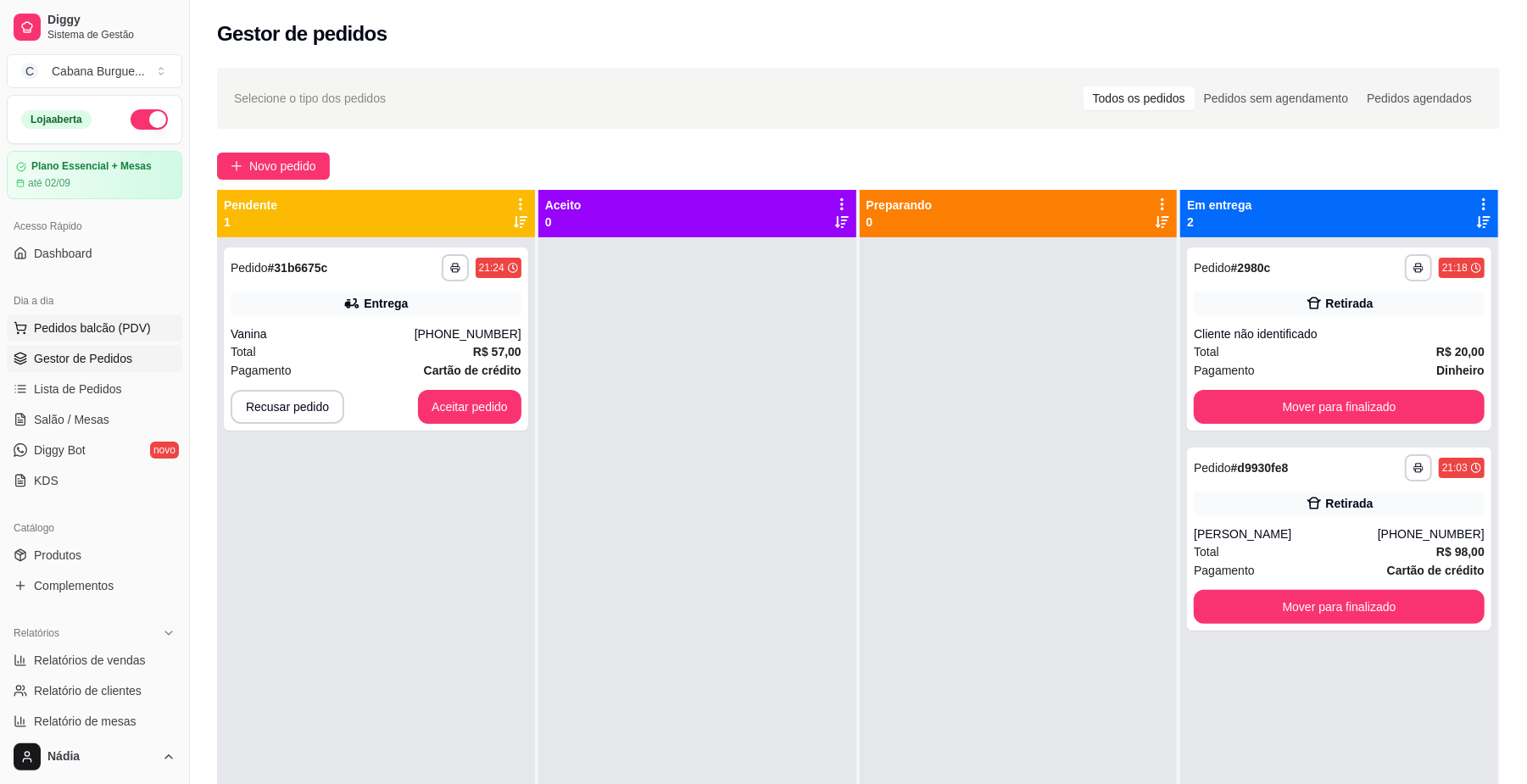
click at [50, 327] on span "Pedidos balcão (PDV)" at bounding box center [92, 328] width 117 height 17
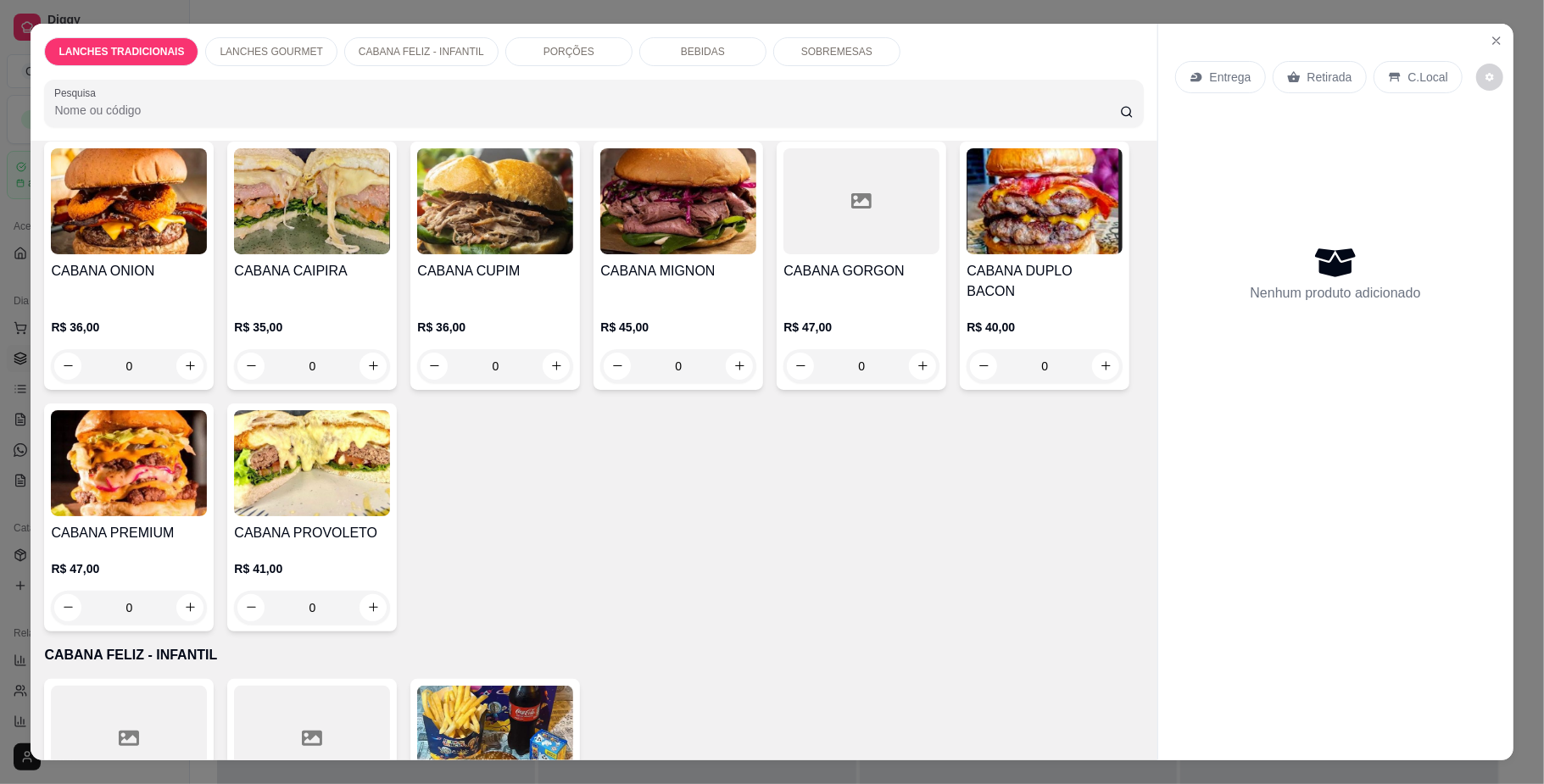
scroll to position [1243, 0]
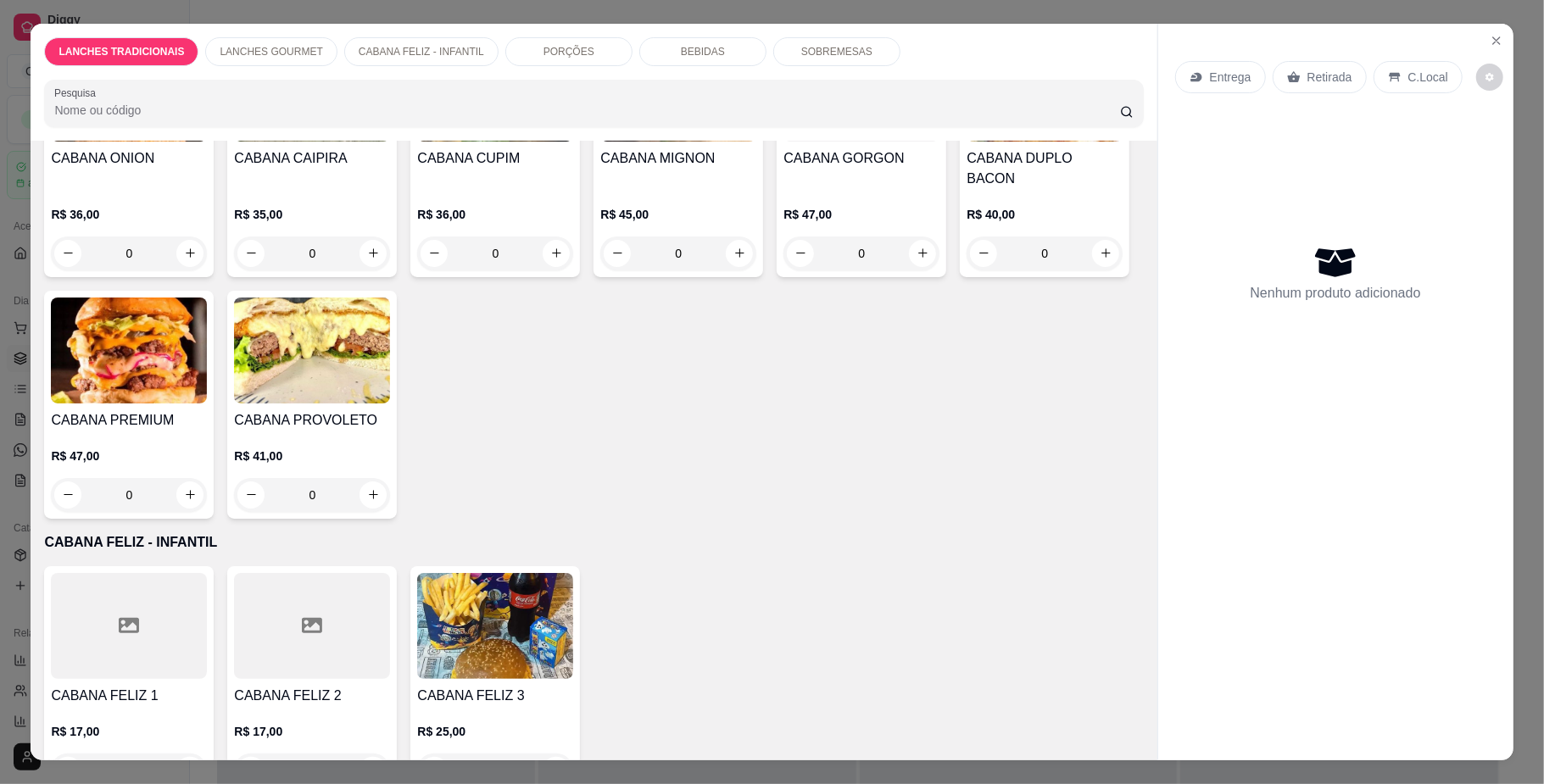
click at [966, 270] on div "0" at bounding box center [1044, 254] width 156 height 34
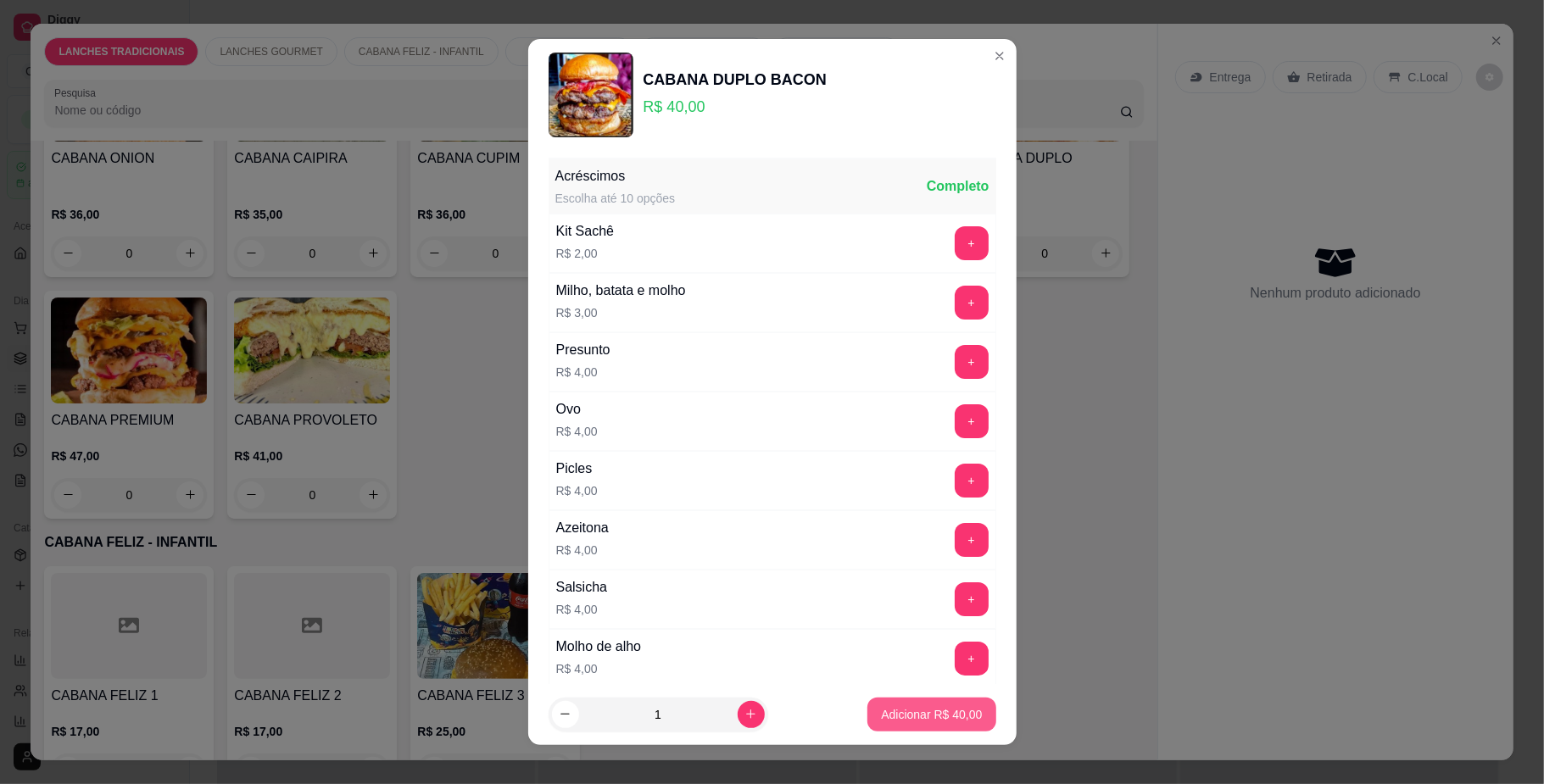
click at [916, 710] on p "Adicionar R$ 40,00" at bounding box center [931, 715] width 101 height 17
type input "1"
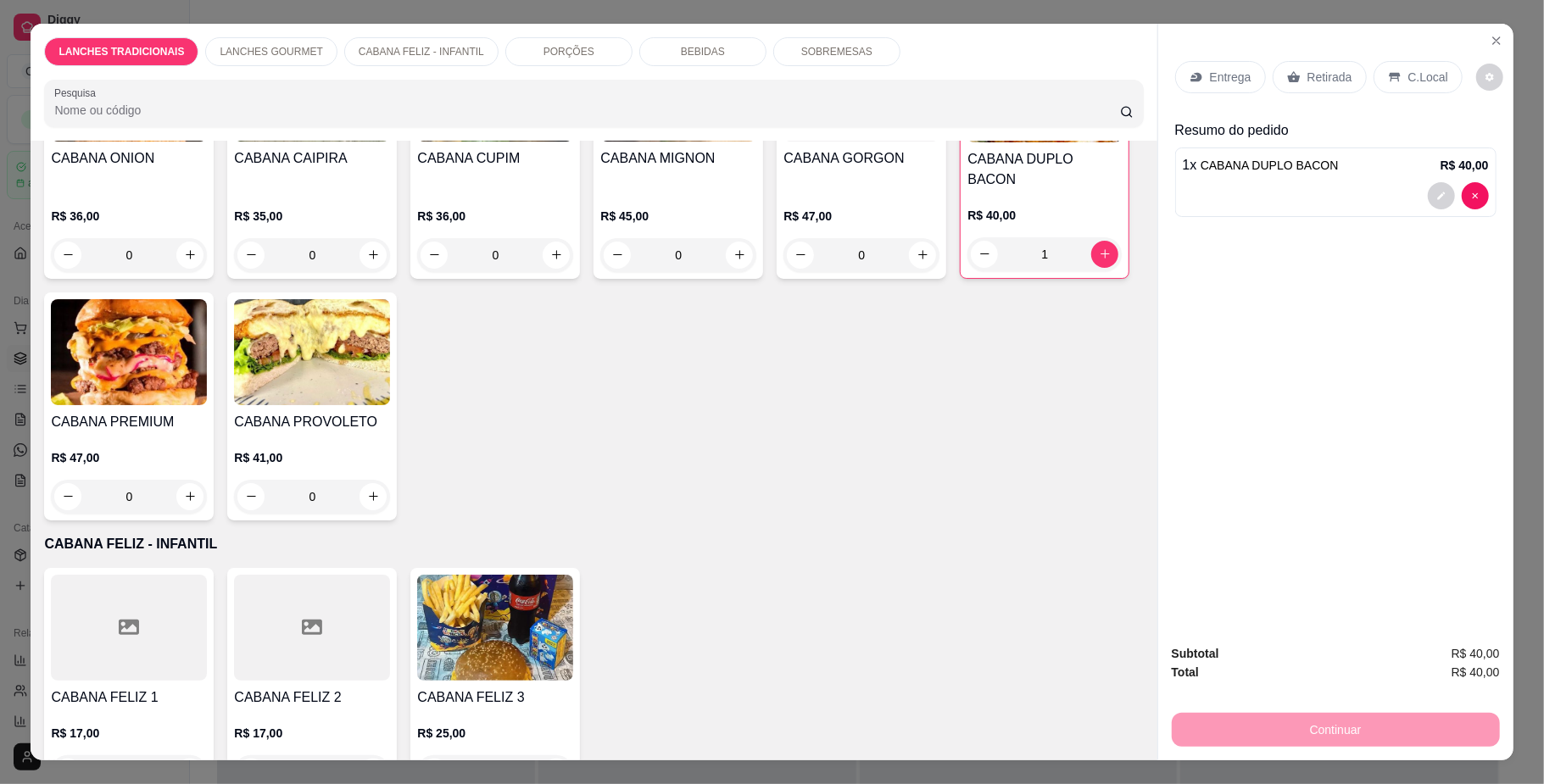
click at [1198, 71] on div "Entrega" at bounding box center [1220, 77] width 90 height 32
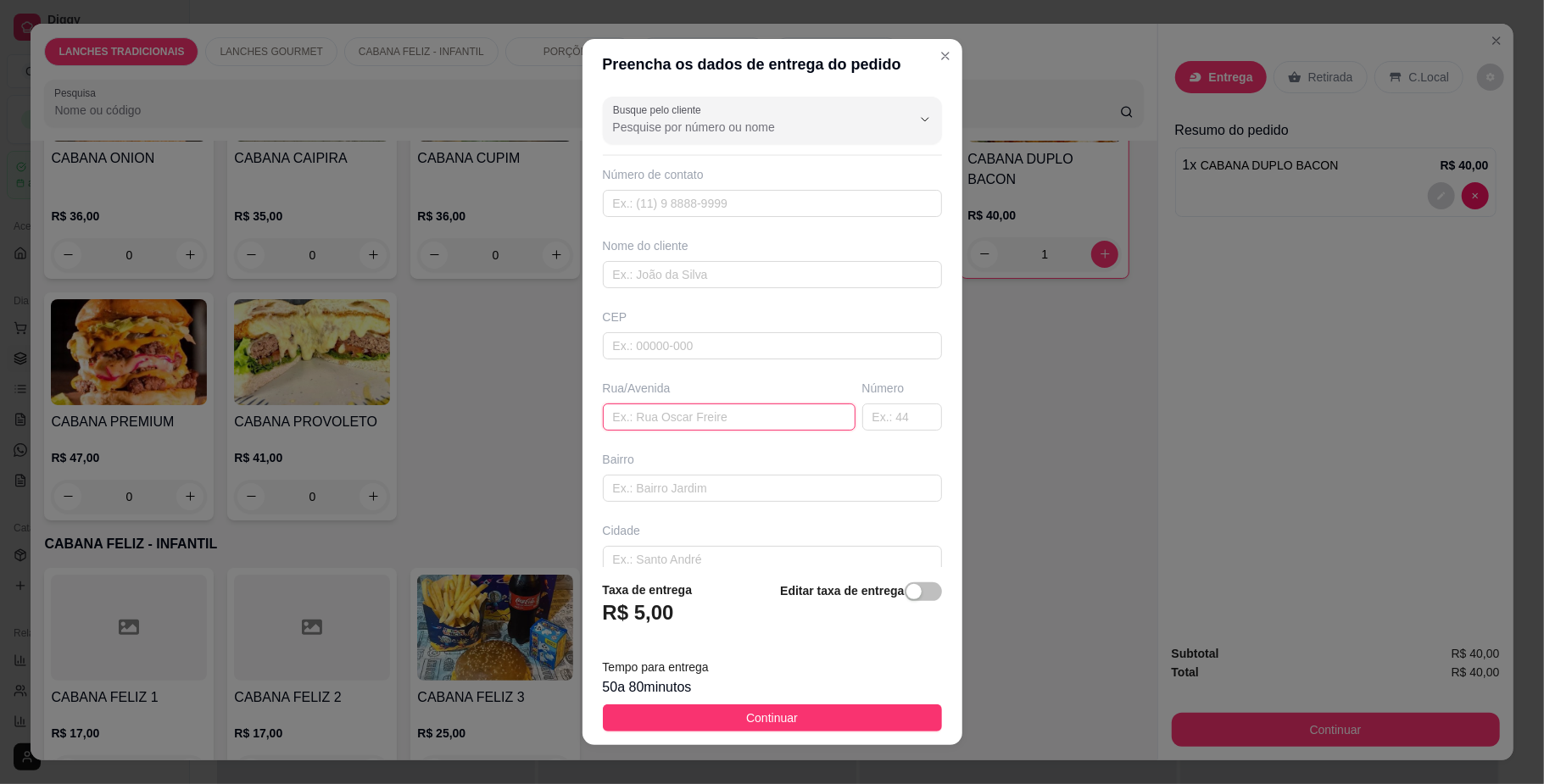
paste input "[PERSON_NAME], 18 - [GEOGRAPHIC_DATA]"
type input "[PERSON_NAME], 18 - [GEOGRAPHIC_DATA]"
drag, startPoint x: 726, startPoint y: 719, endPoint x: 716, endPoint y: 621, distance: 98.5
click at [726, 718] on button "Continuar" at bounding box center [772, 717] width 339 height 28
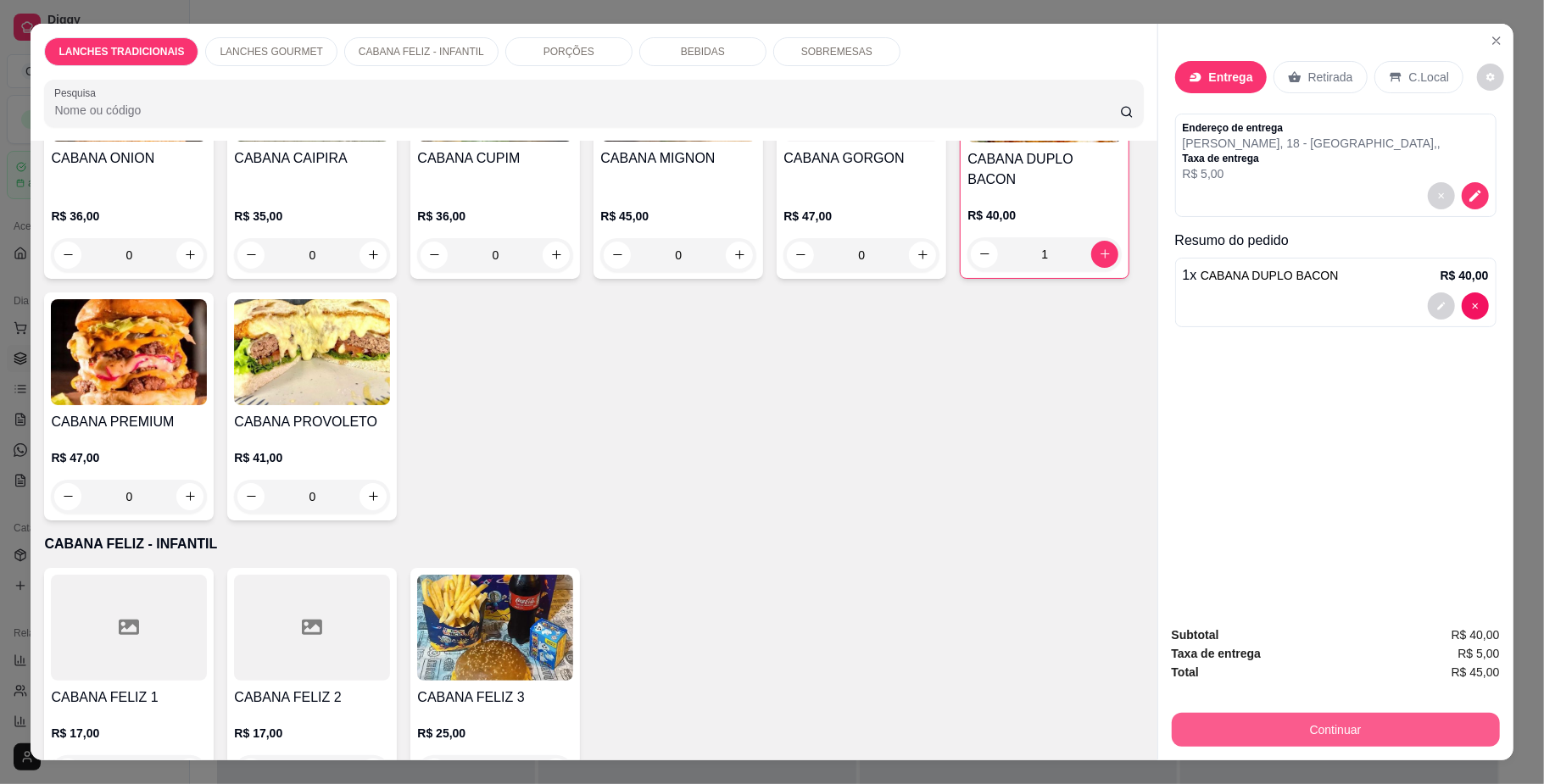
click at [1355, 710] on div "Continuar" at bounding box center [1336, 728] width 328 height 38
click at [1294, 722] on button "Continuar" at bounding box center [1335, 730] width 318 height 33
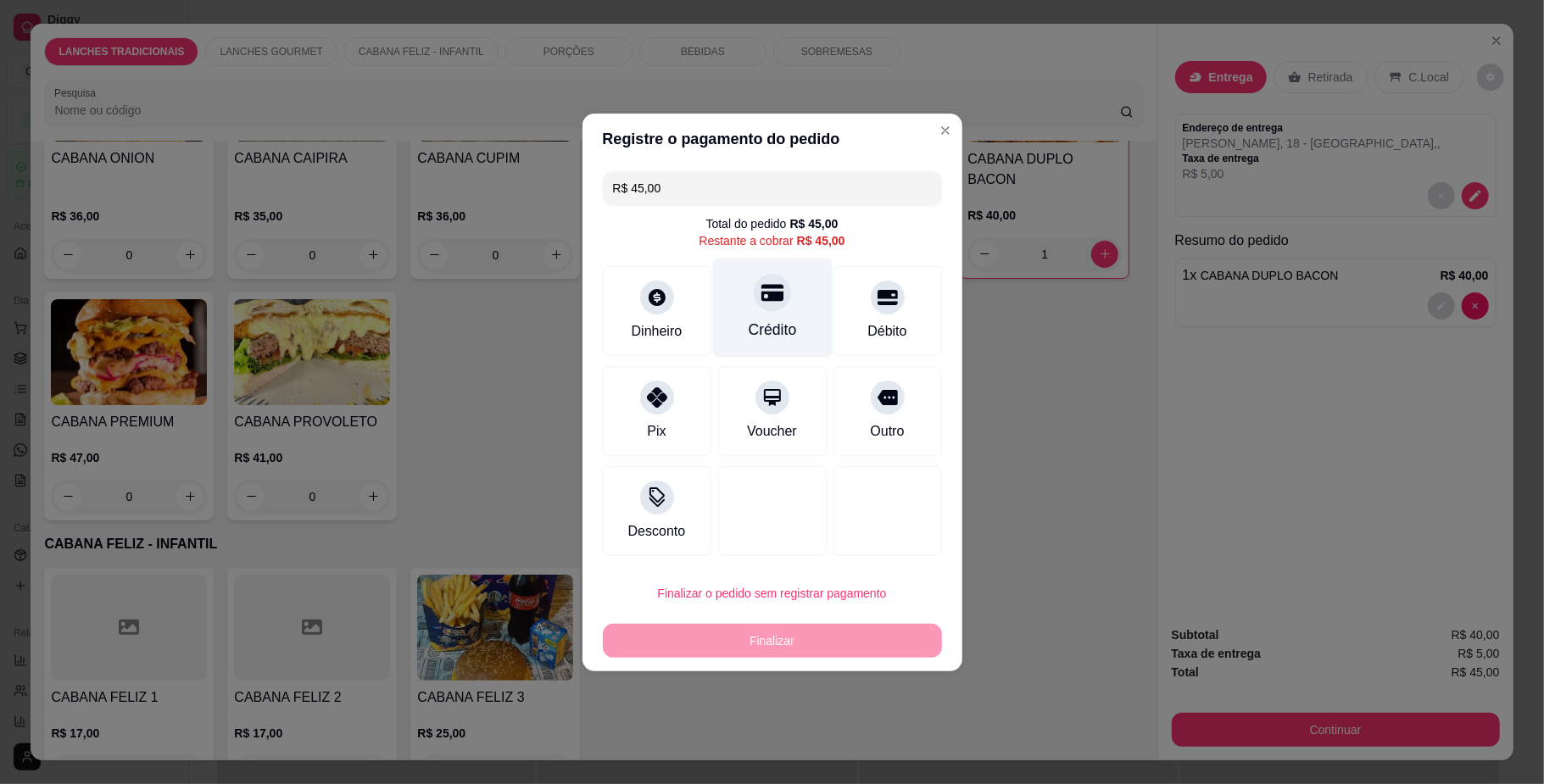
click at [766, 319] on div "Crédito" at bounding box center [772, 329] width 49 height 22
type input "R$ 0,00"
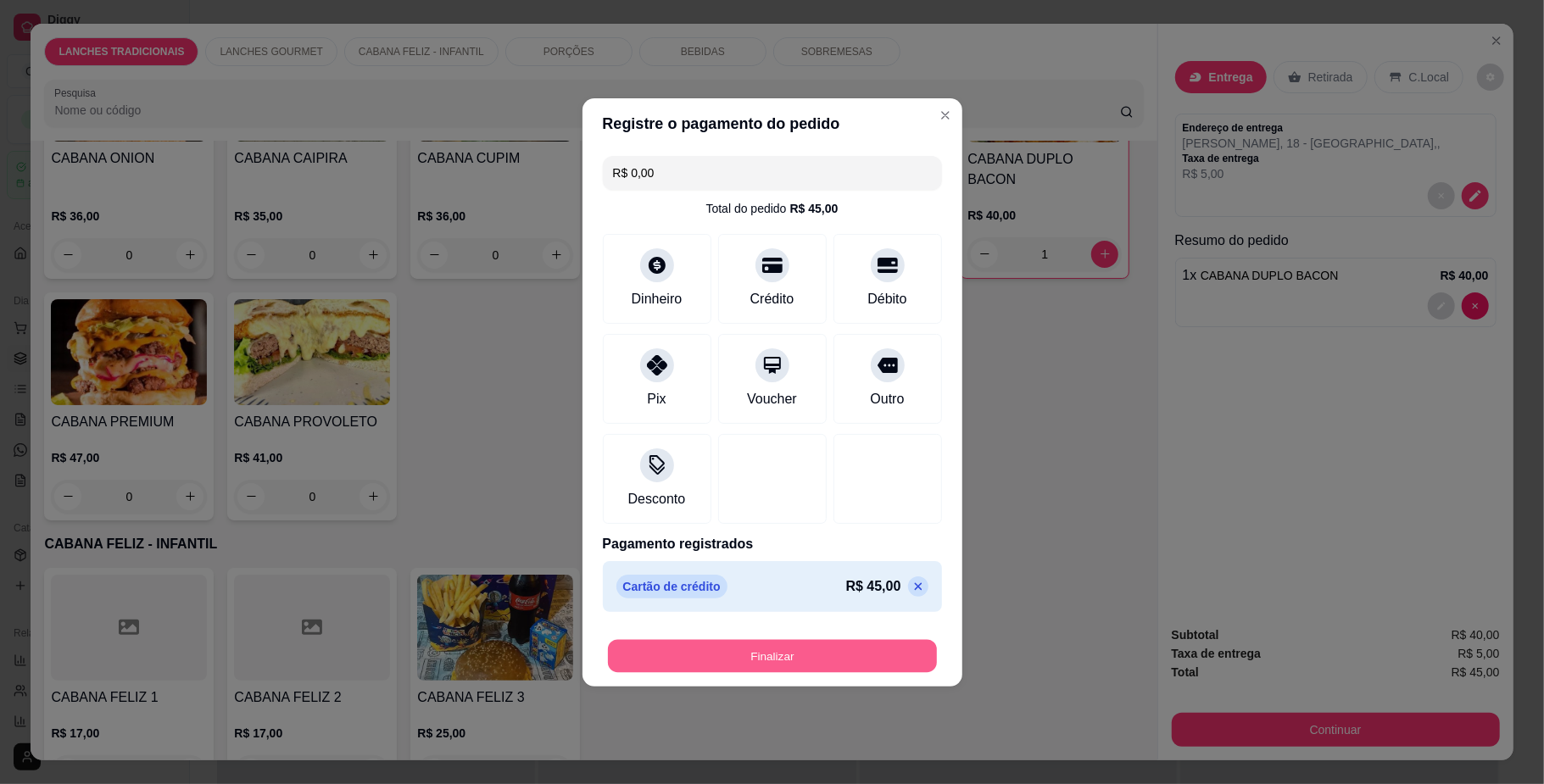
click at [839, 656] on button "Finalizar" at bounding box center [773, 656] width 329 height 33
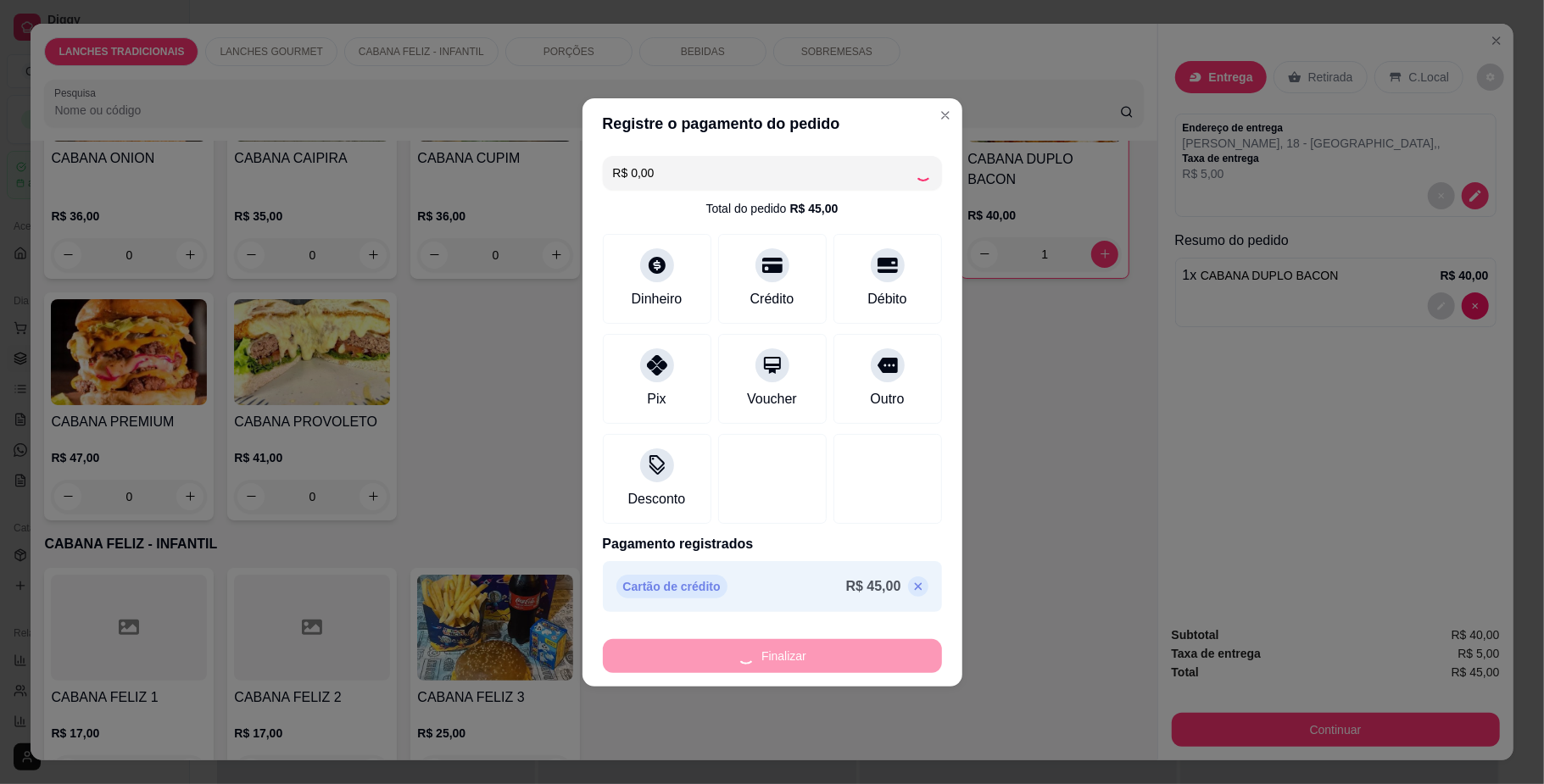
type input "0"
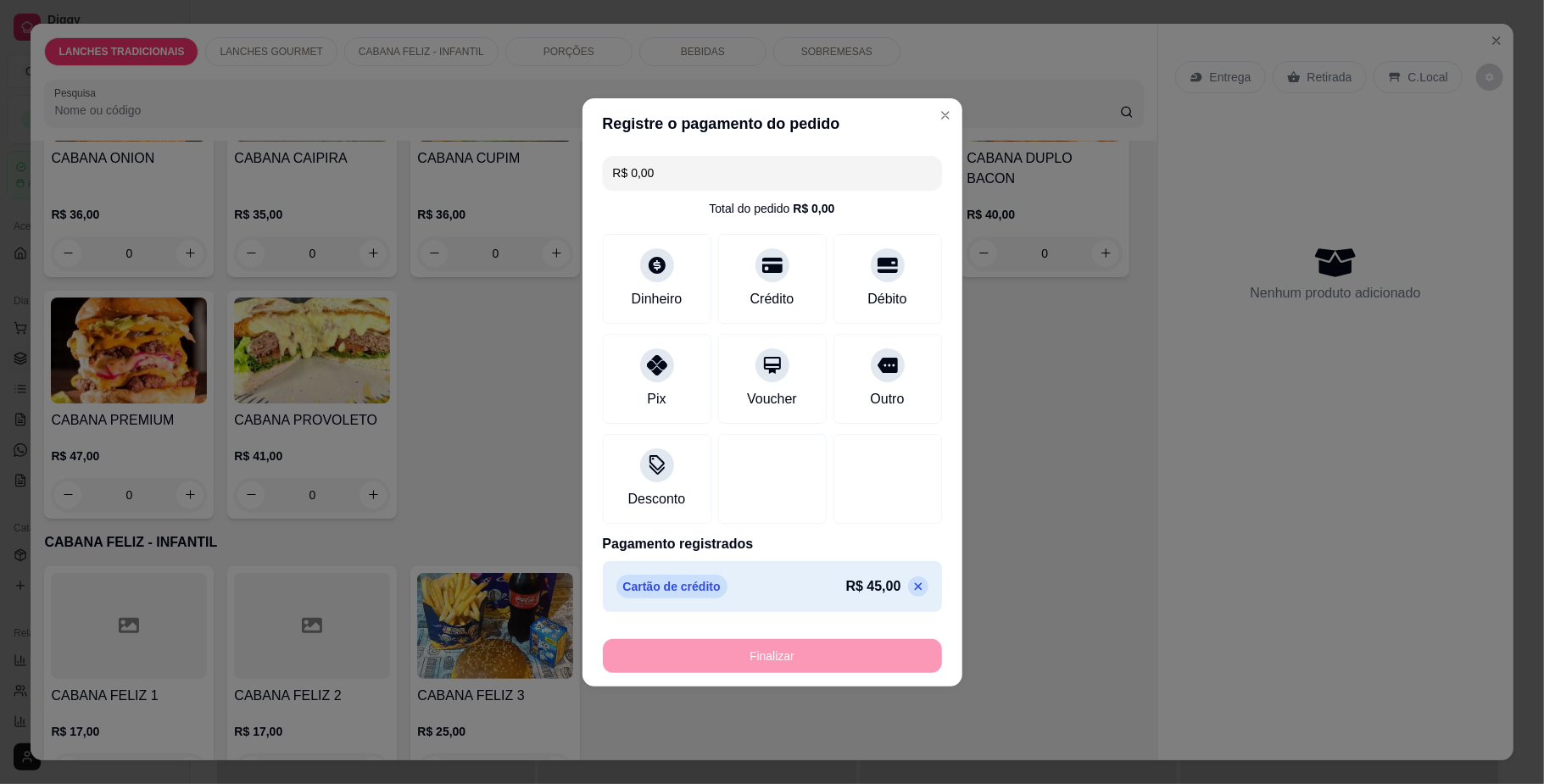
type input "-R$ 45,00"
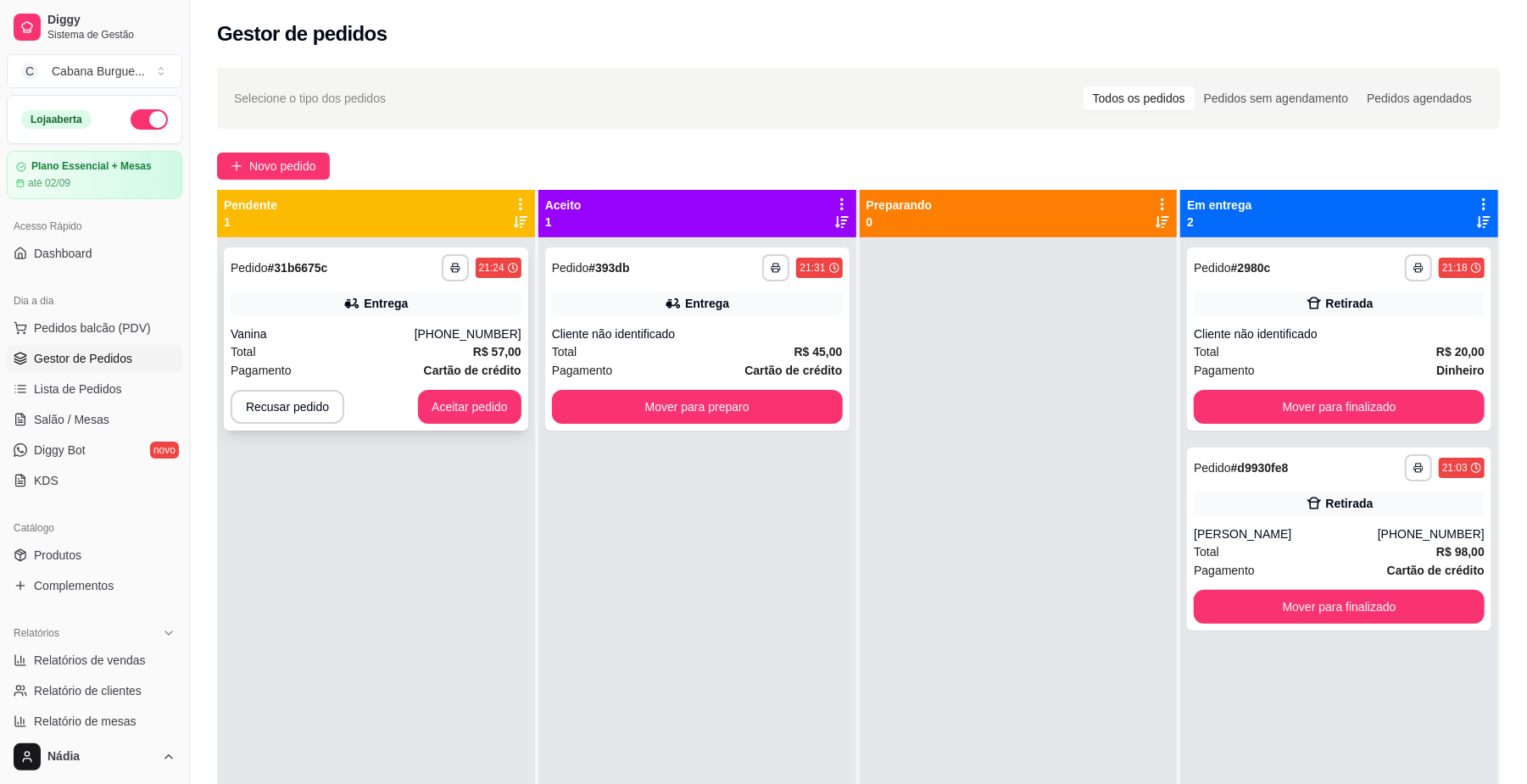
click at [435, 338] on div "[PHONE_NUMBER]" at bounding box center [468, 334] width 107 height 17
click at [476, 408] on button "Aceitar pedido" at bounding box center [469, 407] width 104 height 34
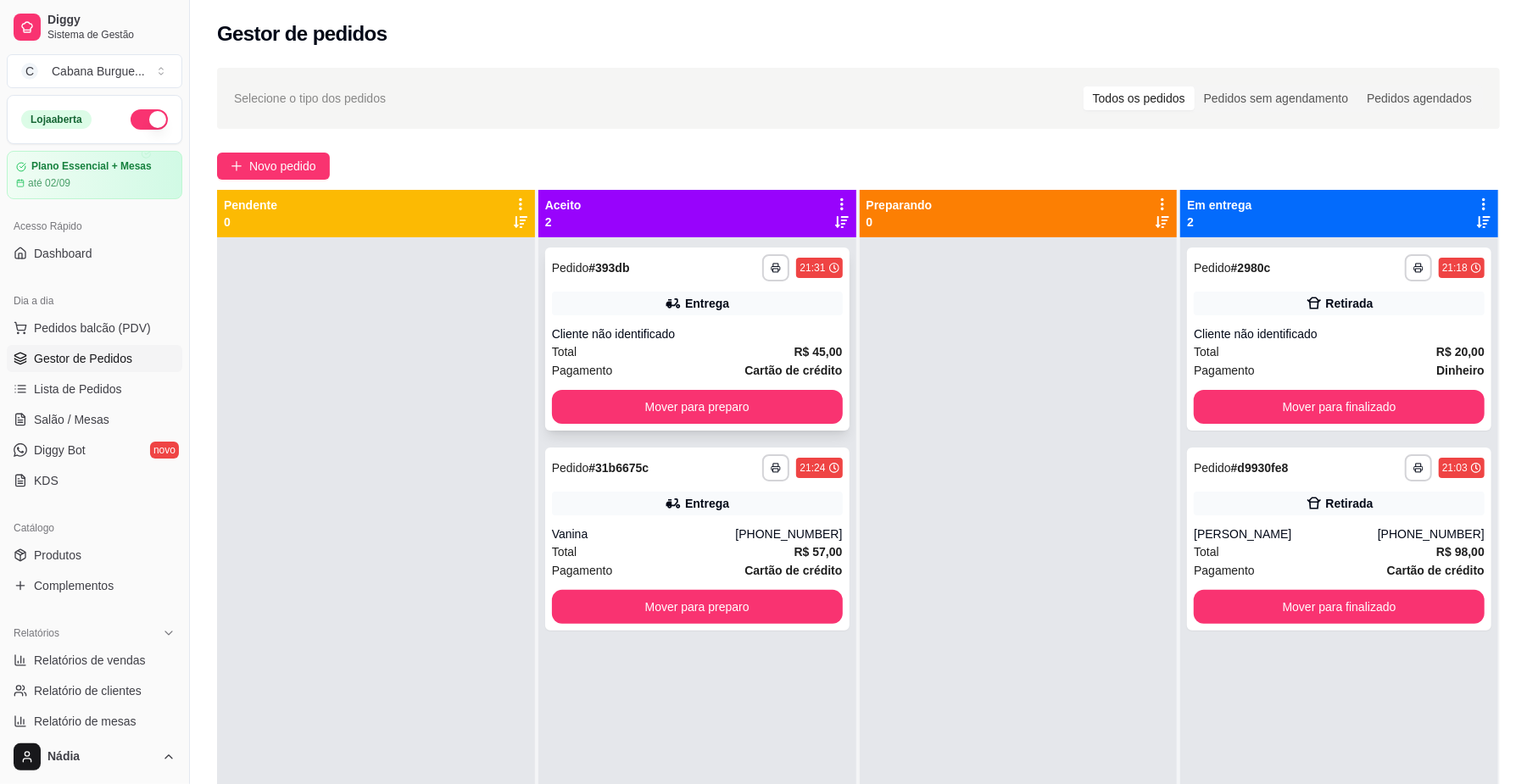
click at [687, 323] on div "**********" at bounding box center [698, 339] width 305 height 183
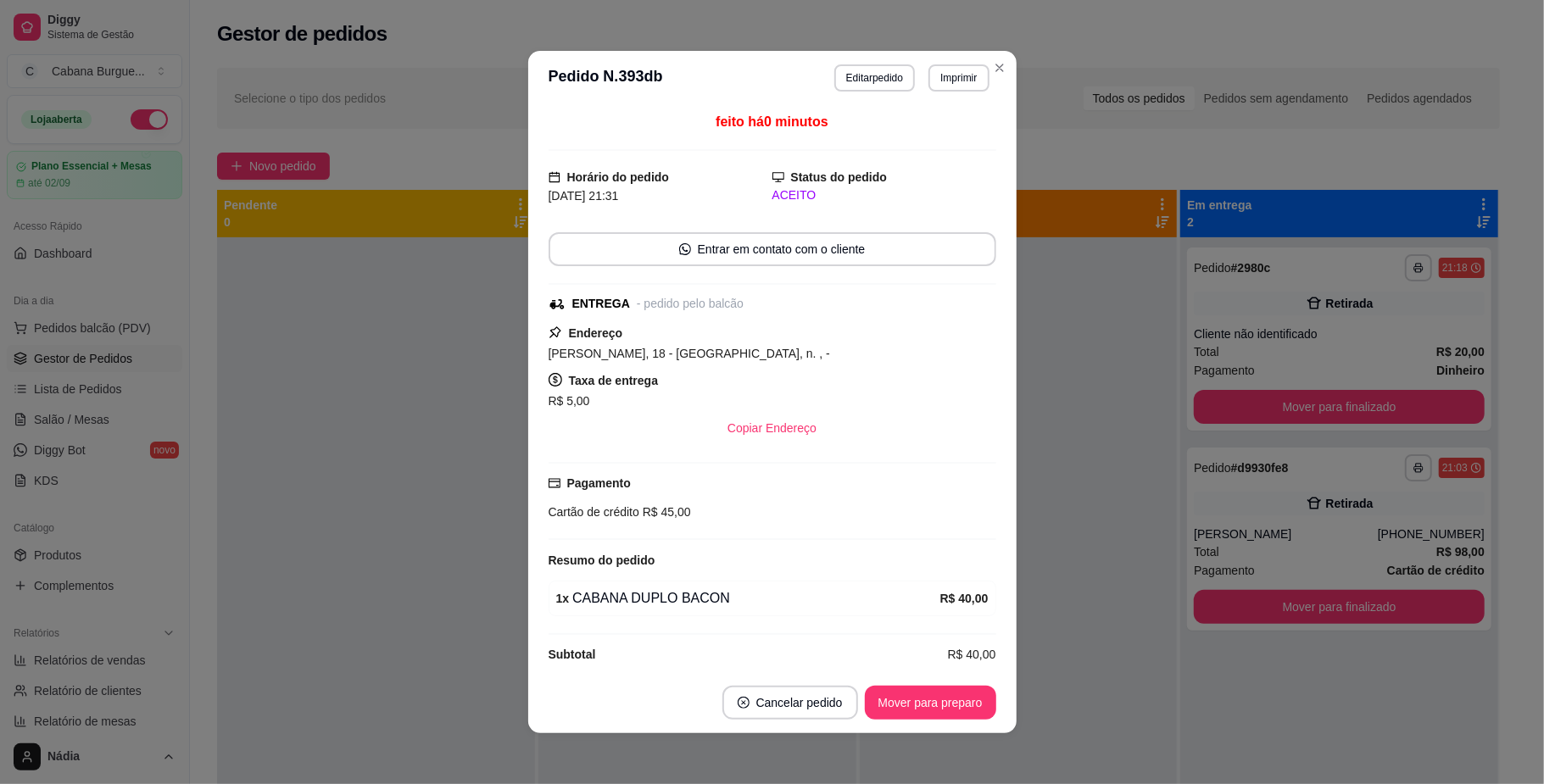
scroll to position [4, 0]
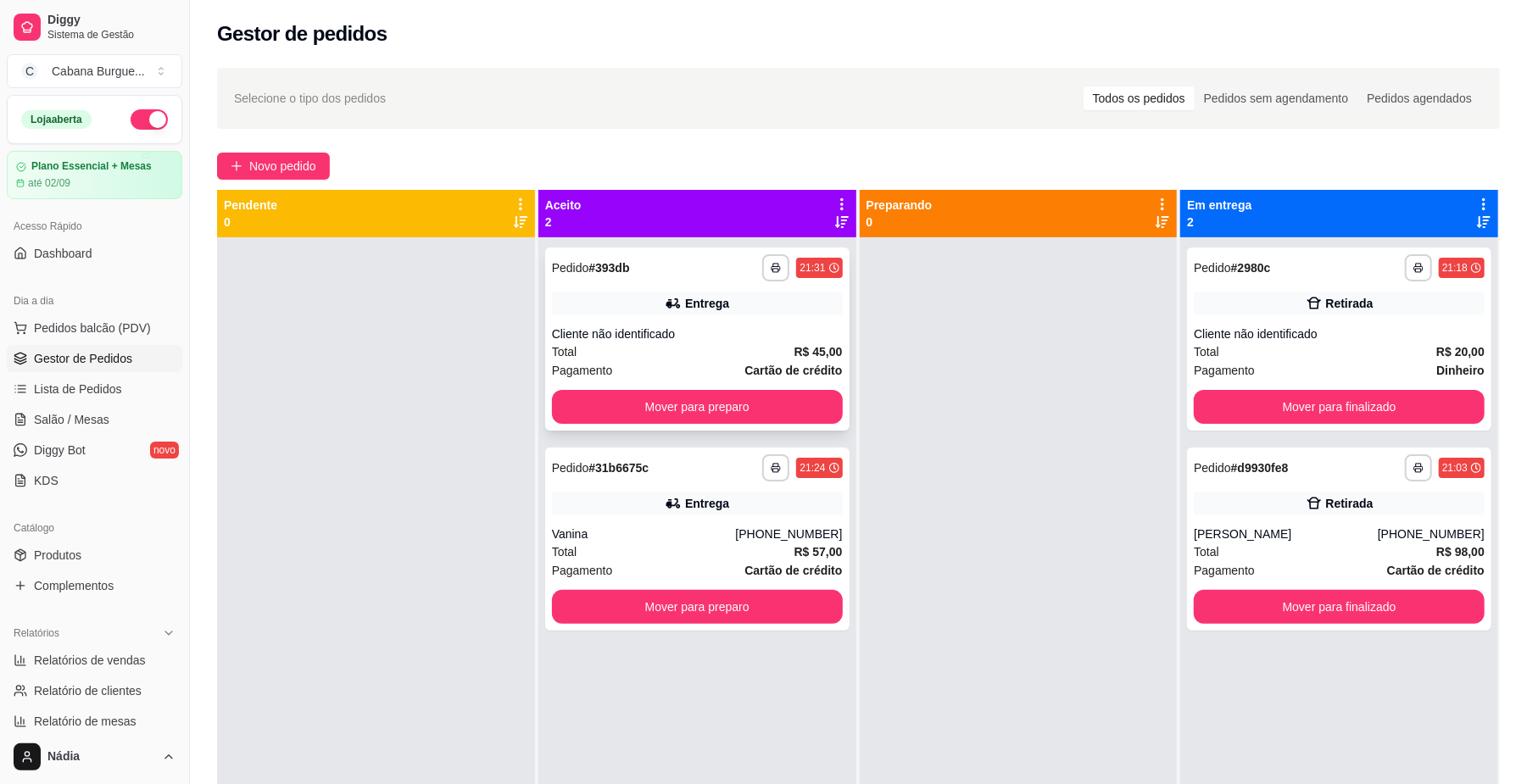
click at [665, 327] on div "Cliente não identificado" at bounding box center [698, 334] width 291 height 17
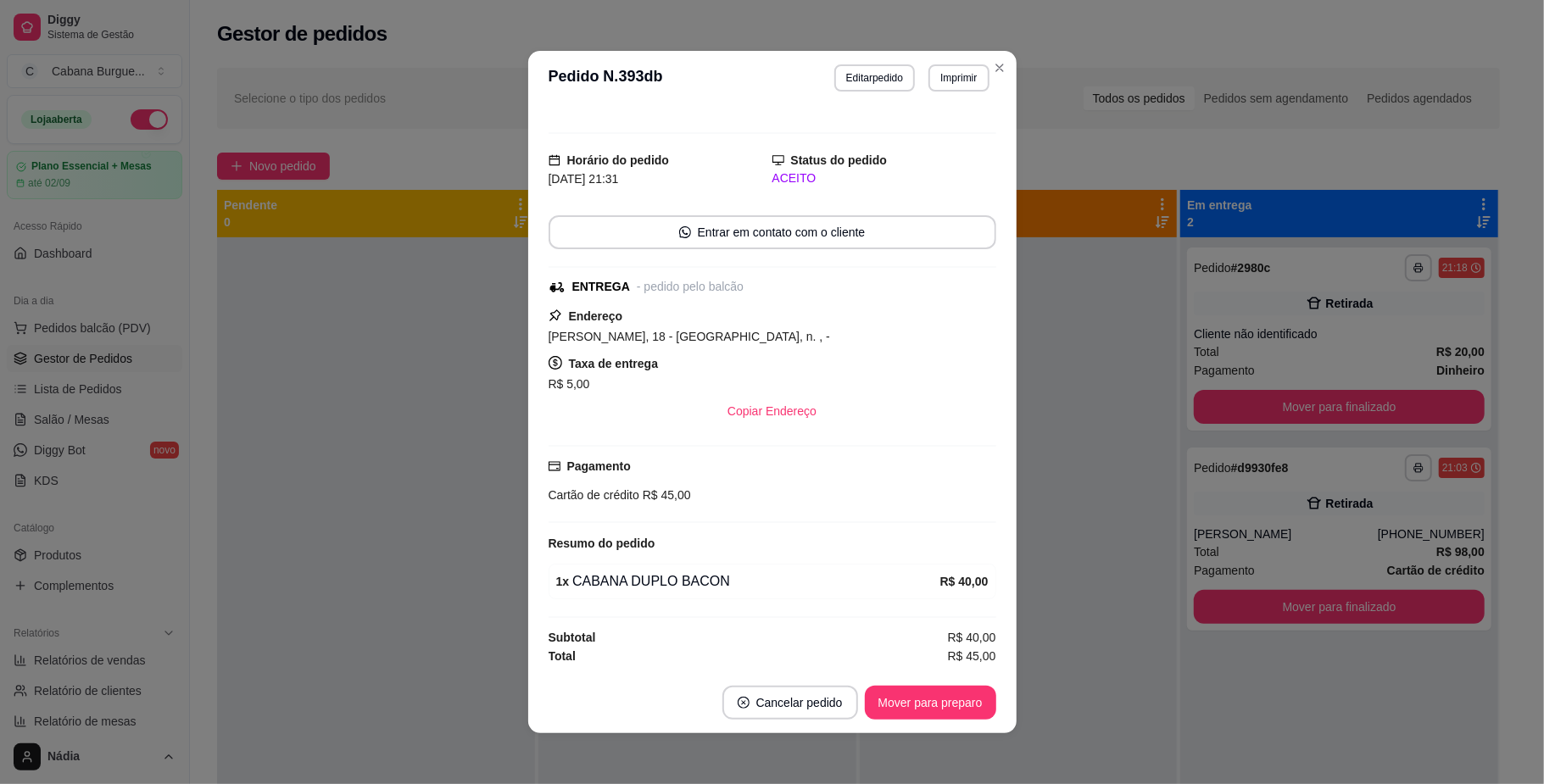
scroll to position [25, 0]
click at [965, 699] on button "Mover para preparo" at bounding box center [931, 703] width 131 height 34
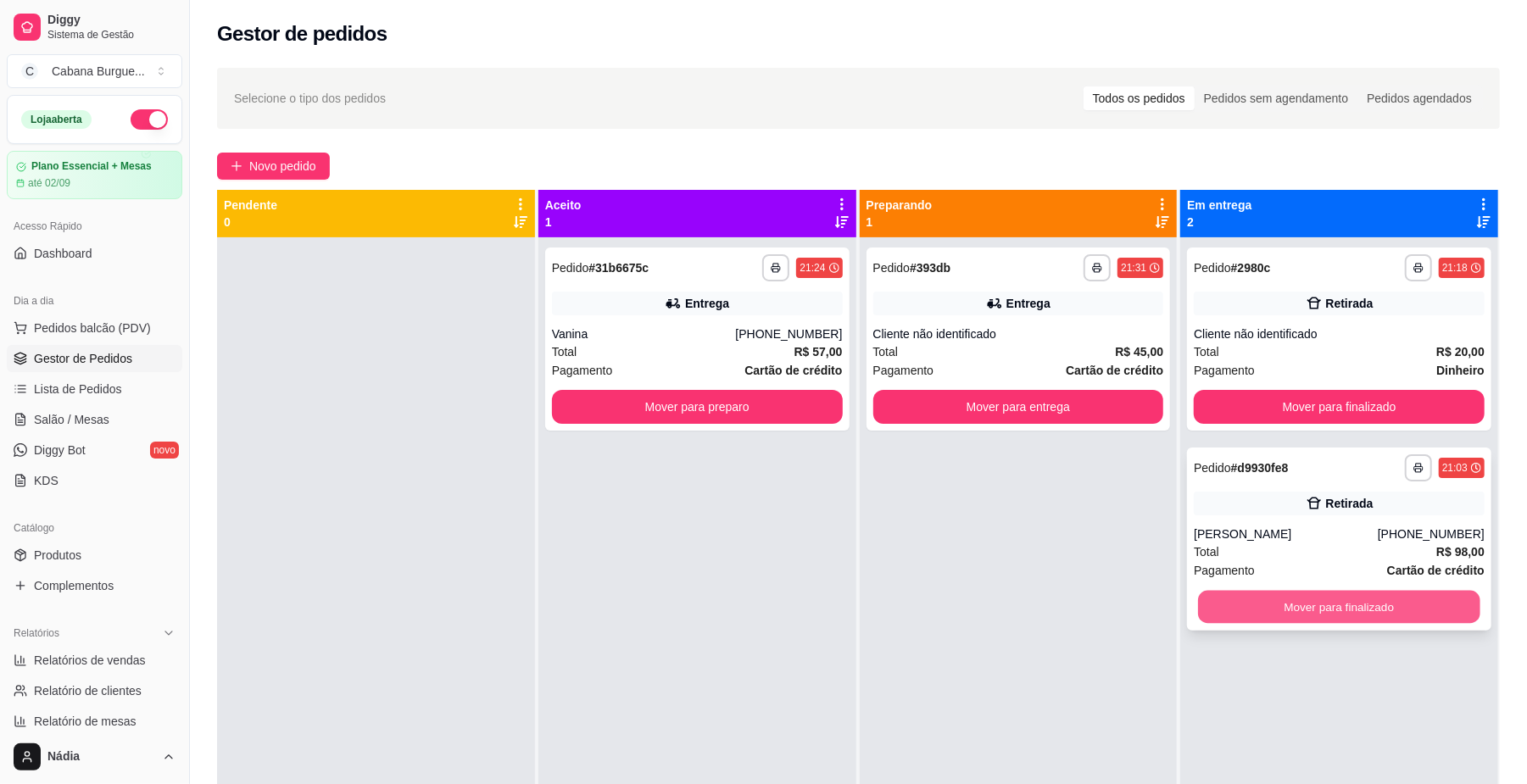
click at [1252, 612] on button "Mover para finalizado" at bounding box center [1339, 607] width 282 height 33
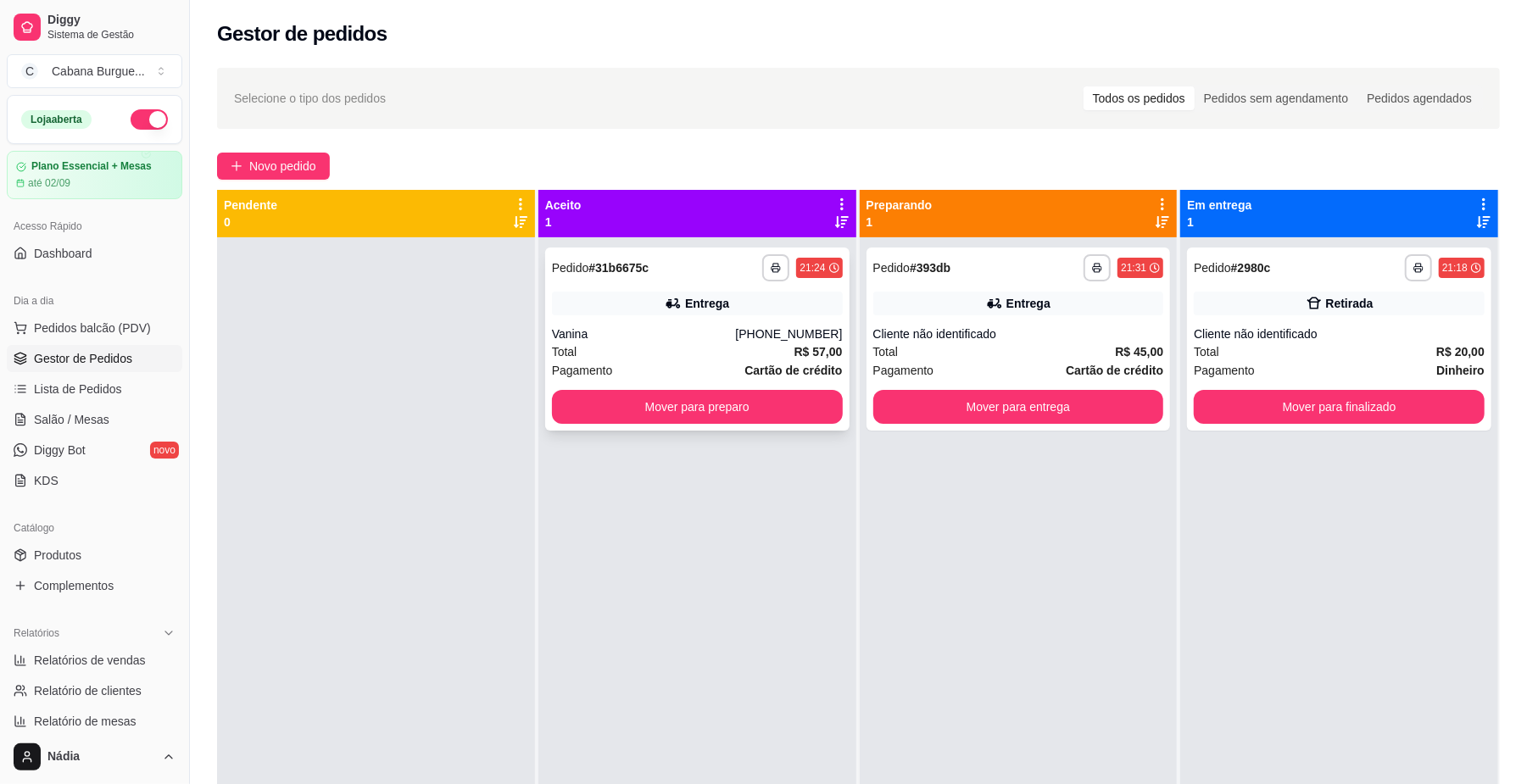
click at [683, 326] on div "Vanina" at bounding box center [644, 334] width 184 height 17
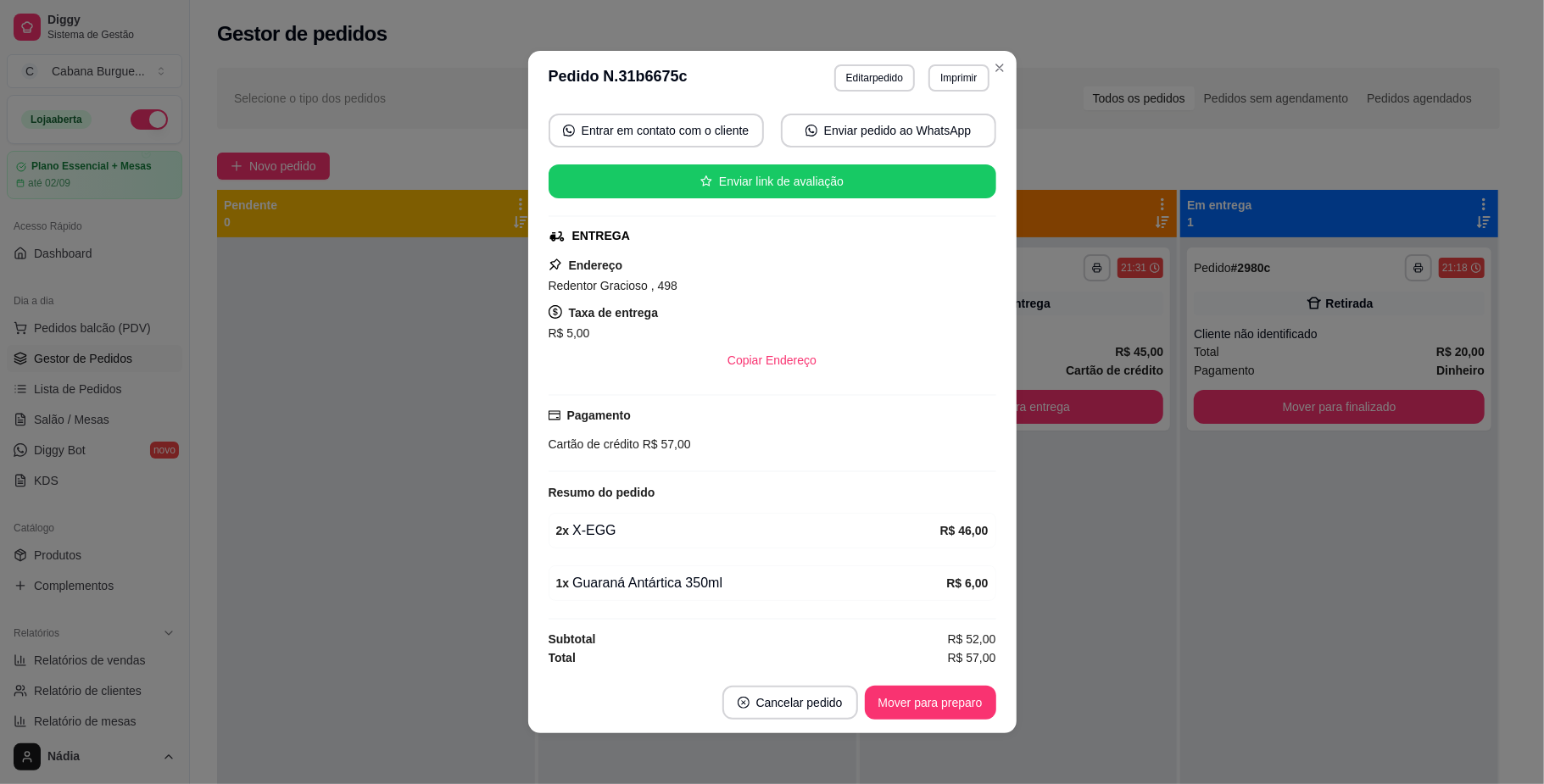
scroll to position [167, 0]
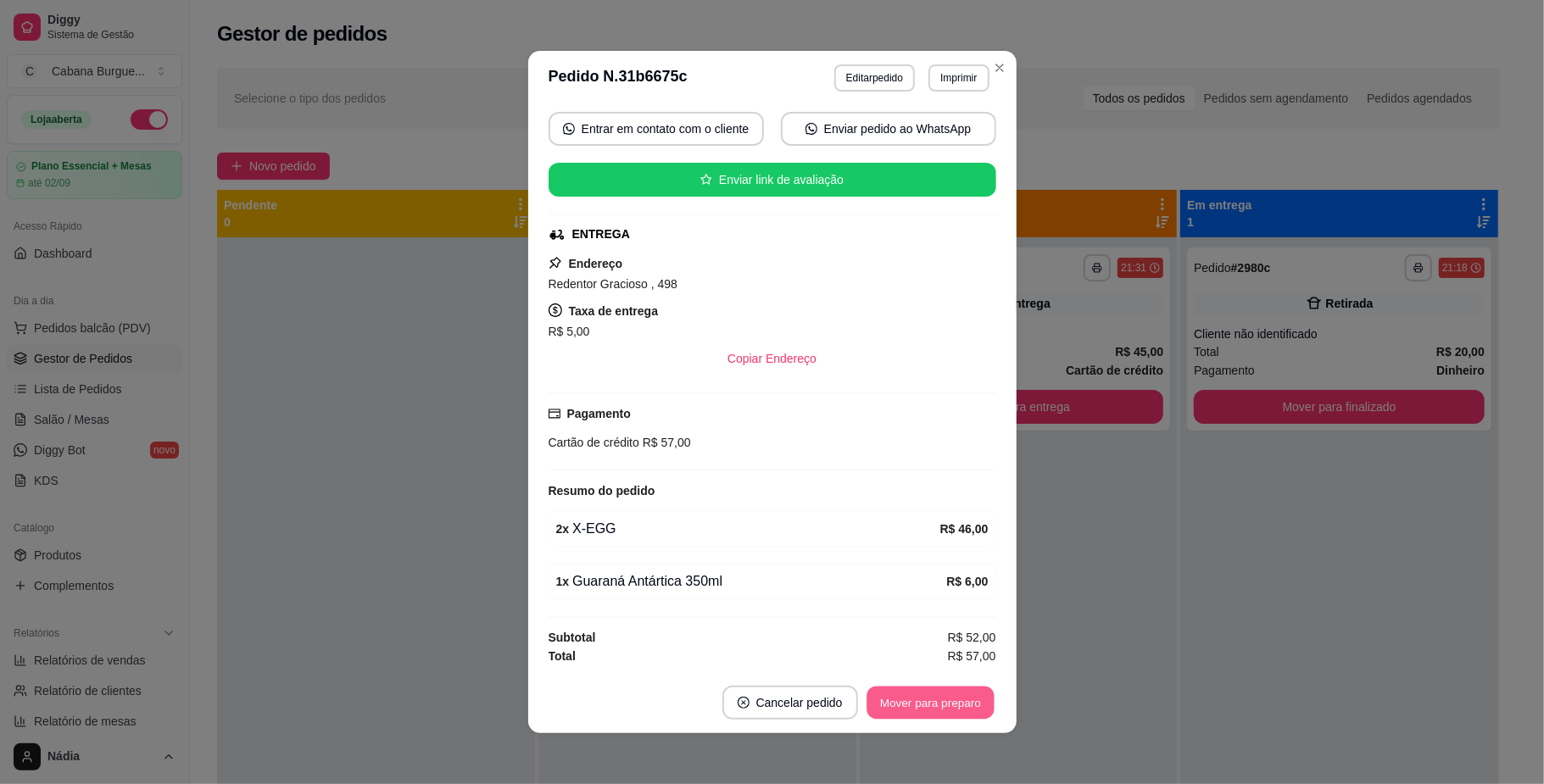
click at [951, 692] on button "Mover para preparo" at bounding box center [930, 703] width 128 height 33
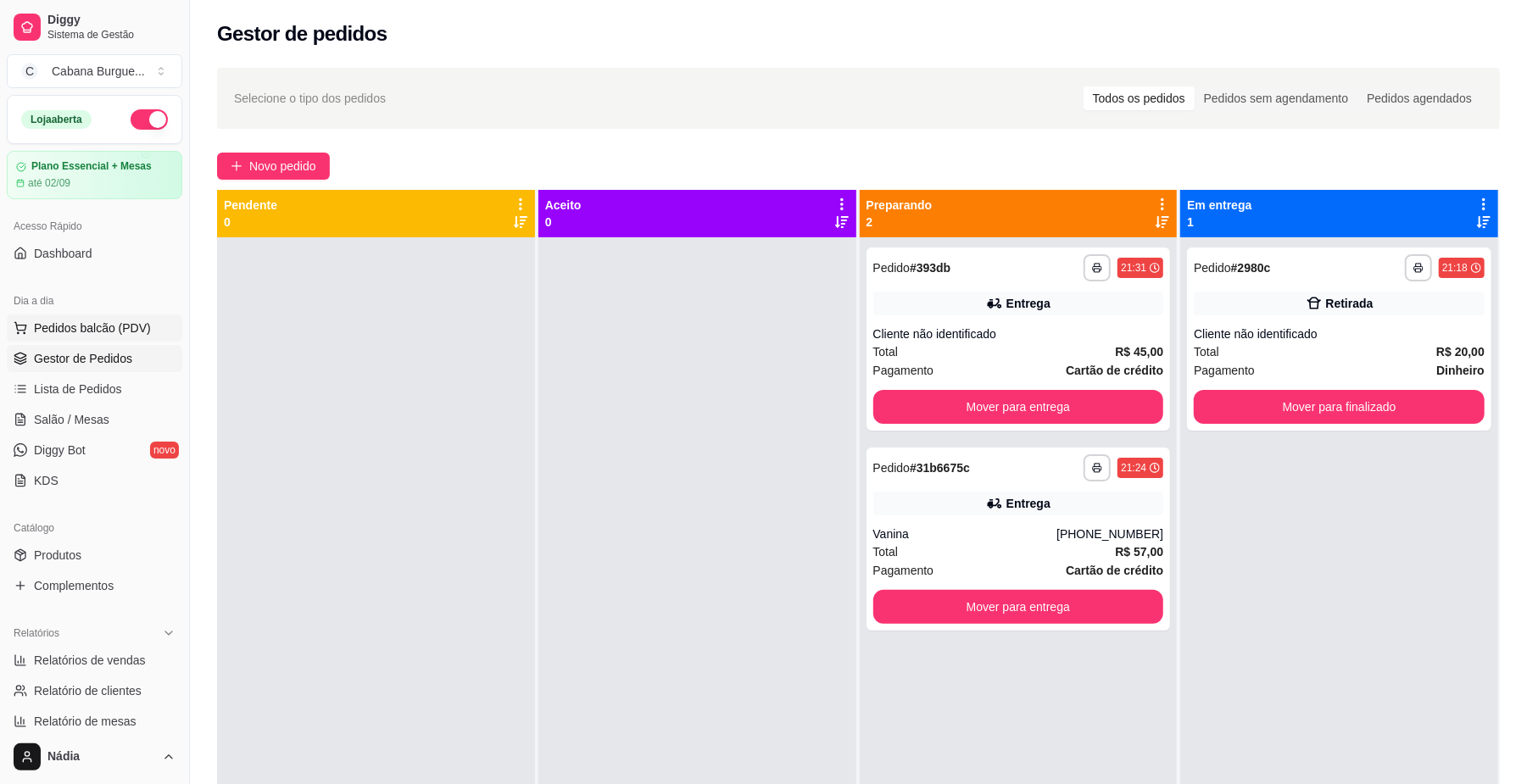
click at [136, 329] on span "Pedidos balcão (PDV)" at bounding box center [92, 328] width 117 height 17
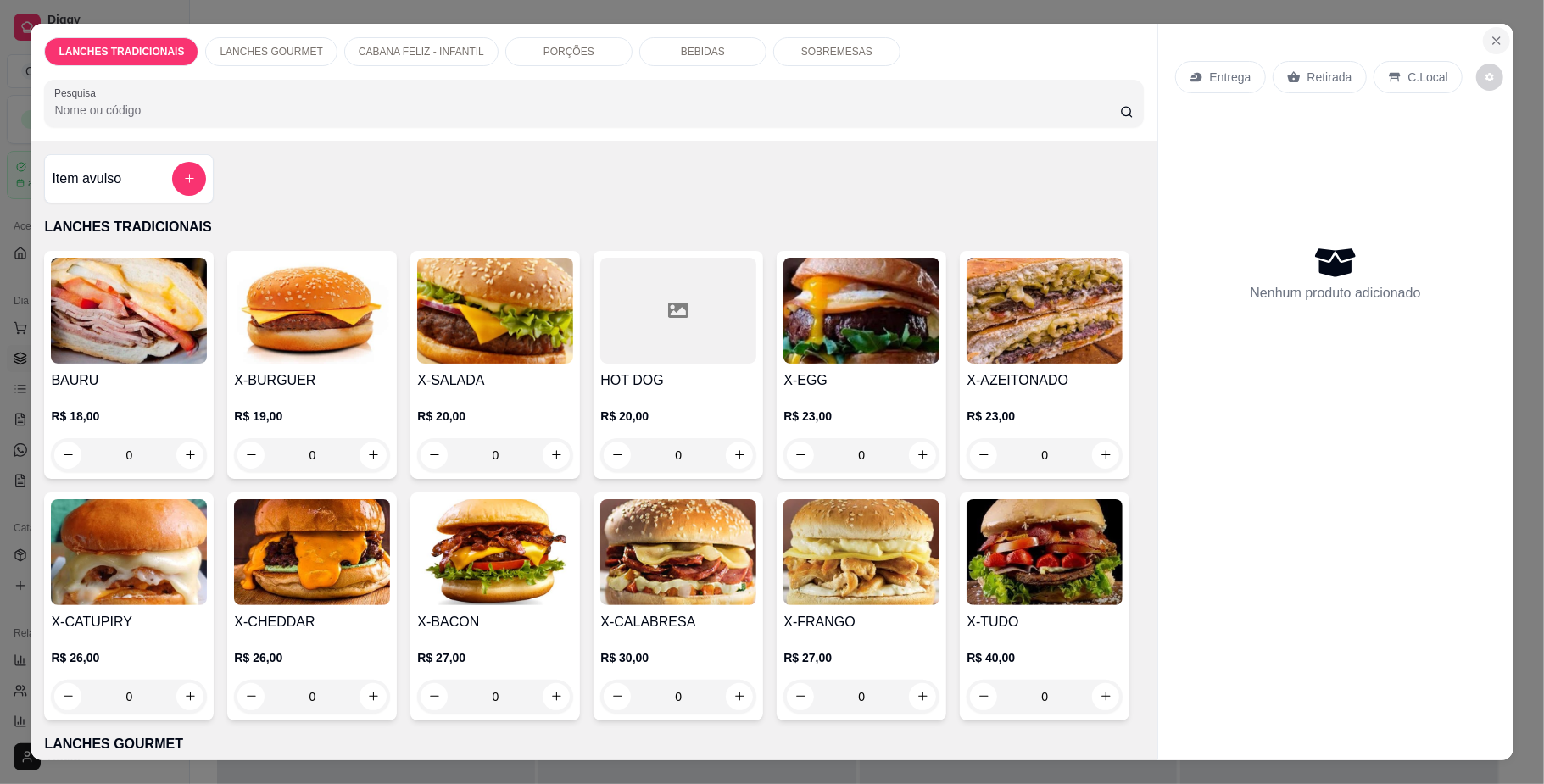
click at [1484, 49] on button "Close" at bounding box center [1496, 41] width 28 height 28
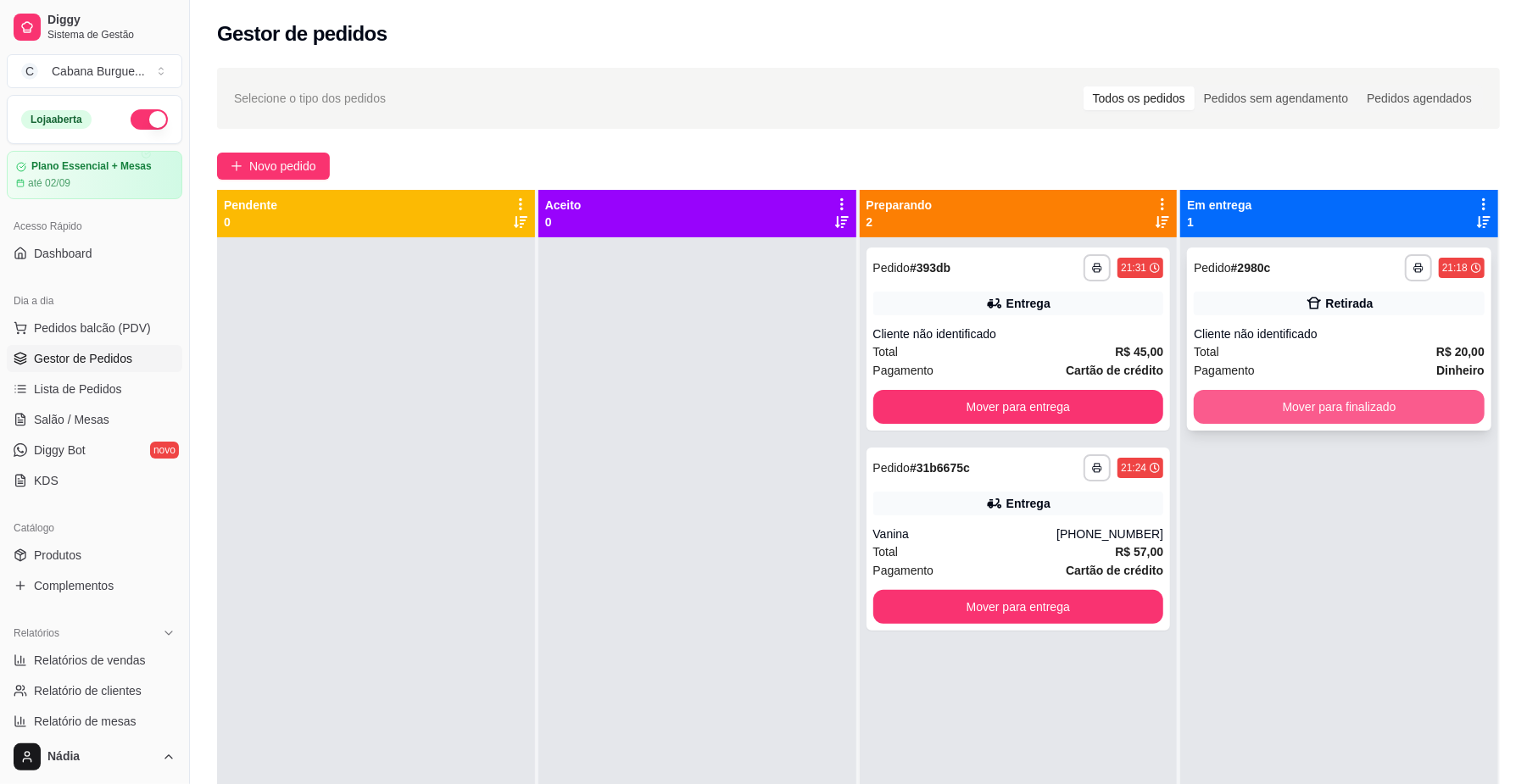
click at [1279, 395] on button "Mover para finalizado" at bounding box center [1339, 407] width 291 height 34
click at [998, 317] on div "**********" at bounding box center [1019, 339] width 305 height 183
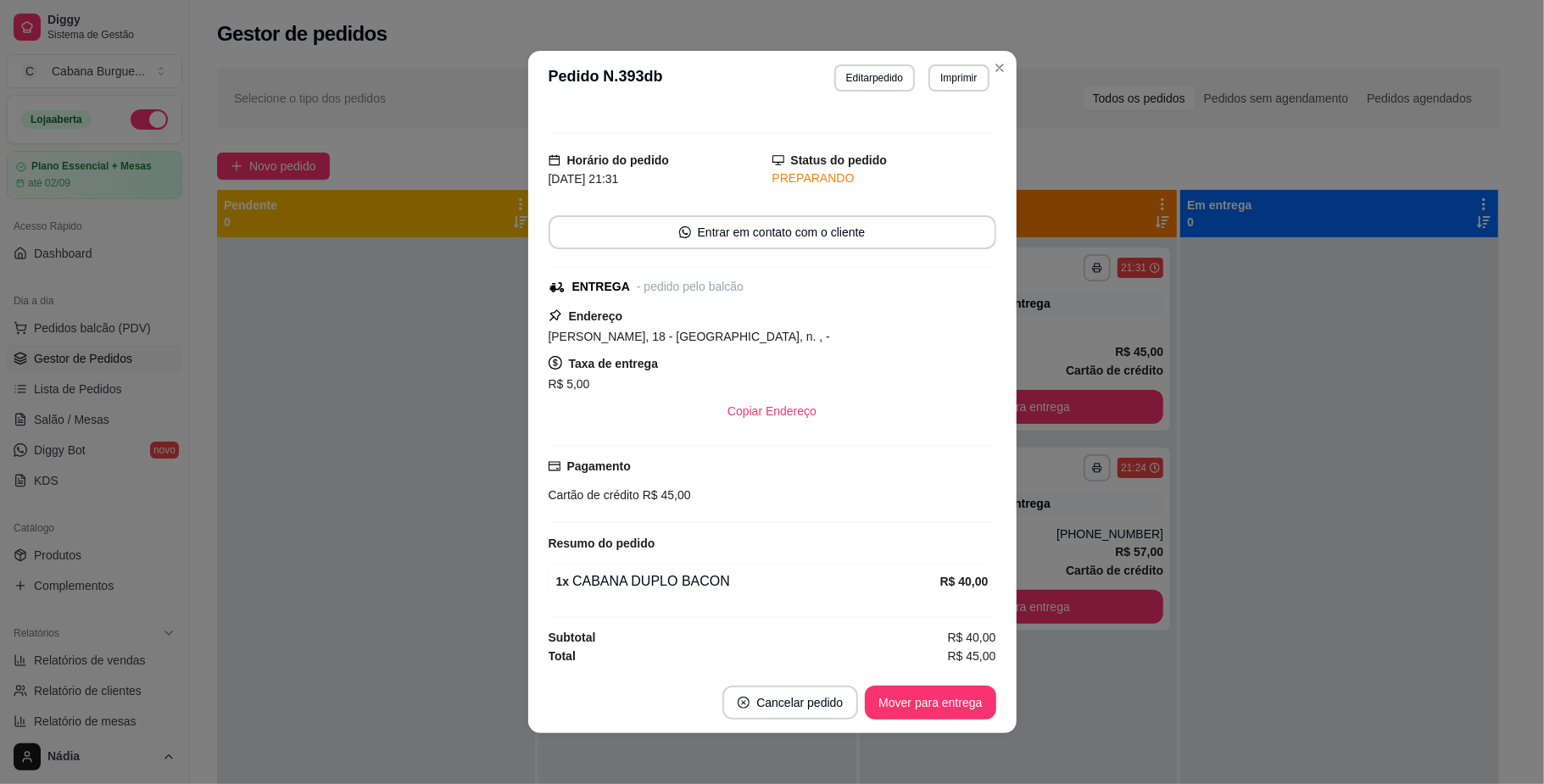
scroll to position [4, 0]
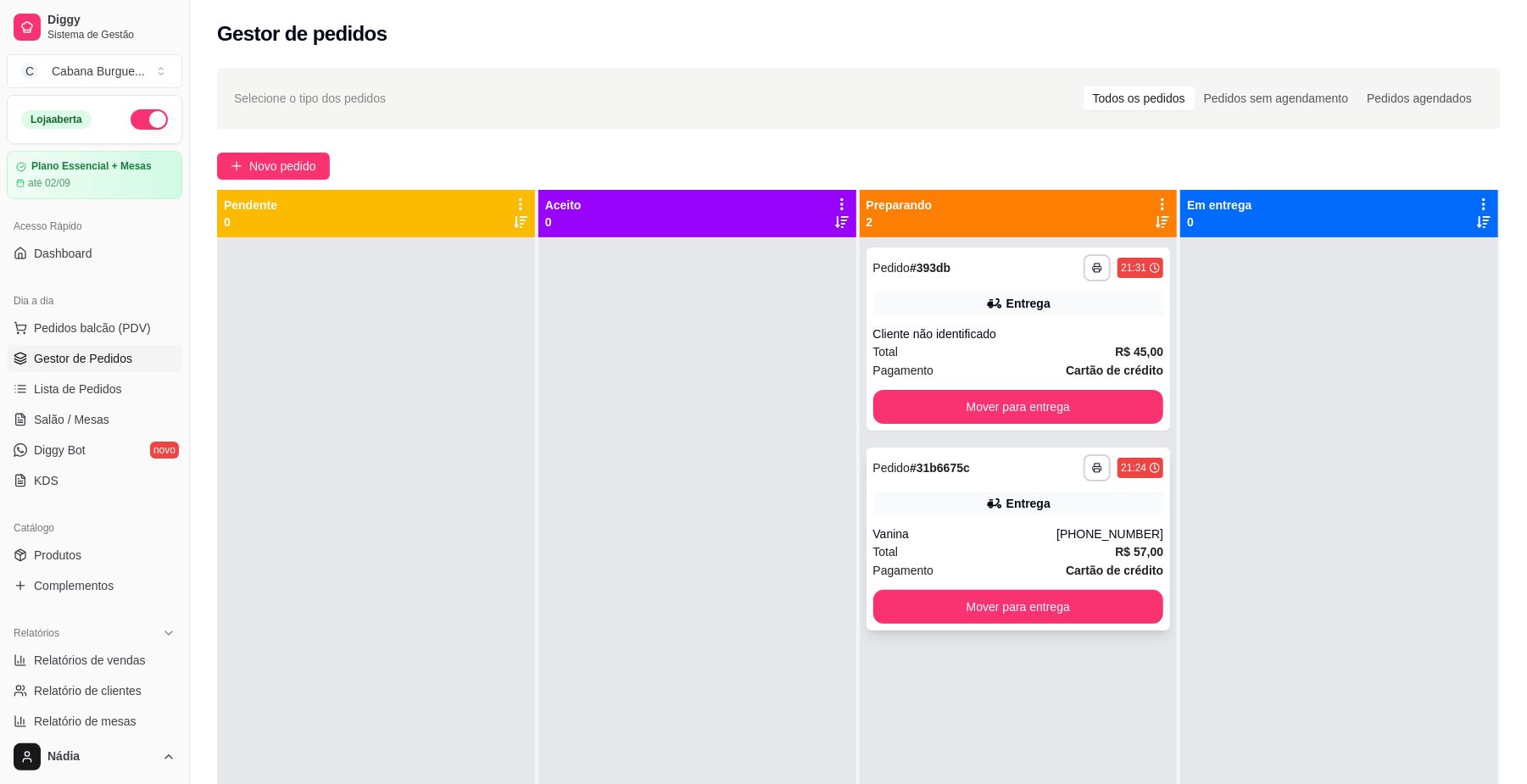
click at [941, 530] on div "Vanina" at bounding box center [964, 534] width 184 height 17
click at [89, 334] on span "Pedidos balcão (PDV)" at bounding box center [92, 328] width 117 height 17
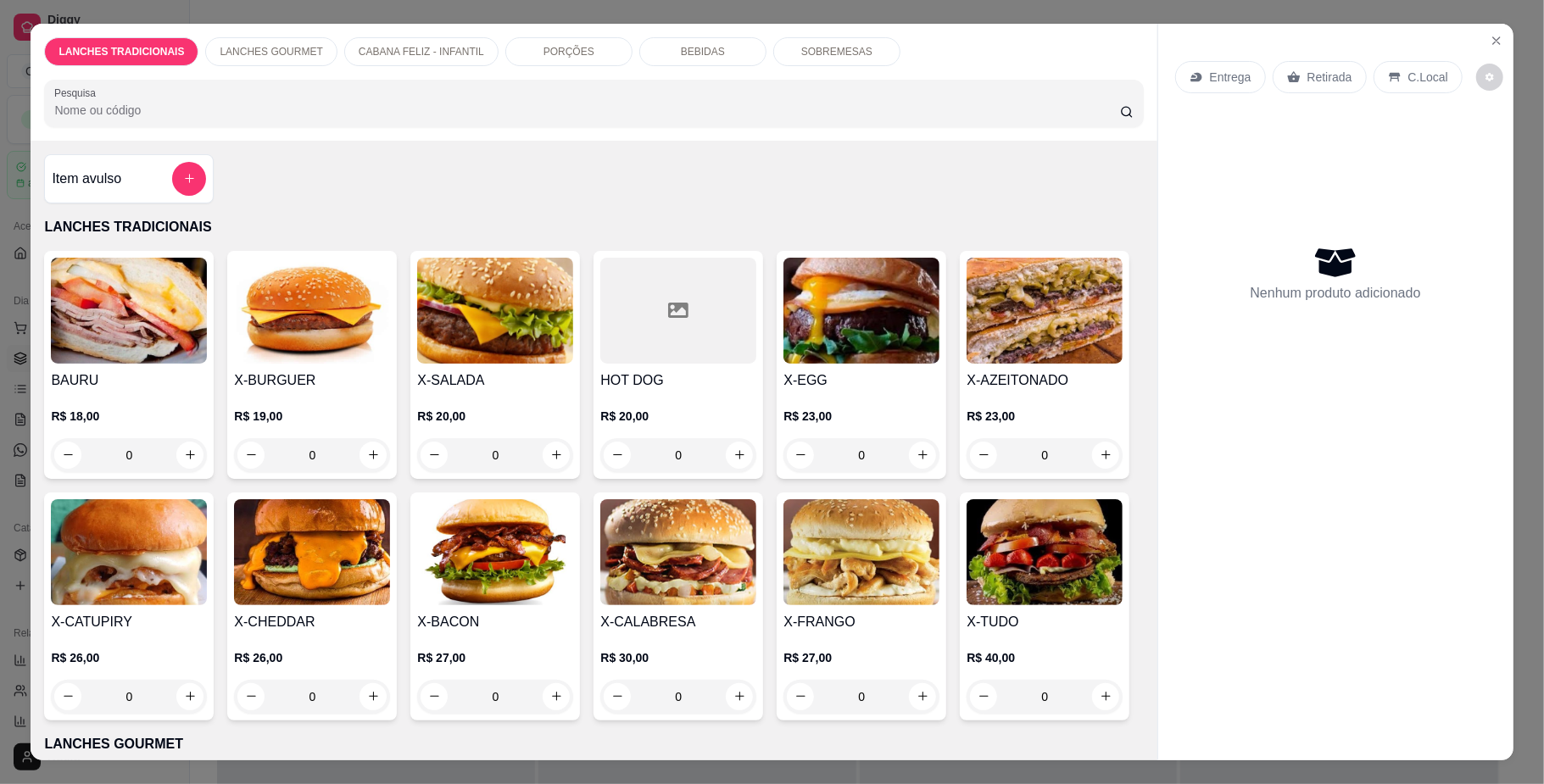
click at [207, 705] on div "0" at bounding box center [129, 696] width 156 height 34
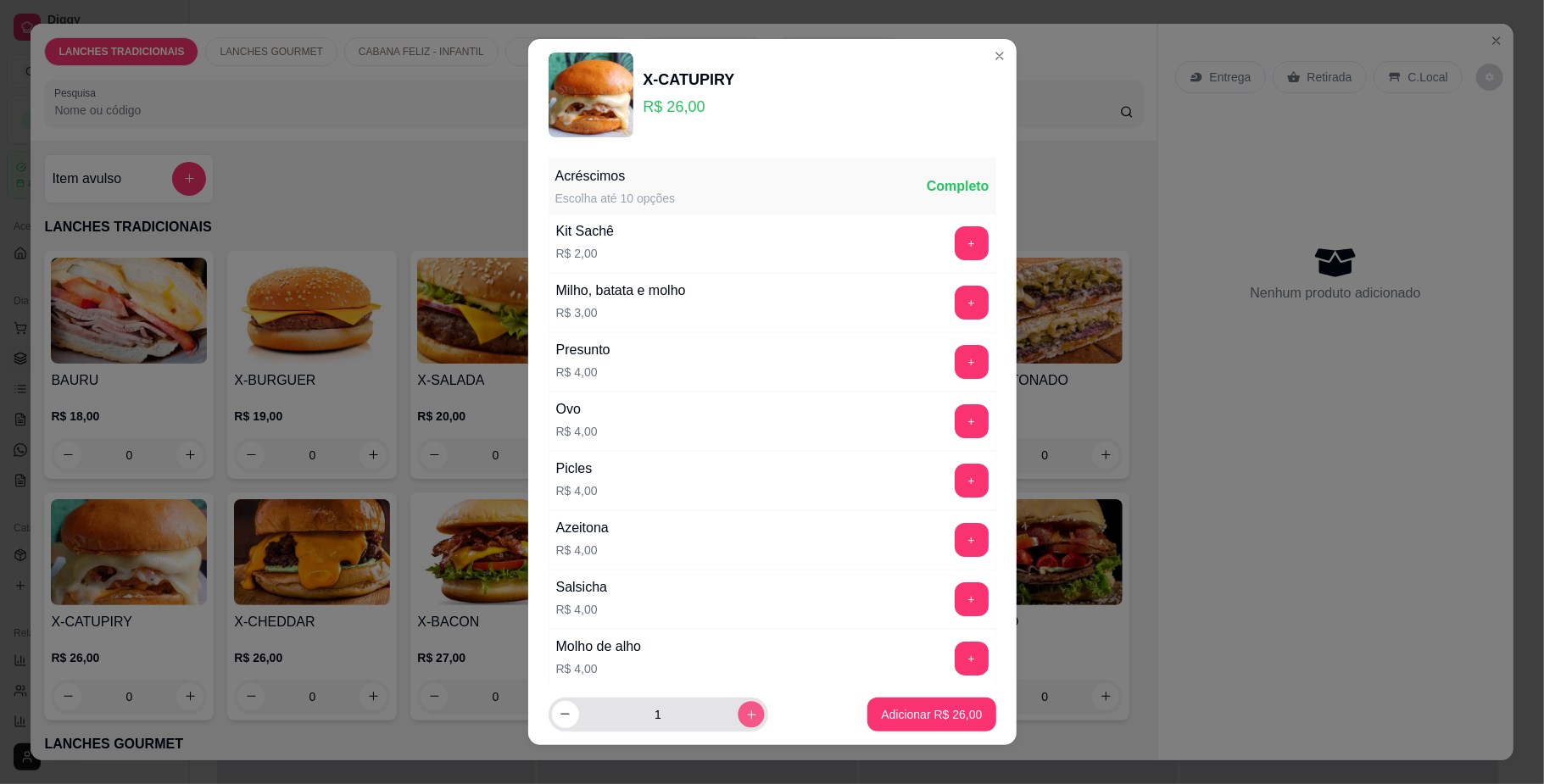
click at [738, 720] on button "increase-product-quantity" at bounding box center [751, 715] width 27 height 27
type input "2"
click at [897, 715] on p "Adicionar R$ 52,00" at bounding box center [931, 714] width 98 height 16
type input "2"
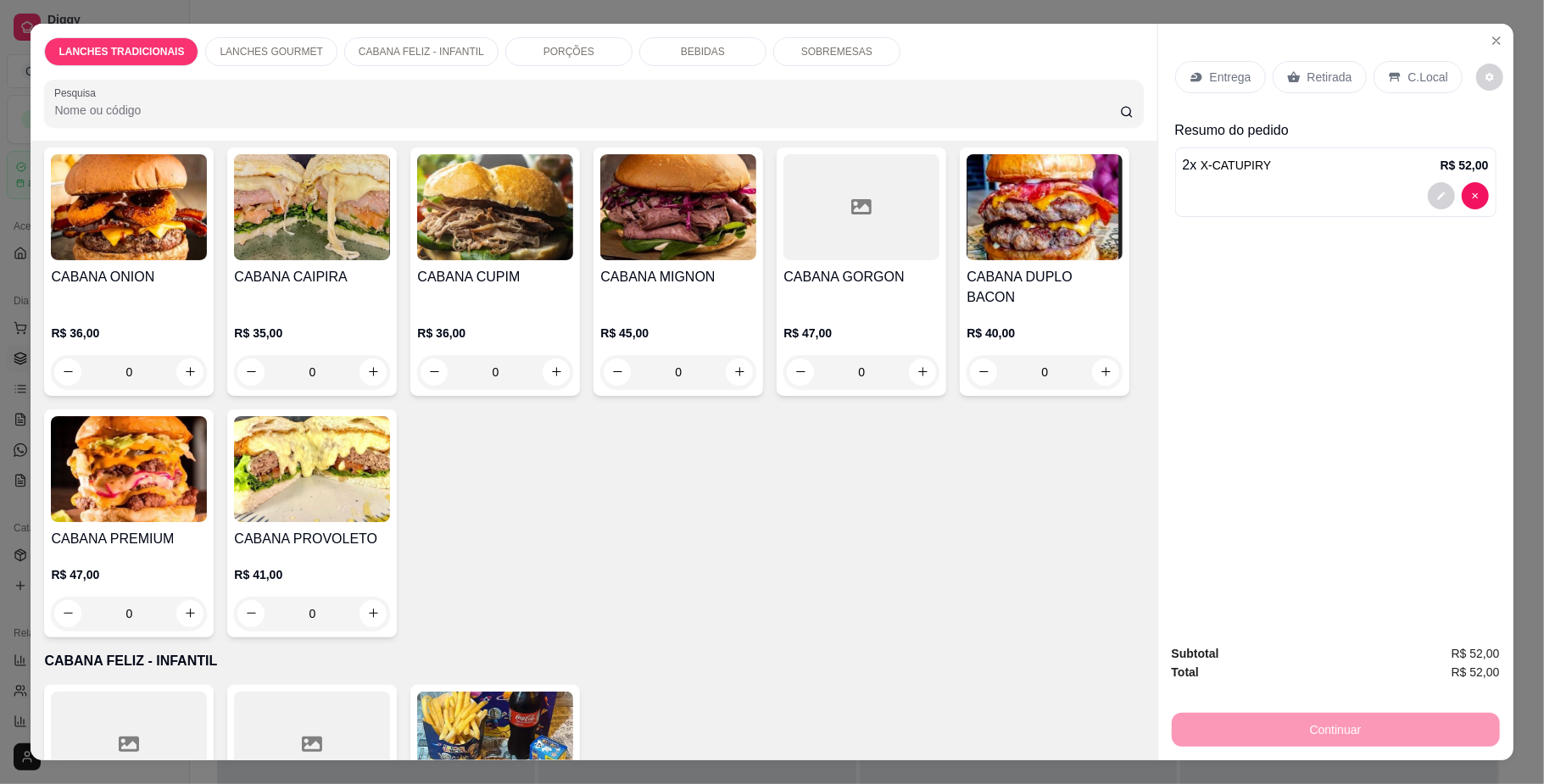
scroll to position [1129, 0]
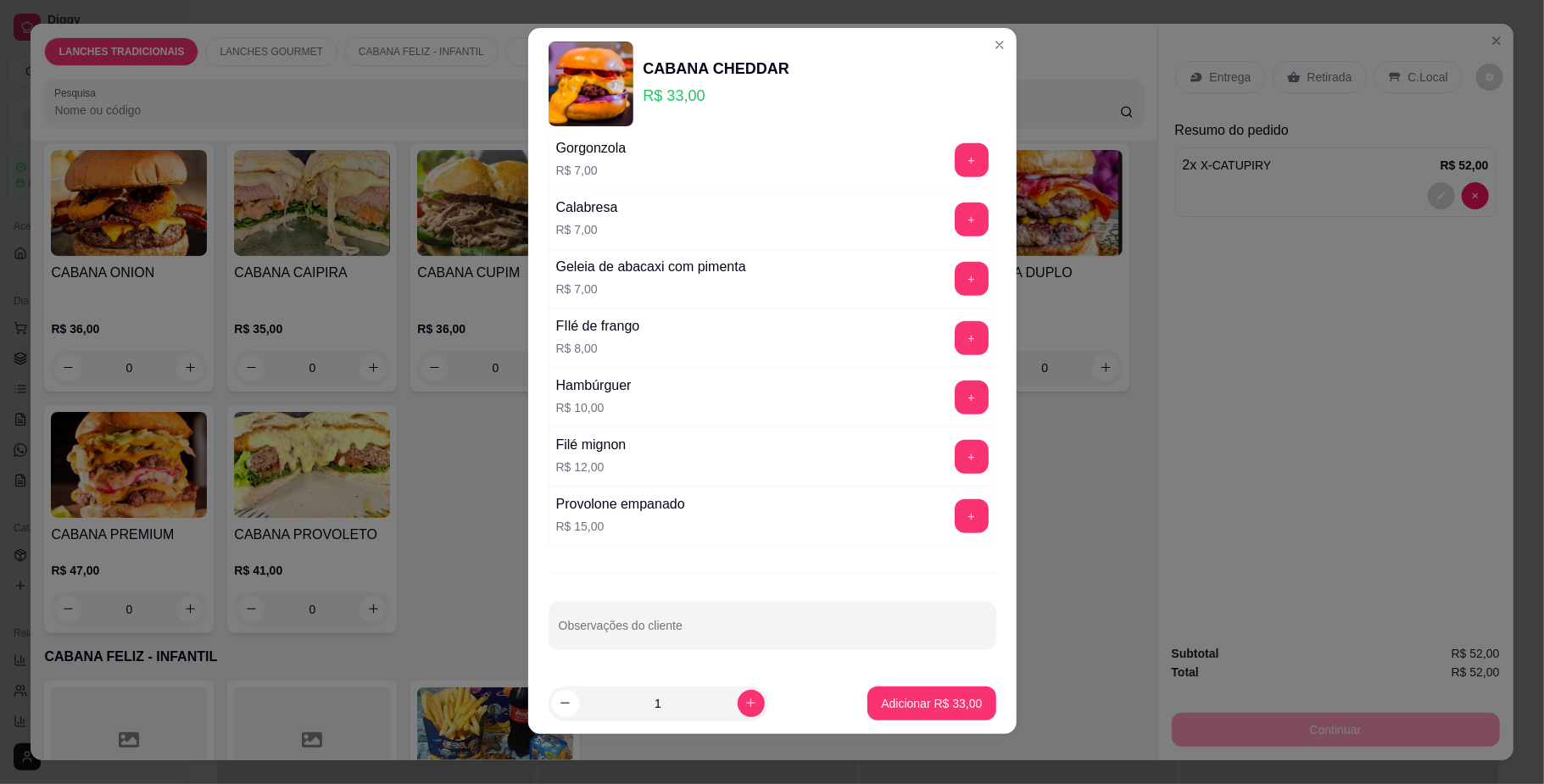
scroll to position [14, 0]
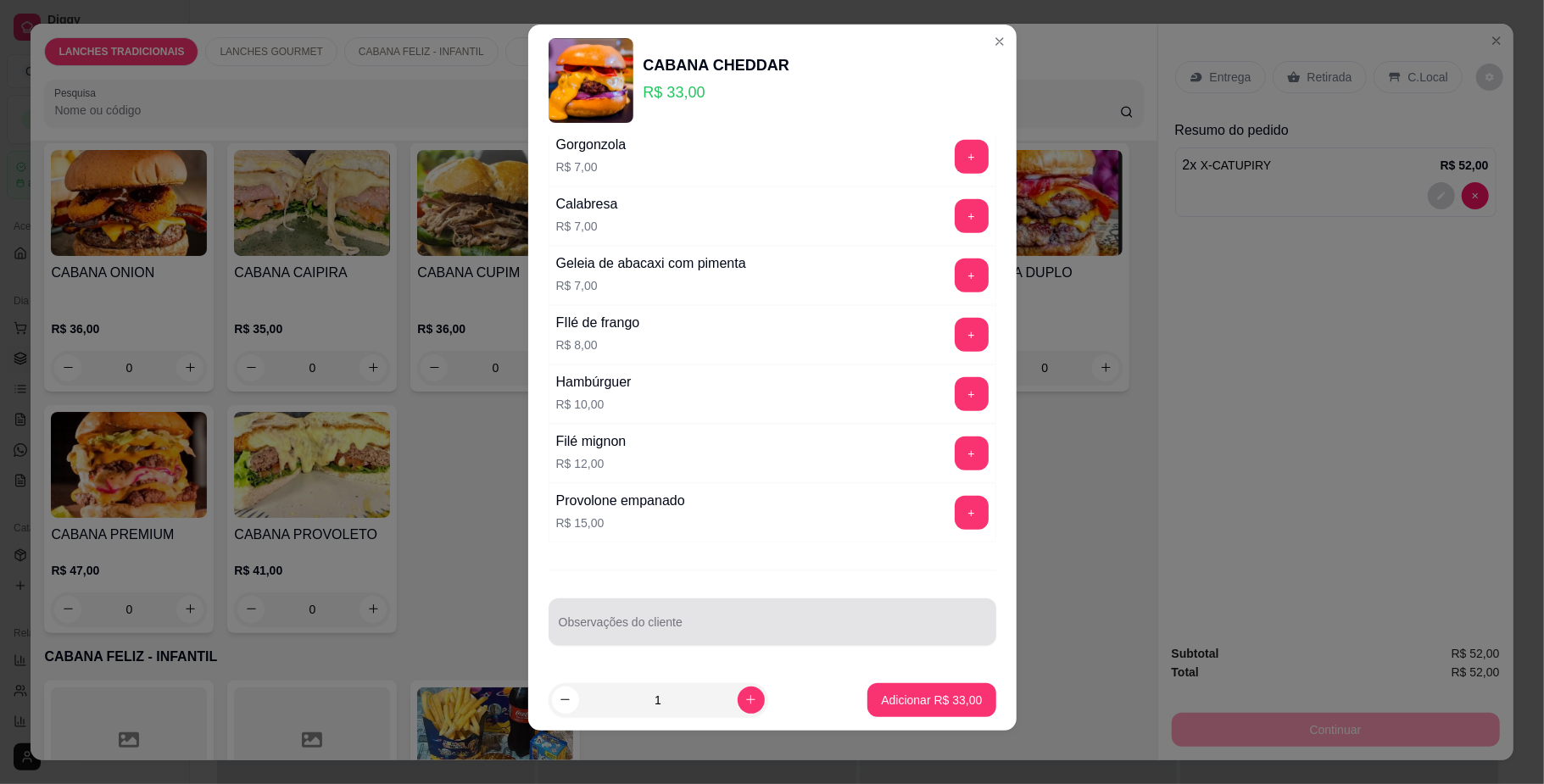
click at [639, 624] on input "Observações do cliente" at bounding box center [772, 629] width 427 height 17
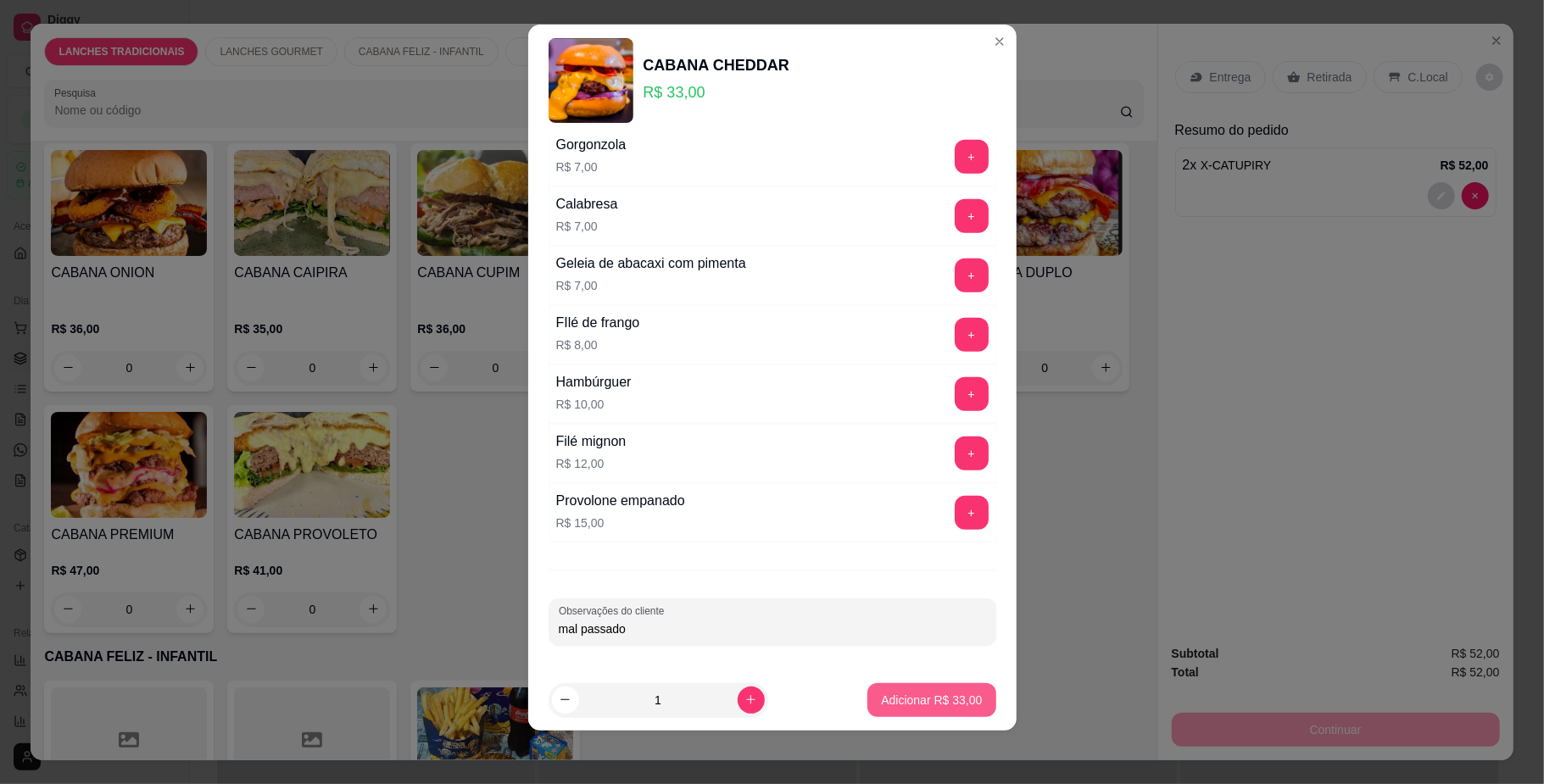
type input "mal passado"
click at [907, 696] on p "Adicionar R$ 33,00" at bounding box center [931, 700] width 101 height 17
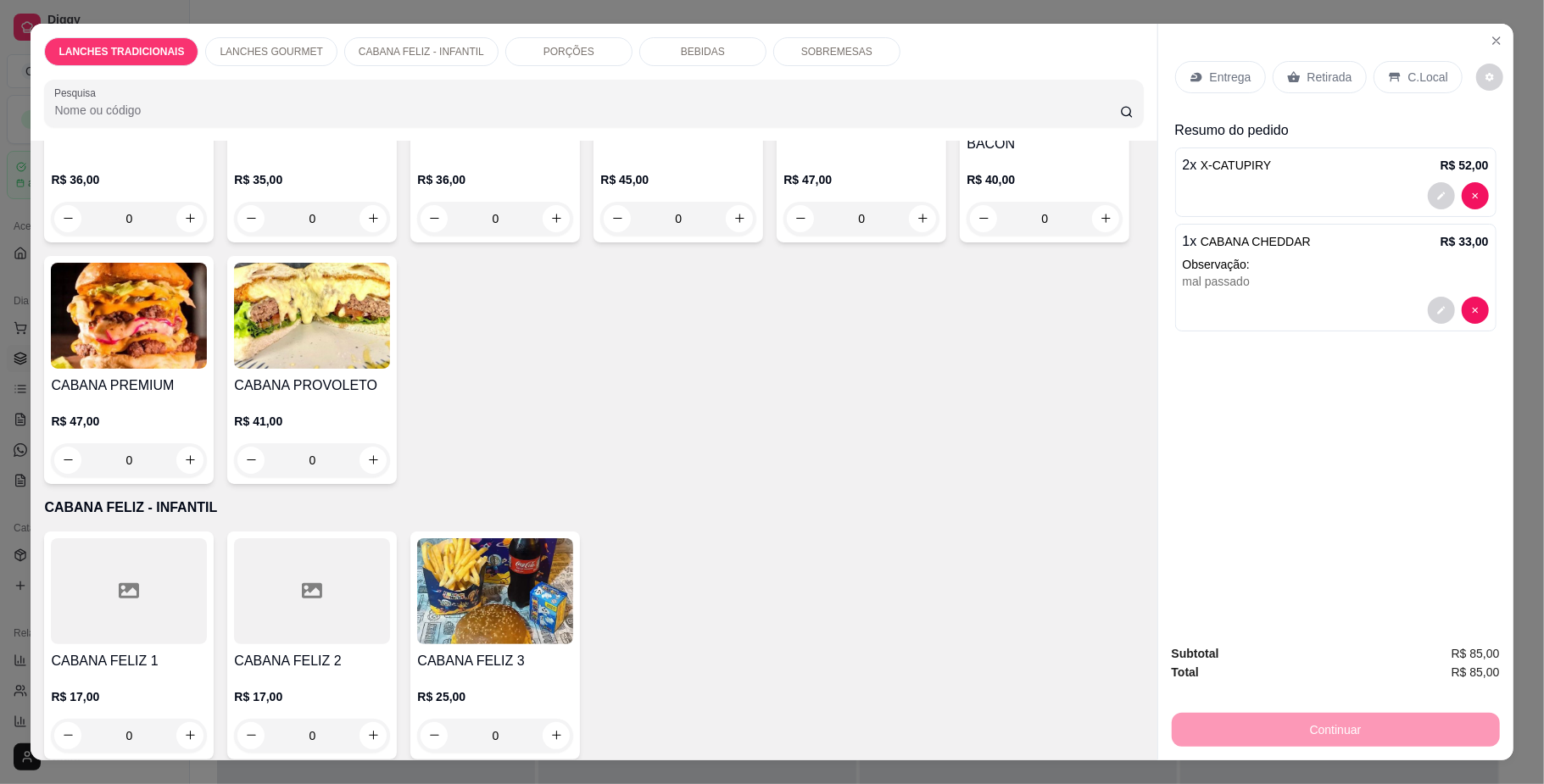
scroll to position [1243, 0]
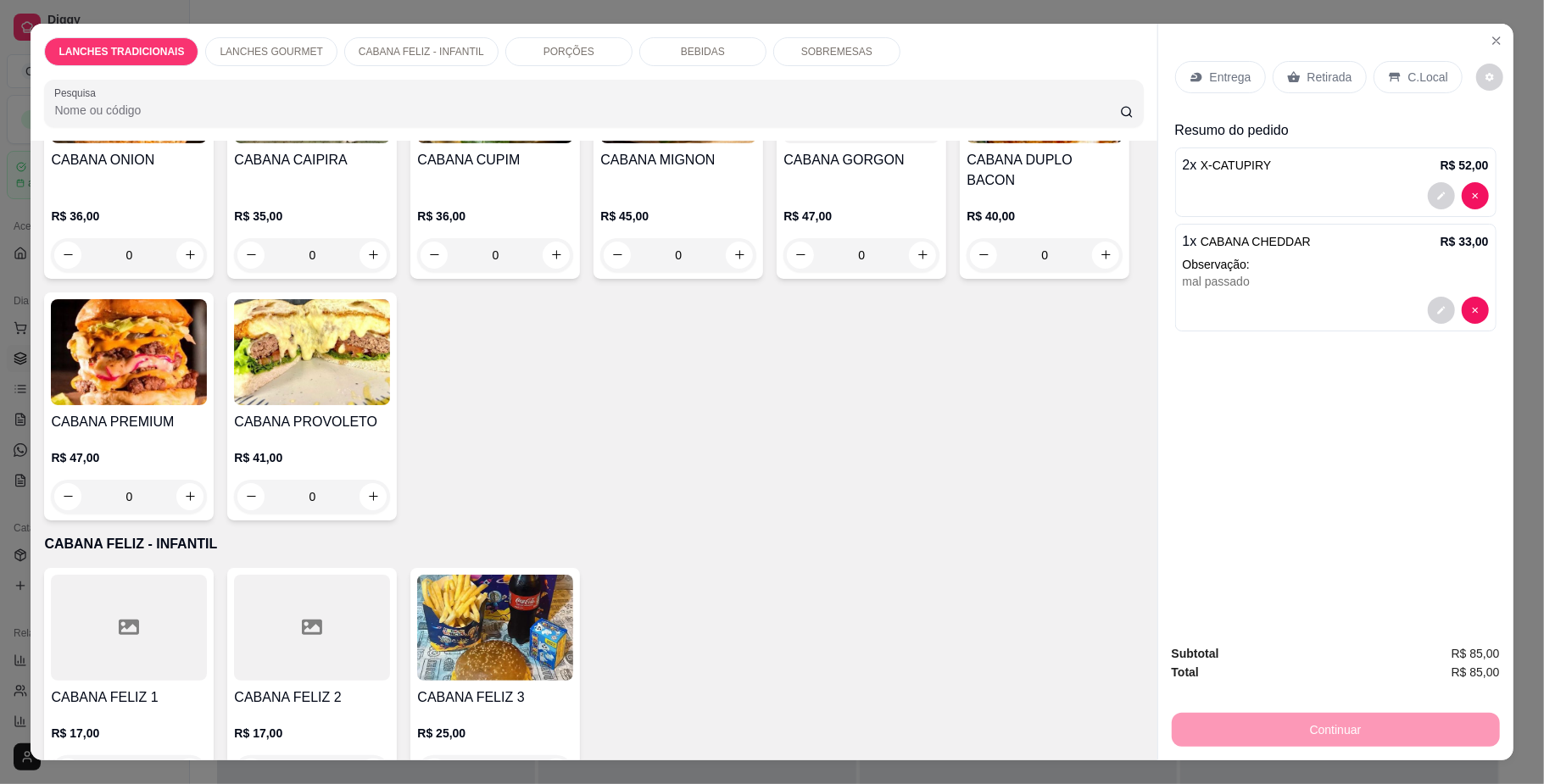
click at [573, 272] on div "0" at bounding box center [495, 255] width 156 height 34
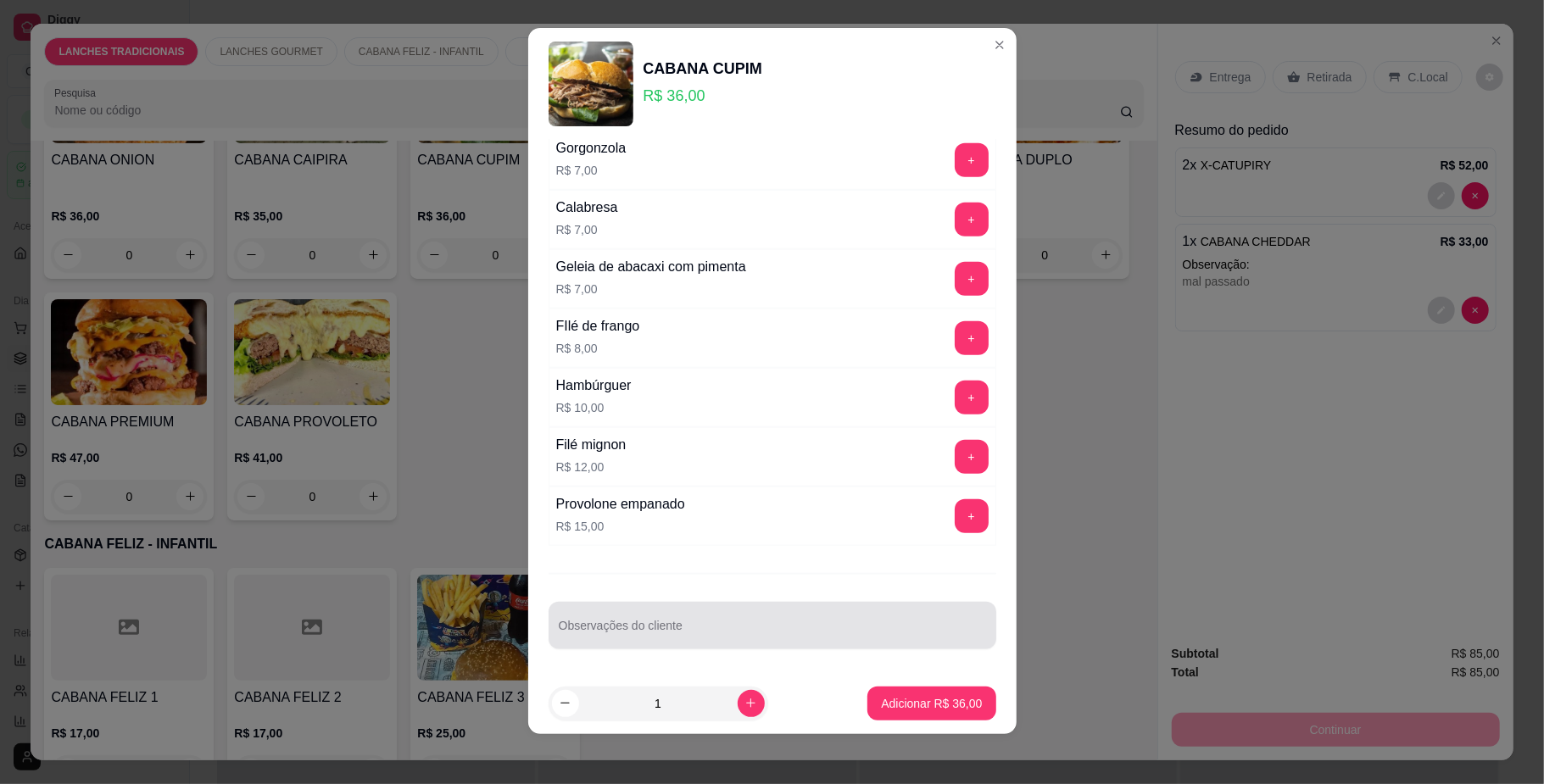
scroll to position [14, 0]
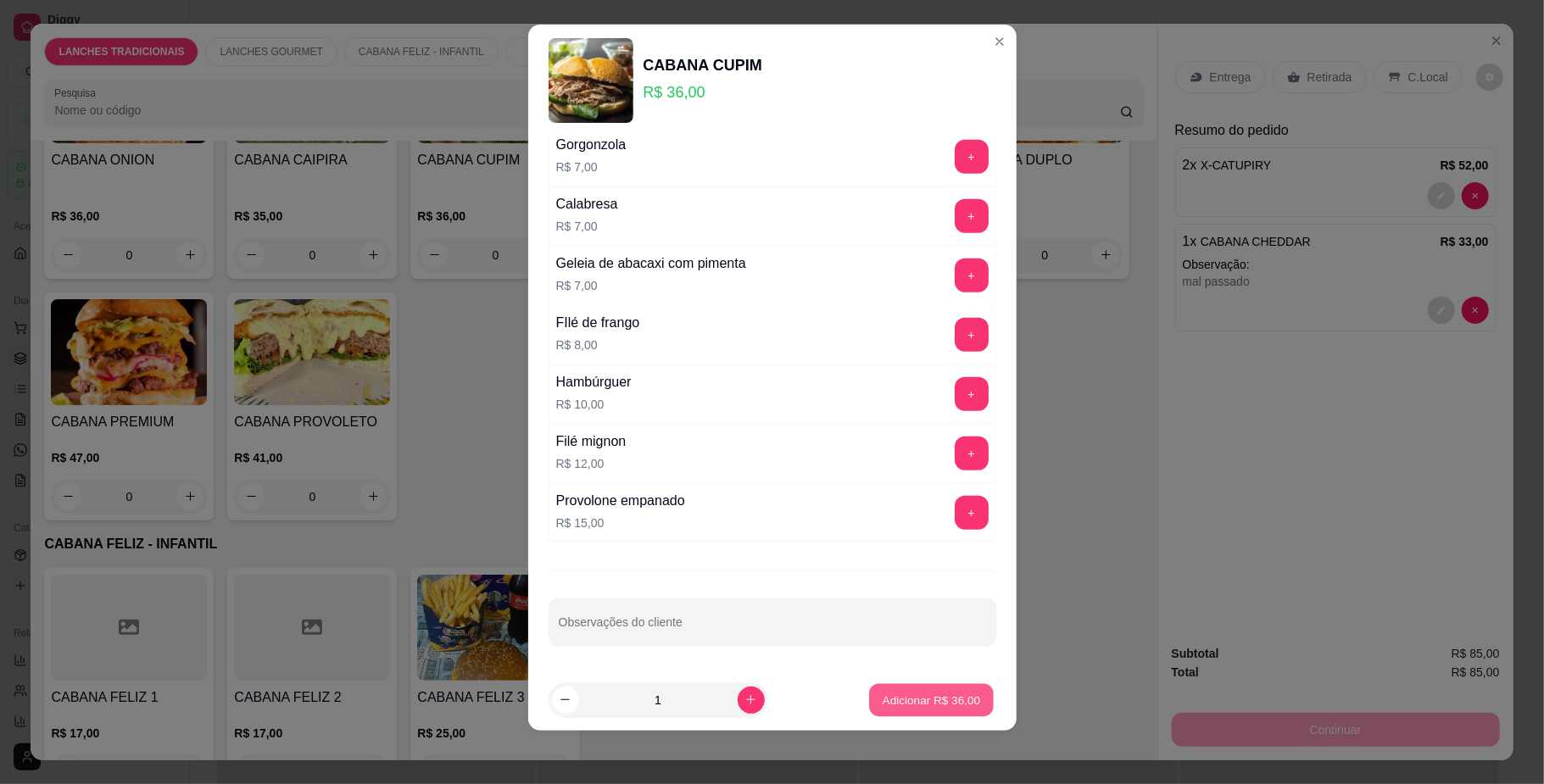
click at [885, 696] on p "Adicionar R$ 36,00" at bounding box center [931, 699] width 98 height 16
type input "1"
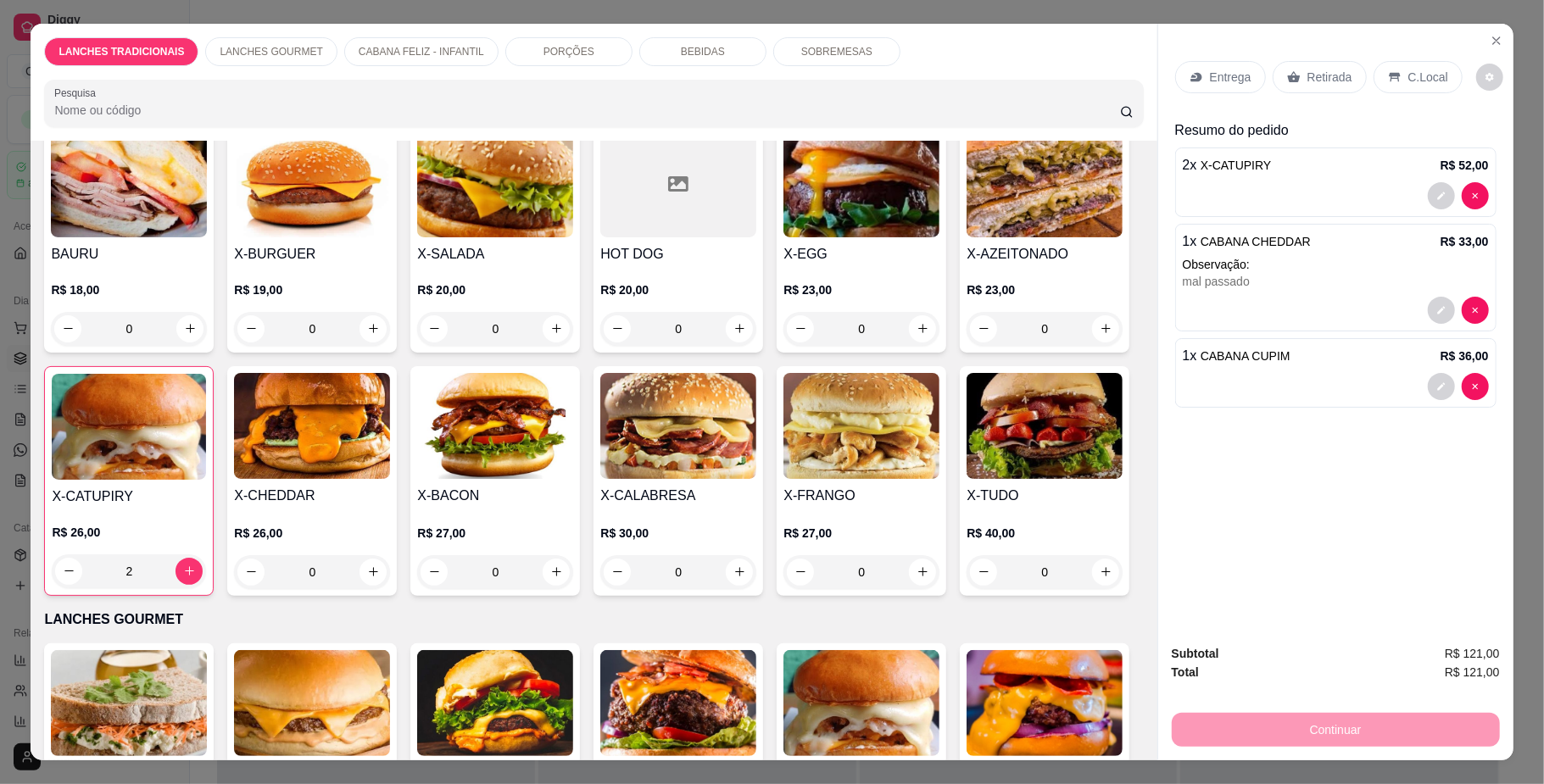
scroll to position [0, 0]
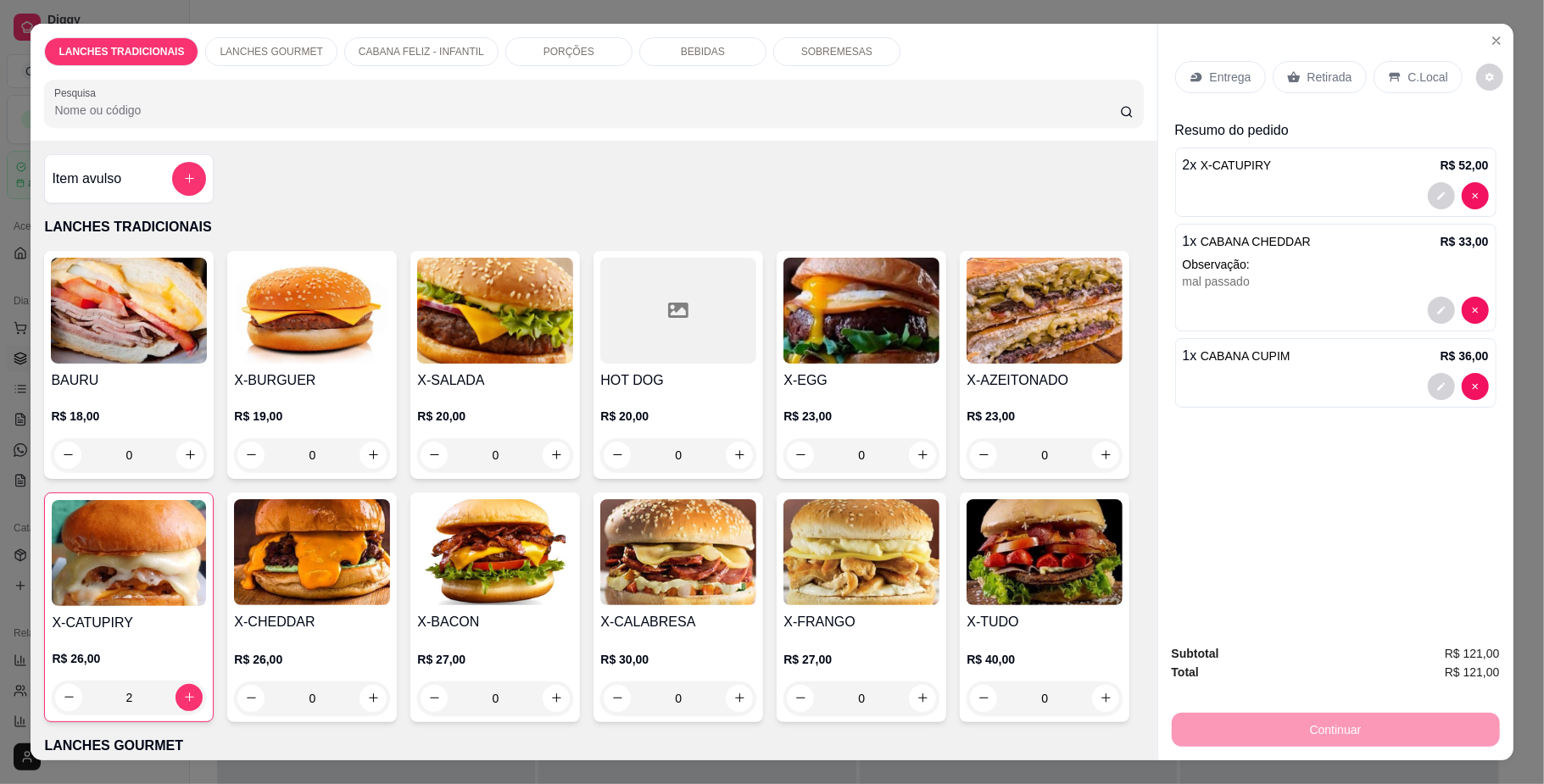
click at [398, 45] on p "CABANA FELIZ - INFANTIL" at bounding box center [422, 51] width 126 height 13
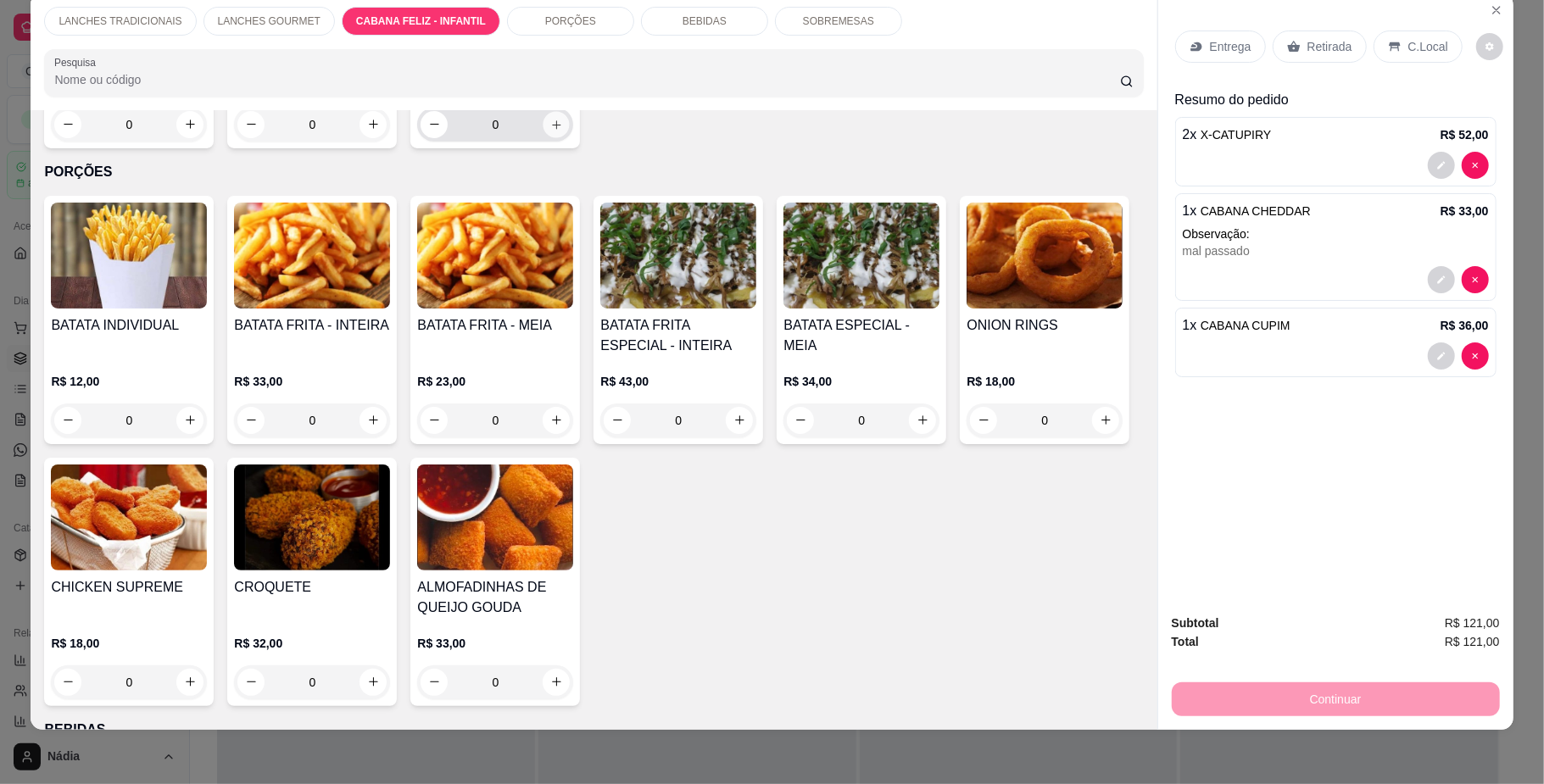
click at [550, 130] on icon "increase-product-quantity" at bounding box center [556, 124] width 12 height 12
type input "1"
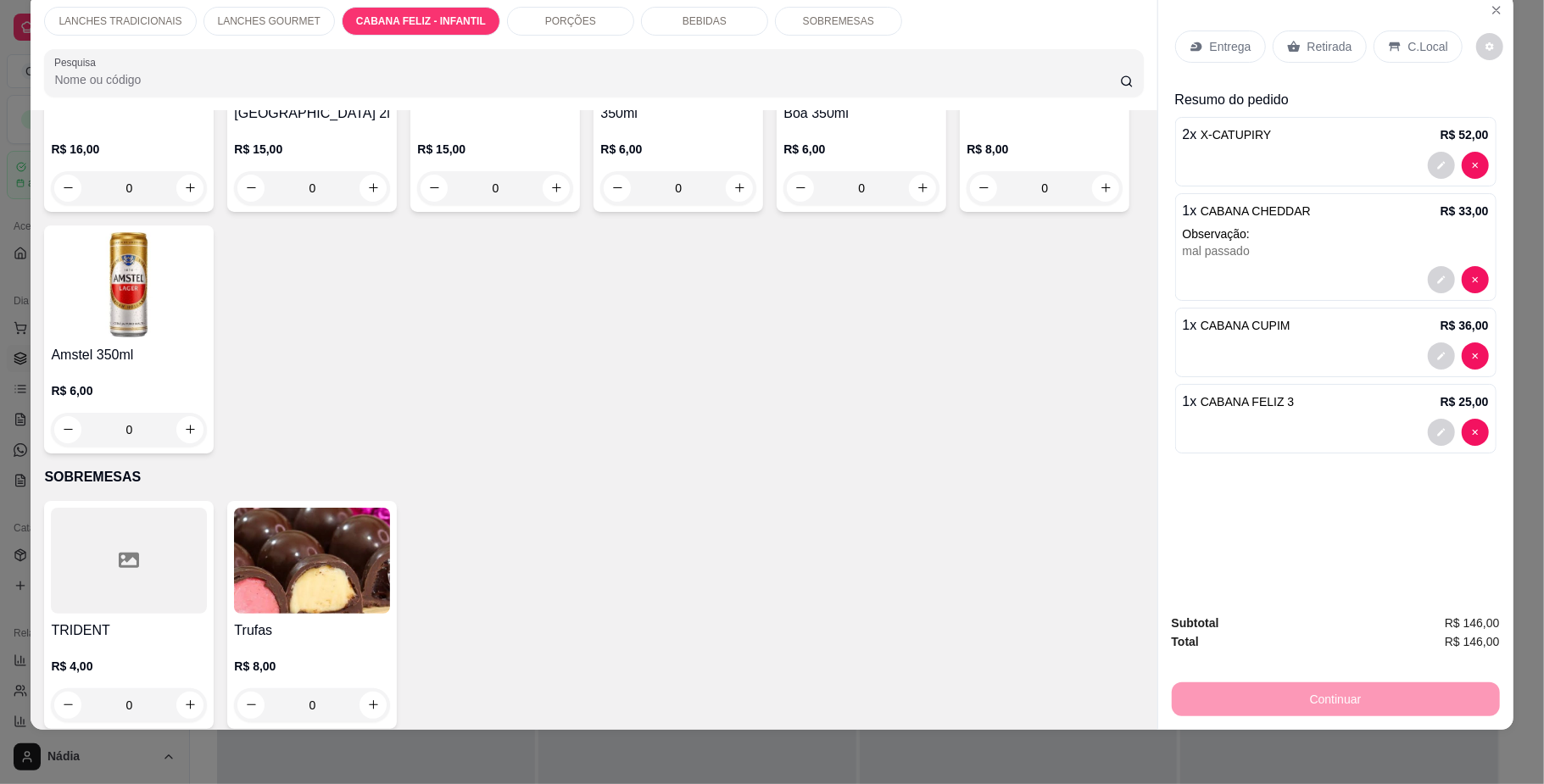
scroll to position [3126, 0]
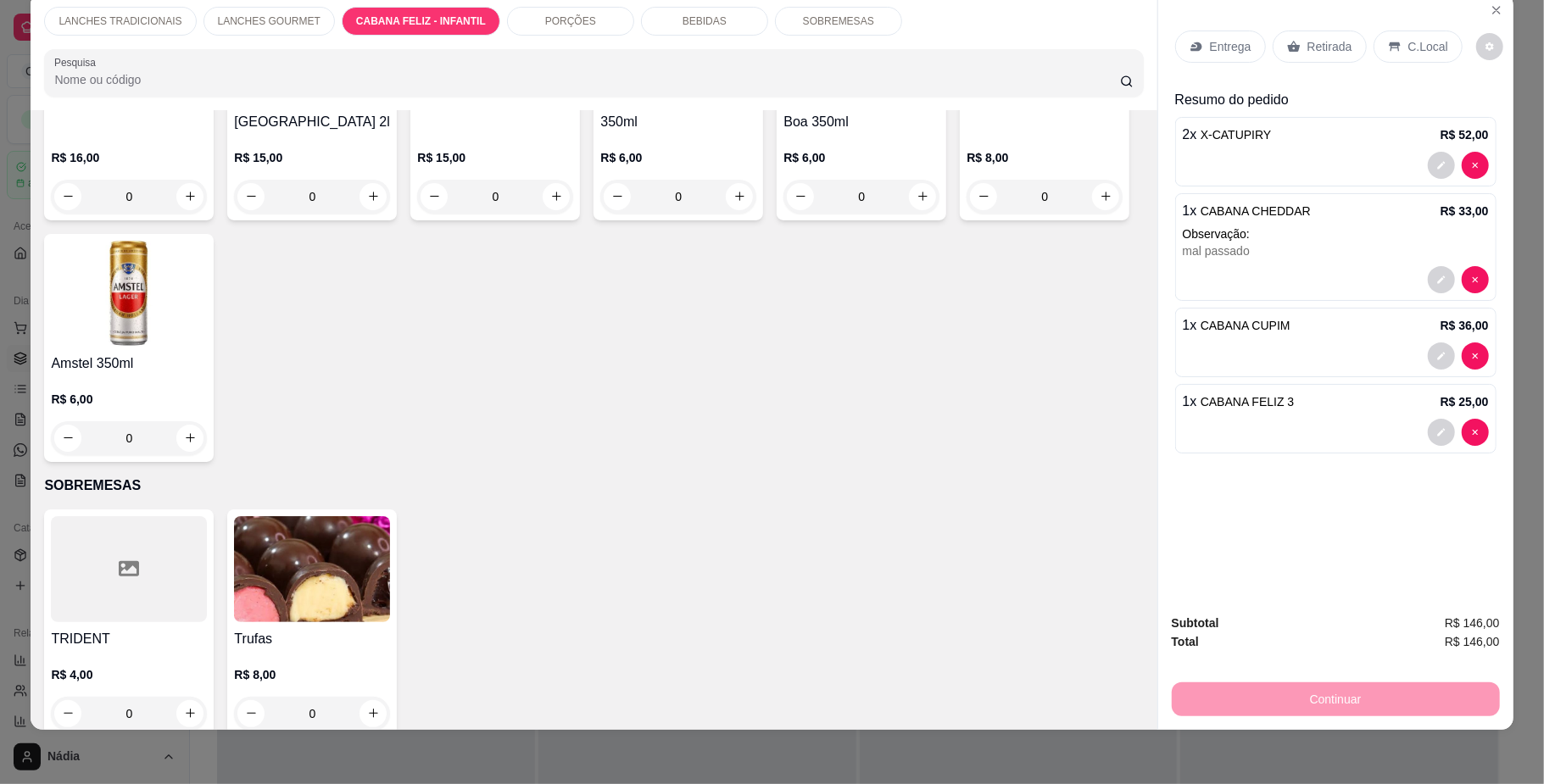
type input "1"
click at [1330, 43] on p "Retirada" at bounding box center [1330, 47] width 45 height 17
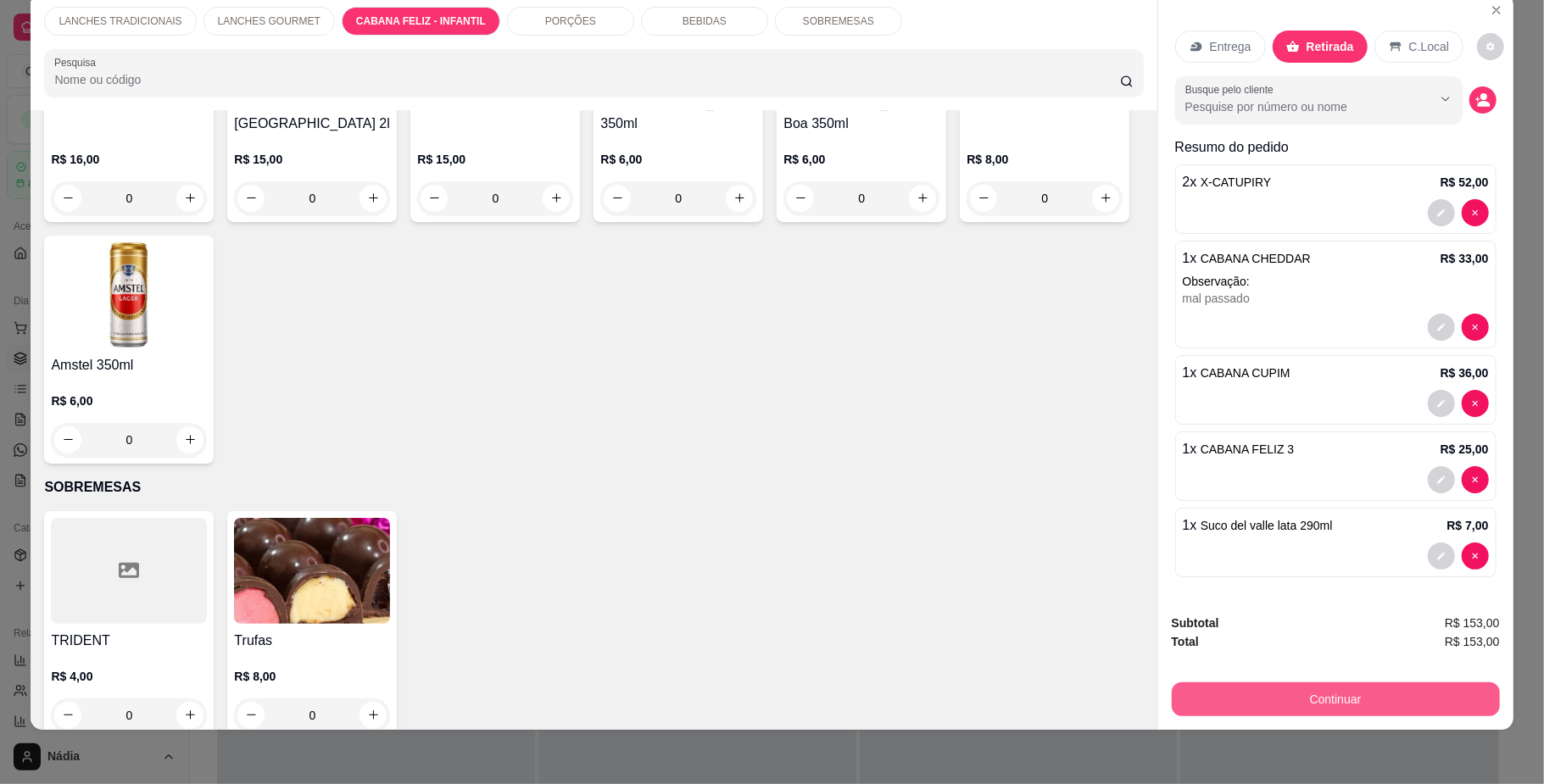
click at [1319, 698] on button "Continuar" at bounding box center [1336, 699] width 328 height 34
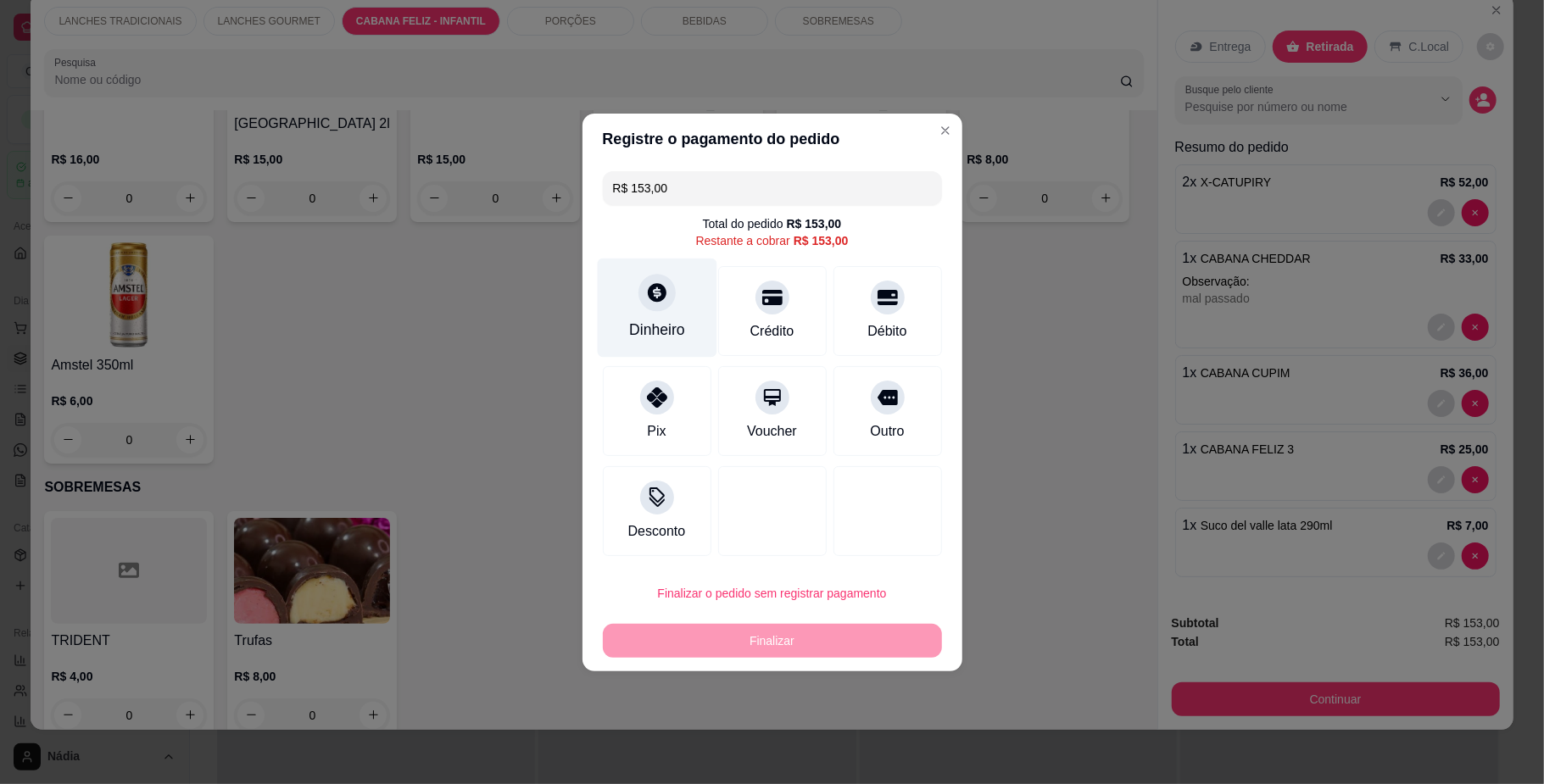
click at [648, 290] on icon at bounding box center [658, 293] width 19 height 19
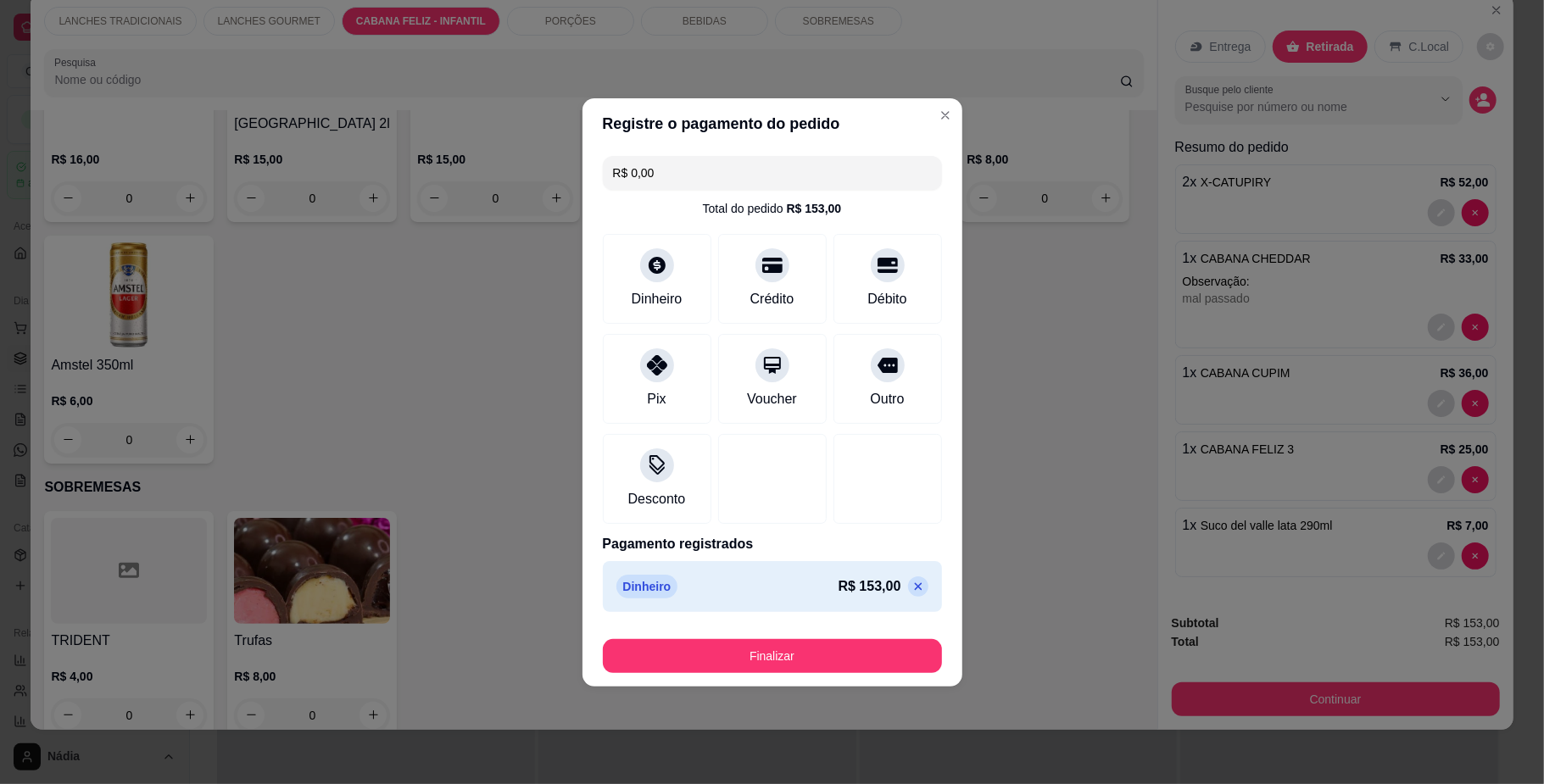
type input "R$ 0,00"
click at [807, 658] on button "Finalizar" at bounding box center [772, 657] width 339 height 34
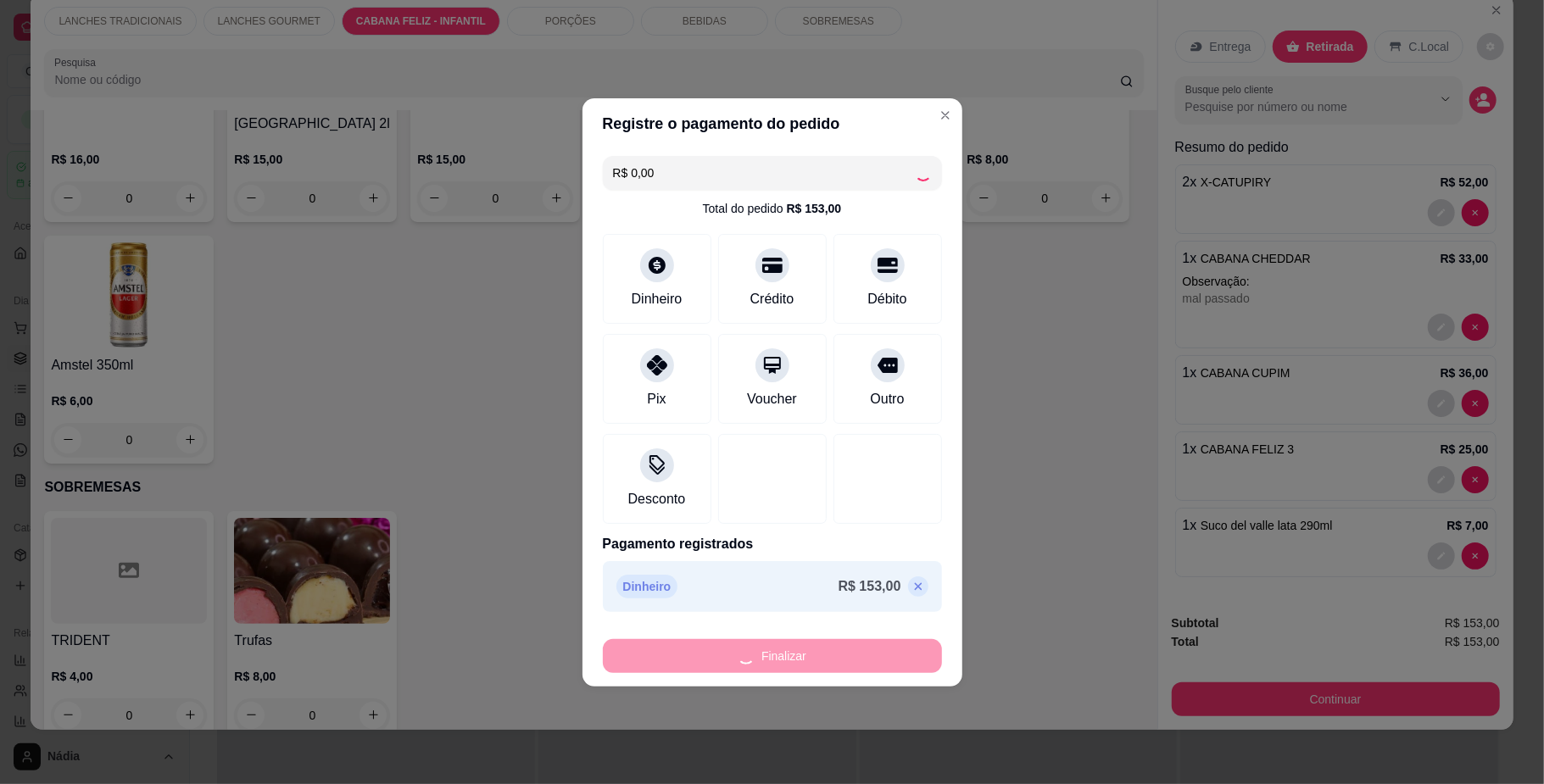
type input "0"
type input "-R$ 153,00"
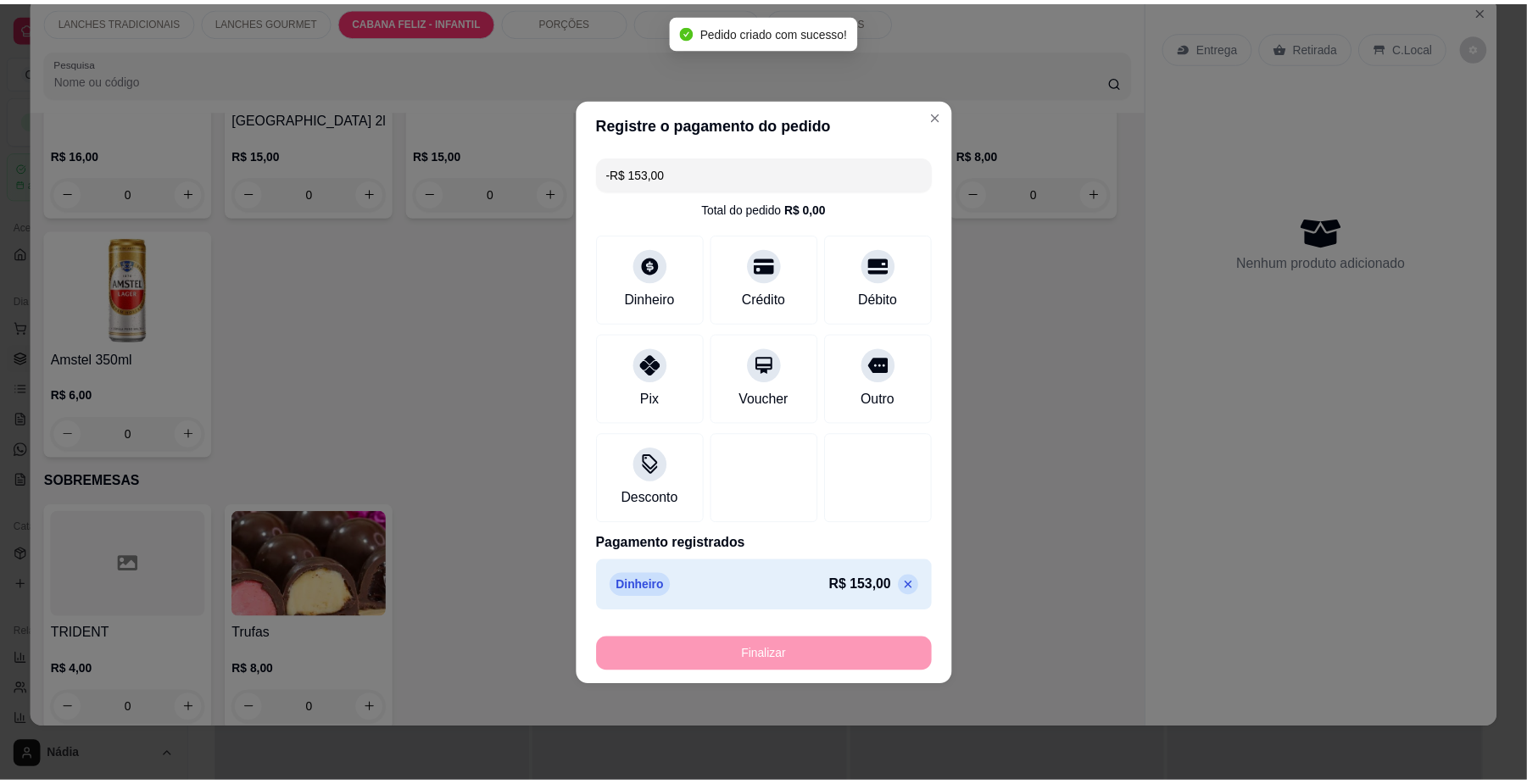
scroll to position [3119, 0]
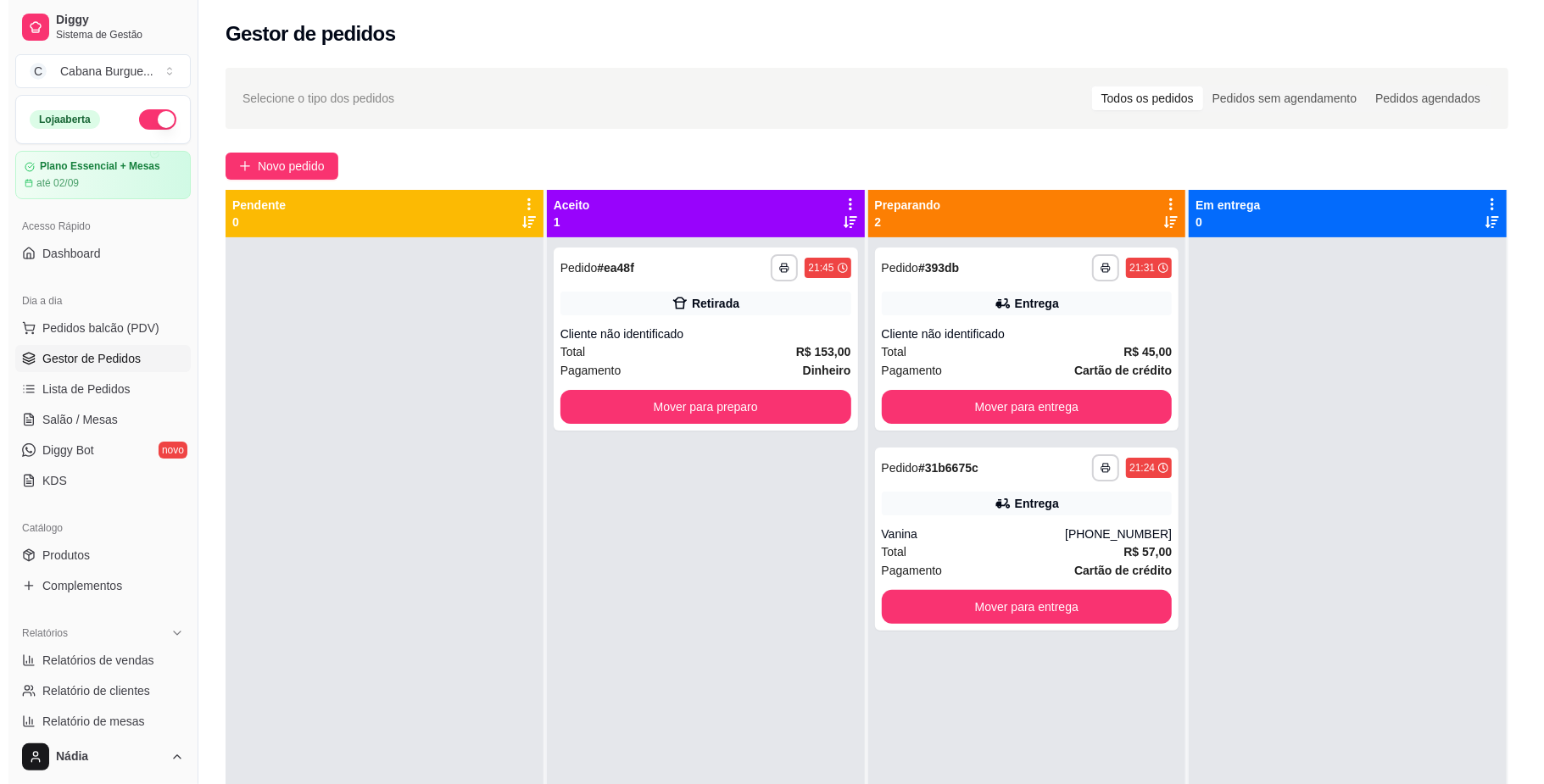
scroll to position [48, 0]
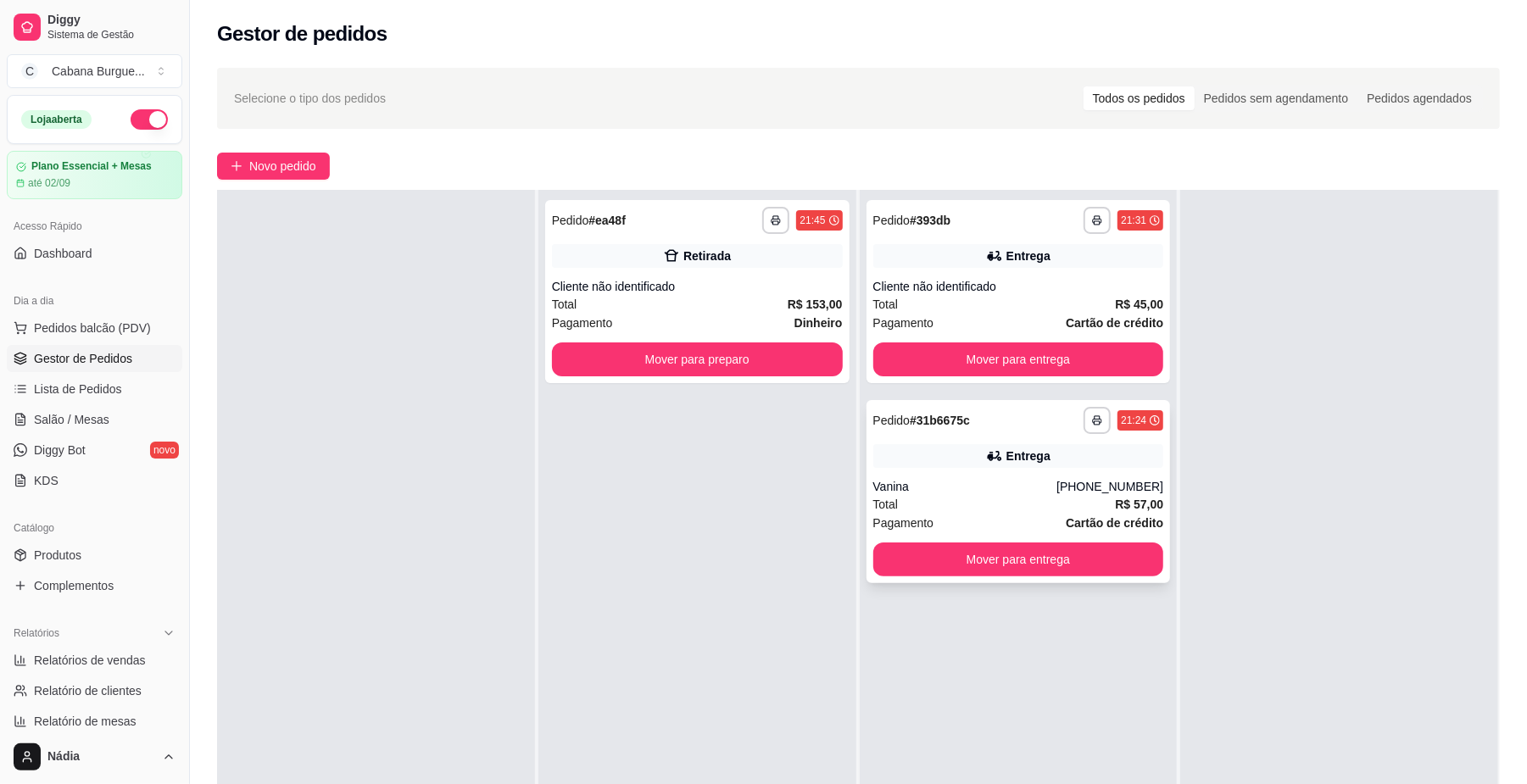
click at [930, 493] on div "Vanina" at bounding box center [964, 486] width 184 height 17
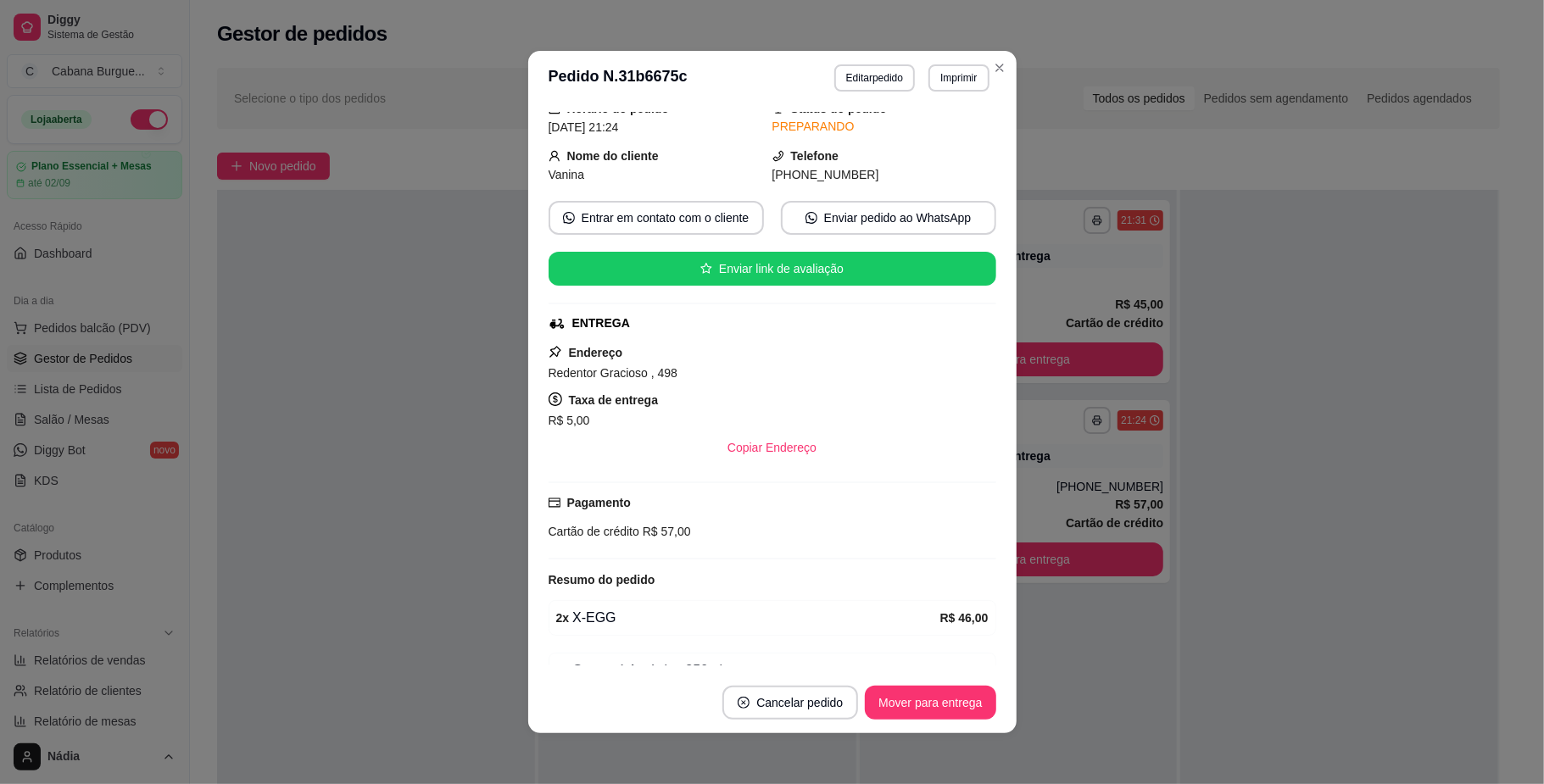
scroll to position [167, 0]
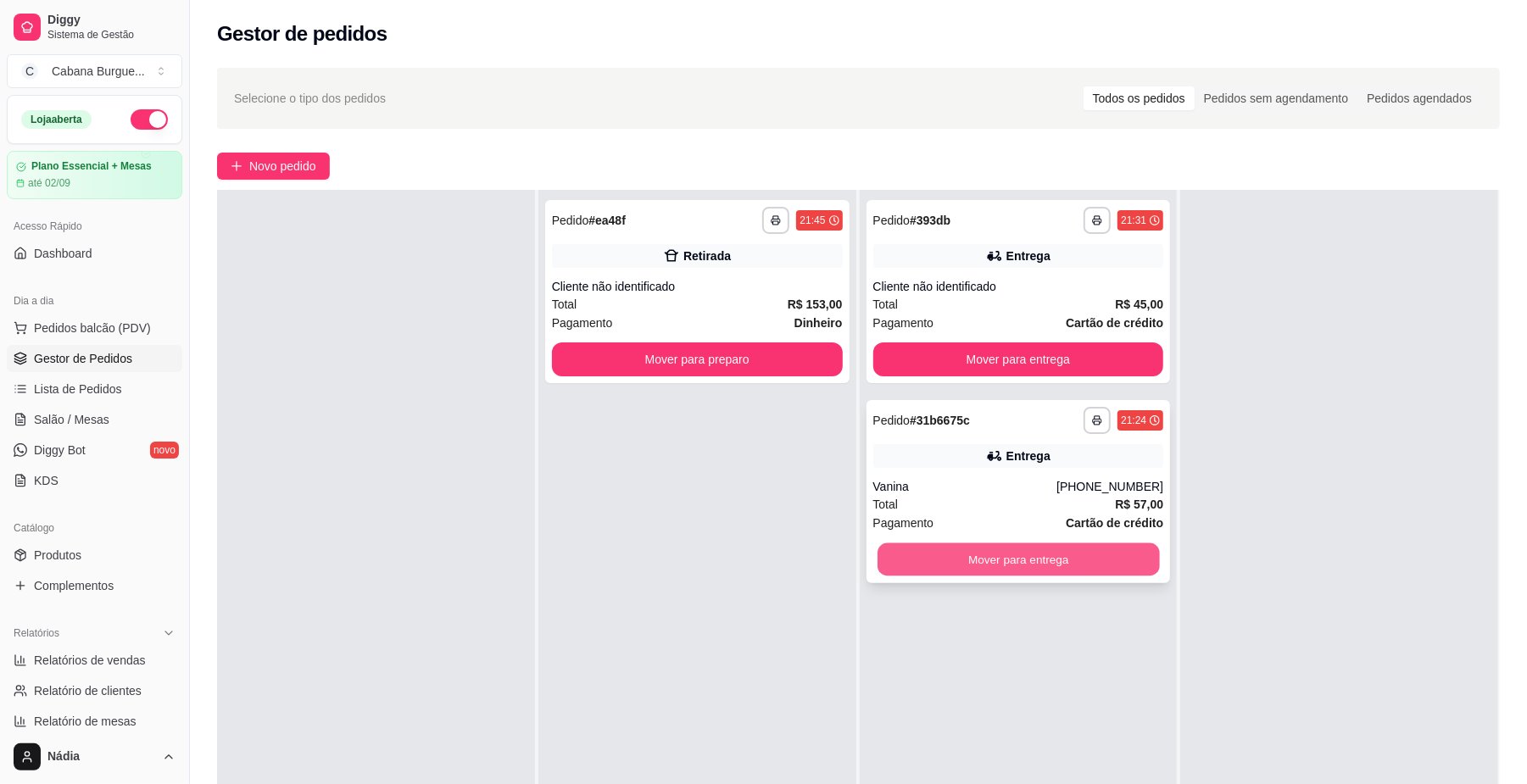
click at [1019, 570] on button "Mover para entrega" at bounding box center [1019, 559] width 282 height 33
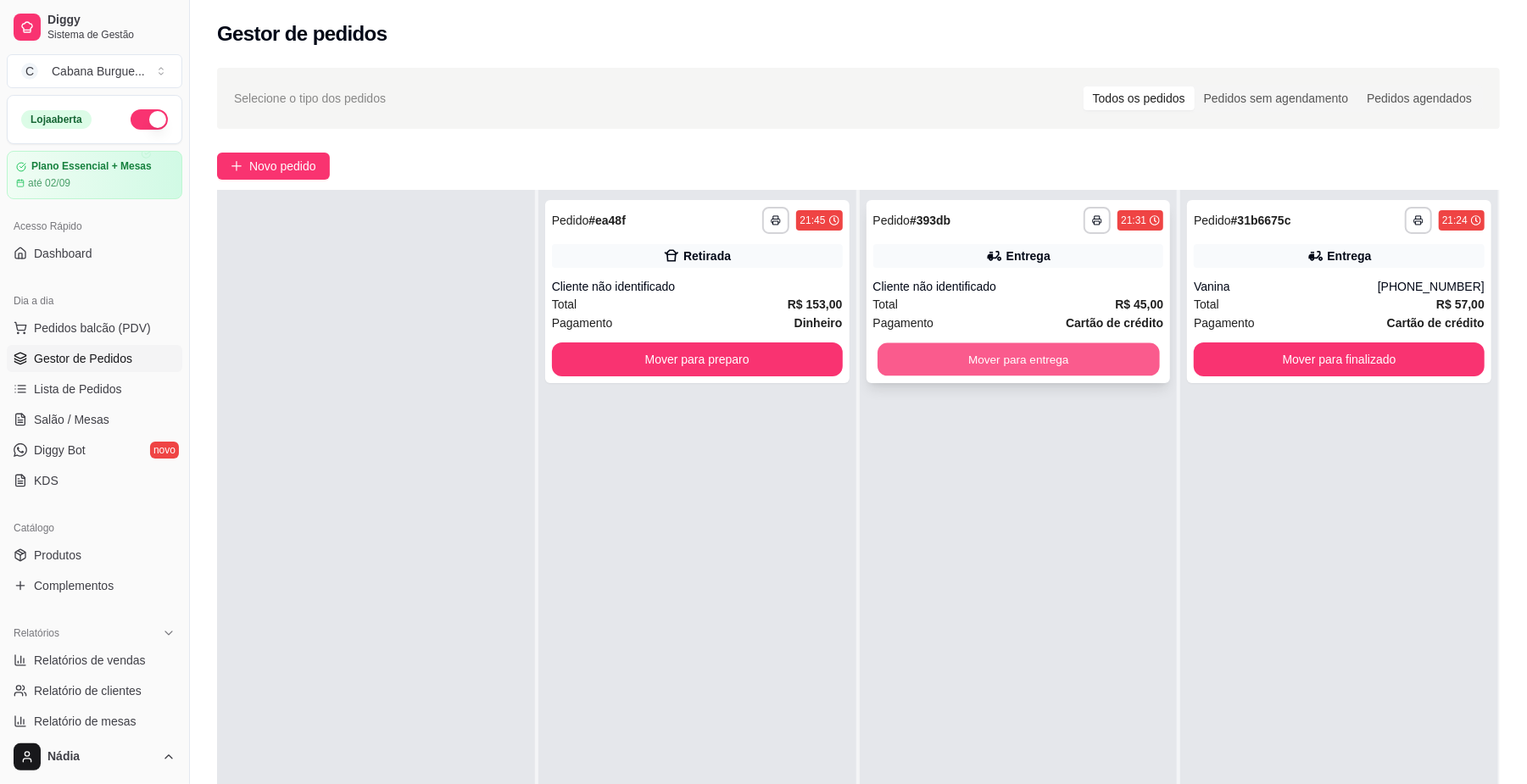
click at [1014, 363] on button "Mover para entrega" at bounding box center [1019, 360] width 282 height 33
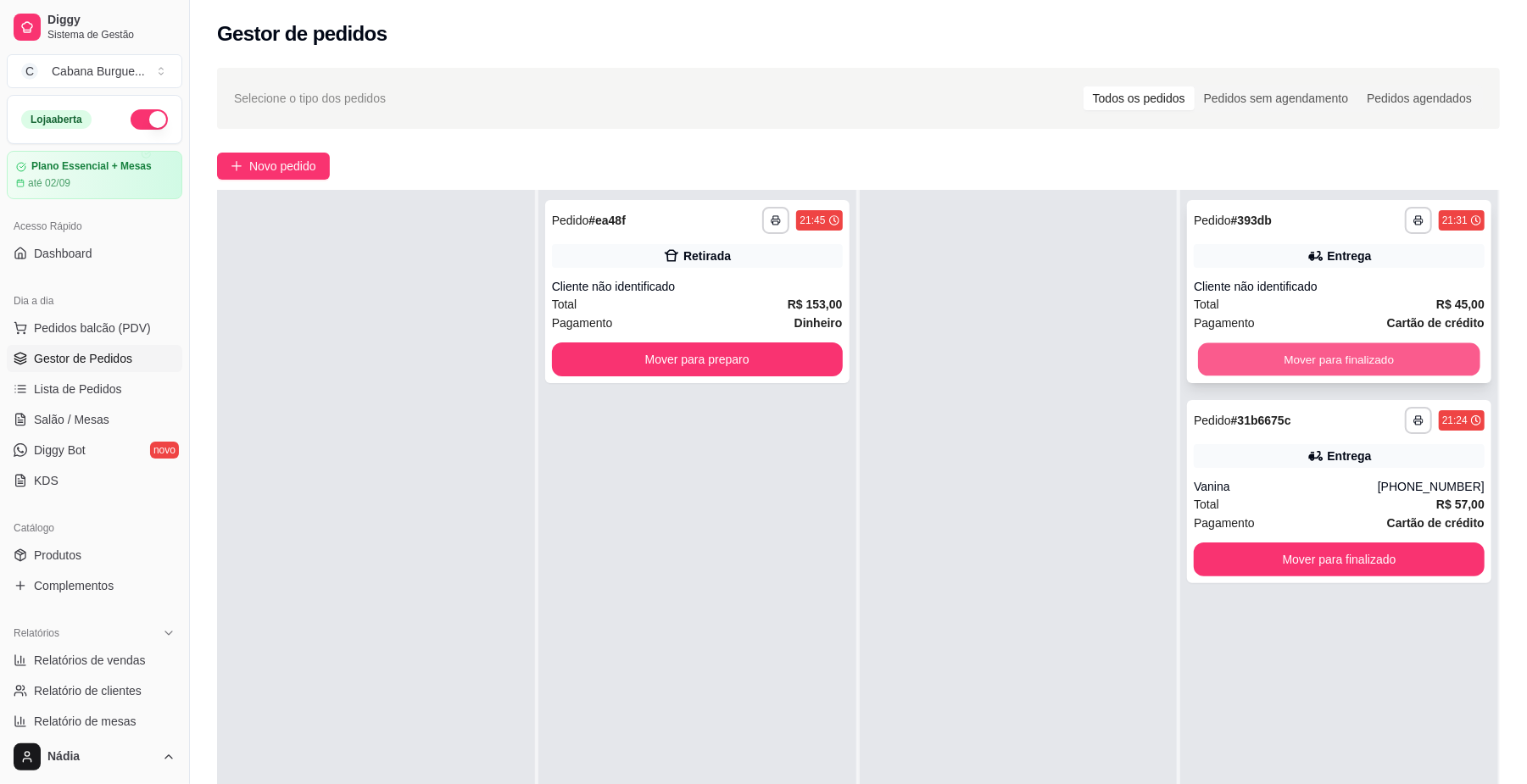
click at [1300, 363] on button "Mover para finalizado" at bounding box center [1339, 360] width 282 height 33
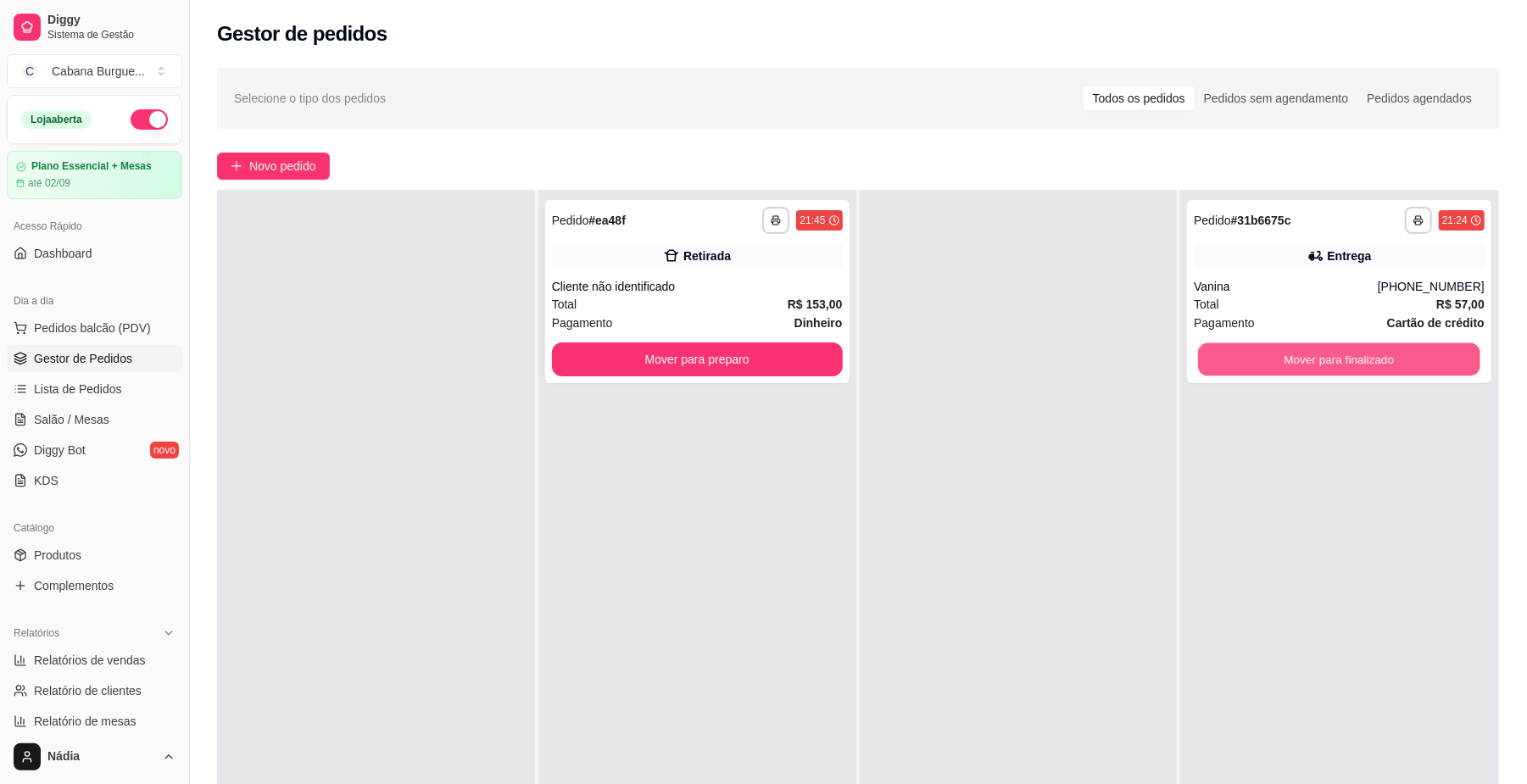
click at [1300, 363] on button "Mover para finalizado" at bounding box center [1339, 360] width 282 height 33
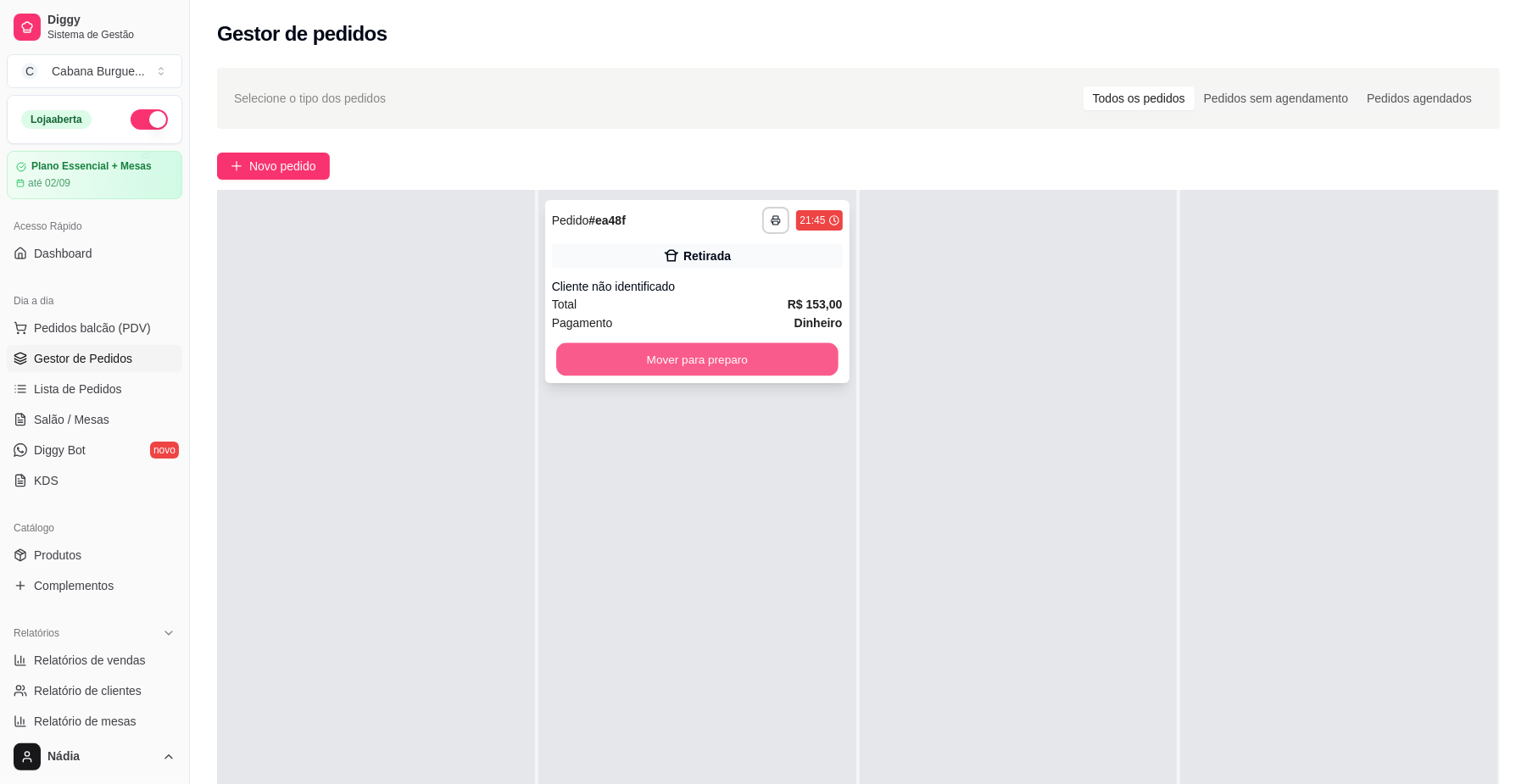
click at [757, 364] on button "Mover para preparo" at bounding box center [697, 360] width 282 height 33
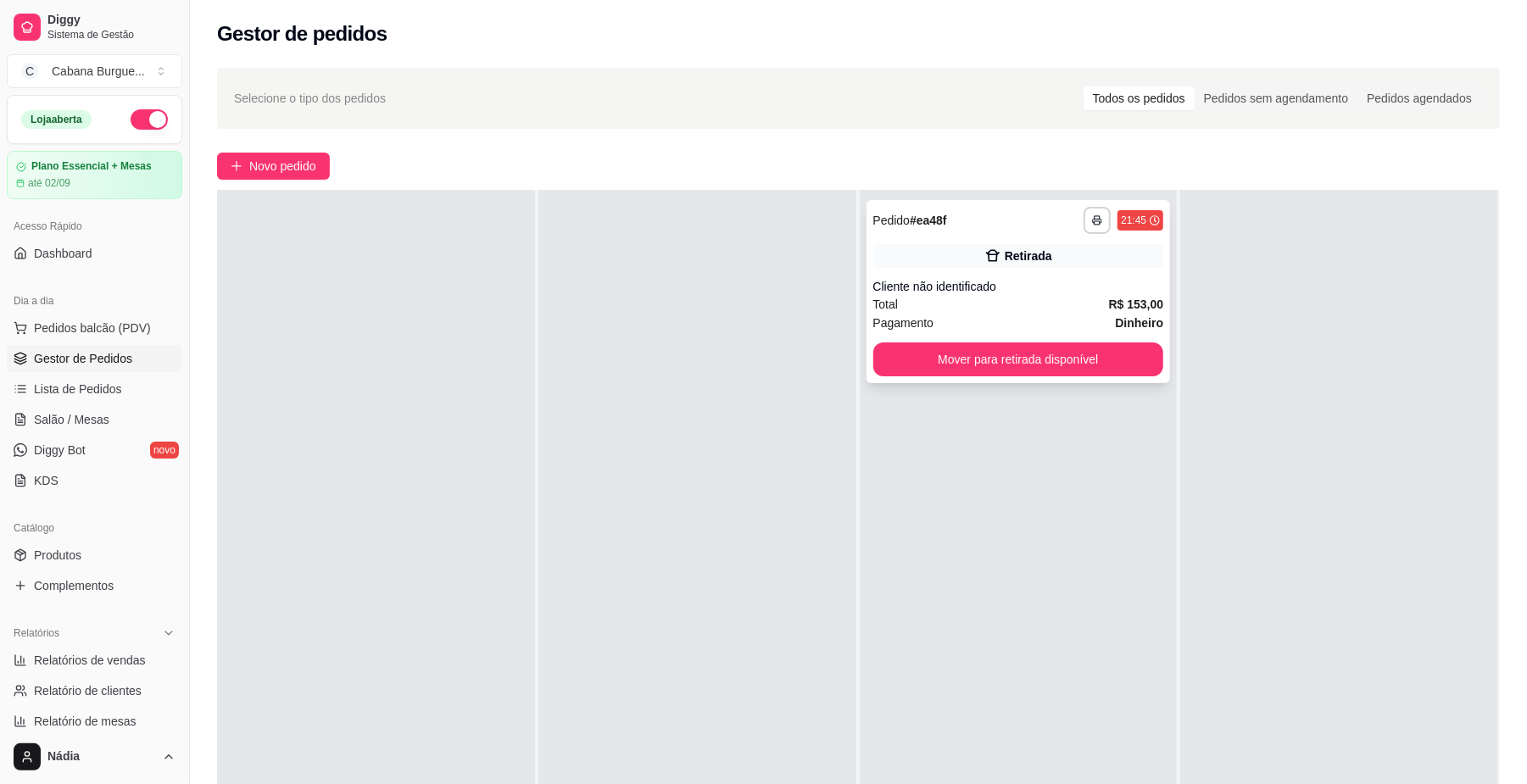
click at [1025, 273] on div "**********" at bounding box center [1019, 291] width 305 height 183
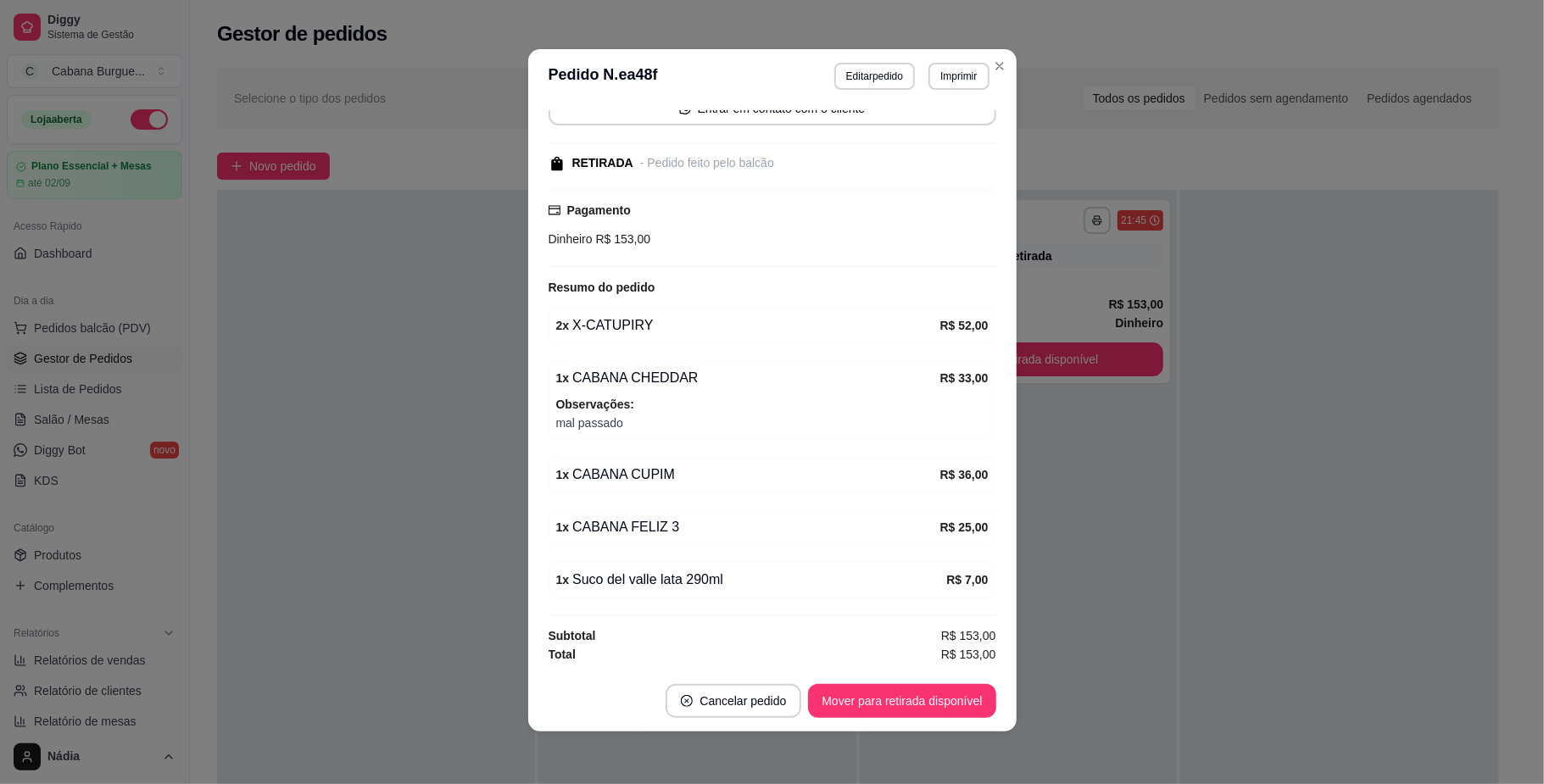
scroll to position [4, 0]
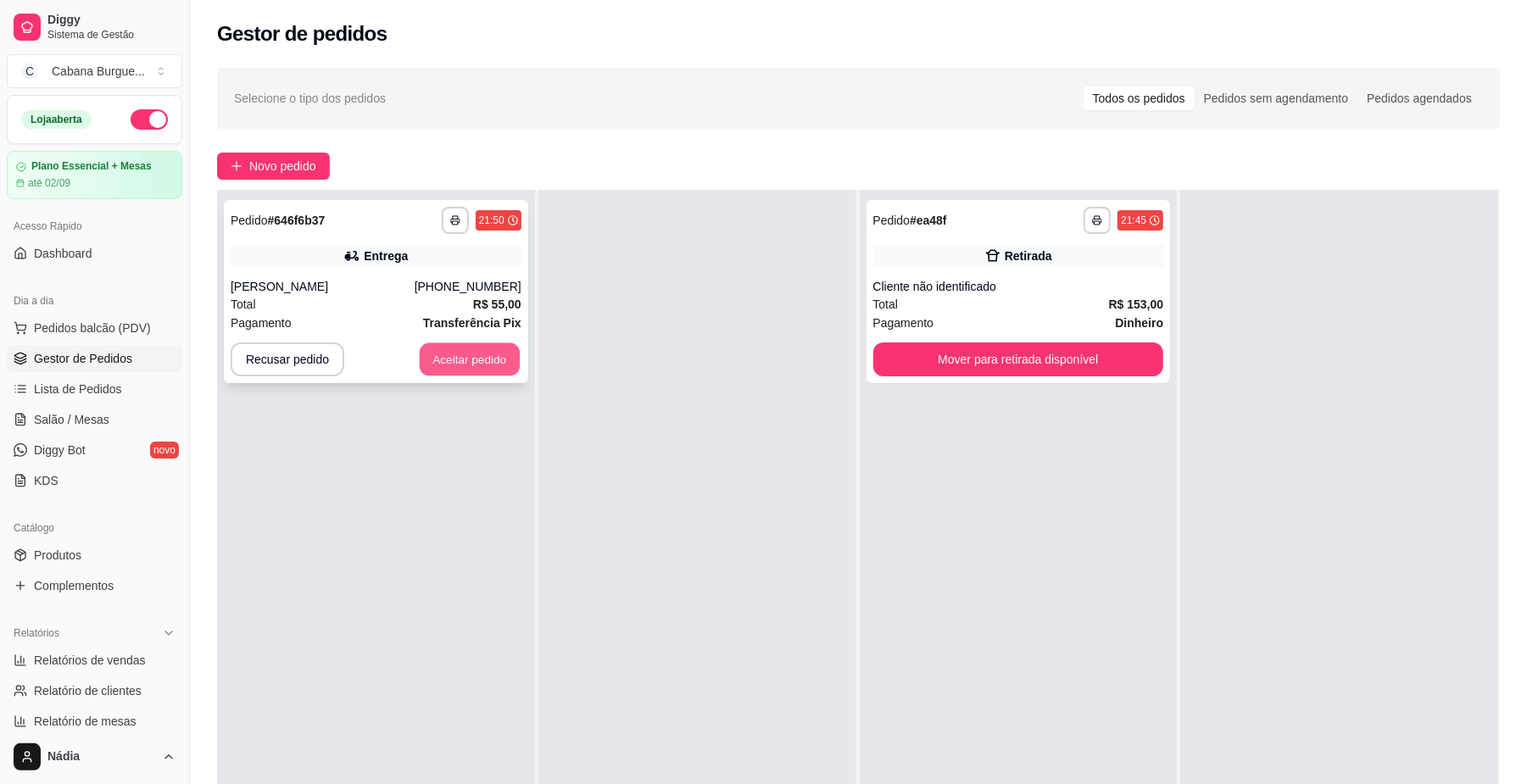
click at [486, 369] on button "Aceitar pedido" at bounding box center [469, 360] width 100 height 33
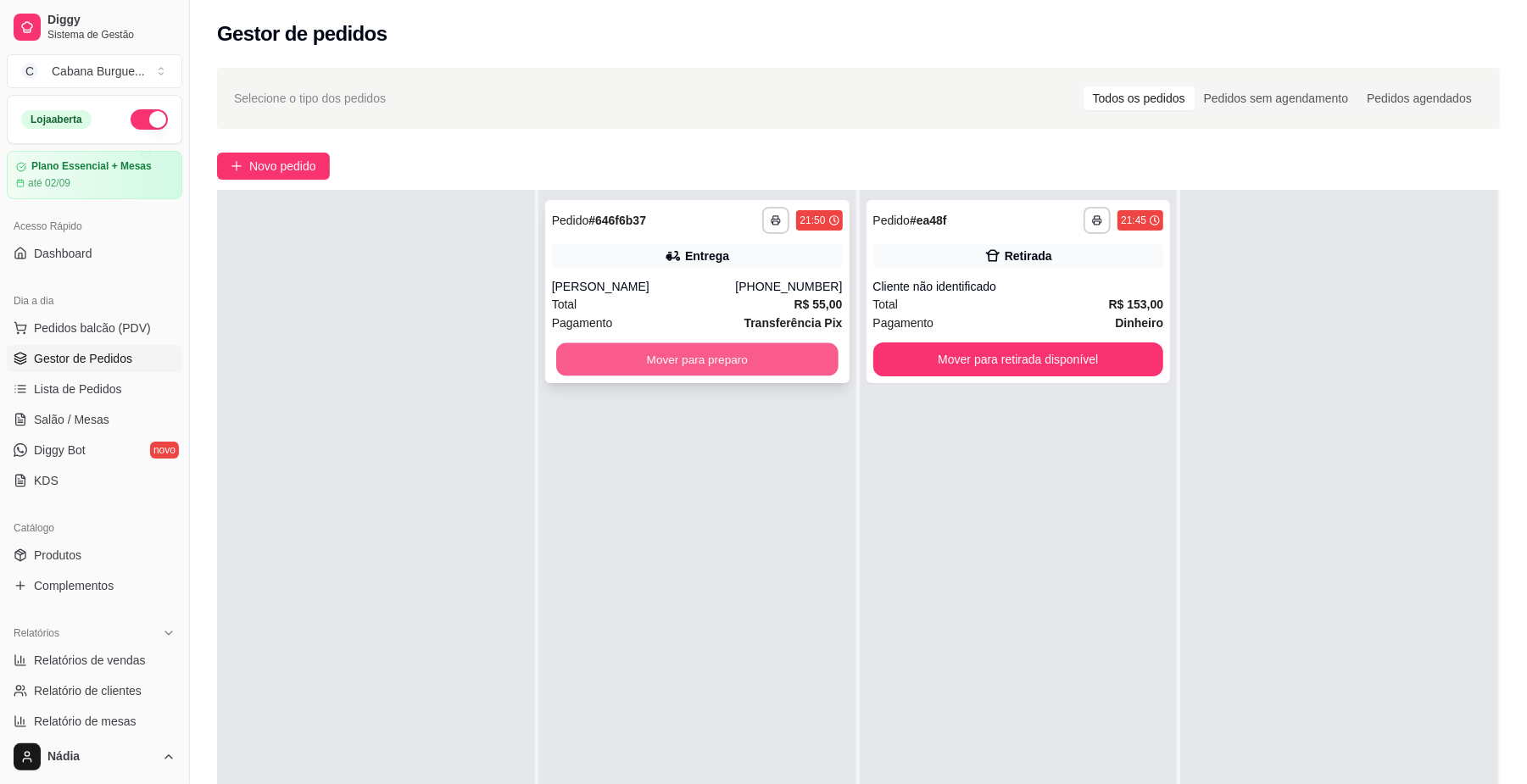
click at [779, 354] on button "Mover para preparo" at bounding box center [697, 360] width 282 height 33
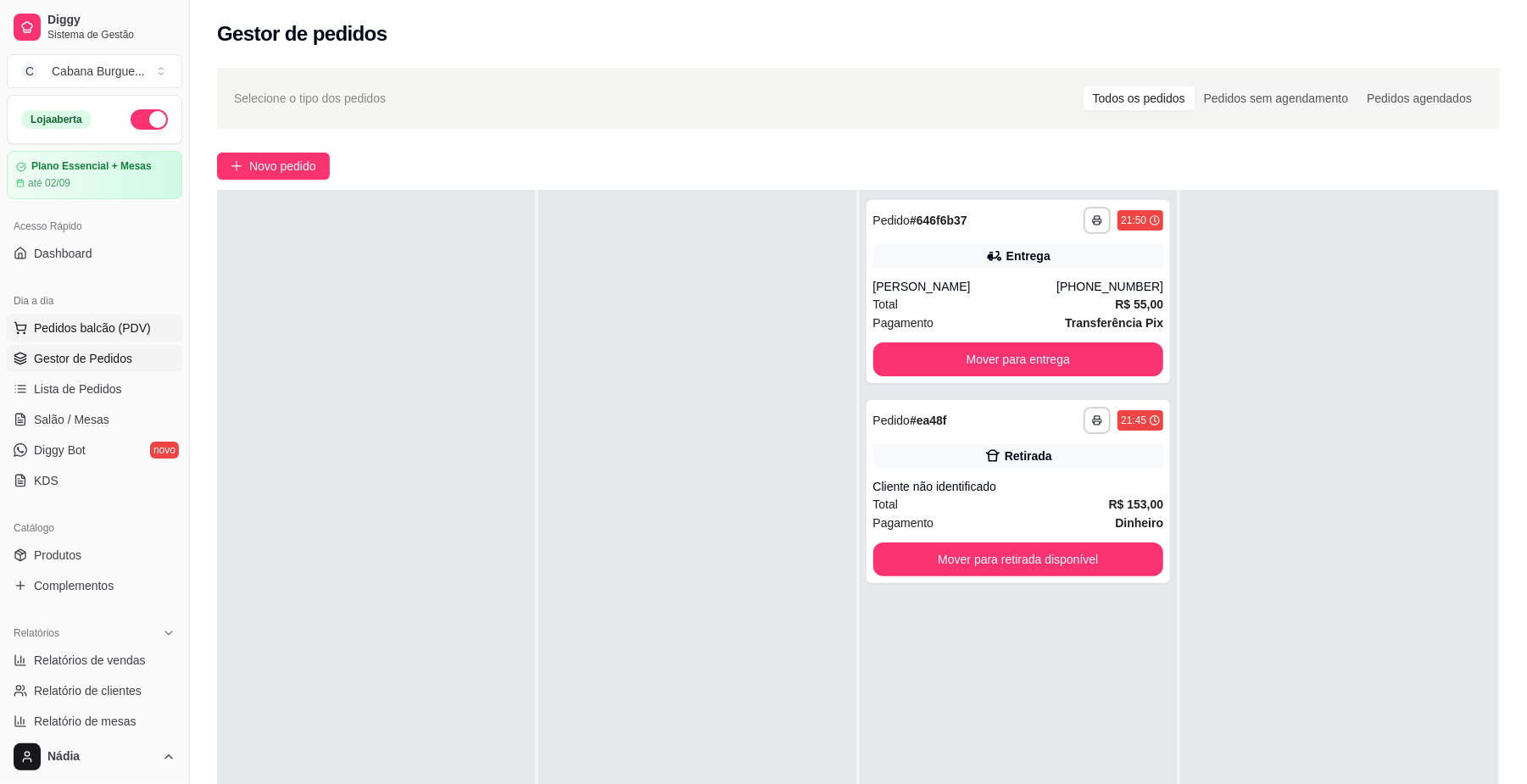
click at [52, 316] on button "Pedidos balcão (PDV)" at bounding box center [94, 327] width 175 height 28
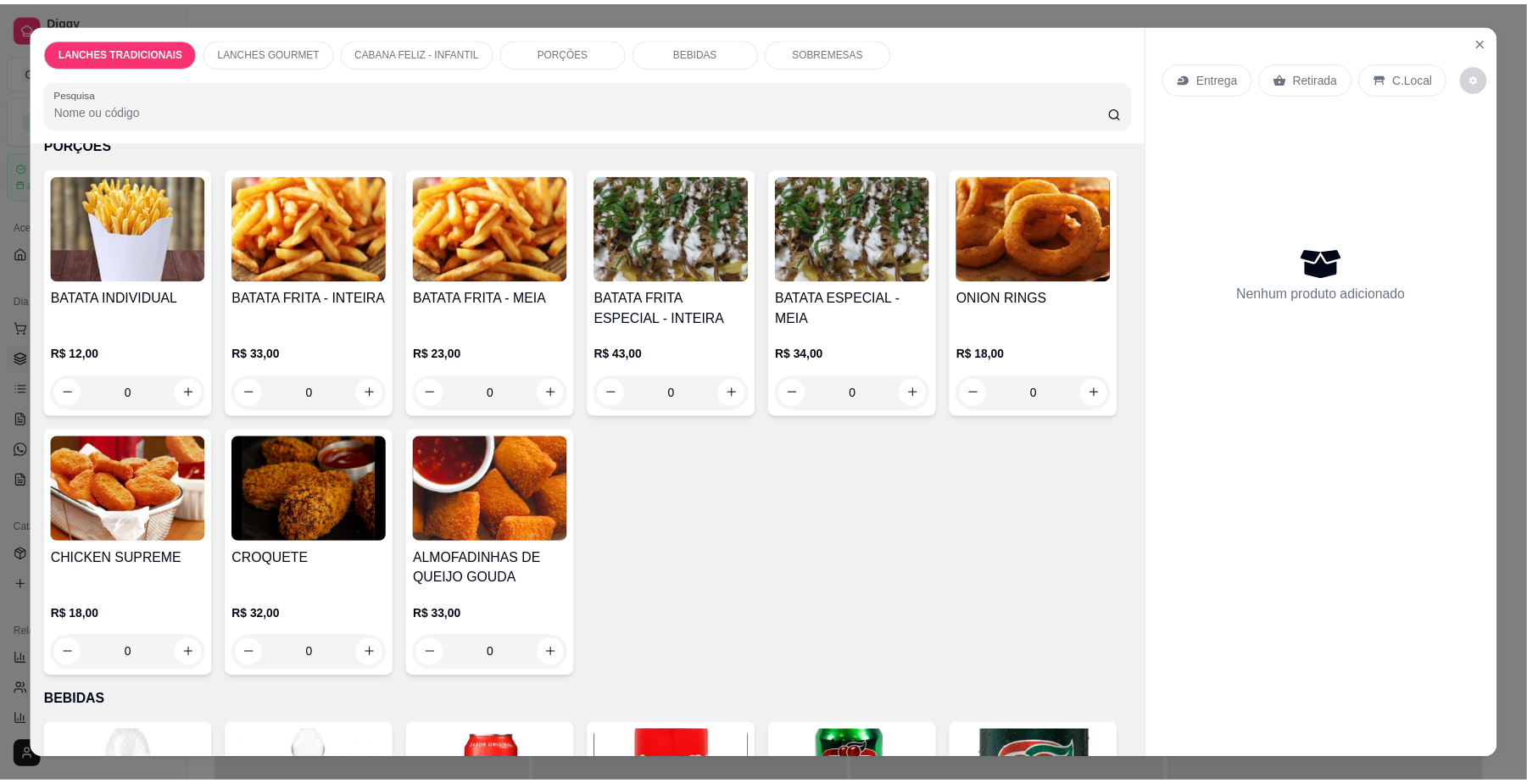
scroll to position [1920, 0]
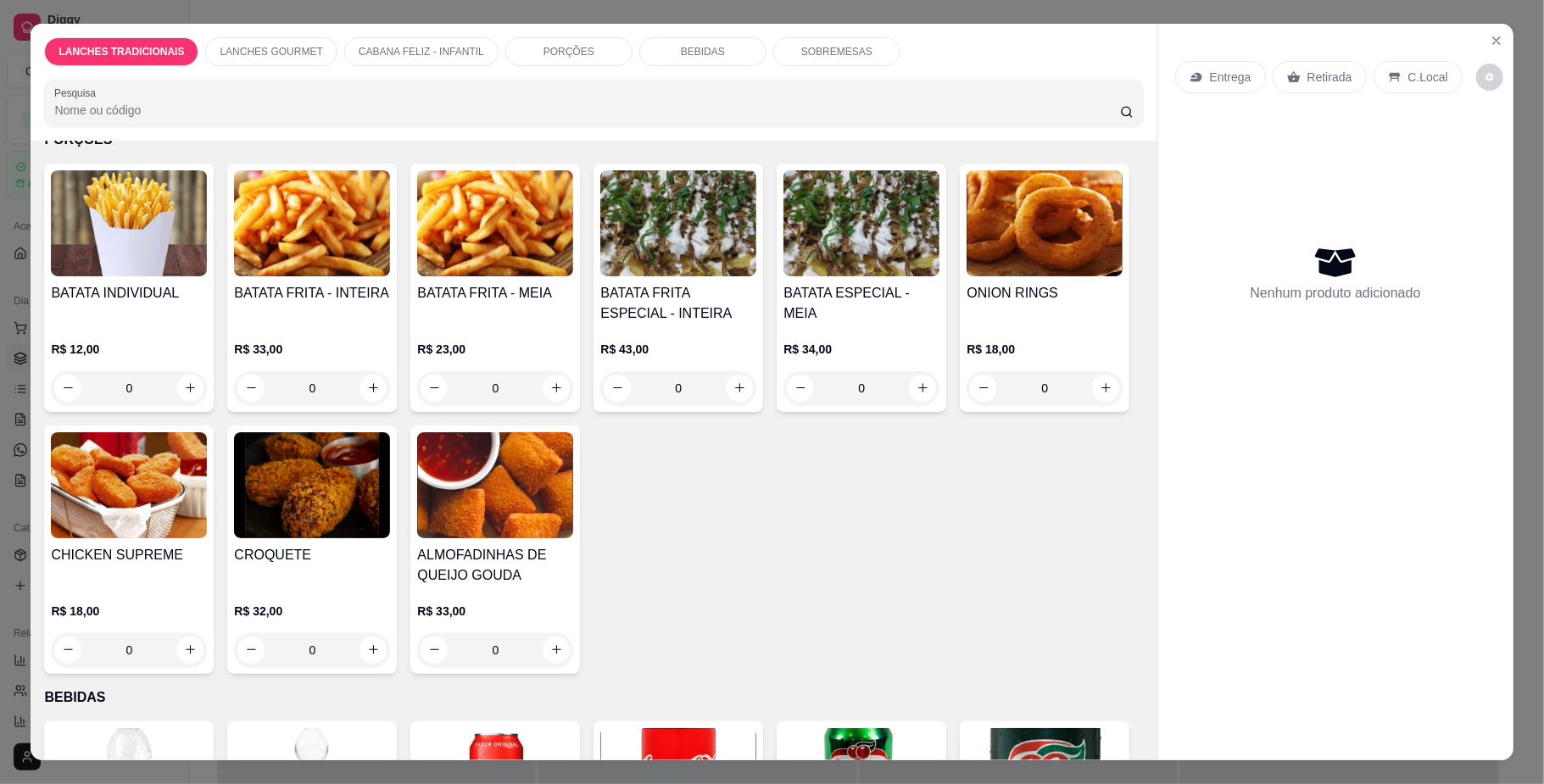
click at [370, 405] on div "0" at bounding box center [312, 388] width 156 height 34
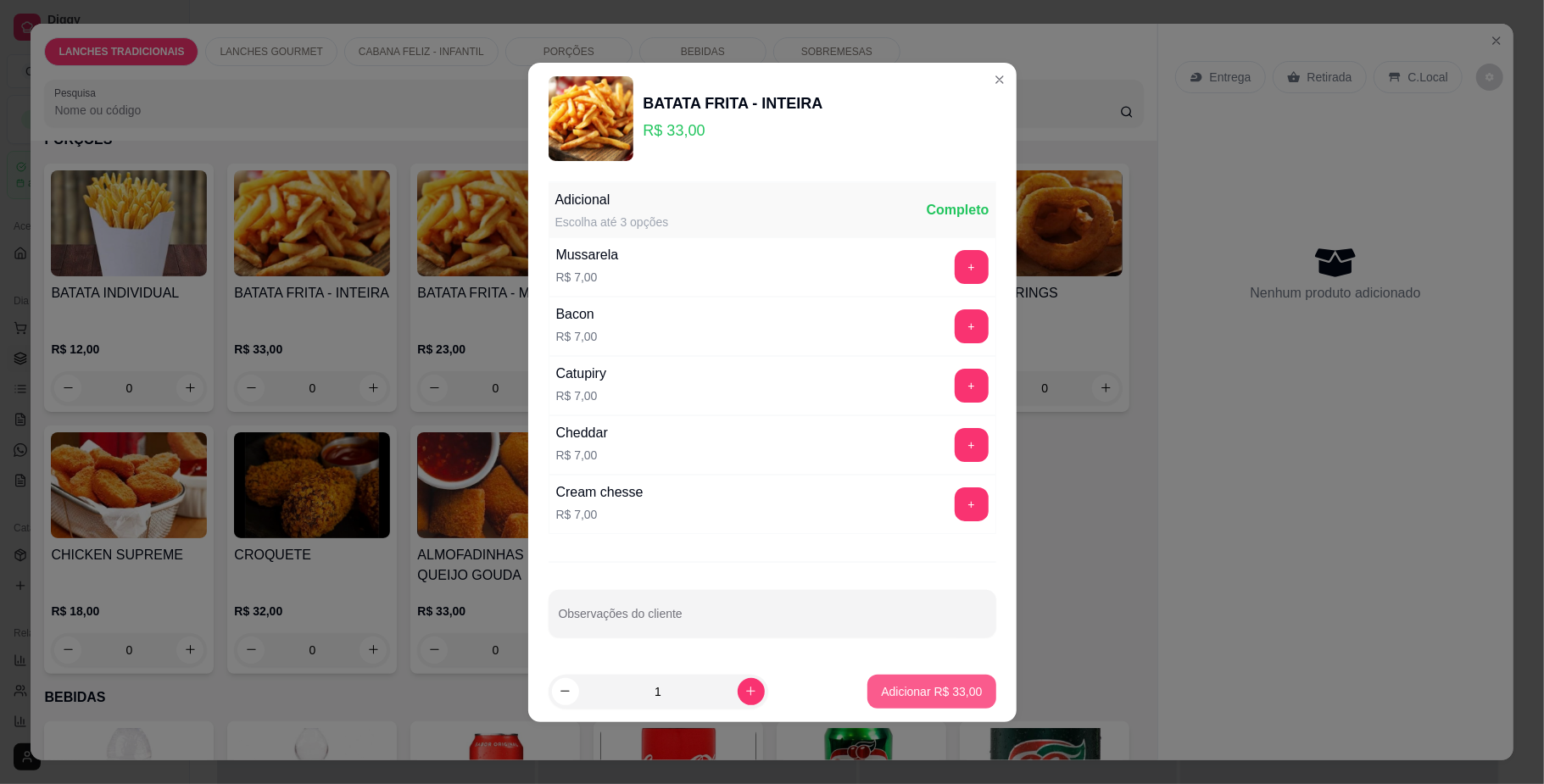
click at [889, 678] on button "Adicionar R$ 33,00" at bounding box center [931, 692] width 129 height 34
type input "1"
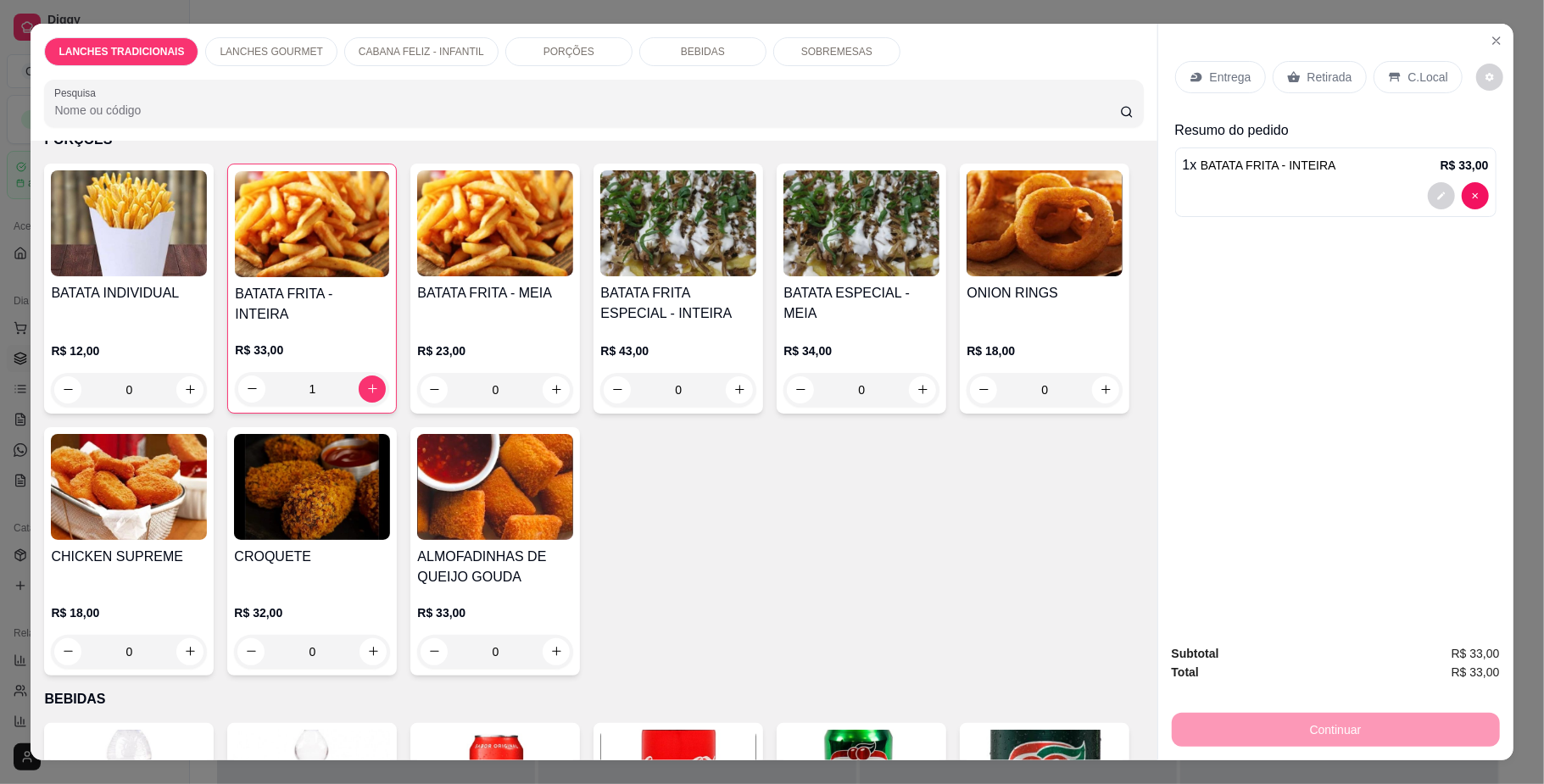
click at [1199, 85] on div "Entrega" at bounding box center [1220, 77] width 90 height 32
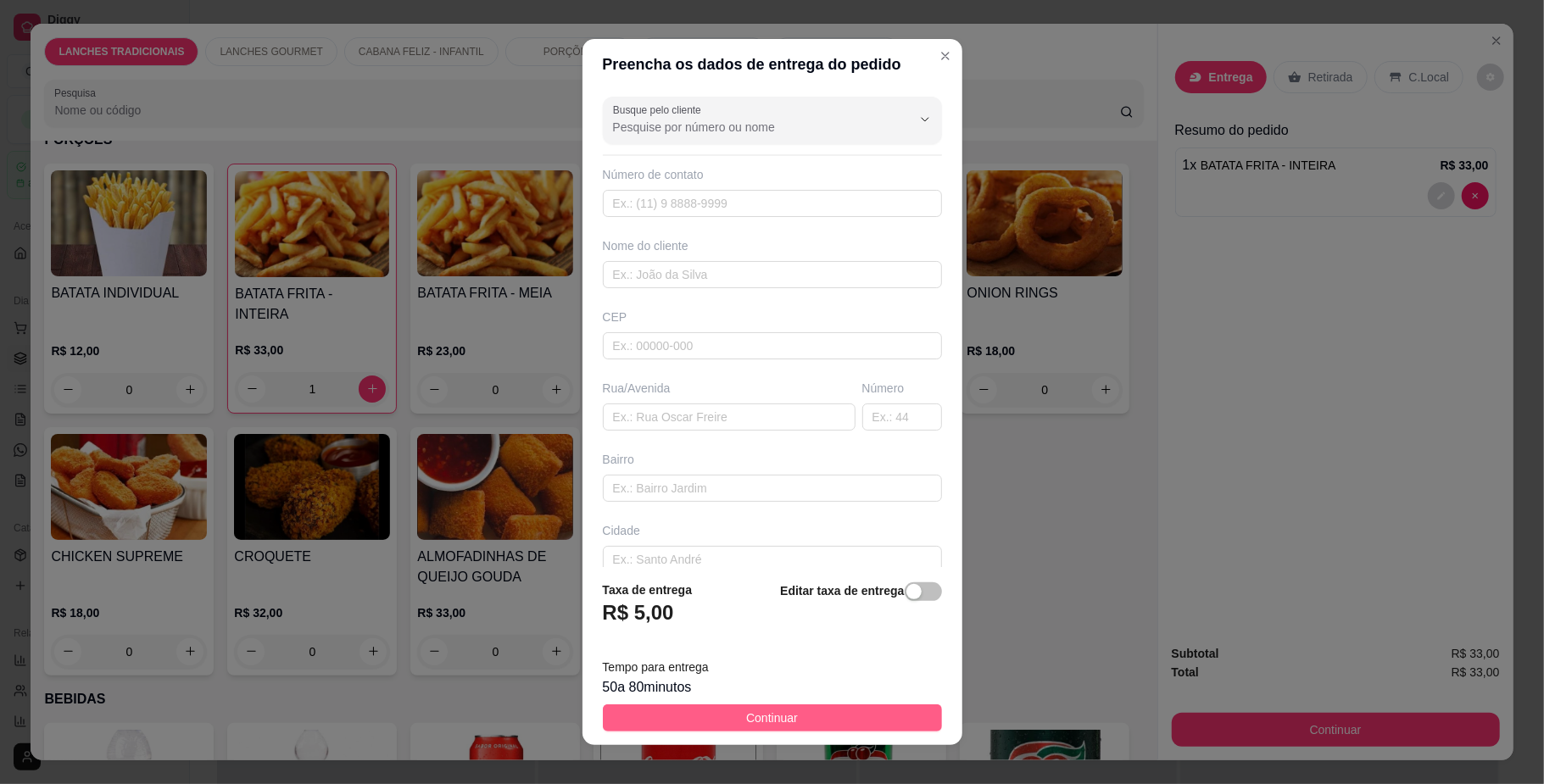
click at [716, 713] on button "Continuar" at bounding box center [772, 717] width 339 height 28
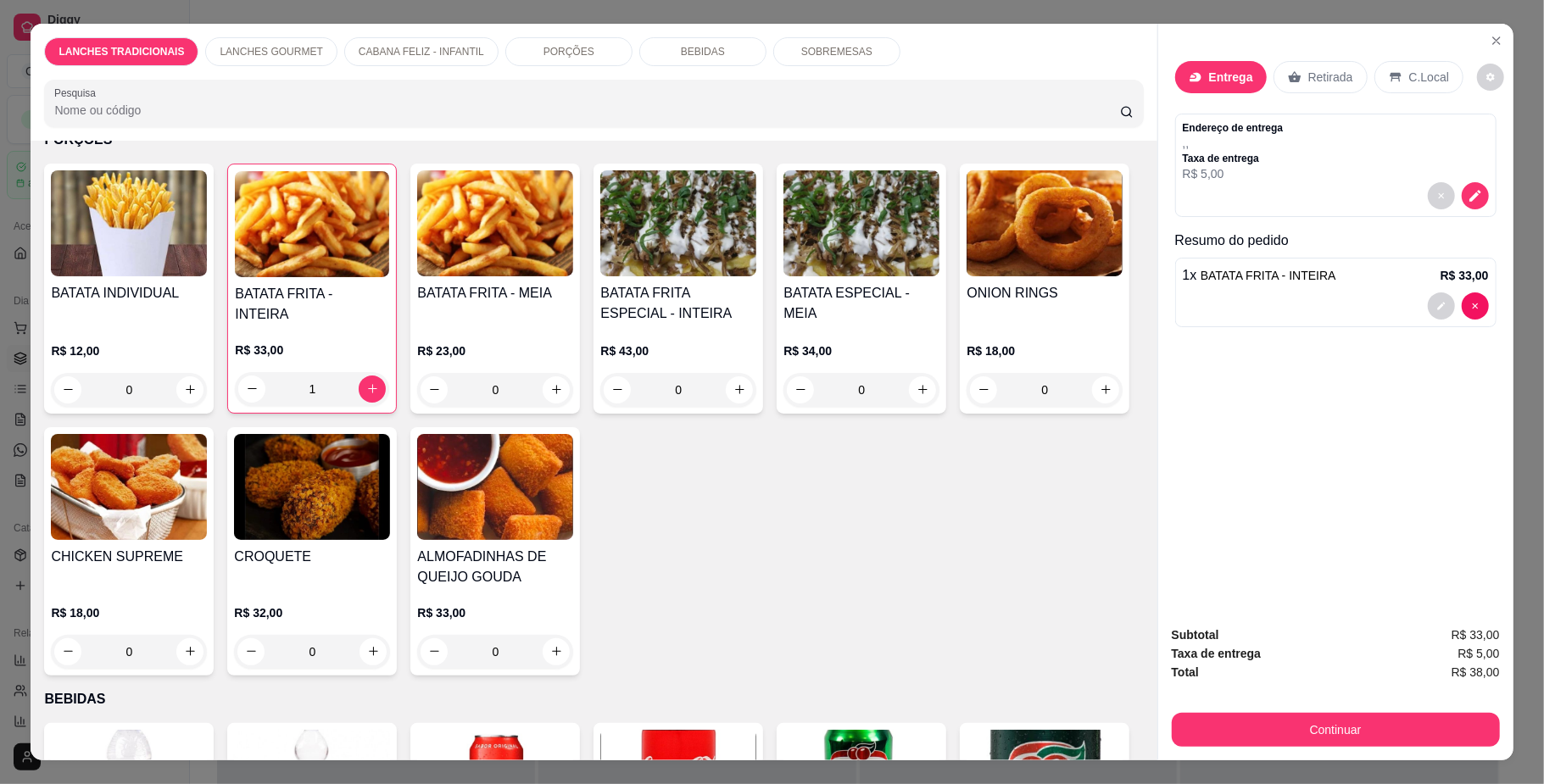
click at [1395, 76] on div "C.Local" at bounding box center [1419, 77] width 89 height 32
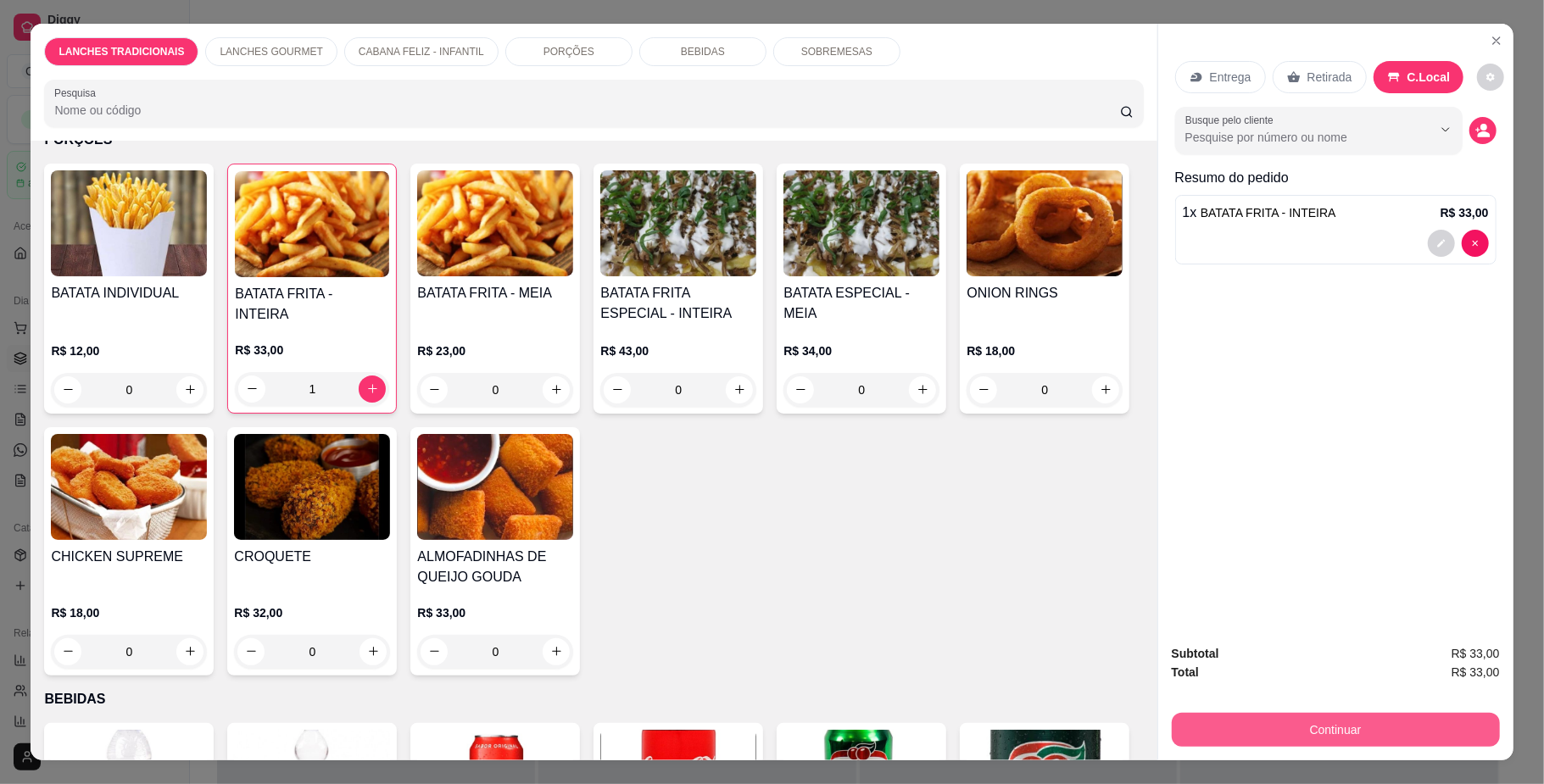
click at [1260, 725] on button "Continuar" at bounding box center [1336, 730] width 328 height 34
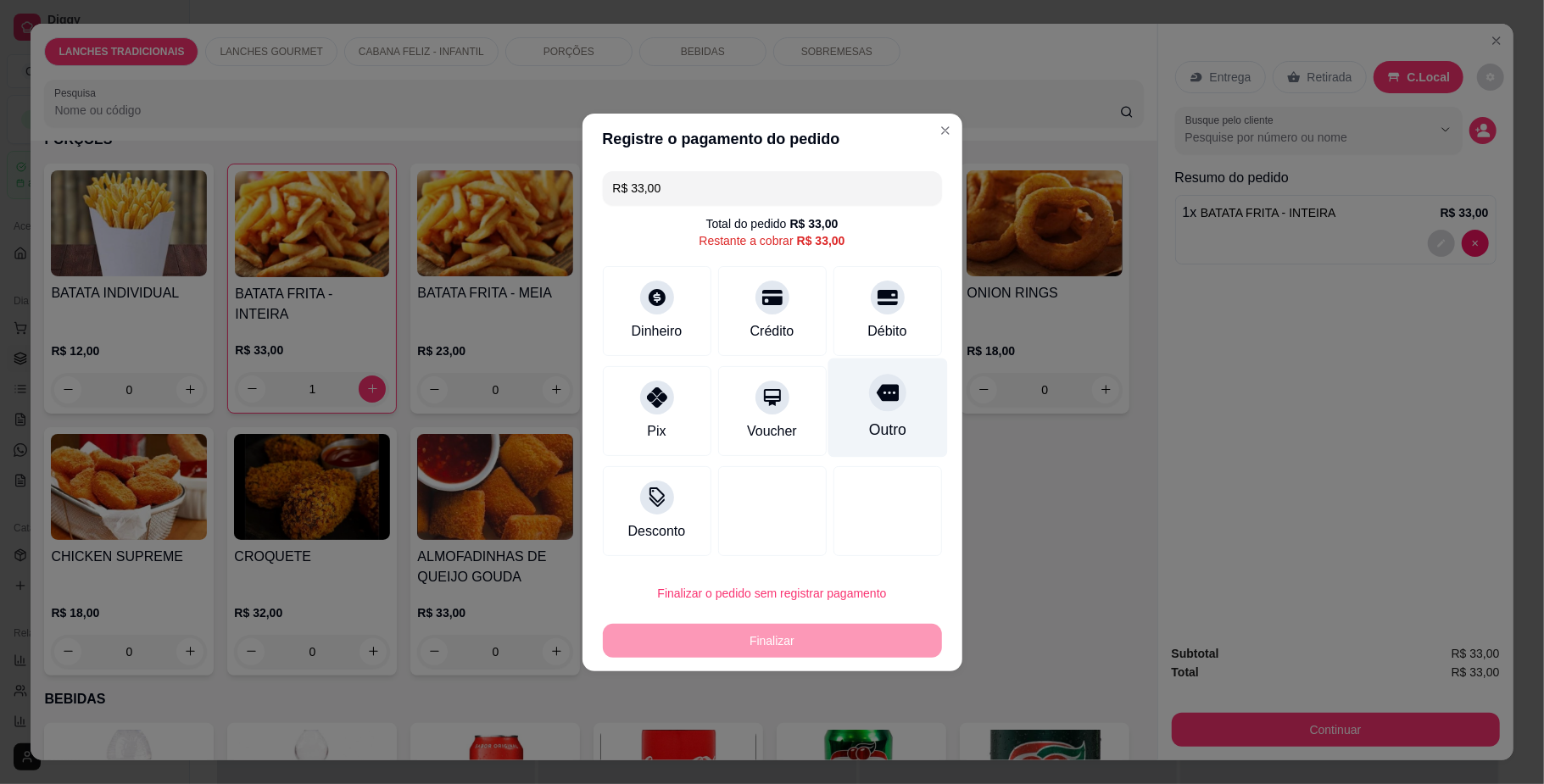
drag, startPoint x: 881, startPoint y: 313, endPoint x: 866, endPoint y: 345, distance: 35.3
click at [880, 314] on div "Débito" at bounding box center [888, 311] width 109 height 89
type input "R$ 0,00"
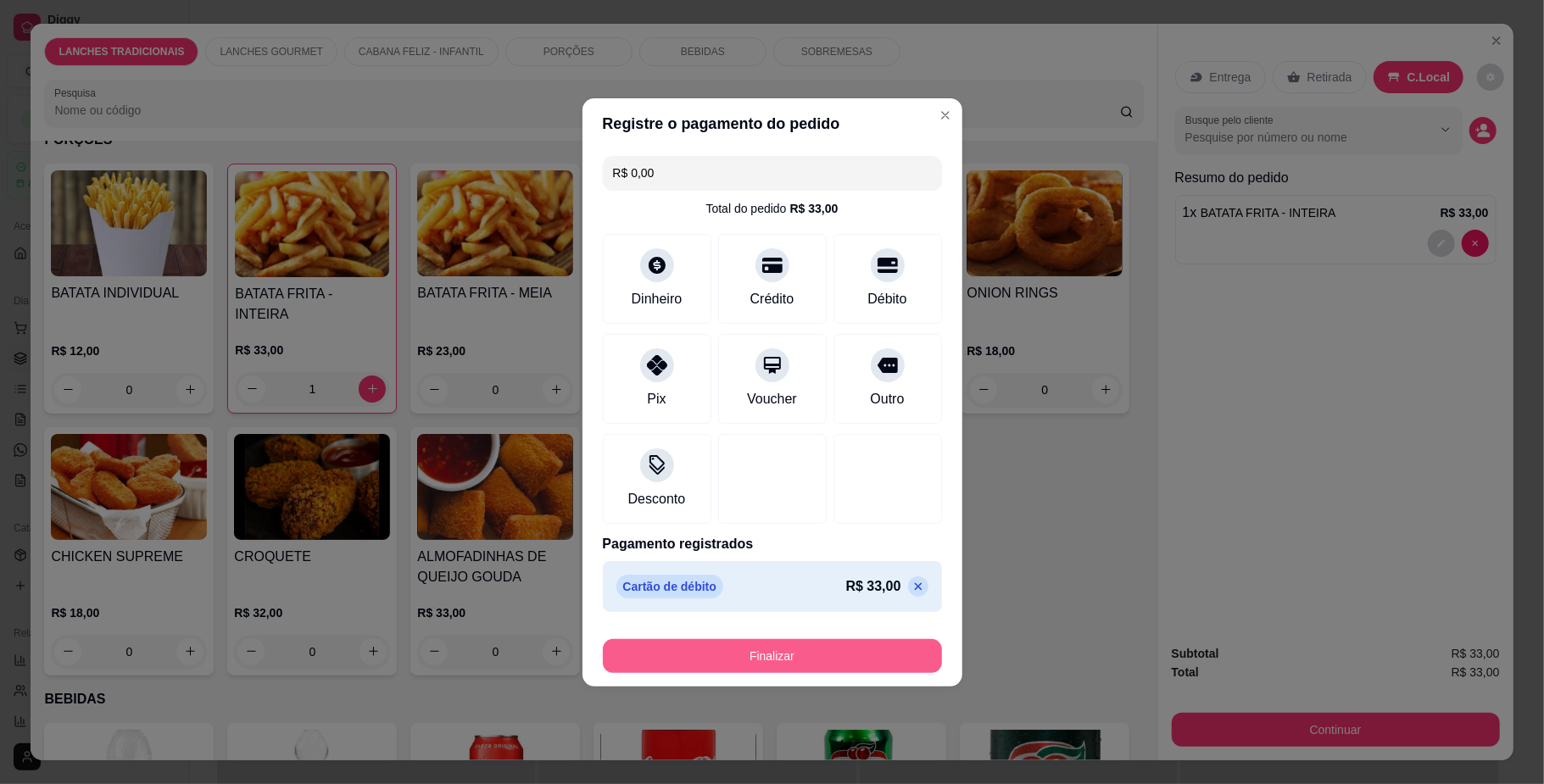
click at [733, 666] on button "Finalizar" at bounding box center [772, 657] width 339 height 34
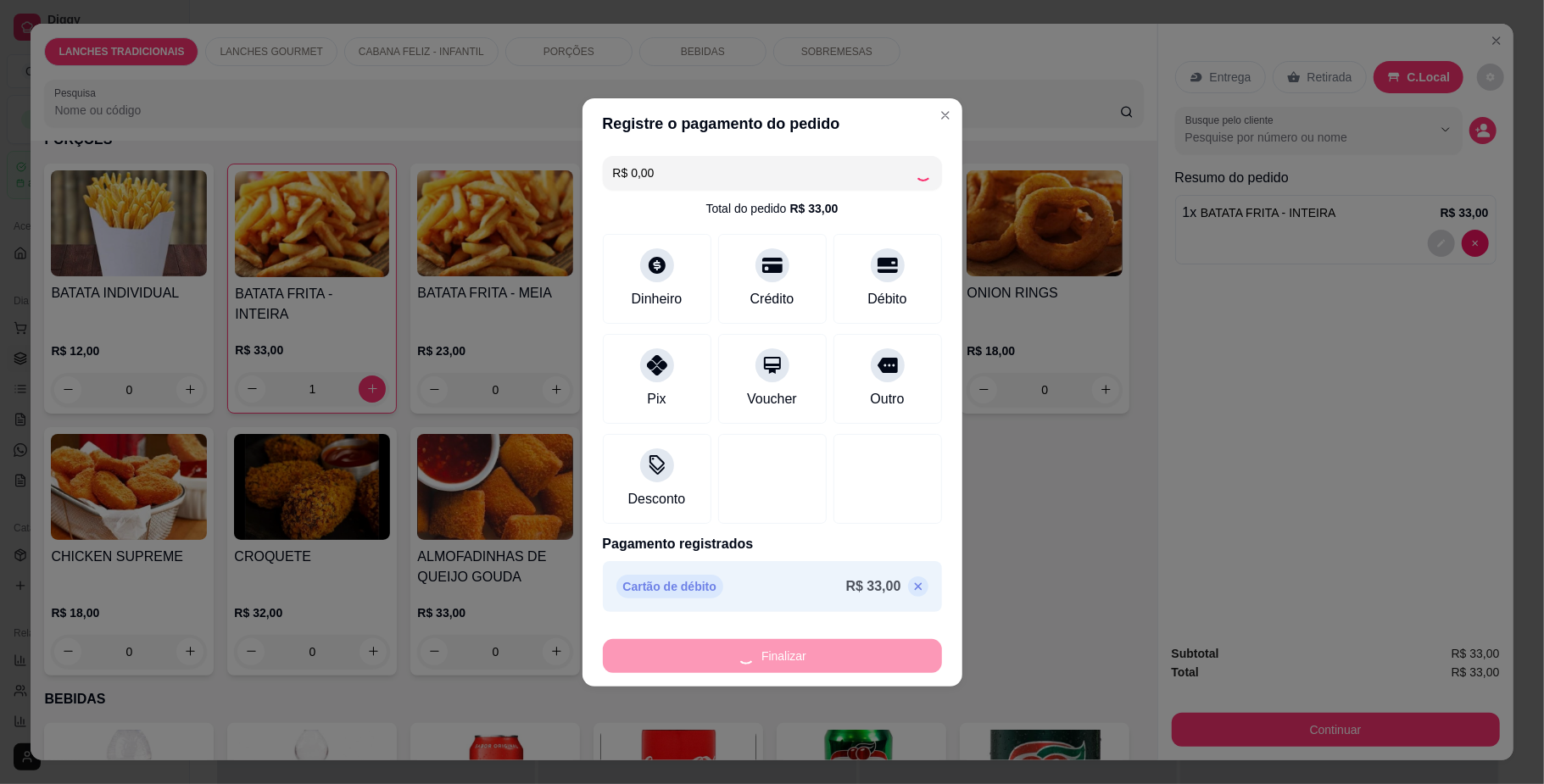
type input "0"
type input "-R$ 33,00"
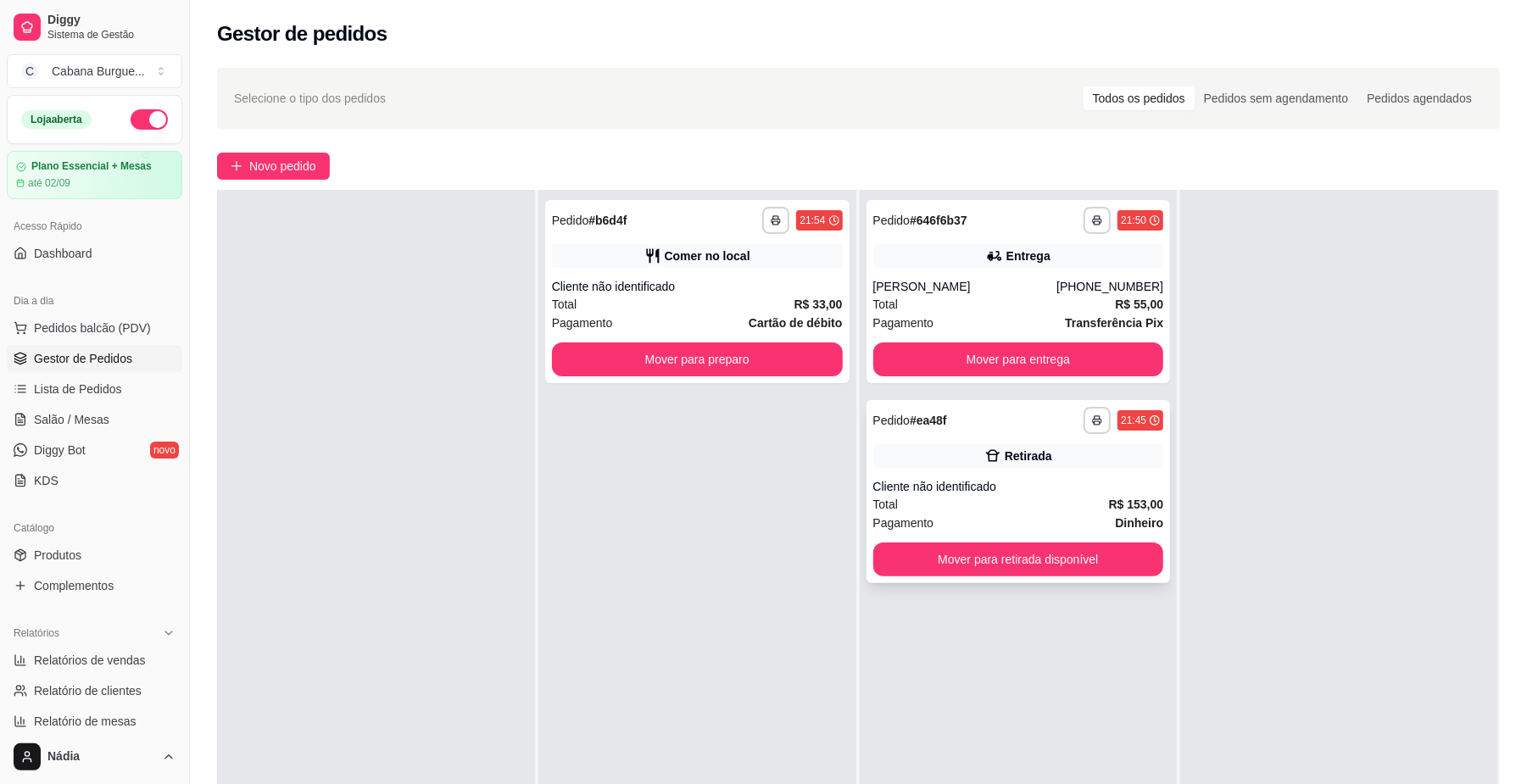
click at [951, 472] on div "**********" at bounding box center [1019, 491] width 305 height 183
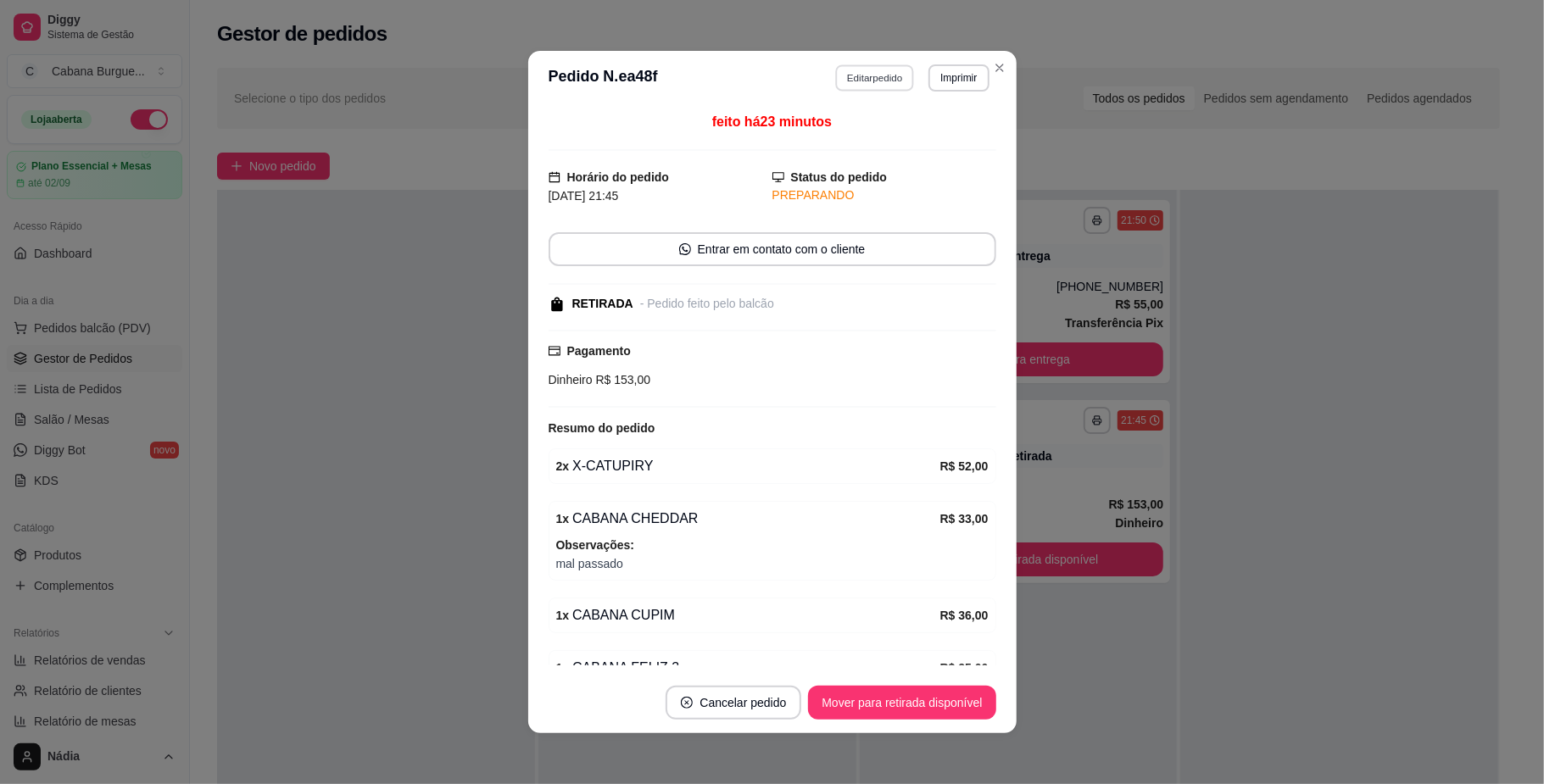
click at [883, 79] on button "Editar pedido" at bounding box center [874, 78] width 79 height 27
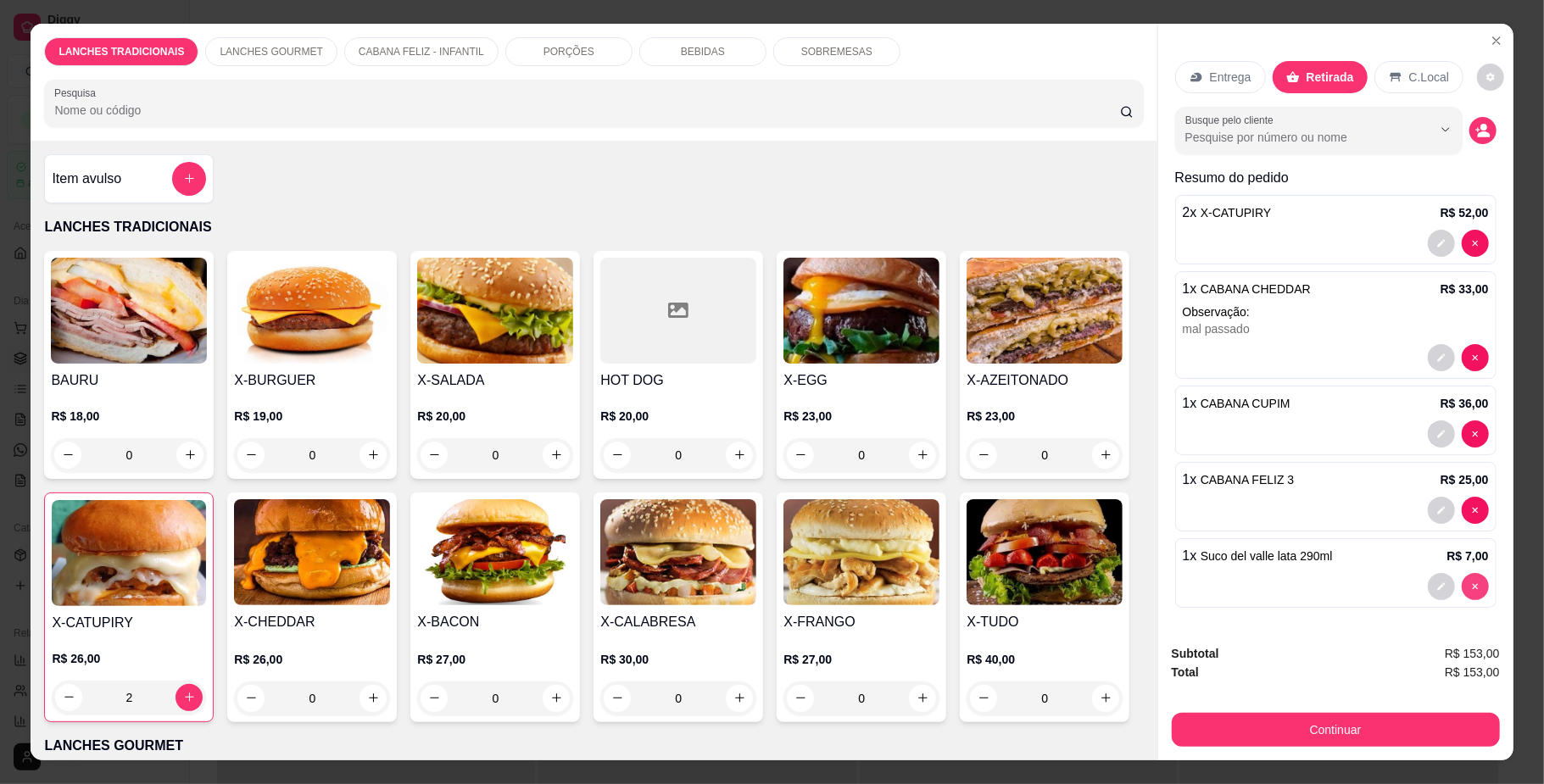
type input "0"
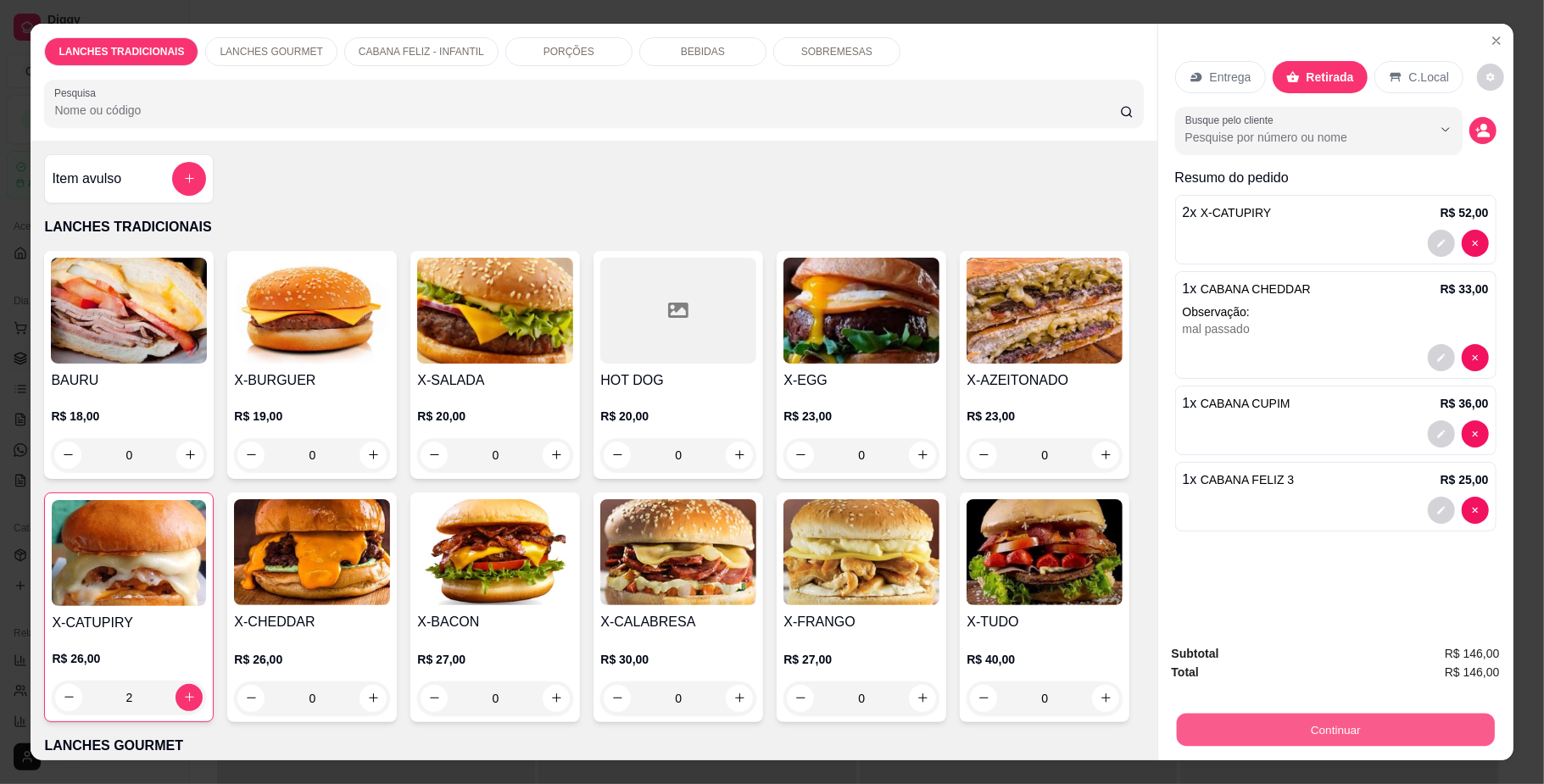
click at [1334, 736] on button "Continuar" at bounding box center [1335, 730] width 318 height 33
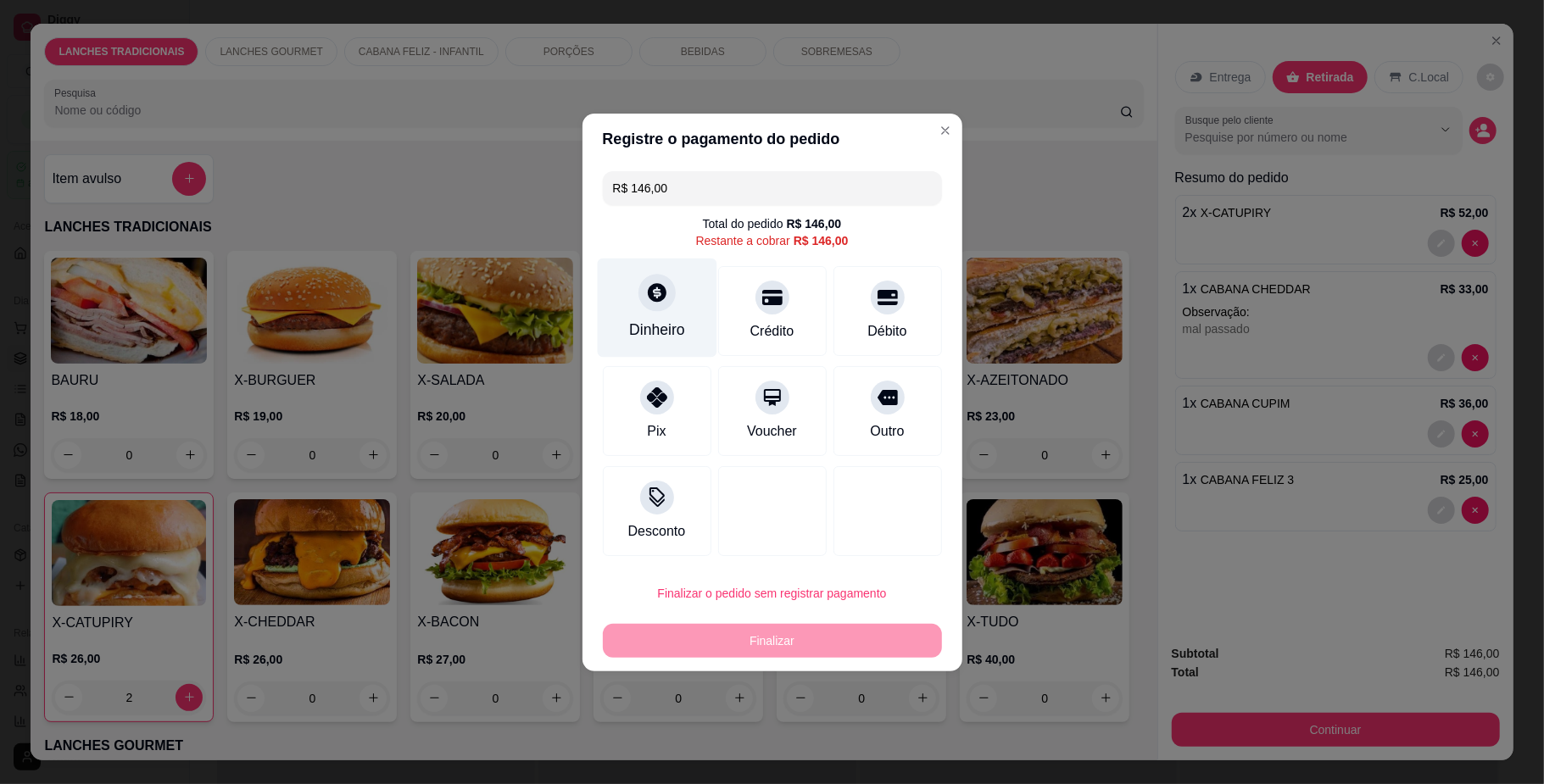
click at [635, 319] on div "Dinheiro" at bounding box center [657, 329] width 56 height 22
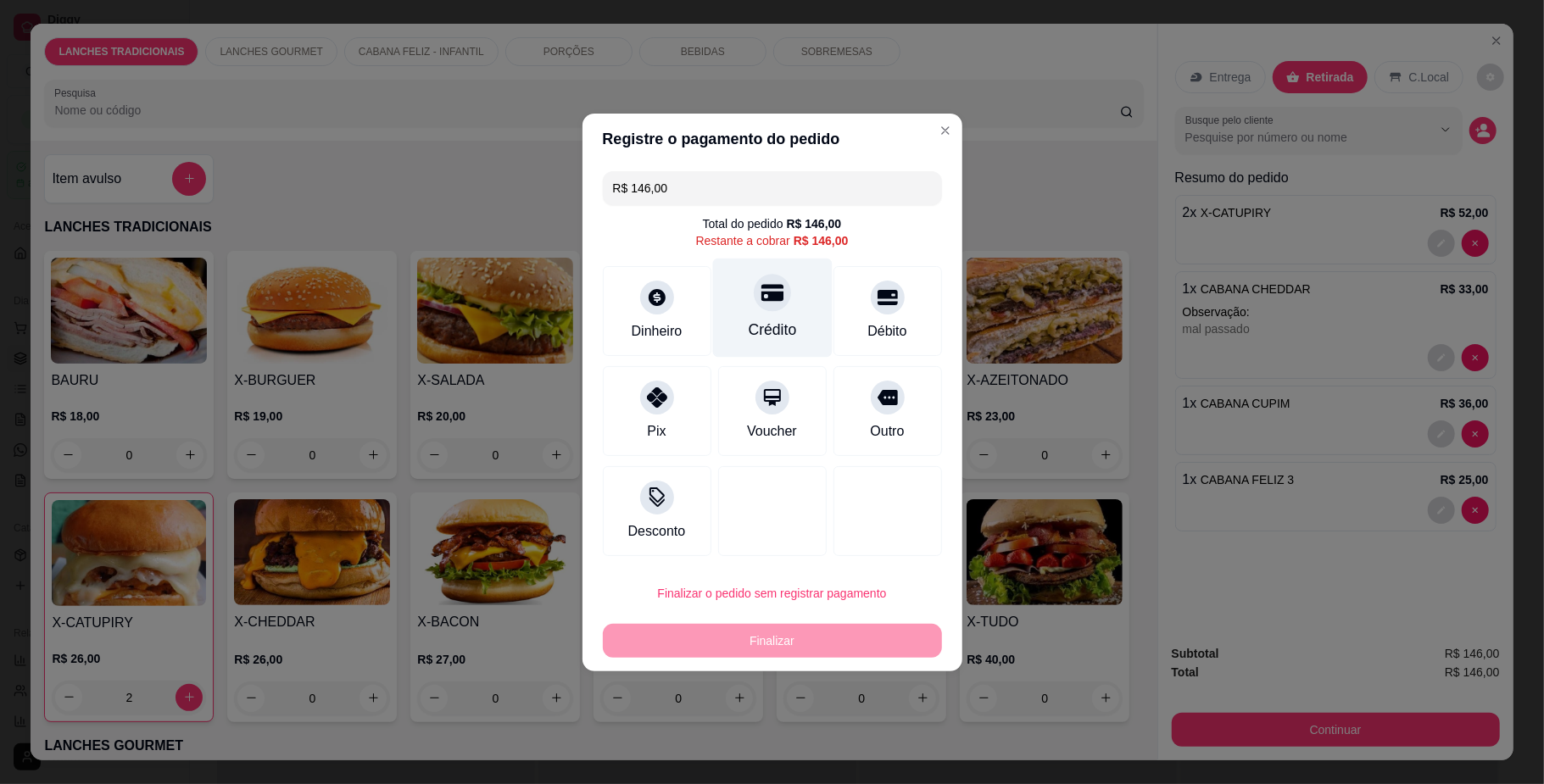
drag, startPoint x: 764, startPoint y: 299, endPoint x: 760, endPoint y: 309, distance: 10.8
click at [760, 305] on div at bounding box center [772, 292] width 37 height 37
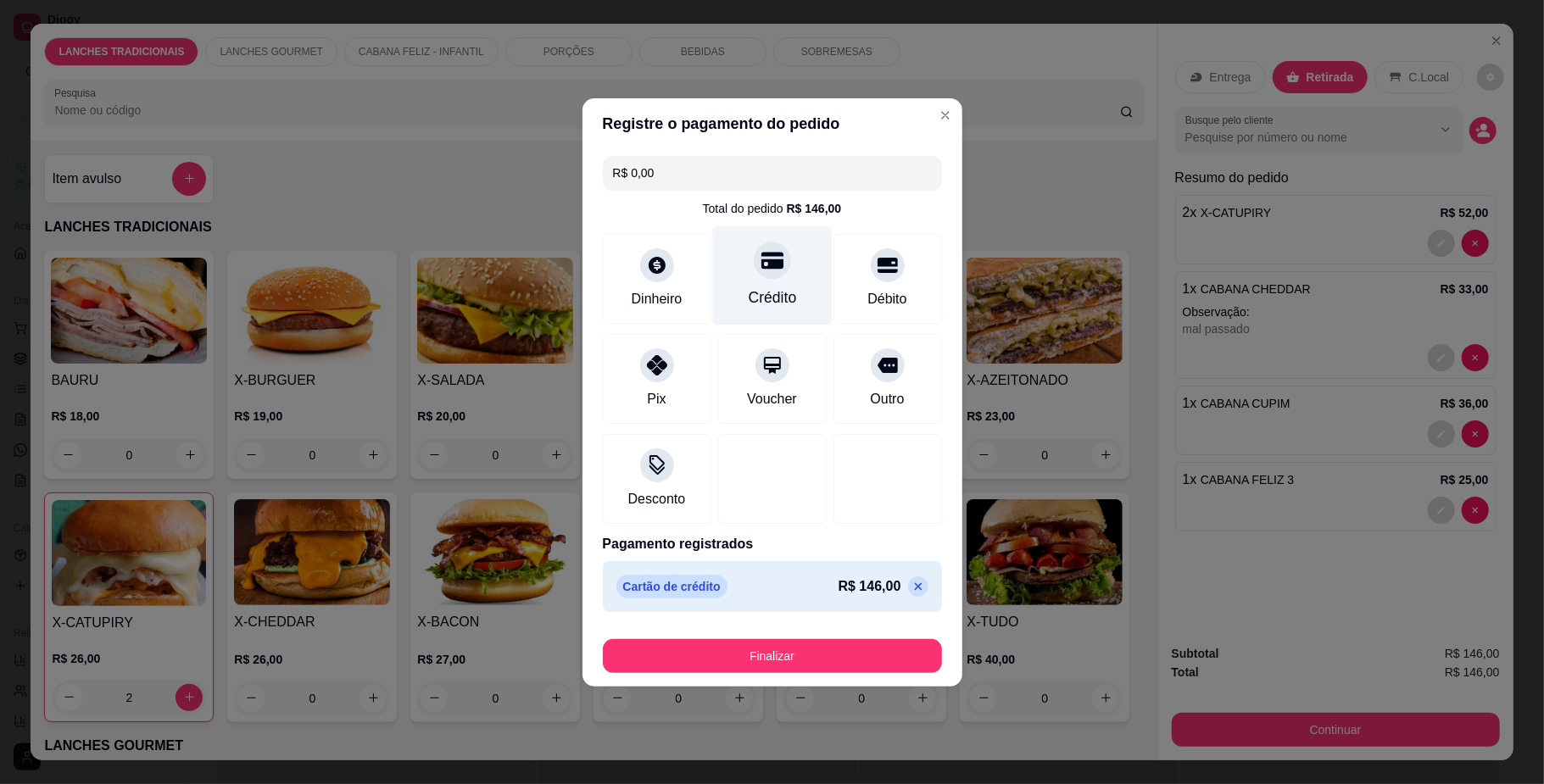
type input "R$ 0,00"
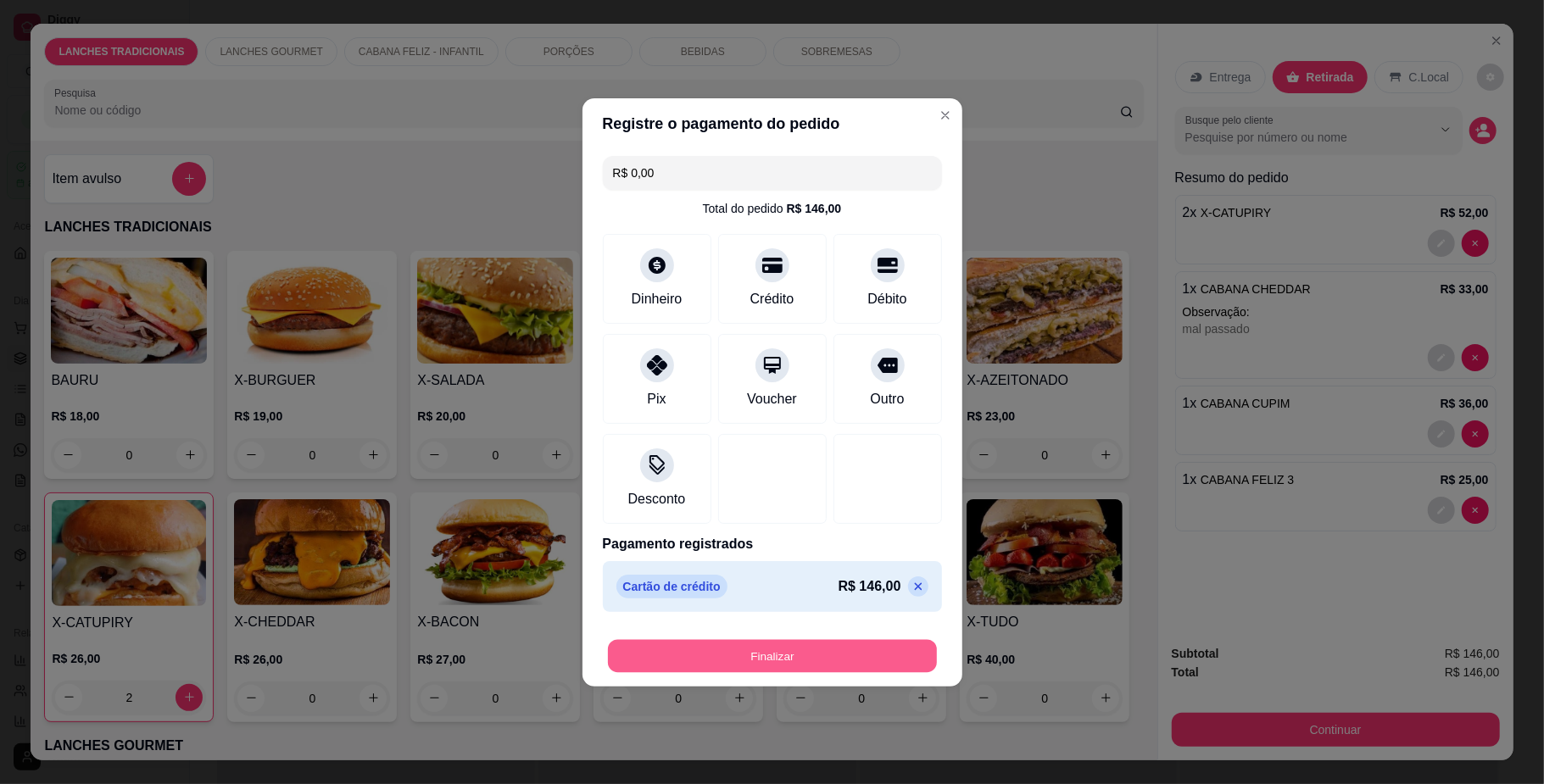
click at [828, 672] on button "Finalizar" at bounding box center [773, 656] width 329 height 33
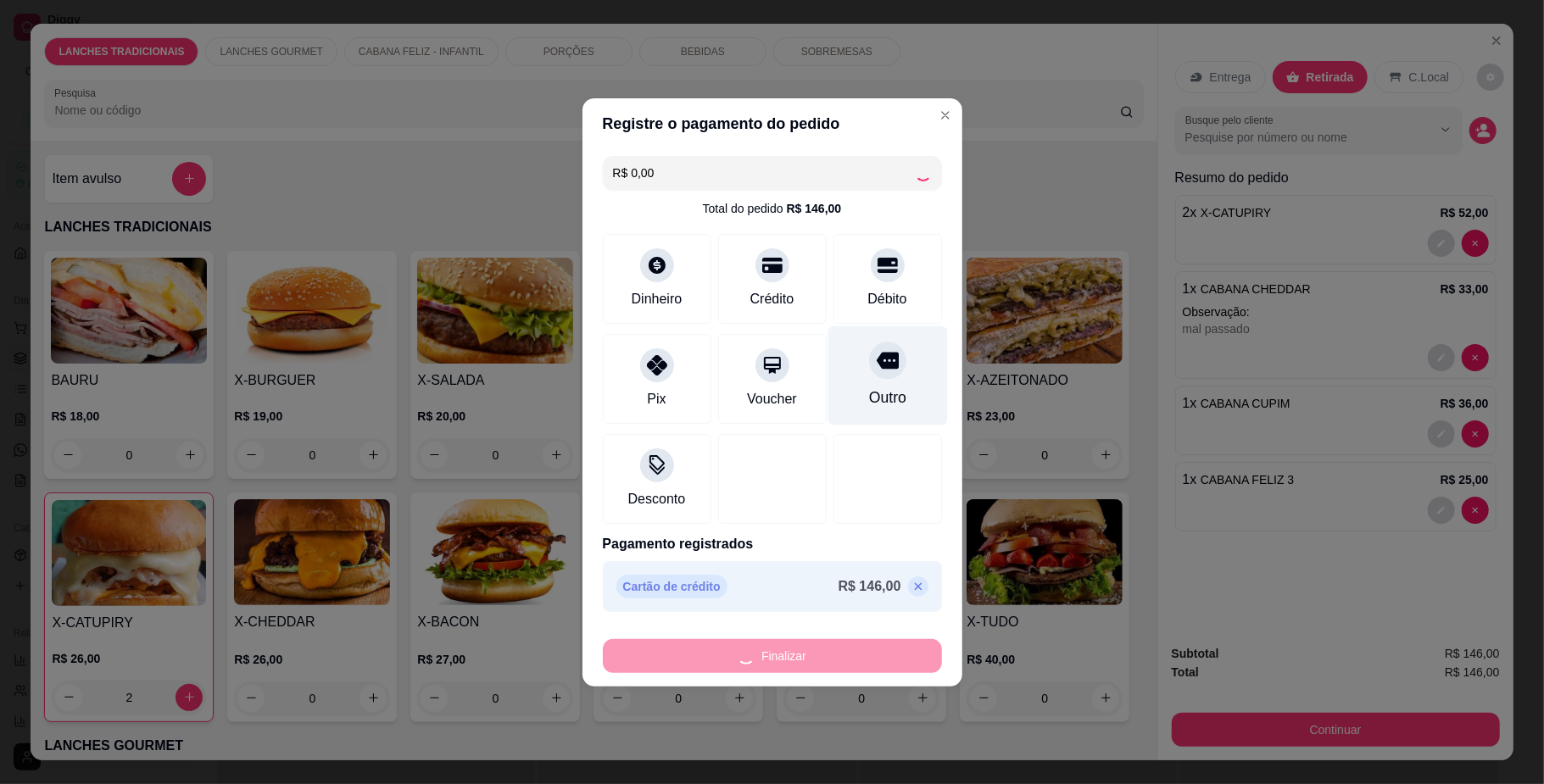
type input "0"
type input "-R$ 146,00"
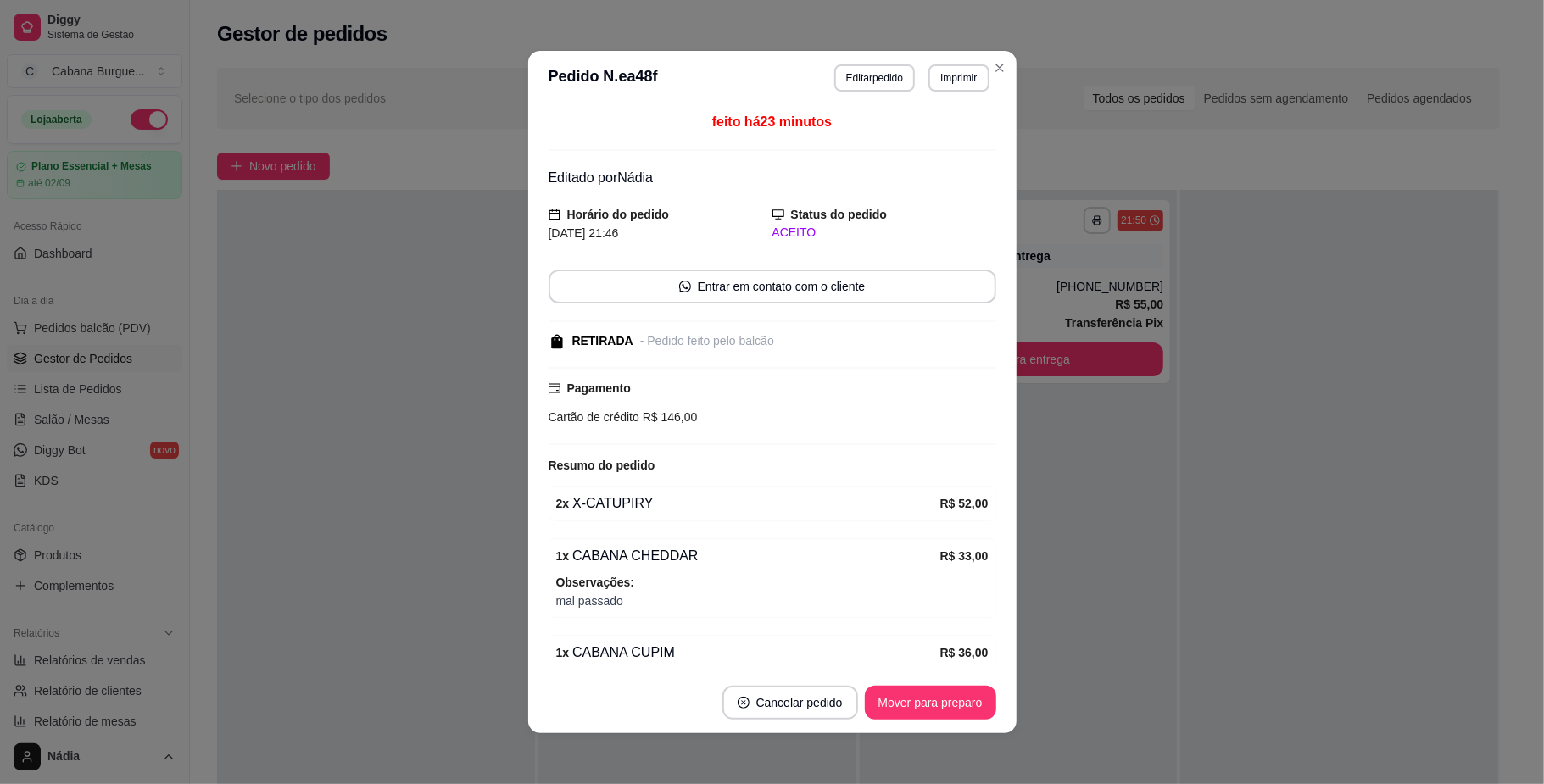
drag, startPoint x: 850, startPoint y: 62, endPoint x: 870, endPoint y: 129, distance: 69.9
click at [851, 62] on header "**********" at bounding box center [772, 77] width 488 height 54
click at [856, 82] on button "Editar pedido" at bounding box center [874, 78] width 81 height 28
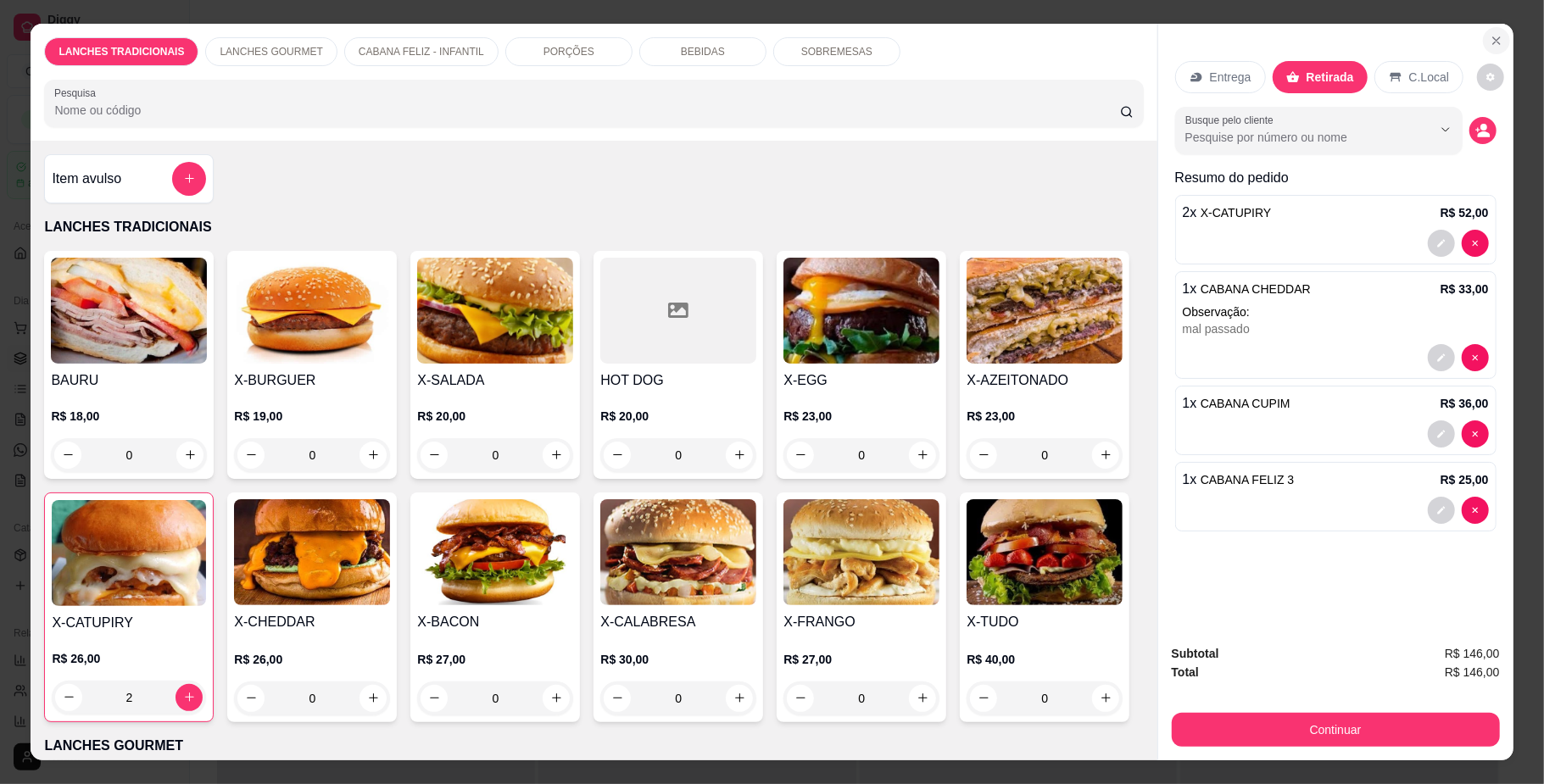
click at [1490, 35] on icon "Close" at bounding box center [1496, 41] width 13 height 13
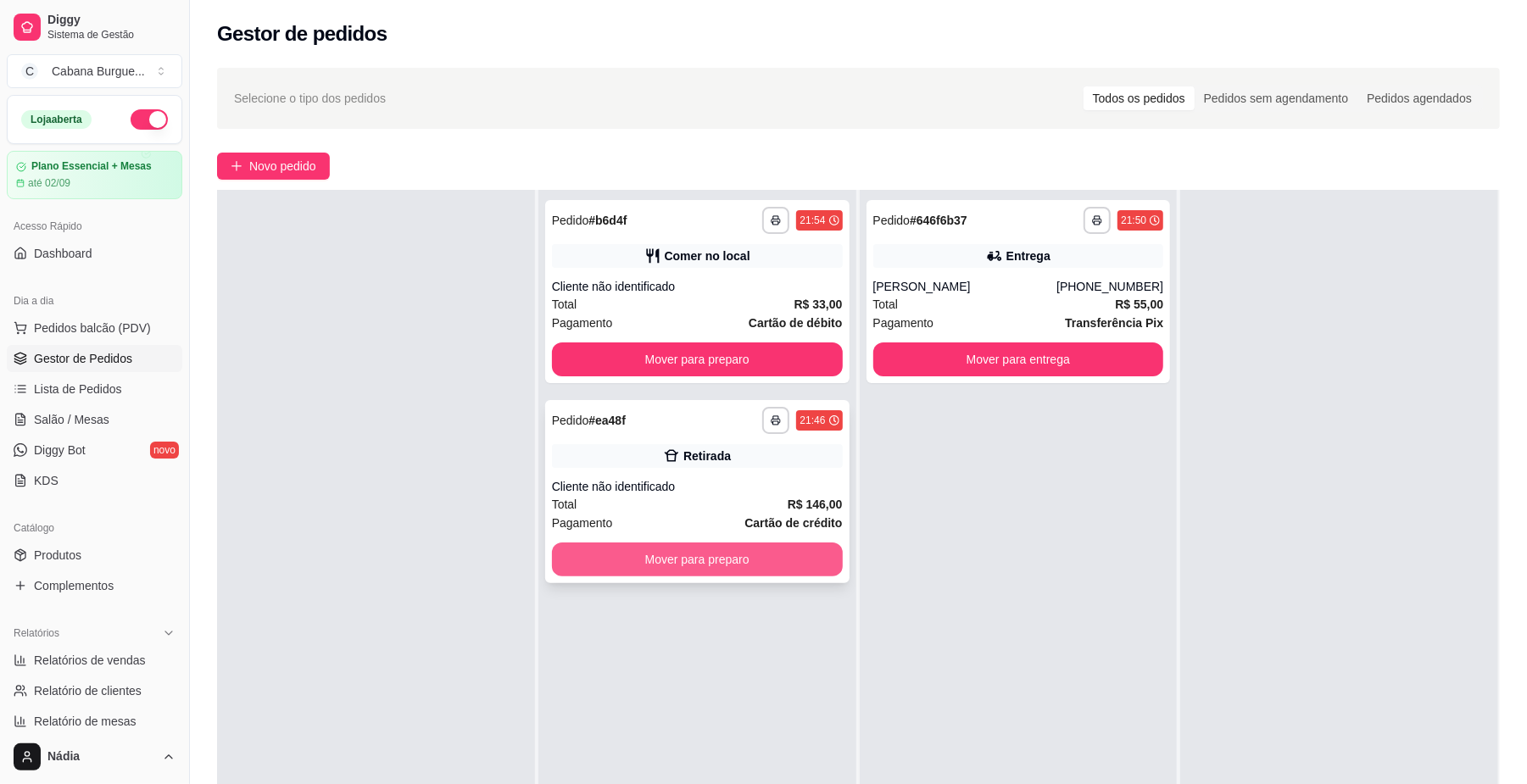
click at [720, 557] on button "Mover para preparo" at bounding box center [698, 559] width 291 height 34
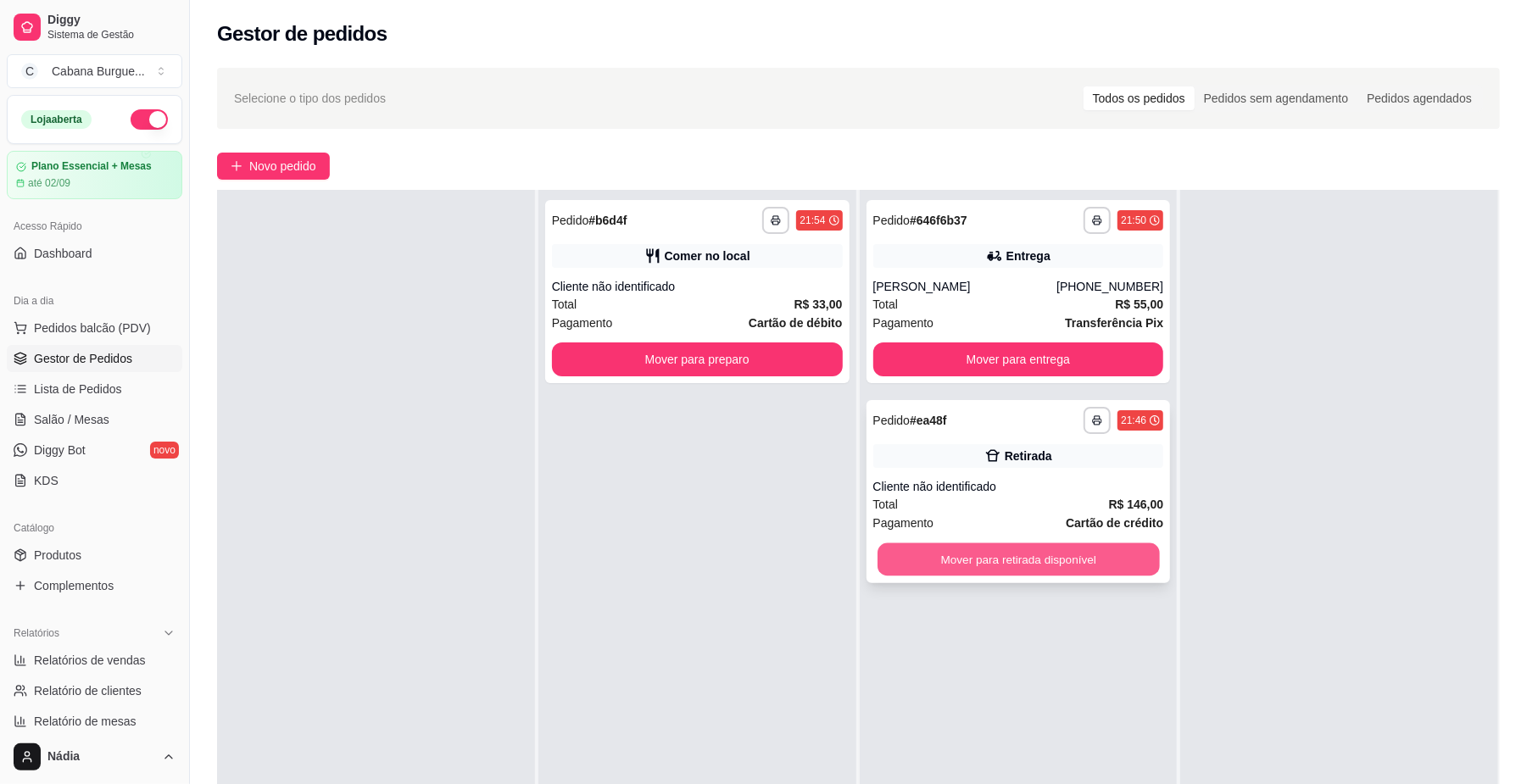
click at [1056, 566] on button "Mover para retirada disponível" at bounding box center [1019, 559] width 282 height 33
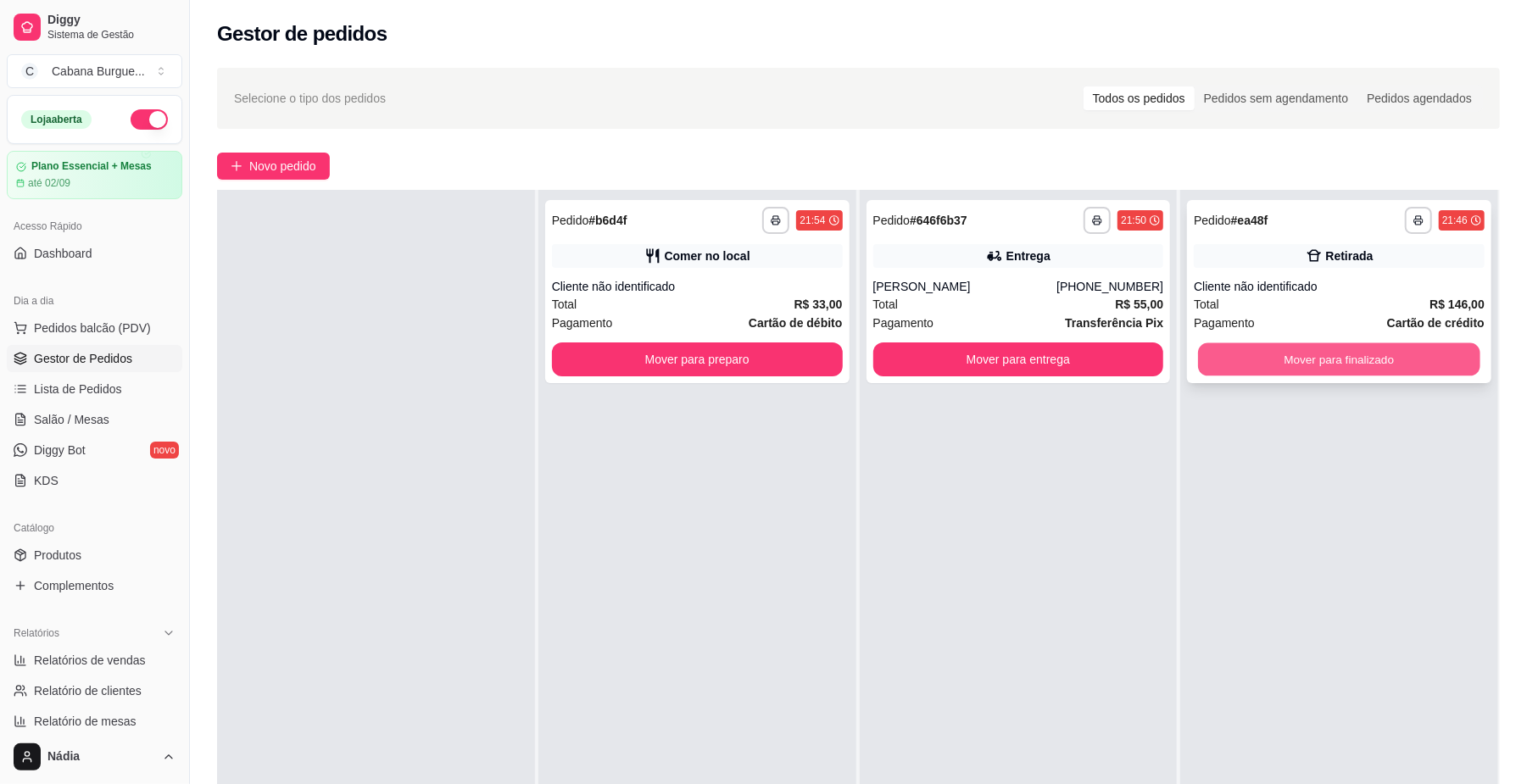
click at [1321, 347] on button "Mover para finalizado" at bounding box center [1339, 360] width 282 height 33
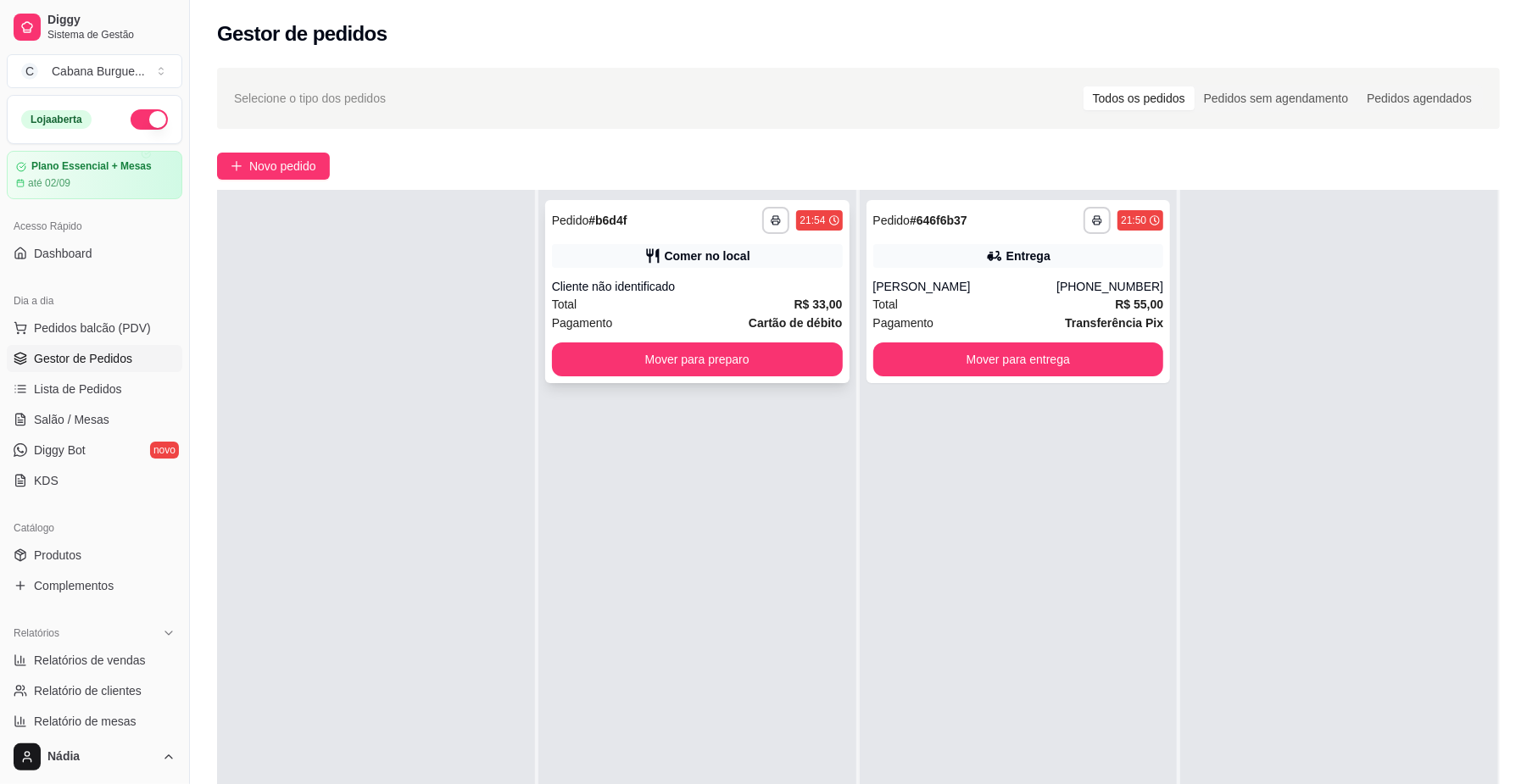
click at [718, 285] on div "Cliente não identificado" at bounding box center [698, 286] width 291 height 17
click at [718, 370] on button "Mover para preparo" at bounding box center [697, 360] width 282 height 33
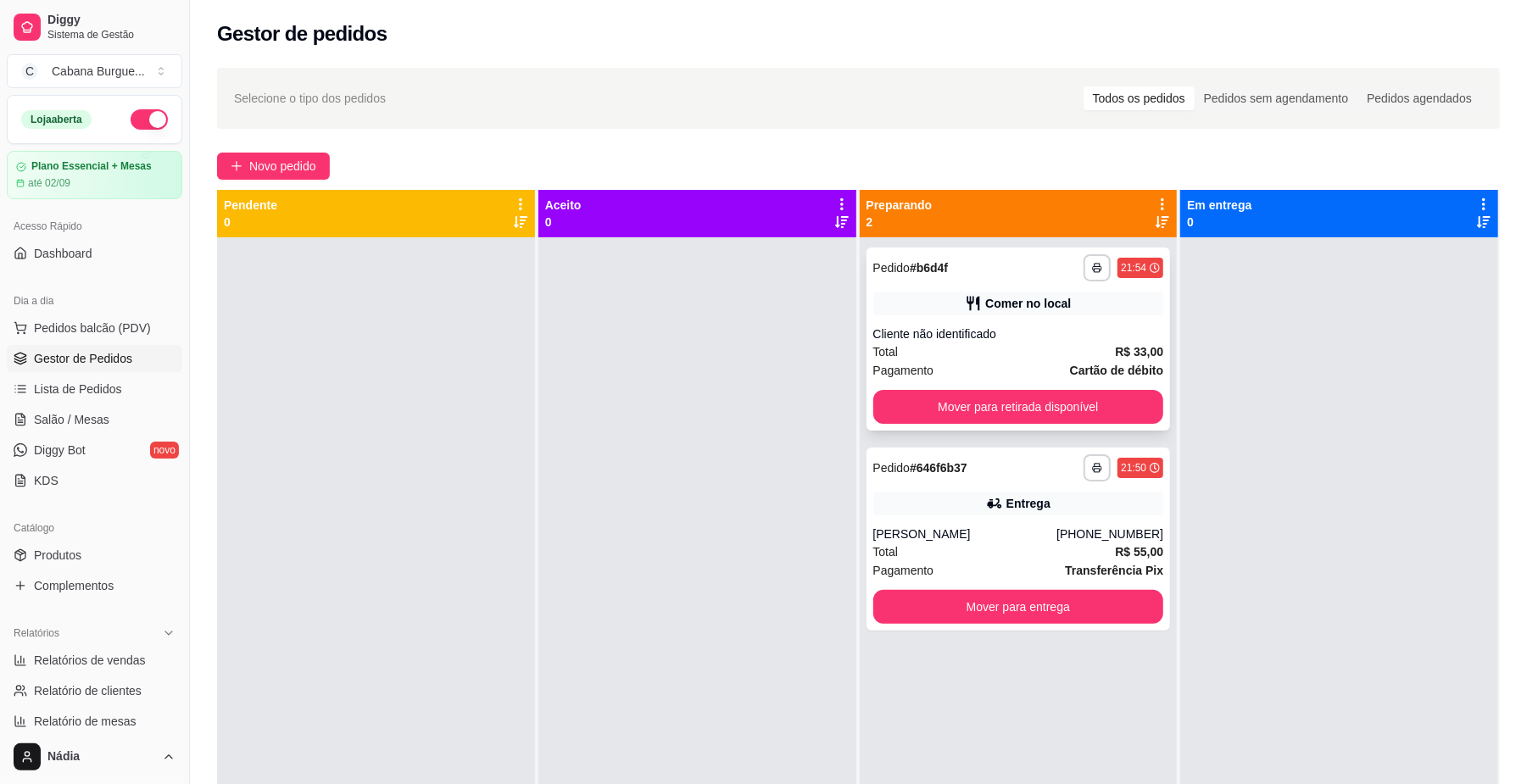
click at [994, 349] on div "Total R$ 33,00" at bounding box center [1019, 352] width 291 height 19
click at [1079, 391] on button "Mover para retirada disponível" at bounding box center [1019, 407] width 282 height 33
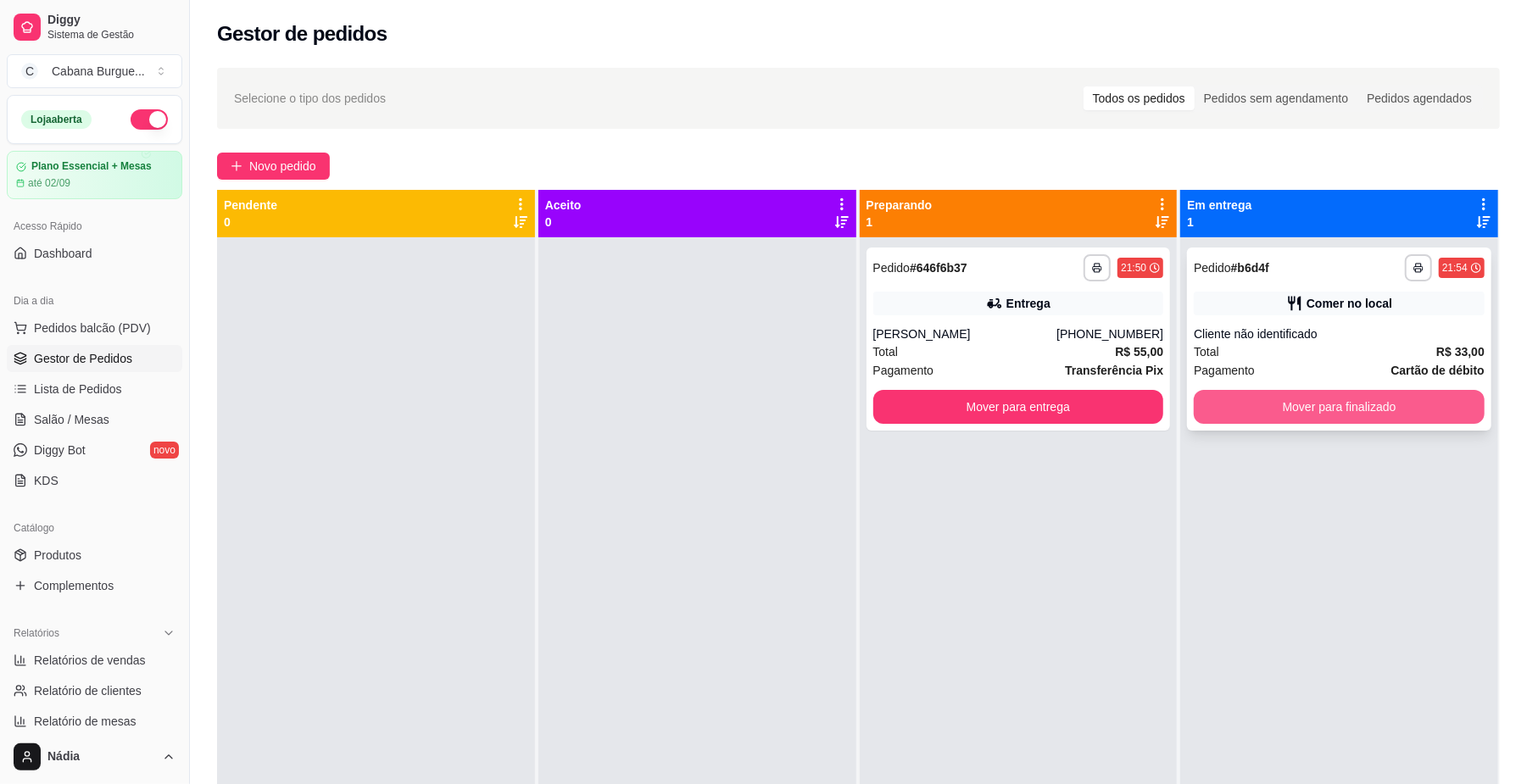
click at [1314, 410] on button "Mover para finalizado" at bounding box center [1339, 407] width 291 height 34
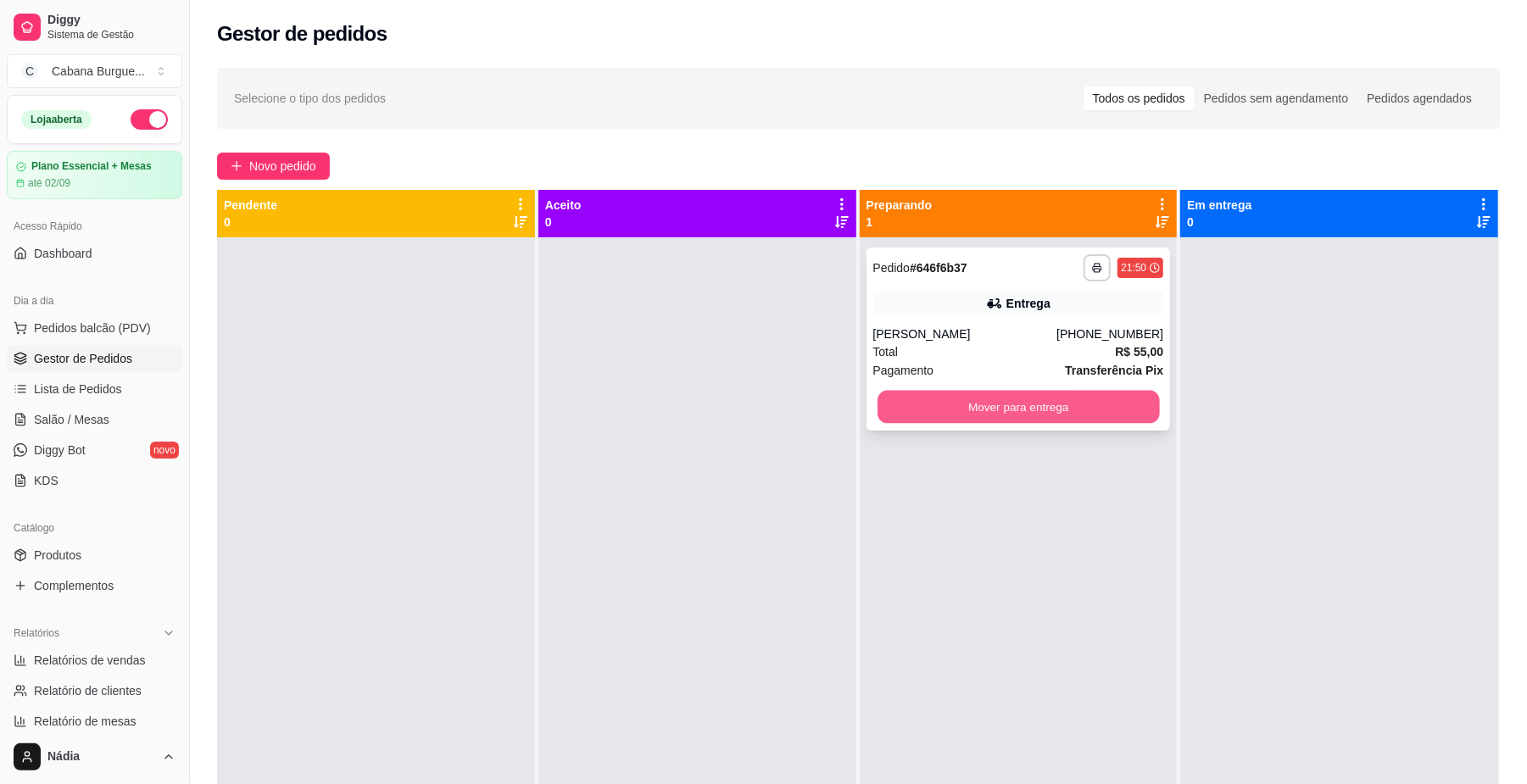
click at [1015, 418] on button "Mover para entrega" at bounding box center [1019, 407] width 282 height 33
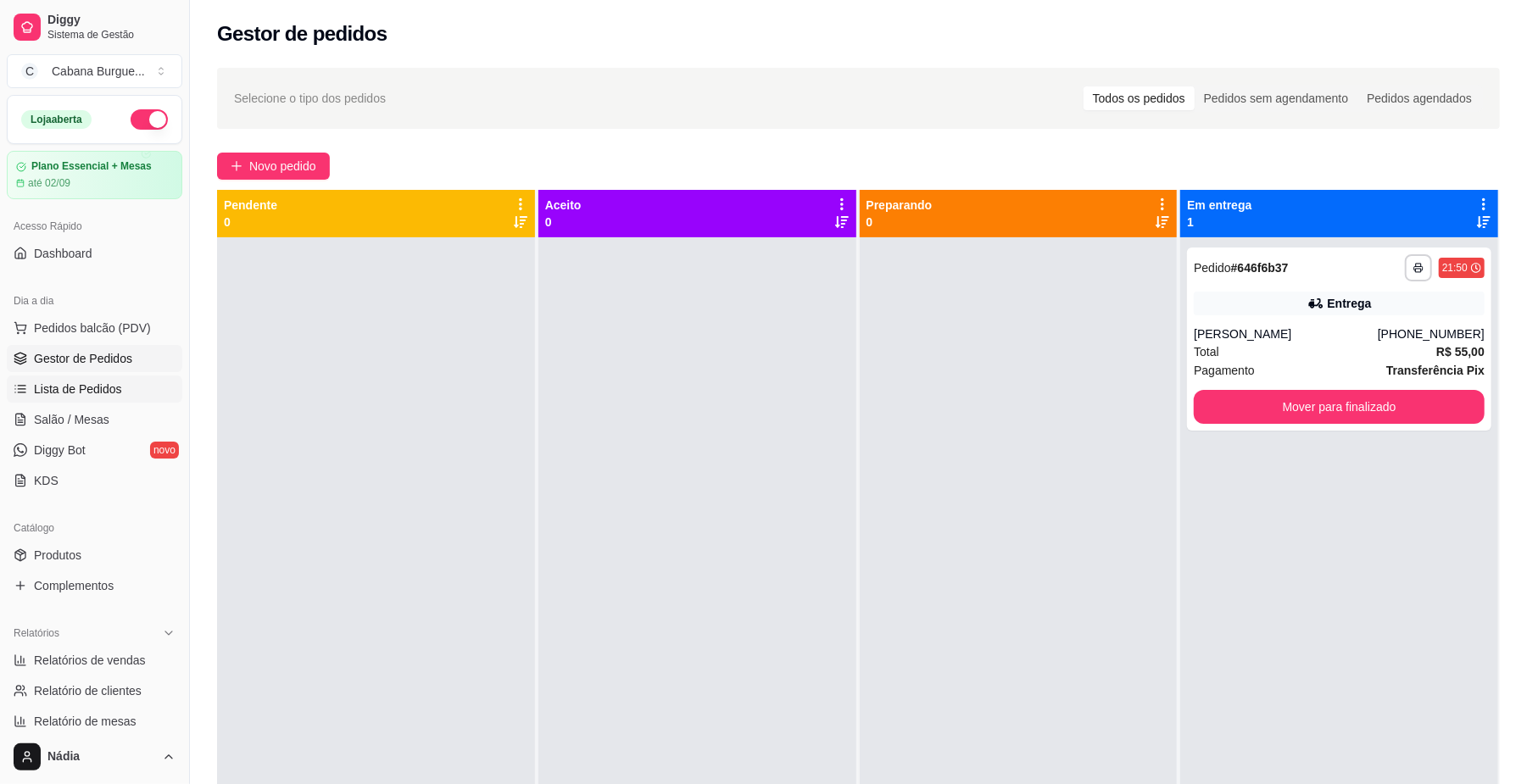
click at [128, 388] on link "Lista de Pedidos" at bounding box center [94, 389] width 175 height 28
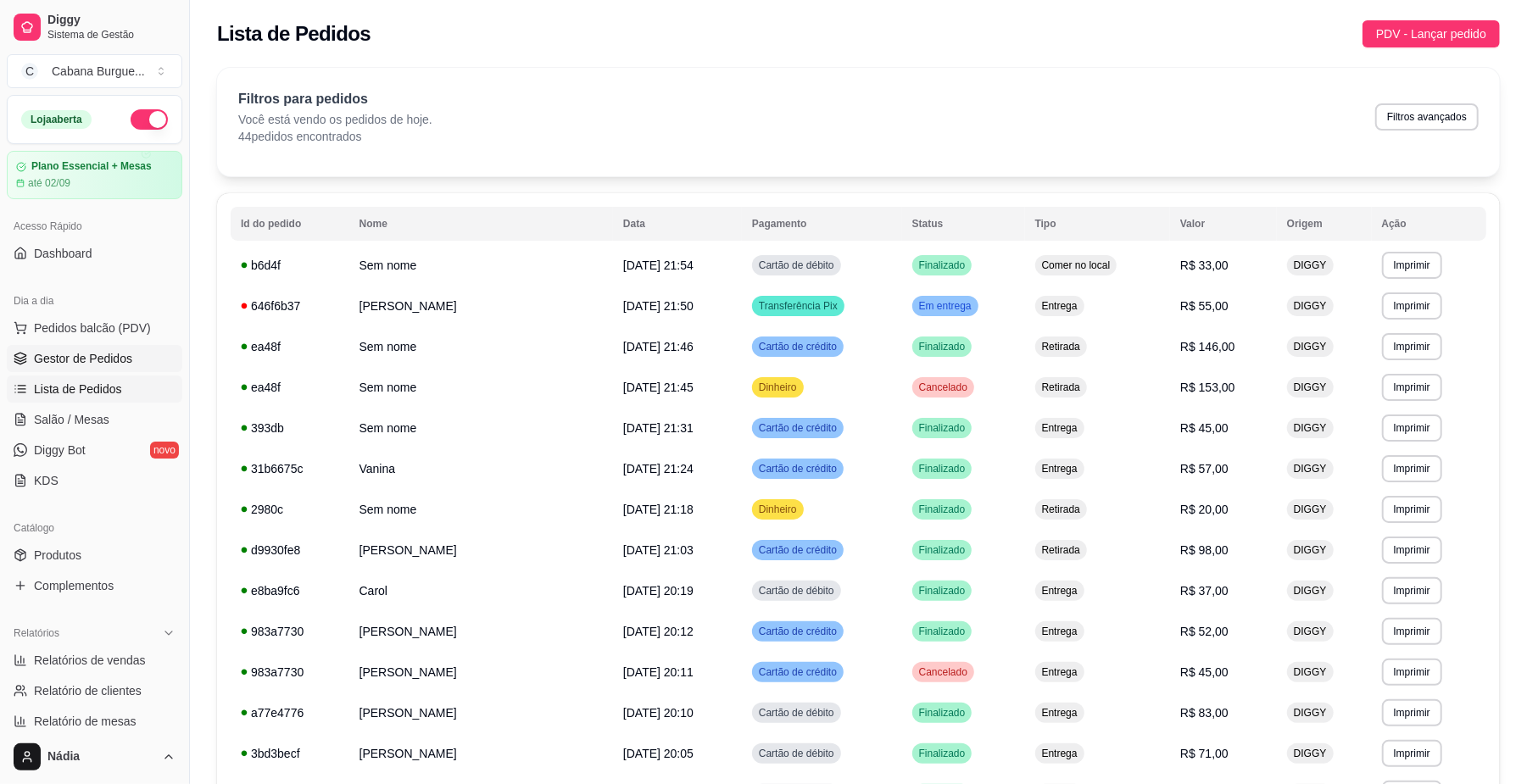
click at [89, 357] on span "Gestor de Pedidos" at bounding box center [83, 359] width 98 height 17
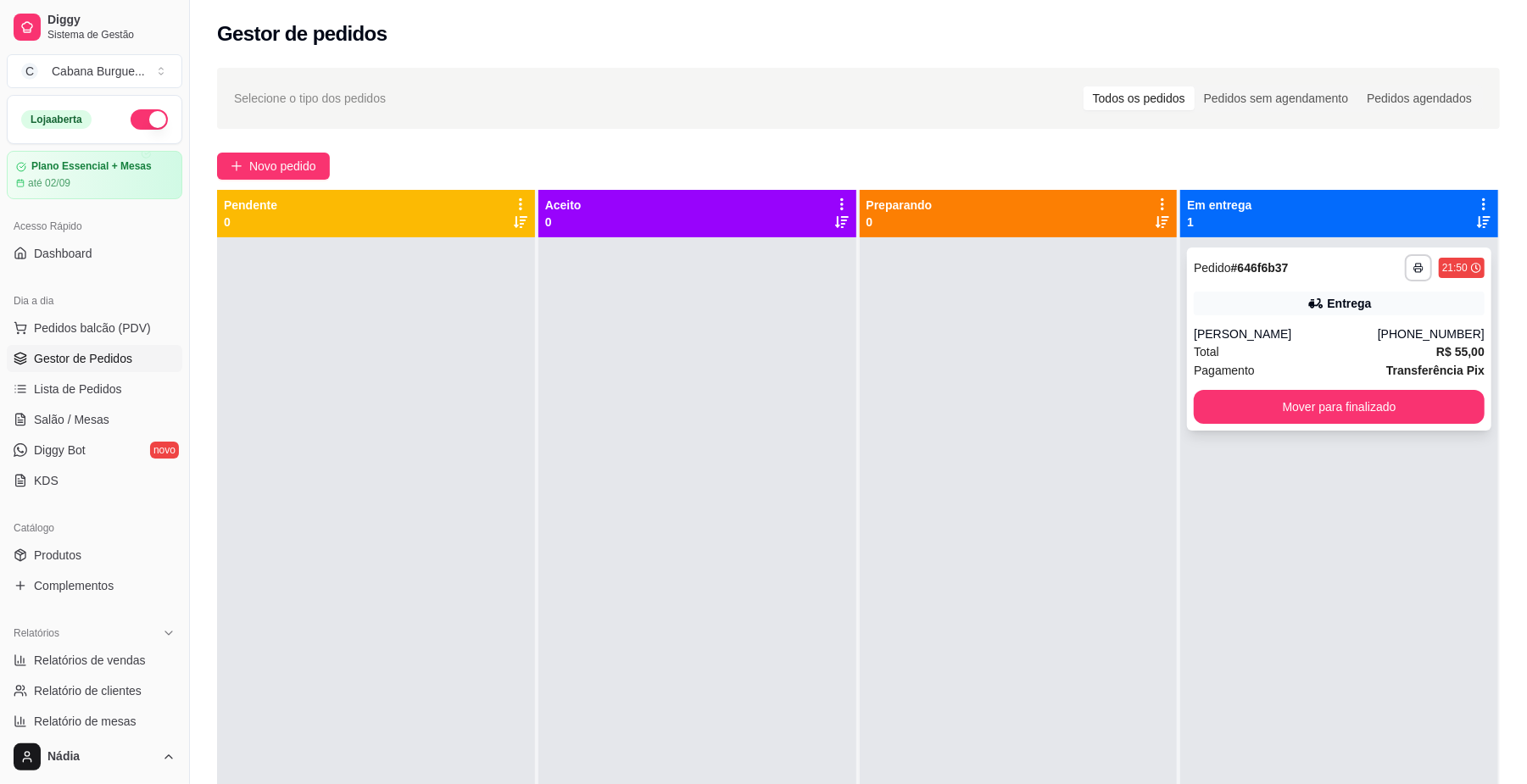
click at [1388, 316] on div "**********" at bounding box center [1339, 339] width 305 height 183
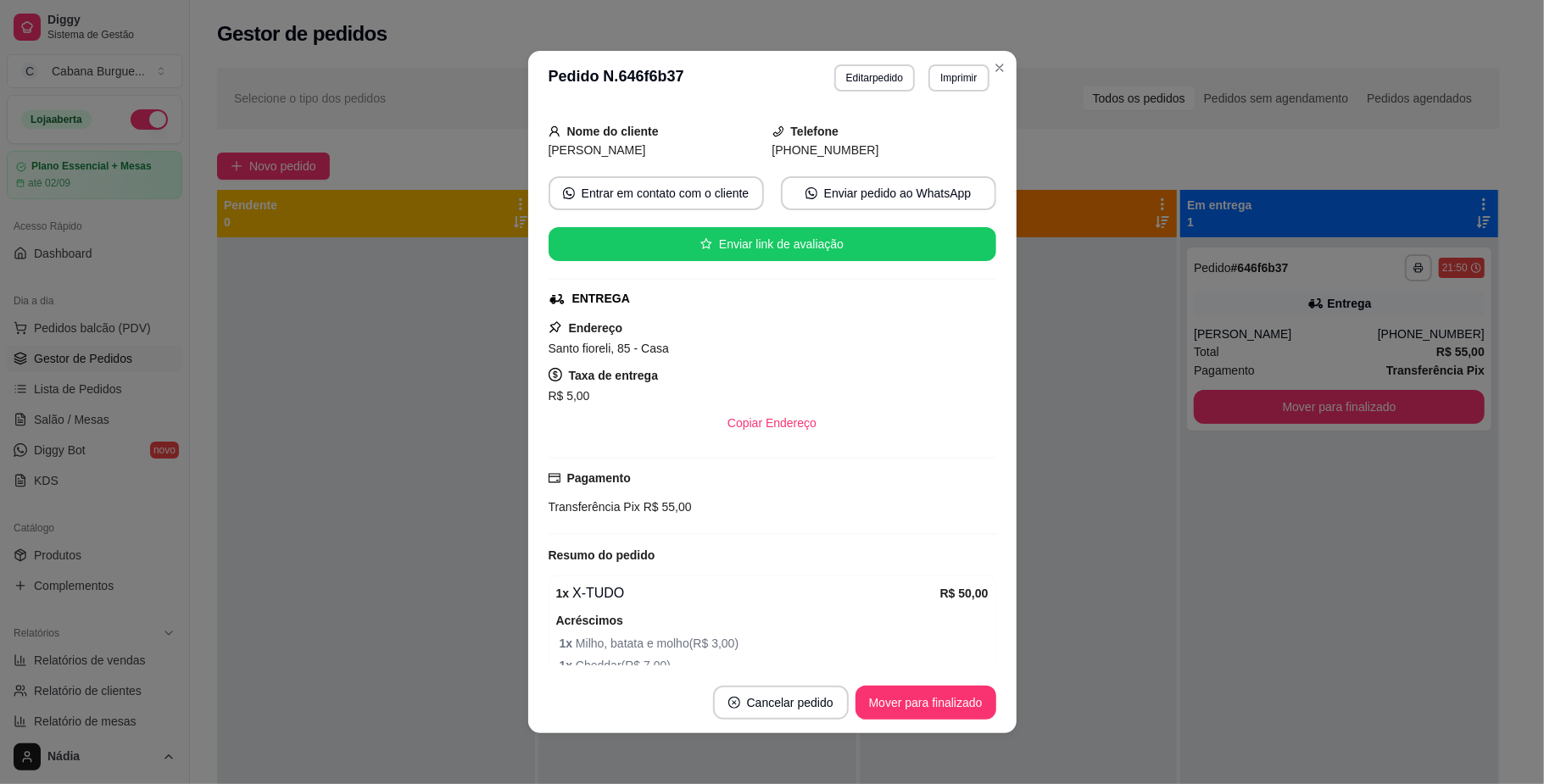
scroll to position [185, 0]
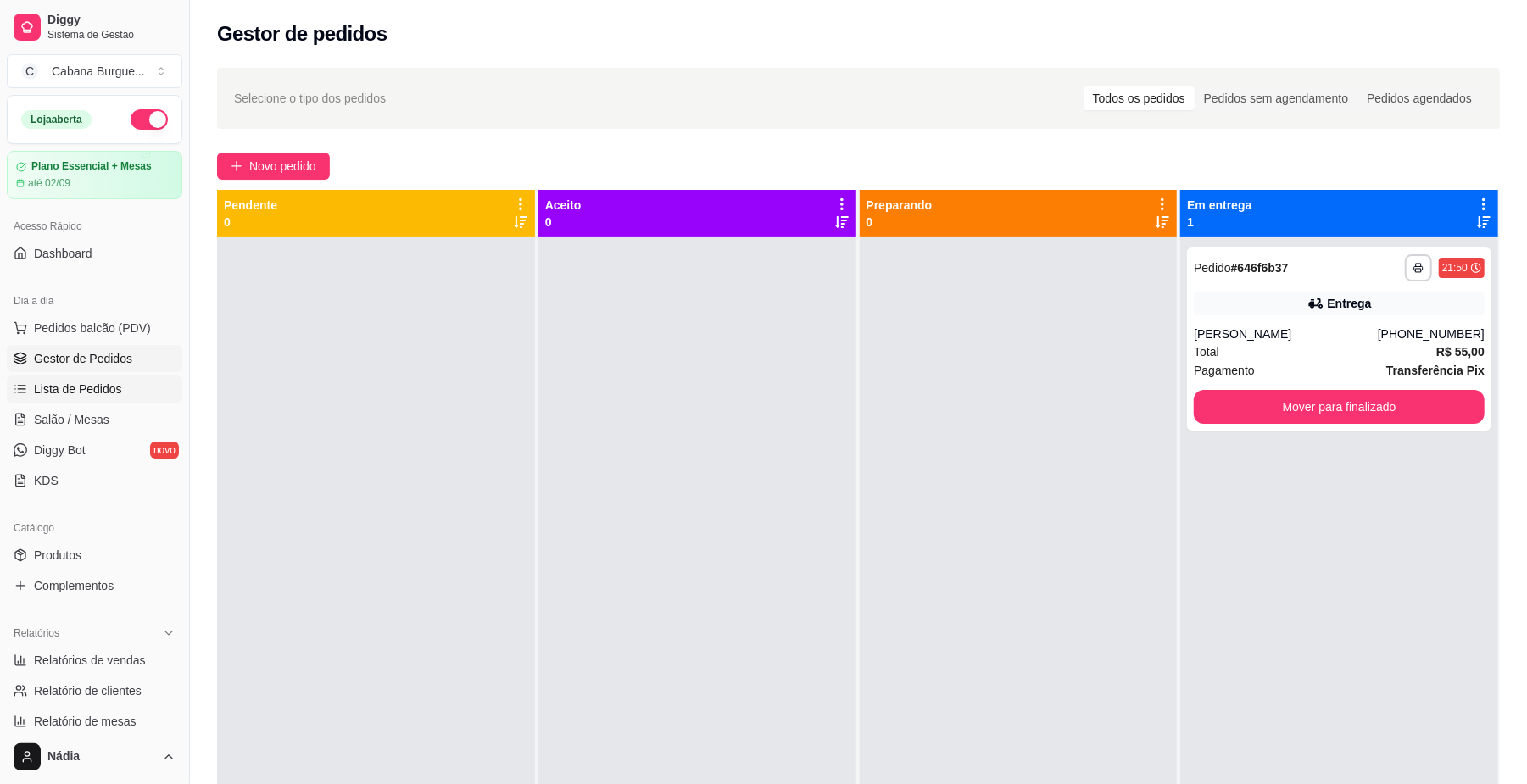
click at [103, 394] on span "Lista de Pedidos" at bounding box center [78, 389] width 89 height 17
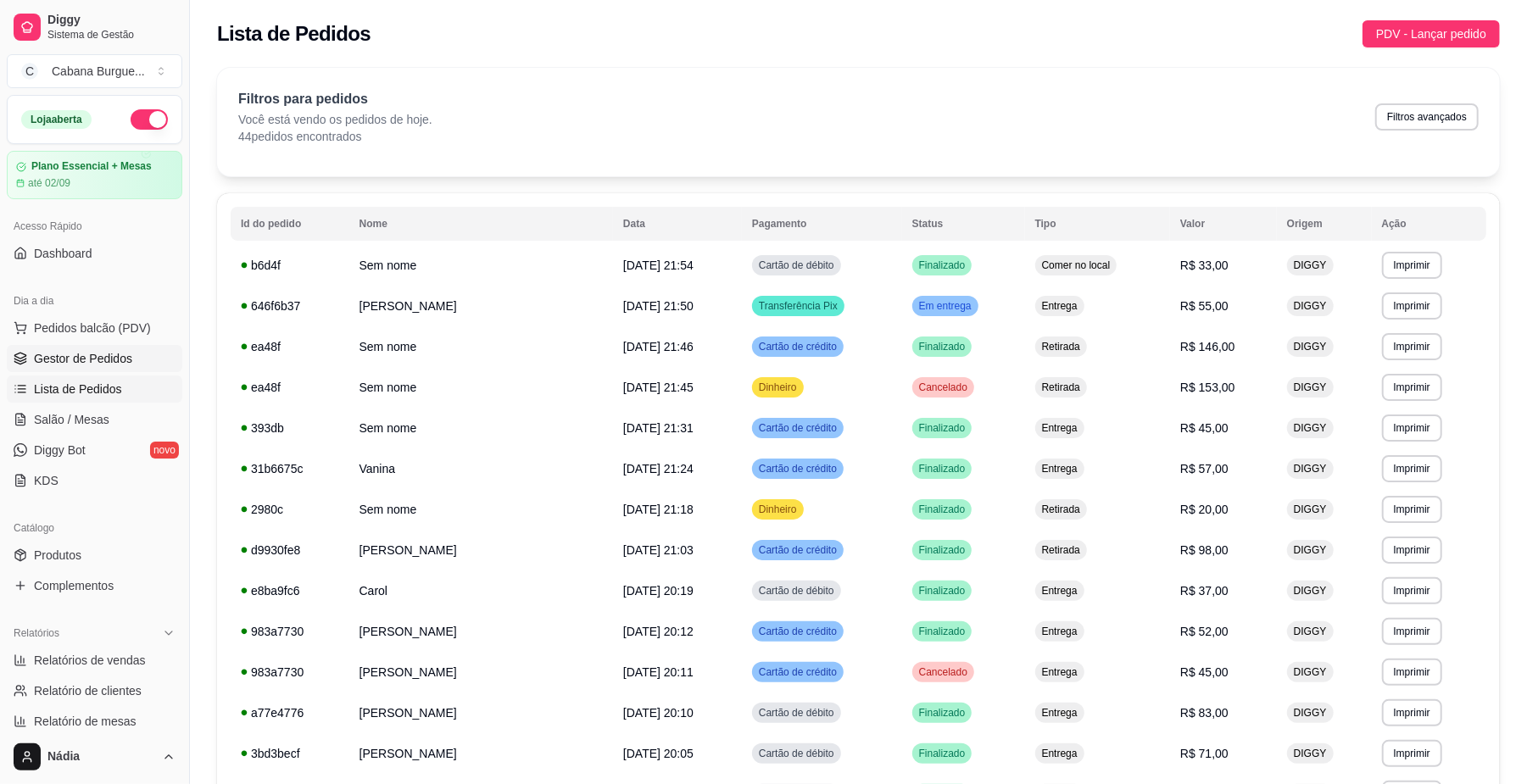
click at [122, 353] on span "Gestor de Pedidos" at bounding box center [83, 359] width 98 height 17
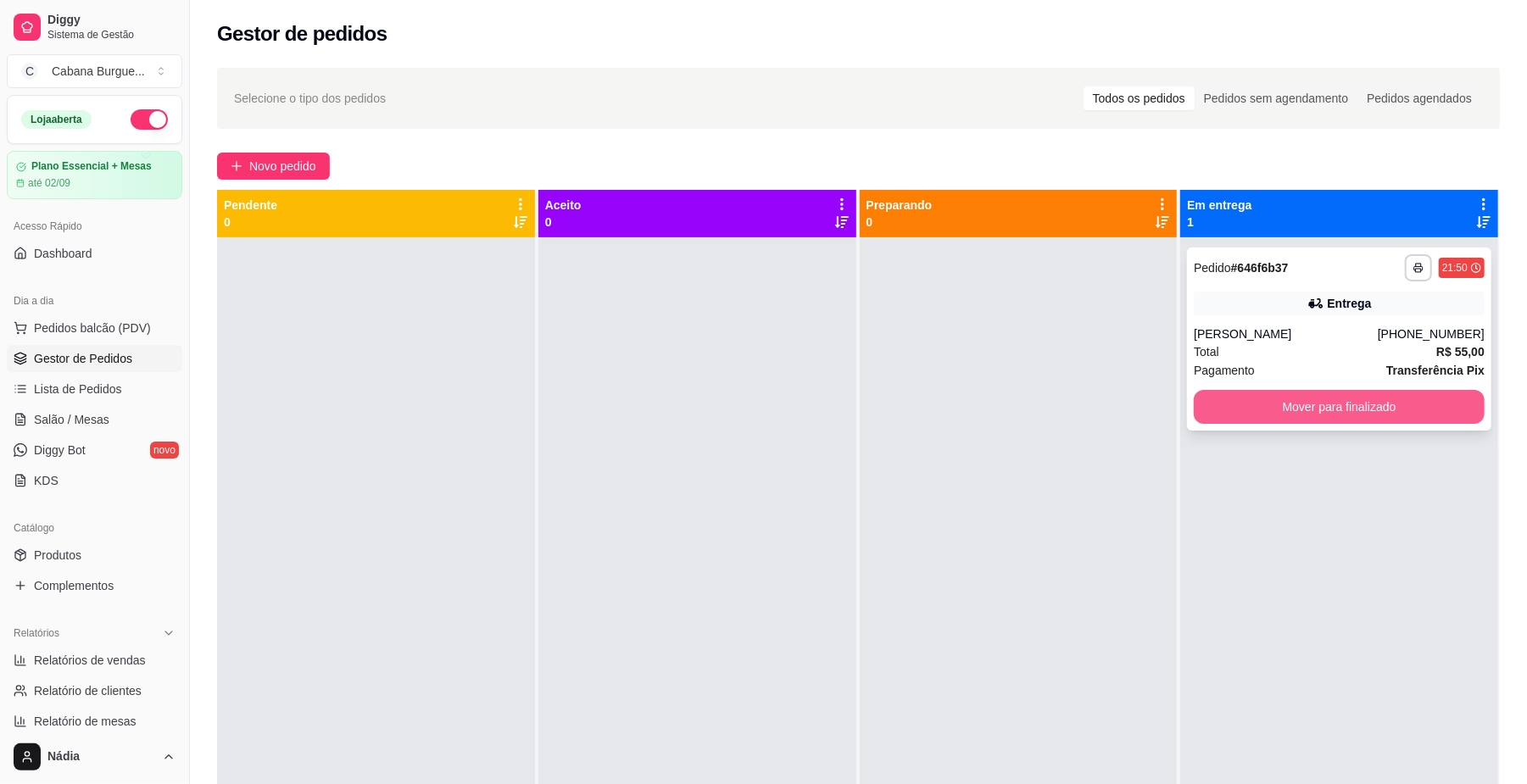
click at [1284, 415] on button "Mover para finalizado" at bounding box center [1339, 407] width 291 height 34
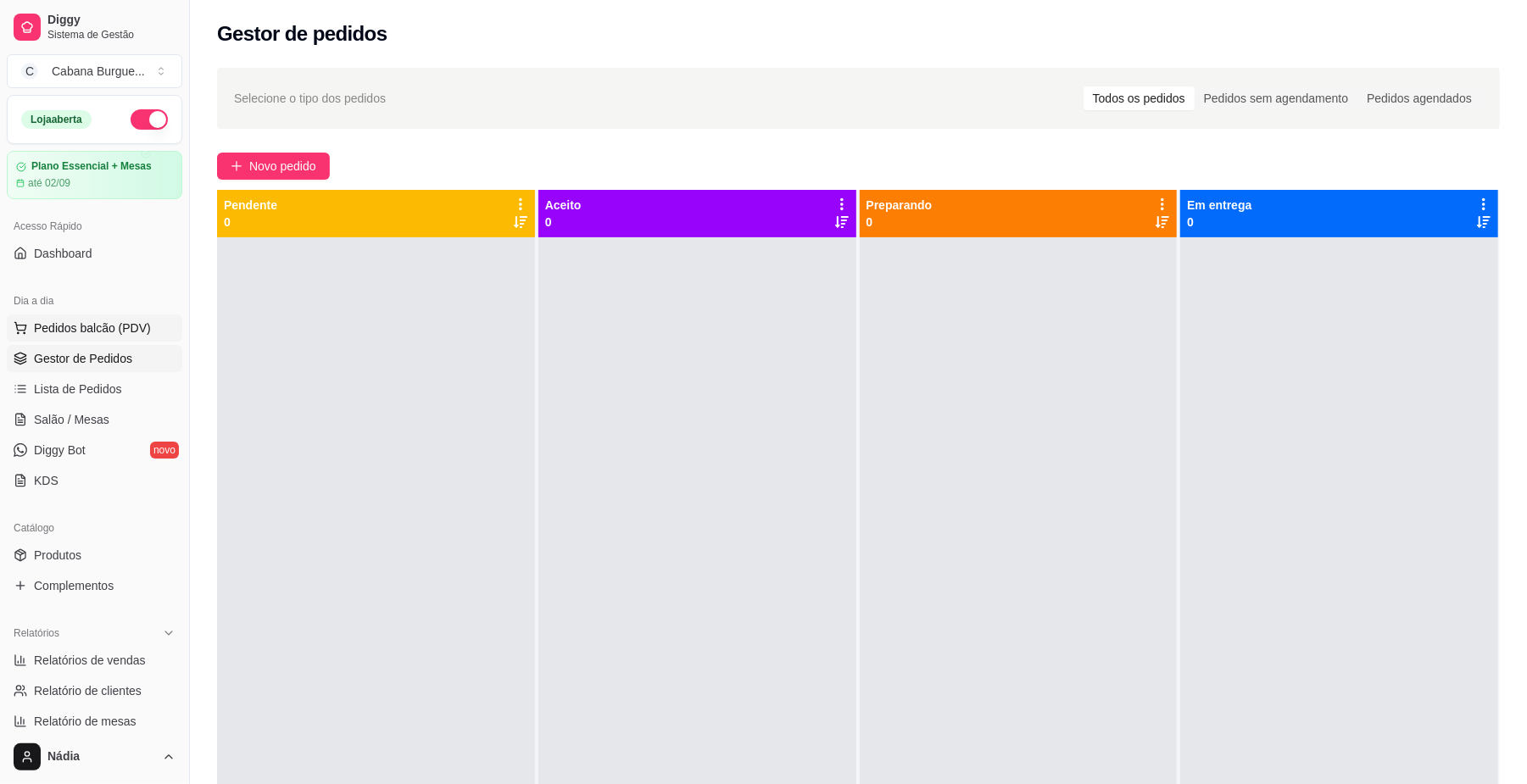
click at [123, 321] on span "Pedidos balcão (PDV)" at bounding box center [92, 328] width 117 height 17
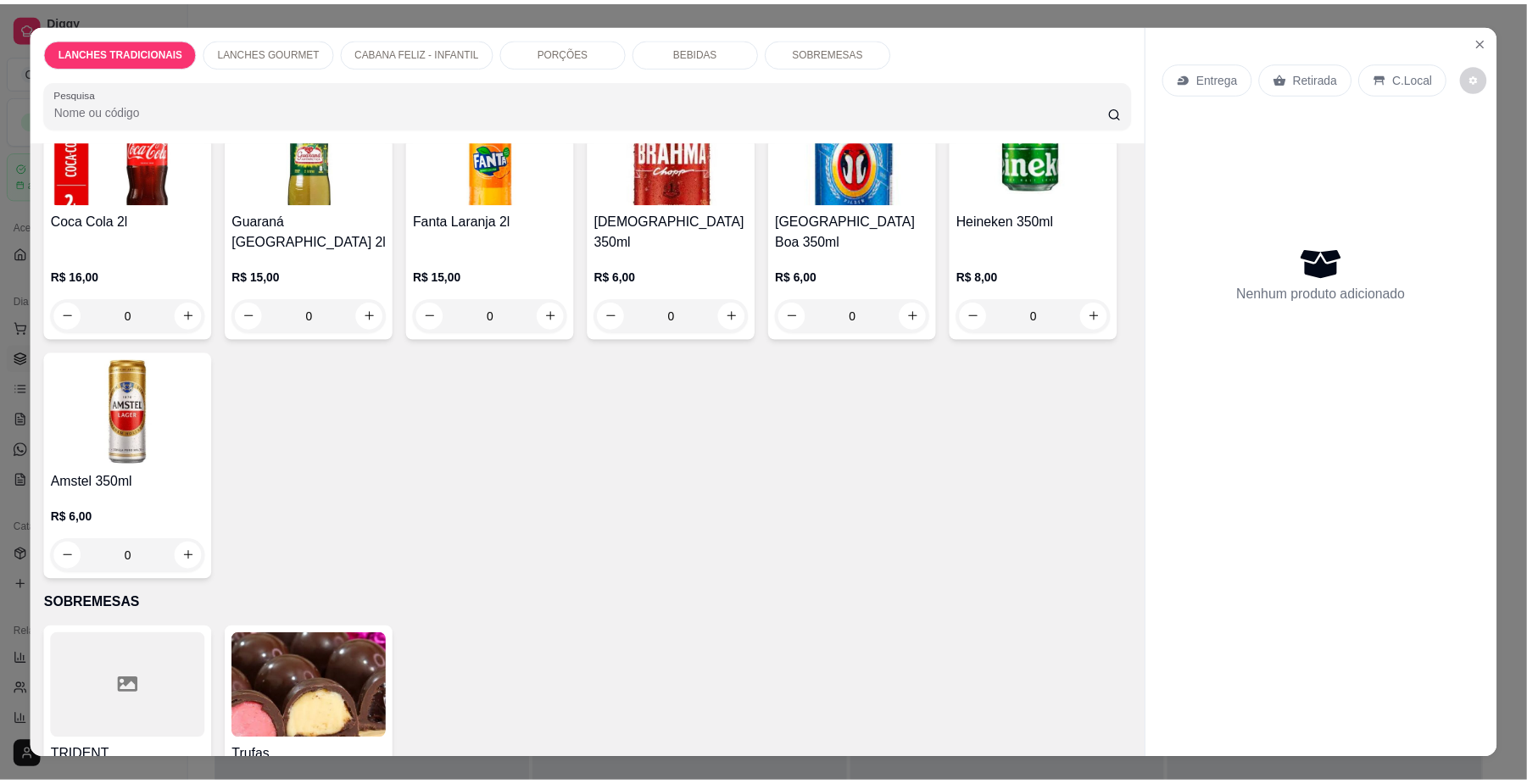
scroll to position [3277, 0]
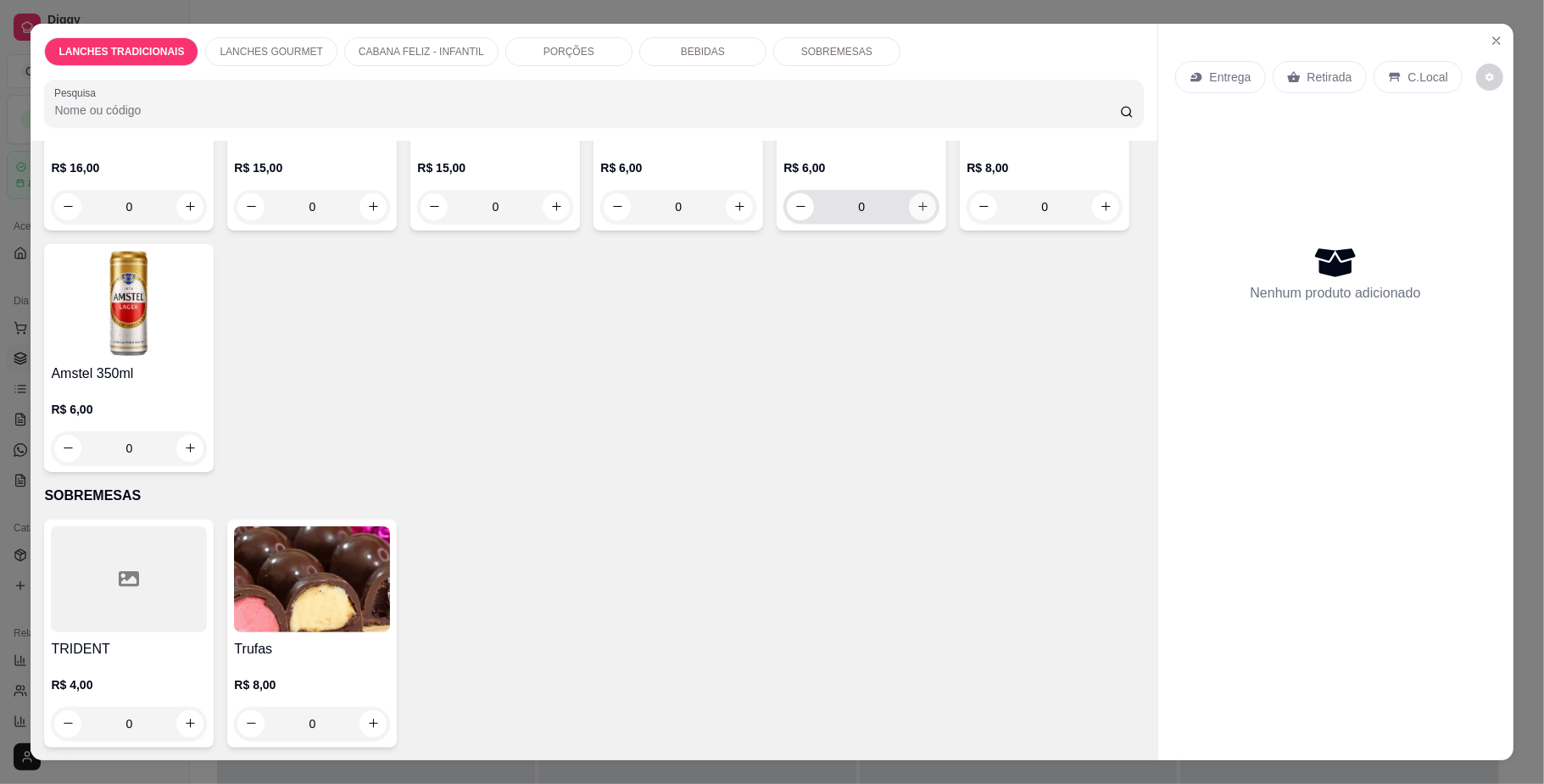
click at [909, 221] on button "increase-product-quantity" at bounding box center [922, 206] width 28 height 28
type input "1"
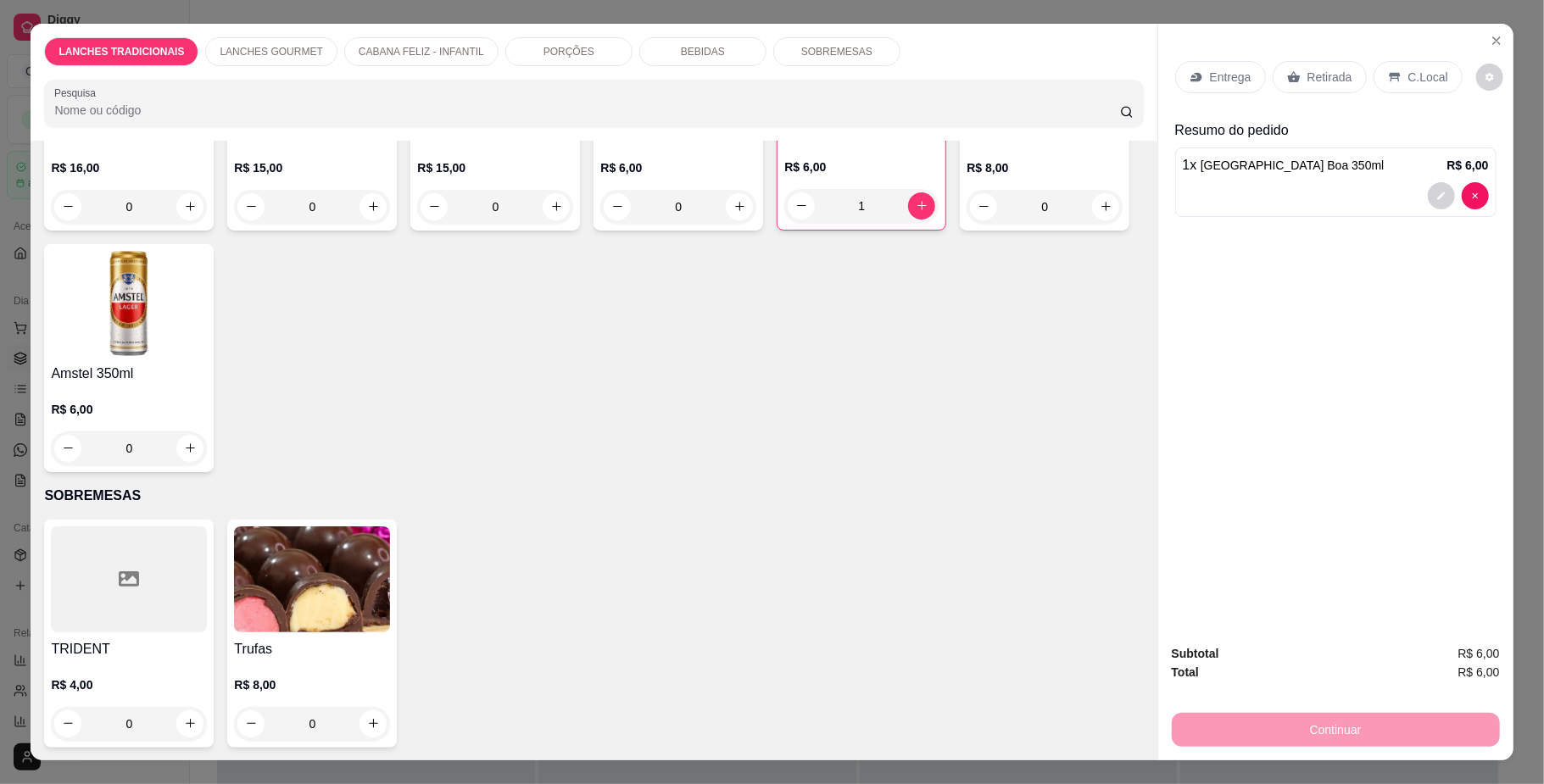
click at [1337, 82] on p "Retirada" at bounding box center [1330, 77] width 45 height 17
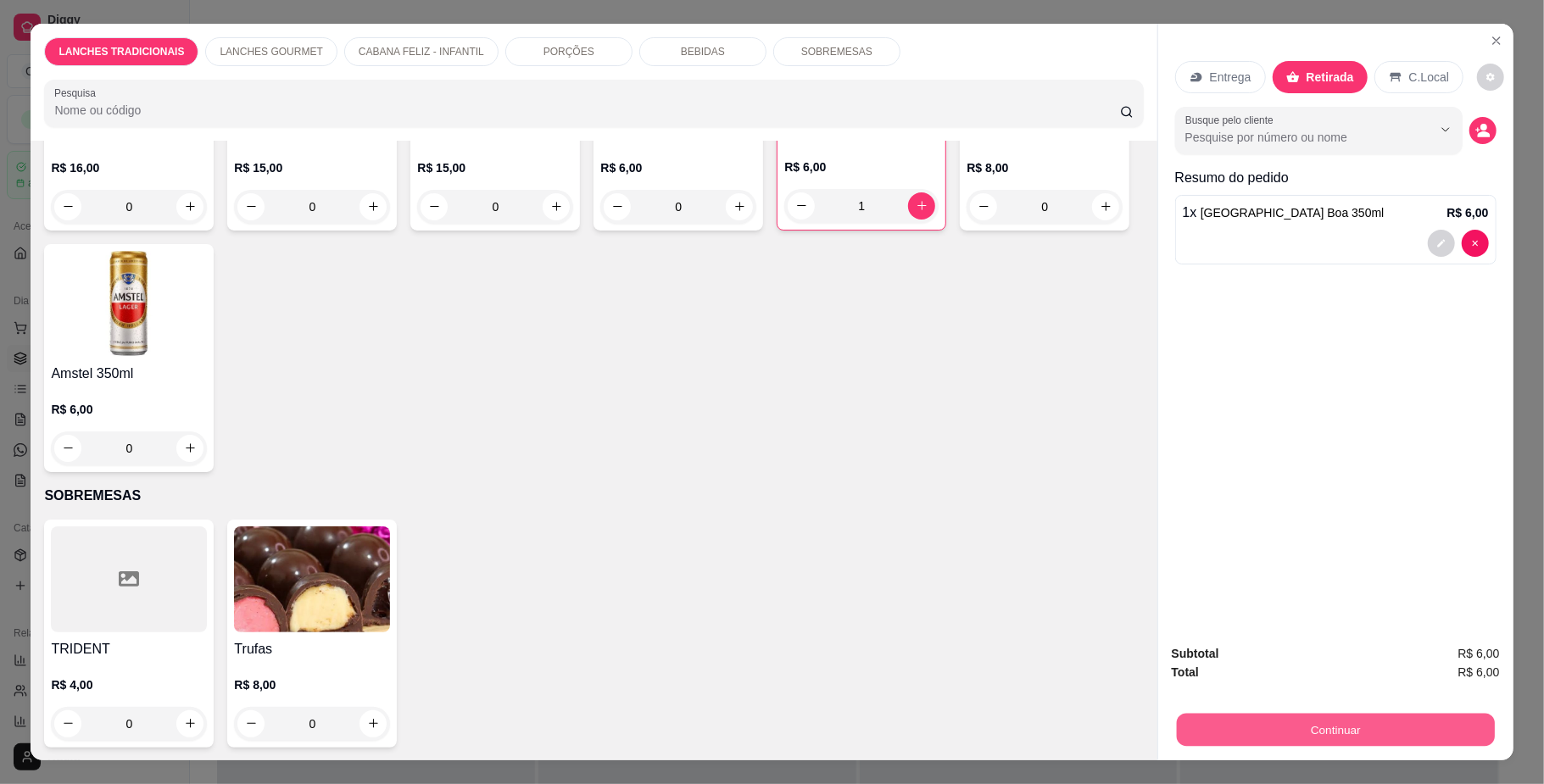
click at [1300, 729] on button "Continuar" at bounding box center [1335, 730] width 318 height 33
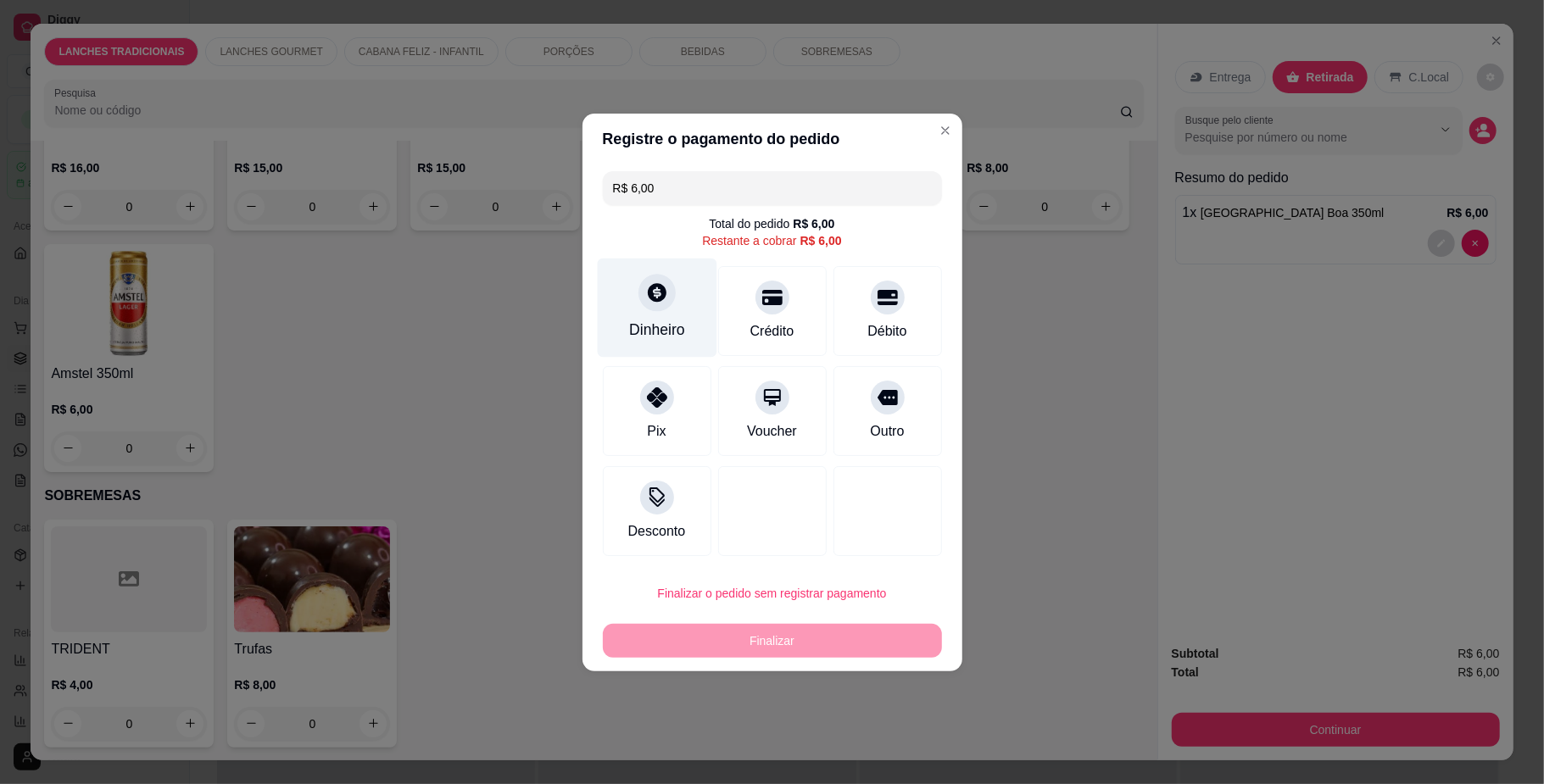
click at [658, 306] on div at bounding box center [657, 292] width 37 height 37
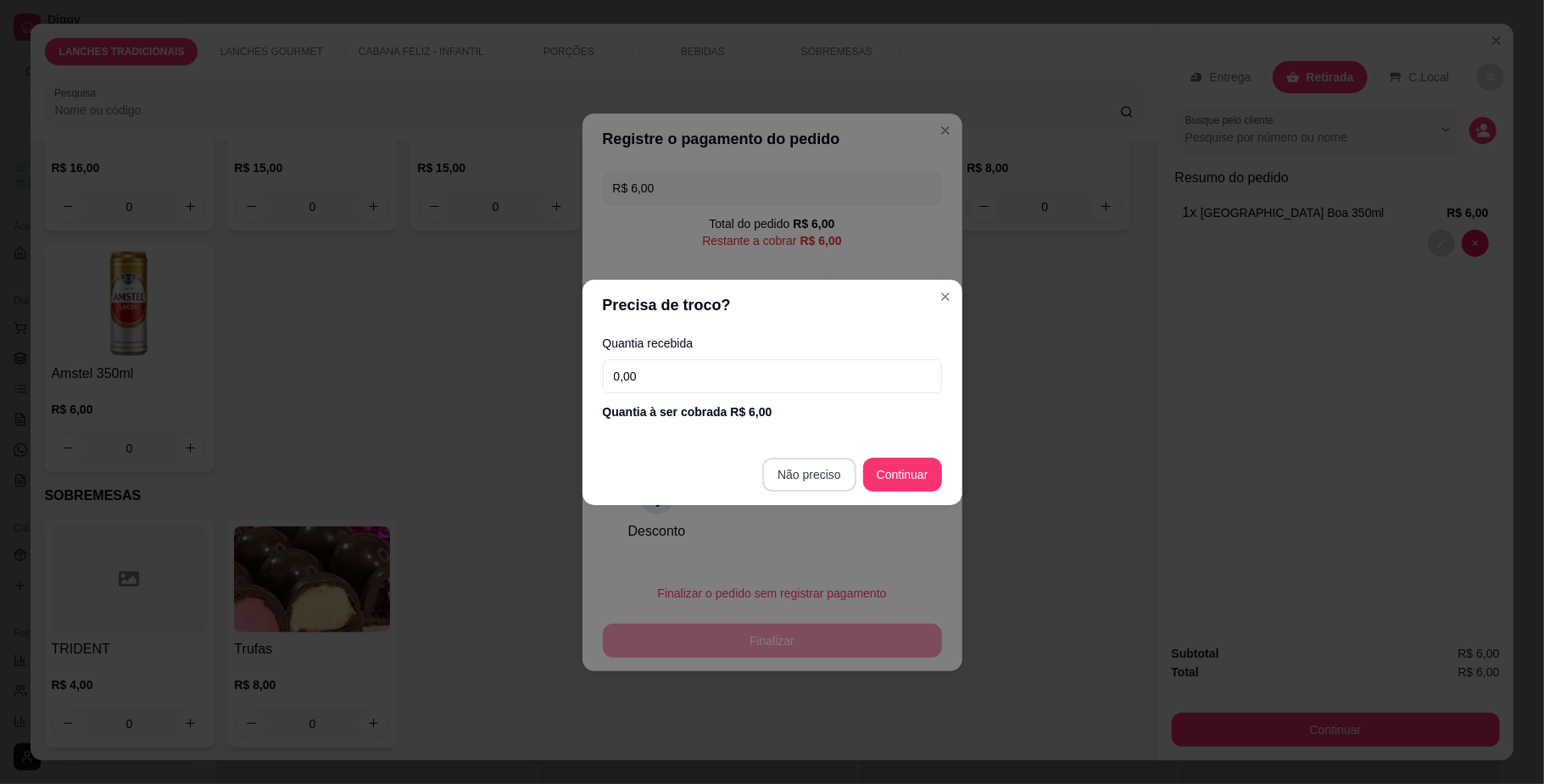
type input "R$ 0,00"
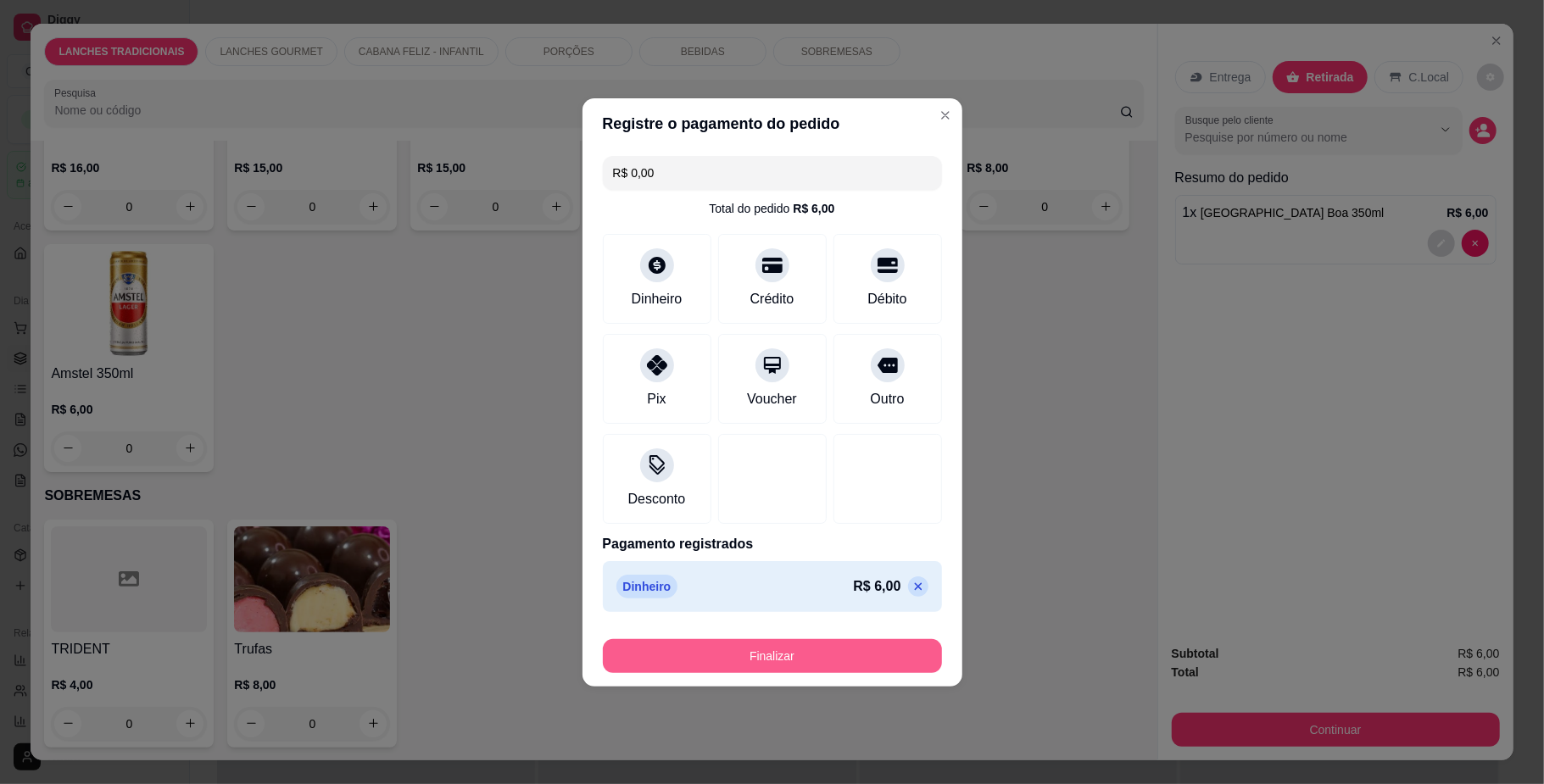
click at [824, 661] on button "Finalizar" at bounding box center [772, 657] width 339 height 34
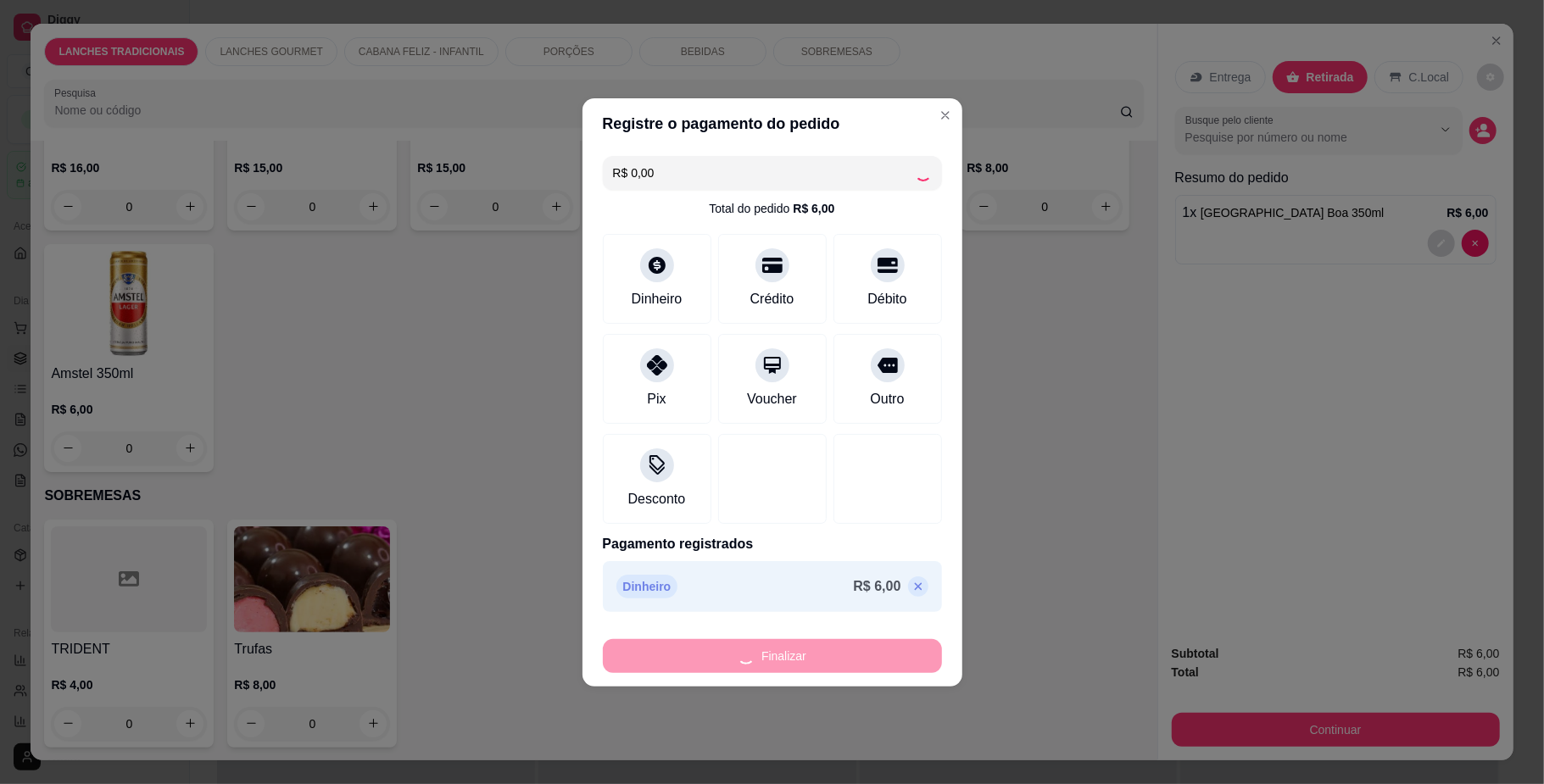
type input "0"
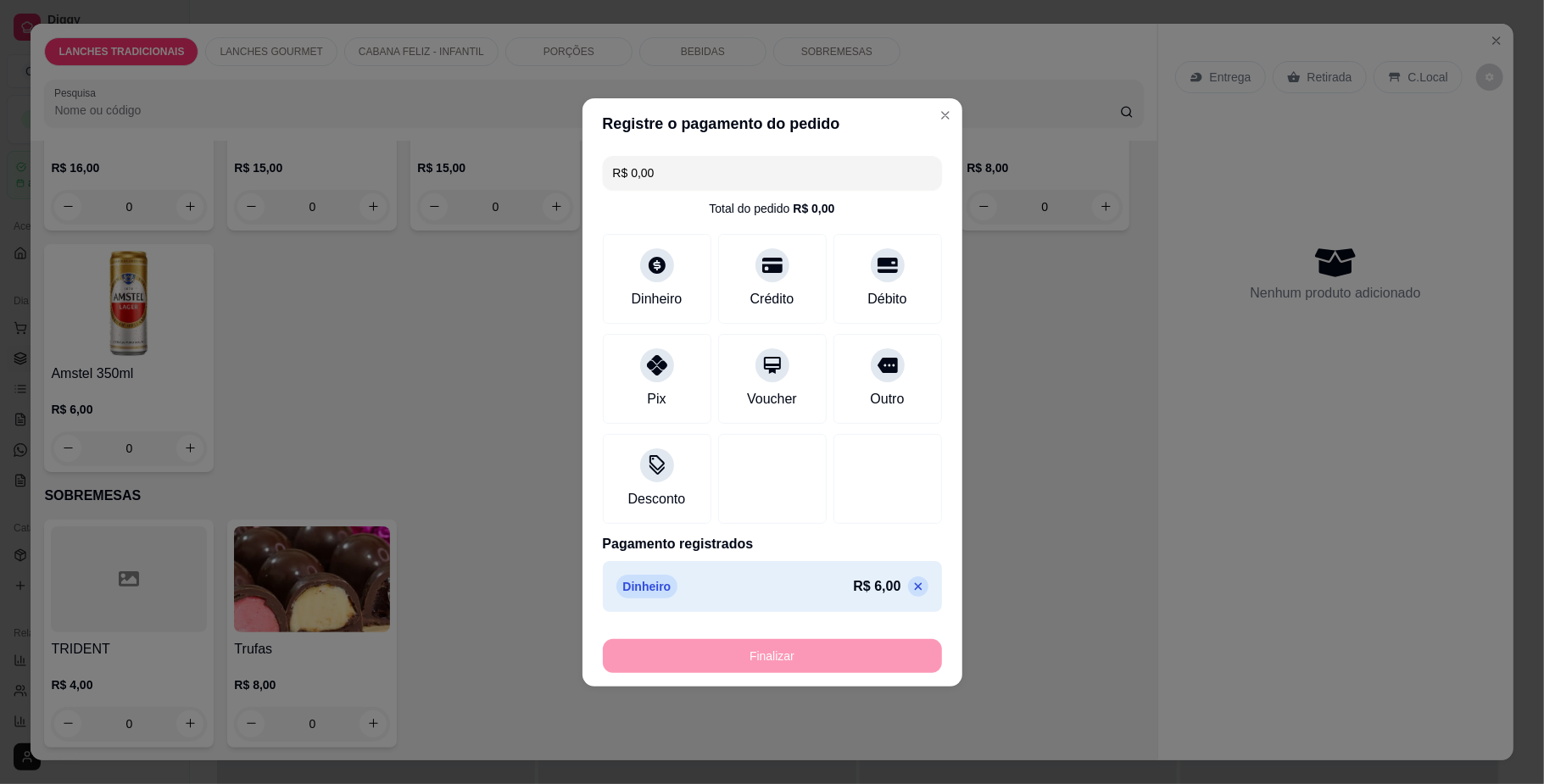
type input "-R$ 6,00"
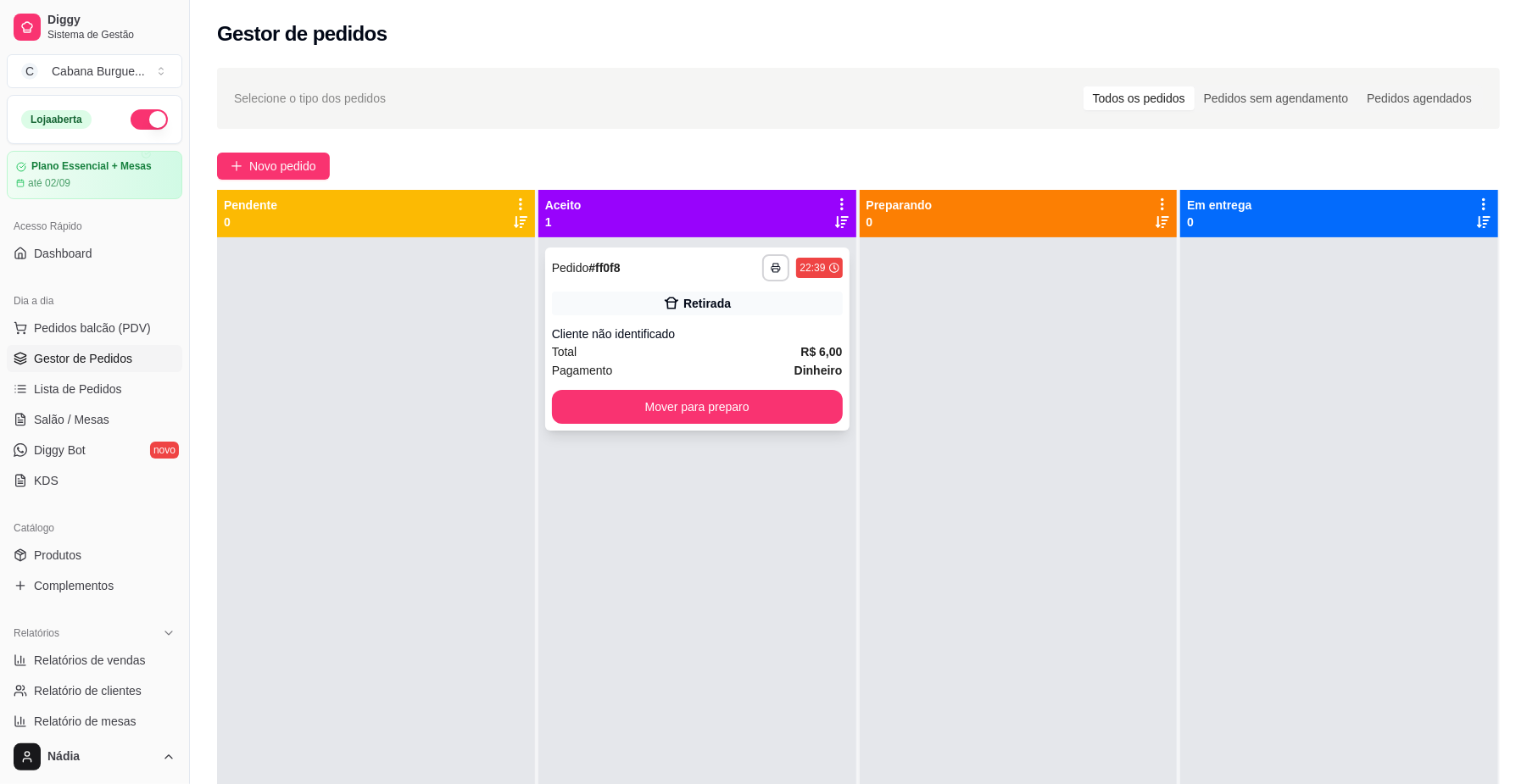
click at [649, 384] on div "**********" at bounding box center [698, 339] width 305 height 183
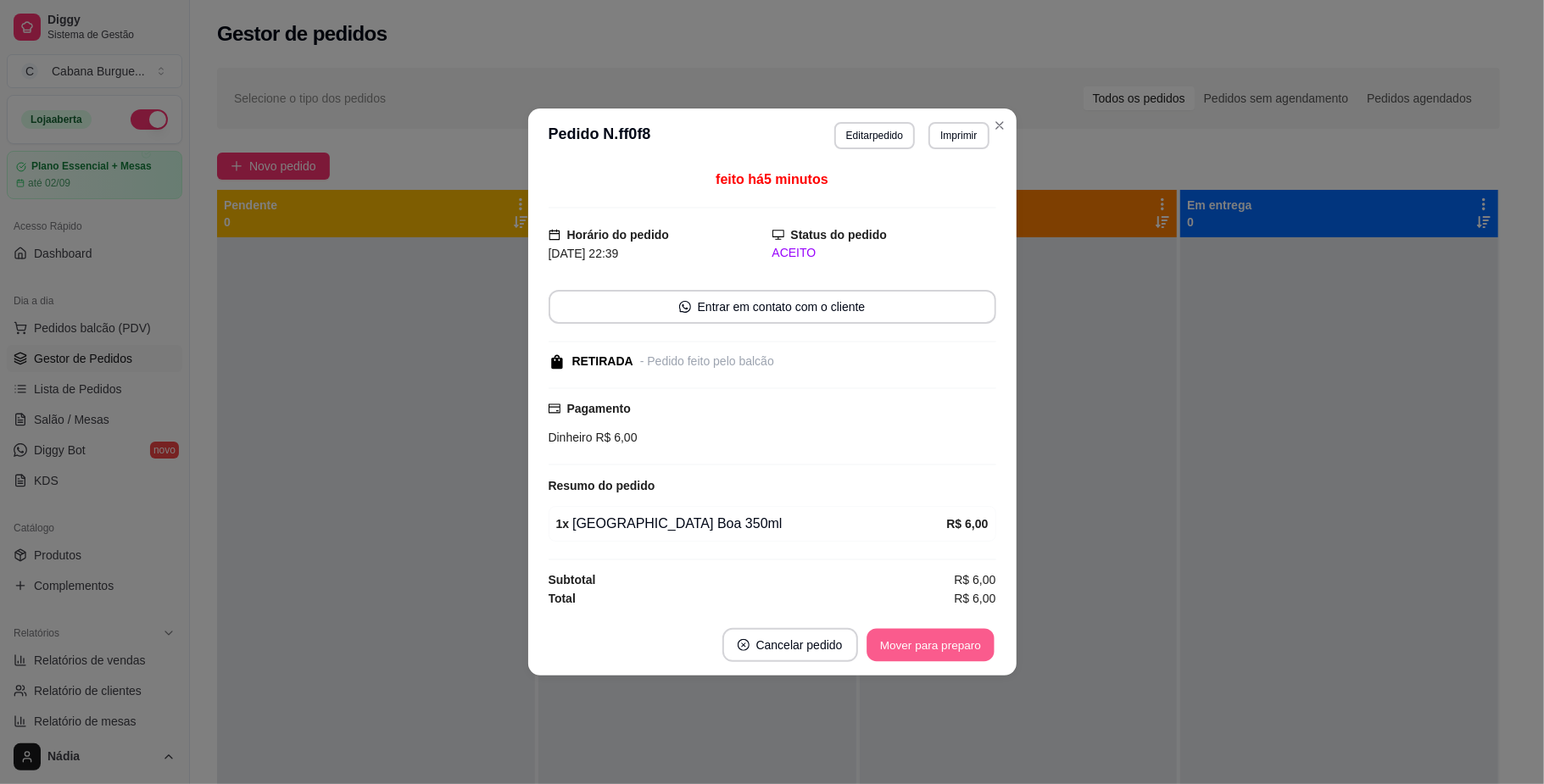
click at [920, 652] on button "Mover para preparo" at bounding box center [930, 645] width 128 height 33
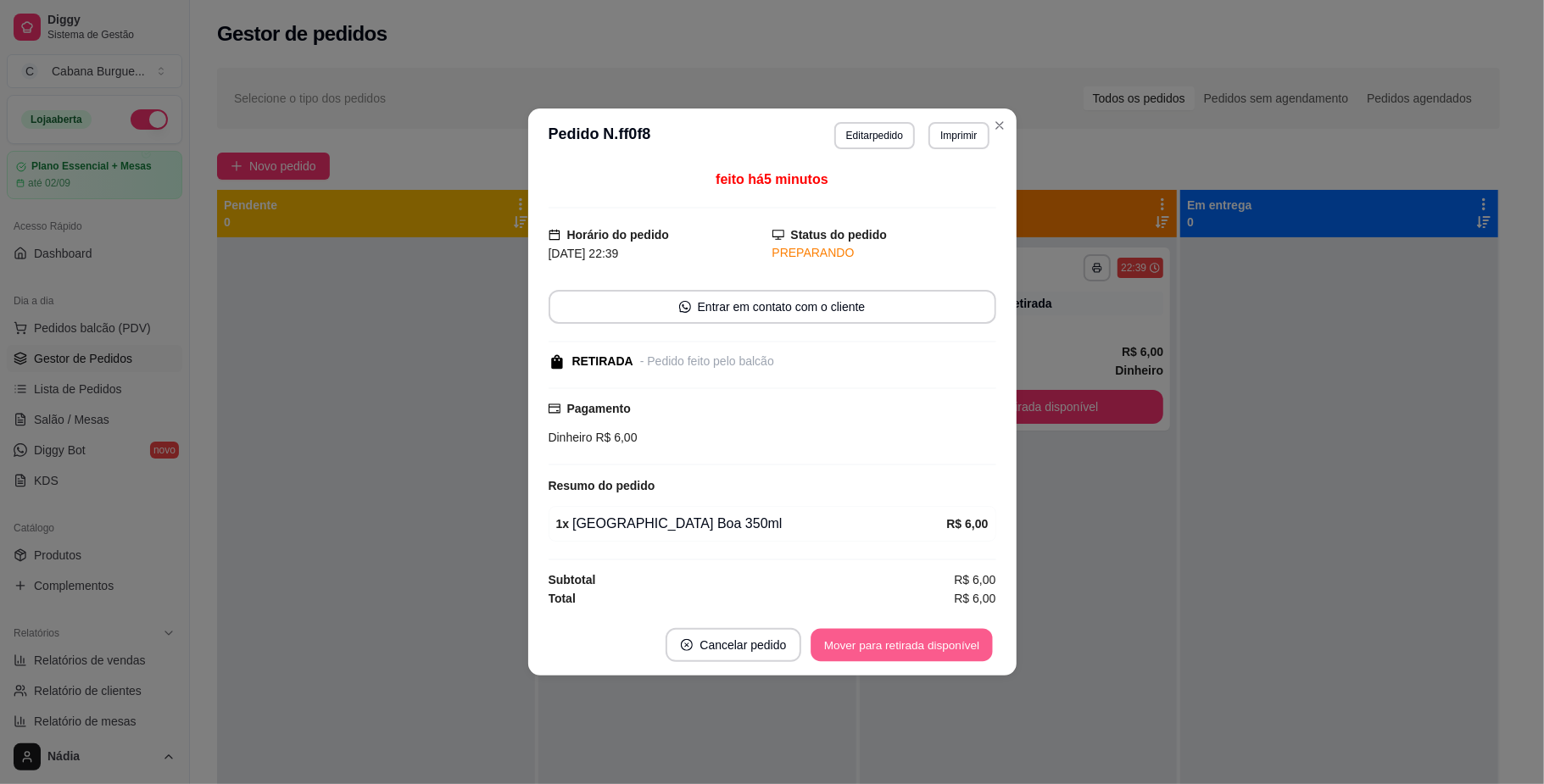
click at [943, 642] on button "Mover para retirada disponível" at bounding box center [901, 645] width 182 height 33
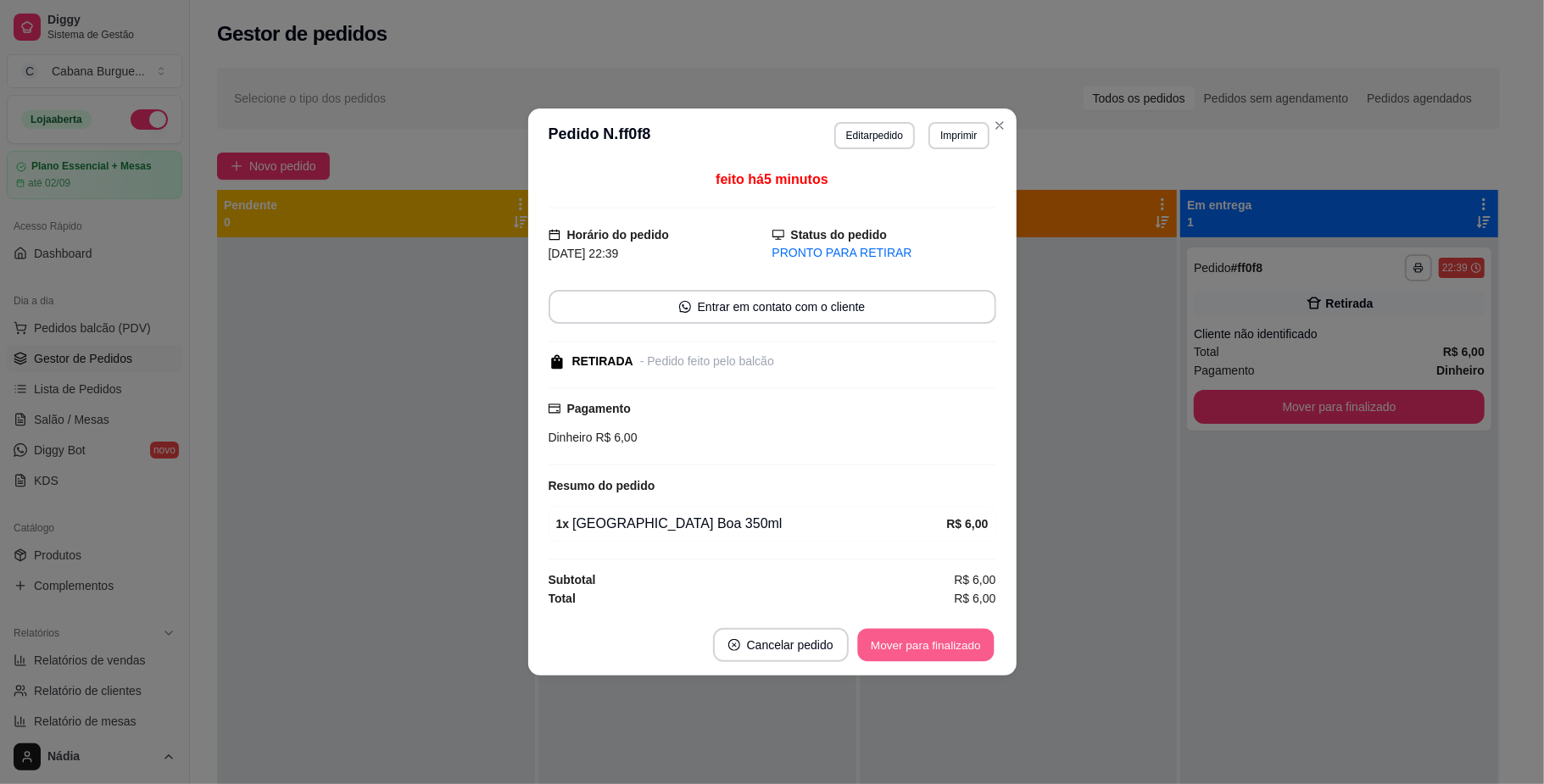
click at [957, 645] on button "Mover para finalizado" at bounding box center [925, 645] width 136 height 33
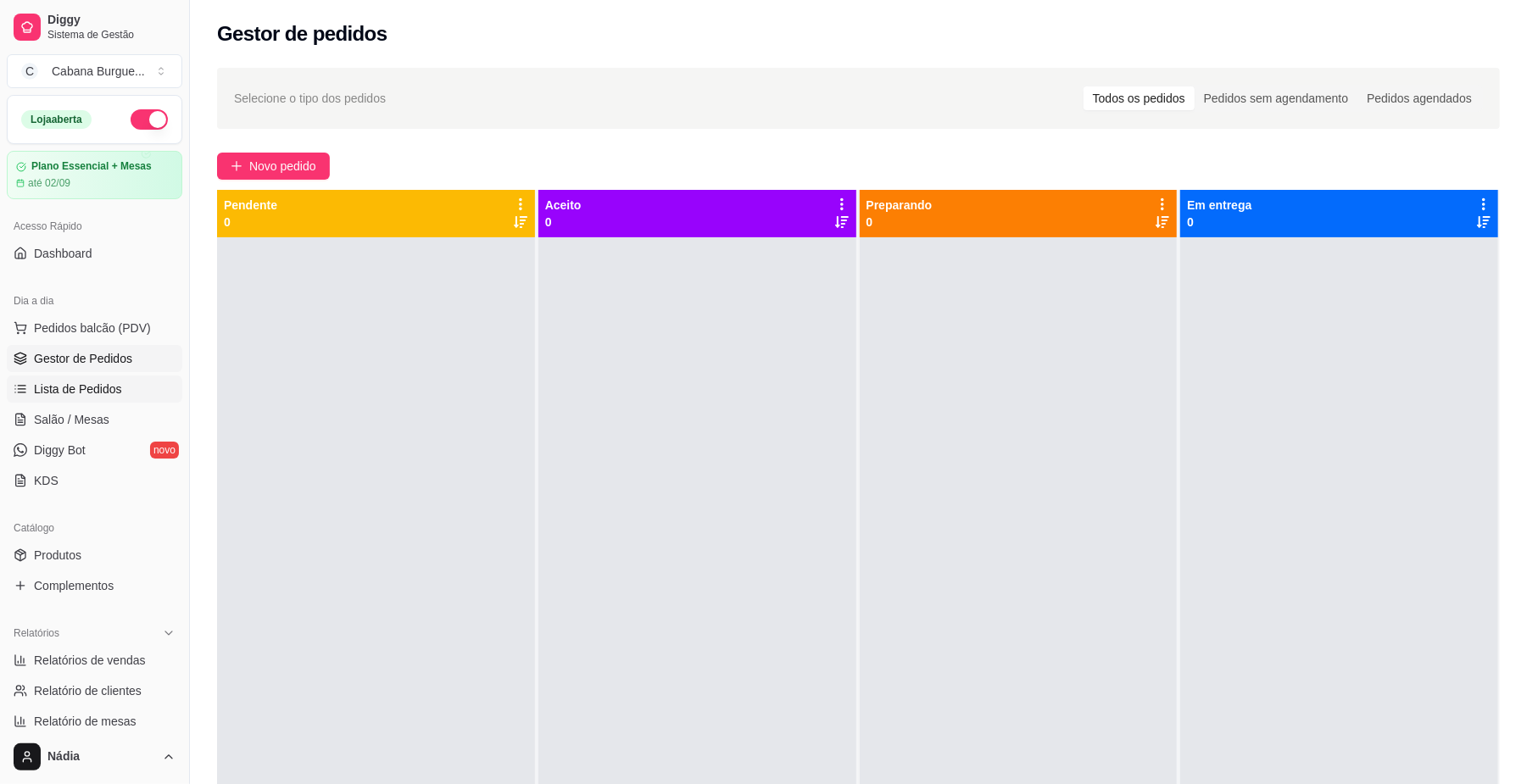
click at [89, 381] on span "Lista de Pedidos" at bounding box center [78, 389] width 89 height 17
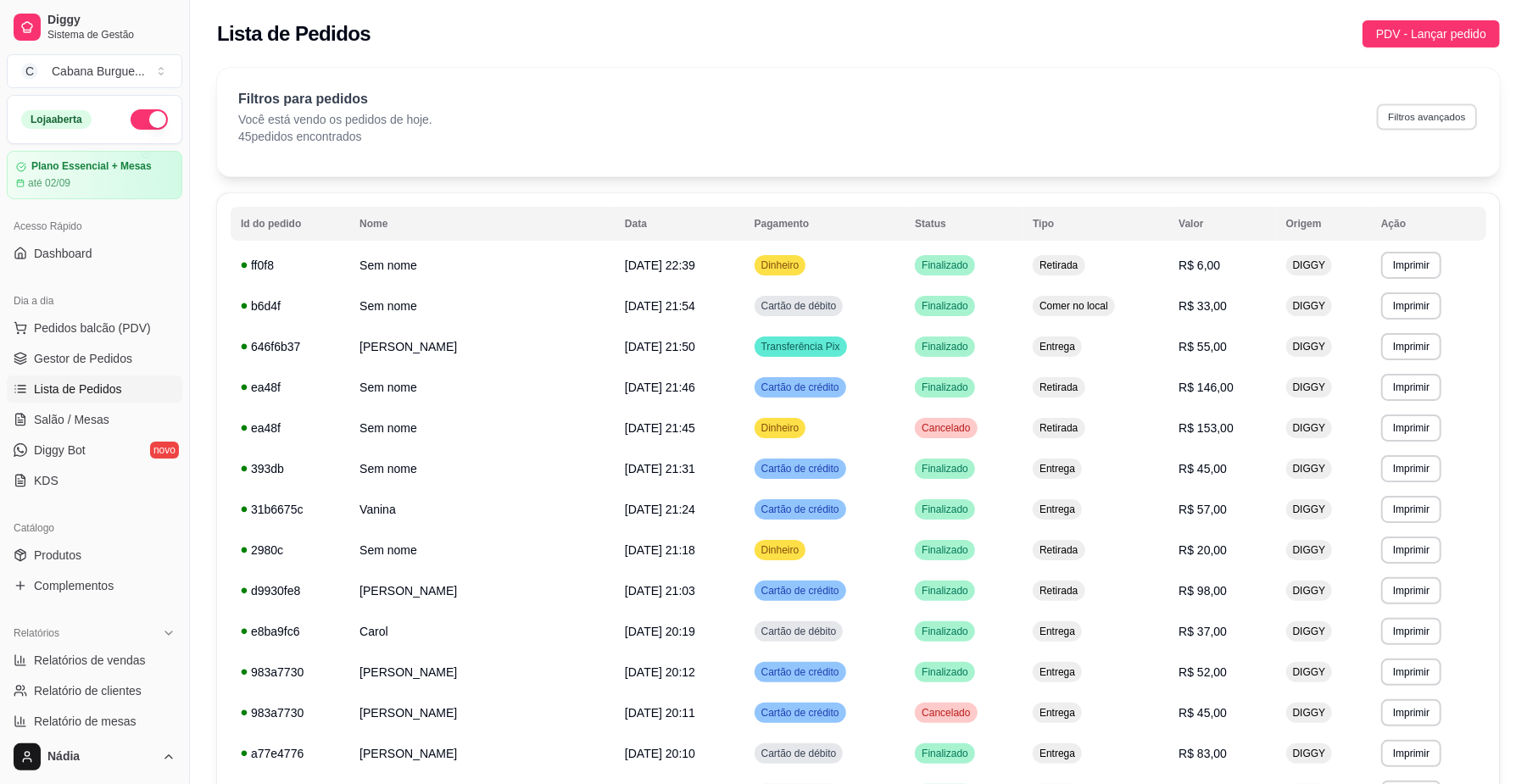
click at [1422, 110] on button "Filtros avançados" at bounding box center [1427, 117] width 100 height 27
select select "0"
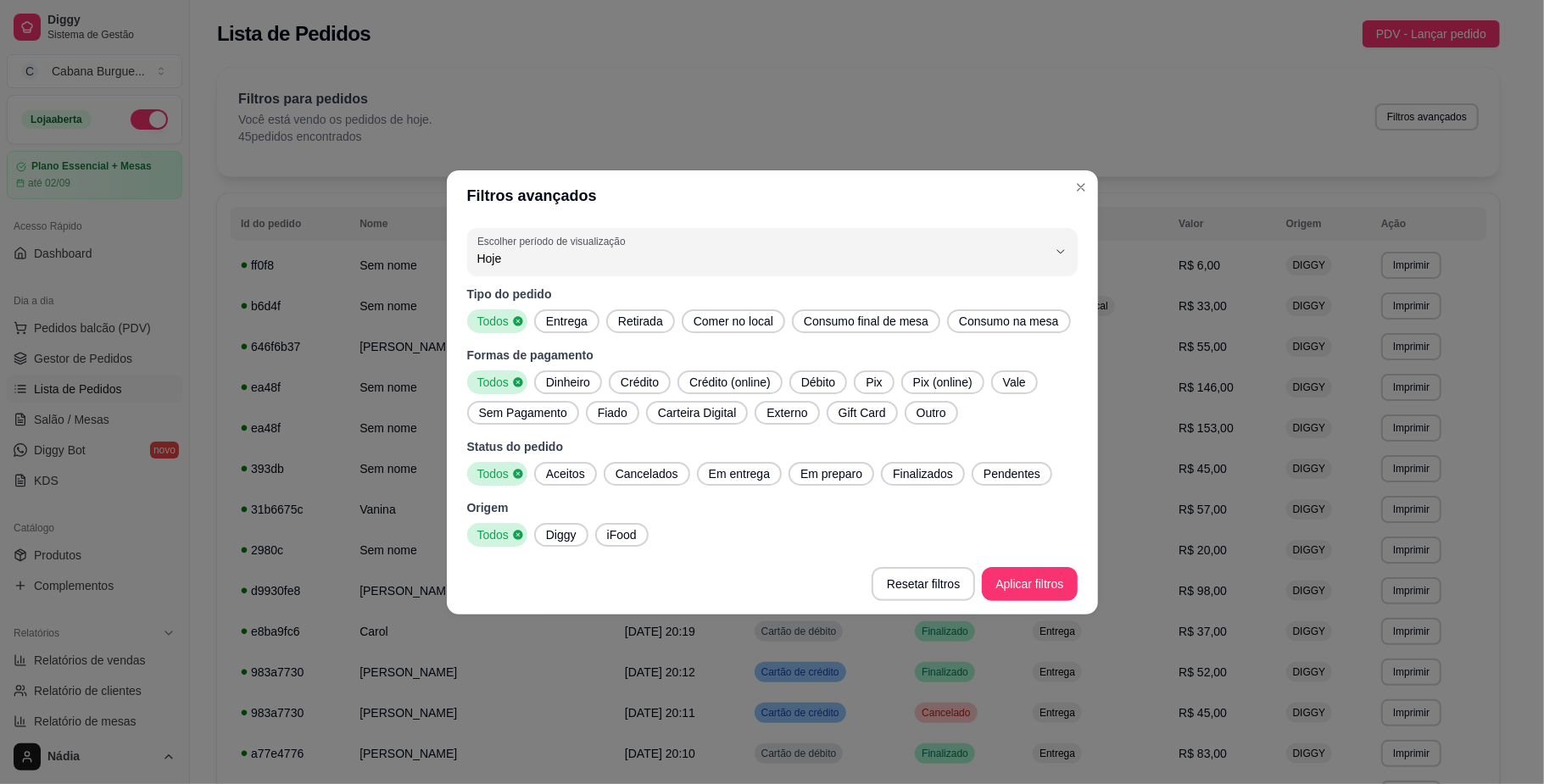
click at [557, 315] on span "Entrega" at bounding box center [567, 322] width 55 height 17
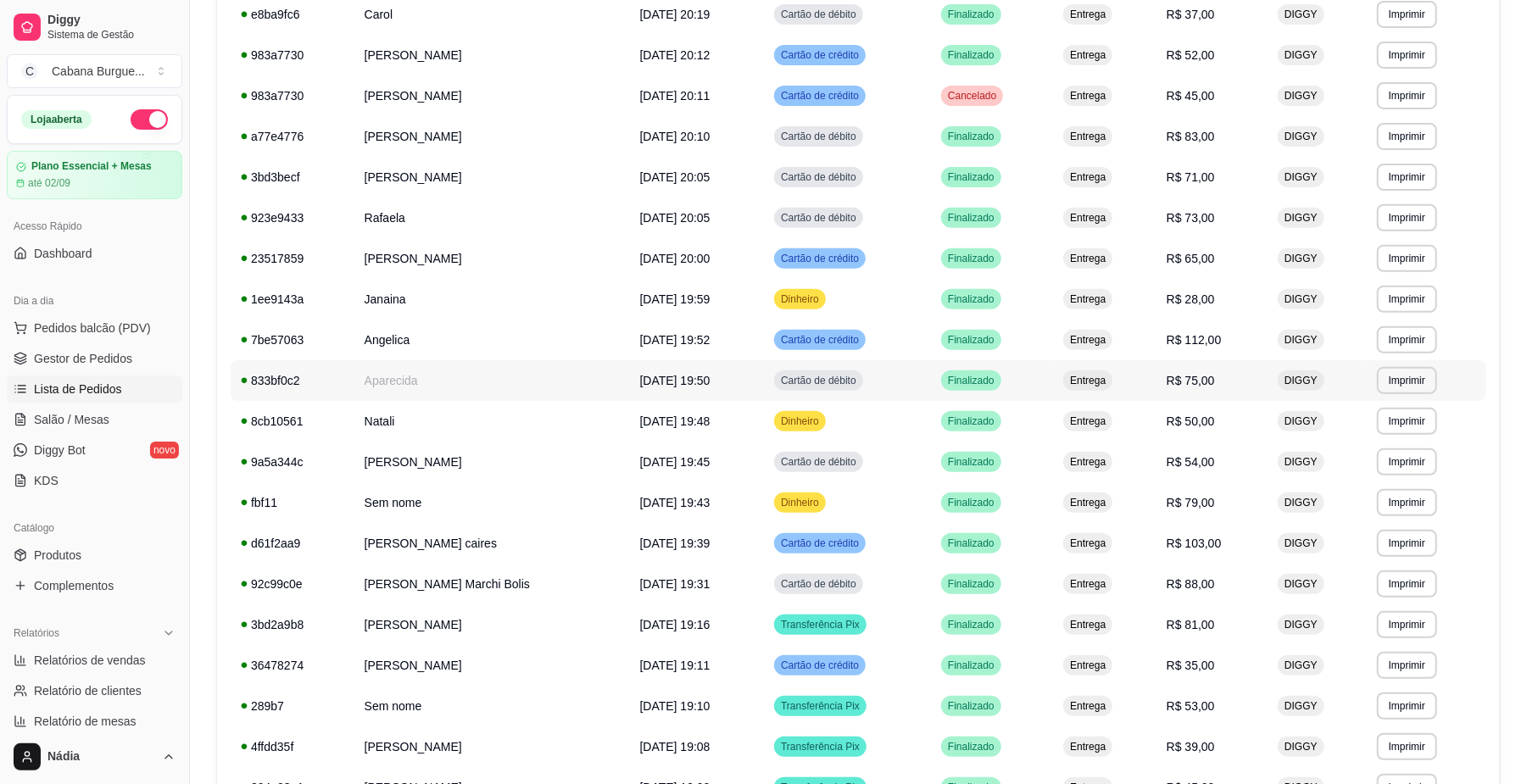
scroll to position [682, 0]
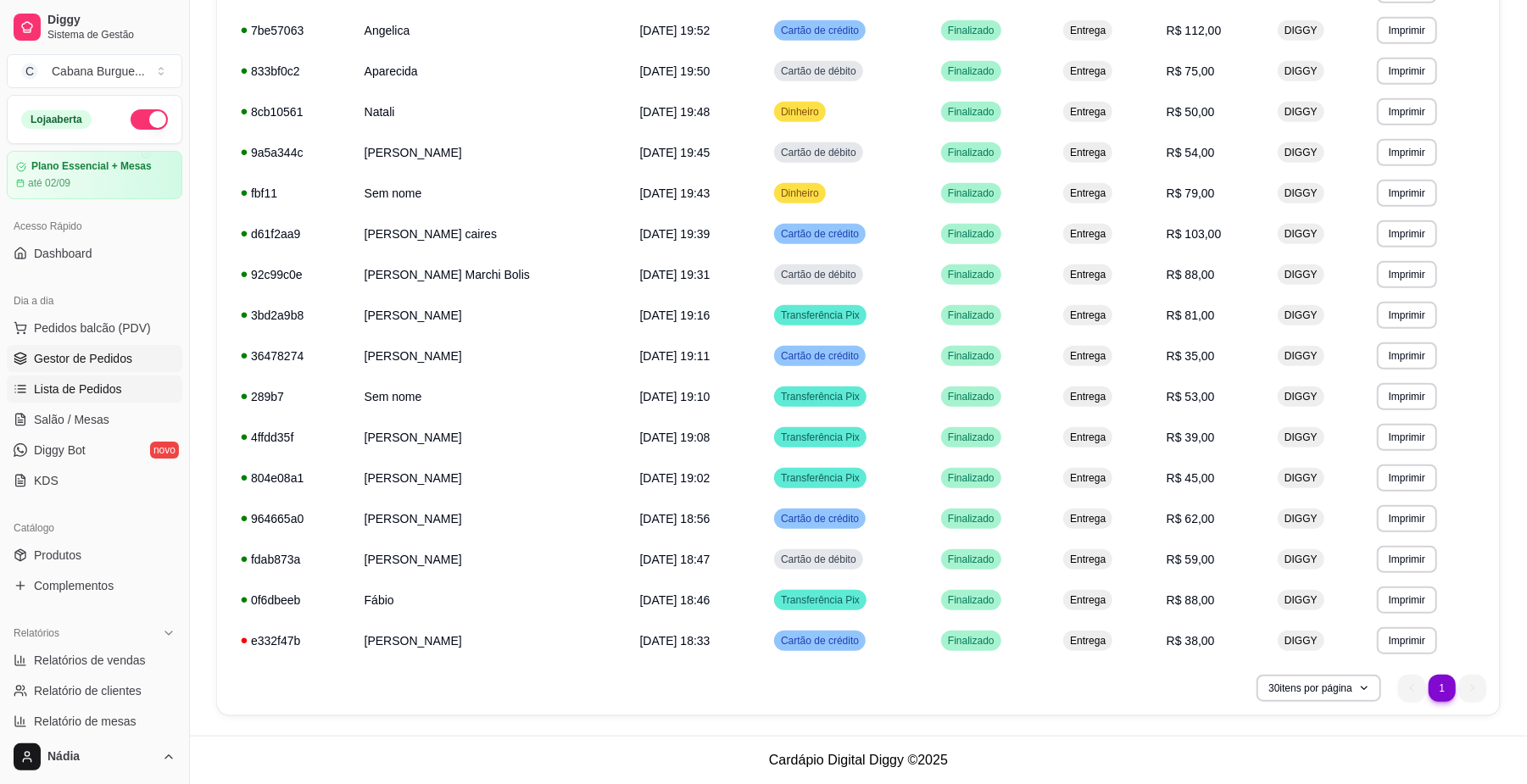
click at [79, 357] on span "Gestor de Pedidos" at bounding box center [83, 359] width 98 height 17
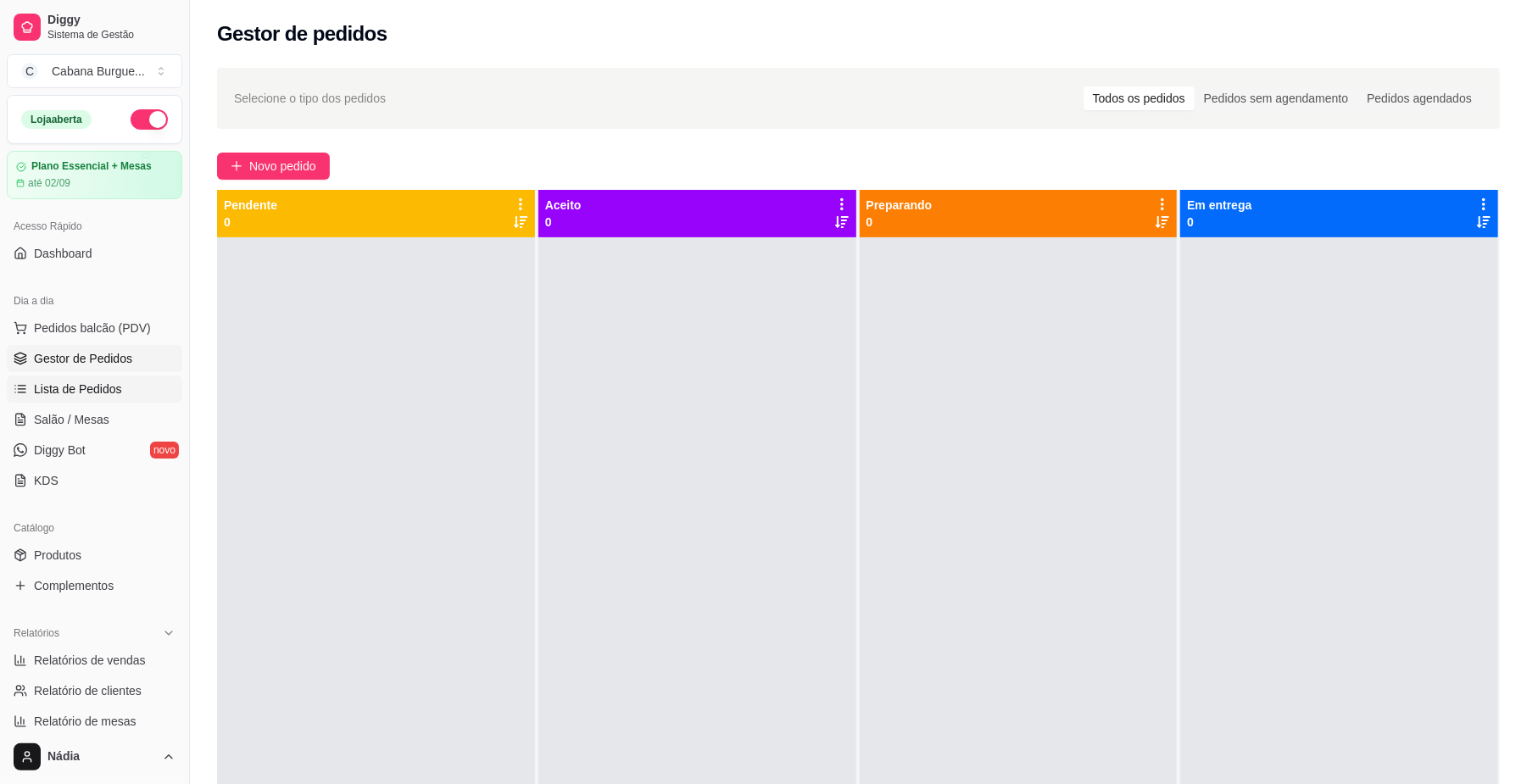
click at [93, 386] on span "Lista de Pedidos" at bounding box center [78, 389] width 89 height 17
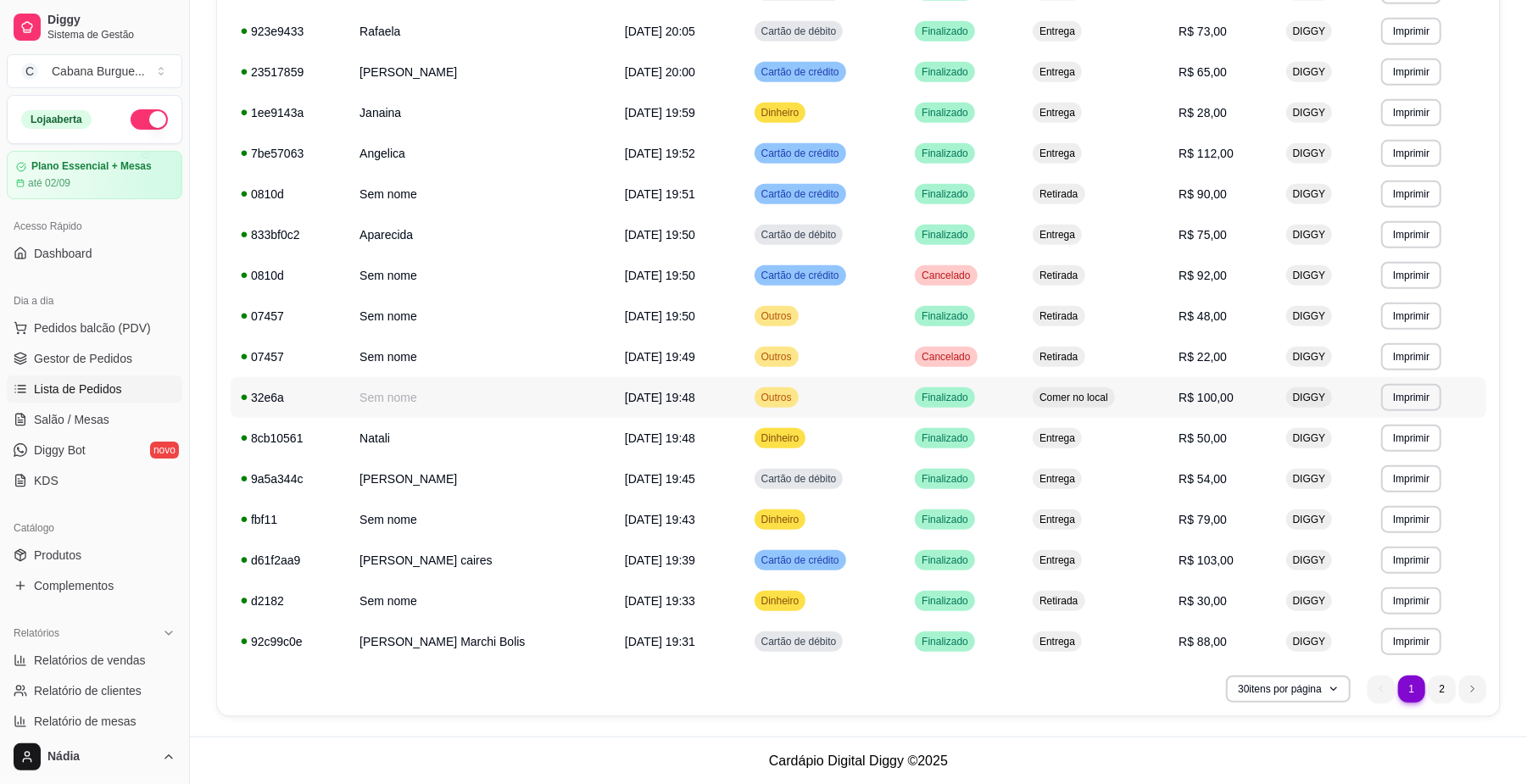
scroll to position [804, 0]
click at [109, 350] on span "Gestor de Pedidos" at bounding box center [83, 359] width 98 height 17
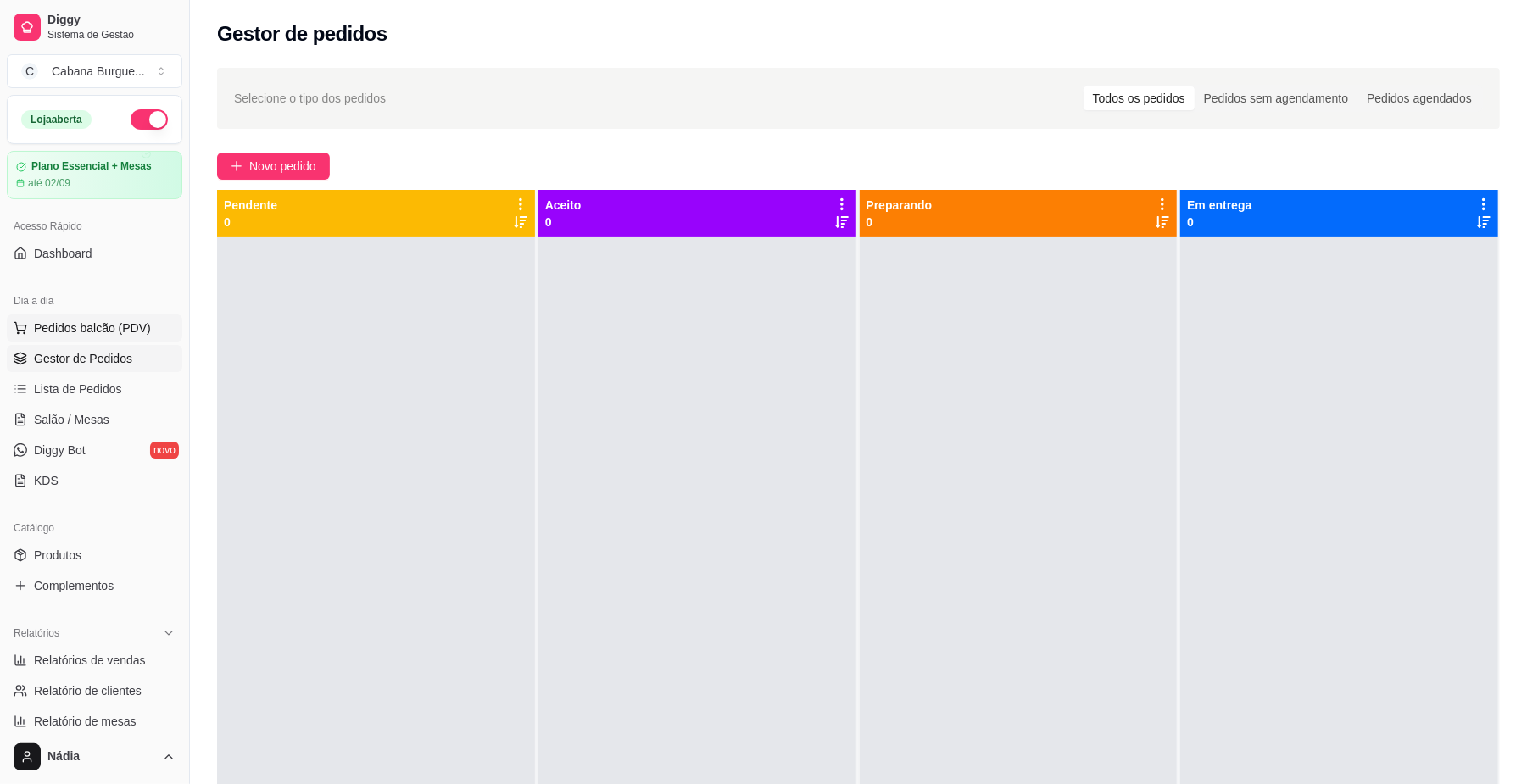
click at [120, 337] on span "Pedidos balcão (PDV)" at bounding box center [92, 328] width 117 height 17
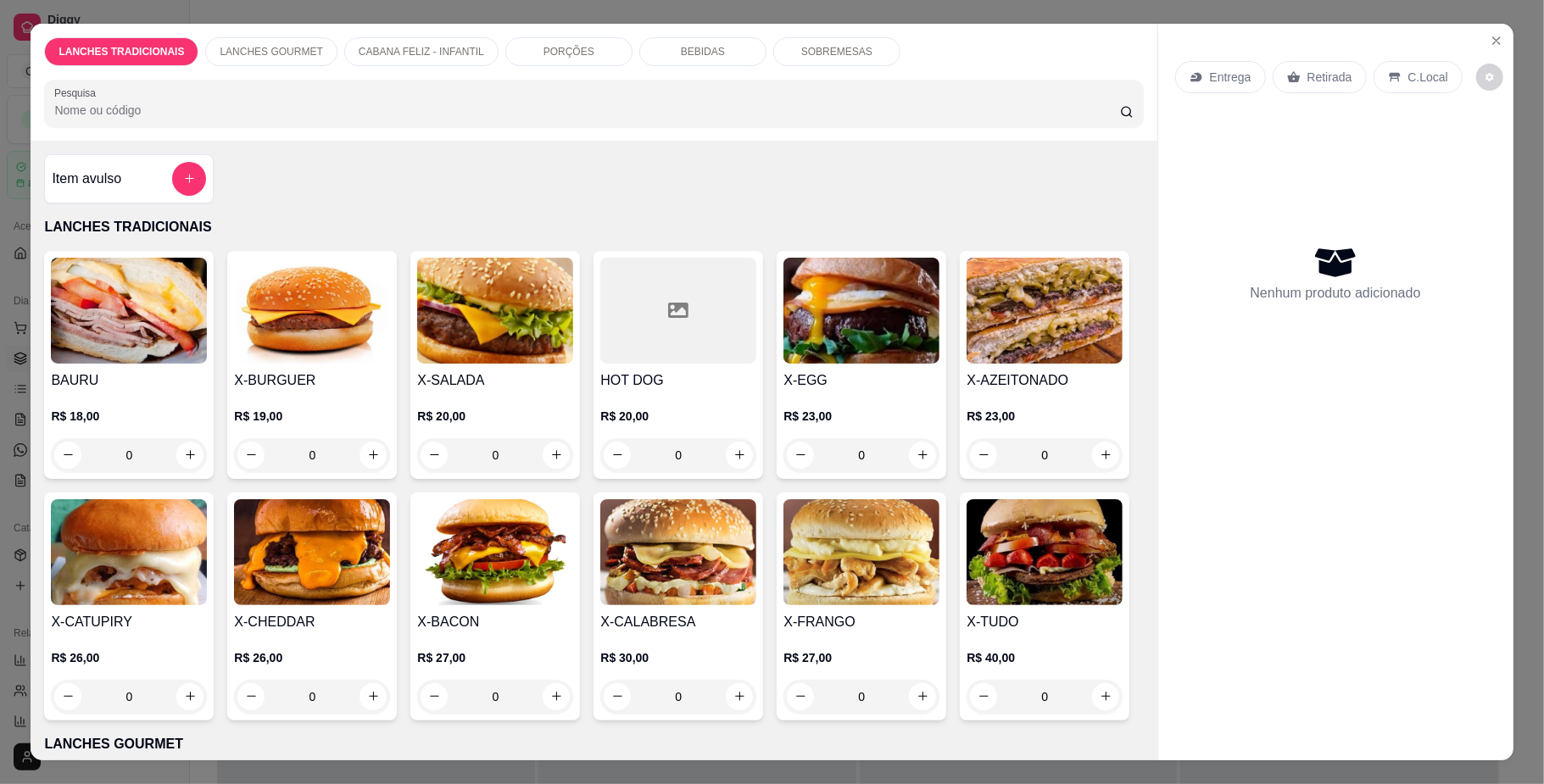
click at [736, 453] on div "0" at bounding box center [679, 456] width 156 height 34
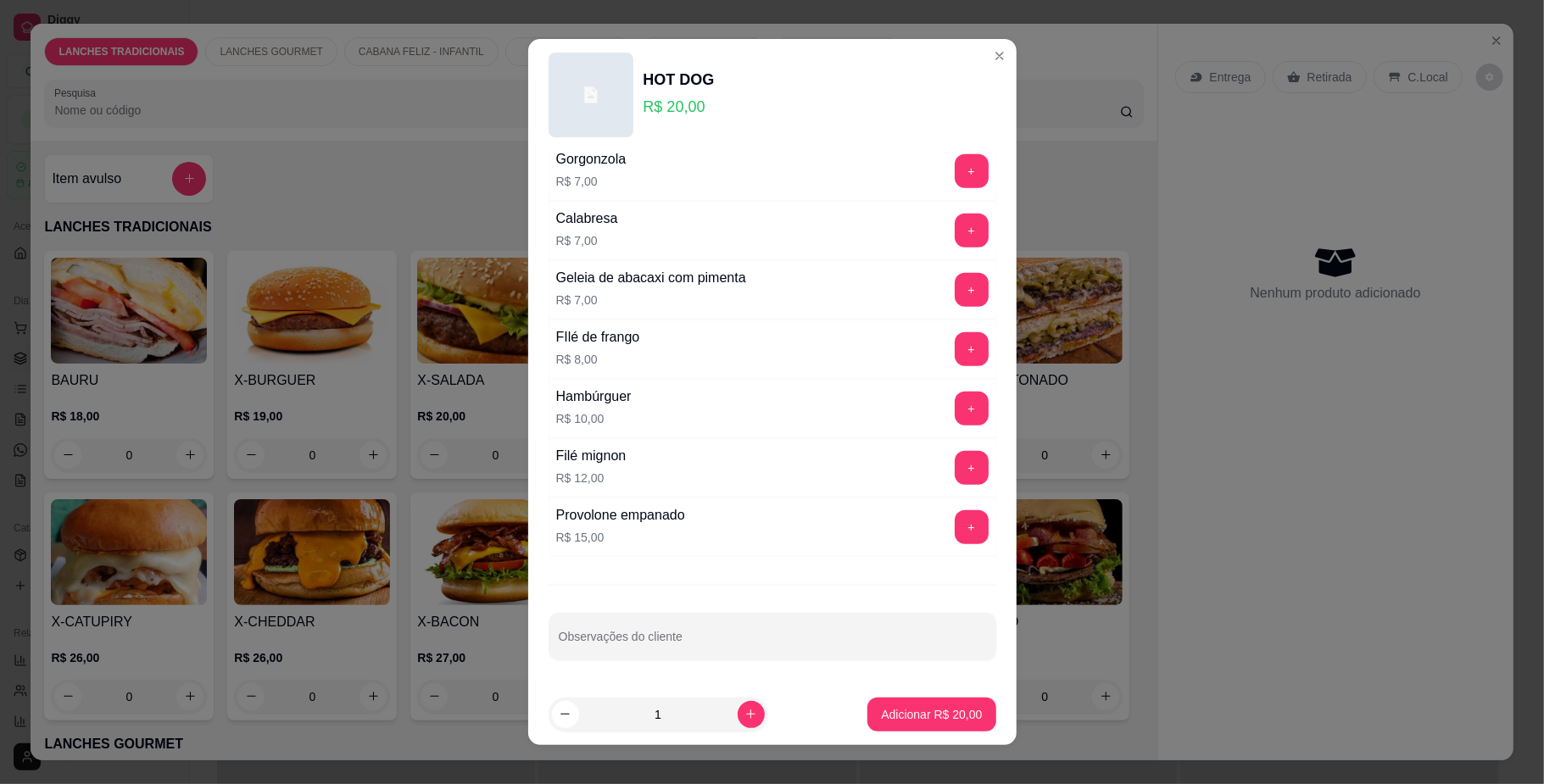
scroll to position [1275, 0]
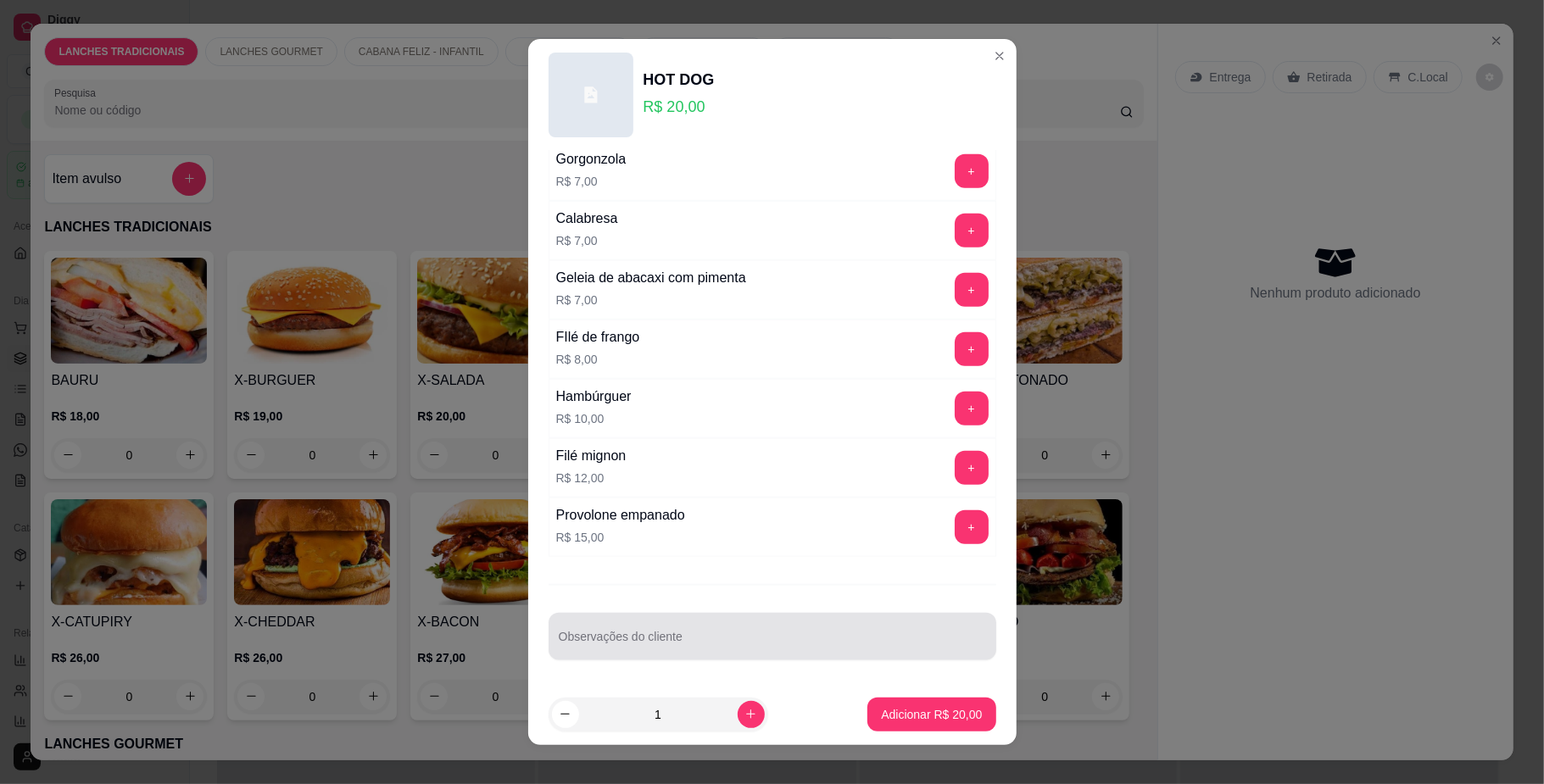
click at [689, 639] on input "Observações do cliente" at bounding box center [772, 643] width 427 height 17
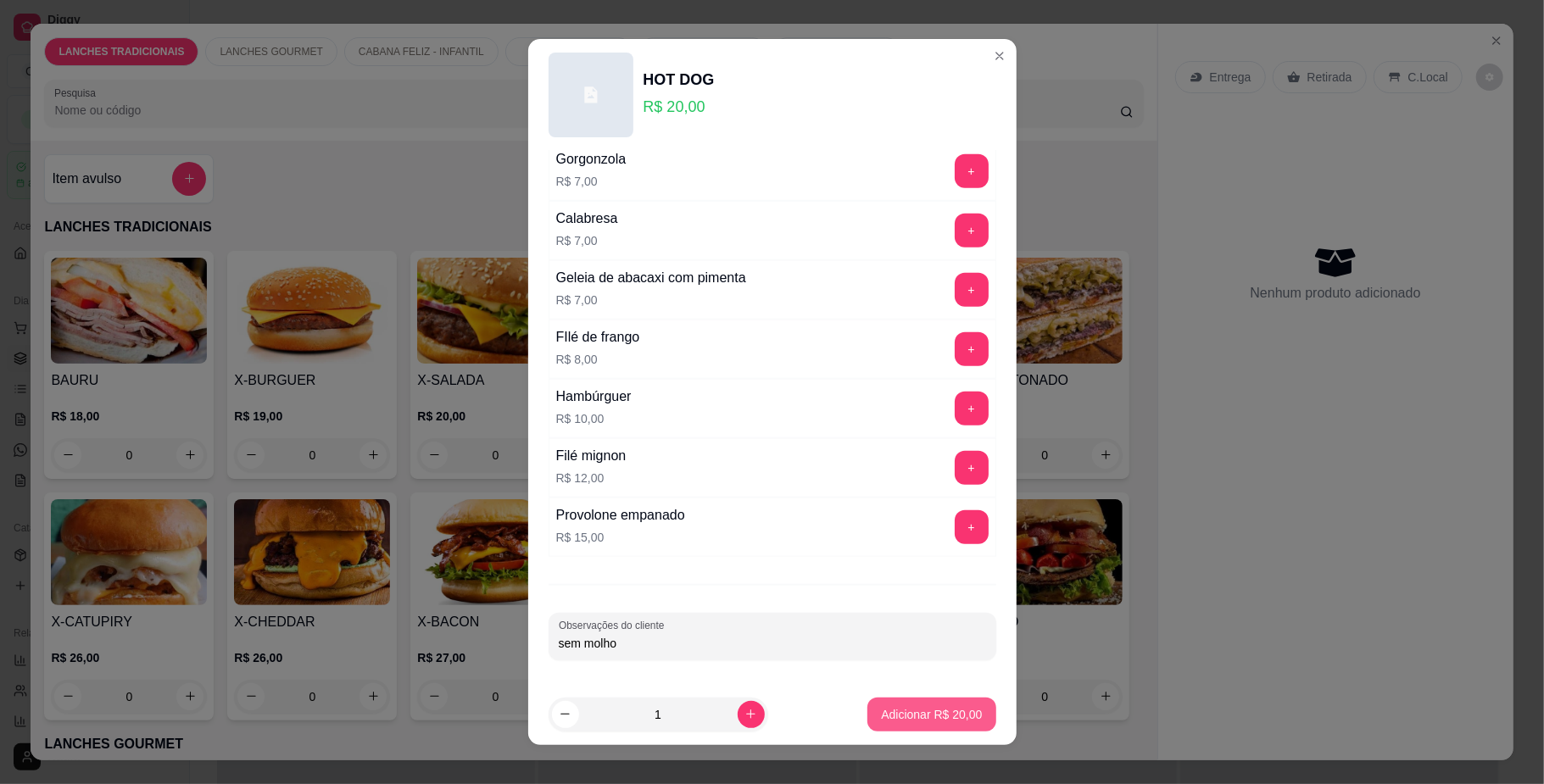
type input "sem molho"
click at [920, 702] on button "Adicionar R$ 20,00" at bounding box center [932, 714] width 125 height 33
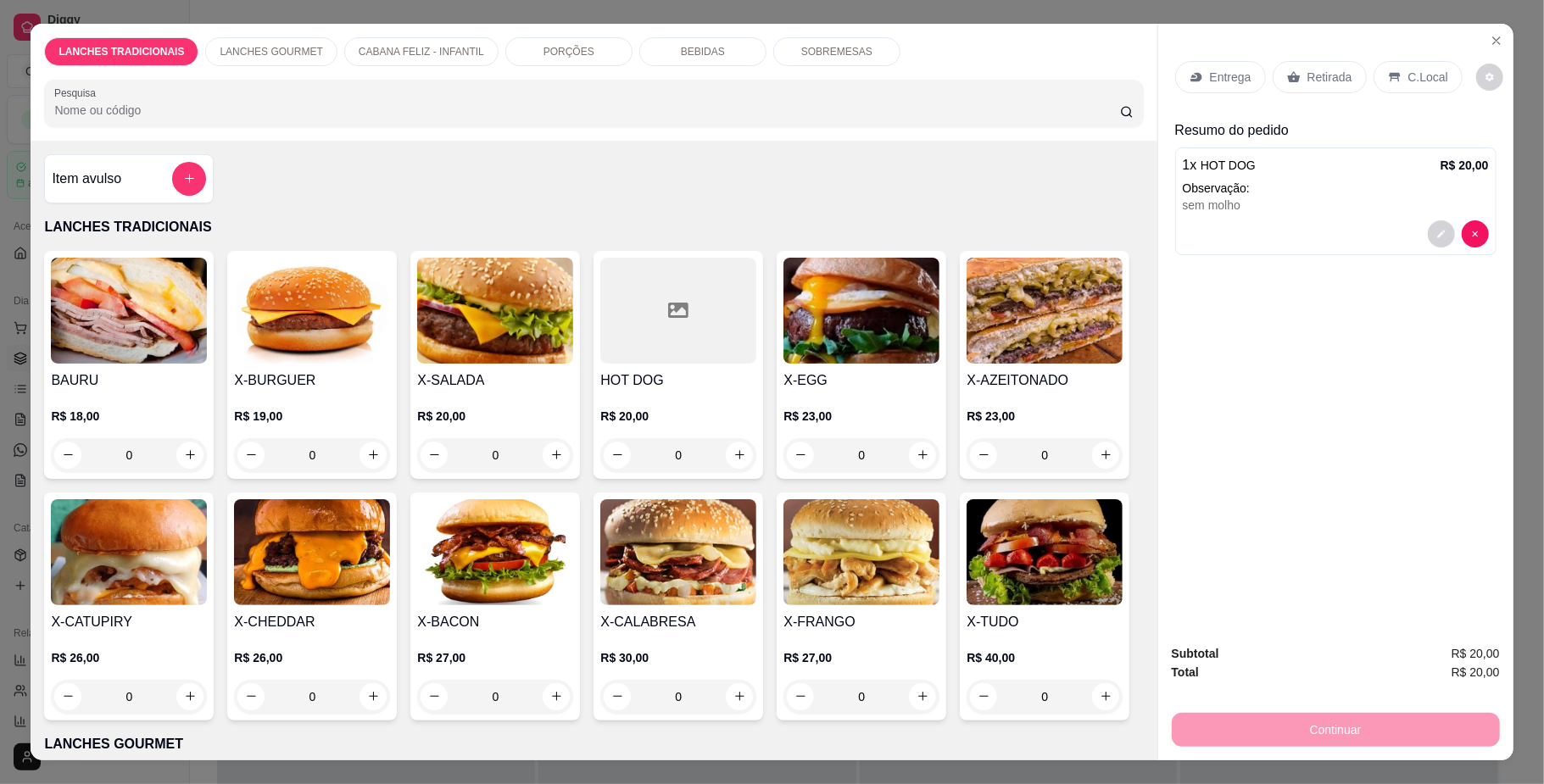
click at [1315, 96] on div "Entrega Retirada C.Local" at bounding box center [1336, 77] width 322 height 59
click at [1300, 66] on div "Retirada" at bounding box center [1319, 77] width 94 height 32
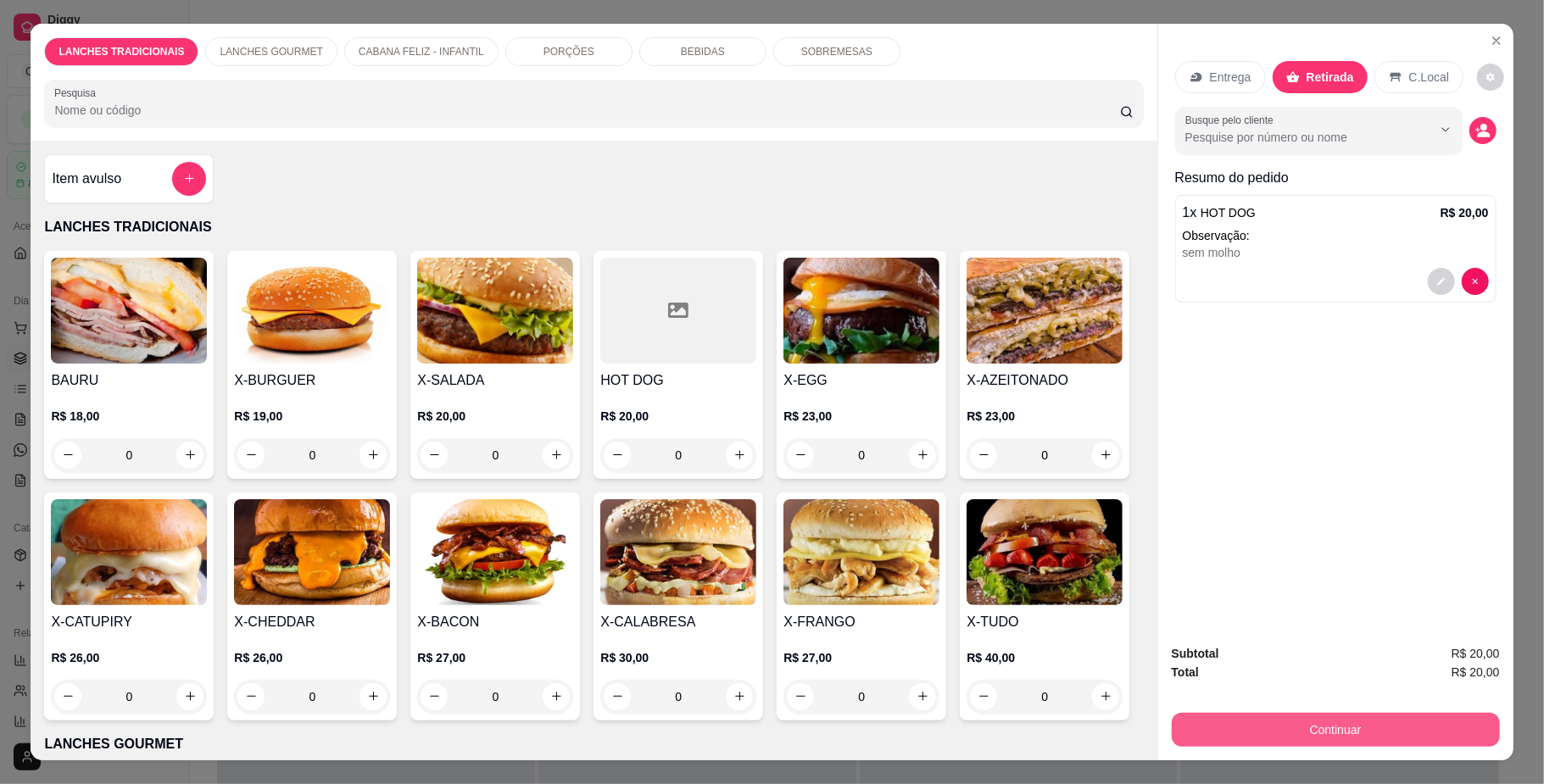
click at [1282, 725] on button "Continuar" at bounding box center [1336, 730] width 328 height 34
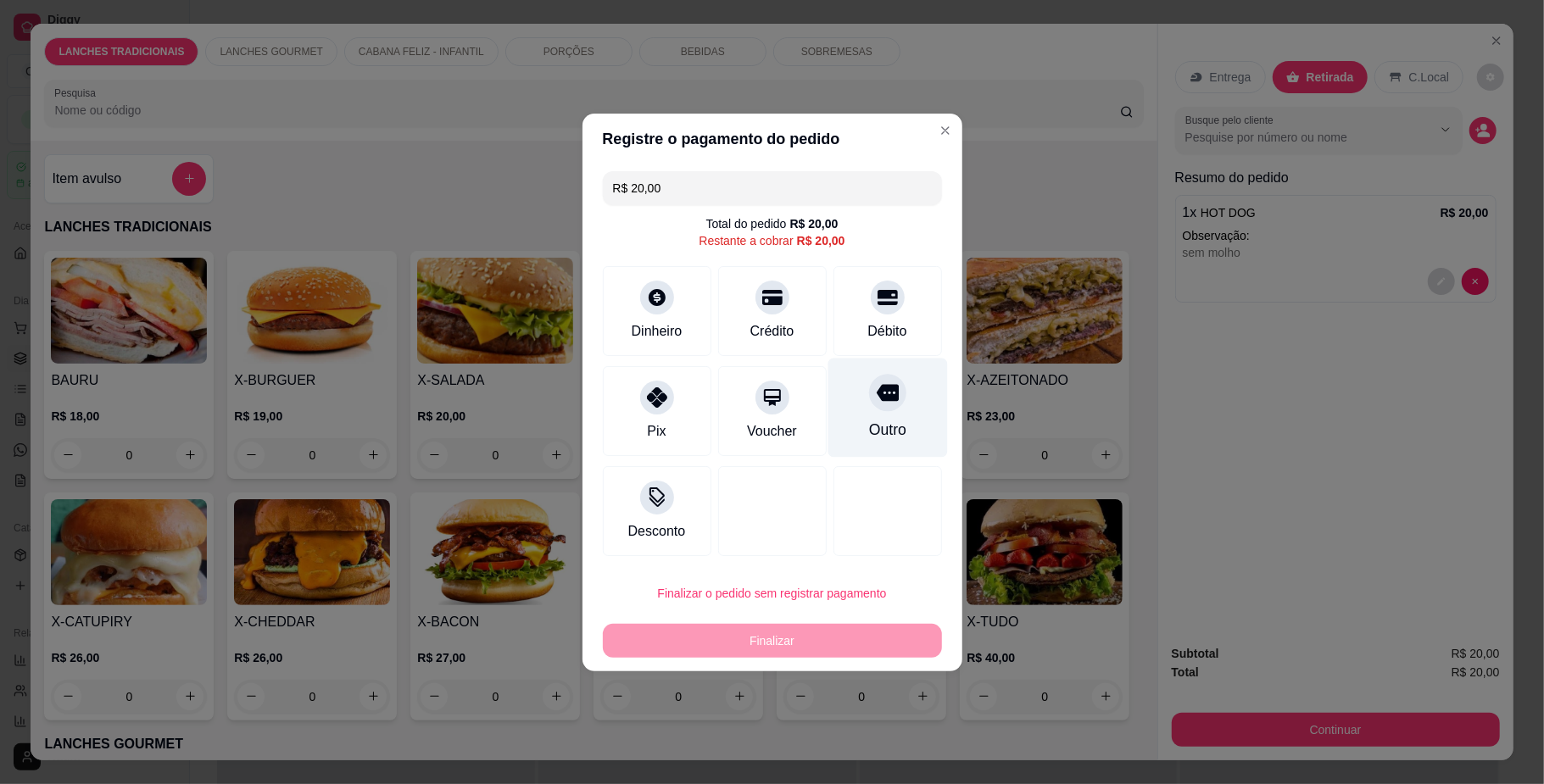
click at [858, 408] on div "Outro" at bounding box center [887, 407] width 120 height 99
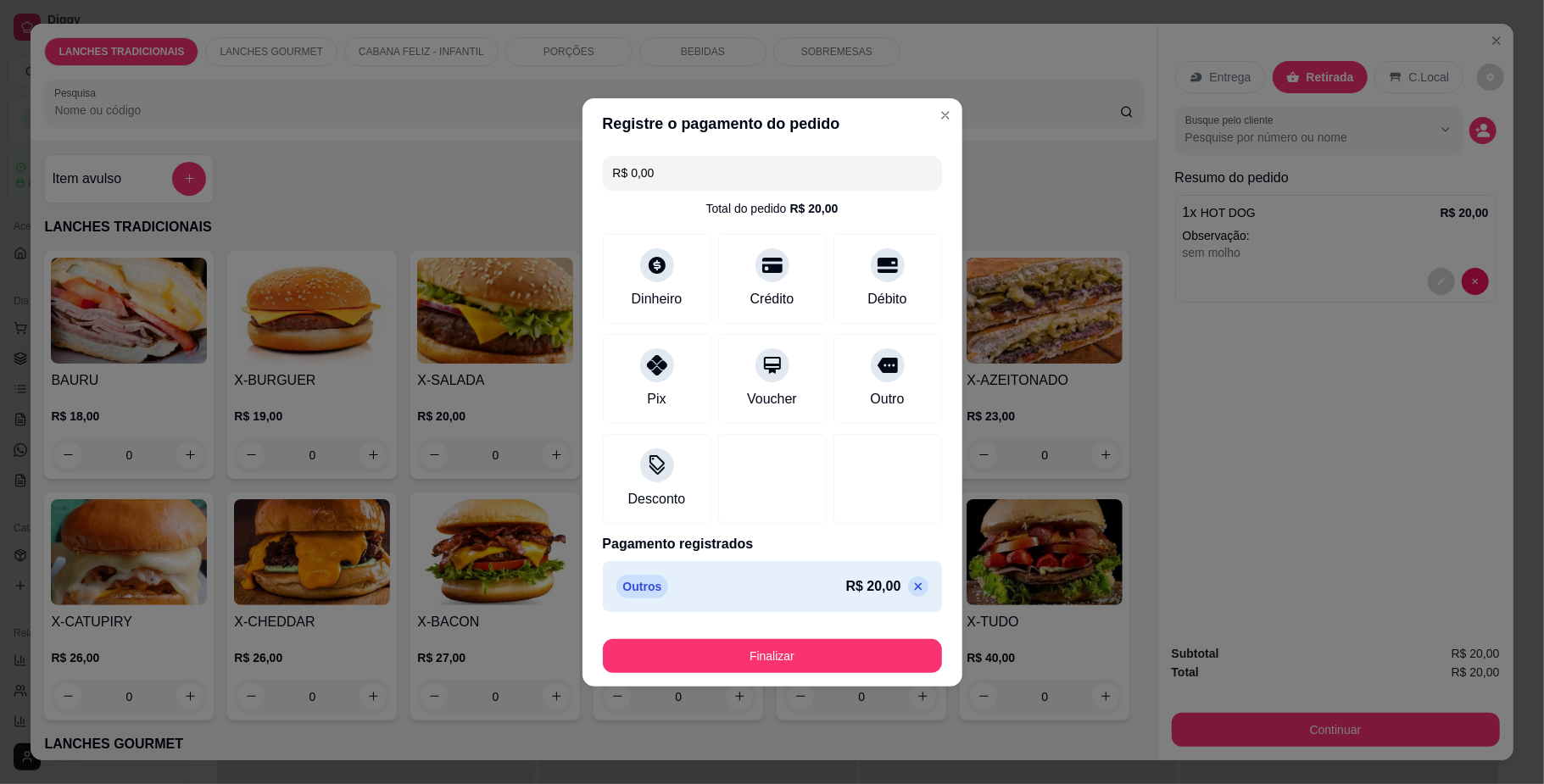
click at [782, 636] on div "Finalizar" at bounding box center [772, 653] width 339 height 41
click at [751, 666] on button "Finalizar" at bounding box center [772, 657] width 339 height 34
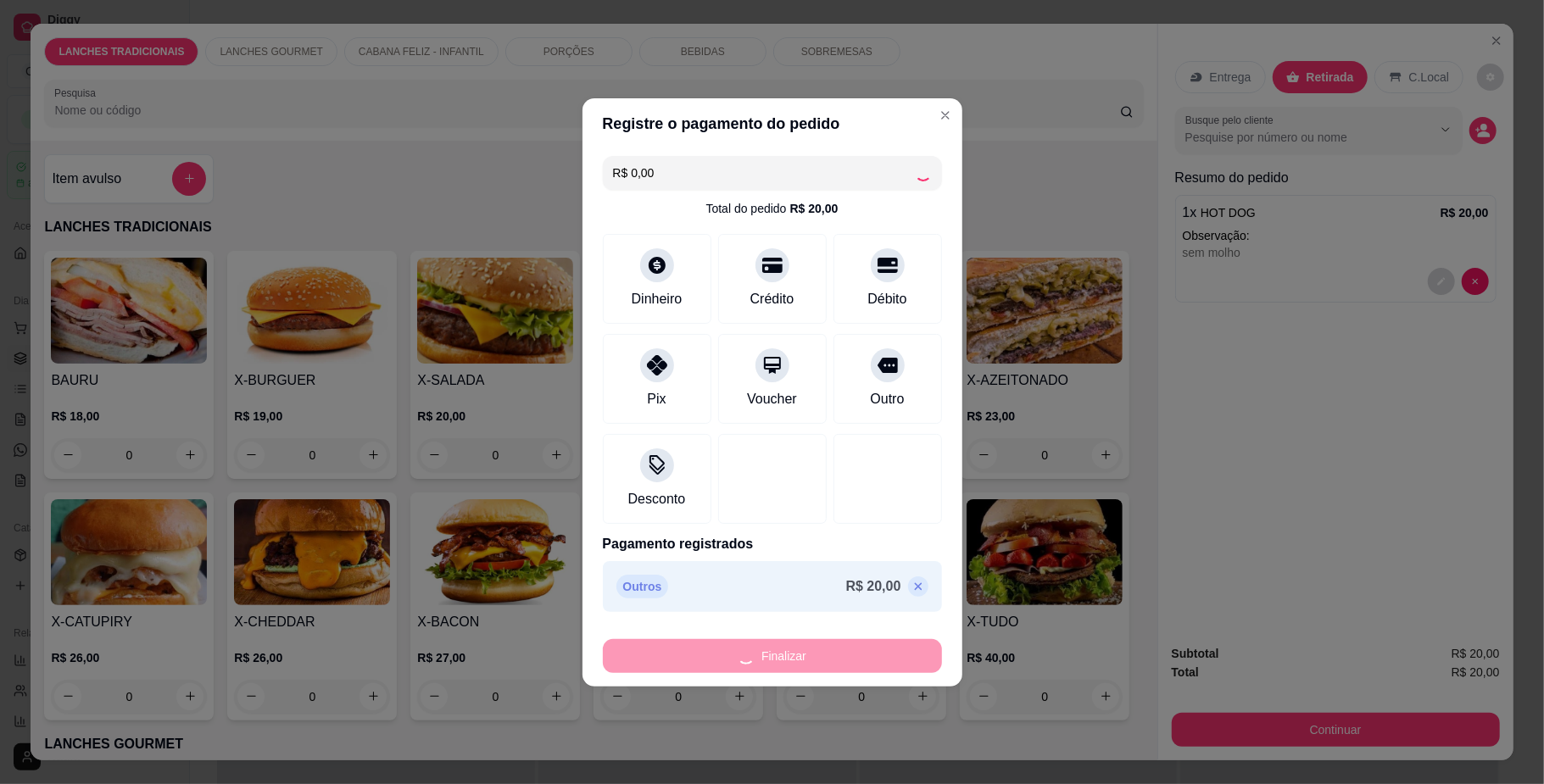
type input "-R$ 20,00"
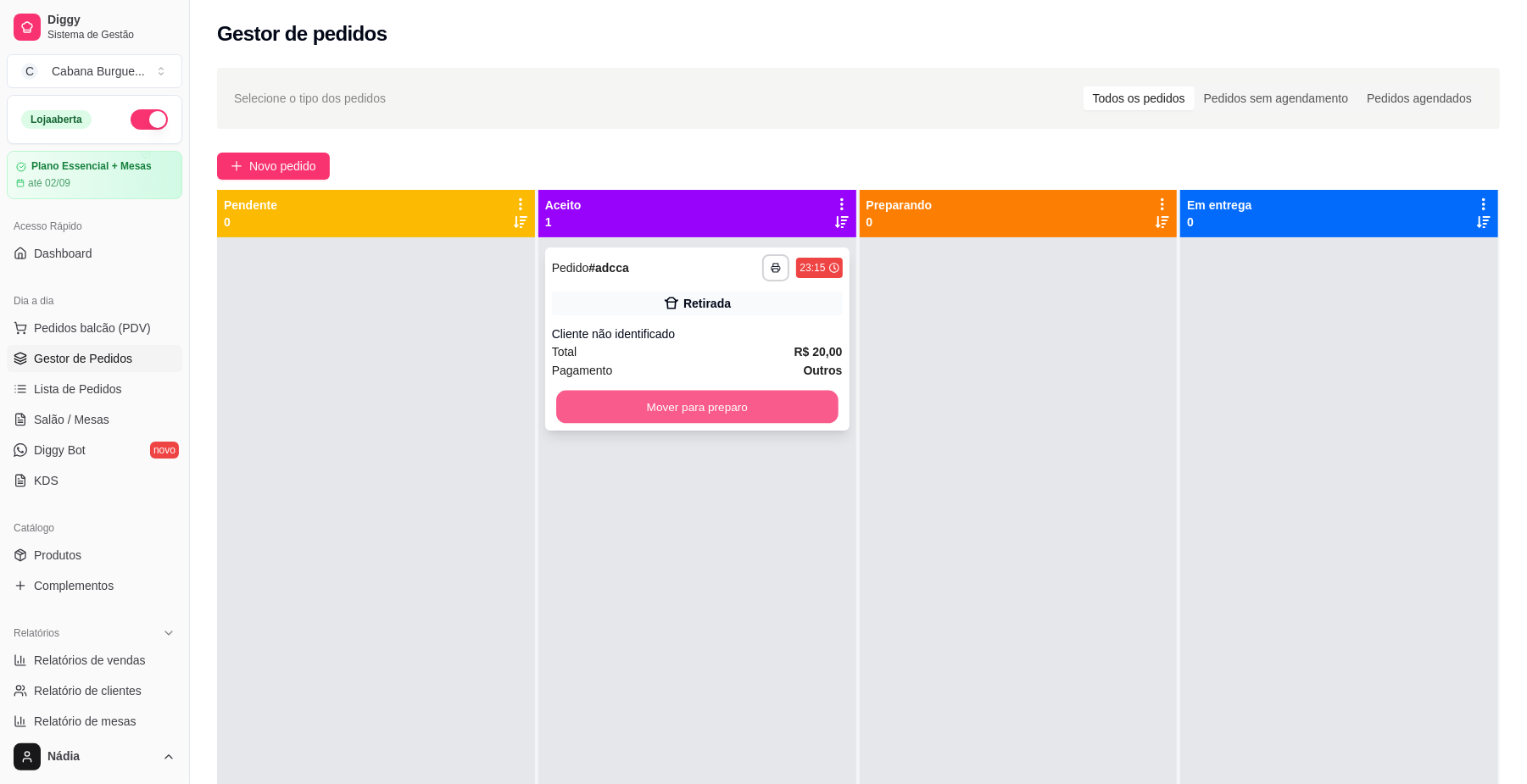
click at [740, 412] on button "Mover para preparo" at bounding box center [697, 407] width 282 height 33
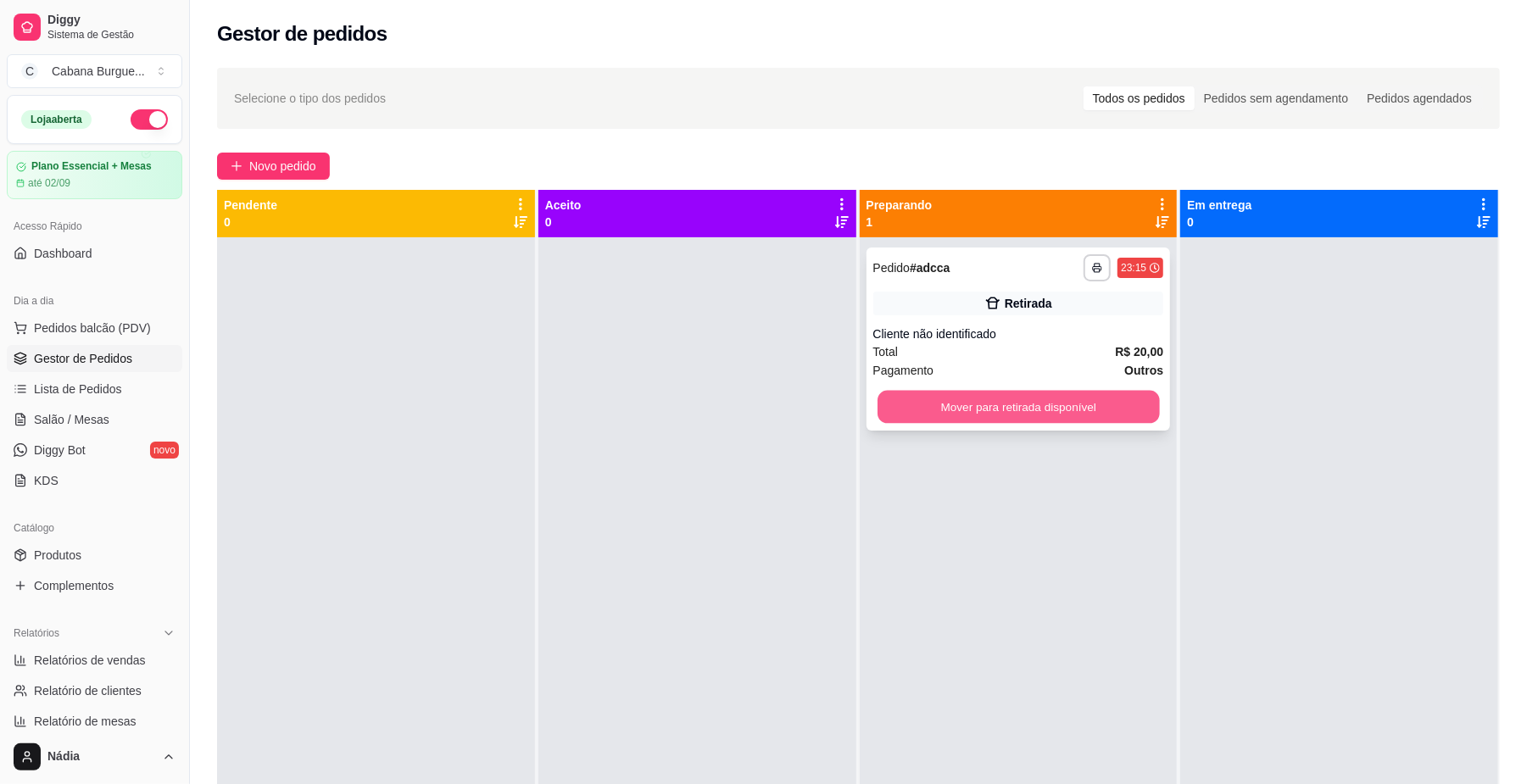
click at [1004, 400] on button "Mover para retirada disponível" at bounding box center [1019, 407] width 282 height 33
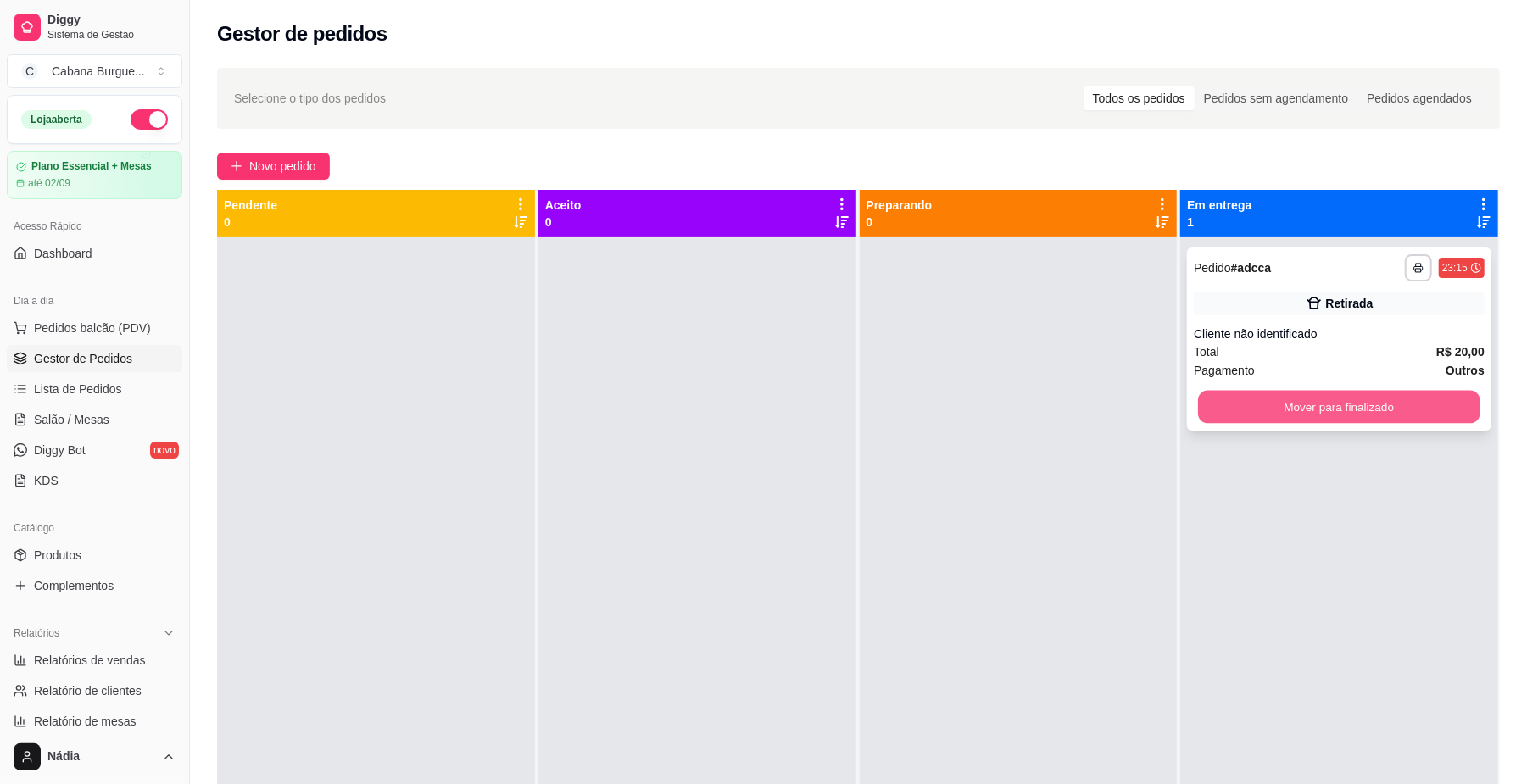
click at [1261, 394] on button "Mover para finalizado" at bounding box center [1339, 407] width 282 height 33
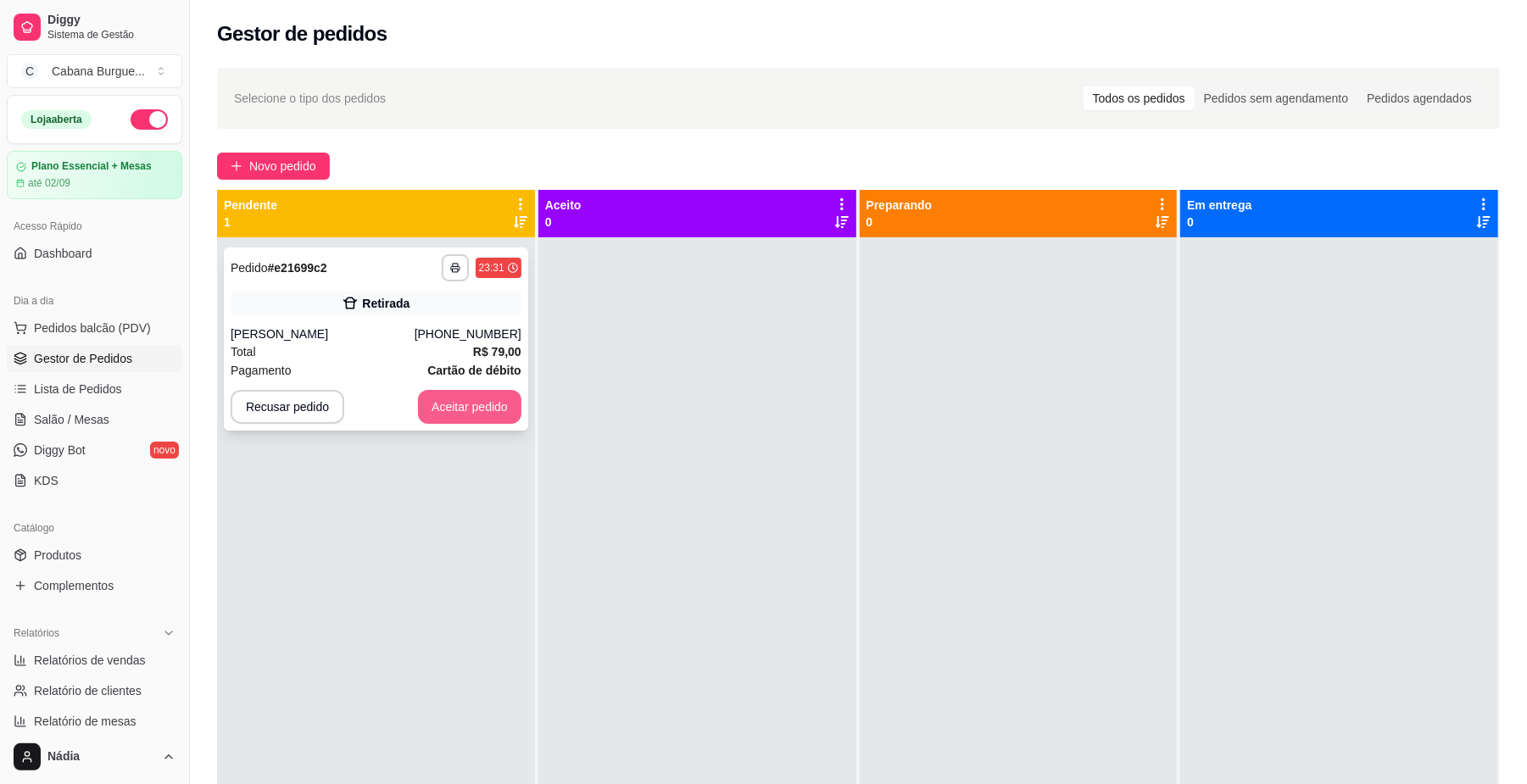
click at [478, 405] on button "Aceitar pedido" at bounding box center [469, 407] width 104 height 34
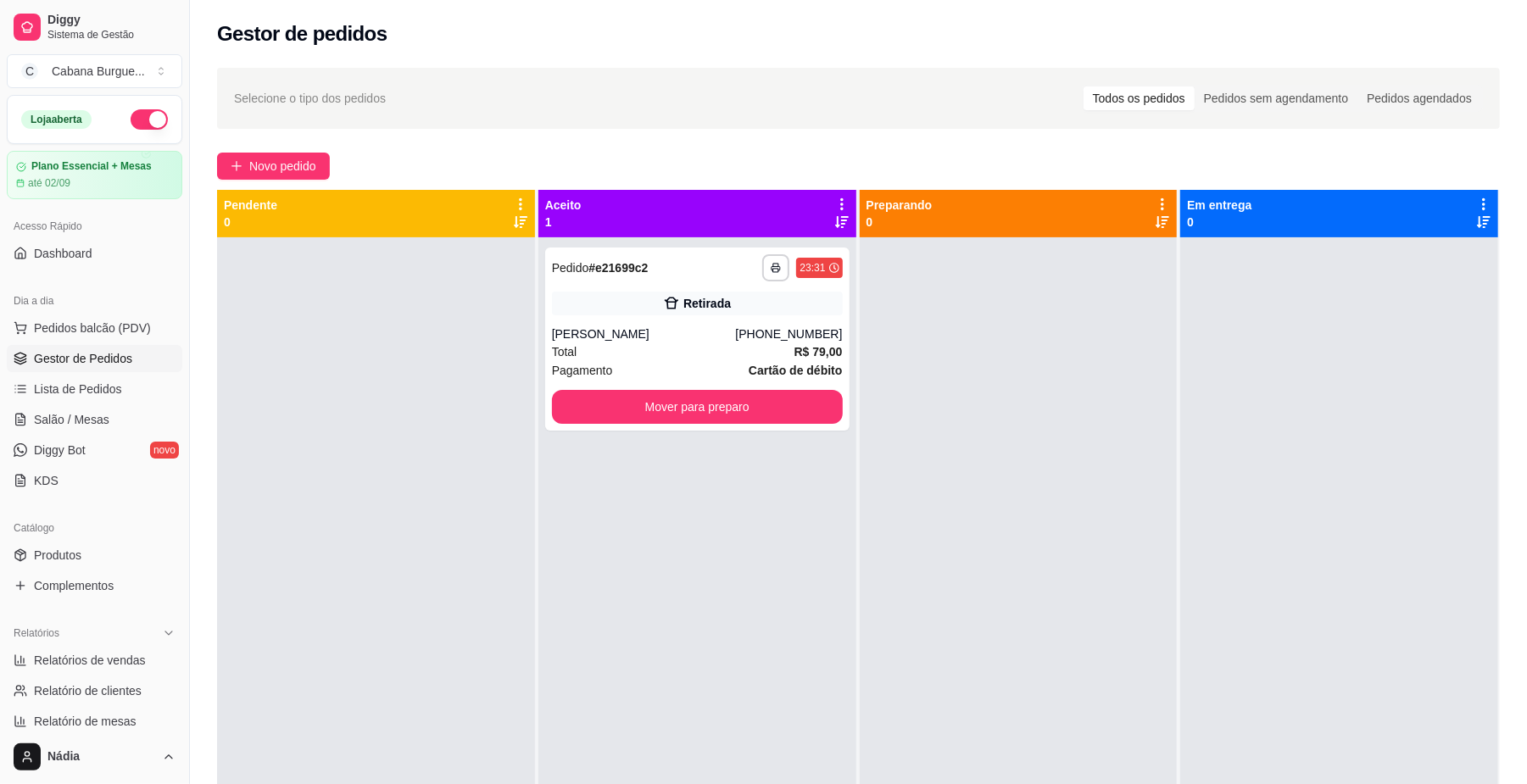
click at [130, 120] on button "button" at bounding box center [149, 119] width 37 height 20
click at [720, 408] on button "Mover para preparo" at bounding box center [697, 407] width 282 height 33
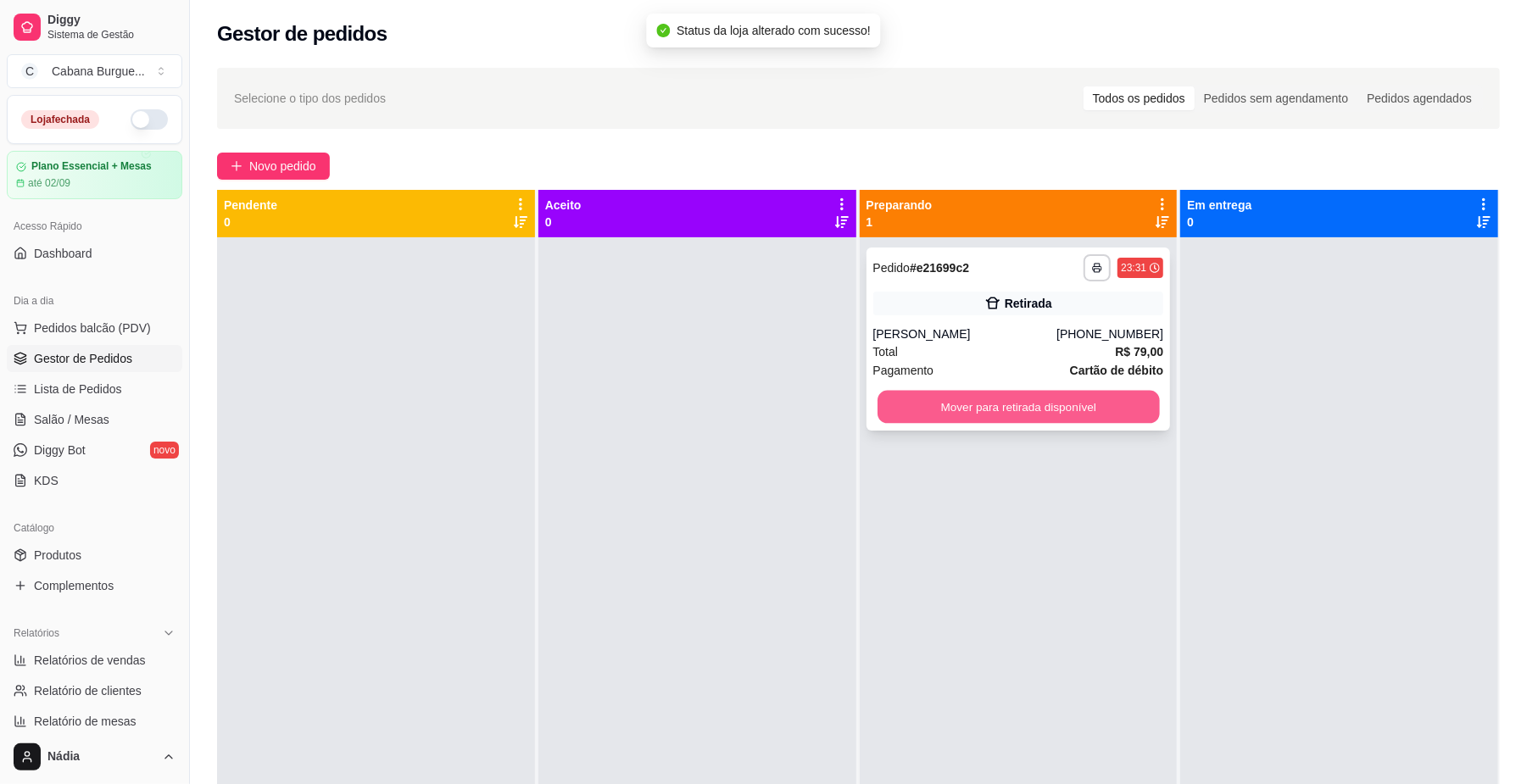
click at [1099, 419] on button "Mover para retirada disponível" at bounding box center [1019, 407] width 282 height 33
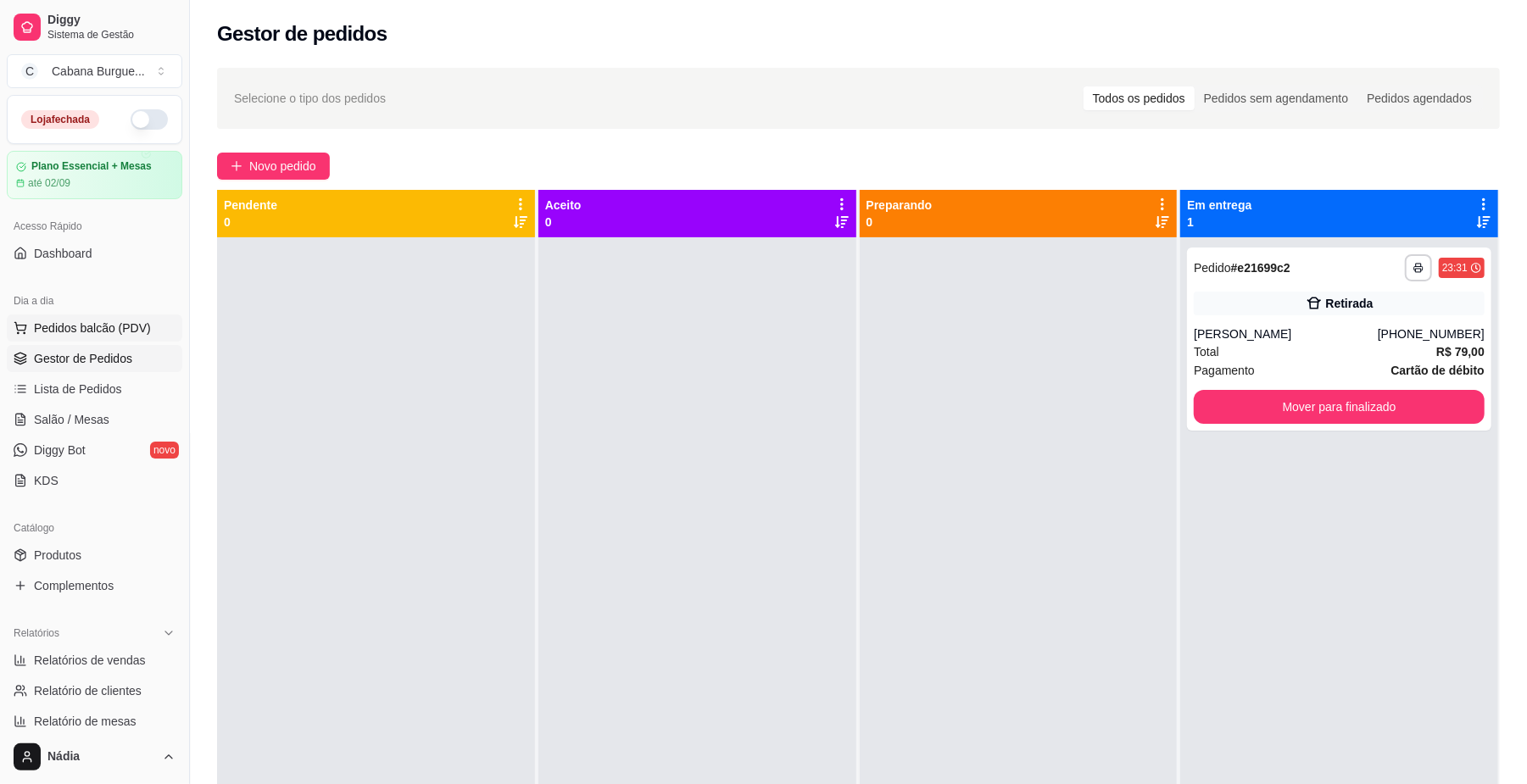
click at [124, 330] on span "Pedidos balcão (PDV)" at bounding box center [92, 328] width 117 height 17
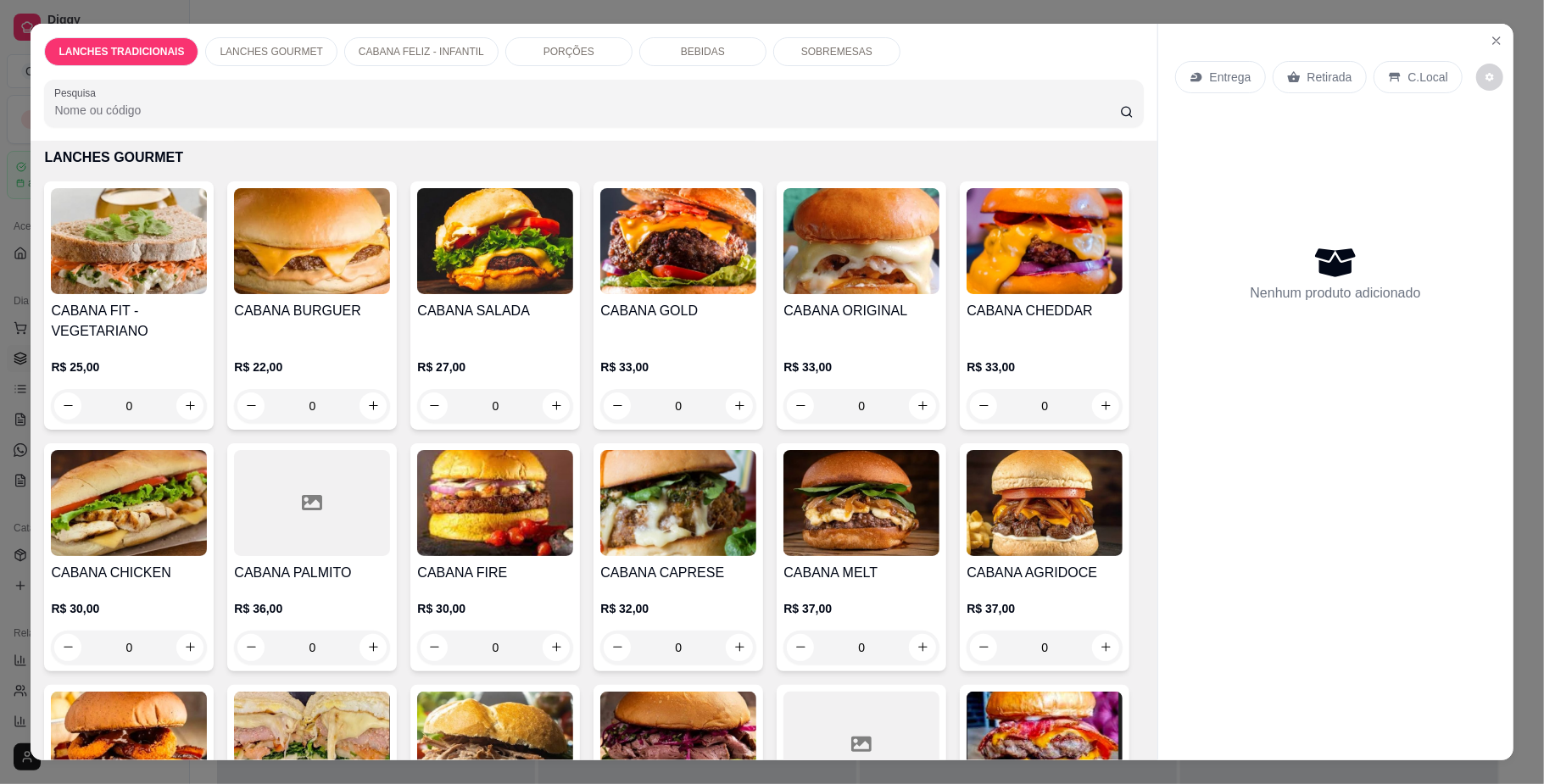
scroll to position [791, 0]
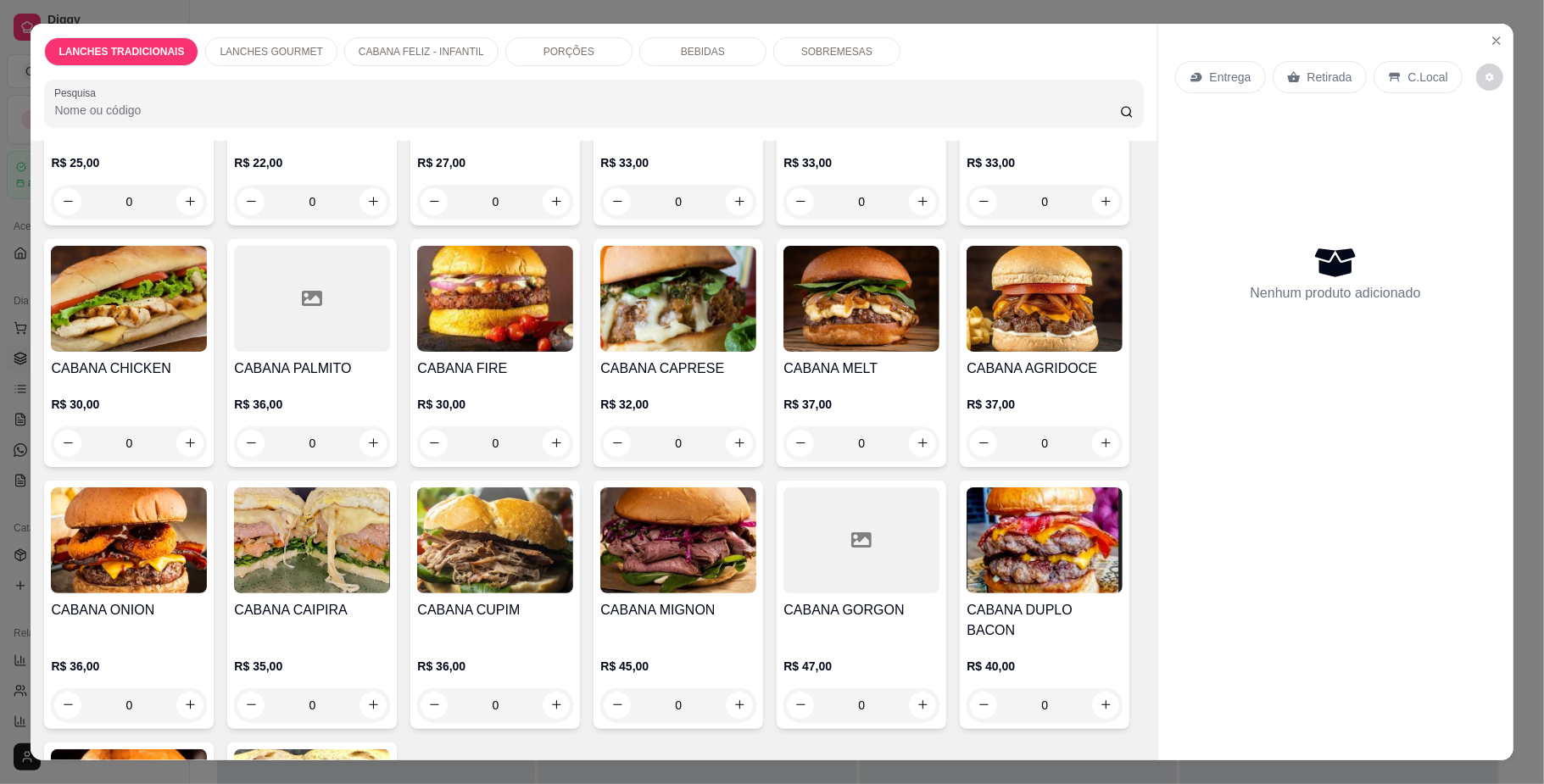
click at [369, 219] on div "0" at bounding box center [312, 202] width 156 height 34
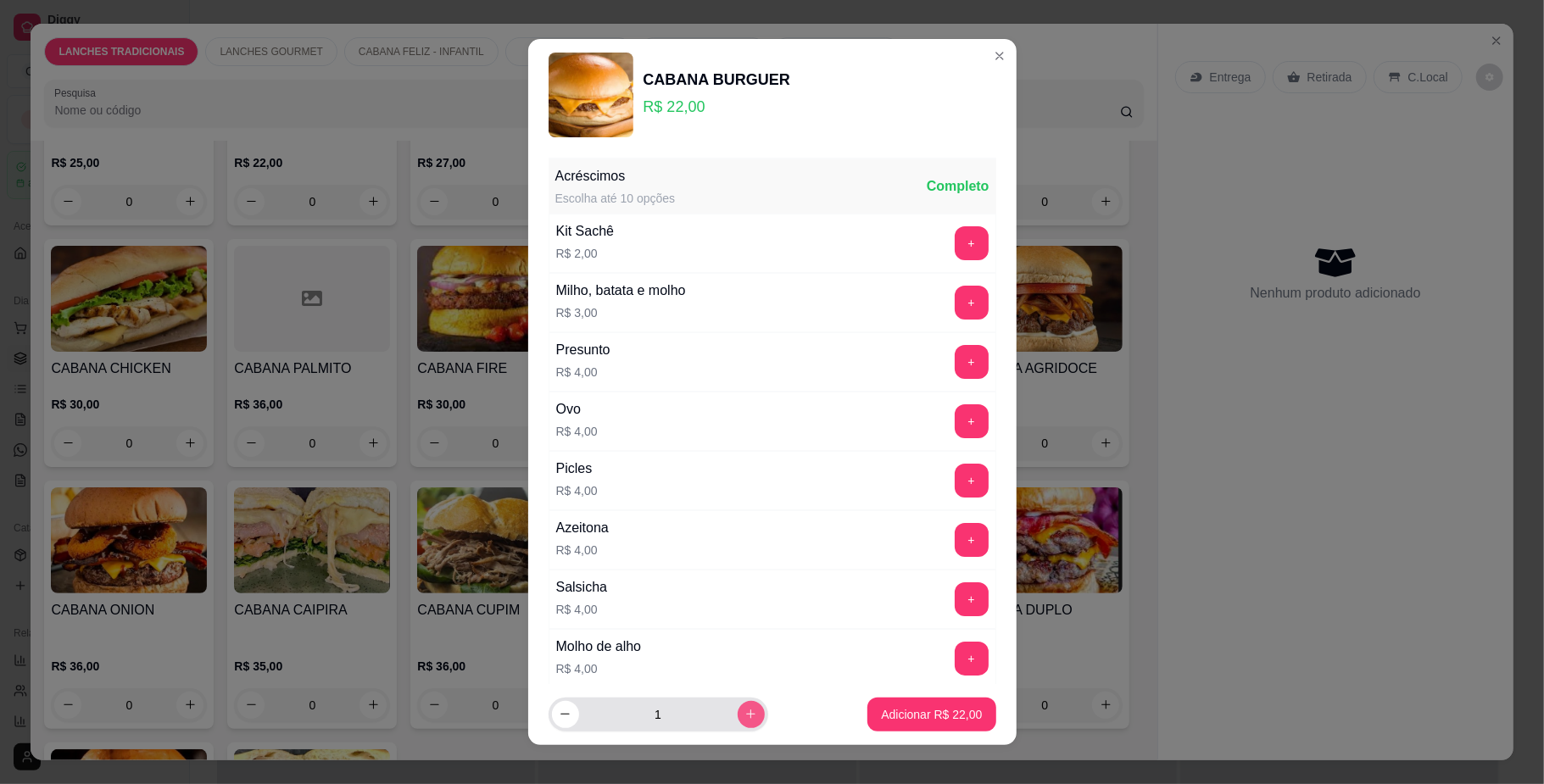
click at [738, 710] on button "increase-product-quantity" at bounding box center [751, 715] width 28 height 28
type input "2"
click at [931, 710] on p "Adicionar R$ 44,00" at bounding box center [931, 714] width 98 height 16
type input "2"
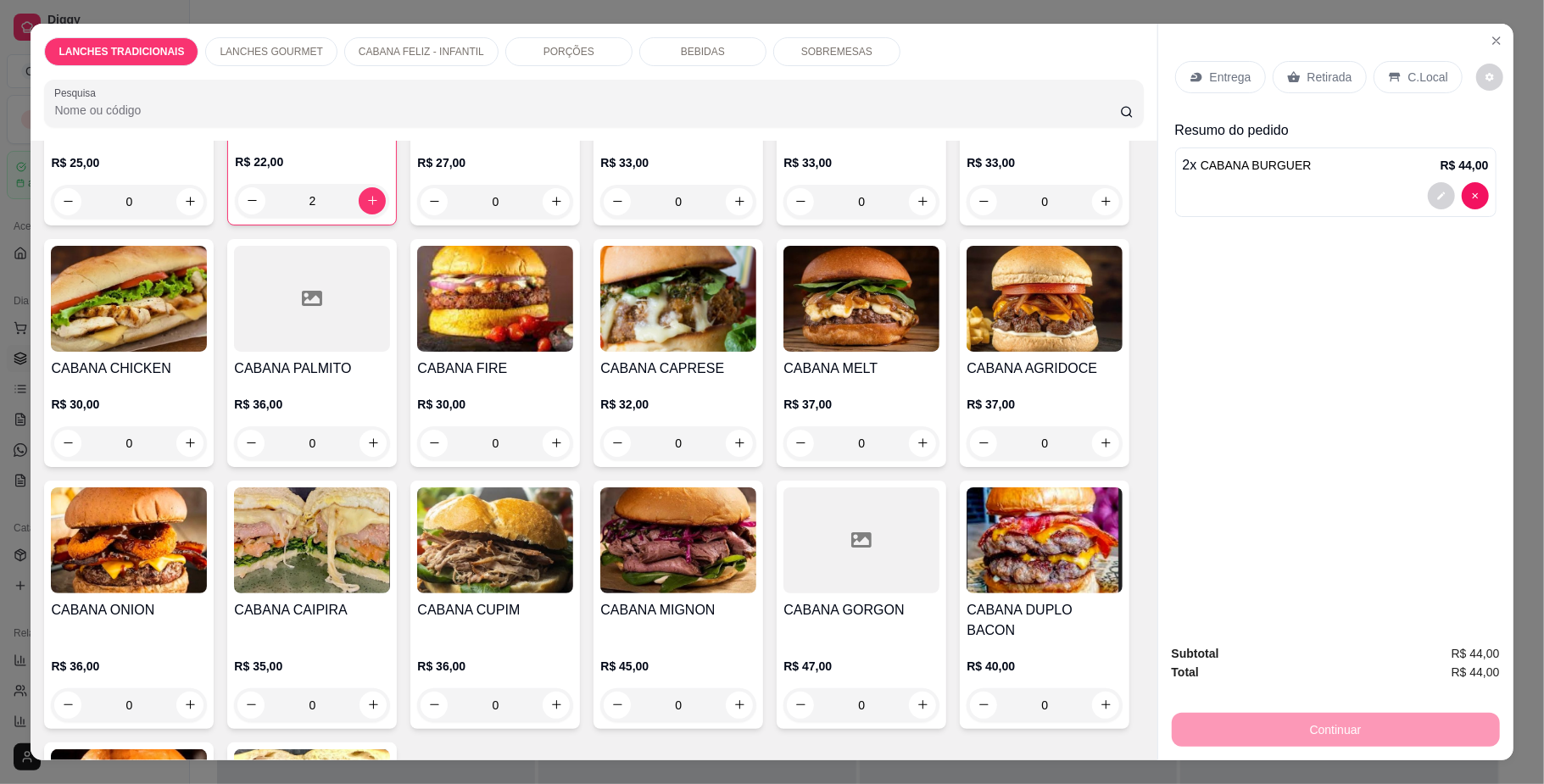
click at [1308, 75] on p "Retirada" at bounding box center [1330, 77] width 45 height 17
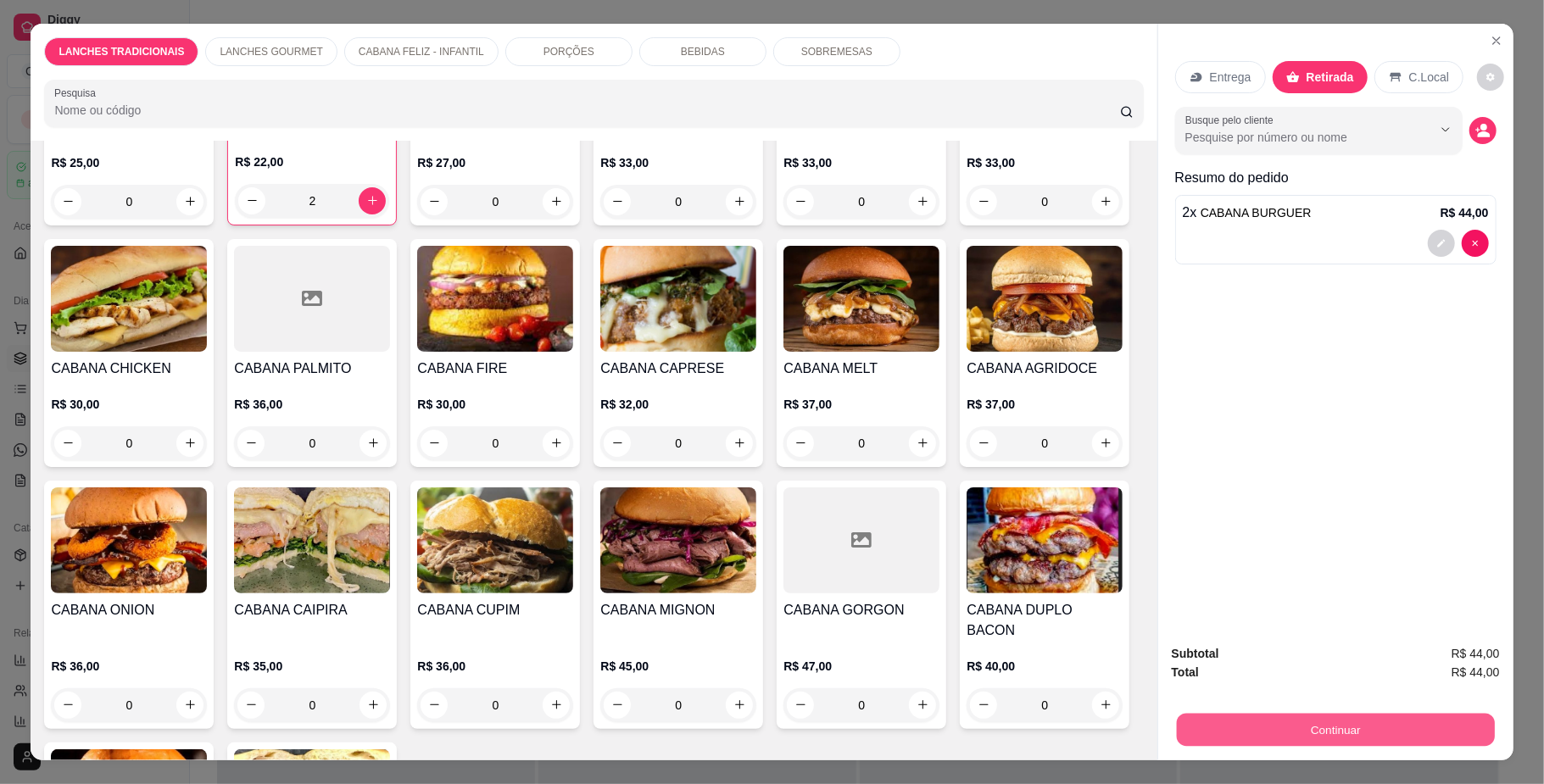
click at [1304, 737] on button "Continuar" at bounding box center [1335, 730] width 318 height 33
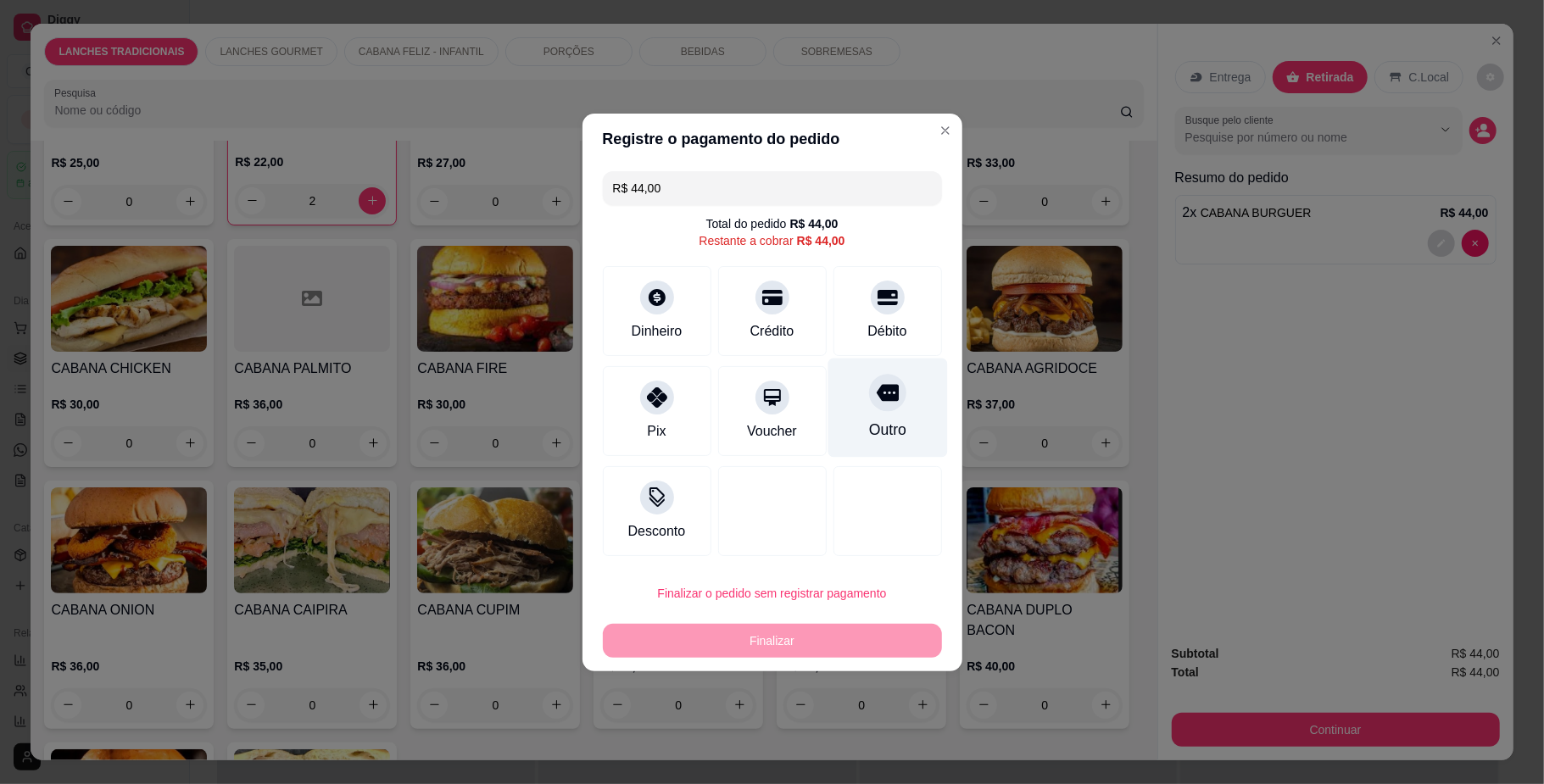
click at [869, 404] on div at bounding box center [887, 392] width 37 height 37
type input "R$ 0,00"
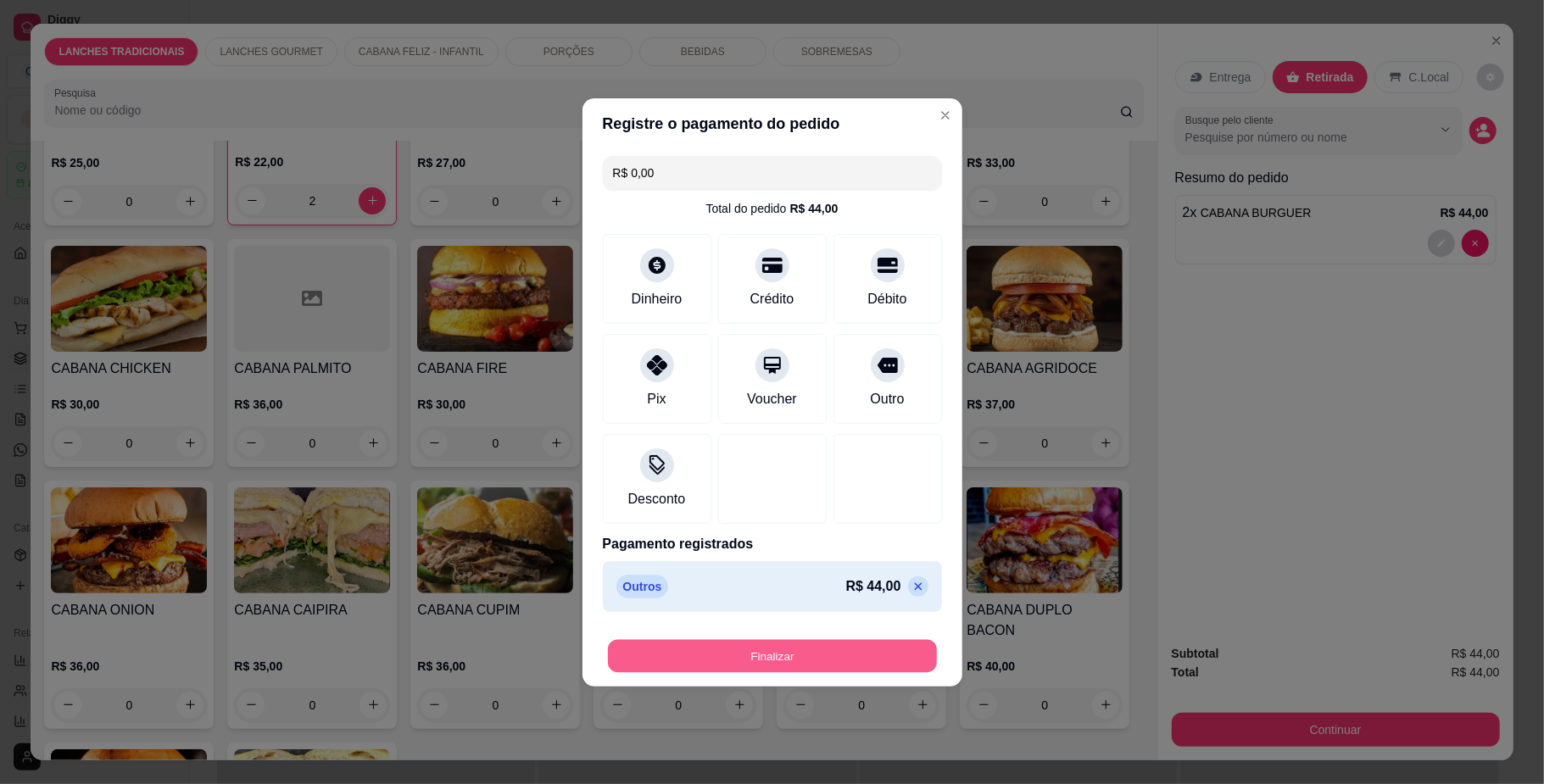
click at [829, 658] on button "Finalizar" at bounding box center [773, 656] width 329 height 33
type input "0"
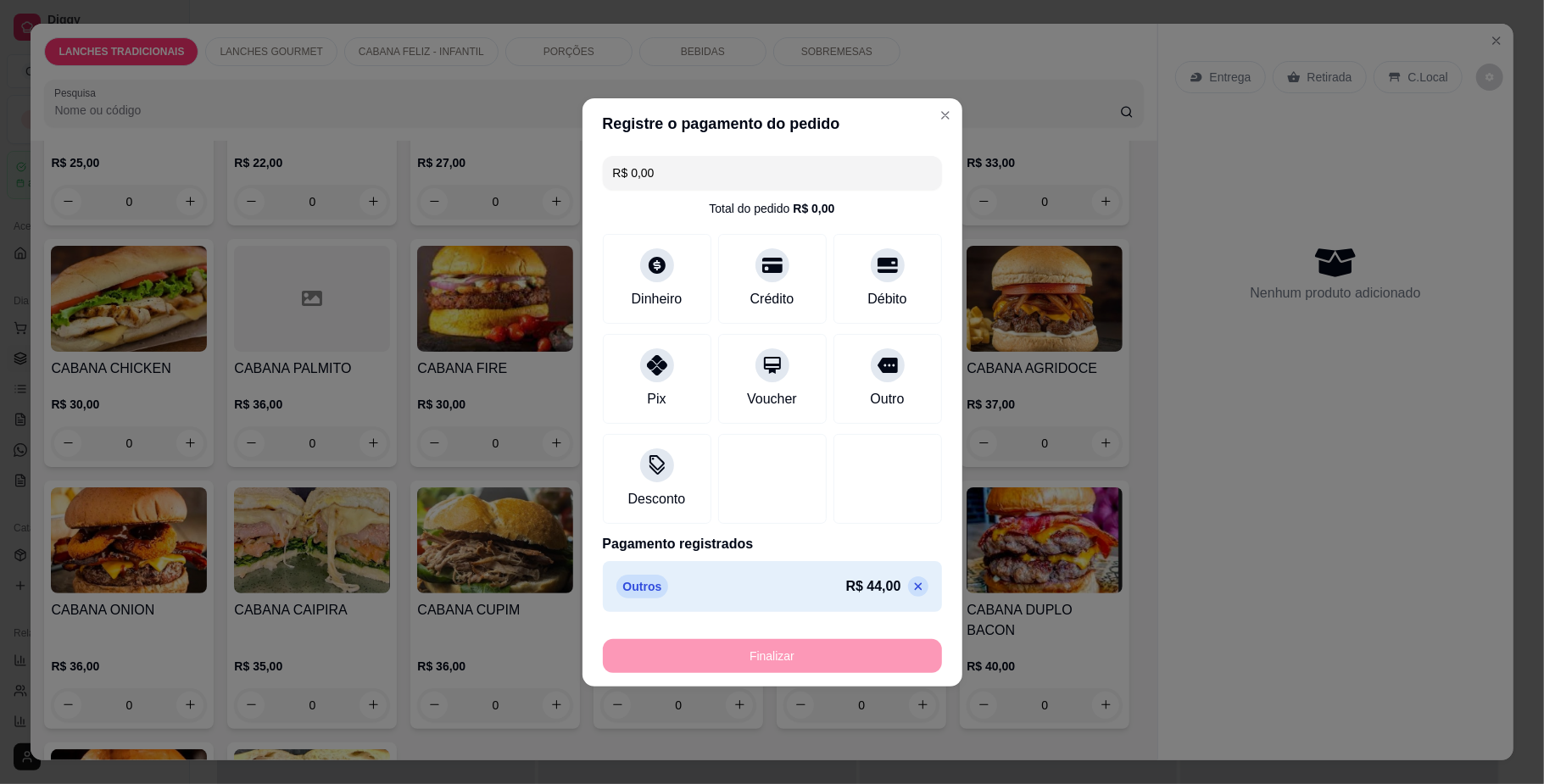
type input "-R$ 44,00"
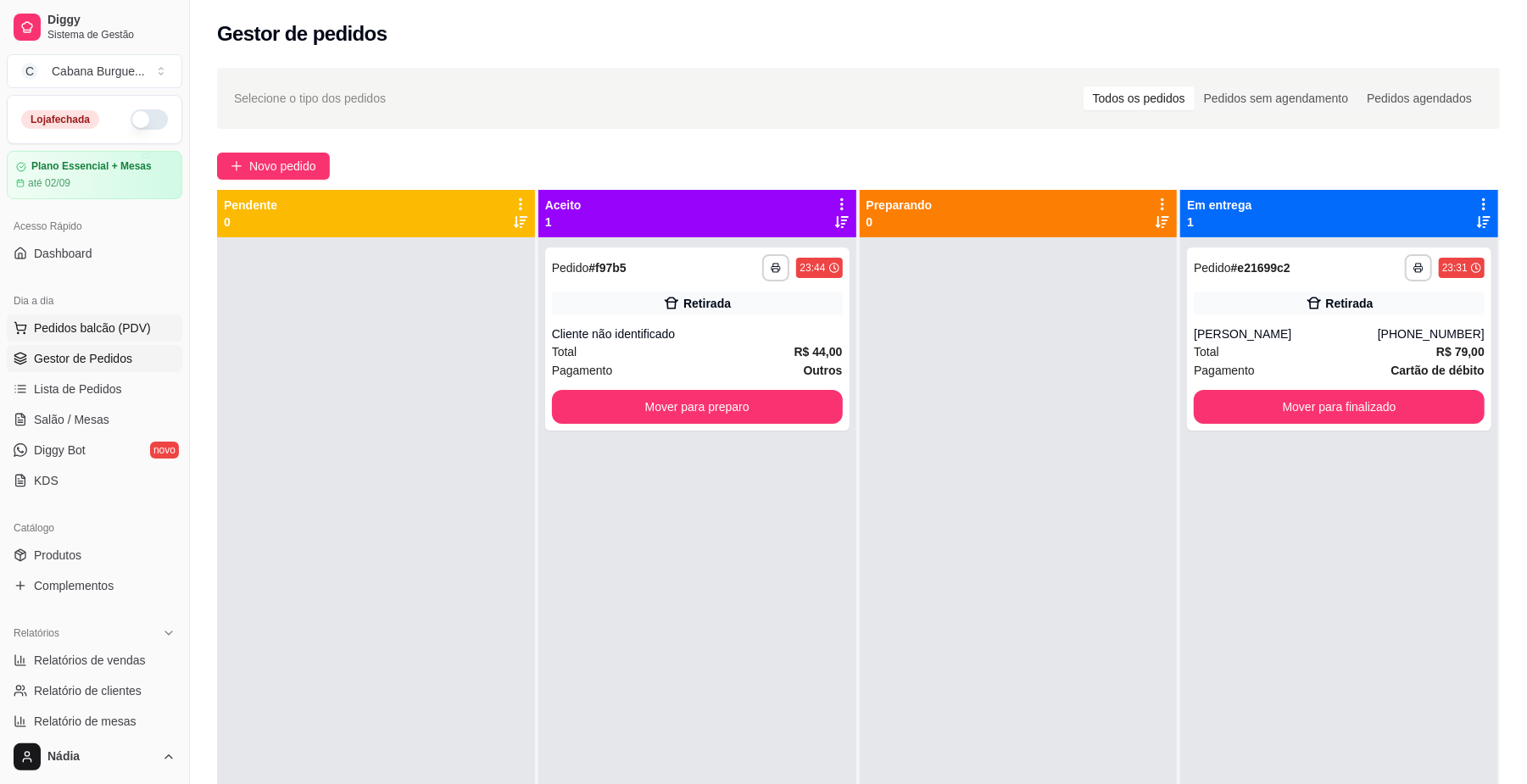
click at [110, 319] on button "Pedidos balcão (PDV)" at bounding box center [94, 327] width 175 height 28
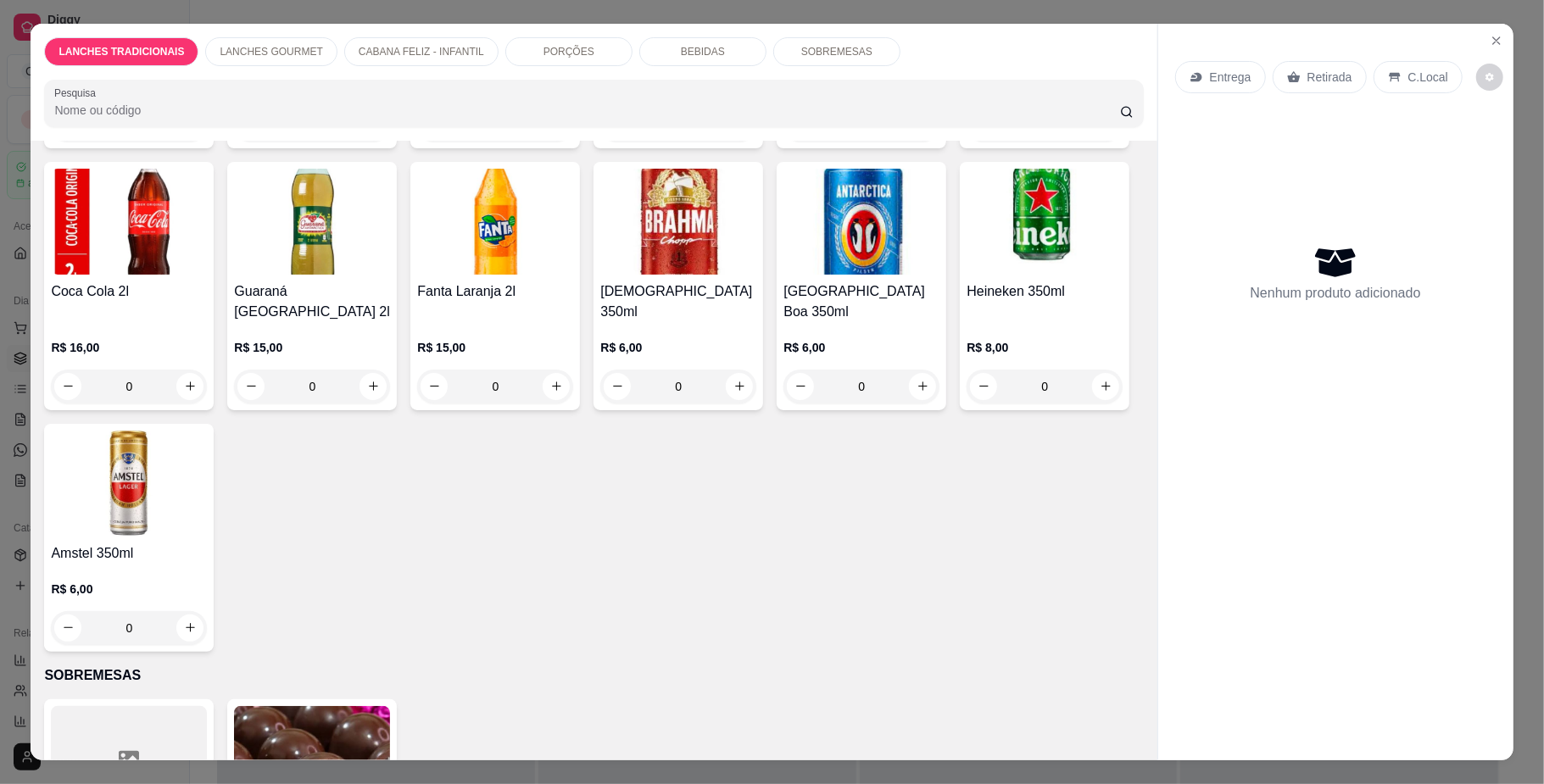
scroll to position [3277, 0]
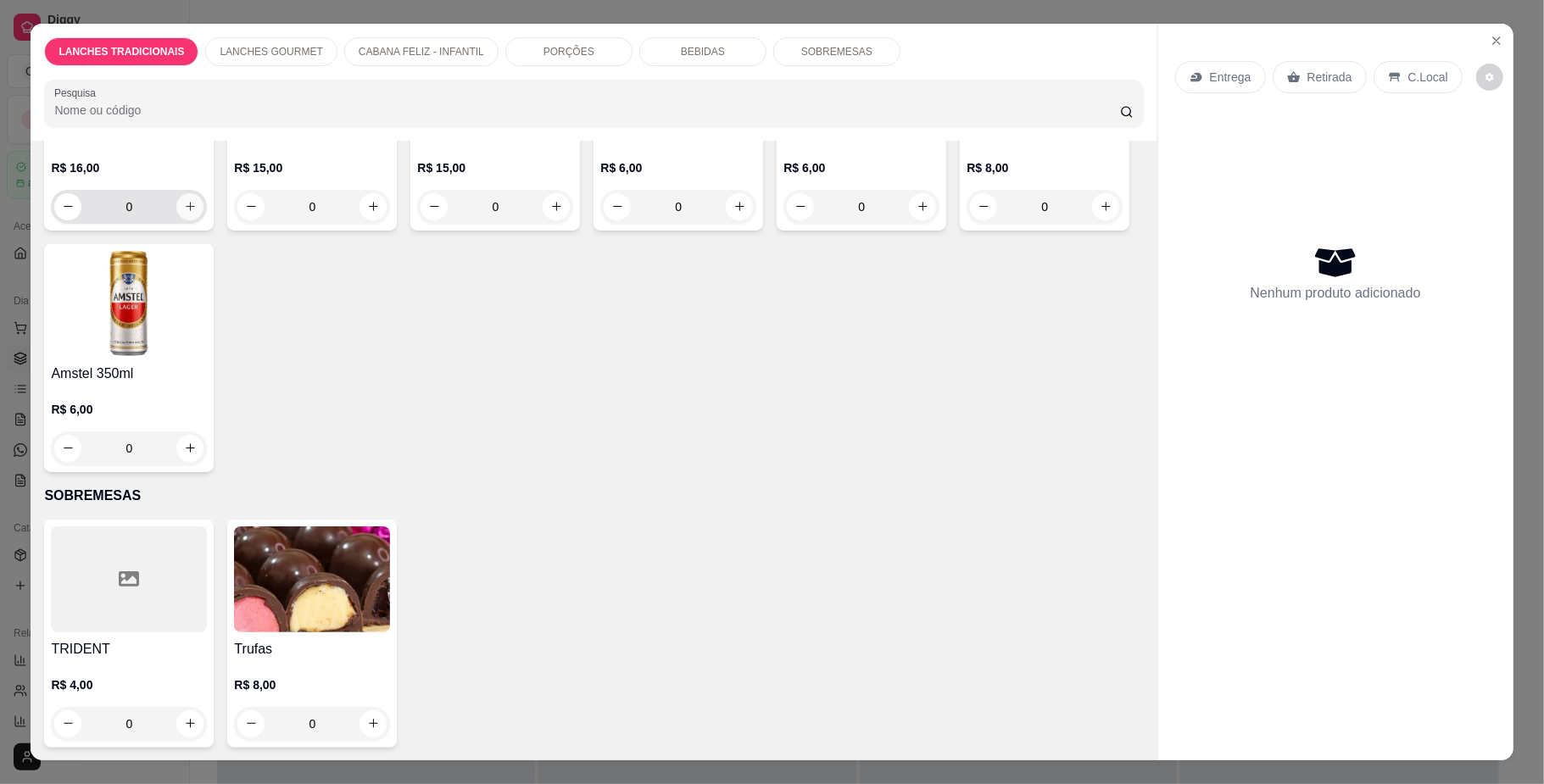
click at [204, 221] on button "increase-product-quantity" at bounding box center [189, 206] width 28 height 28
type input "1"
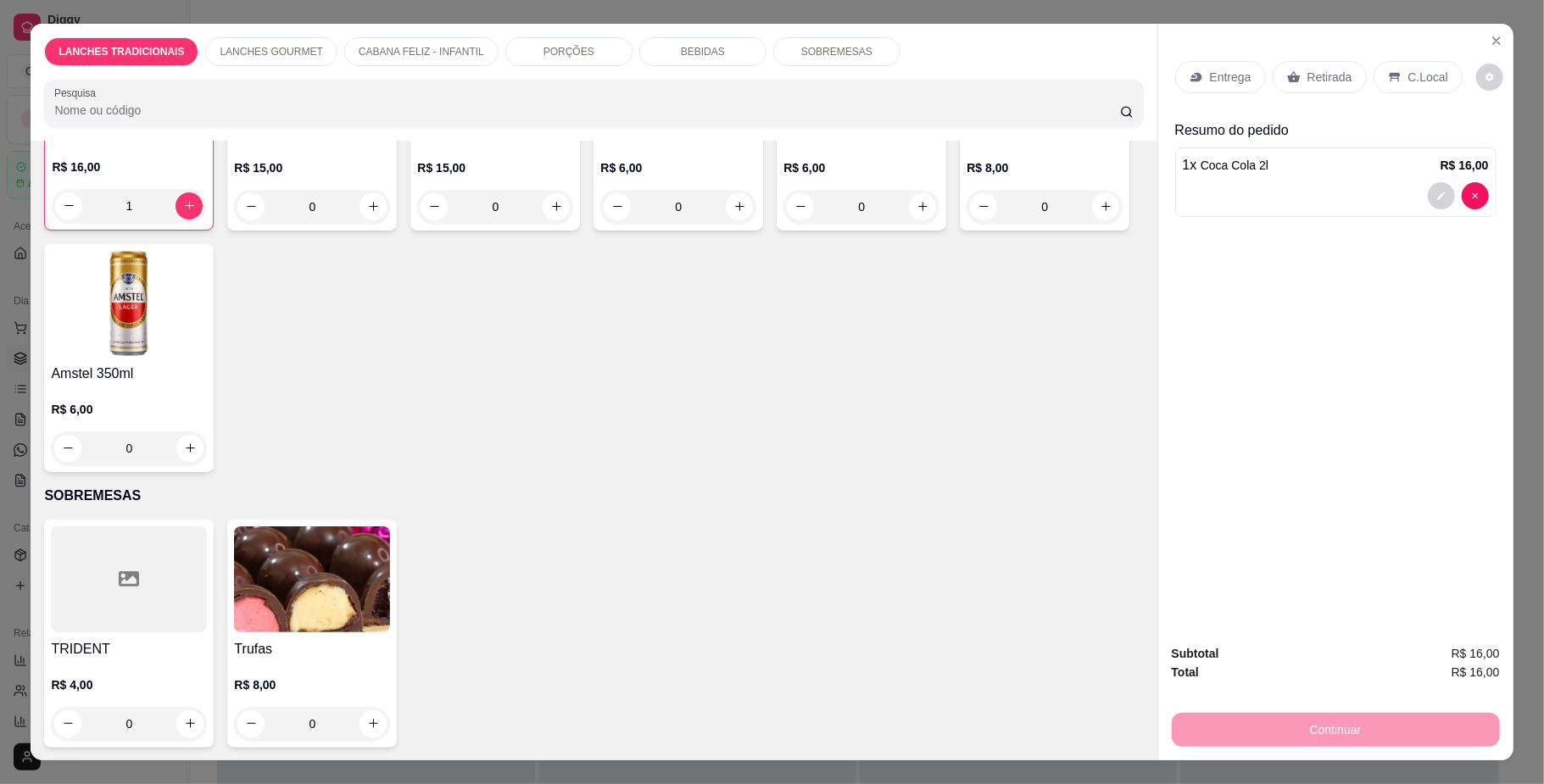
scroll to position [30, 0]
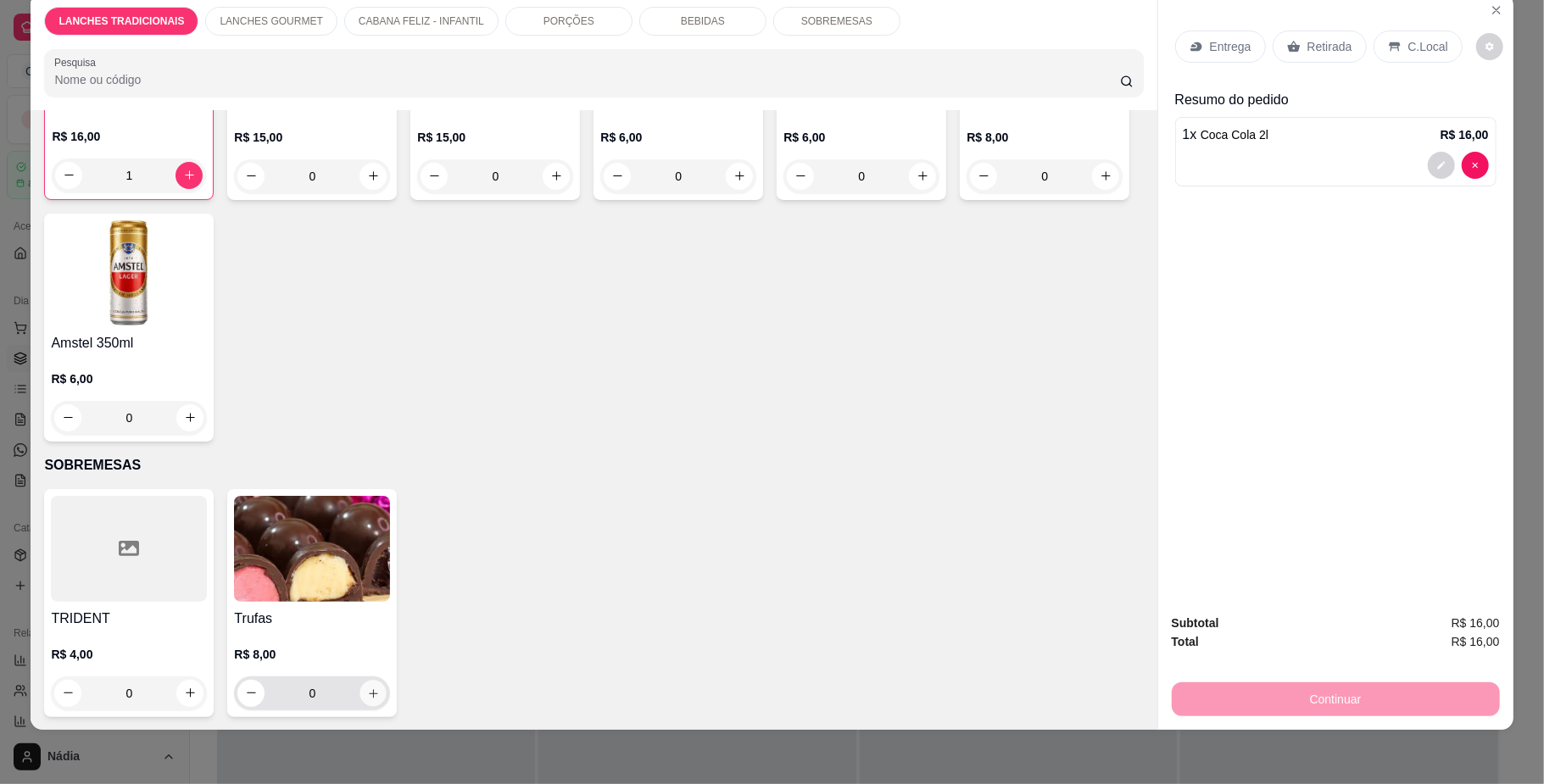
click at [370, 698] on icon "increase-product-quantity" at bounding box center [373, 693] width 12 height 12
click at [370, 698] on button "increase-product-quantity" at bounding box center [372, 692] width 28 height 28
type input "2"
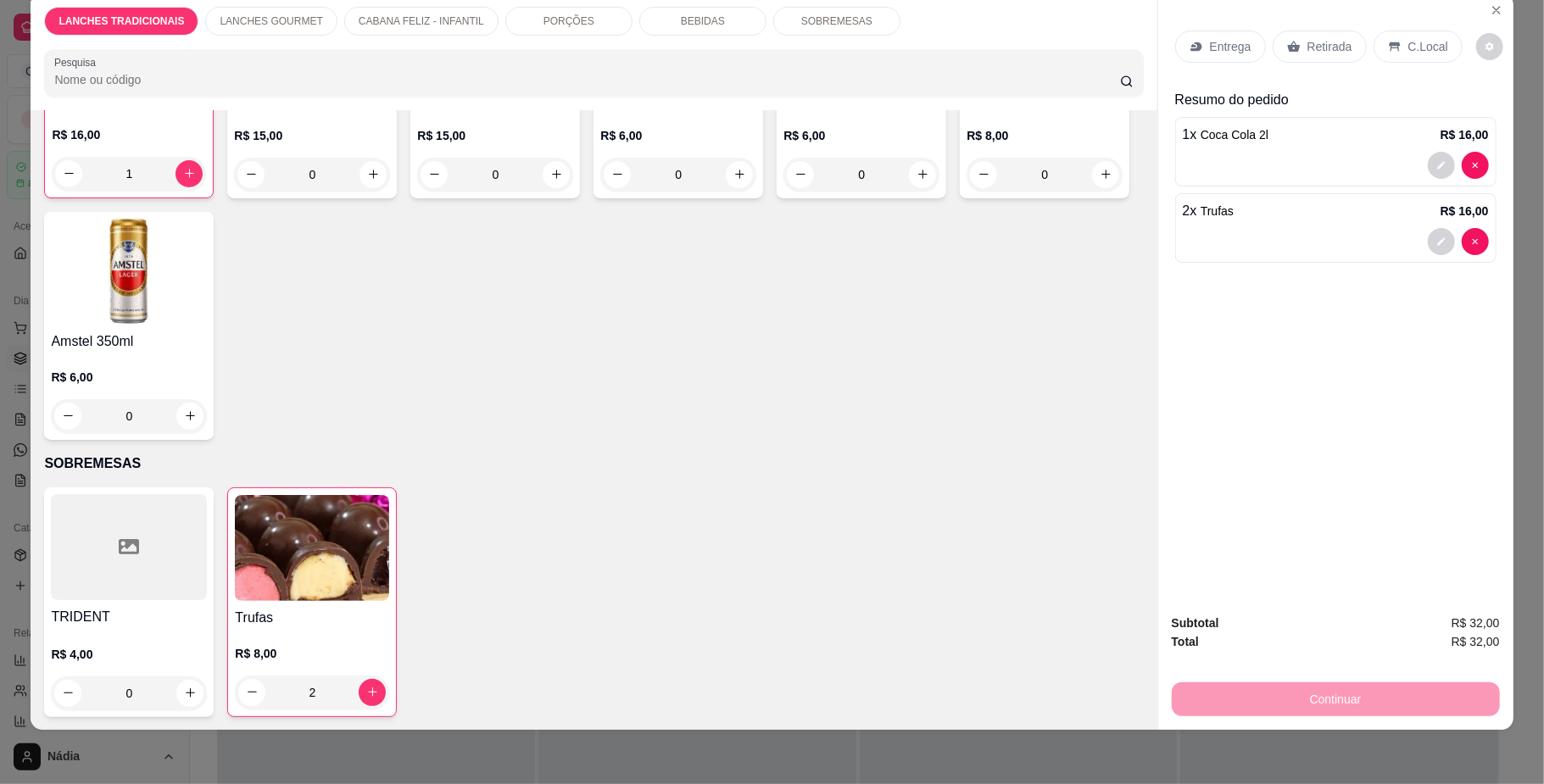
click at [1308, 51] on p "Retirada" at bounding box center [1330, 47] width 45 height 17
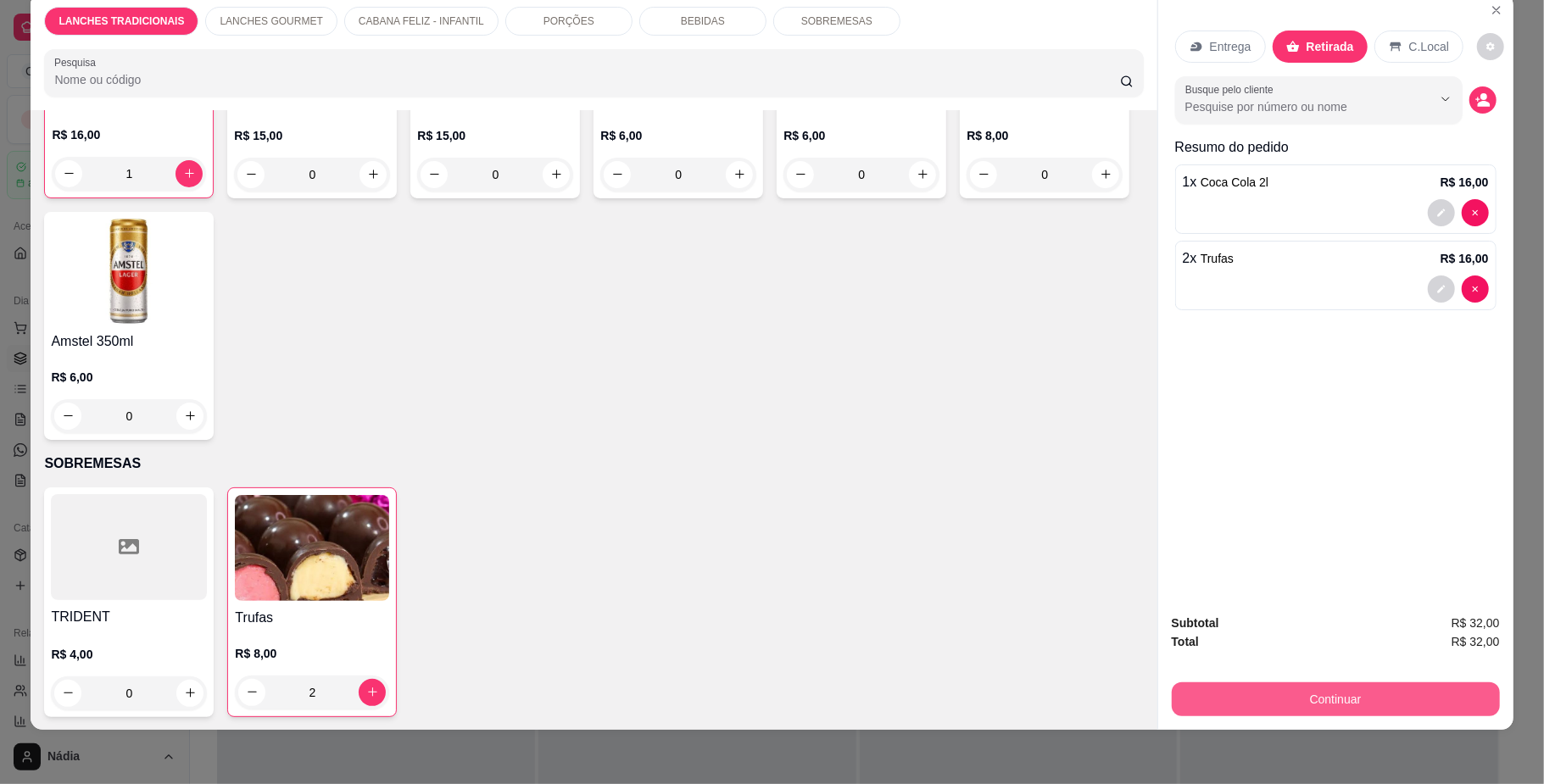
click at [1270, 690] on button "Continuar" at bounding box center [1336, 699] width 328 height 34
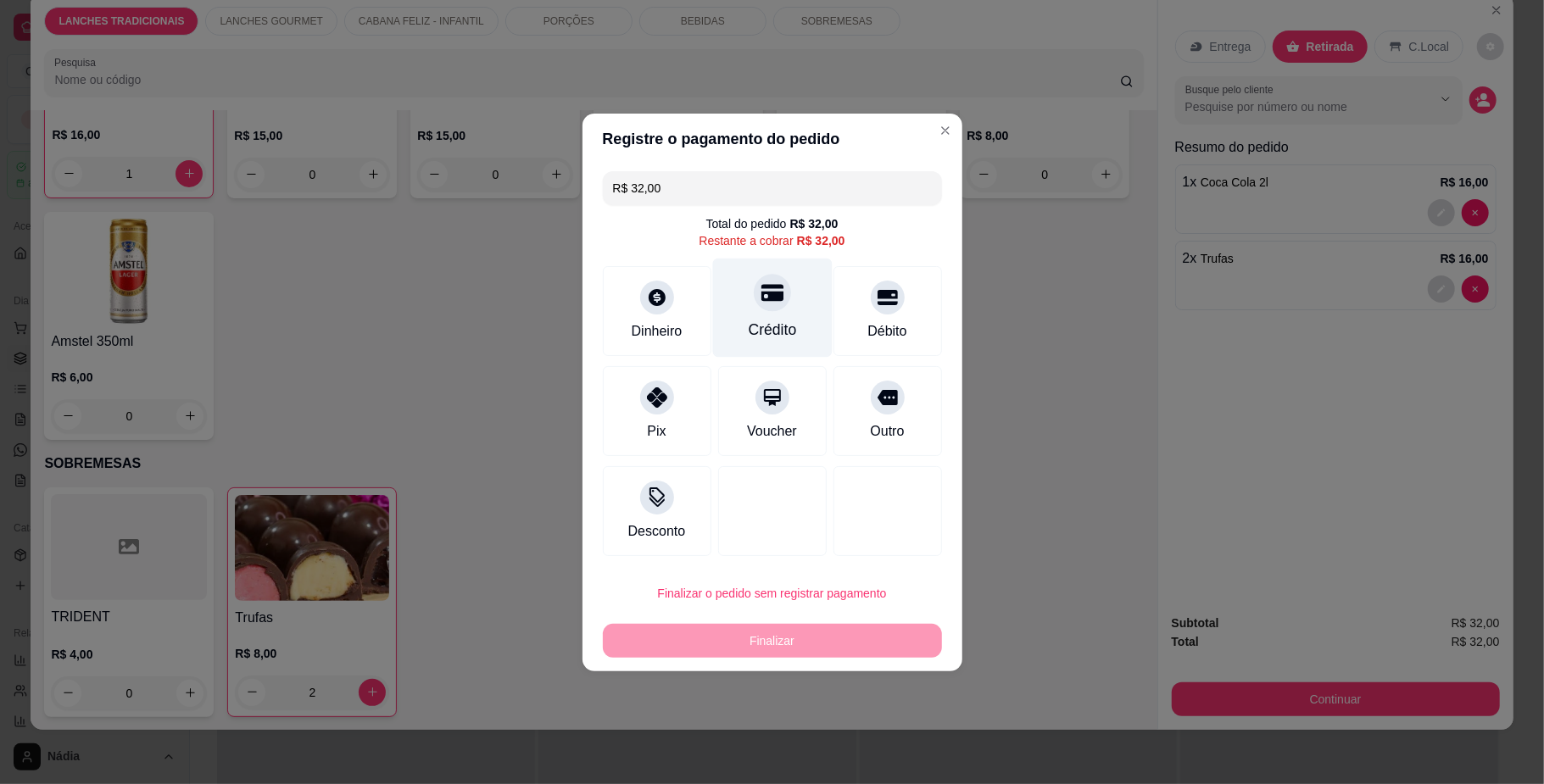
click at [738, 319] on div "Crédito" at bounding box center [772, 307] width 120 height 99
type input "R$ 0,00"
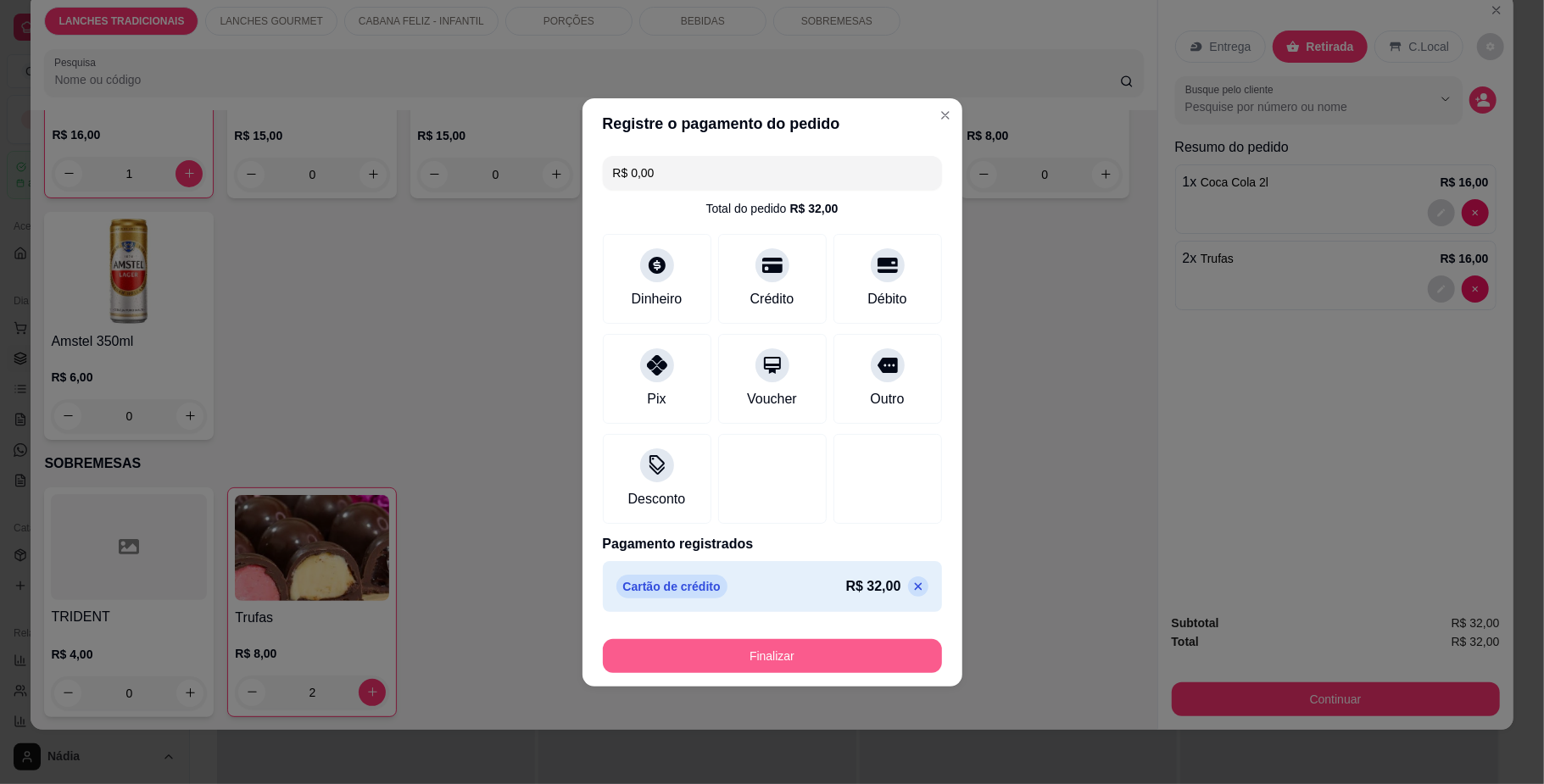
click at [842, 644] on button "Finalizar" at bounding box center [772, 657] width 339 height 34
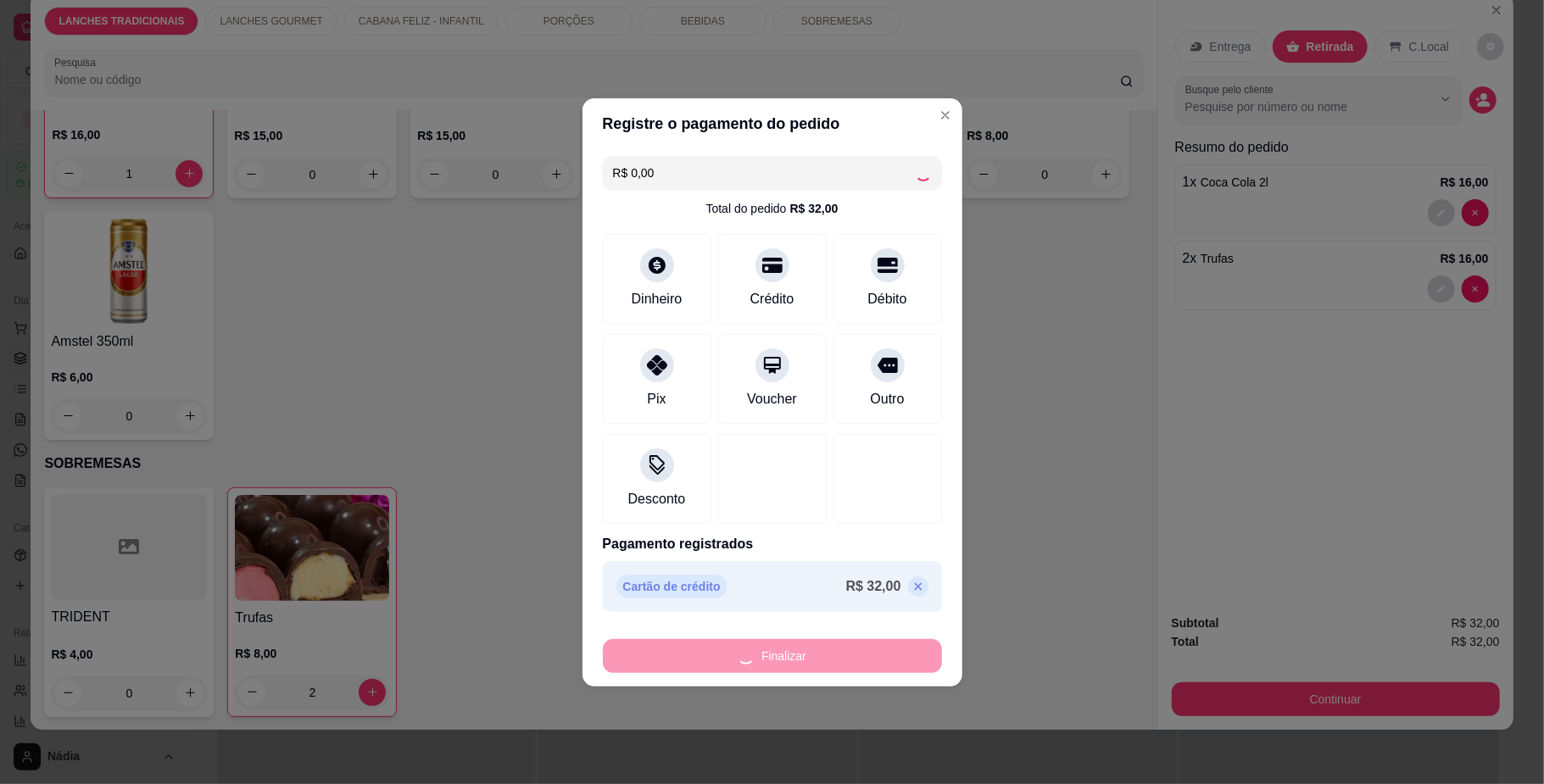
type input "0"
type input "-R$ 32,00"
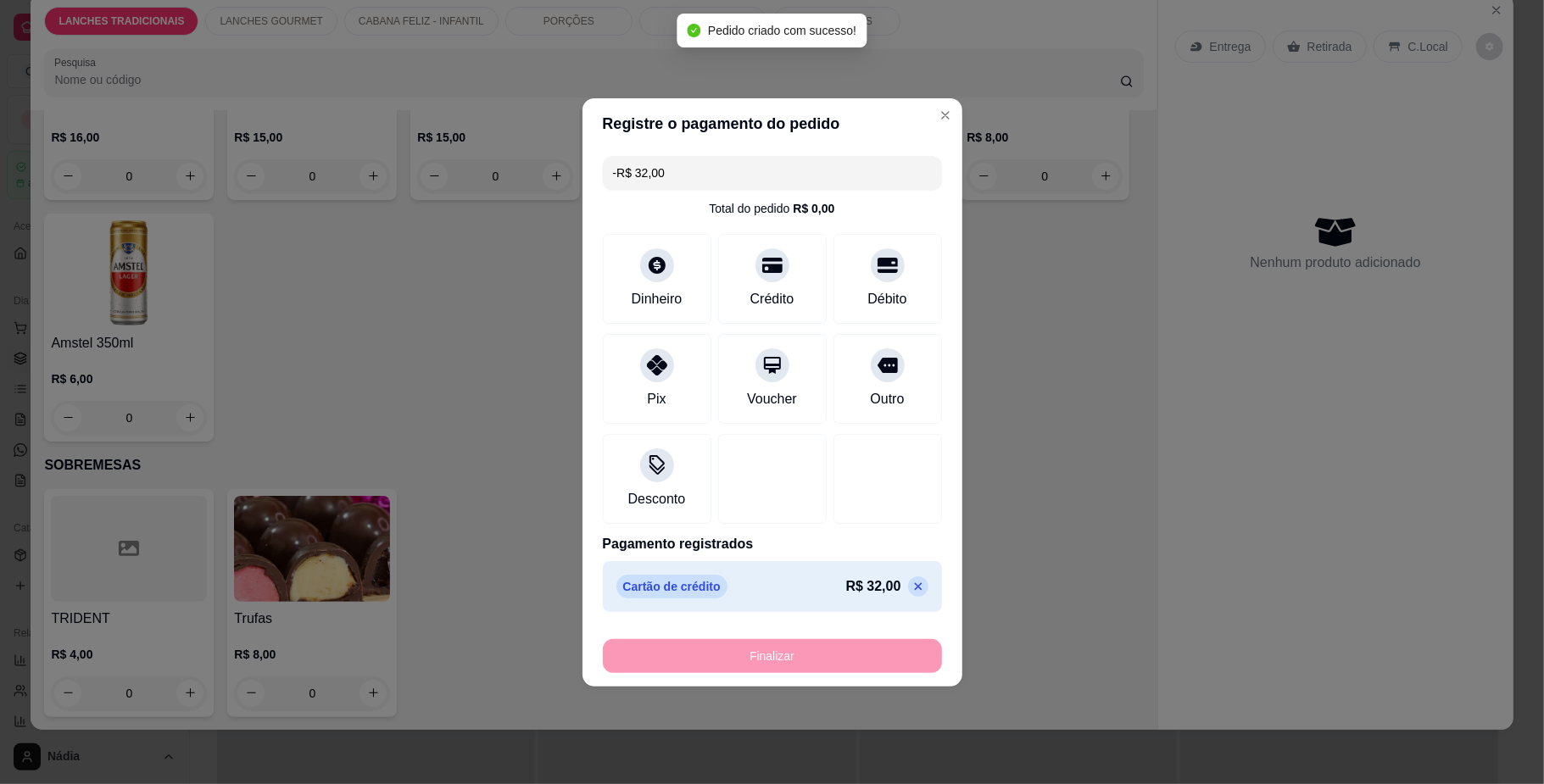
scroll to position [3344, 0]
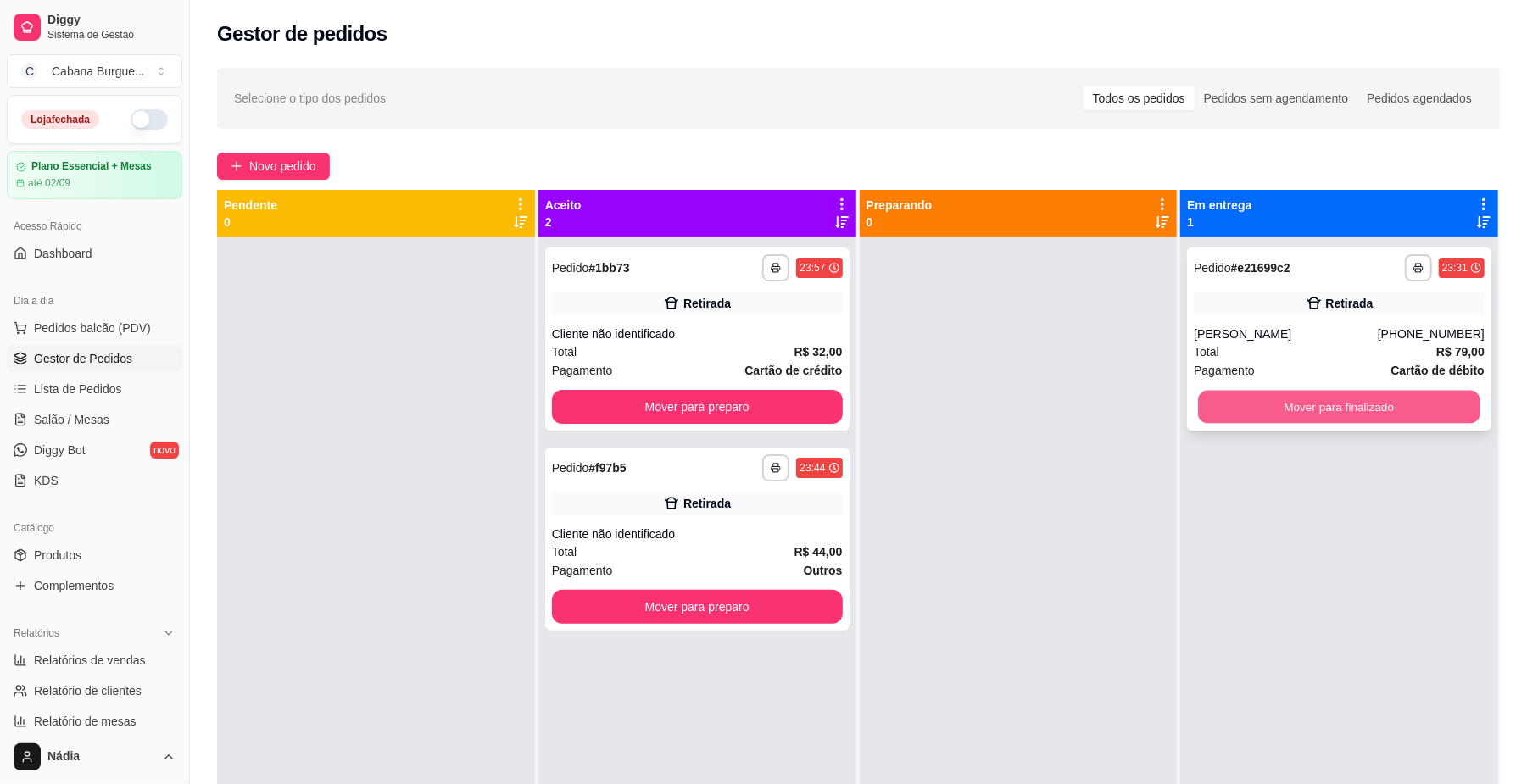
click at [1358, 410] on button "Mover para finalizado" at bounding box center [1339, 407] width 282 height 33
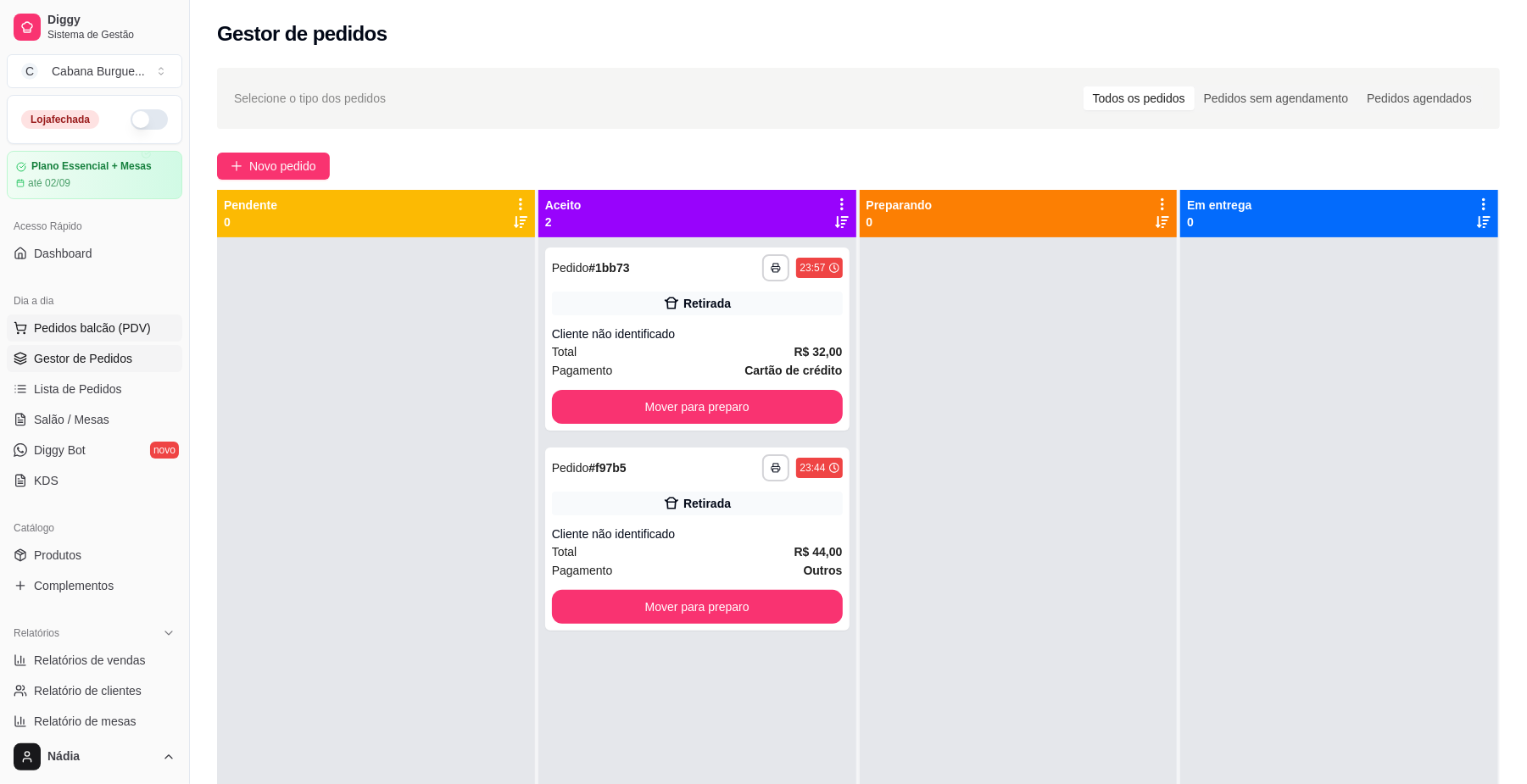
click at [112, 332] on span "Pedidos balcão (PDV)" at bounding box center [92, 328] width 117 height 17
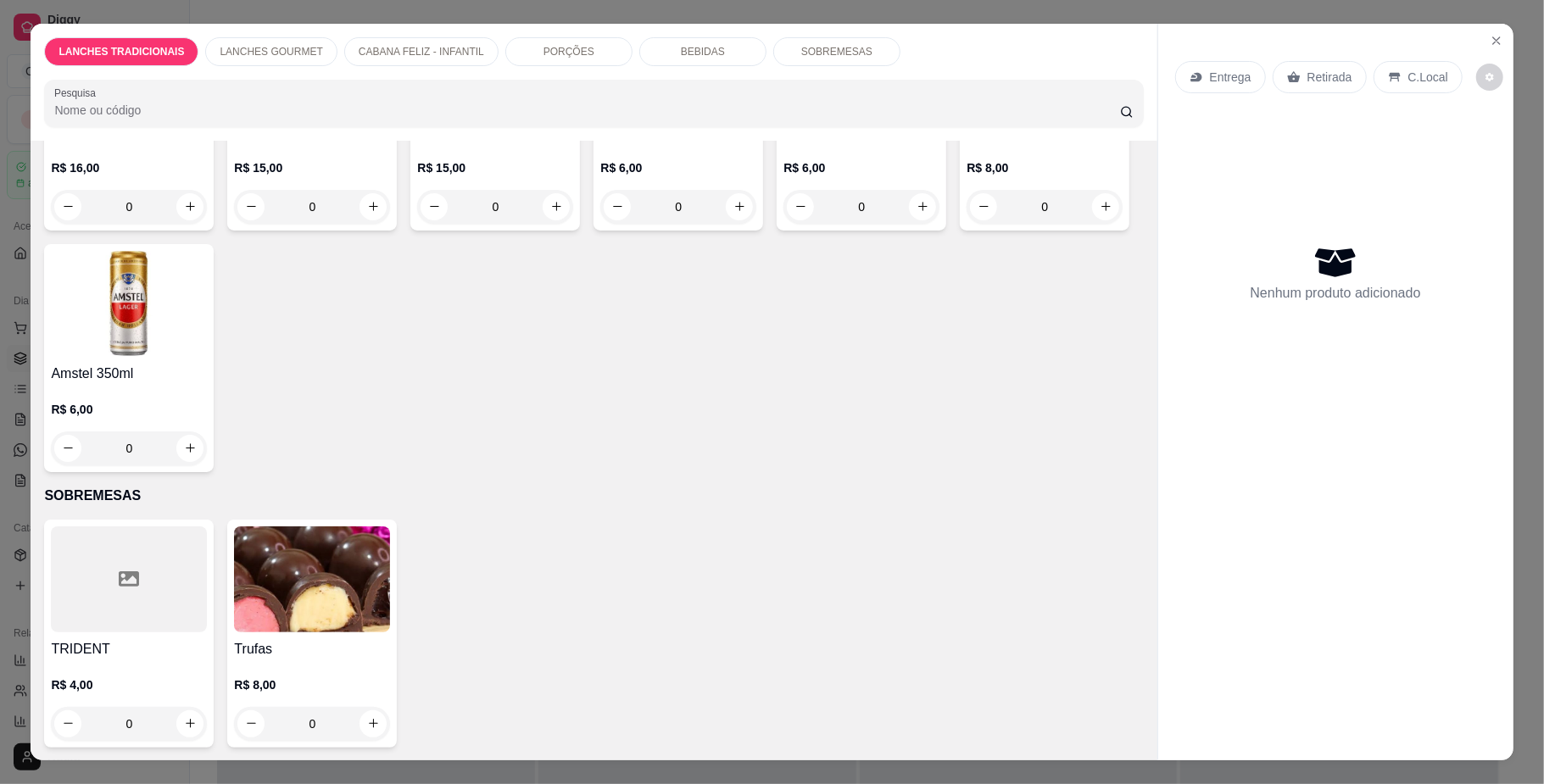
scroll to position [30, 0]
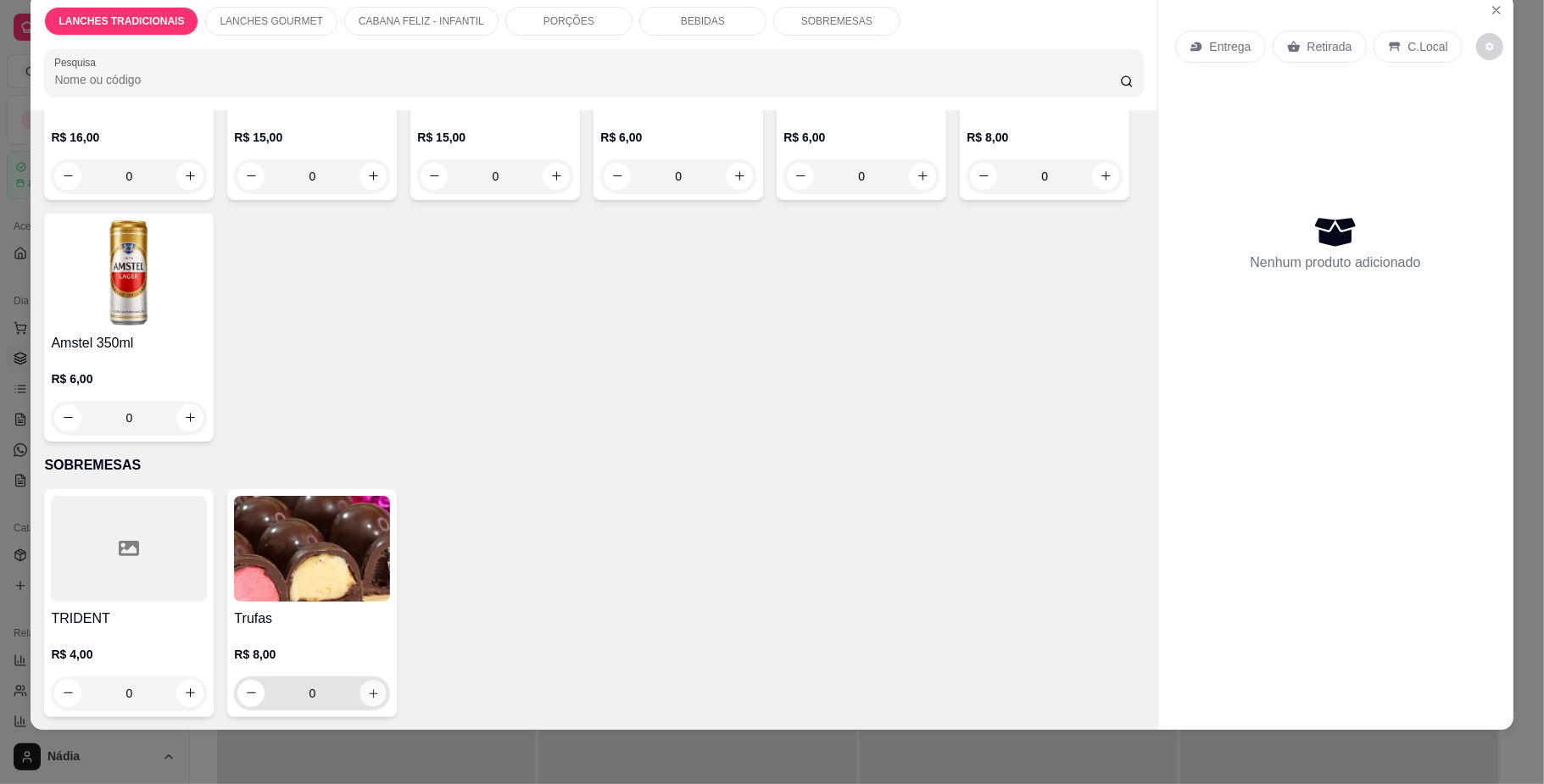
click at [367, 695] on icon "increase-product-quantity" at bounding box center [373, 693] width 12 height 12
type input "1"
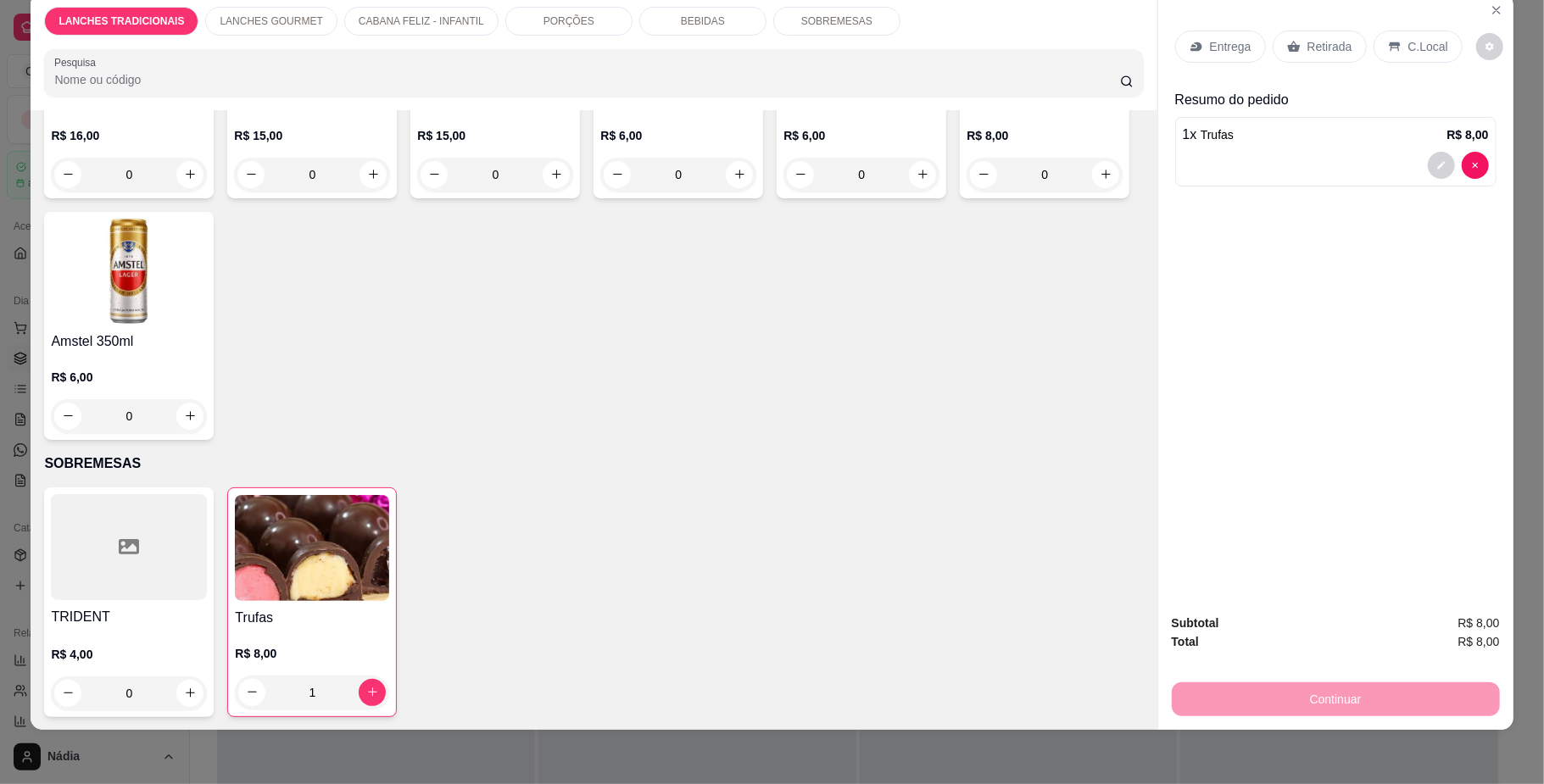
click at [1293, 44] on div "Retirada" at bounding box center [1319, 47] width 94 height 32
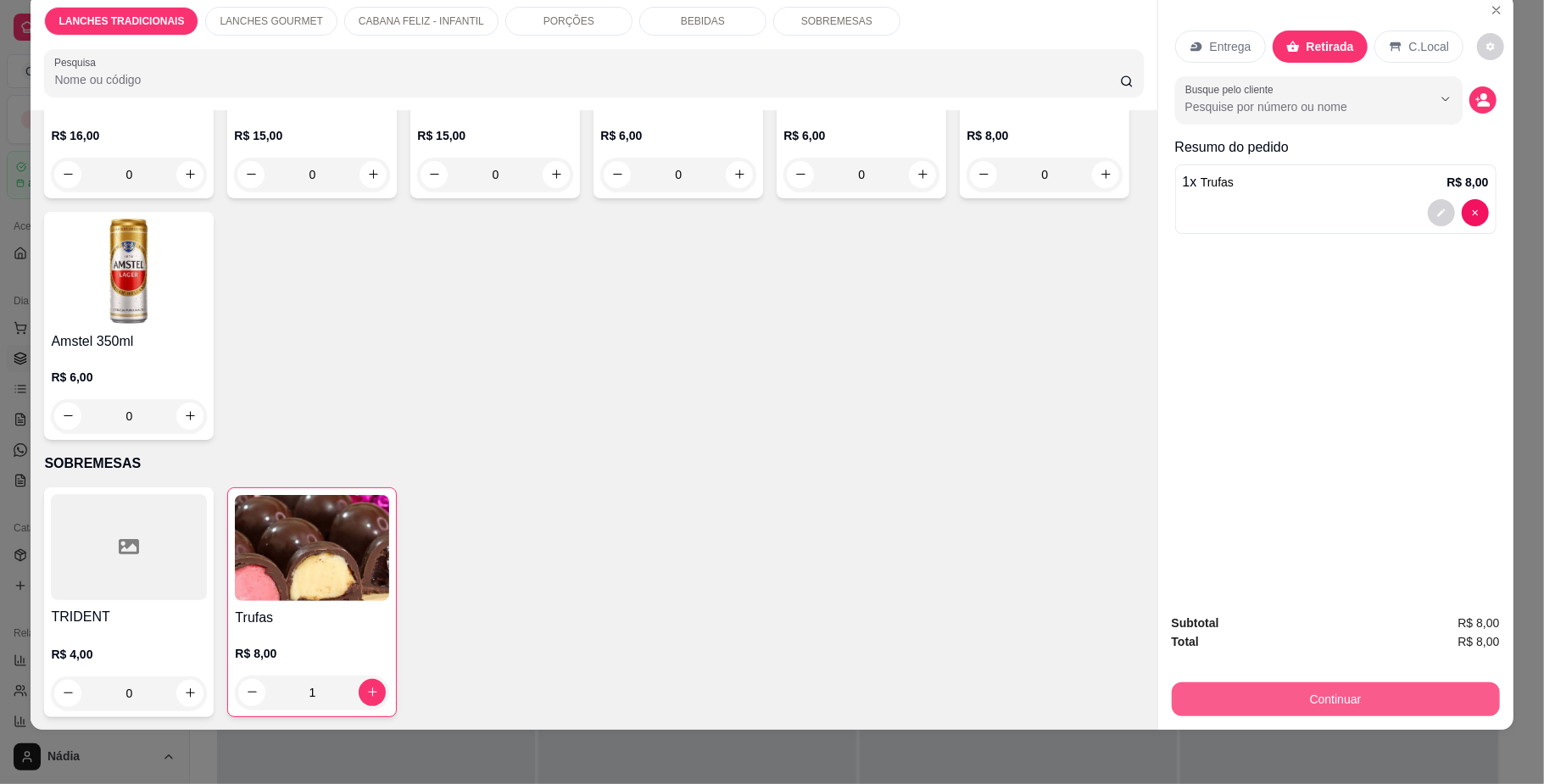
click at [1293, 706] on button "Continuar" at bounding box center [1336, 699] width 328 height 34
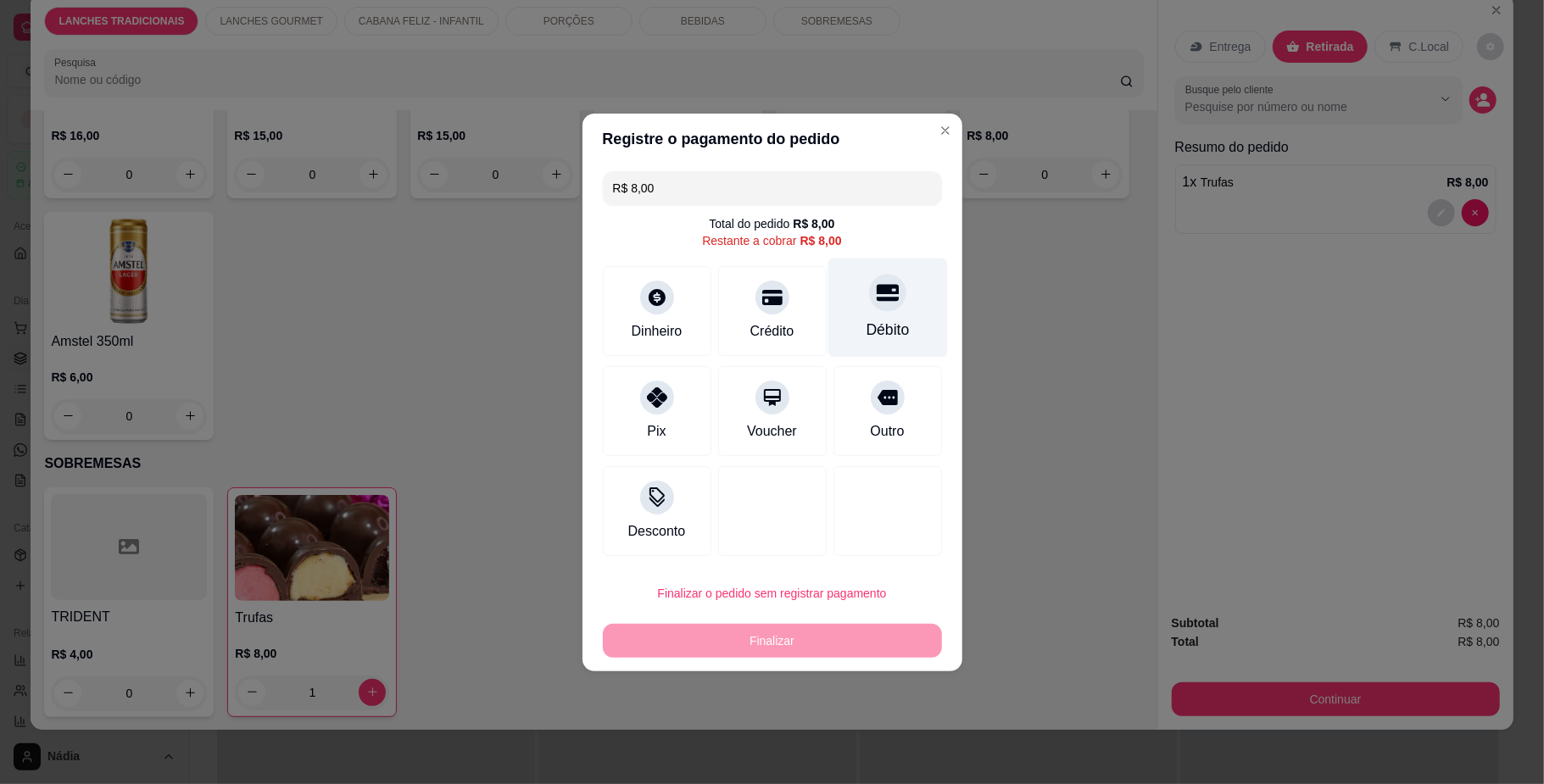
click at [876, 302] on icon at bounding box center [886, 292] width 22 height 22
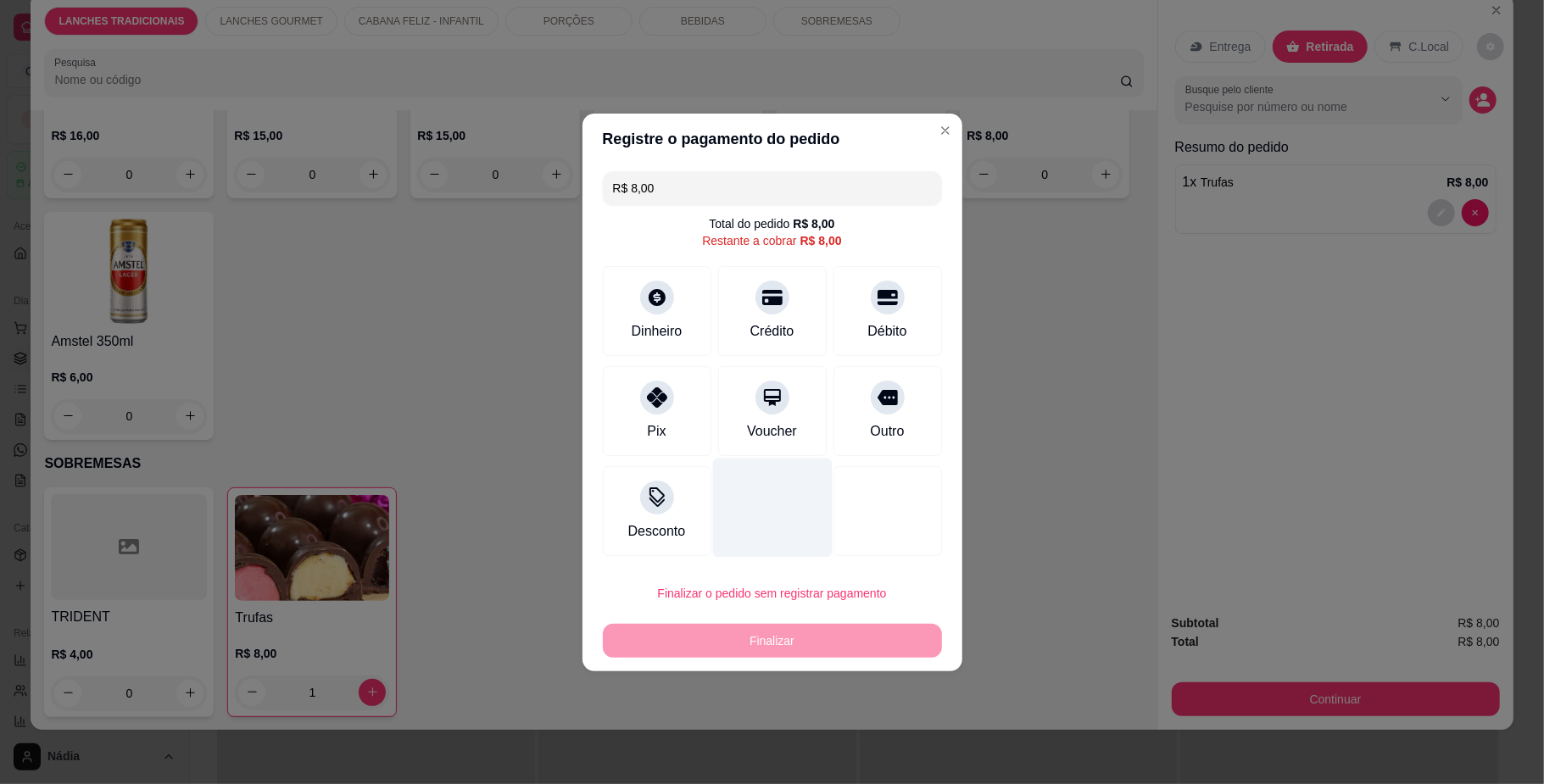
type input "R$ 0,00"
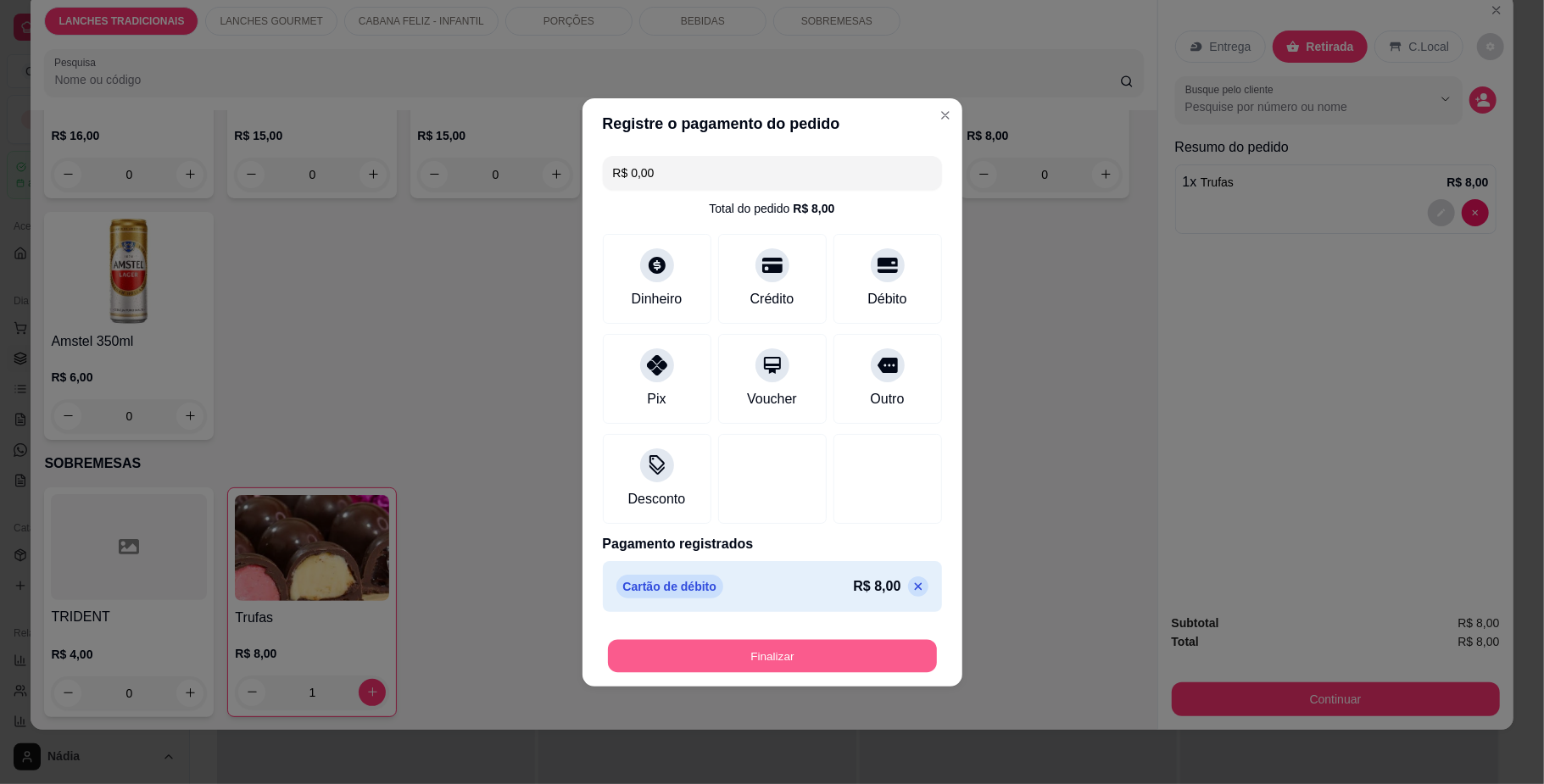
click at [788, 657] on button "Finalizar" at bounding box center [773, 656] width 329 height 33
type input "0"
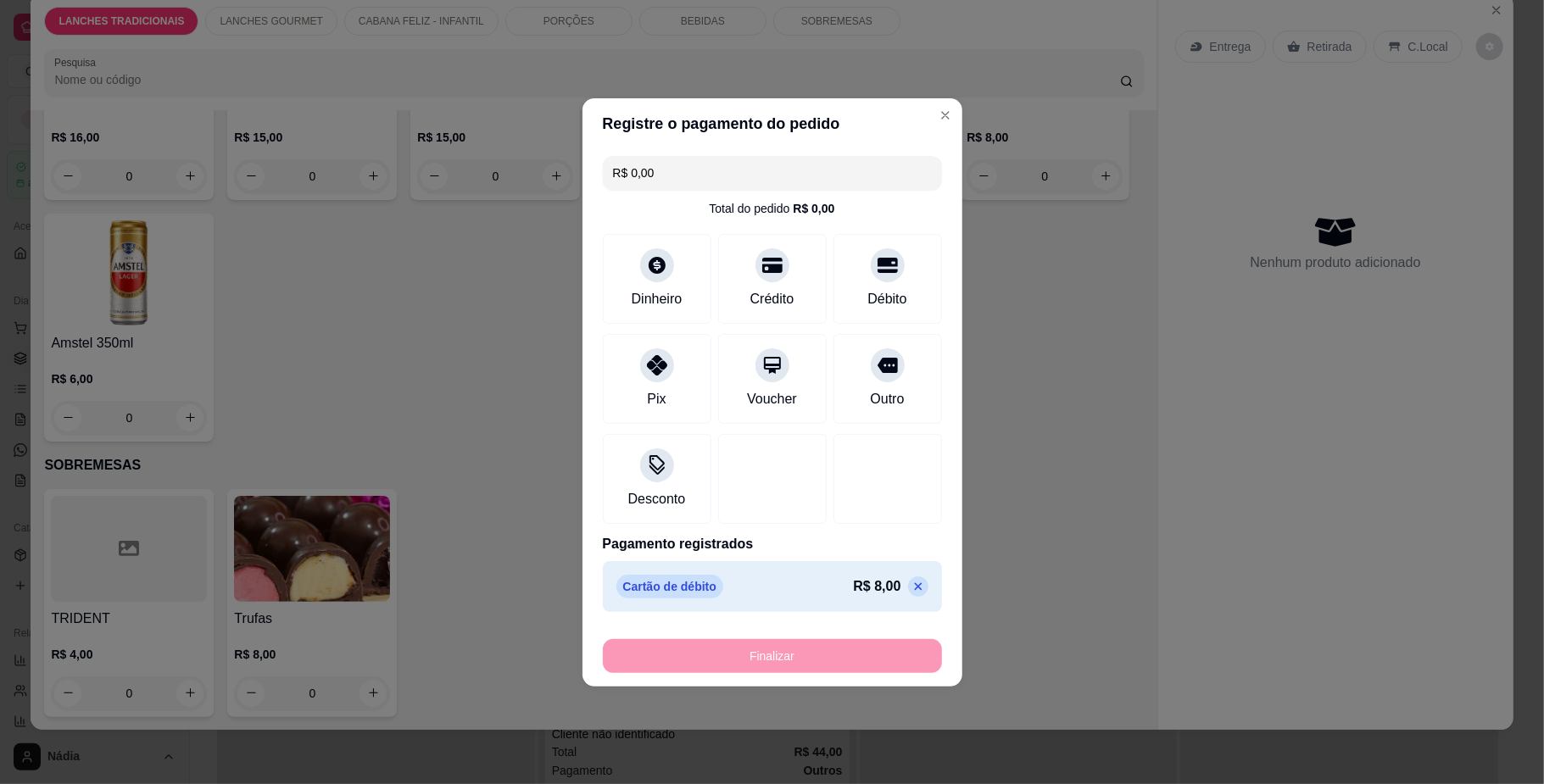
type input "-R$ 8,00"
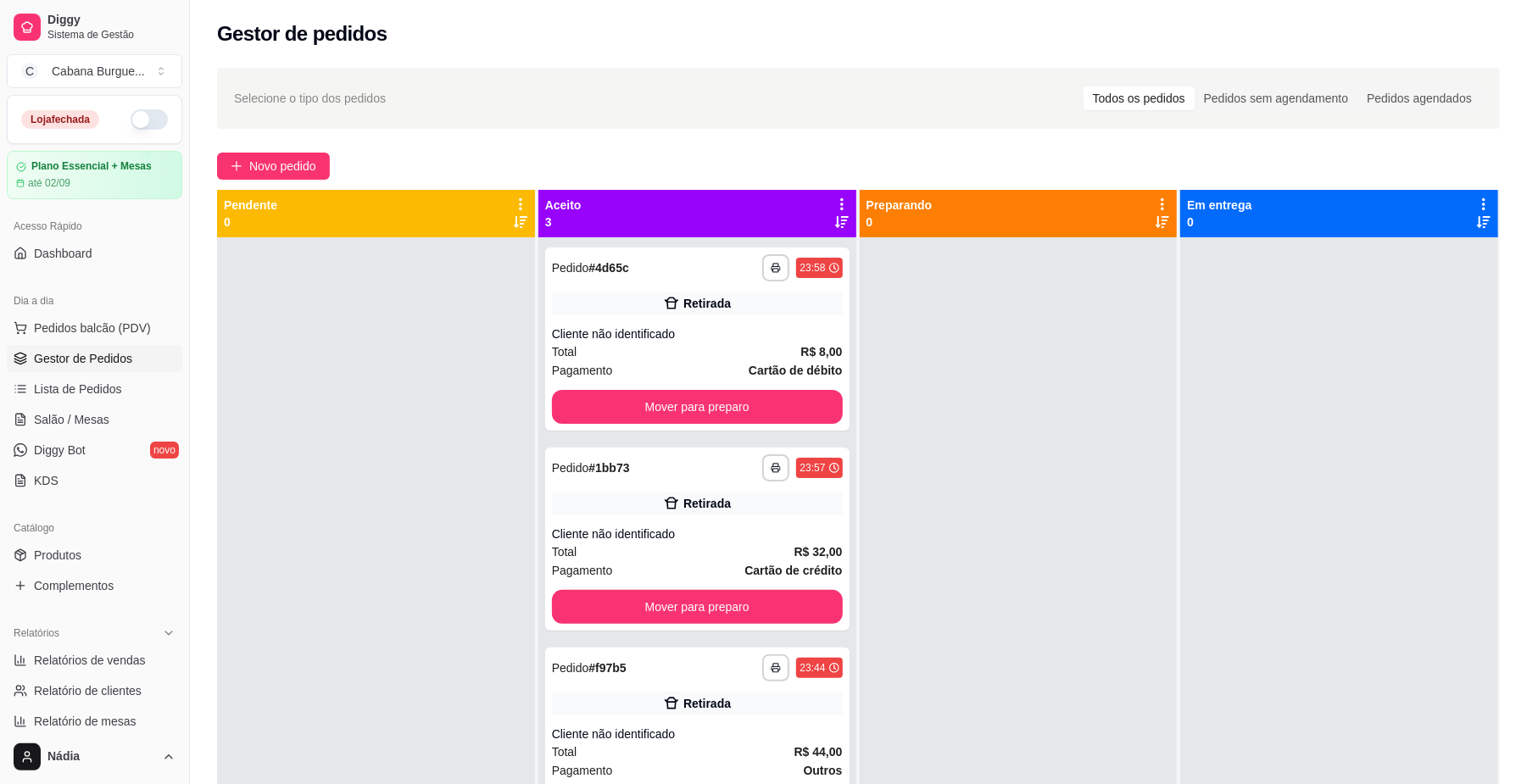
click at [1011, 656] on div at bounding box center [1019, 629] width 318 height 784
click at [772, 267] on icon "button" at bounding box center [776, 269] width 9 height 4
click at [727, 333] on button "IMPRESSORA" at bounding box center [724, 327] width 123 height 28
click at [773, 472] on icon "button" at bounding box center [777, 467] width 10 height 10
click at [555, 533] on div "Cliente não identificado" at bounding box center [698, 534] width 291 height 17
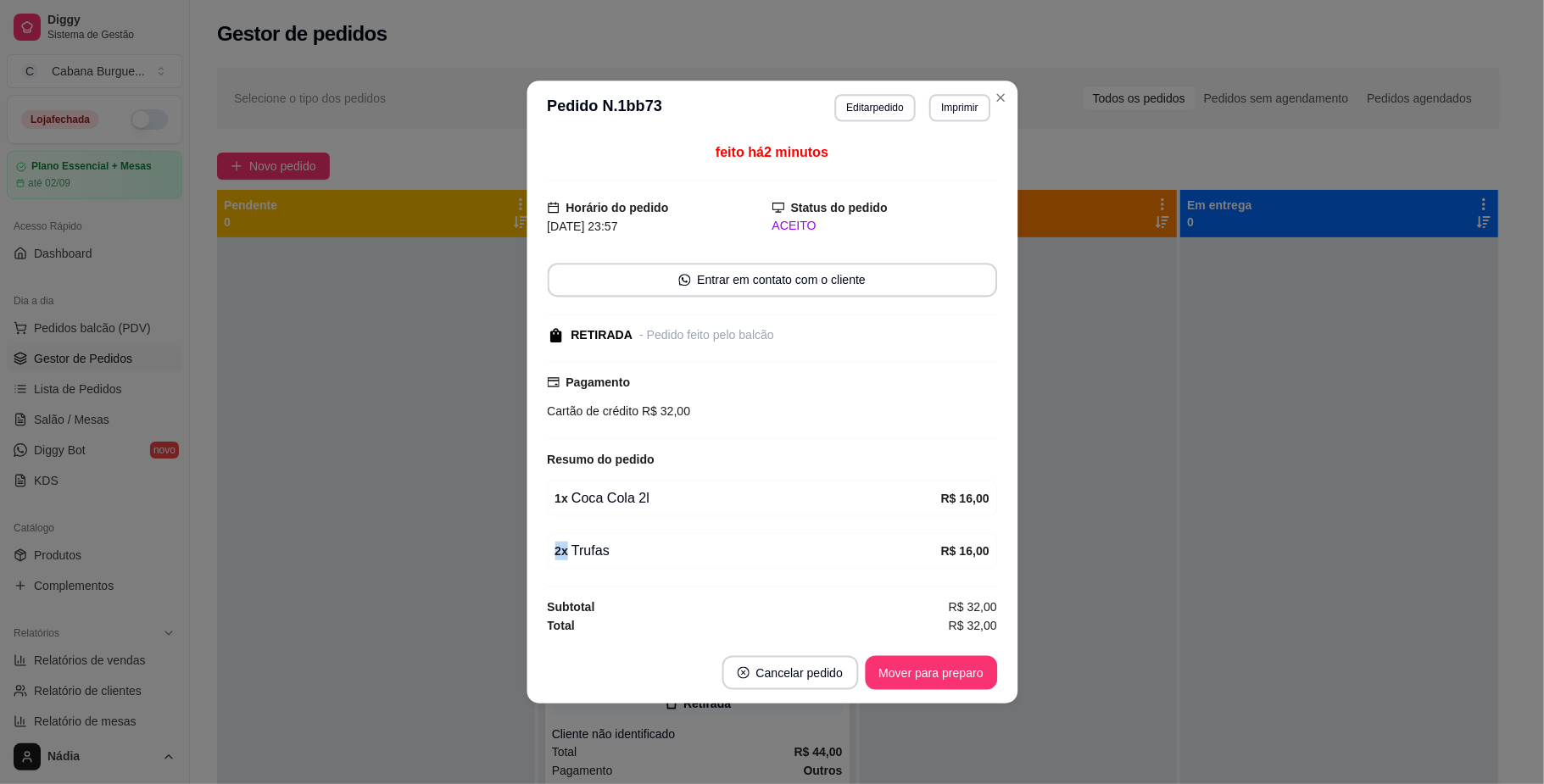
click at [556, 533] on div "feito há 2 minutos Horário do pedido [DATE] 23:57 Status do pedido ACEITO Entra…" at bounding box center [772, 389] width 450 height 493
click at [968, 105] on button "Imprimir" at bounding box center [958, 109] width 60 height 28
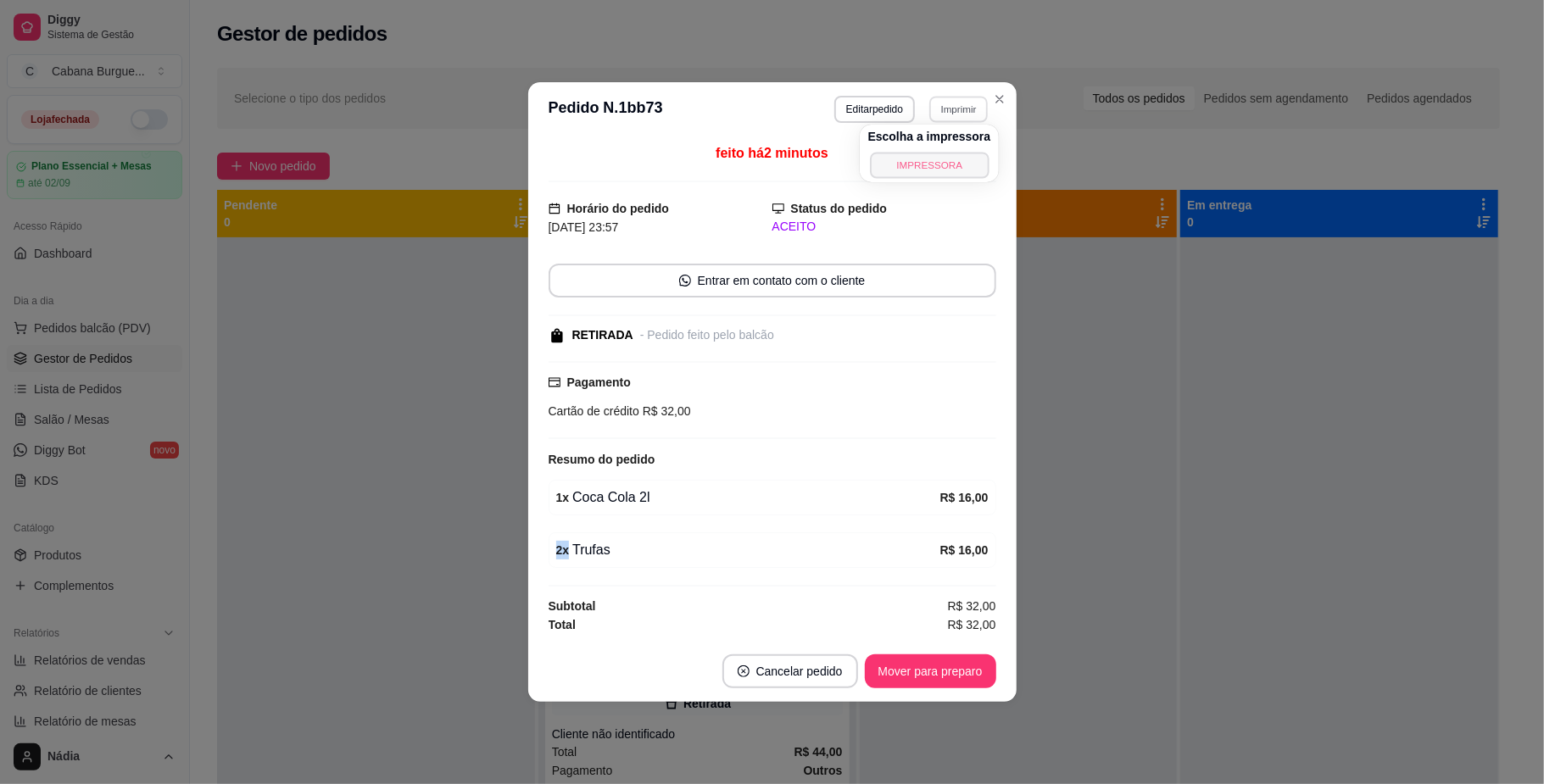
click at [889, 154] on button "IMPRESSORA" at bounding box center [929, 165] width 119 height 27
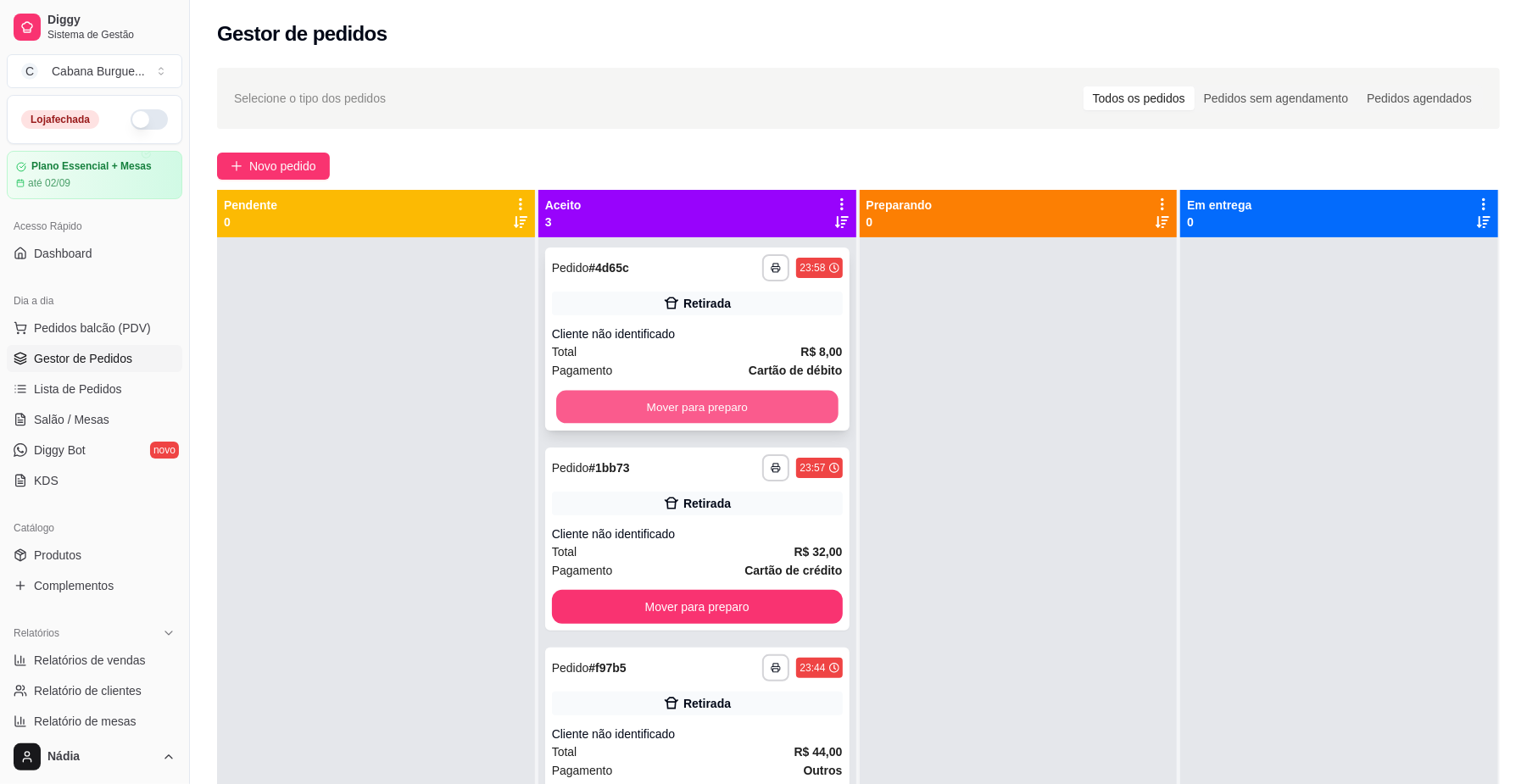
click at [683, 397] on button "Mover para preparo" at bounding box center [697, 407] width 282 height 33
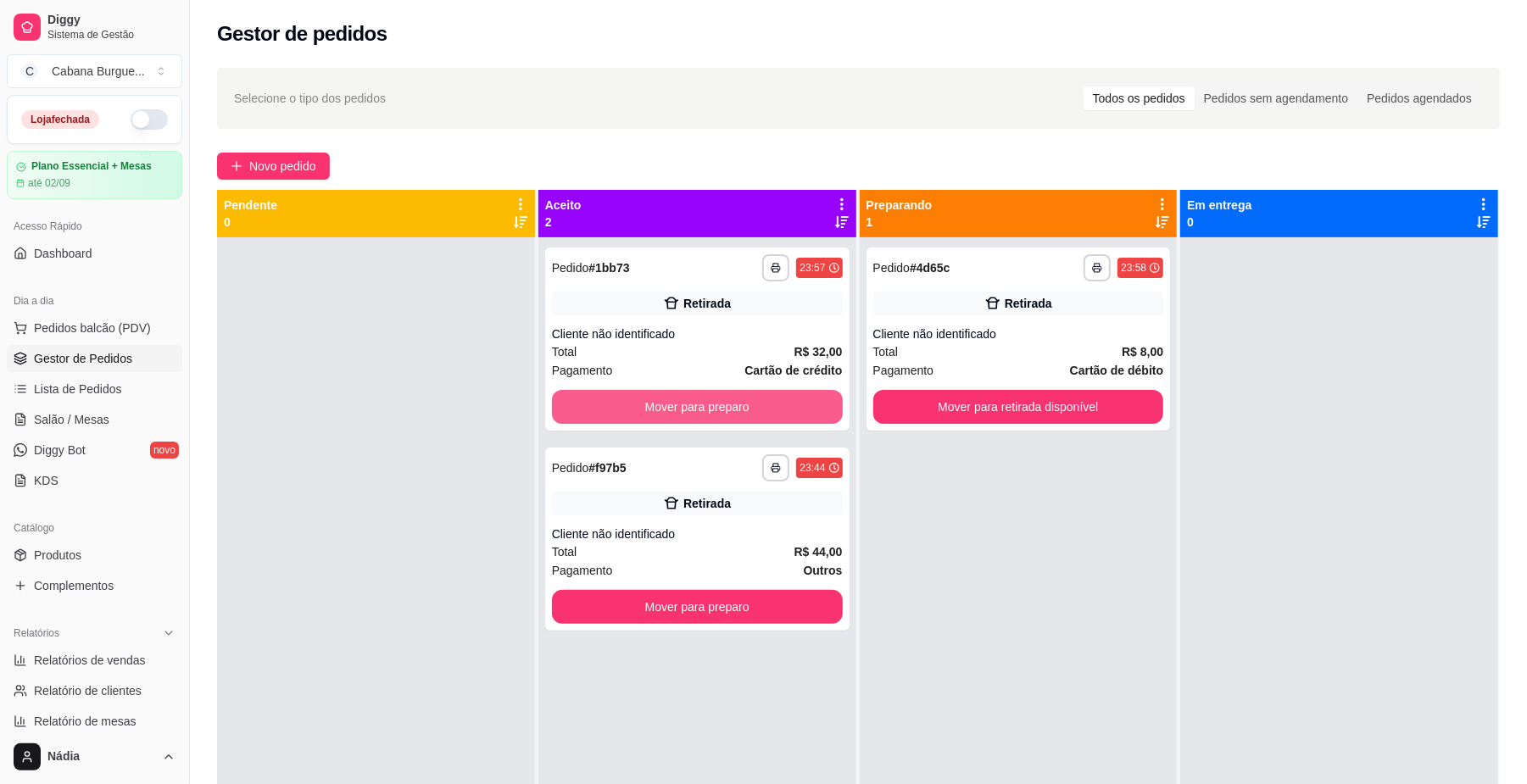
click at [665, 411] on button "Mover para preparo" at bounding box center [698, 407] width 291 height 34
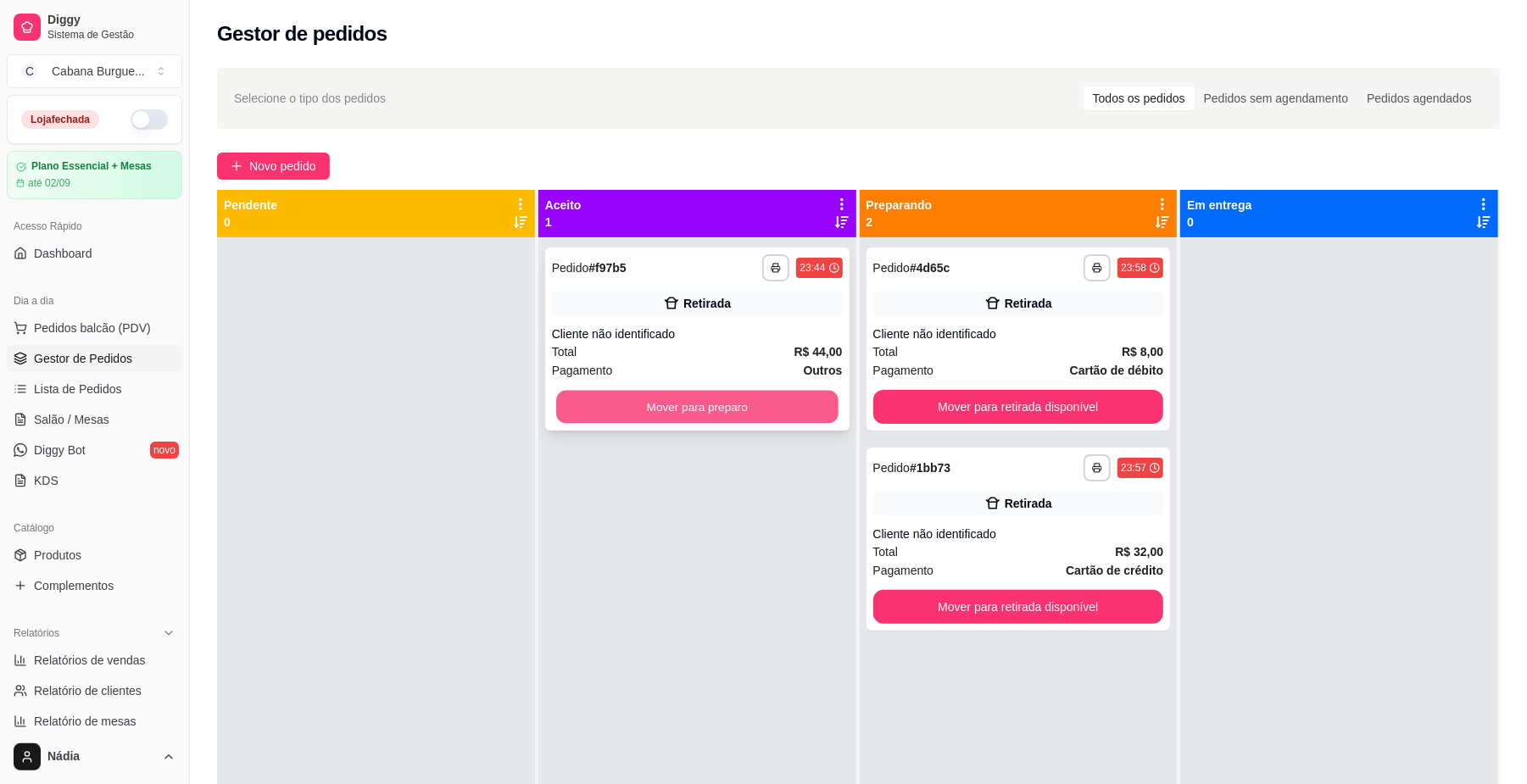
click at [664, 407] on button "Mover para preparo" at bounding box center [697, 407] width 282 height 33
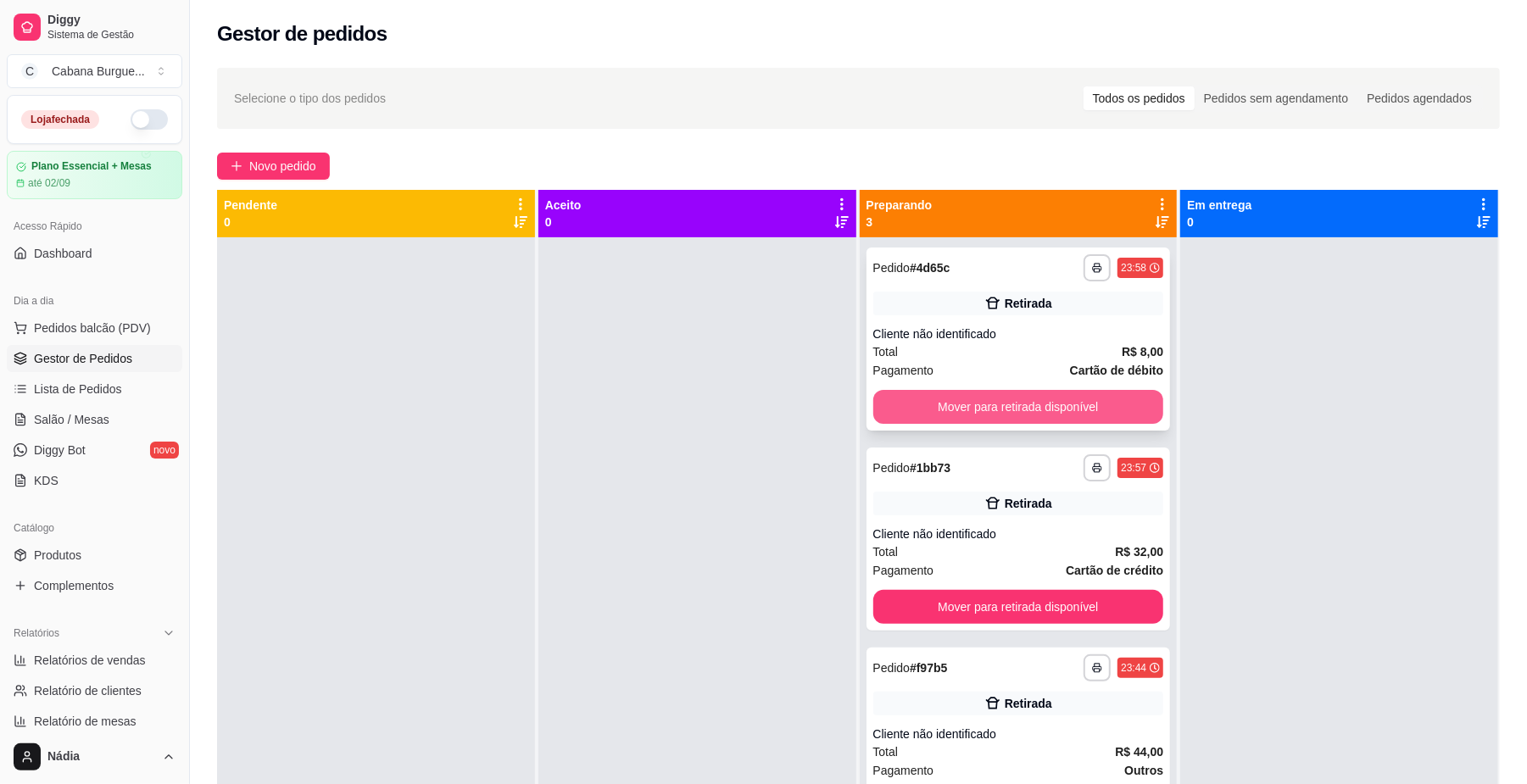
click at [1001, 405] on button "Mover para retirada disponível" at bounding box center [1019, 407] width 291 height 34
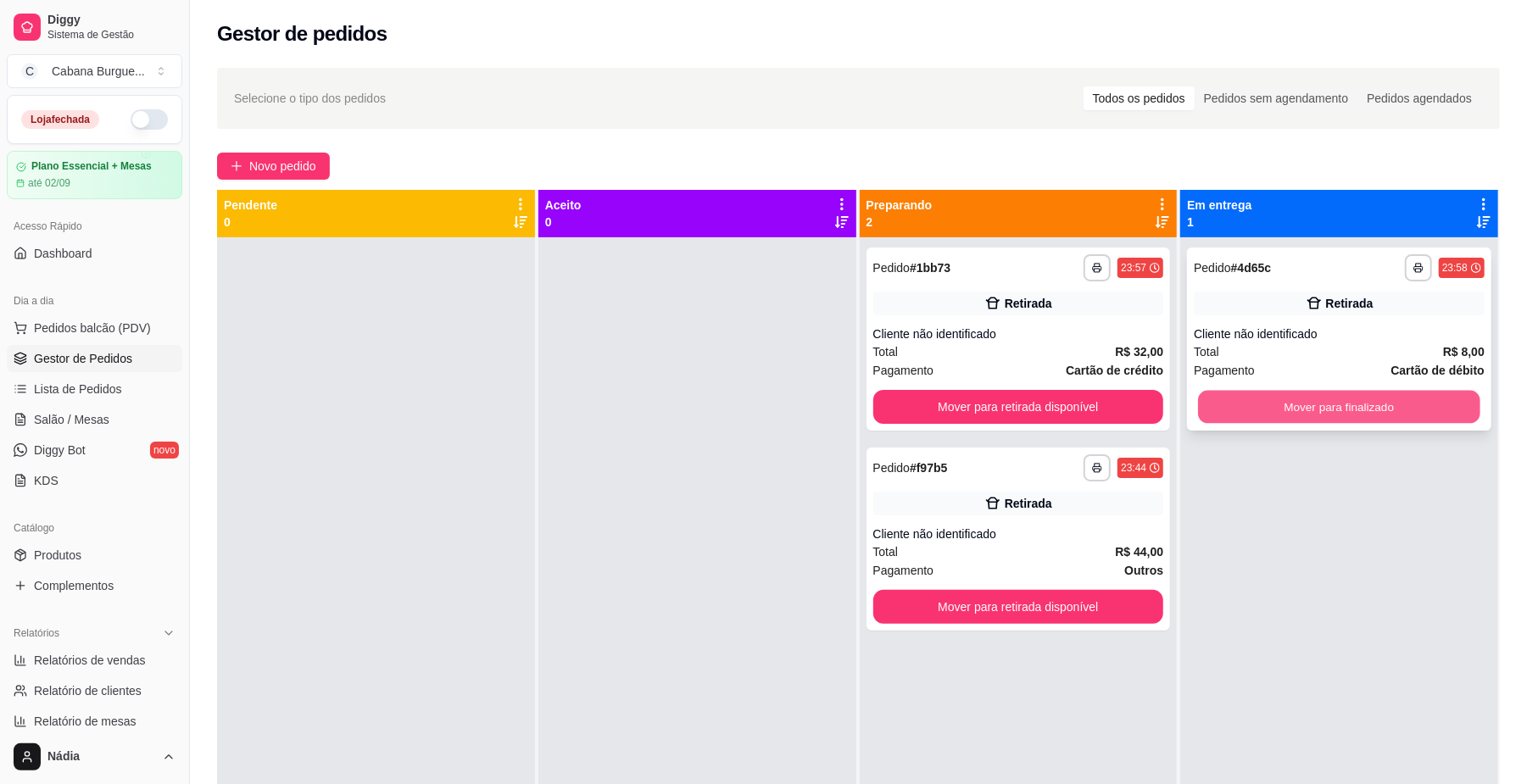
click at [1300, 408] on button "Mover para finalizado" at bounding box center [1339, 407] width 282 height 33
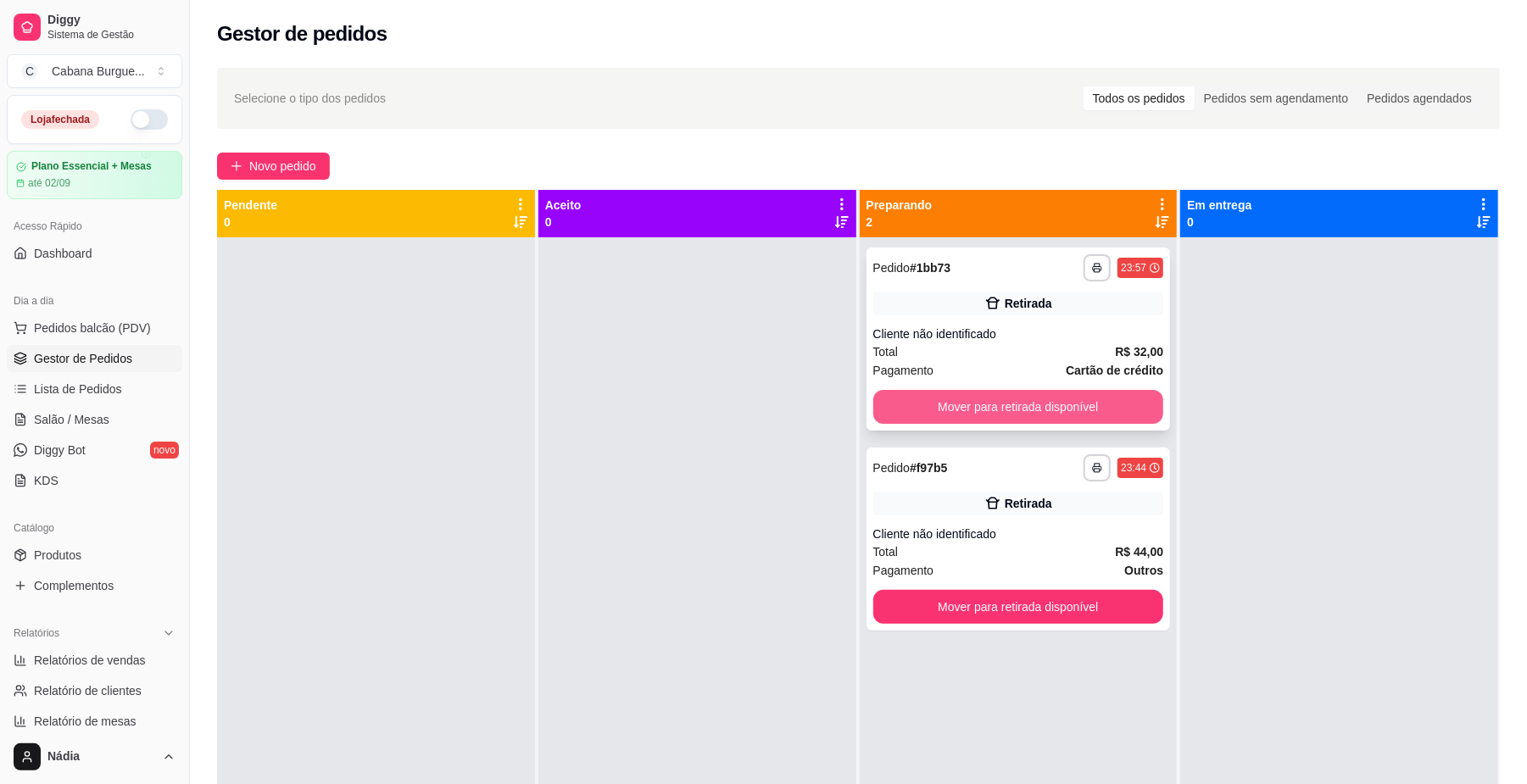
click at [1086, 399] on button "Mover para retirada disponível" at bounding box center [1019, 407] width 291 height 34
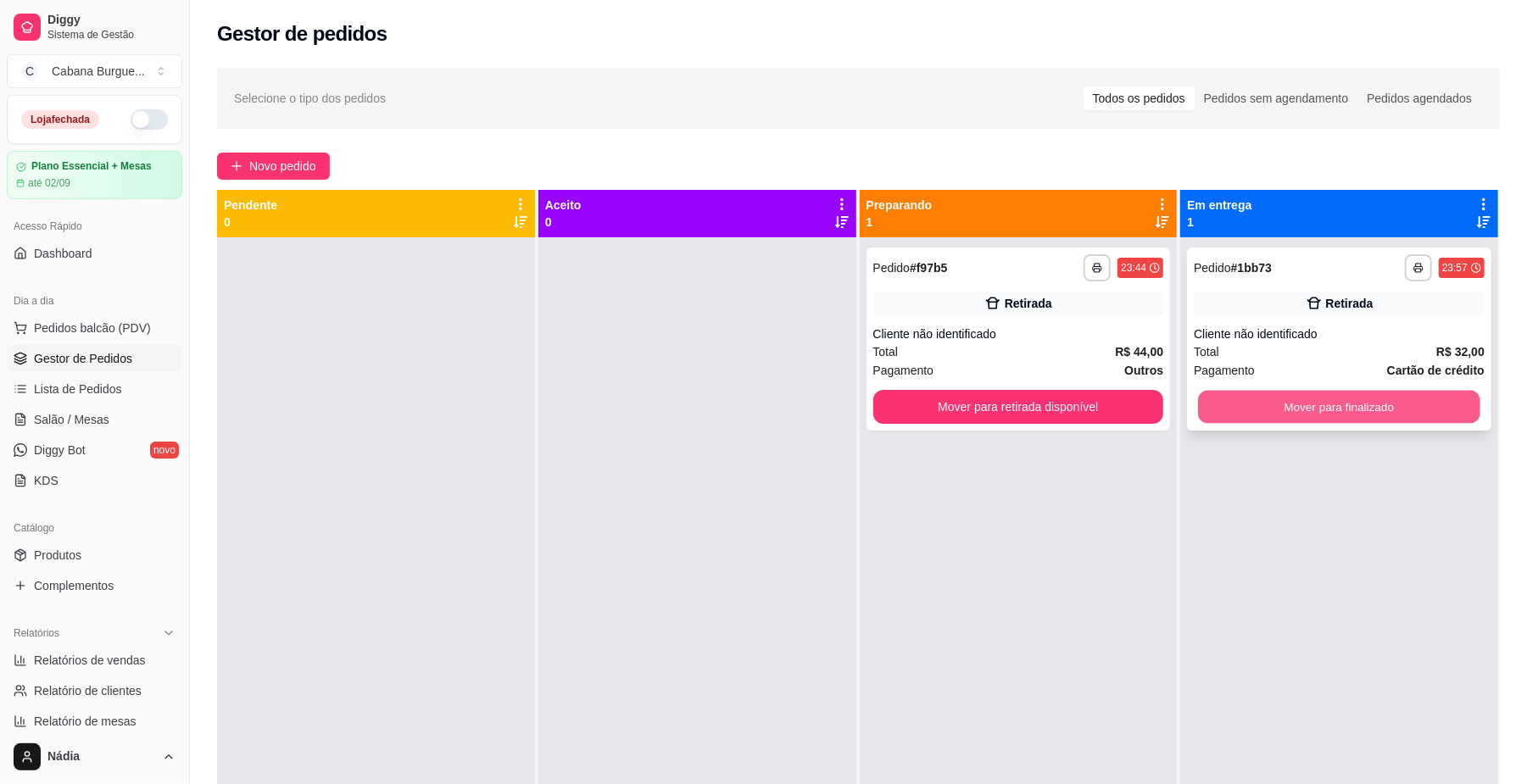
click at [1320, 404] on button "Mover para finalizado" at bounding box center [1339, 407] width 282 height 33
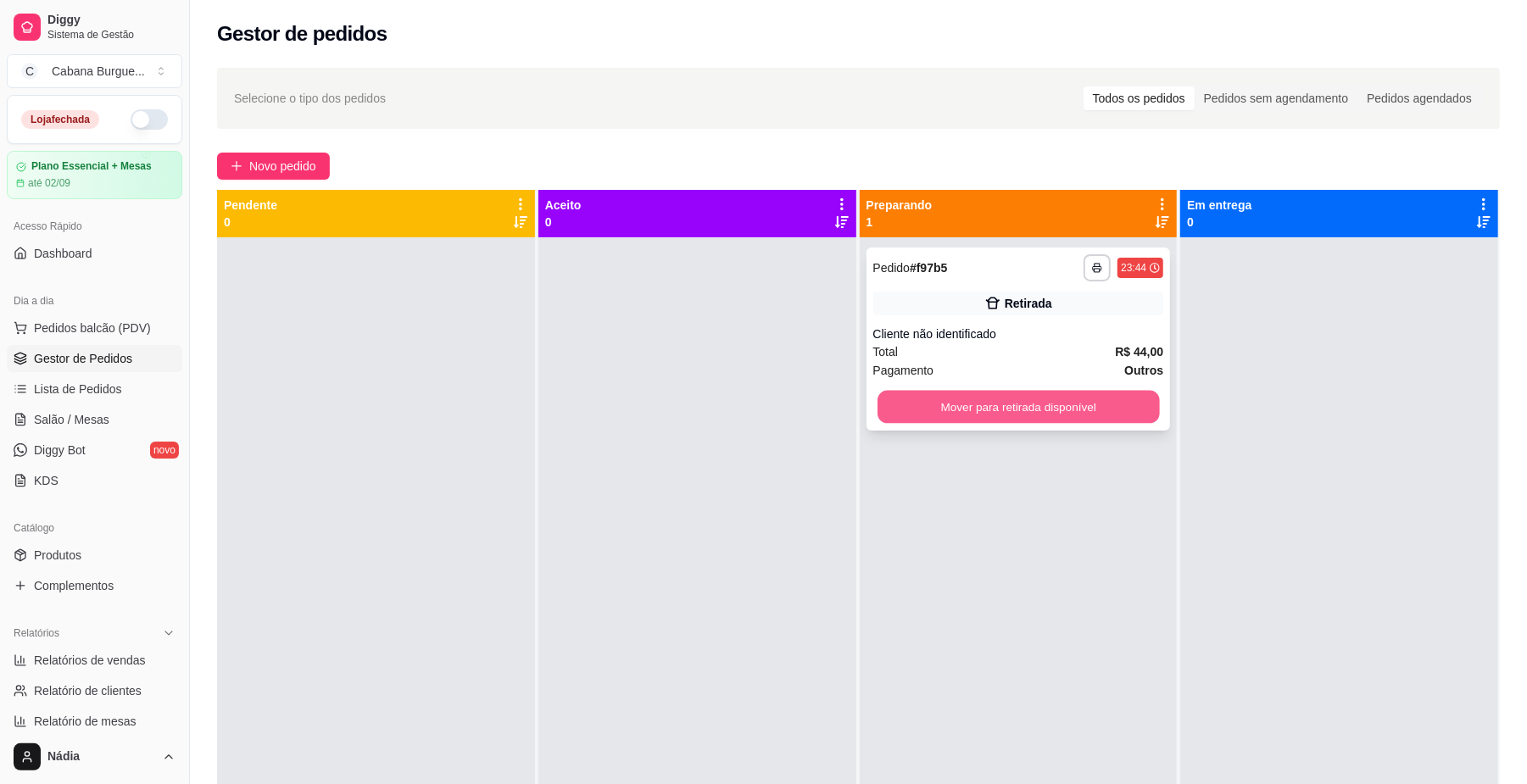
click at [1067, 403] on button "Mover para retirada disponível" at bounding box center [1019, 407] width 282 height 33
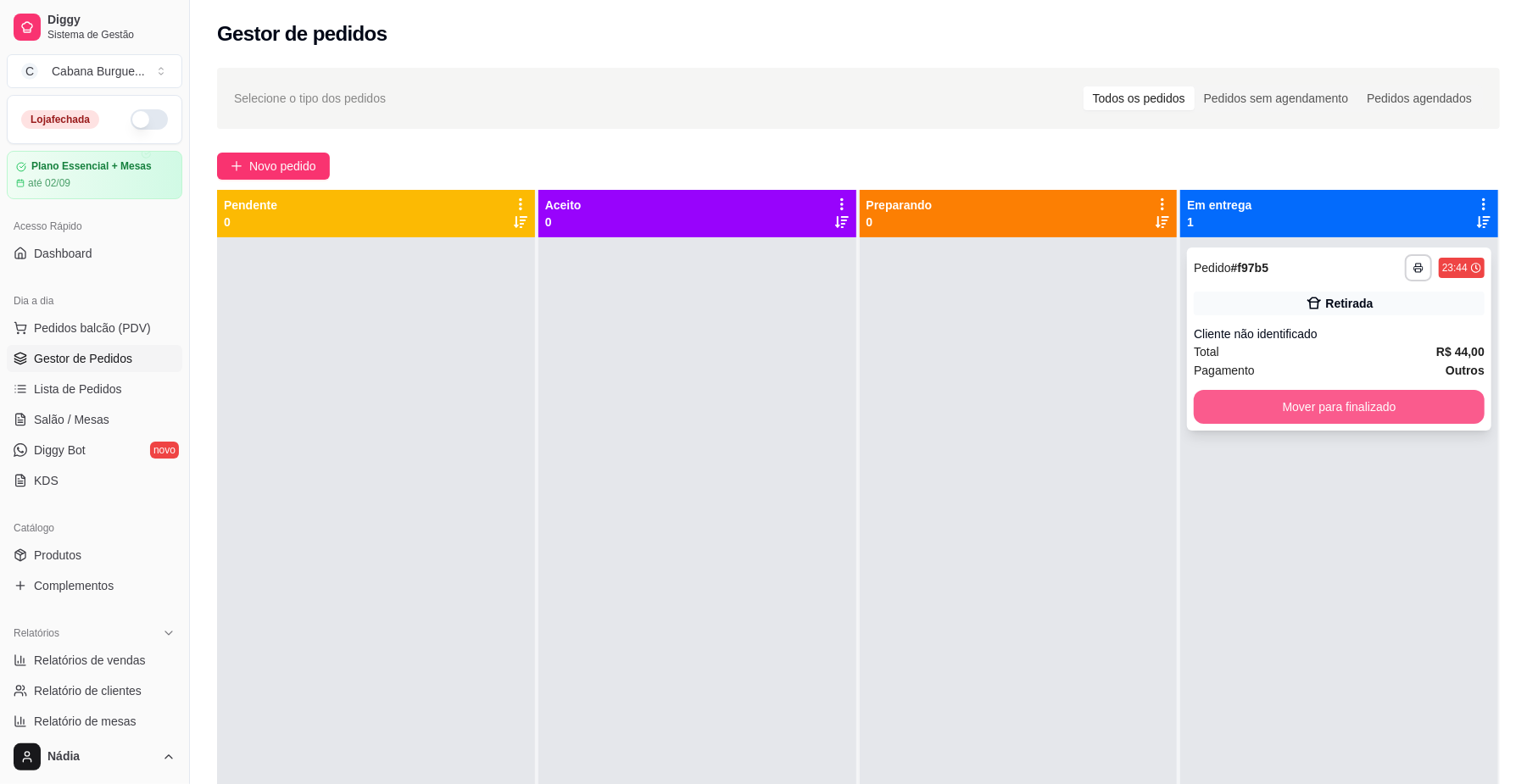
click at [1293, 421] on button "Mover para finalizado" at bounding box center [1339, 407] width 291 height 34
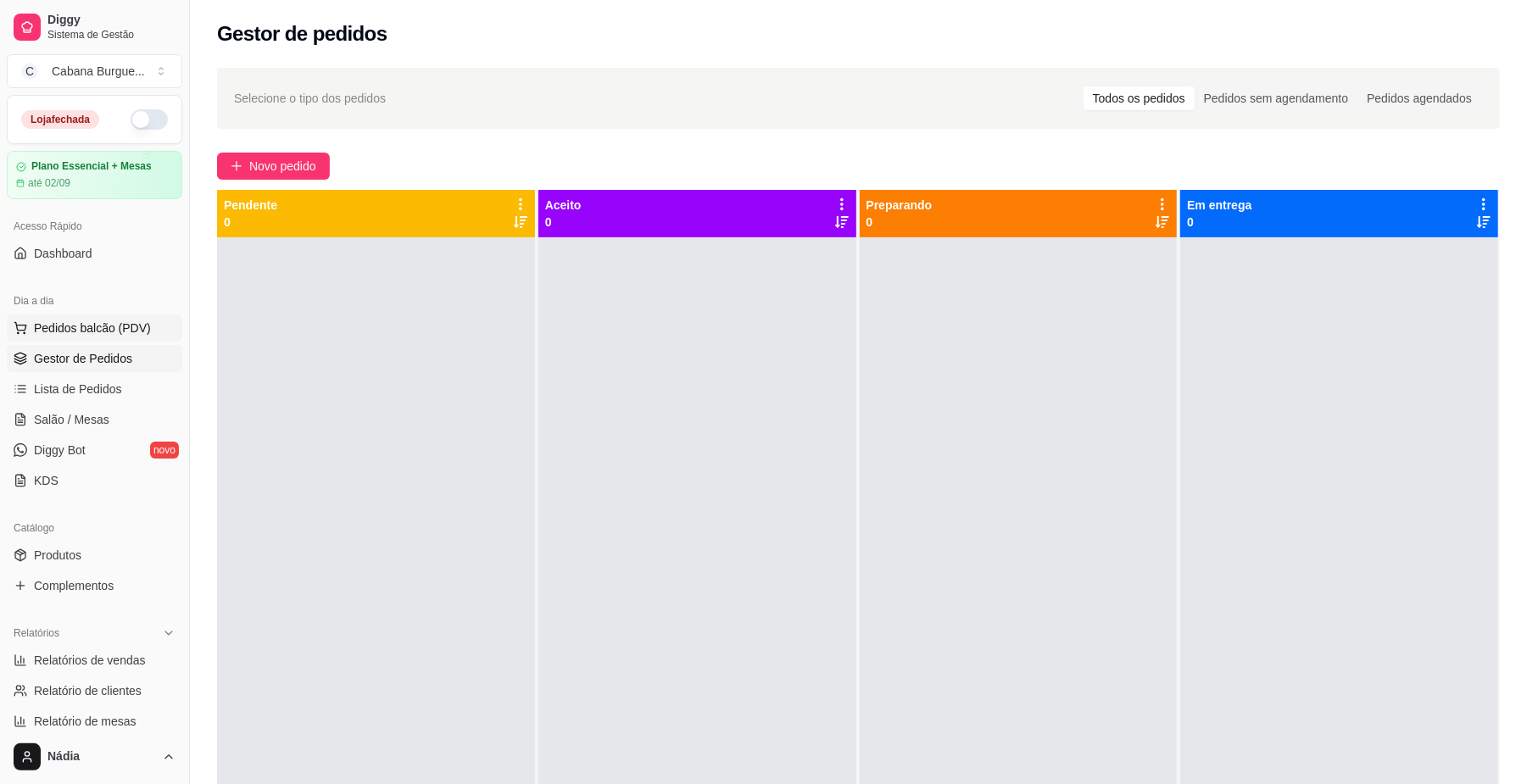
click at [96, 340] on button "Pedidos balcão (PDV)" at bounding box center [94, 327] width 175 height 28
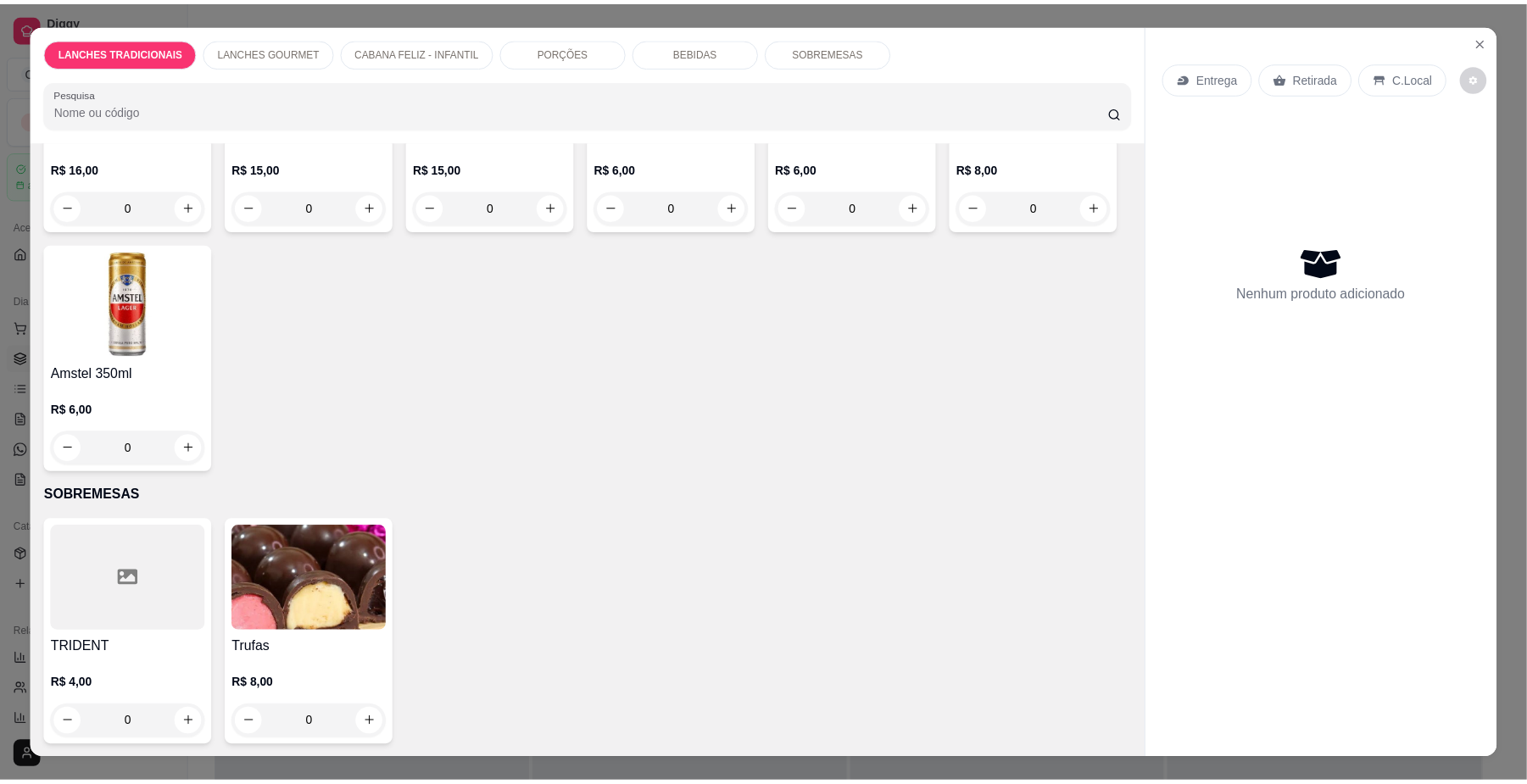
scroll to position [3344, 0]
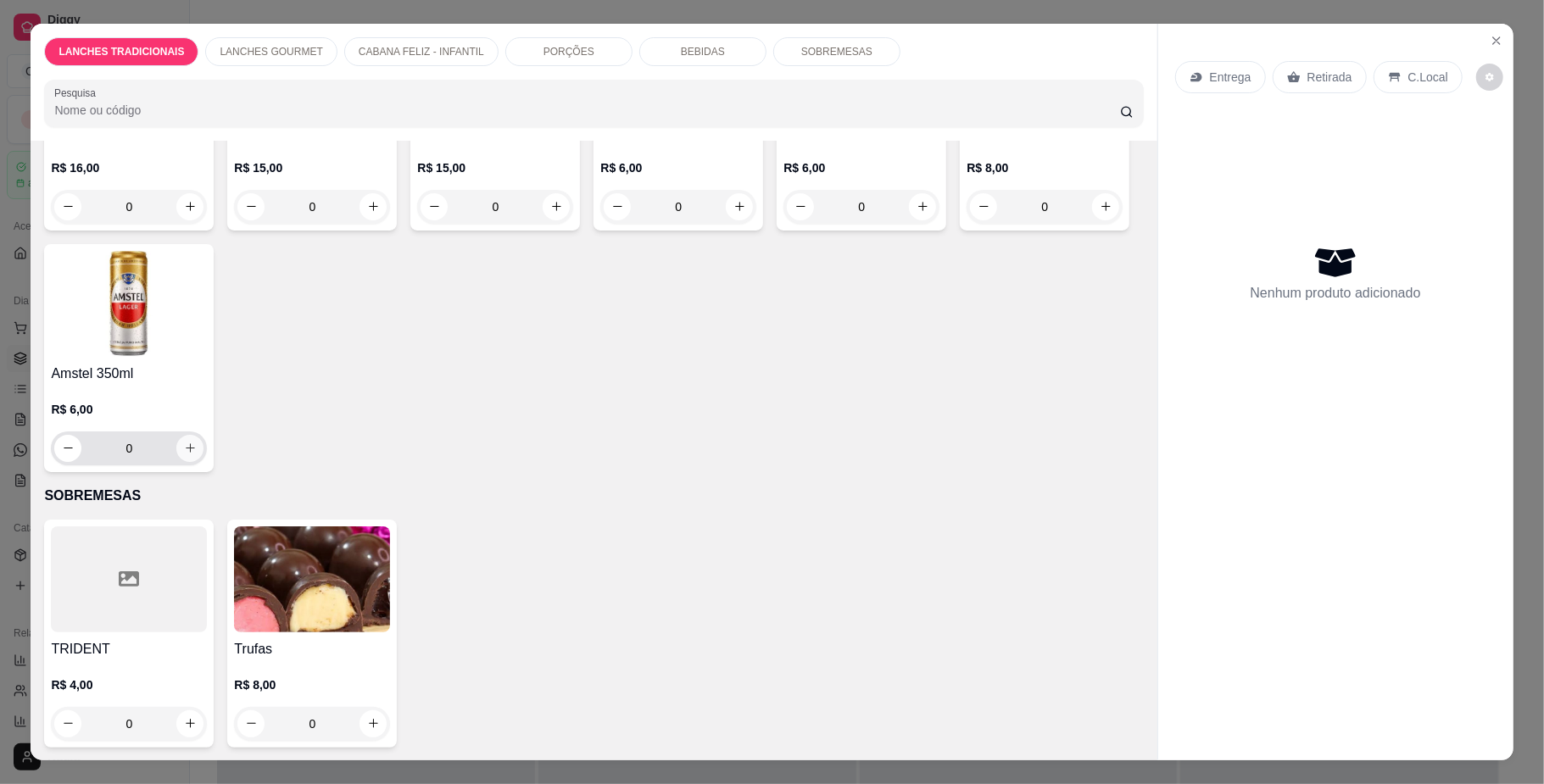
click at [204, 444] on button "increase-product-quantity" at bounding box center [189, 448] width 28 height 28
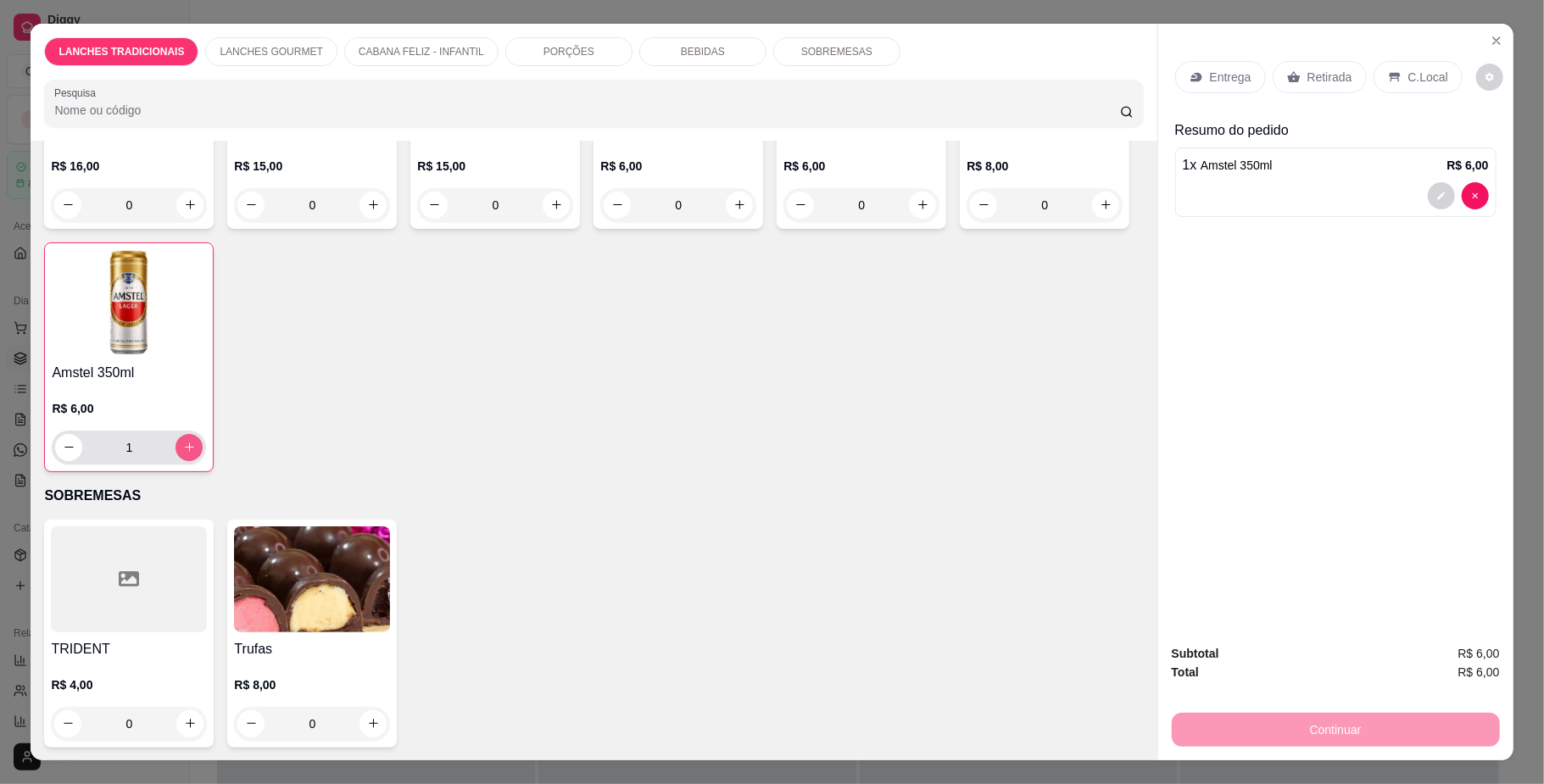
click at [203, 444] on button "increase-product-quantity" at bounding box center [188, 447] width 28 height 28
click at [203, 444] on button "increase-product-quantity" at bounding box center [189, 447] width 27 height 27
type input "3"
click at [1291, 82] on icon at bounding box center [1294, 77] width 13 height 13
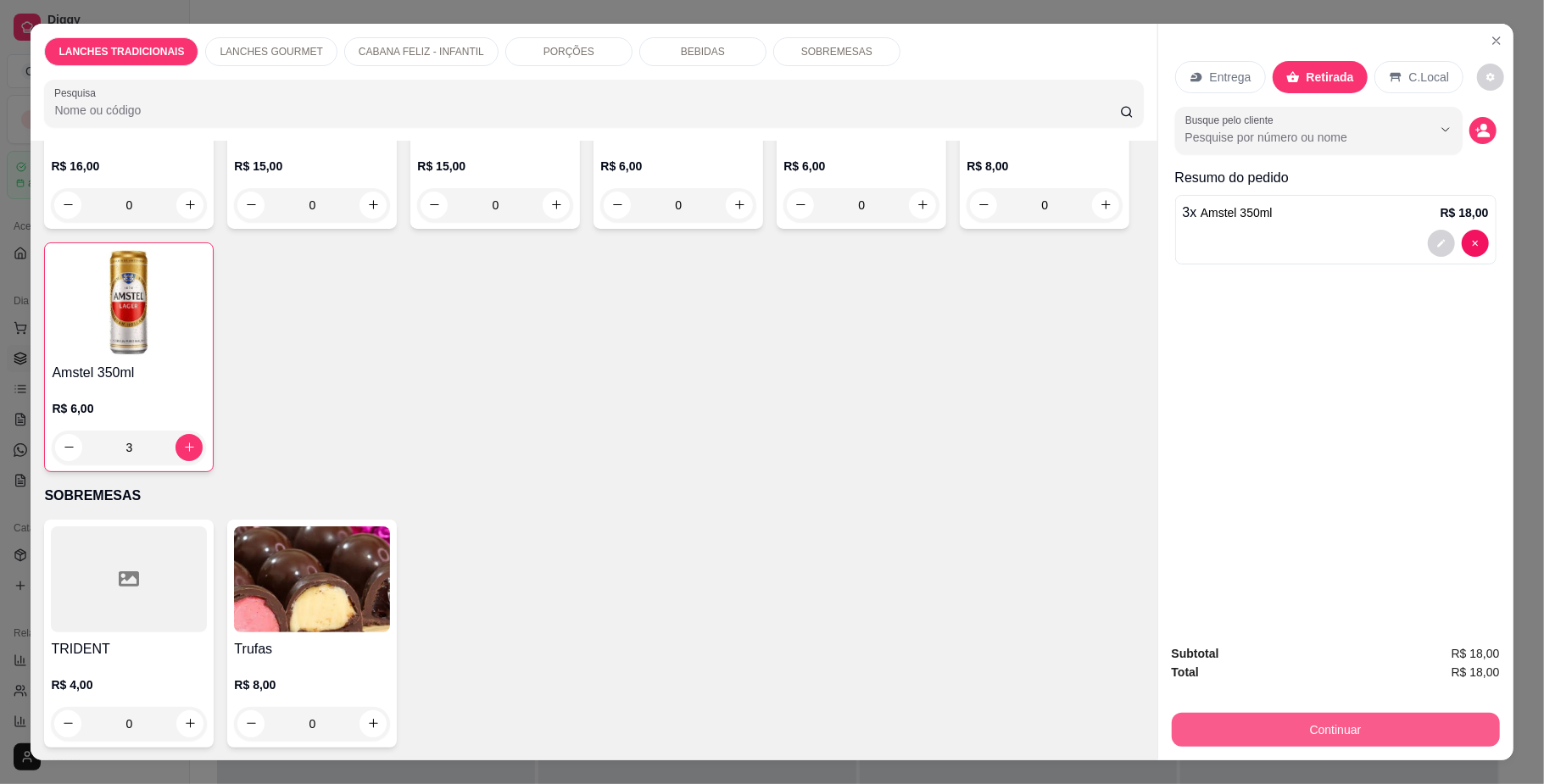
click at [1250, 719] on button "Continuar" at bounding box center [1336, 730] width 328 height 34
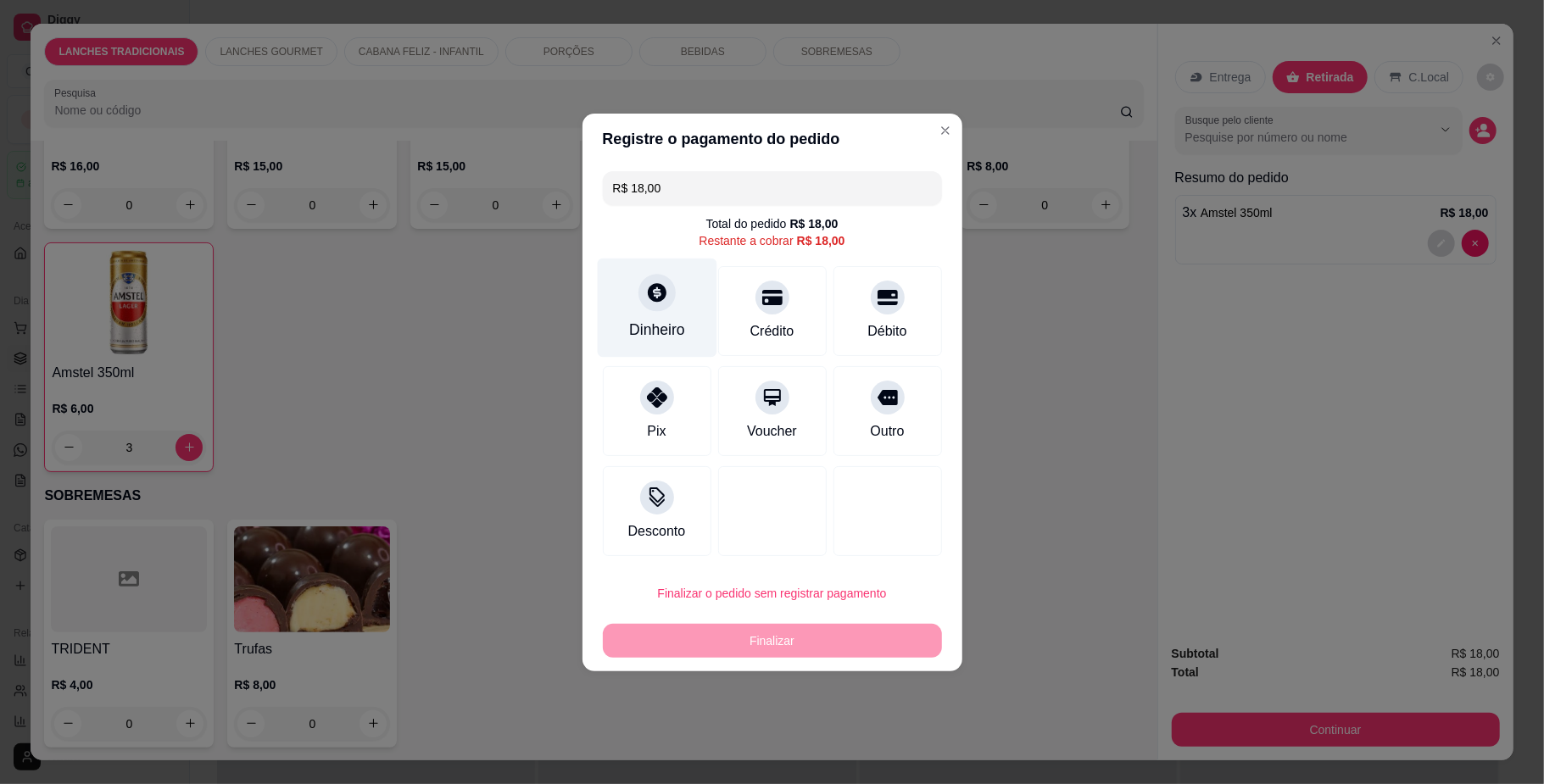
click at [673, 337] on div "Dinheiro" at bounding box center [657, 329] width 56 height 22
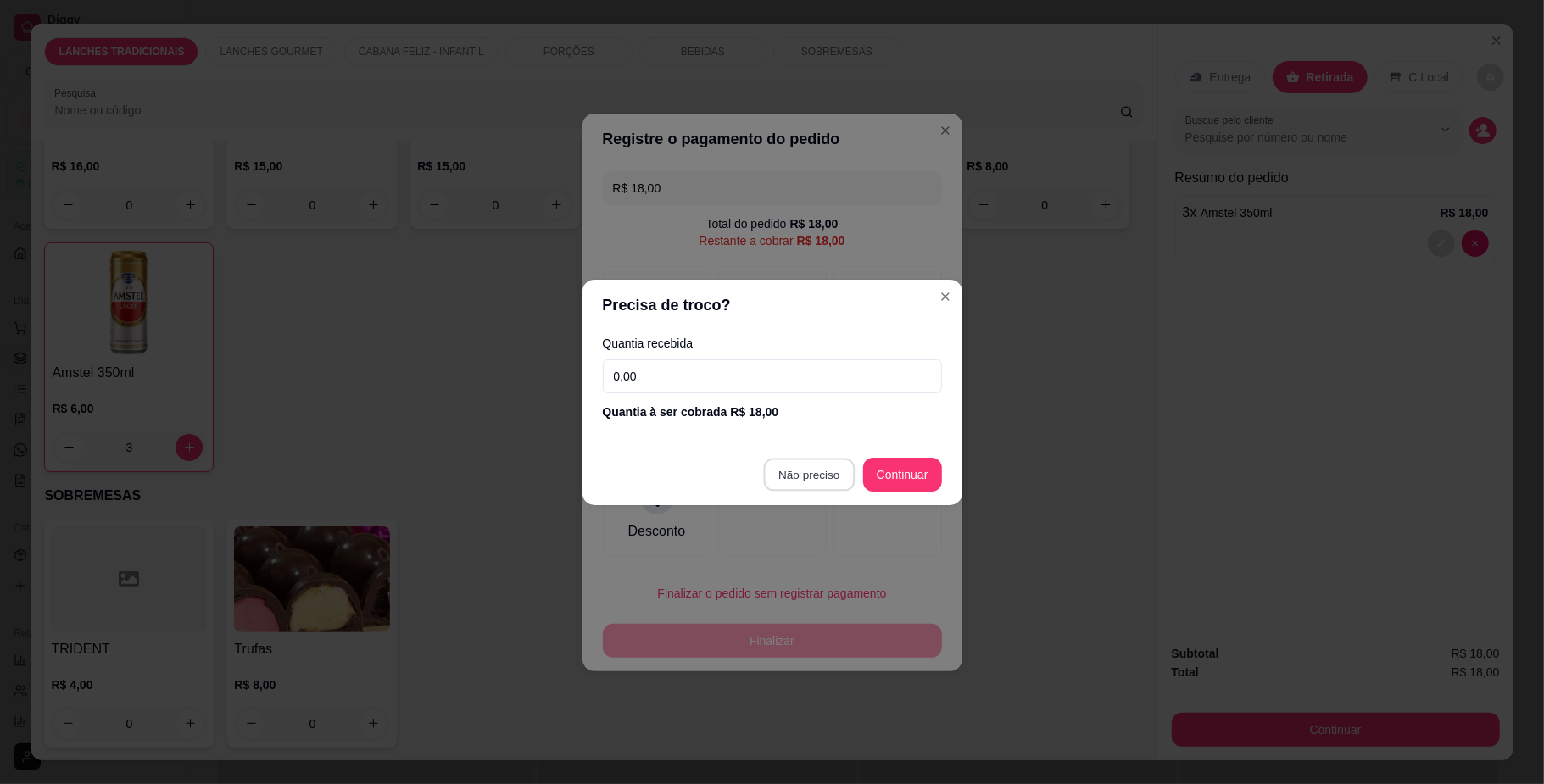
type input "R$ 0,00"
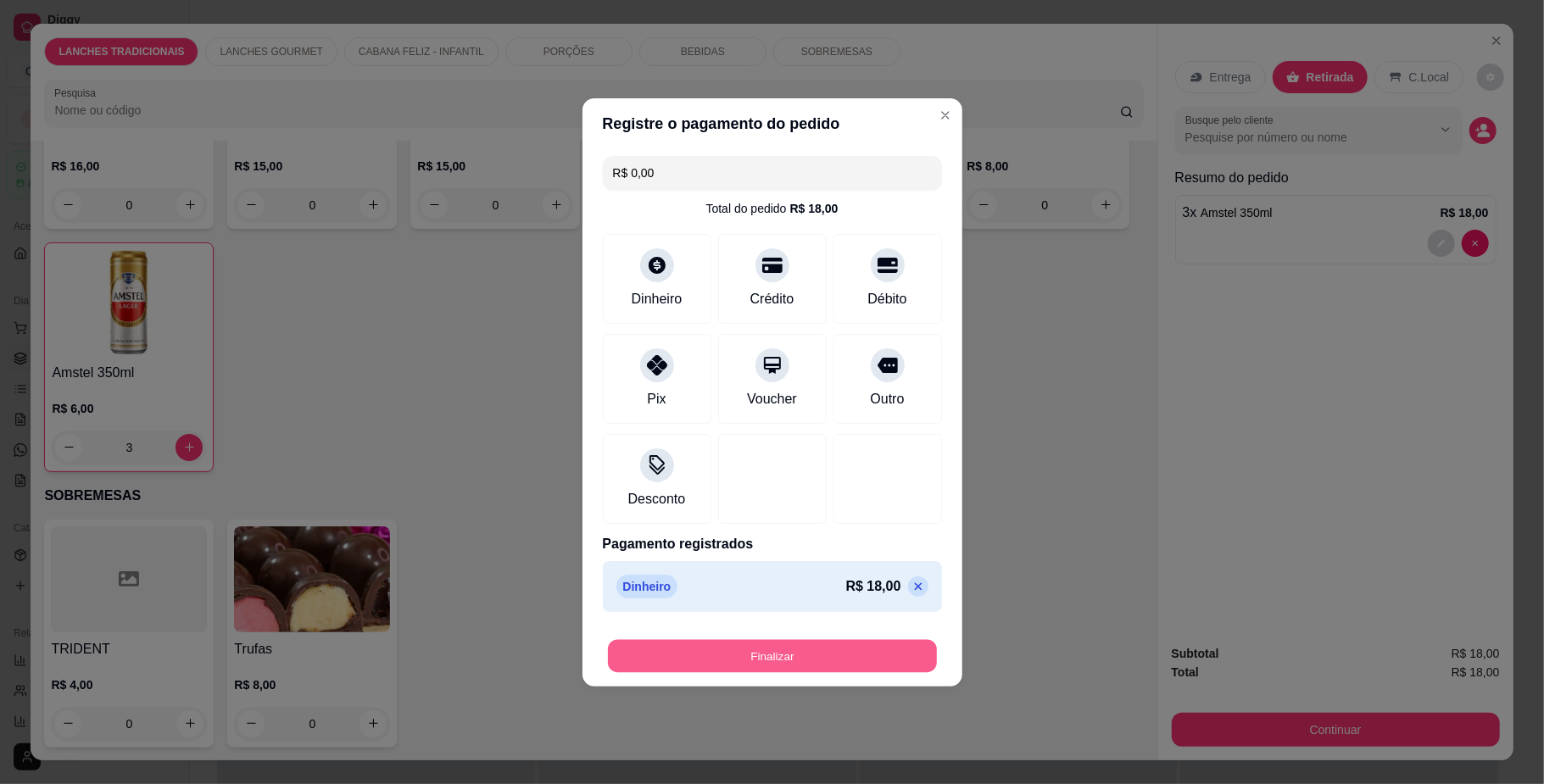
click at [873, 662] on button "Finalizar" at bounding box center [773, 656] width 329 height 33
type input "0"
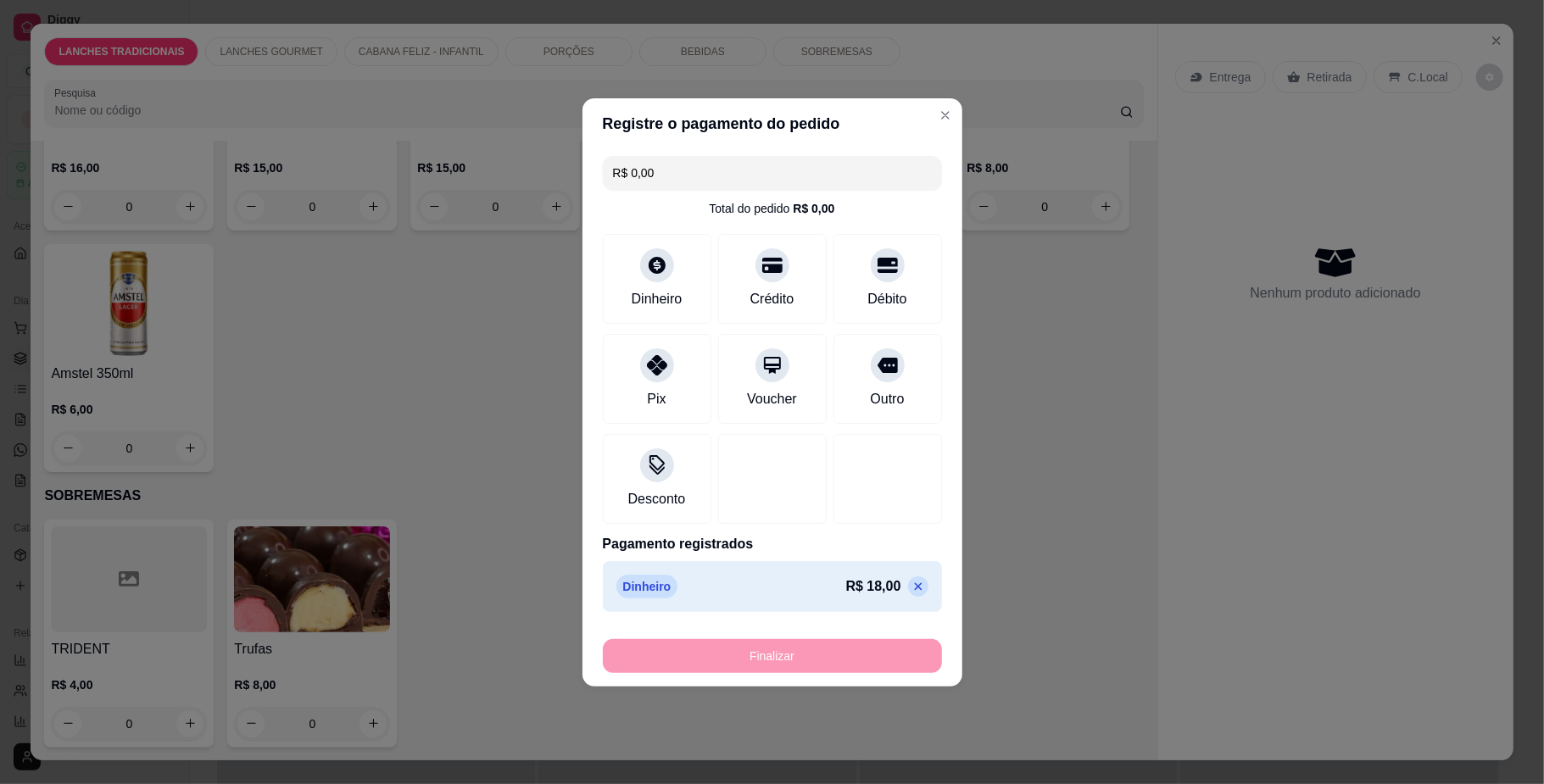
type input "-R$ 18,00"
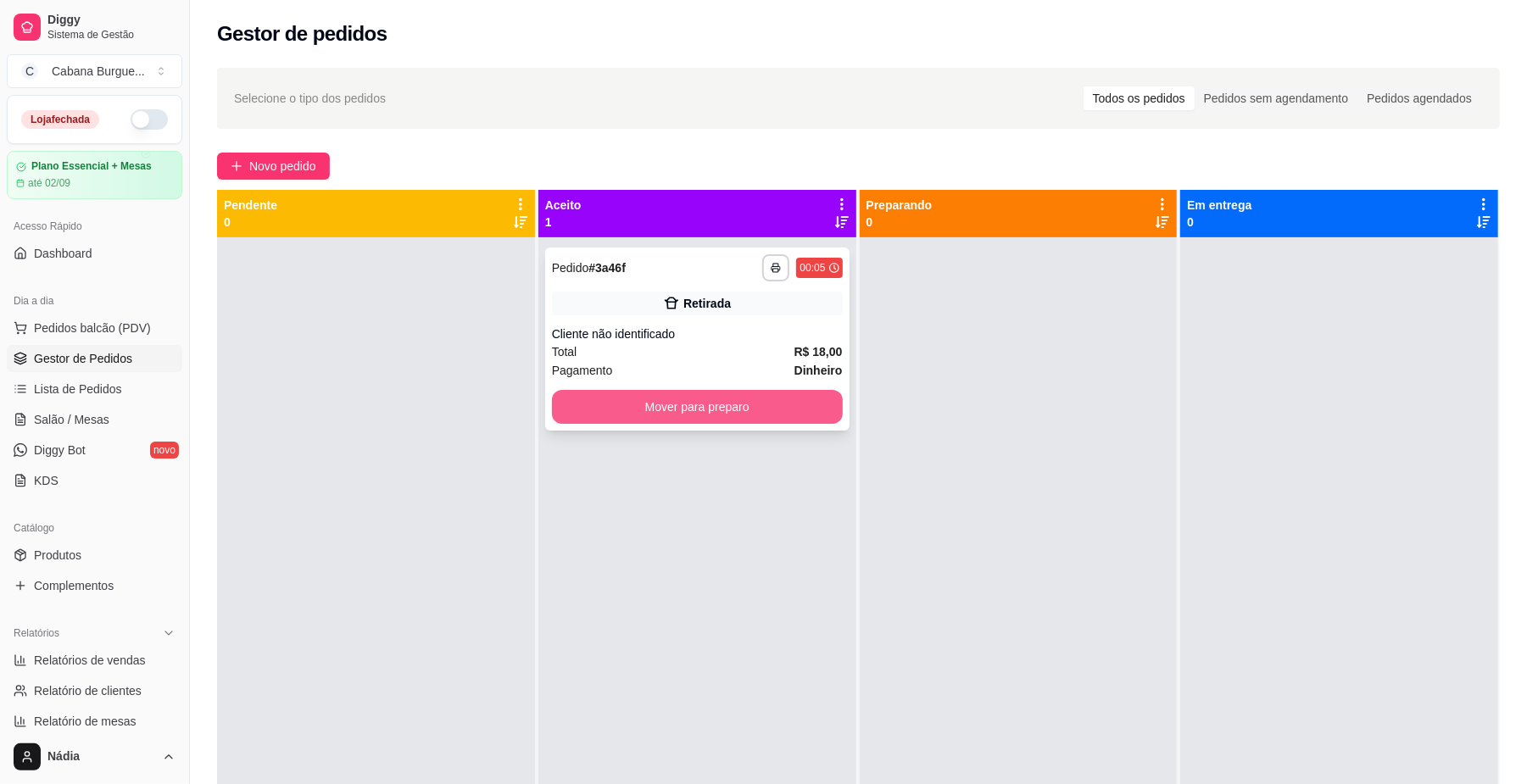
click at [738, 402] on button "Mover para preparo" at bounding box center [698, 407] width 291 height 34
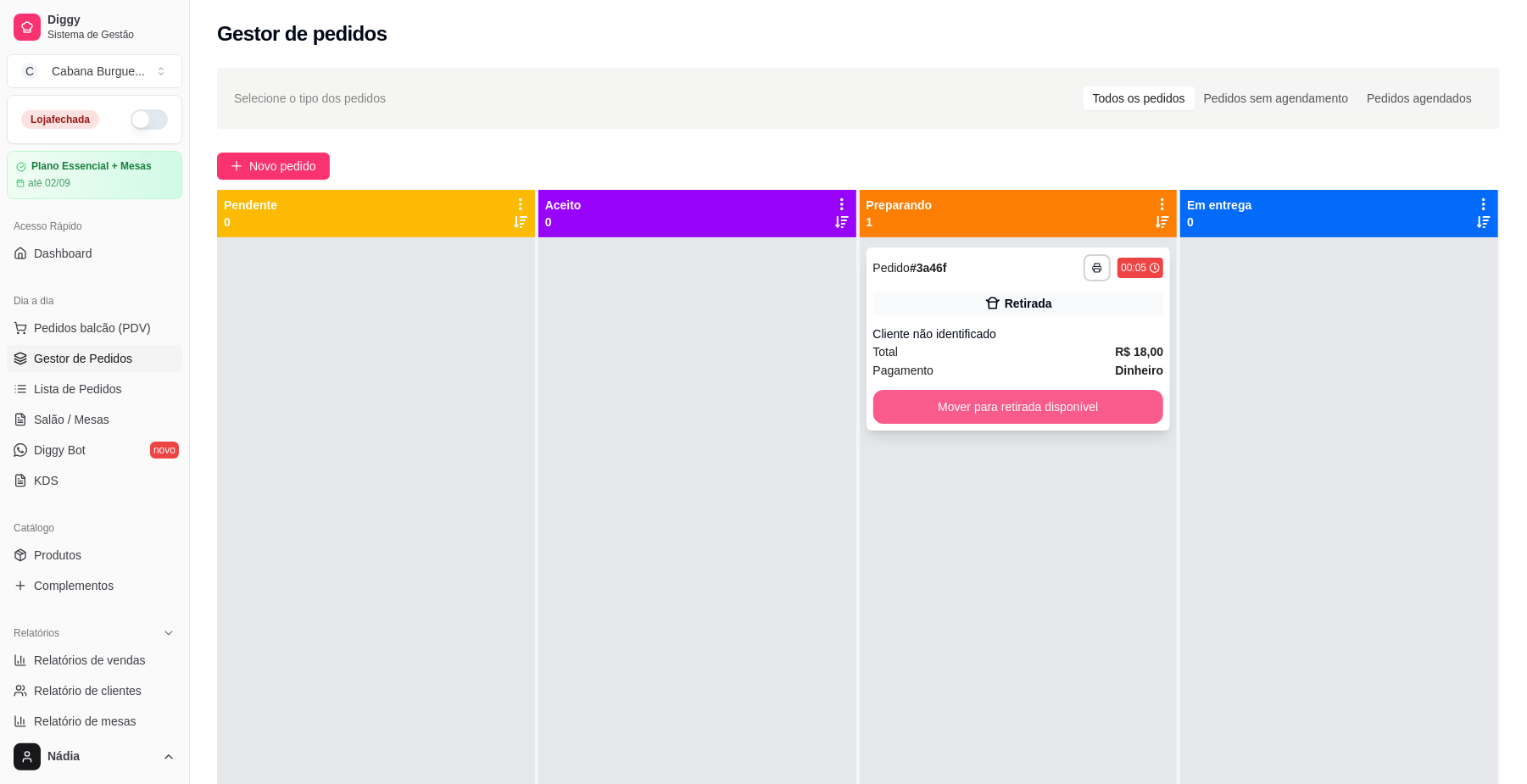
click at [1086, 415] on button "Mover para retirada disponível" at bounding box center [1019, 407] width 291 height 34
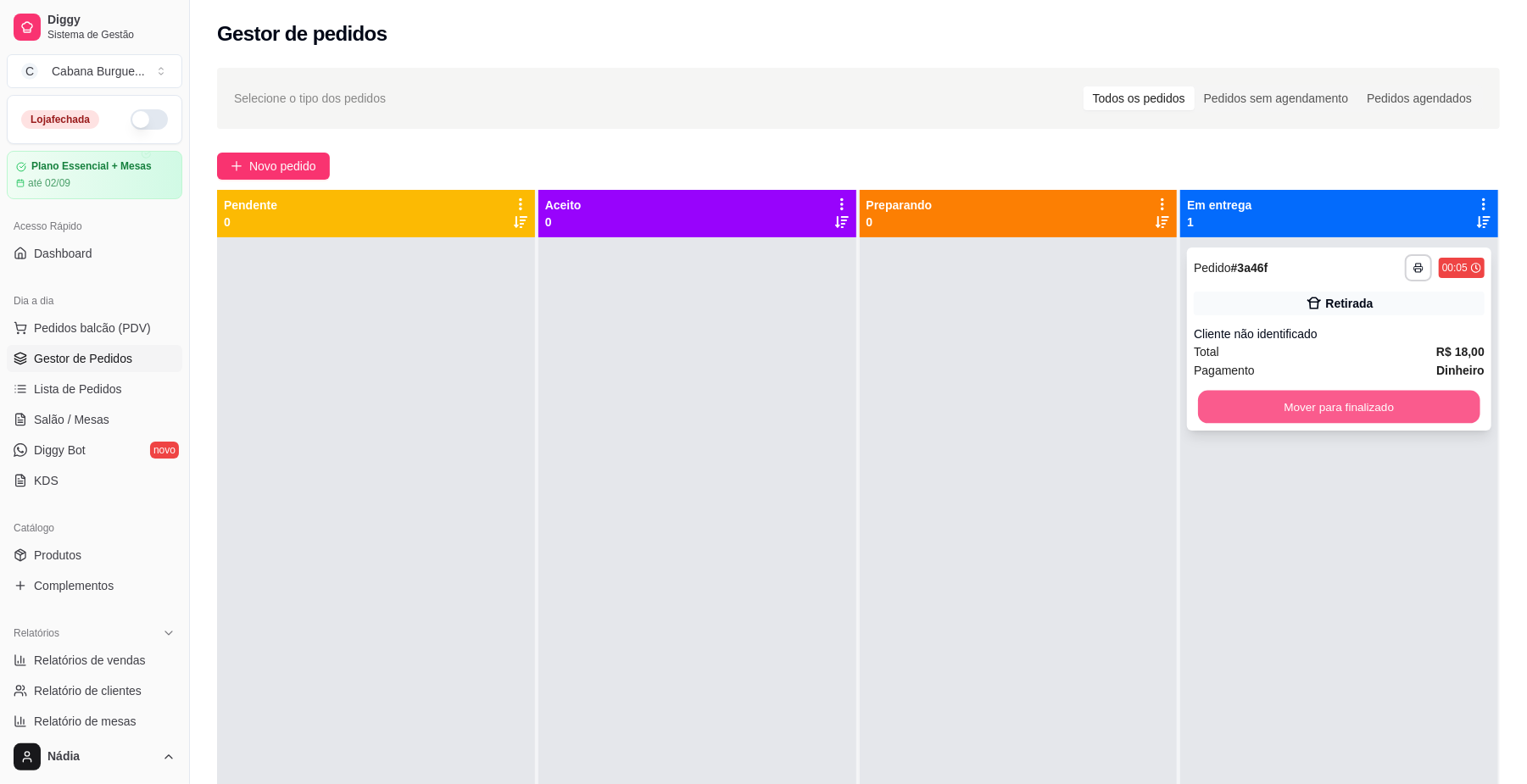
click at [1345, 405] on button "Mover para finalizado" at bounding box center [1339, 407] width 282 height 33
